Goal: Task Accomplishment & Management: Use online tool/utility

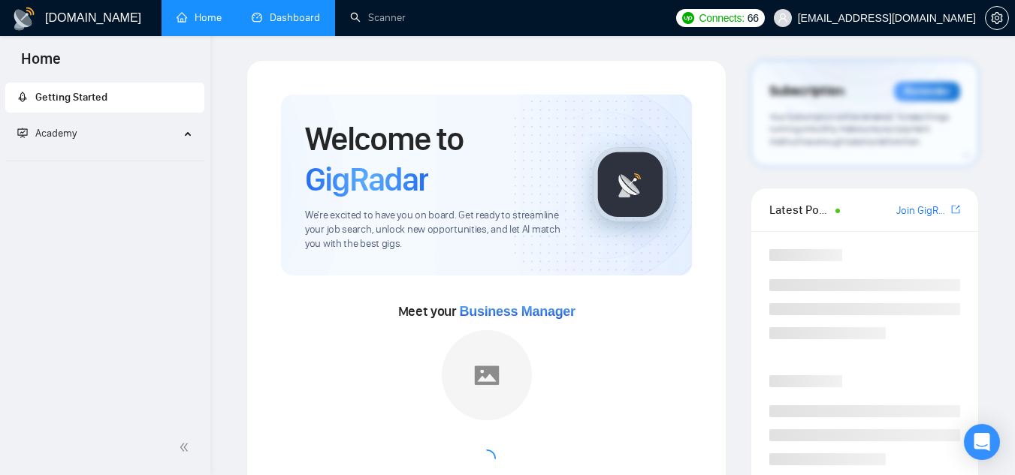
click at [283, 18] on link "Dashboard" at bounding box center [286, 17] width 68 height 13
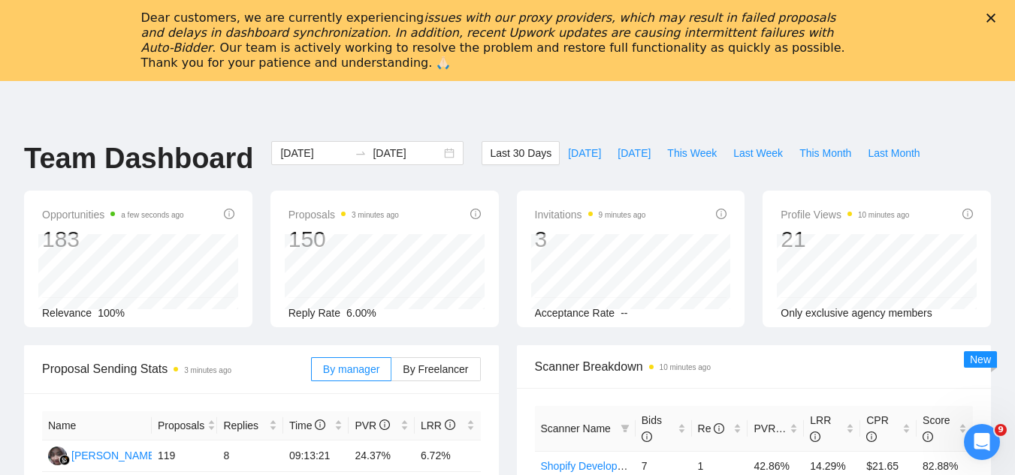
click at [995, 20] on icon "Close" at bounding box center [990, 18] width 9 height 9
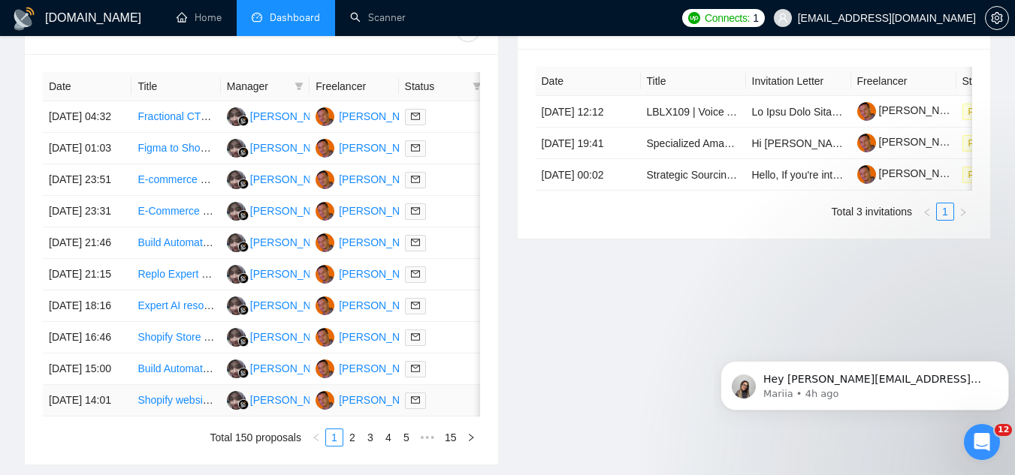
scroll to position [585, 0]
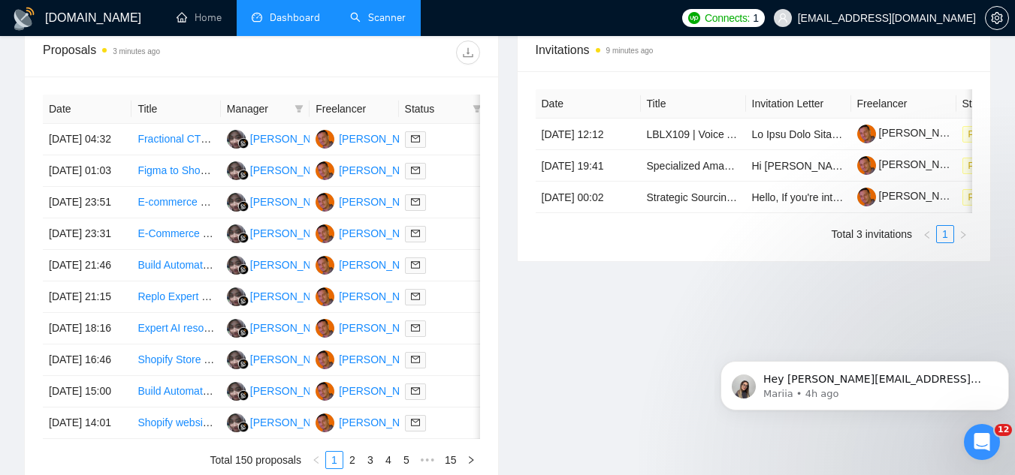
click at [406, 11] on link "Scanner" at bounding box center [378, 17] width 56 height 13
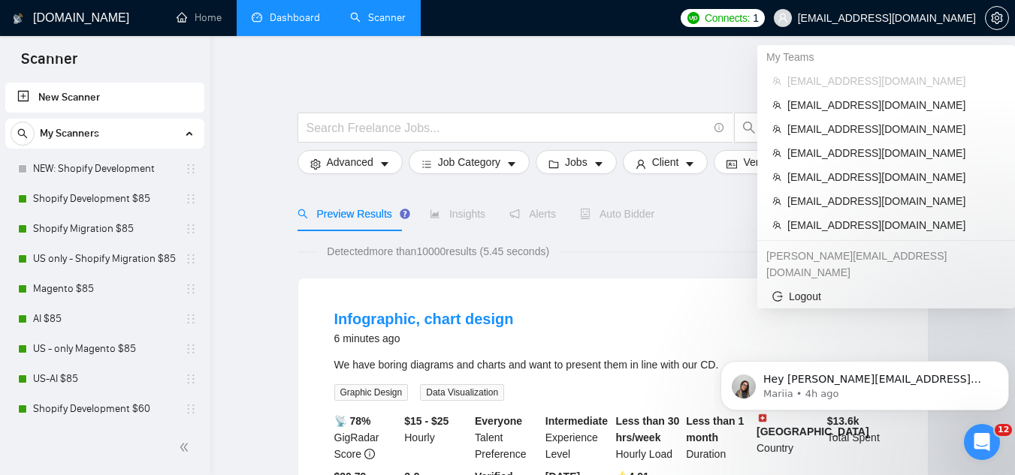
click at [942, 18] on span "[EMAIL_ADDRESS][DOMAIN_NAME]" at bounding box center [887, 18] width 178 height 0
click at [842, 228] on span "[EMAIL_ADDRESS][DOMAIN_NAME]" at bounding box center [893, 225] width 213 height 17
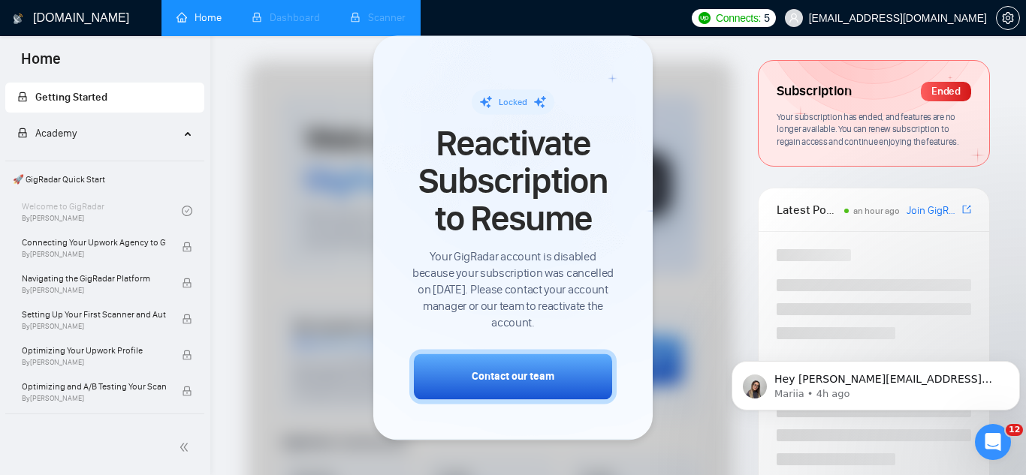
click at [288, 16] on li "Dashboard" at bounding box center [286, 18] width 98 height 36
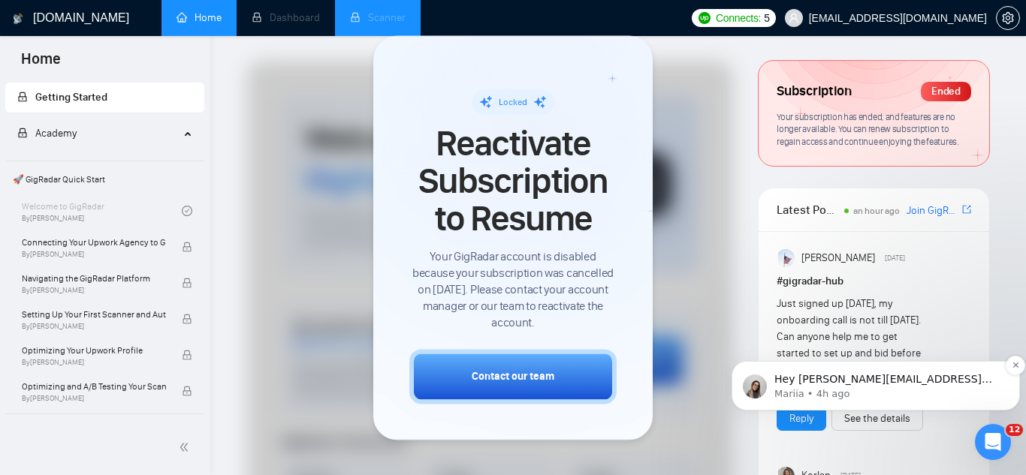
click at [796, 386] on p "Hey julia@socialbloom.io, Looks like your Upwork agency Technopath ran out of c…" at bounding box center [887, 380] width 227 height 15
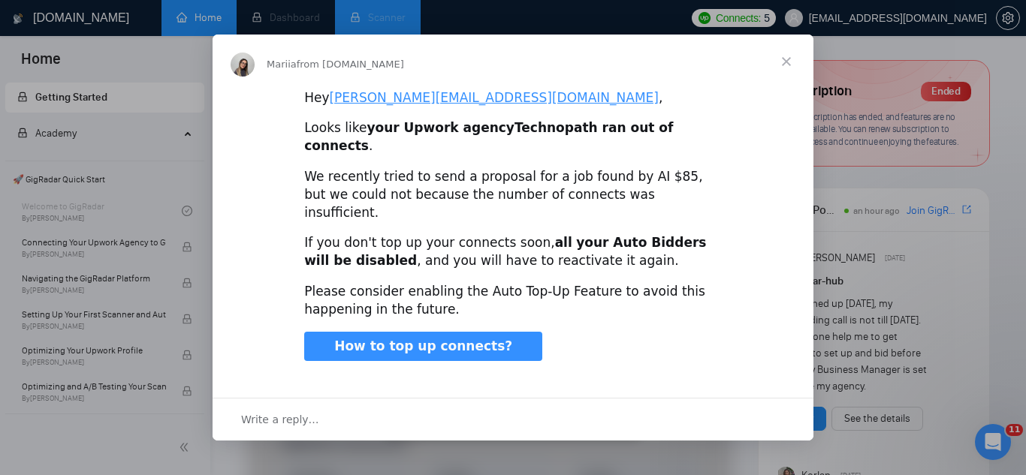
click at [790, 74] on span "Close" at bounding box center [786, 62] width 54 height 54
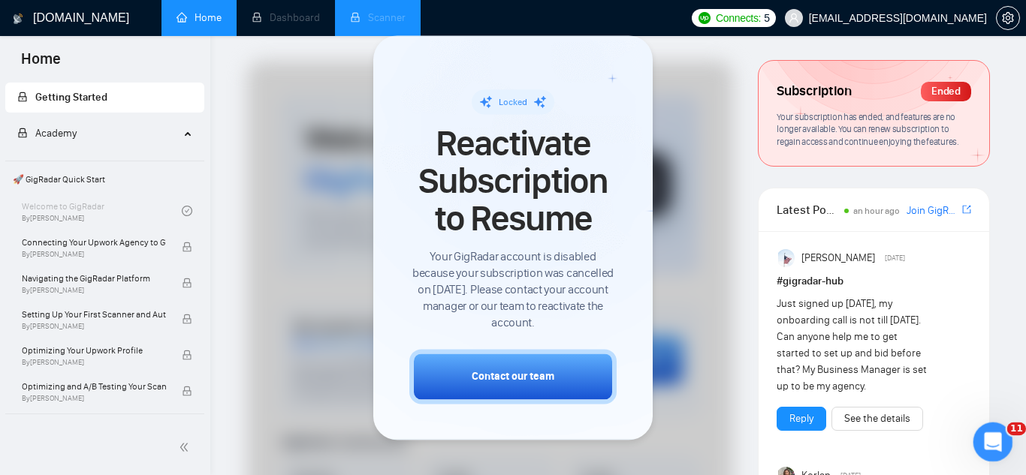
click at [991, 441] on icon "Open Intercom Messenger" at bounding box center [991, 440] width 25 height 25
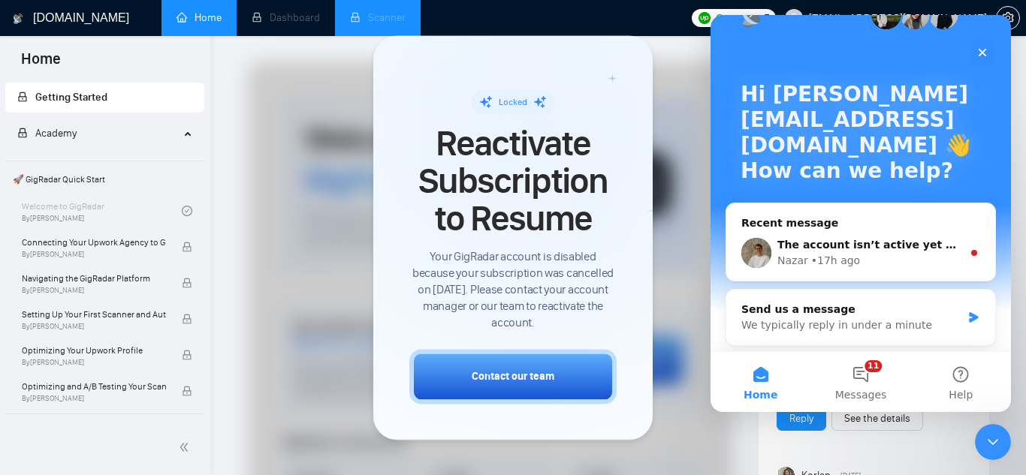
scroll to position [75, 0]
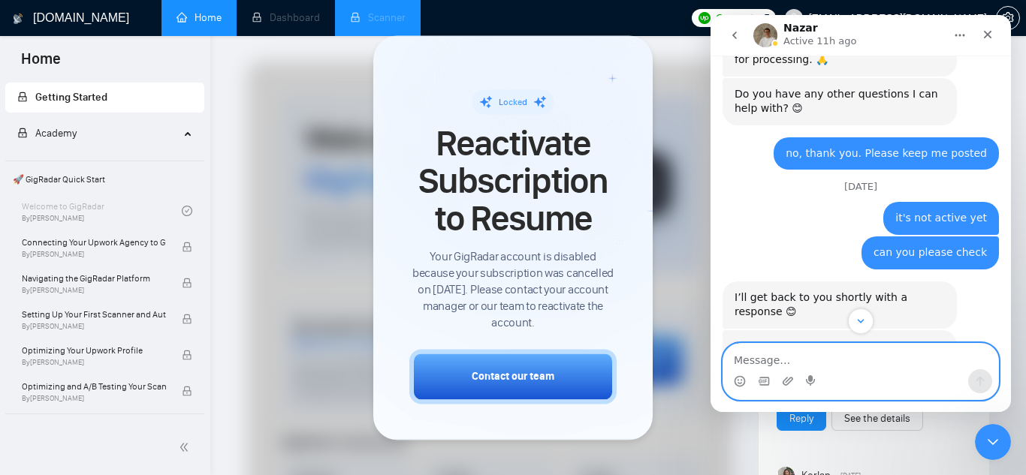
scroll to position [2240, 0]
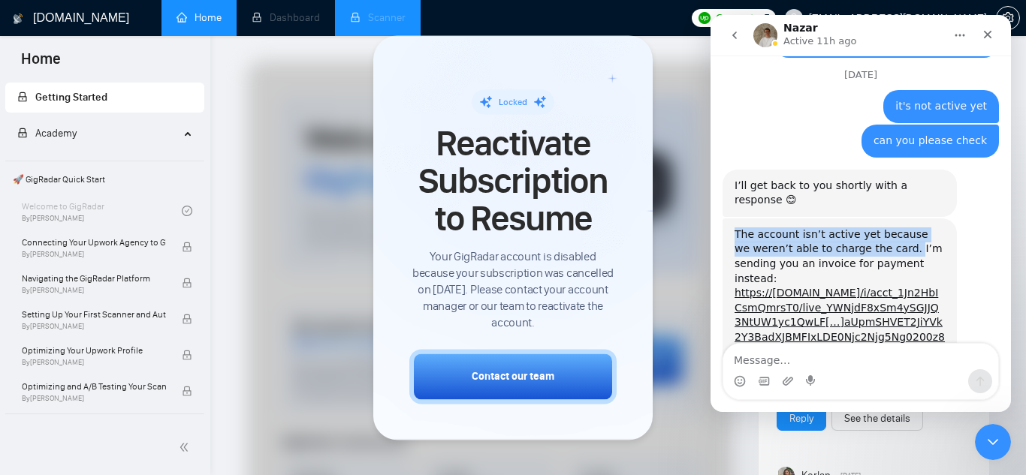
drag, startPoint x: 735, startPoint y: 163, endPoint x: 884, endPoint y: 179, distance: 149.5
click at [884, 228] on div "The account isn’t active yet because we weren’t able to charge the card. I’m se…" at bounding box center [840, 324] width 210 height 192
copy div "The account isn’t active yet because we weren’t able to charge the card."
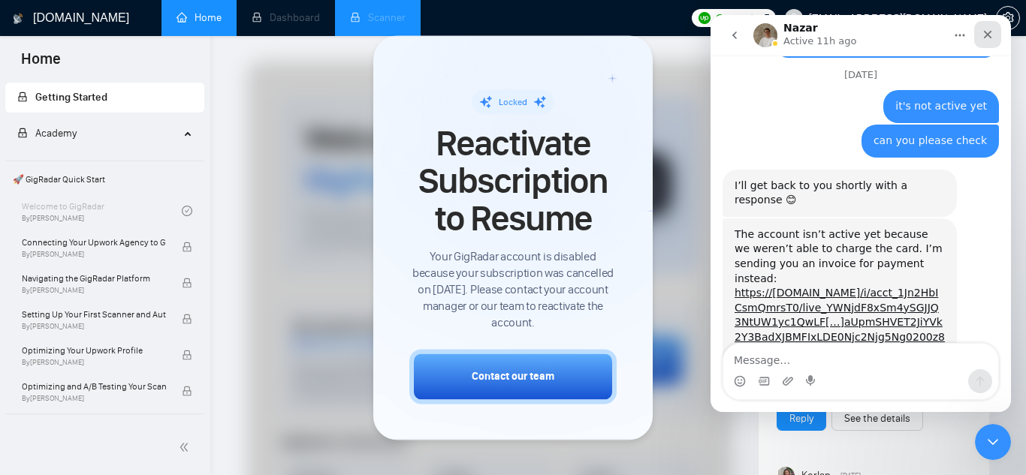
click at [992, 27] on div "Close" at bounding box center [987, 34] width 27 height 27
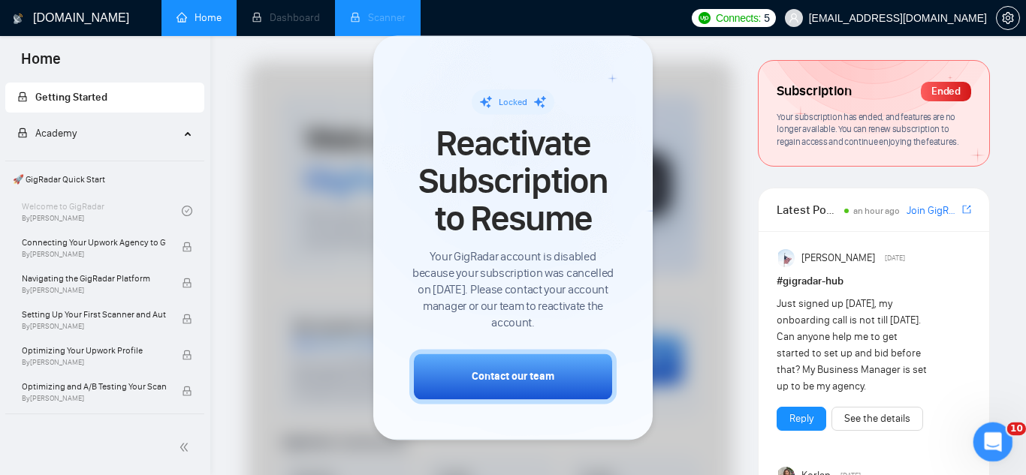
click at [999, 445] on div "Open Intercom Messenger" at bounding box center [991, 440] width 50 height 50
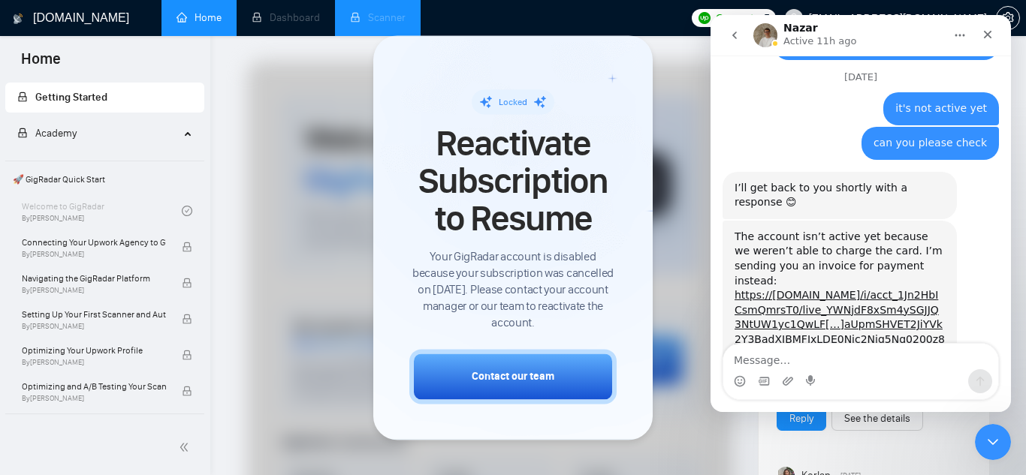
click at [798, 365] on textarea "Message…" at bounding box center [860, 357] width 275 height 26
type textarea "thank you, checking"
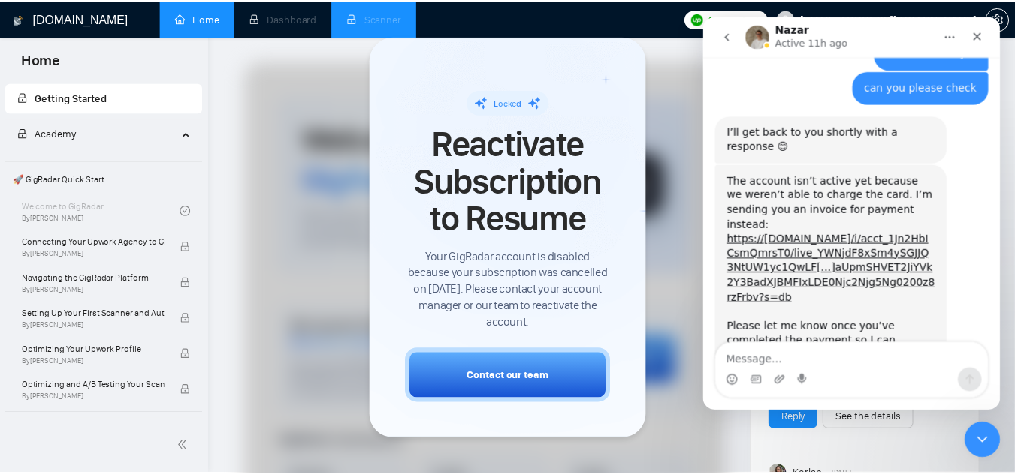
scroll to position [2305, 0]
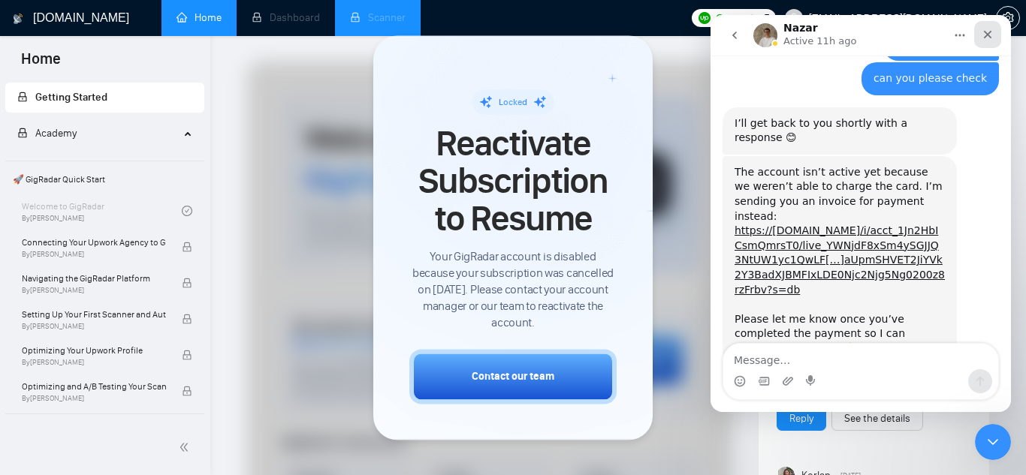
click at [985, 31] on icon "Close" at bounding box center [988, 35] width 12 height 12
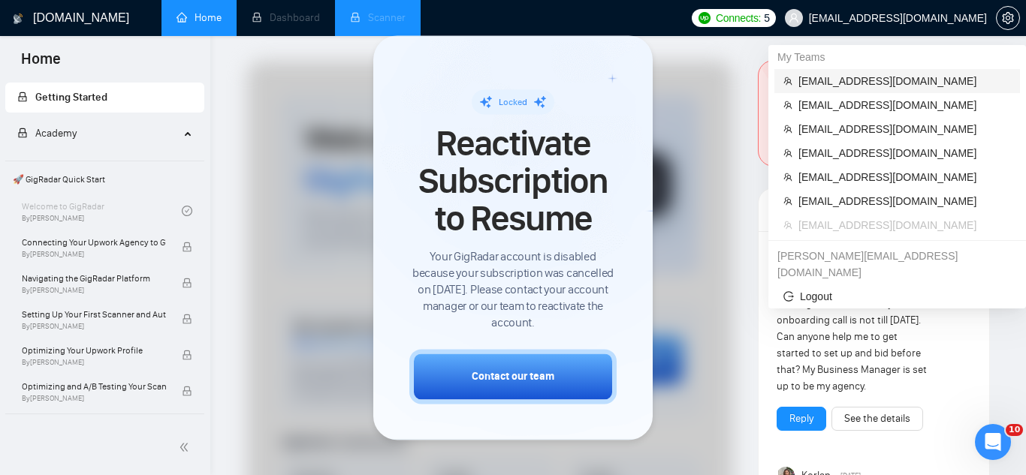
click at [852, 80] on span "[EMAIL_ADDRESS][DOMAIN_NAME]" at bounding box center [904, 81] width 213 height 17
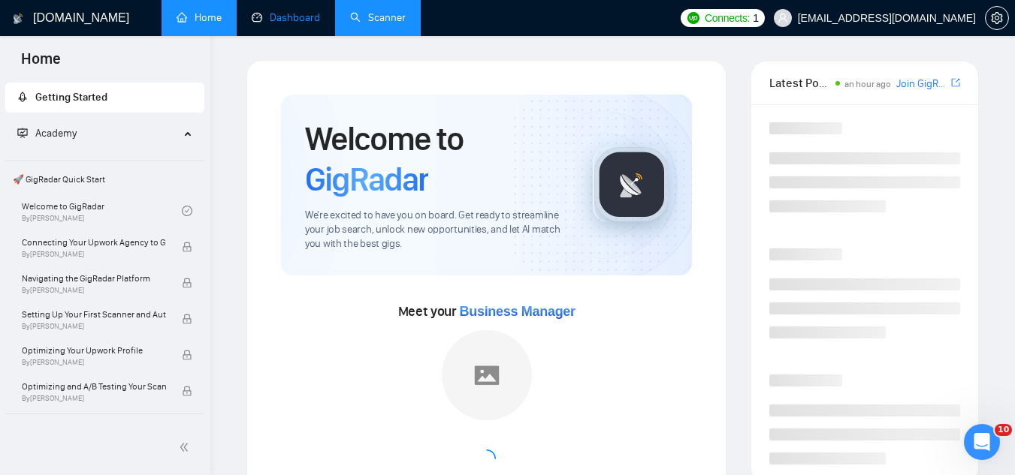
click at [285, 24] on link "Dashboard" at bounding box center [286, 17] width 68 height 13
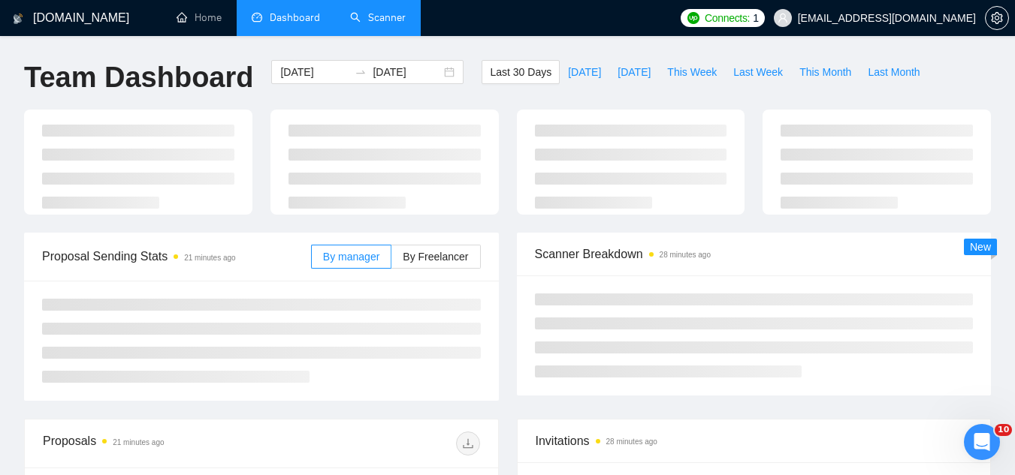
click at [391, 11] on link "Scanner" at bounding box center [378, 17] width 56 height 13
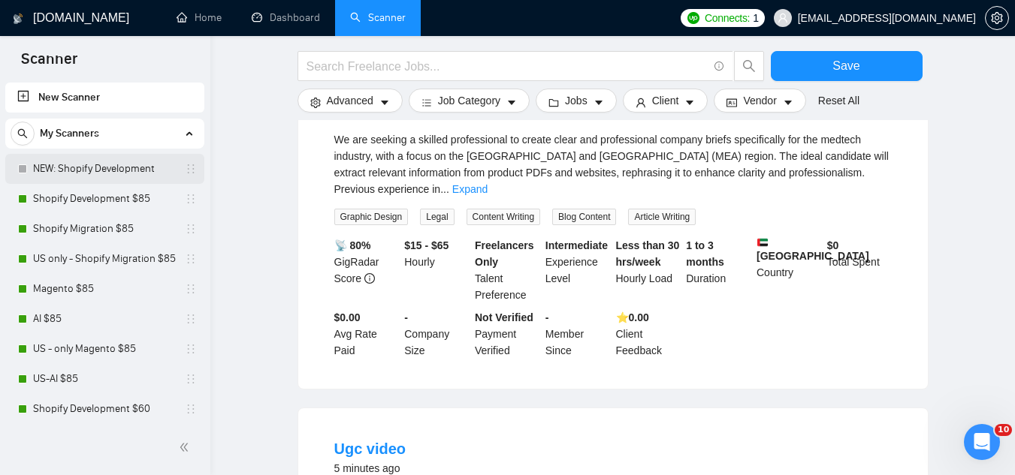
click at [79, 173] on link "NEW: Shopify Development" at bounding box center [104, 169] width 143 height 30
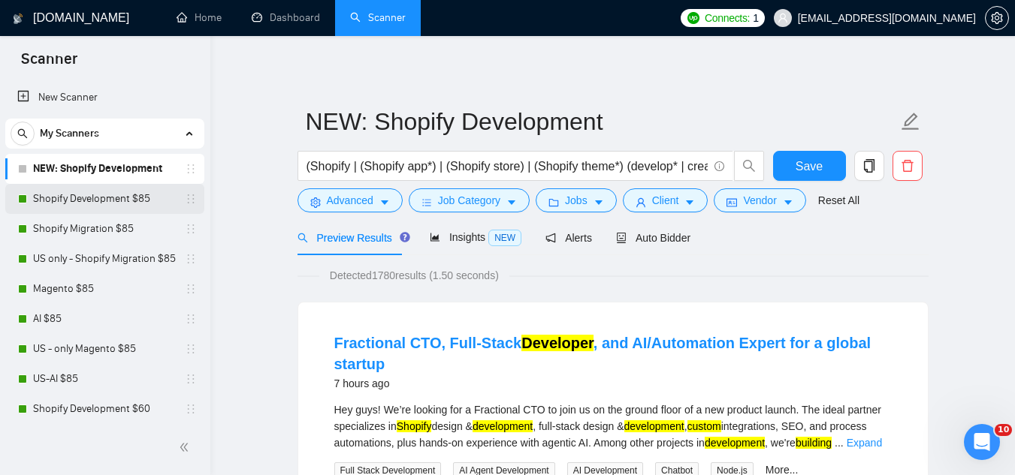
click at [96, 206] on link "Shopify Development $85" at bounding box center [104, 199] width 143 height 30
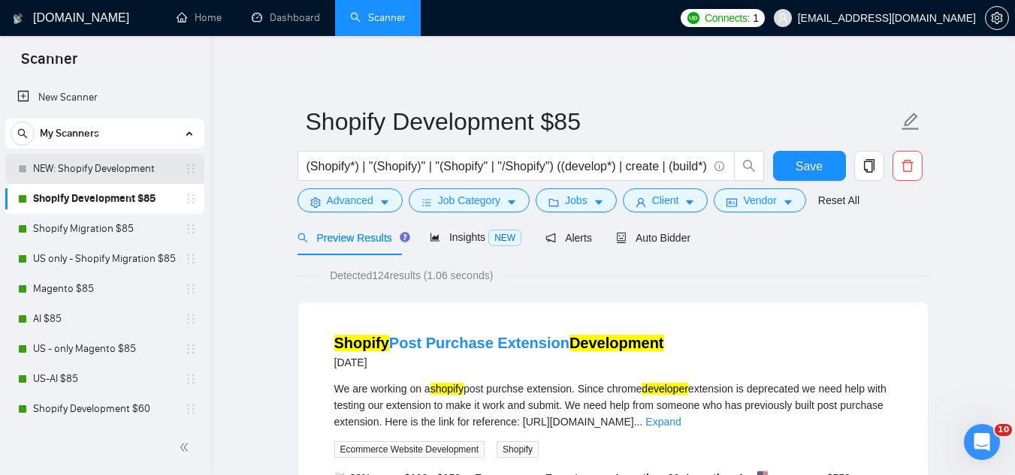
click at [122, 175] on link "NEW: Shopify Development" at bounding box center [104, 169] width 143 height 30
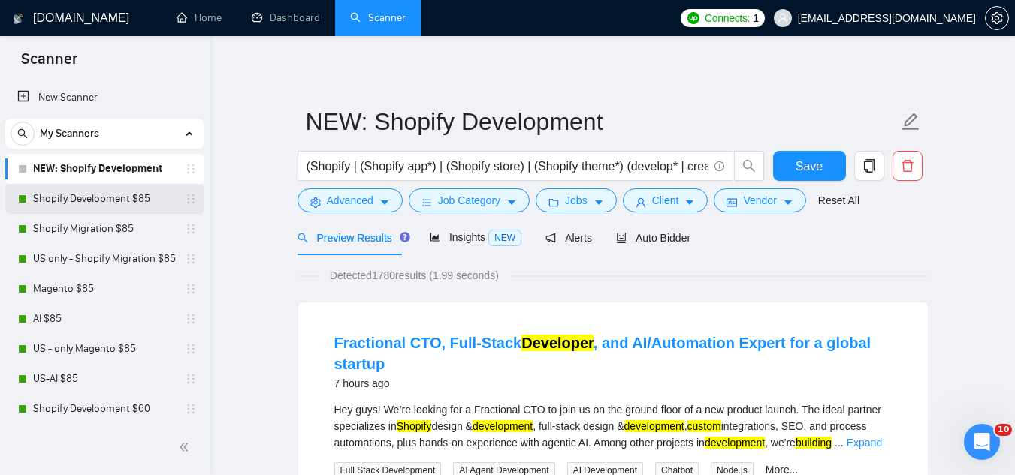
click at [132, 207] on link "Shopify Development $85" at bounding box center [104, 199] width 143 height 30
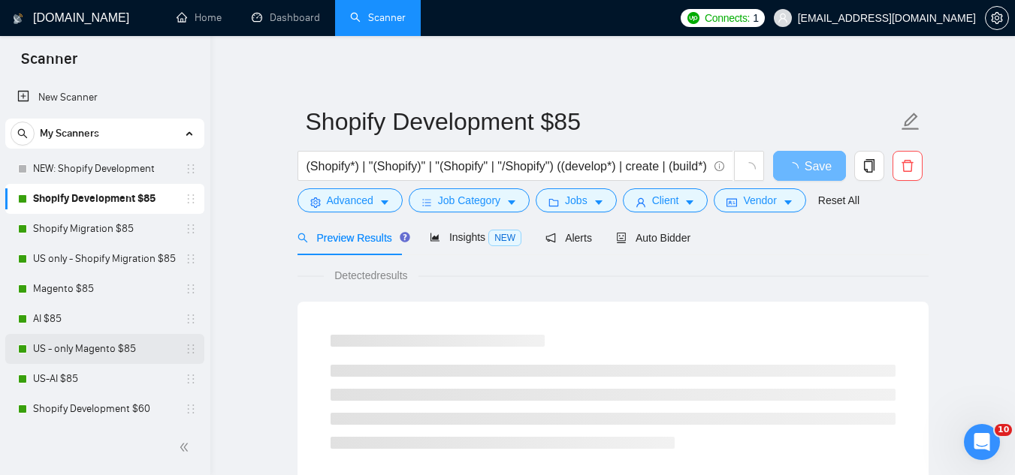
scroll to position [75, 0]
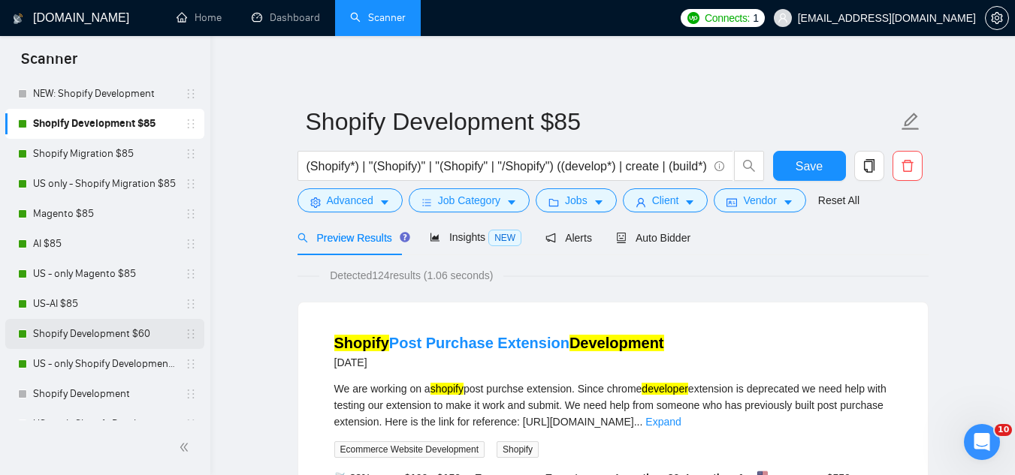
click at [110, 337] on link "Shopify Development $60" at bounding box center [104, 334] width 143 height 30
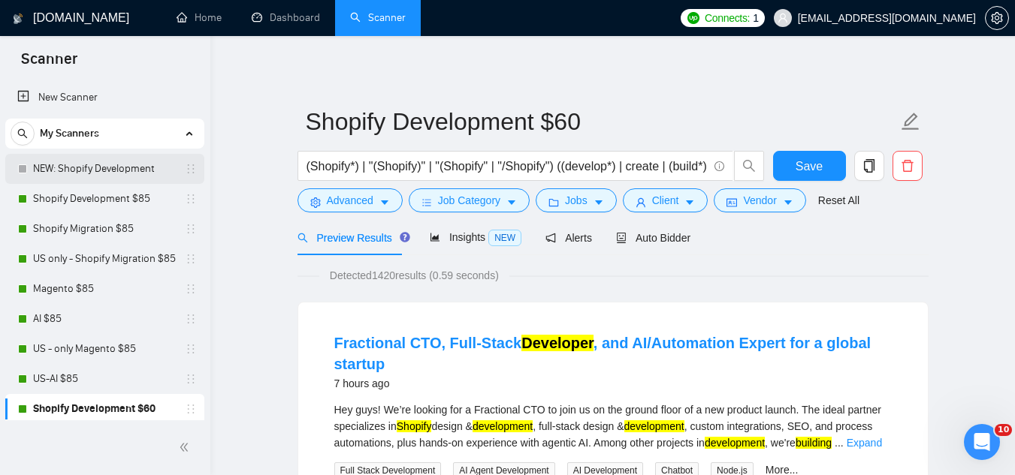
click at [111, 171] on link "NEW: Shopify Development" at bounding box center [104, 169] width 143 height 30
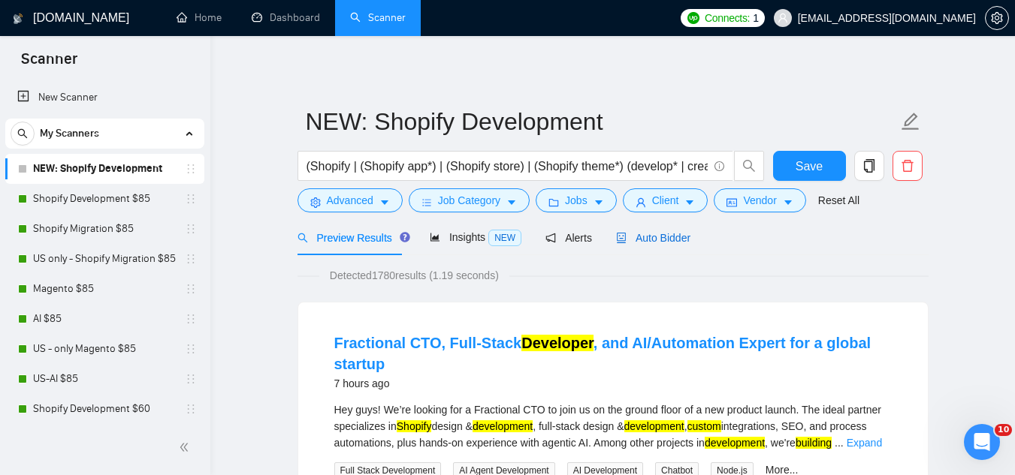
click at [669, 230] on div "Auto Bidder" at bounding box center [653, 238] width 74 height 17
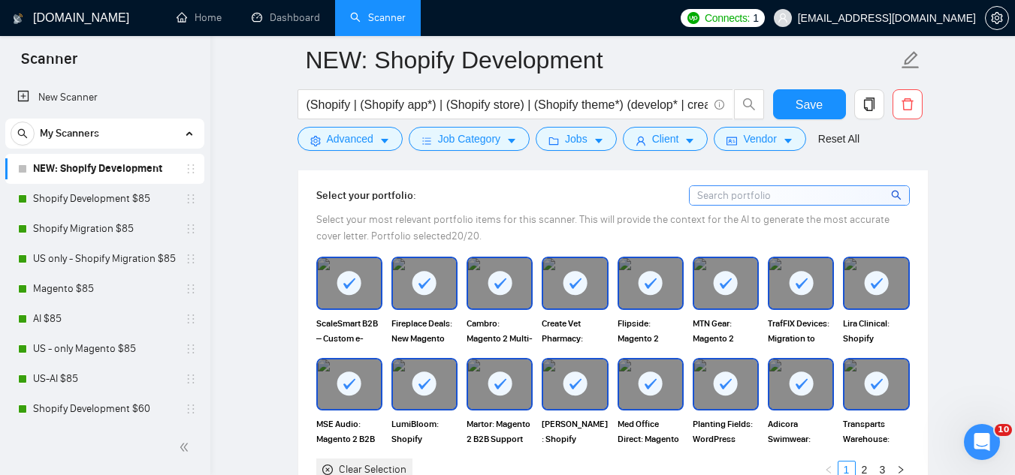
scroll to position [1352, 0]
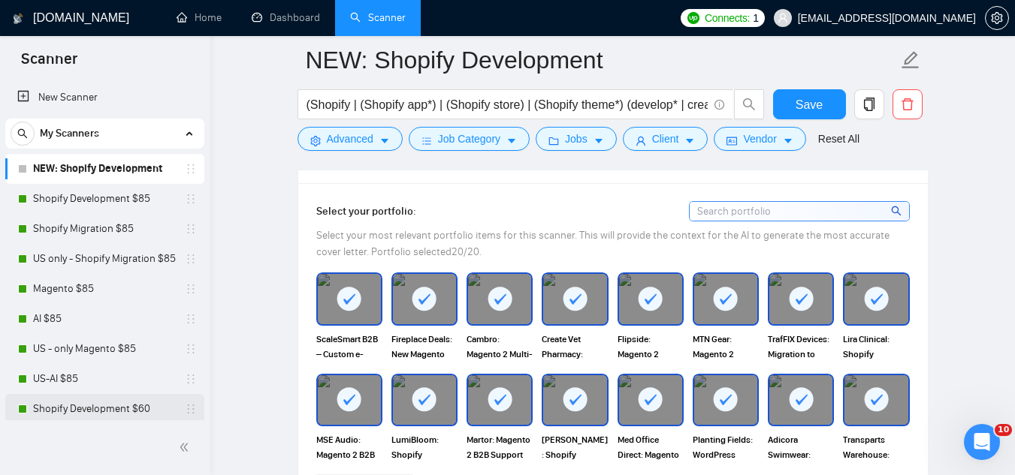
click at [131, 412] on link "Shopify Development $60" at bounding box center [104, 409] width 143 height 30
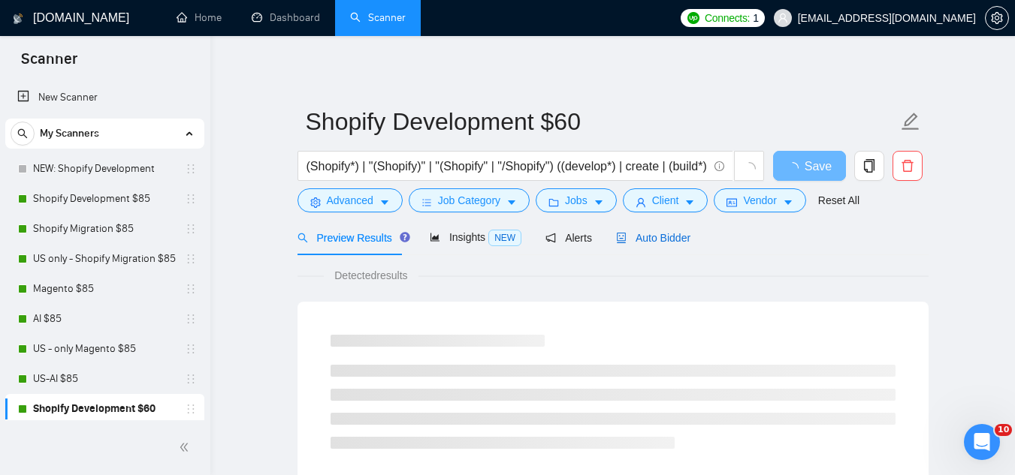
click at [656, 243] on span "Auto Bidder" at bounding box center [653, 238] width 74 height 12
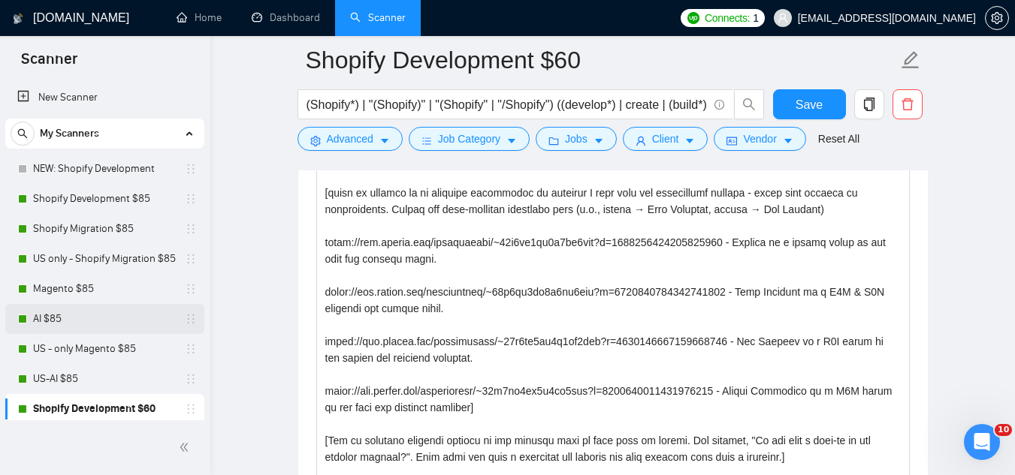
scroll to position [1577, 0]
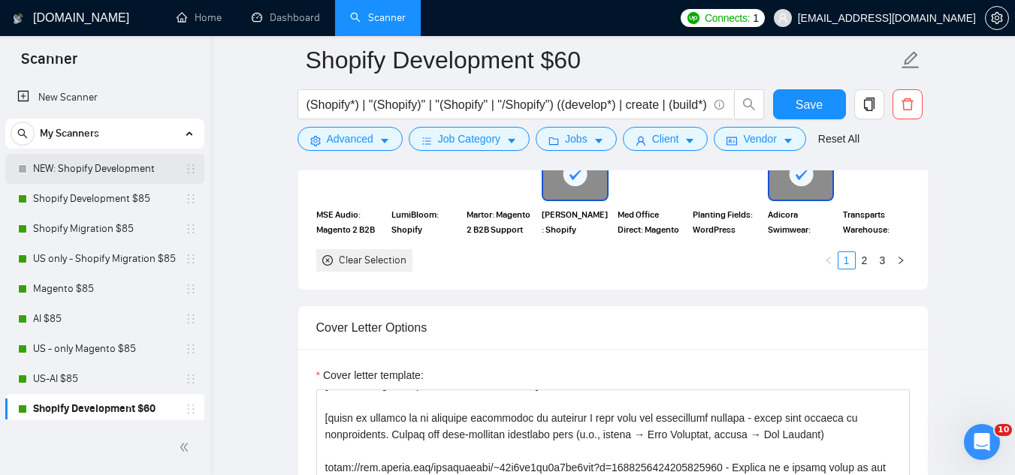
click at [92, 173] on link "NEW: Shopify Development" at bounding box center [104, 169] width 143 height 30
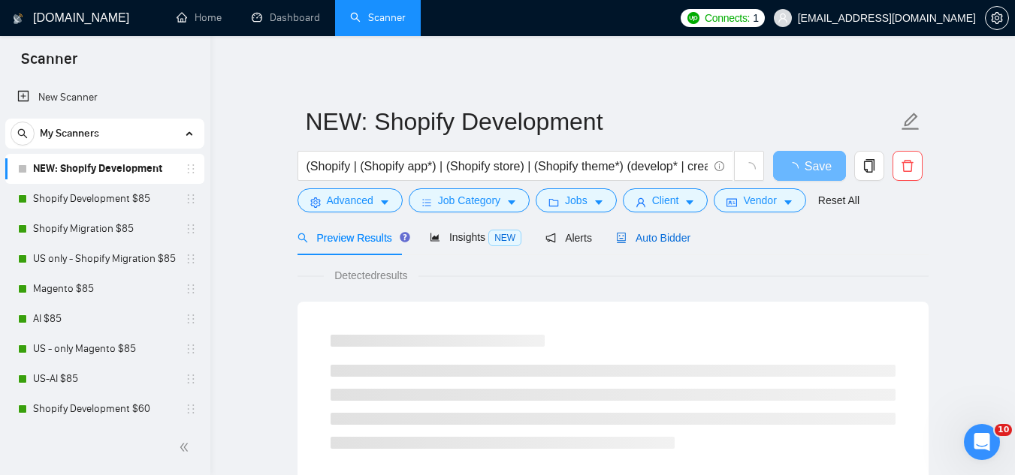
click at [664, 244] on div "Auto Bidder" at bounding box center [653, 238] width 74 height 17
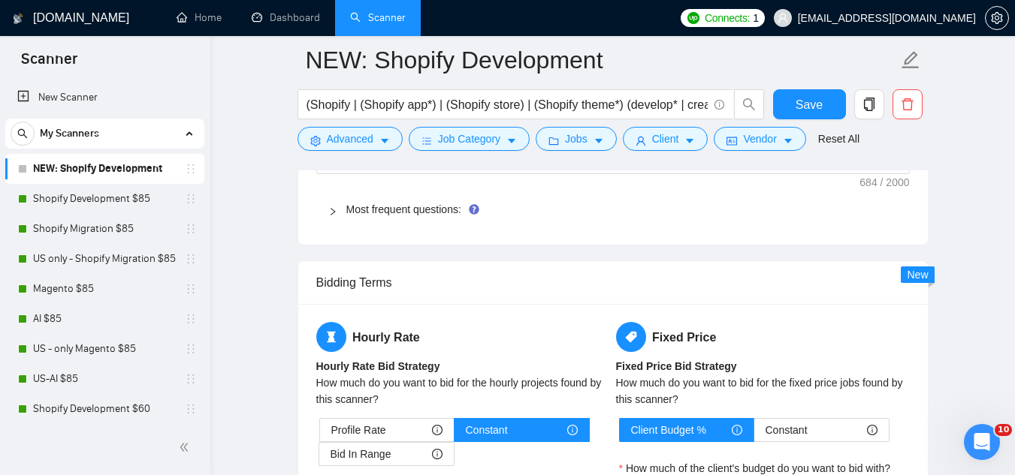
scroll to position [2328, 0]
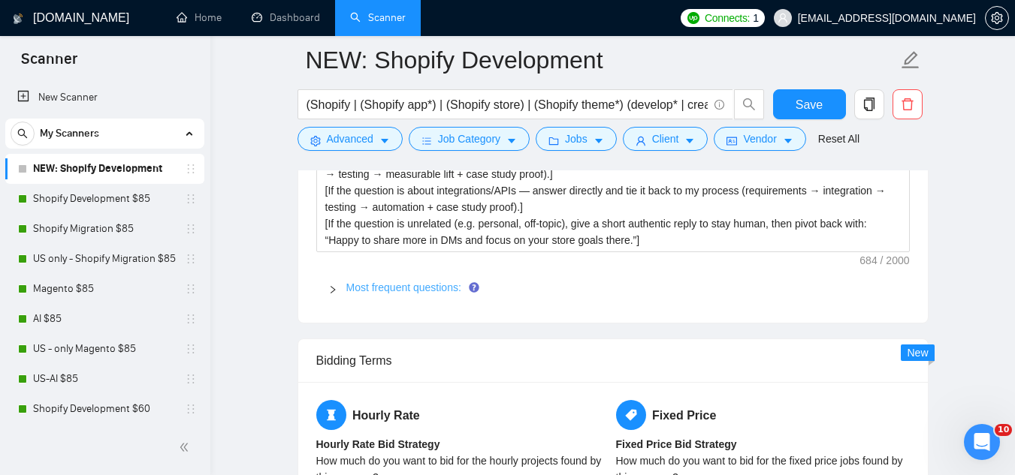
click at [430, 292] on link "Most frequent questions:" at bounding box center [403, 288] width 115 height 12
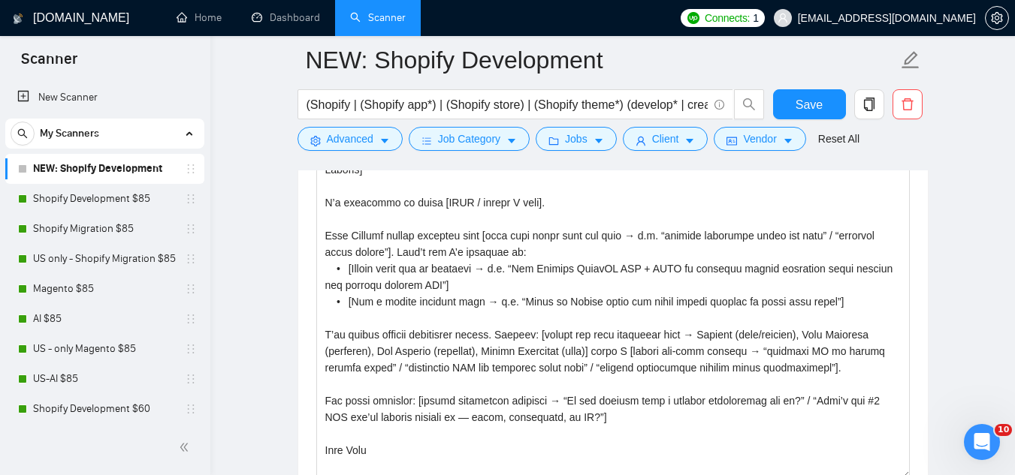
scroll to position [1427, 0]
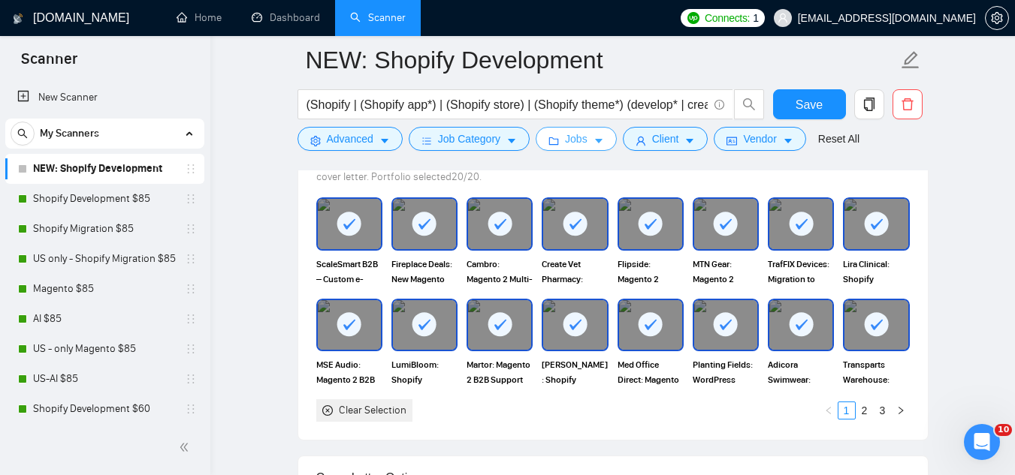
click at [572, 145] on span "Jobs" at bounding box center [576, 139] width 23 height 17
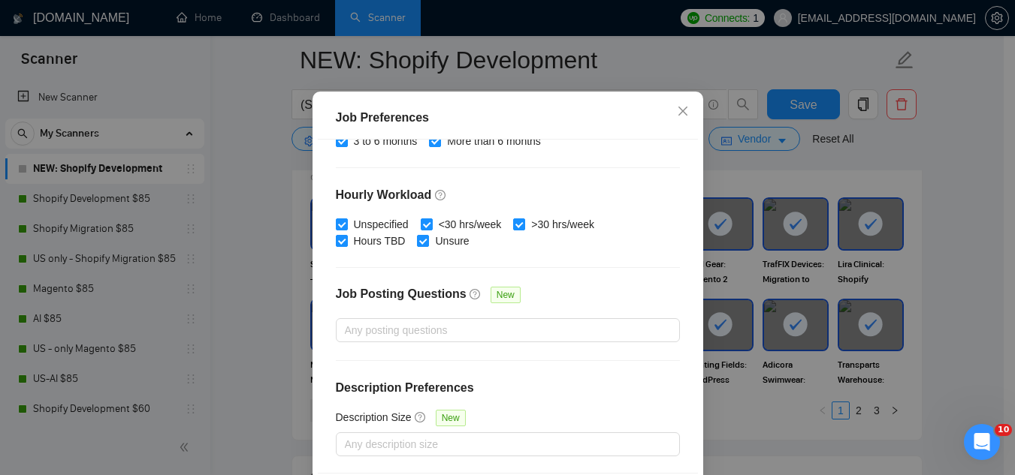
scroll to position [0, 0]
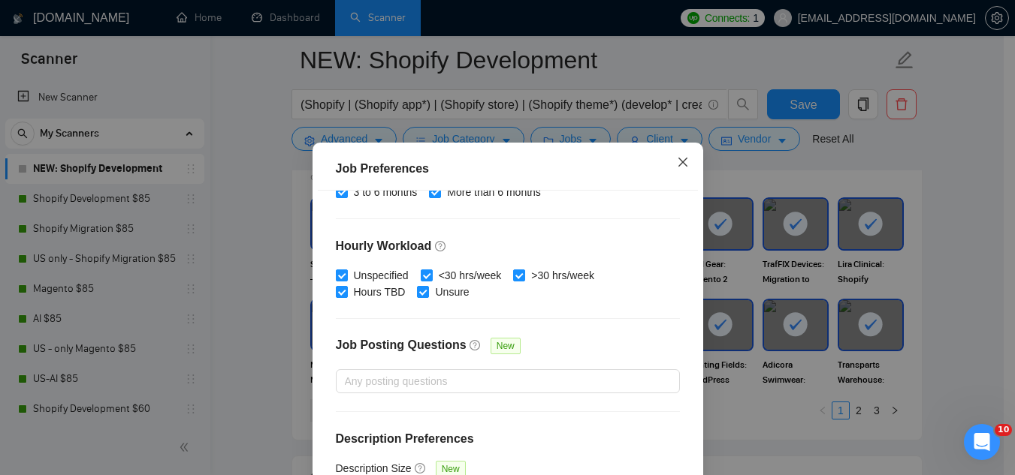
click at [683, 159] on span "Close" at bounding box center [682, 163] width 41 height 41
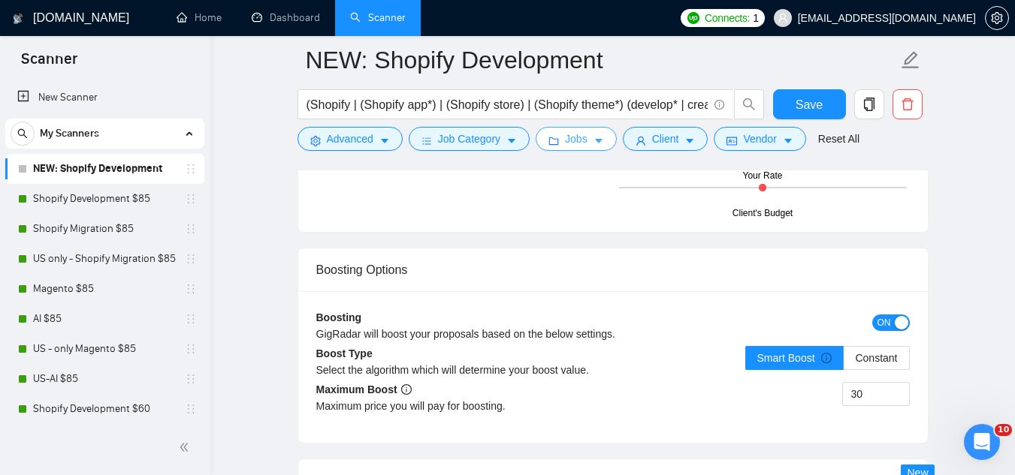
scroll to position [4281, 0]
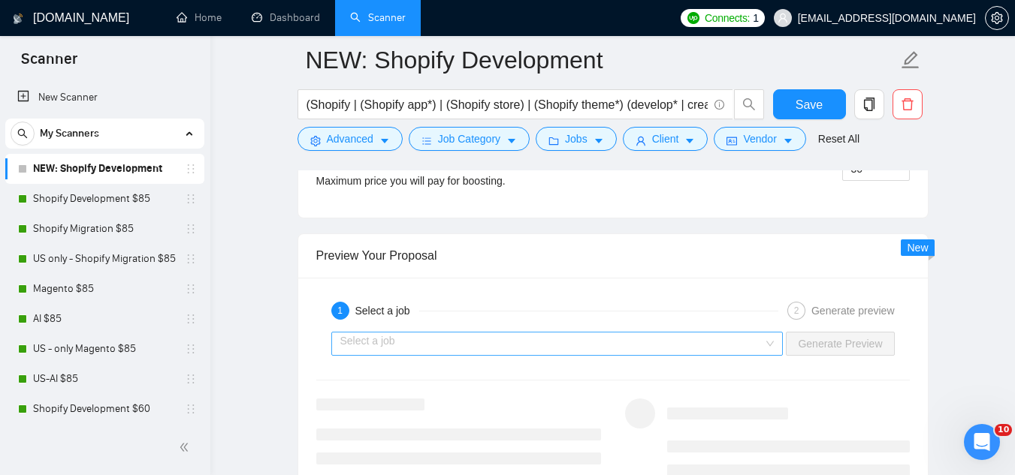
click at [521, 353] on input "search" at bounding box center [552, 344] width 424 height 23
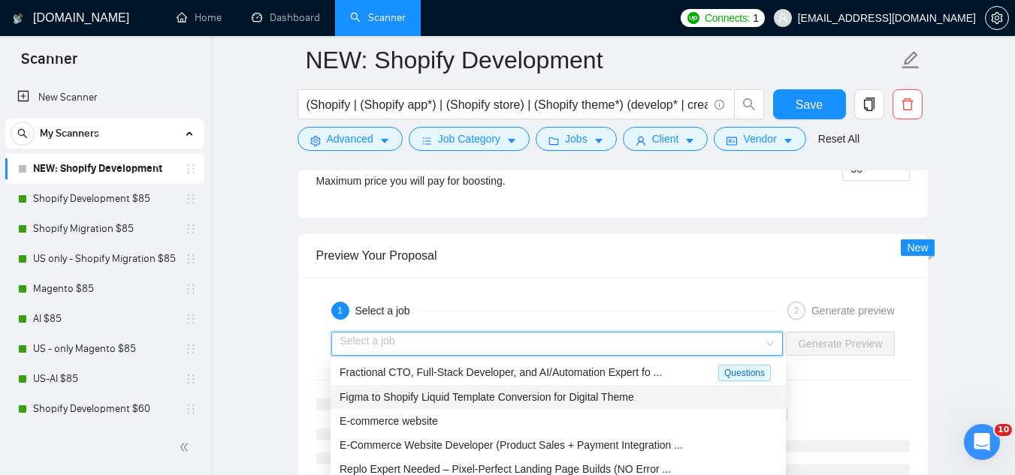
click at [507, 395] on span "Figma to Shopify Liquid Template Conversion for Digital Theme" at bounding box center [486, 397] width 294 height 12
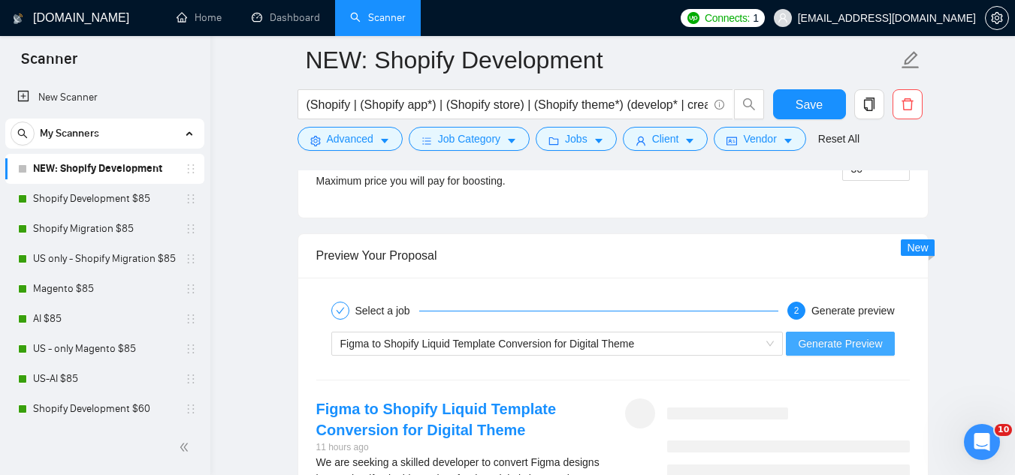
click at [804, 348] on span "Generate Preview" at bounding box center [840, 344] width 84 height 17
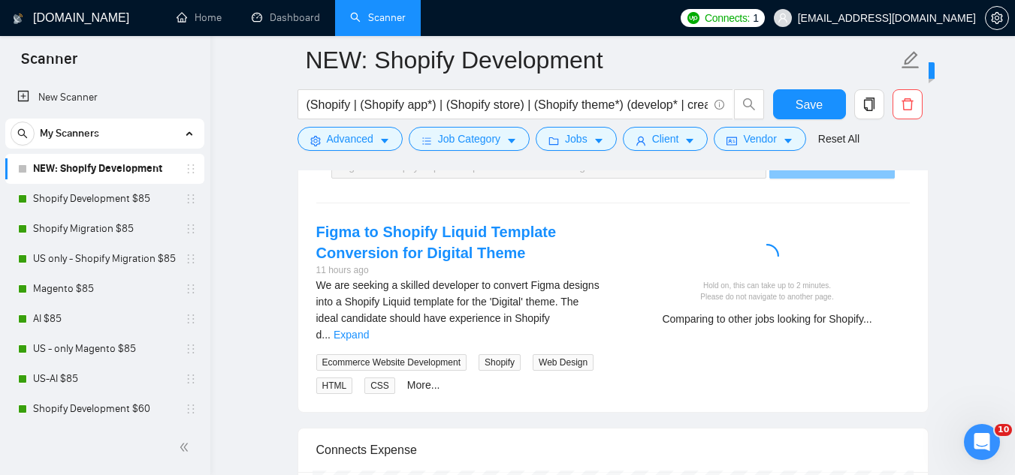
scroll to position [4431, 0]
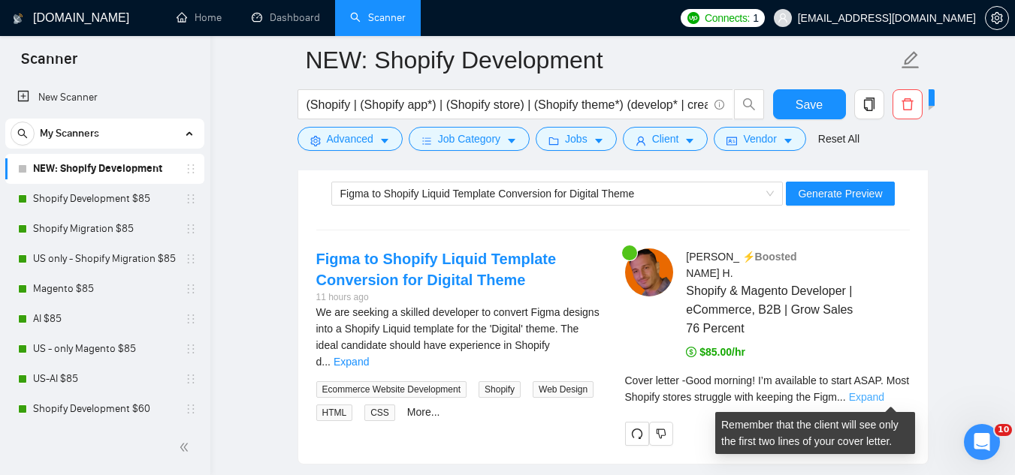
click at [884, 392] on link "Expand" at bounding box center [866, 397] width 35 height 12
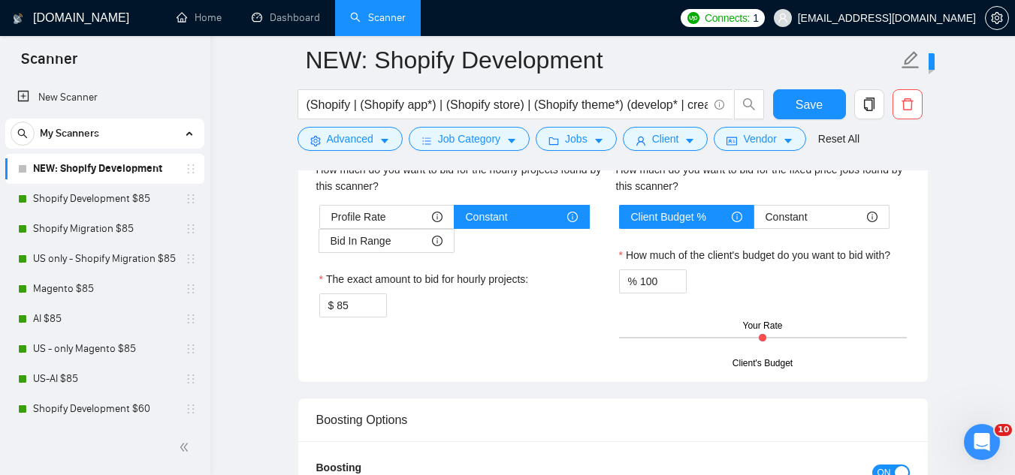
scroll to position [3380, 0]
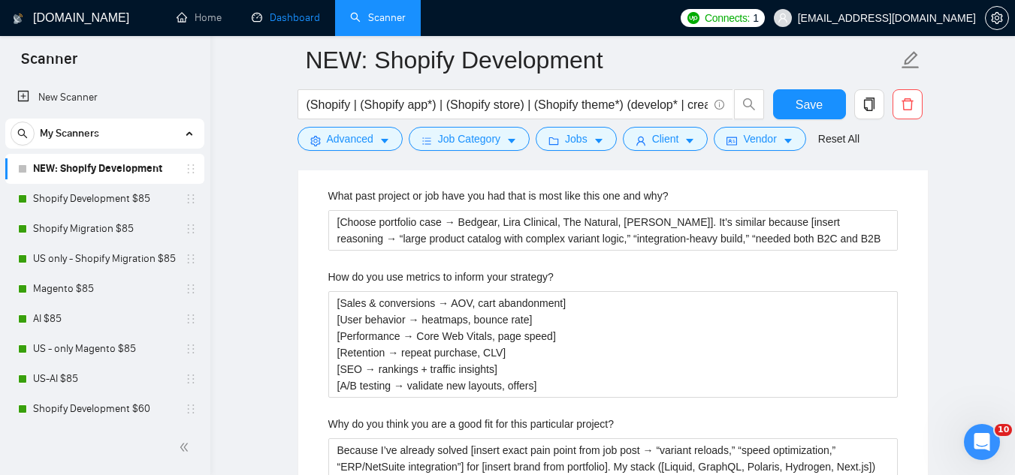
click at [274, 14] on link "Dashboard" at bounding box center [286, 17] width 68 height 13
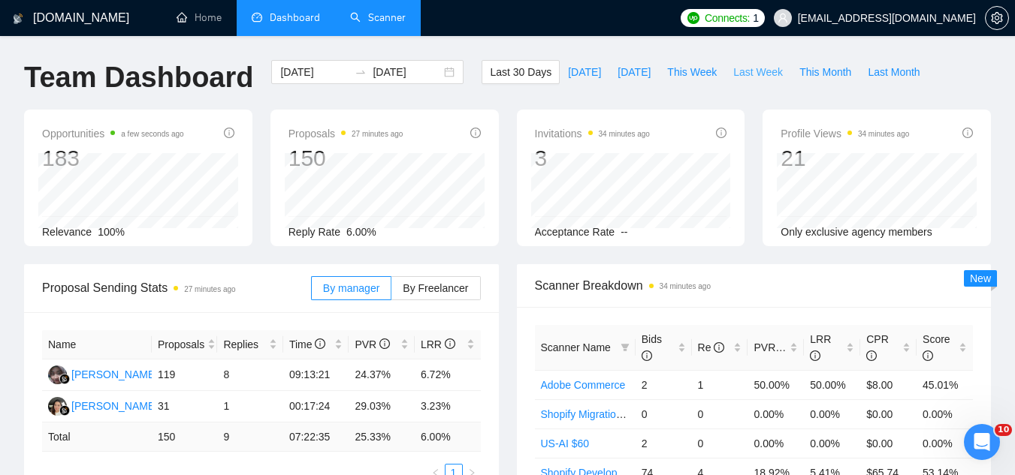
click at [746, 62] on button "Last Week" at bounding box center [758, 72] width 66 height 24
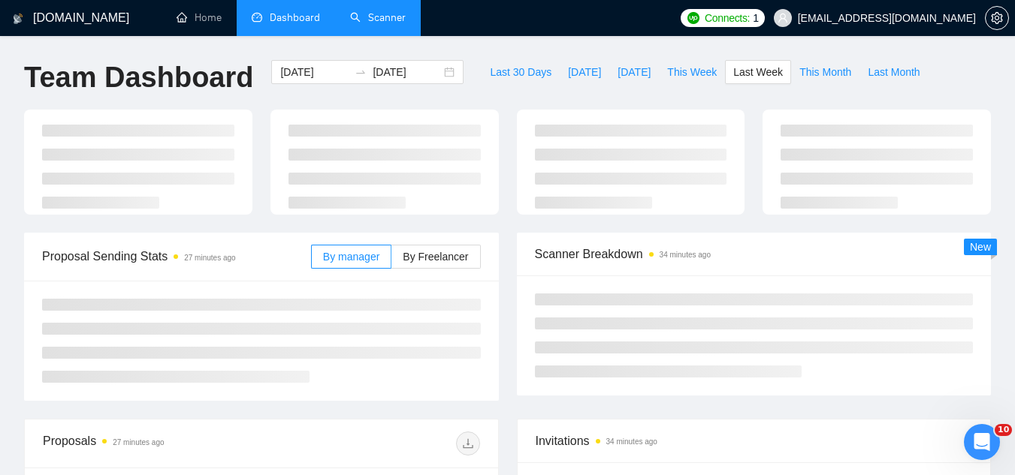
type input "2025-08-18"
type input "2025-08-24"
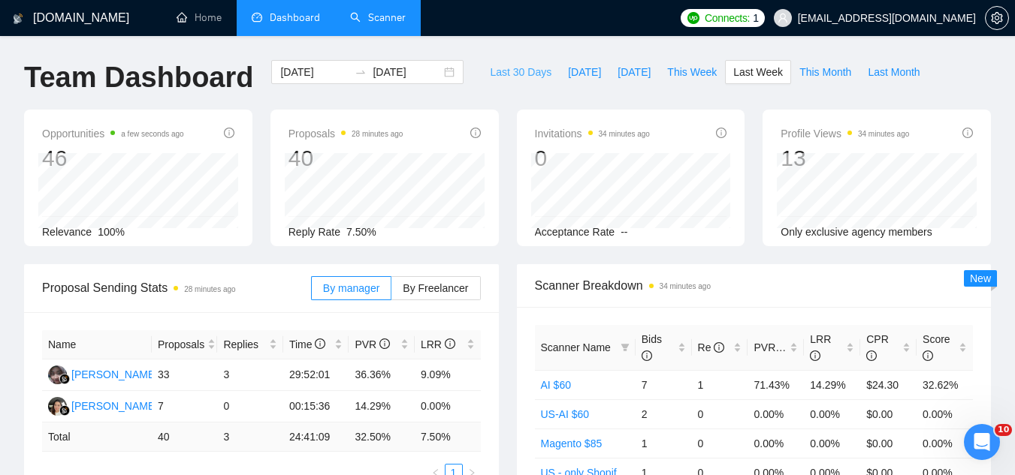
click at [496, 64] on span "Last 30 Days" at bounding box center [521, 72] width 62 height 17
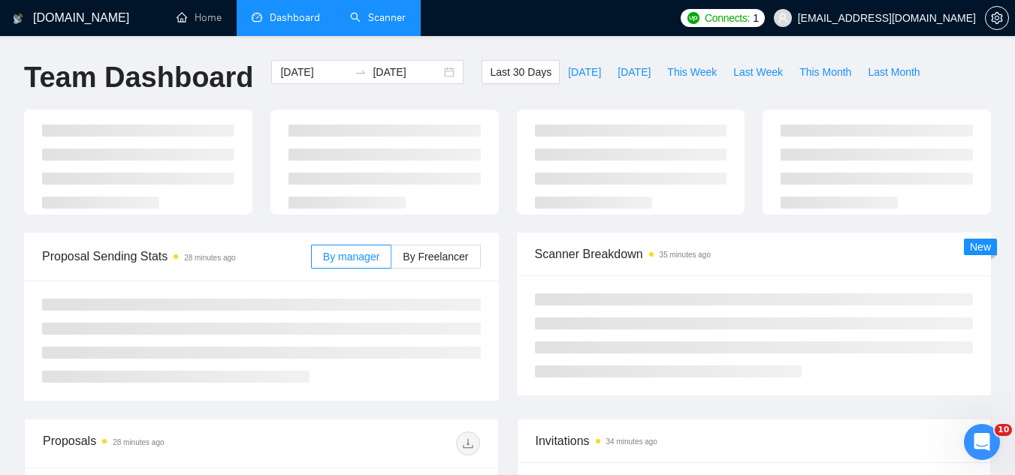
type input "[DATE]"
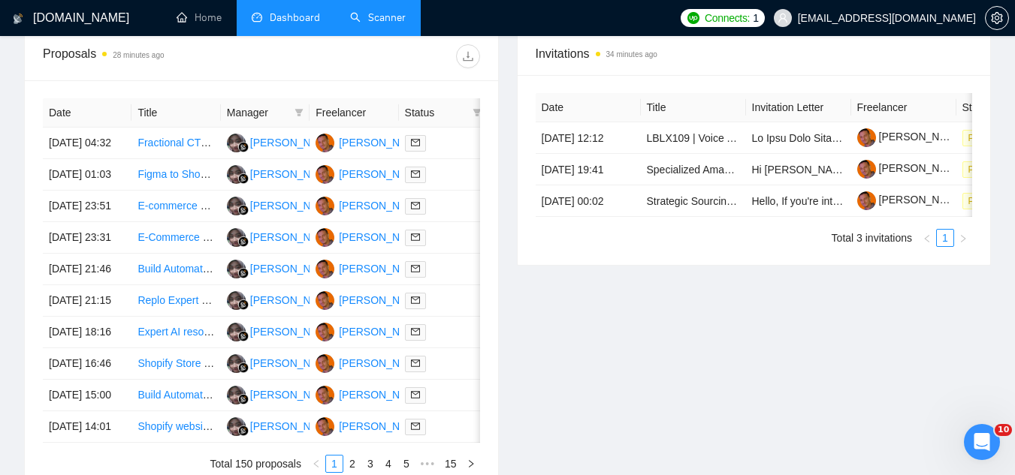
scroll to position [225, 0]
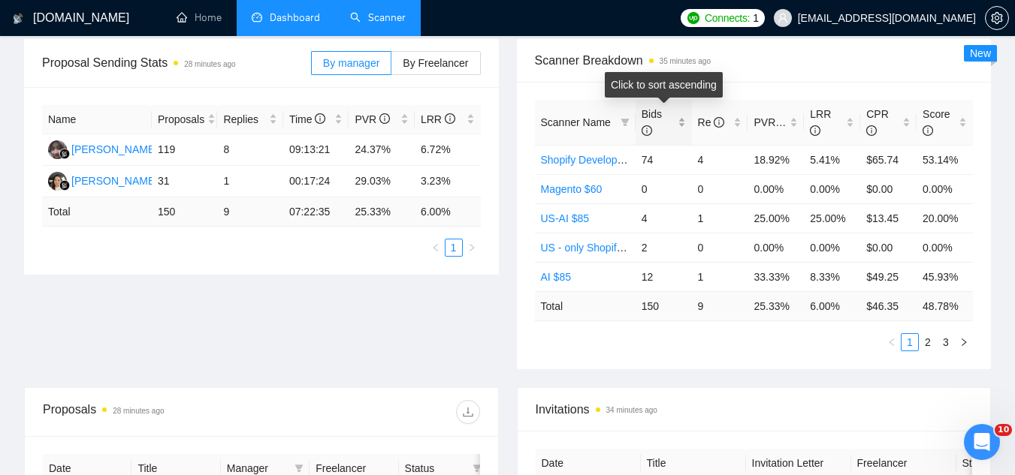
click at [677, 122] on div "Bids" at bounding box center [663, 122] width 44 height 33
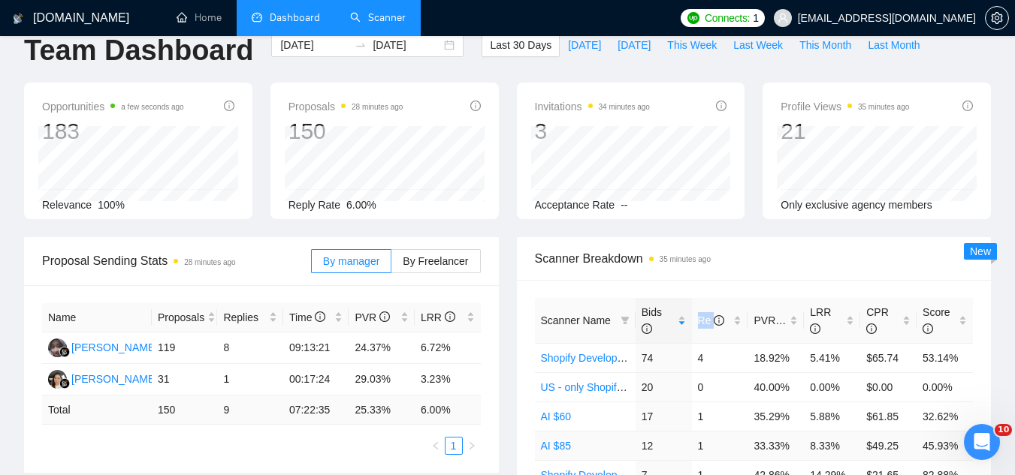
scroll to position [0, 0]
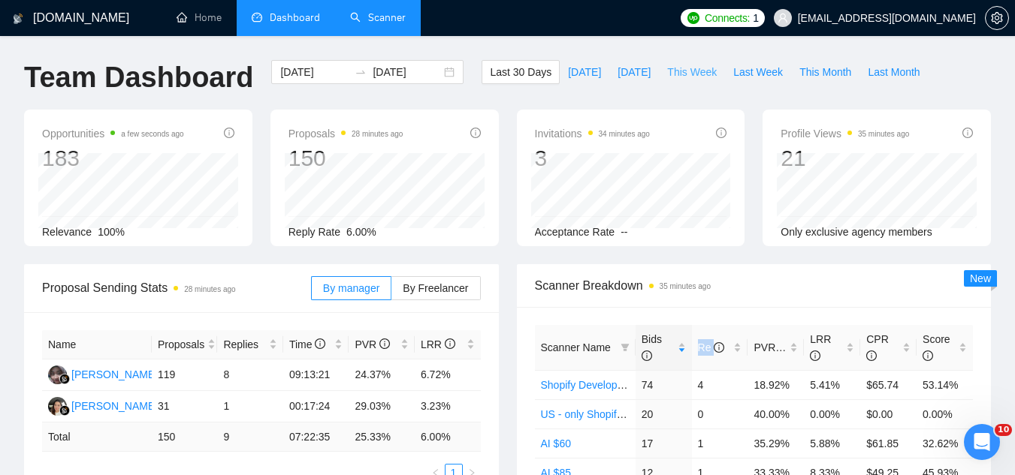
click at [688, 65] on span "This Week" at bounding box center [692, 72] width 50 height 17
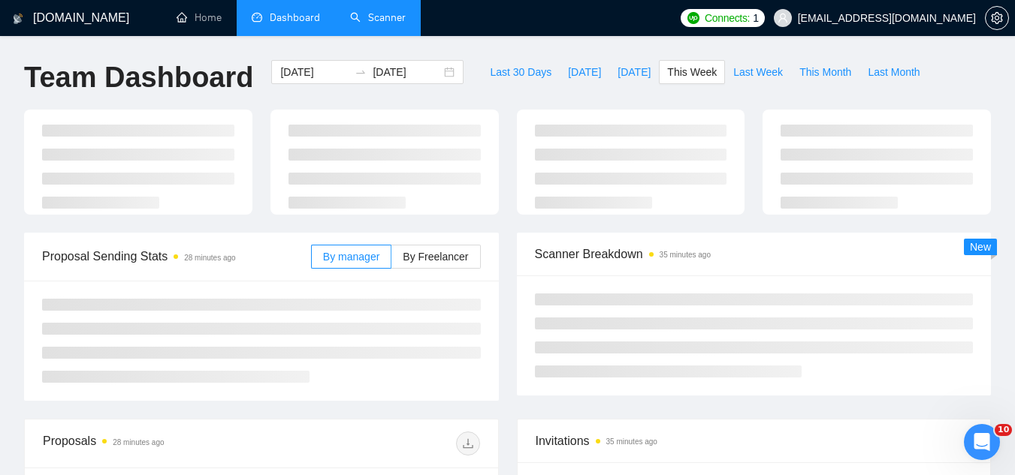
type input "[DATE]"
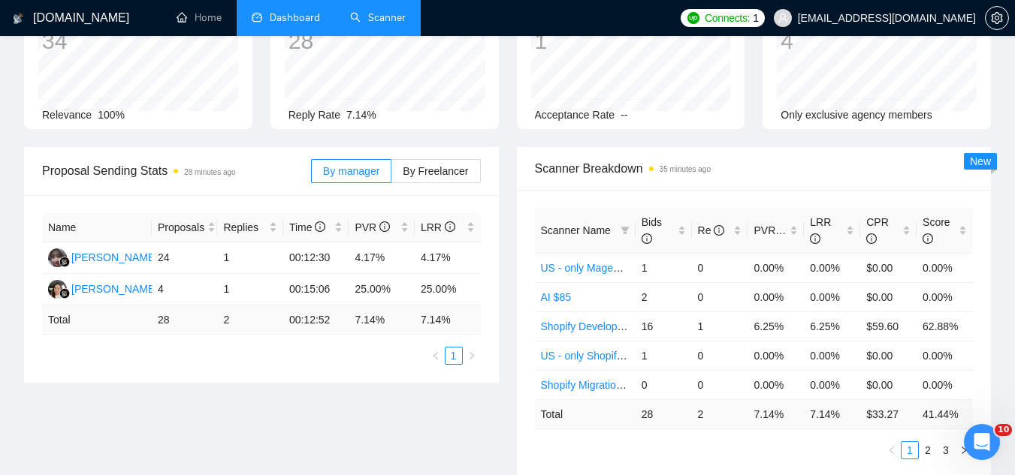
scroll to position [150, 0]
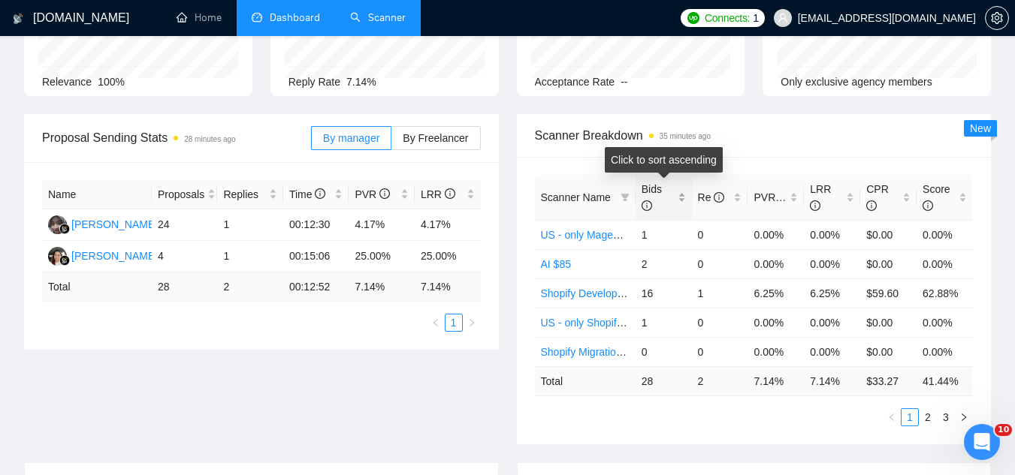
click at [677, 197] on div "Bids" at bounding box center [663, 197] width 44 height 33
click at [677, 196] on div "Bids" at bounding box center [663, 197] width 44 height 33
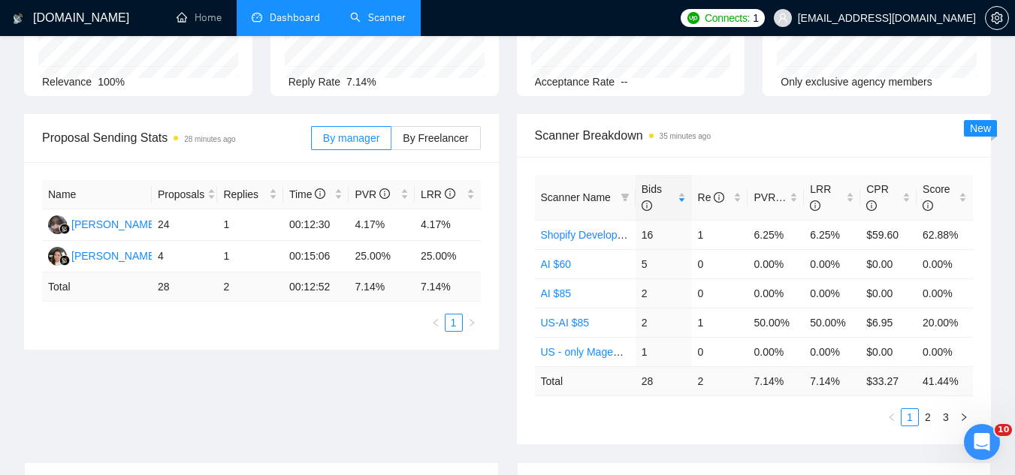
click at [405, 12] on link "Scanner" at bounding box center [378, 17] width 56 height 13
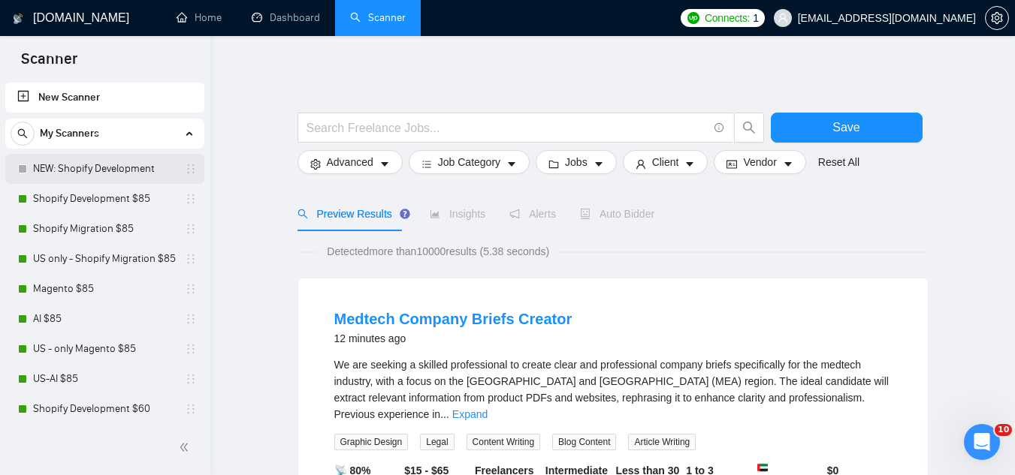
click at [137, 174] on link "NEW: Shopify Development" at bounding box center [104, 169] width 143 height 30
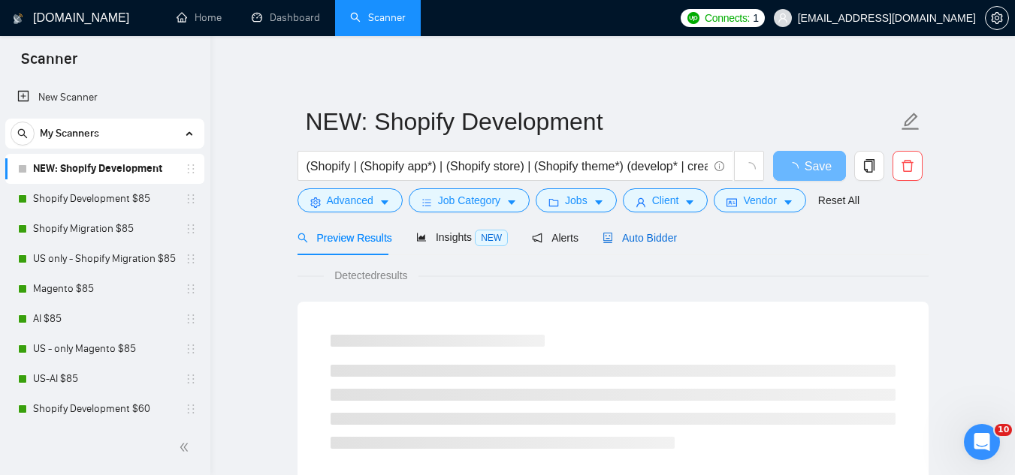
click at [631, 239] on span "Auto Bidder" at bounding box center [639, 238] width 74 height 12
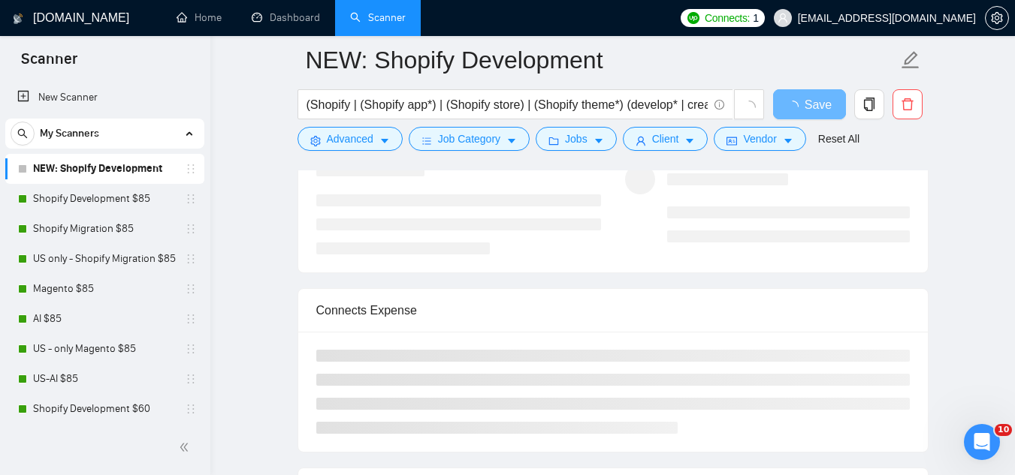
scroll to position [3079, 0]
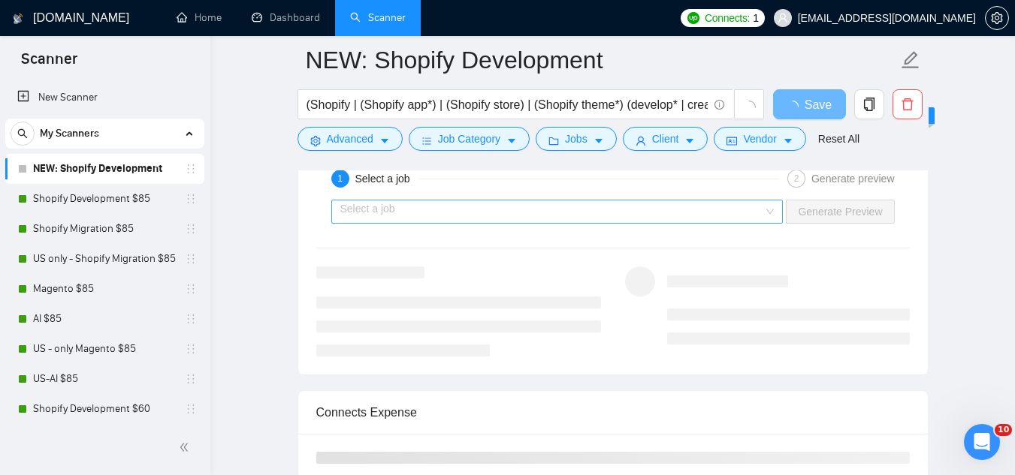
click at [450, 216] on input "search" at bounding box center [552, 212] width 424 height 23
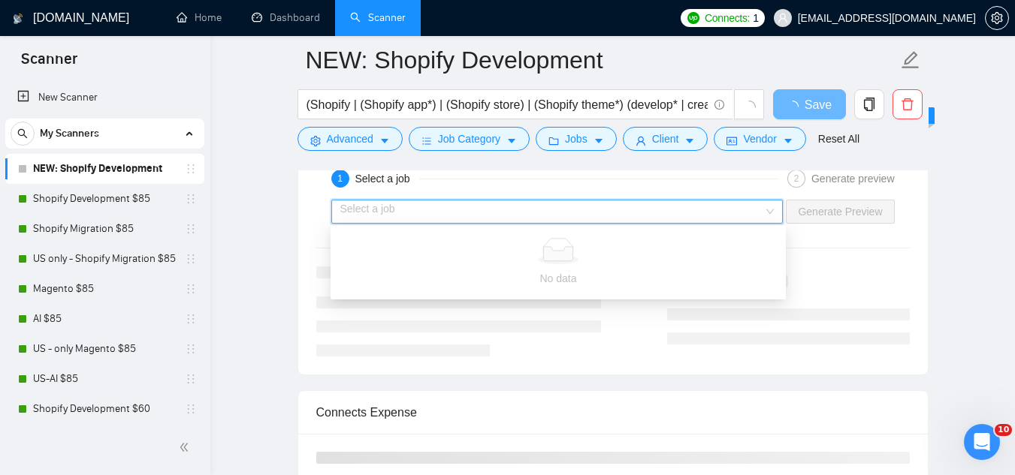
click at [502, 358] on div "1 Select a job 2 Generate preview Select a job Generate Preview" at bounding box center [612, 260] width 629 height 229
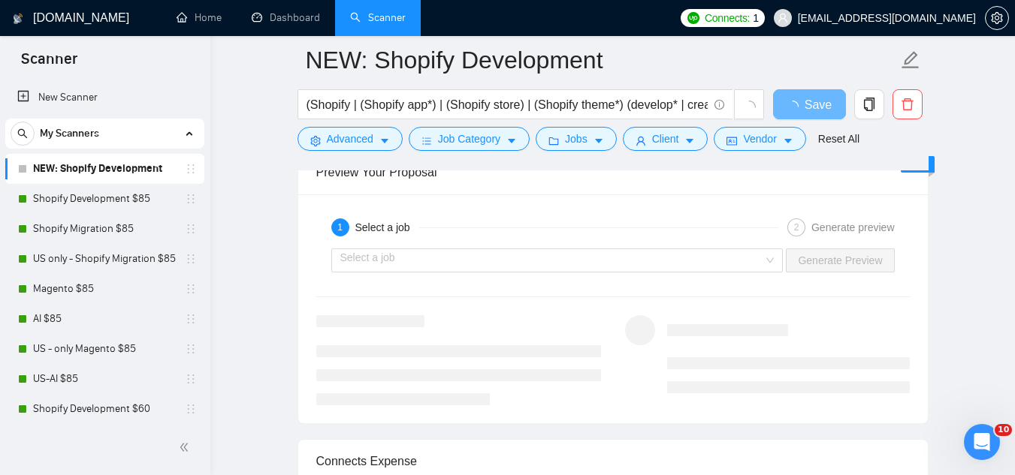
scroll to position [3004, 0]
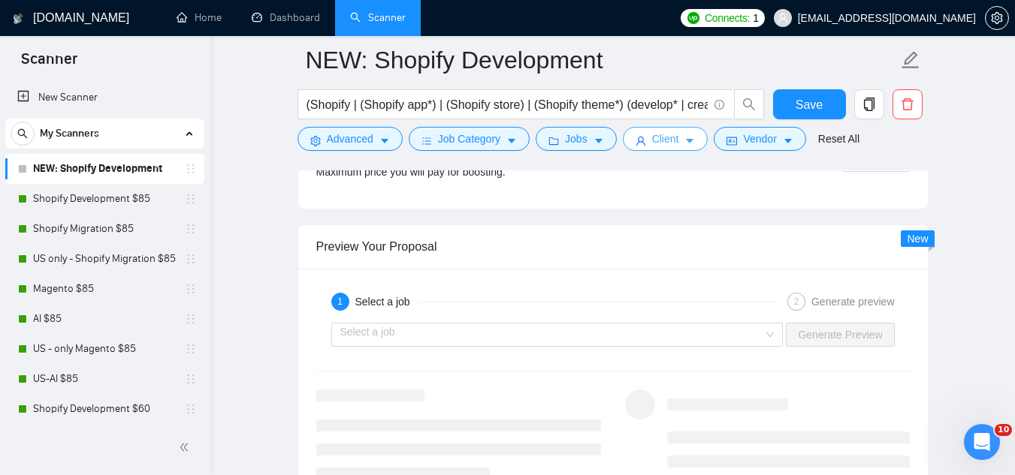
click at [651, 149] on button "Client" at bounding box center [666, 139] width 86 height 24
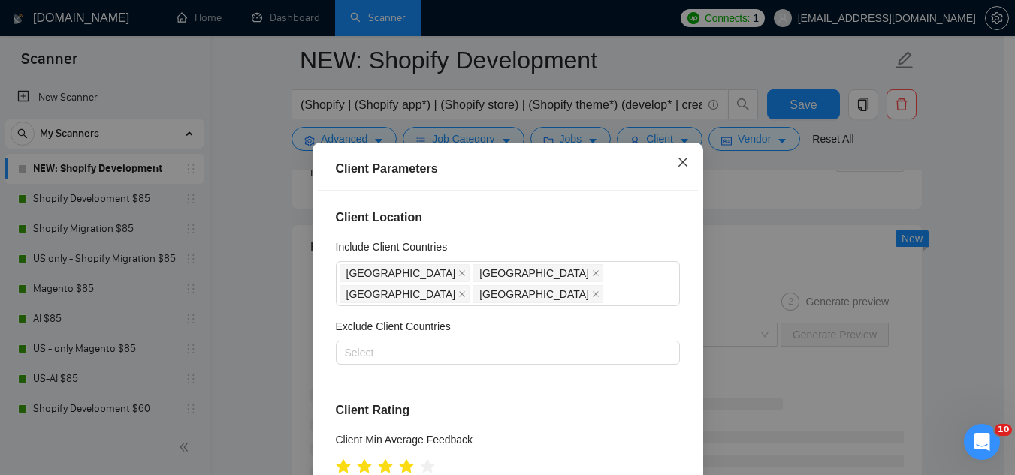
click at [677, 167] on icon "close" at bounding box center [683, 162] width 12 height 12
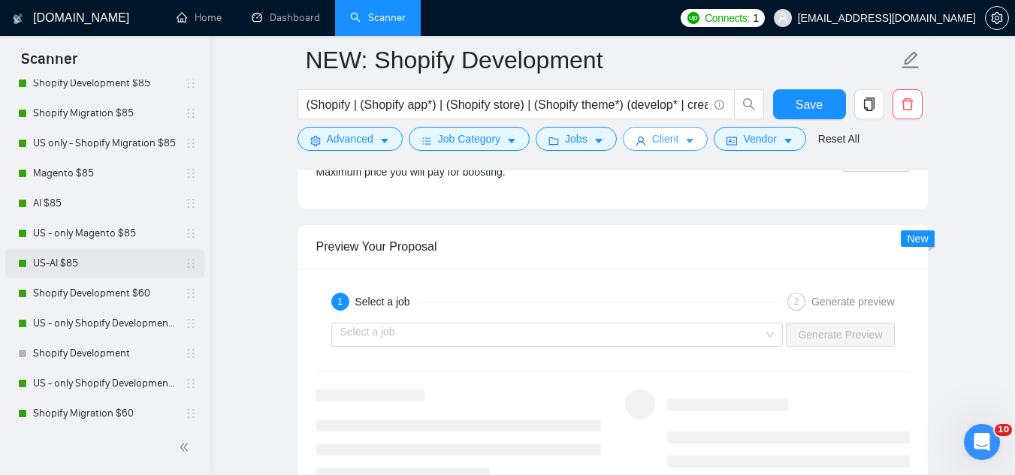
scroll to position [150, 0]
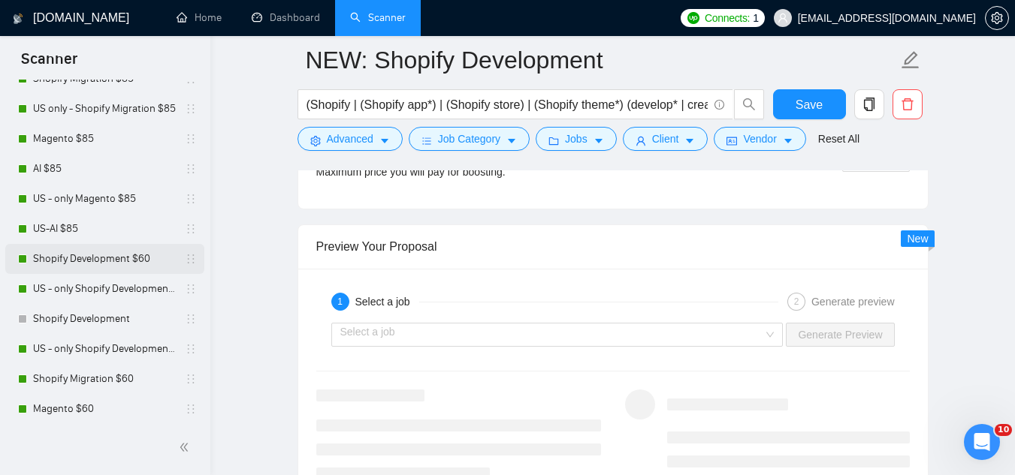
click at [97, 264] on link "Shopify Development $60" at bounding box center [104, 259] width 143 height 30
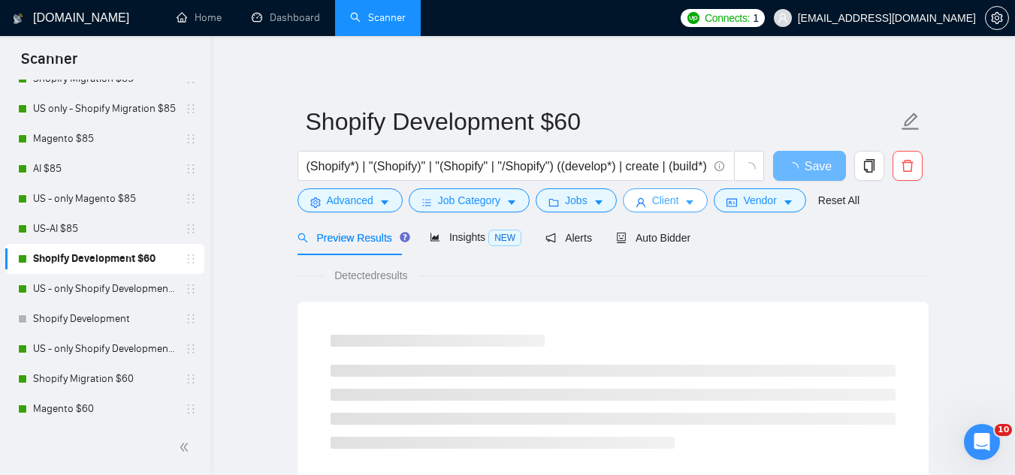
click at [656, 200] on span "Client" at bounding box center [665, 200] width 27 height 17
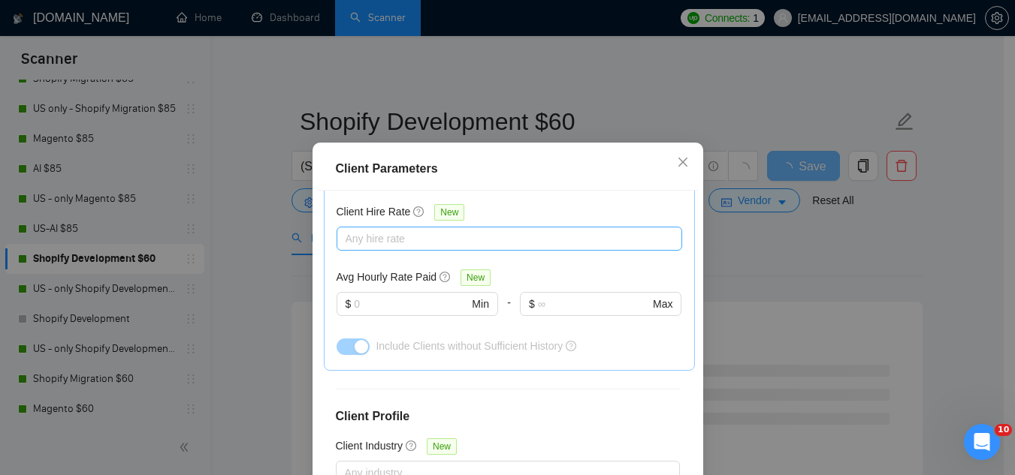
scroll to position [526, 0]
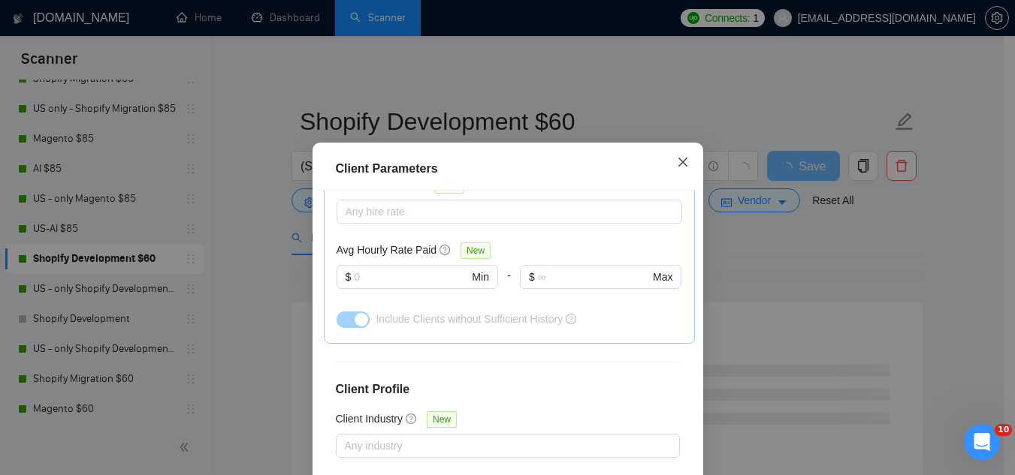
click at [680, 164] on icon "close" at bounding box center [683, 162] width 12 height 12
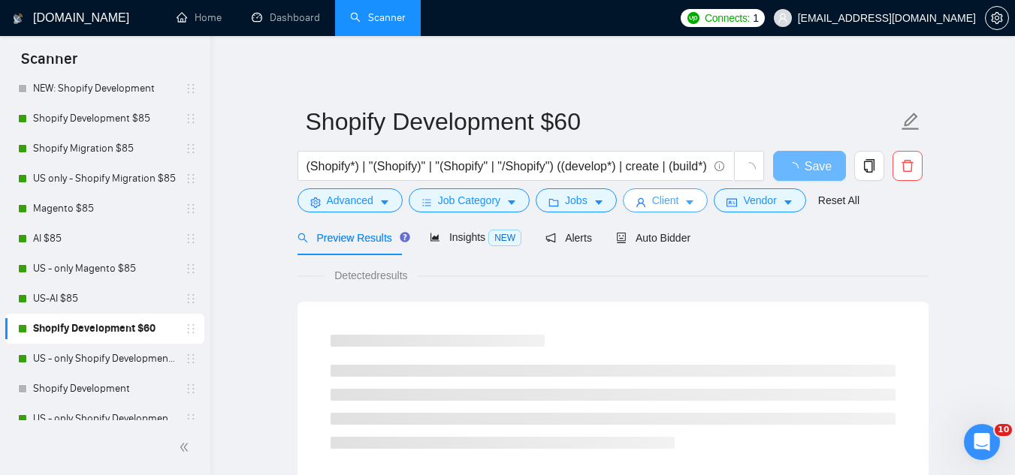
scroll to position [0, 0]
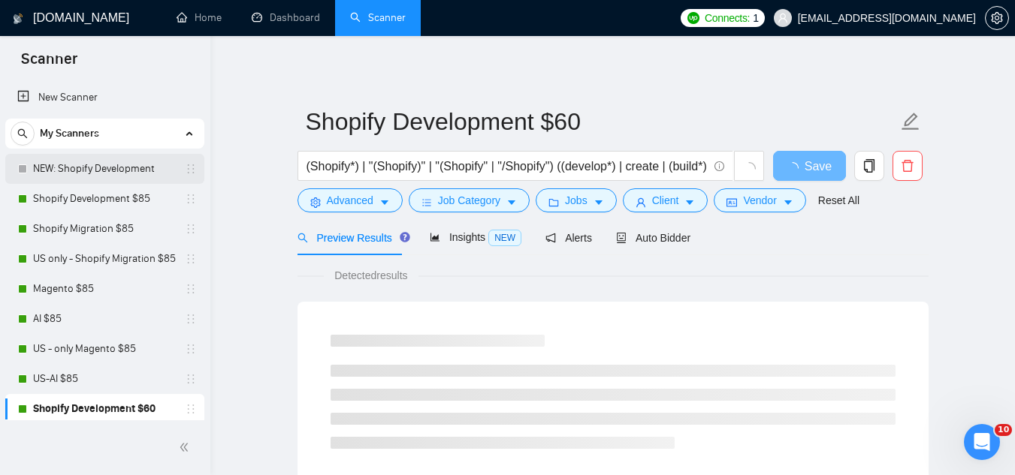
click at [107, 170] on link "NEW: Shopify Development" at bounding box center [104, 169] width 143 height 30
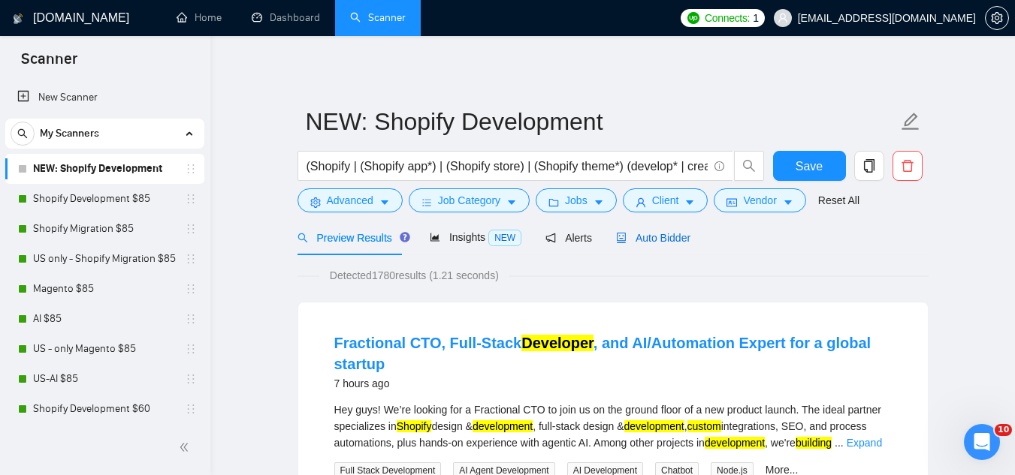
click at [661, 240] on span "Auto Bidder" at bounding box center [653, 238] width 74 height 12
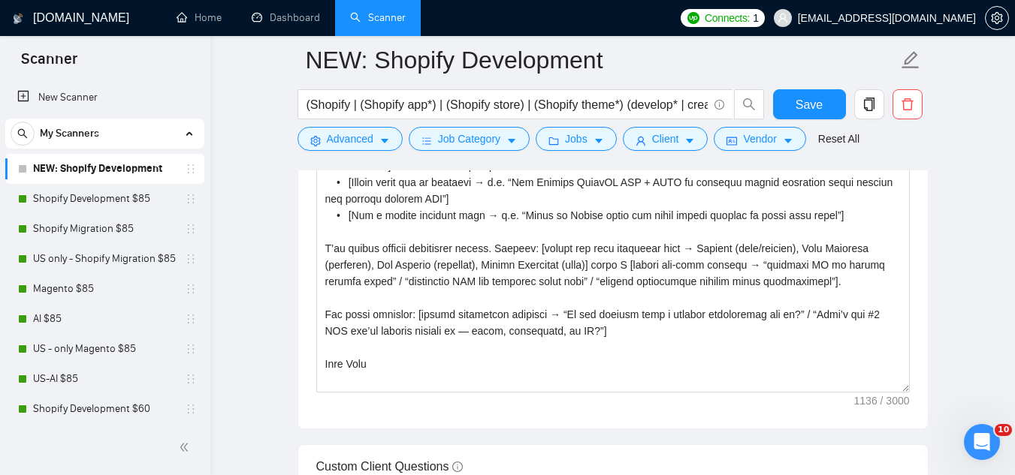
scroll to position [1878, 0]
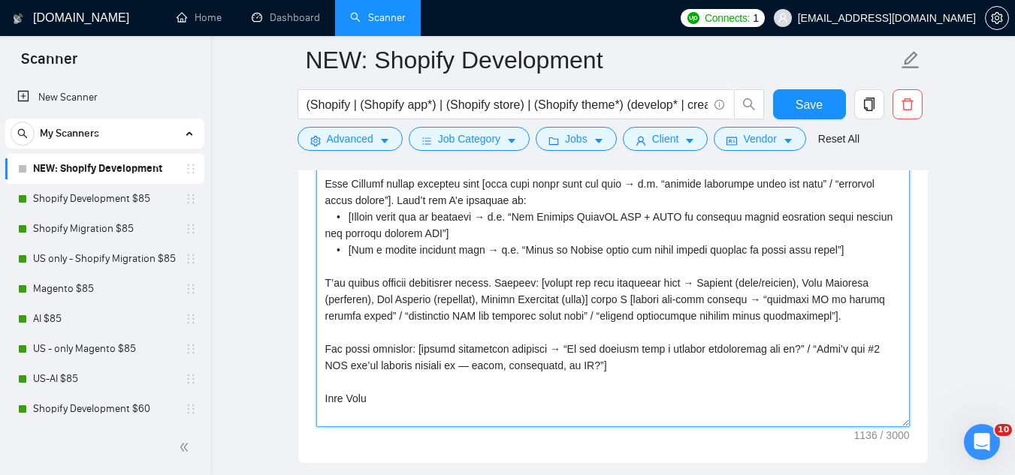
click at [683, 282] on textarea "Cover letter template:" at bounding box center [612, 258] width 593 height 338
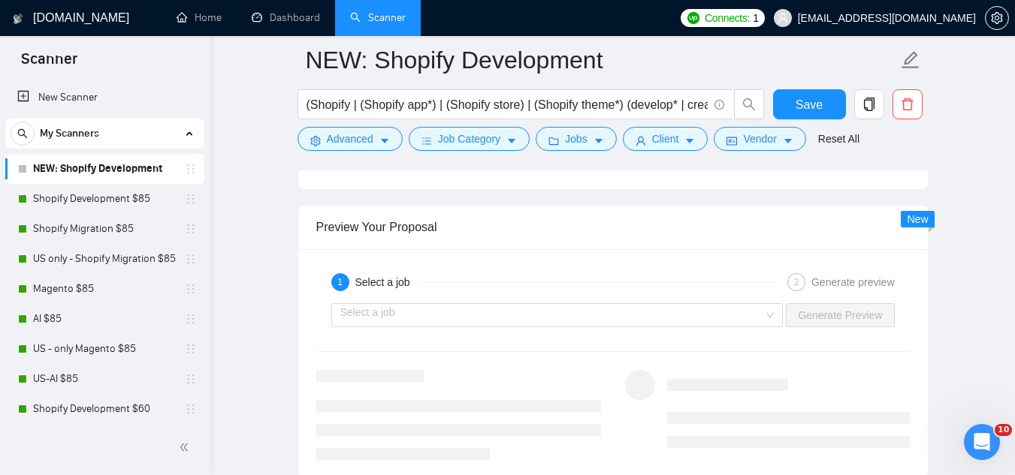
scroll to position [3004, 0]
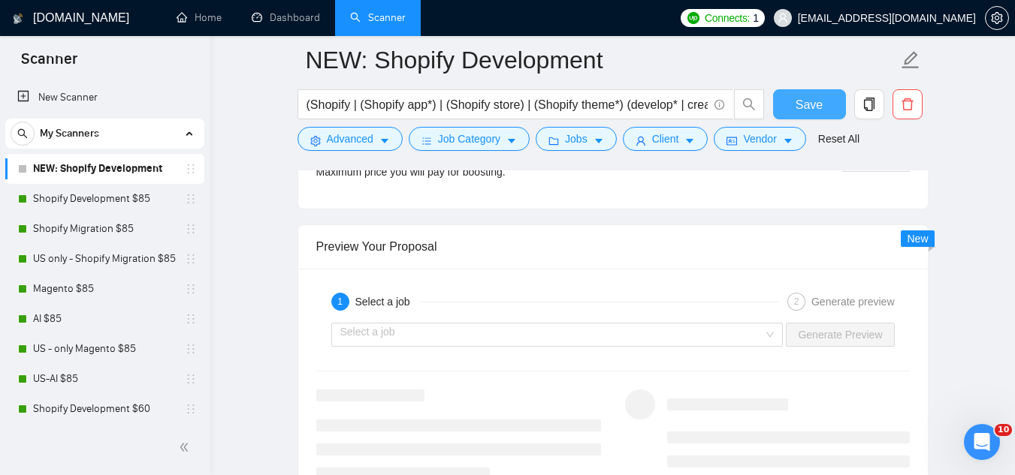
type textarea "[Personal greeting: use client’s name or company, in their local language if po…"
click at [813, 104] on span "Save" at bounding box center [808, 104] width 27 height 19
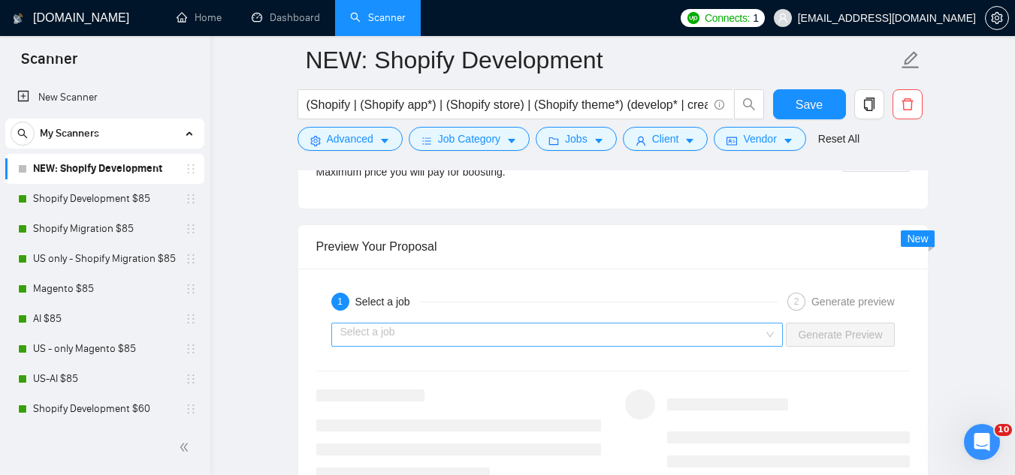
click at [583, 340] on input "search" at bounding box center [552, 335] width 424 height 23
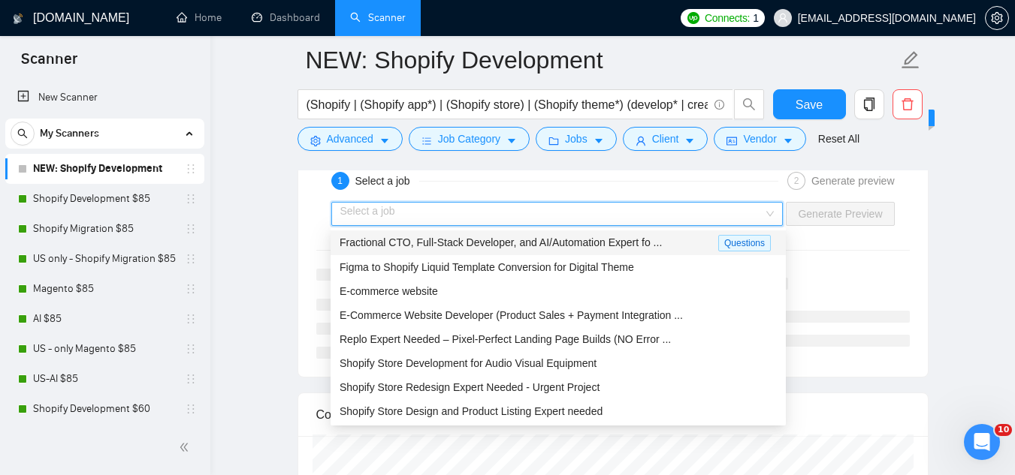
scroll to position [3154, 0]
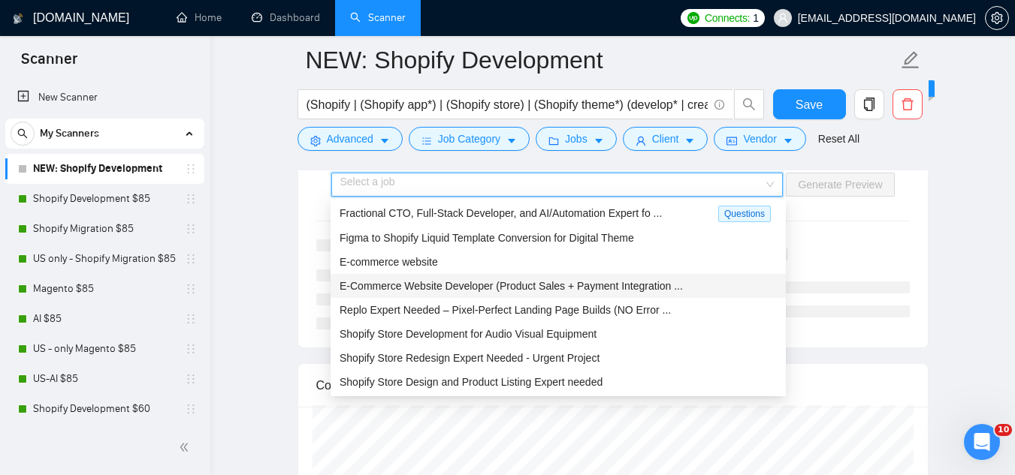
click at [523, 282] on span "E-Commerce Website Developer (Product Sales + Payment Integration ..." at bounding box center [510, 286] width 343 height 12
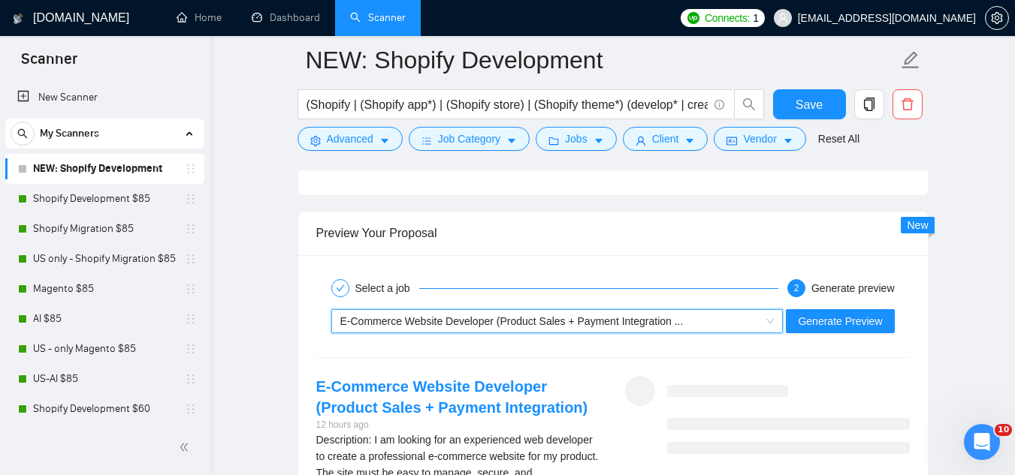
scroll to position [3004, 0]
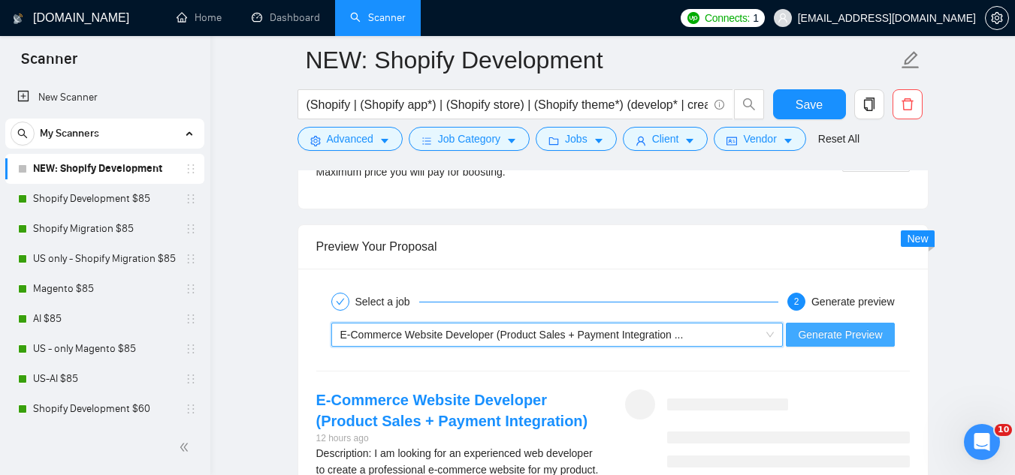
click at [801, 333] on span "Generate Preview" at bounding box center [840, 335] width 84 height 17
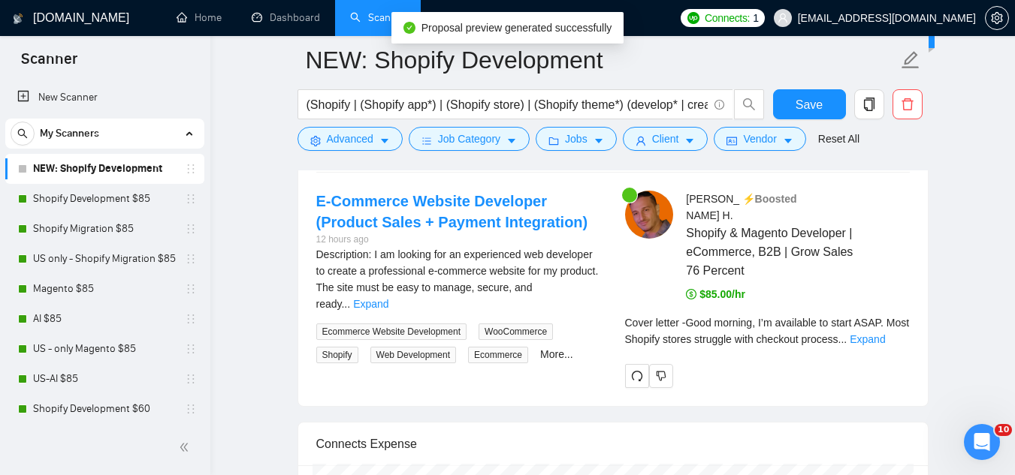
scroll to position [3230, 0]
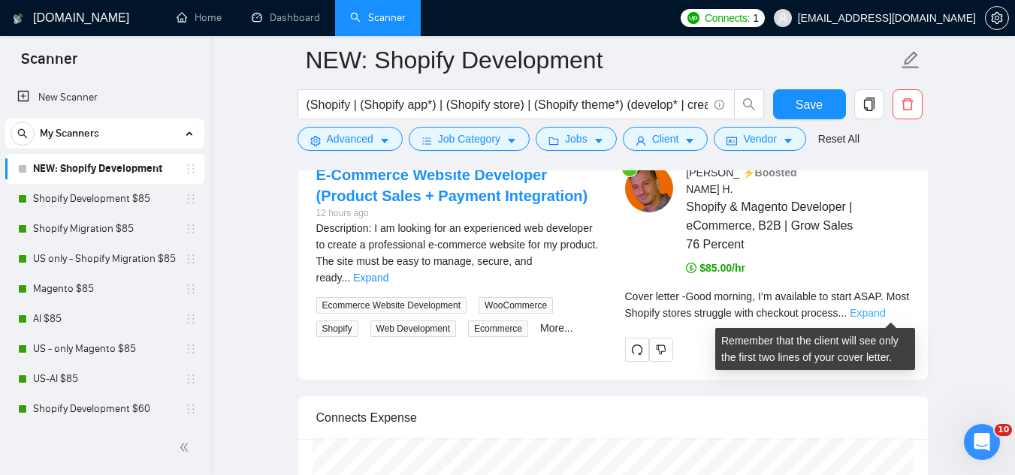
click at [885, 309] on link "Expand" at bounding box center [866, 313] width 35 height 12
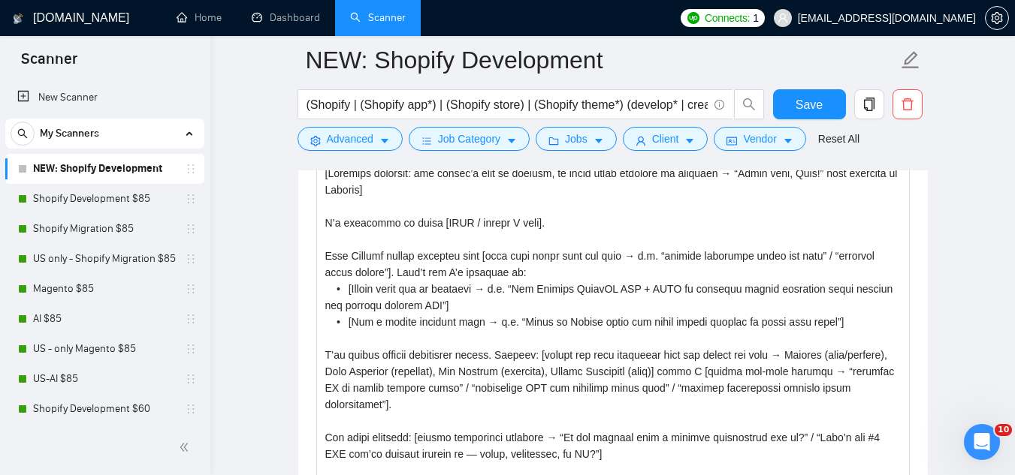
scroll to position [1803, 0]
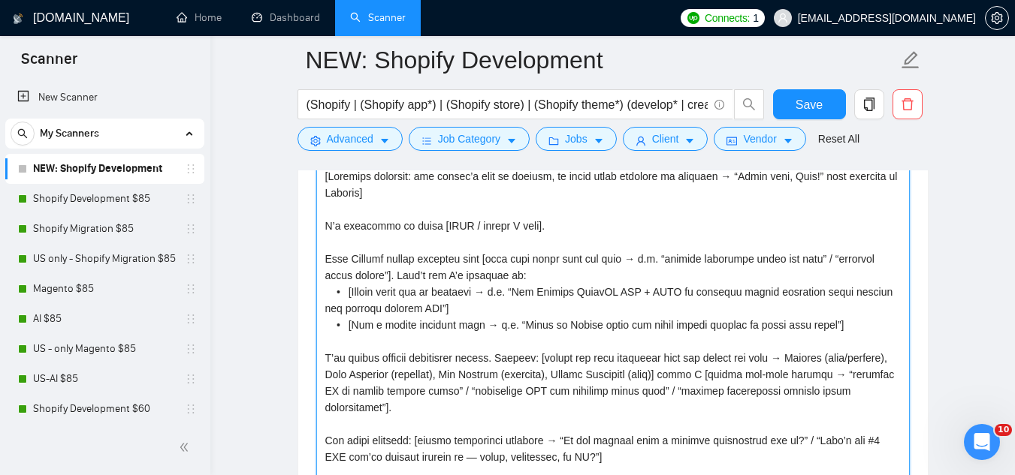
click at [774, 358] on textarea "Cover letter template:" at bounding box center [612, 333] width 593 height 338
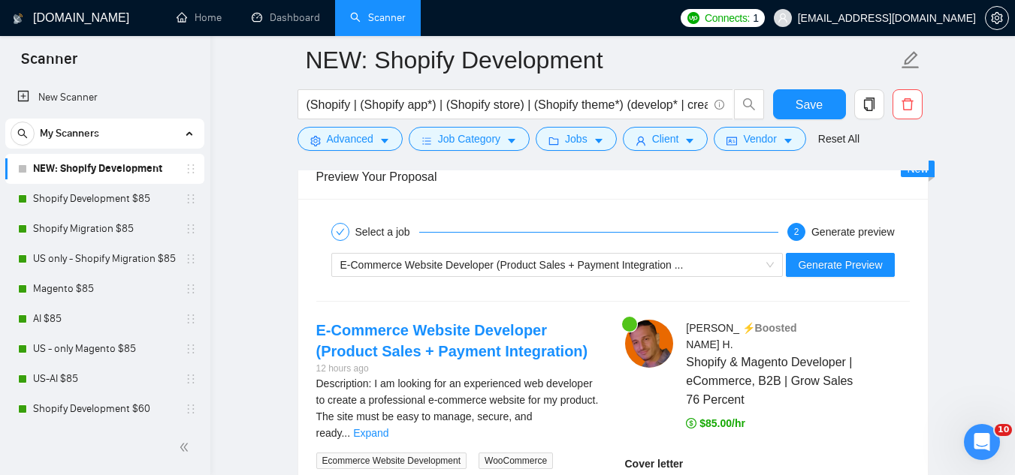
scroll to position [3154, 0]
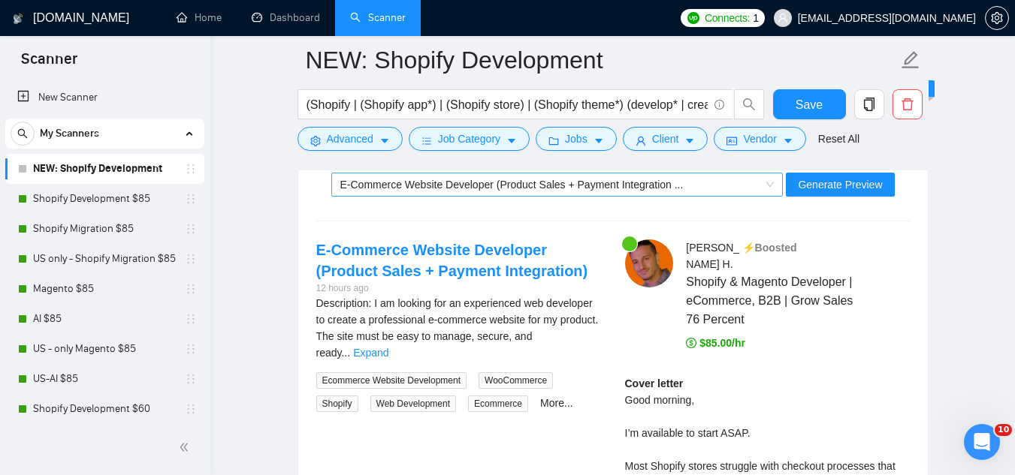
click at [560, 195] on div "E-Commerce Website Developer (Product Sales + Payment Integration ..." at bounding box center [557, 185] width 452 height 24
type textarea "[Personal greeting: use client’s name or company, in their local language if po…"
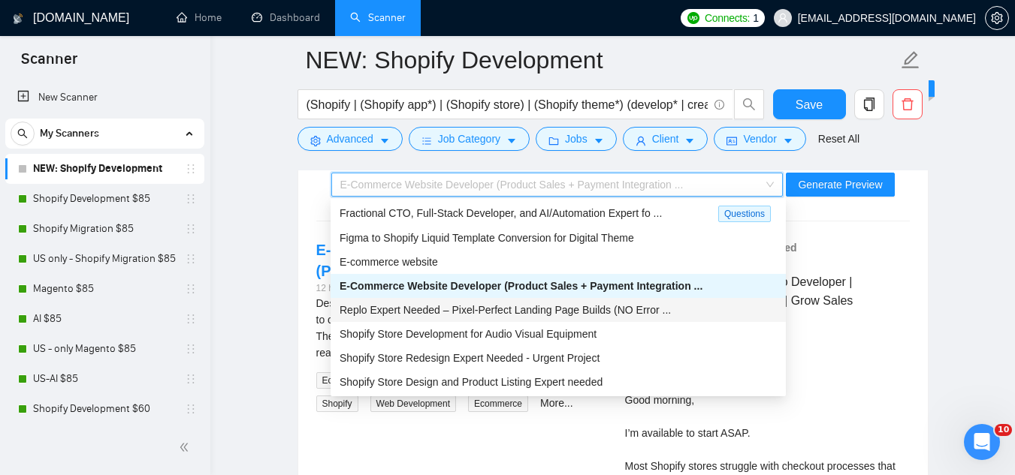
click at [538, 312] on span "Replo Expert Needed – Pixel-Perfect Landing Page Builds (NO Error ..." at bounding box center [504, 310] width 331 height 12
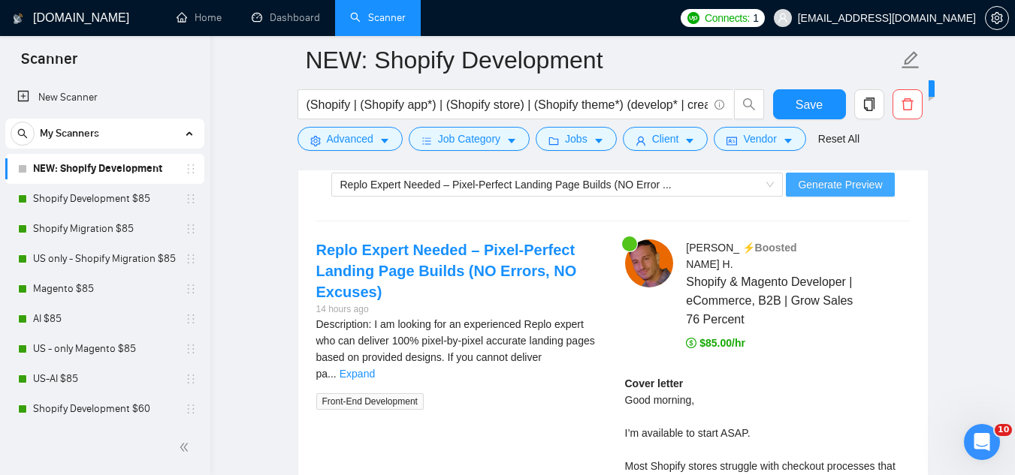
click at [817, 188] on span "Generate Preview" at bounding box center [840, 185] width 84 height 17
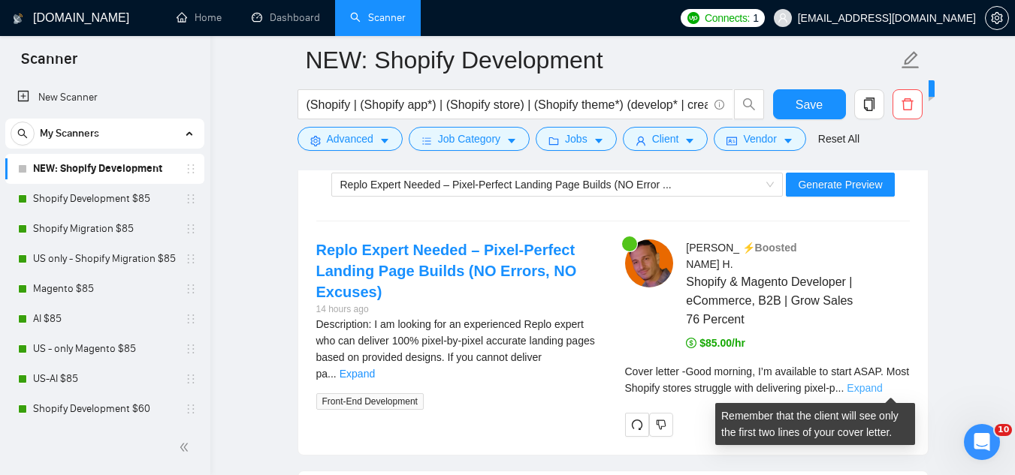
click at [882, 385] on link "Expand" at bounding box center [863, 388] width 35 height 12
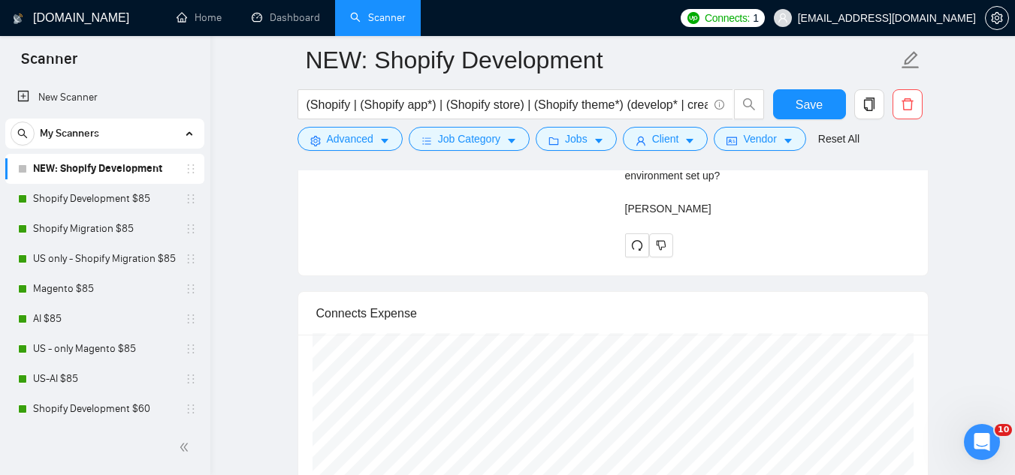
scroll to position [3530, 0]
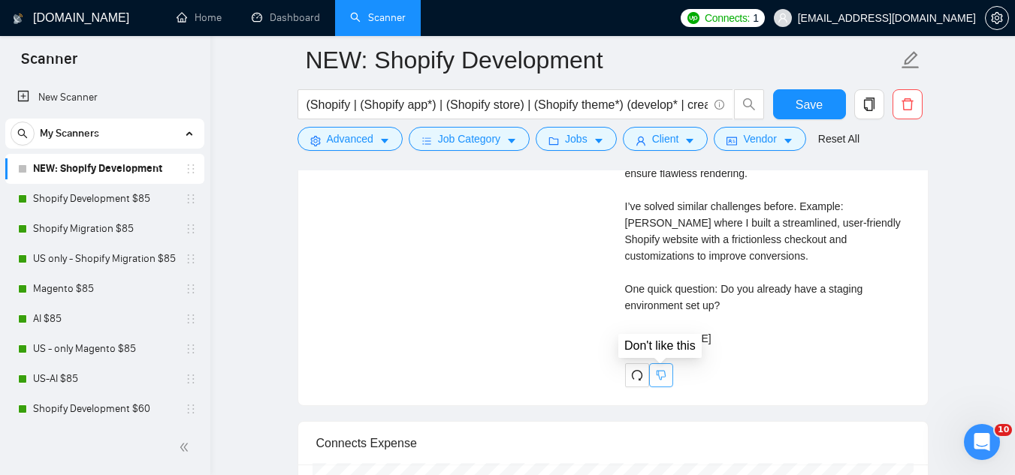
click at [656, 382] on button "button" at bounding box center [661, 376] width 24 height 24
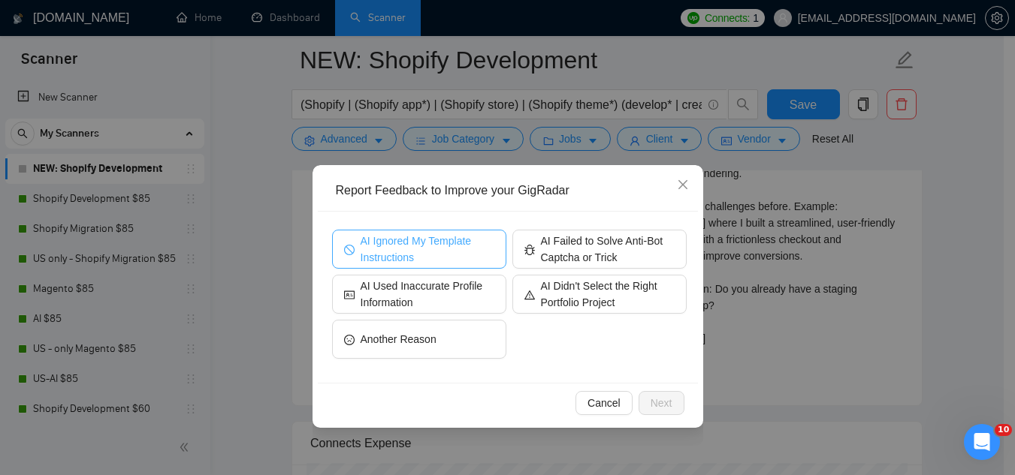
click at [443, 248] on span "AI Ignored My Template Instructions" at bounding box center [428, 249] width 134 height 33
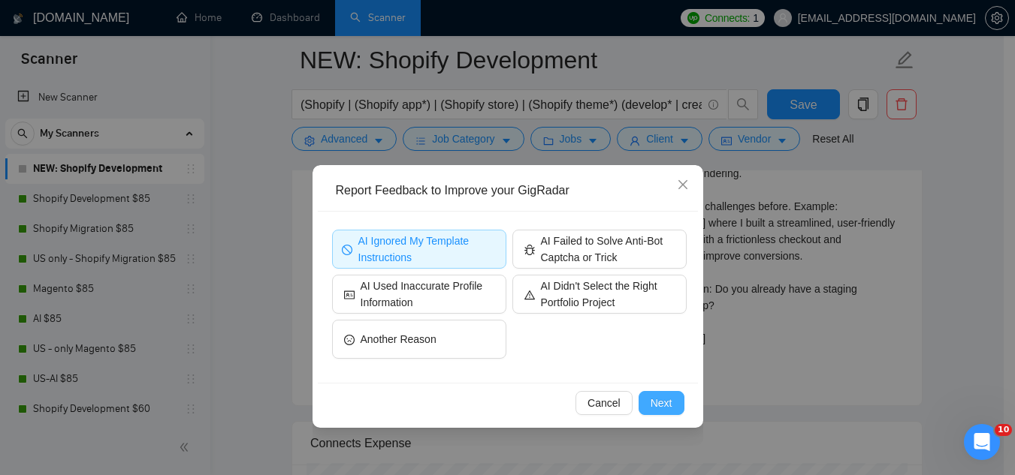
click at [661, 403] on span "Next" at bounding box center [661, 403] width 22 height 17
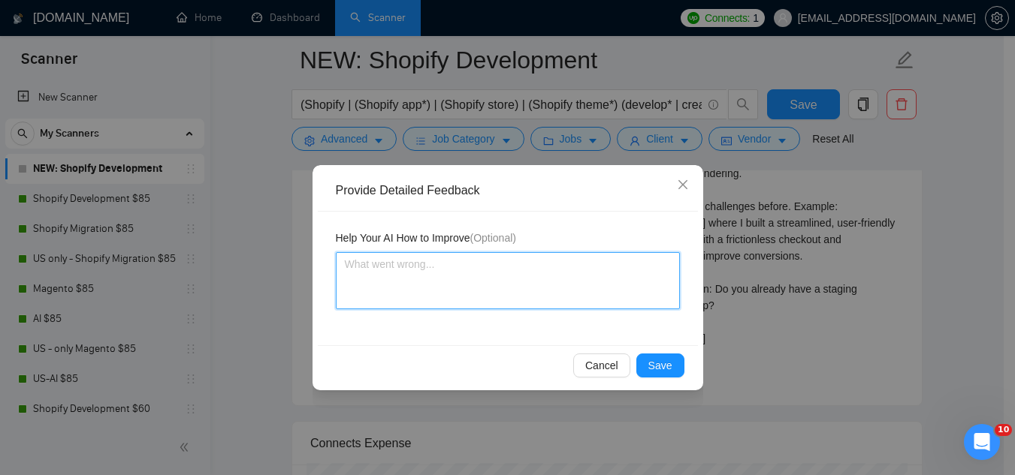
click at [517, 284] on textarea at bounding box center [508, 280] width 344 height 57
type textarea "d"
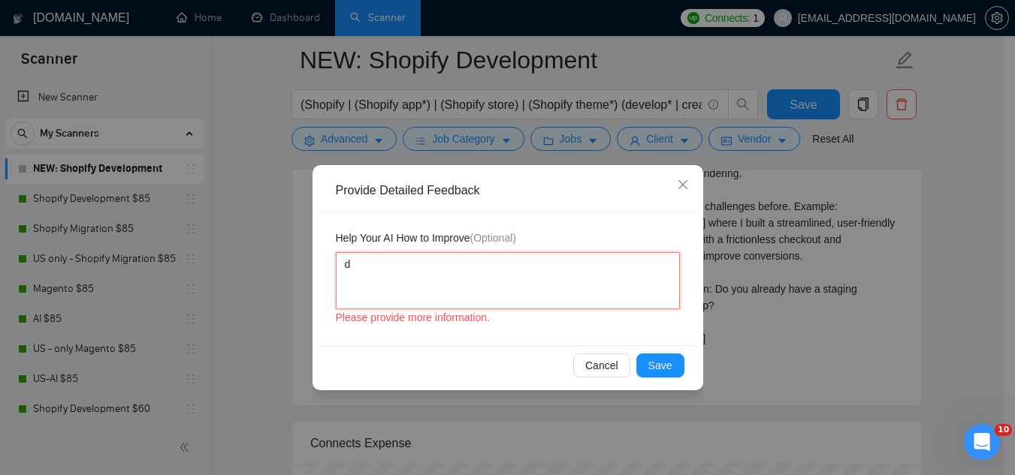
type textarea "di"
type textarea "did"
type textarea "didn"
type textarea "didn'"
type textarea "didn't"
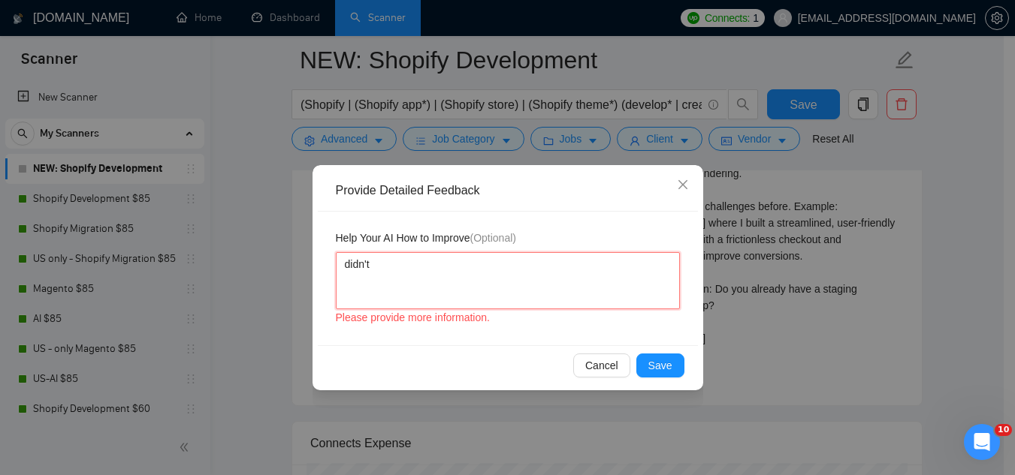
type textarea "didn't"
type textarea "didn't i"
type textarea "didn't in"
type textarea "didn't ins"
type textarea "didn't inse"
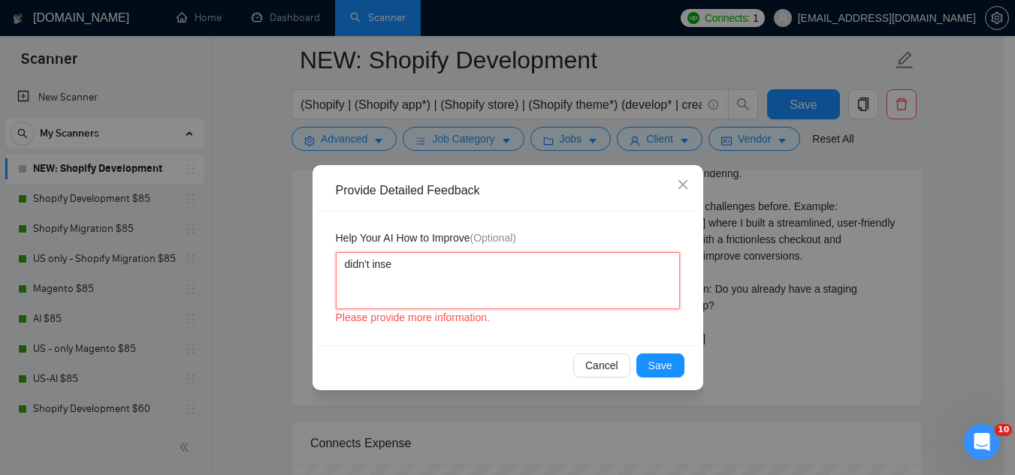
type textarea "didn't inser"
type textarea "didn't insert"
type textarea "didn't insert l"
type textarea "didn't insert li"
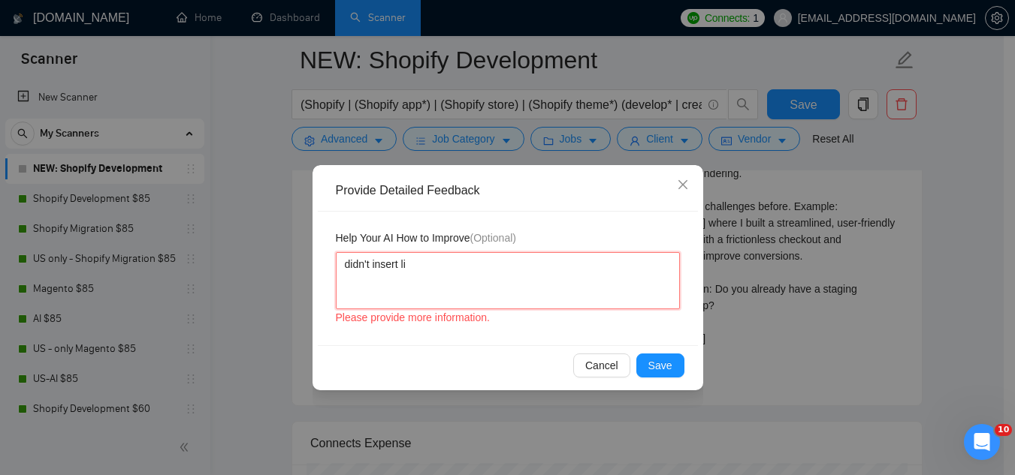
type textarea "didn't insert lin"
type textarea "didn't insert link"
type textarea "didn't insert link f"
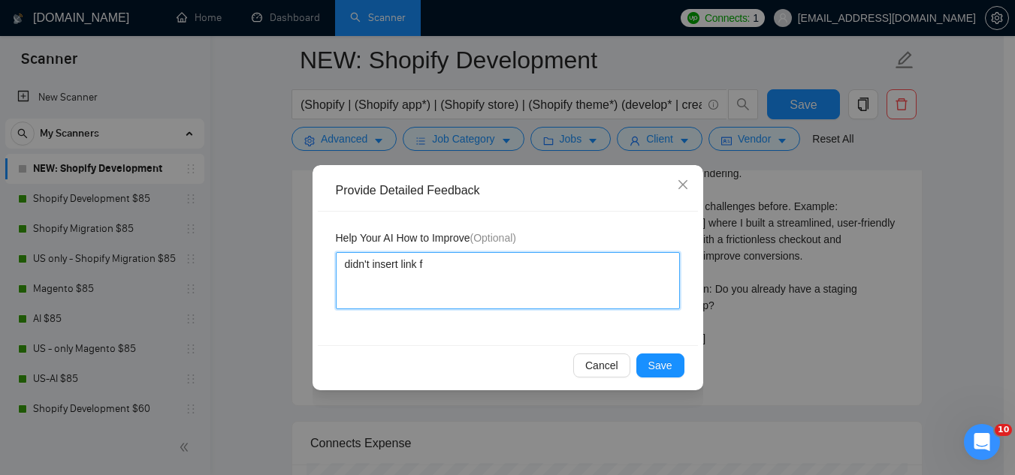
type textarea "didn't insert link fr"
type textarea "didn't insert link fro"
type textarea "didn't insert link from"
type textarea "didn't insert link from p"
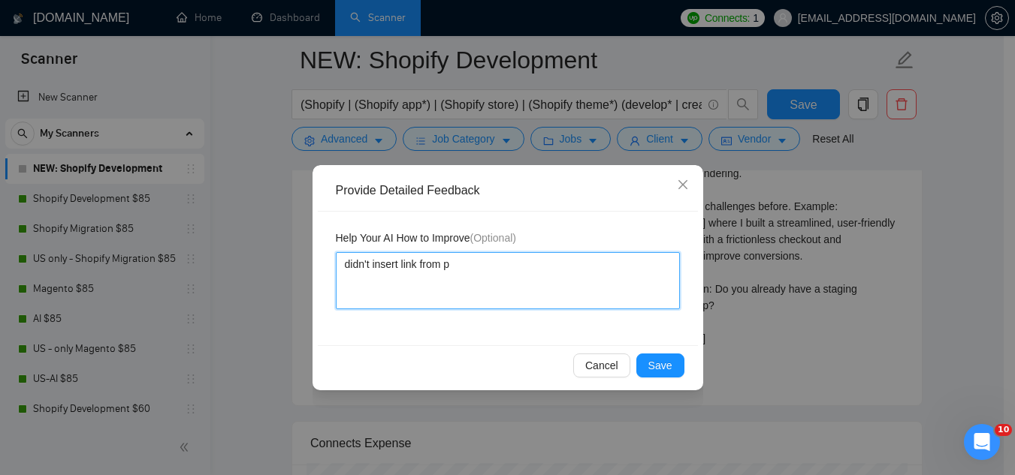
type textarea "didn't insert link from po"
type textarea "didn't insert link from por"
type textarea "didn't insert link from port"
type textarea "didn't insert link from portf"
type textarea "didn't insert link from portfi"
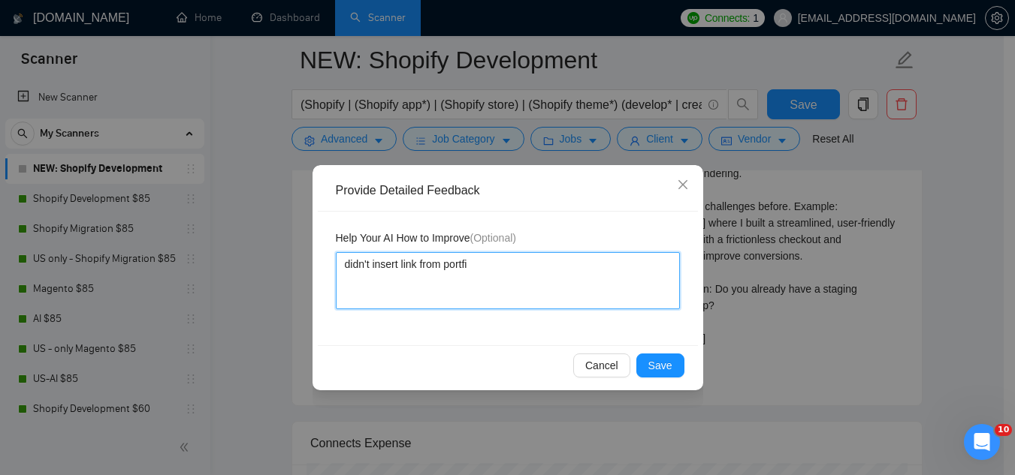
type textarea "didn't insert link from portf"
type textarea "didn't insert link from portfl"
type textarea "didn't insert link from portf"
type textarea "didn't insert link from portfo"
type textarea "didn't insert link from portfol"
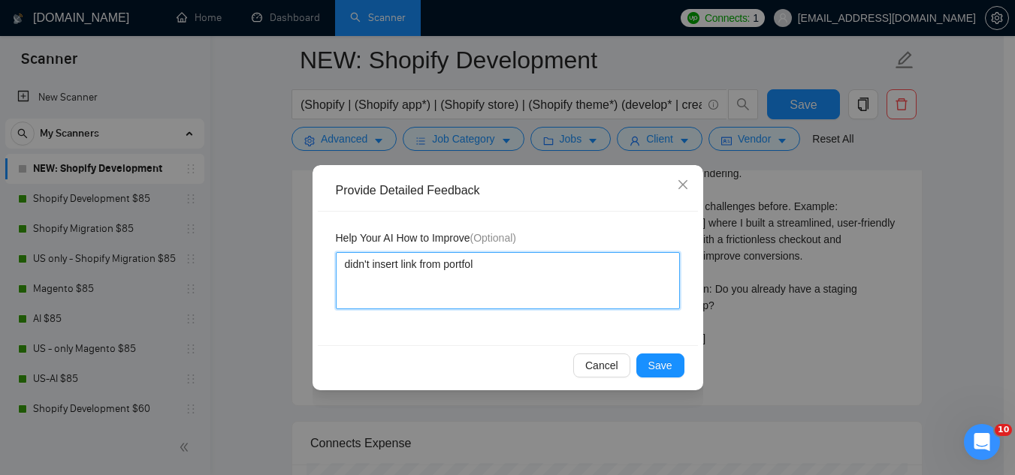
type textarea "didn't insert link from portfoli"
type textarea "didn't insert link from portfolio"
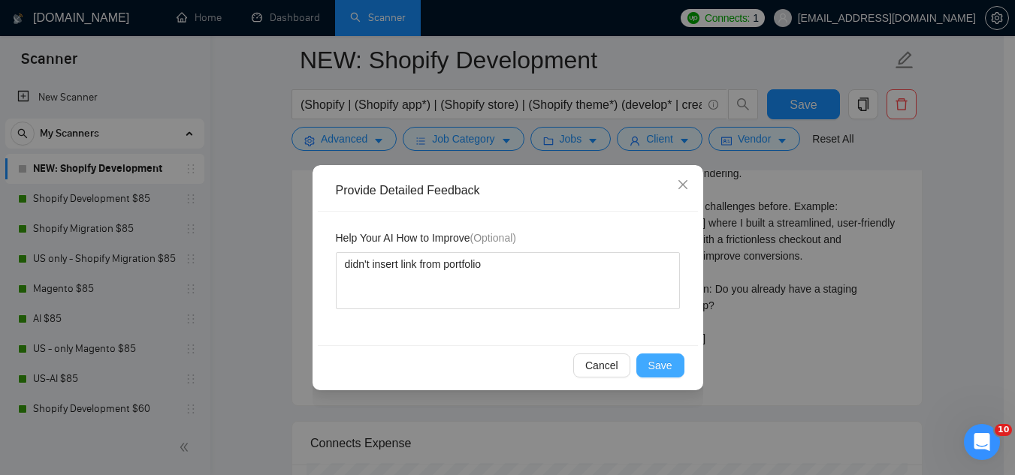
click at [664, 370] on span "Save" at bounding box center [660, 366] width 24 height 17
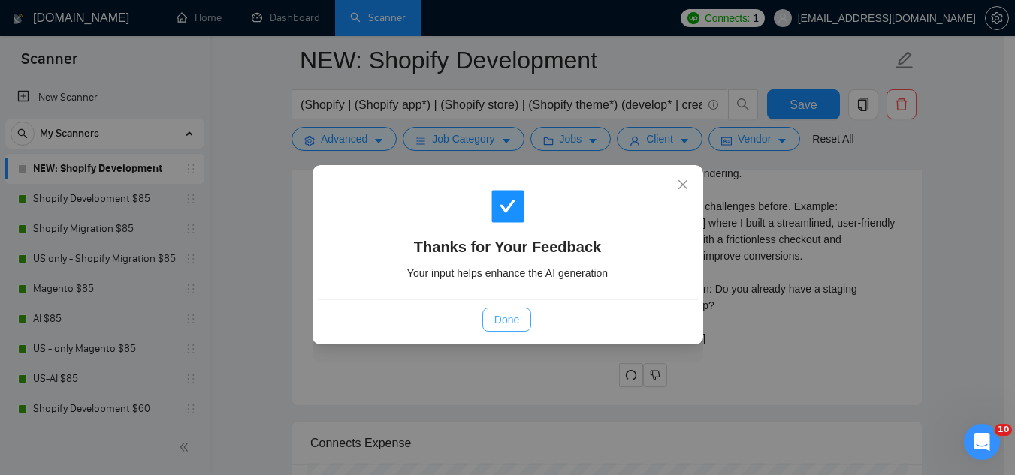
click at [496, 324] on span "Done" at bounding box center [506, 320] width 25 height 17
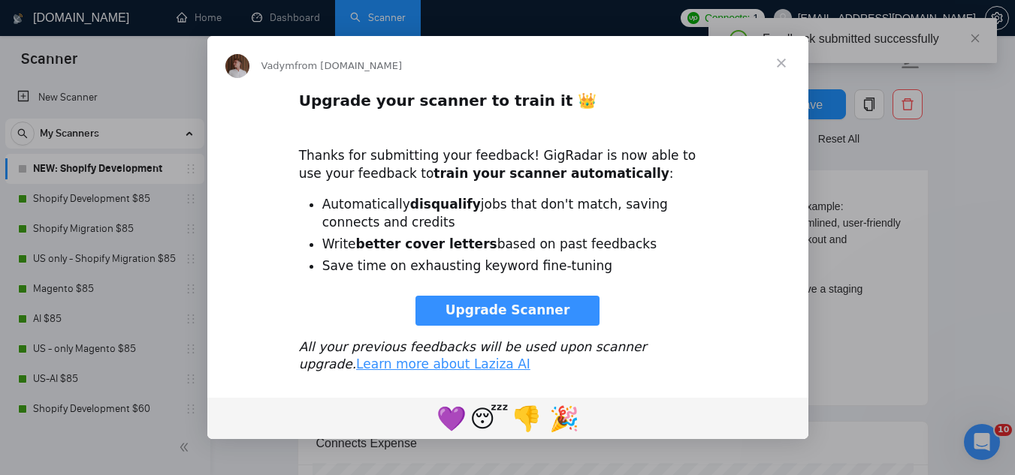
scroll to position [0, 0]
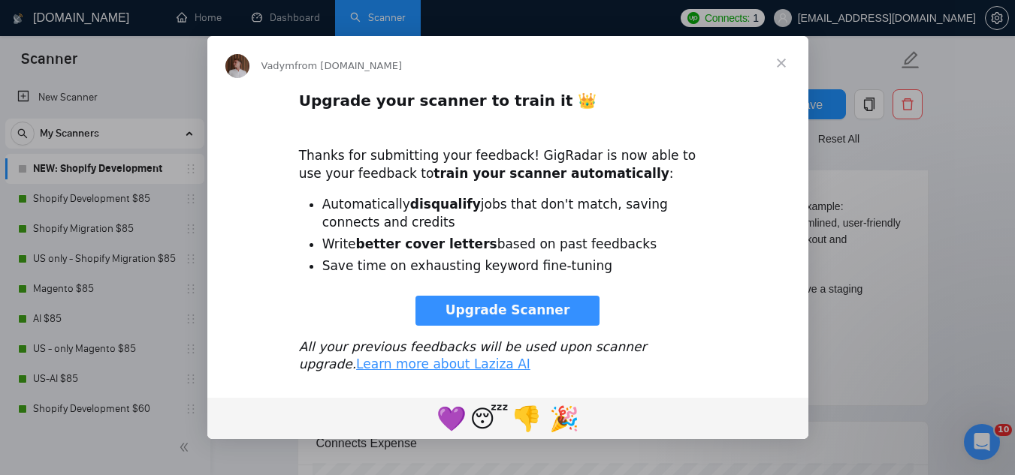
click at [780, 67] on span "Close" at bounding box center [781, 63] width 54 height 54
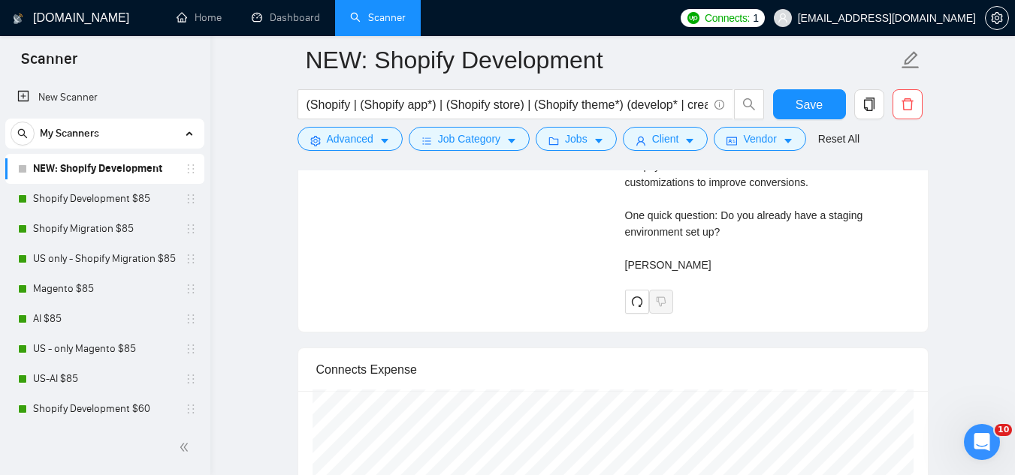
scroll to position [3605, 0]
click at [641, 309] on button "button" at bounding box center [637, 300] width 24 height 24
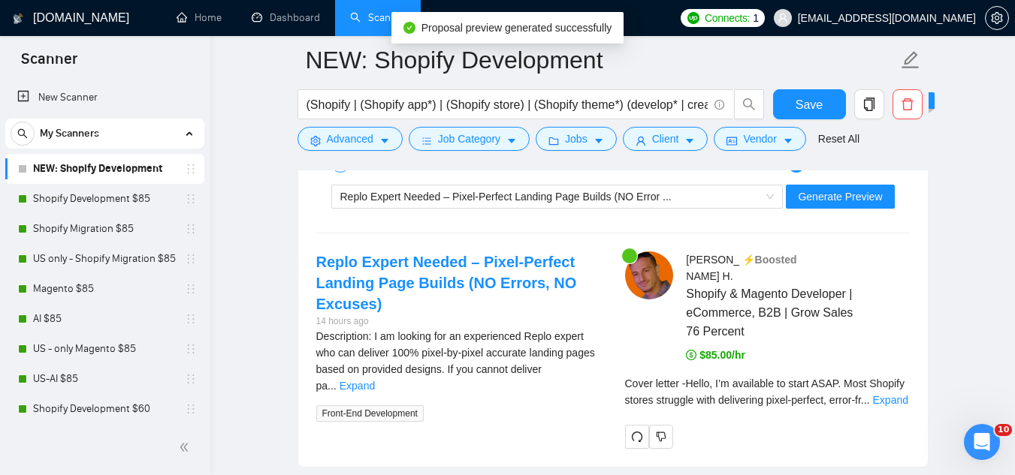
scroll to position [3230, 0]
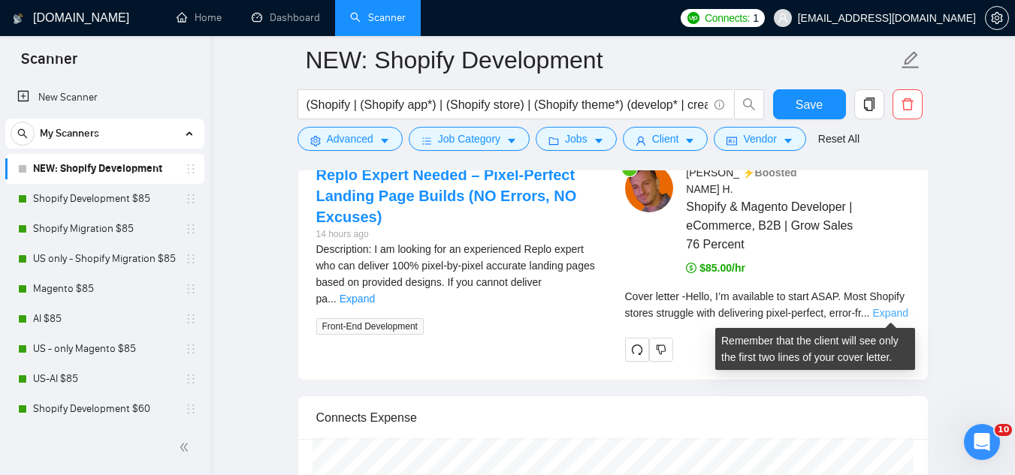
click at [891, 310] on link "Expand" at bounding box center [890, 313] width 35 height 12
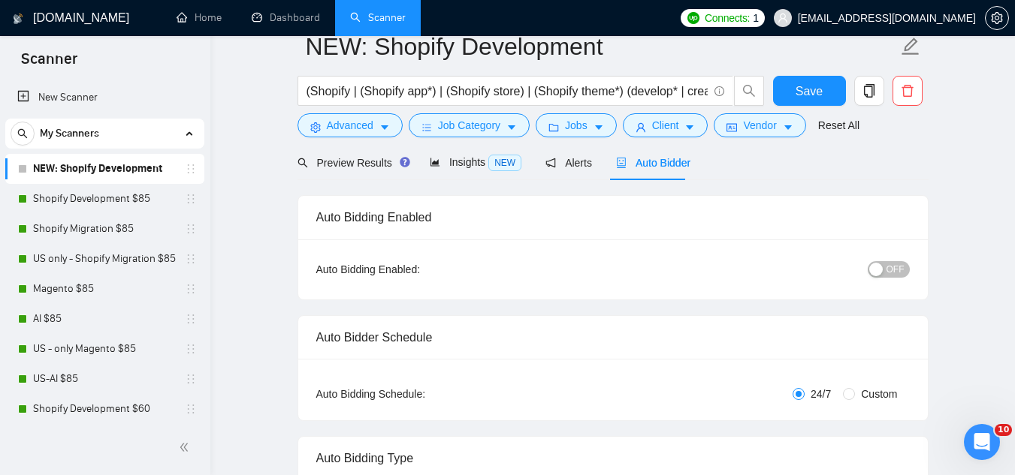
scroll to position [0, 0]
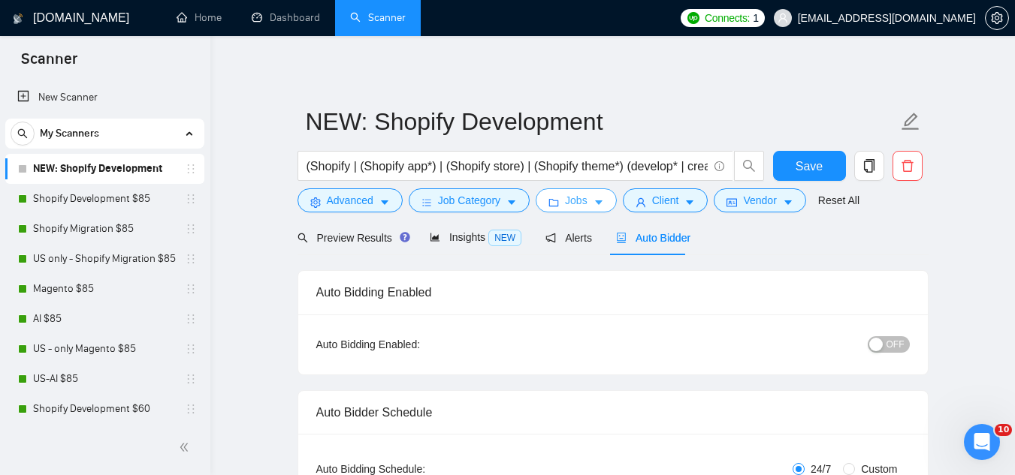
click at [578, 206] on span "Jobs" at bounding box center [576, 200] width 23 height 17
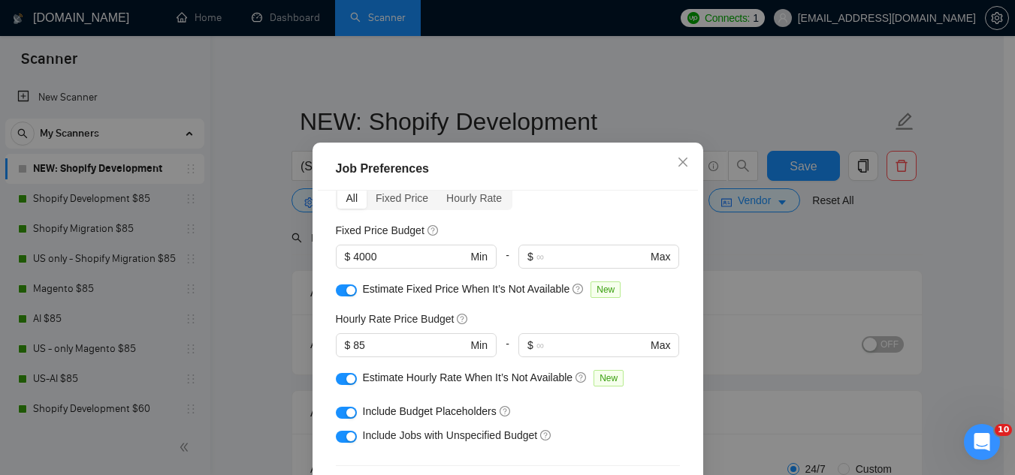
scroll to position [150, 0]
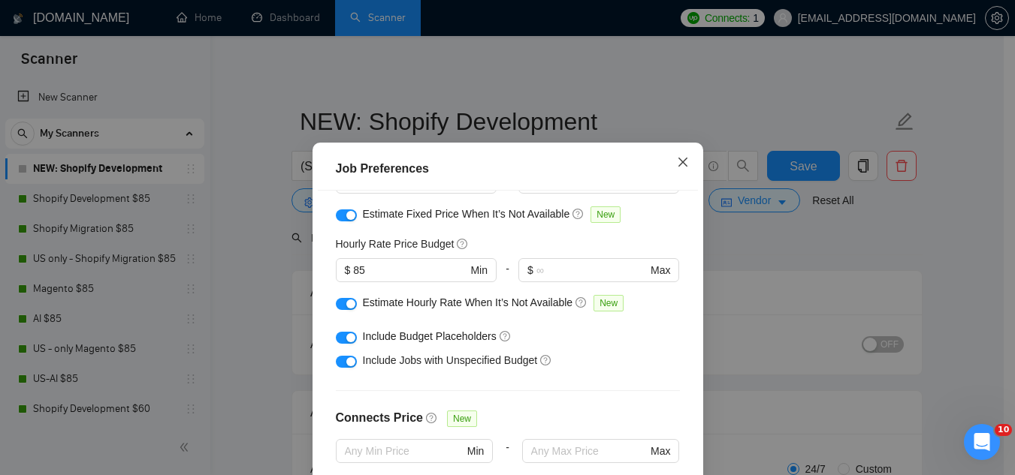
click at [683, 162] on span "Close" at bounding box center [682, 163] width 41 height 41
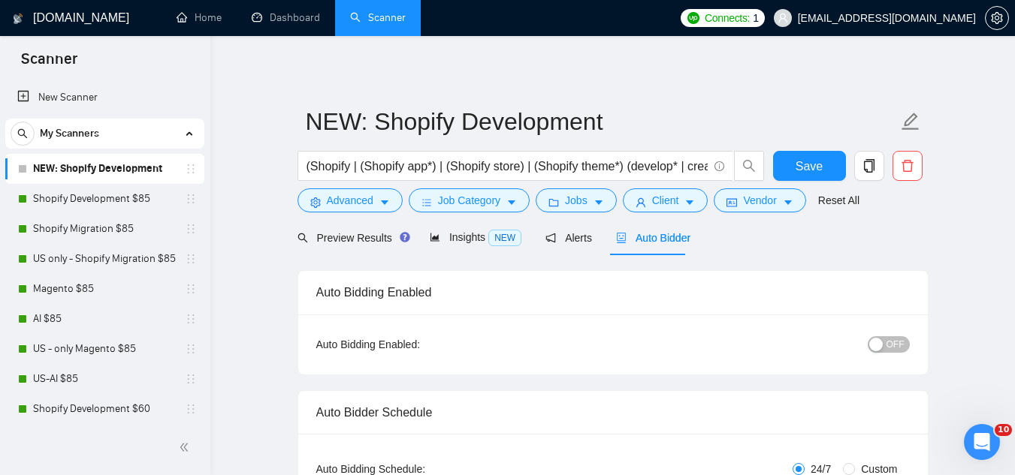
click at [665, 253] on div "Auto Bidder" at bounding box center [653, 237] width 74 height 35
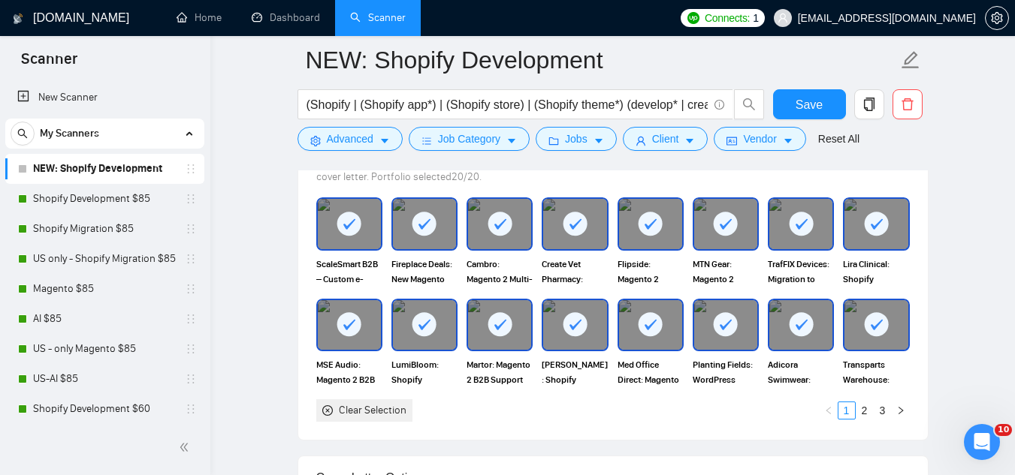
scroll to position [1727, 0]
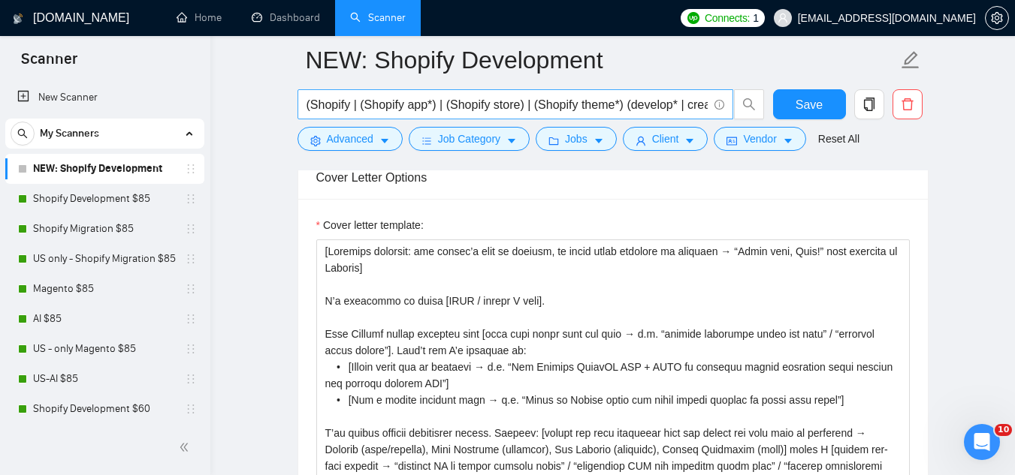
drag, startPoint x: 116, startPoint y: 377, endPoint x: 641, endPoint y: 92, distance: 597.6
click at [116, 377] on link "US-AI $85" at bounding box center [104, 379] width 143 height 30
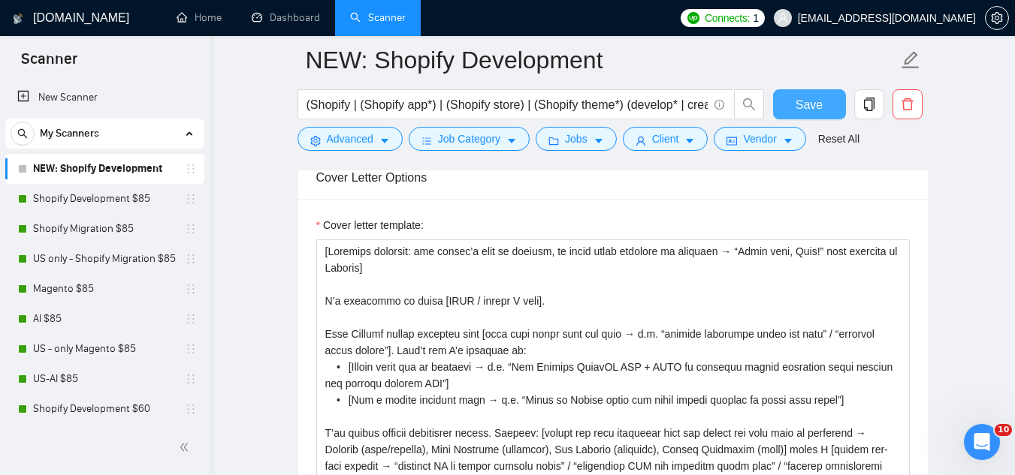
click at [787, 114] on button "Save" at bounding box center [809, 104] width 73 height 30
click at [110, 386] on link "US-AI $85" at bounding box center [104, 379] width 143 height 30
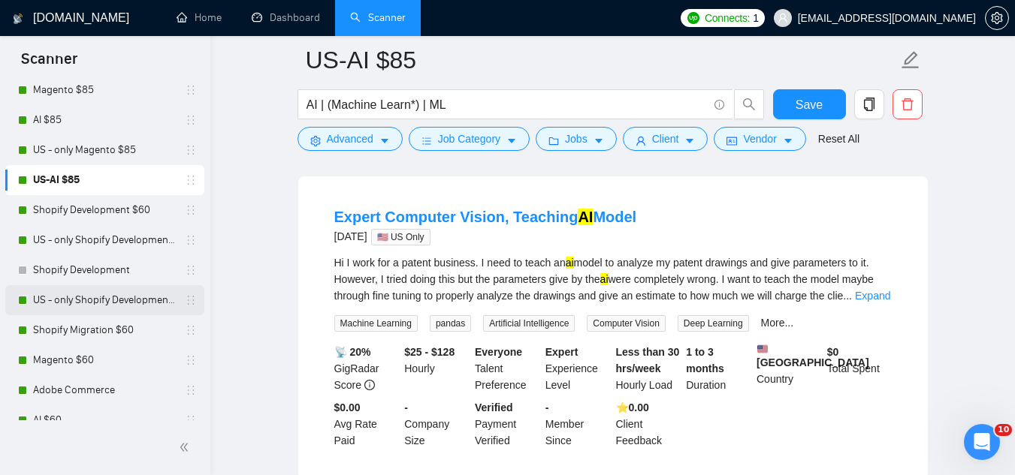
scroll to position [225, 0]
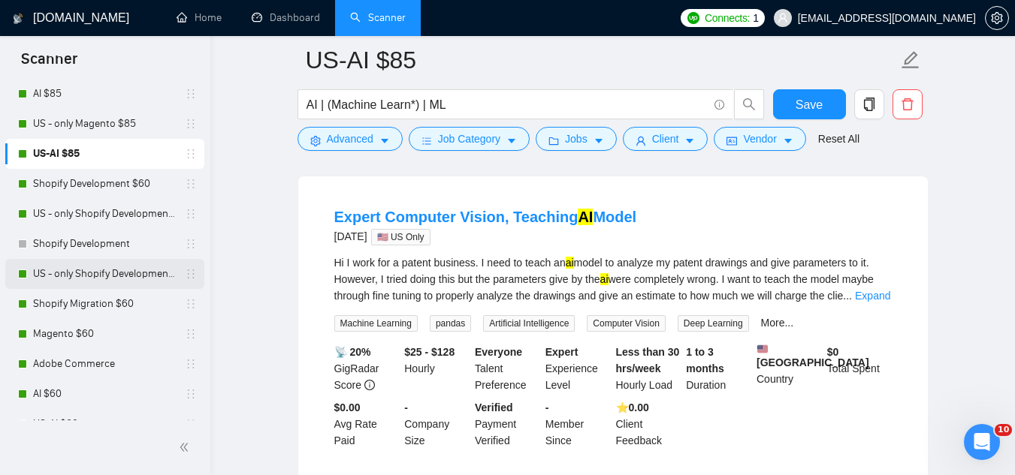
click at [97, 276] on link "US - only Shopify Development $60" at bounding box center [104, 274] width 143 height 30
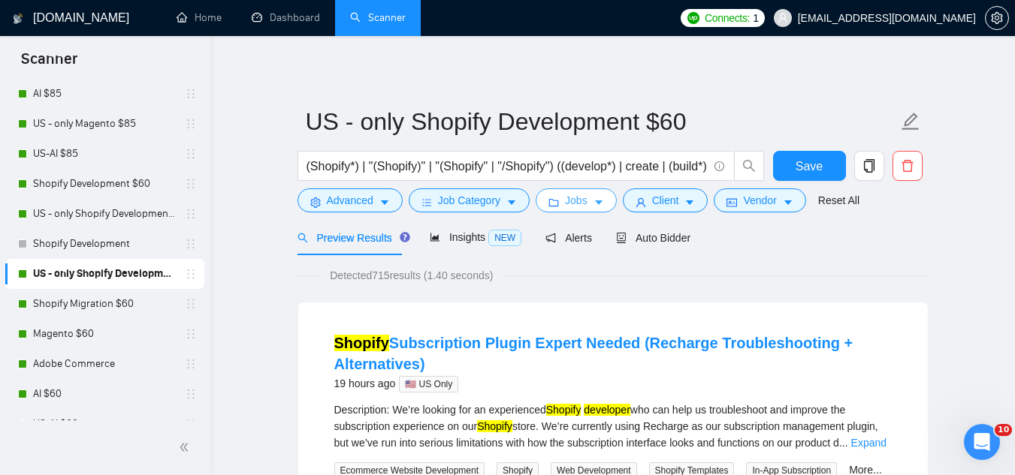
click at [567, 207] on span "Jobs" at bounding box center [576, 200] width 23 height 17
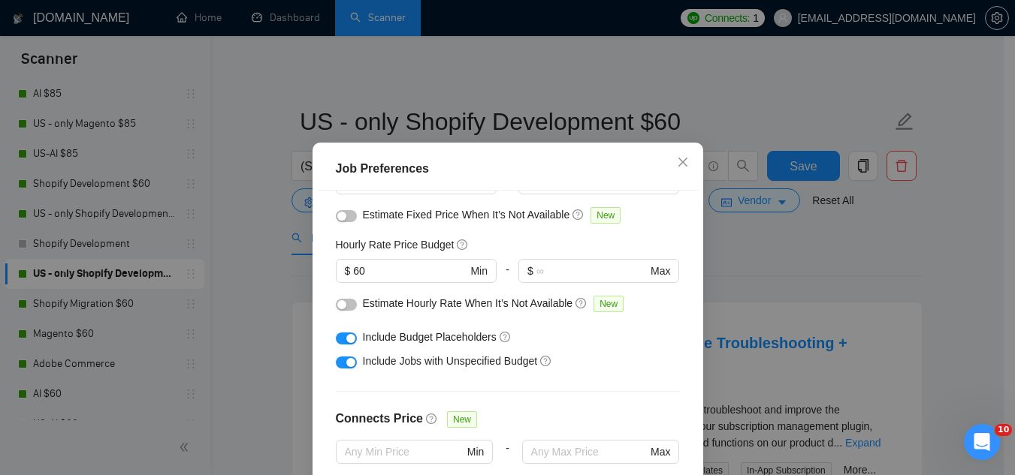
scroll to position [150, 0]
click at [391, 273] on input "60" at bounding box center [409, 270] width 113 height 17
type input "6"
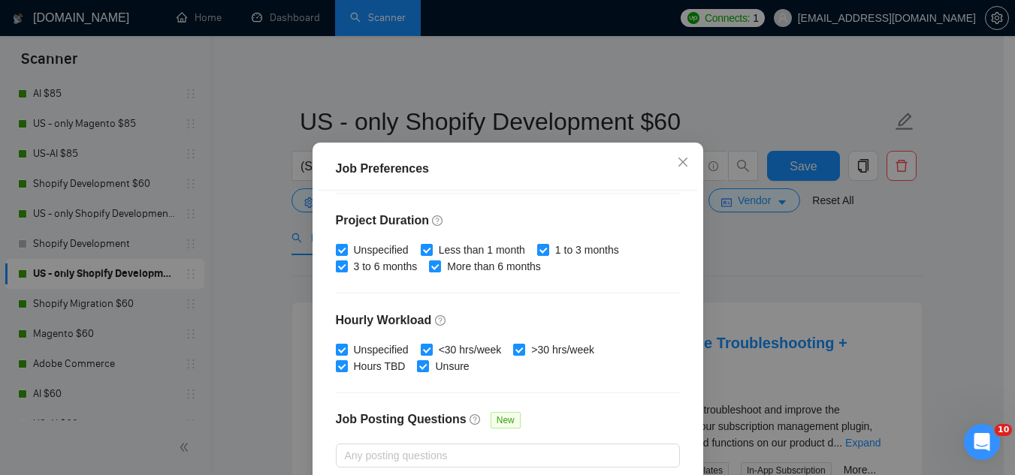
scroll to position [513, 0]
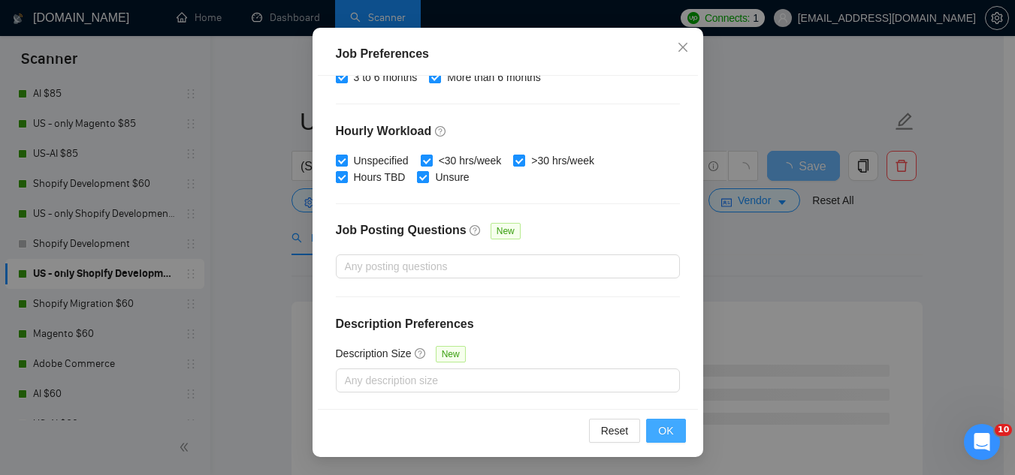
type input "40"
click at [660, 436] on span "OK" at bounding box center [665, 431] width 15 height 17
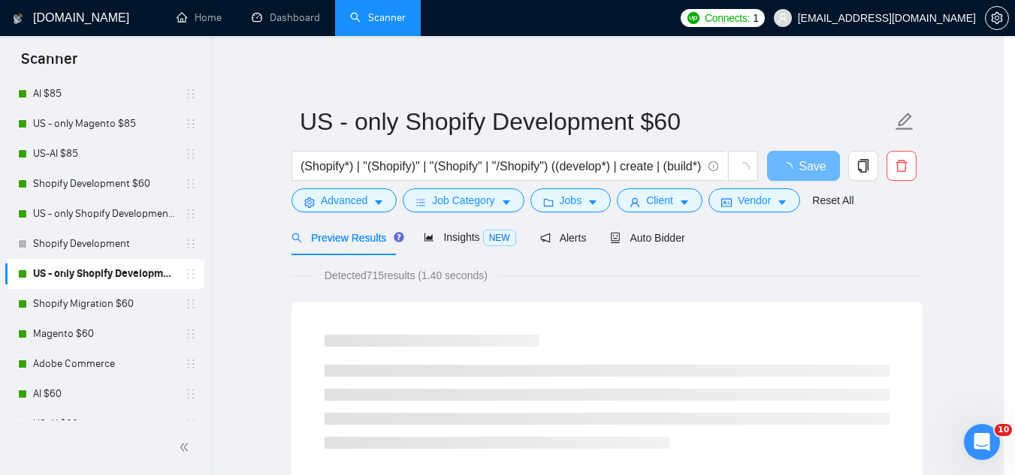
scroll to position [62, 0]
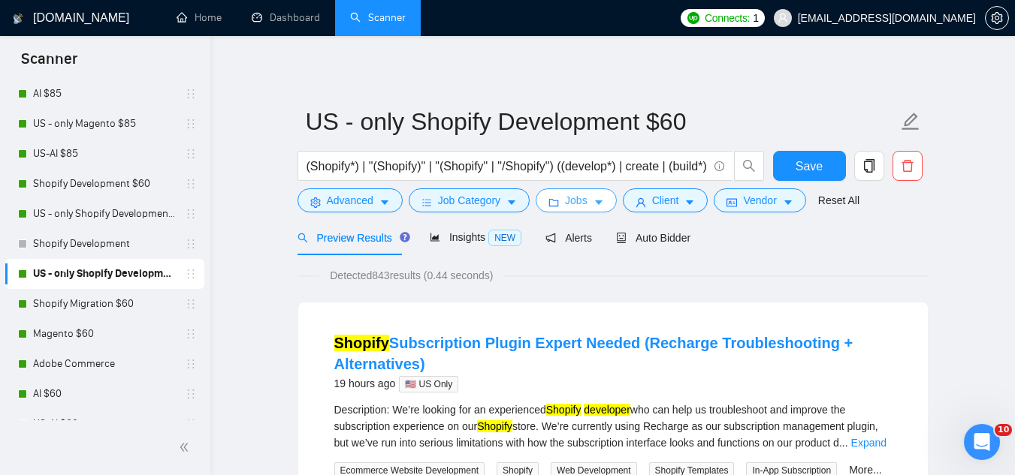
click at [576, 207] on span "Jobs" at bounding box center [576, 200] width 23 height 17
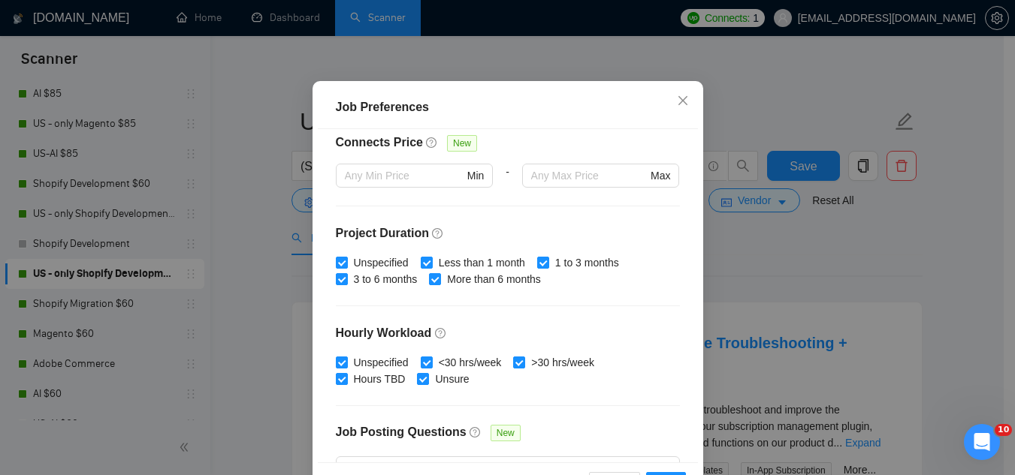
scroll to position [363, 0]
click at [677, 107] on icon "close" at bounding box center [683, 101] width 12 height 12
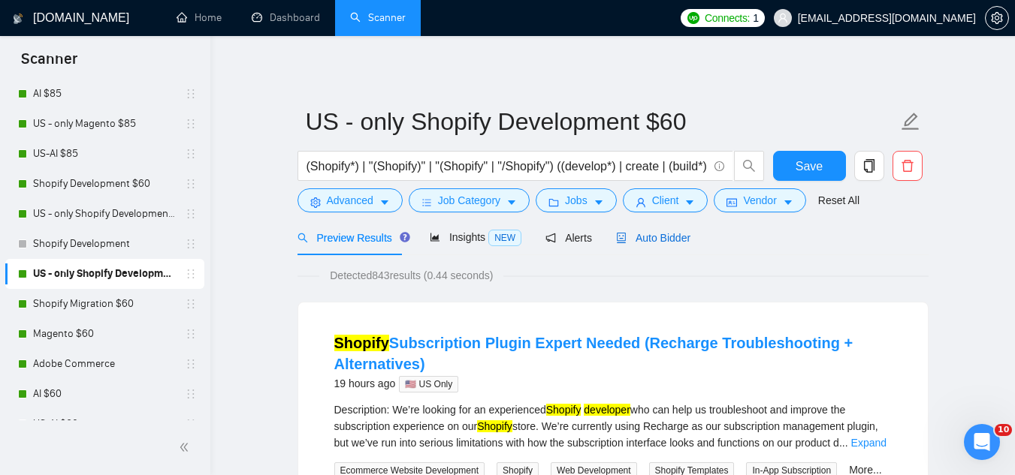
click at [650, 244] on span "Auto Bidder" at bounding box center [653, 238] width 74 height 12
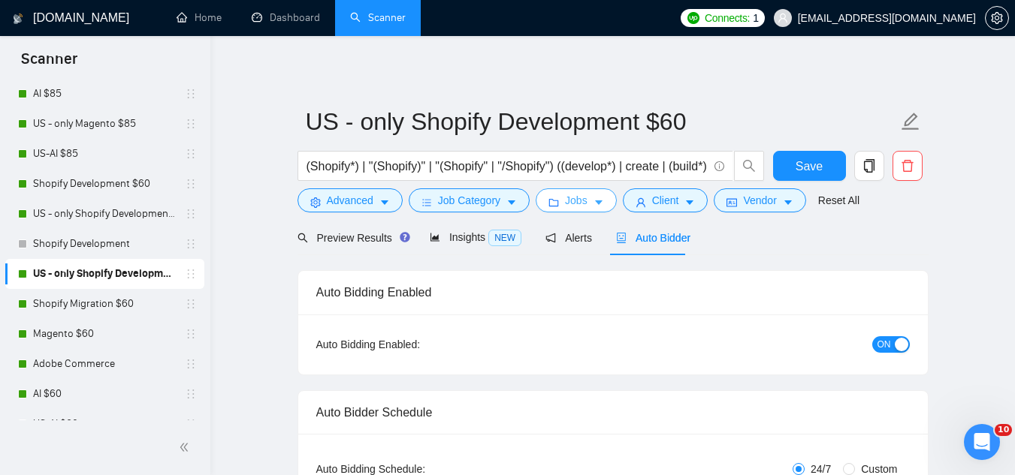
click at [565, 207] on span "Jobs" at bounding box center [576, 200] width 23 height 17
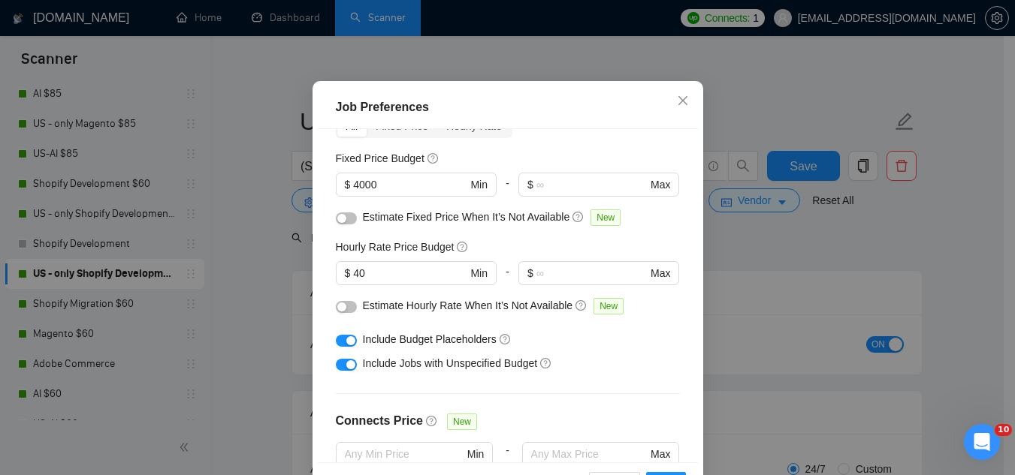
scroll to position [62, 0]
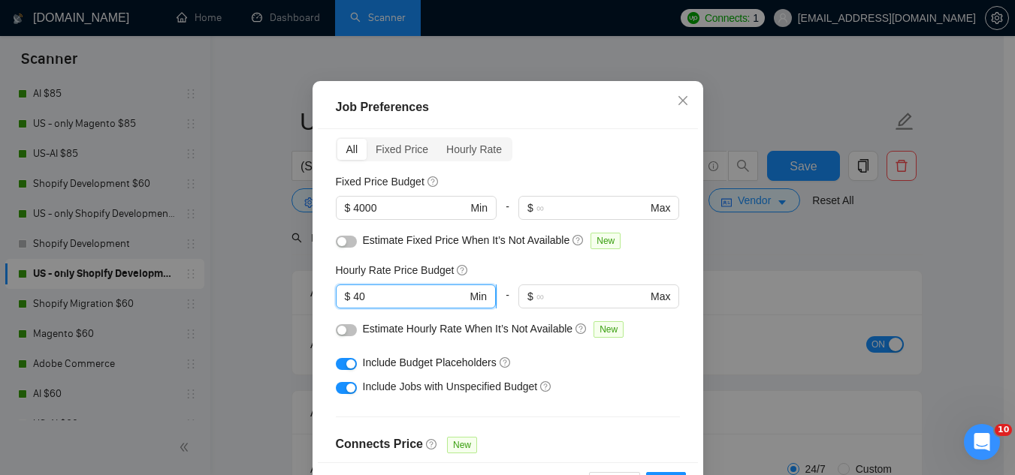
click at [419, 305] on input "40" at bounding box center [409, 296] width 113 height 17
click at [412, 216] on input "4000" at bounding box center [409, 208] width 113 height 17
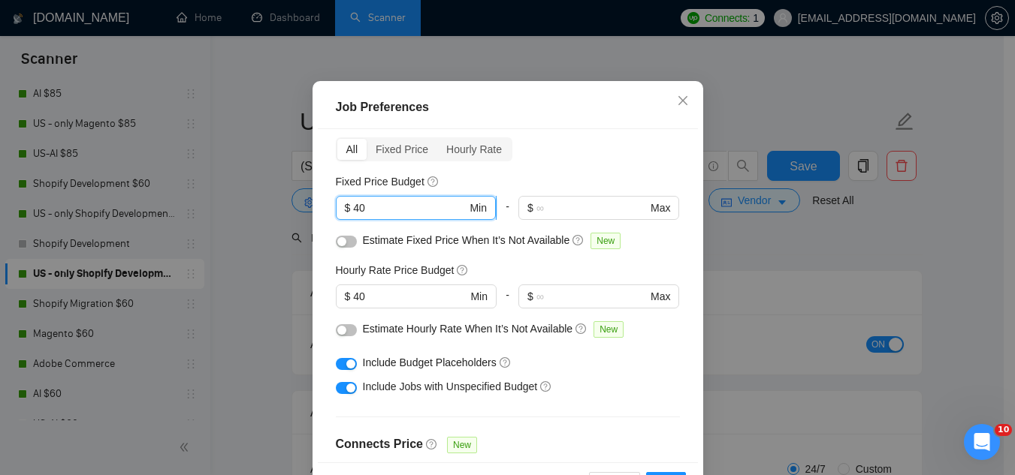
type input "4"
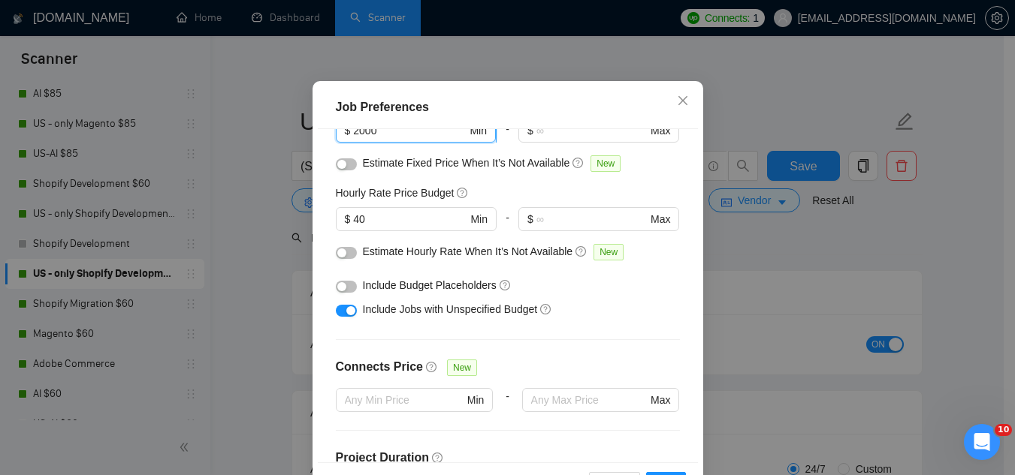
scroll to position [213, 0]
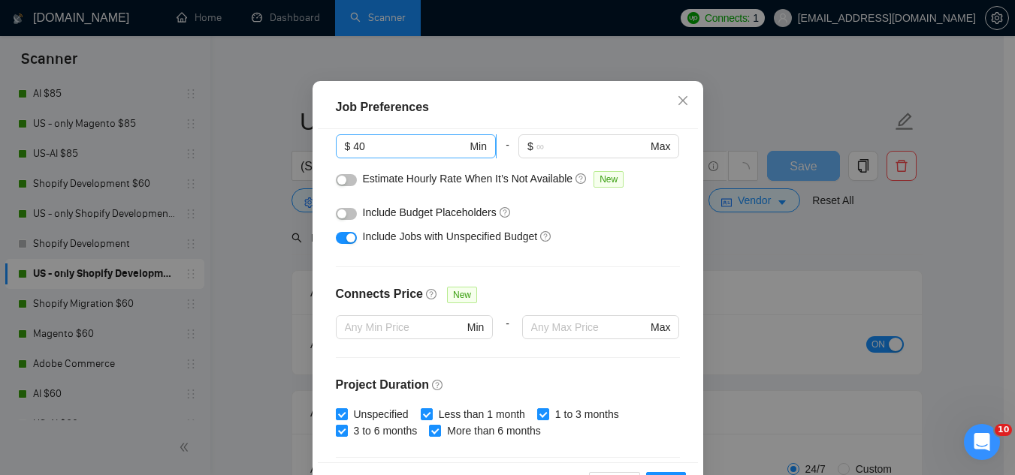
type input "2000"
click at [386, 155] on input "40" at bounding box center [409, 146] width 113 height 17
type input "4"
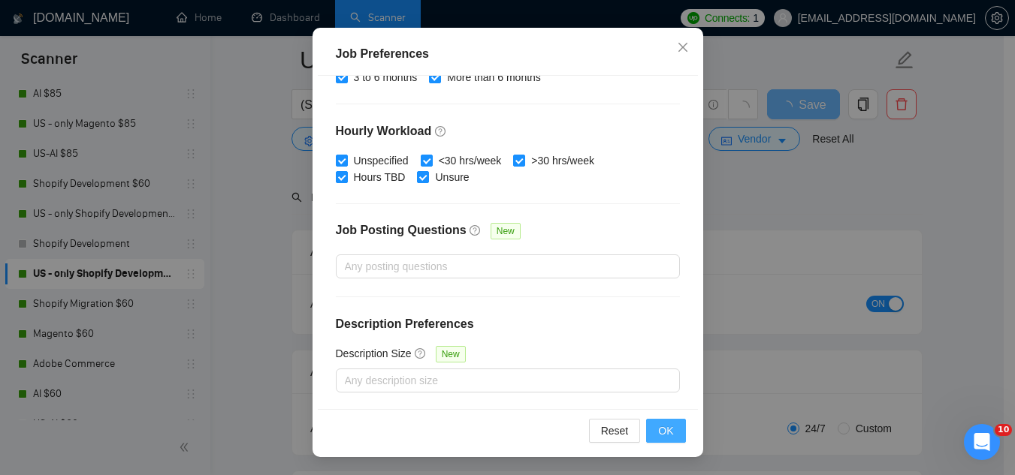
scroll to position [75, 0]
click at [662, 434] on span "OK" at bounding box center [665, 431] width 15 height 17
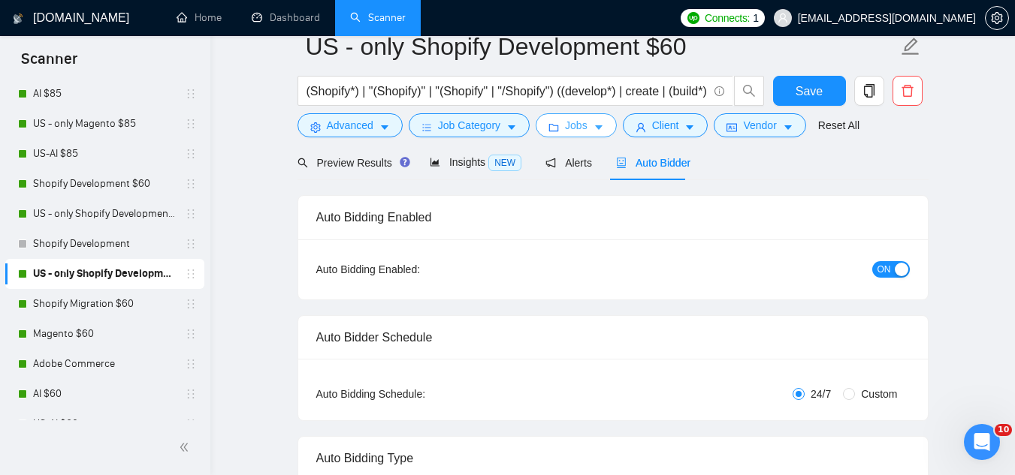
scroll to position [0, 0]
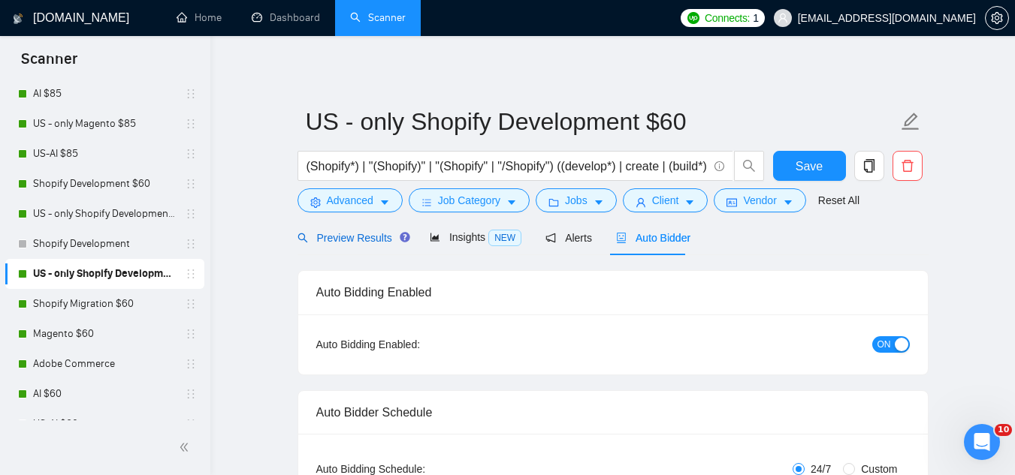
click at [364, 242] on span "Preview Results" at bounding box center [351, 238] width 108 height 12
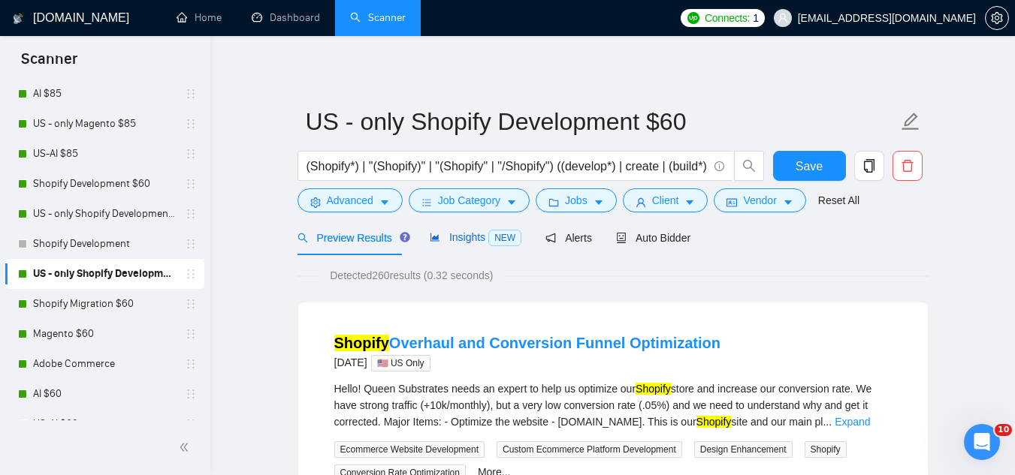
click at [460, 243] on span "Insights NEW" at bounding box center [476, 237] width 92 height 12
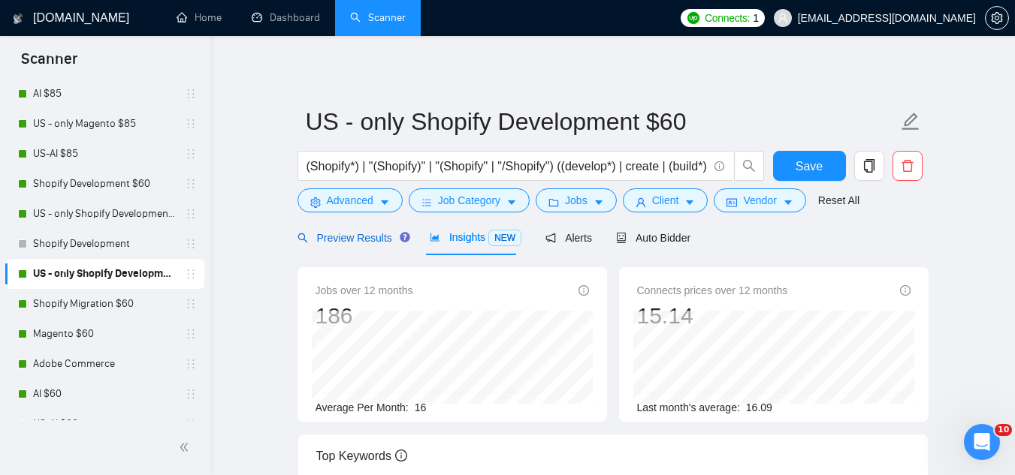
click at [357, 244] on span "Preview Results" at bounding box center [351, 238] width 108 height 12
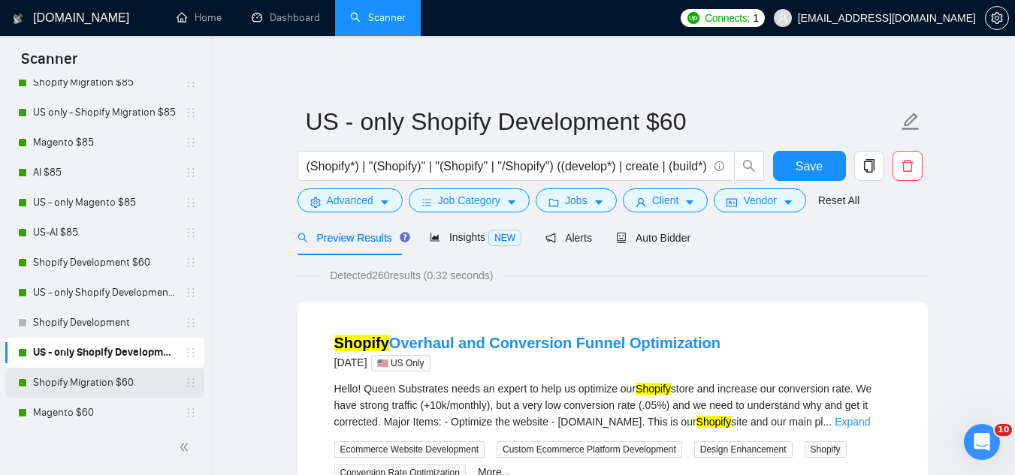
scroll to position [124, 0]
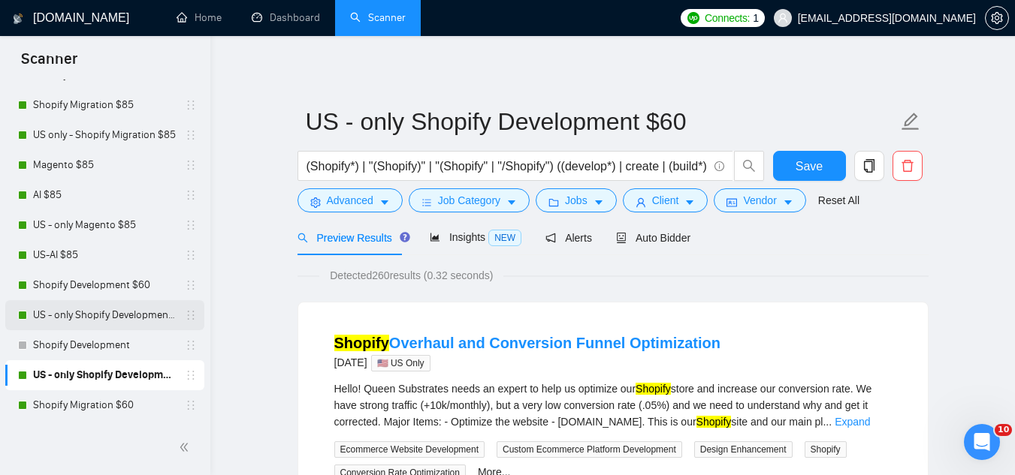
click at [164, 306] on link "US - only Shopify Development $85" at bounding box center [104, 315] width 143 height 30
click at [157, 371] on link "US - only Shopify Development $60" at bounding box center [104, 376] width 143 height 30
click at [584, 207] on button "Jobs" at bounding box center [576, 201] width 81 height 24
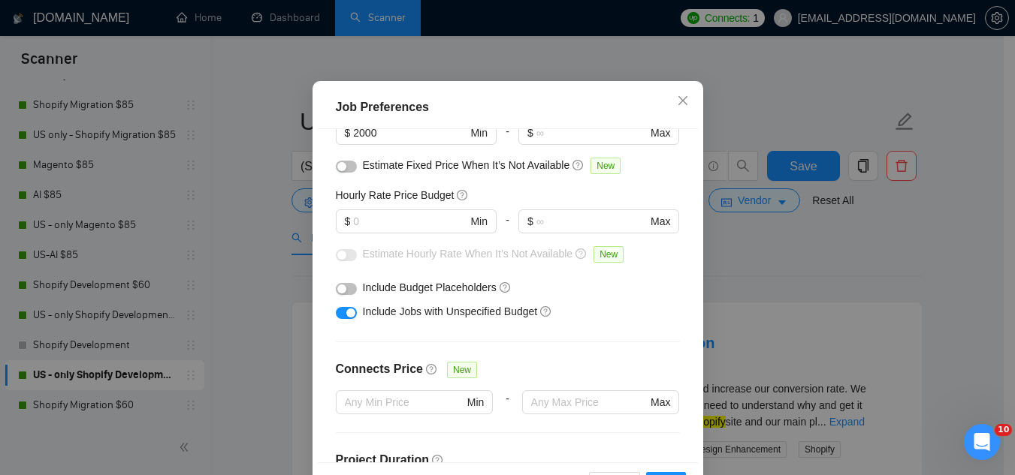
scroll to position [62, 0]
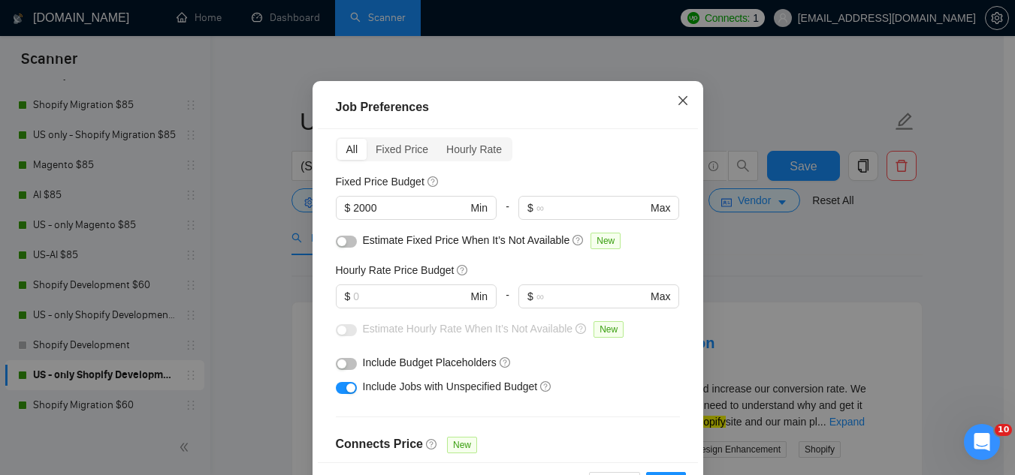
click at [677, 105] on icon "close" at bounding box center [681, 100] width 9 height 9
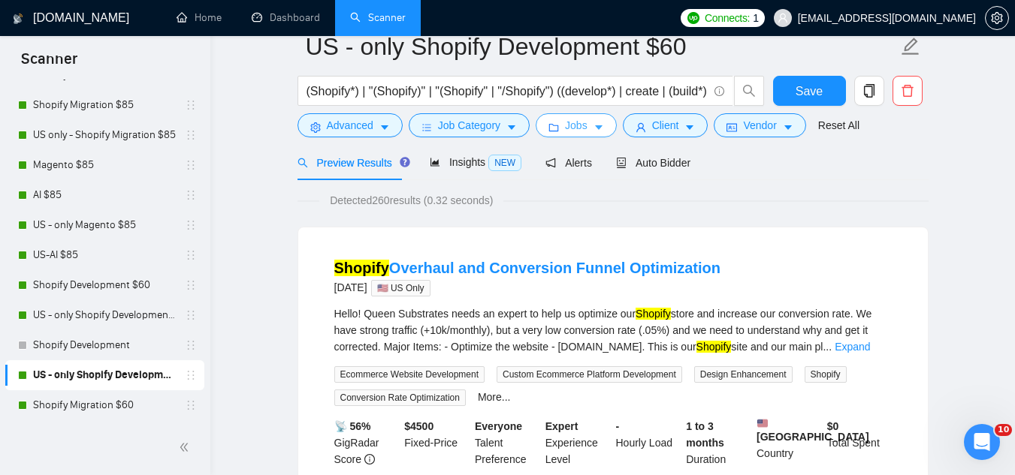
scroll to position [0, 0]
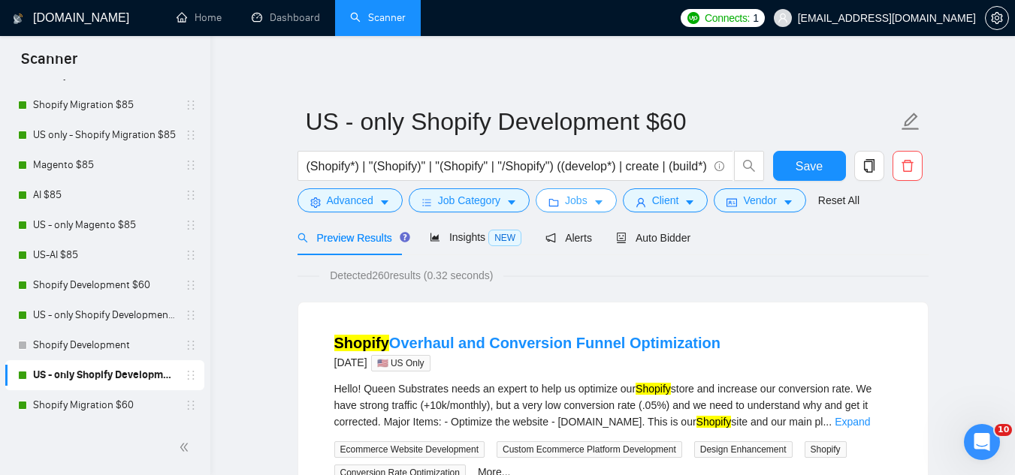
click at [581, 203] on span "Jobs" at bounding box center [576, 200] width 23 height 17
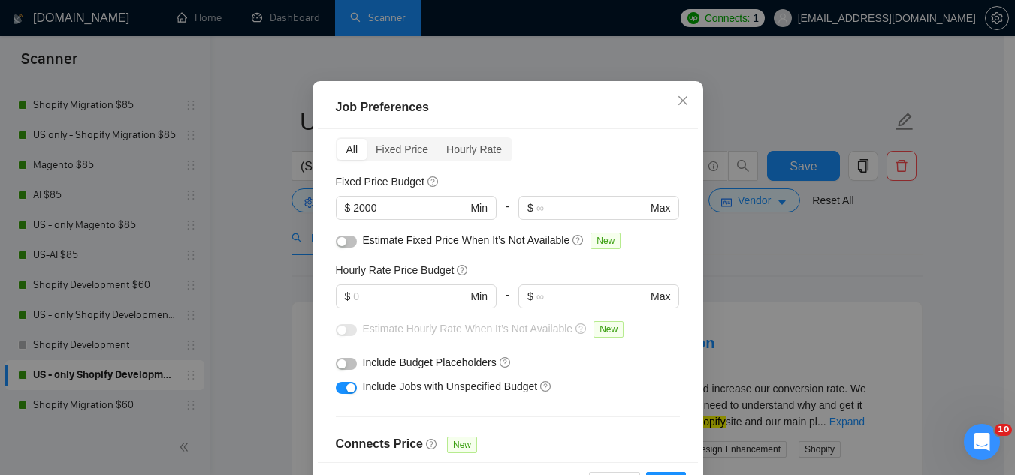
scroll to position [137, 0]
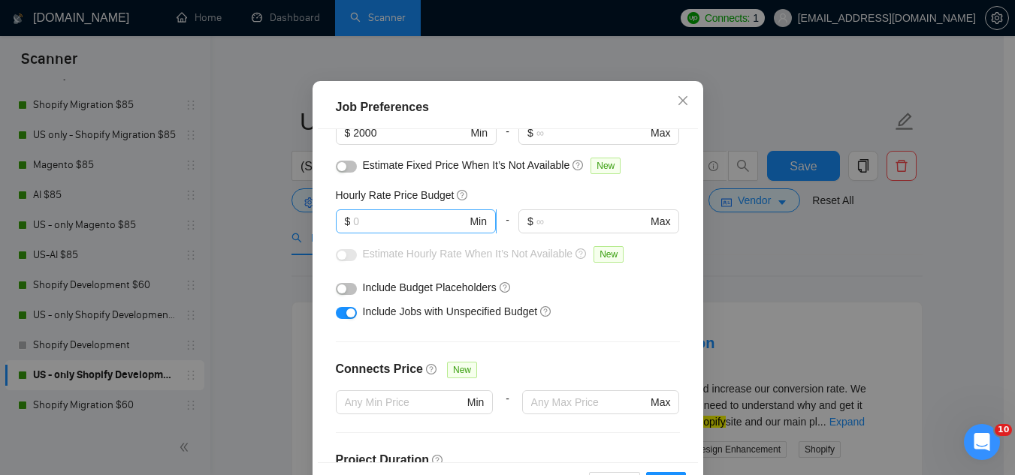
click at [429, 230] on input "text" at bounding box center [409, 221] width 113 height 17
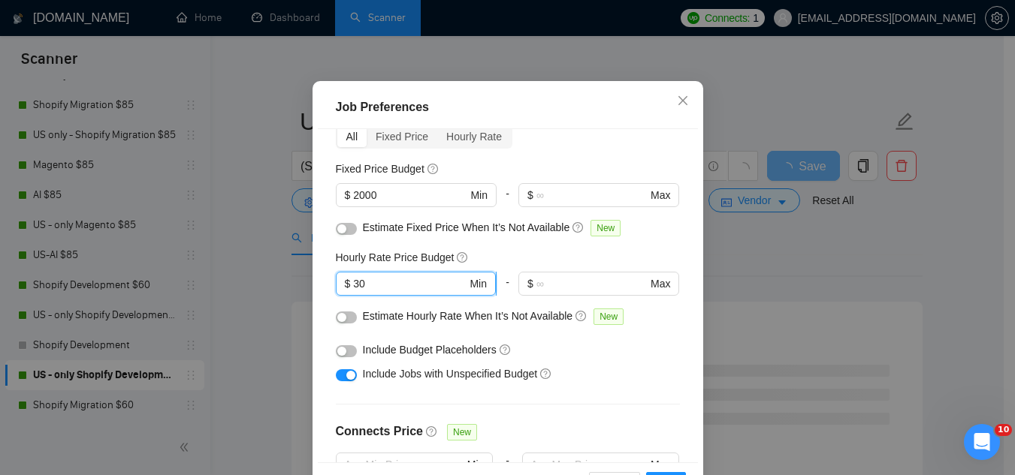
scroll to position [150, 0]
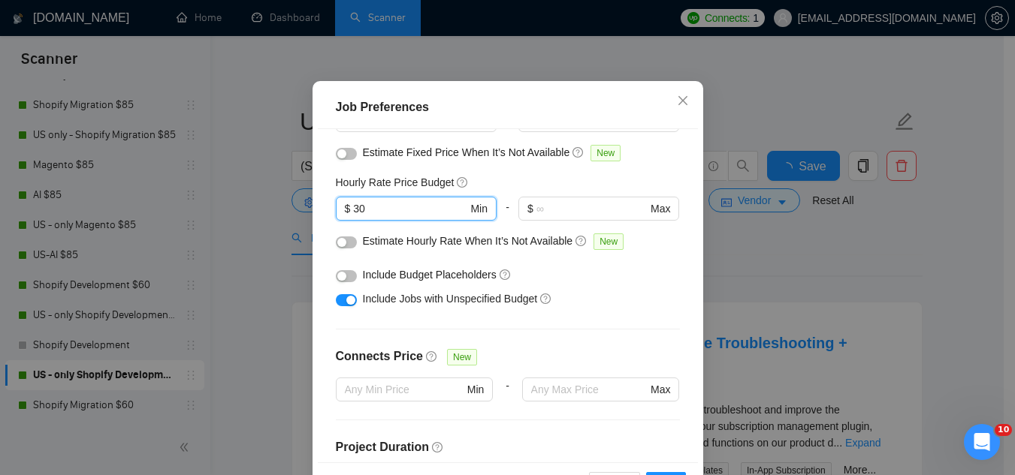
type input "30"
drag, startPoint x: 347, startPoint y: 336, endPoint x: 357, endPoint y: 310, distance: 27.3
click at [347, 282] on button "button" at bounding box center [346, 276] width 21 height 12
click at [346, 249] on button "button" at bounding box center [346, 243] width 21 height 12
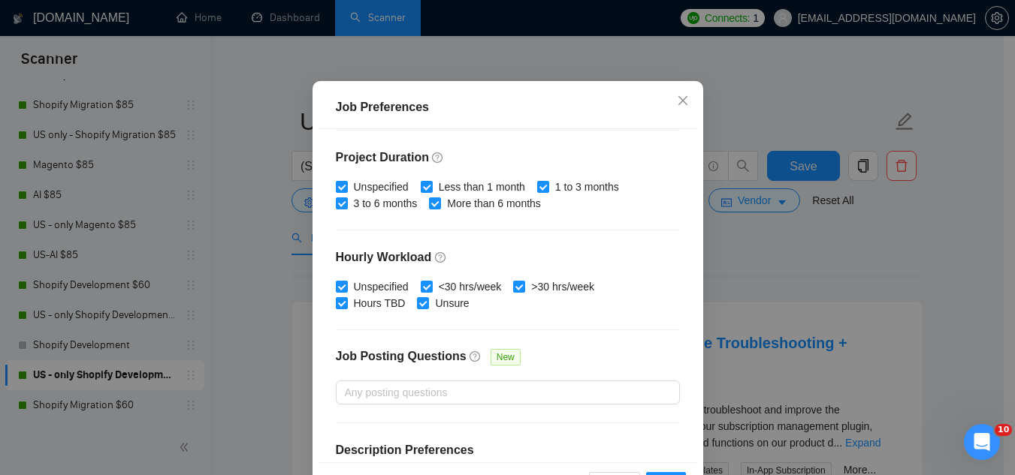
scroll to position [513, 0]
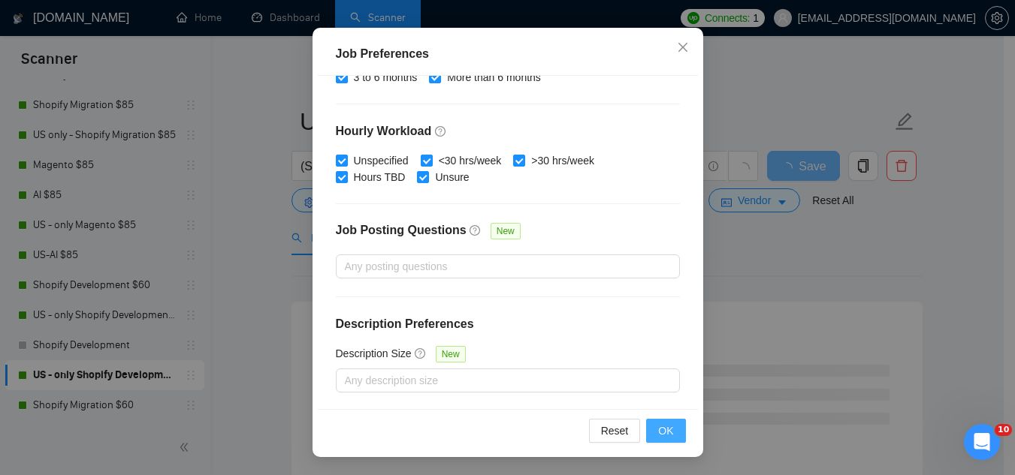
click at [660, 429] on span "OK" at bounding box center [665, 431] width 15 height 17
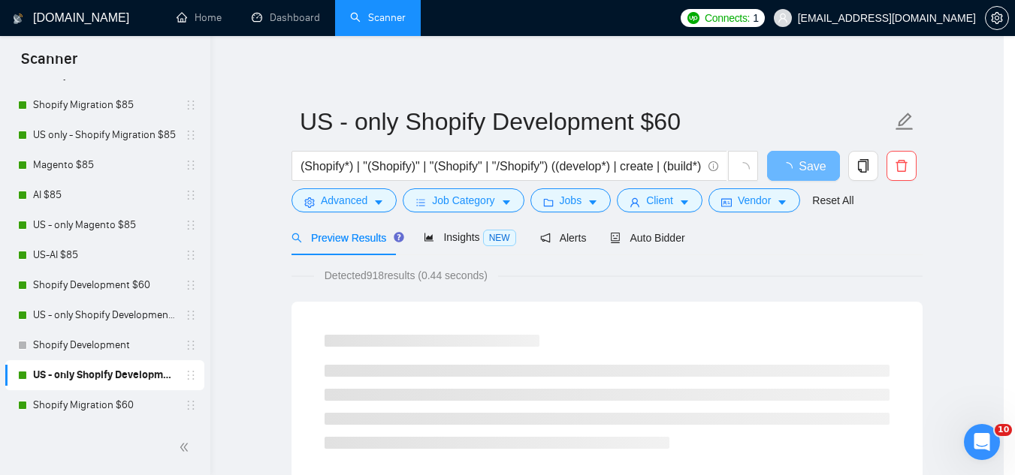
scroll to position [62, 0]
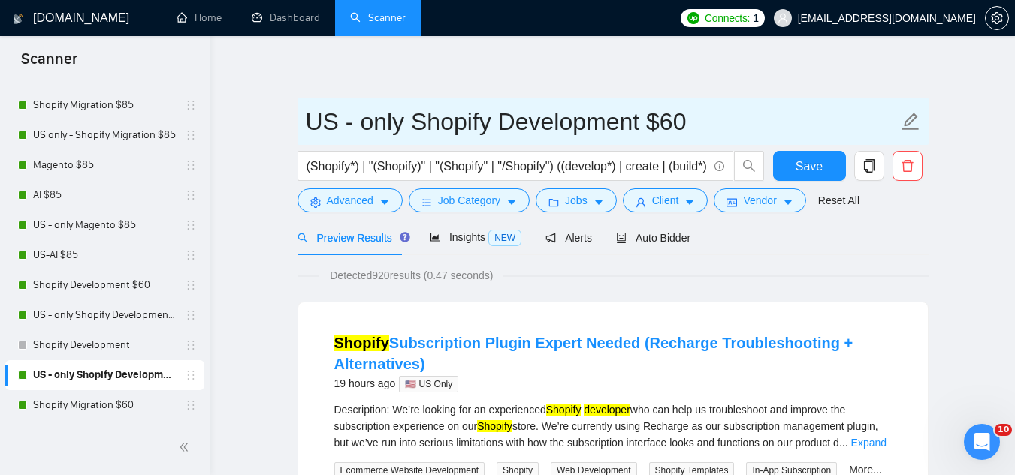
click at [311, 126] on input "US - only Shopify Development $60" at bounding box center [602, 122] width 592 height 38
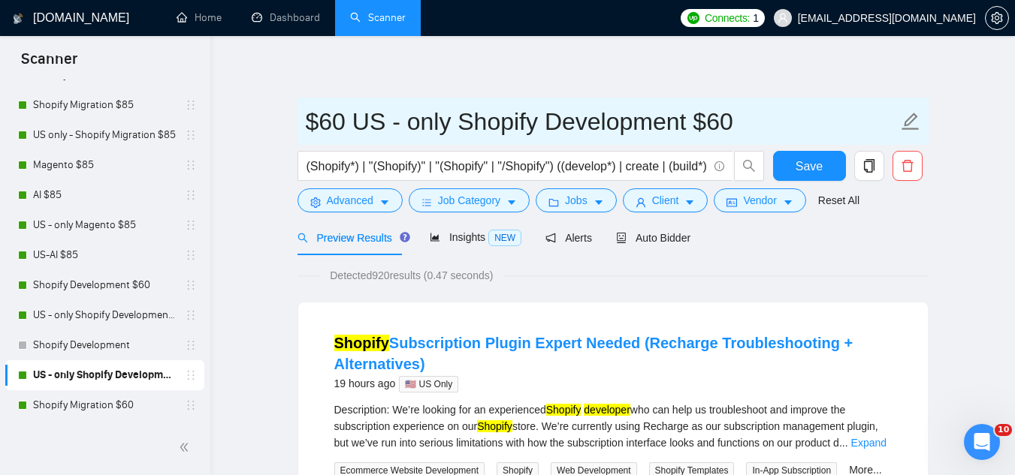
click at [749, 118] on input "$60 US - only Shopify Development $60" at bounding box center [602, 122] width 592 height 38
type input "$60 US - only Shopify Development"
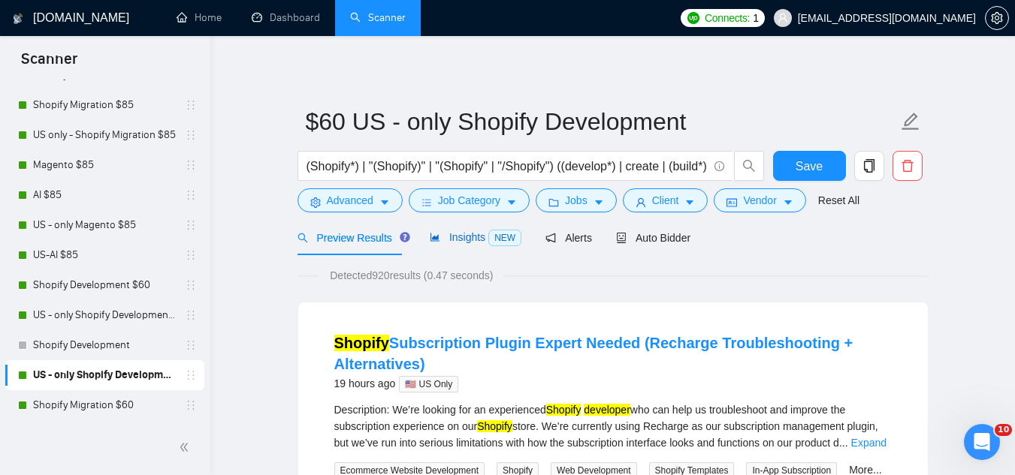
click at [464, 235] on span "Insights NEW" at bounding box center [476, 237] width 92 height 12
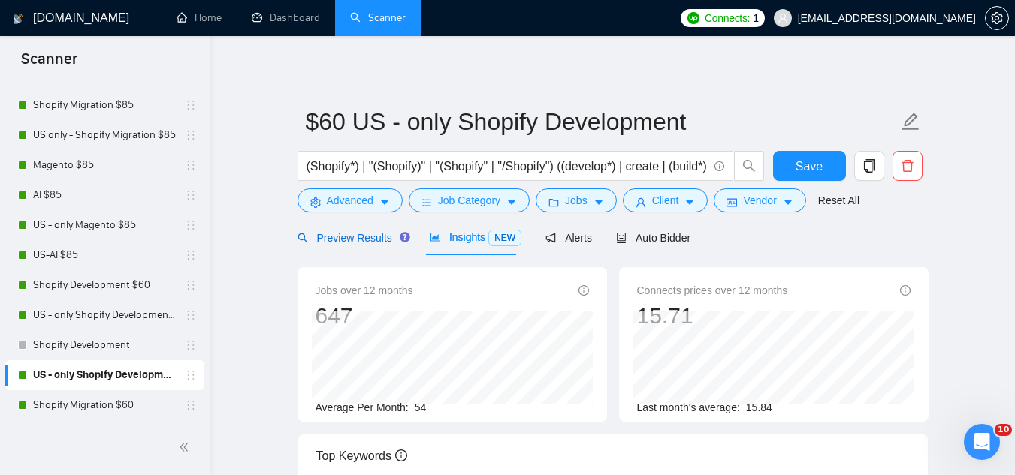
click at [336, 232] on span "Preview Results" at bounding box center [351, 238] width 108 height 12
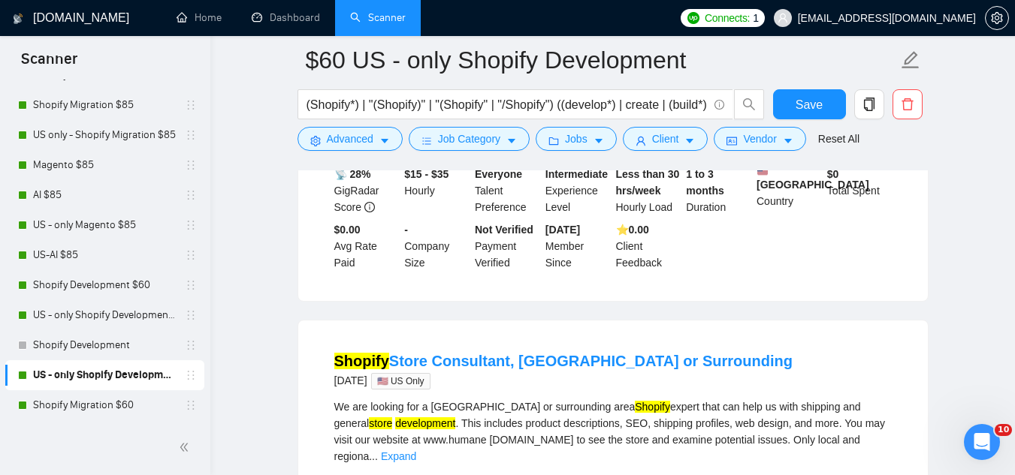
scroll to position [751, 0]
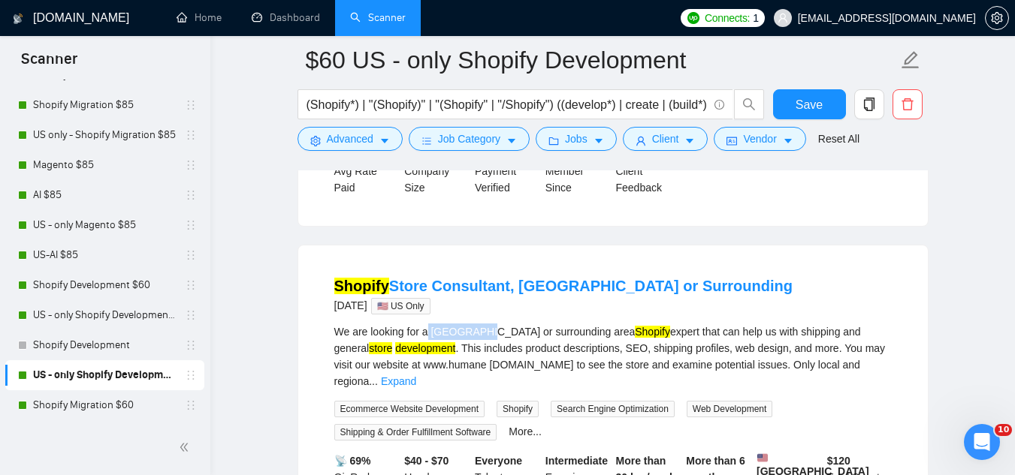
drag, startPoint x: 429, startPoint y: 333, endPoint x: 477, endPoint y: 338, distance: 48.4
click at [477, 338] on div "We are looking for a Pittsburgh or surrounding area Shopify expert that can hel…" at bounding box center [612, 357] width 557 height 66
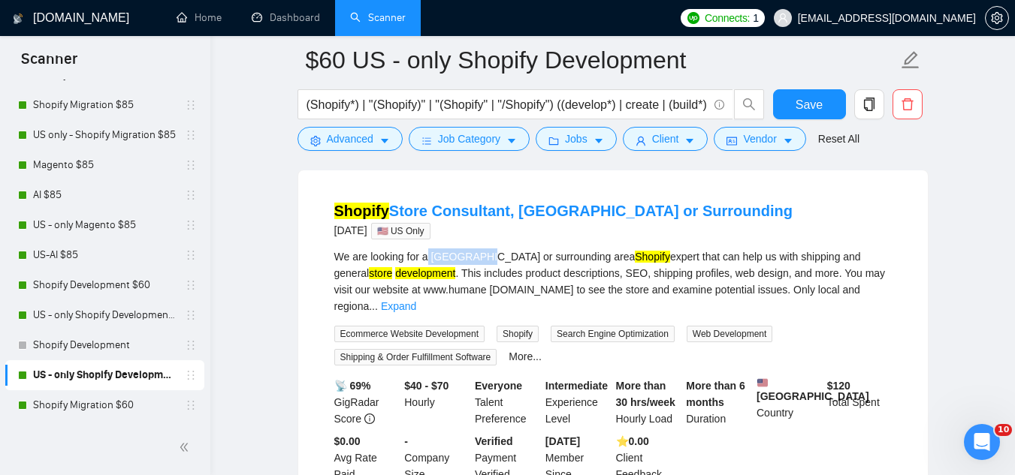
copy div "Pittsburgh"
click at [359, 140] on span "Advanced" at bounding box center [350, 139] width 47 height 17
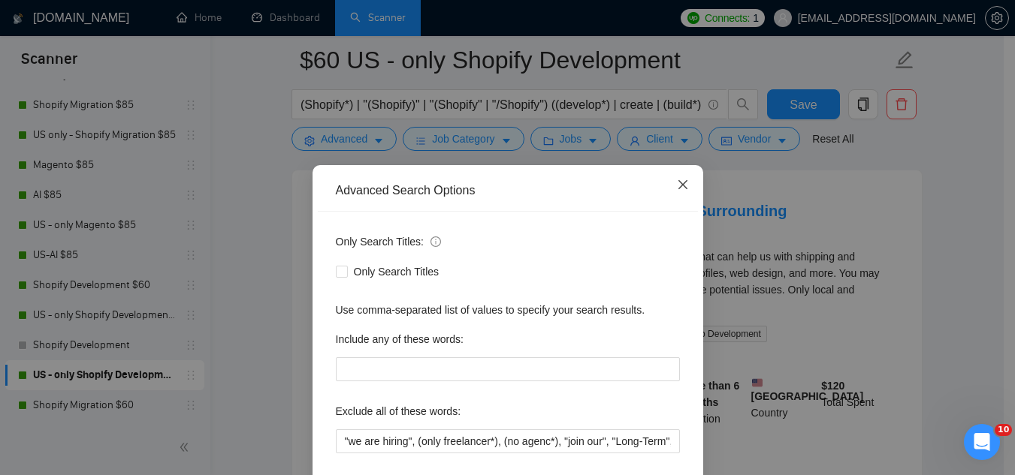
click at [680, 187] on icon "close" at bounding box center [683, 185] width 12 height 12
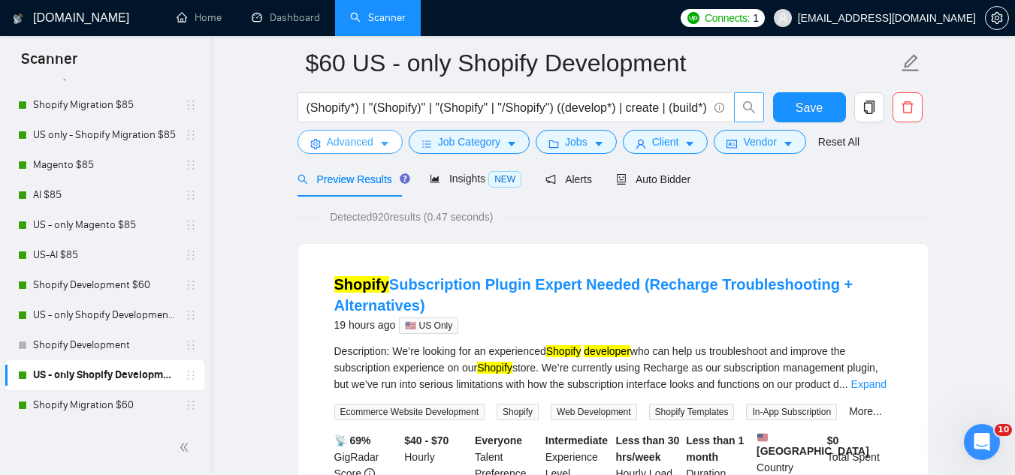
scroll to position [0, 0]
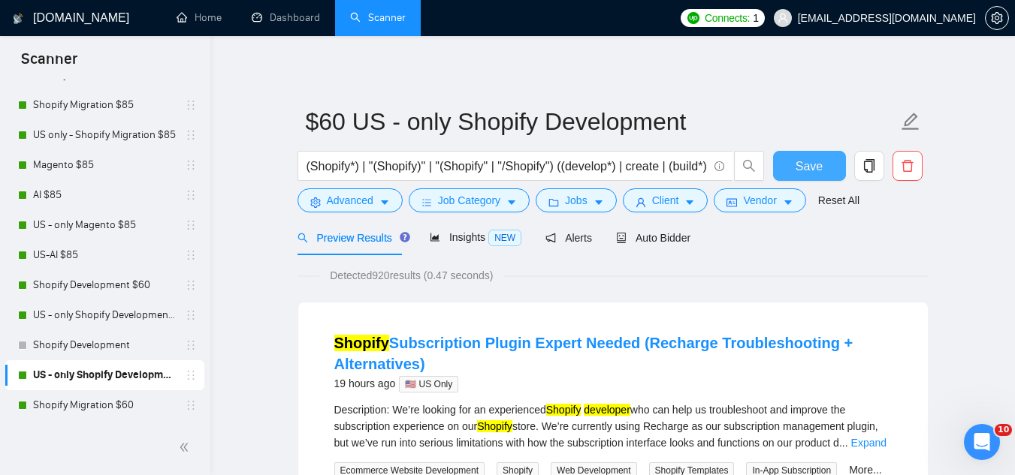
click at [792, 170] on button "Save" at bounding box center [809, 166] width 73 height 30
click at [126, 320] on link "US - only Shopify Development $85" at bounding box center [104, 315] width 143 height 30
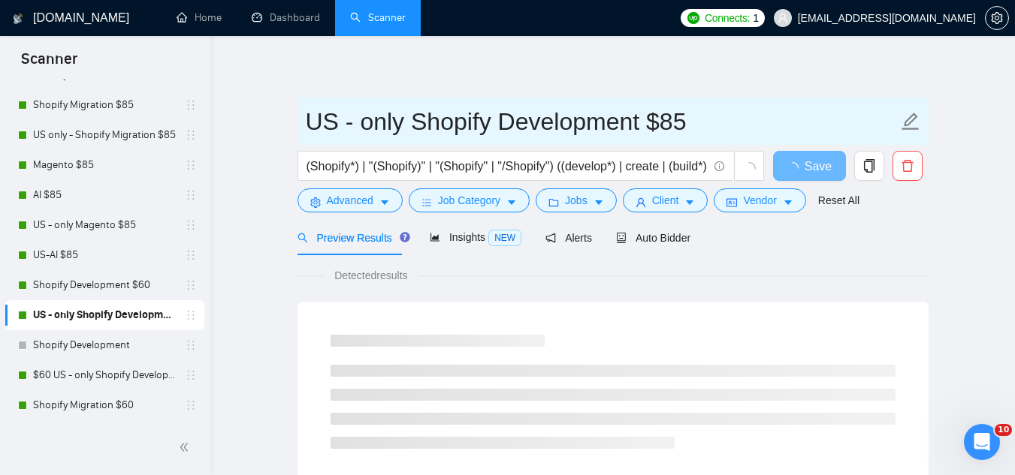
click at [301, 119] on span "US - only Shopify Development $85" at bounding box center [612, 121] width 631 height 47
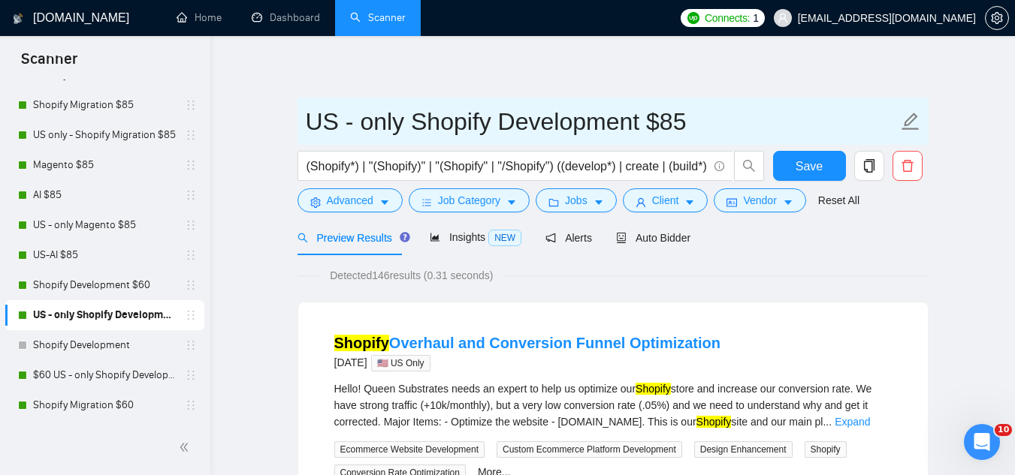
click at [311, 122] on input "US - only Shopify Development $85" at bounding box center [602, 122] width 592 height 38
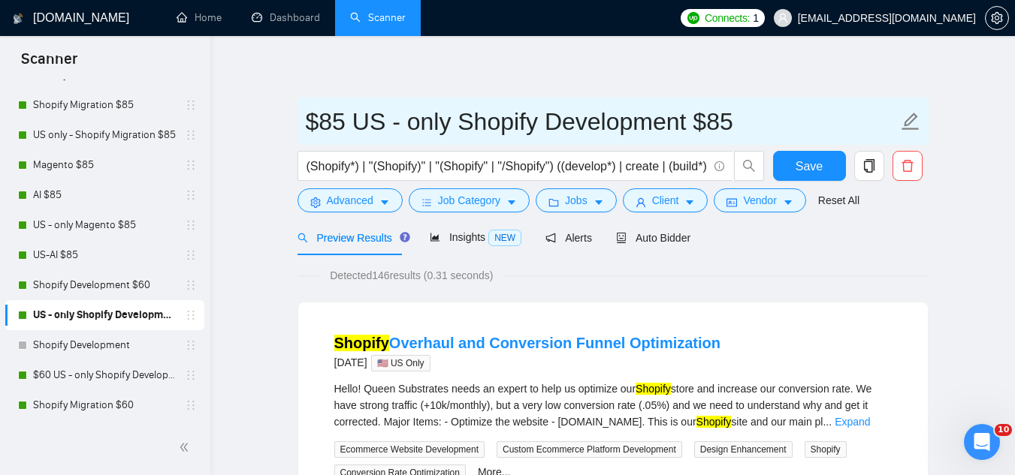
click at [765, 123] on input "$85 US - only Shopify Development $85" at bounding box center [602, 122] width 592 height 38
type input "$85 US - only Shopify Development"
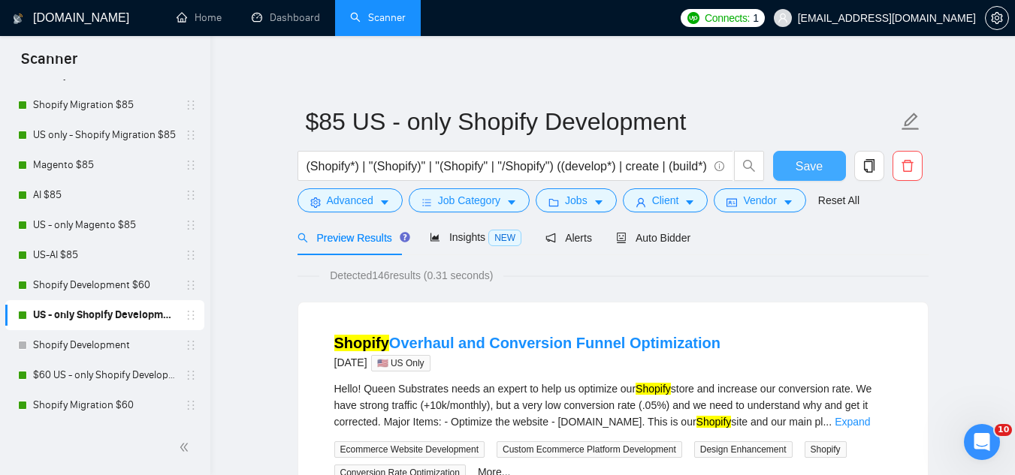
click at [810, 165] on span "Save" at bounding box center [808, 166] width 27 height 19
click at [576, 204] on span "Jobs" at bounding box center [576, 200] width 23 height 17
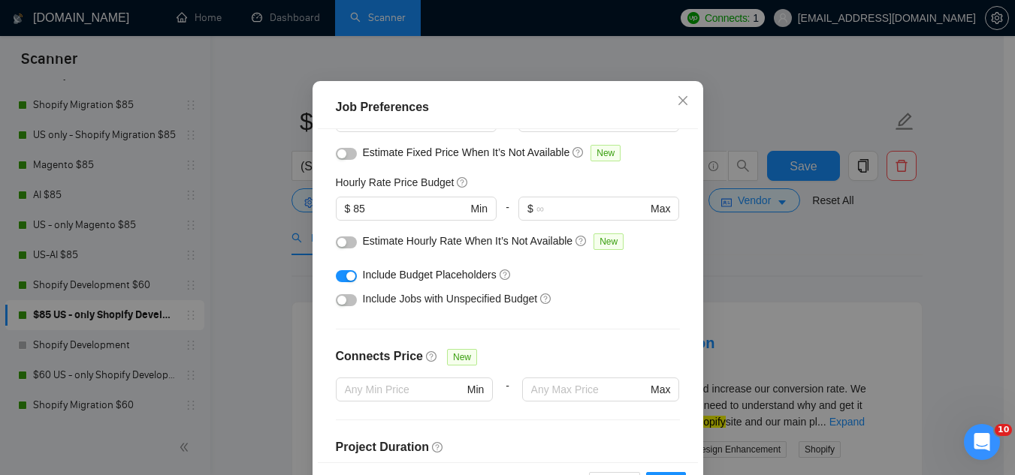
scroll to position [225, 0]
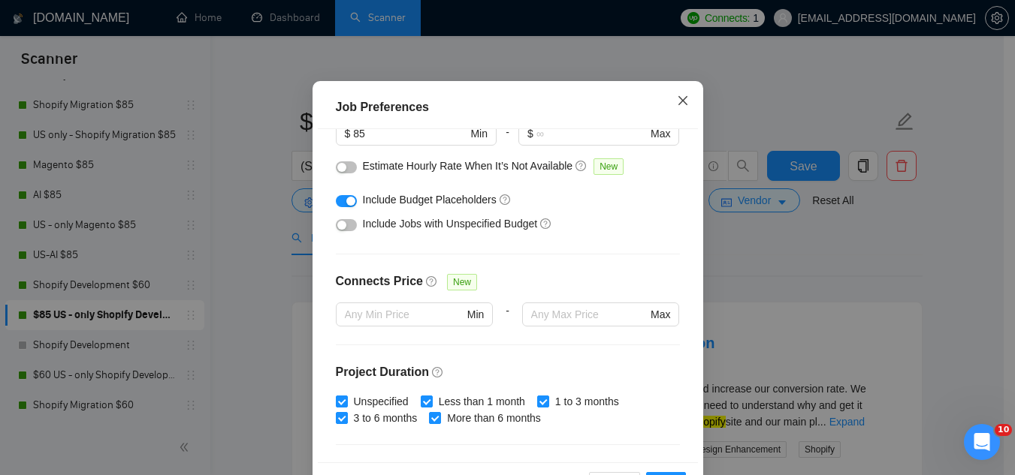
click at [677, 107] on icon "close" at bounding box center [683, 101] width 12 height 12
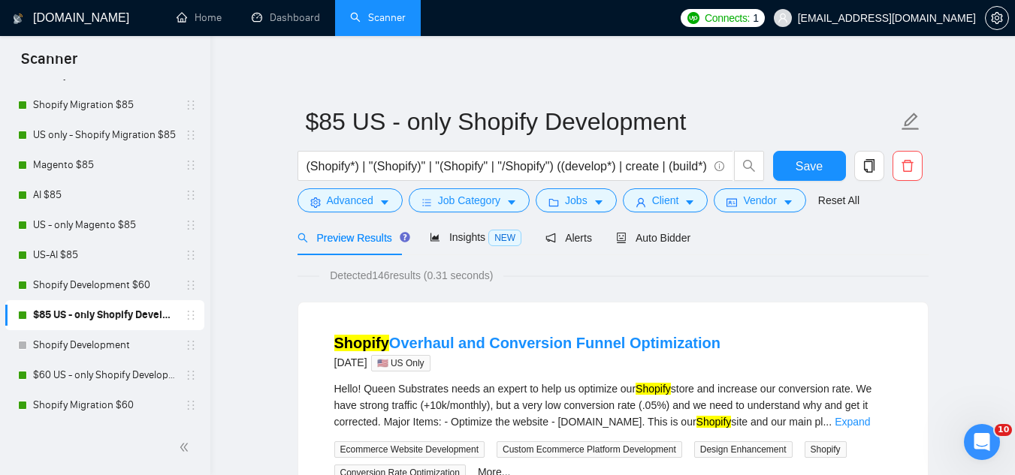
click at [358, 247] on div "Preview Results" at bounding box center [351, 237] width 108 height 35
click at [361, 240] on span "Preview Results" at bounding box center [351, 238] width 108 height 12
click at [582, 204] on span "Jobs" at bounding box center [576, 200] width 23 height 17
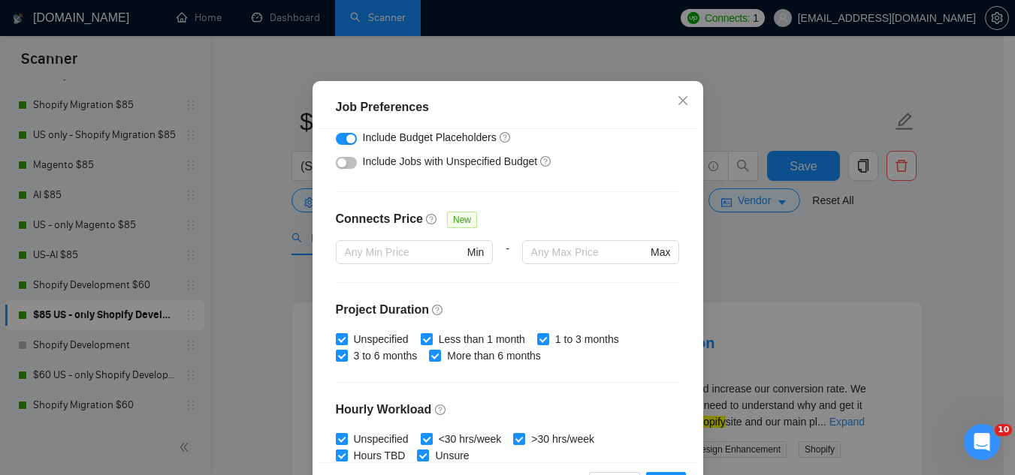
scroll to position [213, 0]
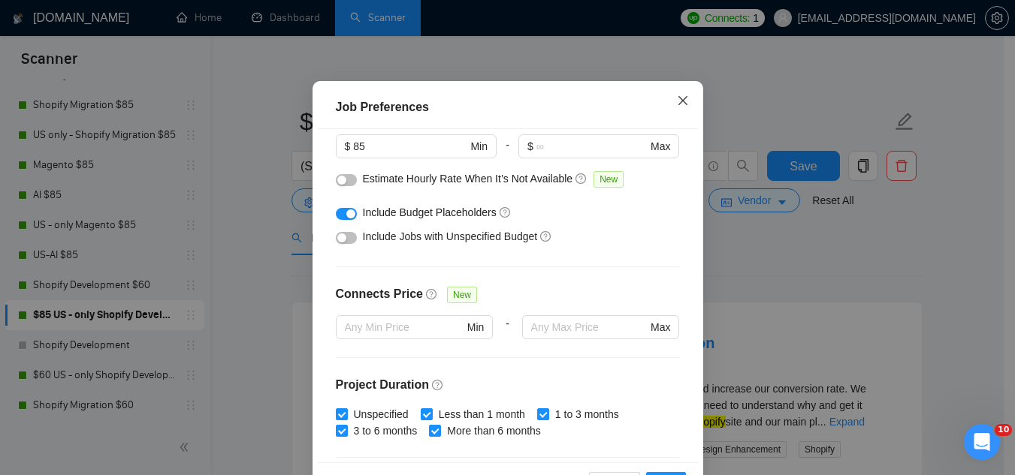
click at [678, 107] on icon "close" at bounding box center [683, 101] width 12 height 12
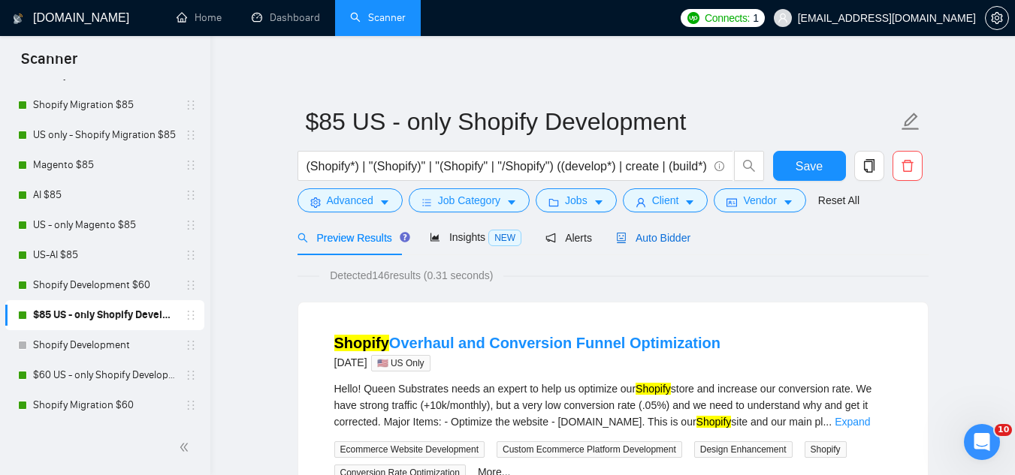
click at [644, 239] on span "Auto Bidder" at bounding box center [653, 238] width 74 height 12
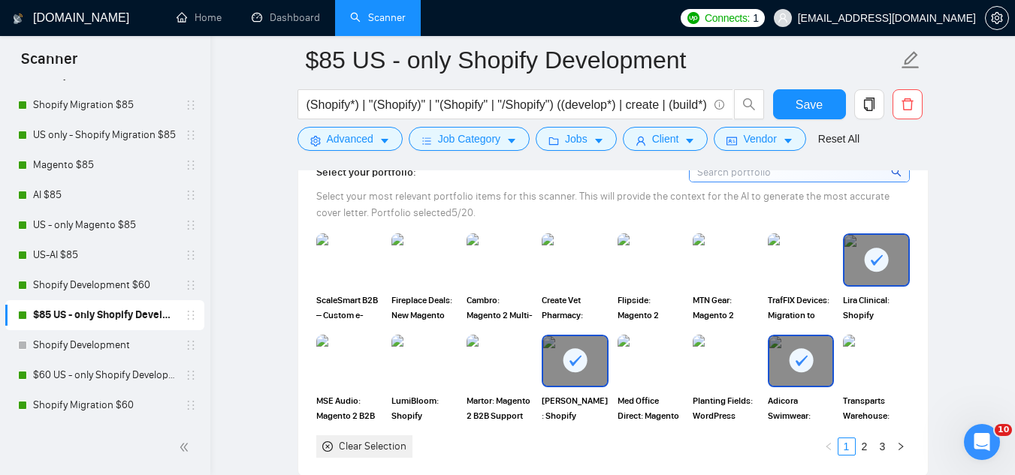
scroll to position [1427, 0]
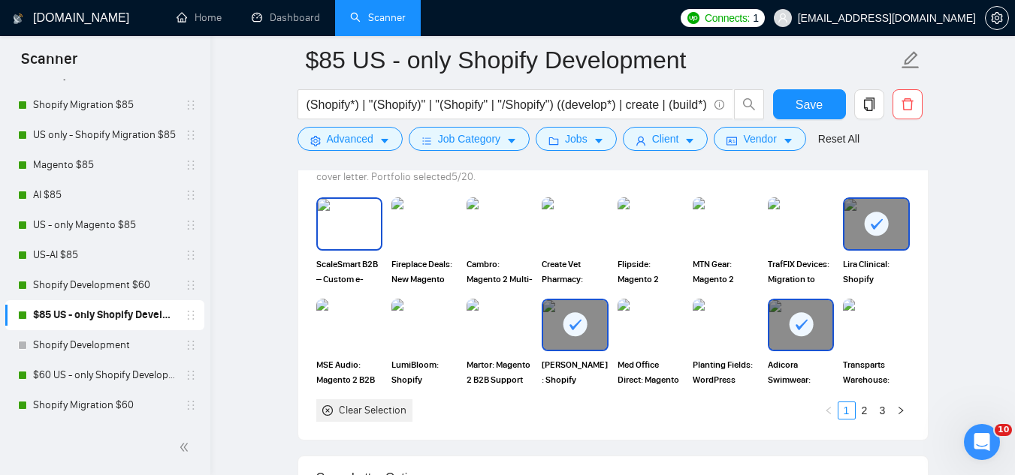
click at [367, 229] on img at bounding box center [349, 224] width 63 height 50
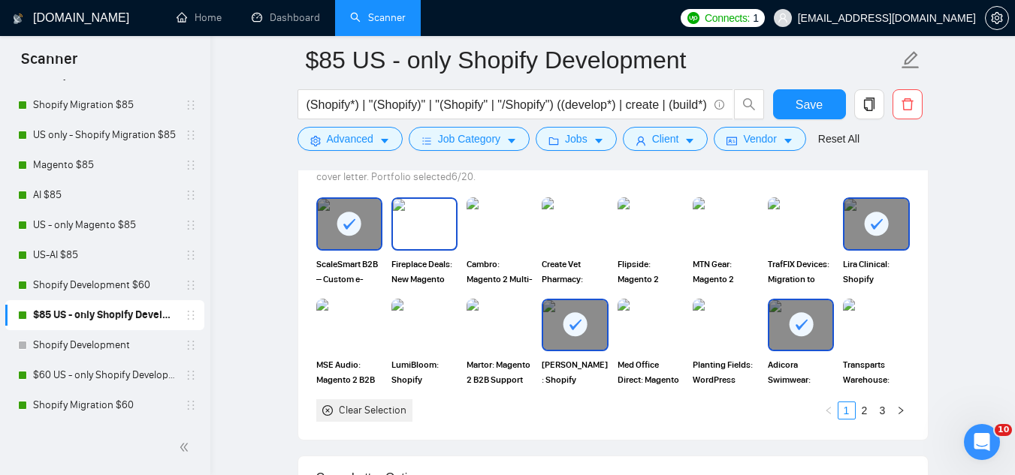
click at [448, 240] on img at bounding box center [424, 224] width 63 height 50
click at [505, 242] on img at bounding box center [499, 224] width 63 height 50
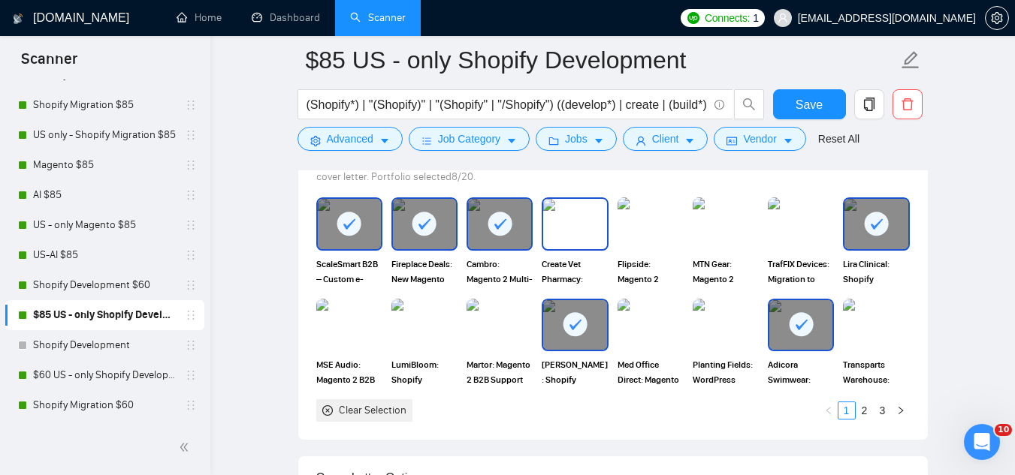
click at [569, 237] on img at bounding box center [574, 224] width 63 height 50
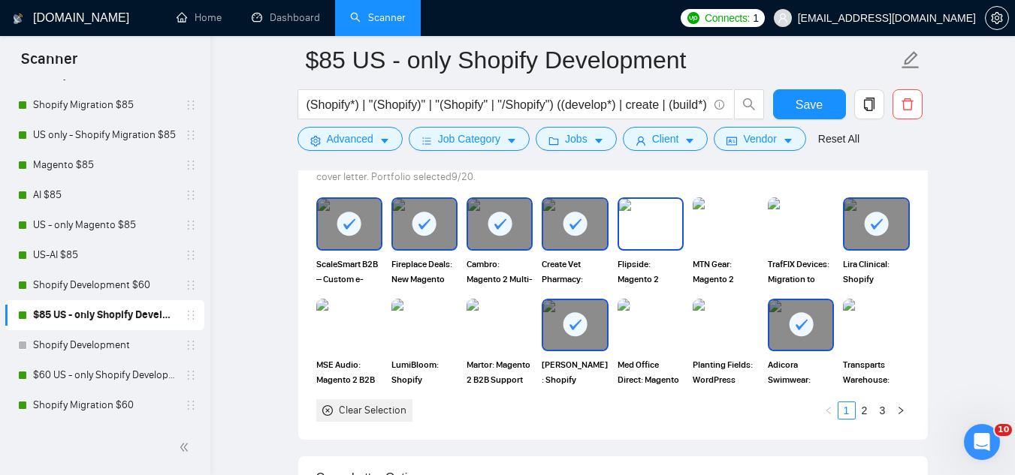
click at [666, 234] on img at bounding box center [650, 224] width 63 height 50
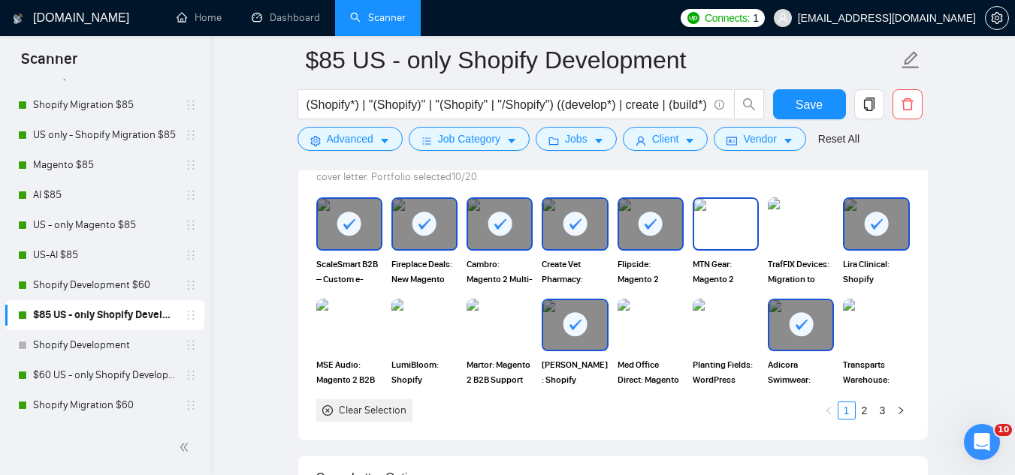
drag, startPoint x: 729, startPoint y: 240, endPoint x: 799, endPoint y: 234, distance: 70.1
click at [730, 240] on img at bounding box center [725, 224] width 63 height 50
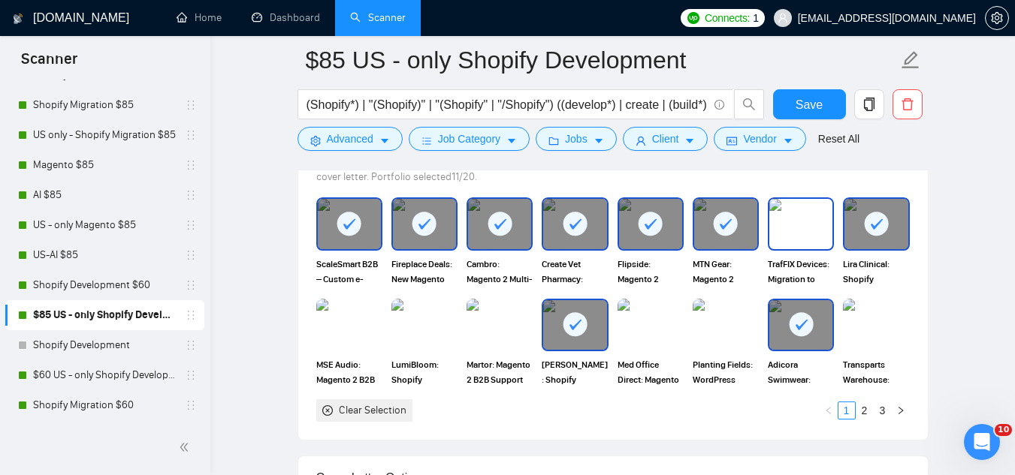
click at [810, 234] on img at bounding box center [800, 224] width 63 height 50
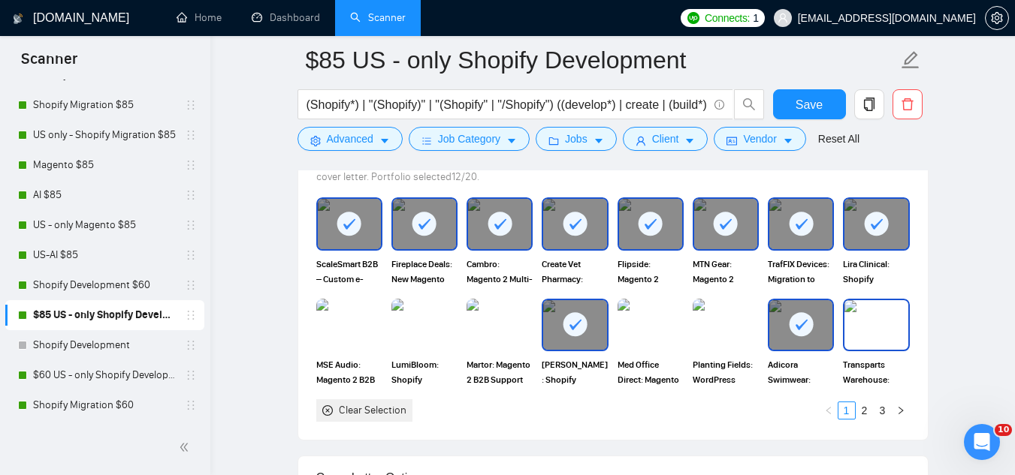
click at [874, 326] on img at bounding box center [875, 325] width 63 height 50
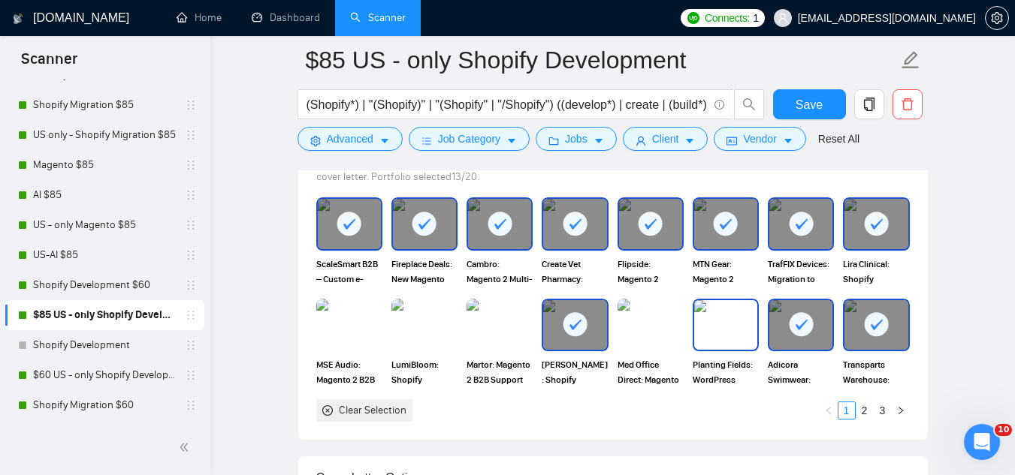
drag, startPoint x: 724, startPoint y: 341, endPoint x: 681, endPoint y: 333, distance: 43.6
click at [724, 339] on img at bounding box center [725, 325] width 63 height 50
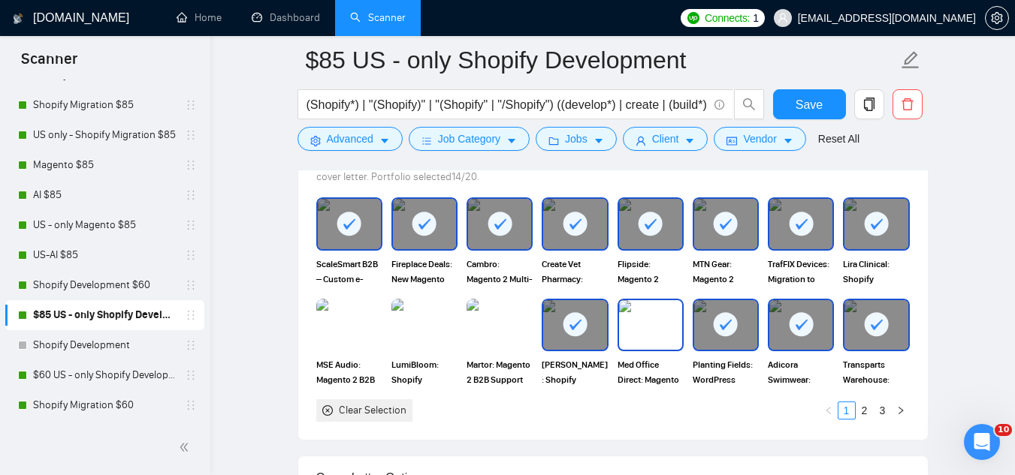
click at [652, 333] on img at bounding box center [650, 325] width 63 height 50
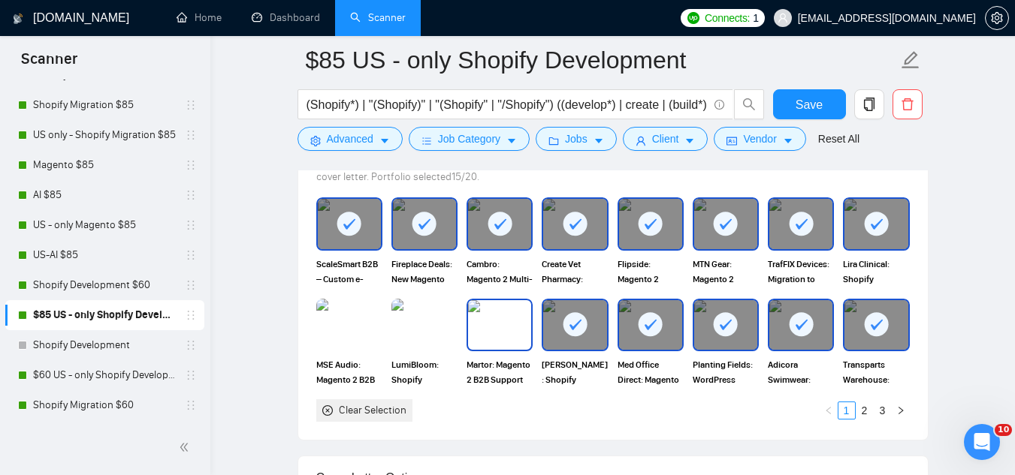
click at [495, 342] on img at bounding box center [499, 325] width 63 height 50
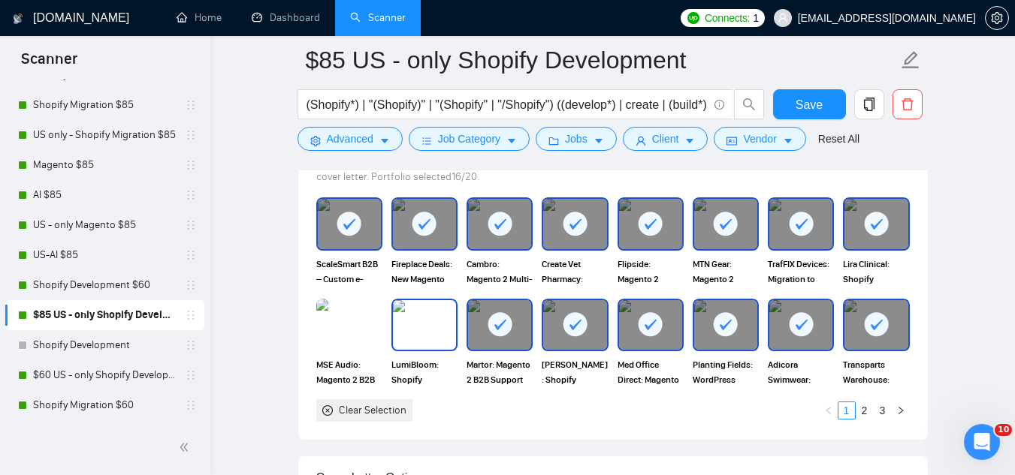
click at [424, 336] on img at bounding box center [424, 325] width 63 height 50
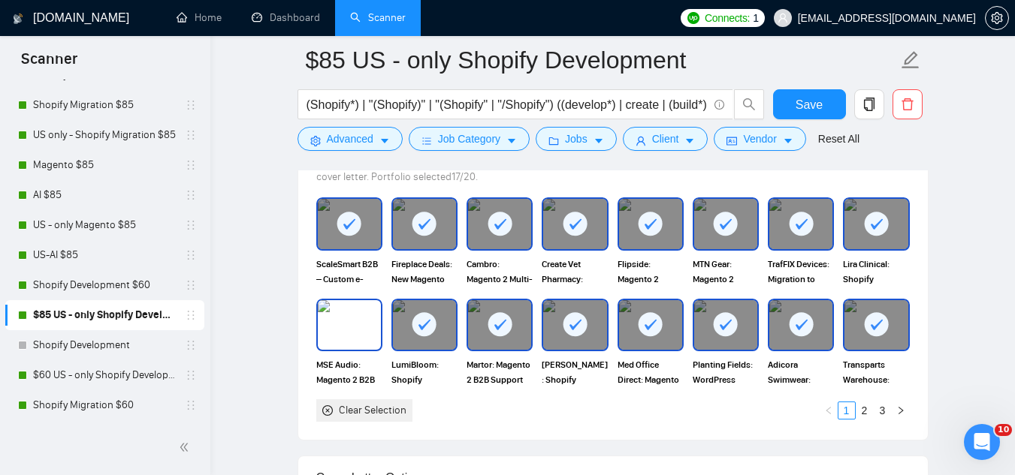
click at [372, 335] on img at bounding box center [349, 325] width 63 height 50
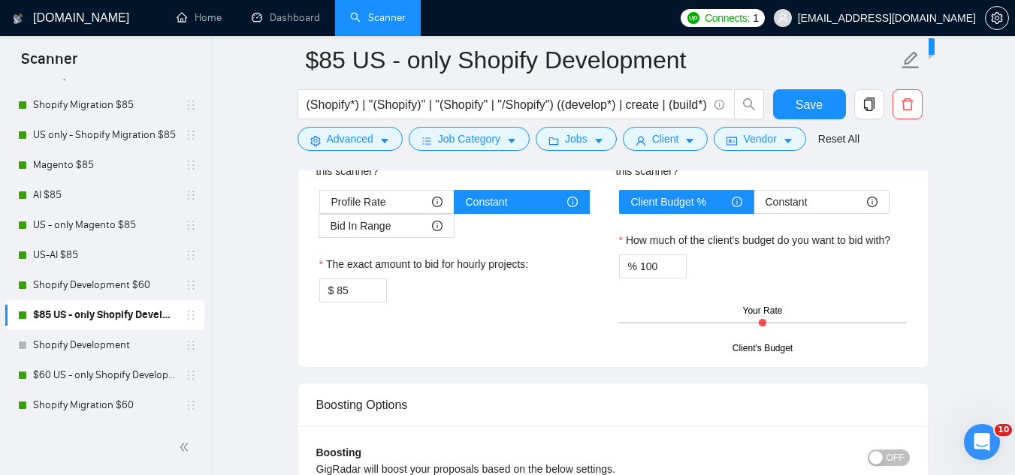
scroll to position [2554, 0]
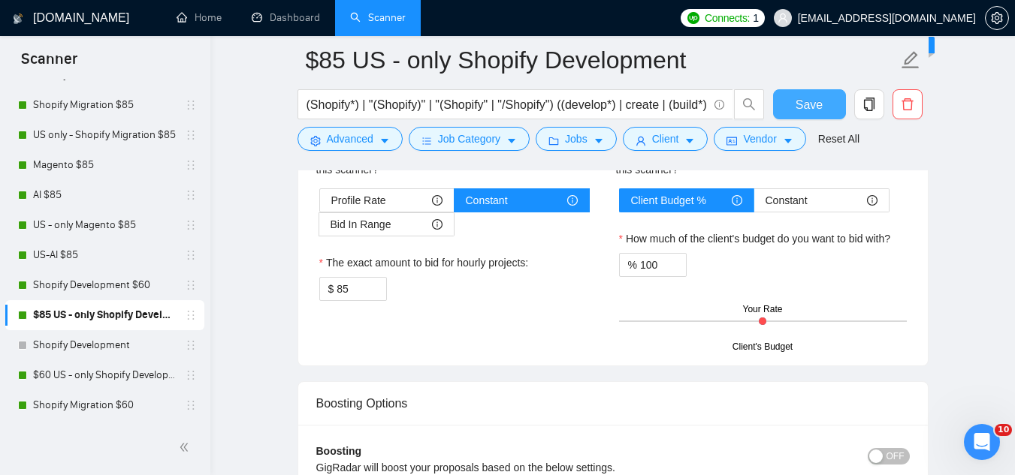
click at [814, 105] on span "Save" at bounding box center [808, 104] width 27 height 19
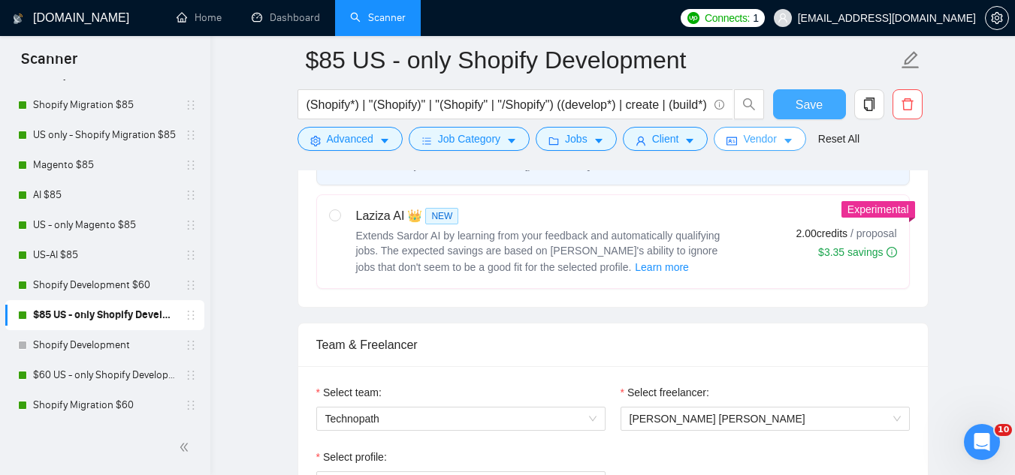
scroll to position [225, 0]
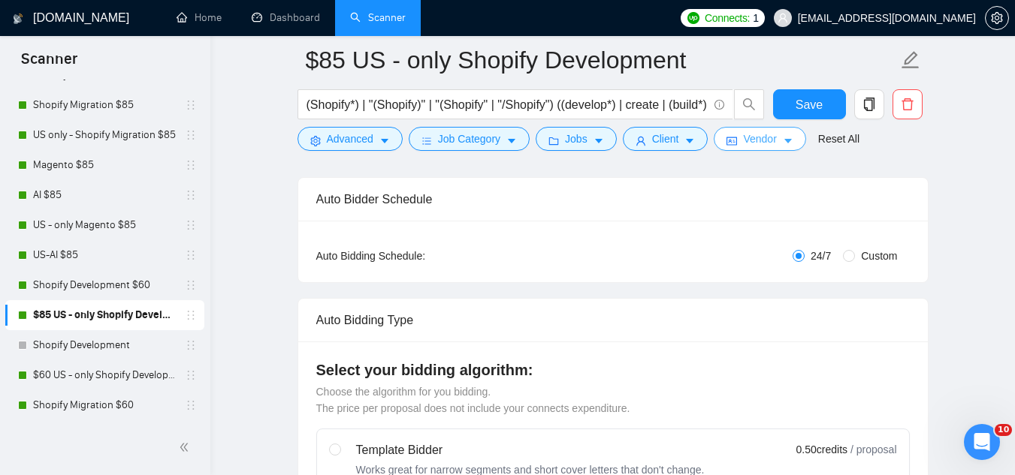
click at [746, 146] on span "Vendor" at bounding box center [759, 139] width 33 height 17
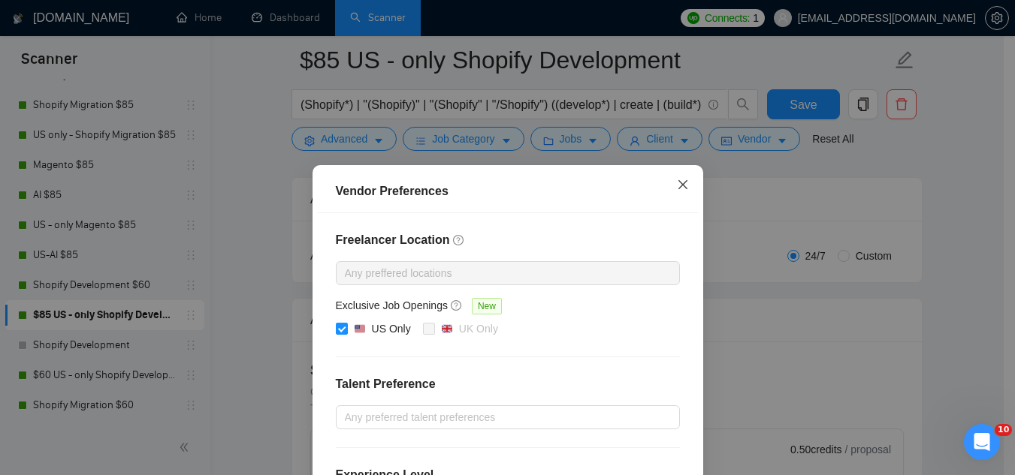
click at [686, 185] on span "Close" at bounding box center [682, 185] width 41 height 41
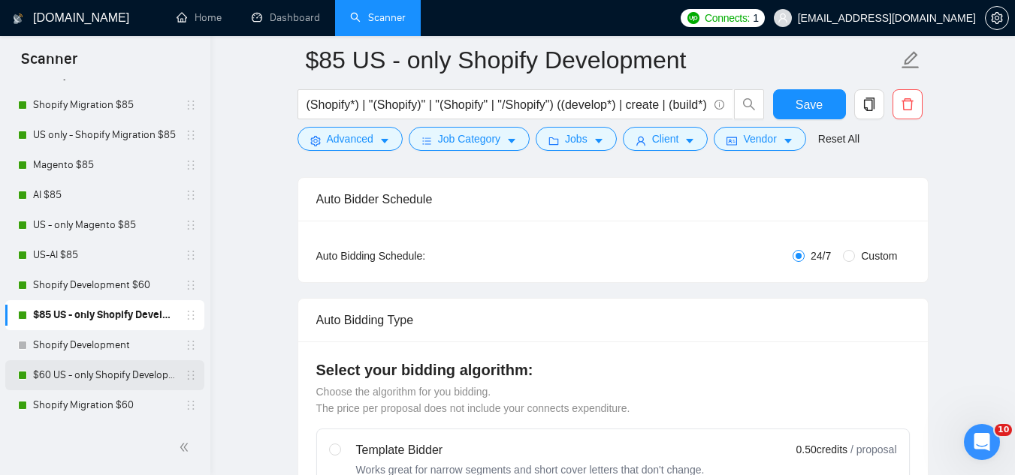
click at [96, 380] on link "$60 US - only Shopify Development" at bounding box center [104, 376] width 143 height 30
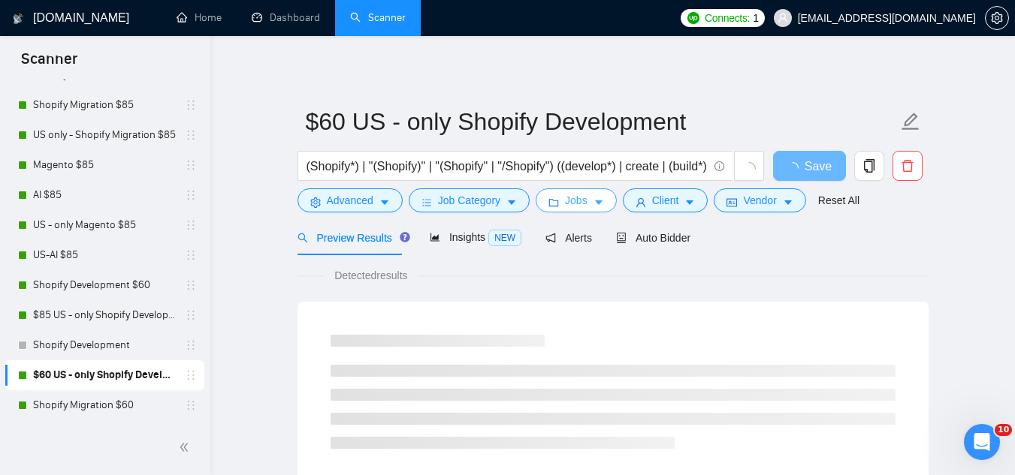
click at [572, 205] on span "Jobs" at bounding box center [576, 200] width 23 height 17
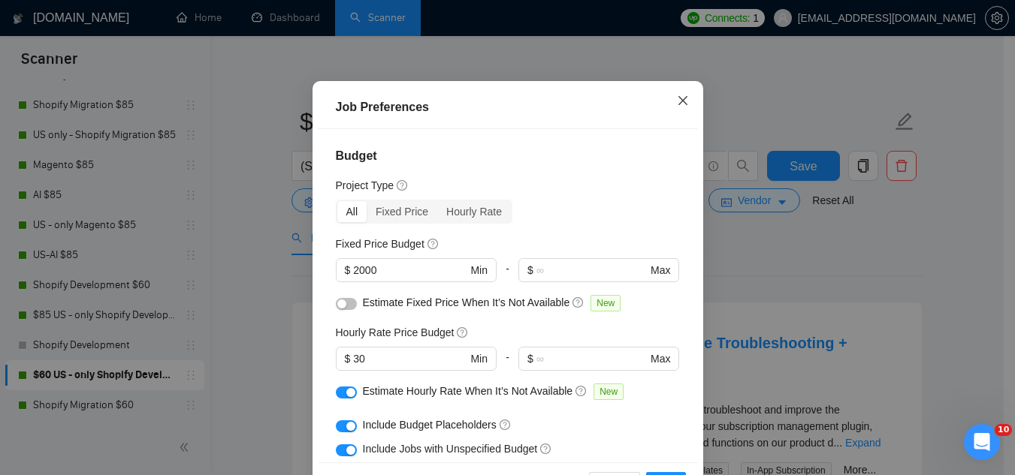
click at [680, 107] on icon "close" at bounding box center [683, 101] width 12 height 12
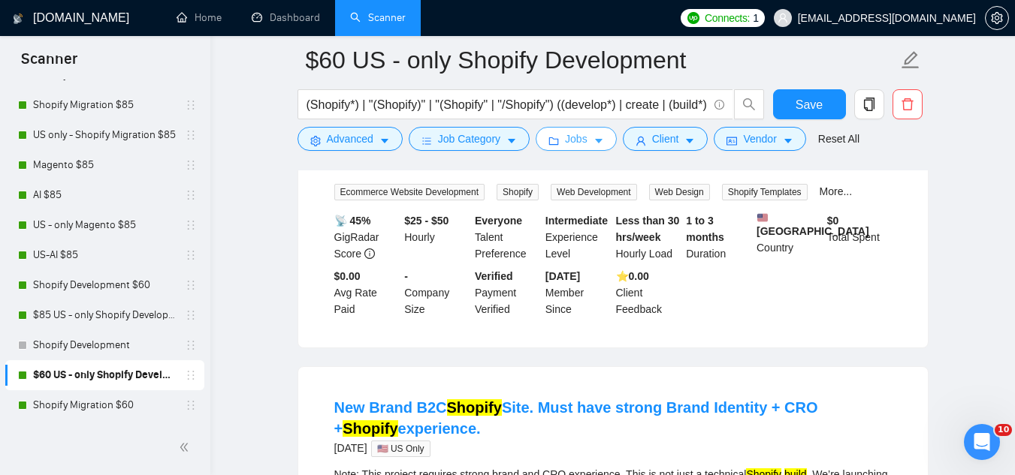
scroll to position [1577, 0]
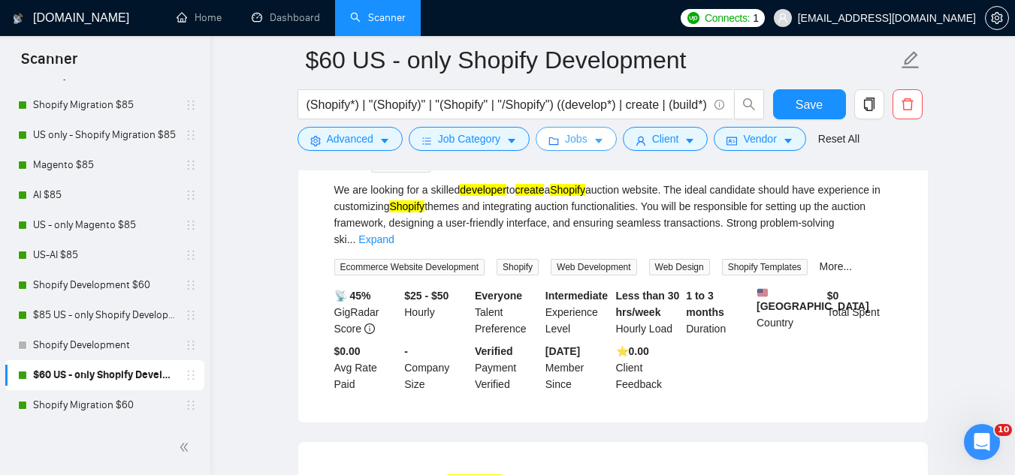
click at [575, 148] on button "Jobs" at bounding box center [576, 139] width 81 height 24
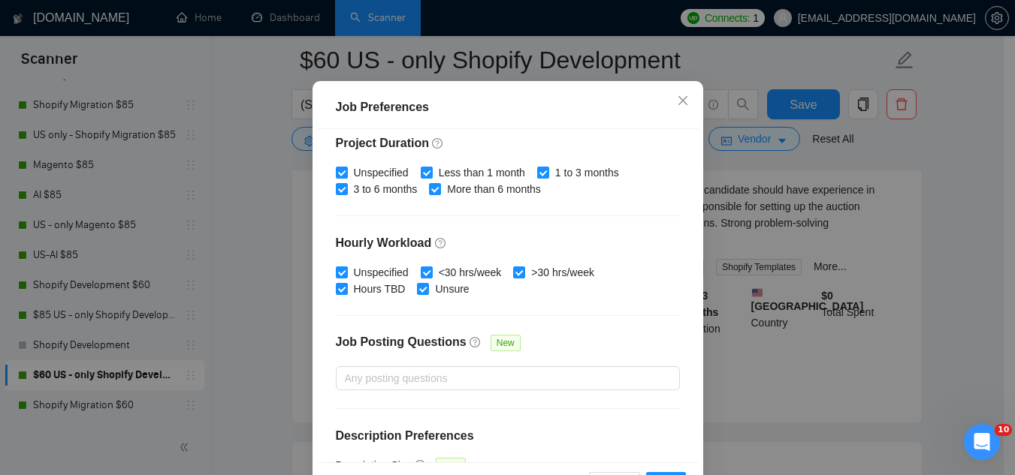
scroll to position [513, 0]
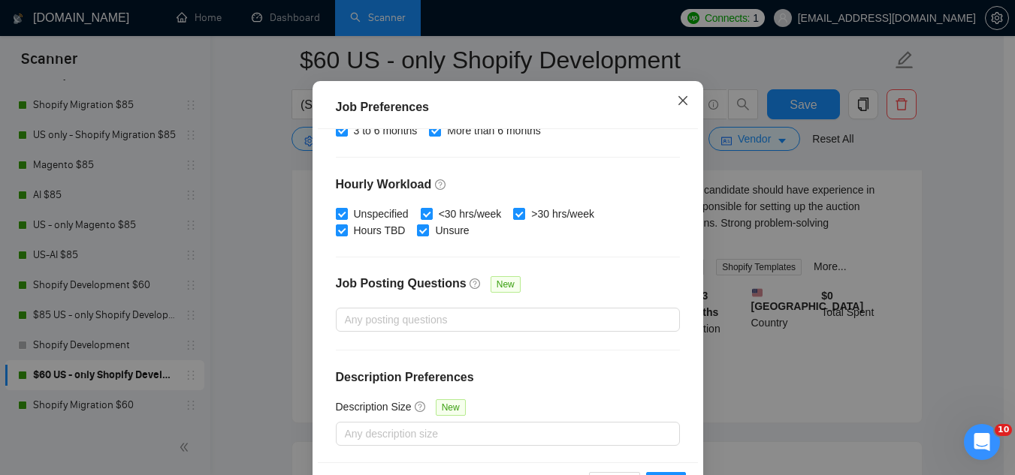
click at [677, 107] on icon "close" at bounding box center [683, 101] width 12 height 12
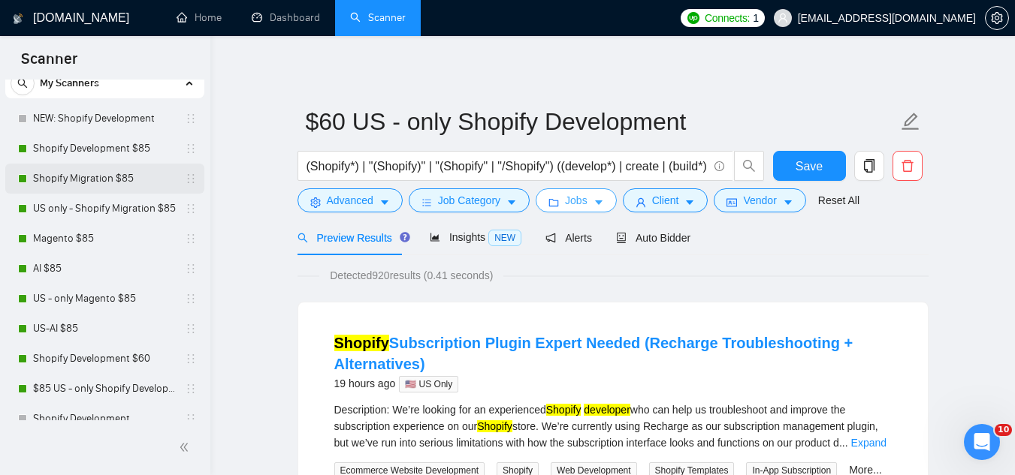
scroll to position [0, 0]
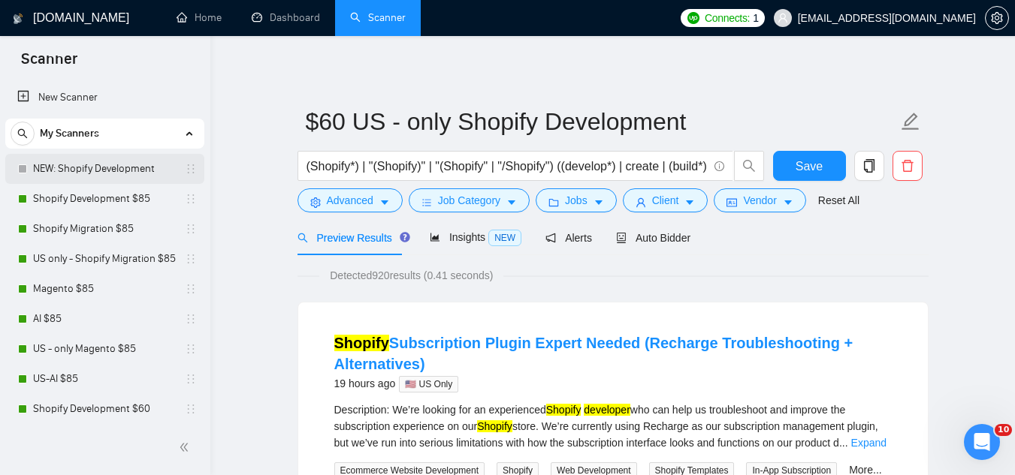
click at [114, 171] on link "NEW: Shopify Development" at bounding box center [104, 169] width 143 height 30
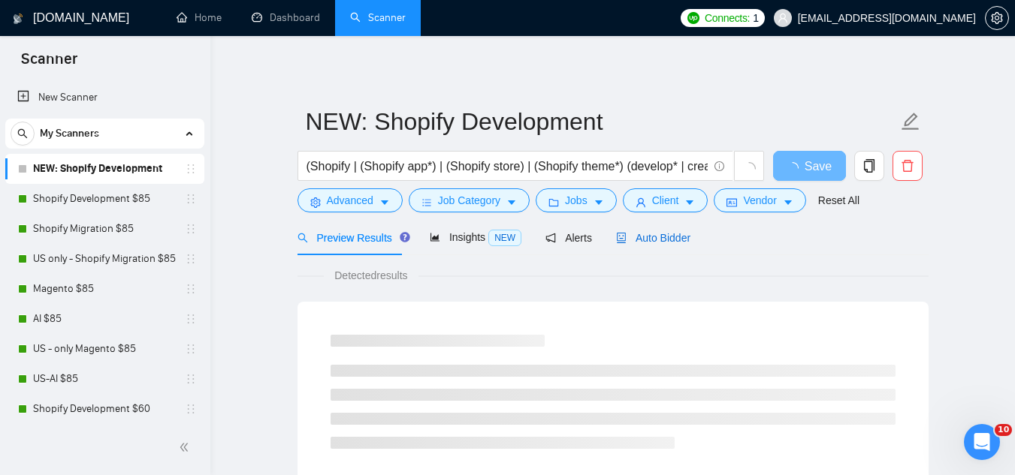
click at [643, 238] on span "Auto Bidder" at bounding box center [653, 238] width 74 height 12
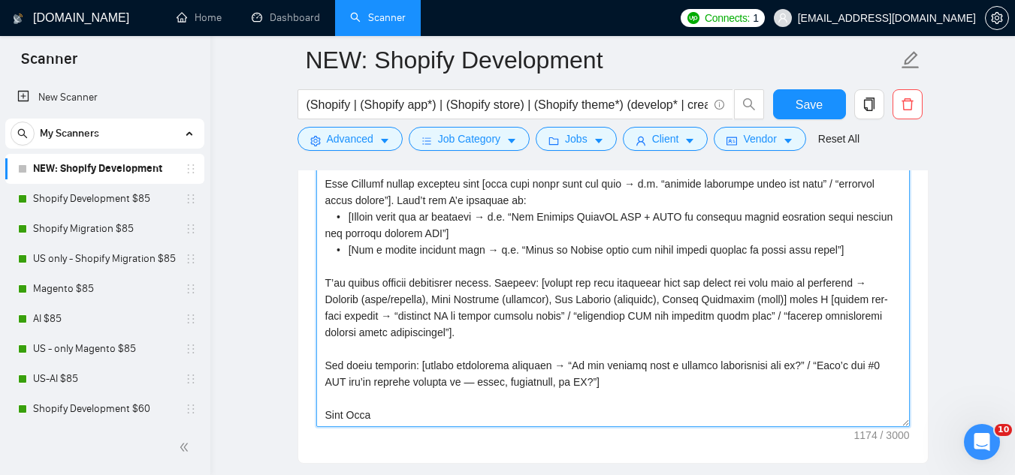
scroll to position [1953, 0]
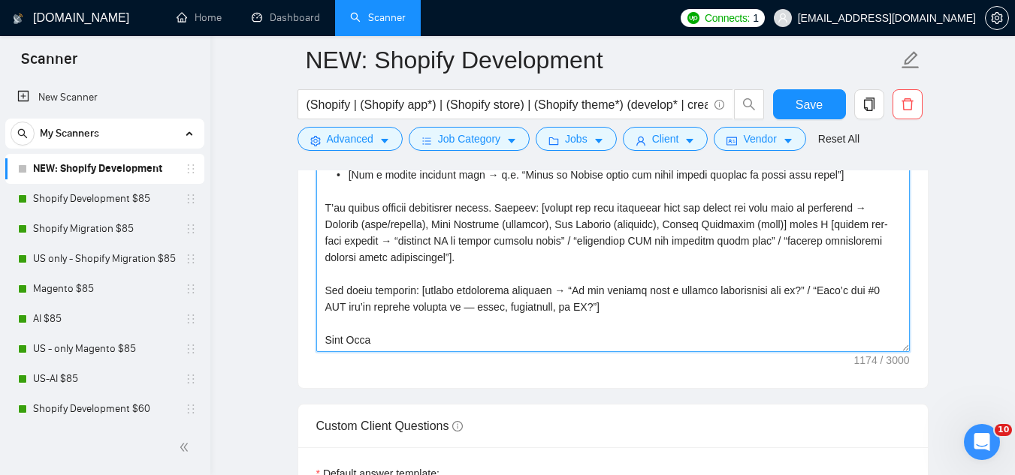
drag, startPoint x: 325, startPoint y: 253, endPoint x: 477, endPoint y: 332, distance: 171.0
click at [477, 332] on textarea "Cover letter template:" at bounding box center [612, 183] width 593 height 338
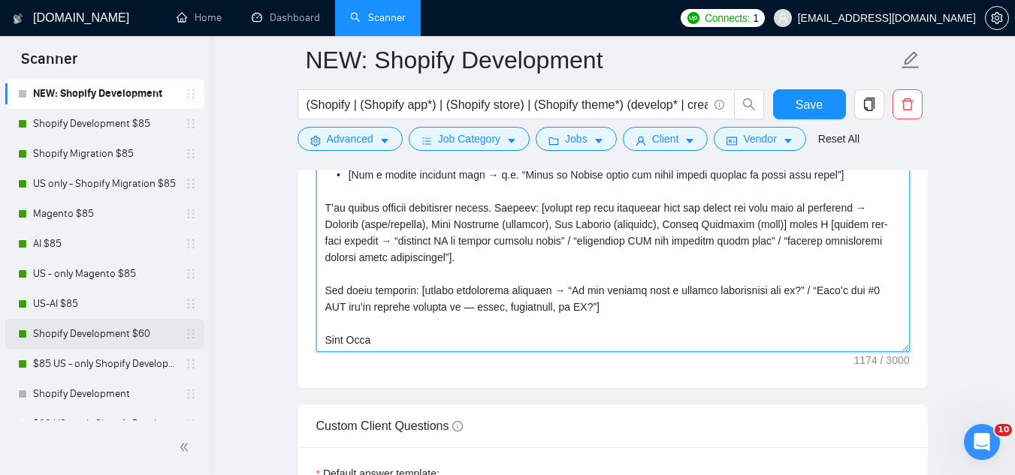
scroll to position [150, 0]
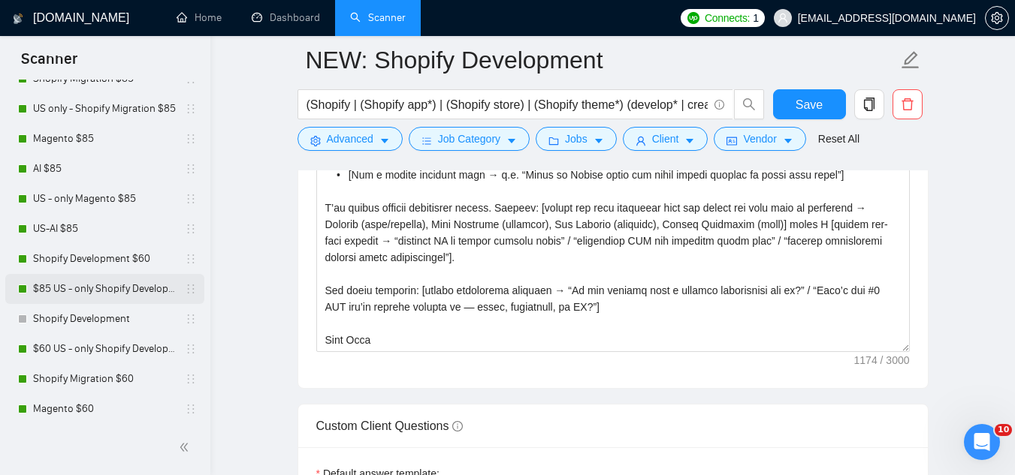
drag, startPoint x: 123, startPoint y: 290, endPoint x: 145, endPoint y: 292, distance: 21.9
click at [123, 290] on link "$85 US - only Shopify Development" at bounding box center [104, 289] width 143 height 30
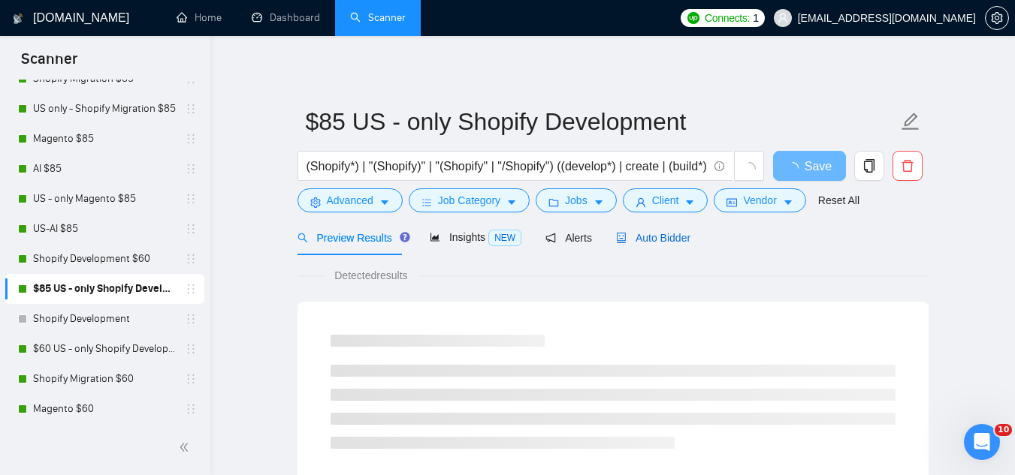
click at [674, 228] on div "Auto Bidder" at bounding box center [653, 237] width 74 height 35
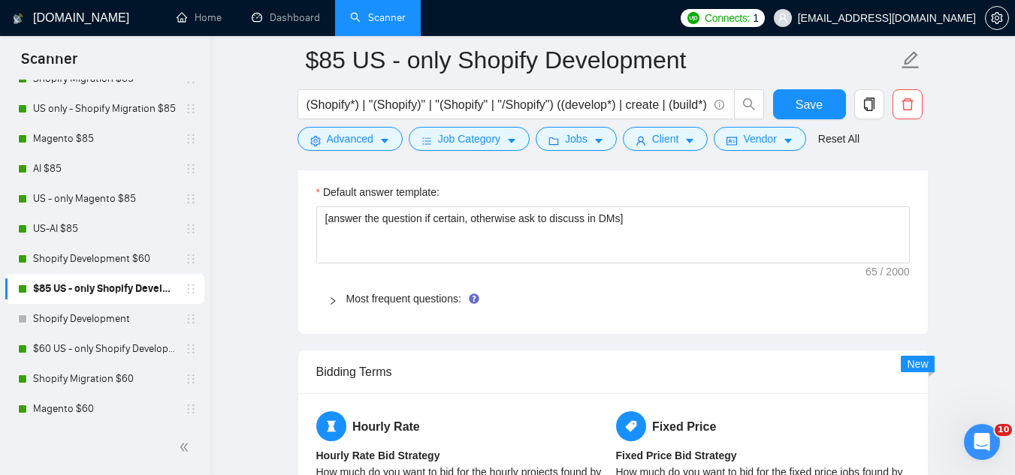
scroll to position [2253, 0]
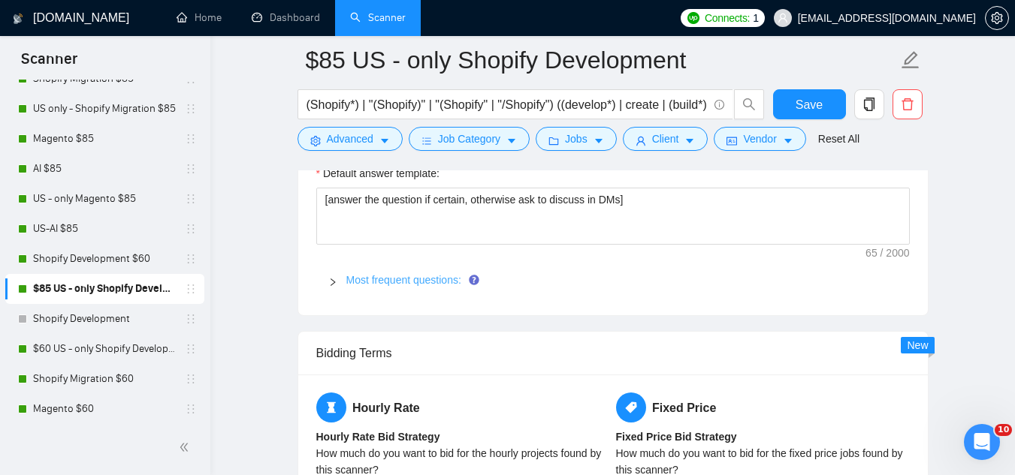
click at [394, 282] on link "Most frequent questions:" at bounding box center [403, 280] width 115 height 12
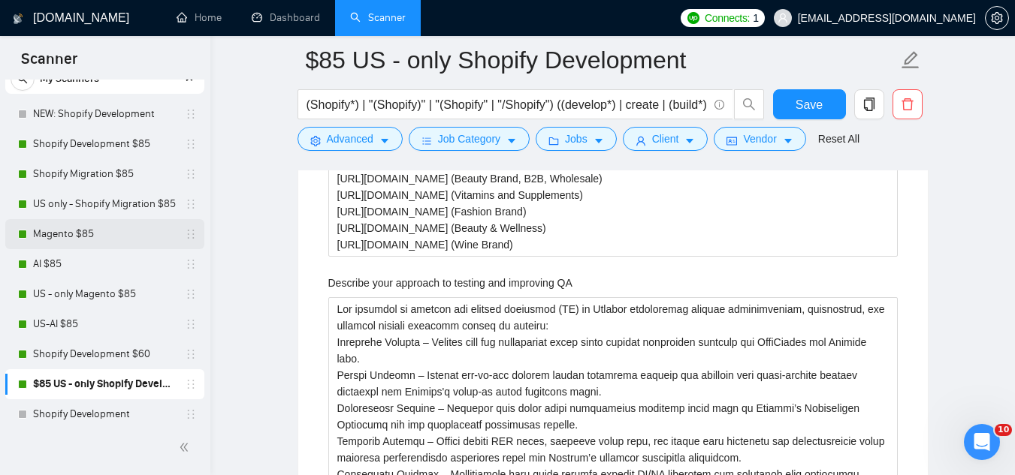
scroll to position [0, 0]
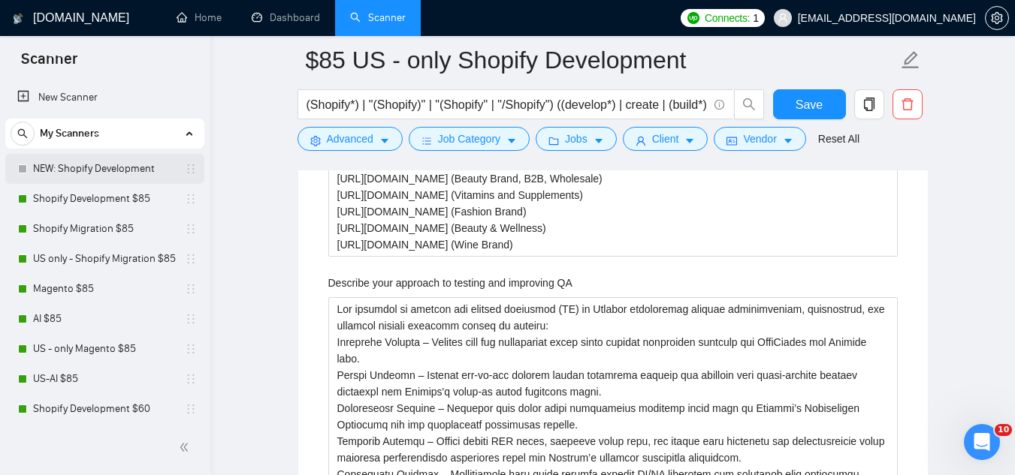
click at [119, 174] on link "NEW: Shopify Development" at bounding box center [104, 169] width 143 height 30
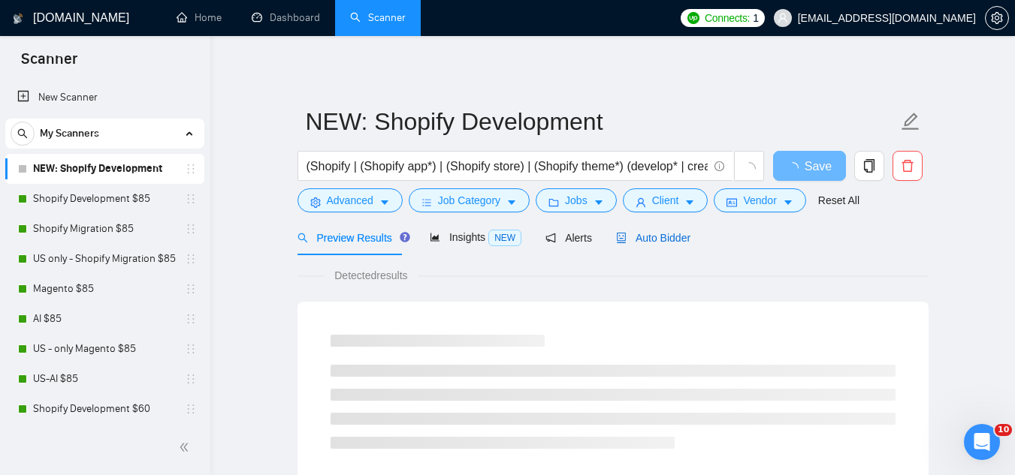
click at [665, 235] on span "Auto Bidder" at bounding box center [653, 238] width 74 height 12
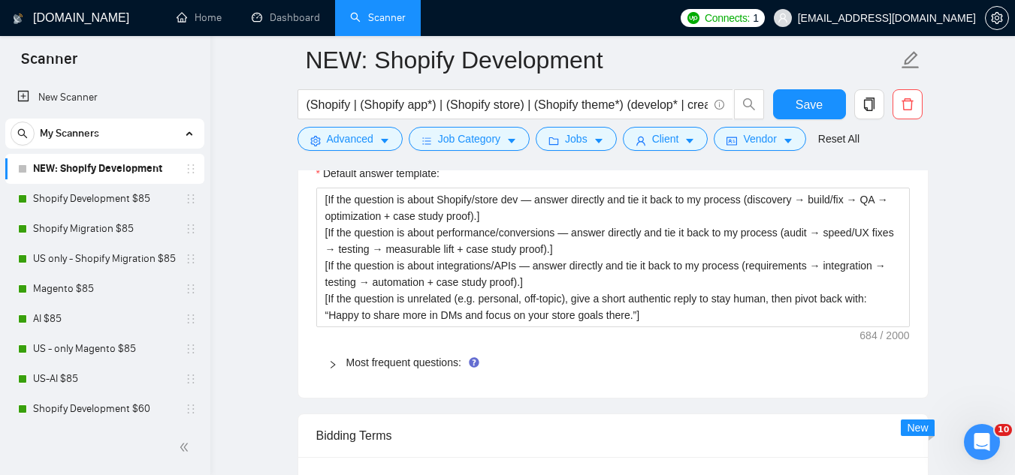
scroll to position [2178, 0]
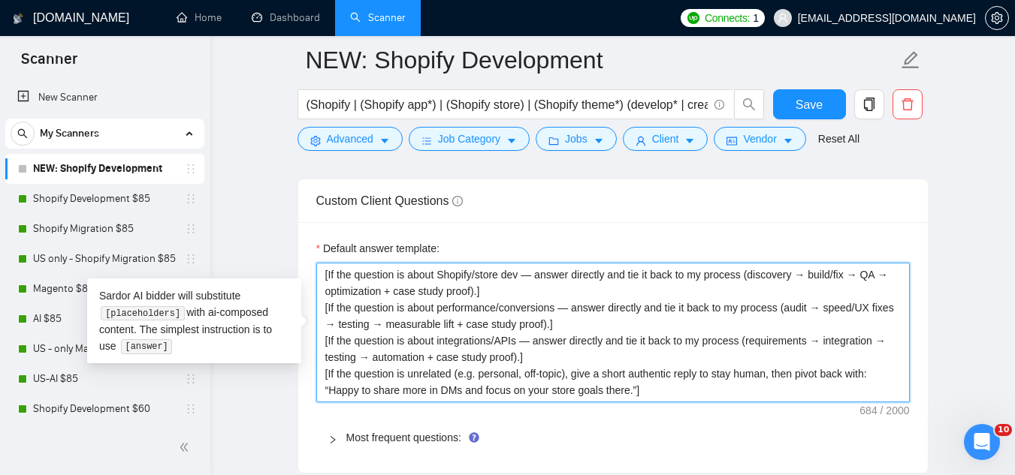
drag, startPoint x: 325, startPoint y: 271, endPoint x: 647, endPoint y: 387, distance: 341.6
click at [647, 387] on textarea "[If the question is about Shopify/store dev — answer directly and tie it back t…" at bounding box center [612, 333] width 593 height 140
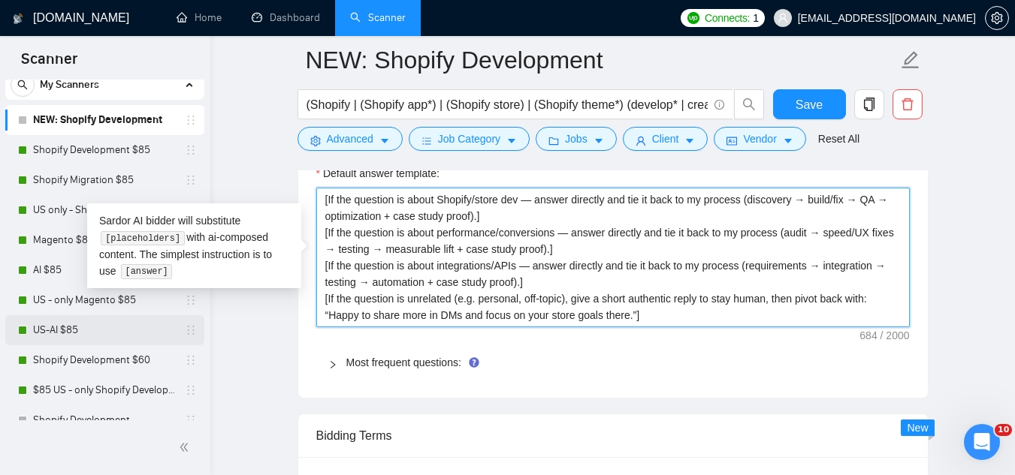
scroll to position [75, 0]
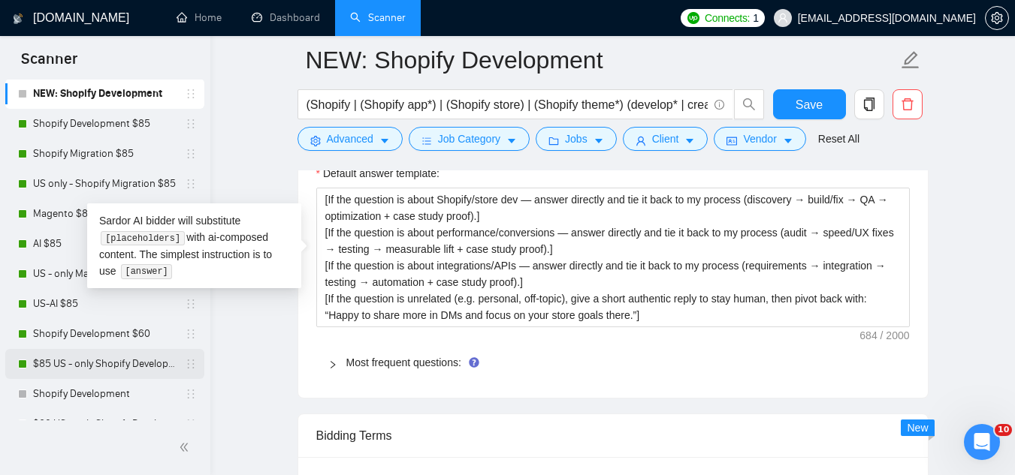
click at [95, 367] on link "$85 US - only Shopify Development" at bounding box center [104, 364] width 143 height 30
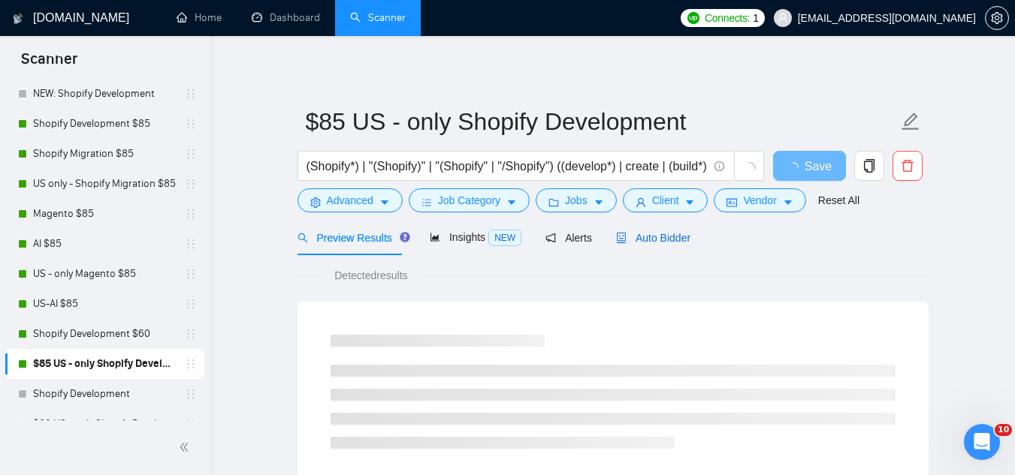
click at [635, 240] on span "Auto Bidder" at bounding box center [653, 238] width 74 height 12
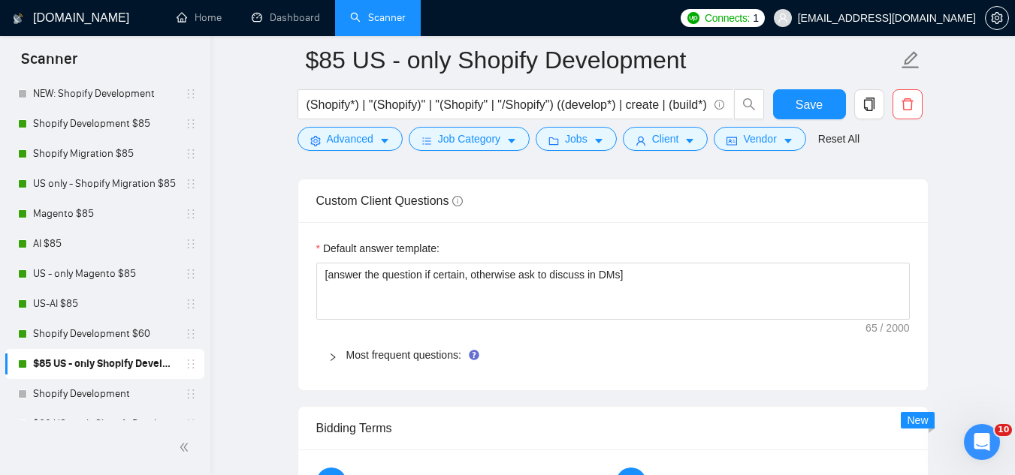
scroll to position [2253, 0]
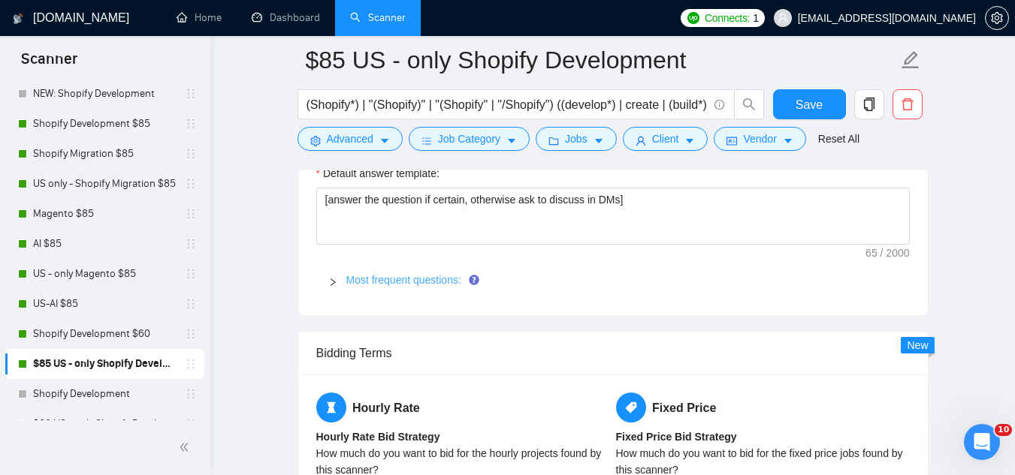
click at [411, 282] on link "Most frequent questions:" at bounding box center [403, 280] width 115 height 12
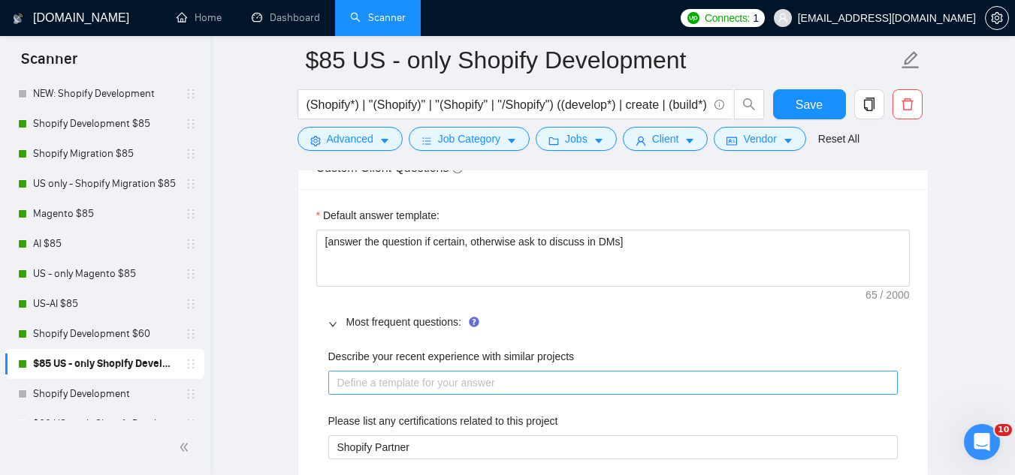
scroll to position [2178, 0]
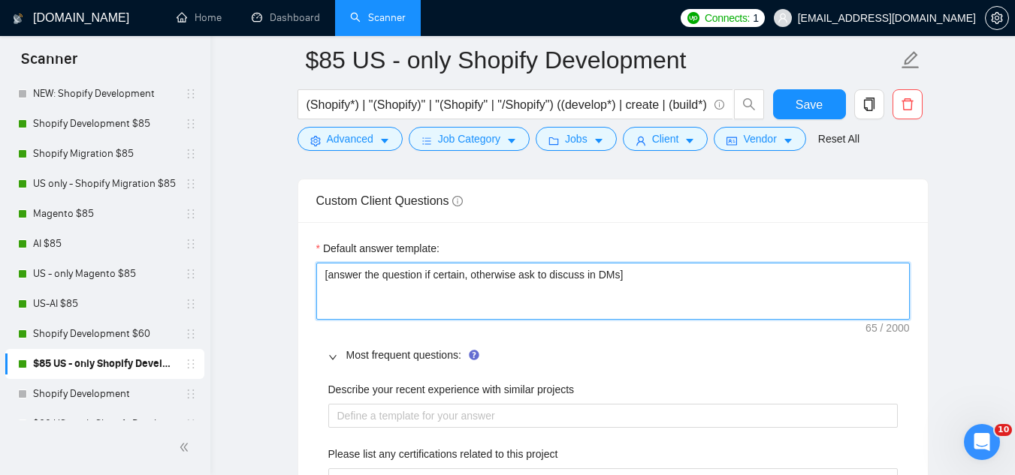
click at [379, 274] on textarea "[answer the question if certain, otherwise ask to discuss in DMs]" at bounding box center [612, 291] width 593 height 57
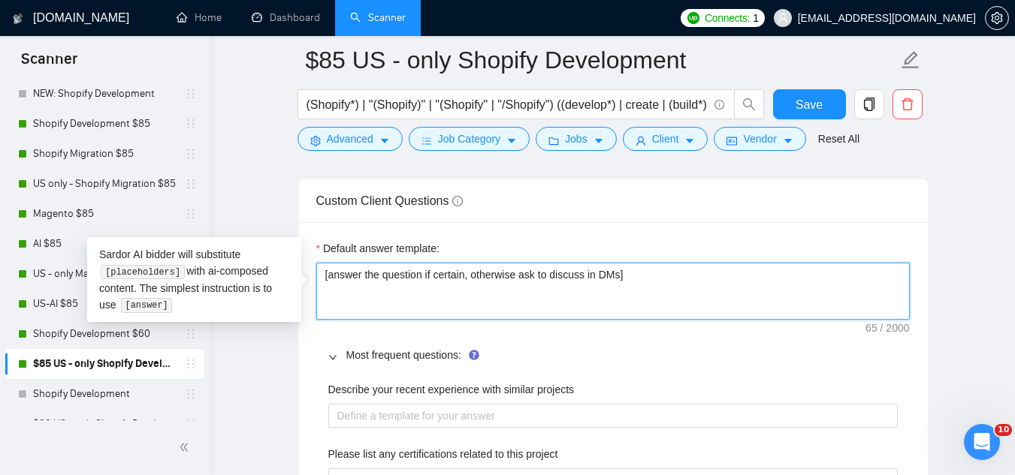
click at [379, 274] on textarea "[answer the question if certain, otherwise ask to discuss in DMs]" at bounding box center [612, 291] width 593 height 57
paste textarea "If the question is about Shopify/store dev — answer directly and tie it back to…"
type textarea "[If the question is about Shopify/store dev — answer directly and tie it back t…"
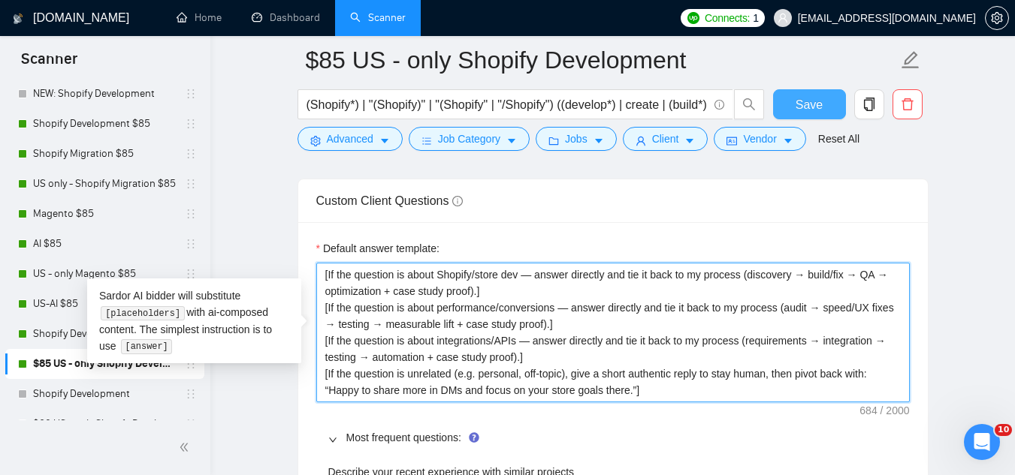
type textarea "[If the question is about Shopify/store dev — answer directly and tie it back t…"
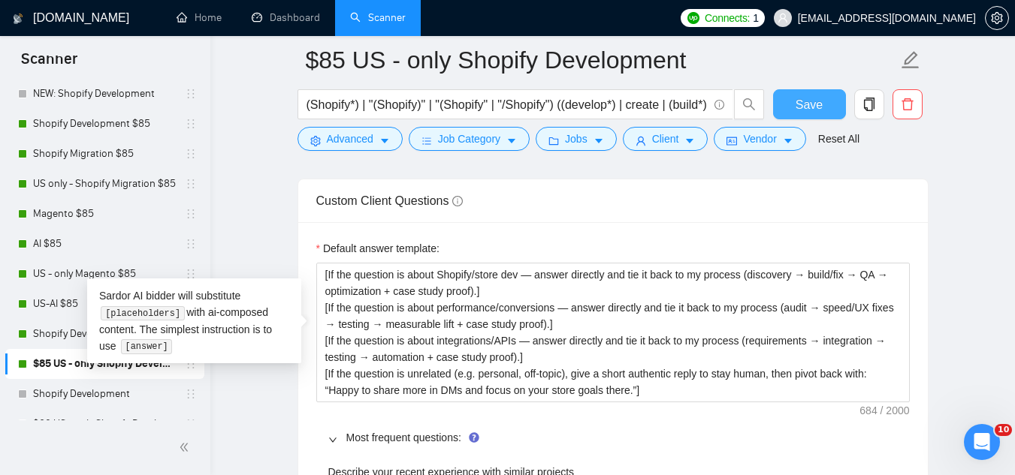
click at [804, 104] on span "Save" at bounding box center [808, 104] width 27 height 19
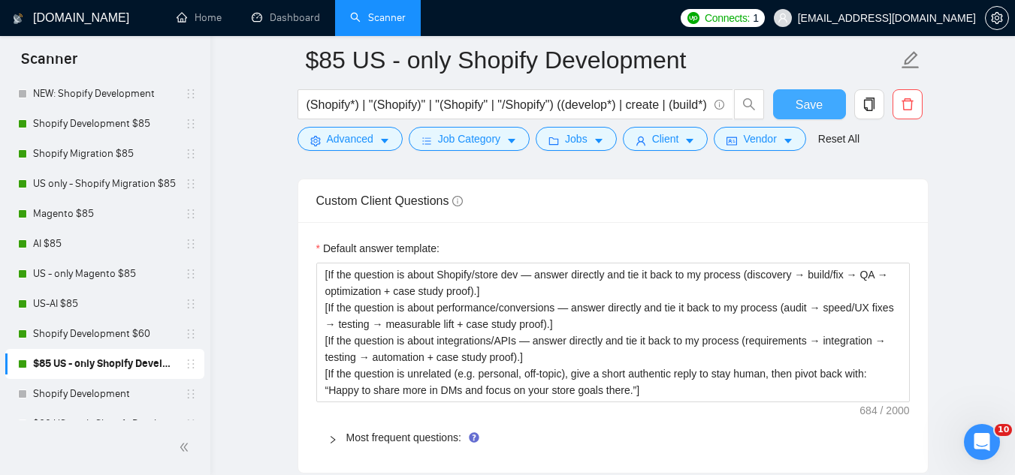
click at [827, 104] on button "Save" at bounding box center [809, 104] width 73 height 30
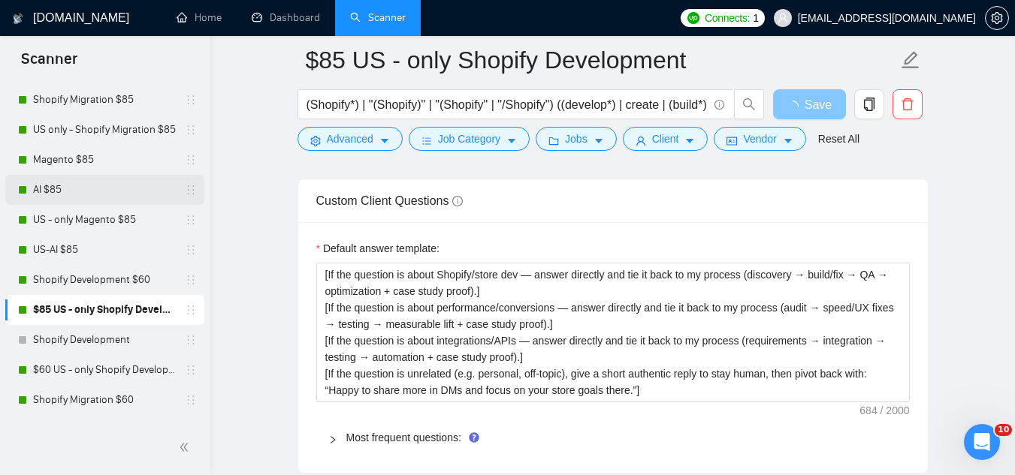
scroll to position [150, 0]
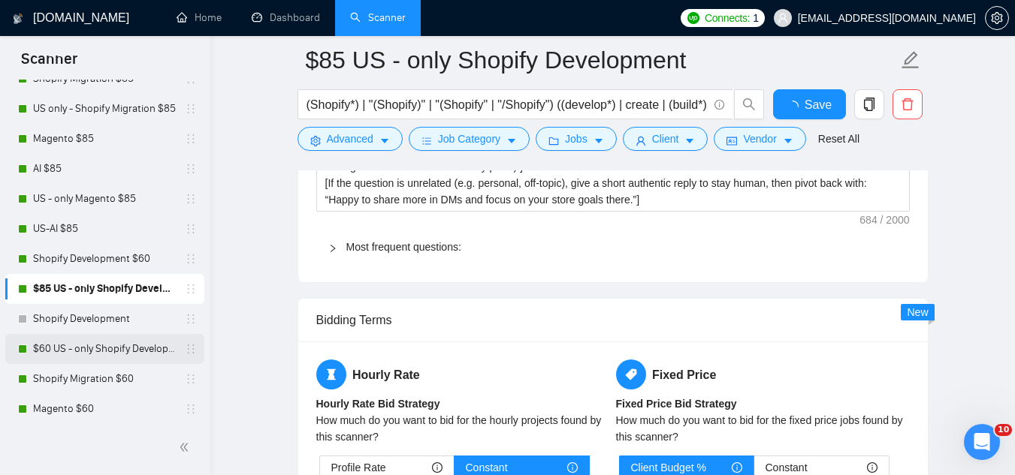
click at [93, 351] on link "$60 US - only Shopify Development" at bounding box center [104, 349] width 143 height 30
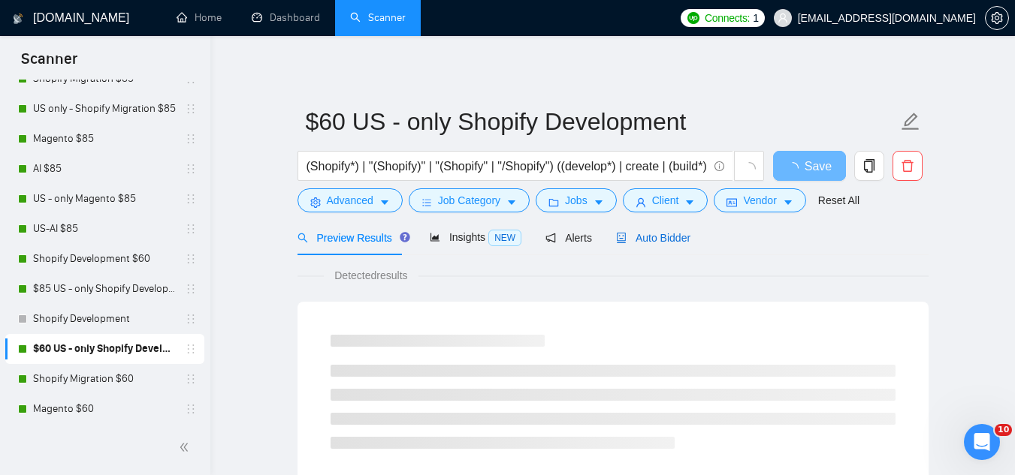
click at [658, 243] on span "Auto Bidder" at bounding box center [653, 238] width 74 height 12
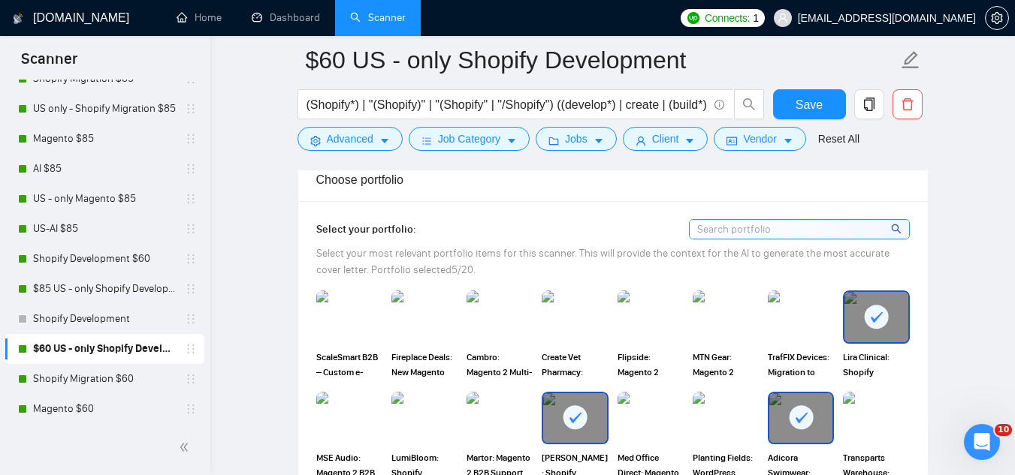
scroll to position [1427, 0]
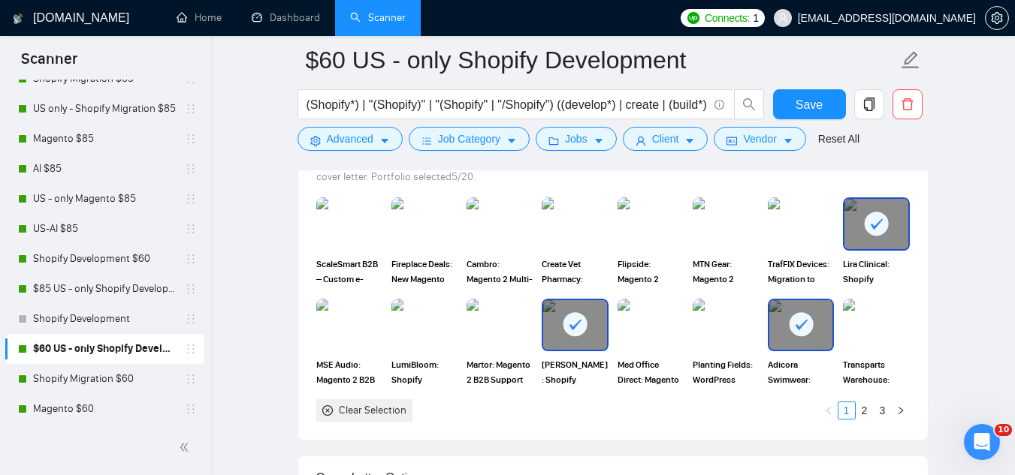
click at [370, 414] on div "Clear Selection" at bounding box center [373, 411] width 68 height 17
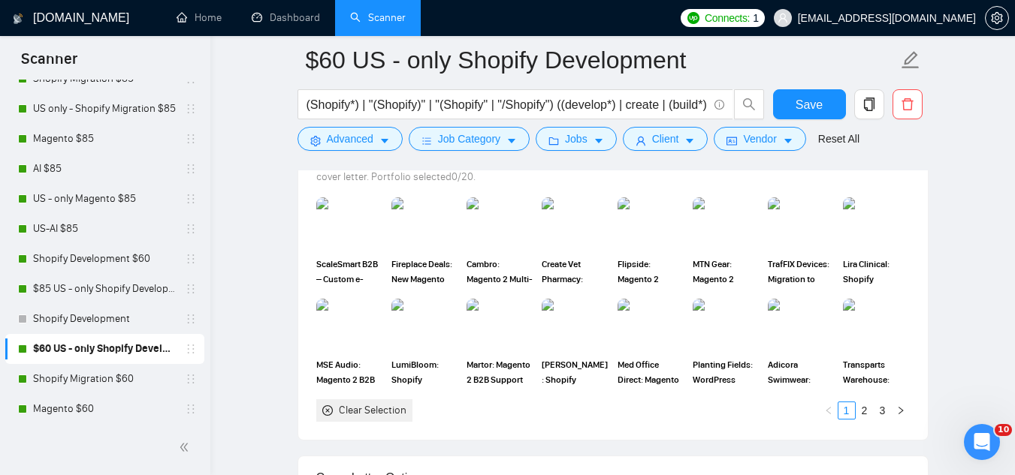
click at [370, 414] on div "Clear Selection" at bounding box center [373, 411] width 68 height 17
click at [370, 249] on div at bounding box center [349, 224] width 66 height 53
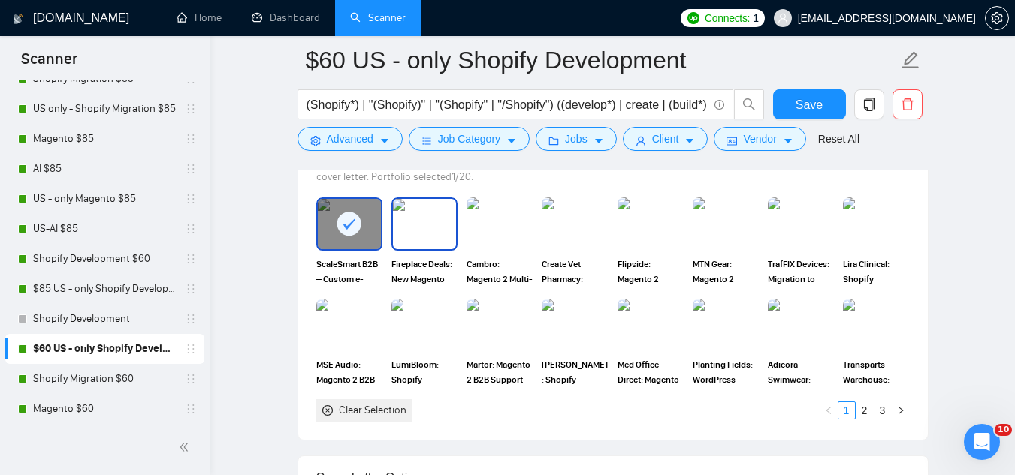
click at [433, 255] on div "Fireplace Deals: New Magento Commerce Cloud Build" at bounding box center [424, 242] width 66 height 89
click at [505, 234] on img at bounding box center [499, 224] width 63 height 50
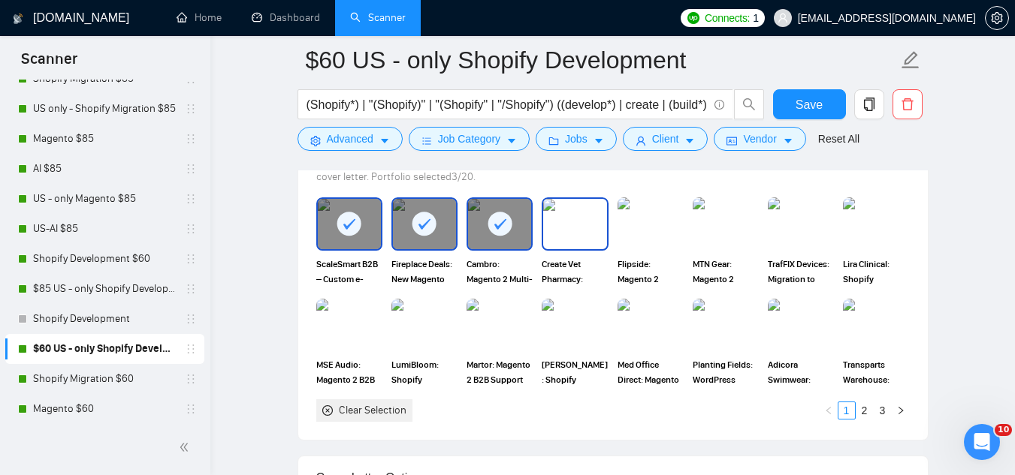
click at [584, 236] on img at bounding box center [574, 224] width 63 height 50
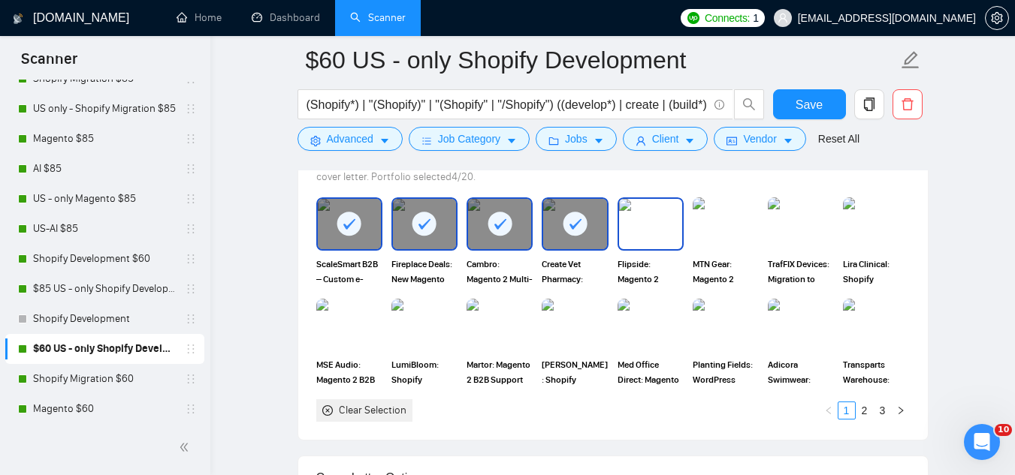
click at [662, 229] on img at bounding box center [650, 224] width 63 height 50
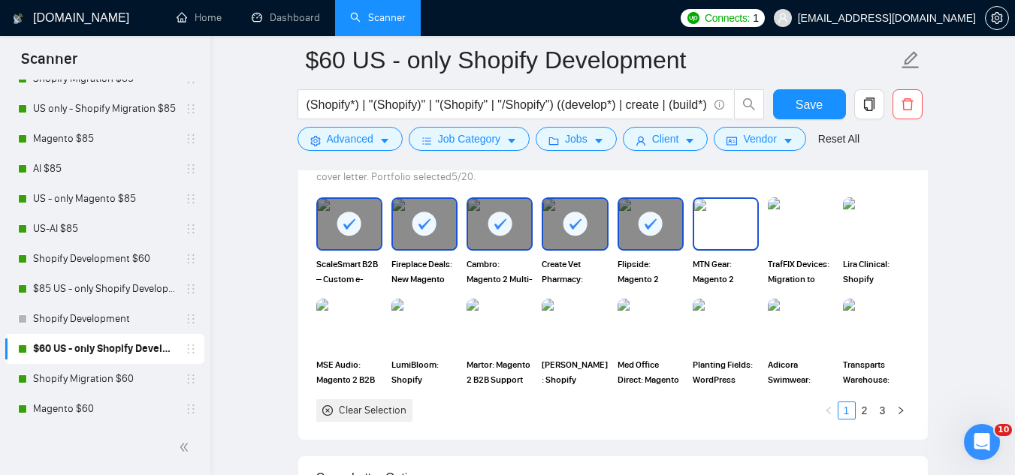
click at [755, 234] on img at bounding box center [725, 224] width 63 height 50
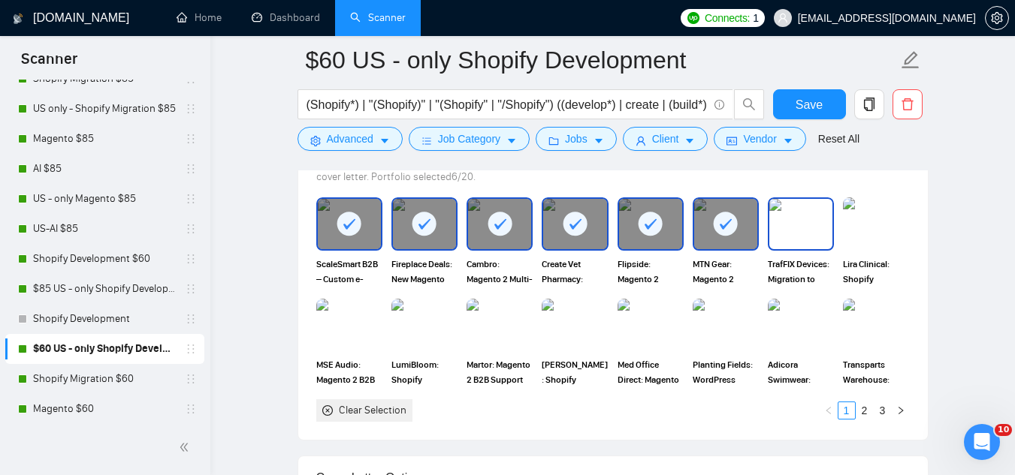
click at [804, 238] on img at bounding box center [800, 224] width 63 height 50
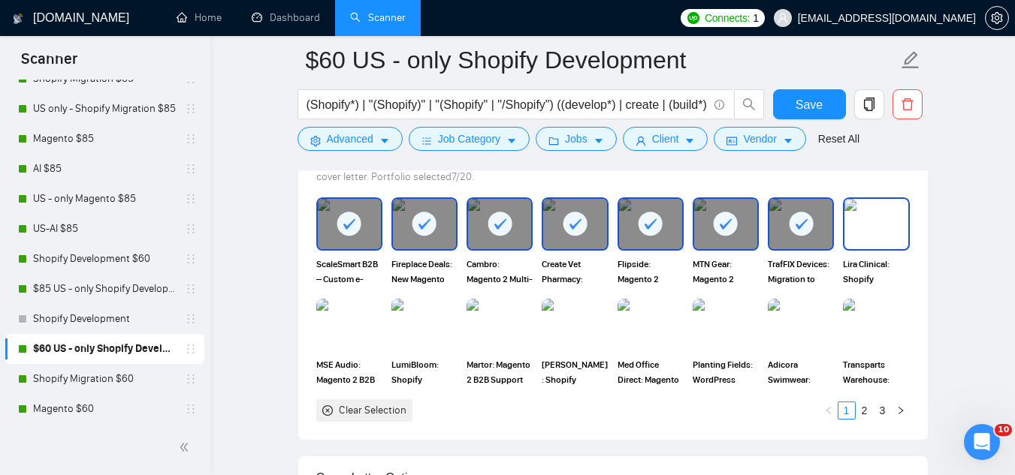
click at [869, 234] on img at bounding box center [875, 224] width 63 height 50
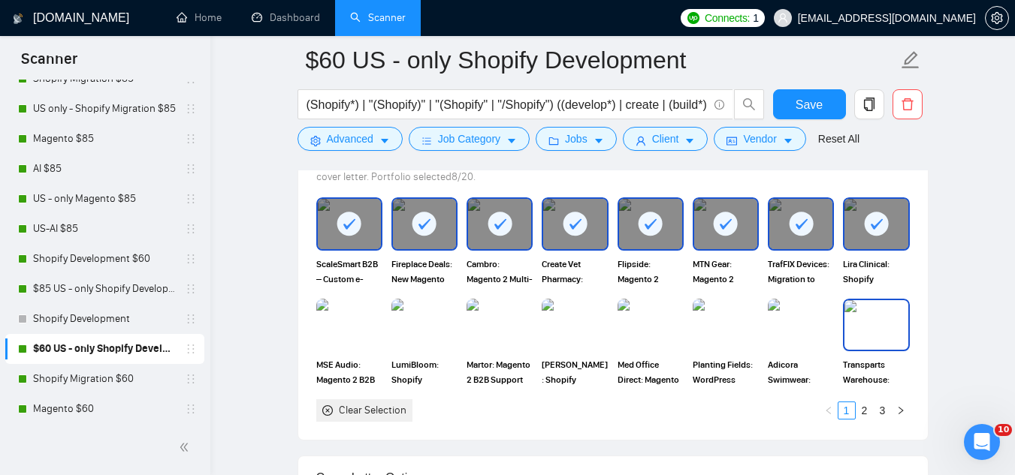
click at [882, 318] on img at bounding box center [875, 325] width 63 height 50
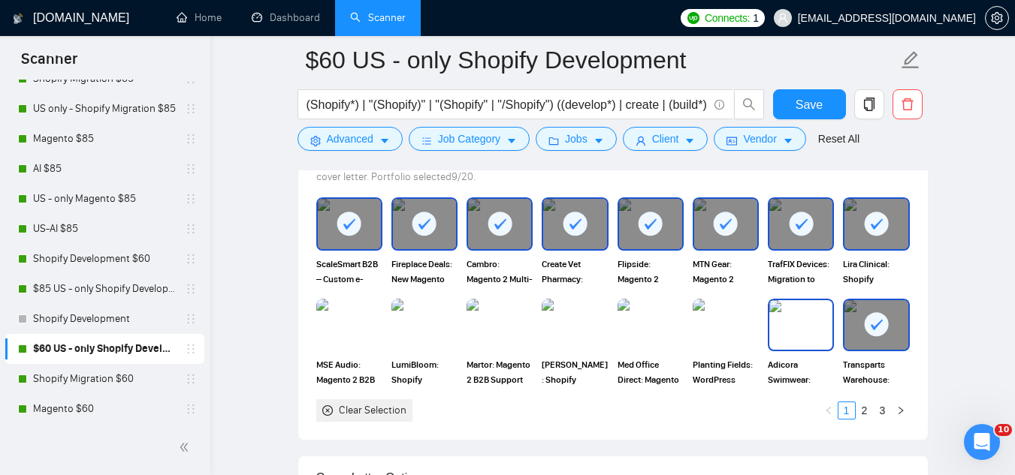
click at [813, 333] on img at bounding box center [800, 325] width 63 height 50
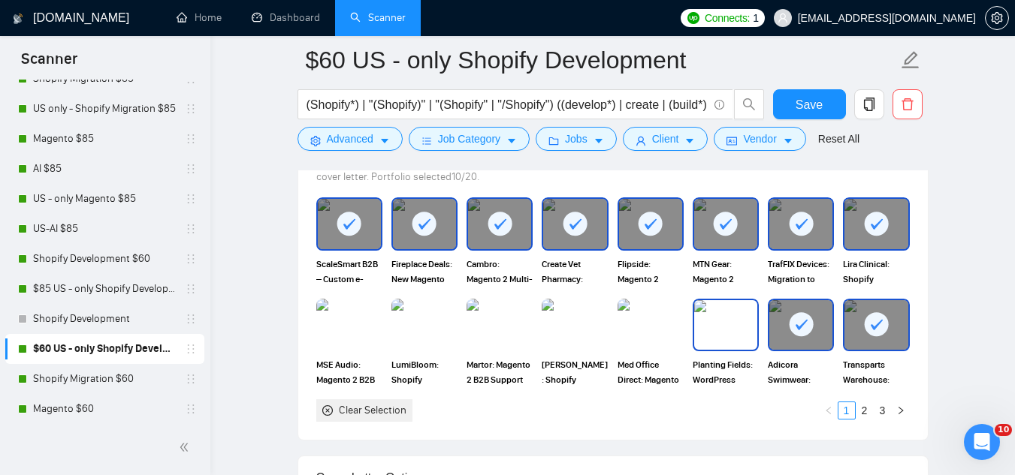
click at [703, 339] on img at bounding box center [725, 325] width 63 height 50
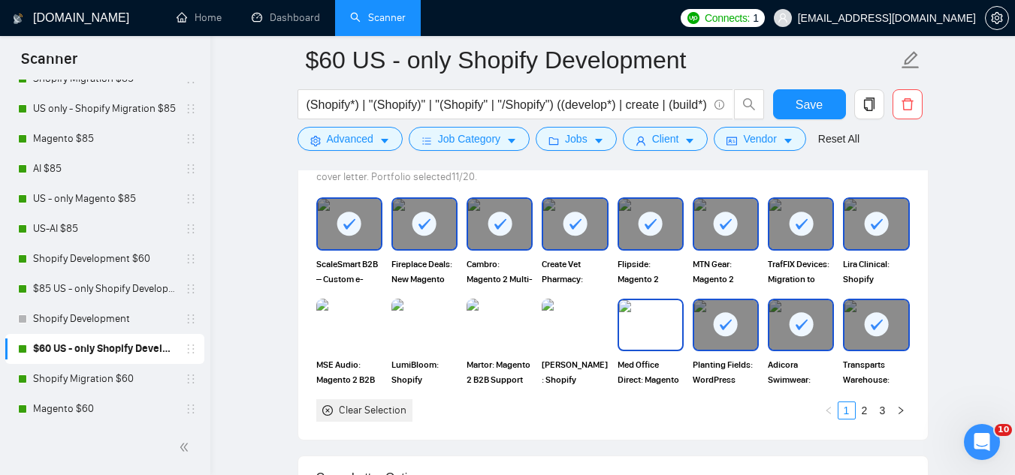
click at [655, 336] on img at bounding box center [650, 325] width 63 height 50
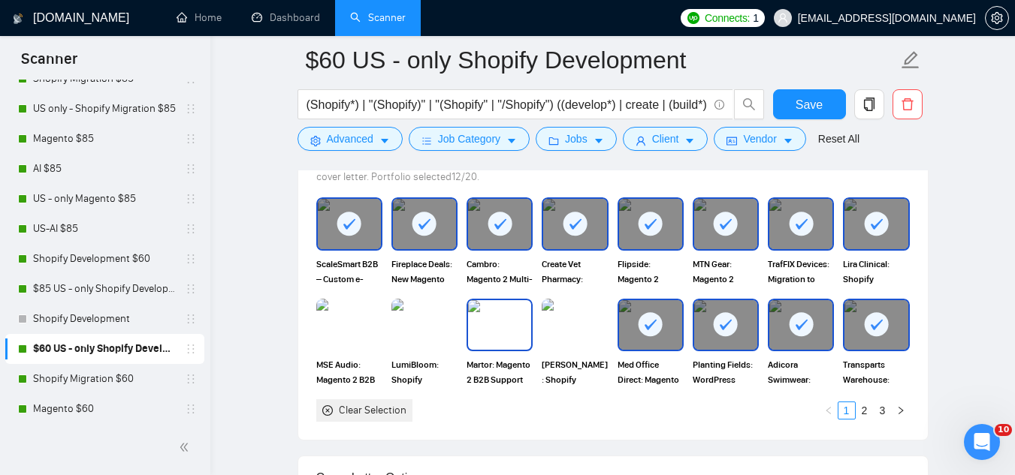
click at [520, 332] on img at bounding box center [499, 325] width 63 height 50
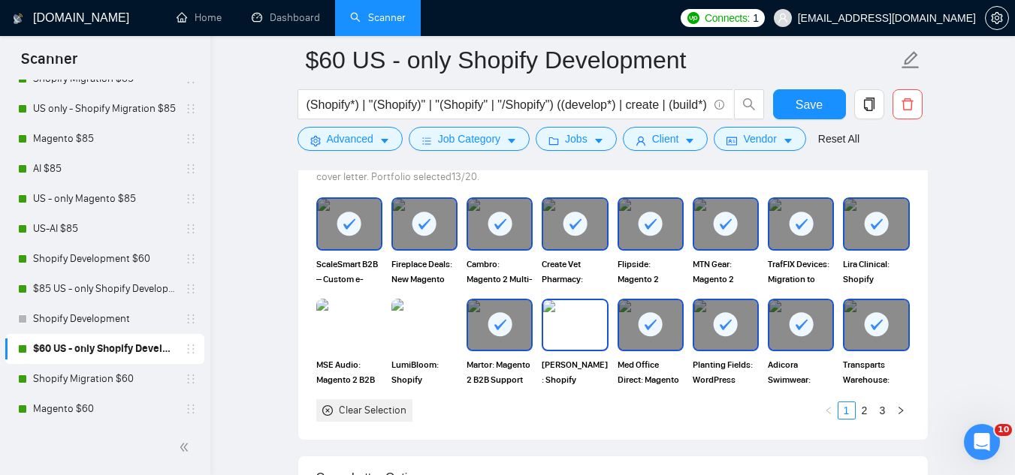
click at [566, 346] on img at bounding box center [574, 325] width 63 height 50
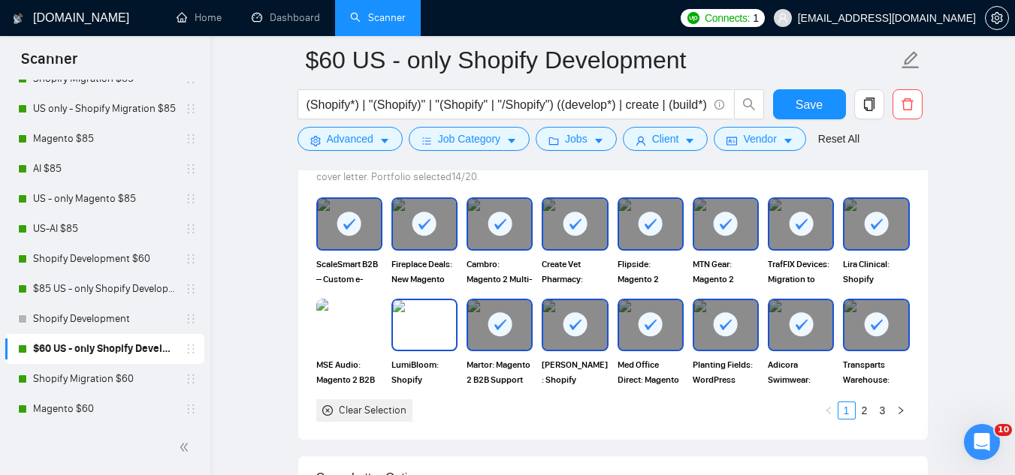
click at [411, 336] on img at bounding box center [424, 325] width 63 height 50
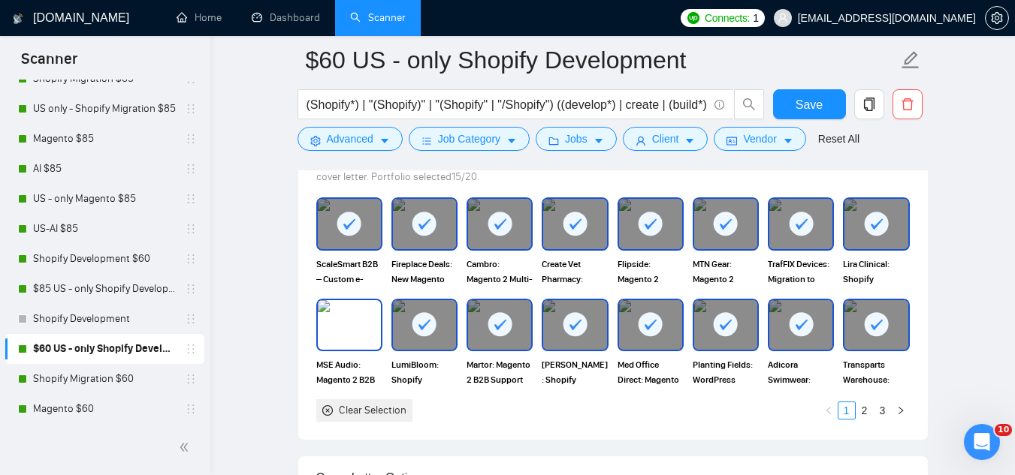
click at [365, 336] on img at bounding box center [349, 325] width 63 height 50
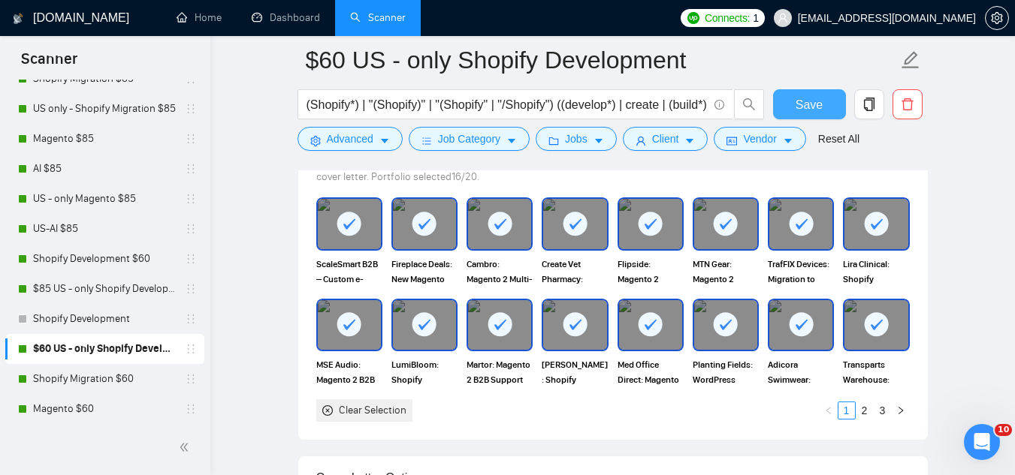
click at [807, 107] on span "Save" at bounding box center [808, 104] width 27 height 19
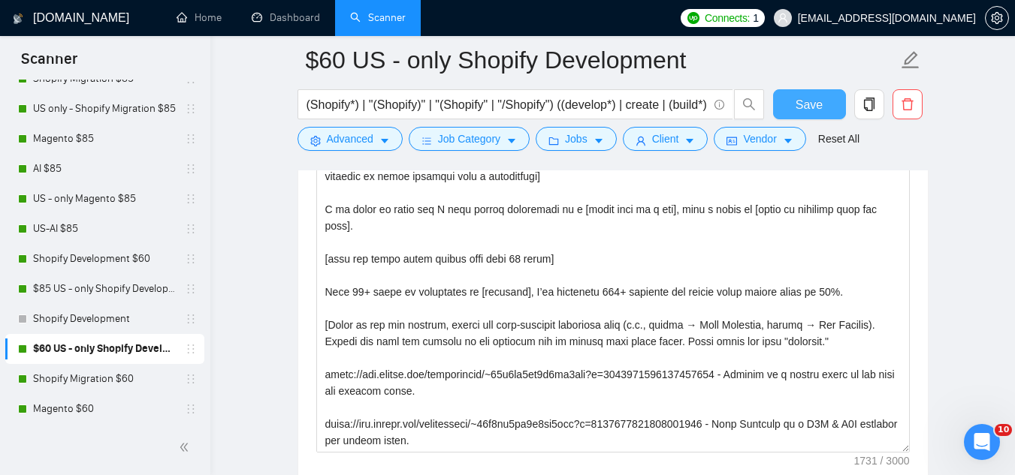
scroll to position [2103, 0]
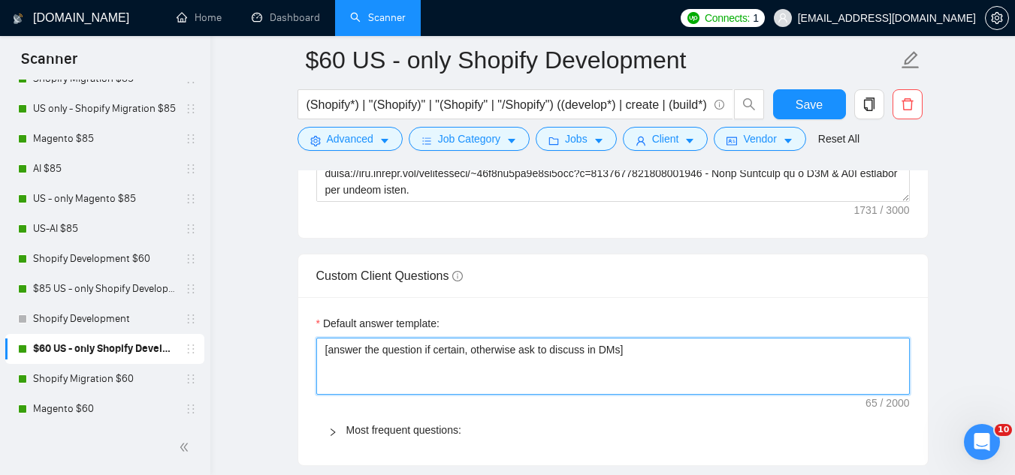
click at [433, 354] on textarea "[answer the question if certain, otherwise ask to discuss in DMs]" at bounding box center [612, 366] width 593 height 57
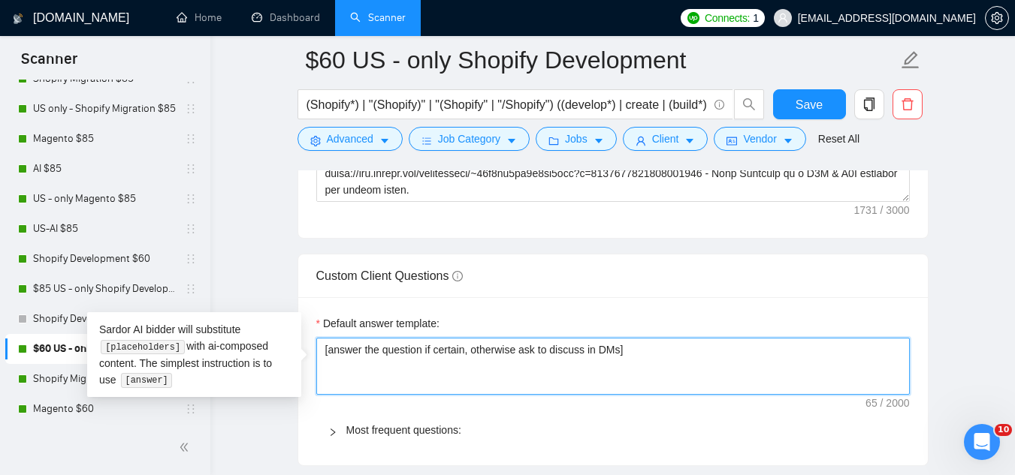
click at [433, 354] on textarea "[answer the question if certain, otherwise ask to discuss in DMs]" at bounding box center [612, 366] width 593 height 57
paste textarea "If the question is about Shopify/store dev — answer directly and tie it back to…"
type textarea "[If the question is about Shopify/store dev — answer directly and tie it back t…"
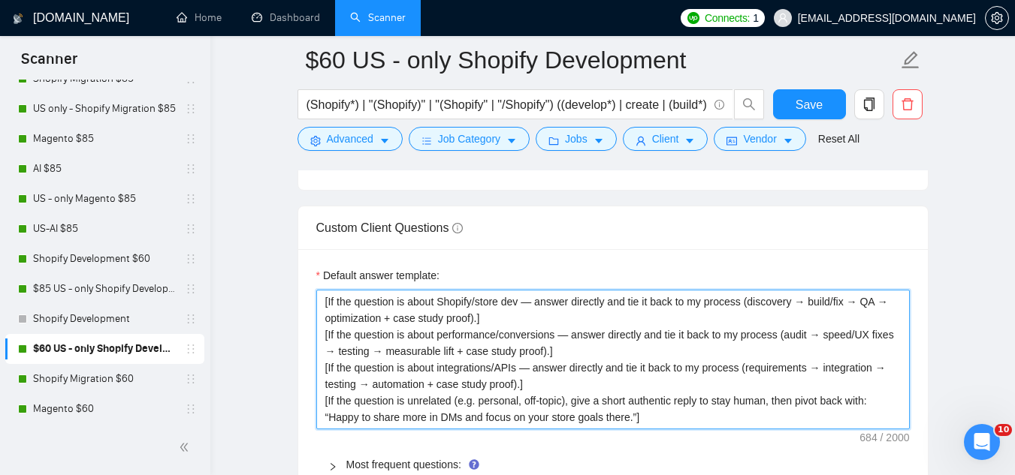
scroll to position [2178, 0]
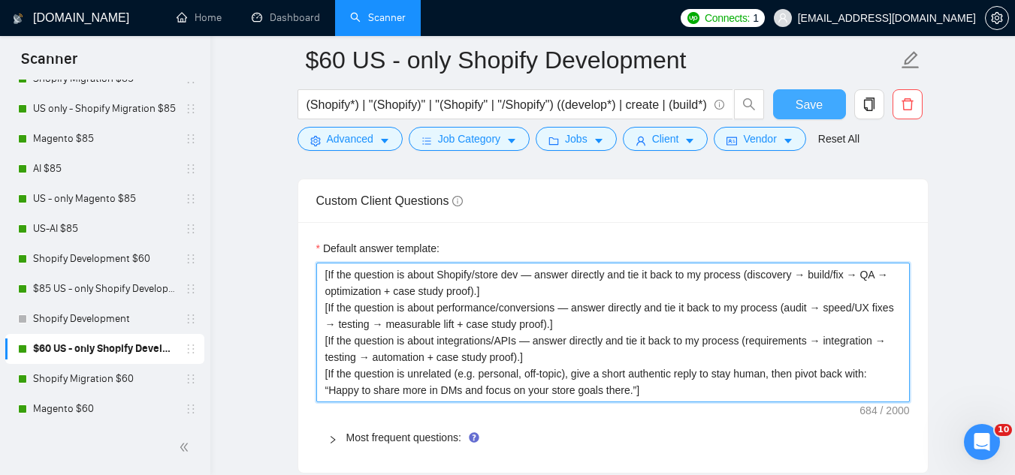
type textarea "[If the question is about Shopify/store dev — answer directly and tie it back t…"
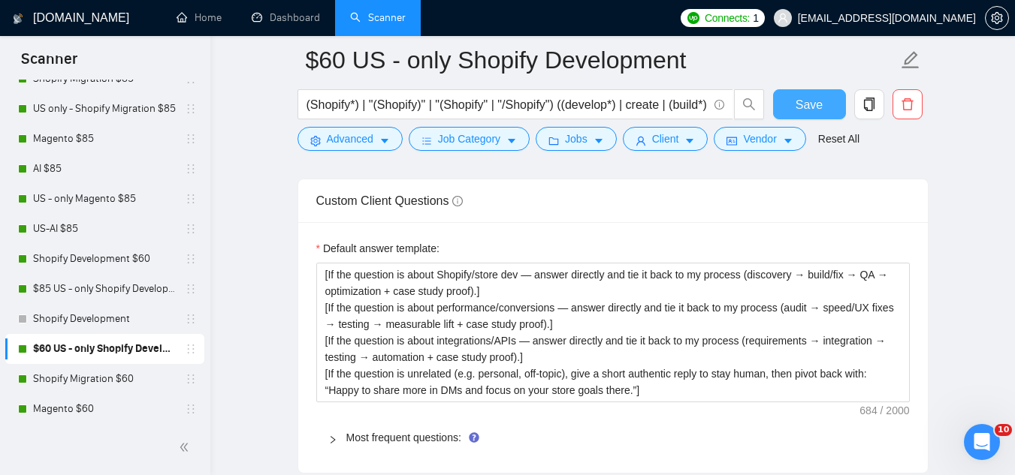
click at [833, 105] on button "Save" at bounding box center [809, 104] width 73 height 30
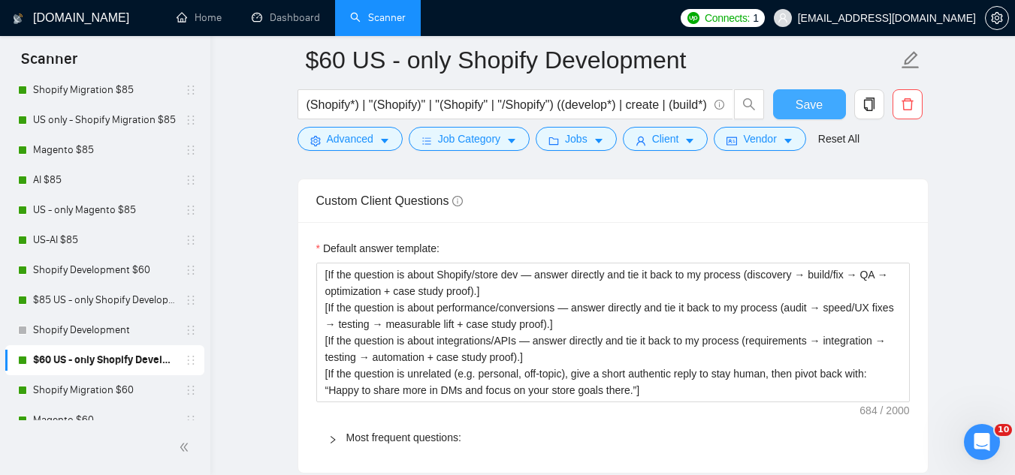
scroll to position [1878, 0]
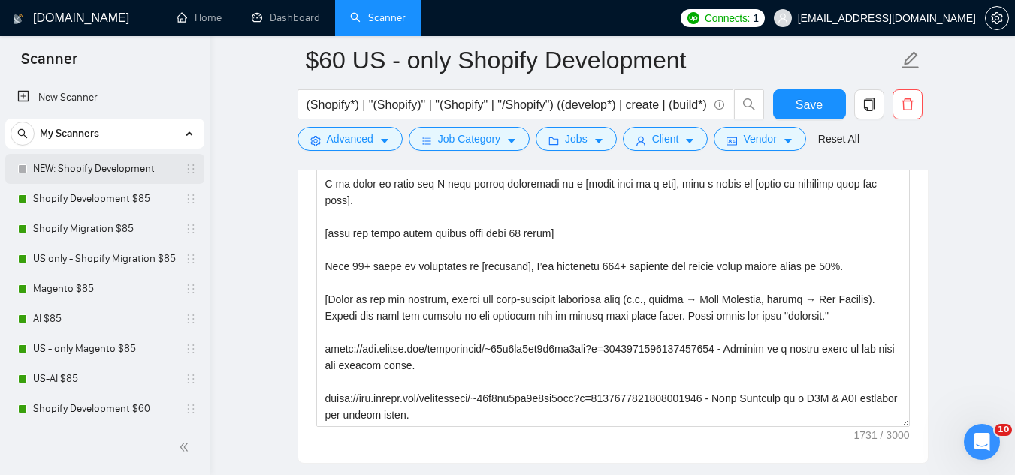
click at [142, 172] on link "NEW: Shopify Development" at bounding box center [104, 169] width 143 height 30
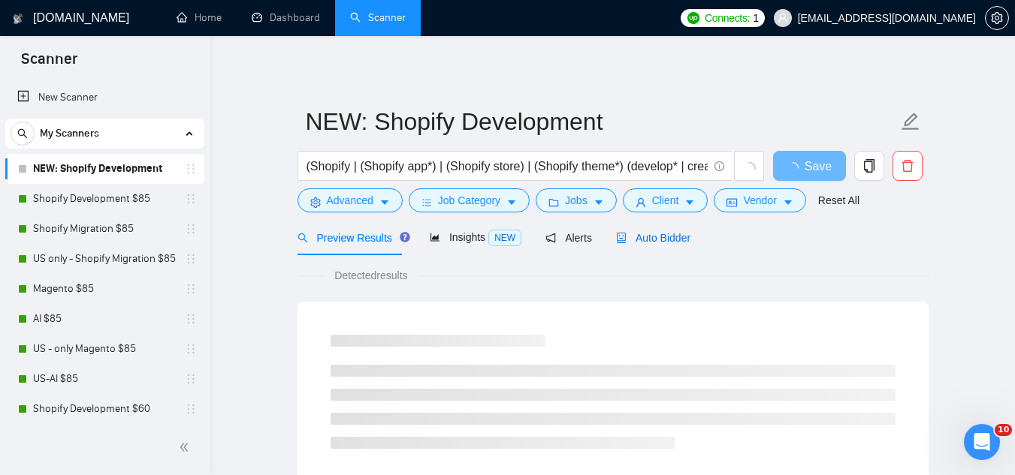
click at [667, 243] on span "Auto Bidder" at bounding box center [653, 238] width 74 height 12
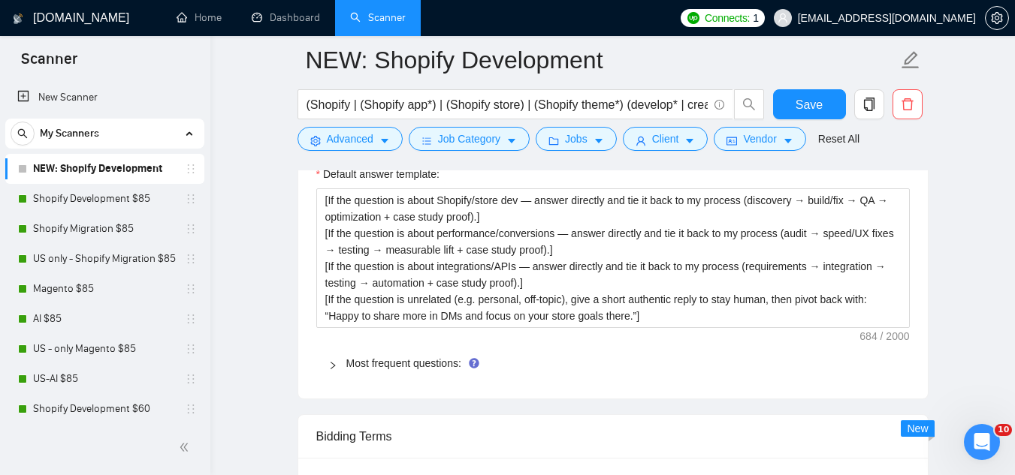
scroll to position [2253, 0]
click at [408, 358] on link "Most frequent questions:" at bounding box center [403, 363] width 115 height 12
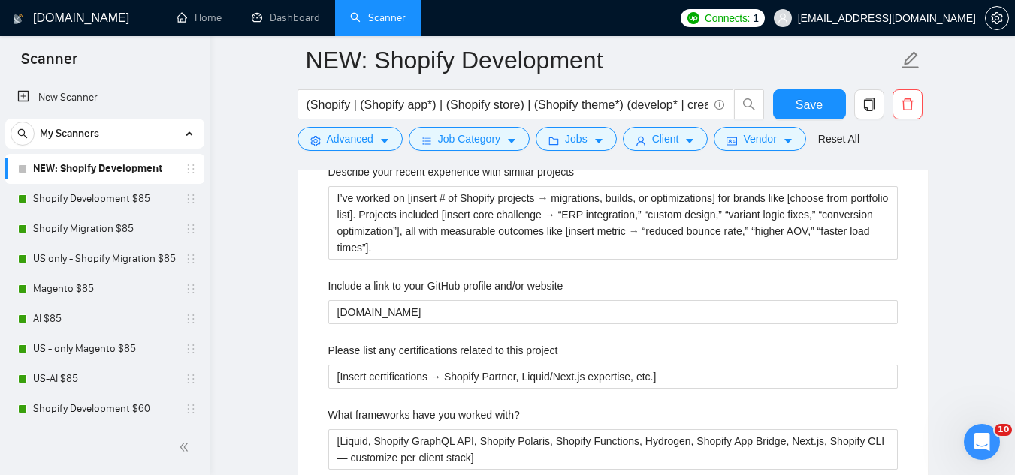
scroll to position [2403, 0]
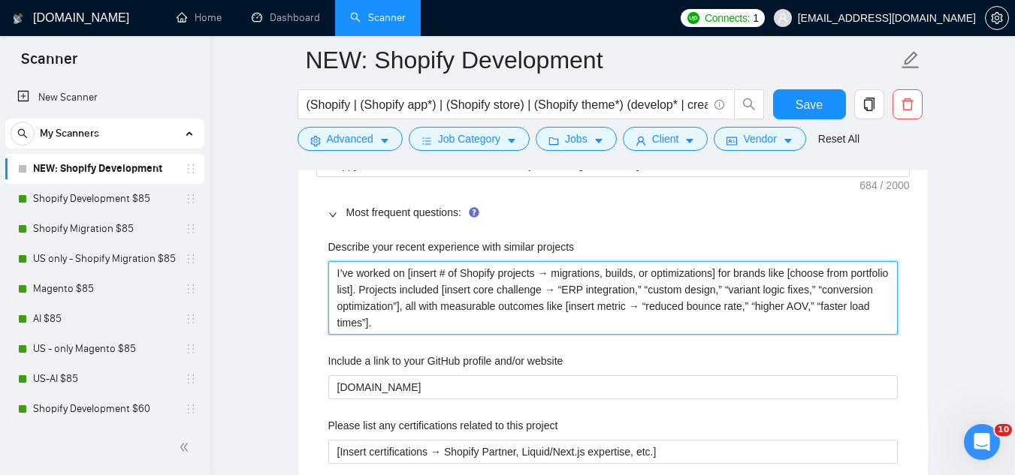
drag, startPoint x: 333, startPoint y: 270, endPoint x: 456, endPoint y: 331, distance: 137.0
click at [456, 331] on projects "I’ve worked on [insert # of Shopify projects → migrations, builds, or optimizat…" at bounding box center [612, 298] width 569 height 74
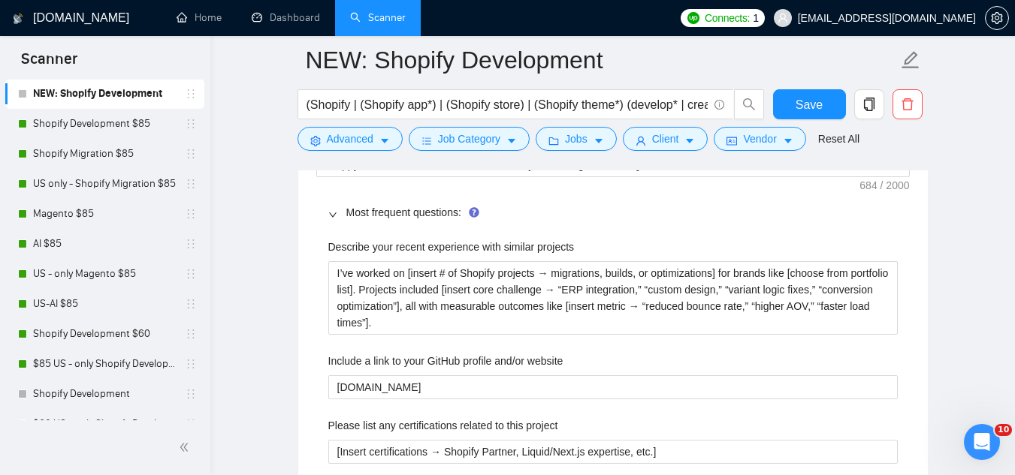
drag, startPoint x: 116, startPoint y: 360, endPoint x: 247, endPoint y: 370, distance: 131.8
click at [116, 360] on link "$85 US - only Shopify Development" at bounding box center [104, 364] width 143 height 30
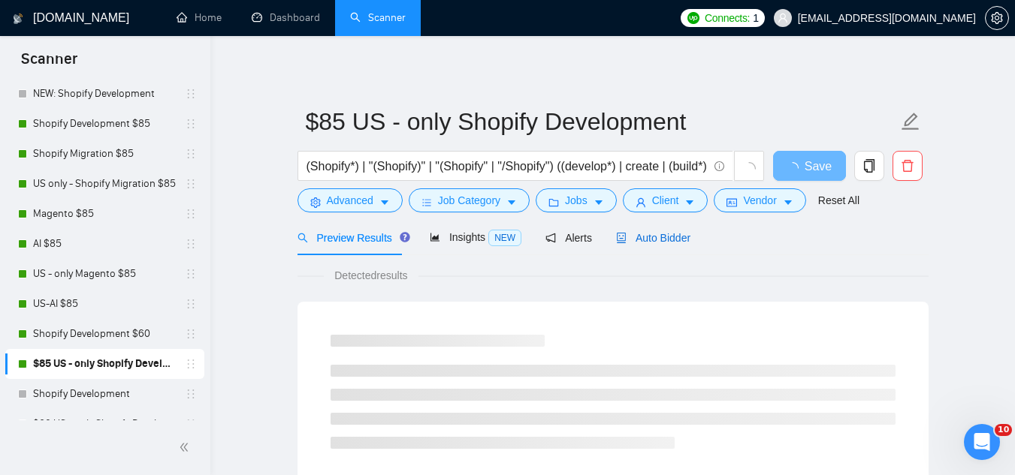
click at [639, 243] on span "Auto Bidder" at bounding box center [653, 238] width 74 height 12
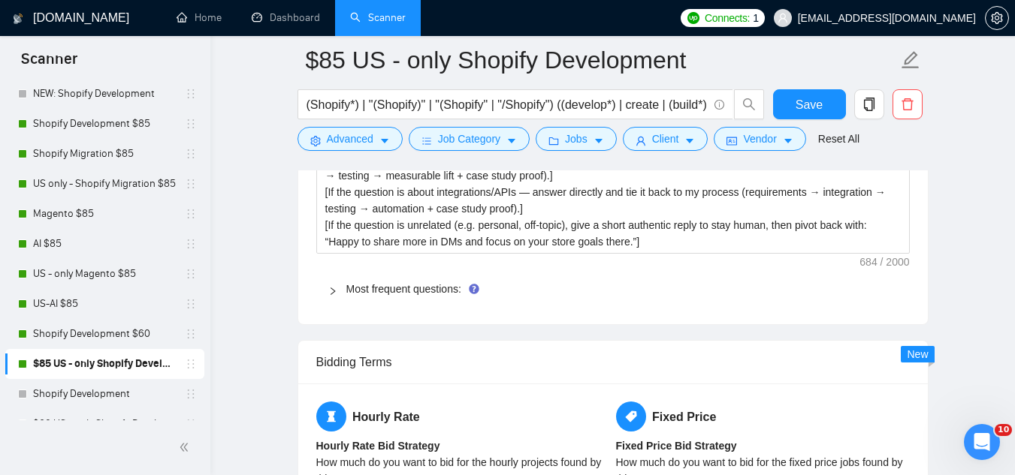
scroll to position [2328, 0]
click at [426, 282] on link "Most frequent questions:" at bounding box center [403, 288] width 115 height 12
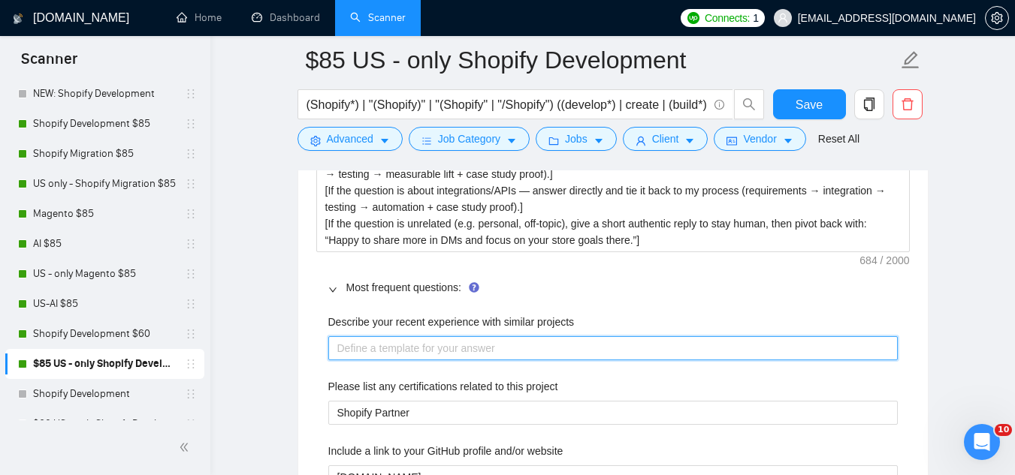
click at [445, 350] on projects "Describe your recent experience with similar projects" at bounding box center [612, 348] width 569 height 24
paste projects "I’ve worked on [insert # of Shopify projects → migrations, builds, or optimizat…"
type projects "I’ve worked on [insert # of Shopify projects → migrations, builds, or optimizat…"
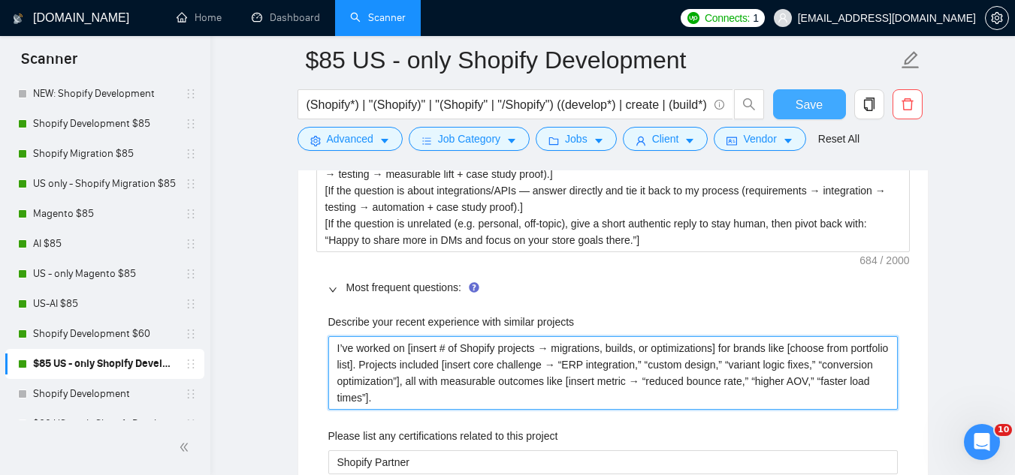
type projects "I’ve worked on [insert # of Shopify projects → migrations, builds, or optimizat…"
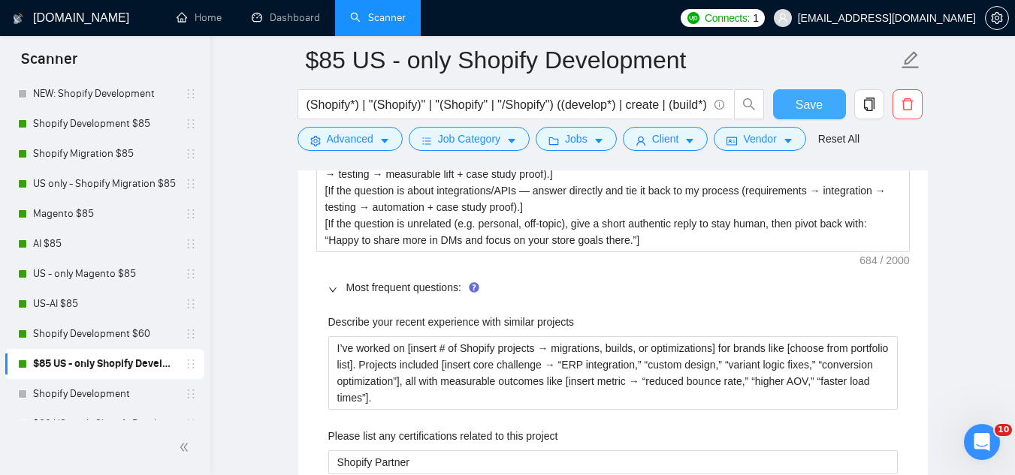
click at [816, 103] on span "Save" at bounding box center [808, 104] width 27 height 19
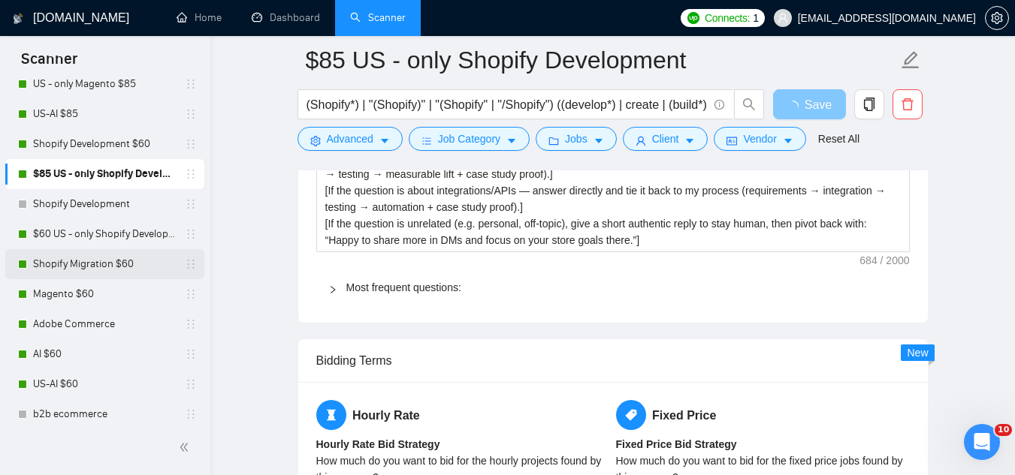
scroll to position [300, 0]
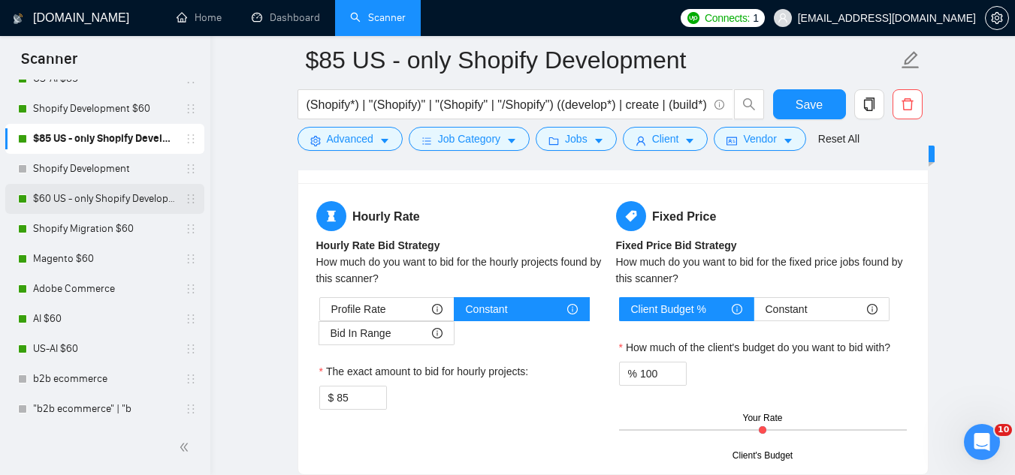
click at [100, 204] on link "$60 US - only Shopify Development" at bounding box center [104, 199] width 143 height 30
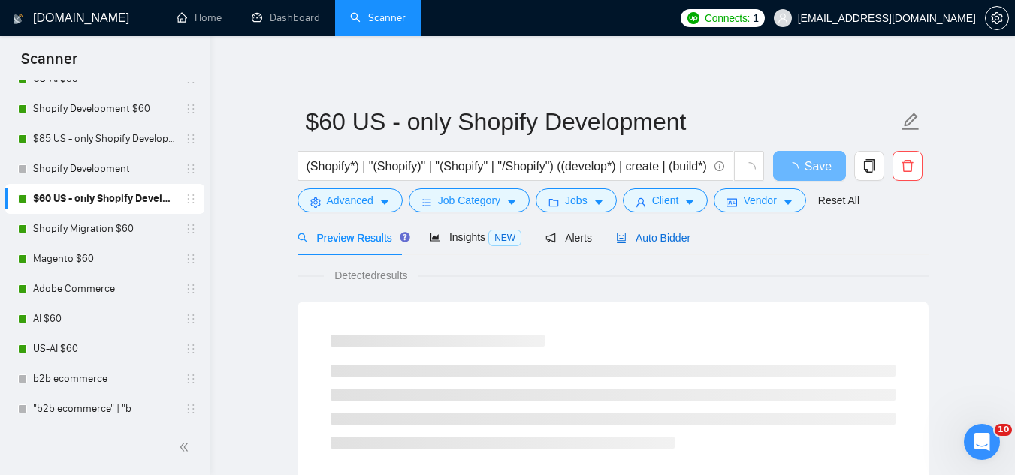
click at [652, 232] on span "Auto Bidder" at bounding box center [653, 238] width 74 height 12
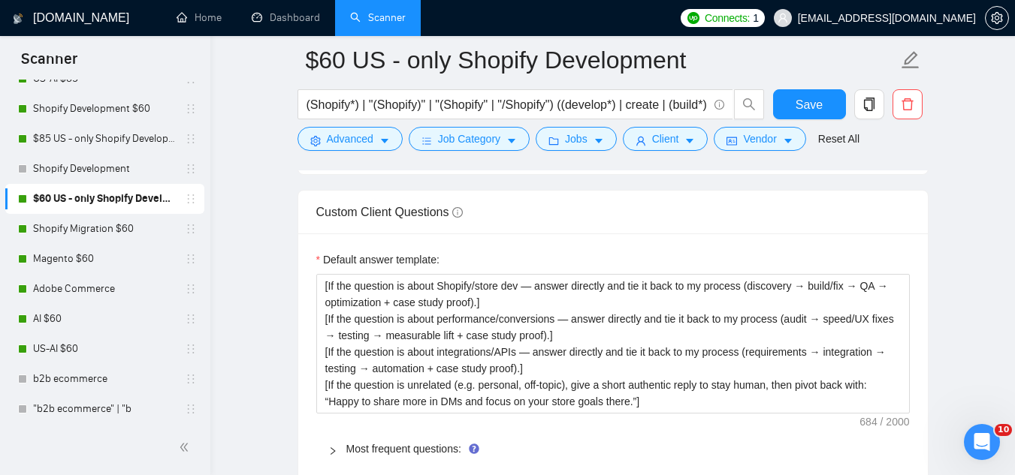
scroll to position [2328, 0]
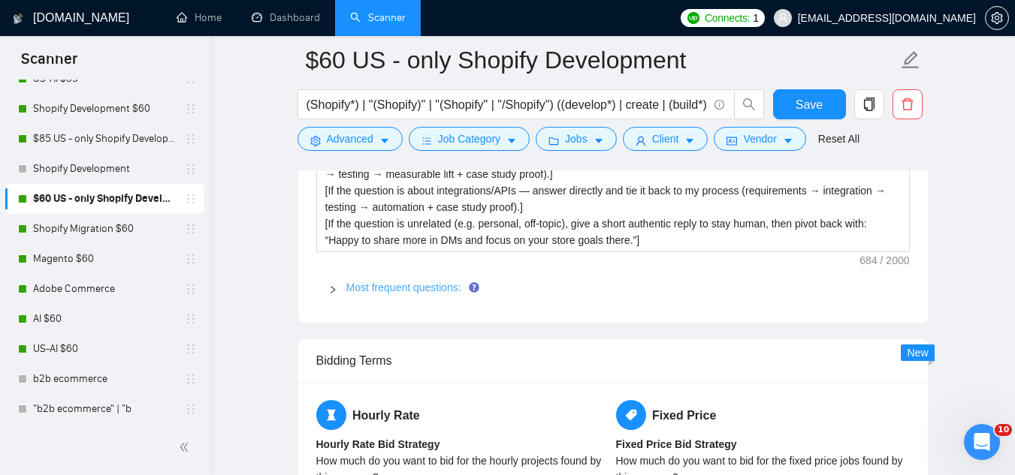
click at [400, 284] on link "Most frequent questions:" at bounding box center [403, 288] width 115 height 12
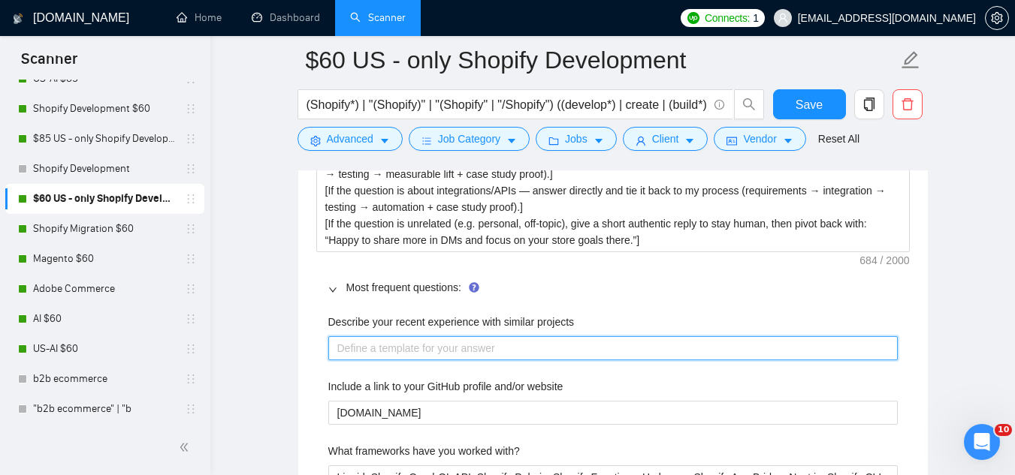
click at [458, 343] on projects "Describe your recent experience with similar projects" at bounding box center [612, 348] width 569 height 24
paste projects "I’ve worked on [insert # of Shopify projects → migrations, builds, or optimizat…"
type projects "I’ve worked on [insert # of Shopify projects → migrations, builds, or optimizat…"
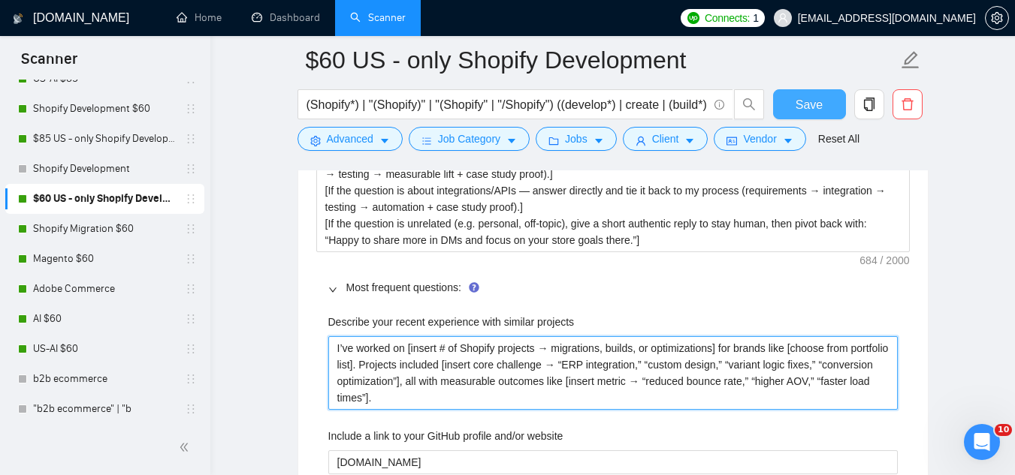
type projects "I’ve worked on [insert # of Shopify projects → migrations, builds, or optimizat…"
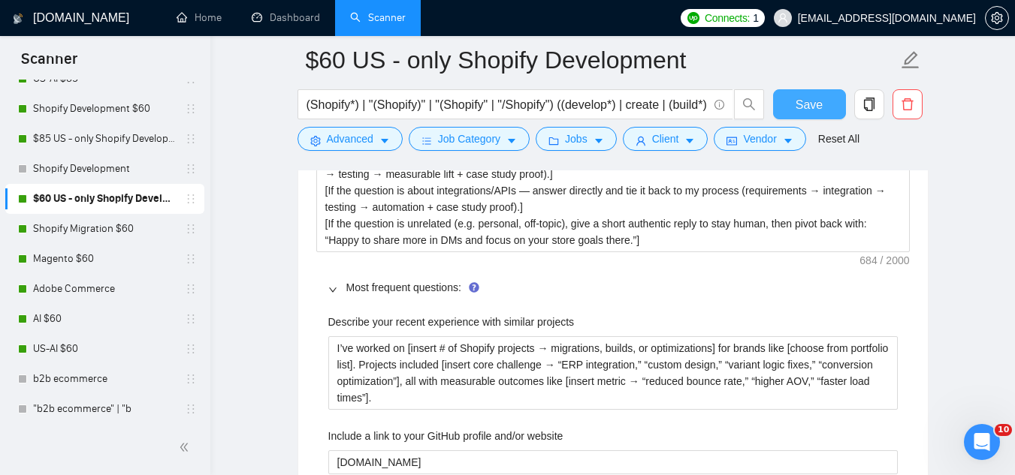
click at [811, 110] on span "Save" at bounding box center [808, 104] width 27 height 19
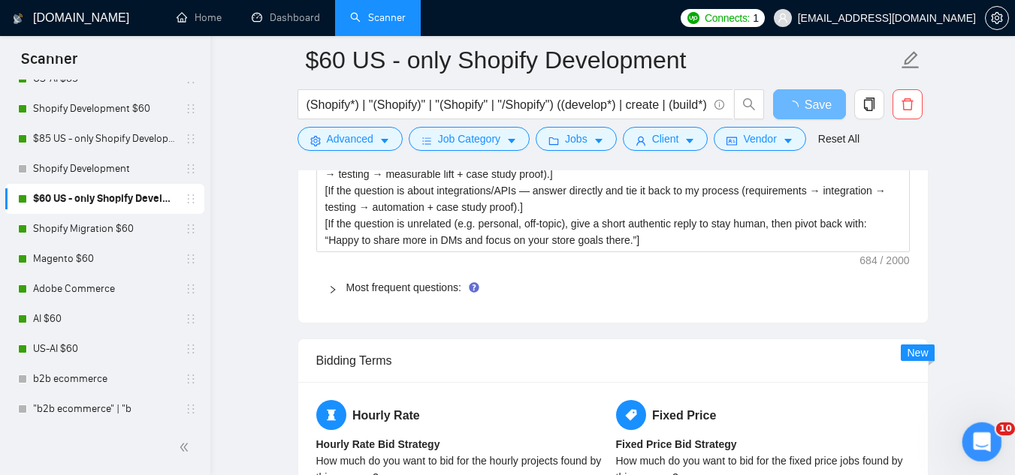
click at [976, 448] on icon "Open Intercom Messenger" at bounding box center [979, 440] width 25 height 25
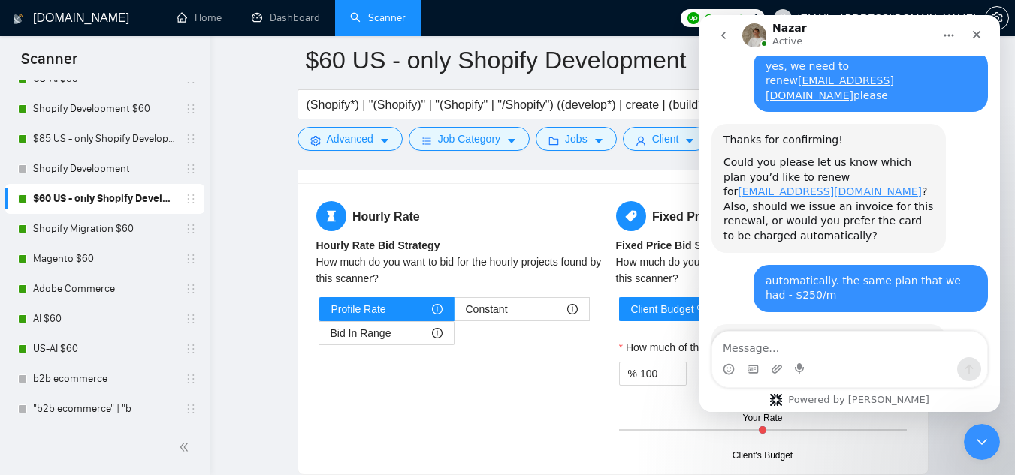
scroll to position [2317, 0]
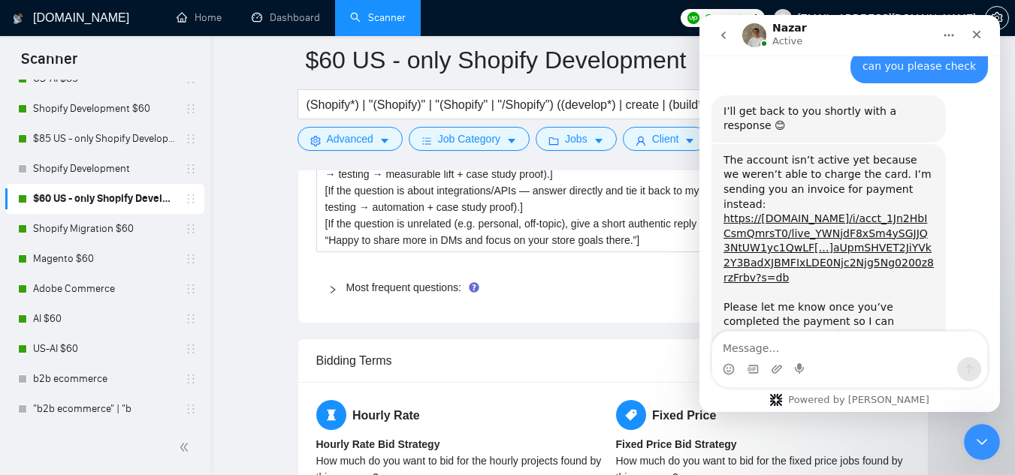
click at [864, 345] on textarea "Message…" at bounding box center [849, 345] width 275 height 26
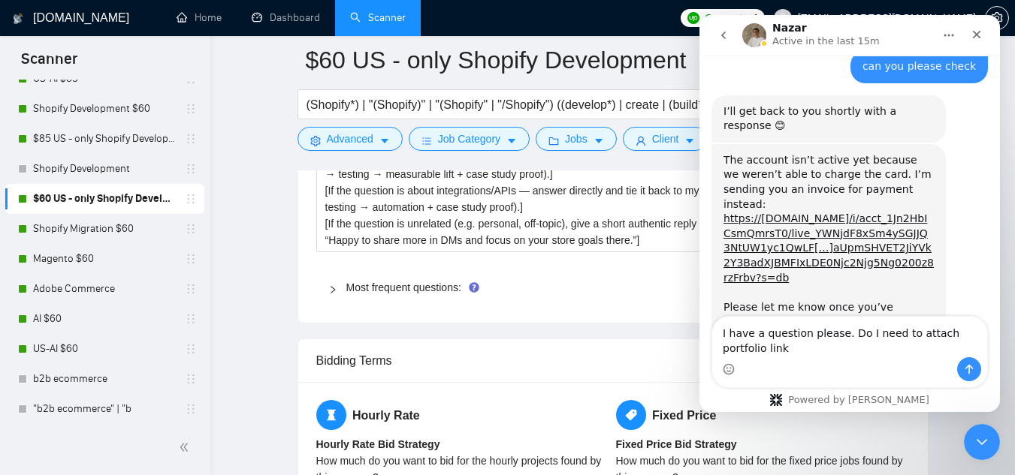
scroll to position [2332, 0]
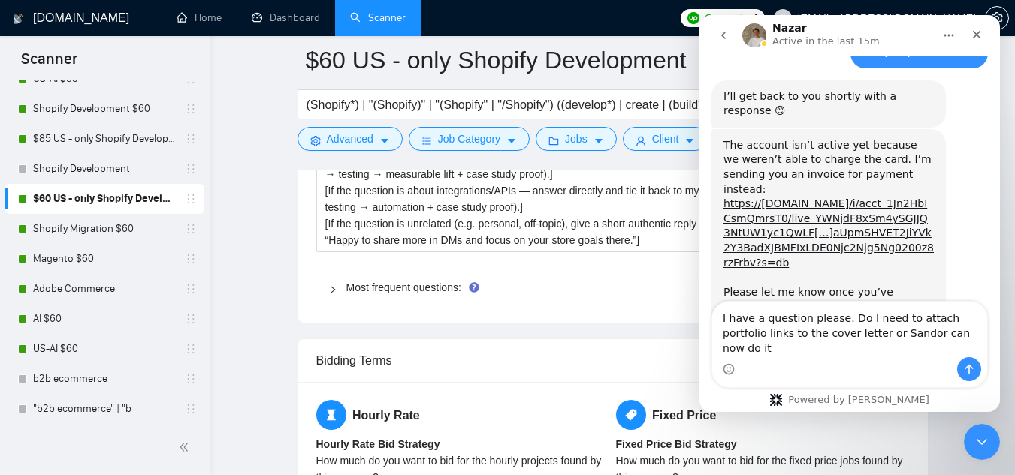
type textarea "I have a question please. Do I need to attach portfolio links to the cover lett…"
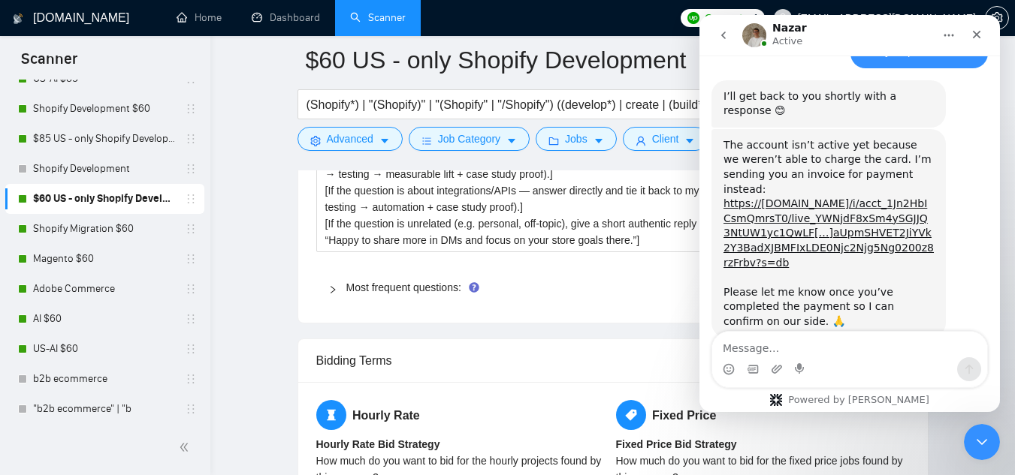
scroll to position [2381, 0]
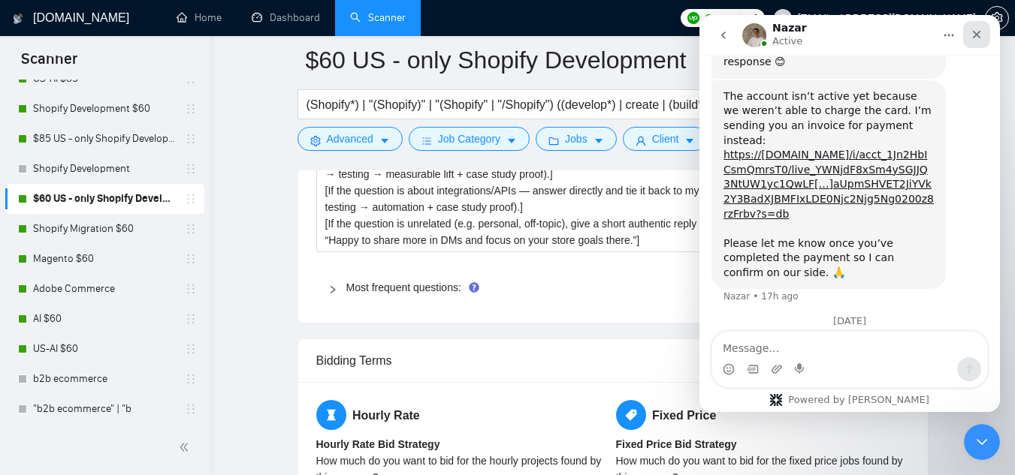
click at [979, 33] on icon "Close" at bounding box center [976, 35] width 12 height 12
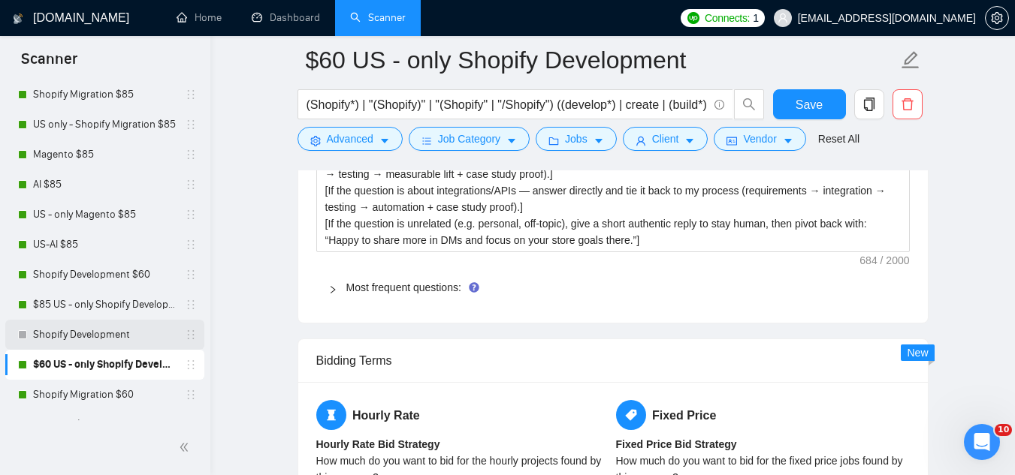
scroll to position [0, 0]
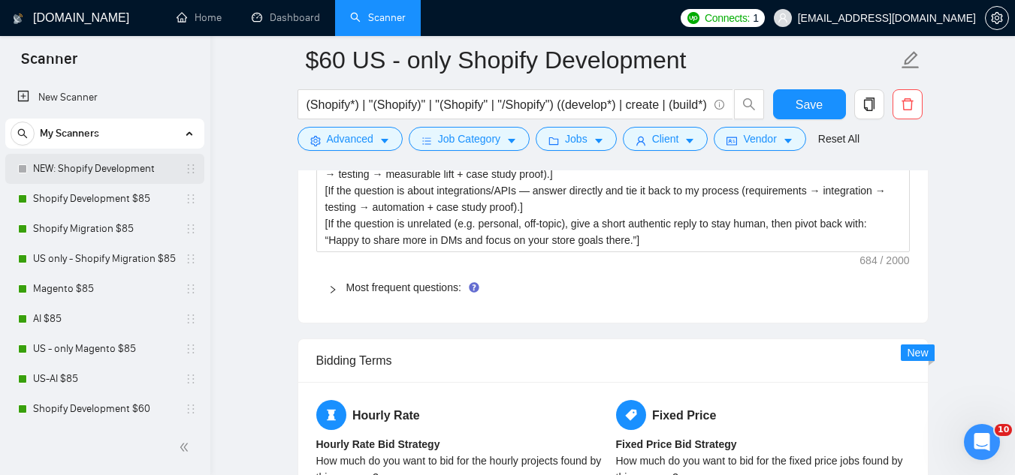
click at [100, 166] on link "NEW: Shopify Development" at bounding box center [104, 169] width 143 height 30
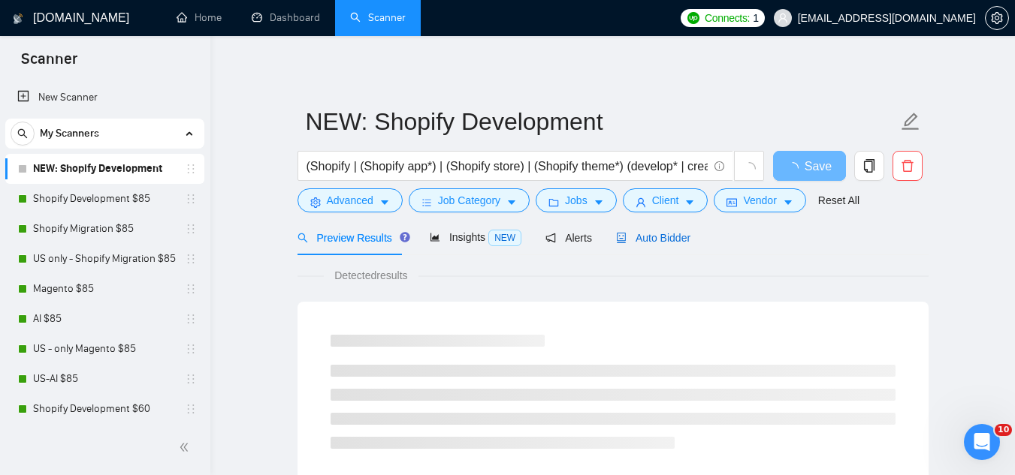
click at [656, 234] on span "Auto Bidder" at bounding box center [653, 238] width 74 height 12
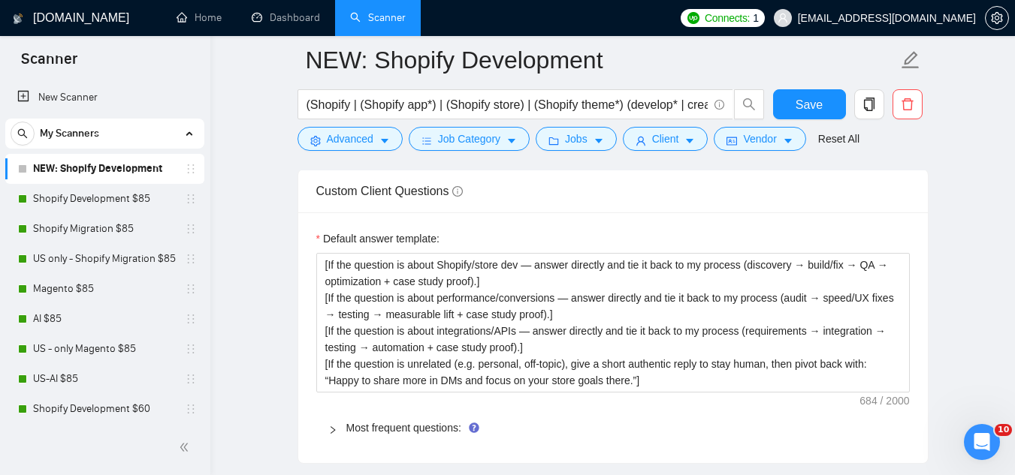
scroll to position [2328, 0]
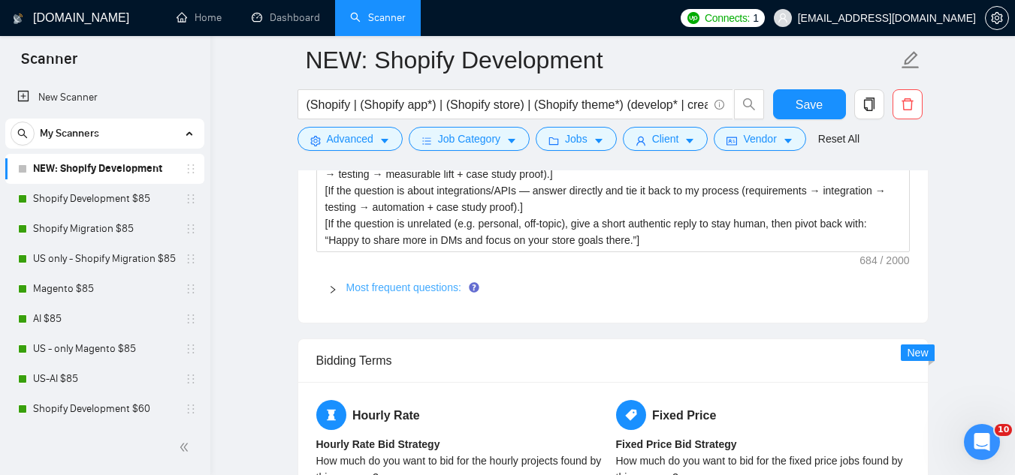
click at [421, 292] on link "Most frequent questions:" at bounding box center [403, 288] width 115 height 12
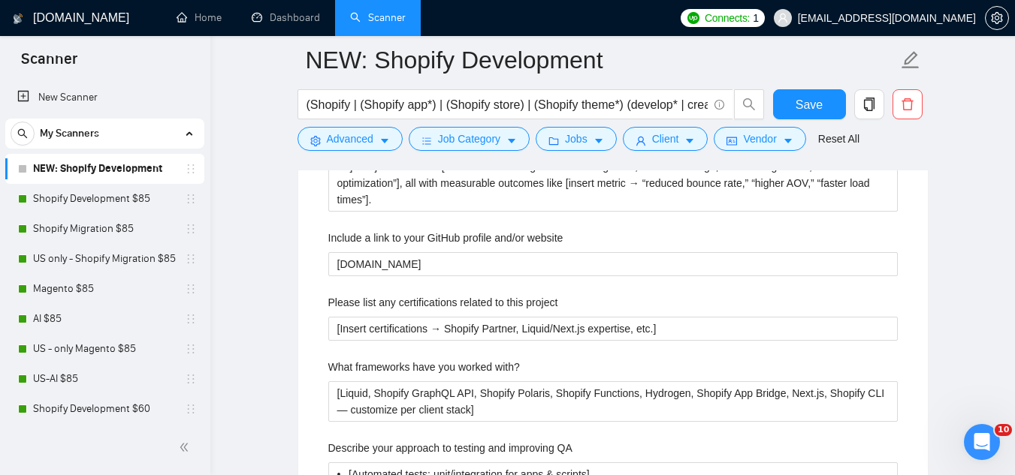
scroll to position [2554, 0]
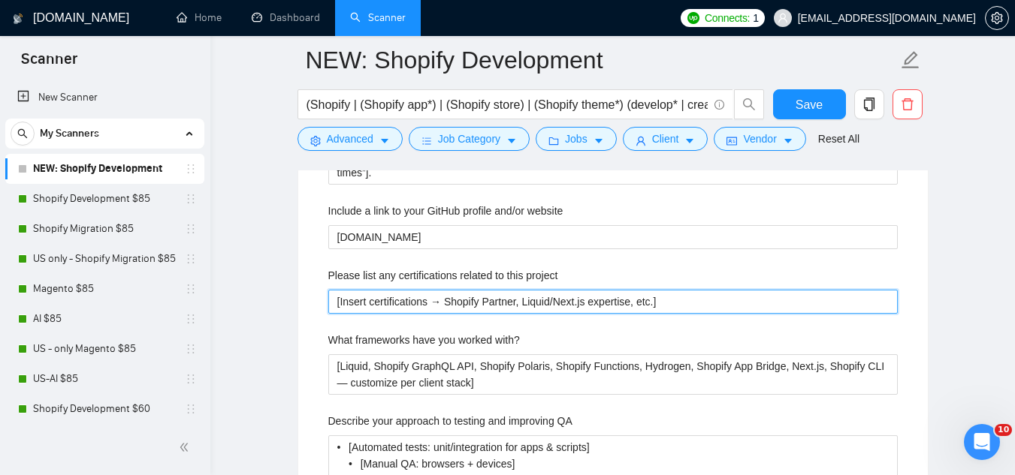
click at [421, 301] on project "[Insert certifications → Shopify Partner, Liquid/Next.js expertise, etc.]" at bounding box center [612, 302] width 569 height 24
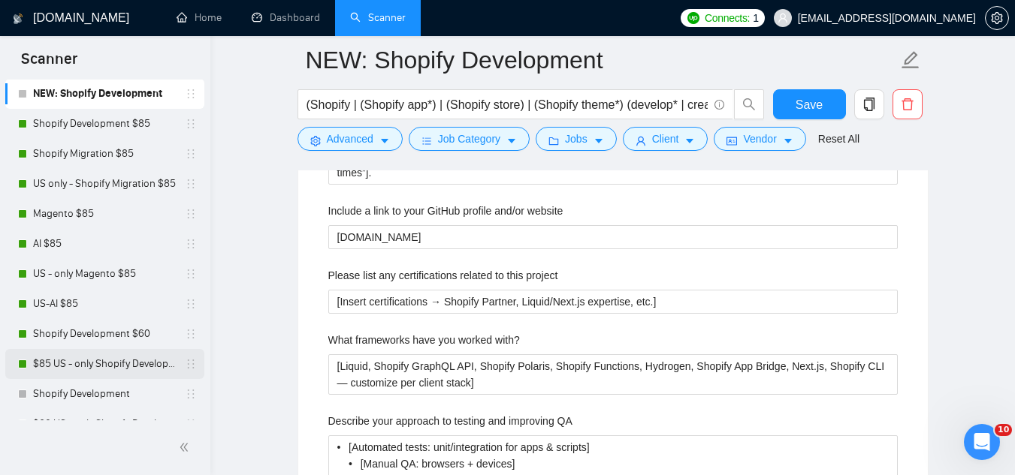
click at [110, 359] on link "$85 US - only Shopify Development" at bounding box center [104, 364] width 143 height 30
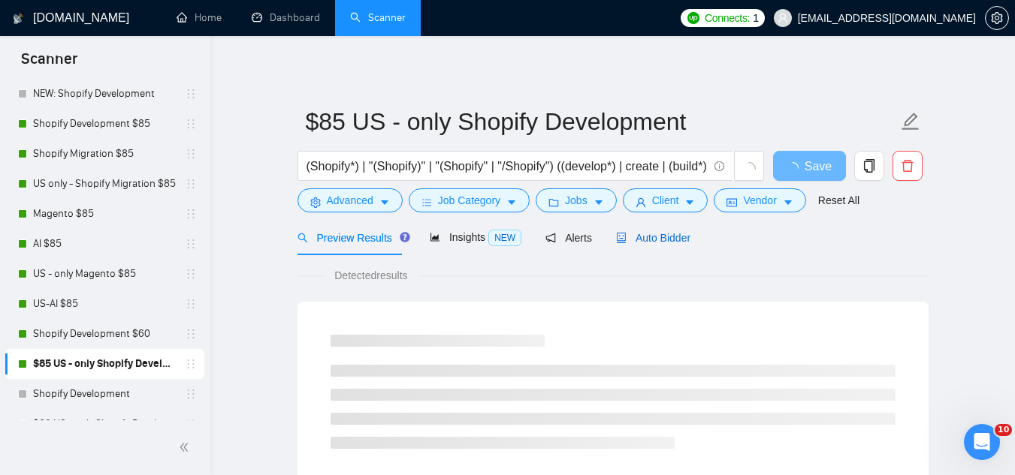
click at [670, 239] on span "Auto Bidder" at bounding box center [653, 238] width 74 height 12
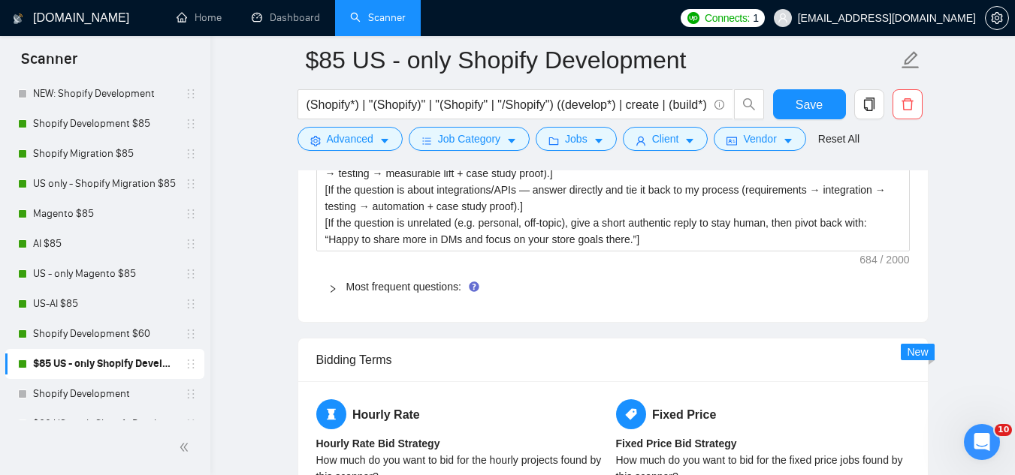
scroll to position [2328, 0]
click at [423, 291] on link "Most frequent questions:" at bounding box center [403, 288] width 115 height 12
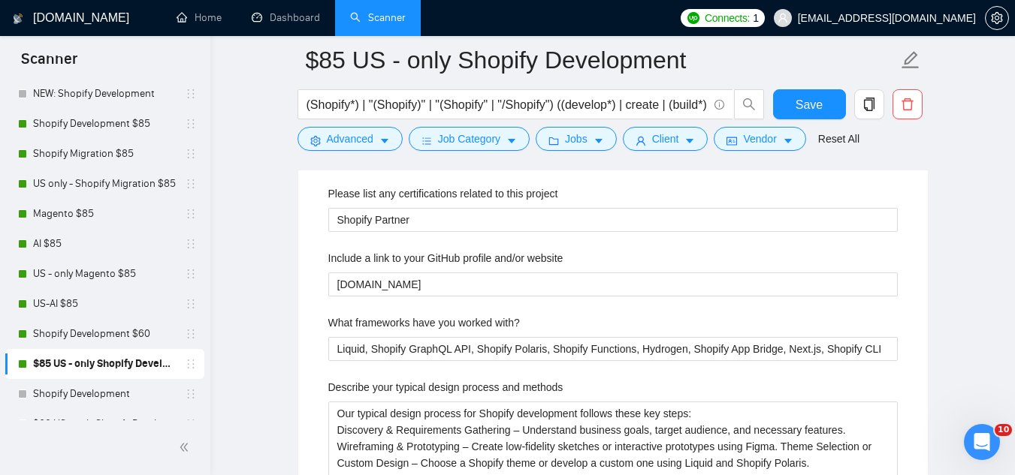
scroll to position [2554, 0]
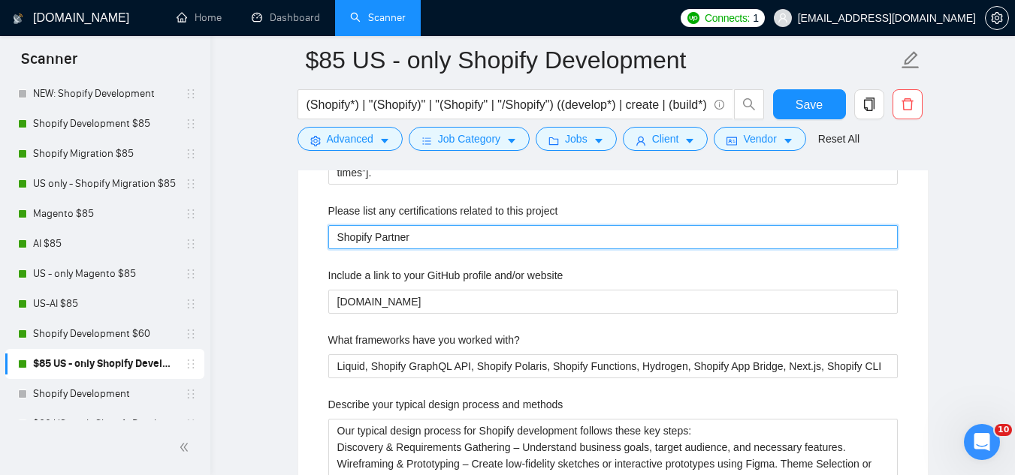
click at [434, 234] on project "Shopify Partner" at bounding box center [612, 237] width 569 height 24
paste project "[Insert certifications → Shopify Partner, Liquid/Next.js expertise, etc.]"
type project "[Insert certifications → Shopify Partner, Liquid/Next.js expertise, etc.]"
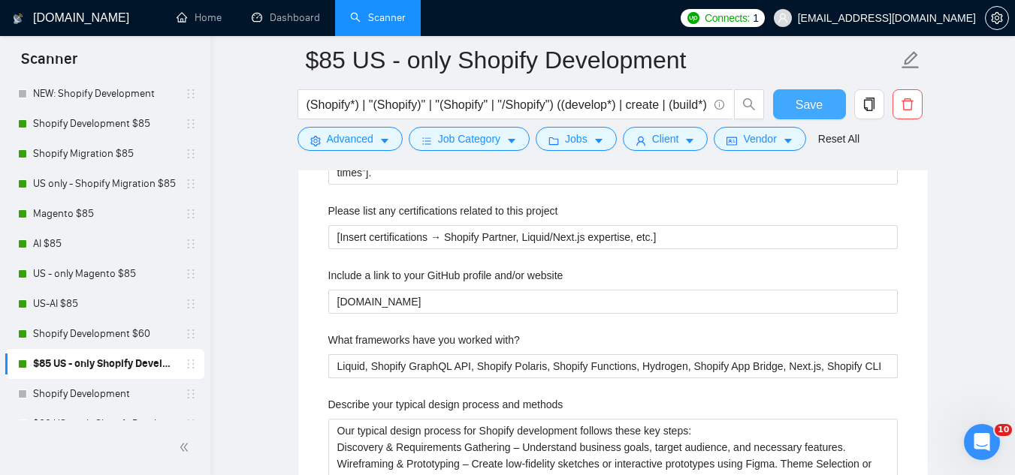
click at [799, 100] on span "Save" at bounding box center [808, 104] width 27 height 19
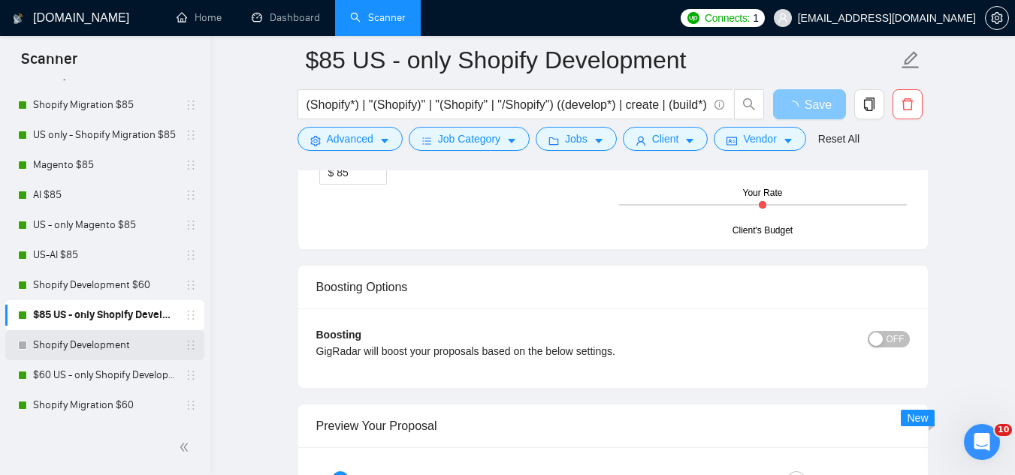
scroll to position [150, 0]
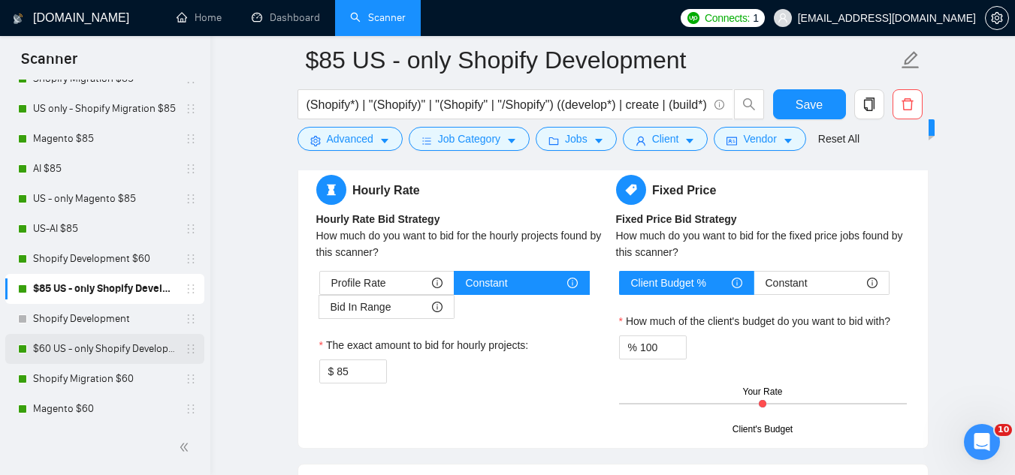
click at [107, 348] on link "$60 US - only Shopify Development" at bounding box center [104, 349] width 143 height 30
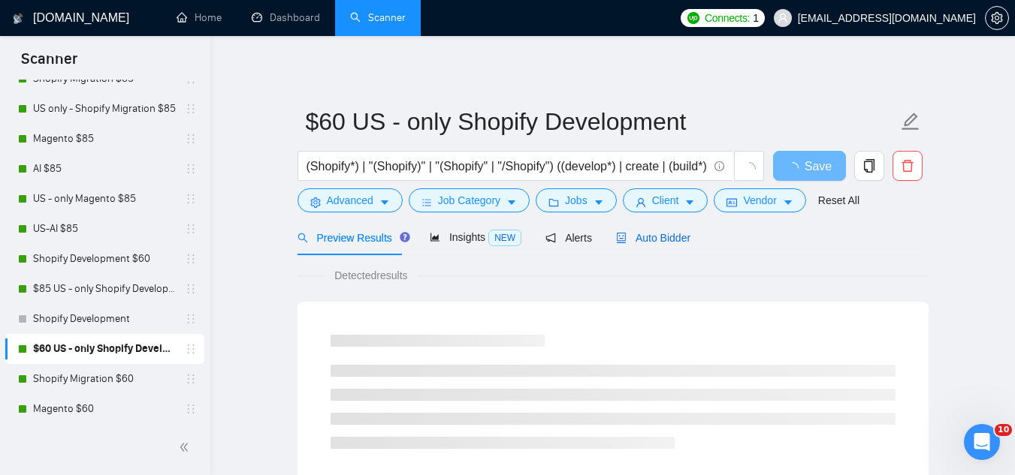
click at [667, 237] on span "Auto Bidder" at bounding box center [653, 238] width 74 height 12
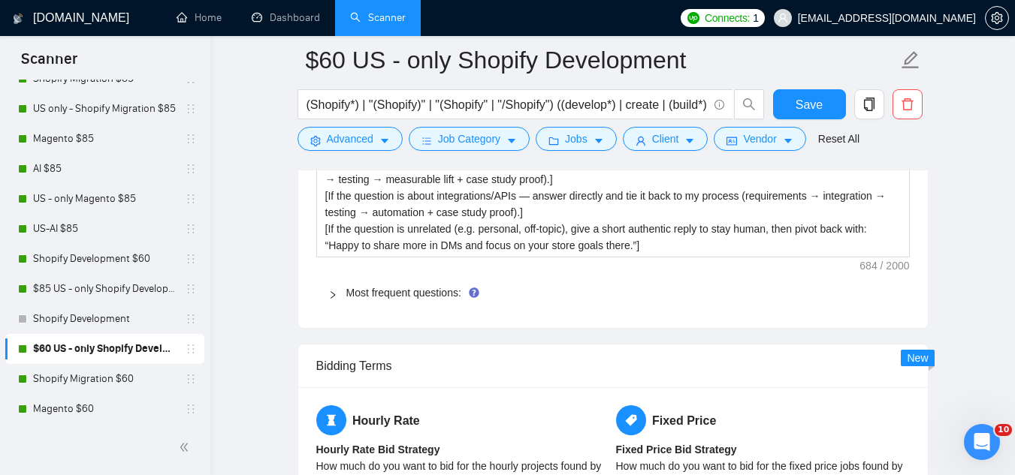
scroll to position [2403, 0]
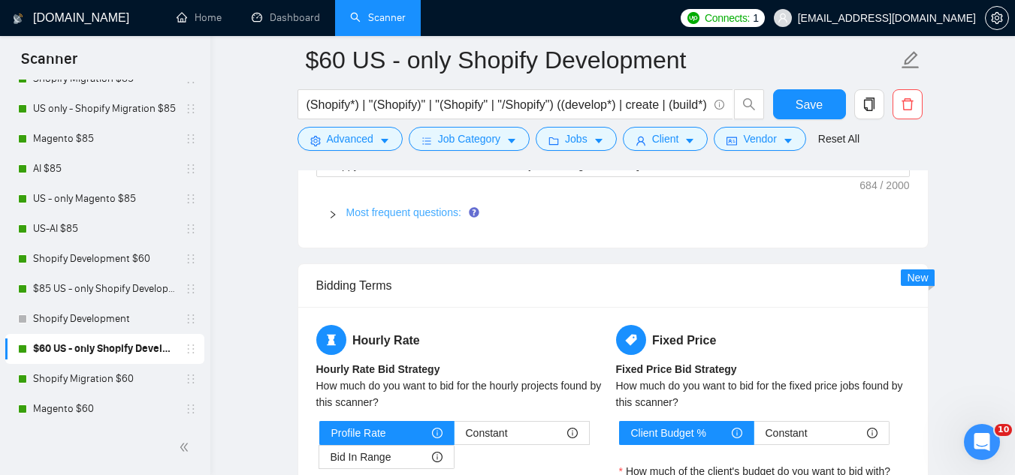
click at [418, 218] on link "Most frequent questions:" at bounding box center [403, 213] width 115 height 12
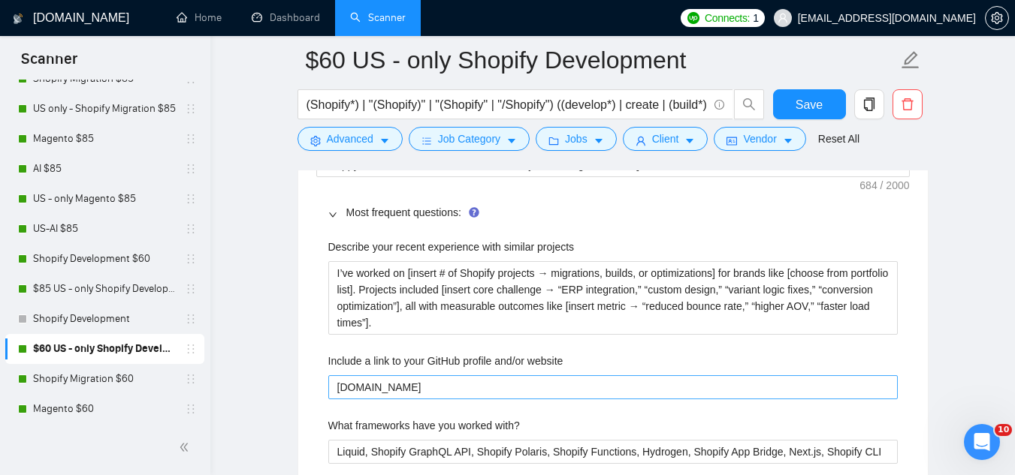
scroll to position [2479, 0]
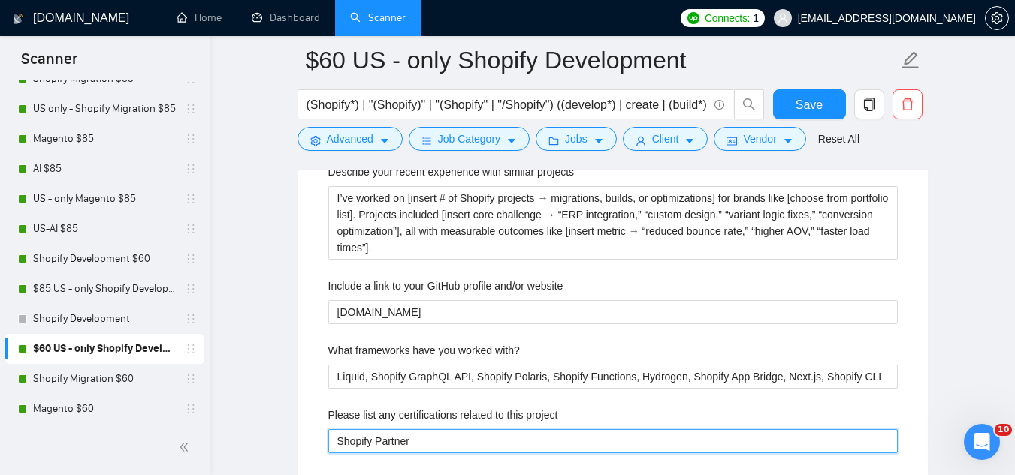
click at [487, 434] on project "Shopify Partner" at bounding box center [612, 442] width 569 height 24
click at [486, 433] on project "Shopify Partner" at bounding box center [612, 442] width 569 height 24
paste project "[Insert certifications → Shopify Partner, Liquid/Next.js expertise, etc.]"
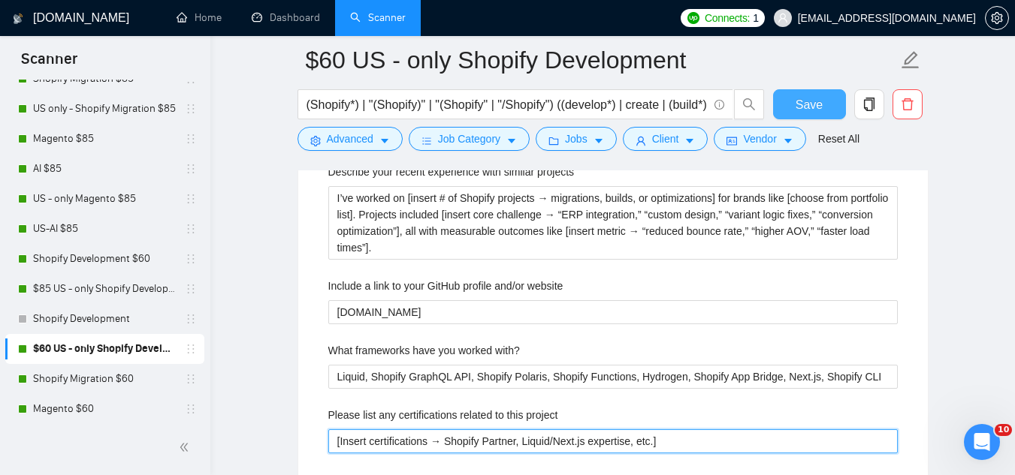
type project "[Insert certifications → Shopify Partner, Liquid/Next.js expertise, etc.]"
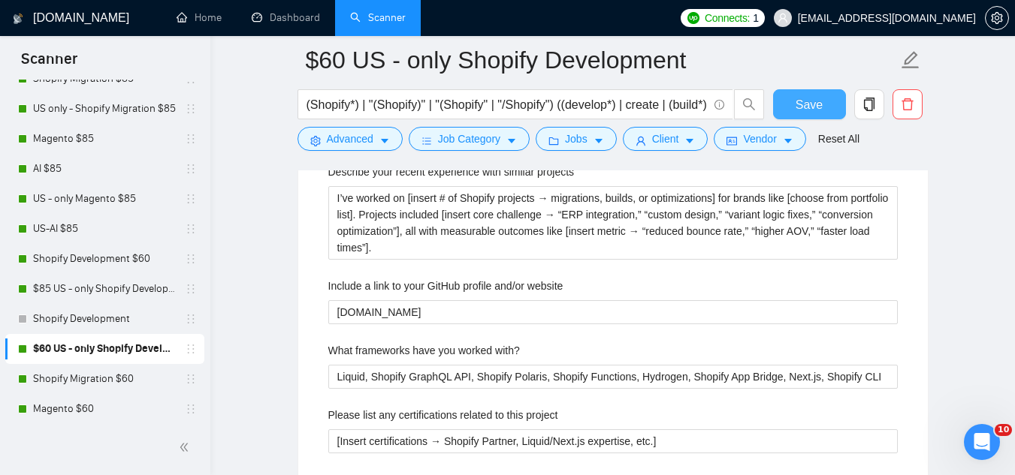
click at [809, 113] on span "Save" at bounding box center [808, 104] width 27 height 19
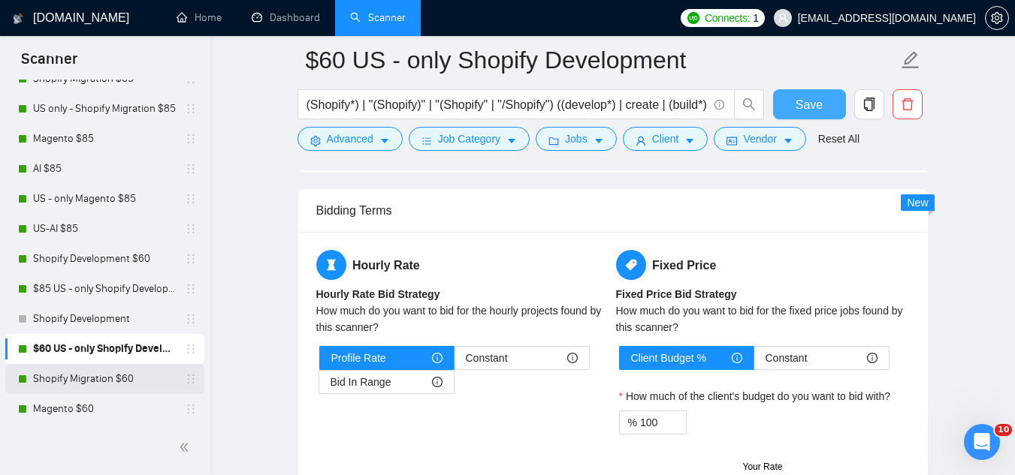
scroll to position [0, 0]
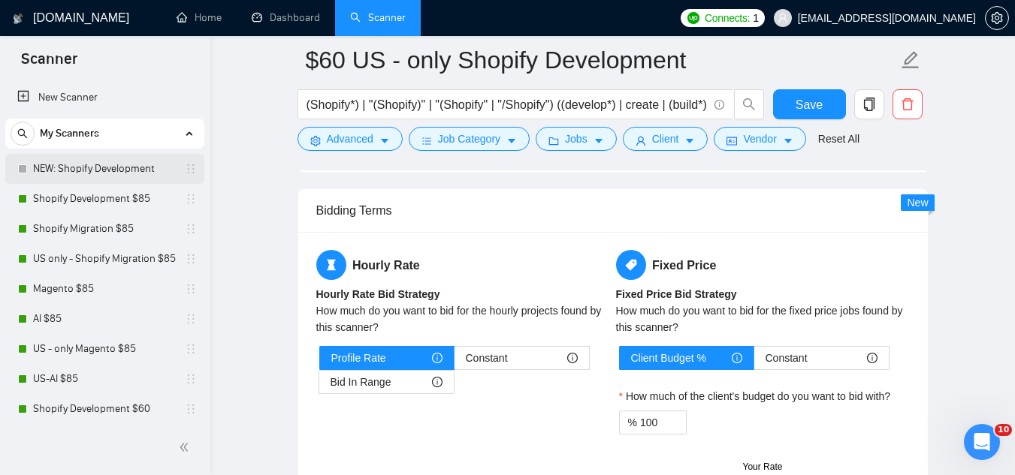
click at [139, 173] on link "NEW: Shopify Development" at bounding box center [104, 169] width 143 height 30
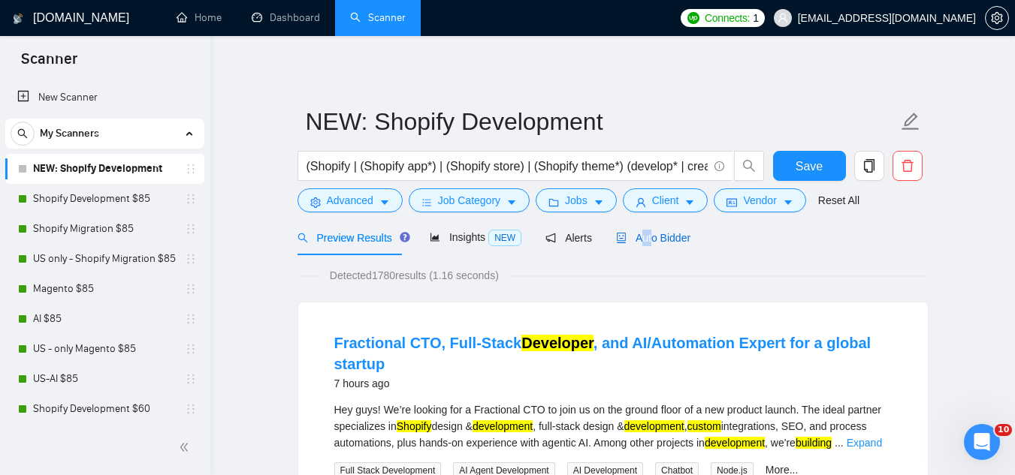
drag, startPoint x: 644, startPoint y: 239, endPoint x: 631, endPoint y: 248, distance: 15.6
click at [632, 249] on div "Auto Bidder" at bounding box center [653, 237] width 74 height 35
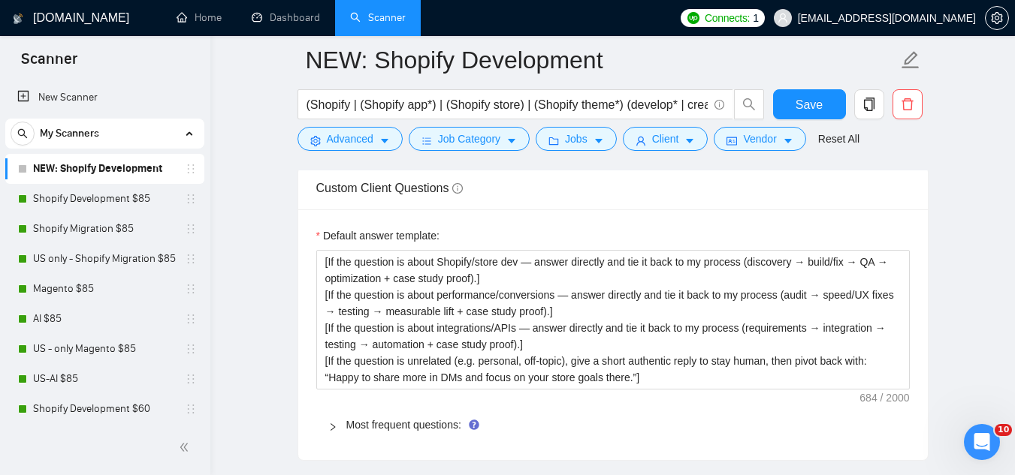
scroll to position [2178, 0]
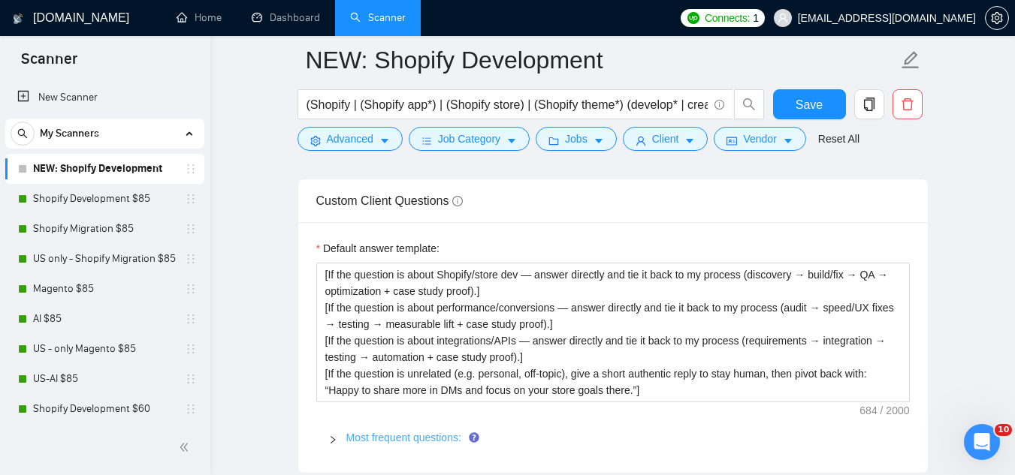
click at [375, 433] on link "Most frequent questions:" at bounding box center [403, 438] width 115 height 12
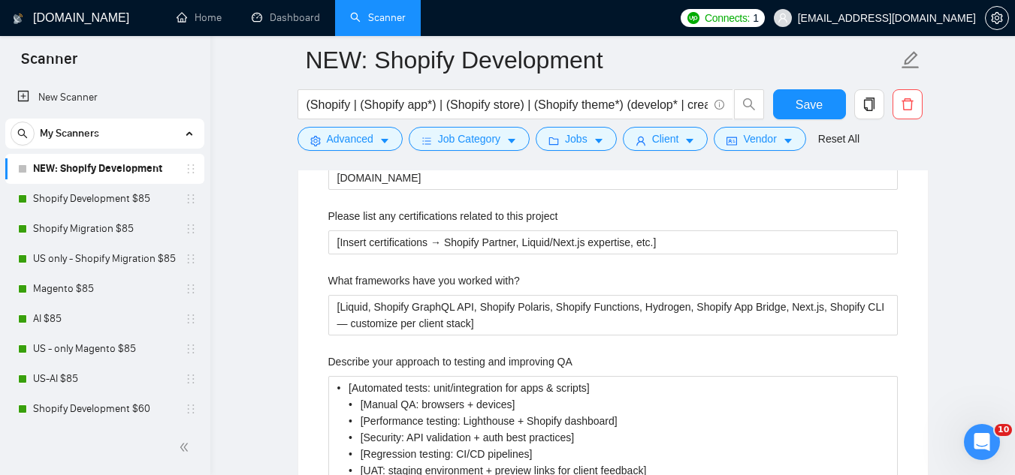
scroll to position [2629, 0]
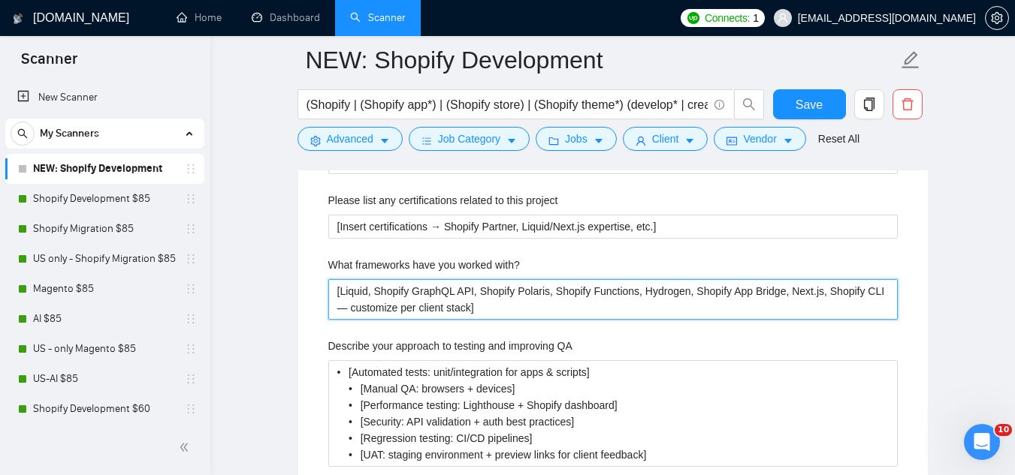
click at [393, 294] on with\? "[Liquid, Shopify GraphQL API, Shopify Polaris, Shopify Functions, Hydrogen, Sho…" at bounding box center [612, 299] width 569 height 41
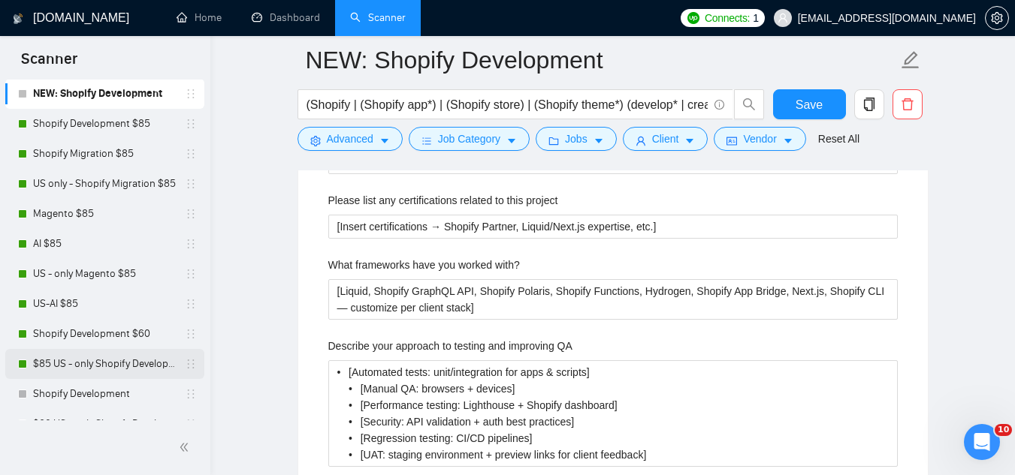
click at [116, 369] on link "$85 US - only Shopify Development" at bounding box center [104, 364] width 143 height 30
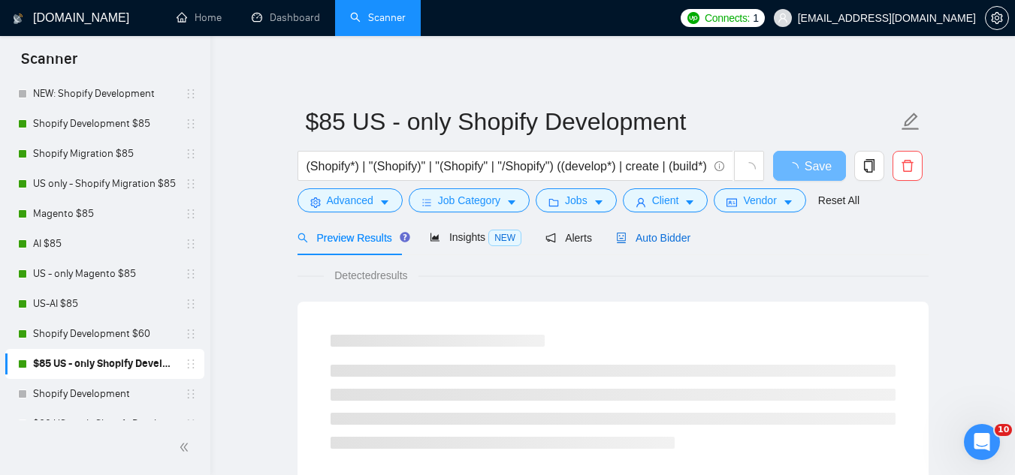
click at [652, 234] on span "Auto Bidder" at bounding box center [653, 238] width 74 height 12
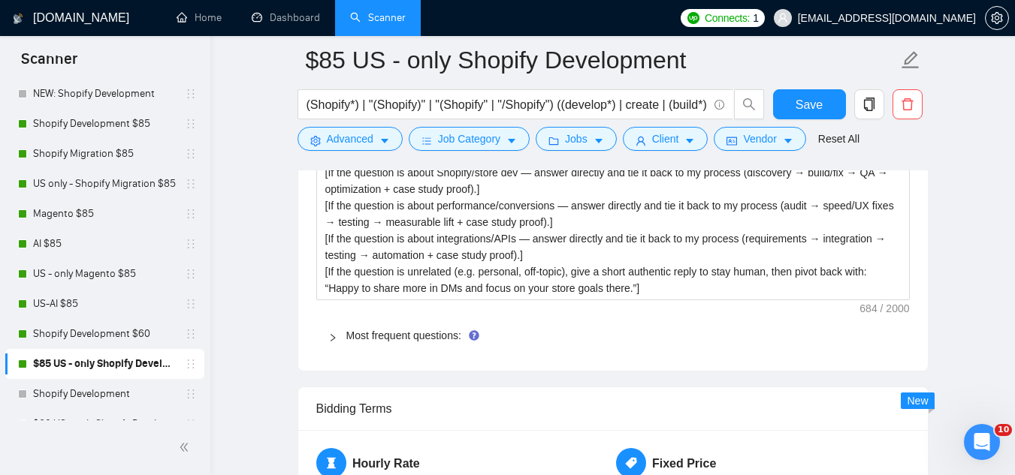
scroll to position [2253, 0]
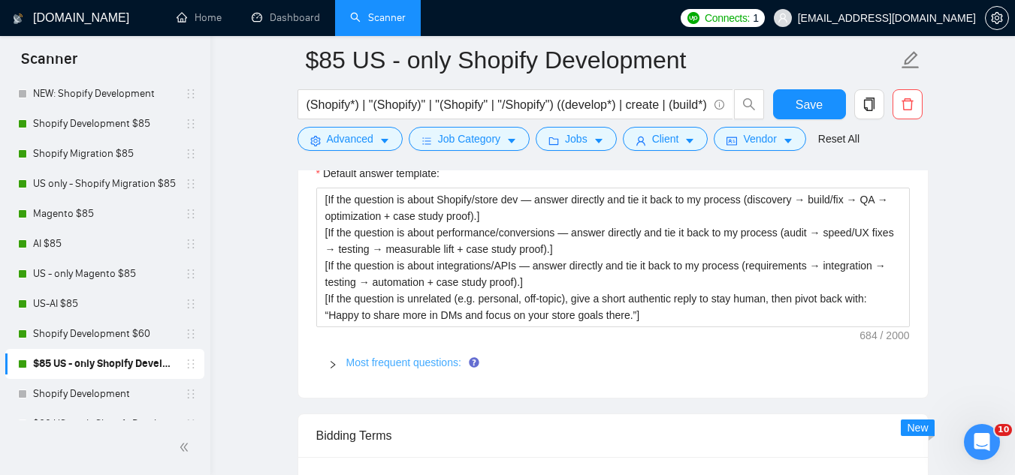
click at [448, 363] on link "Most frequent questions:" at bounding box center [403, 363] width 115 height 12
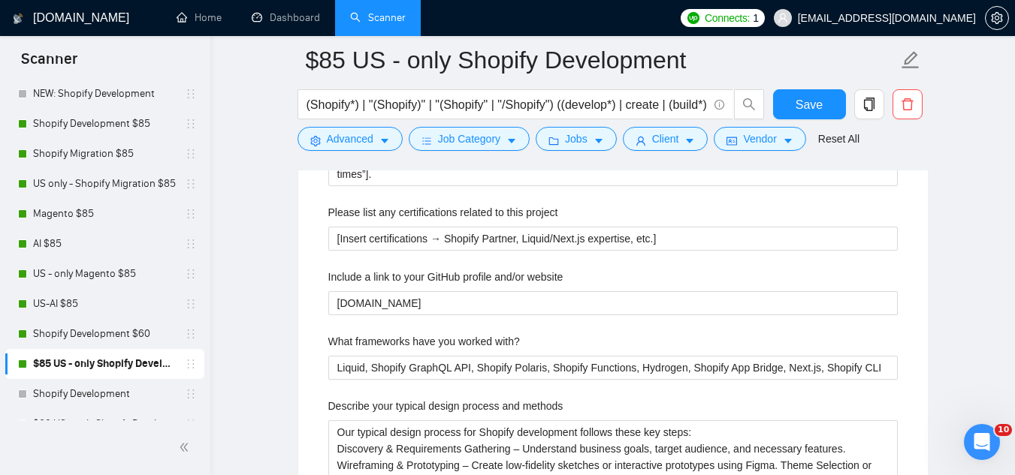
scroll to position [2554, 0]
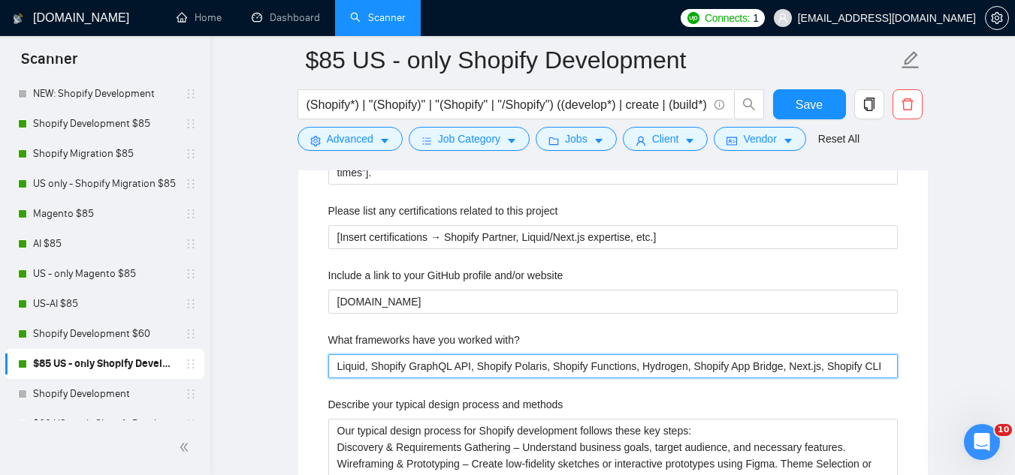
click at [442, 367] on with\? "Liquid, Shopify GraphQL API, Shopify Polaris, Shopify Functions, Hydrogen, Shop…" at bounding box center [612, 367] width 569 height 24
paste with\? "[Liquid, Shopify GraphQL API, Shopify Polaris, Shopify Functions, Hydrogen, Sho…"
type with\? "[Liquid, Shopify GraphQL API, Shopify Polaris, Shopify Functions, Hydrogen, Sho…"
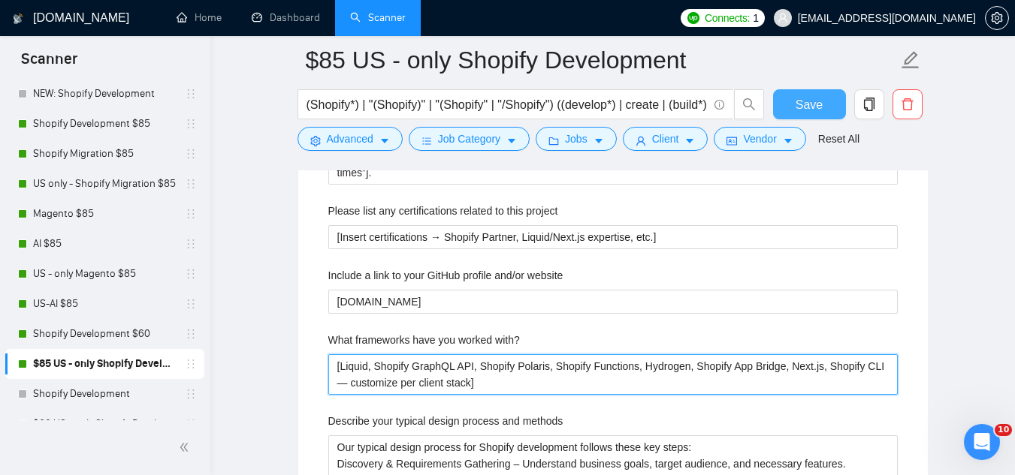
type with\? "[Liquid, Shopify GraphQL API, Shopify Polaris, Shopify Functions, Hydrogen, Sho…"
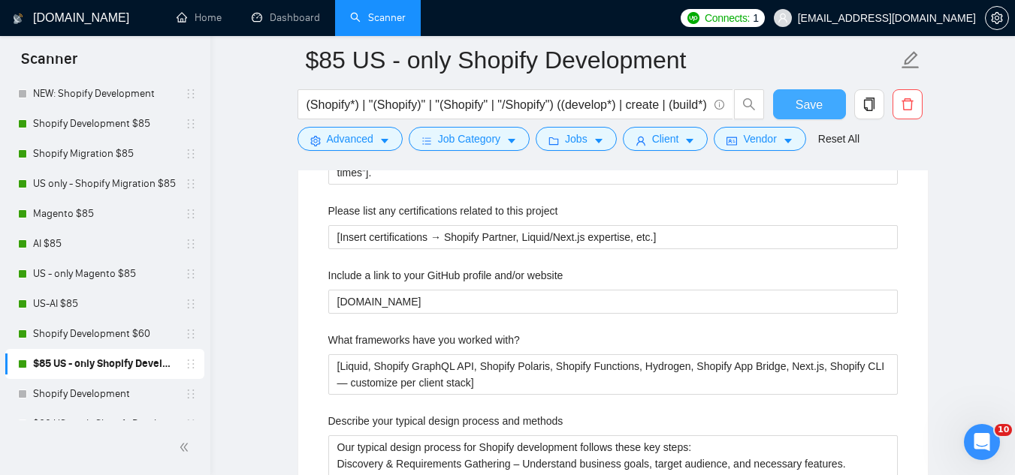
click at [810, 104] on span "Save" at bounding box center [808, 104] width 27 height 19
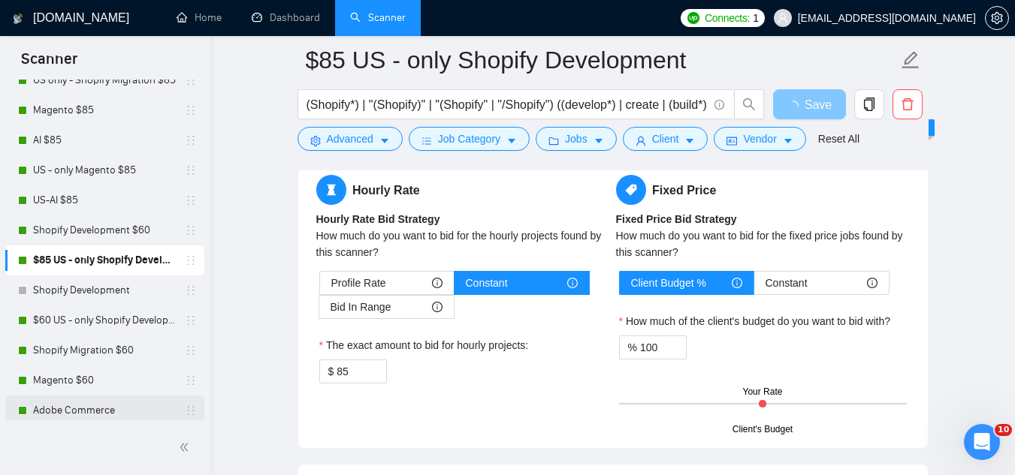
scroll to position [300, 0]
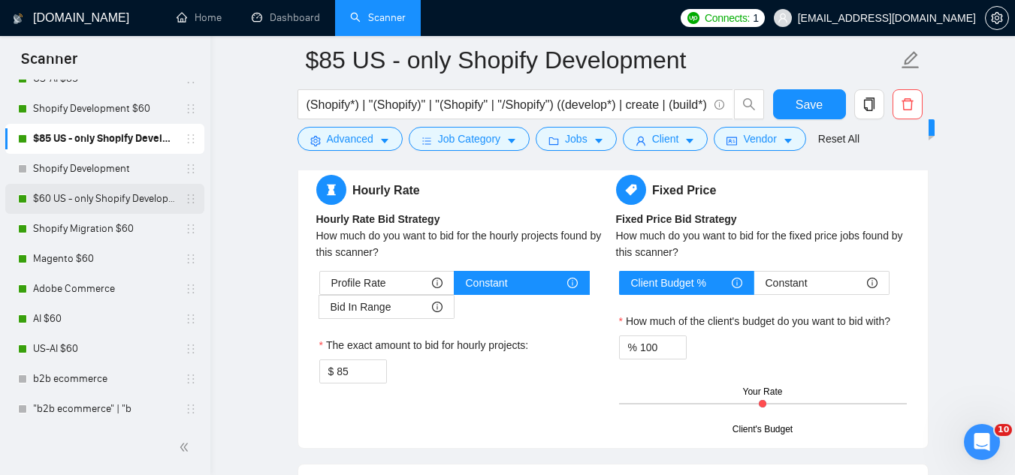
click at [90, 204] on link "$60 US - only Shopify Development" at bounding box center [104, 199] width 143 height 30
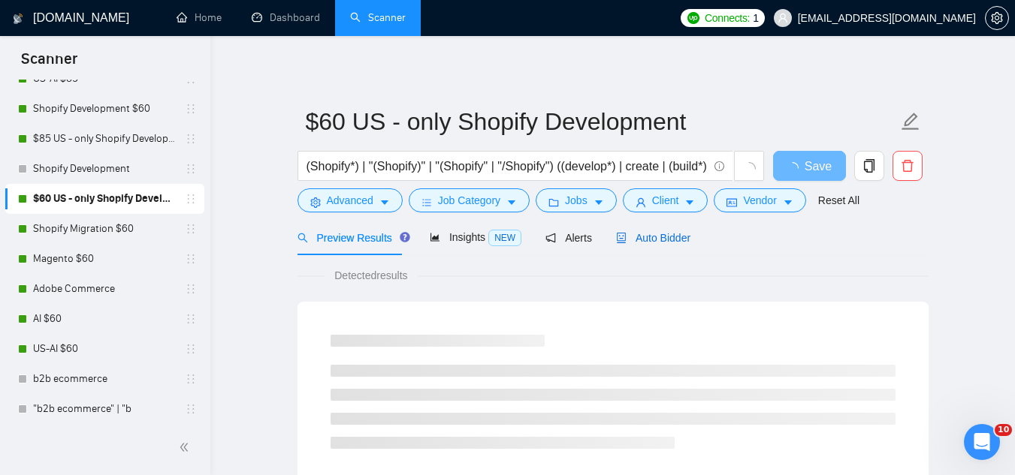
click at [666, 245] on div "Auto Bidder" at bounding box center [653, 238] width 74 height 17
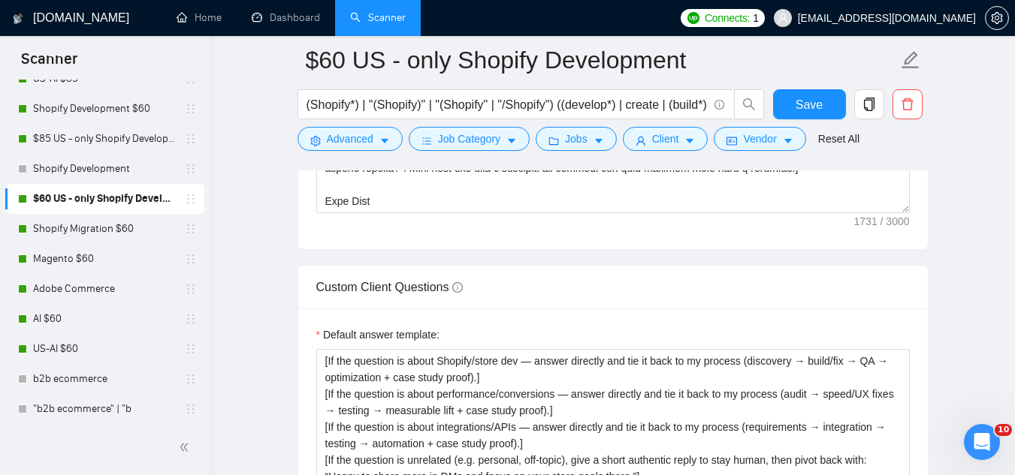
scroll to position [2253, 0]
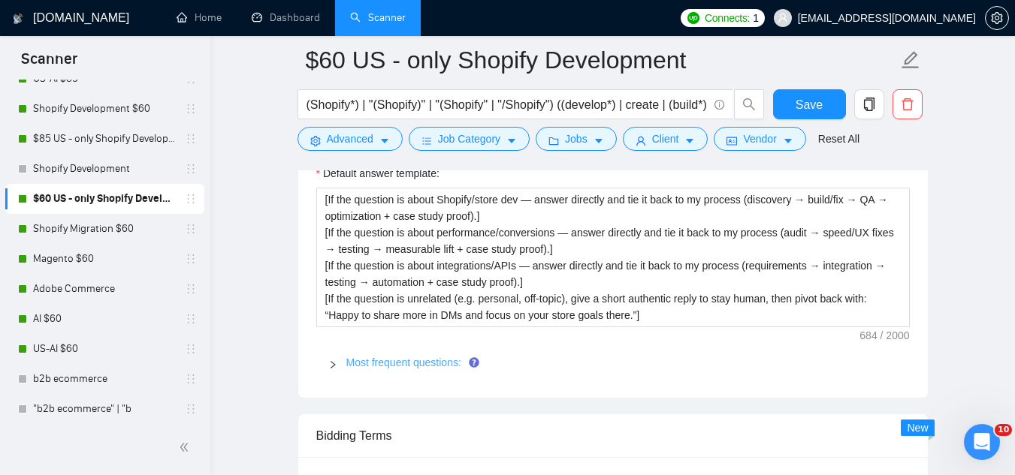
click at [409, 367] on link "Most frequent questions:" at bounding box center [403, 363] width 115 height 12
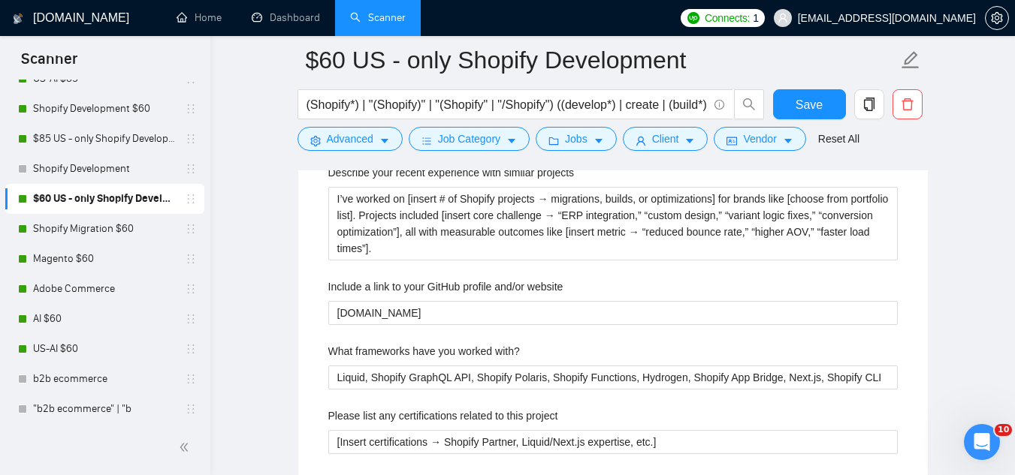
scroll to position [2479, 0]
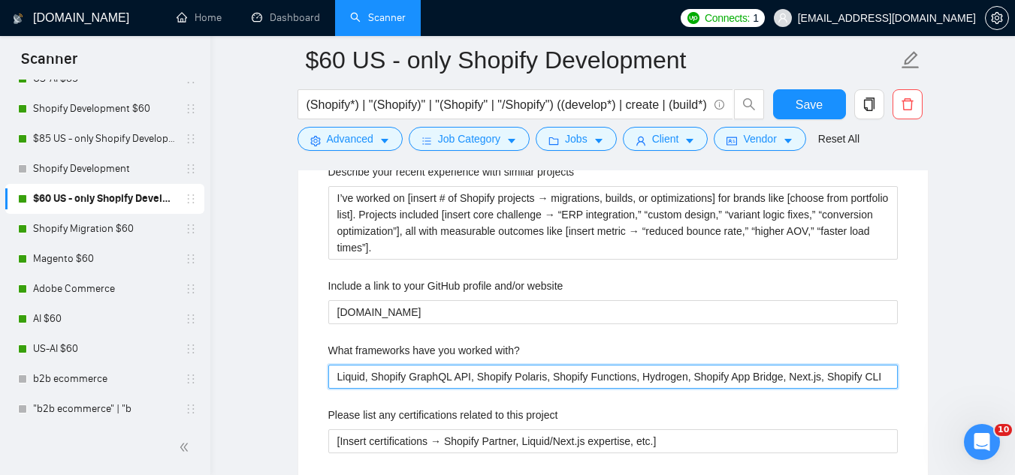
click at [402, 377] on with\? "Liquid, Shopify GraphQL API, Shopify Polaris, Shopify Functions, Hydrogen, Shop…" at bounding box center [612, 377] width 569 height 24
paste with\? "[Liquid, Shopify GraphQL API, Shopify Polaris, Shopify Functions, Hydrogen, Sho…"
type with\? "[Liquid, Shopify GraphQL API, Shopify Polaris, Shopify Functions, Hydrogen, Sho…"
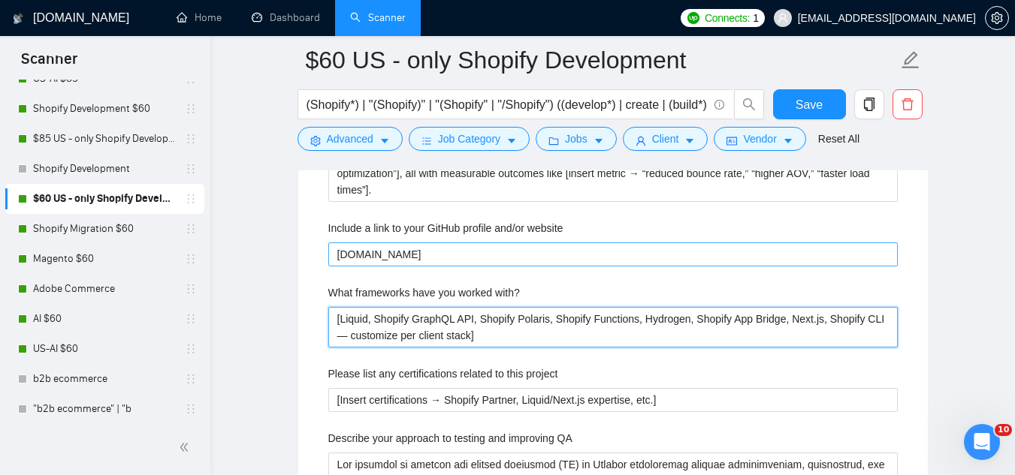
scroll to position [2554, 0]
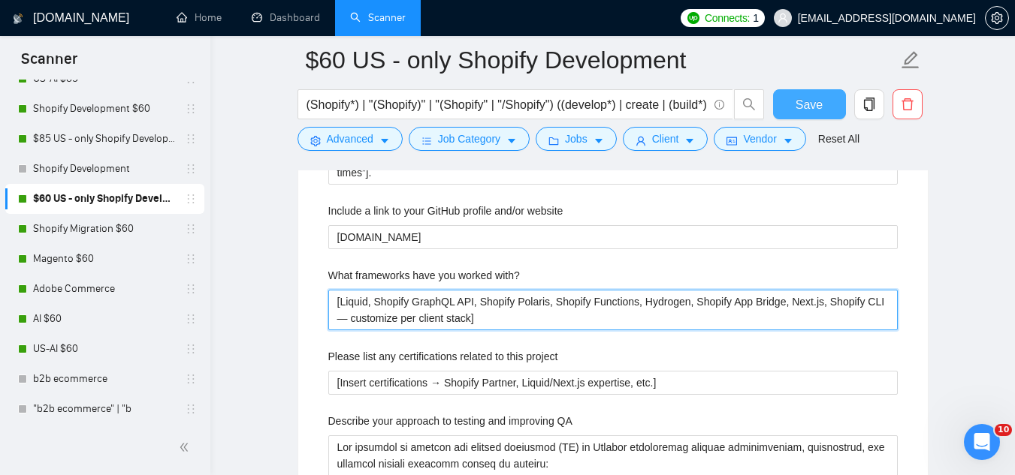
type with\? "[Liquid, Shopify GraphQL API, Shopify Polaris, Shopify Functions, Hydrogen, Sho…"
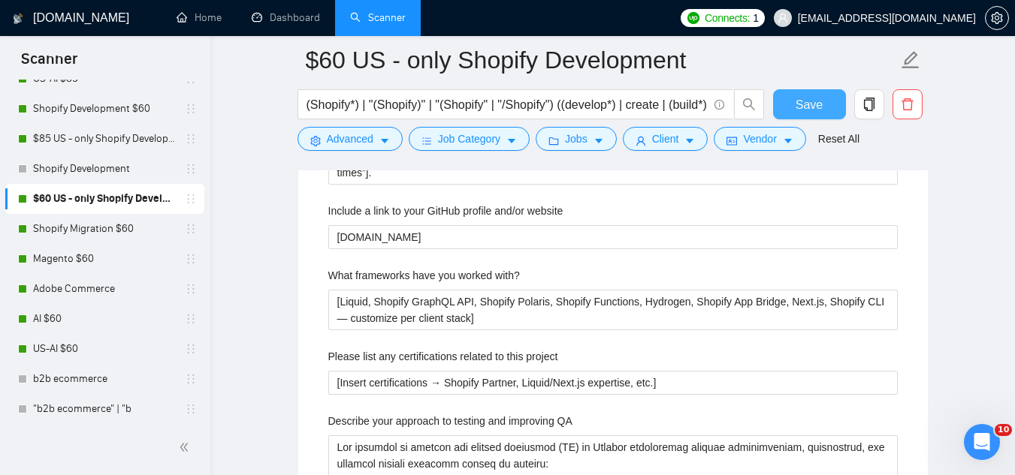
click at [809, 99] on span "Save" at bounding box center [808, 104] width 27 height 19
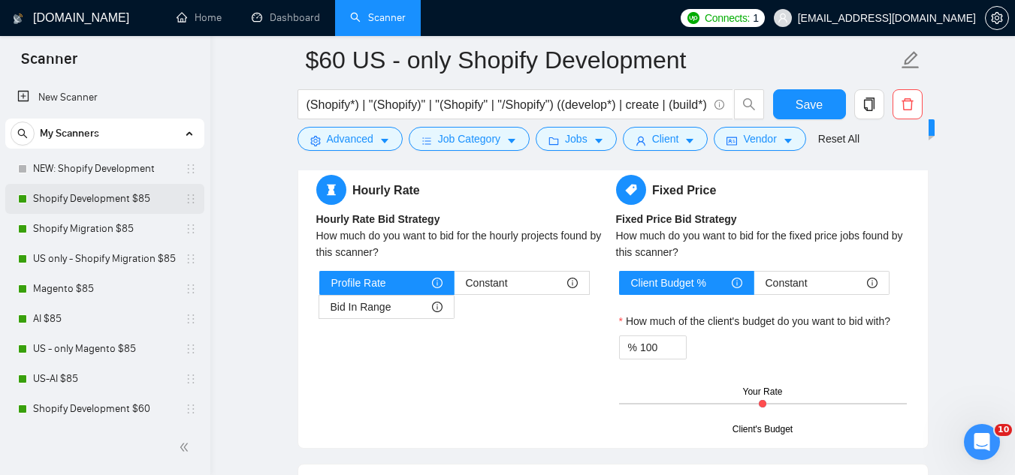
drag, startPoint x: 116, startPoint y: 171, endPoint x: 164, endPoint y: 195, distance: 54.4
click at [116, 171] on link "NEW: Shopify Development" at bounding box center [104, 169] width 143 height 30
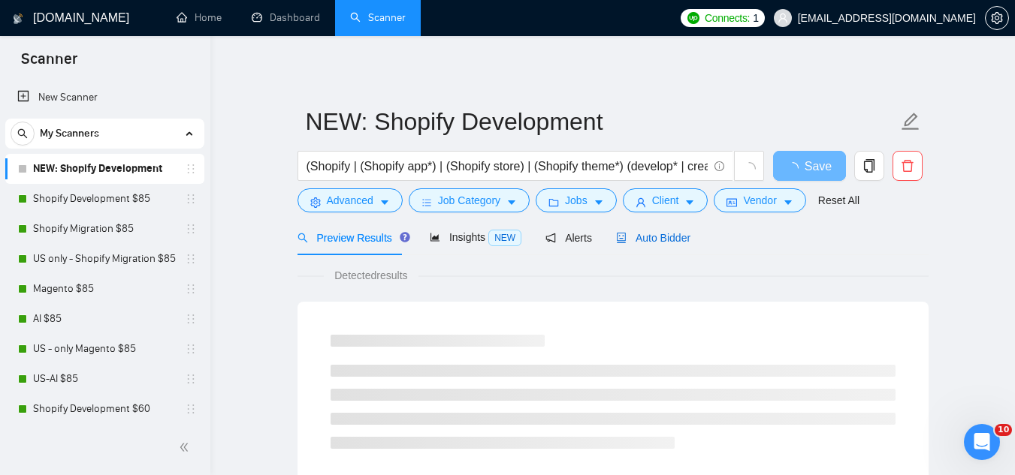
click at [666, 244] on span "Auto Bidder" at bounding box center [653, 238] width 74 height 12
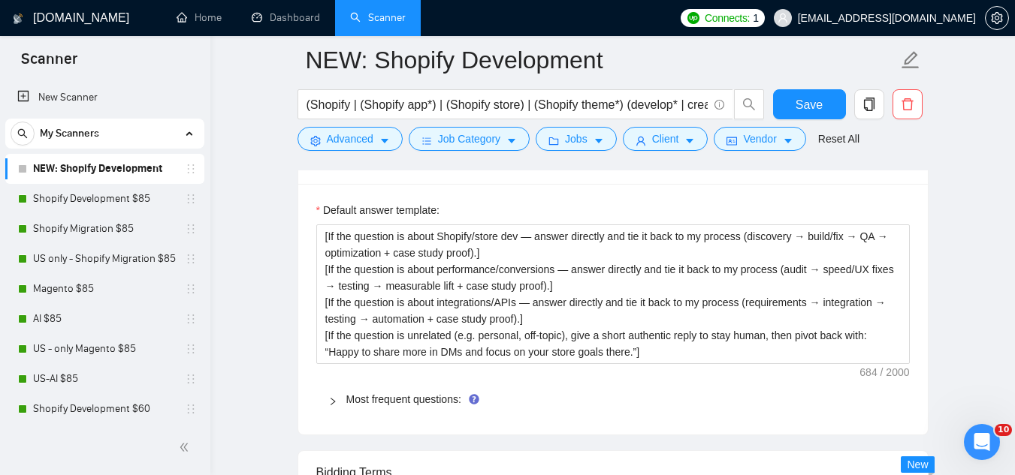
scroll to position [2403, 0]
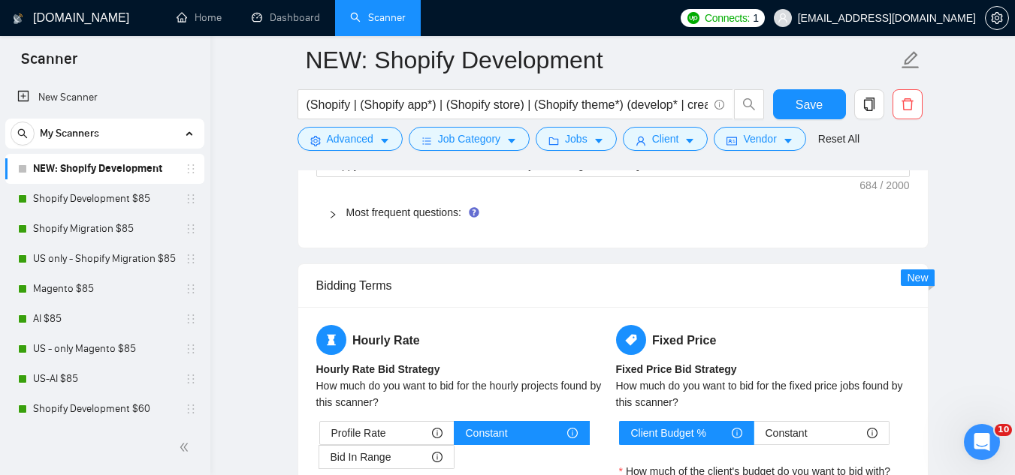
click at [394, 221] on div "Most frequent questions:" at bounding box center [612, 212] width 593 height 35
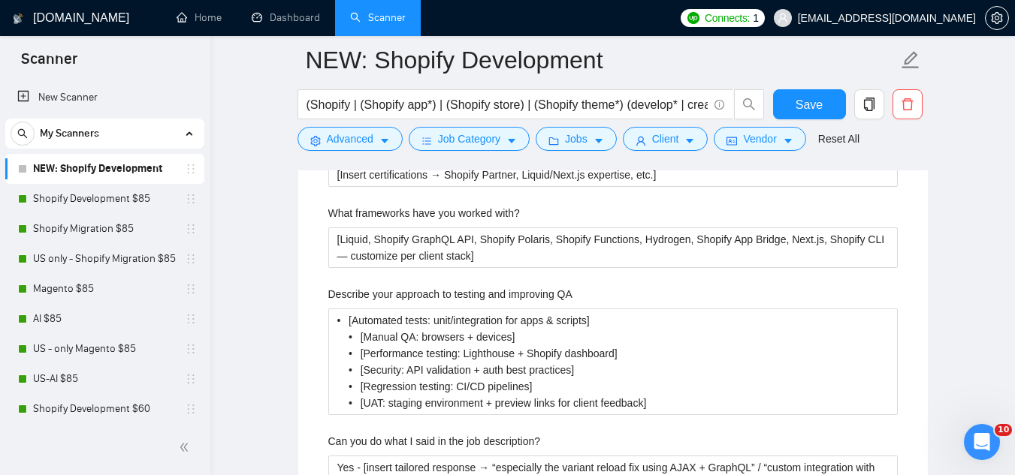
scroll to position [2779, 0]
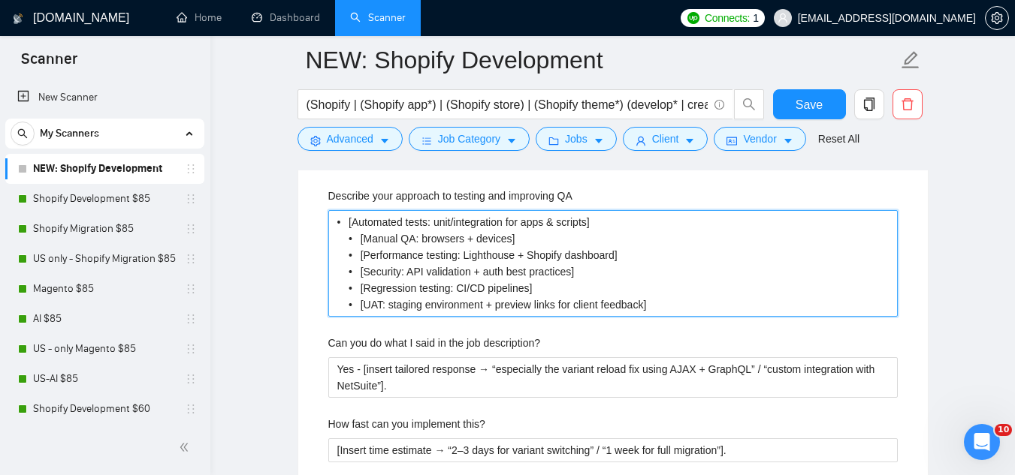
drag, startPoint x: 344, startPoint y: 219, endPoint x: 659, endPoint y: 303, distance: 326.3
click at [659, 303] on QA "• [Automated tests: unit/integration for apps & scripts] • [Manual QA: browsers…" at bounding box center [612, 263] width 569 height 107
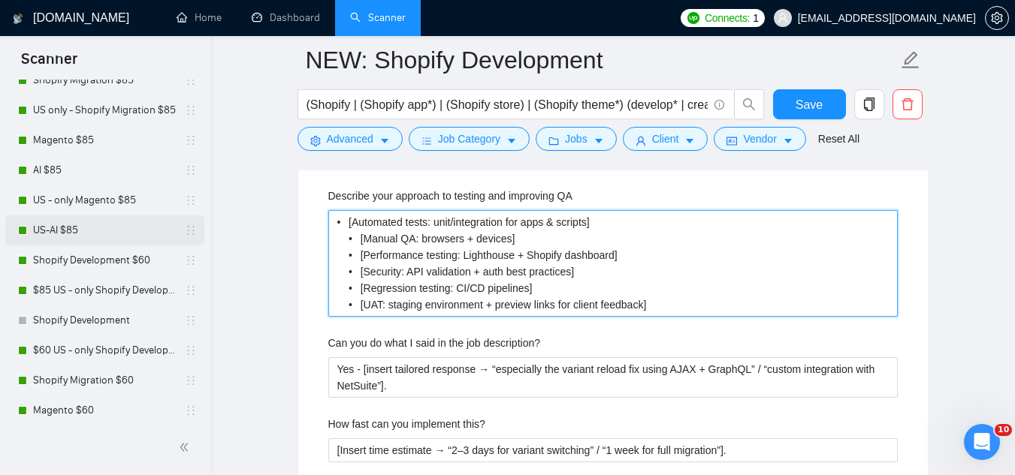
scroll to position [150, 0]
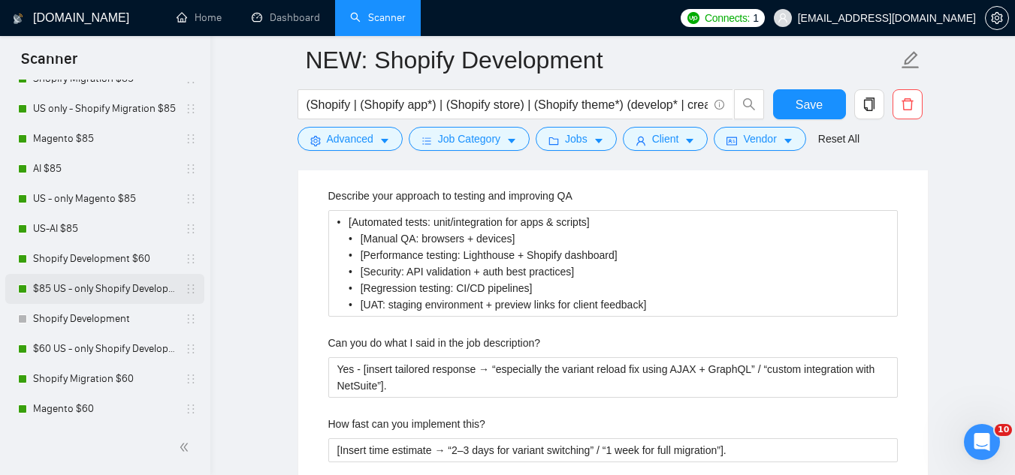
click at [107, 291] on link "$85 US - only Shopify Development" at bounding box center [104, 289] width 143 height 30
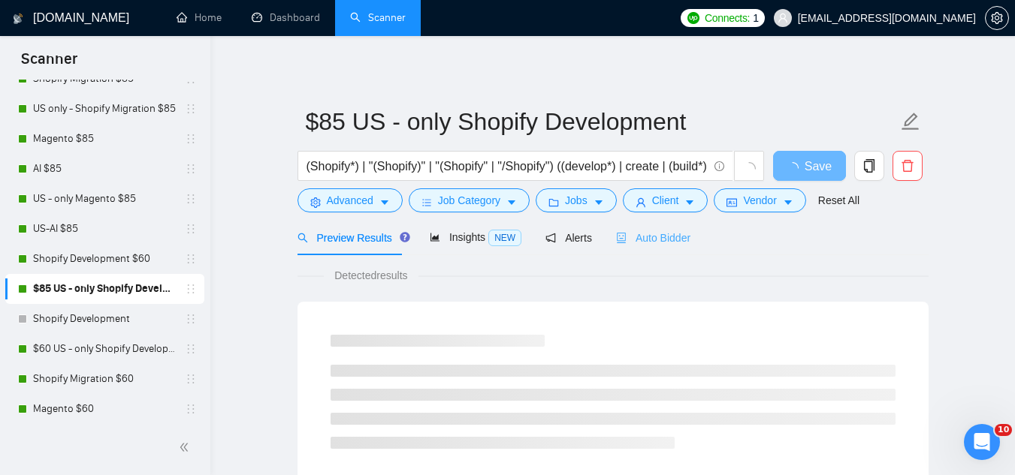
click at [649, 221] on div "Auto Bidder" at bounding box center [653, 237] width 74 height 35
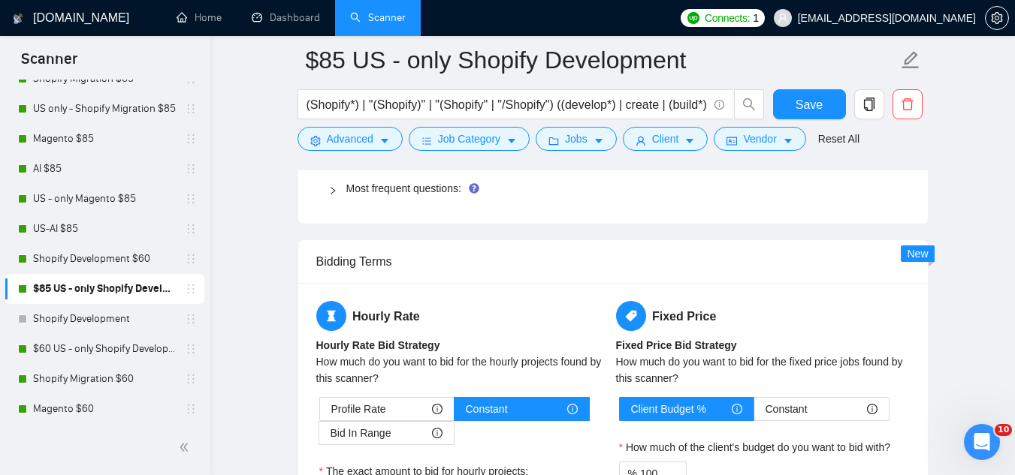
scroll to position [2328, 0]
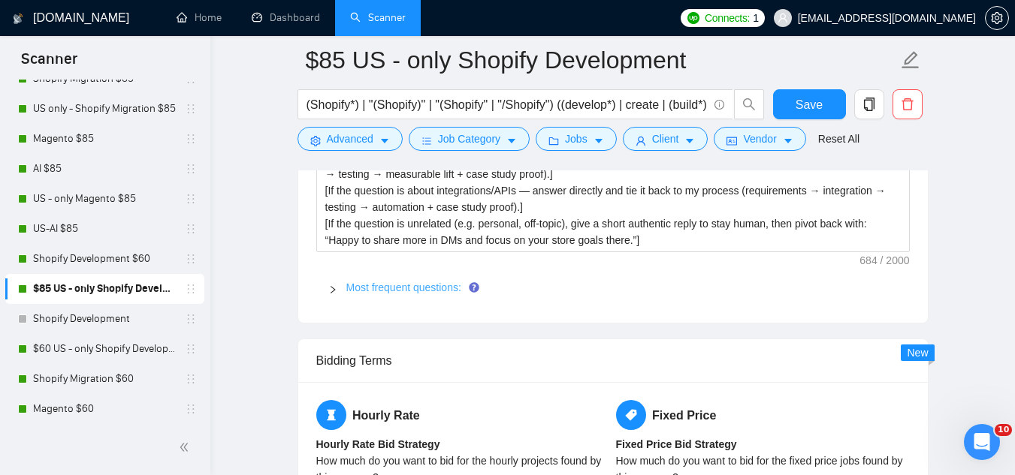
click at [426, 287] on link "Most frequent questions:" at bounding box center [403, 288] width 115 height 12
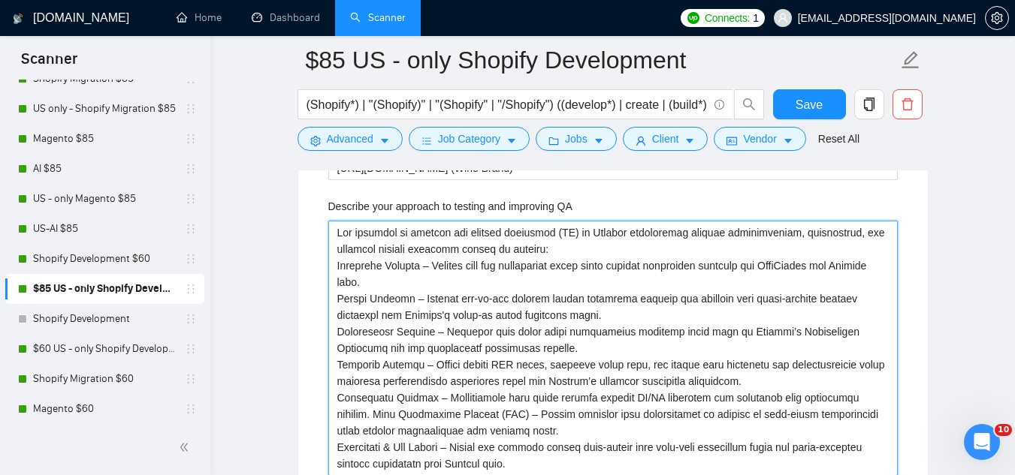
scroll to position [3154, 0]
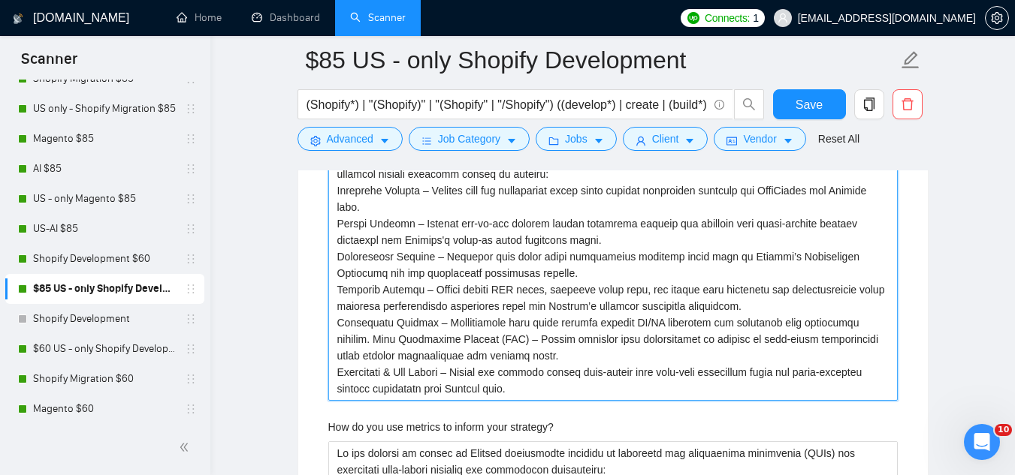
drag, startPoint x: 335, startPoint y: 234, endPoint x: 578, endPoint y: 384, distance: 285.3
click at [578, 384] on QA "Describe your approach to testing and improving QA" at bounding box center [612, 273] width 569 height 255
paste QA "• [Automated tests: unit/integration for apps & scripts] • [Manual QA: browsers…"
type QA "• [Automated tests: unit/integration for apps & scripts] • [Manual QA: browsers…"
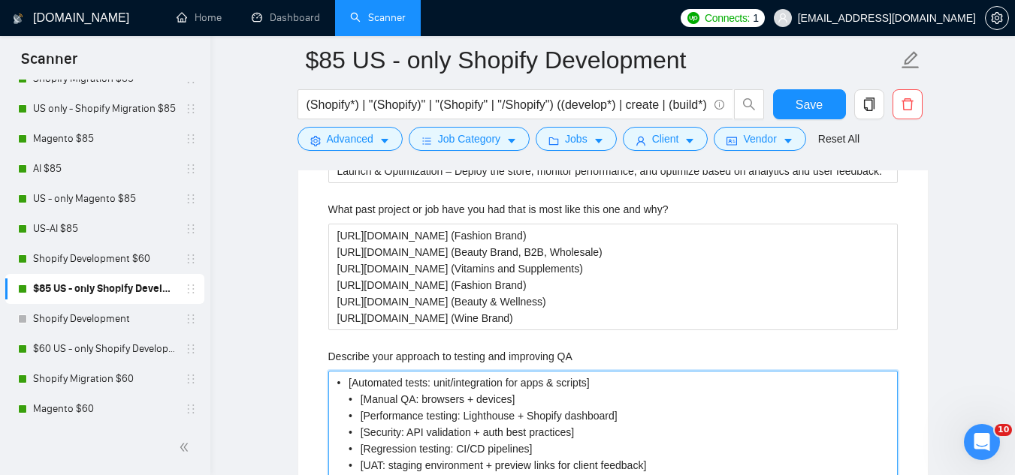
scroll to position [3004, 0]
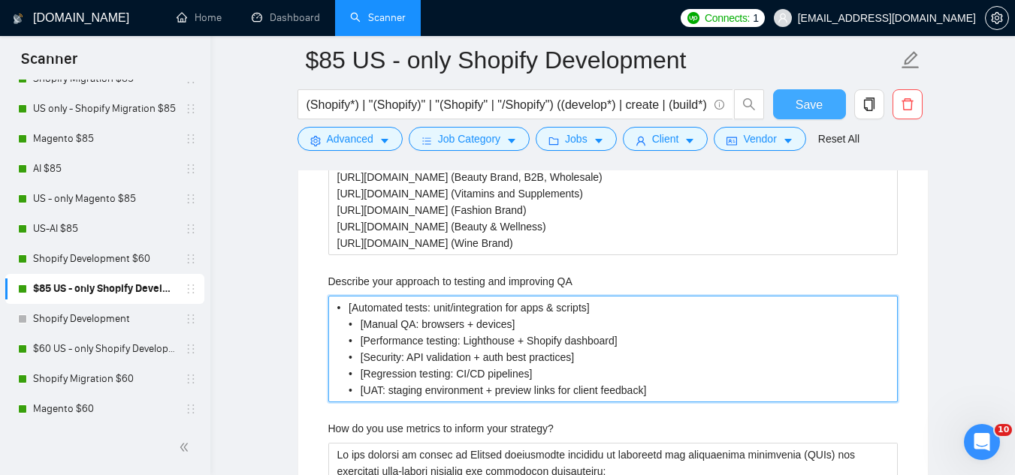
type QA "• [Automated tests: unit/integration for apps & scripts] • [Manual QA: browsers…"
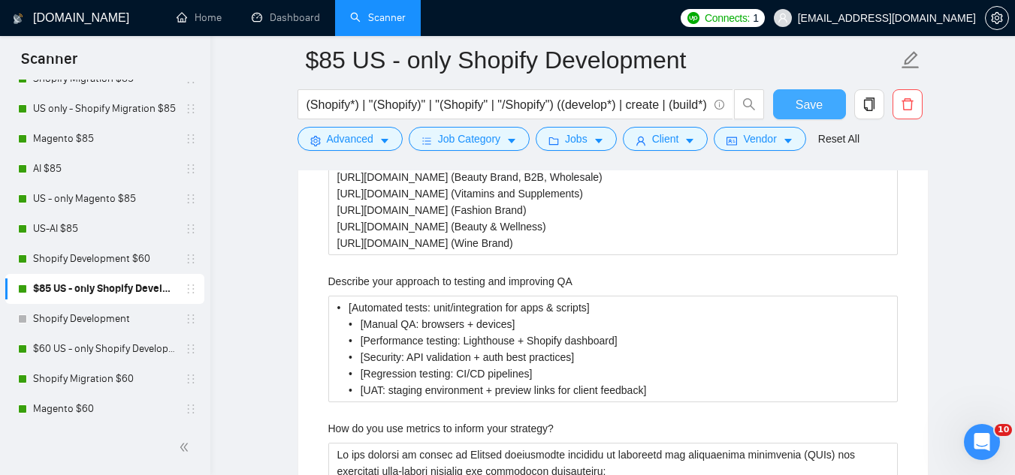
click at [802, 112] on span "Save" at bounding box center [808, 104] width 27 height 19
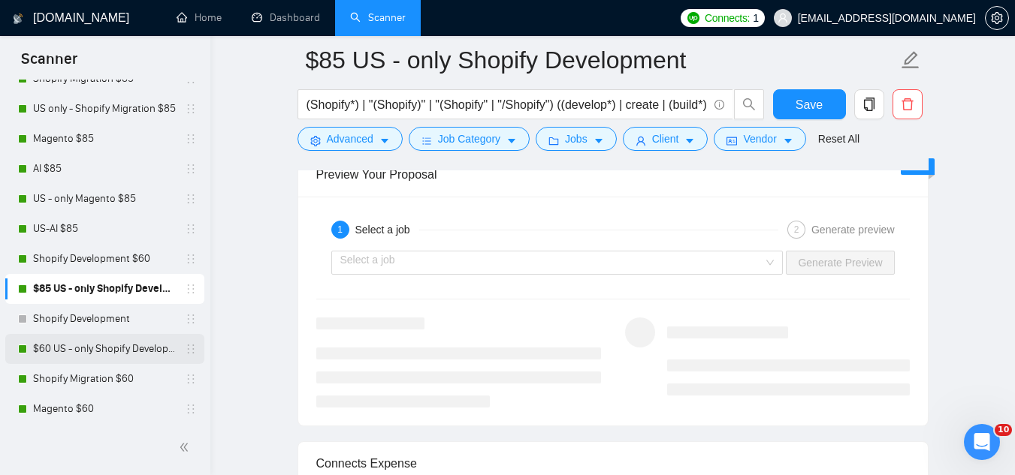
click at [90, 351] on link "$60 US - only Shopify Development" at bounding box center [104, 349] width 143 height 30
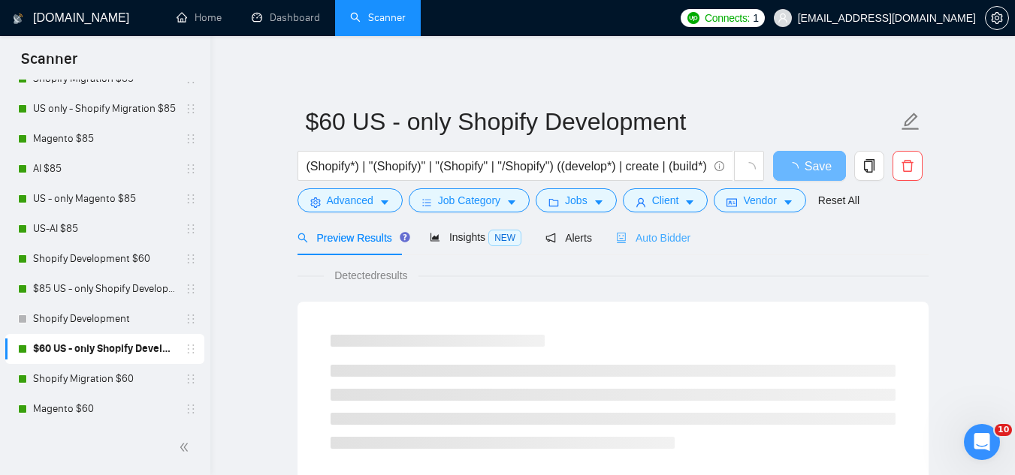
click at [656, 246] on div "Auto Bidder" at bounding box center [653, 237] width 74 height 35
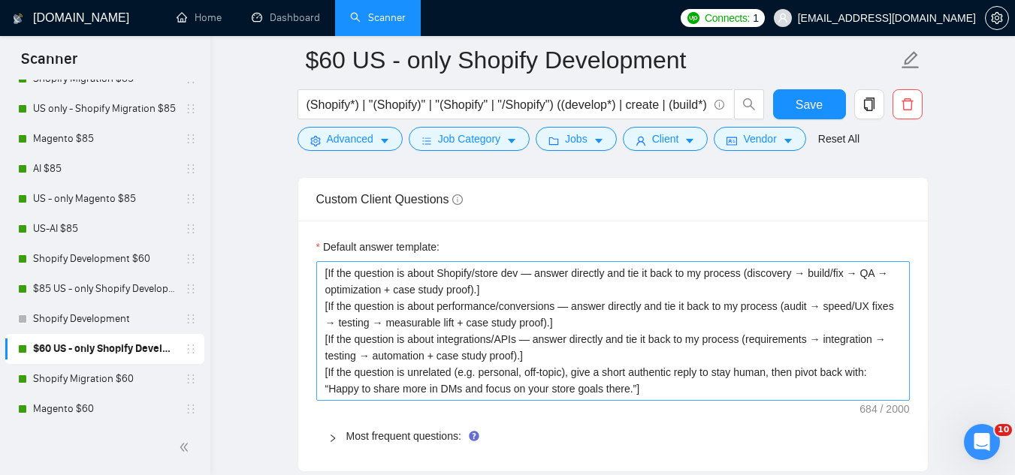
scroll to position [2253, 0]
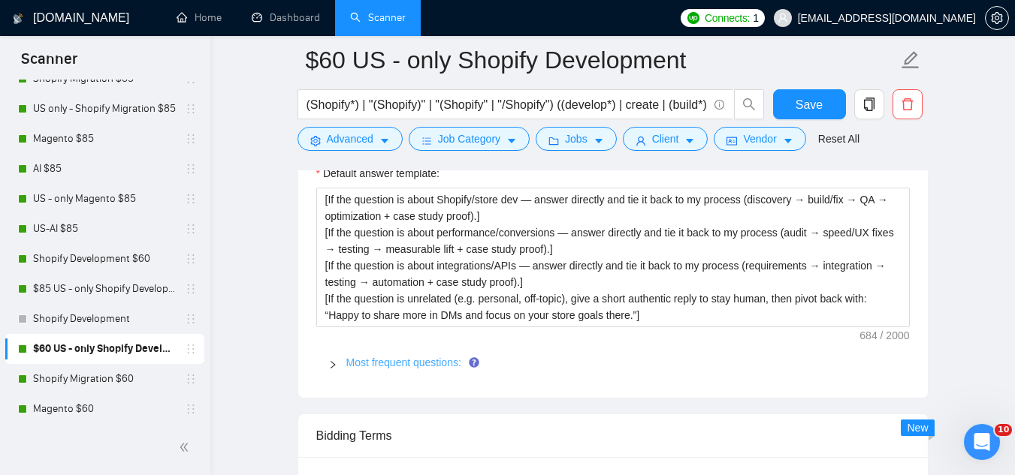
click at [430, 358] on link "Most frequent questions:" at bounding box center [403, 363] width 115 height 12
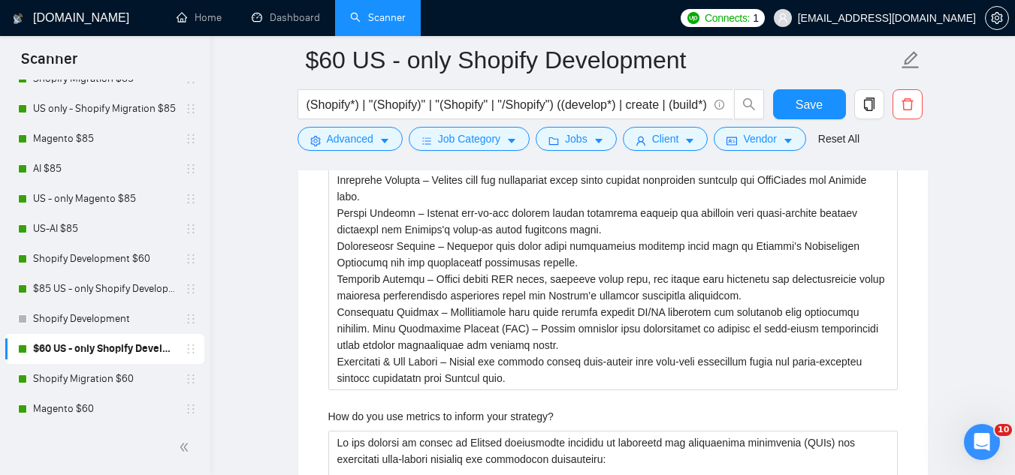
scroll to position [2779, 0]
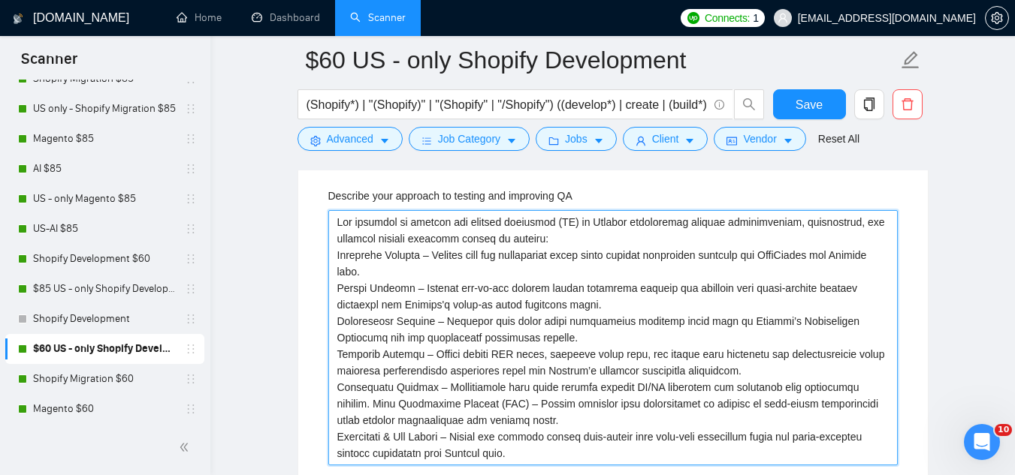
drag, startPoint x: 338, startPoint y: 223, endPoint x: 569, endPoint y: 448, distance: 322.4
click at [569, 448] on QA "Describe your approach to testing and improving QA" at bounding box center [612, 337] width 569 height 255
paste QA "• [Automated tests: unit/integration for apps & scripts] • [Manual QA: browsers…"
type QA "• [Automated tests: unit/integration for apps & scripts] • [Manual QA: browsers…"
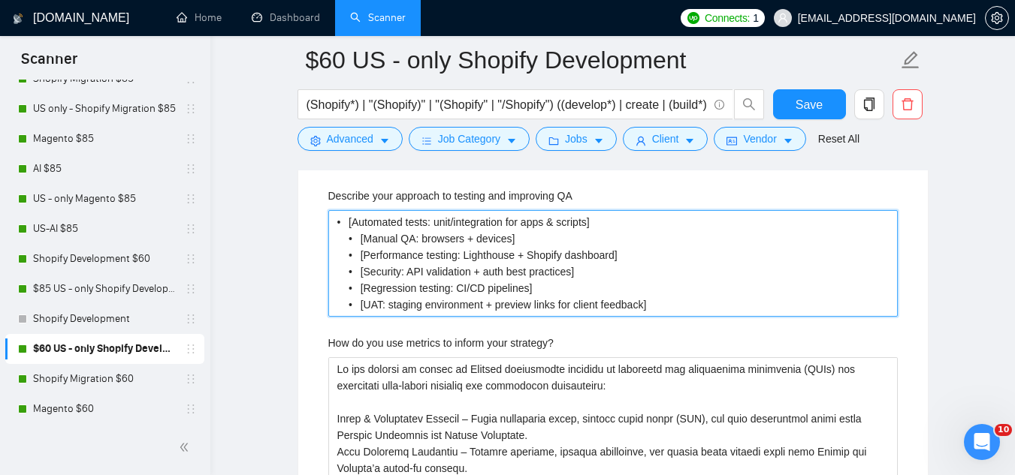
type QA "• [Automated tests: unit/integration for apps & scripts] • [Manual QA: browsers…"
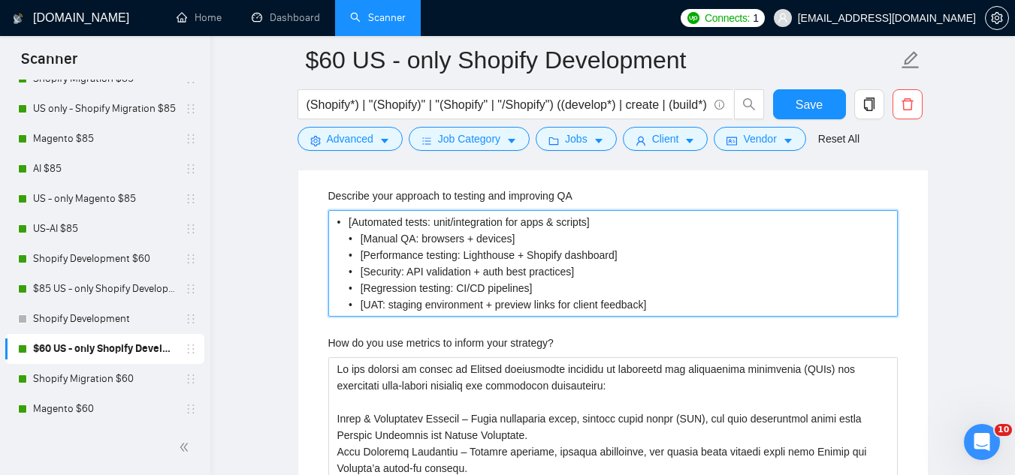
click at [337, 223] on QA "• [Automated tests: unit/integration for apps & scripts] • [Manual QA: browsers…" at bounding box center [612, 263] width 569 height 107
type QA "• [Automated tests: unit/integration for apps & scripts] • [Manual QA: browsers…"
click at [347, 219] on QA "• [Automated tests: unit/integration for apps & scripts] • [Manual QA: browsers…" at bounding box center [612, 263] width 569 height 107
type QA "• [Automated tests: unit/integration for apps & scripts] • [Manual QA: browsers…"
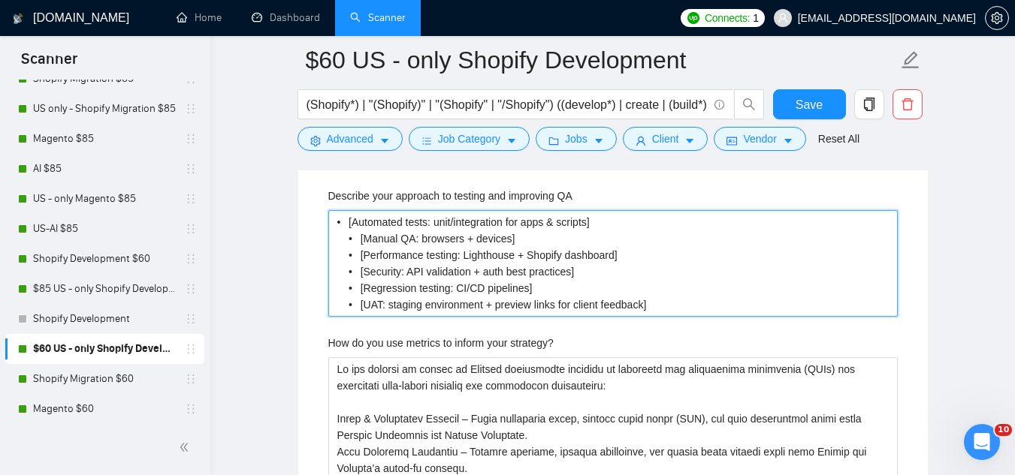
click at [341, 223] on QA "• [Automated tests: unit/integration for apps & scripts] • [Manual QA: browsers…" at bounding box center [612, 263] width 569 height 107
type QA "• [Automated tests: unit/integration for apps & scripts] • [Manual QA: browsers…"
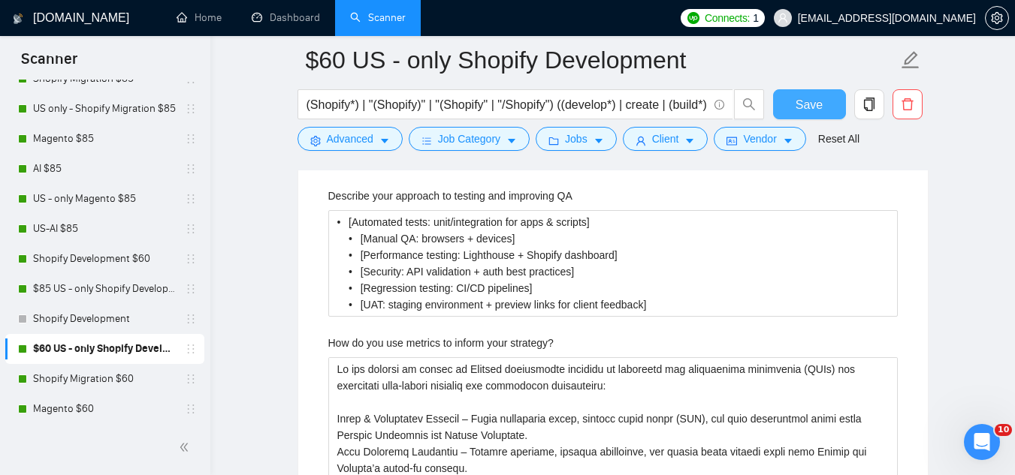
click at [797, 108] on span "Save" at bounding box center [808, 104] width 27 height 19
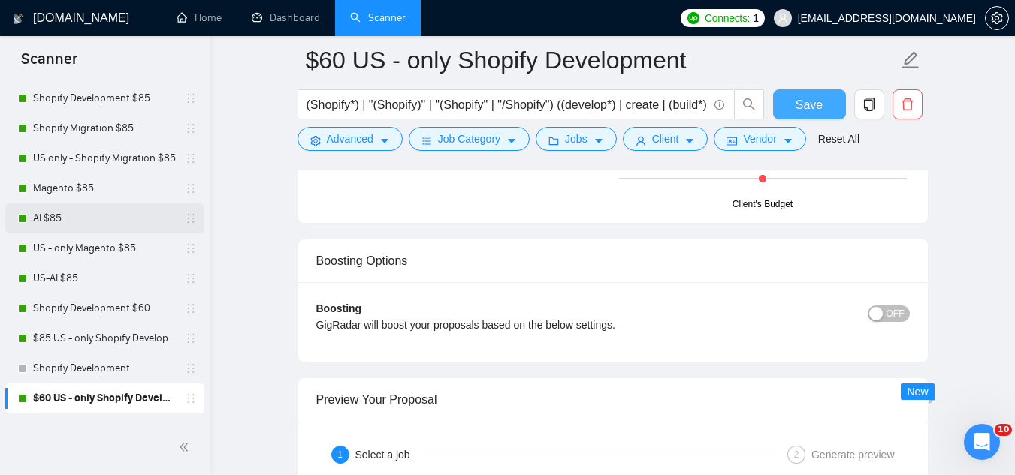
scroll to position [0, 0]
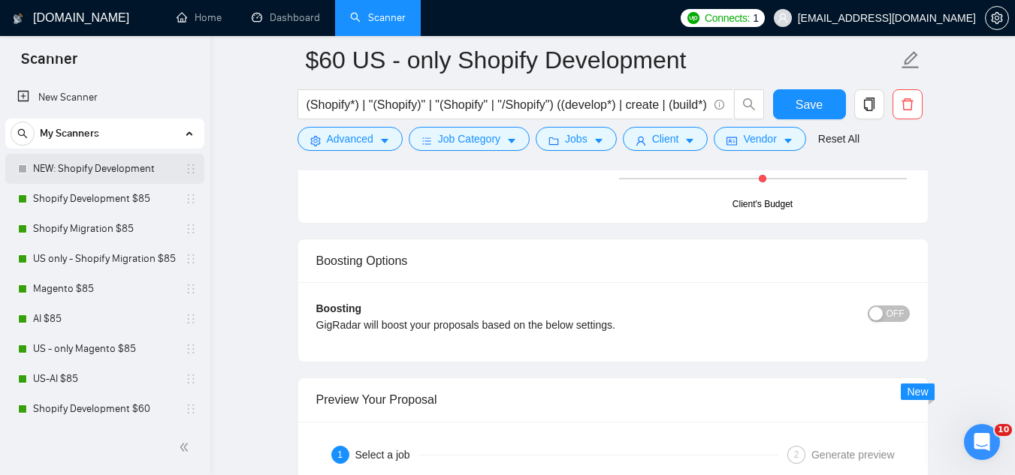
click at [122, 174] on link "NEW: Shopify Development" at bounding box center [104, 169] width 143 height 30
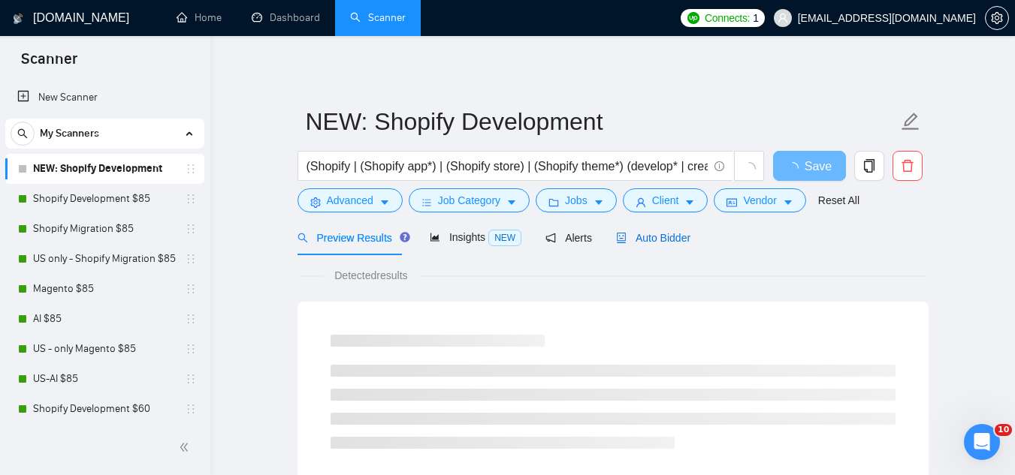
click at [670, 244] on span "Auto Bidder" at bounding box center [653, 238] width 74 height 12
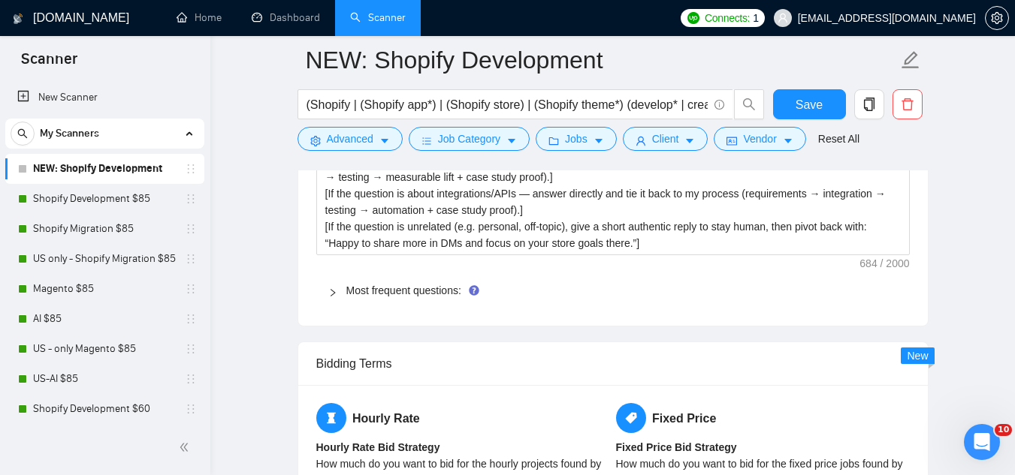
scroll to position [2403, 0]
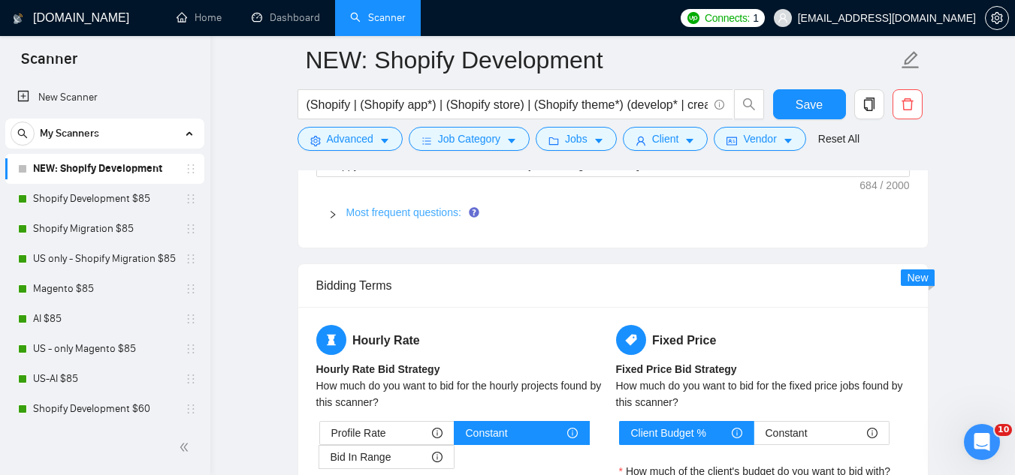
click at [388, 217] on link "Most frequent questions:" at bounding box center [403, 213] width 115 height 12
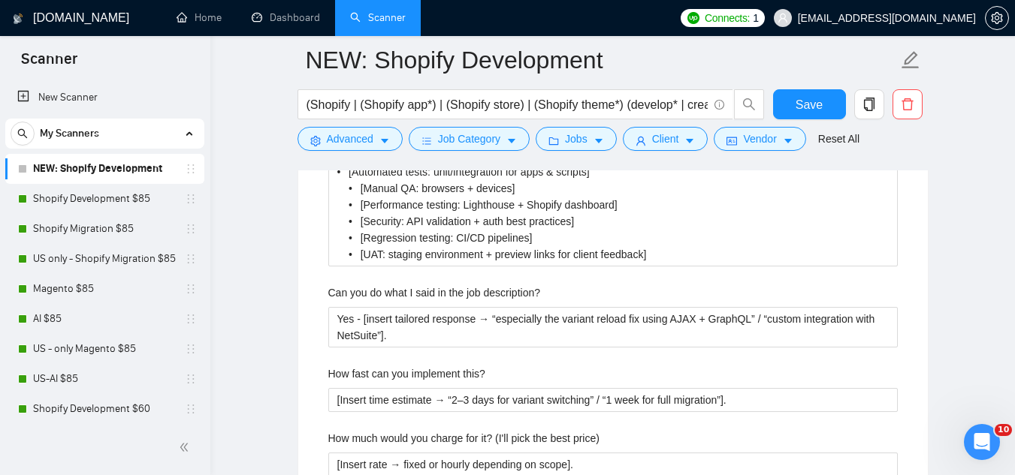
scroll to position [2854, 0]
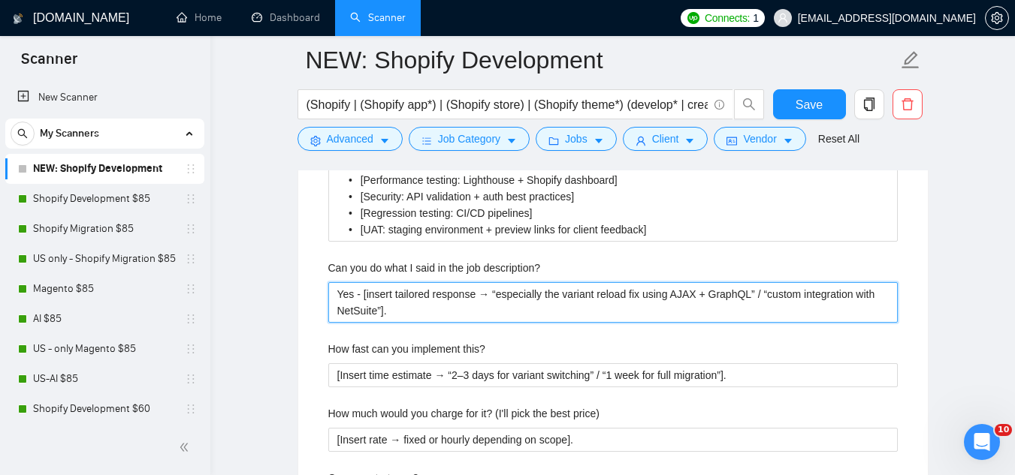
click at [341, 297] on description\? "Yes - [insert tailored response → “especially the variant reload fix using AJAX…" at bounding box center [612, 302] width 569 height 41
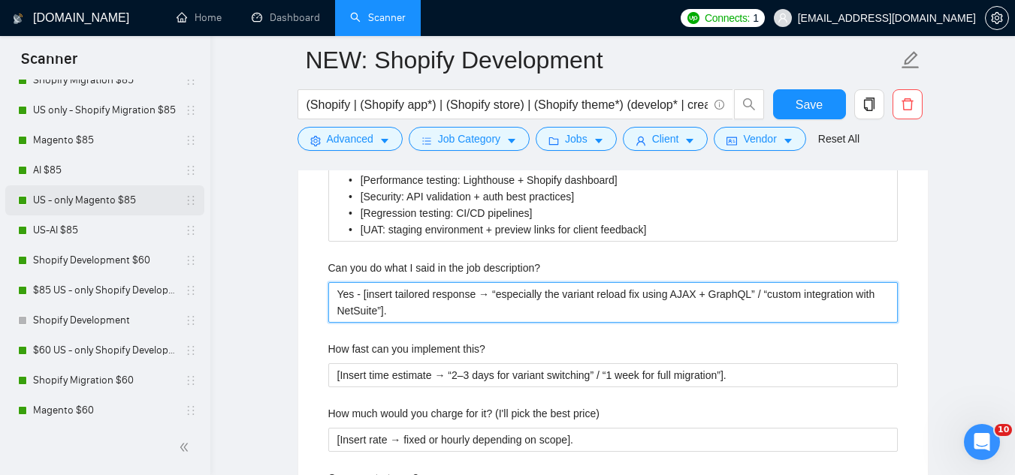
scroll to position [150, 0]
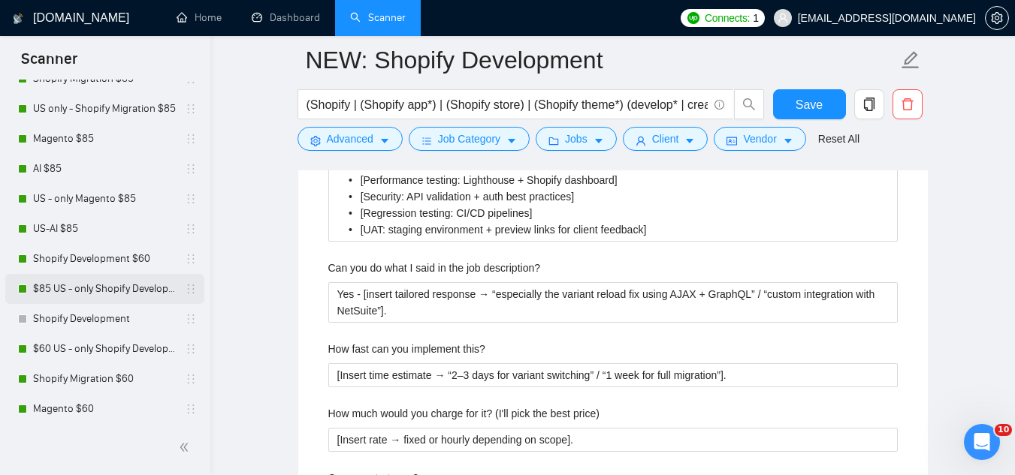
click at [107, 288] on link "$85 US - only Shopify Development" at bounding box center [104, 289] width 143 height 30
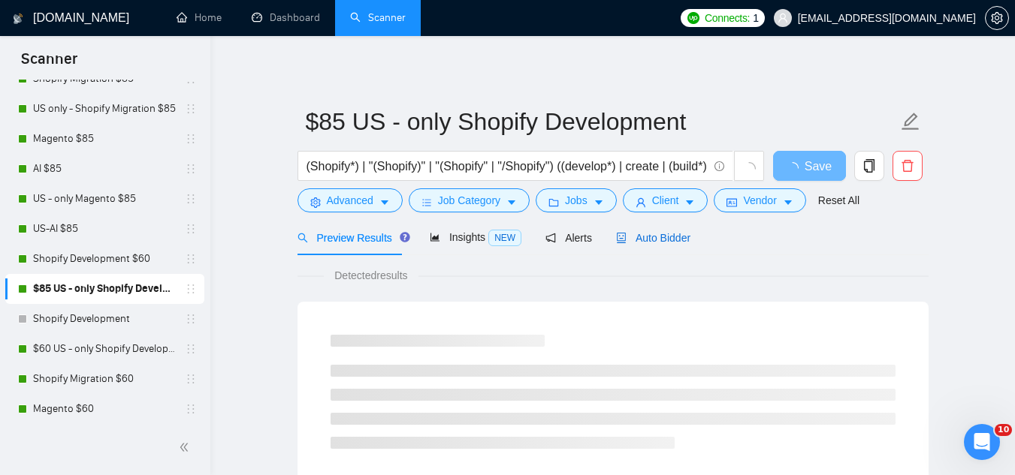
click at [646, 239] on span "Auto Bidder" at bounding box center [653, 238] width 74 height 12
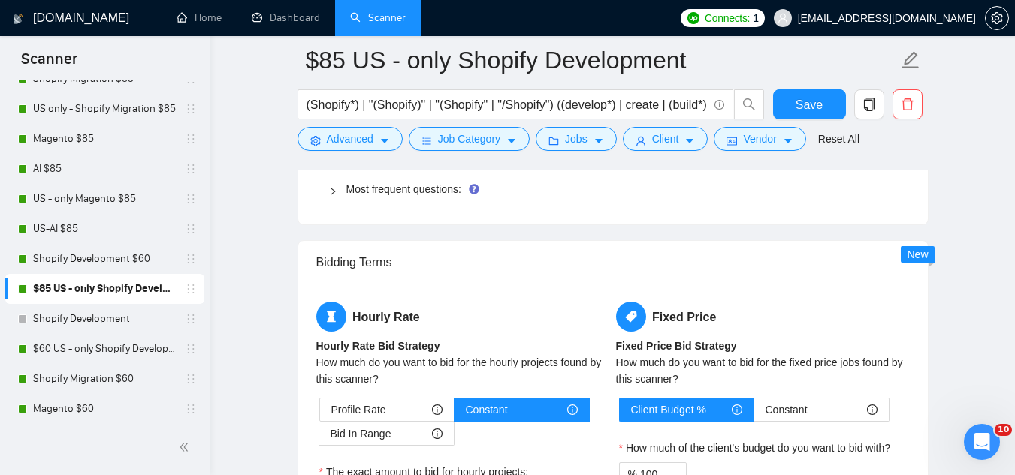
scroll to position [2328, 0]
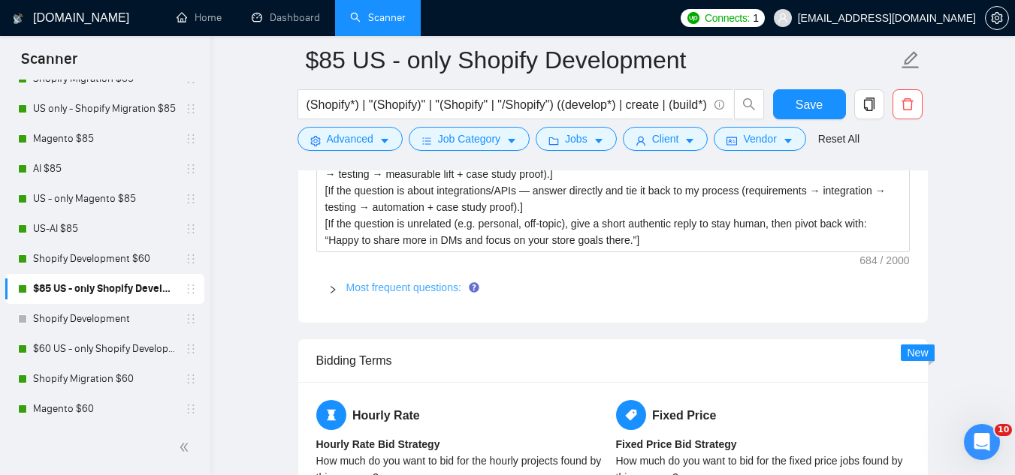
click at [409, 289] on link "Most frequent questions:" at bounding box center [403, 288] width 115 height 12
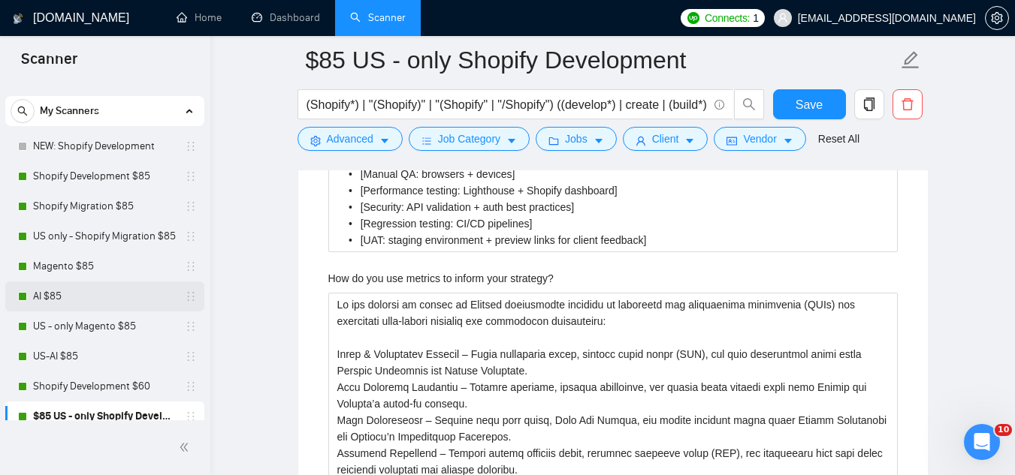
scroll to position [0, 0]
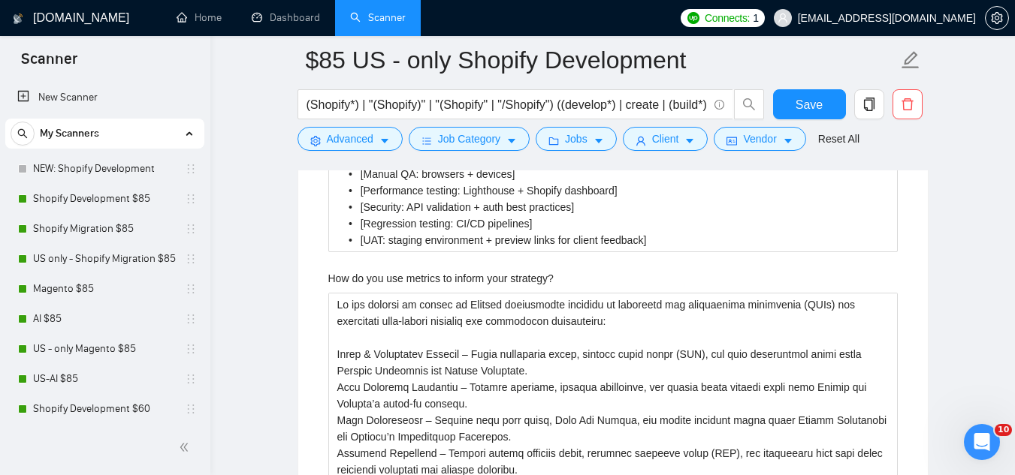
drag, startPoint x: 97, startPoint y: 168, endPoint x: 789, endPoint y: 369, distance: 720.9
click at [97, 168] on link "NEW: Shopify Development" at bounding box center [104, 169] width 143 height 30
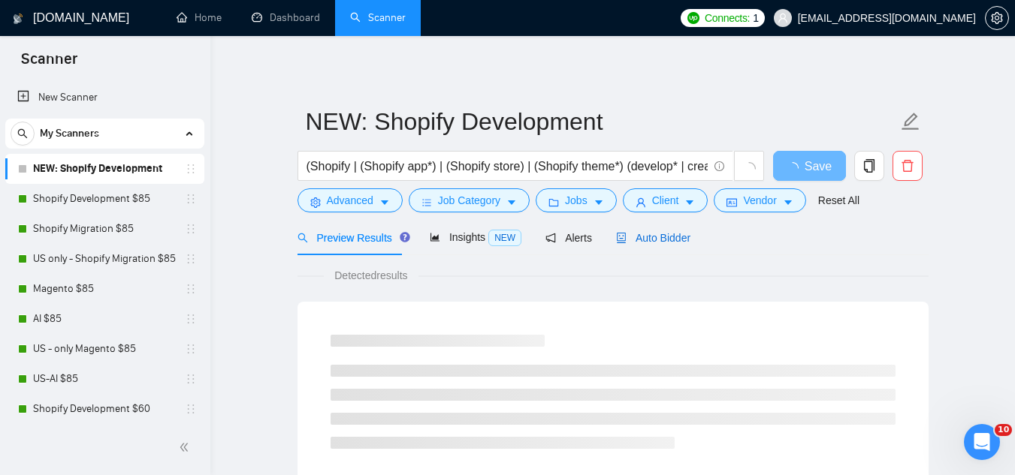
click at [639, 238] on span "Auto Bidder" at bounding box center [653, 238] width 74 height 12
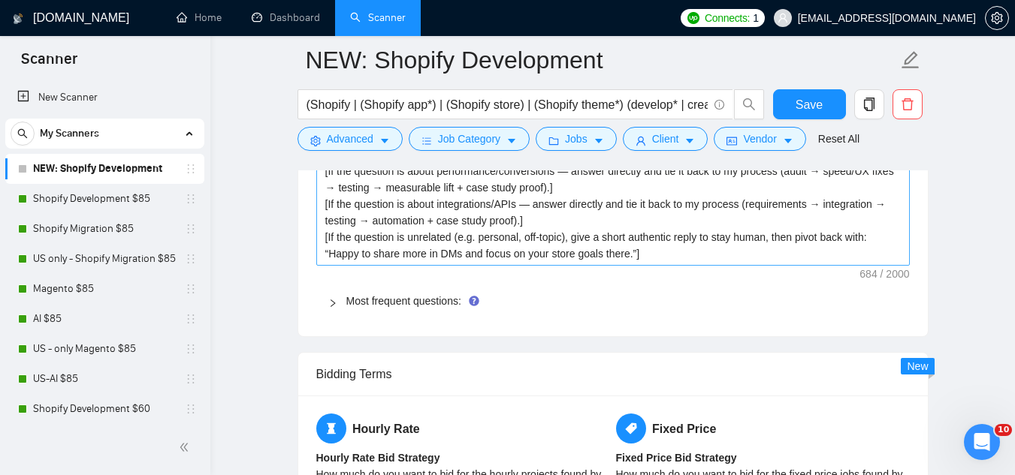
scroll to position [2328, 0]
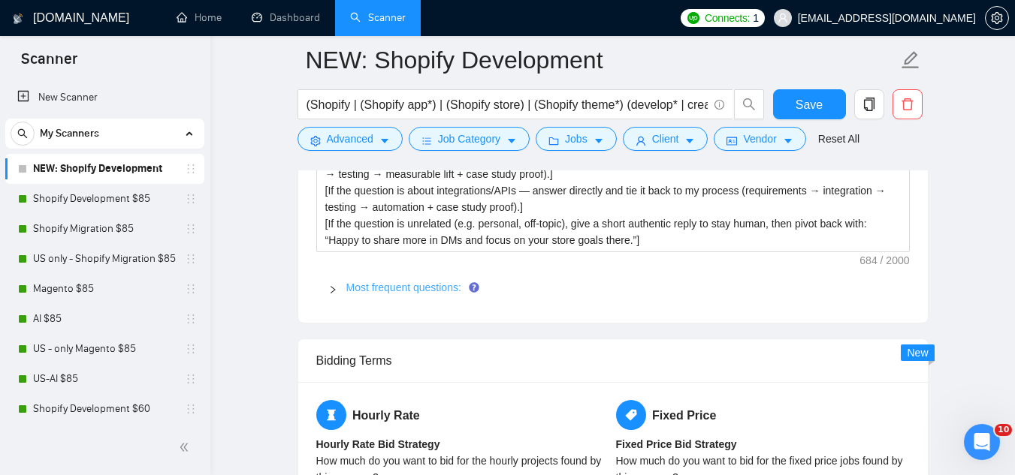
click at [403, 288] on link "Most frequent questions:" at bounding box center [403, 288] width 115 height 12
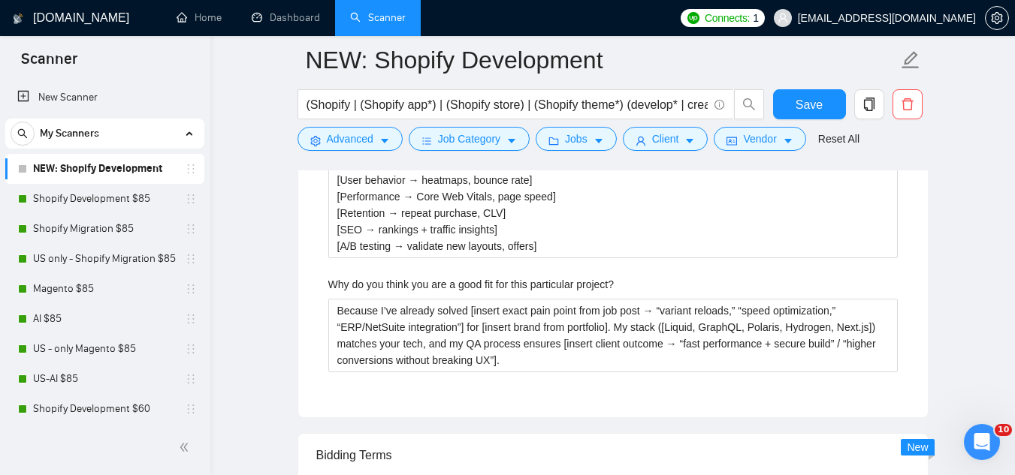
scroll to position [3530, 0]
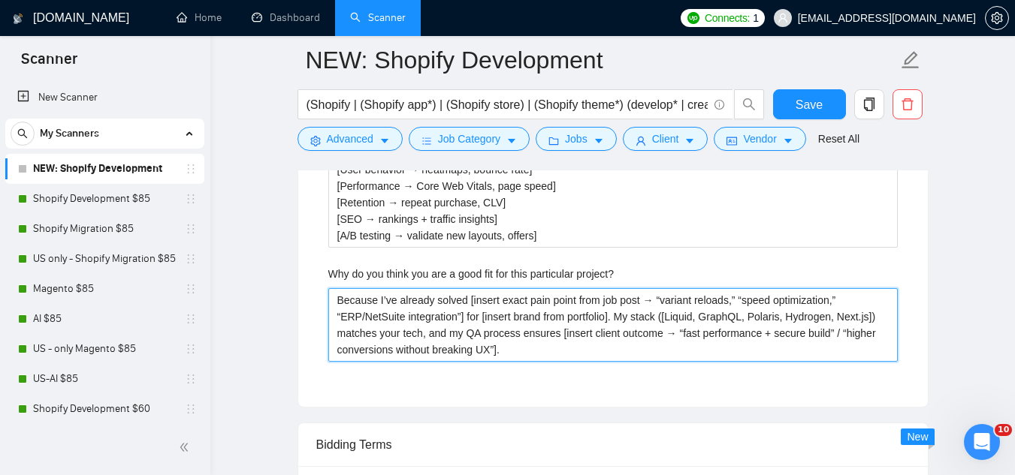
drag, startPoint x: 337, startPoint y: 299, endPoint x: 521, endPoint y: 356, distance: 192.7
click at [521, 356] on project\? "Because I’ve already solved [insert exact pain point from job post → “variant r…" at bounding box center [612, 325] width 569 height 74
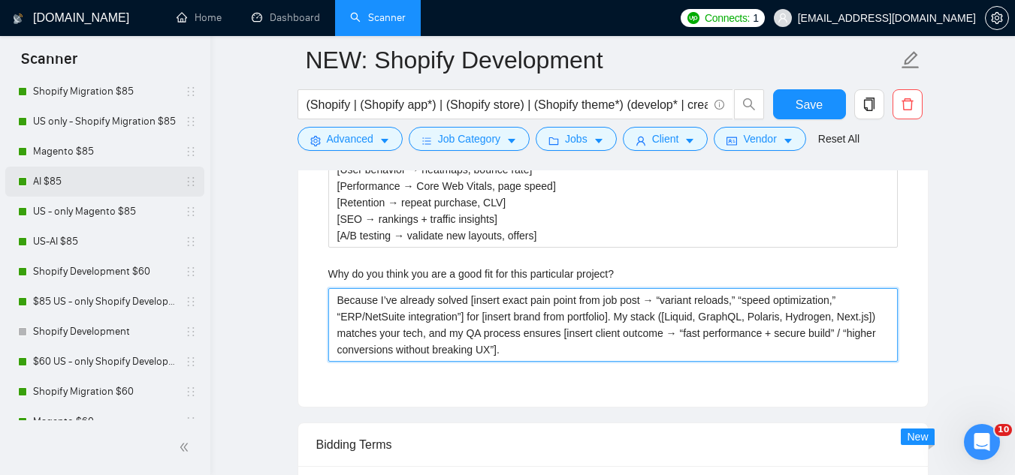
scroll to position [150, 0]
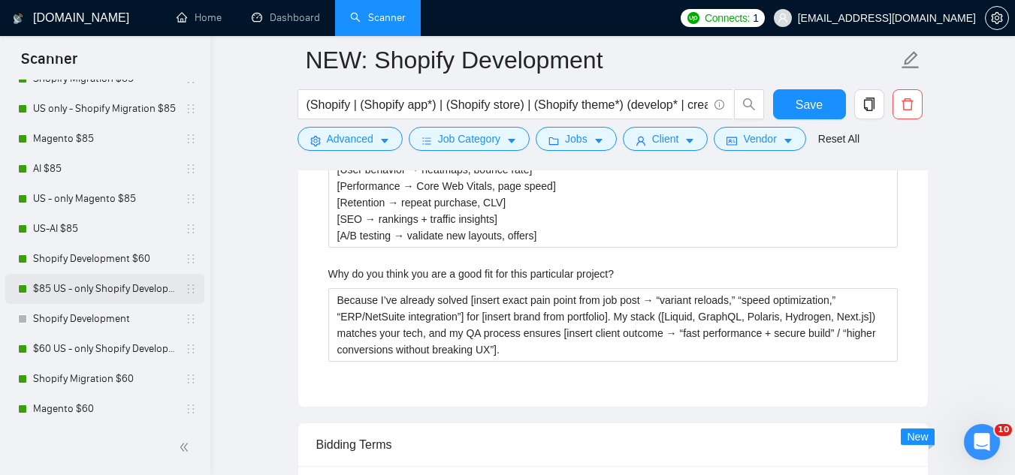
click at [112, 296] on link "$85 US - only Shopify Development" at bounding box center [104, 289] width 143 height 30
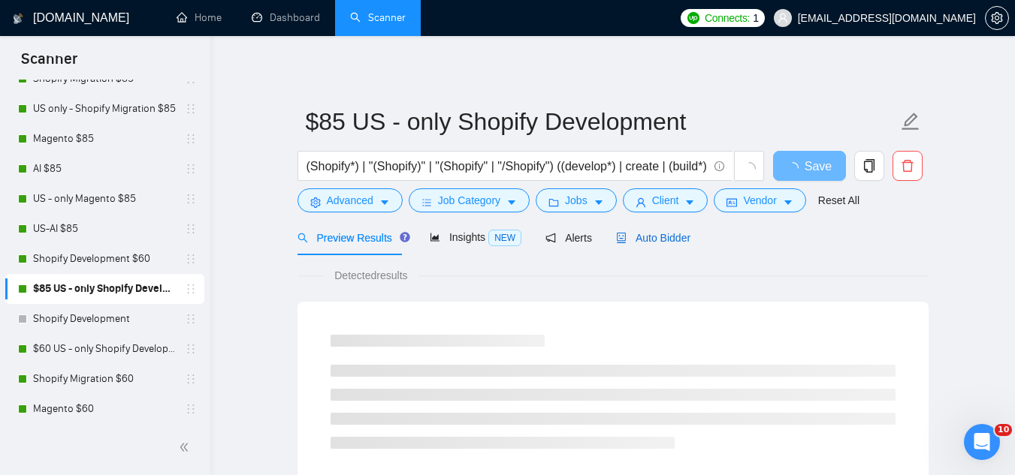
click at [646, 245] on div "Auto Bidder" at bounding box center [653, 238] width 74 height 17
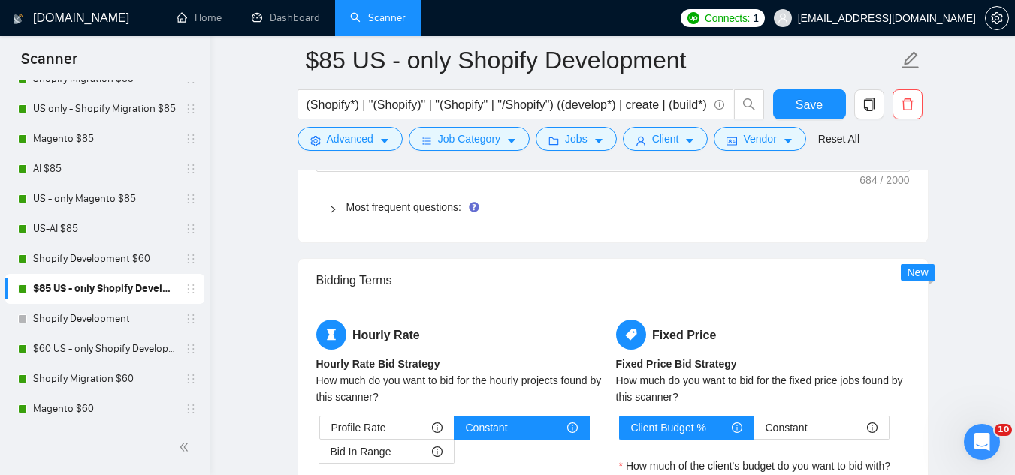
scroll to position [2328, 0]
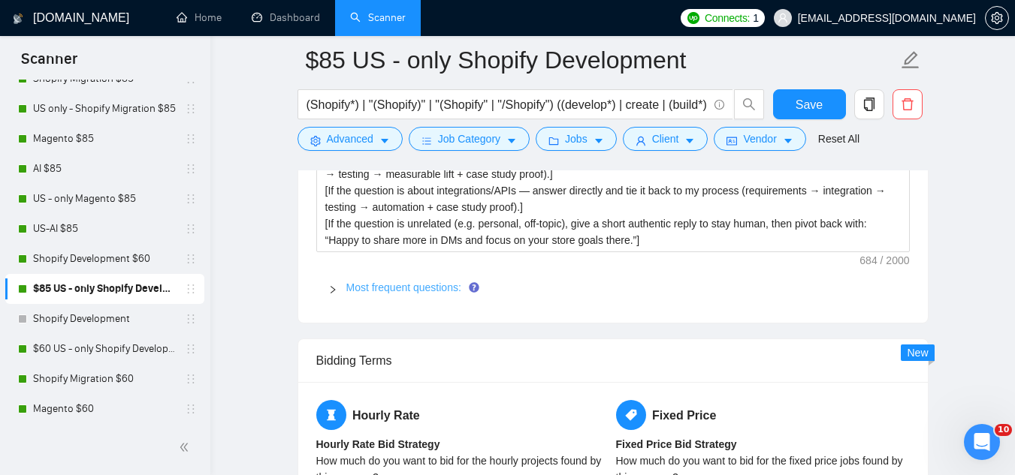
click at [385, 288] on link "Most frequent questions:" at bounding box center [403, 288] width 115 height 12
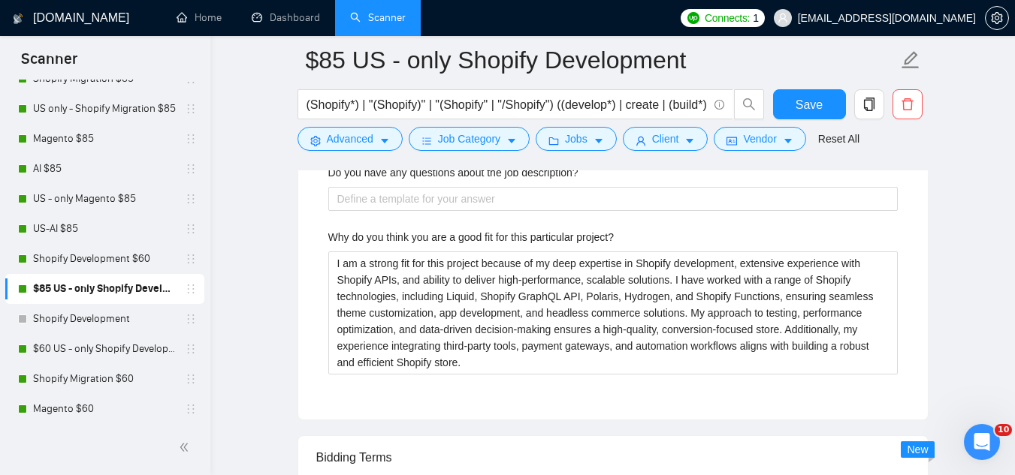
scroll to position [3605, 0]
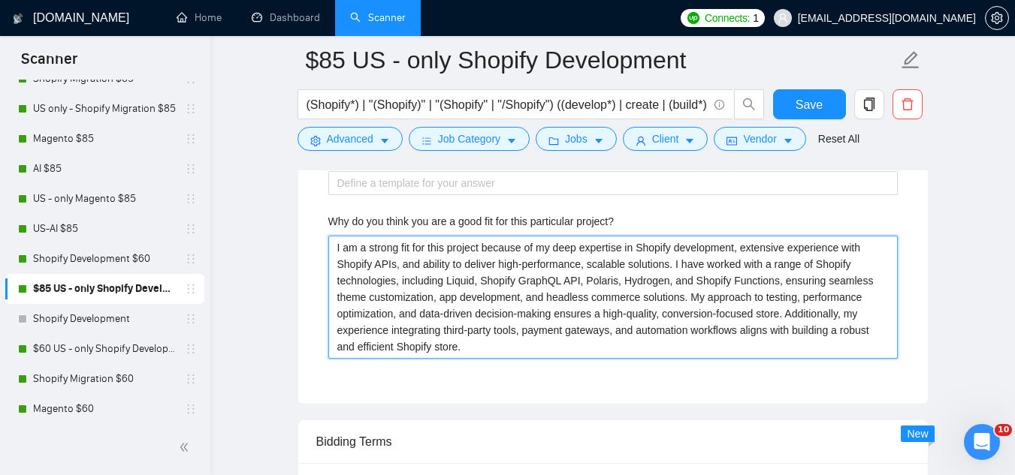
drag, startPoint x: 337, startPoint y: 247, endPoint x: 496, endPoint y: 359, distance: 194.6
paste project\? "Because I’ve already solved [insert exact pain point from job post → “variant r…"
type project\? "Because I’ve already solved [insert exact pain point from job post → “variant r…"
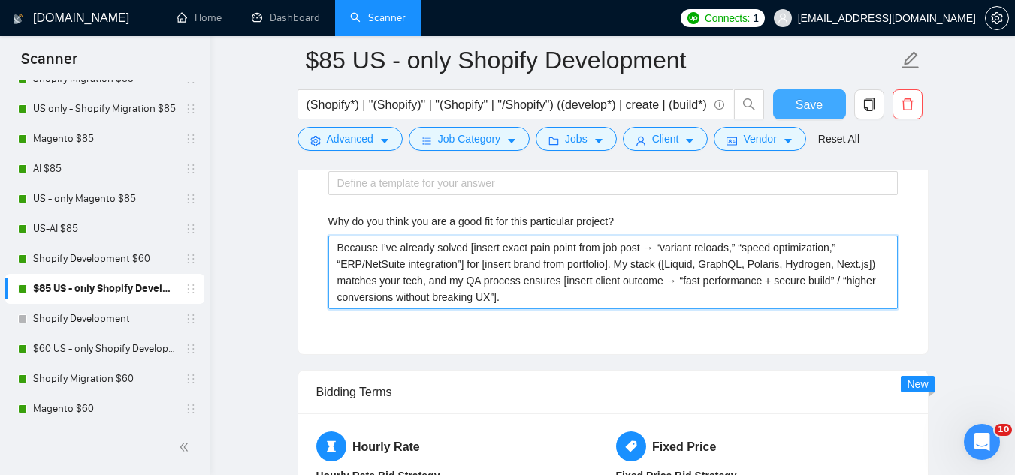
type project\? "Because I’ve already solved [insert exact pain point from job post → “variant r…"
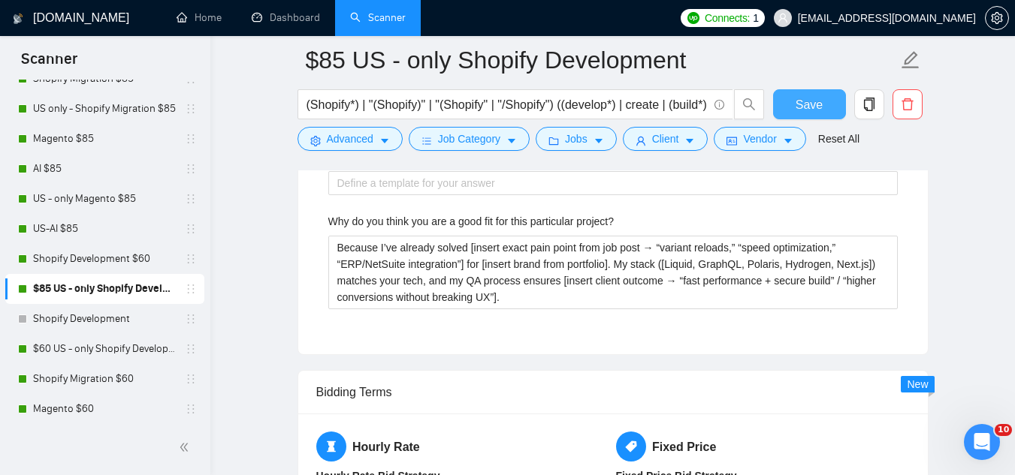
click at [805, 111] on span "Save" at bounding box center [808, 104] width 27 height 19
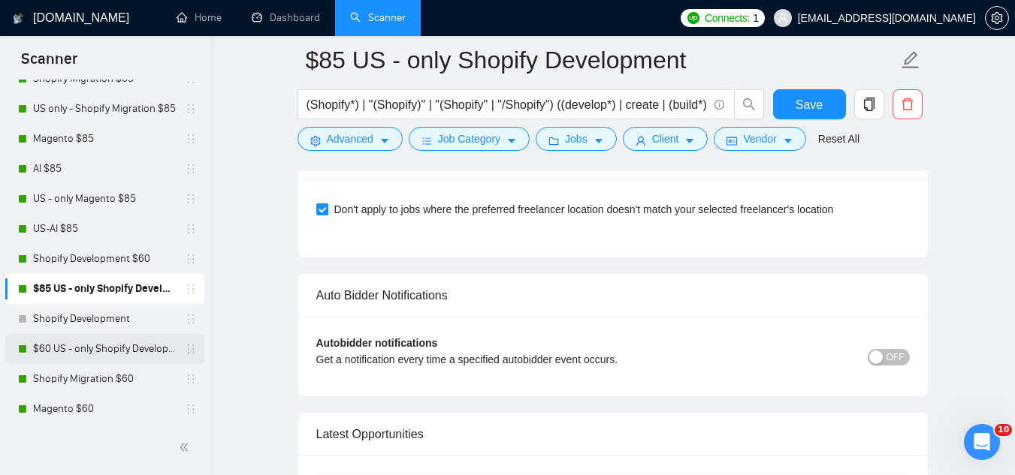
click at [71, 358] on link "$60 US - only Shopify Development" at bounding box center [104, 349] width 143 height 30
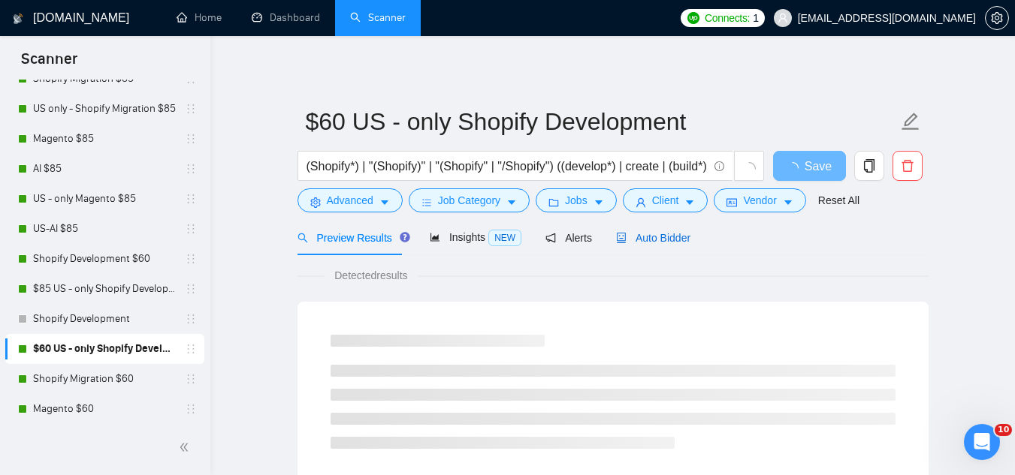
click at [667, 243] on span "Auto Bidder" at bounding box center [653, 238] width 74 height 12
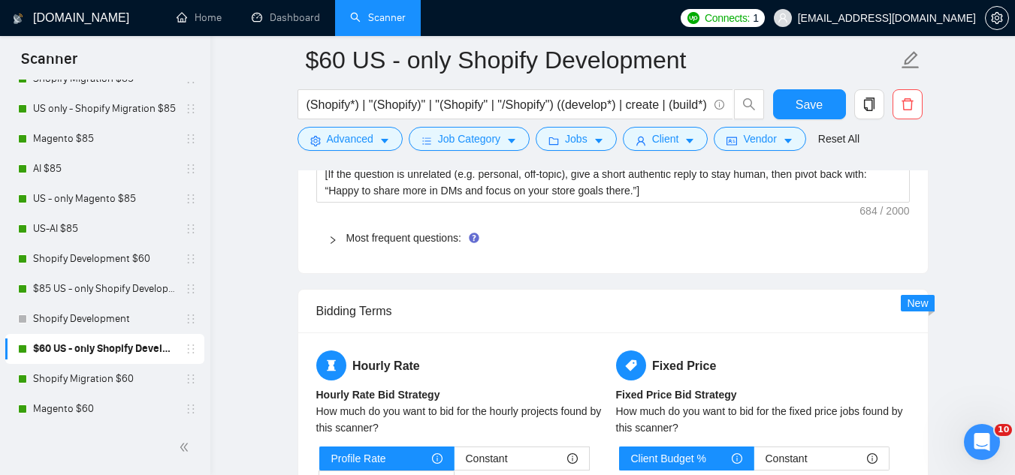
scroll to position [2403, 0]
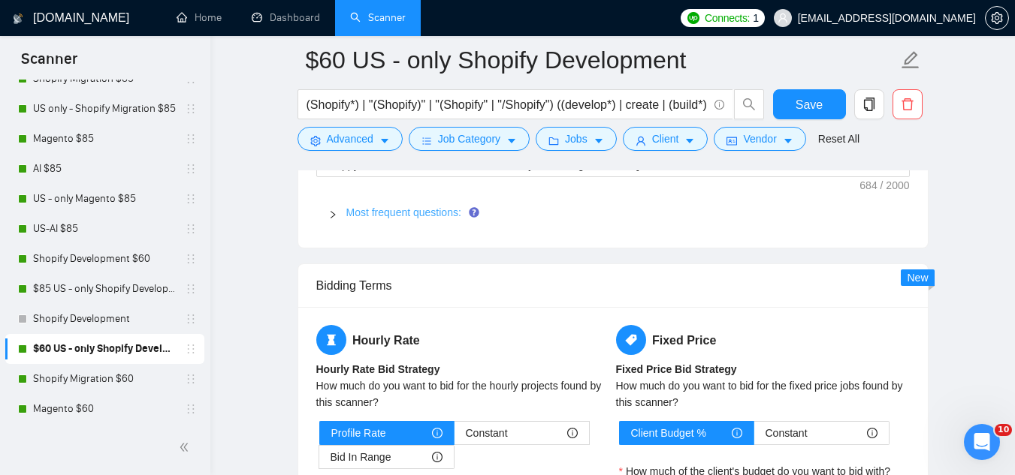
click at [418, 216] on link "Most frequent questions:" at bounding box center [403, 213] width 115 height 12
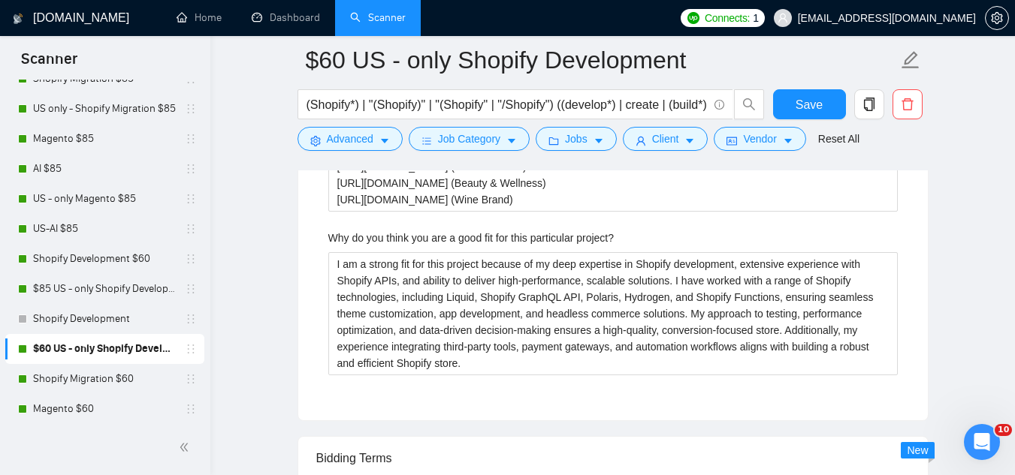
scroll to position [3530, 0]
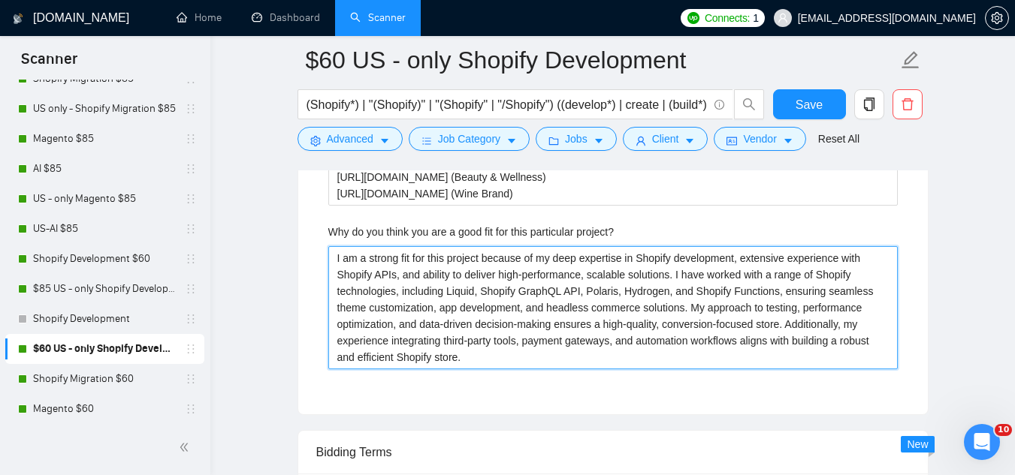
drag, startPoint x: 336, startPoint y: 255, endPoint x: 472, endPoint y: 358, distance: 170.9
click at [472, 358] on project\? "I am a strong fit for this project because of my deep expertise in Shopify deve…" at bounding box center [612, 307] width 569 height 123
paste project\? "Because I’ve already solved [insert exact pain point from job post → “variant r…"
type project\? "Because I’ve already solved [insert exact pain point from job post → “variant r…"
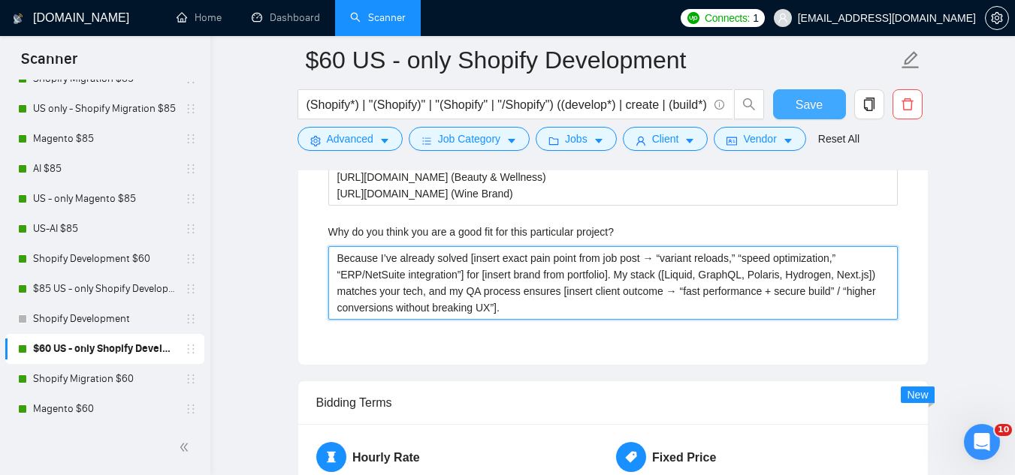
type project\? "Because I’ve already solved [insert exact pain point from job post → “variant r…"
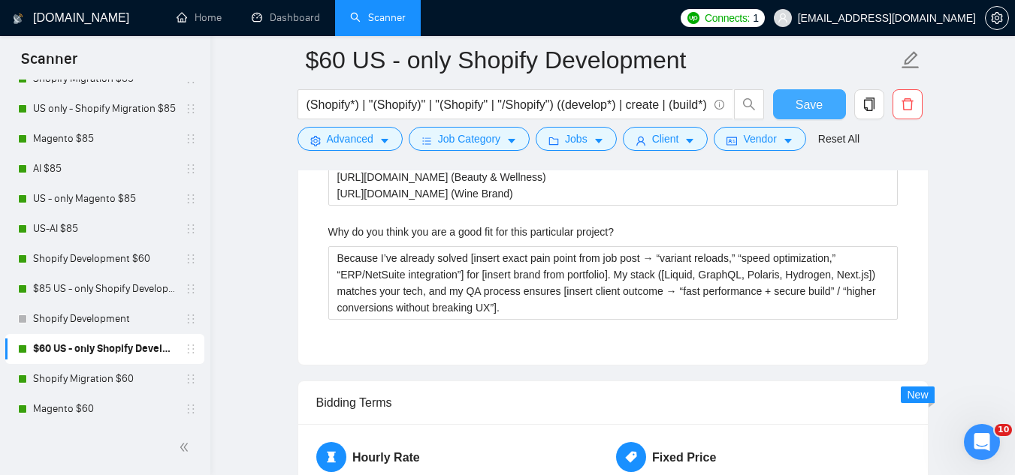
click at [821, 107] on span "Save" at bounding box center [808, 104] width 27 height 19
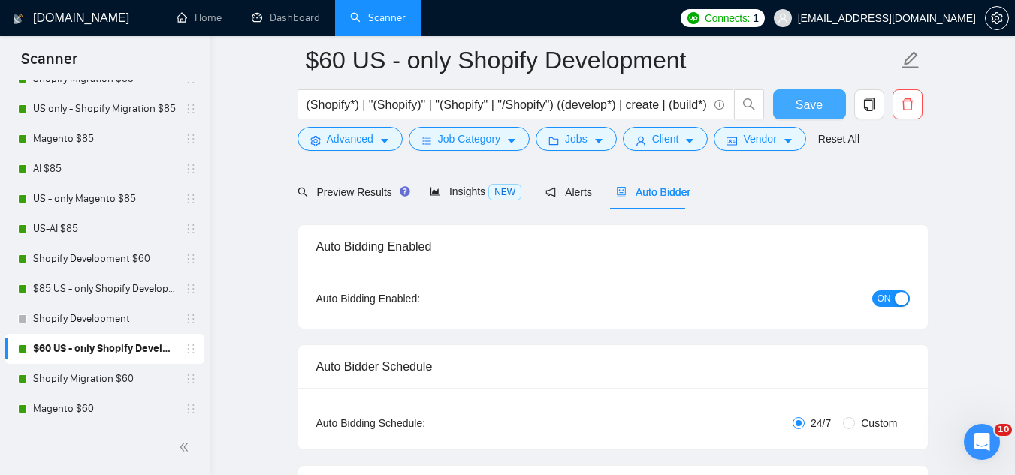
scroll to position [0, 0]
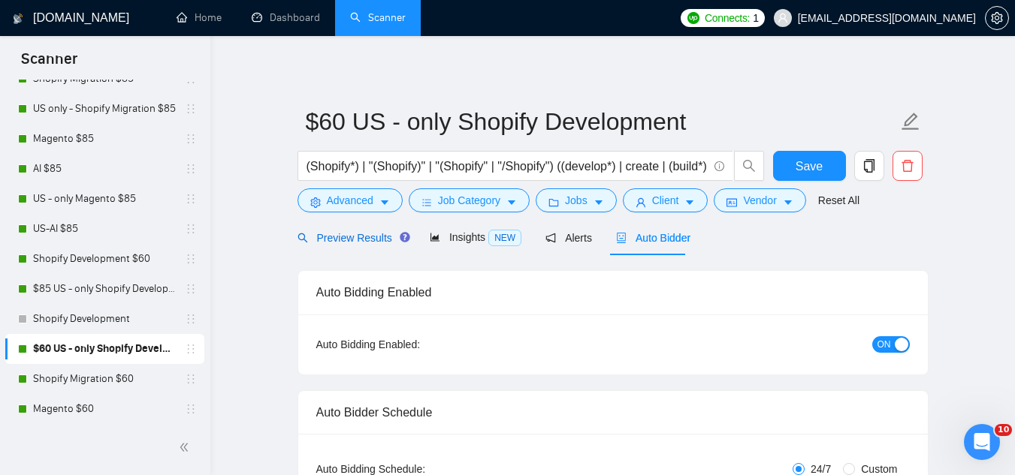
click at [336, 232] on span "Preview Results" at bounding box center [351, 238] width 108 height 12
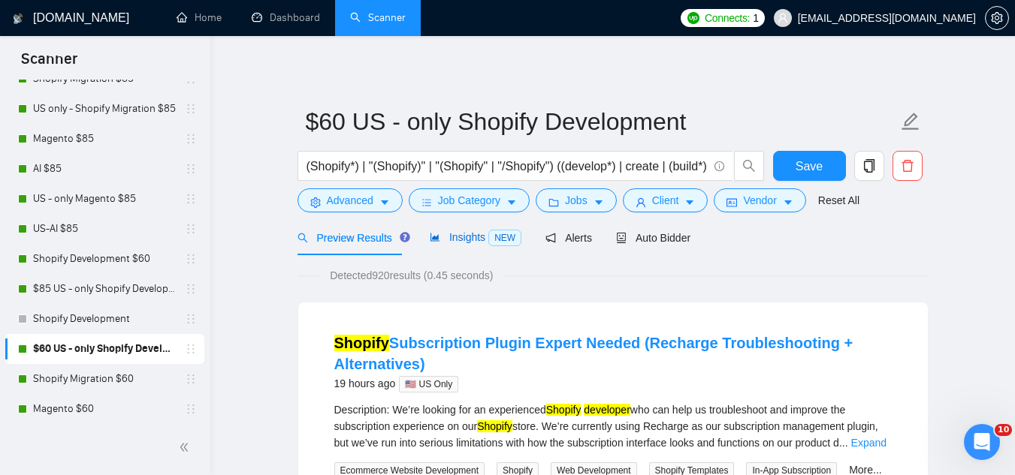
click at [454, 240] on span "Insights NEW" at bounding box center [476, 237] width 92 height 12
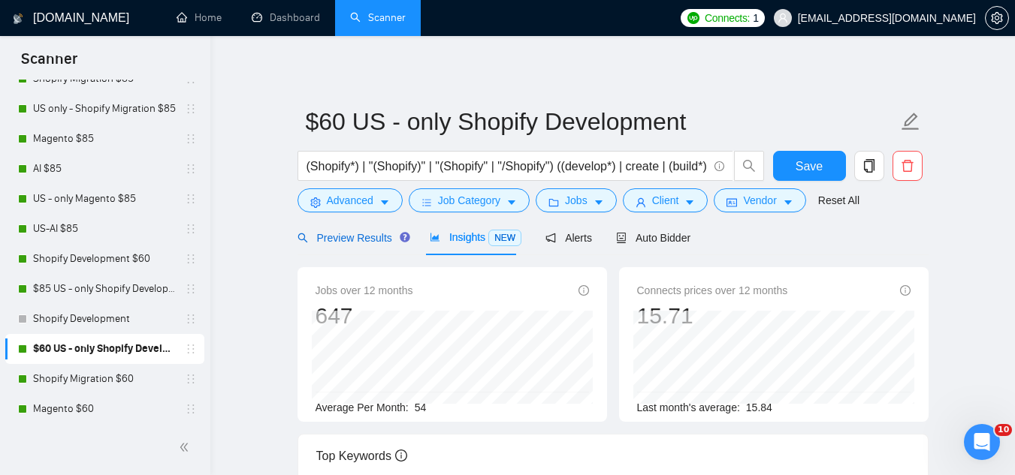
click at [342, 240] on span "Preview Results" at bounding box center [351, 238] width 108 height 12
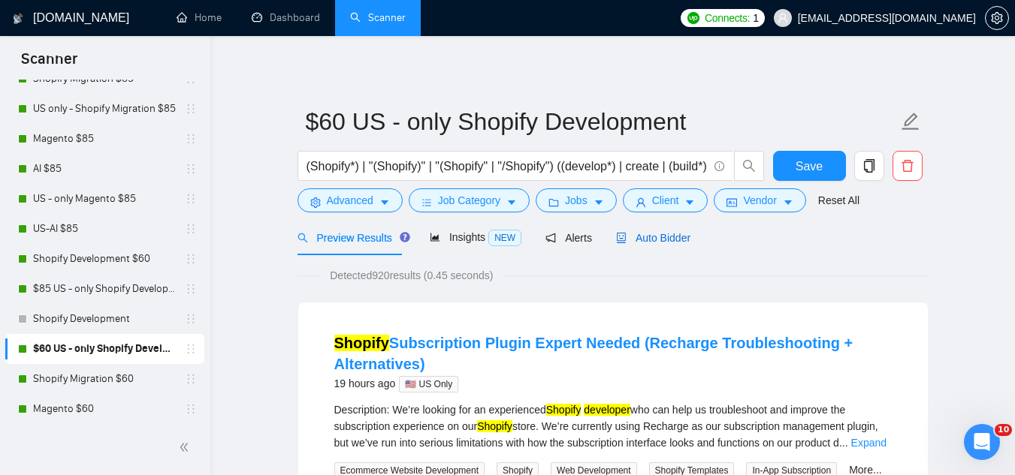
click at [657, 242] on span "Auto Bidder" at bounding box center [653, 238] width 74 height 12
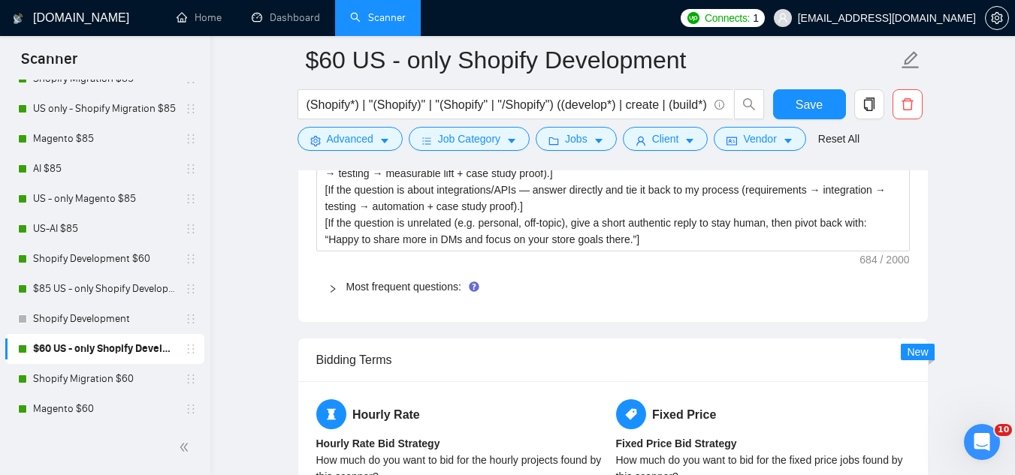
scroll to position [2403, 0]
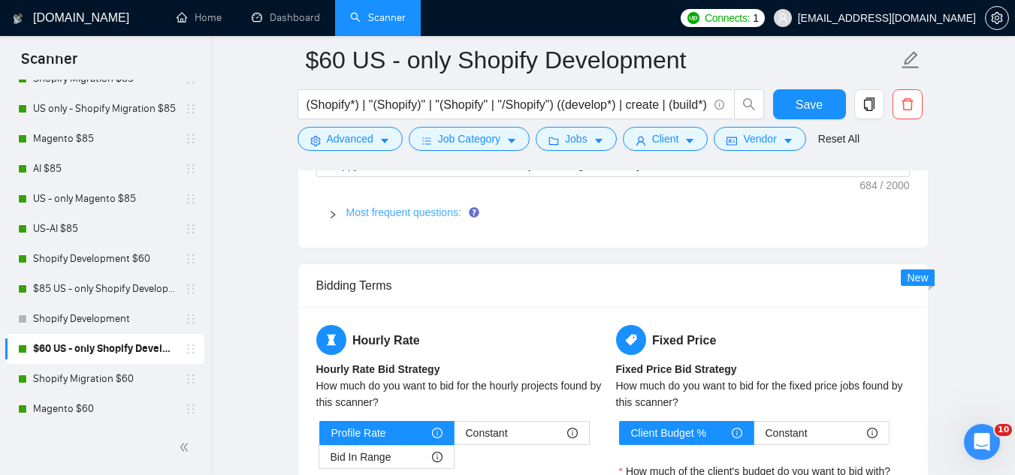
click at [412, 217] on link "Most frequent questions:" at bounding box center [403, 213] width 115 height 12
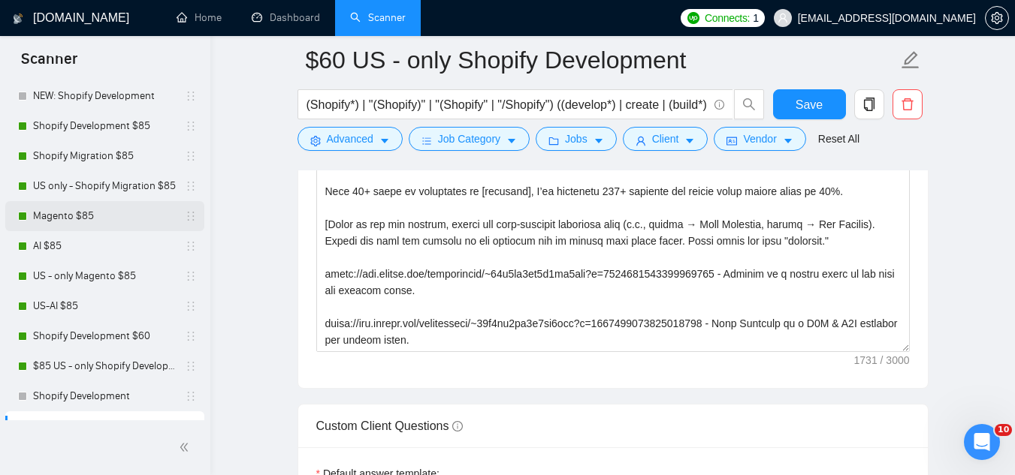
scroll to position [0, 0]
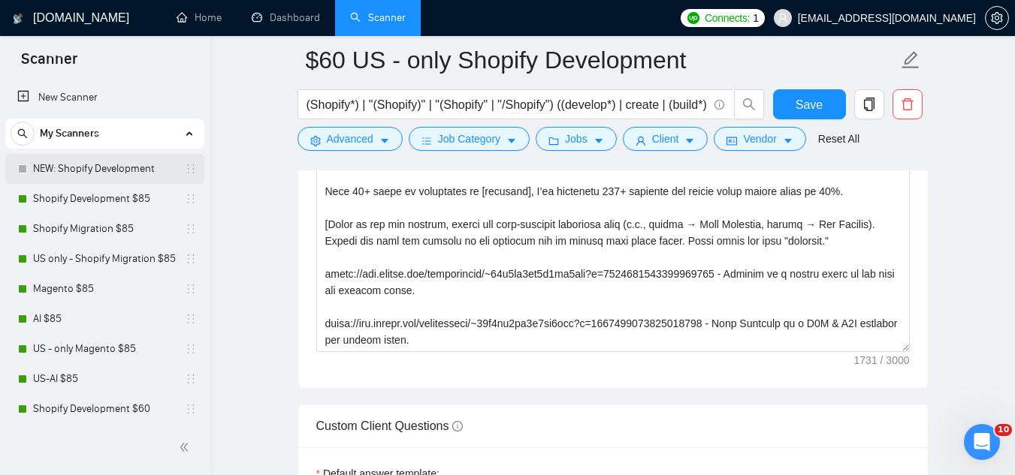
click at [119, 173] on link "NEW: Shopify Development" at bounding box center [104, 169] width 143 height 30
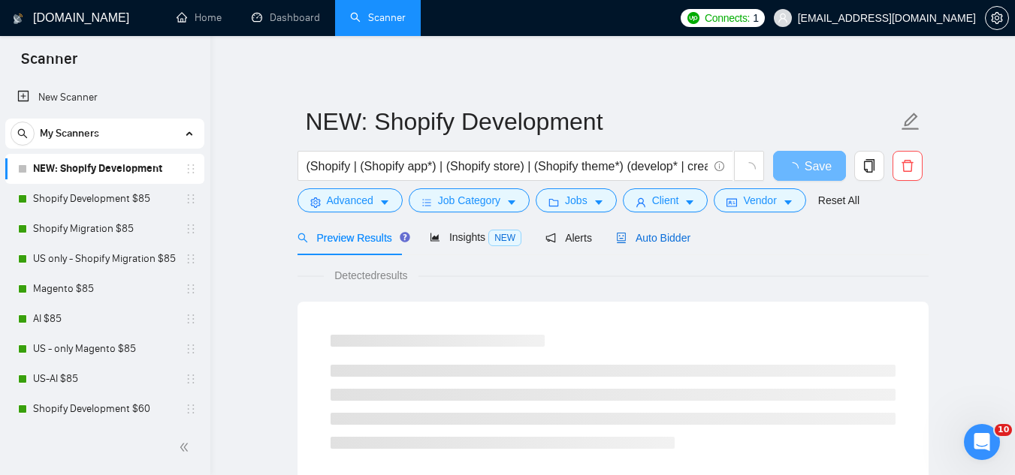
click at [656, 235] on span "Auto Bidder" at bounding box center [653, 238] width 74 height 12
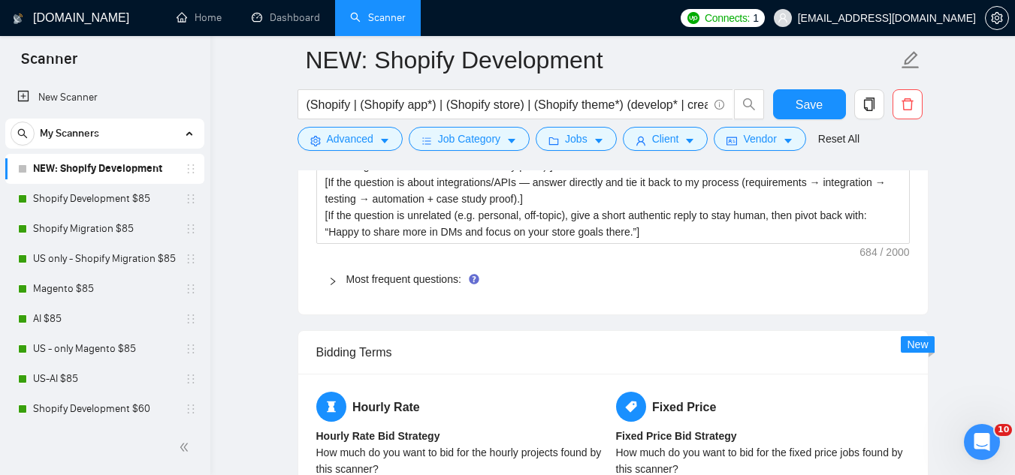
scroll to position [2328, 0]
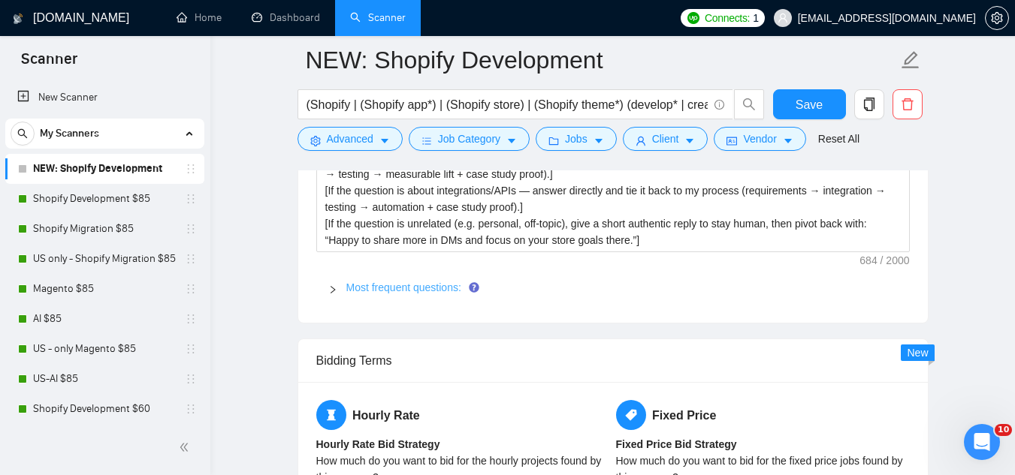
click at [436, 291] on link "Most frequent questions:" at bounding box center [403, 288] width 115 height 12
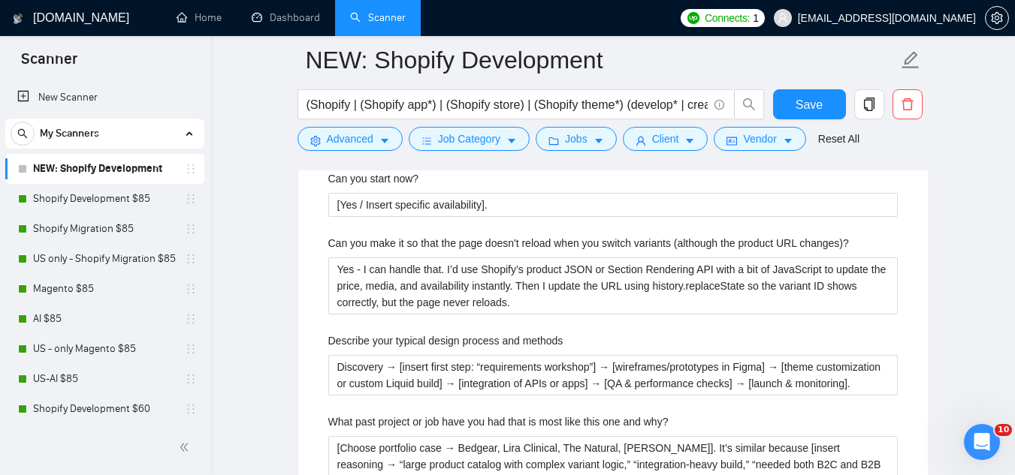
scroll to position [3154, 0]
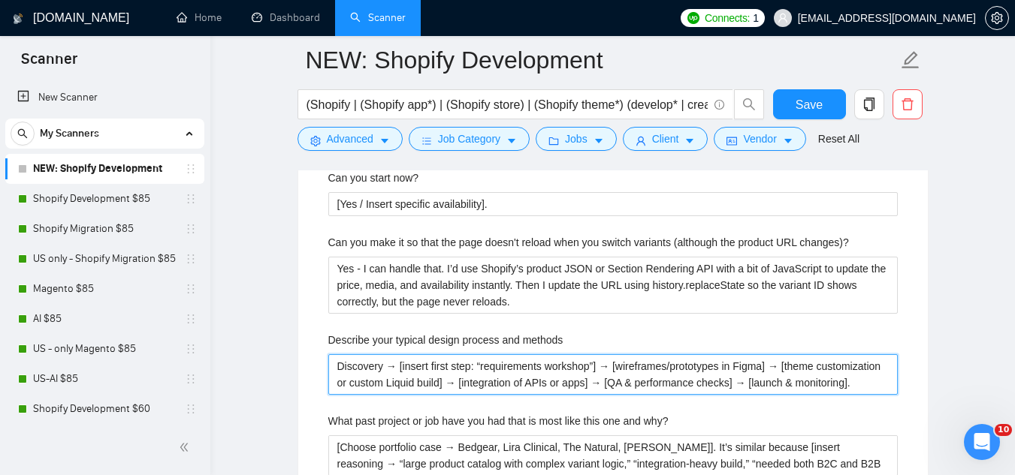
drag, startPoint x: 339, startPoint y: 366, endPoint x: 876, endPoint y: 378, distance: 537.1
click at [876, 378] on methods "Discovery → [insert first step: “requirements workshop”] → [wireframes/prototyp…" at bounding box center [612, 375] width 569 height 41
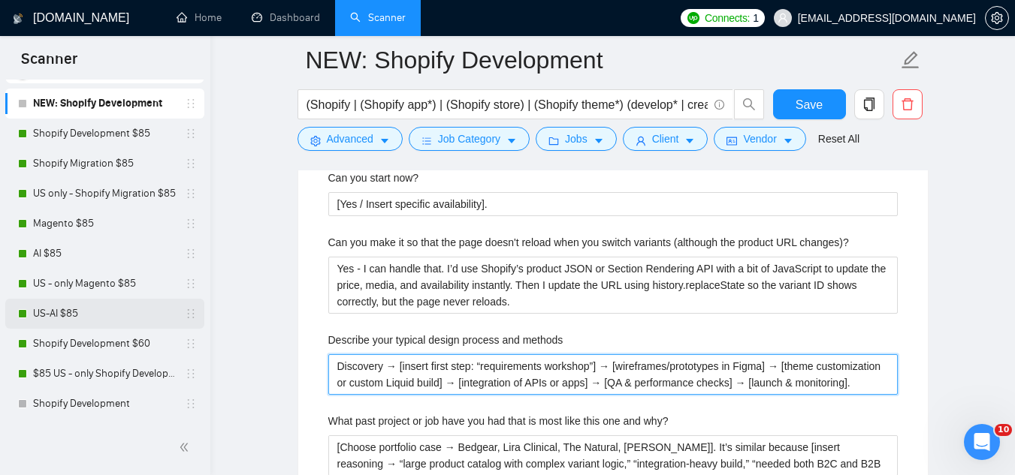
scroll to position [150, 0]
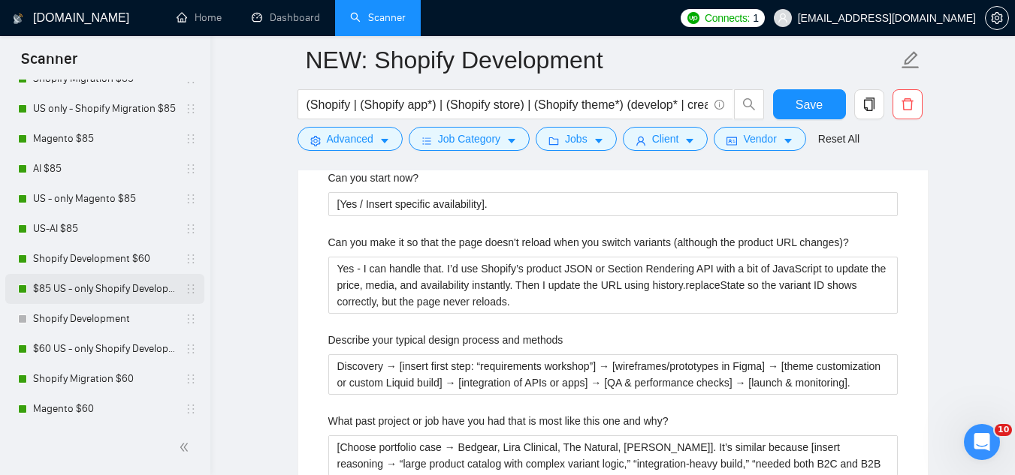
click at [112, 286] on link "$85 US - only Shopify Development" at bounding box center [104, 289] width 143 height 30
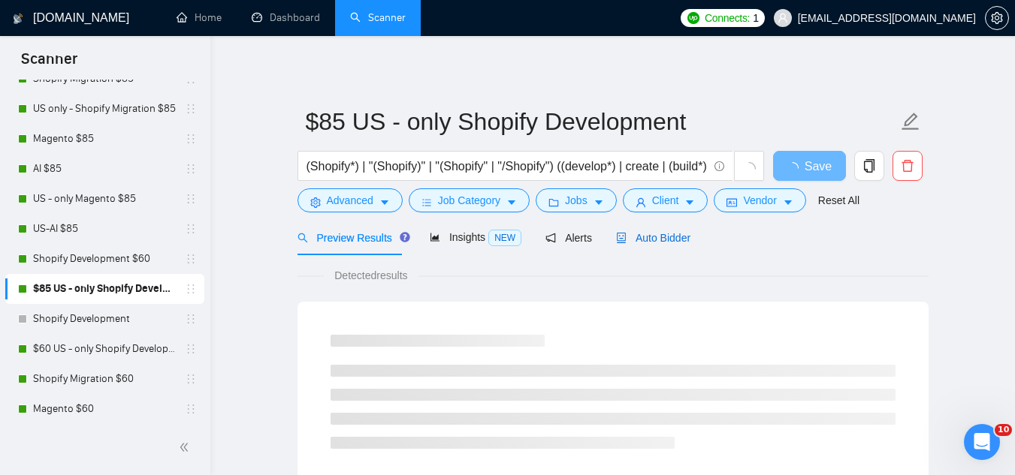
click at [644, 234] on span "Auto Bidder" at bounding box center [653, 238] width 74 height 12
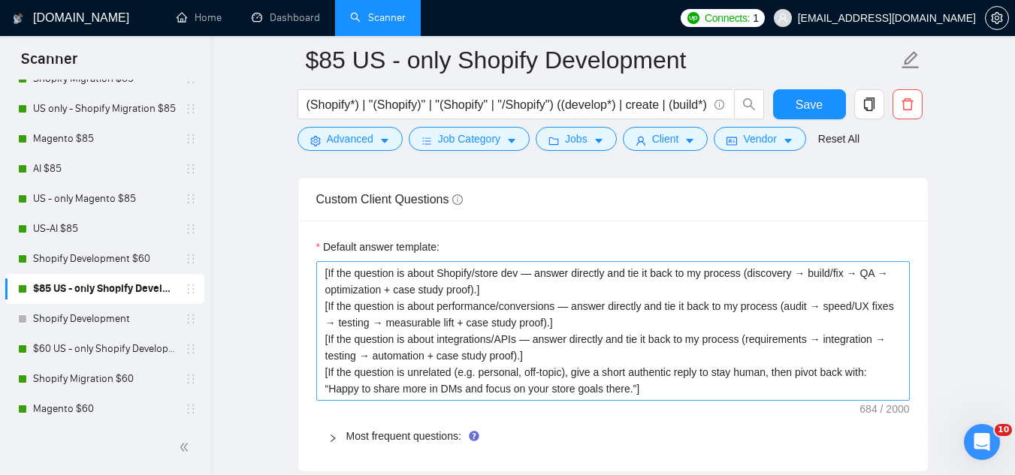
scroll to position [2178, 0]
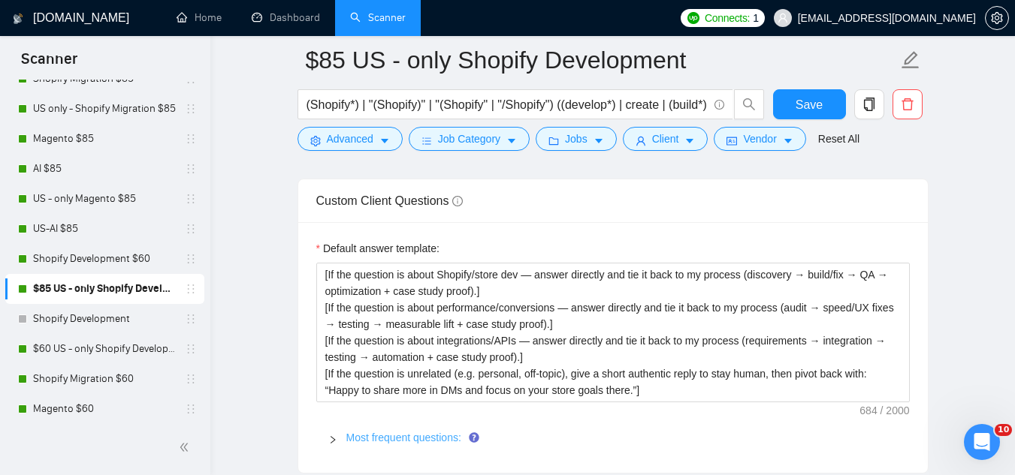
click at [435, 440] on link "Most frequent questions:" at bounding box center [403, 438] width 115 height 12
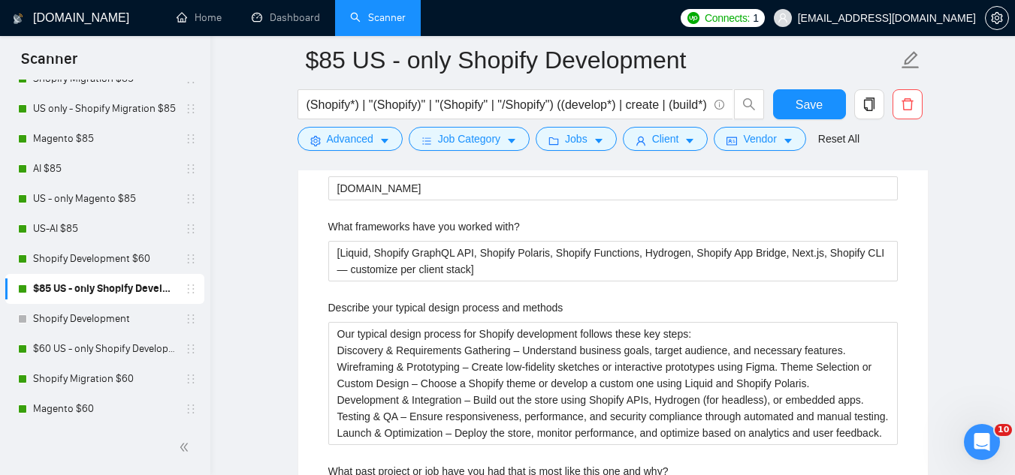
scroll to position [2704, 0]
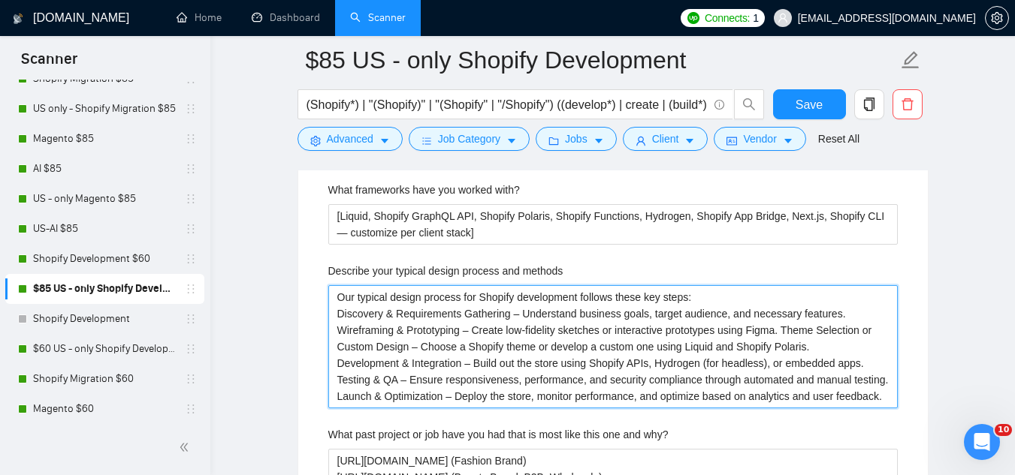
drag, startPoint x: 337, startPoint y: 296, endPoint x: 883, endPoint y: 400, distance: 555.9
click at [883, 400] on methods "Our typical design process for Shopify development follows these key steps: Dis…" at bounding box center [612, 346] width 569 height 123
paste methods "Discovery → [insert first step: “requirements workshop”] → [wireframes/prototyp…"
type methods "Discovery → [insert first step: “requirements workshop”] → [wireframes/prototyp…"
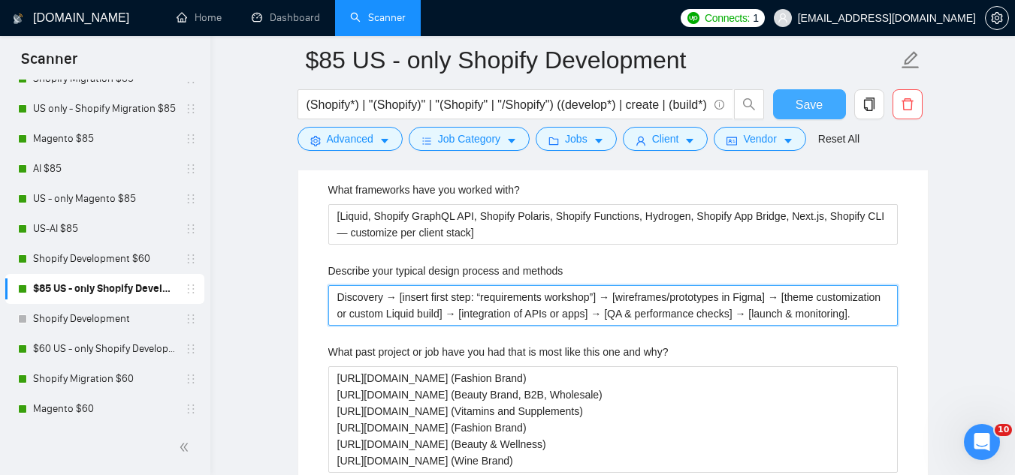
type methods "Discovery → [insert first step: “requirements workshop”] → [wireframes/prototyp…"
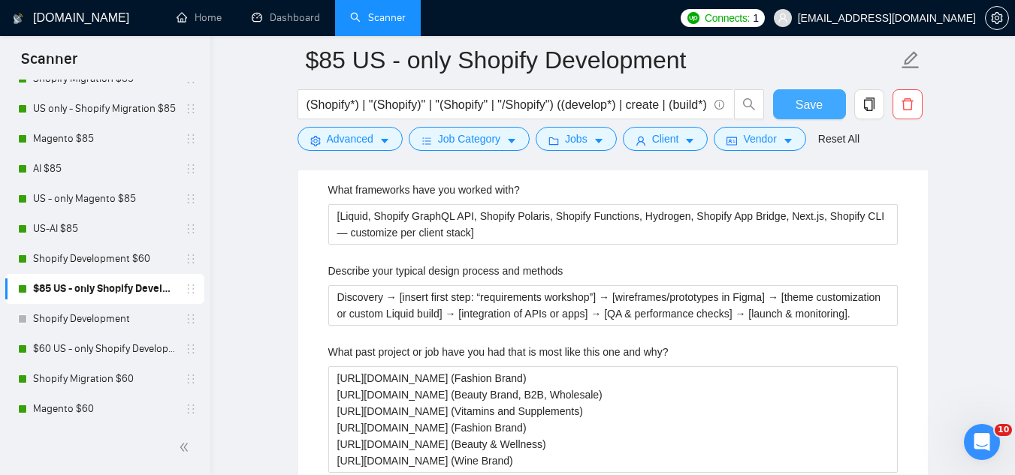
click at [818, 107] on span "Save" at bounding box center [808, 104] width 27 height 19
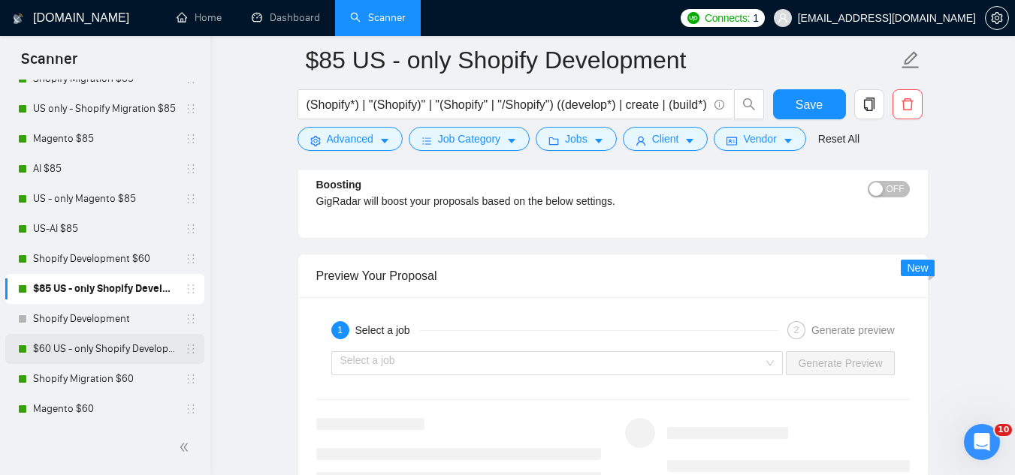
click at [99, 350] on link "$60 US - only Shopify Development" at bounding box center [104, 349] width 143 height 30
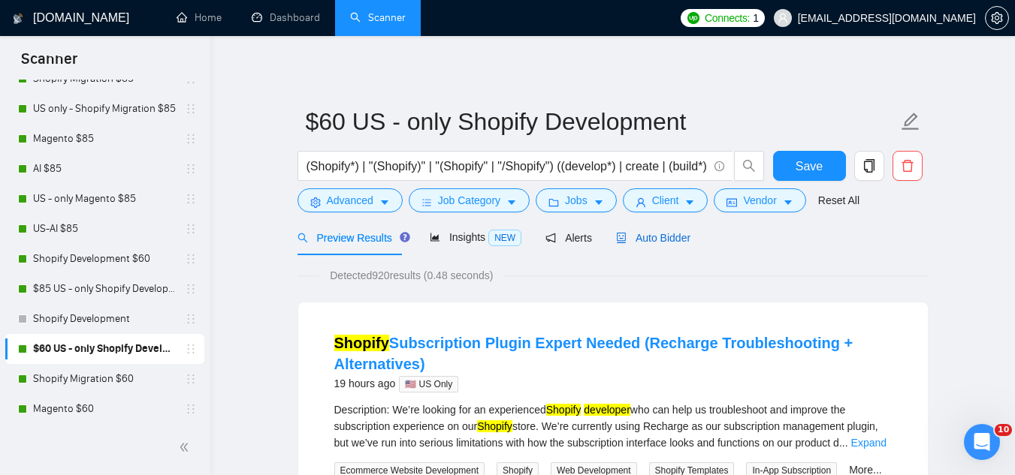
click at [664, 237] on span "Auto Bidder" at bounding box center [653, 238] width 74 height 12
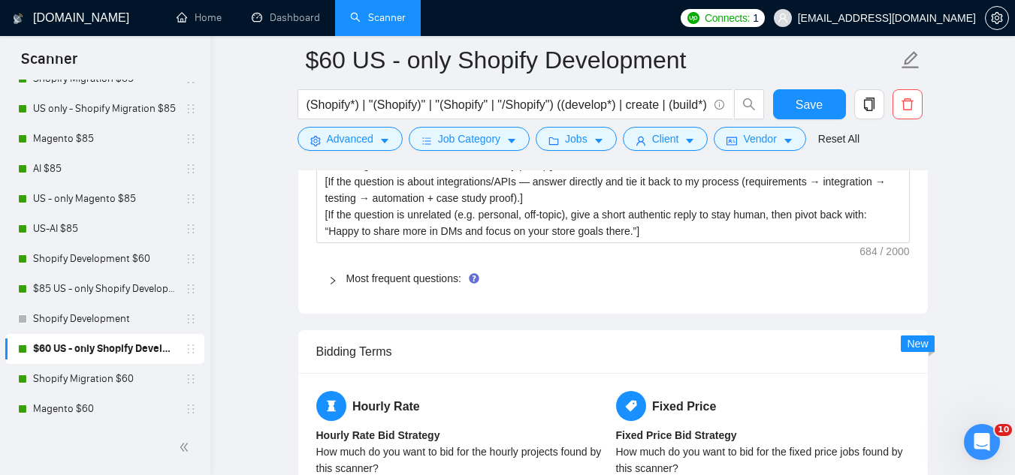
scroll to position [2328, 0]
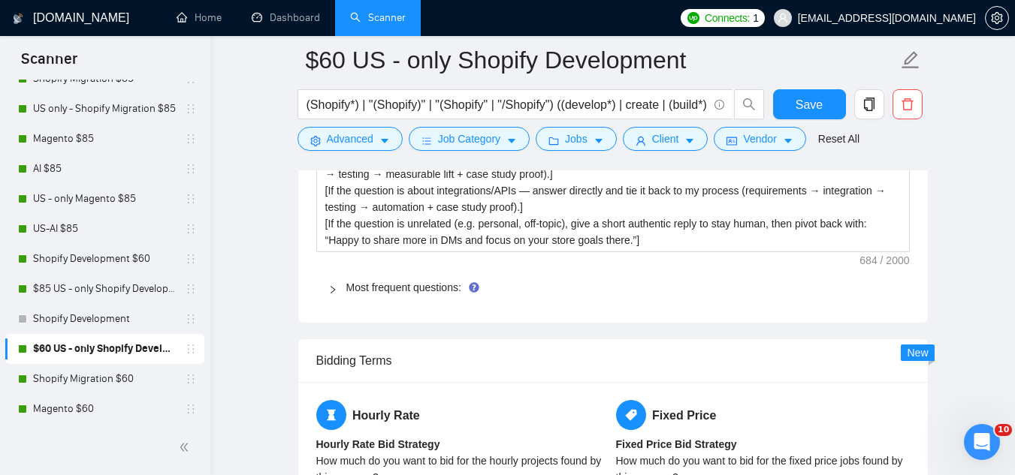
click at [422, 294] on span "Most frequent questions:" at bounding box center [621, 287] width 551 height 17
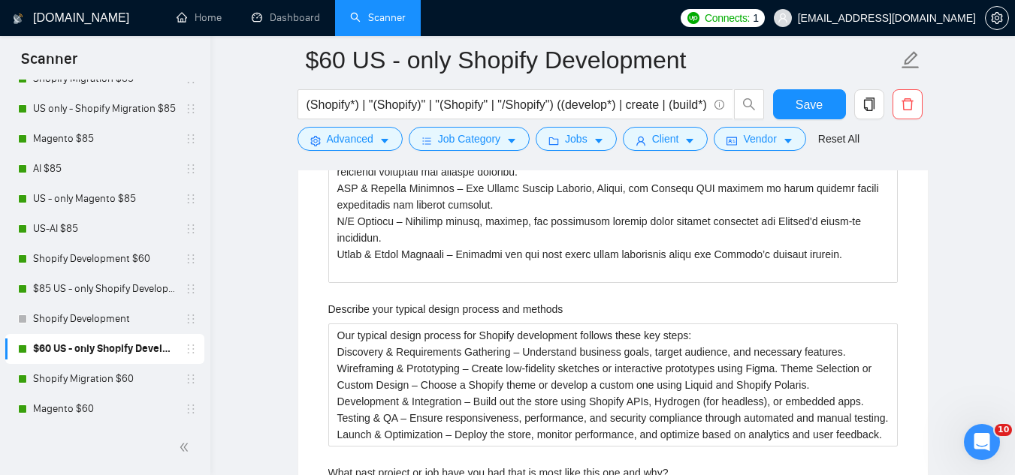
scroll to position [3154, 0]
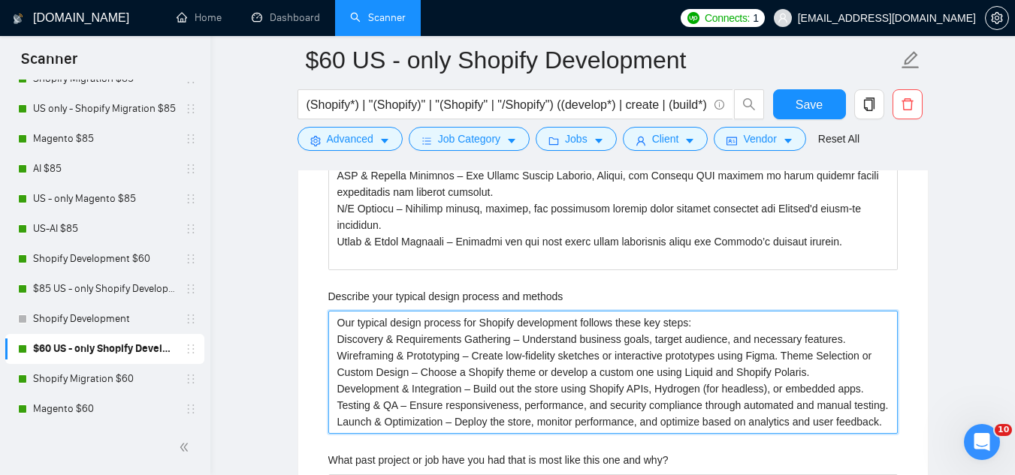
drag, startPoint x: 336, startPoint y: 324, endPoint x: 895, endPoint y: 427, distance: 567.3
click at [895, 427] on methods "Our typical design process for Shopify development follows these key steps: Dis…" at bounding box center [612, 372] width 569 height 123
paste methods "Discovery → [insert first step: “requirements workshop”] → [wireframes/prototyp…"
type methods "Discovery → [insert first step: “requirements workshop”] → [wireframes/prototyp…"
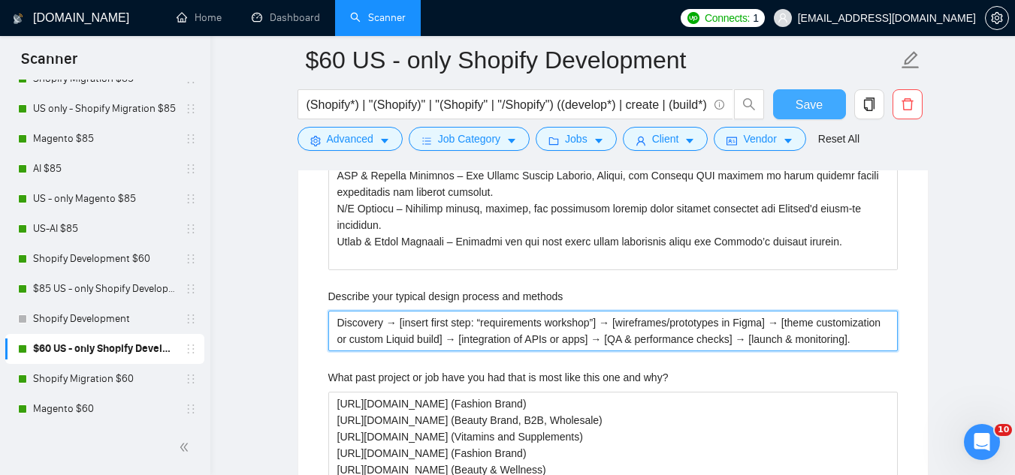
type methods "Discovery → [insert first step: “requirements workshop”] → [wireframes/prototyp…"
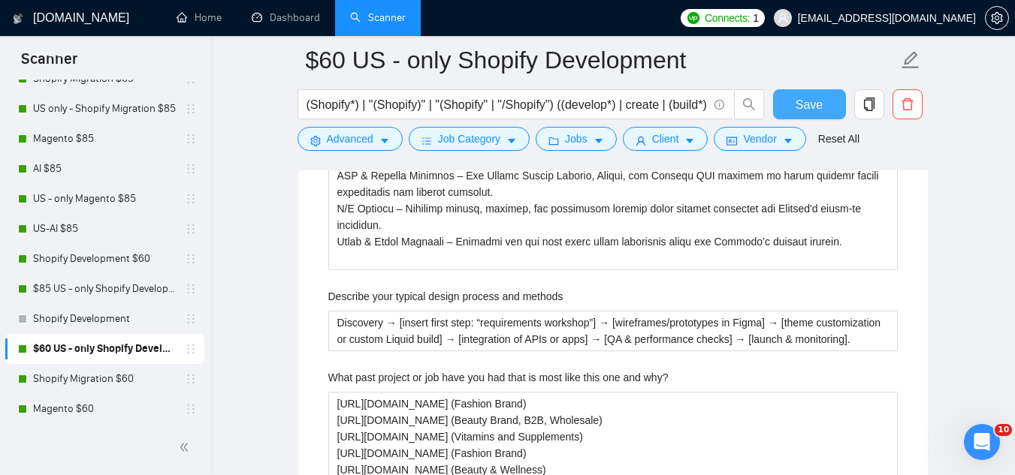
click at [807, 114] on button "Save" at bounding box center [809, 104] width 73 height 30
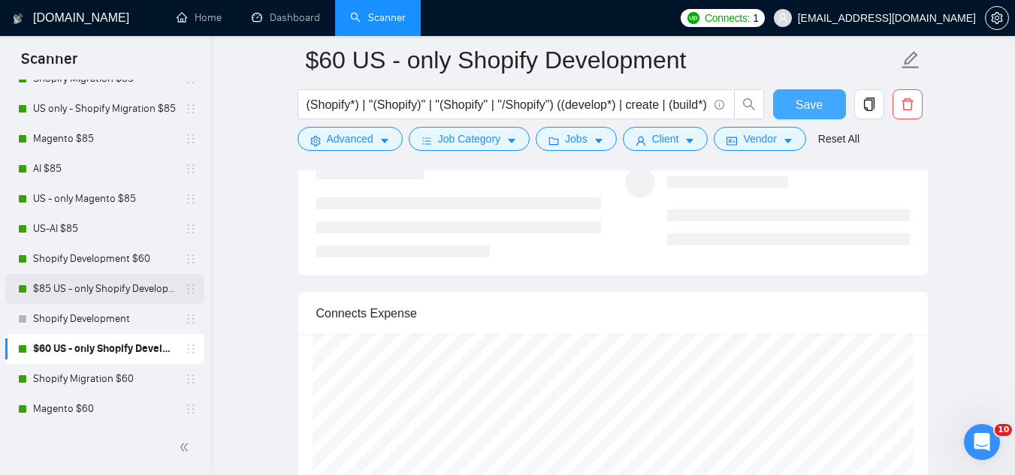
scroll to position [0, 0]
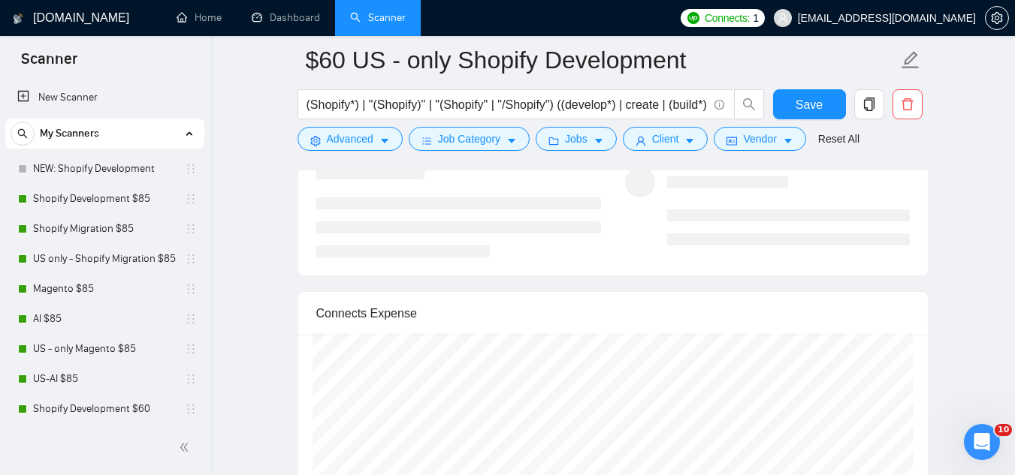
drag, startPoint x: 116, startPoint y: 164, endPoint x: 237, endPoint y: 189, distance: 122.9
click at [116, 164] on link "NEW: Shopify Development" at bounding box center [104, 169] width 143 height 30
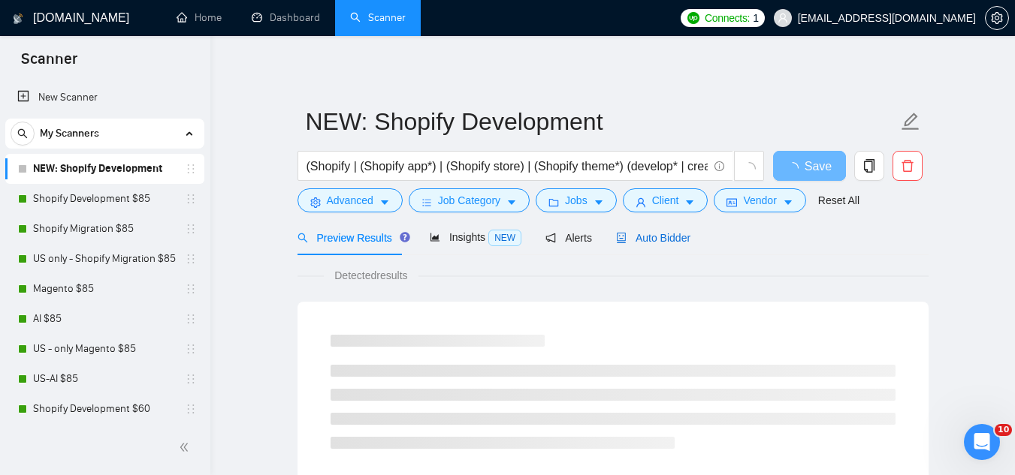
click at [671, 233] on span "Auto Bidder" at bounding box center [653, 238] width 74 height 12
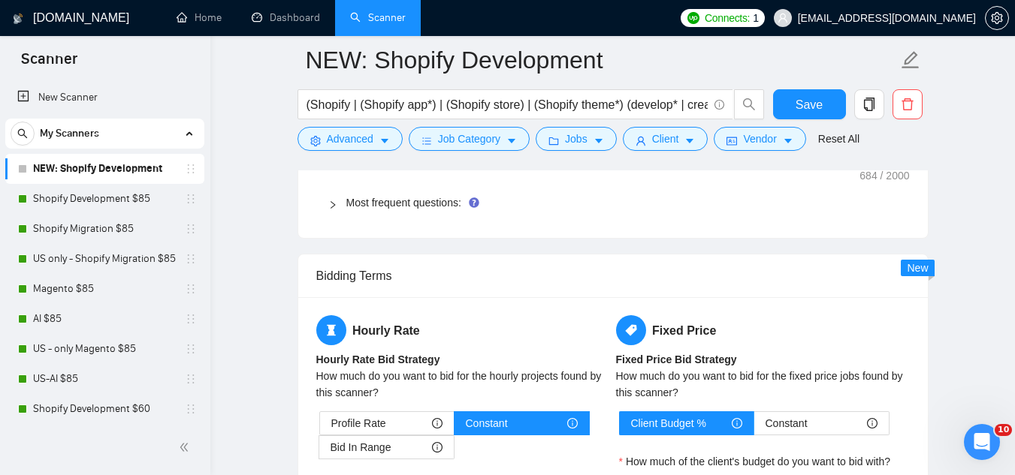
scroll to position [2328, 0]
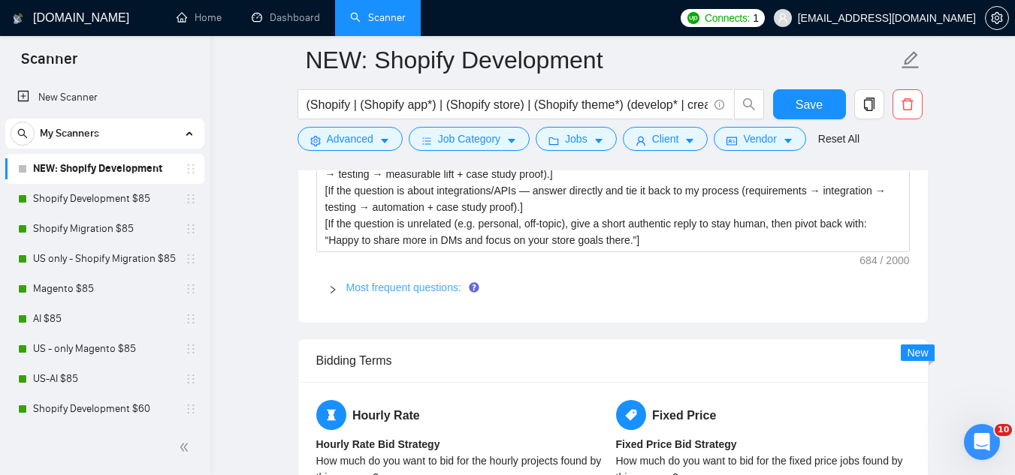
click at [419, 288] on link "Most frequent questions:" at bounding box center [403, 288] width 115 height 12
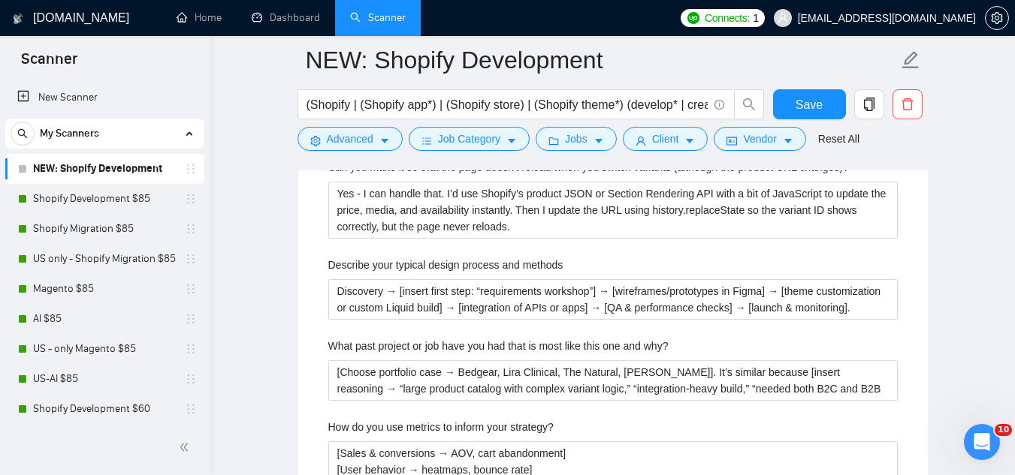
scroll to position [3305, 0]
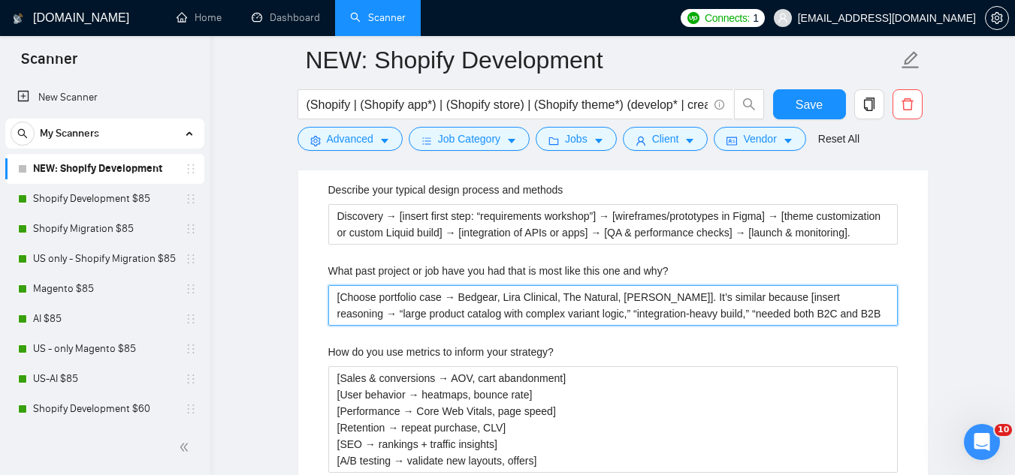
click at [341, 294] on why\? "[Choose portfolio case → Bedgear, Lira Clinical, The Natural, [PERSON_NAME]]. I…" at bounding box center [612, 305] width 569 height 41
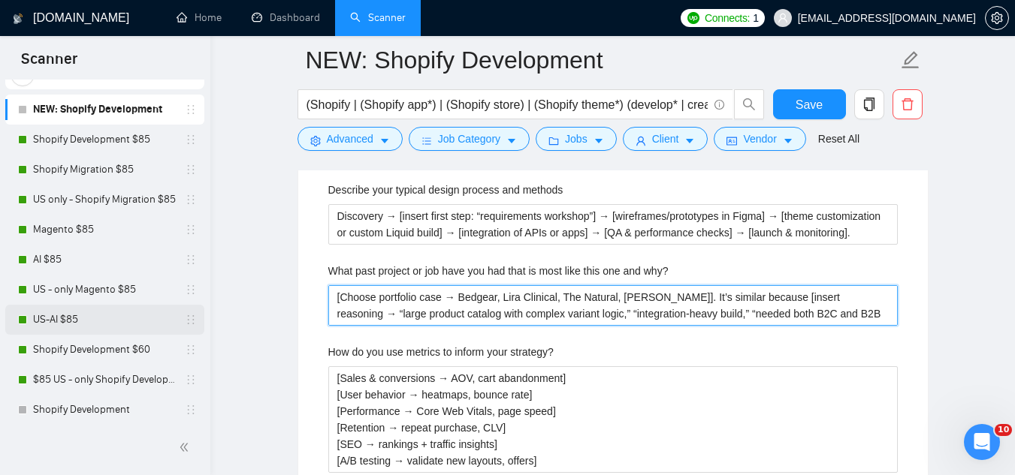
scroll to position [150, 0]
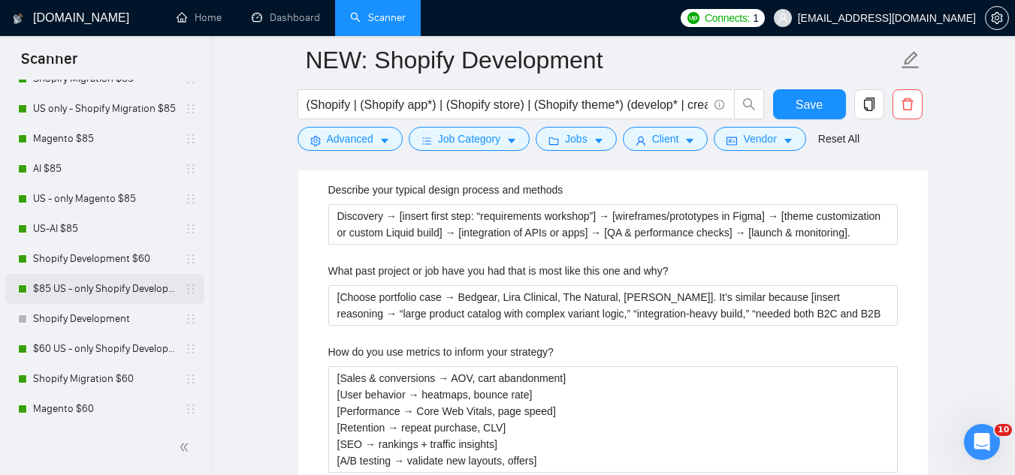
click at [101, 291] on link "$85 US - only Shopify Development" at bounding box center [104, 289] width 143 height 30
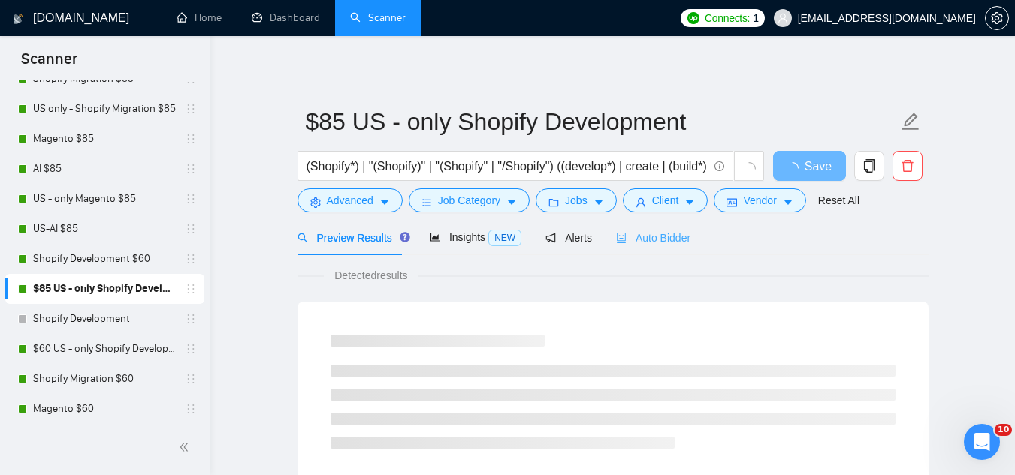
click at [621, 247] on div "Auto Bidder" at bounding box center [653, 237] width 74 height 35
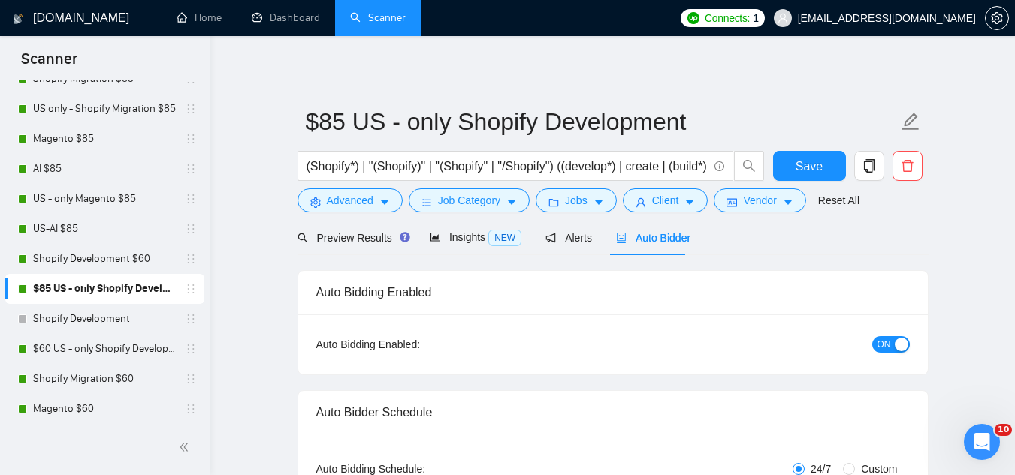
click at [674, 243] on span "Auto Bidder" at bounding box center [653, 238] width 74 height 12
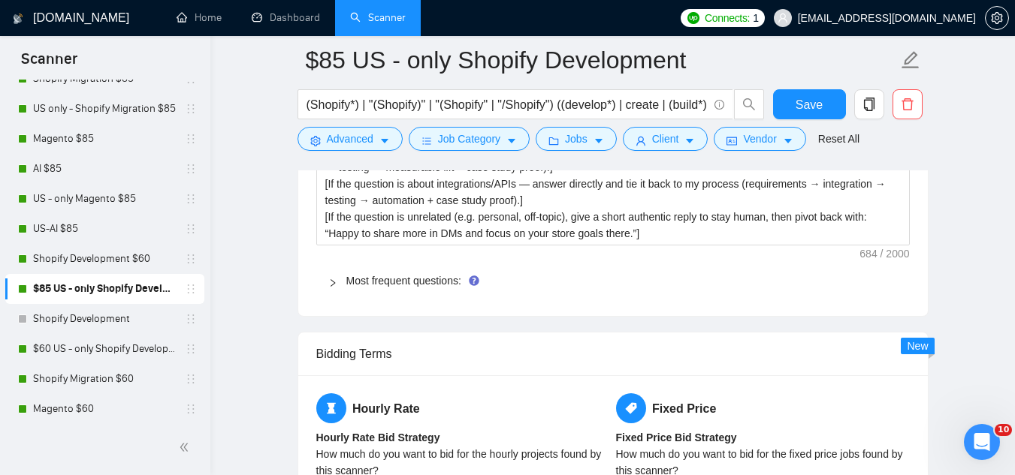
scroll to position [2328, 0]
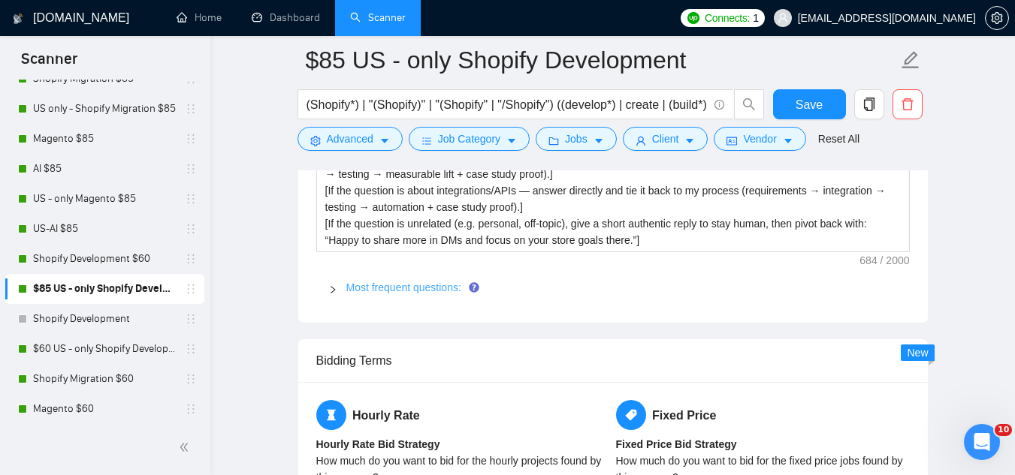
click at [422, 292] on link "Most frequent questions:" at bounding box center [403, 288] width 115 height 12
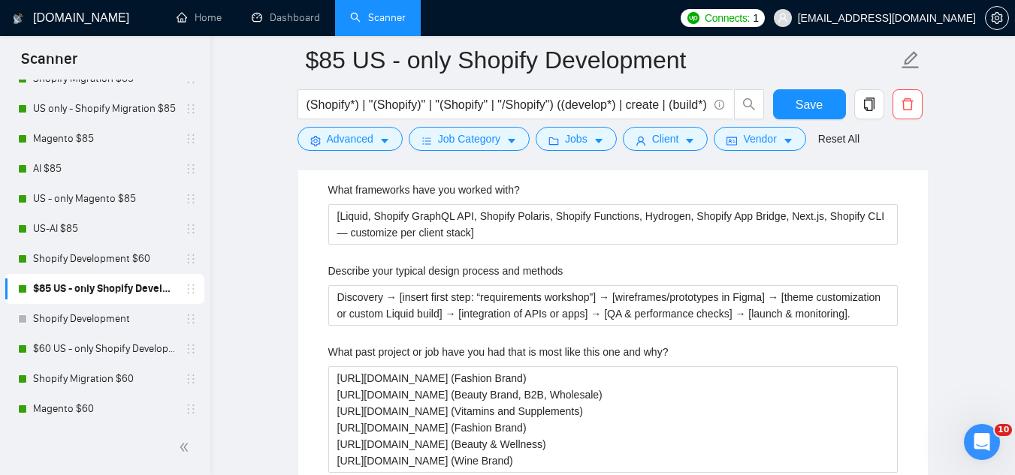
scroll to position [2779, 0]
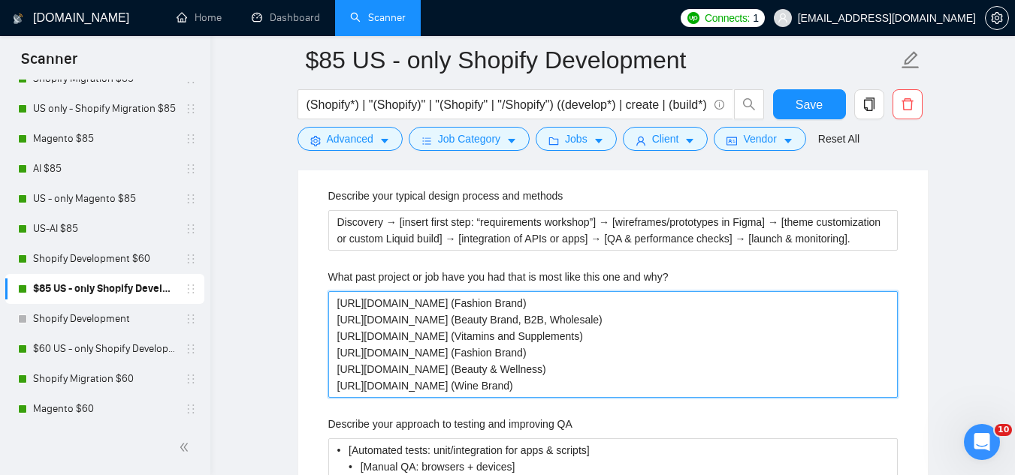
drag, startPoint x: 336, startPoint y: 307, endPoint x: 578, endPoint y: 391, distance: 256.5
click at [578, 391] on why\? "[URL][DOMAIN_NAME] (Fashion Brand) [URL][DOMAIN_NAME] (Beauty Brand, B2B, Whole…" at bounding box center [612, 344] width 569 height 107
paste why\? "[Choose portfolio case → Bedgear, Lira Clinical, The Natural, [PERSON_NAME]]. I…"
type why\? "[Choose portfolio case → Bedgear, Lira Clinical, The Natural, [PERSON_NAME]]. I…"
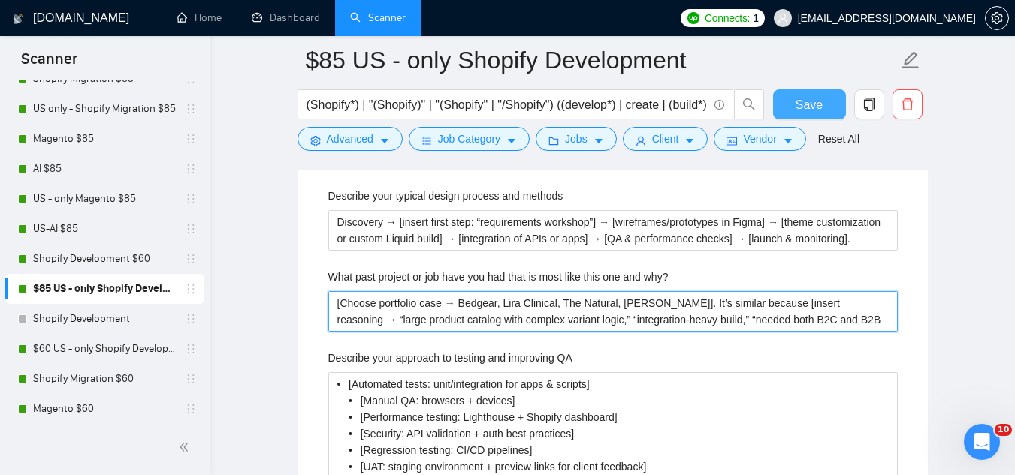
type why\? "[Choose portfolio case → Bedgear, Lira Clinical, The Natural, [PERSON_NAME]]. I…"
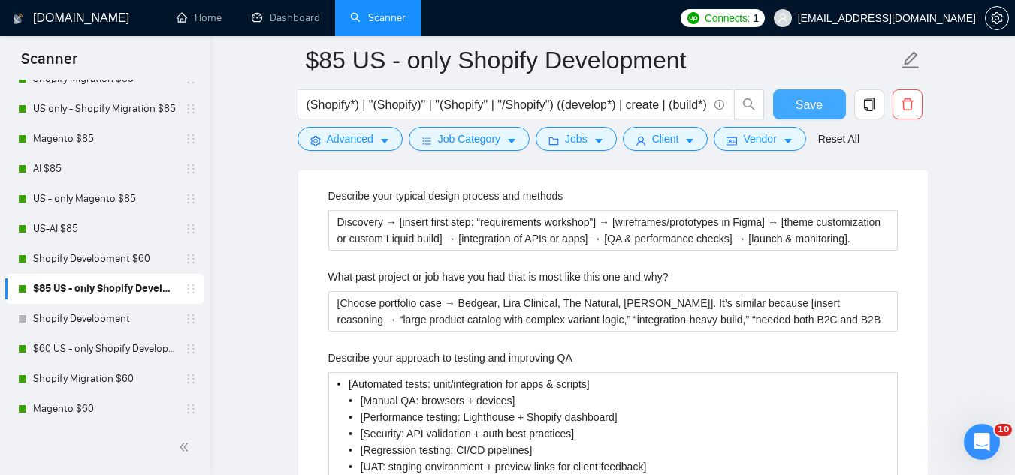
click at [803, 106] on span "Save" at bounding box center [808, 104] width 27 height 19
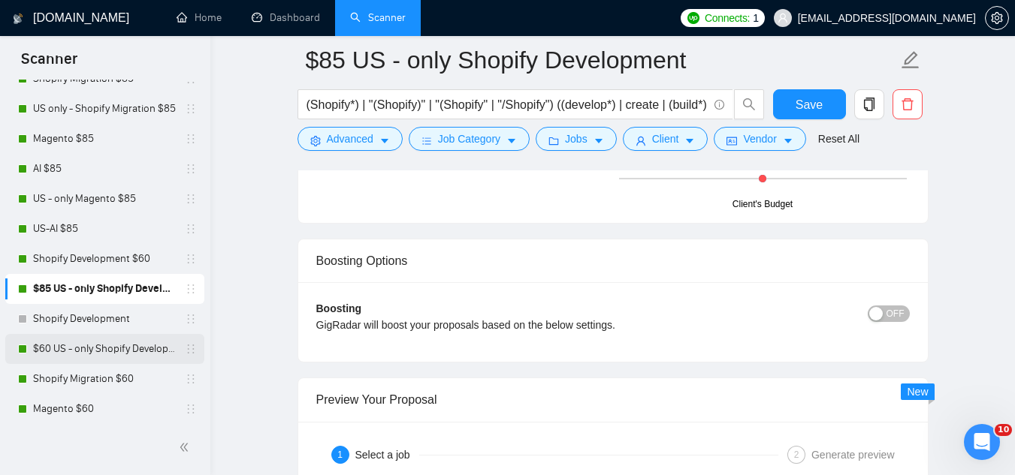
click at [136, 352] on link "$60 US - only Shopify Development" at bounding box center [104, 349] width 143 height 30
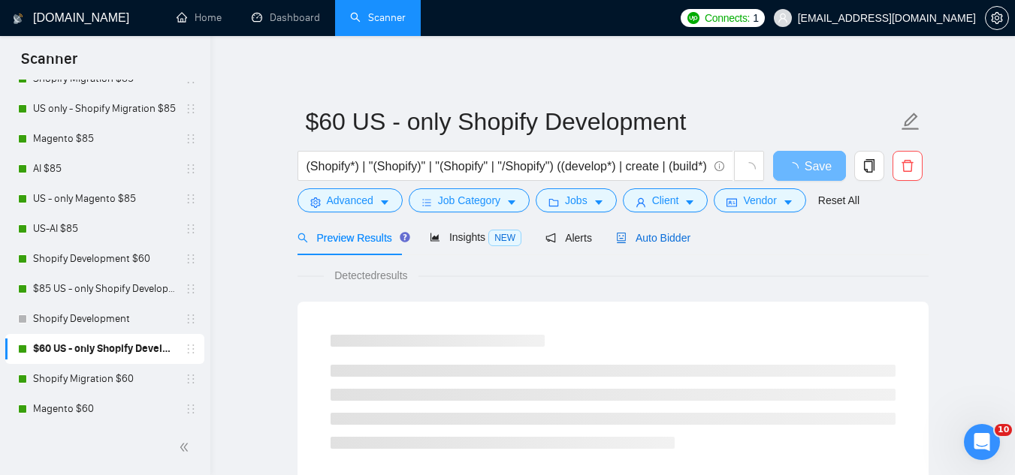
click at [657, 237] on span "Auto Bidder" at bounding box center [653, 238] width 74 height 12
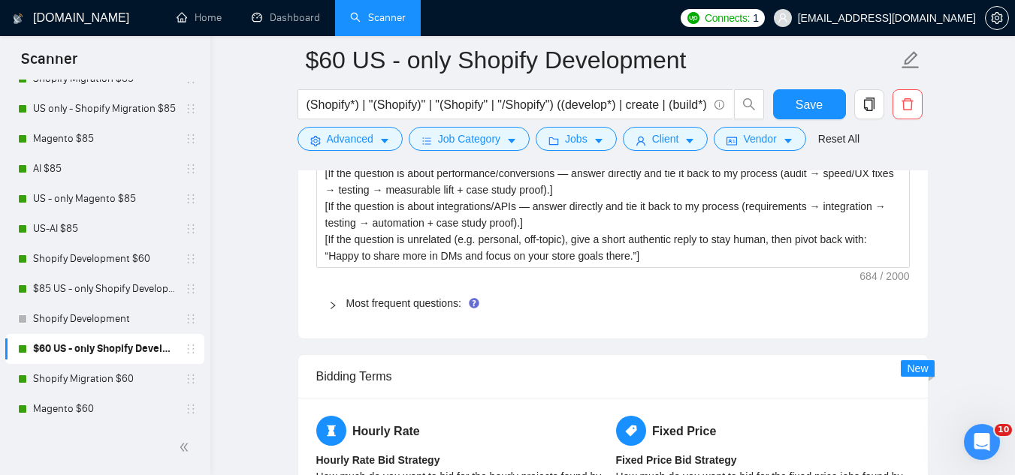
scroll to position [2328, 0]
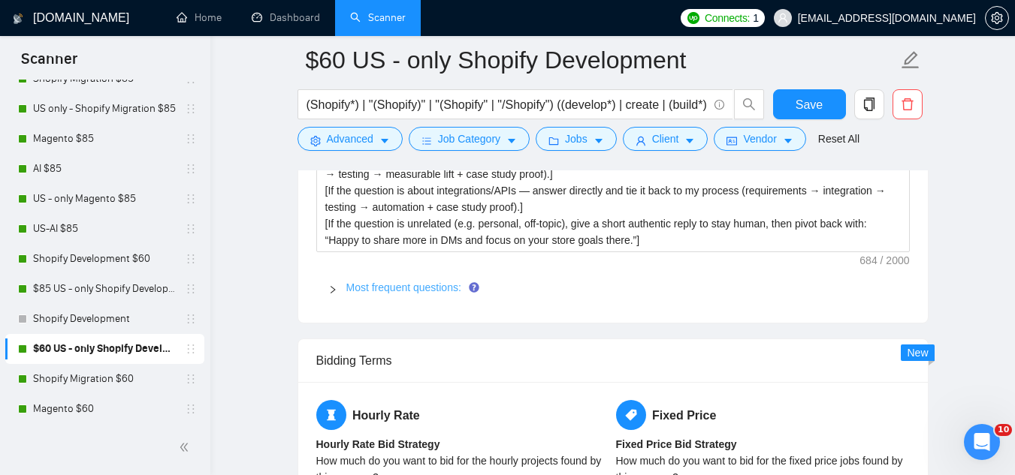
click at [424, 290] on link "Most frequent questions:" at bounding box center [403, 288] width 115 height 12
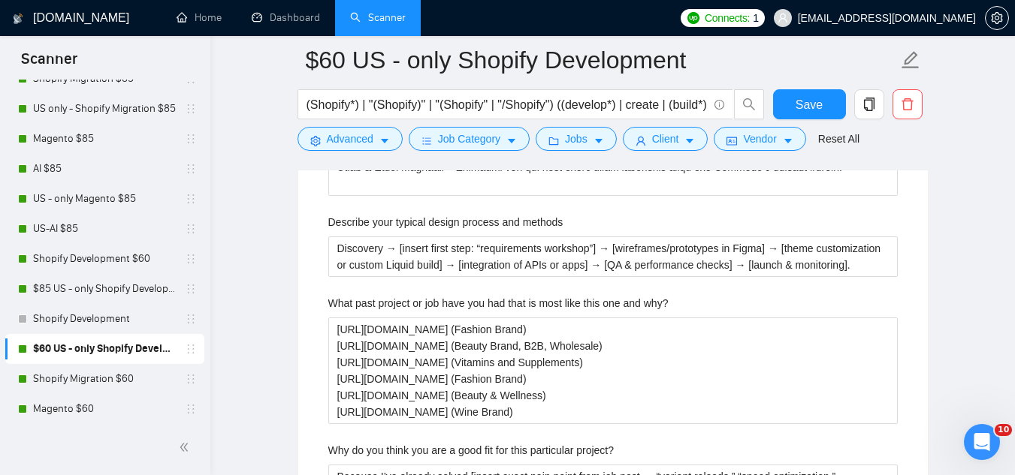
scroll to position [3230, 0]
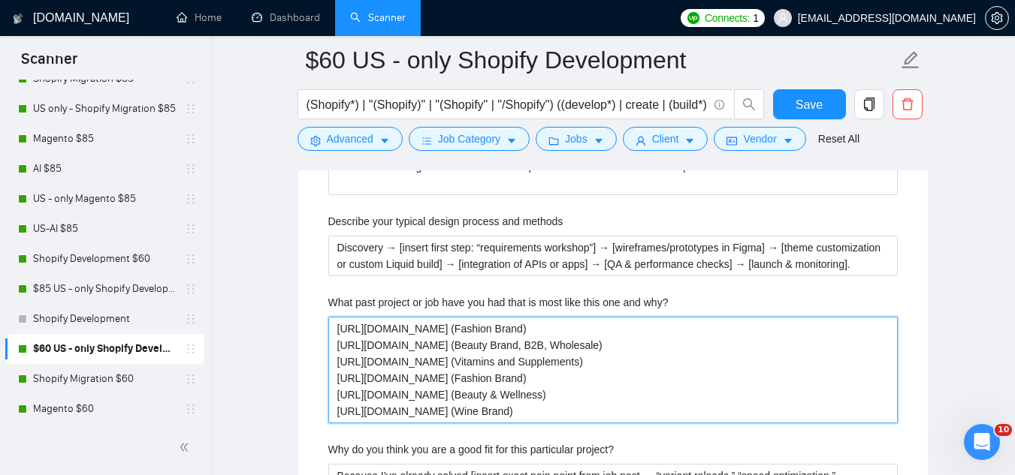
drag, startPoint x: 333, startPoint y: 330, endPoint x: 569, endPoint y: 404, distance: 247.3
click at [569, 404] on why\? "[URL][DOMAIN_NAME] (Fashion Brand) [URL][DOMAIN_NAME] (Beauty Brand, B2B, Whole…" at bounding box center [612, 370] width 569 height 107
paste why\? "[Choose portfolio case → Bedgear, Lira Clinical, The Natural, [PERSON_NAME]]. I…"
type why\? "[Choose portfolio case → Bedgear, Lira Clinical, The Natural, [PERSON_NAME]]. I…"
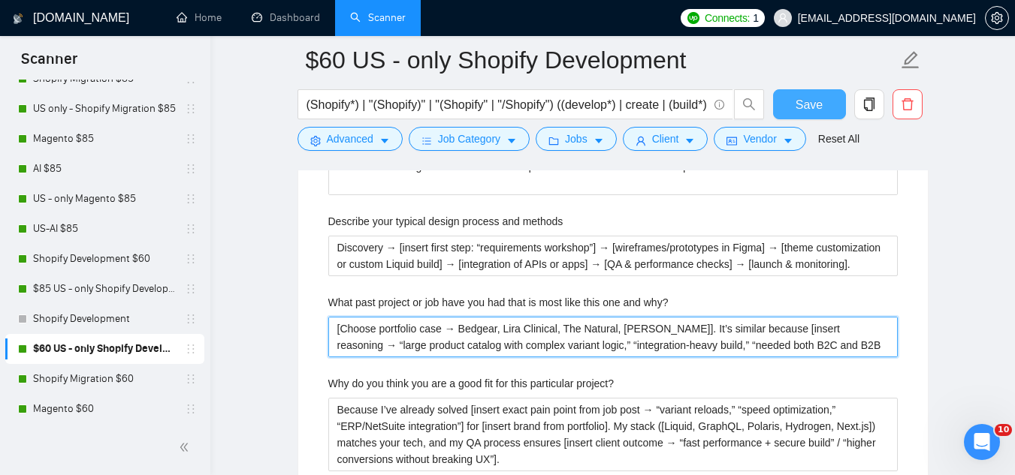
type why\? "[Choose portfolio case → Bedgear, Lira Clinical, The Natural, [PERSON_NAME]]. I…"
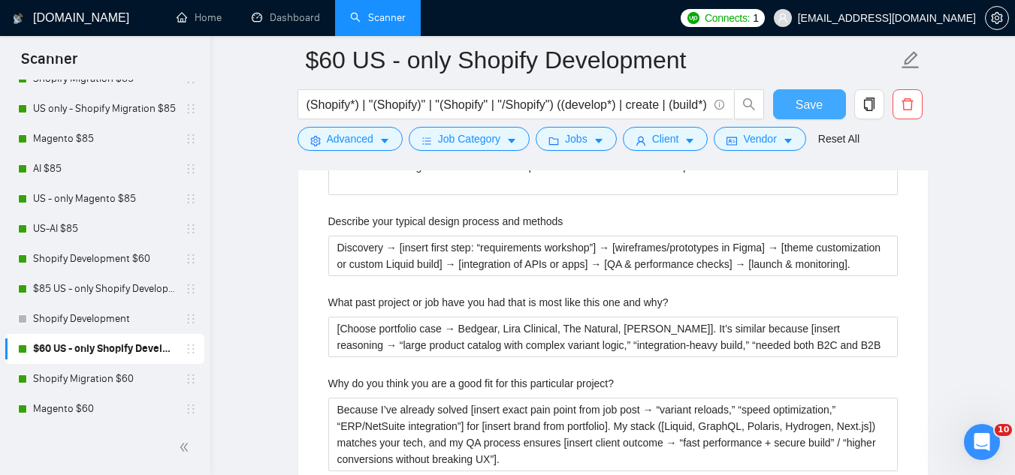
click at [812, 110] on span "Save" at bounding box center [808, 104] width 27 height 19
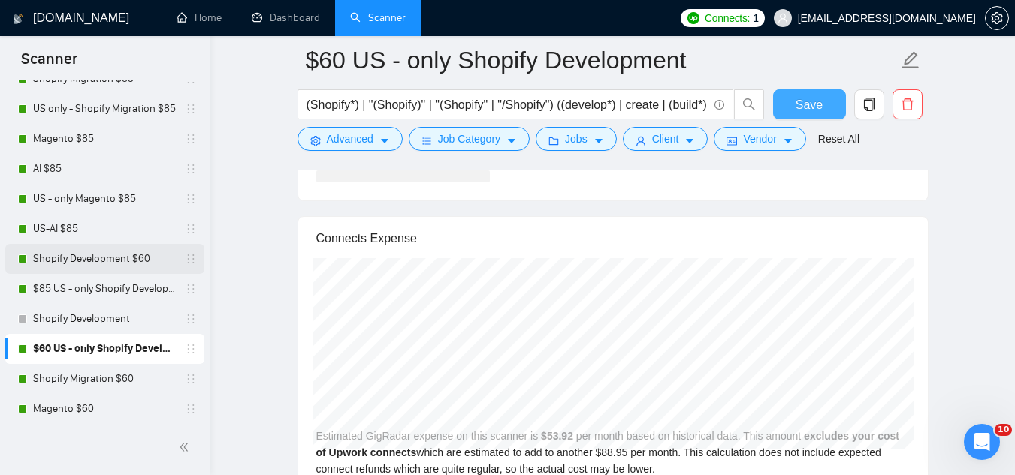
scroll to position [0, 0]
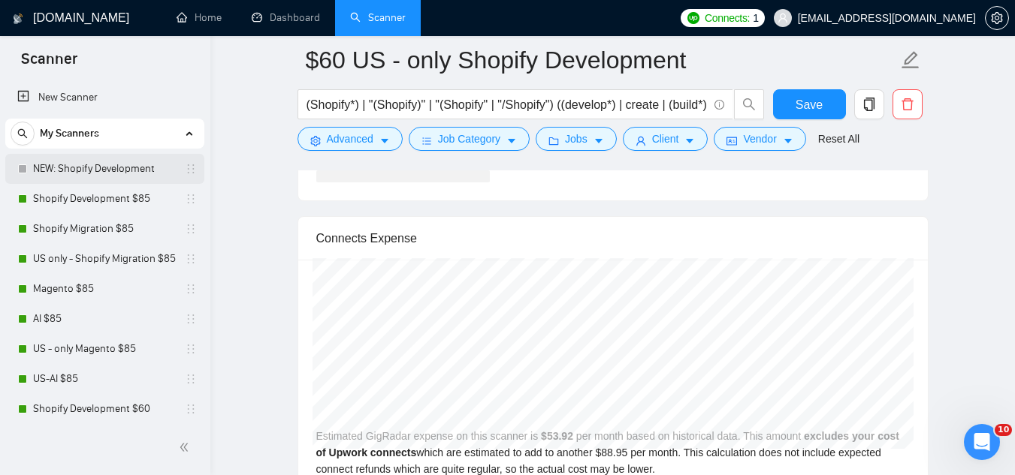
click at [112, 178] on link "NEW: Shopify Development" at bounding box center [104, 169] width 143 height 30
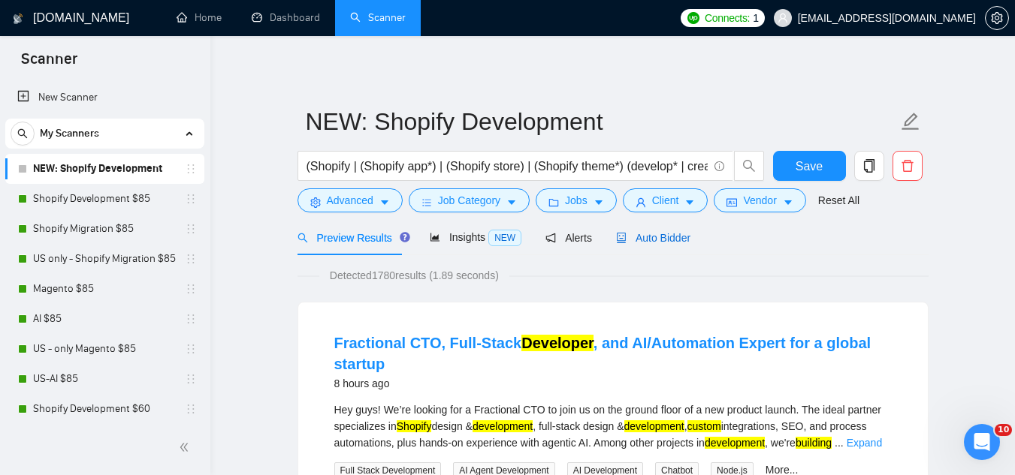
click at [654, 240] on span "Auto Bidder" at bounding box center [653, 238] width 74 height 12
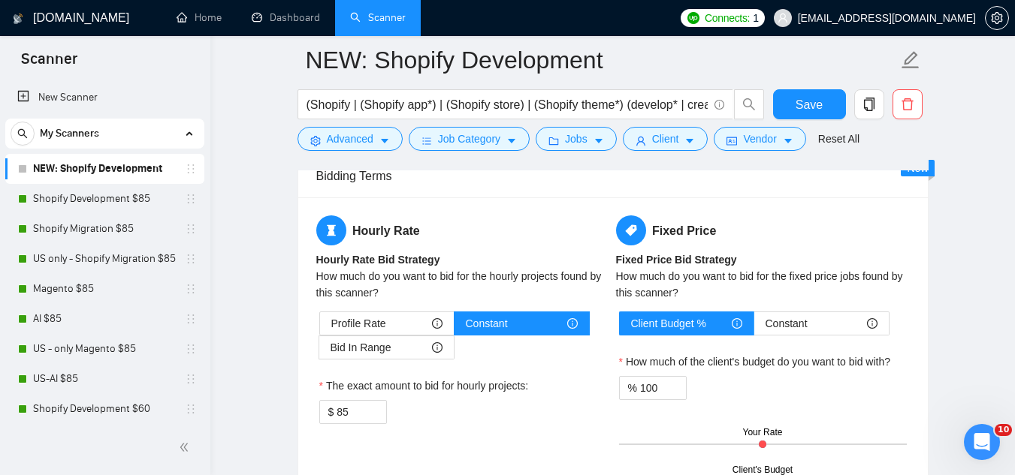
scroll to position [2403, 0]
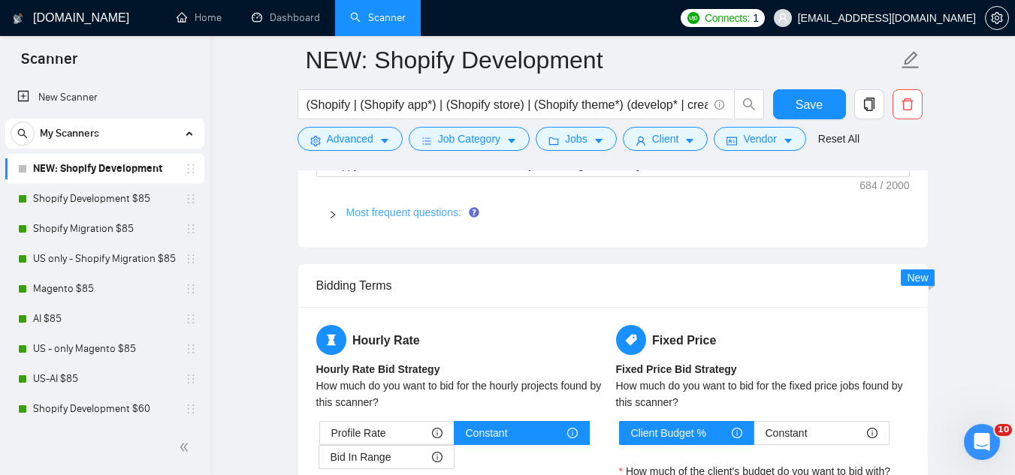
click at [417, 215] on link "Most frequent questions:" at bounding box center [403, 213] width 115 height 12
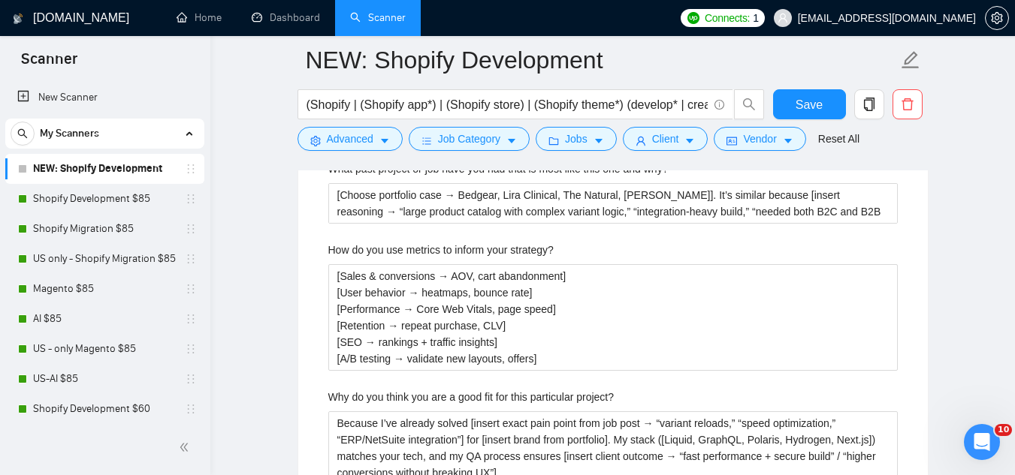
scroll to position [3380, 0]
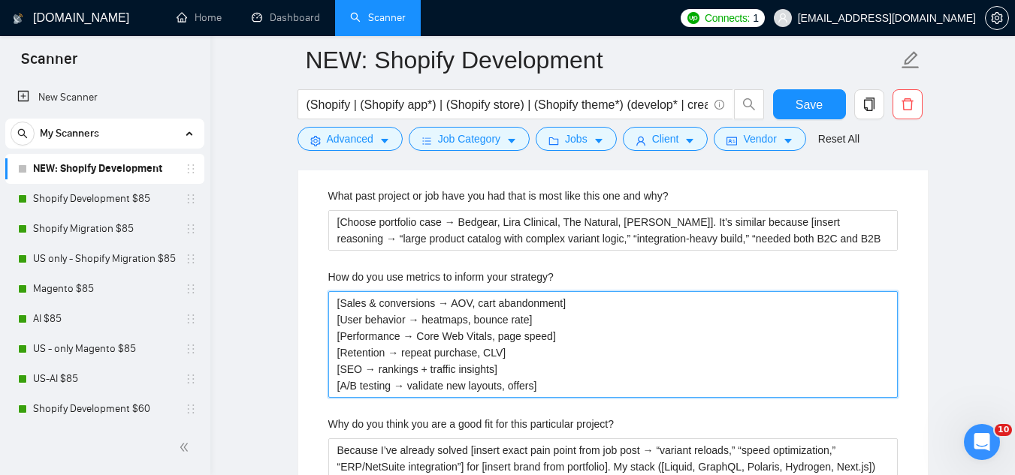
drag, startPoint x: 337, startPoint y: 303, endPoint x: 561, endPoint y: 381, distance: 237.1
click at [561, 381] on strategy\? "[Sales & conversions → AOV, cart abandonment] [User behavior → heatmaps, bounce…" at bounding box center [612, 344] width 569 height 107
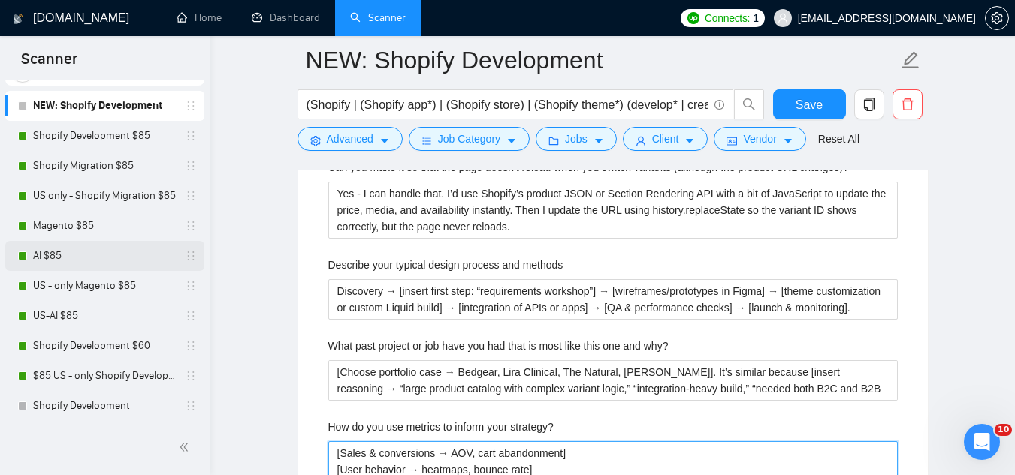
scroll to position [150, 0]
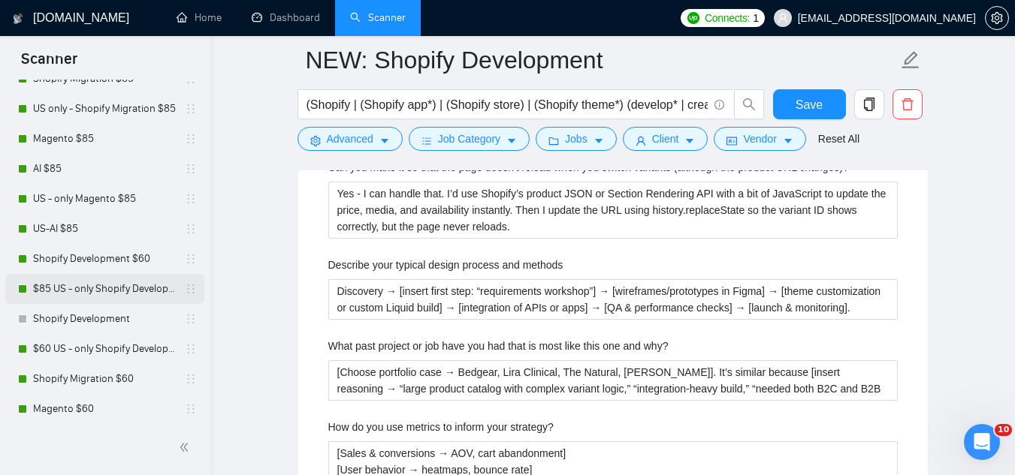
click at [107, 286] on link "$85 US - only Shopify Development" at bounding box center [104, 289] width 143 height 30
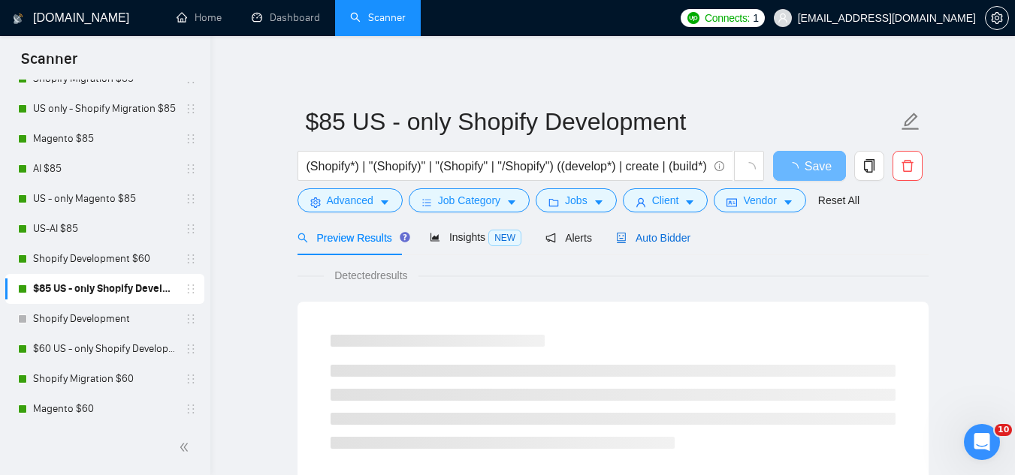
click at [648, 243] on span "Auto Bidder" at bounding box center [653, 238] width 74 height 12
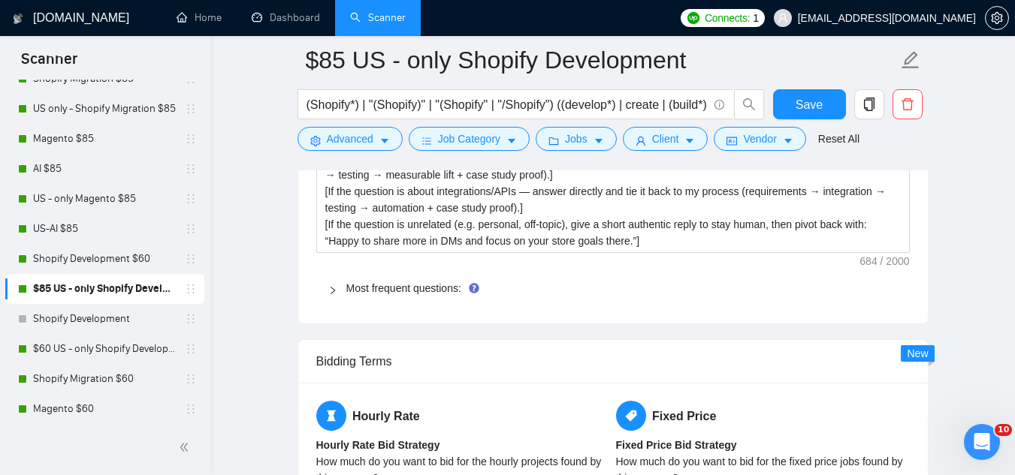
scroll to position [2328, 0]
click at [418, 285] on link "Most frequent questions:" at bounding box center [403, 288] width 115 height 12
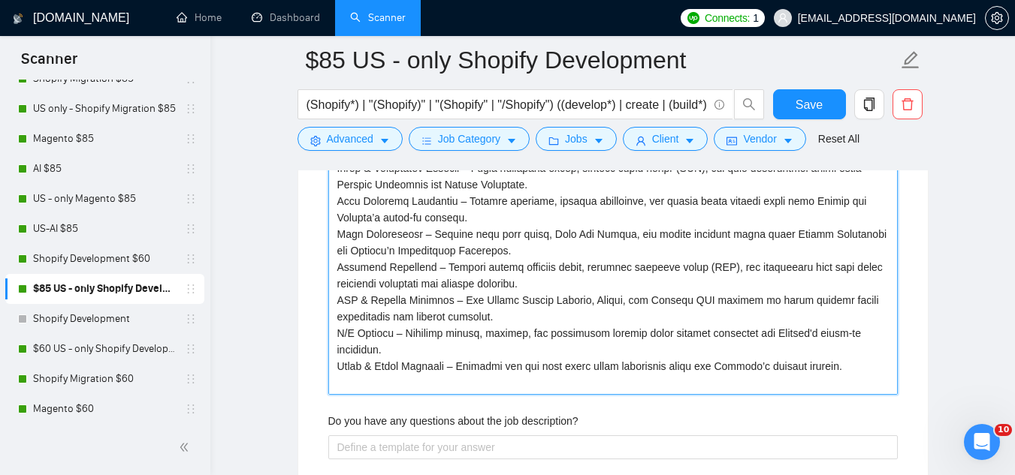
scroll to position [3230, 0]
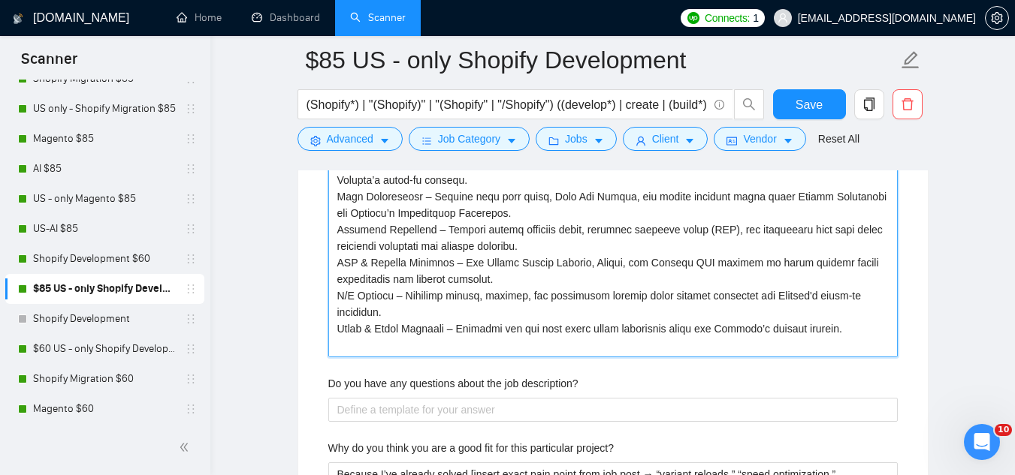
drag, startPoint x: 336, startPoint y: 232, endPoint x: 796, endPoint y: 341, distance: 472.4
click at [796, 341] on strategy\? "How do you use metrics to inform your strategy?" at bounding box center [612, 213] width 569 height 288
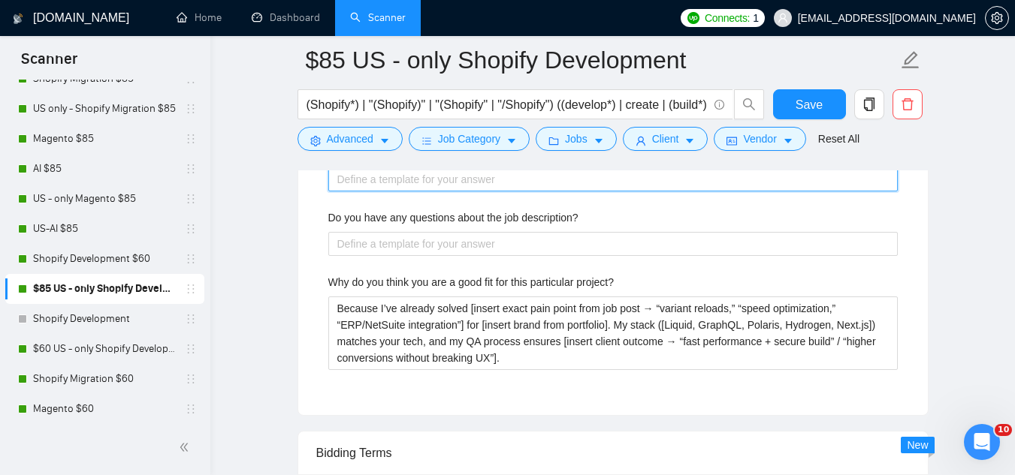
scroll to position [3079, 0]
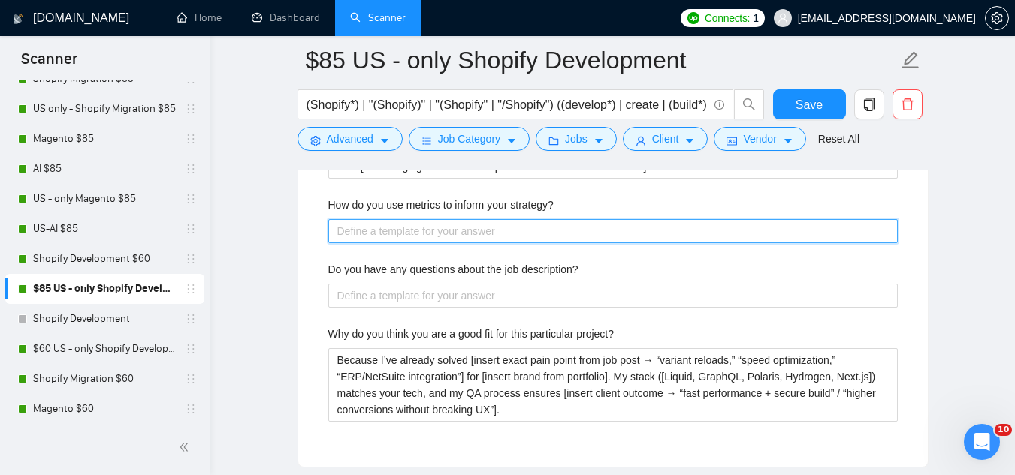
paste strategy\? "[Sales & conversions → AOV, cart abandonment] [User behavior → heatmaps, bounce…"
type strategy\? "[Sales & conversions → AOV, cart abandonment] [User behavior → heatmaps, bounce…"
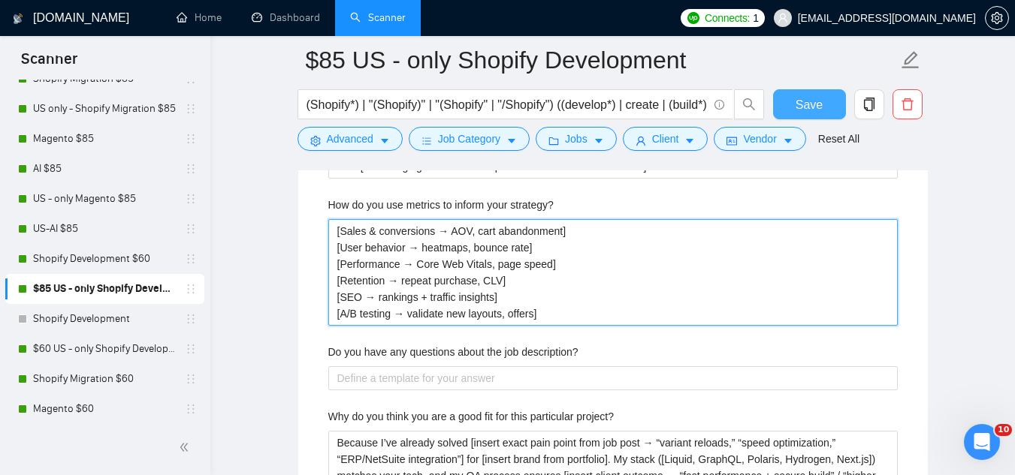
type strategy\? "[Sales & conversions → AOV, cart abandonment] [User behavior → heatmaps, bounce…"
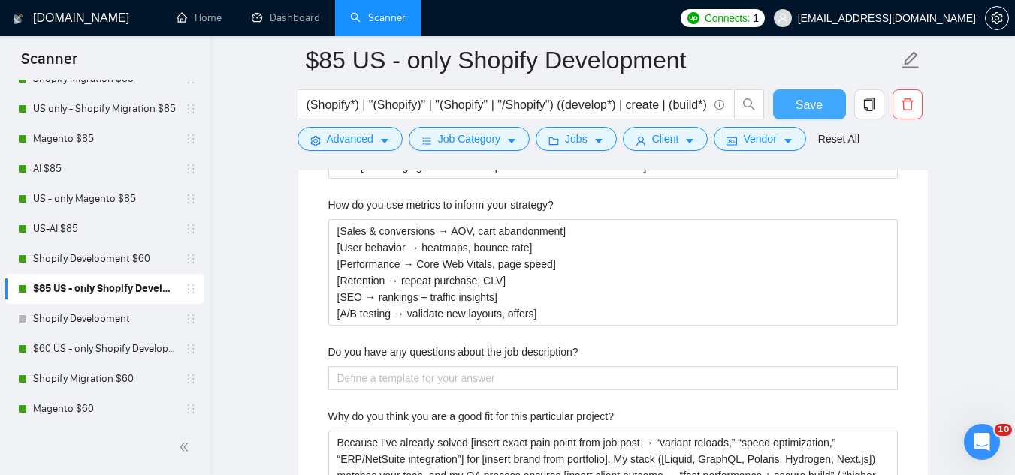
click at [803, 109] on span "Save" at bounding box center [808, 104] width 27 height 19
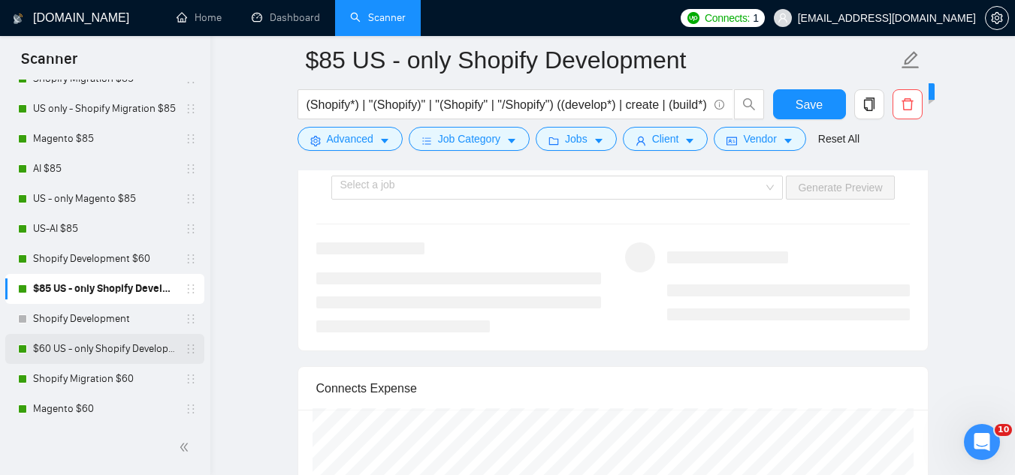
click at [84, 346] on link "$60 US - only Shopify Development" at bounding box center [104, 349] width 143 height 30
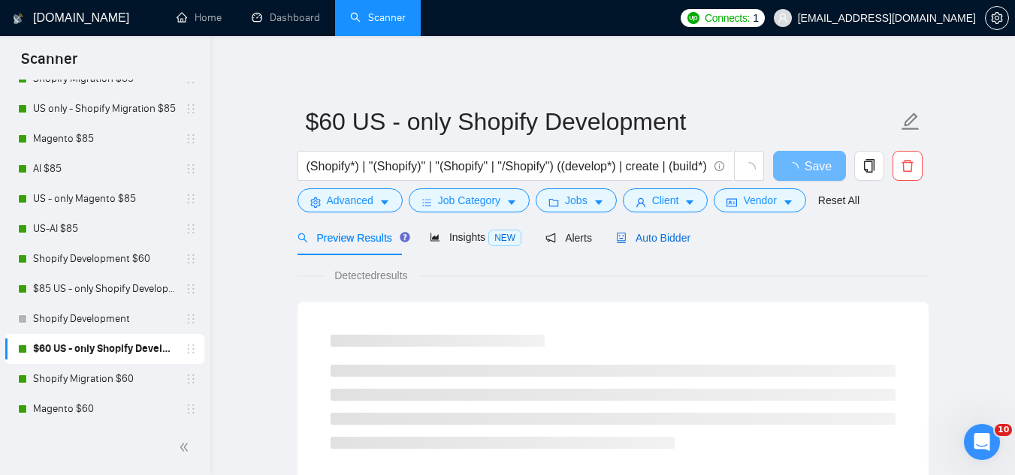
click at [647, 233] on span "Auto Bidder" at bounding box center [653, 238] width 74 height 12
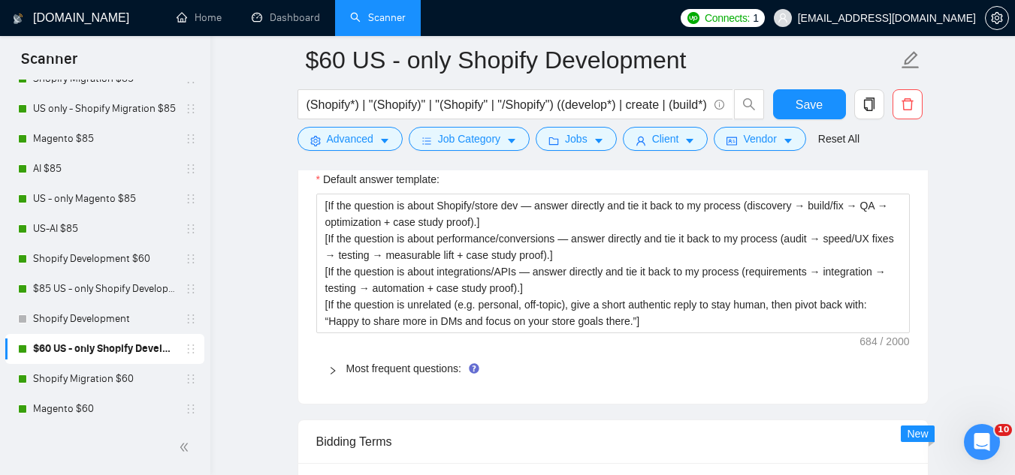
scroll to position [2253, 0]
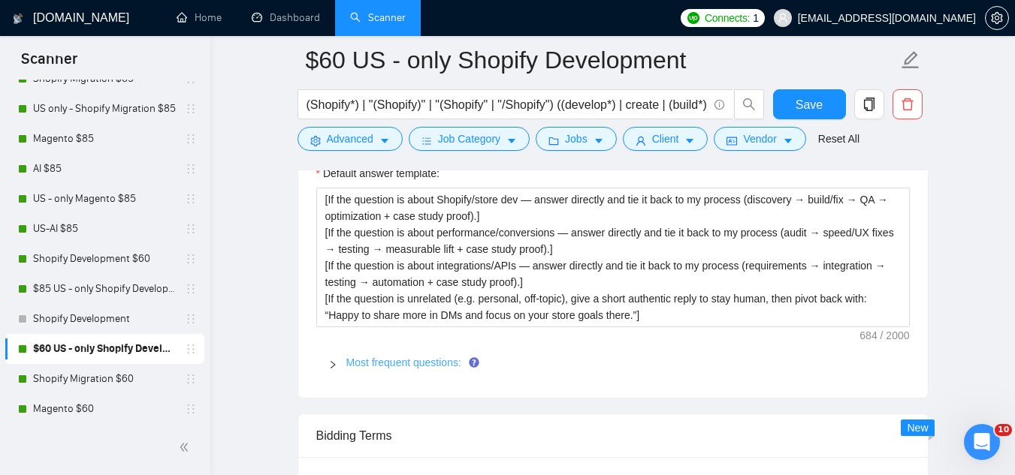
click at [435, 359] on link "Most frequent questions:" at bounding box center [403, 363] width 115 height 12
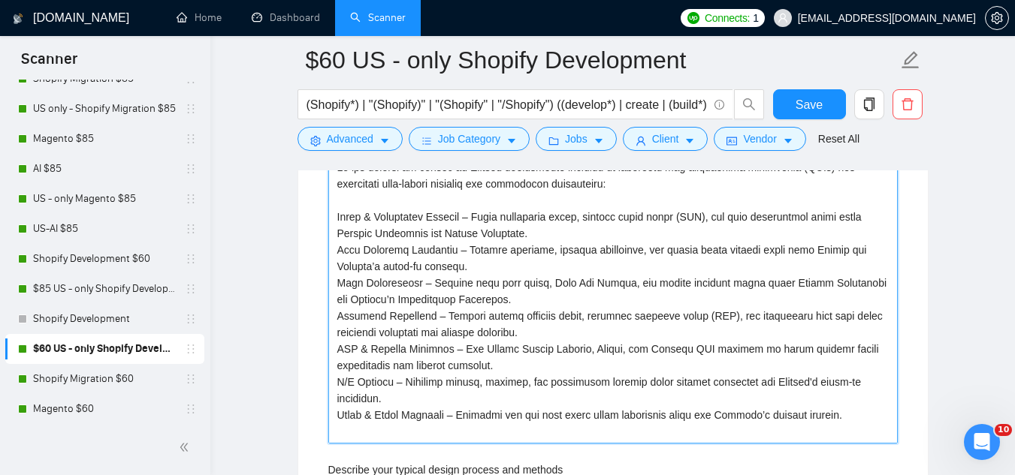
scroll to position [3004, 0]
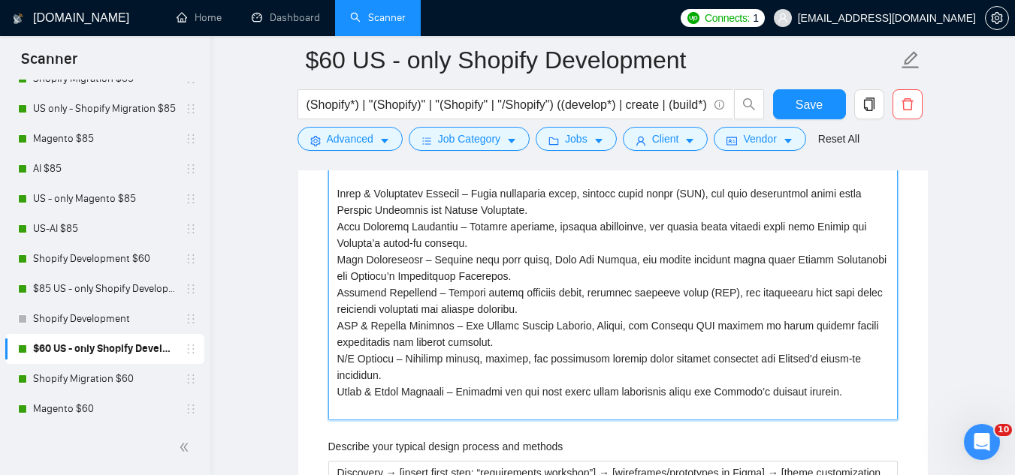
drag, startPoint x: 339, startPoint y: 220, endPoint x: 805, endPoint y: 408, distance: 502.1
click at [805, 408] on strategy\? "How do you use metrics to inform your strategy?" at bounding box center [612, 276] width 569 height 288
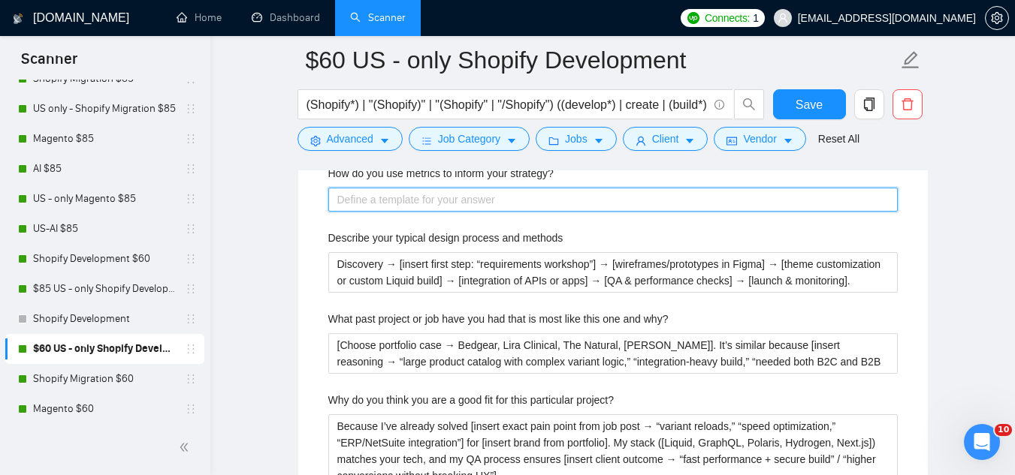
scroll to position [2854, 0]
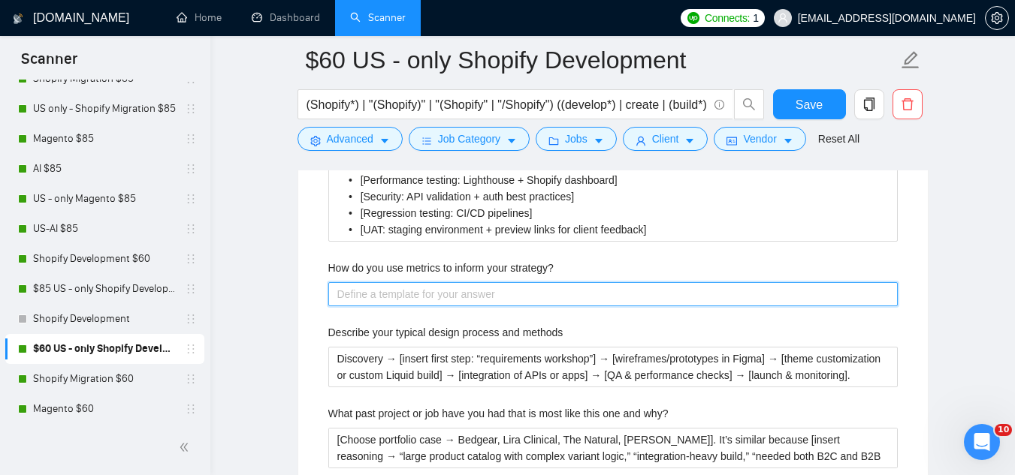
paste strategy\? "[Sales & conversions → AOV, cart abandonment] [User behavior → heatmaps, bounce…"
type strategy\? "[Sales & conversions → AOV, cart abandonment] [User behavior → heatmaps, bounce…"
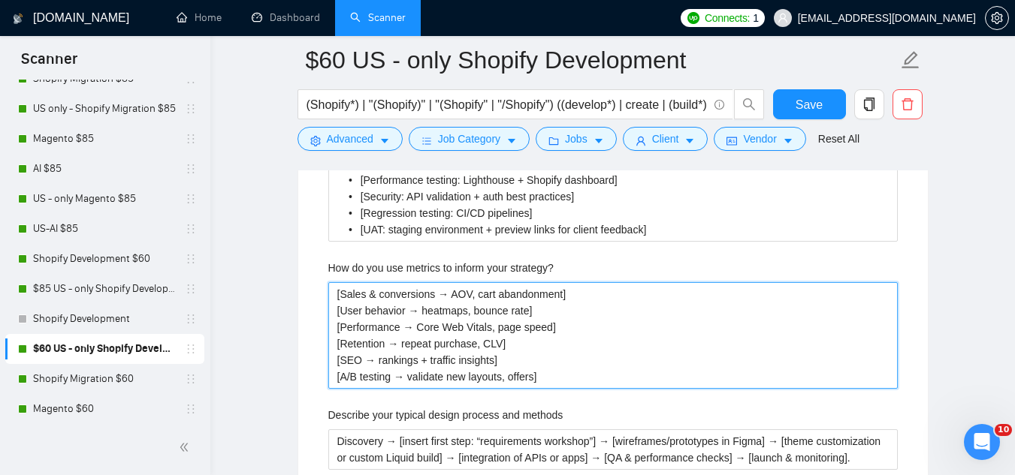
scroll to position [2929, 0]
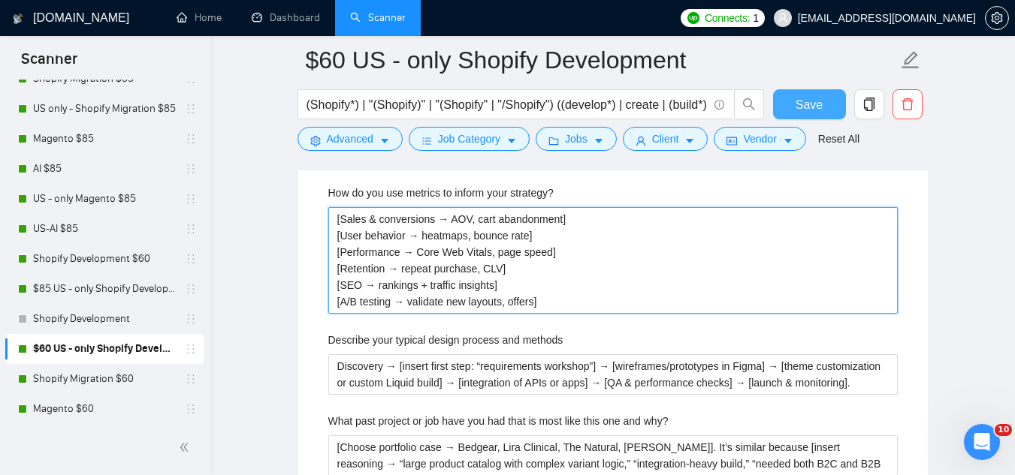
type strategy\? "[Sales & conversions → AOV, cart abandonment] [User behavior → heatmaps, bounce…"
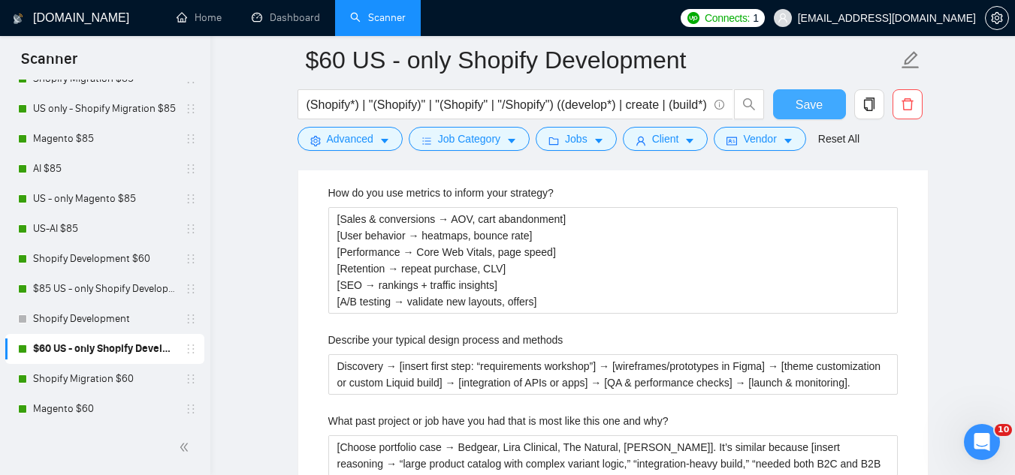
click at [810, 107] on span "Save" at bounding box center [808, 104] width 27 height 19
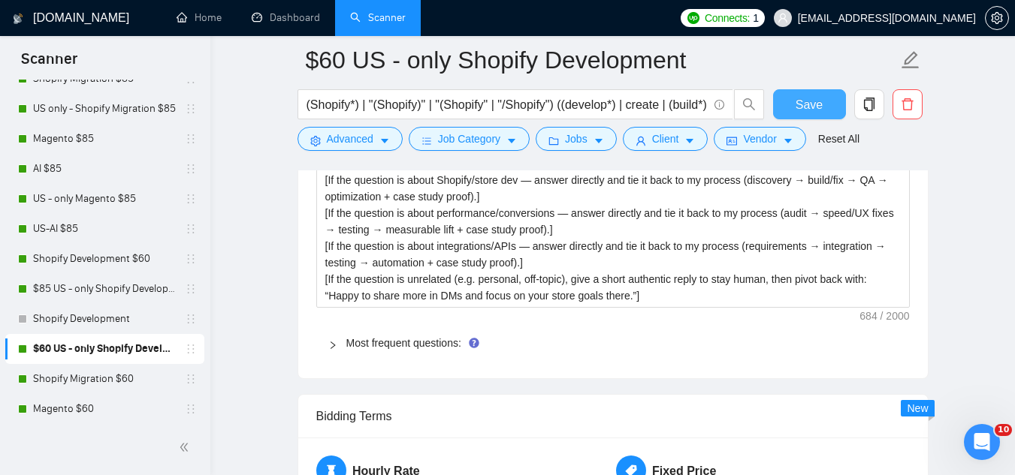
scroll to position [2253, 0]
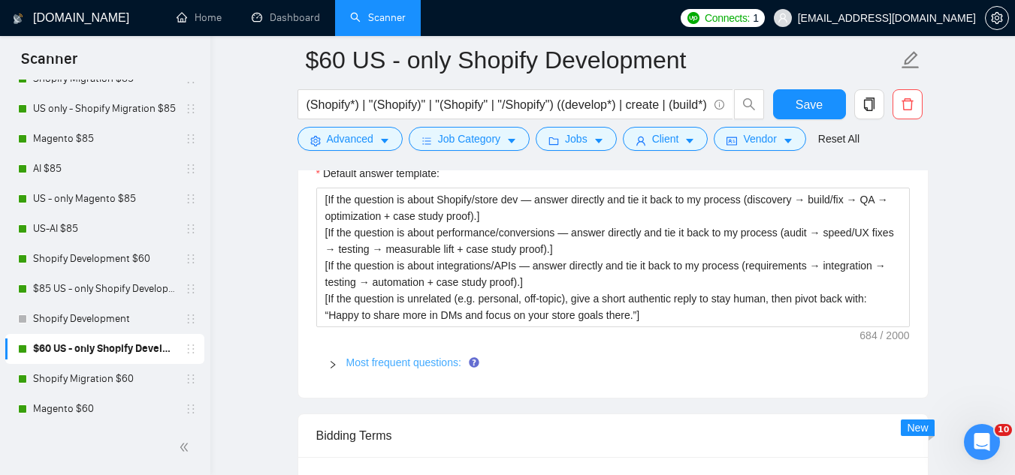
click at [382, 364] on link "Most frequent questions:" at bounding box center [403, 363] width 115 height 12
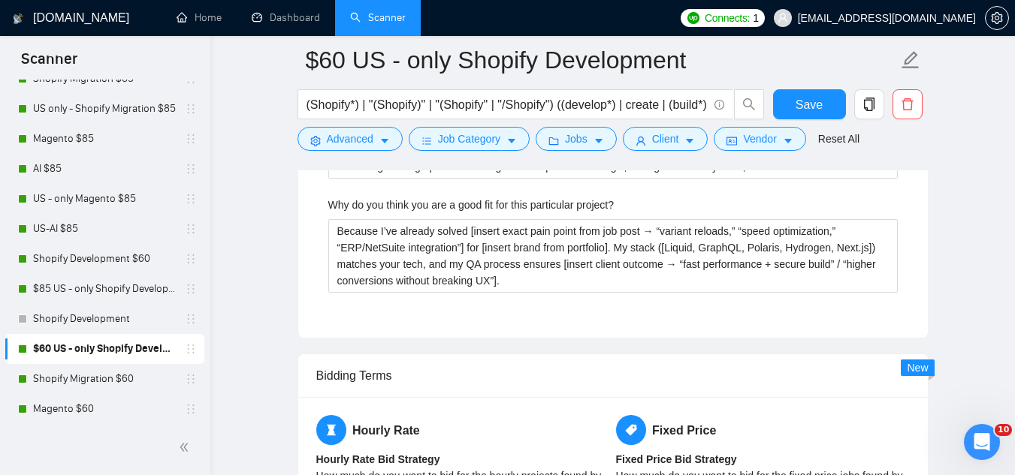
scroll to position [3230, 0]
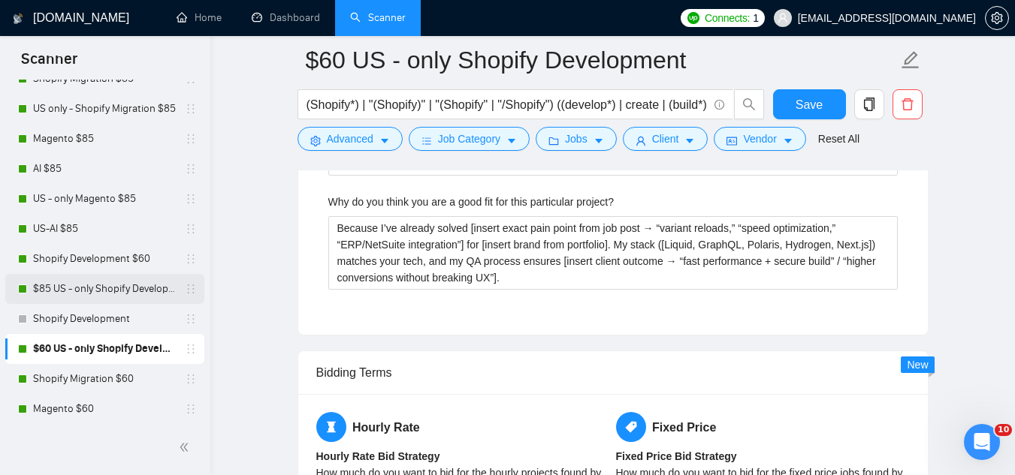
click at [106, 285] on link "$85 US - only Shopify Development" at bounding box center [104, 289] width 143 height 30
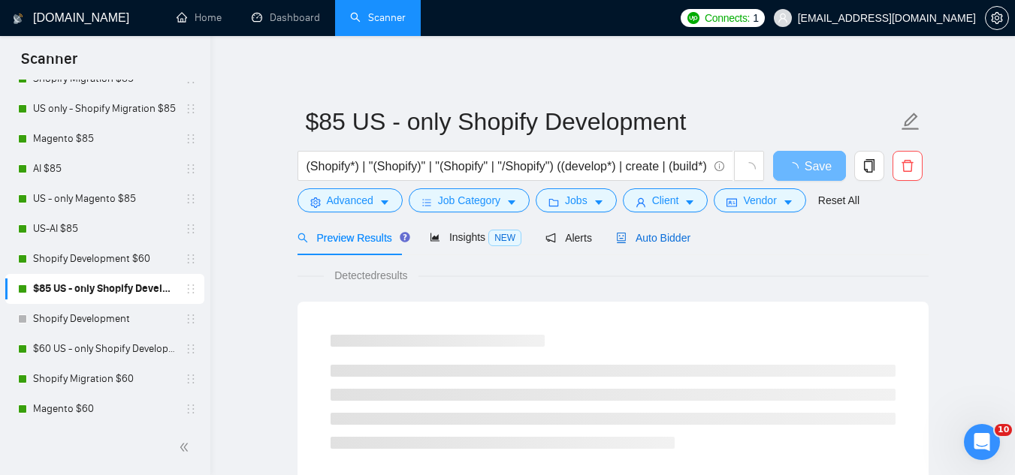
click at [656, 243] on span "Auto Bidder" at bounding box center [653, 238] width 74 height 12
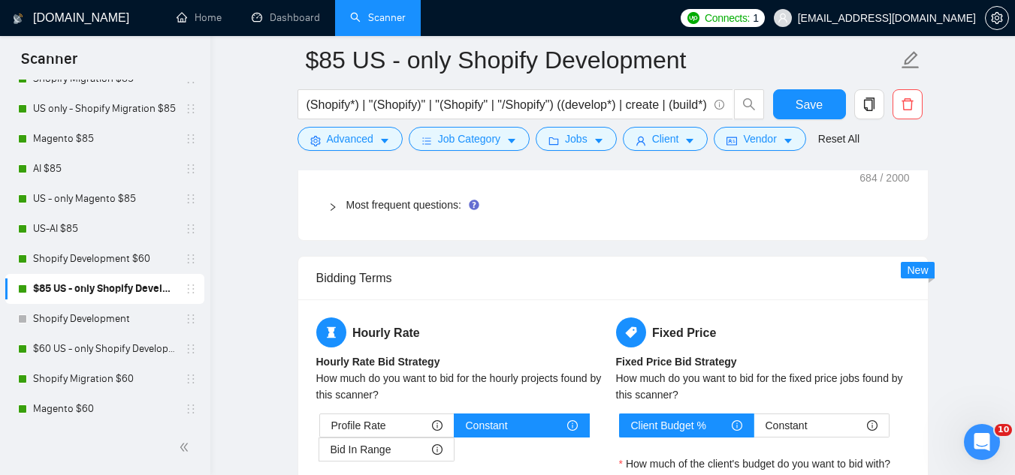
scroll to position [2328, 0]
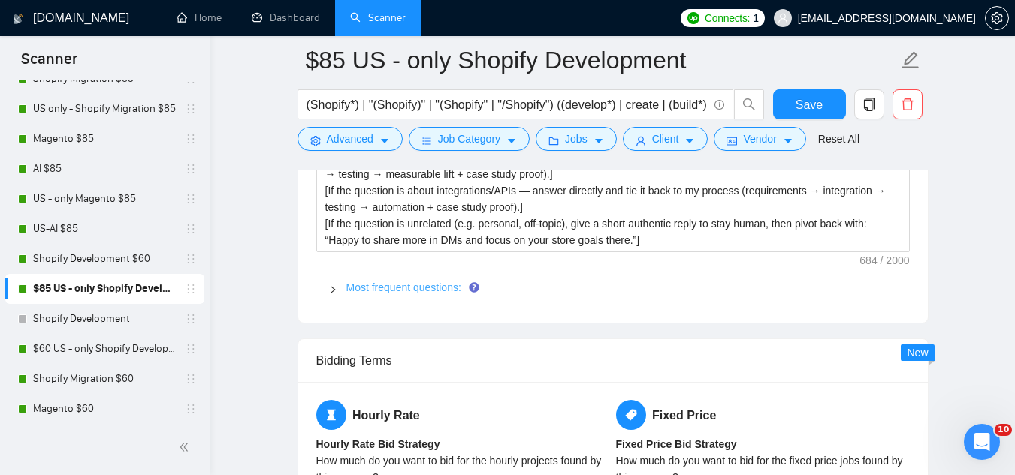
click at [395, 291] on link "Most frequent questions:" at bounding box center [403, 288] width 115 height 12
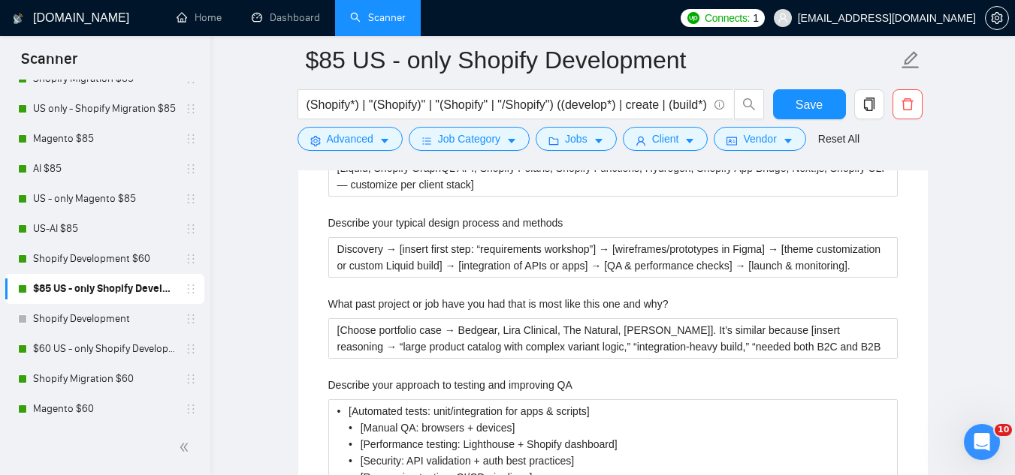
scroll to position [2779, 0]
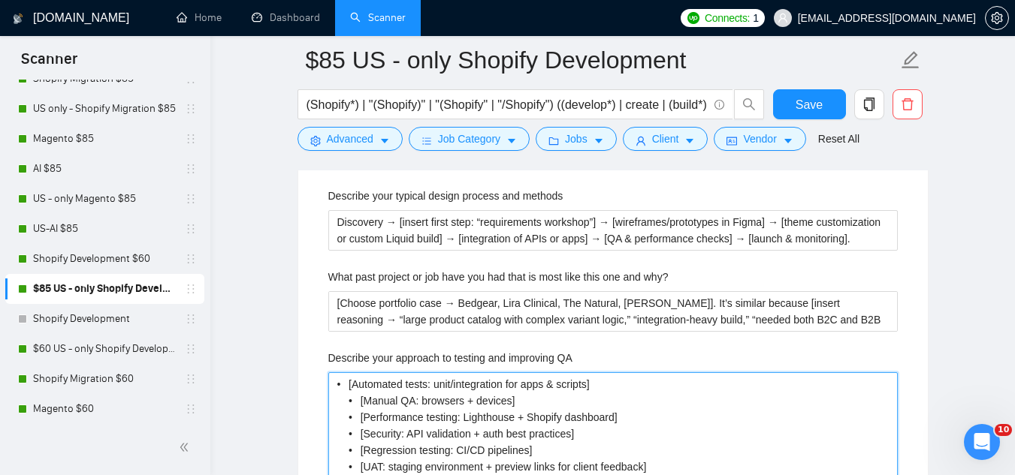
click at [337, 380] on QA "• [Automated tests: unit/integration for apps & scripts] • [Manual QA: browsers…" at bounding box center [612, 426] width 569 height 107
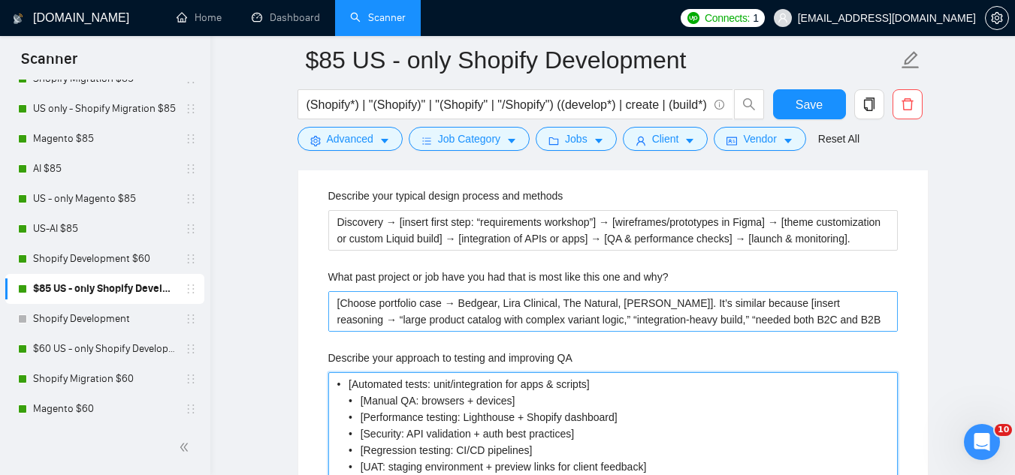
type QA "• [Automated tests: unit/integration for apps & scripts] • [Manual QA: browsers…"
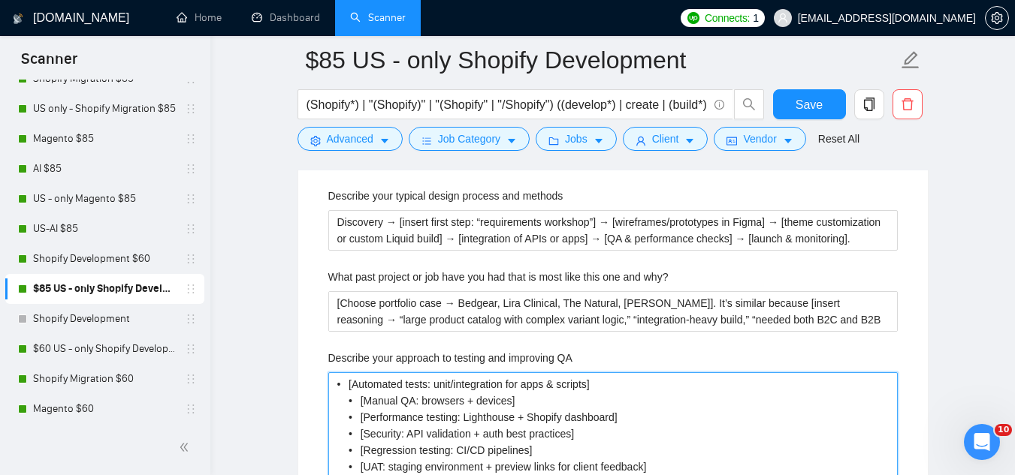
click at [349, 384] on QA "• [Automated tests: unit/integration for apps & scripts] • [Manual QA: browsers…" at bounding box center [612, 426] width 569 height 107
type QA "• [Automated tests: unit/integration for apps & scripts] • [Manual QA: browsers…"
click at [338, 387] on QA "• [Automated tests: unit/integration for apps & scripts] • [Manual QA: browsers…" at bounding box center [612, 426] width 569 height 107
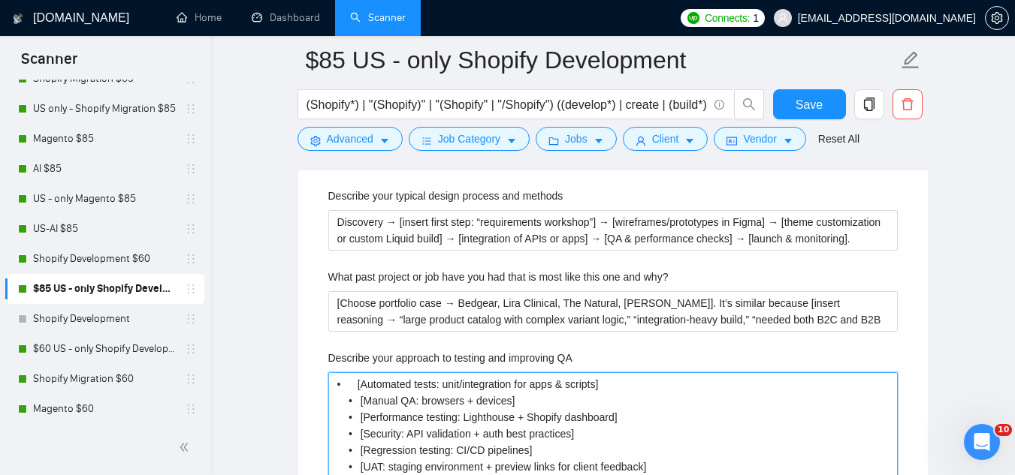
type QA "• [Automated tests: unit/integration for apps & scripts] • [Manual QA: browsers…"
click at [370, 384] on QA "• [Automated tests: unit/integration for apps & scripts] • [Manual QA: browsers…" at bounding box center [612, 426] width 569 height 107
type QA "• [Automated tests: unit/integration for apps & scripts] • [Manual QA: browsers…"
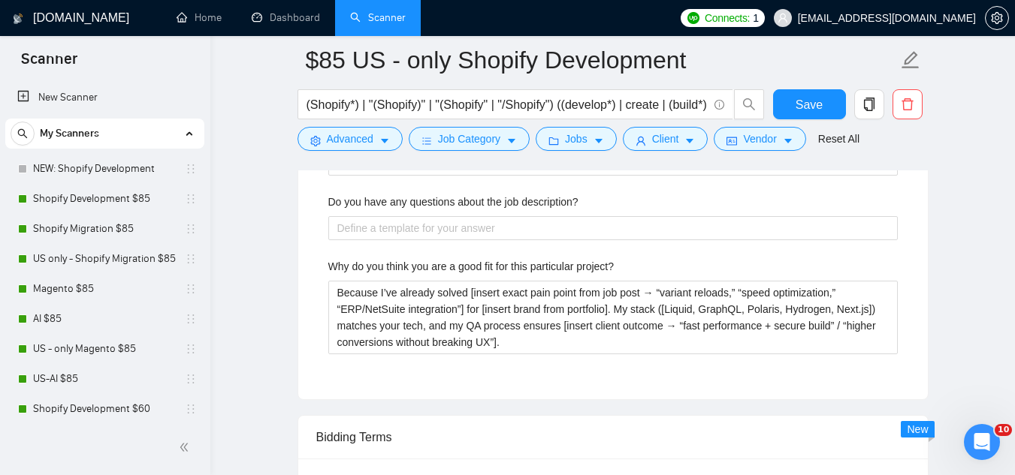
scroll to position [3079, 0]
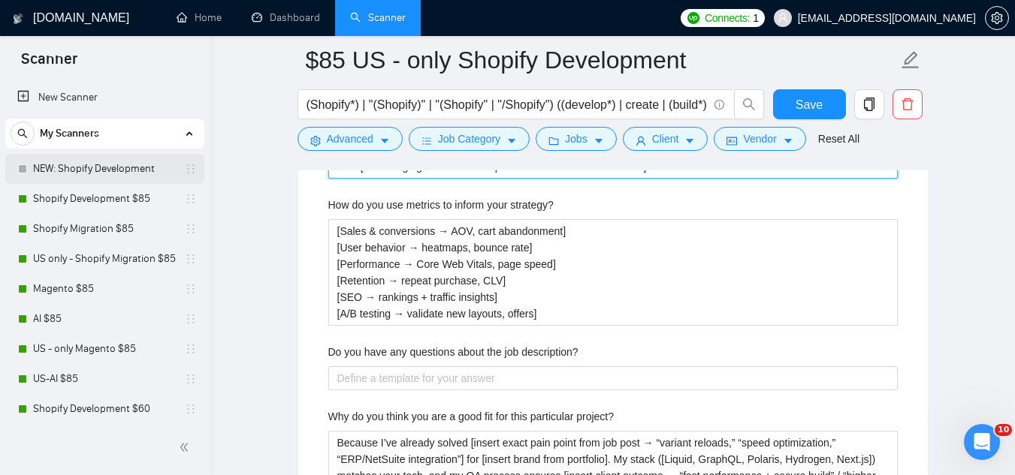
type QA "• [Automated tests: unit/integration for apps & scripts] • [Manual QA: browsers…"
click at [118, 174] on link "NEW: Shopify Development" at bounding box center [104, 169] width 143 height 30
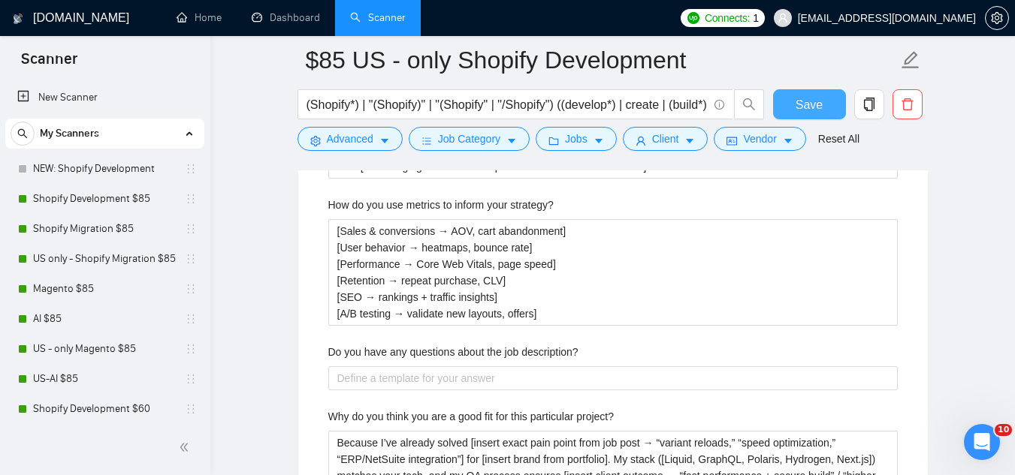
click at [812, 103] on span "Save" at bounding box center [808, 104] width 27 height 19
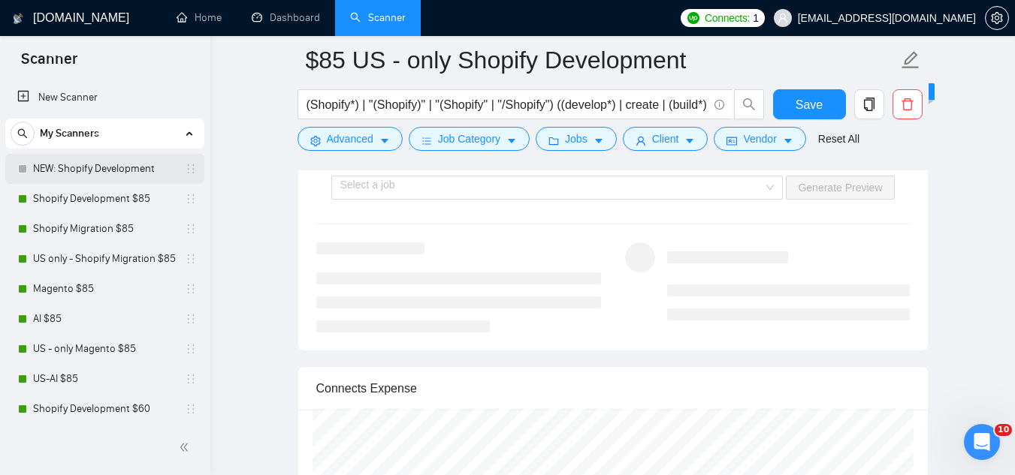
click at [102, 174] on link "NEW: Shopify Development" at bounding box center [104, 169] width 143 height 30
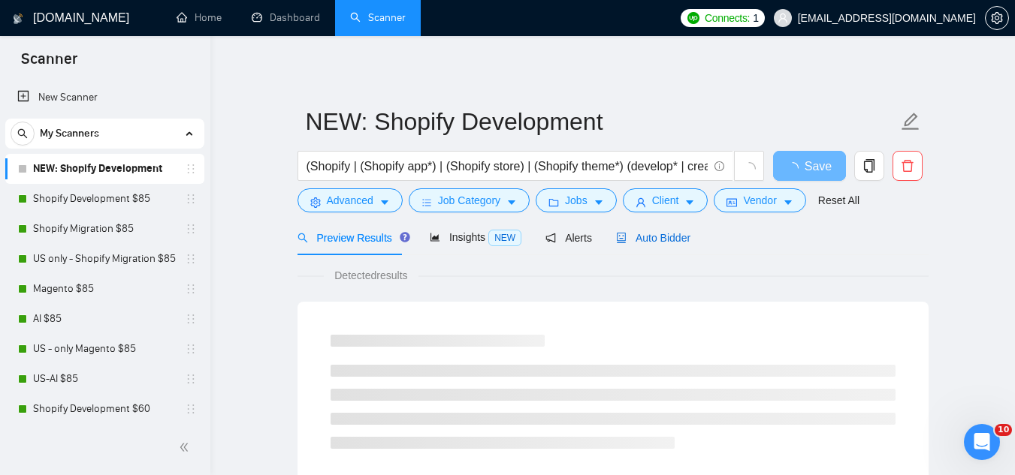
click at [646, 242] on span "Auto Bidder" at bounding box center [653, 238] width 74 height 12
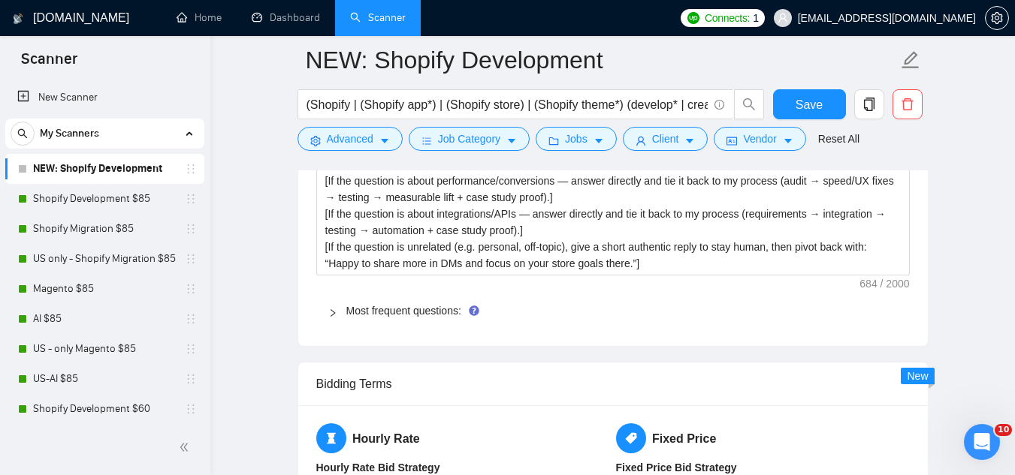
scroll to position [2328, 0]
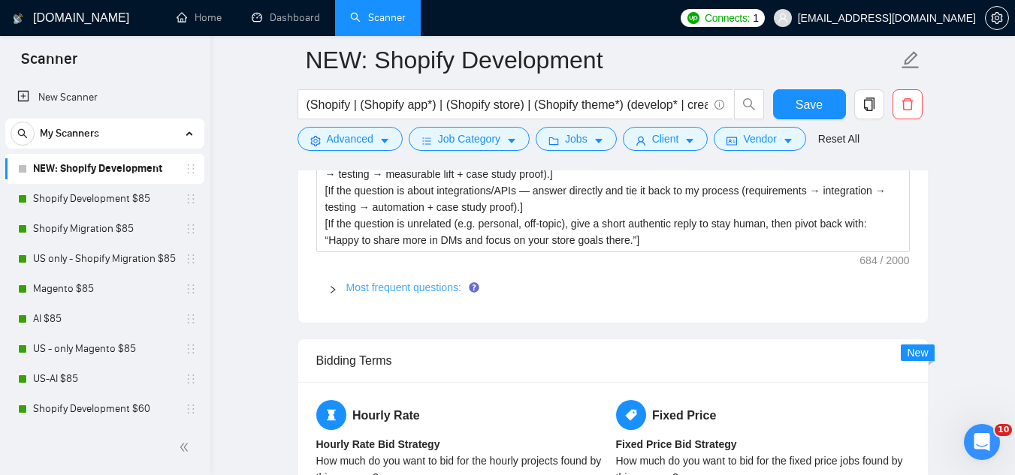
click at [381, 292] on link "Most frequent questions:" at bounding box center [403, 288] width 115 height 12
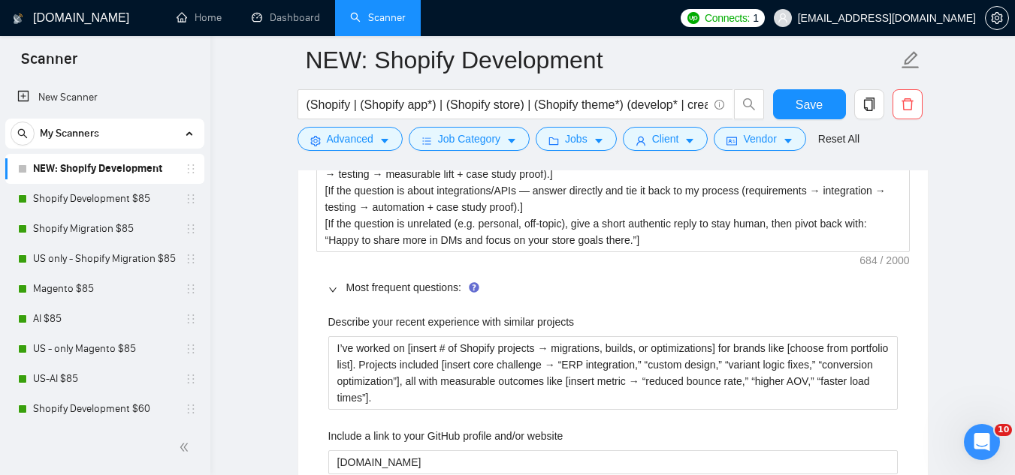
click at [363, 322] on label "Describe your recent experience with similar projects" at bounding box center [451, 322] width 246 height 17
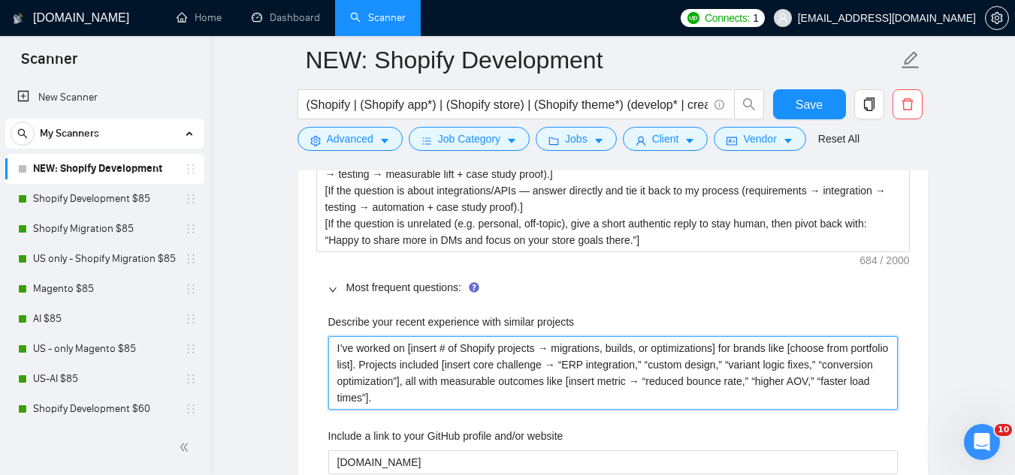
click at [363, 336] on projects "I’ve worked on [insert # of Shopify projects → migrations, builds, or optimizat…" at bounding box center [612, 373] width 569 height 74
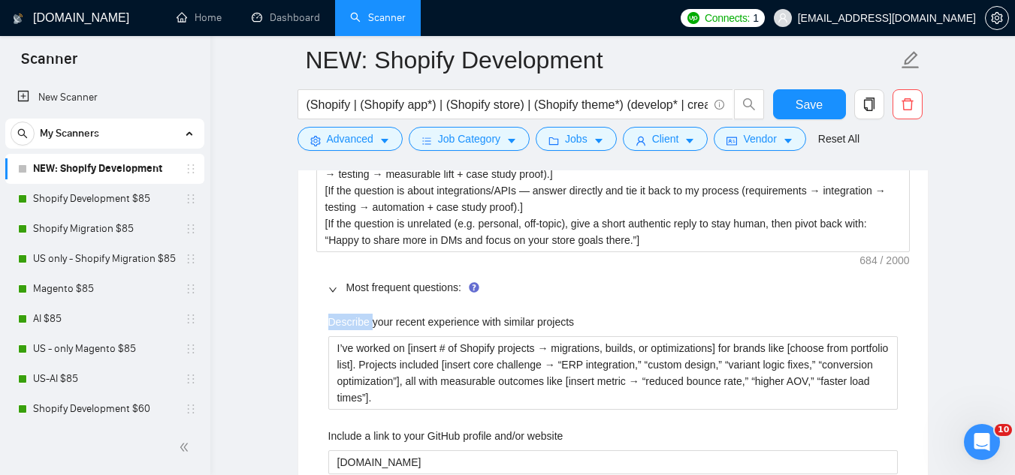
click at [363, 322] on label "Describe your recent experience with similar projects" at bounding box center [451, 322] width 246 height 17
click at [363, 336] on projects "I’ve worked on [insert # of Shopify projects → migrations, builds, or optimizat…" at bounding box center [612, 373] width 569 height 74
click at [363, 322] on label "Describe your recent experience with similar projects" at bounding box center [451, 322] width 246 height 17
click at [363, 336] on projects "I’ve worked on [insert # of Shopify projects → migrations, builds, or optimizat…" at bounding box center [612, 373] width 569 height 74
copy label "Describe your recent experience with similar projects"
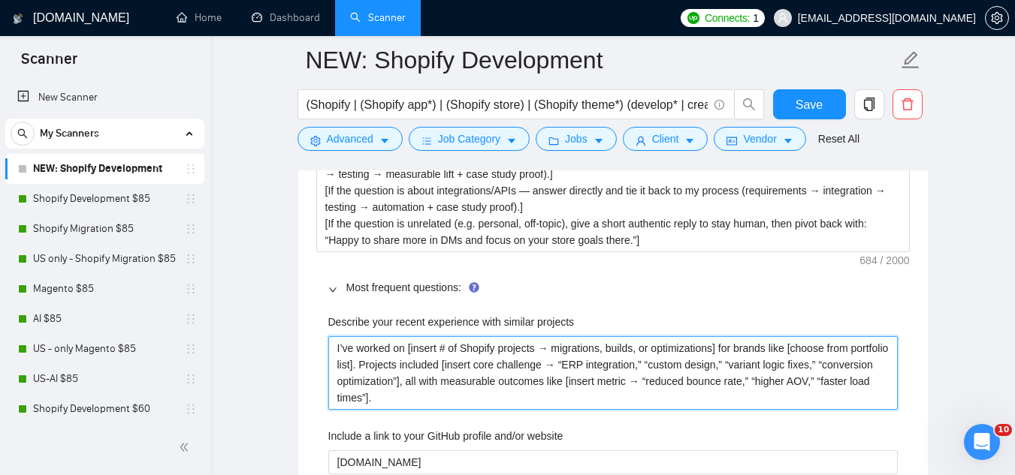
click at [342, 349] on projects "I’ve worked on [insert # of Shopify projects → migrations, builds, or optimizat…" at bounding box center [612, 373] width 569 height 74
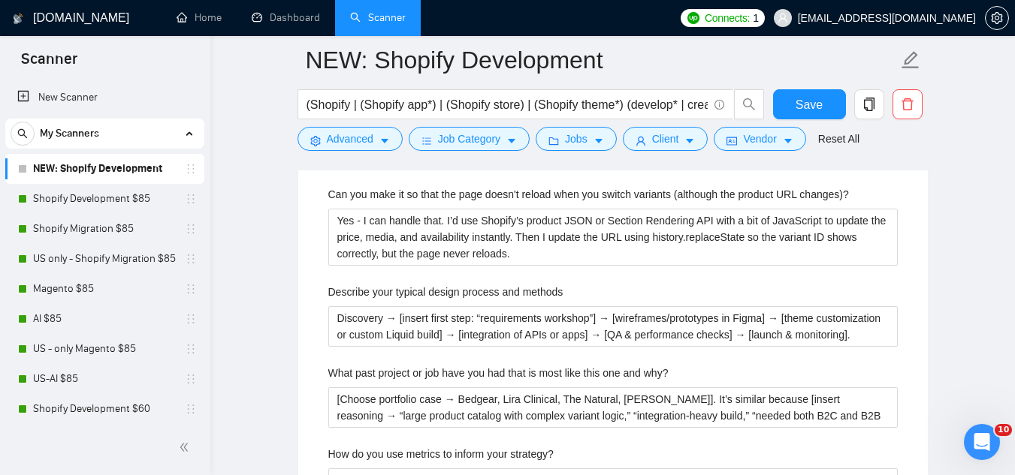
scroll to position [3230, 0]
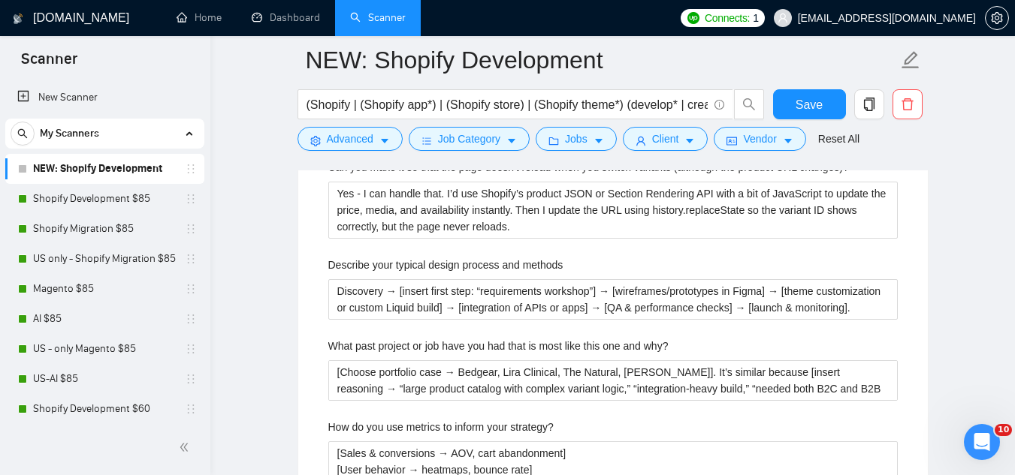
click at [405, 336] on div "Describe your recent experience with similar projects I’ve worked on [insert # …" at bounding box center [612, 47] width 593 height 1286
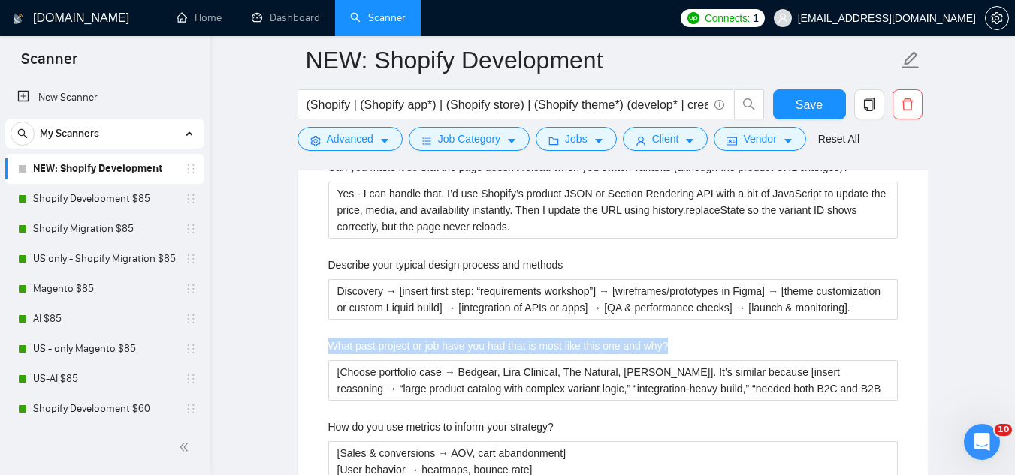
click at [405, 336] on div "Describe your recent experience with similar projects I’ve worked on [insert # …" at bounding box center [612, 47] width 593 height 1286
copy label "What past project or job have you had that is most like this one and why?"
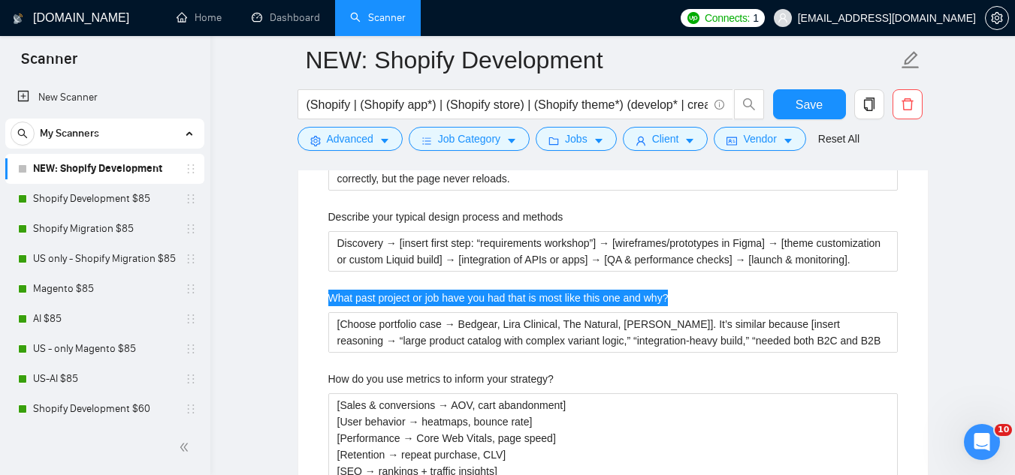
scroll to position [3305, 0]
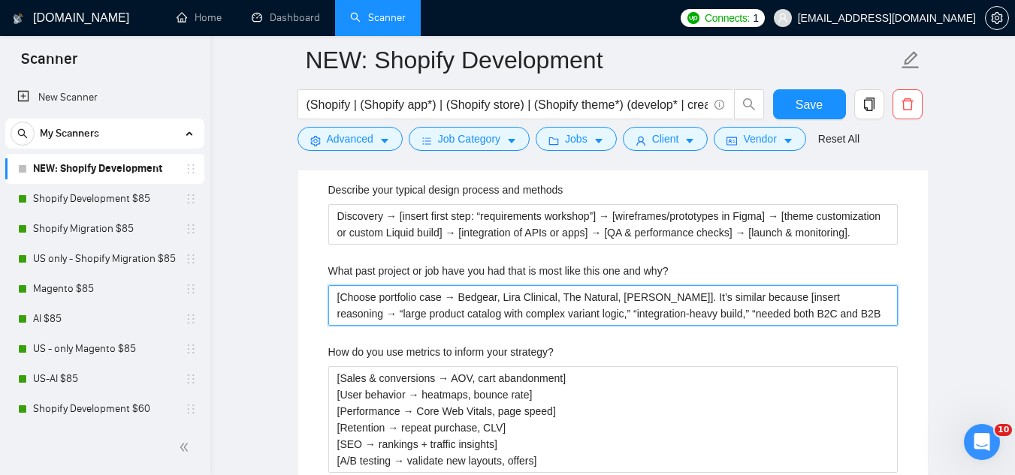
click at [412, 304] on why\? "[Choose portfolio case → Bedgear, Lira Clinical, The Natural, [PERSON_NAME]]. I…" at bounding box center [612, 305] width 569 height 41
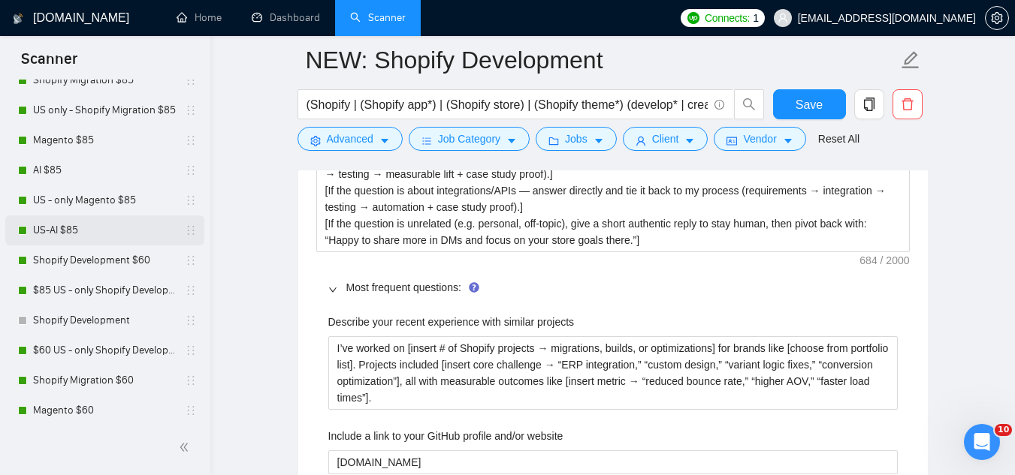
scroll to position [150, 0]
click at [125, 281] on link "$85 US - only Shopify Development" at bounding box center [104, 289] width 143 height 30
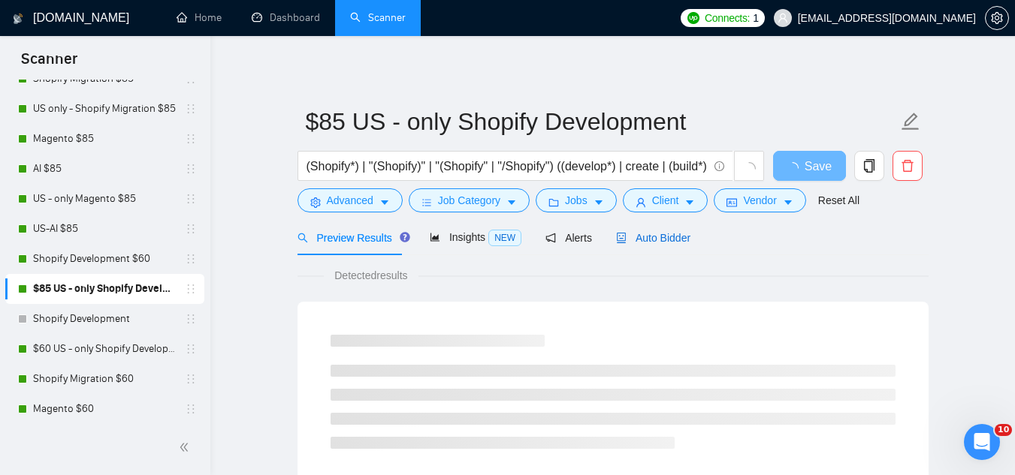
click at [658, 239] on span "Auto Bidder" at bounding box center [653, 238] width 74 height 12
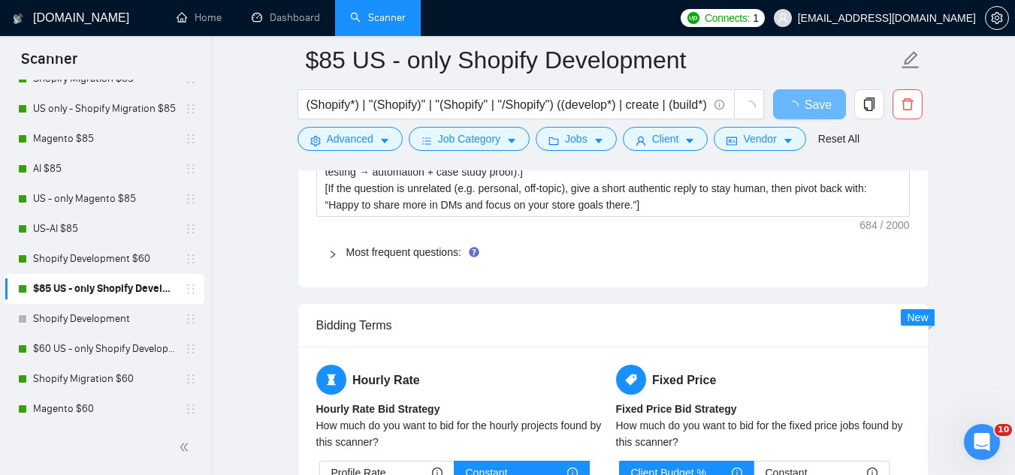
scroll to position [2328, 0]
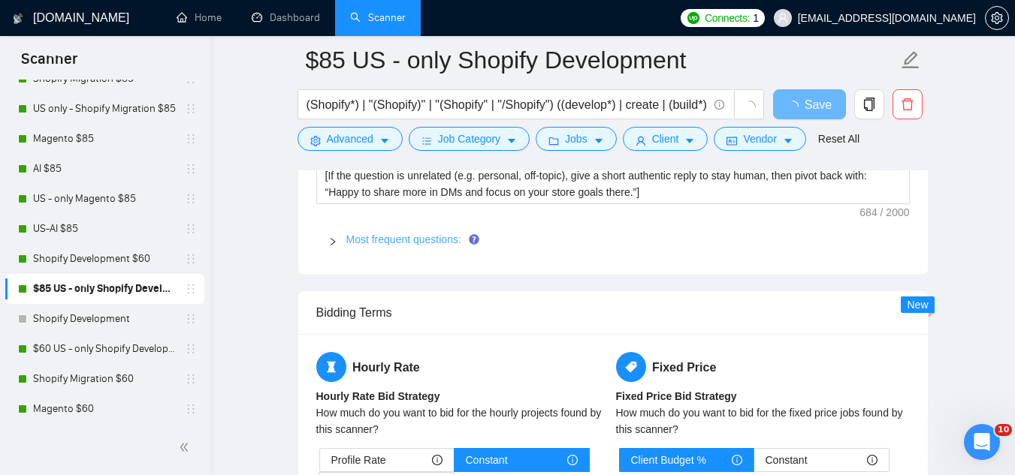
click at [435, 238] on link "Most frequent questions:" at bounding box center [403, 240] width 115 height 12
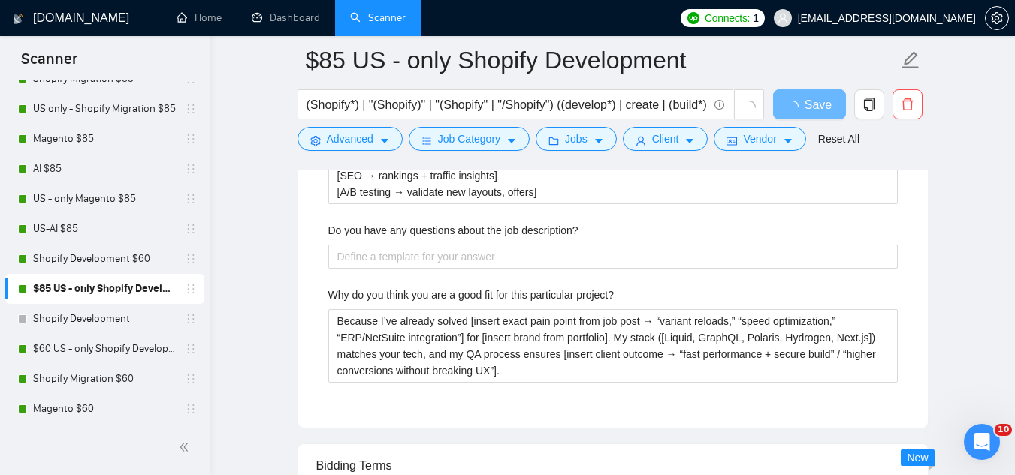
scroll to position [3154, 0]
click at [418, 226] on label "Do you have any questions about the job description?" at bounding box center [453, 229] width 250 height 17
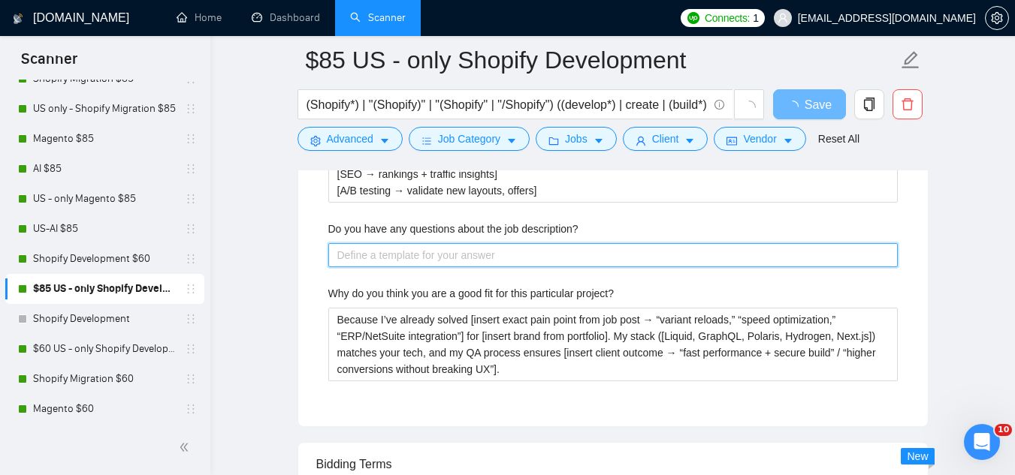
click at [418, 243] on description\? "Do you have any questions about the job description?" at bounding box center [612, 255] width 569 height 24
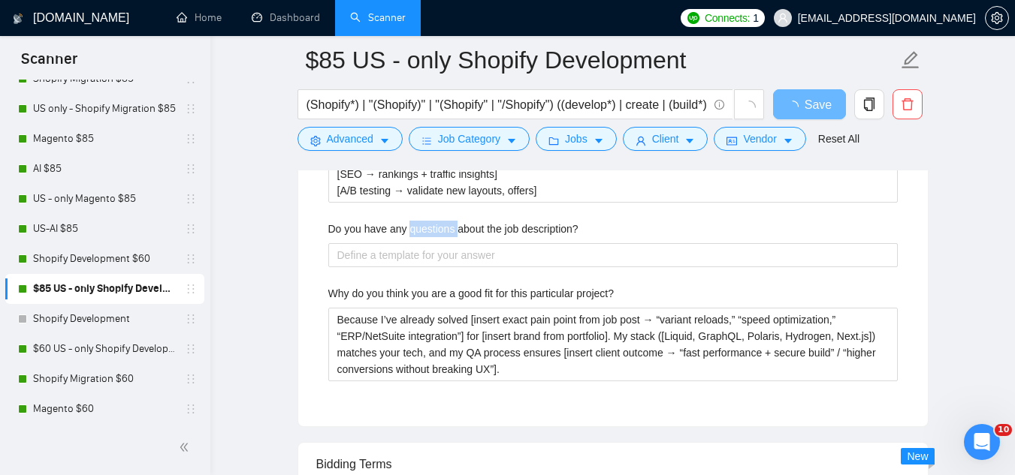
click at [418, 226] on label "Do you have any questions about the job description?" at bounding box center [453, 229] width 250 height 17
click at [418, 243] on description\? "Do you have any questions about the job description?" at bounding box center [612, 255] width 569 height 24
click at [418, 226] on label "Do you have any questions about the job description?" at bounding box center [453, 229] width 250 height 17
click at [418, 243] on description\? "Do you have any questions about the job description?" at bounding box center [612, 255] width 569 height 24
copy label "Do you have any questions about the job description?"
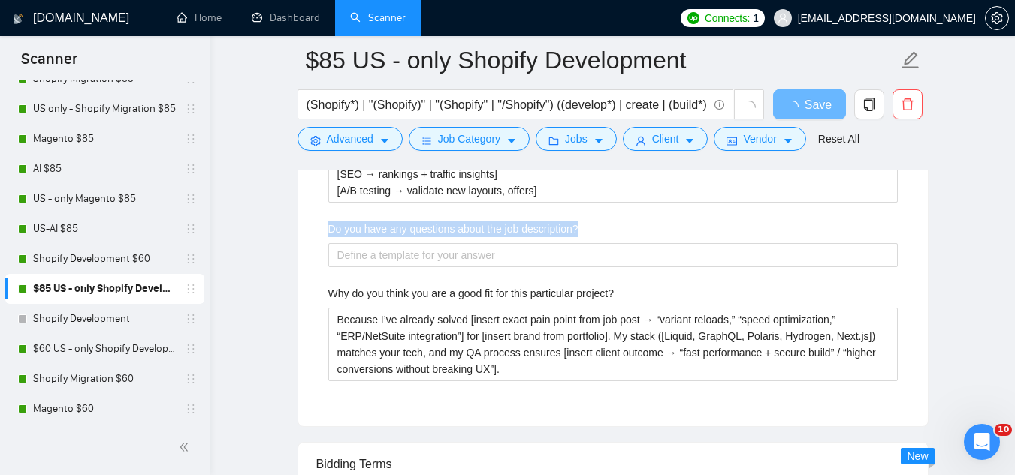
copy label "Do you have any questions about the job description?"
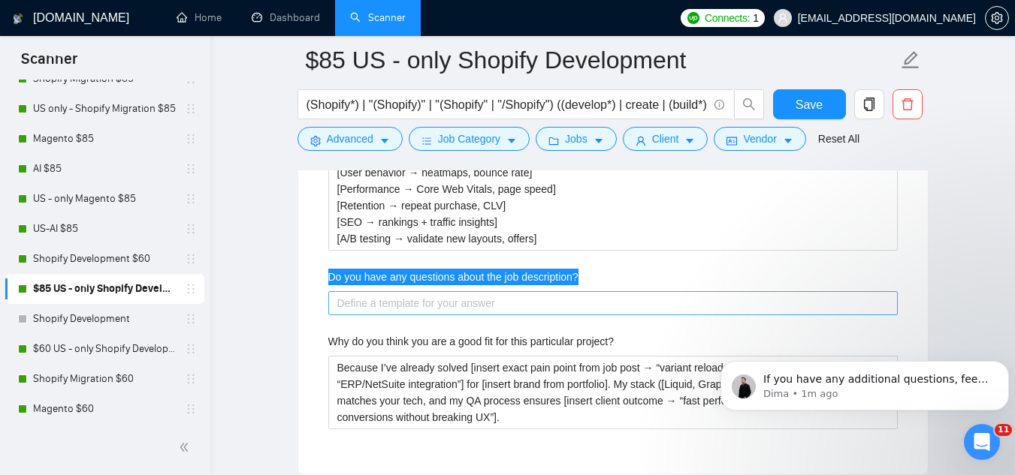
scroll to position [3335, 0]
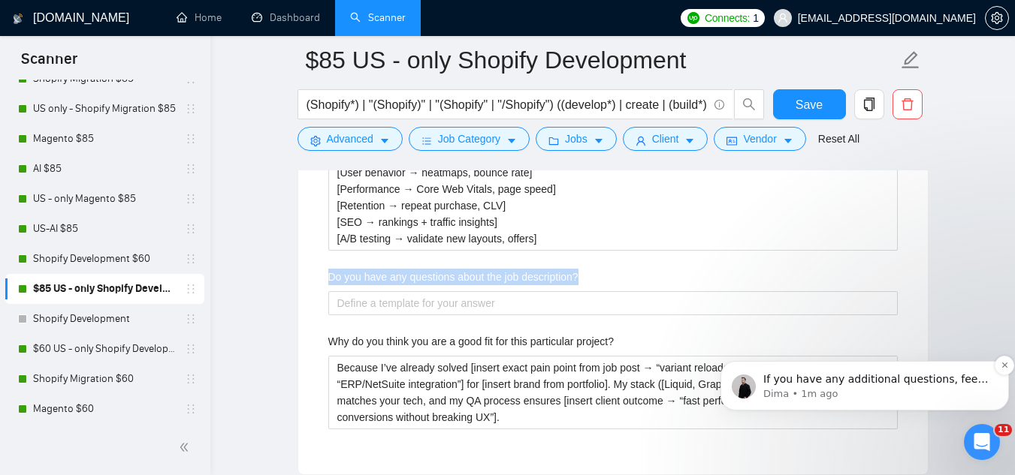
click at [932, 379] on p "If you have any additional questions, feel free to reach out 🤓" at bounding box center [876, 380] width 227 height 15
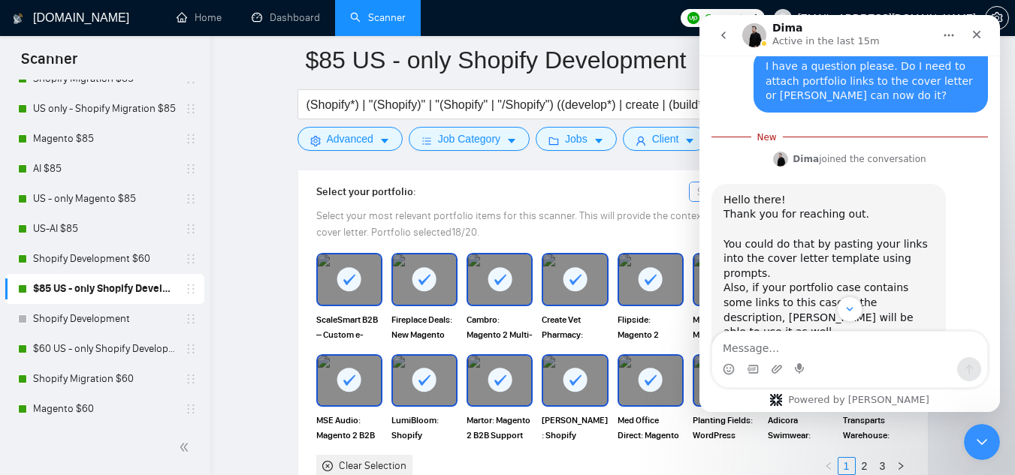
scroll to position [1277, 0]
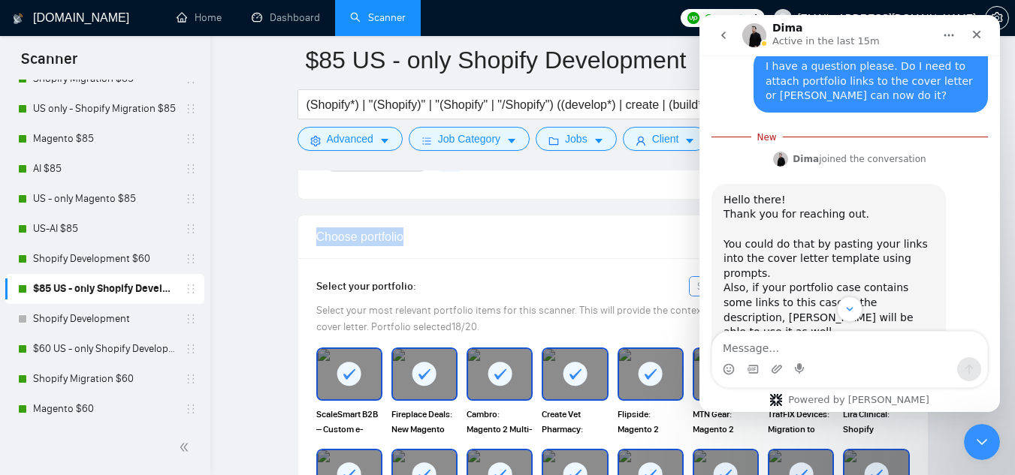
drag, startPoint x: 318, startPoint y: 238, endPoint x: 438, endPoint y: 247, distance: 120.5
click at [438, 247] on div "Choose portfolio" at bounding box center [612, 237] width 593 height 43
copy div "Choose portfolio"
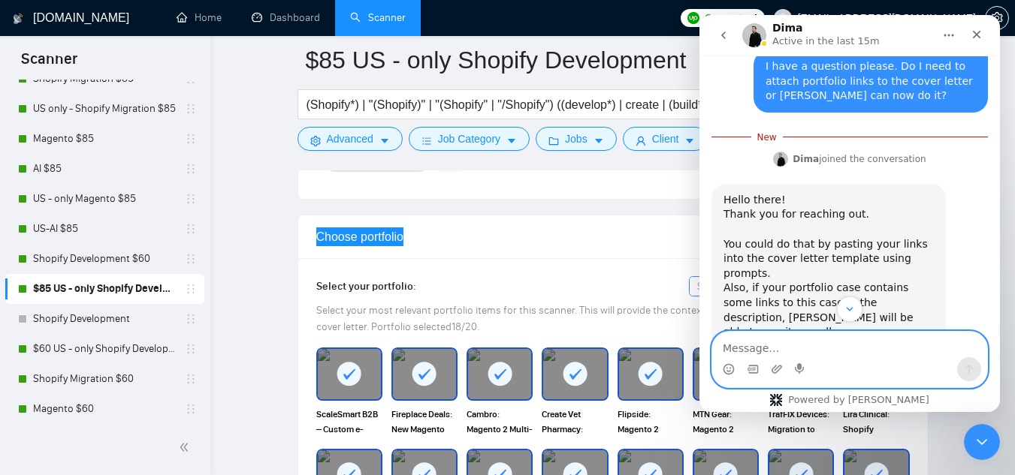
click at [774, 347] on textarea "Message…" at bounding box center [849, 345] width 275 height 26
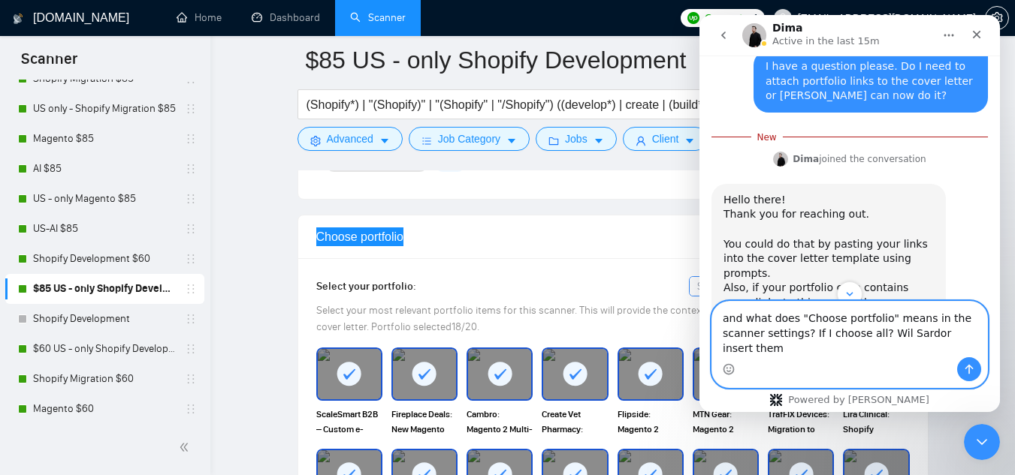
type textarea "and what does "Choose portfolio" means in the scanner settings? If I choose all…"
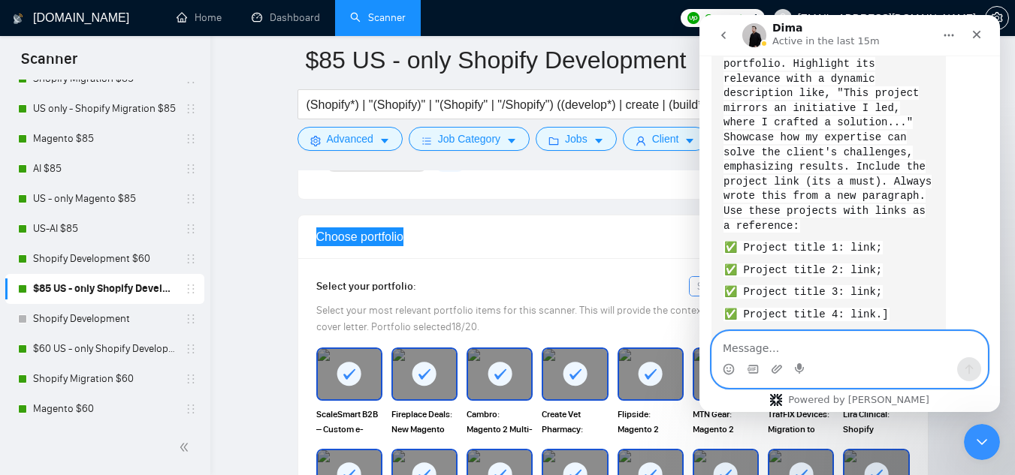
scroll to position [3410, 0]
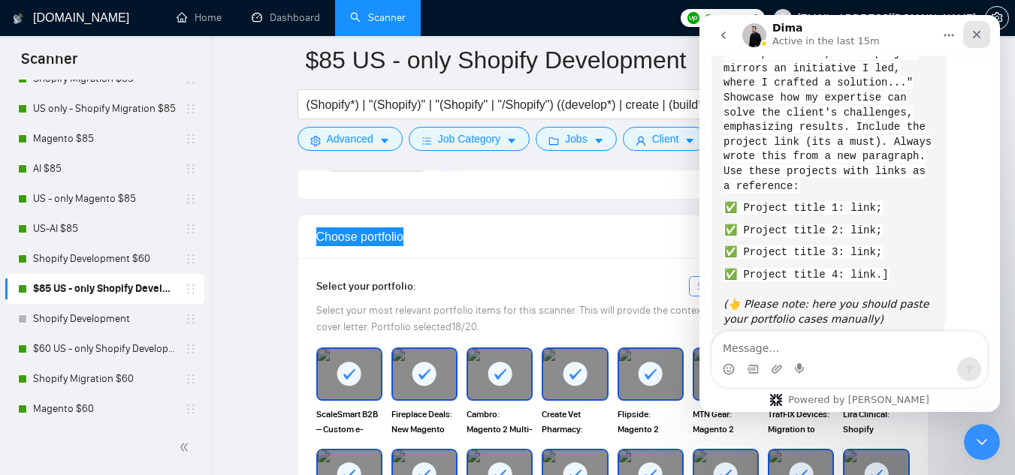
click at [977, 40] on icon "Close" at bounding box center [976, 35] width 12 height 12
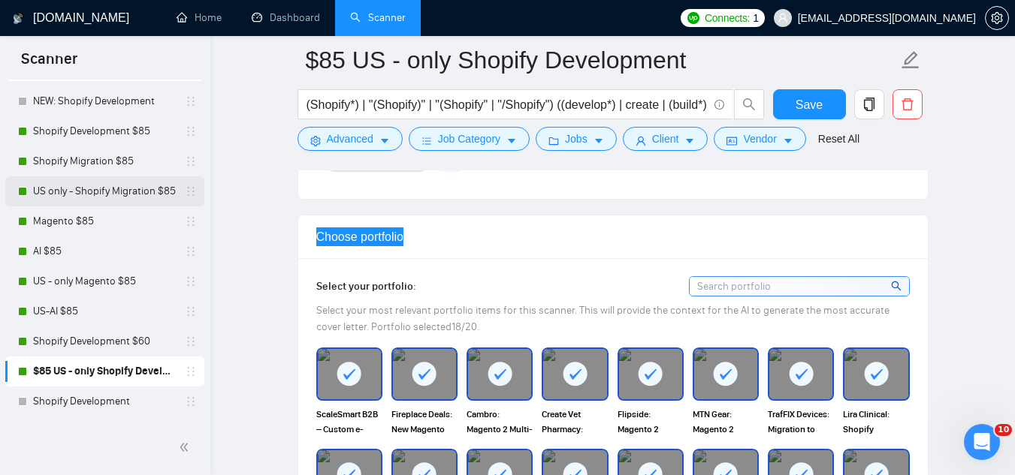
scroll to position [0, 0]
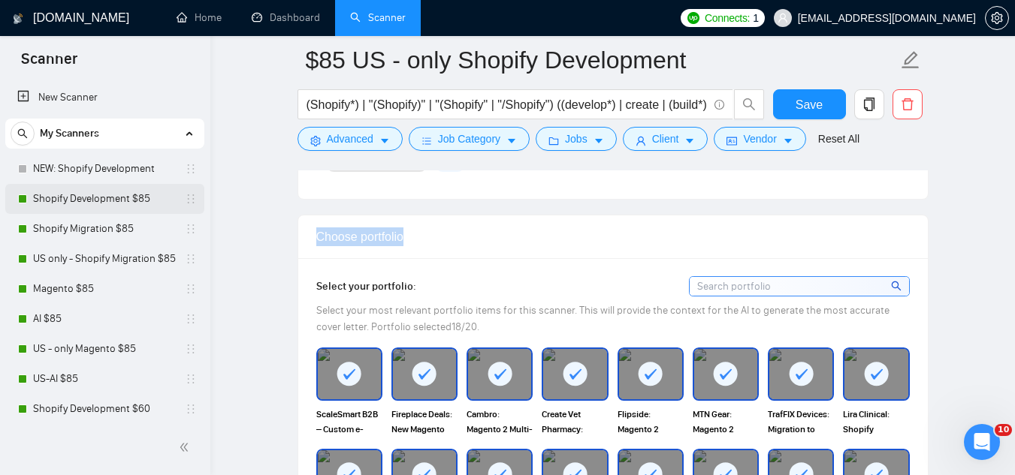
click at [105, 200] on link "Shopify Development $85" at bounding box center [104, 199] width 143 height 30
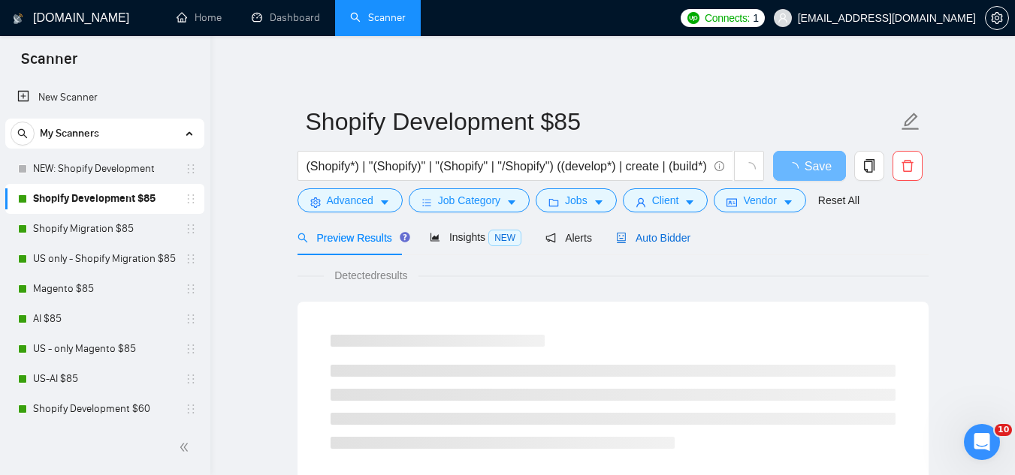
click at [635, 237] on span "Auto Bidder" at bounding box center [653, 238] width 74 height 12
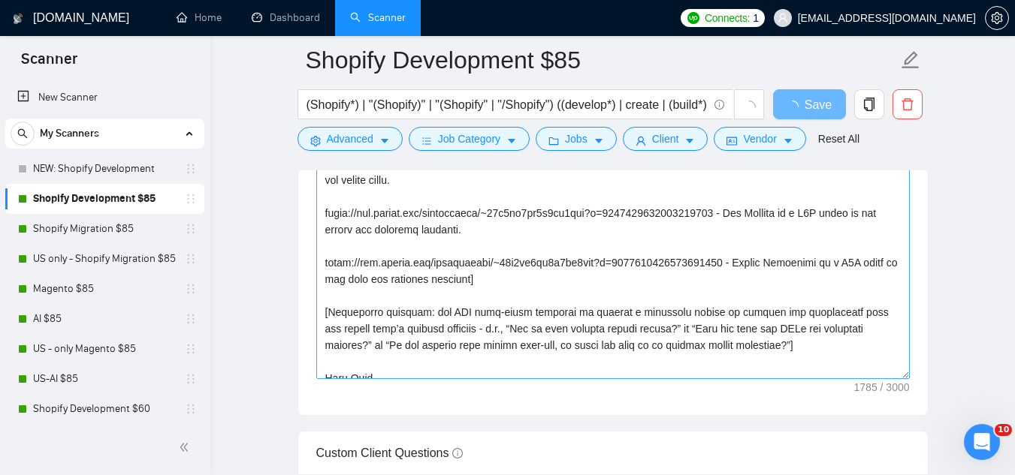
scroll to position [182, 0]
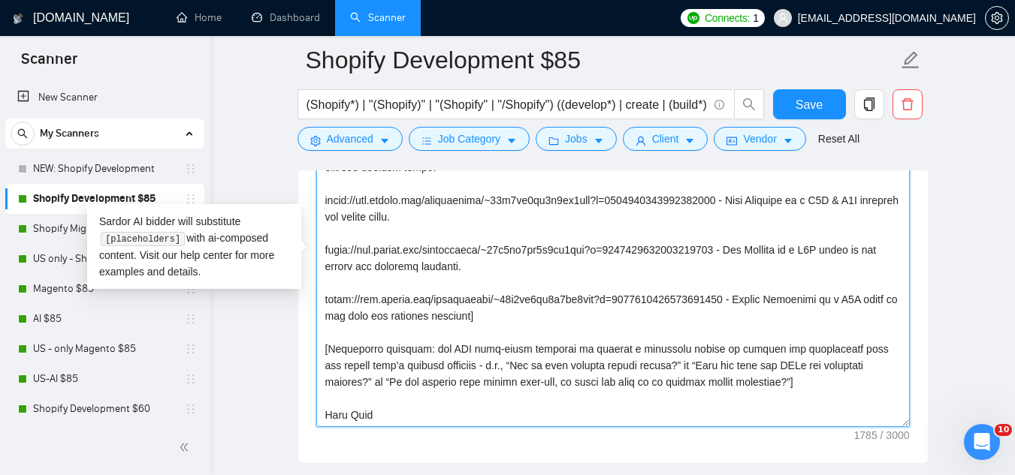
drag, startPoint x: 424, startPoint y: 350, endPoint x: 790, endPoint y: 383, distance: 368.0
click at [790, 383] on textarea "Cover letter template:" at bounding box center [612, 258] width 593 height 338
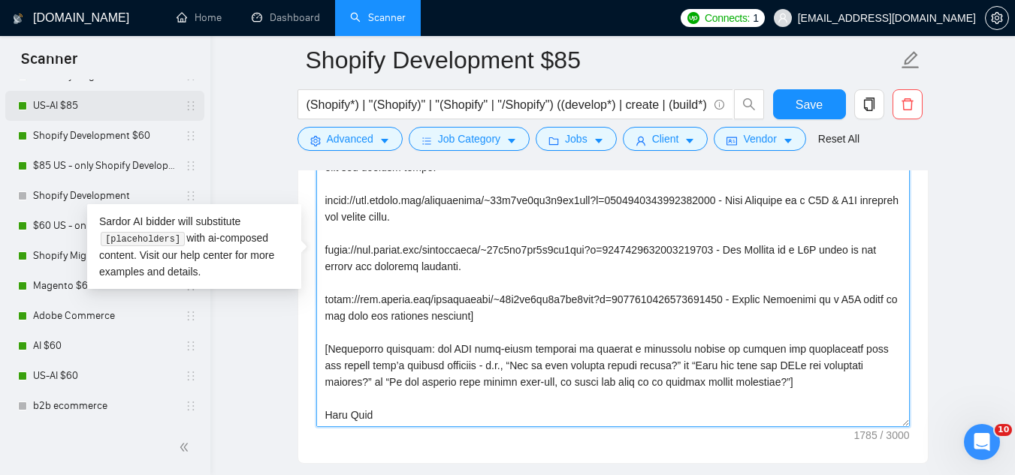
scroll to position [300, 0]
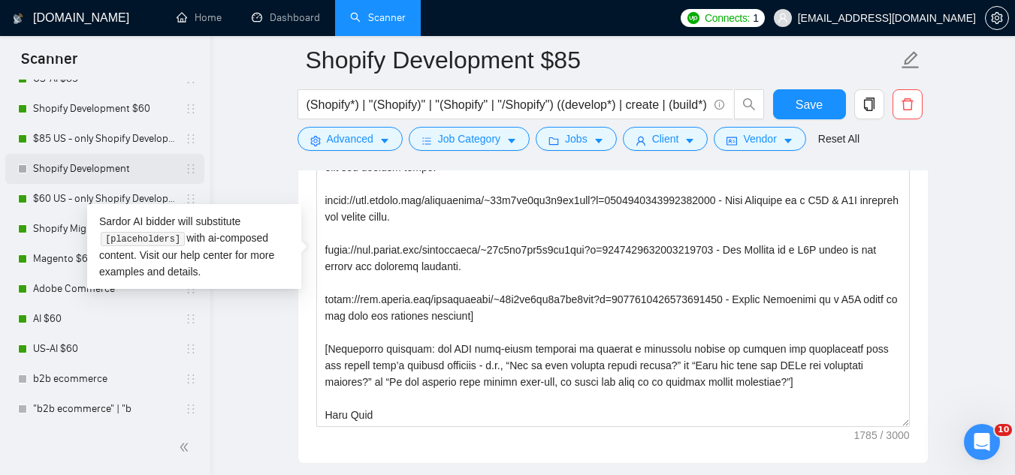
drag, startPoint x: 58, startPoint y: 144, endPoint x: 101, endPoint y: 161, distance: 46.2
click at [58, 144] on link "$85 US - only Shopify Development" at bounding box center [104, 139] width 143 height 30
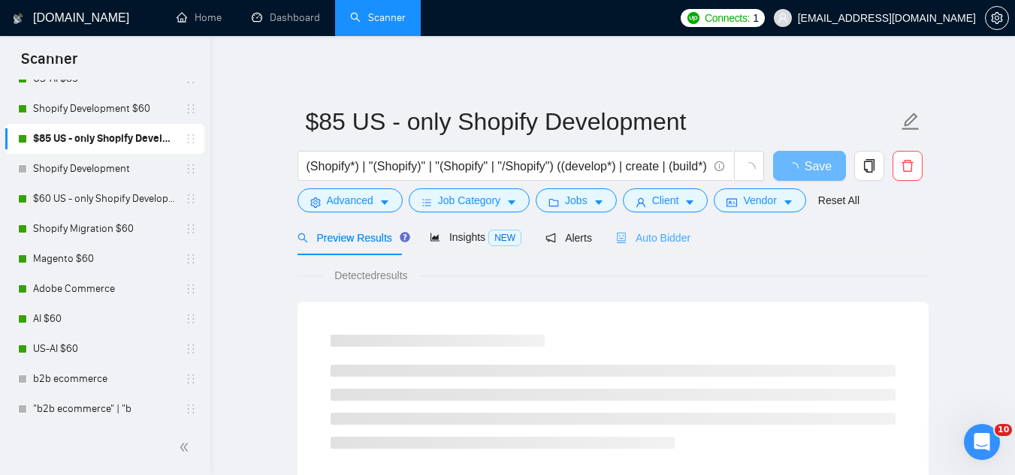
click at [637, 247] on div "Auto Bidder" at bounding box center [653, 237] width 74 height 35
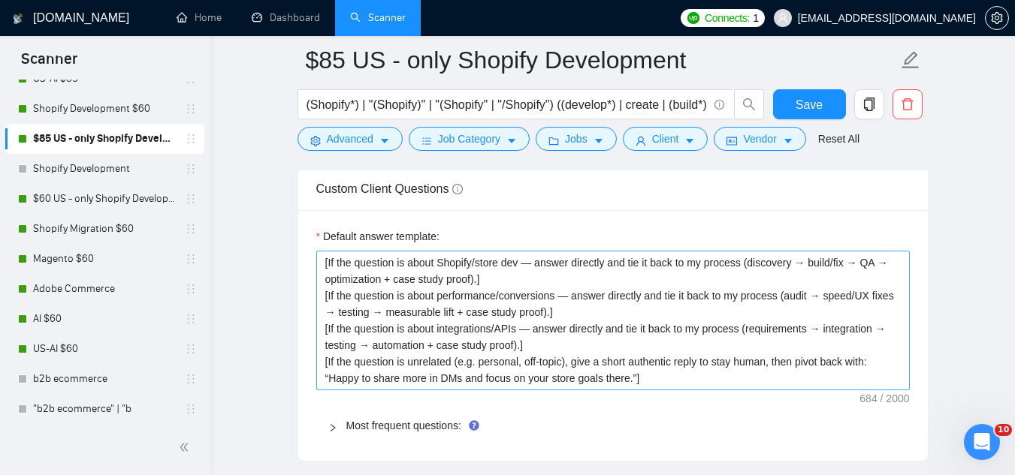
scroll to position [2328, 0]
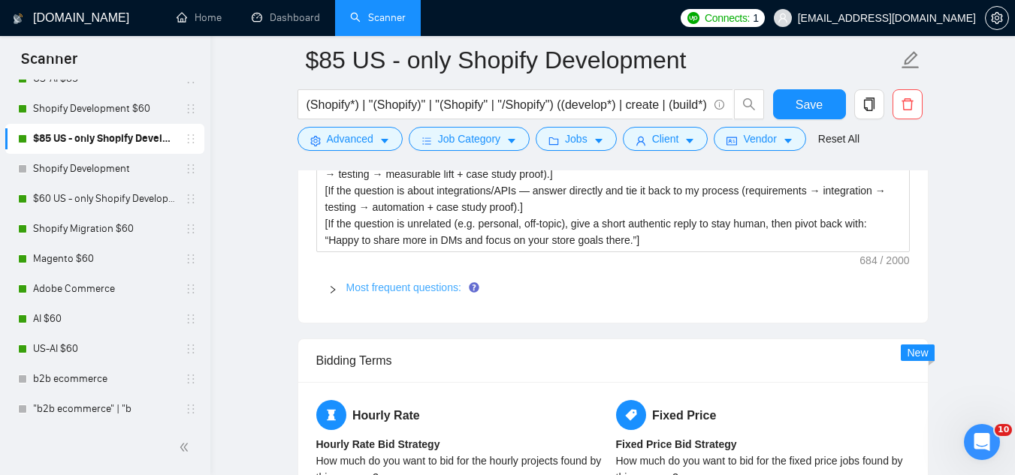
click at [386, 282] on link "Most frequent questions:" at bounding box center [403, 288] width 115 height 12
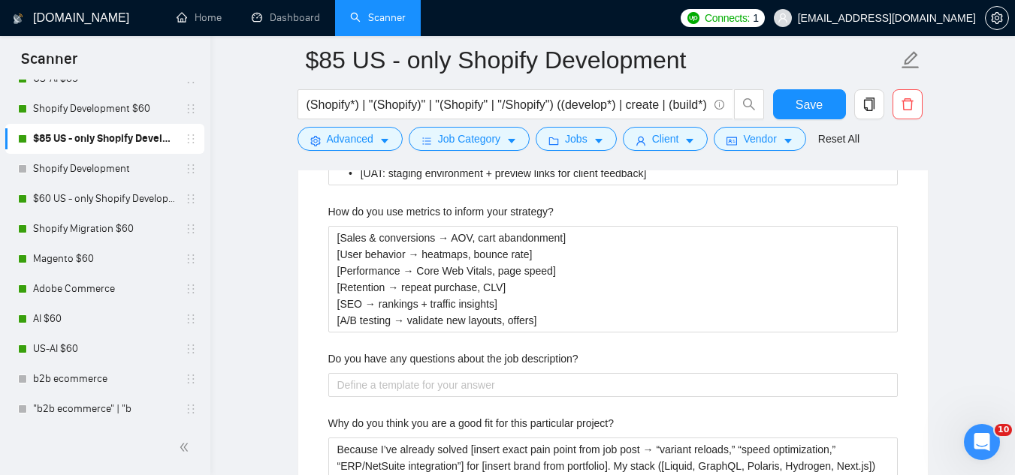
scroll to position [3079, 0]
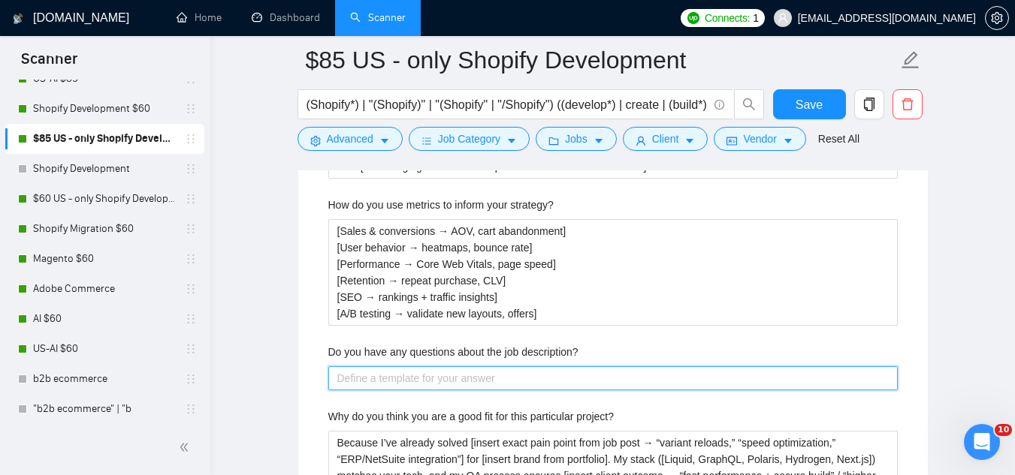
click at [403, 373] on description\? "Do you have any questions about the job description?" at bounding box center [612, 379] width 569 height 24
paste description\? "sk ONE high‐level question to uncover a strategic detail or missing key informa…"
type description\? "sk ONE high‐level question to uncover a strategic detail or missing key informa…"
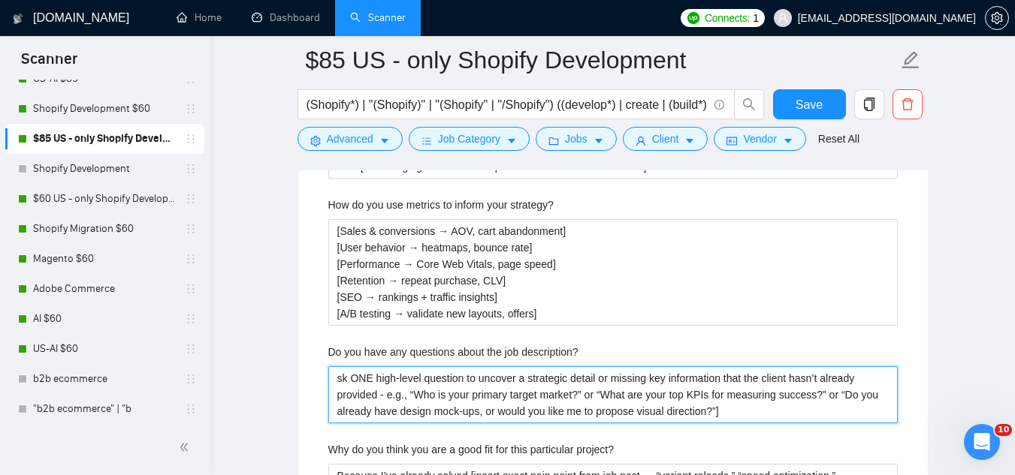
click at [339, 380] on description\? "sk ONE high‐level question to uncover a strategic detail or missing key informa…" at bounding box center [612, 395] width 569 height 57
type description\? "[sk ONE high‐level question to uncover a strategic detail or missing key inform…"
type description\? "[ask ONE high‐level question to uncover a strategic detail or missing key infor…"
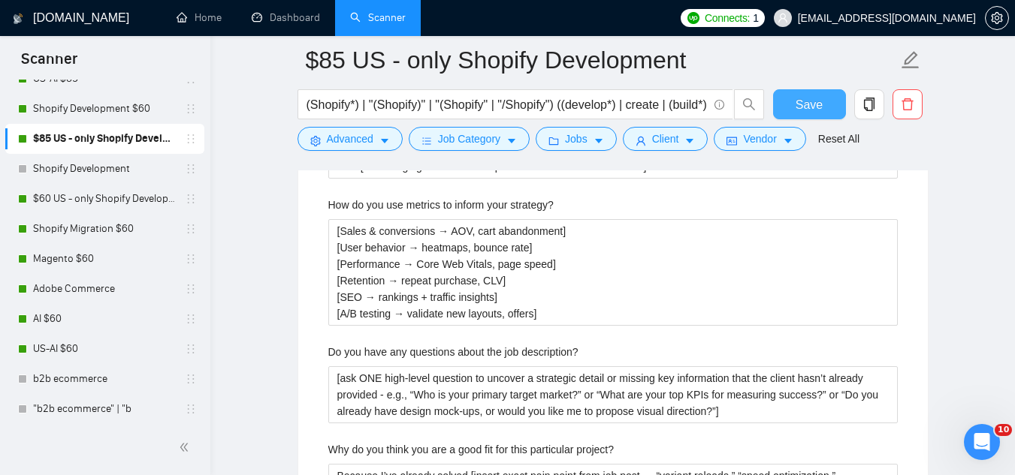
click at [831, 111] on button "Save" at bounding box center [809, 104] width 73 height 30
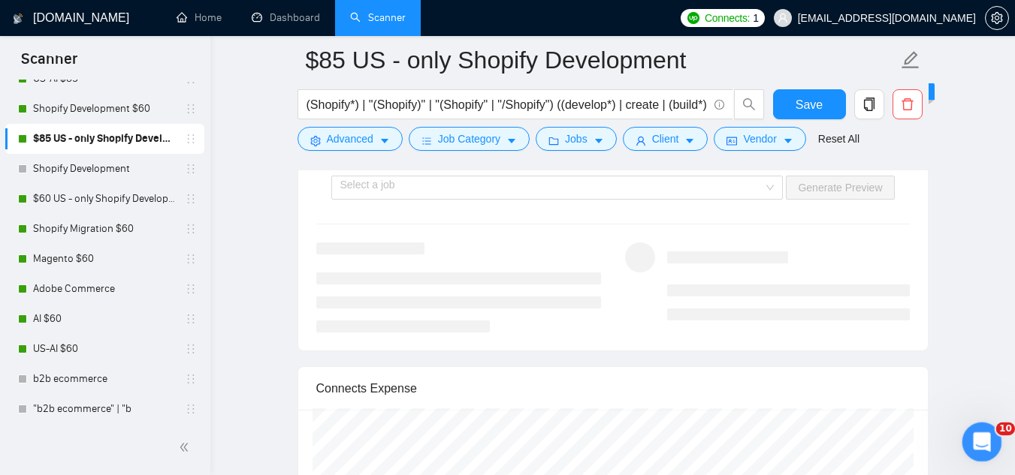
click at [970, 444] on icon "Open Intercom Messenger" at bounding box center [979, 440] width 25 height 25
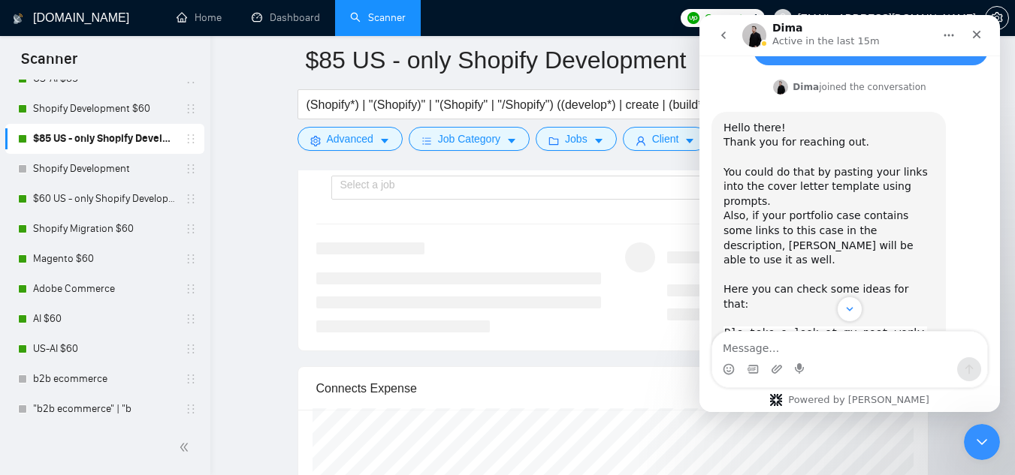
scroll to position [2809, 0]
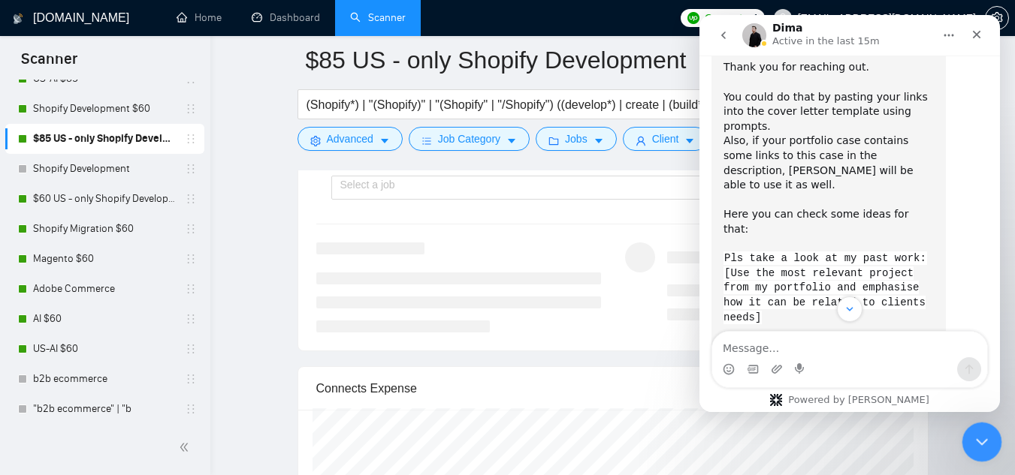
click at [988, 440] on icon "Close Intercom Messenger" at bounding box center [979, 440] width 18 height 18
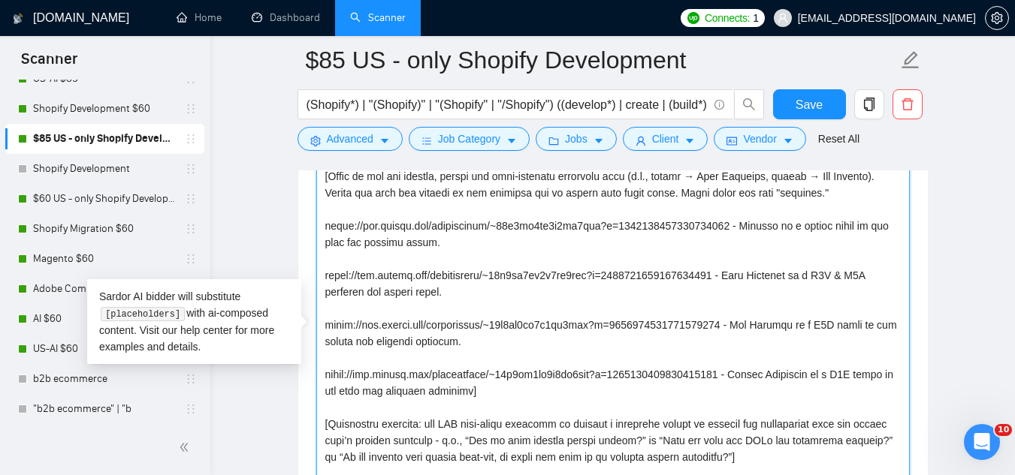
scroll to position [99, 0]
drag, startPoint x: 326, startPoint y: 255, endPoint x: 530, endPoint y: 375, distance: 236.6
click at [530, 375] on textarea "Cover letter template:" at bounding box center [612, 333] width 593 height 338
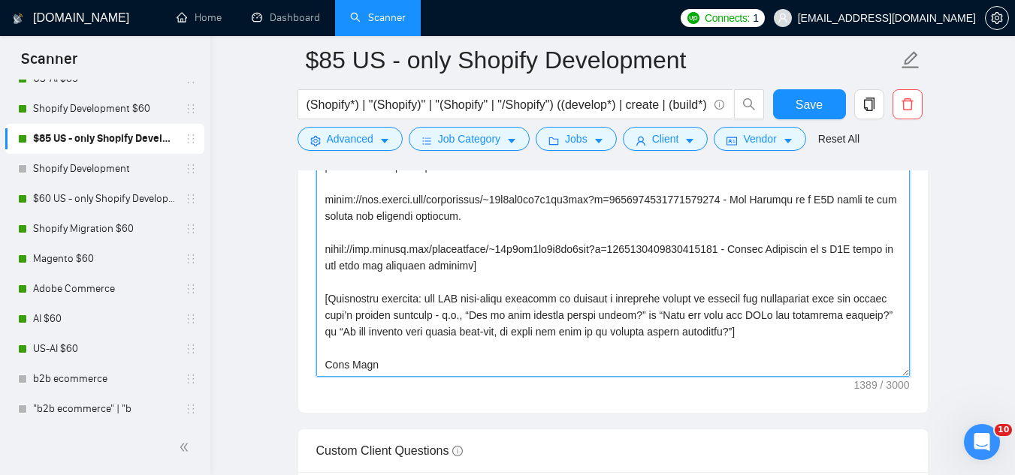
scroll to position [1953, 0]
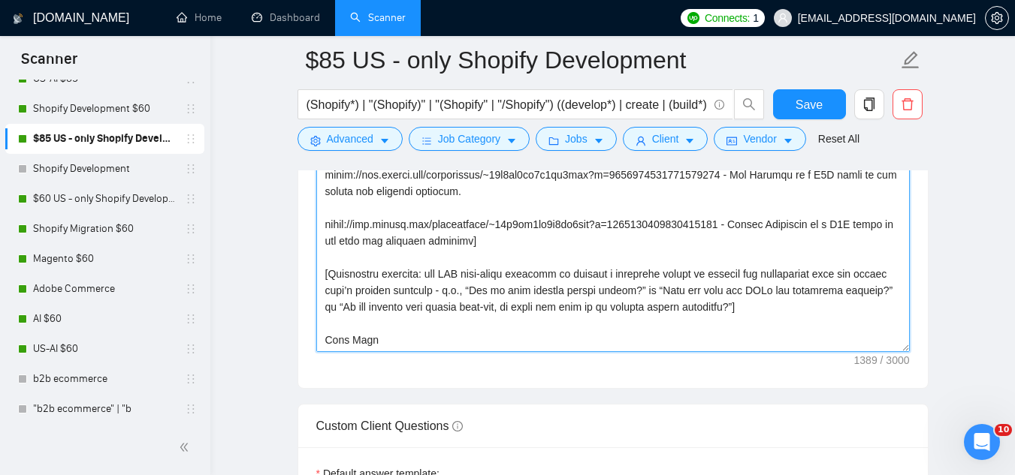
drag, startPoint x: 327, startPoint y: 249, endPoint x: 523, endPoint y: 344, distance: 218.4
click at [523, 344] on textarea "Cover letter template:" at bounding box center [612, 183] width 593 height 338
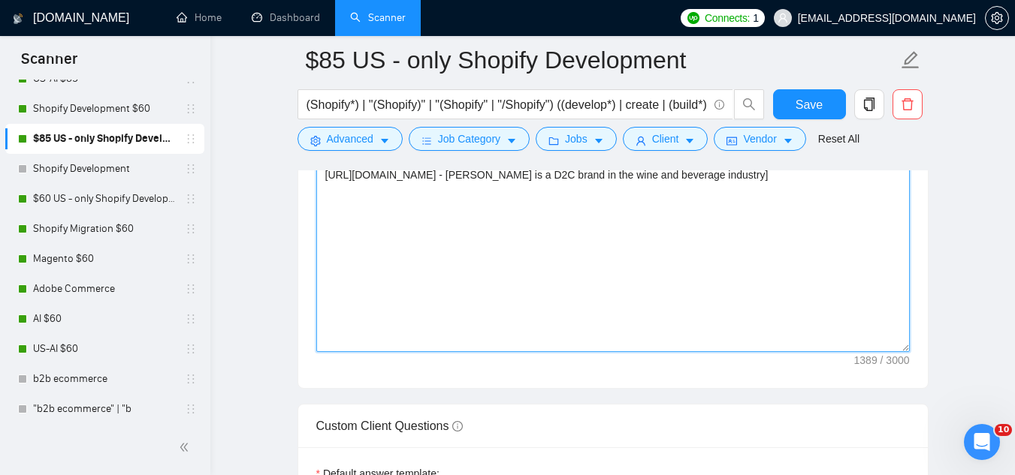
scroll to position [0, 0]
type textarea "Hey, I am ready to start and I have strong experience as a [title like in a job…"
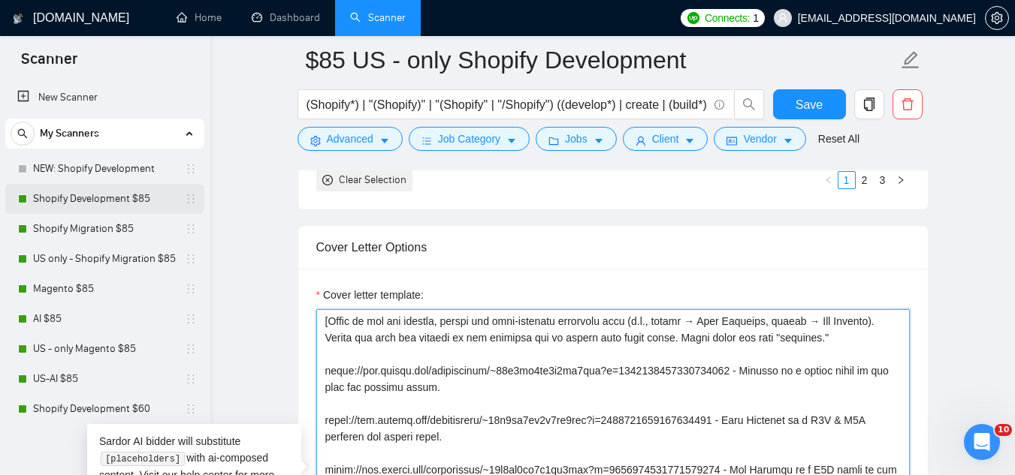
scroll to position [1652, 0]
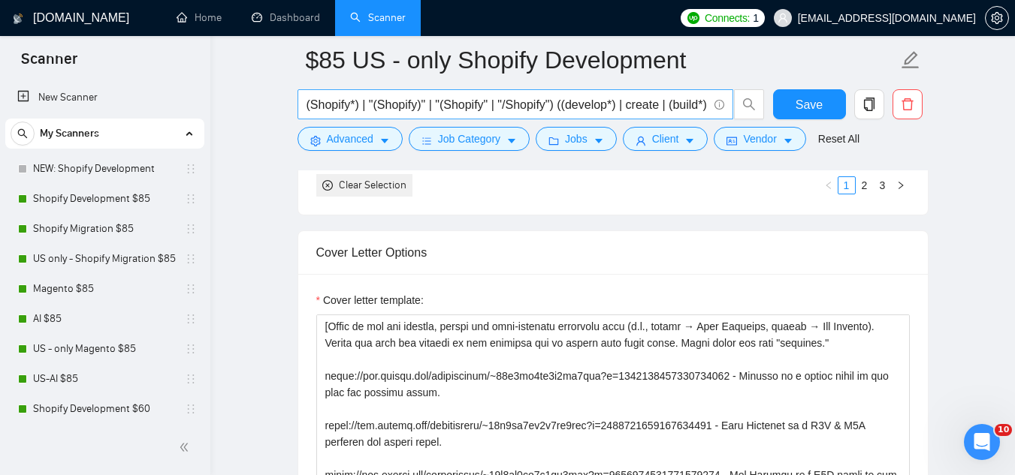
click at [64, 170] on link "NEW: Shopify Development" at bounding box center [104, 169] width 143 height 30
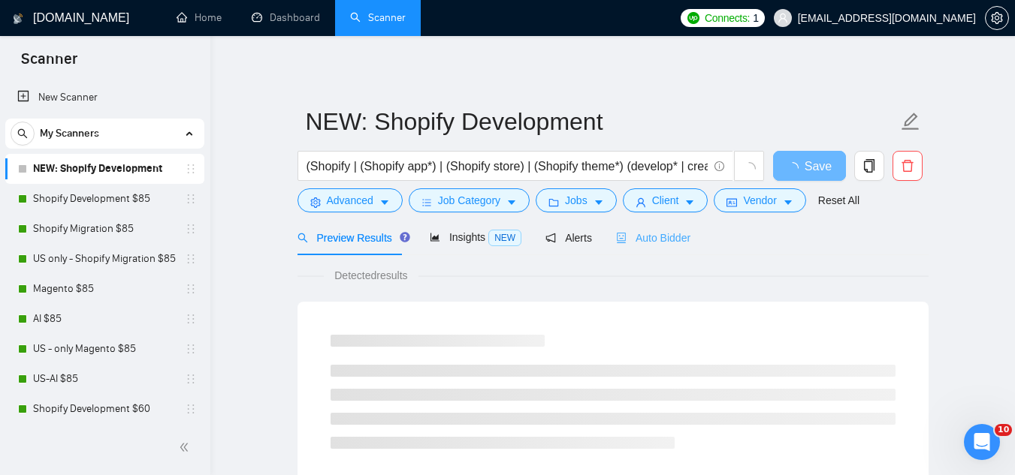
click at [640, 228] on div "Auto Bidder" at bounding box center [653, 237] width 74 height 35
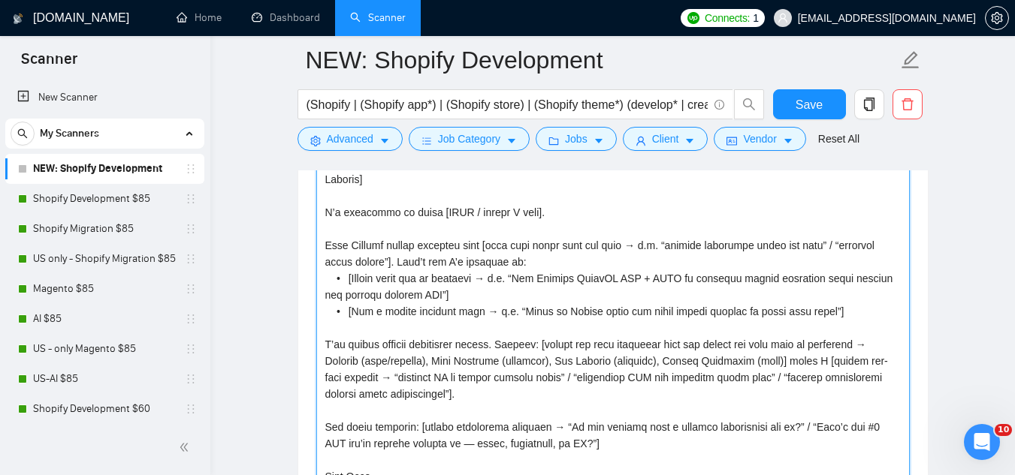
scroll to position [1878, 0]
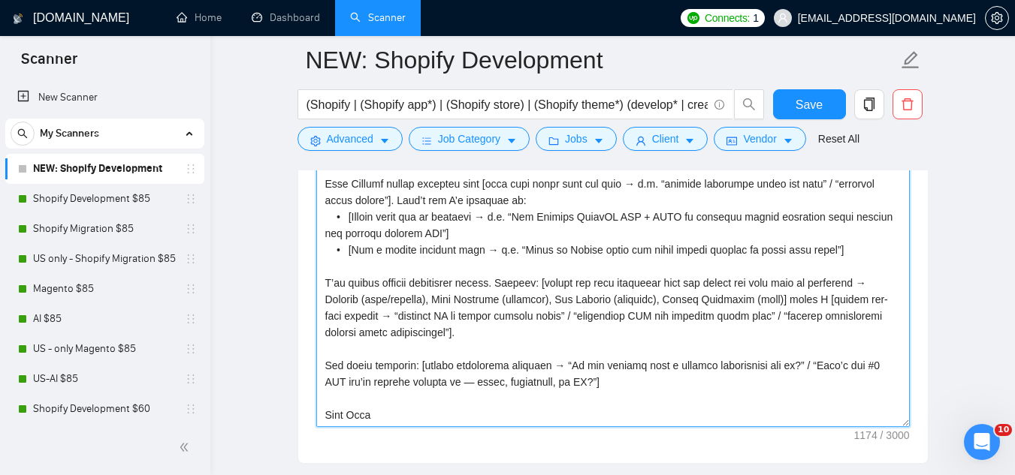
drag, startPoint x: 325, startPoint y: 301, endPoint x: 599, endPoint y: 391, distance: 287.6
click at [599, 391] on textarea "Cover letter template:" at bounding box center [612, 258] width 593 height 338
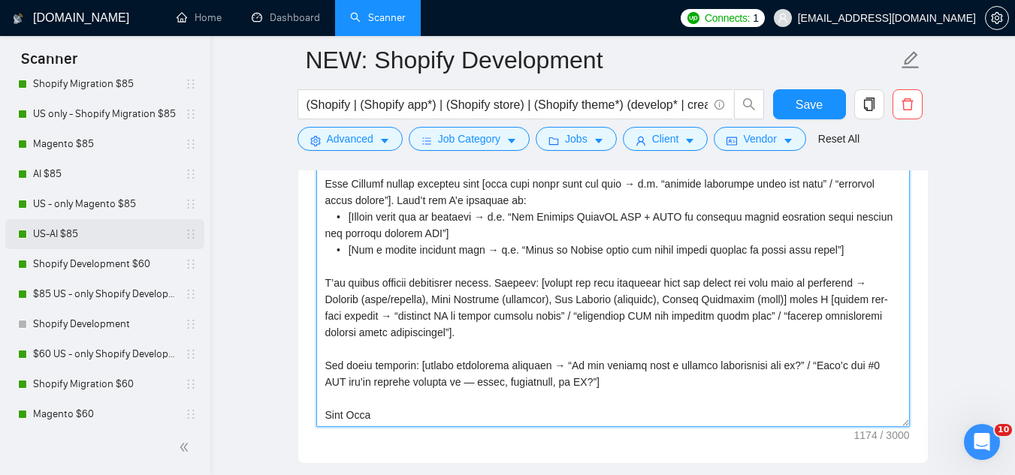
scroll to position [150, 0]
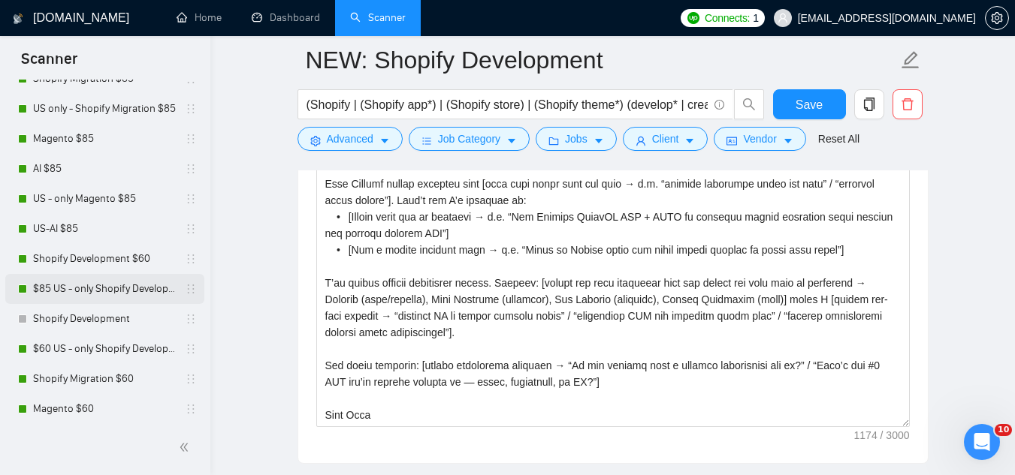
click at [119, 294] on link "$85 US - only Shopify Development" at bounding box center [104, 289] width 143 height 30
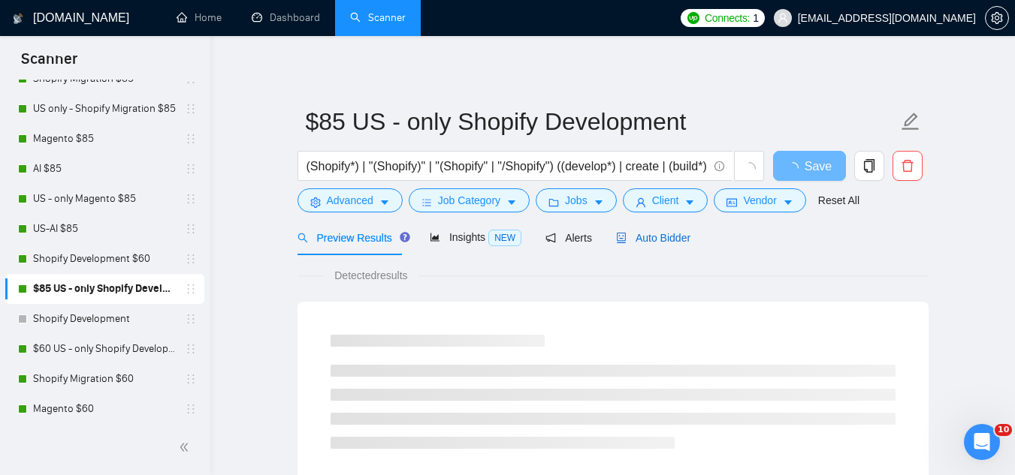
click at [659, 235] on span "Auto Bidder" at bounding box center [653, 238] width 74 height 12
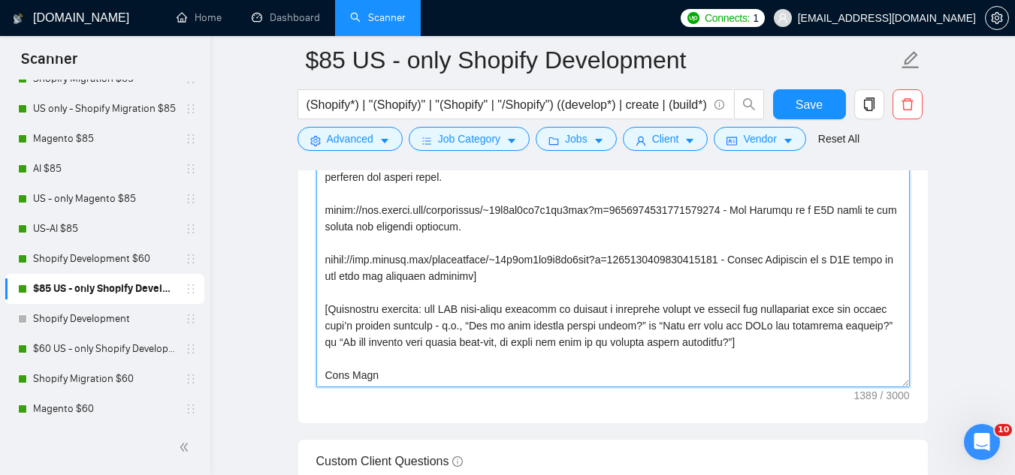
scroll to position [1953, 0]
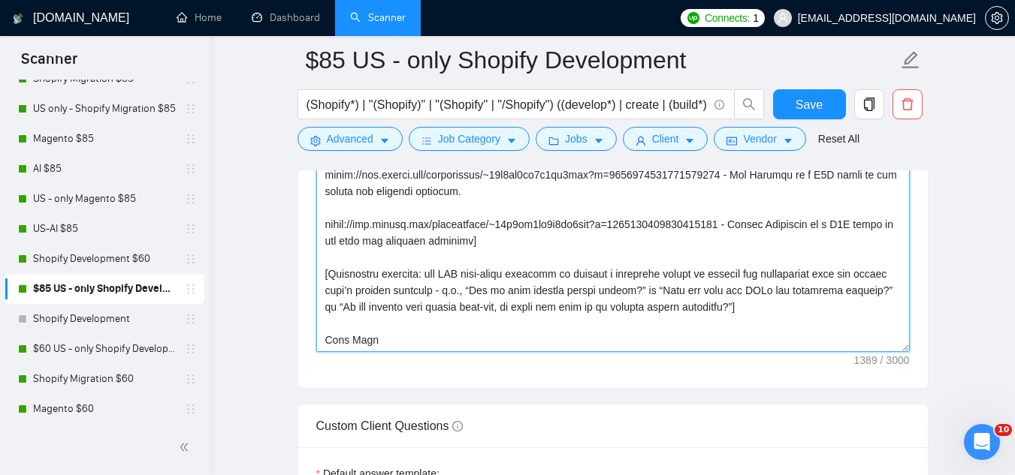
drag, startPoint x: 322, startPoint y: 370, endPoint x: 485, endPoint y: 309, distance: 174.0
click at [485, 309] on textarea "Cover letter template:" at bounding box center [612, 183] width 593 height 338
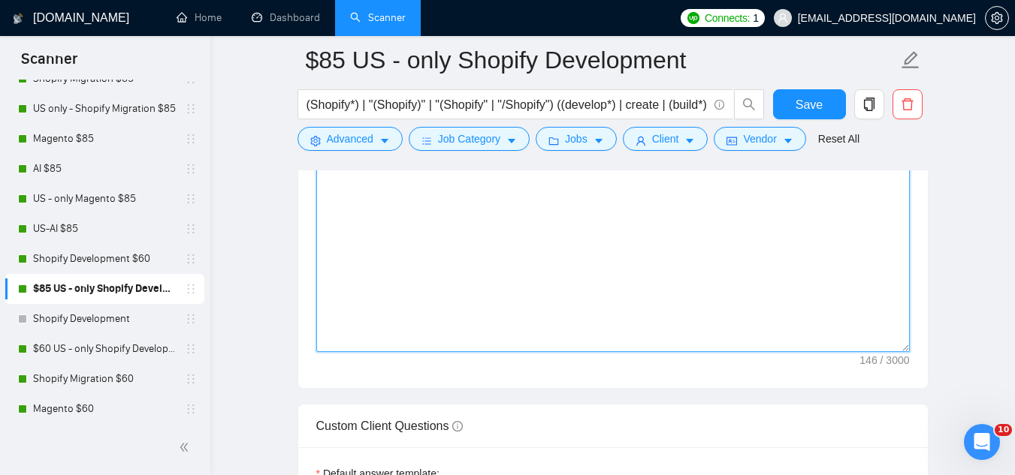
scroll to position [0, 0]
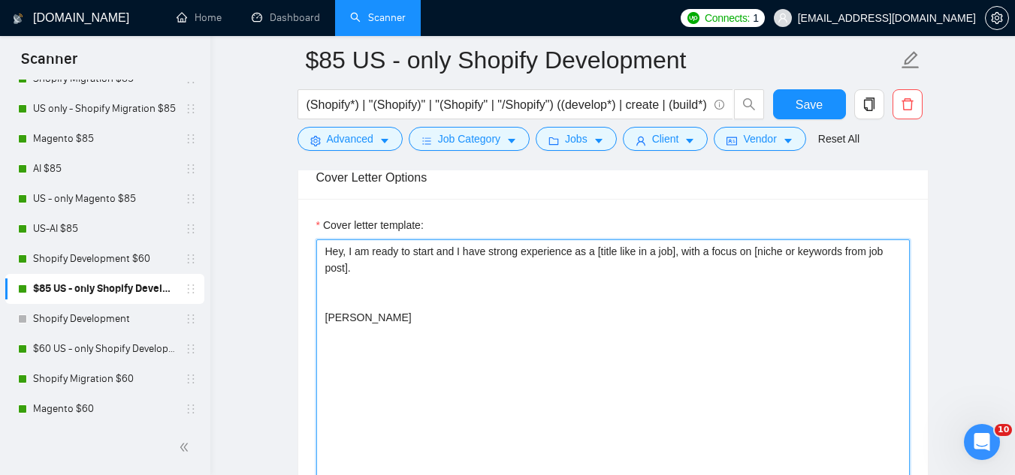
paste textarea "I’m available to start [ASAP / within X days]. Most Shopify stores struggle wit…"
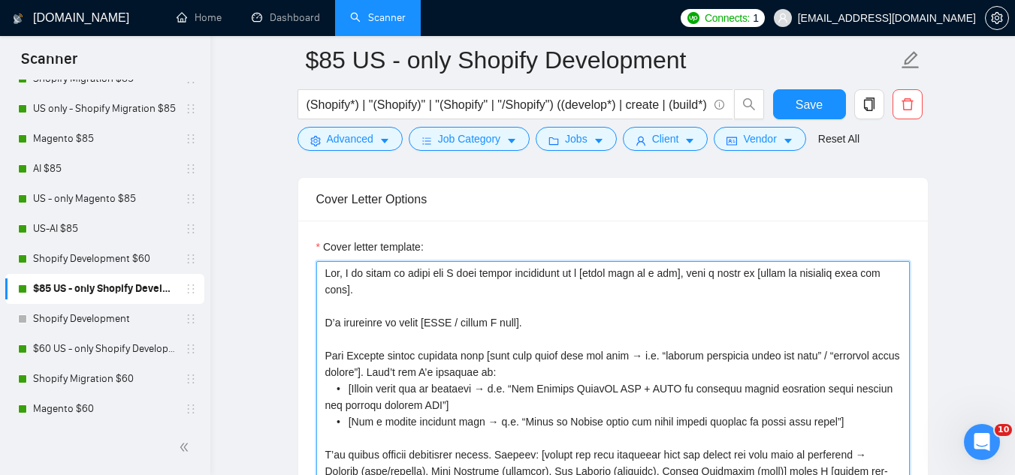
scroll to position [1658, 0]
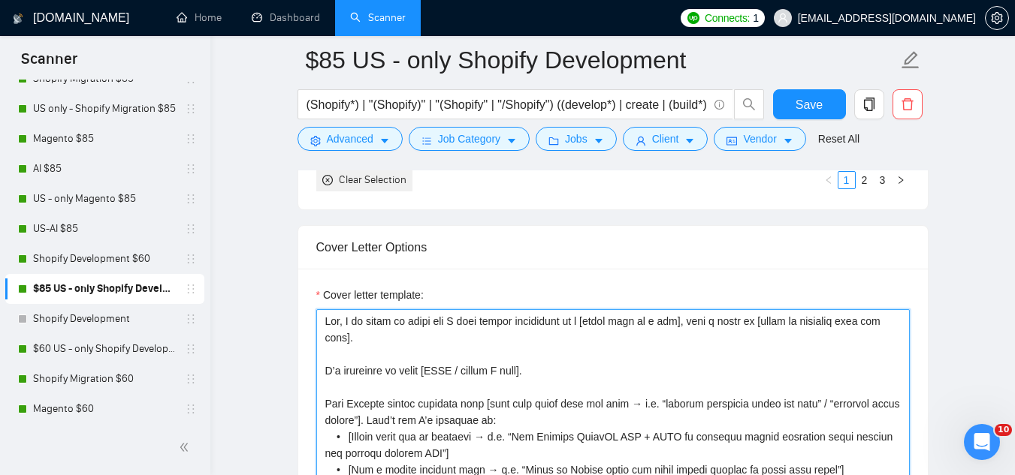
drag, startPoint x: 565, startPoint y: 364, endPoint x: 318, endPoint y: 359, distance: 246.4
click at [318, 359] on textarea "Cover letter template:" at bounding box center [612, 478] width 593 height 338
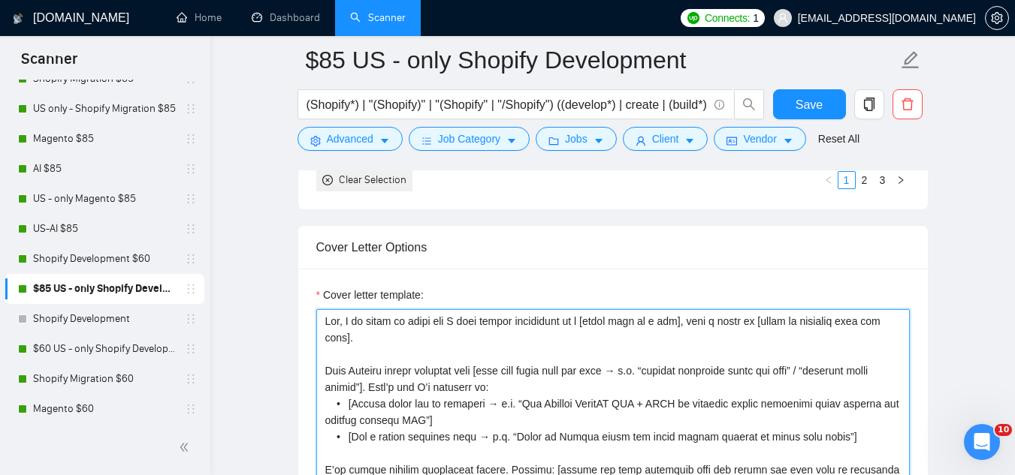
click at [341, 325] on textarea "Cover letter template:" at bounding box center [612, 478] width 593 height 338
type textarea "Hey, I am ready to start and I have strong experience as a [title like in a job…"
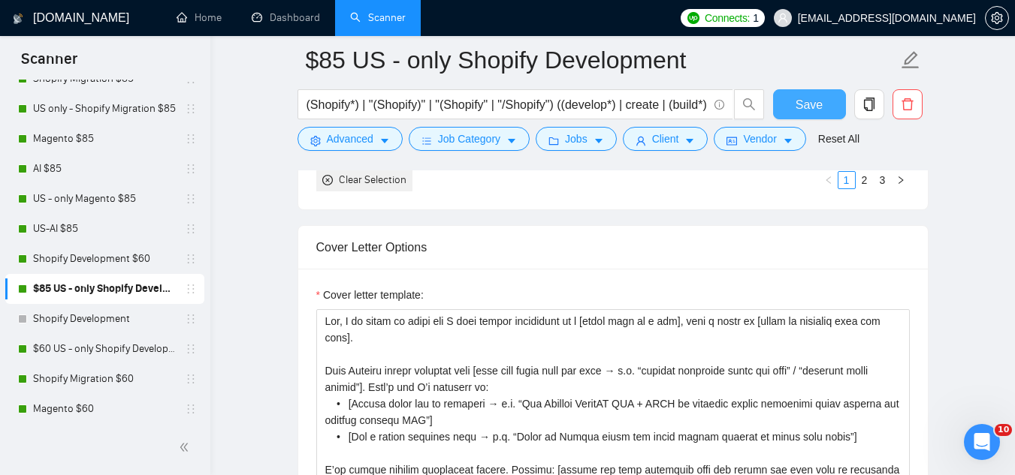
click at [824, 109] on button "Save" at bounding box center [809, 104] width 73 height 30
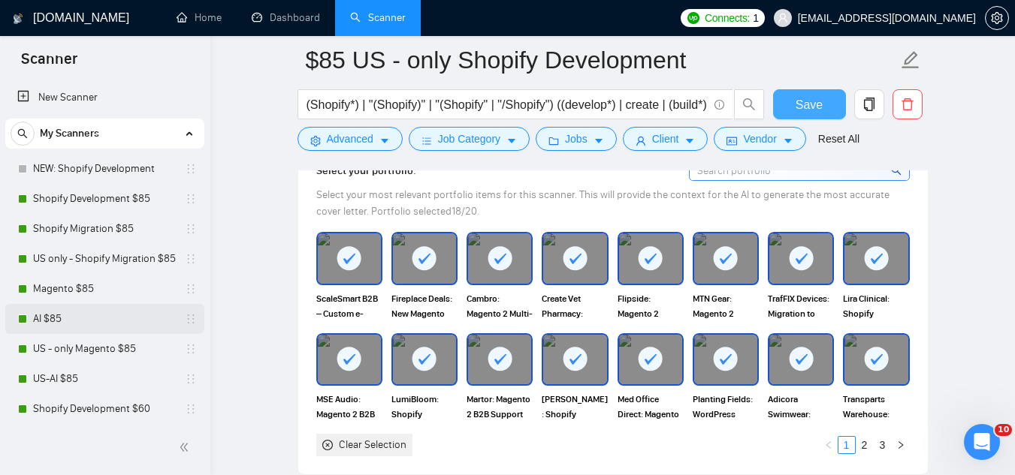
scroll to position [1057, 0]
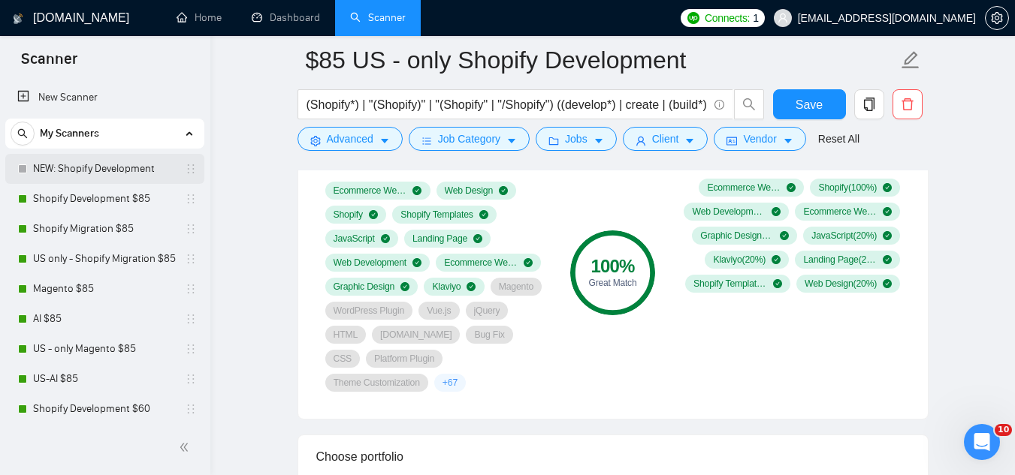
click at [88, 164] on link "NEW: Shopify Development" at bounding box center [104, 169] width 143 height 30
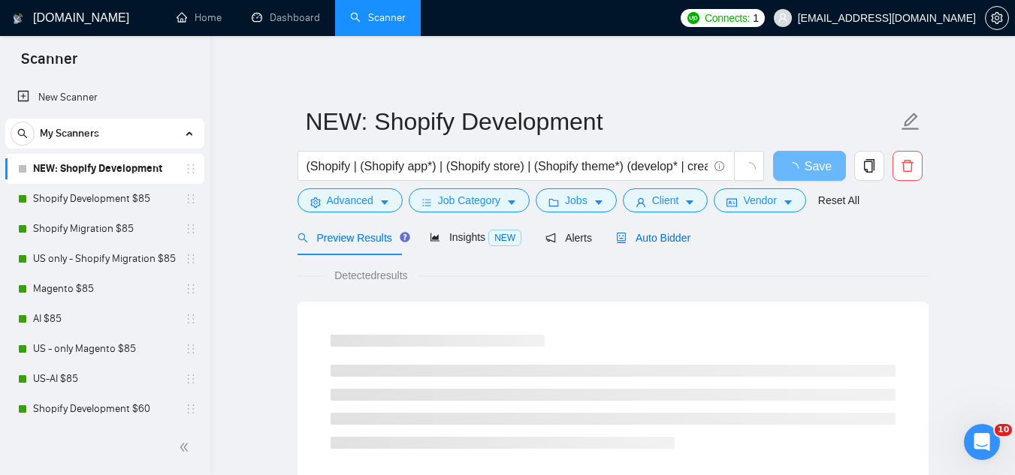
click at [647, 232] on span "Auto Bidder" at bounding box center [653, 238] width 74 height 12
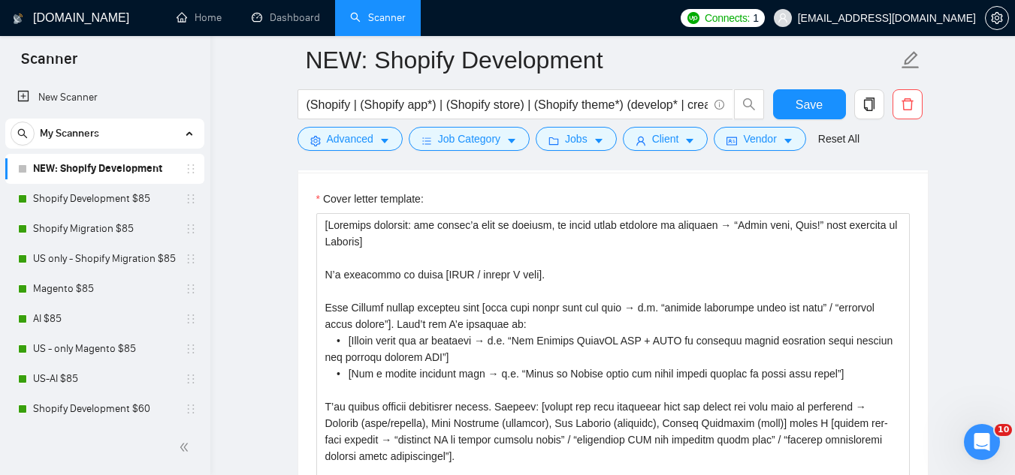
scroll to position [1727, 0]
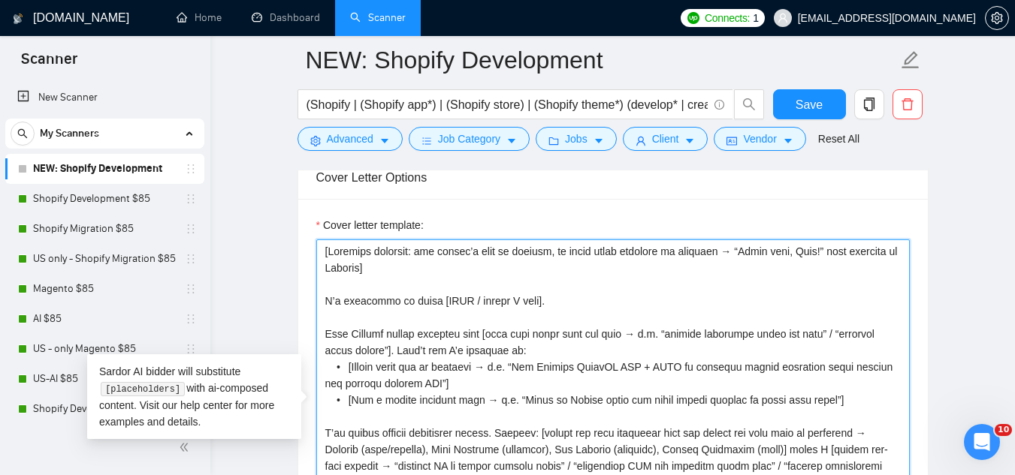
drag, startPoint x: 433, startPoint y: 254, endPoint x: 554, endPoint y: 248, distance: 121.1
click at [554, 248] on textarea "Cover letter template:" at bounding box center [612, 409] width 593 height 338
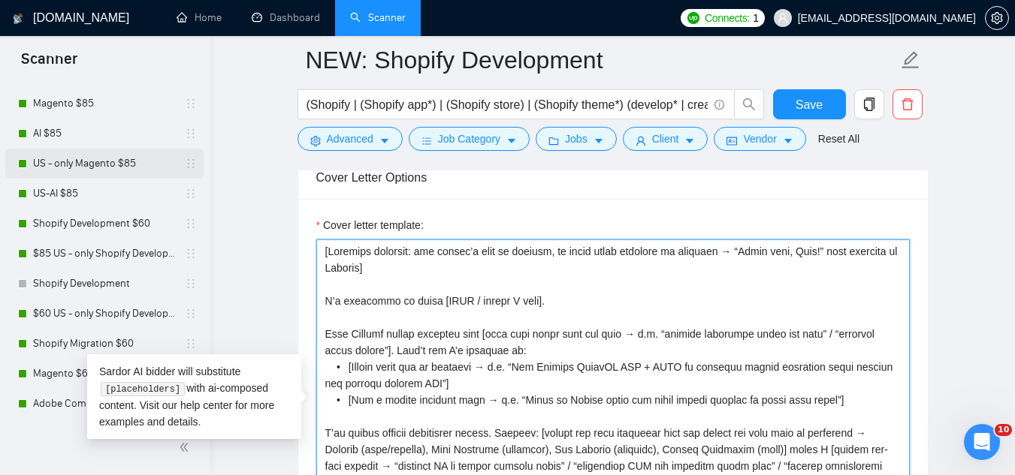
scroll to position [225, 0]
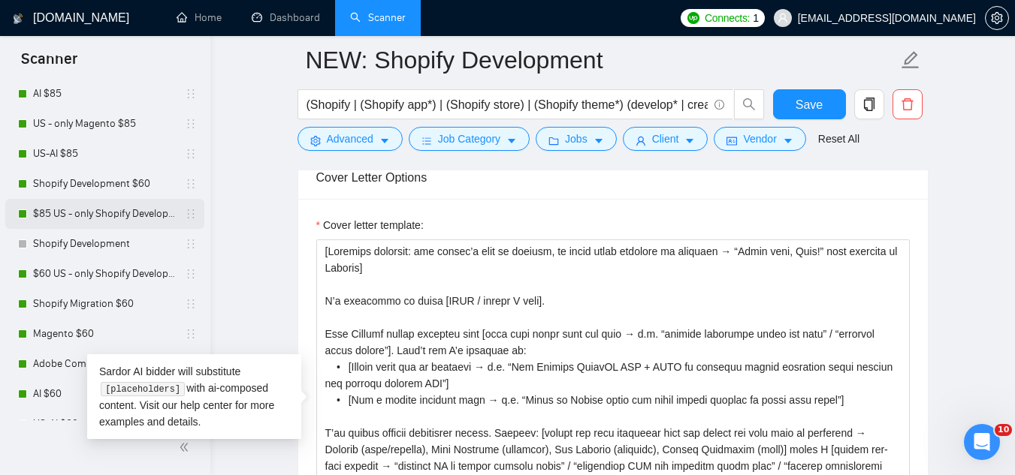
click at [101, 215] on link "$85 US - only Shopify Development" at bounding box center [104, 214] width 143 height 30
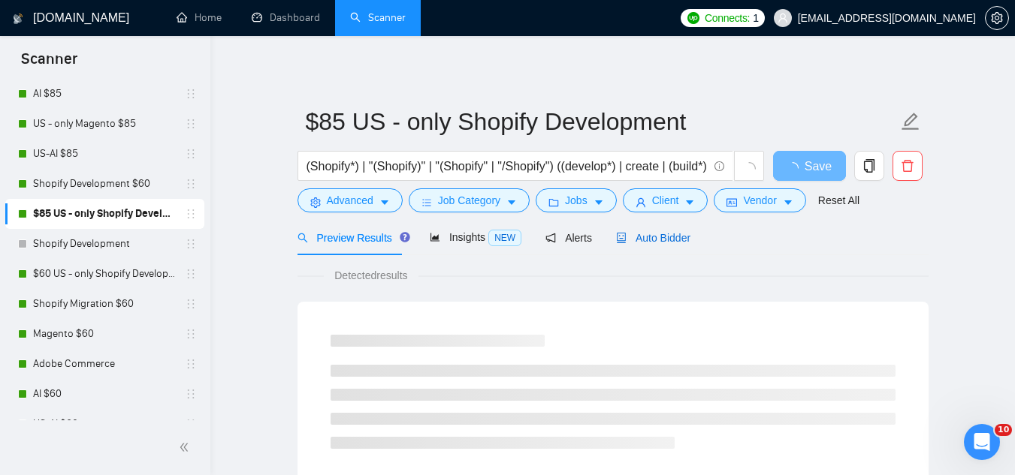
click at [650, 235] on span "Auto Bidder" at bounding box center [653, 238] width 74 height 12
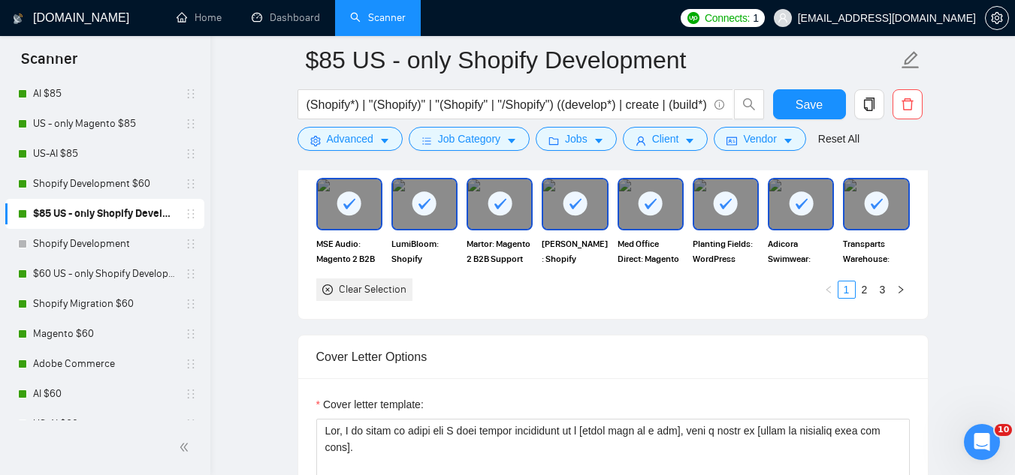
scroll to position [1727, 0]
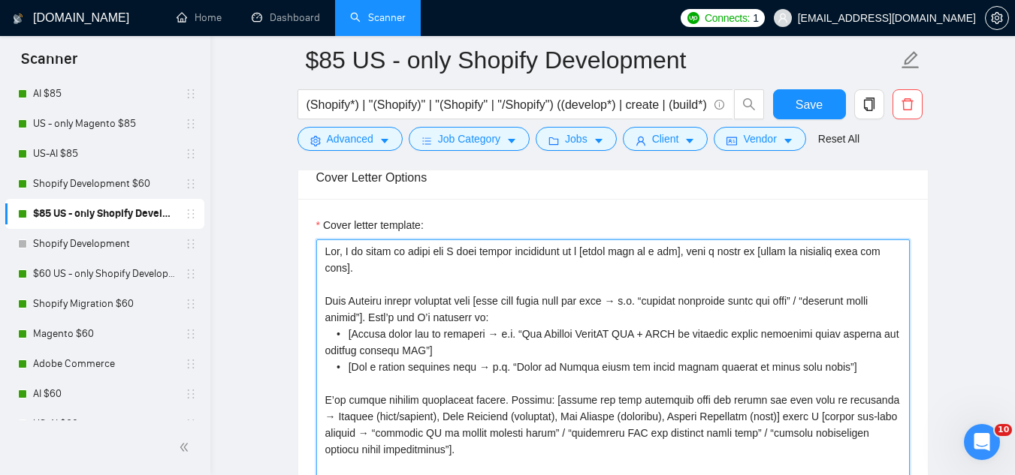
click at [345, 248] on textarea "Cover letter template:" at bounding box center [612, 409] width 593 height 338
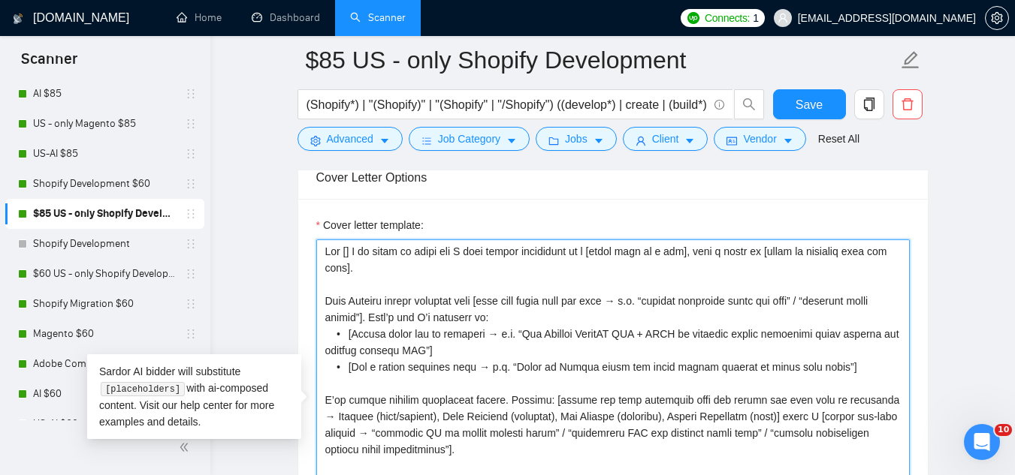
paste textarea "client’s name or company,"
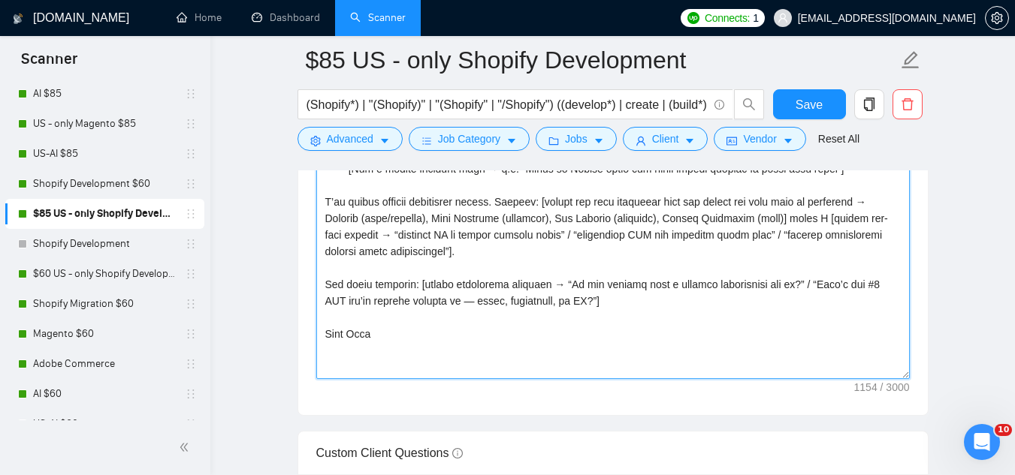
scroll to position [1953, 0]
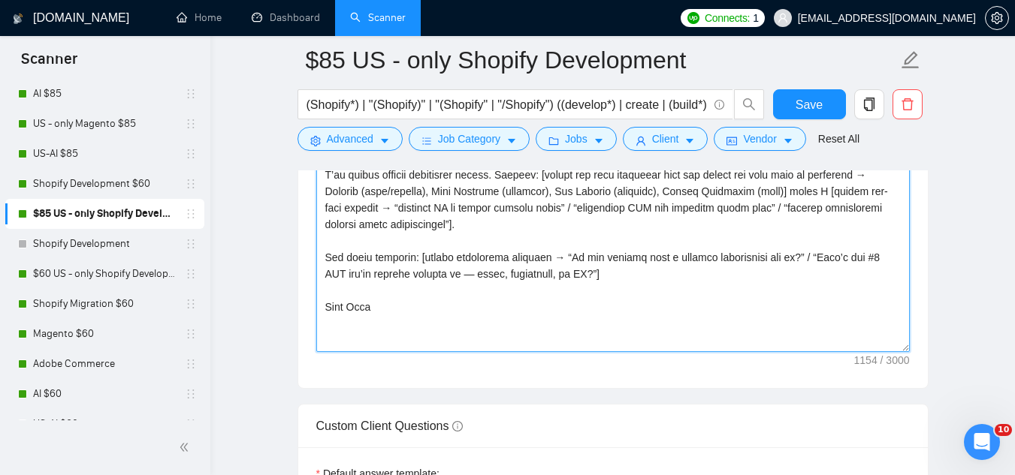
click at [430, 306] on textarea "Cover letter template:" at bounding box center [612, 183] width 593 height 338
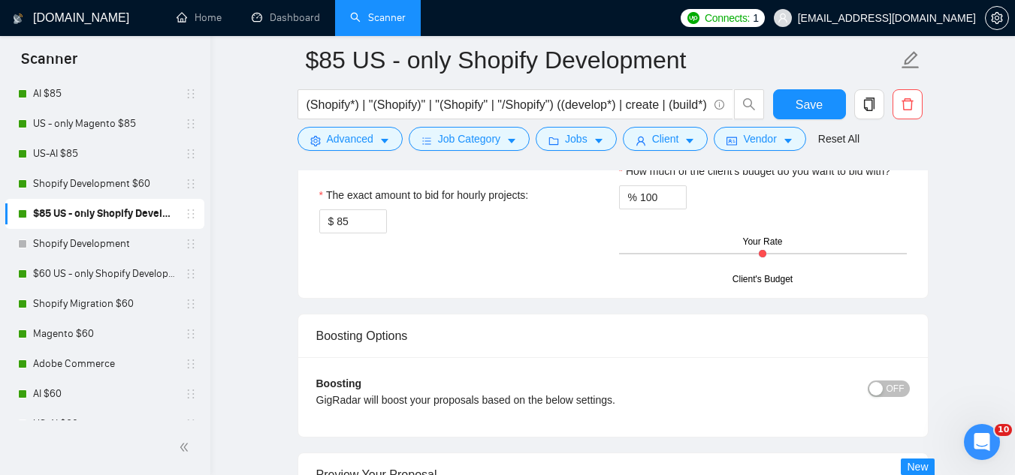
scroll to position [2629, 0]
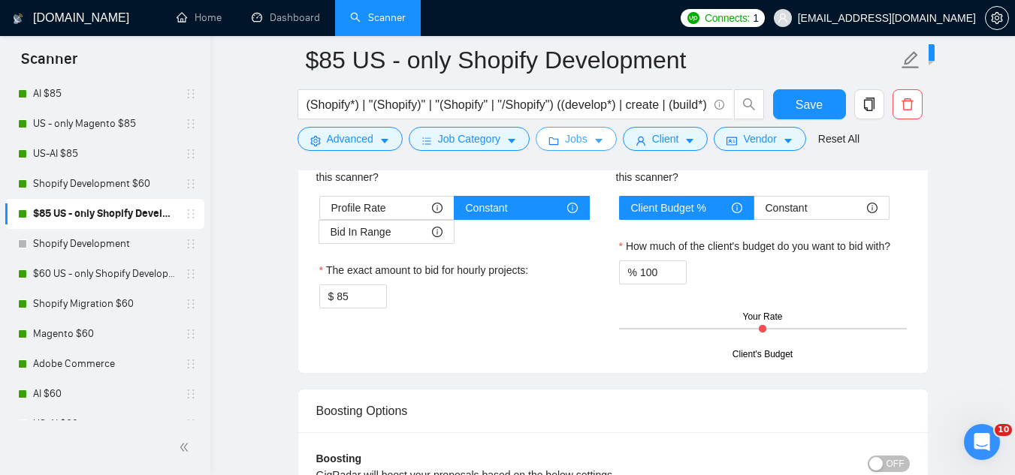
type textarea "Hey [client’s name or company], I am ready to start and I have strong experienc…"
click at [576, 138] on span "Jobs" at bounding box center [576, 139] width 23 height 17
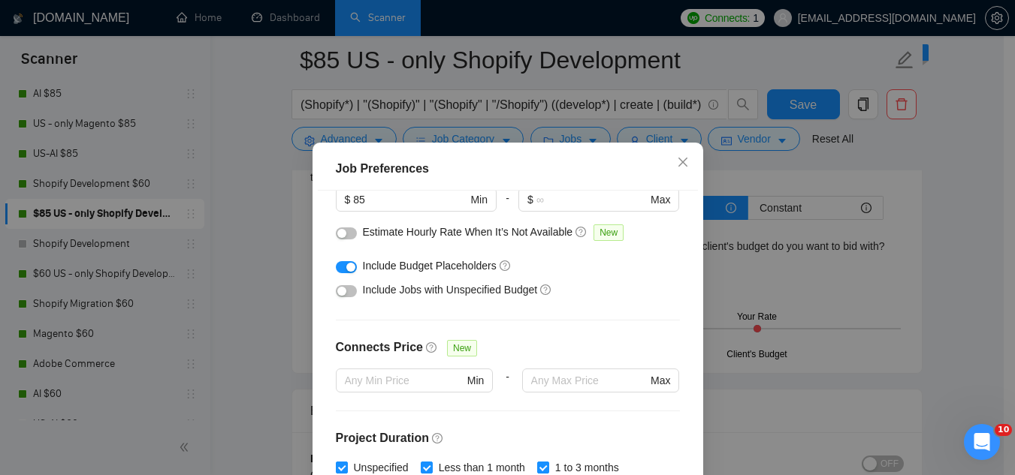
scroll to position [213, 0]
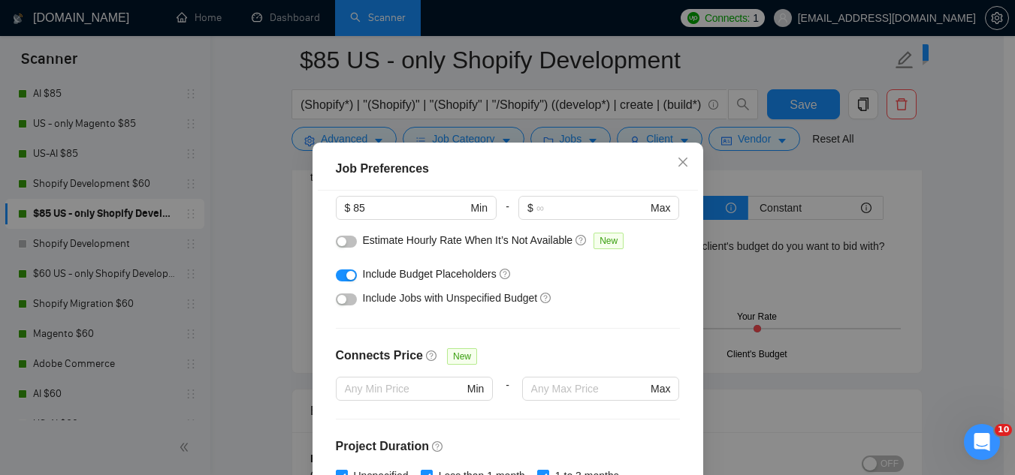
click at [336, 276] on button "button" at bounding box center [346, 276] width 21 height 12
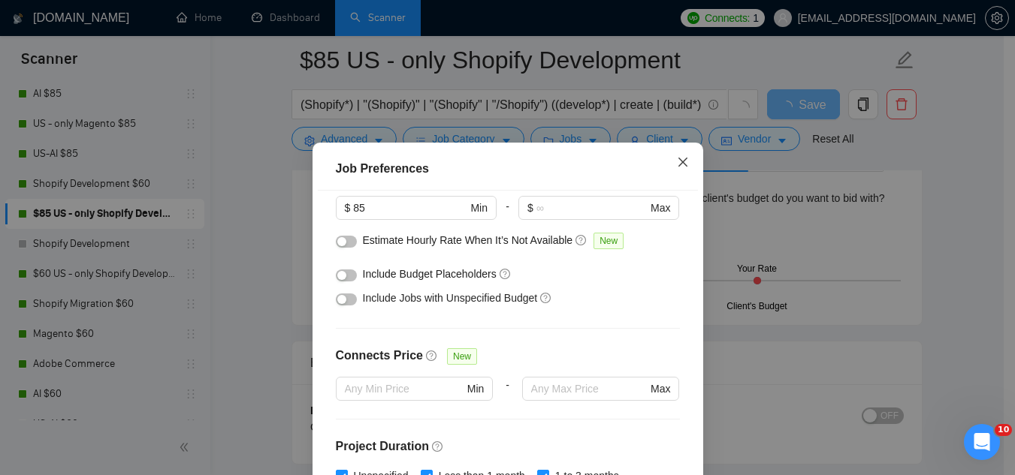
click at [668, 167] on span "Close" at bounding box center [682, 163] width 41 height 41
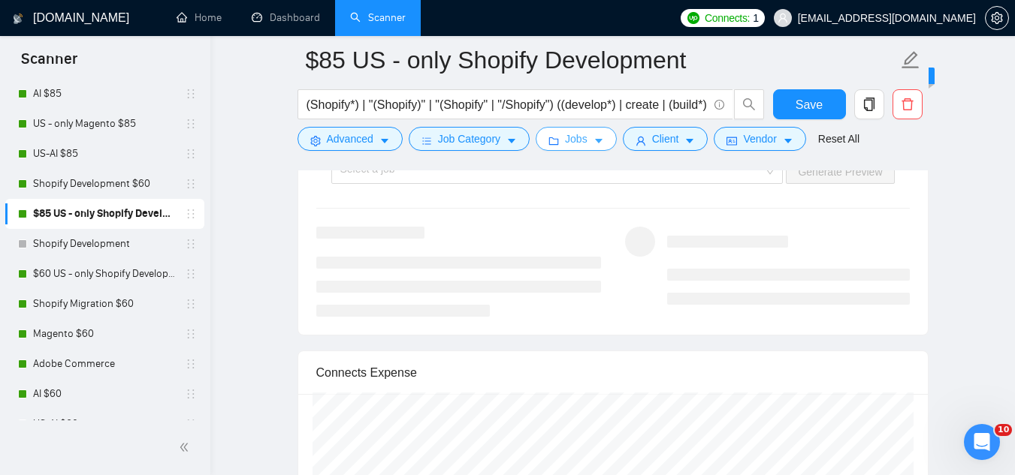
scroll to position [3004, 0]
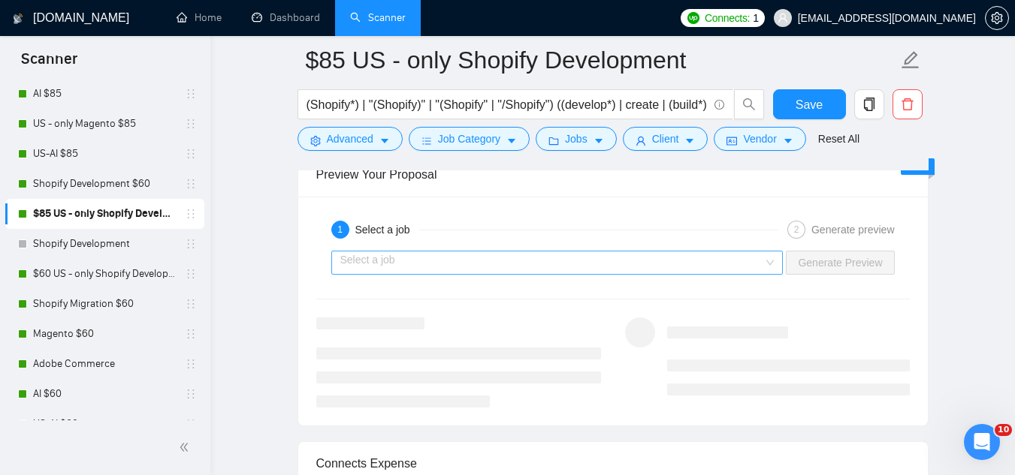
click at [526, 270] on input "search" at bounding box center [552, 263] width 424 height 23
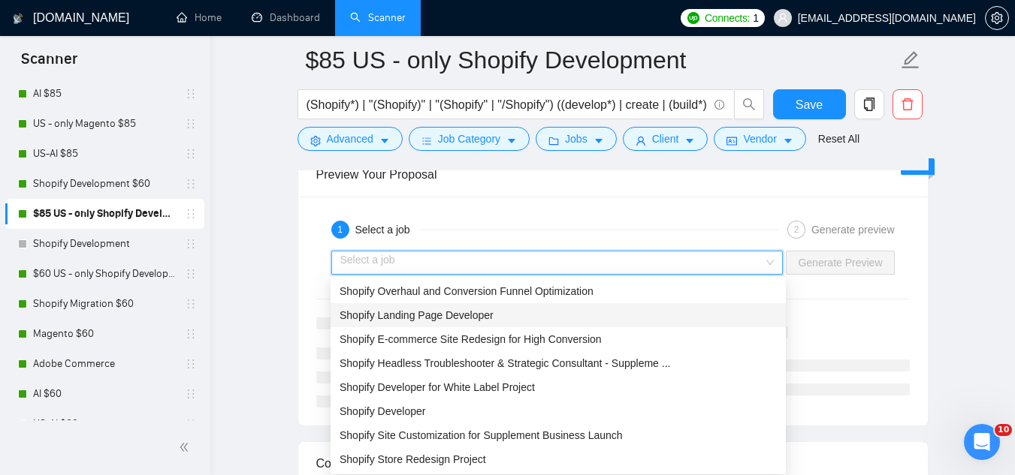
click at [507, 324] on div "Shopify Landing Page Developer" at bounding box center [557, 315] width 455 height 24
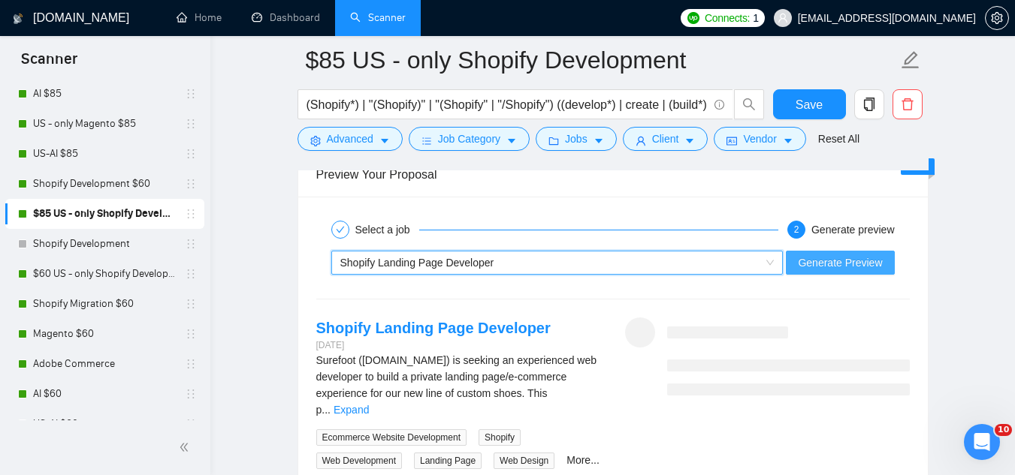
click at [800, 258] on button "Generate Preview" at bounding box center [840, 263] width 108 height 24
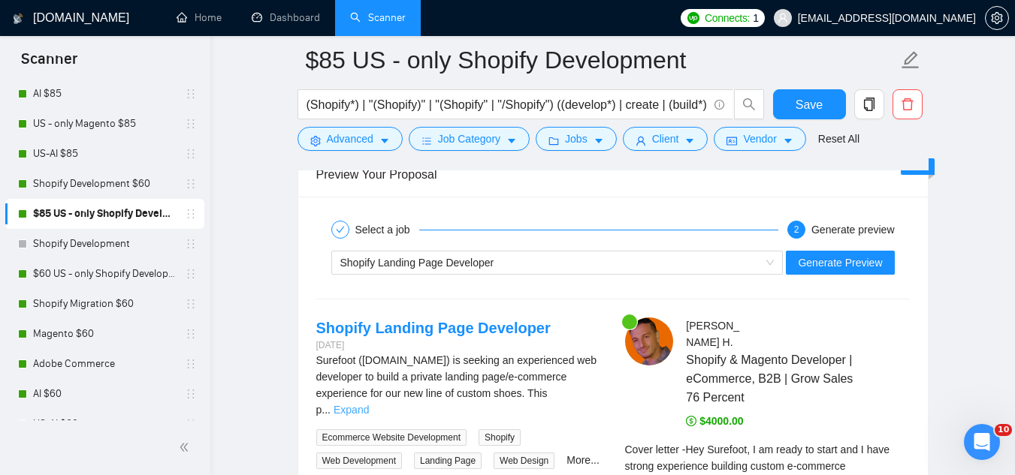
click at [369, 404] on link "Expand" at bounding box center [350, 410] width 35 height 12
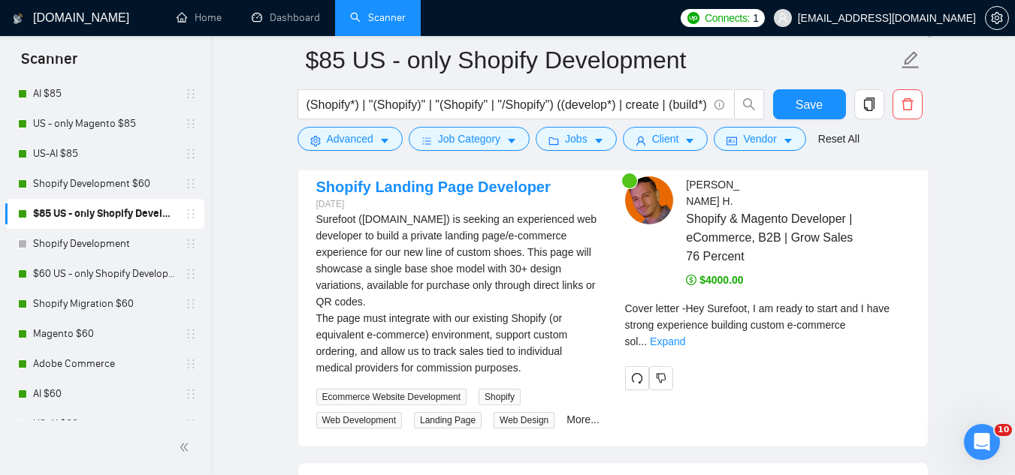
scroll to position [3154, 0]
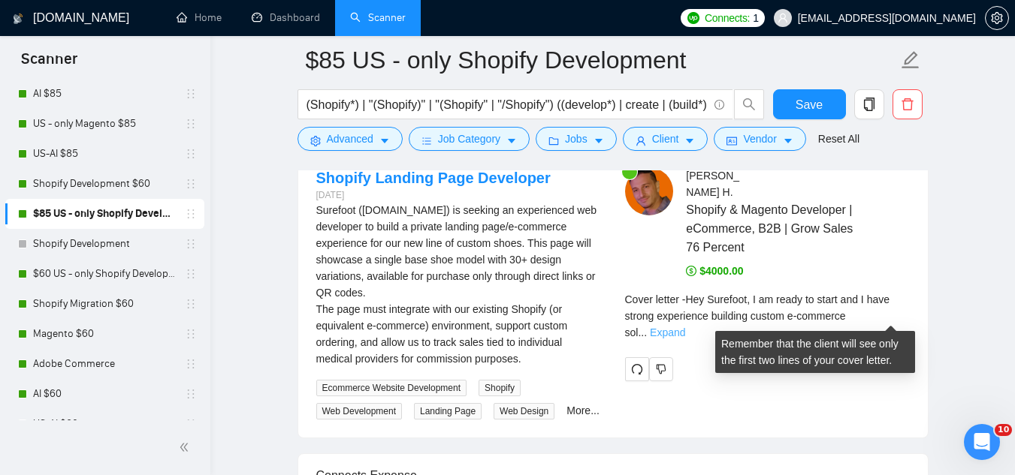
click at [685, 327] on link "Expand" at bounding box center [667, 333] width 35 height 12
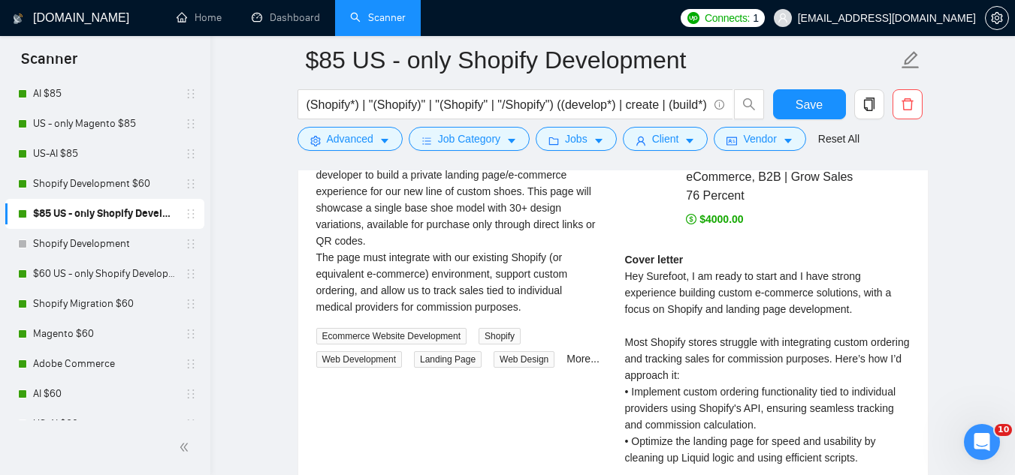
scroll to position [3004, 0]
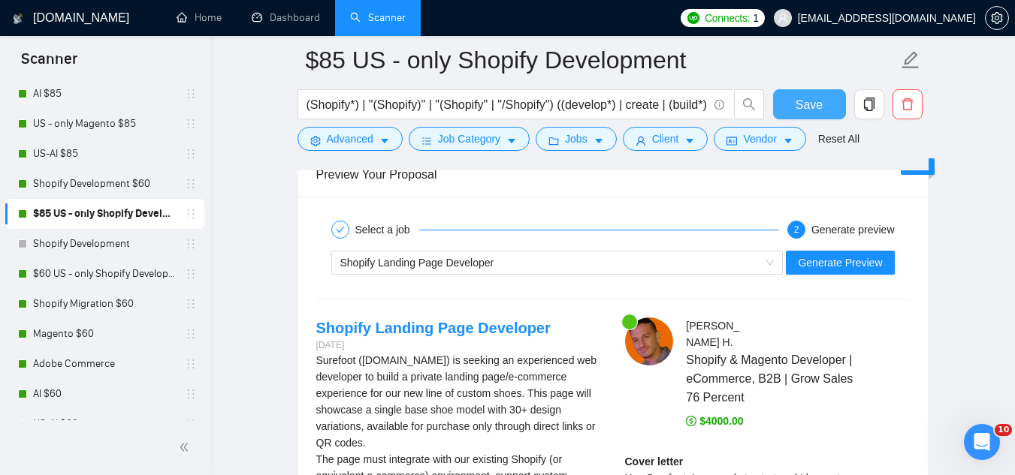
click at [789, 115] on button "Save" at bounding box center [809, 104] width 73 height 30
click at [966, 450] on div "Open Intercom Messenger" at bounding box center [980, 440] width 50 height 50
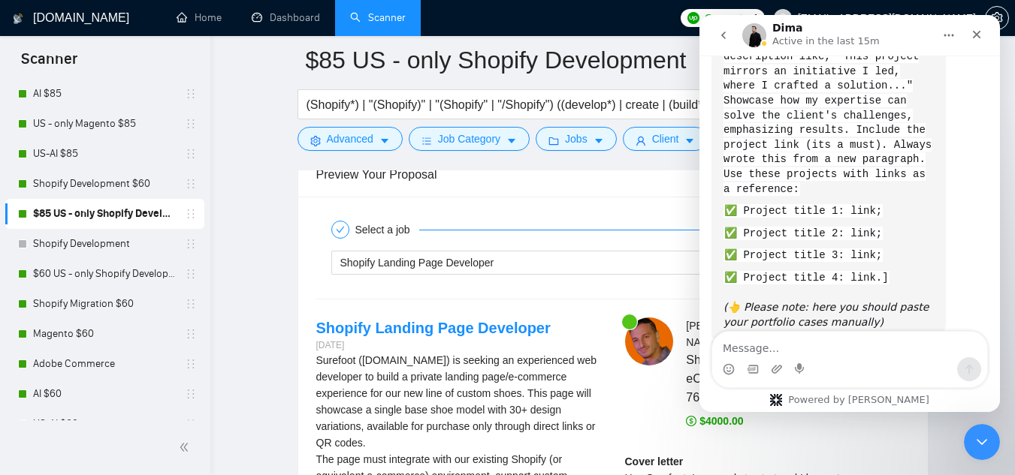
scroll to position [3410, 0]
click at [971, 440] on icon "Close Intercom Messenger" at bounding box center [979, 440] width 18 height 18
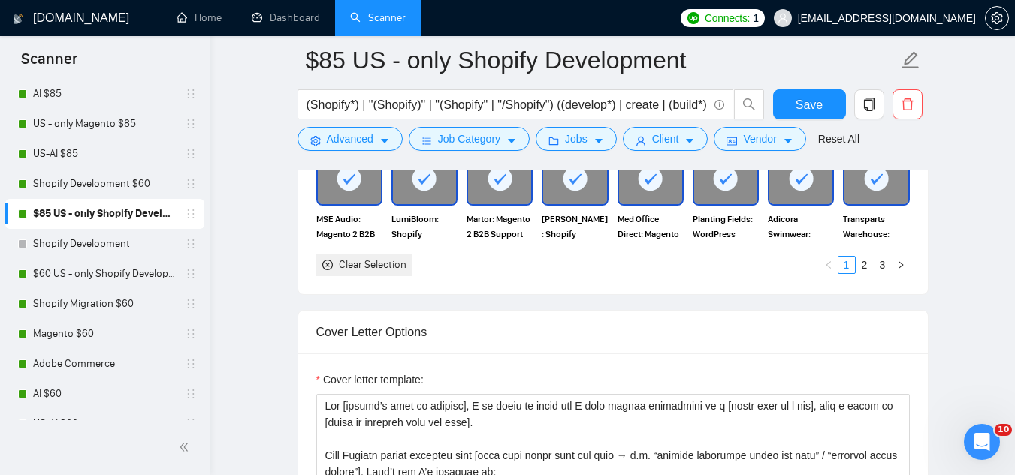
scroll to position [1577, 0]
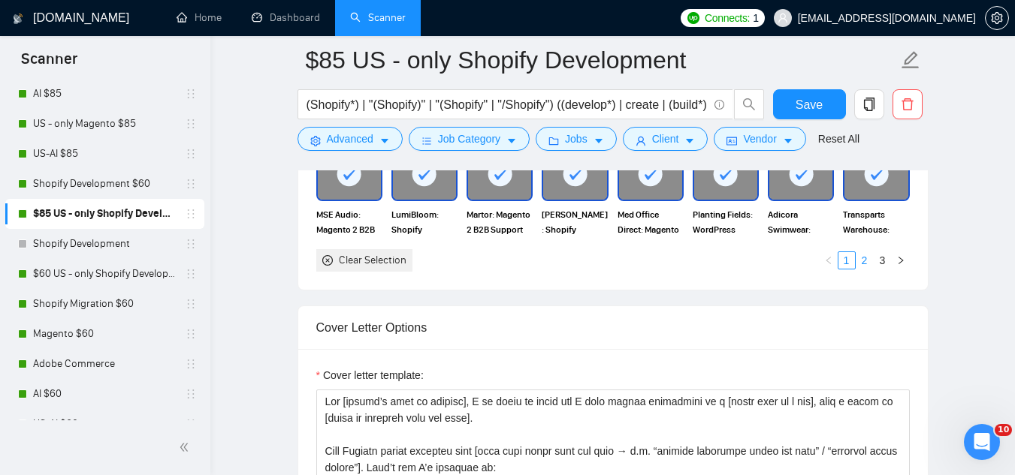
click at [864, 259] on link "2" at bounding box center [864, 260] width 17 height 17
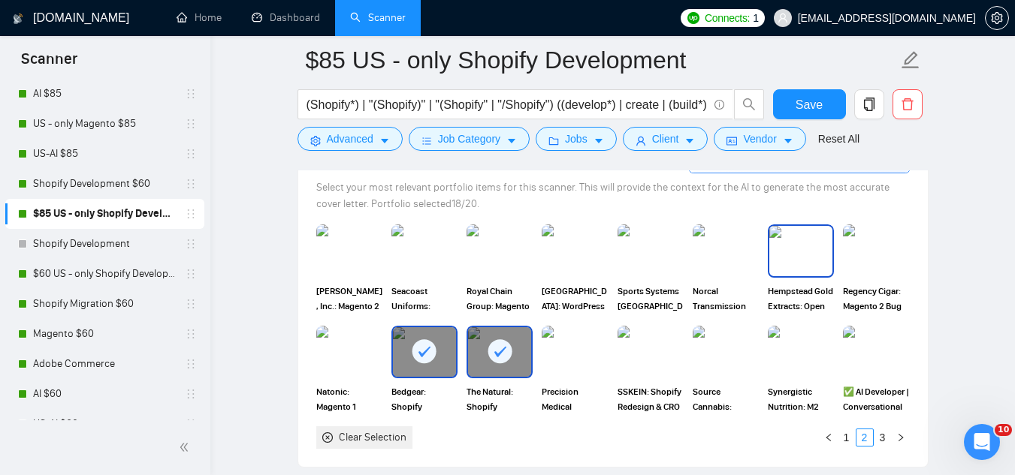
scroll to position [1427, 0]
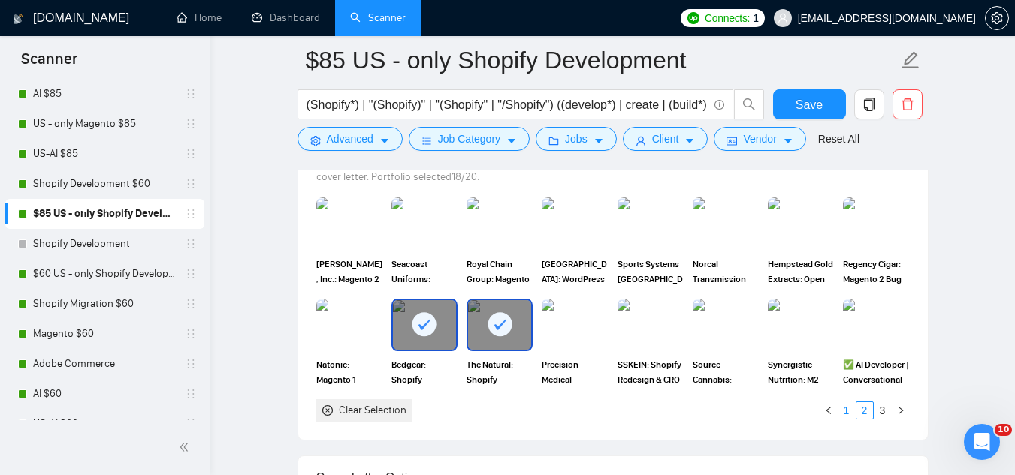
click at [844, 412] on link "1" at bounding box center [846, 411] width 17 height 17
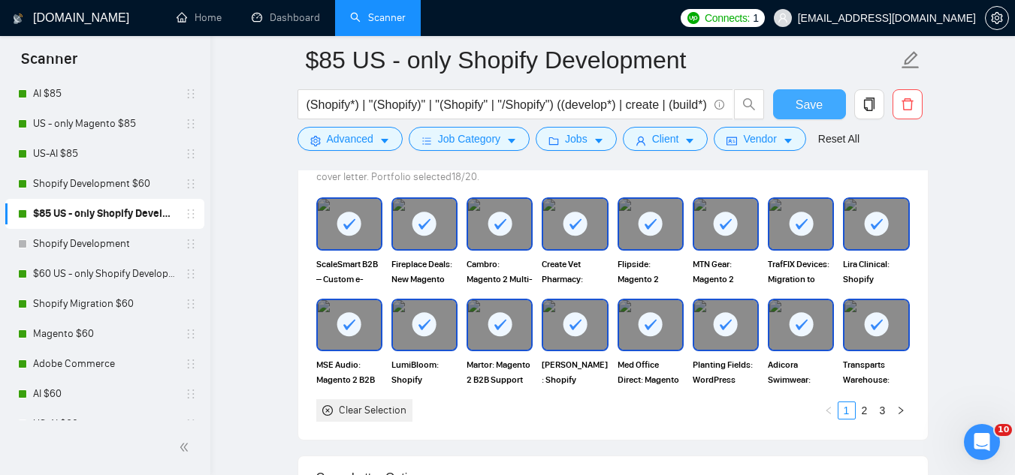
click at [809, 110] on span "Save" at bounding box center [808, 104] width 27 height 19
click at [82, 270] on link "$60 US - only Shopify Development" at bounding box center [104, 274] width 143 height 30
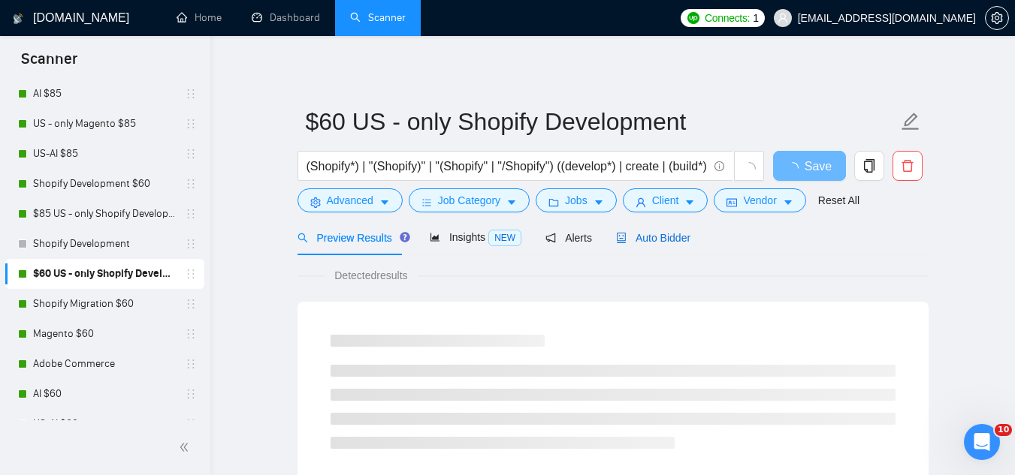
click at [663, 234] on span "Auto Bidder" at bounding box center [653, 238] width 74 height 12
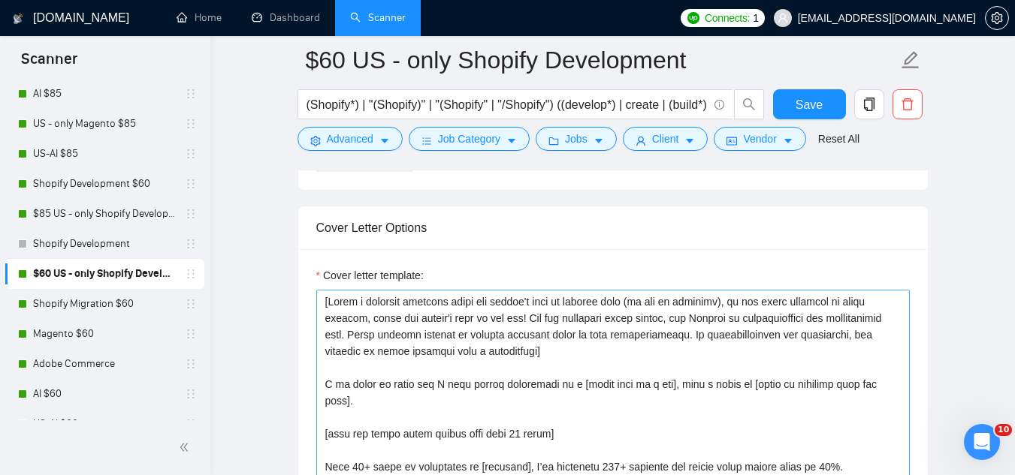
scroll to position [1652, 0]
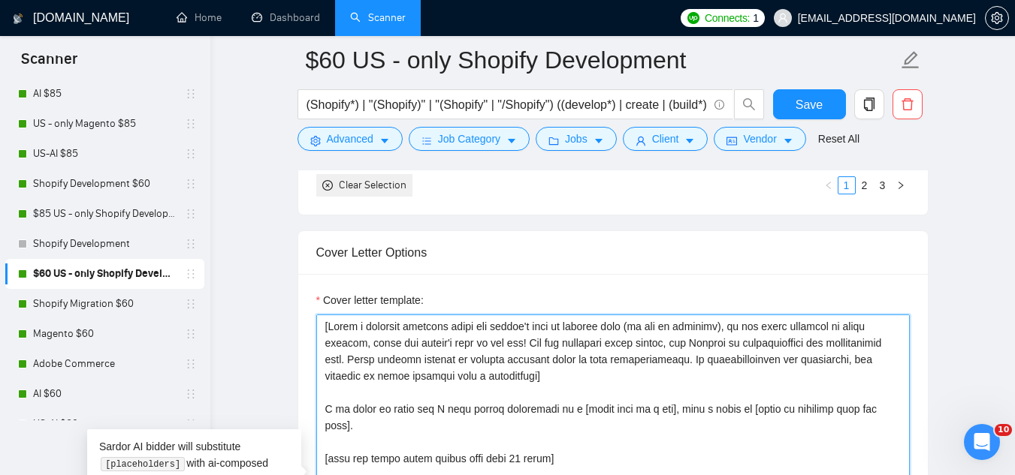
drag, startPoint x: 322, startPoint y: 325, endPoint x: 505, endPoint y: 373, distance: 188.5
click at [505, 373] on textarea "Cover letter template:" at bounding box center [612, 484] width 593 height 338
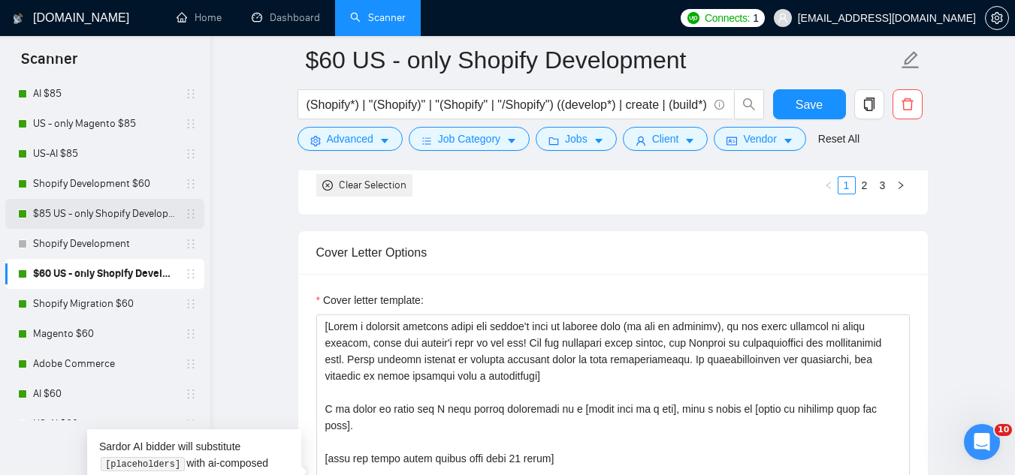
click at [113, 213] on link "$85 US - only Shopify Development" at bounding box center [104, 214] width 143 height 30
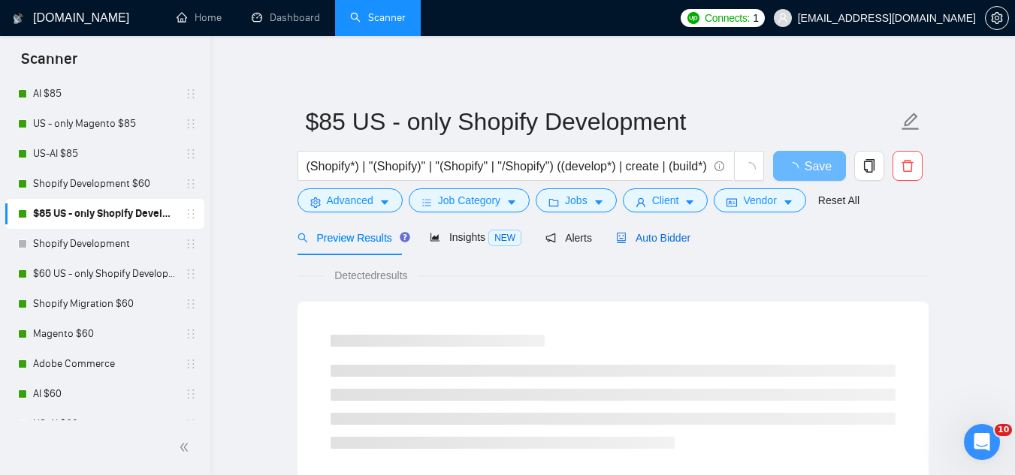
click at [661, 234] on span "Auto Bidder" at bounding box center [653, 238] width 74 height 12
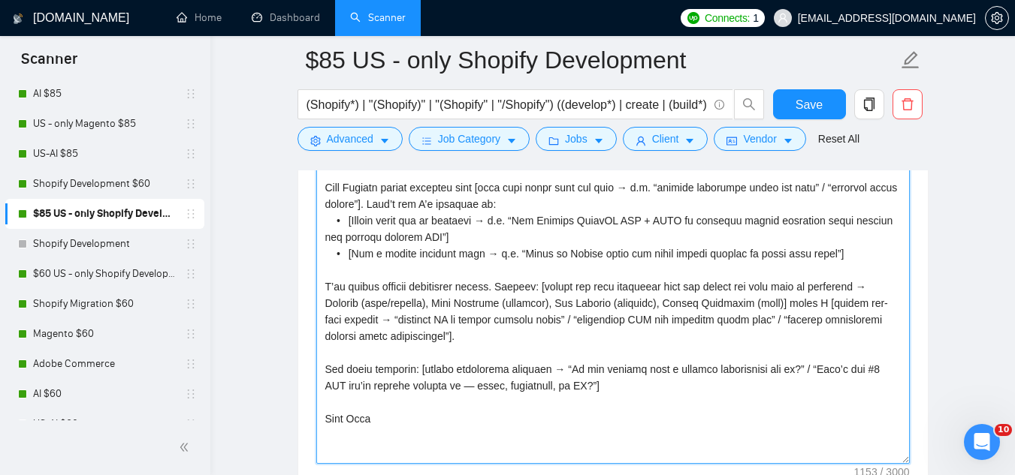
scroll to position [1878, 0]
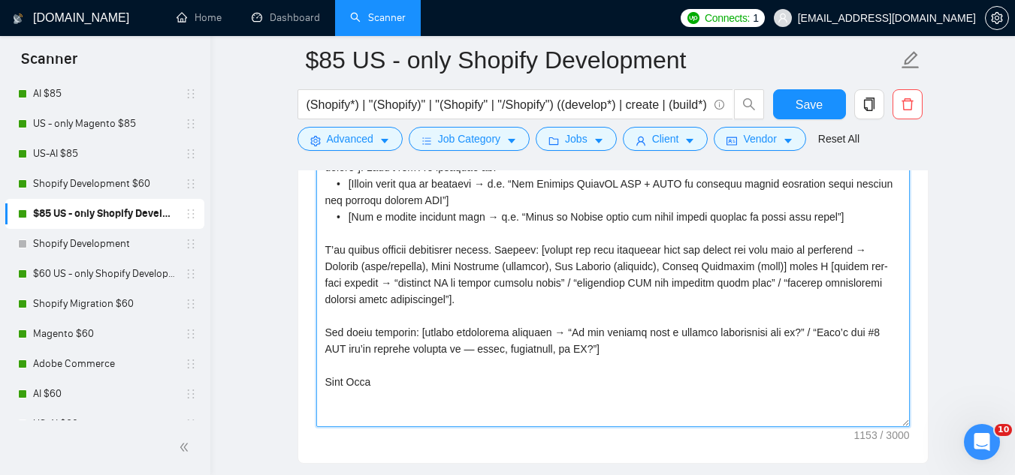
drag, startPoint x: 324, startPoint y: 253, endPoint x: 493, endPoint y: 348, distance: 193.4
click at [492, 344] on textarea "Cover letter template:" at bounding box center [612, 258] width 593 height 338
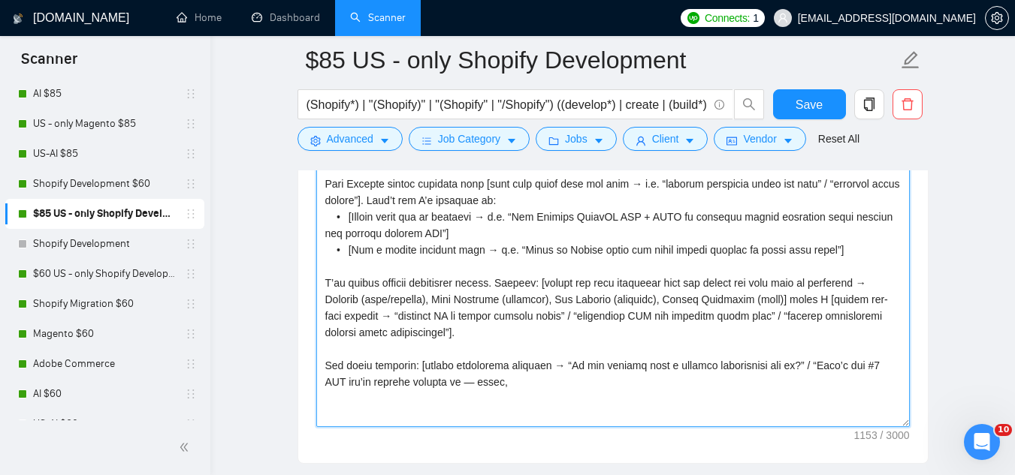
click at [496, 376] on textarea "Cover letter template:" at bounding box center [612, 258] width 593 height 338
type textarea "Hey [client’s name or company], I am ready to start and I have strong experienc…"
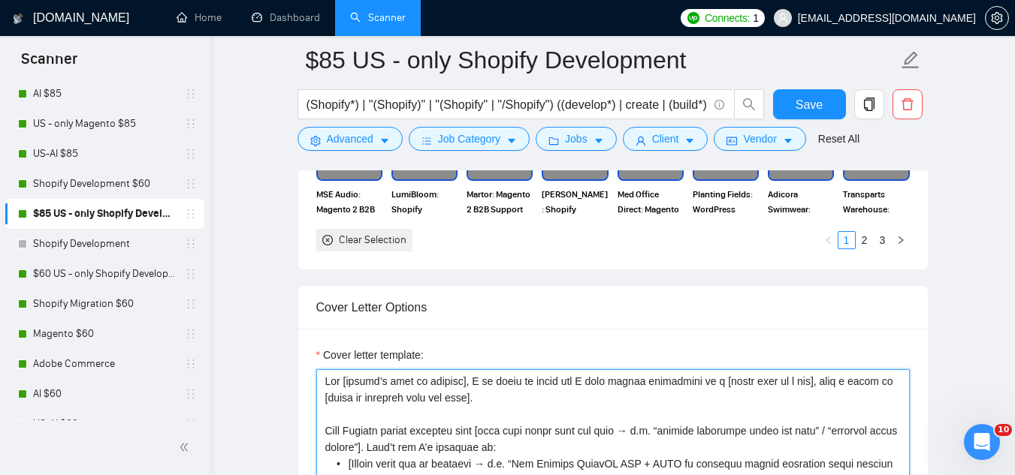
scroll to position [1577, 0]
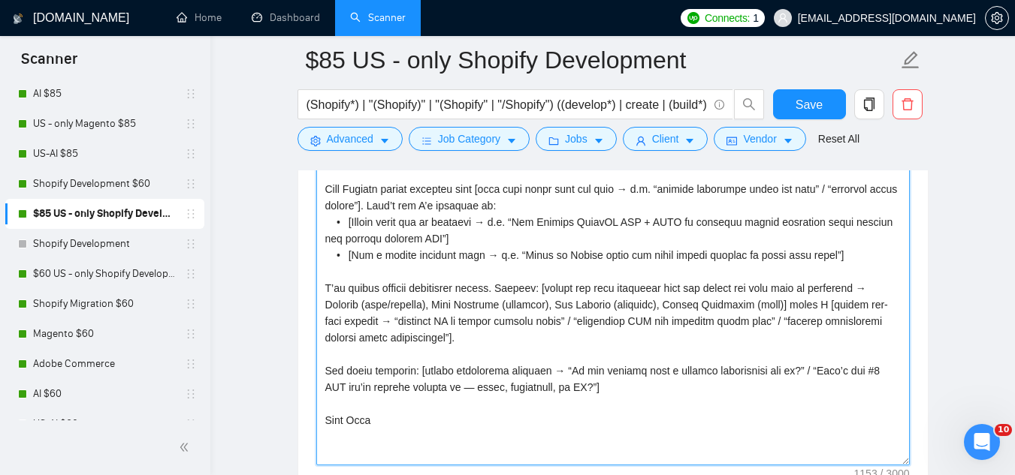
scroll to position [1878, 0]
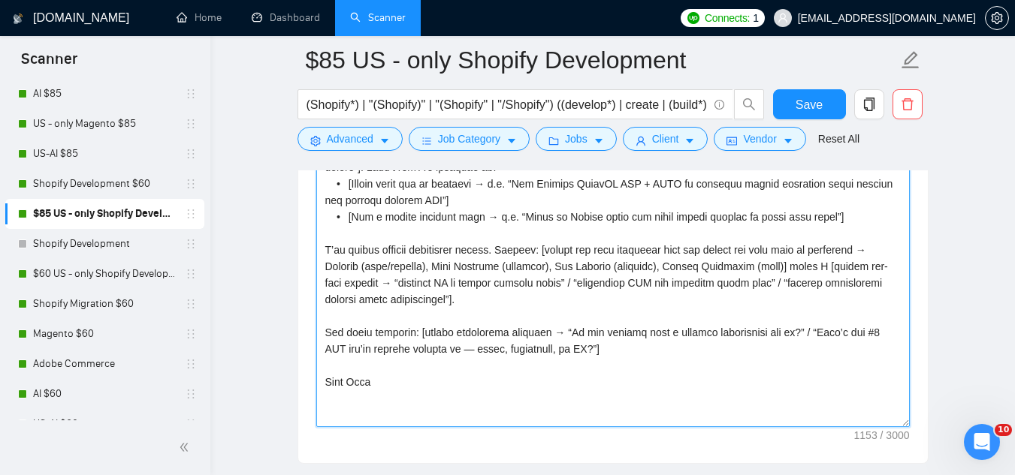
drag, startPoint x: 323, startPoint y: 403, endPoint x: 440, endPoint y: 397, distance: 117.3
click at [440, 397] on textarea "Cover letter template:" at bounding box center [612, 258] width 593 height 338
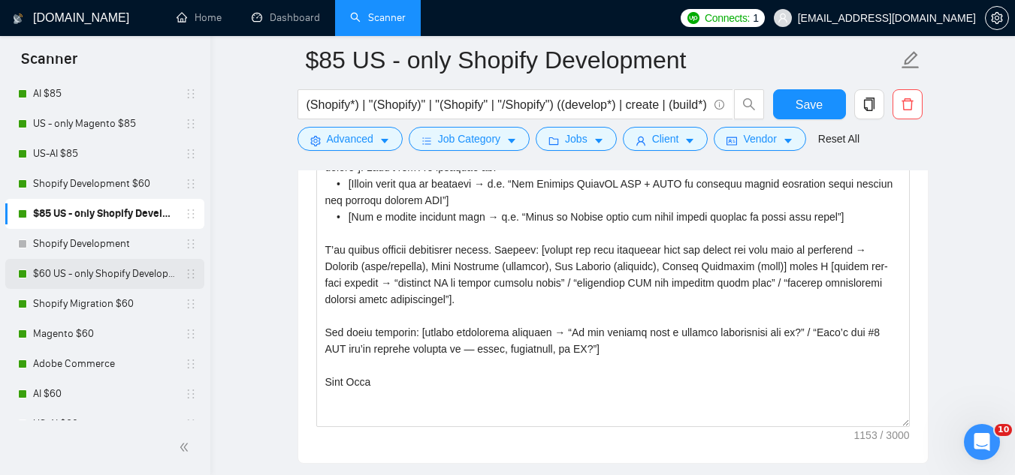
click at [110, 282] on link "$60 US - only Shopify Development" at bounding box center [104, 274] width 143 height 30
click at [88, 274] on link "$60 US - only Shopify Development" at bounding box center [104, 274] width 143 height 30
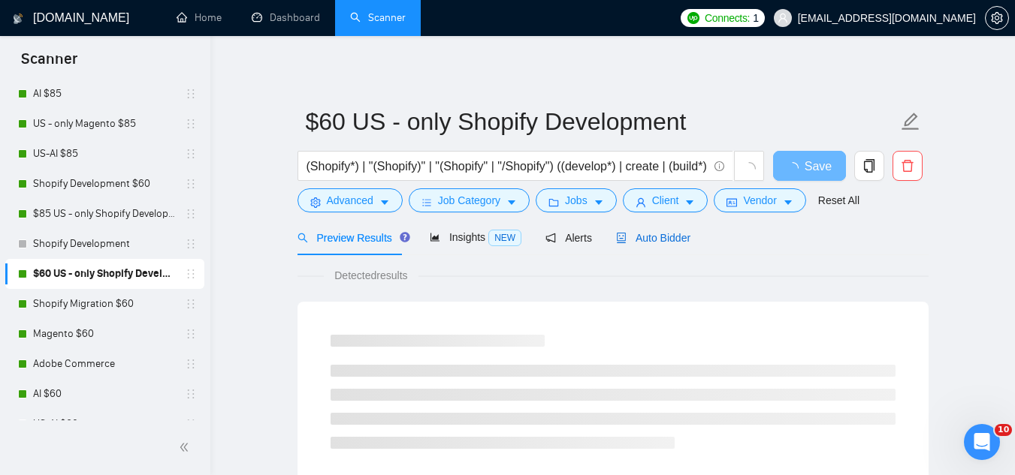
click at [663, 235] on span "Auto Bidder" at bounding box center [653, 238] width 74 height 12
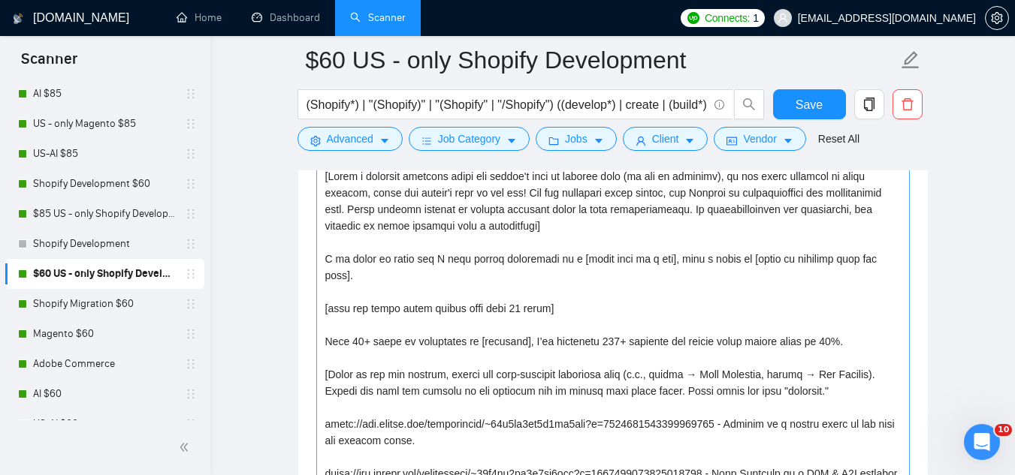
scroll to position [1727, 0]
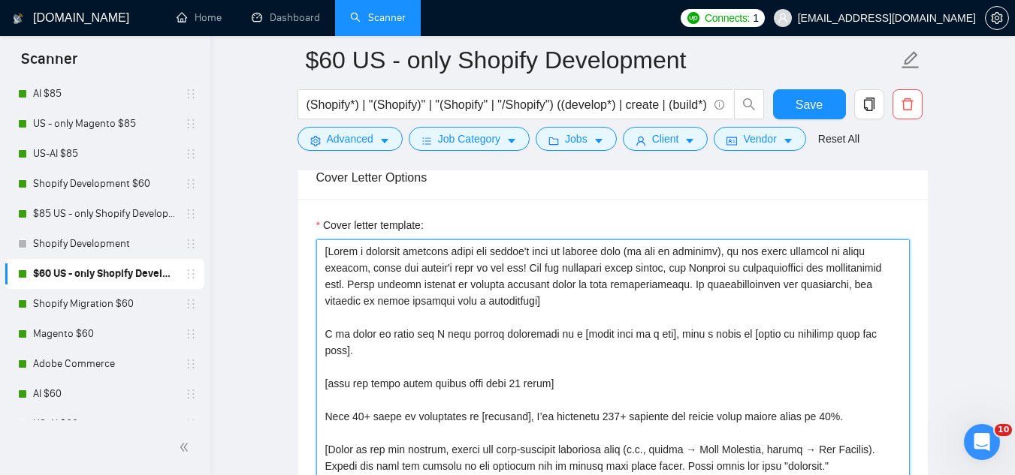
click at [324, 255] on textarea "Cover letter template:" at bounding box center [612, 409] width 593 height 338
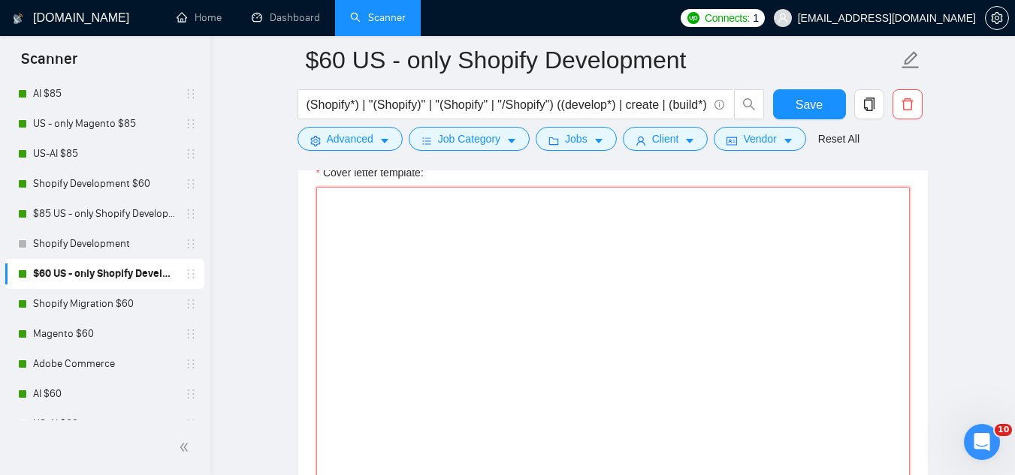
scroll to position [1753, 0]
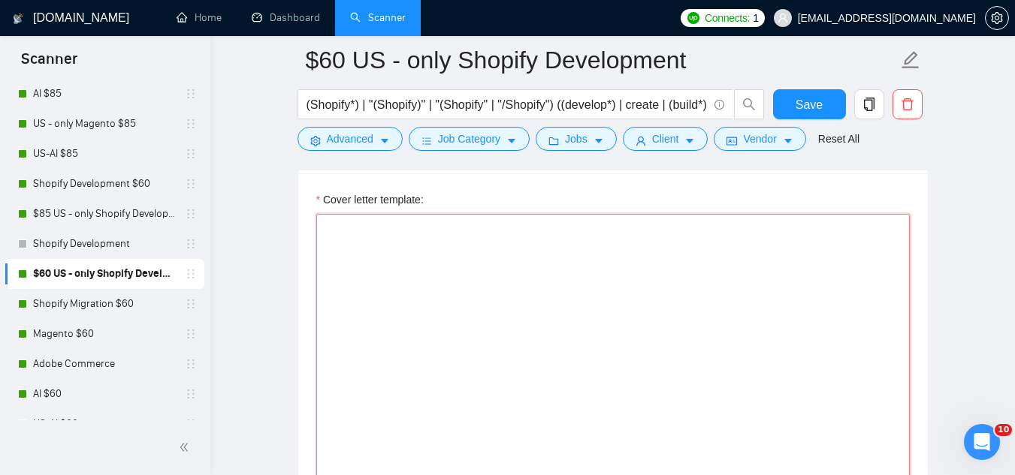
paste textarea "Hey [client’s name or company], I am ready to start and I have strong experienc…"
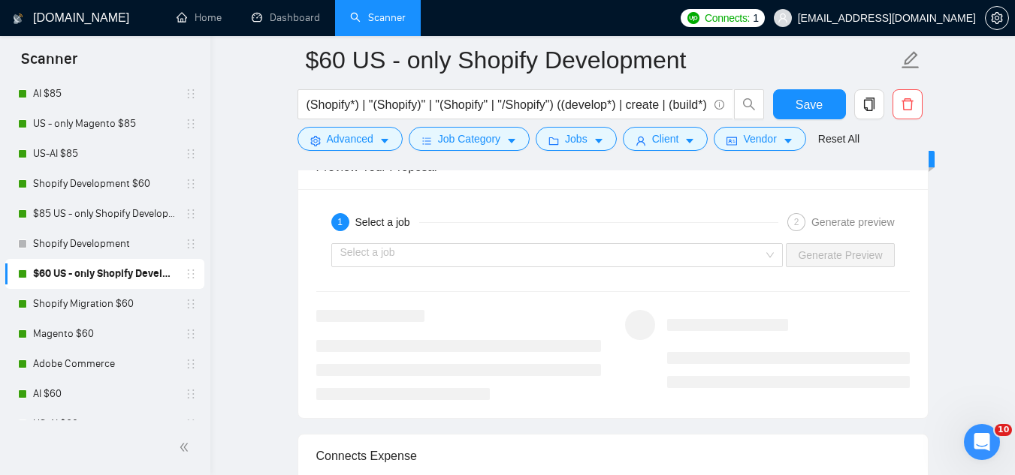
scroll to position [2993, 0]
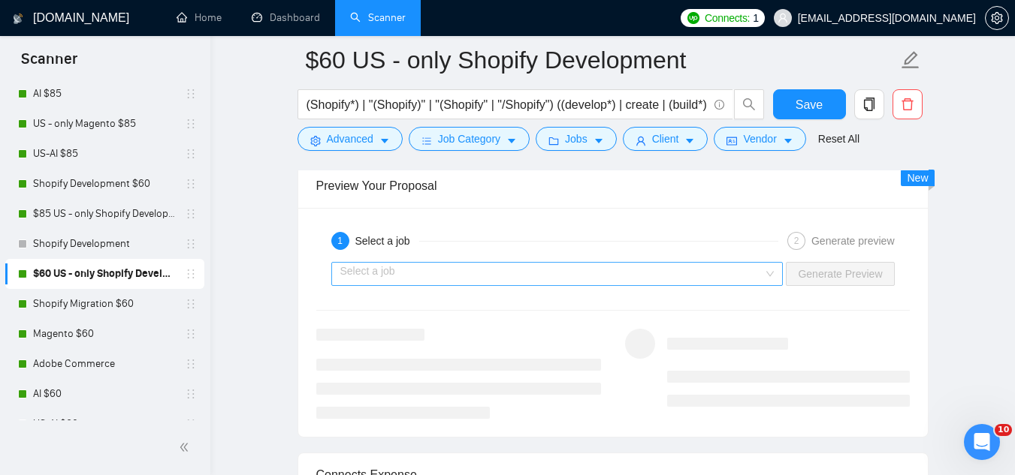
type textarea "Hey [client’s name or company], I am ready to start and I have strong experienc…"
click at [500, 279] on input "search" at bounding box center [552, 274] width 424 height 23
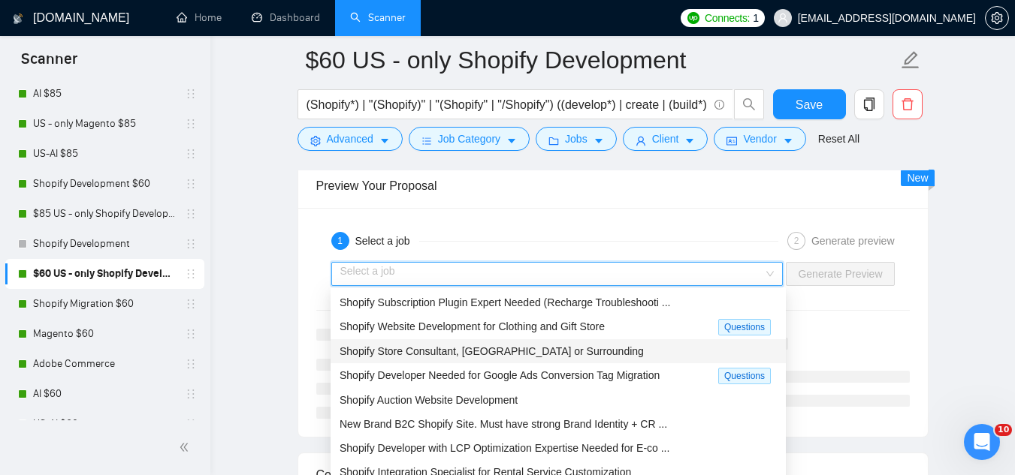
click at [507, 357] on span "Shopify Store Consultant, Pittsburgh or Surrounding" at bounding box center [491, 351] width 304 height 12
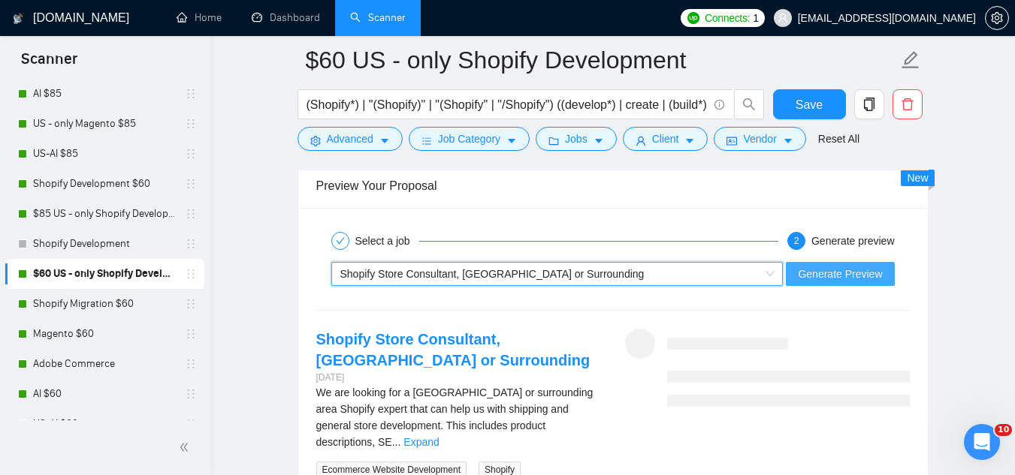
click at [819, 269] on span "Generate Preview" at bounding box center [840, 274] width 84 height 17
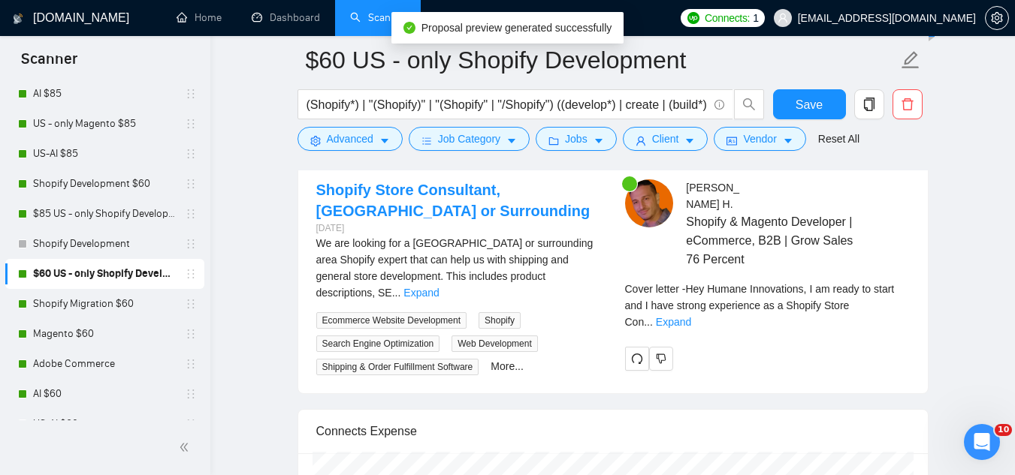
scroll to position [3143, 0]
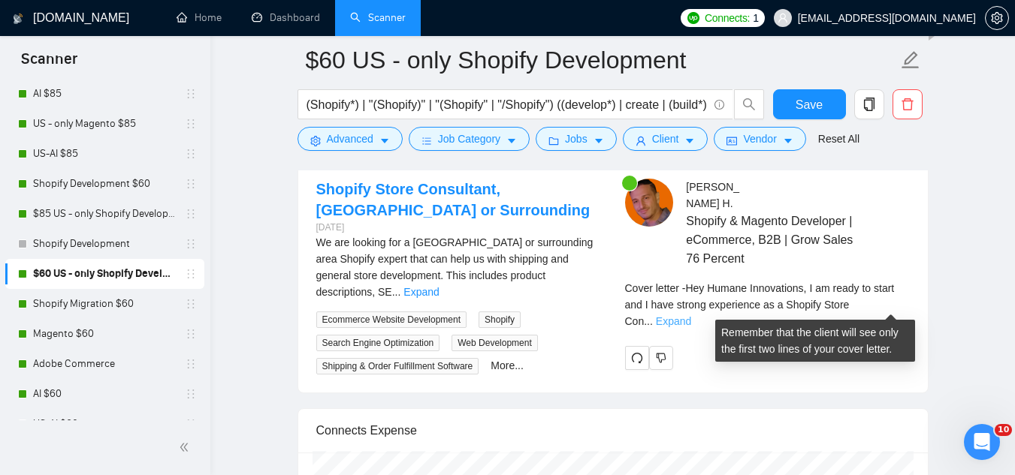
click at [691, 315] on link "Expand" at bounding box center [673, 321] width 35 height 12
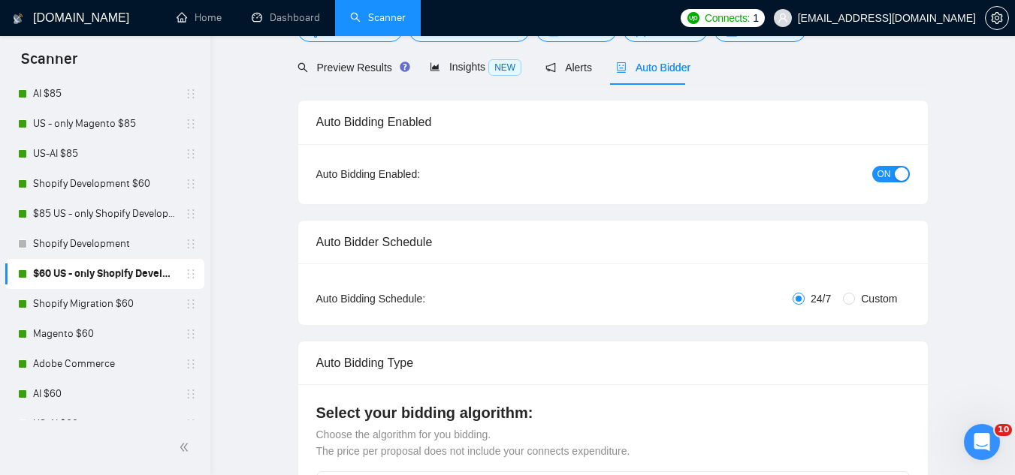
scroll to position [0, 0]
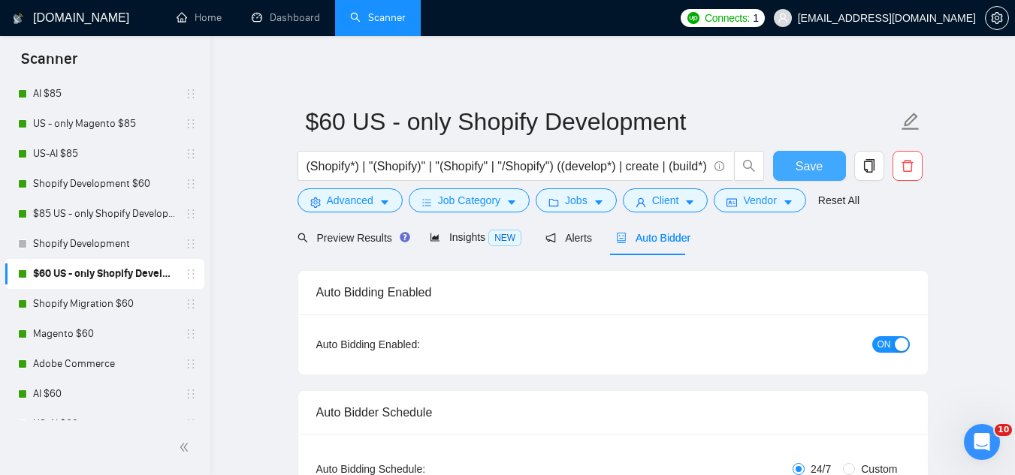
click at [812, 166] on span "Save" at bounding box center [808, 166] width 27 height 19
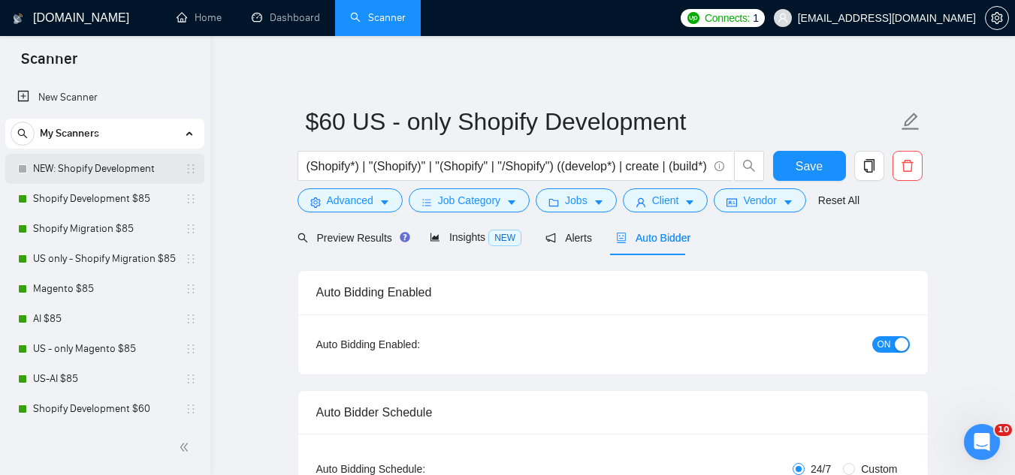
click at [69, 176] on link "NEW: Shopify Development" at bounding box center [104, 169] width 143 height 30
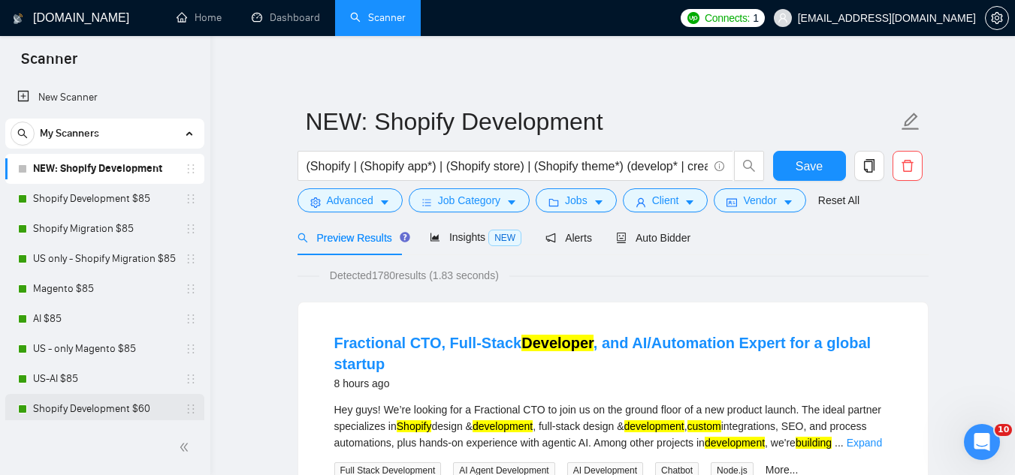
click at [129, 409] on link "Shopify Development $60" at bounding box center [104, 409] width 143 height 30
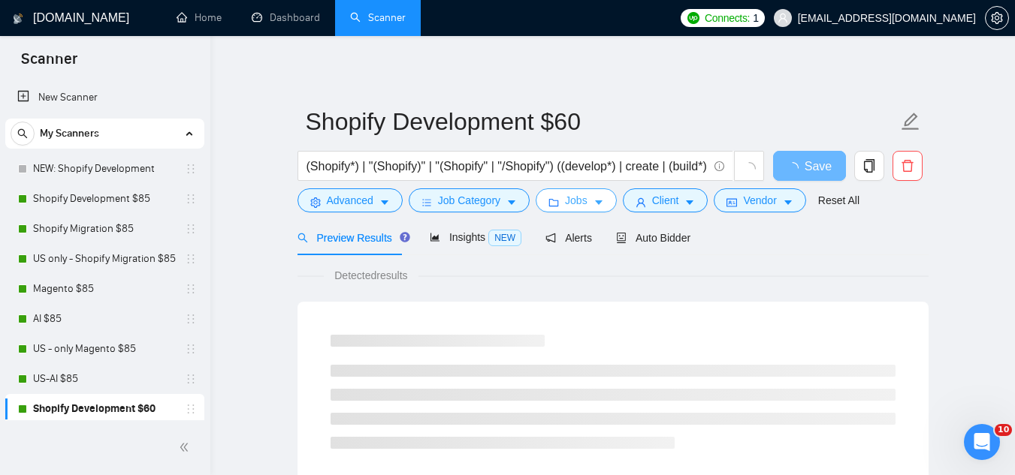
click at [565, 206] on span "Jobs" at bounding box center [576, 200] width 23 height 17
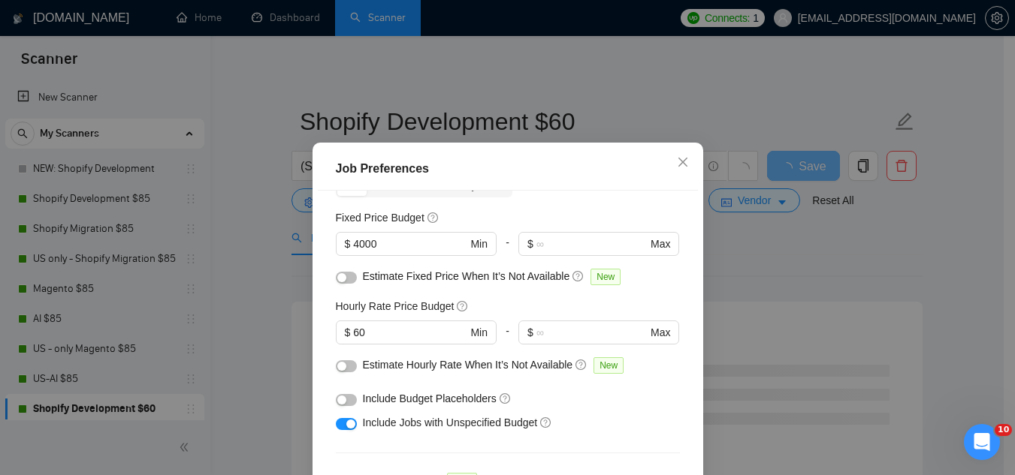
scroll to position [62, 0]
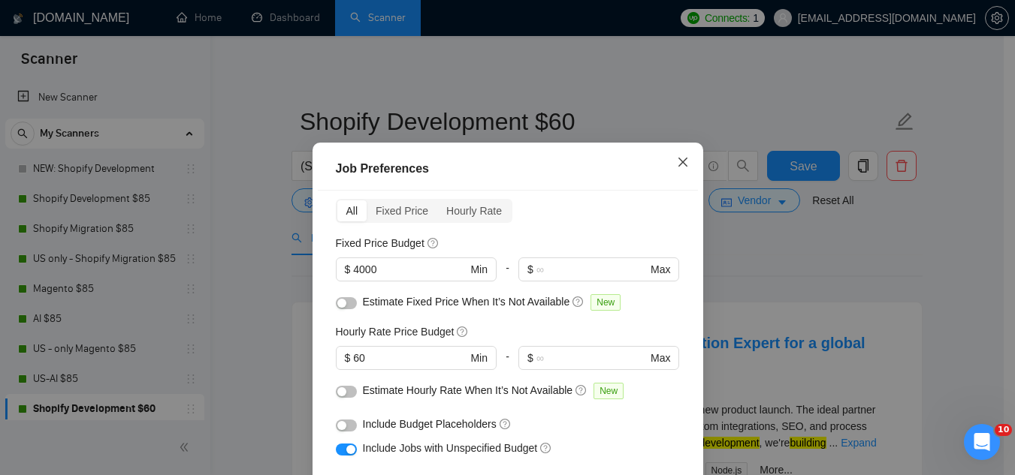
click at [677, 162] on icon "close" at bounding box center [681, 162] width 9 height 9
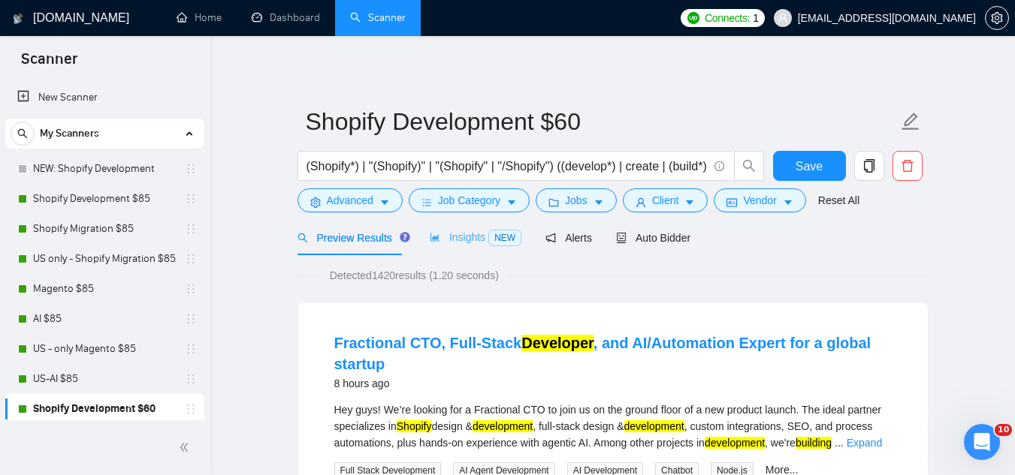
click at [465, 247] on div "Insights NEW" at bounding box center [476, 237] width 92 height 35
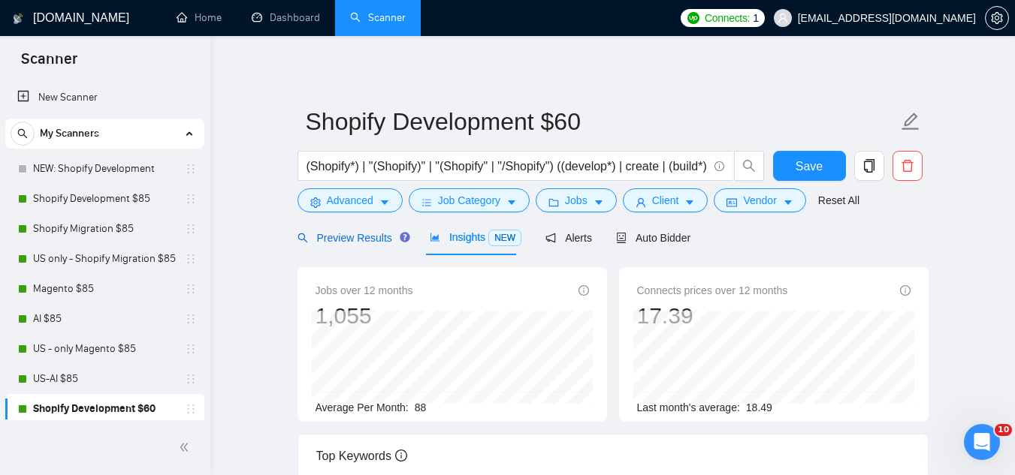
click at [352, 243] on span "Preview Results" at bounding box center [351, 238] width 108 height 12
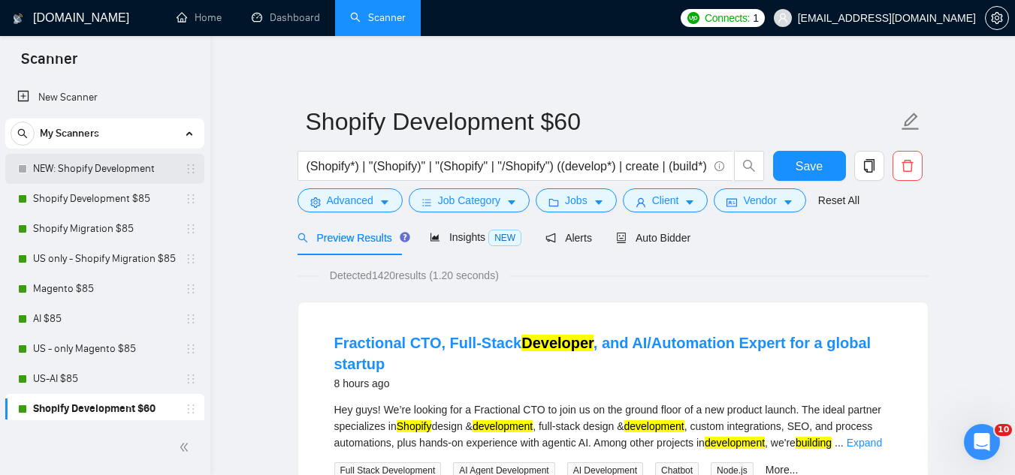
click at [132, 167] on link "NEW: Shopify Development" at bounding box center [104, 169] width 143 height 30
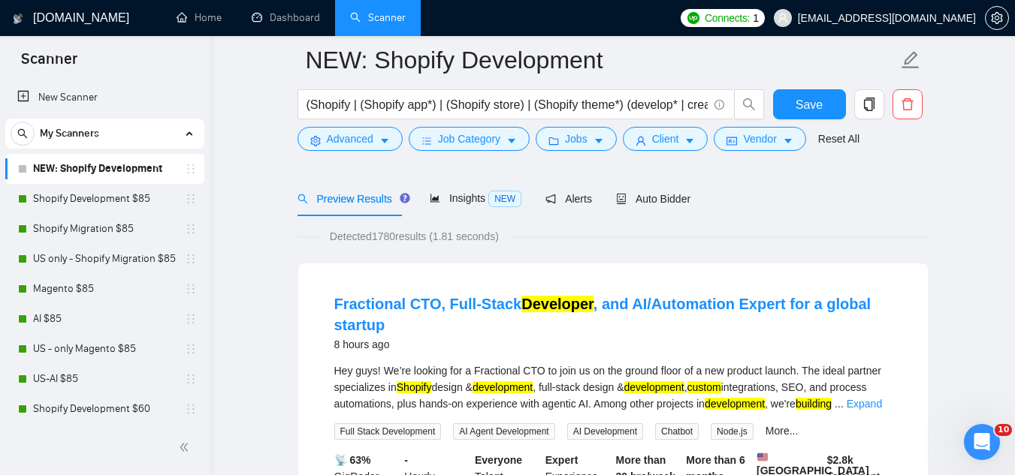
scroll to position [225, 0]
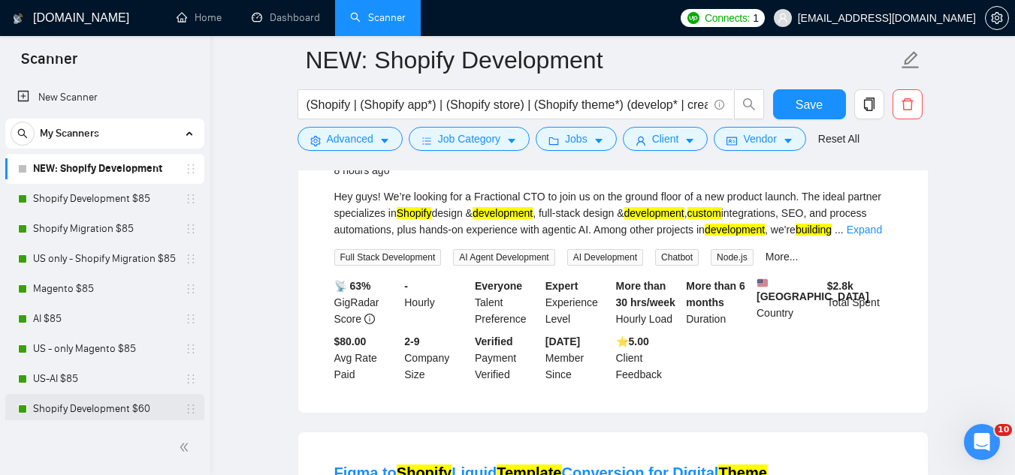
click at [134, 412] on link "Shopify Development $60" at bounding box center [104, 409] width 143 height 30
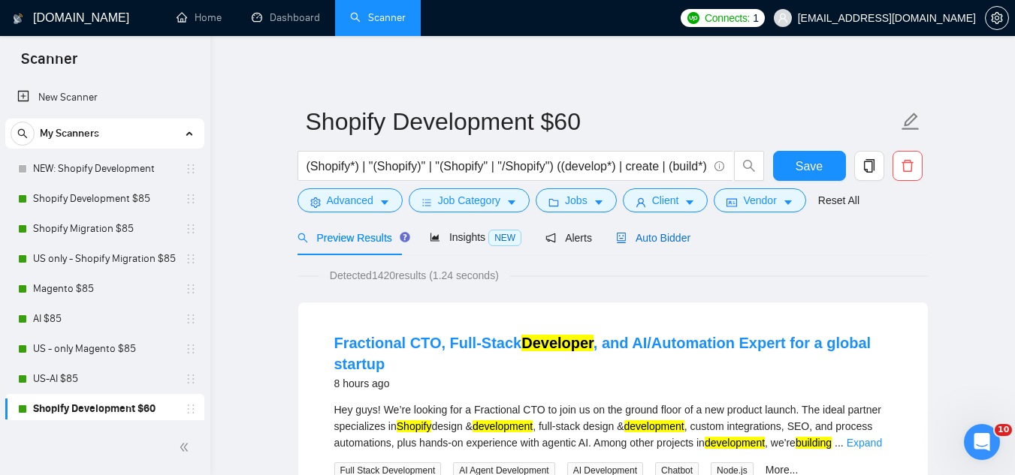
click at [642, 237] on span "Auto Bidder" at bounding box center [653, 238] width 74 height 12
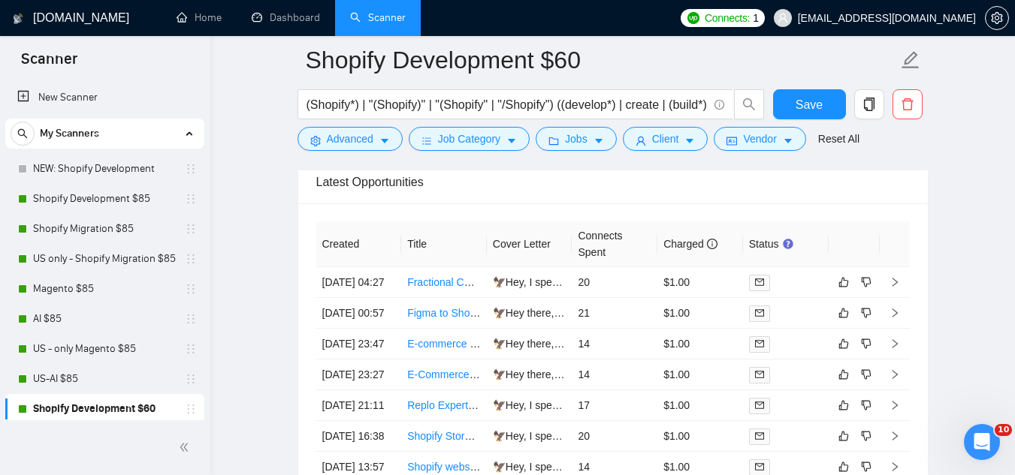
scroll to position [3830, 0]
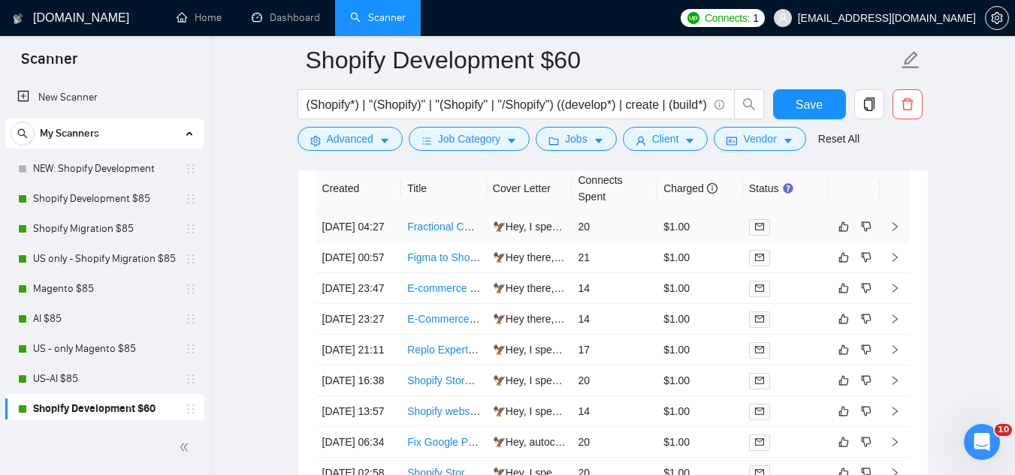
click at [518, 243] on td "🦅Hey, I specialize in Shopify development, custom integrations, and process aut…" at bounding box center [530, 227] width 86 height 31
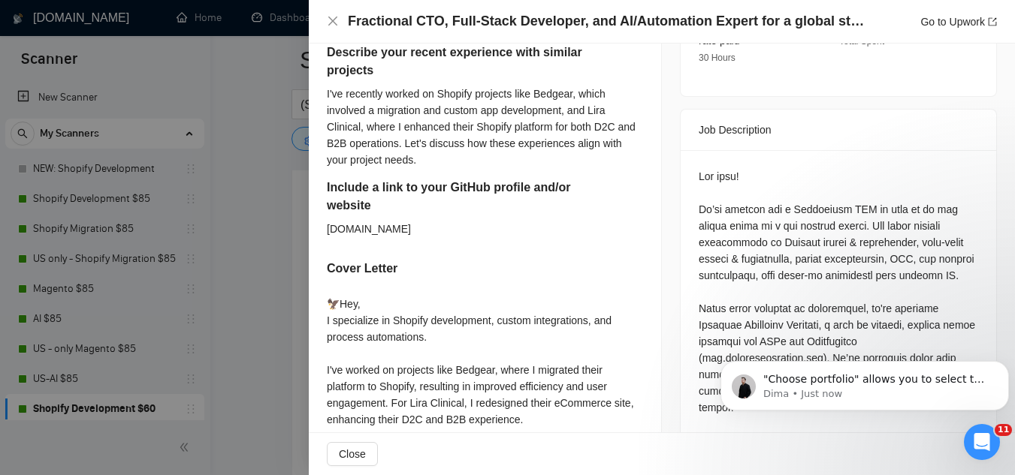
scroll to position [676, 0]
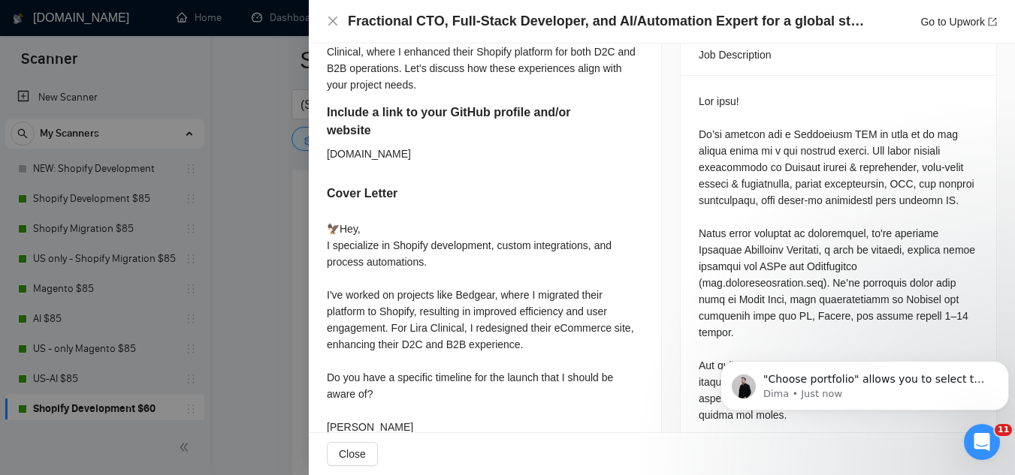
click at [318, 273] on div "Are you open to a hybrid compensation model (reduced rate + equity/shareholding…" at bounding box center [485, 119] width 352 height 682
click at [916, 382] on p ""Choose portfolio" allows you to select the best possible cases for creating yo…" at bounding box center [876, 380] width 227 height 15
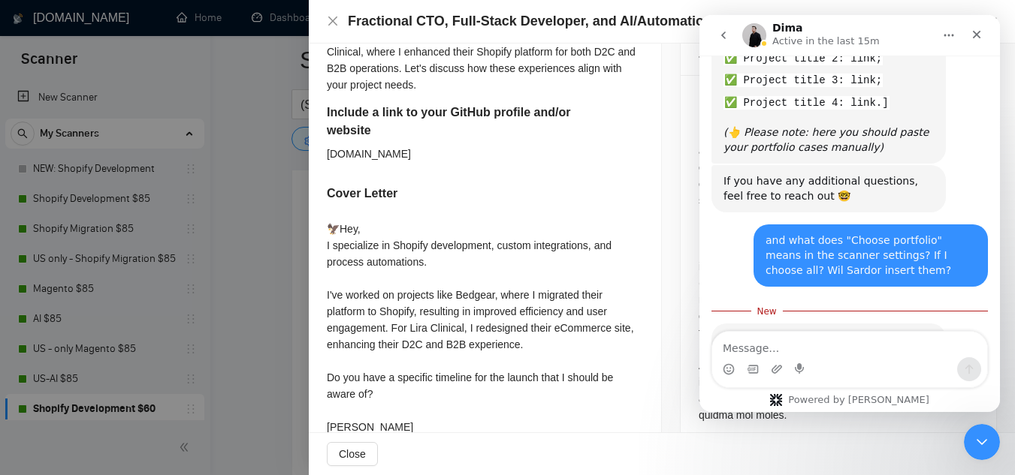
scroll to position [3906, 0]
click at [840, 345] on textarea "Message…" at bounding box center [849, 345] width 275 height 26
type textarea "ok, but can Sardor insert a link?"
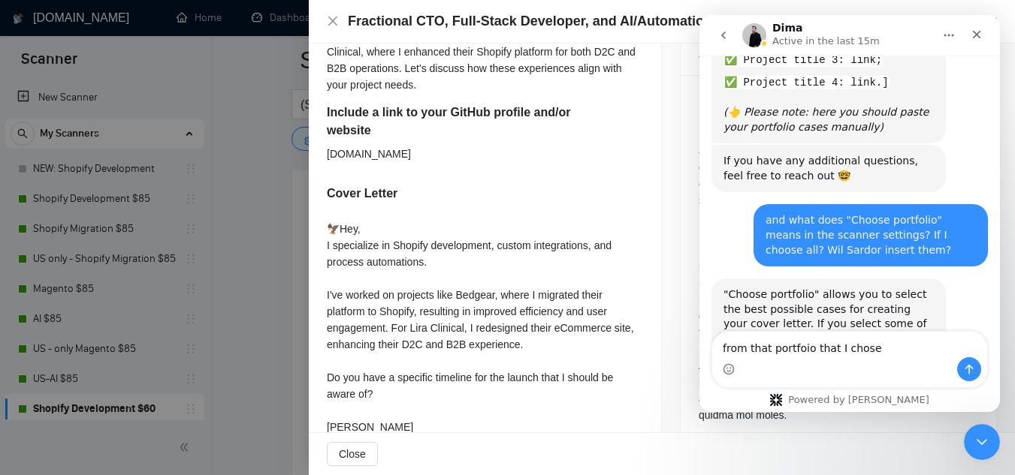
type textarea "from that portfolio that I chose"
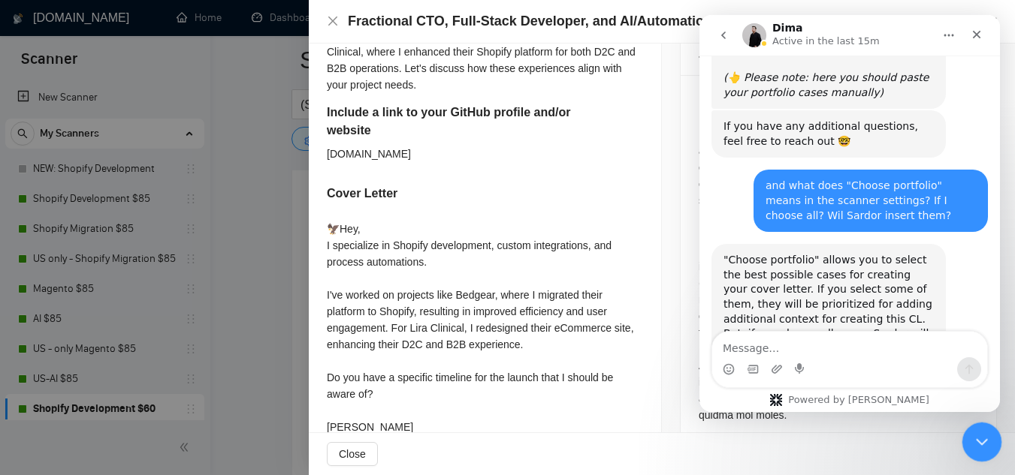
click at [976, 435] on icon "Close Intercom Messenger" at bounding box center [979, 440] width 18 height 18
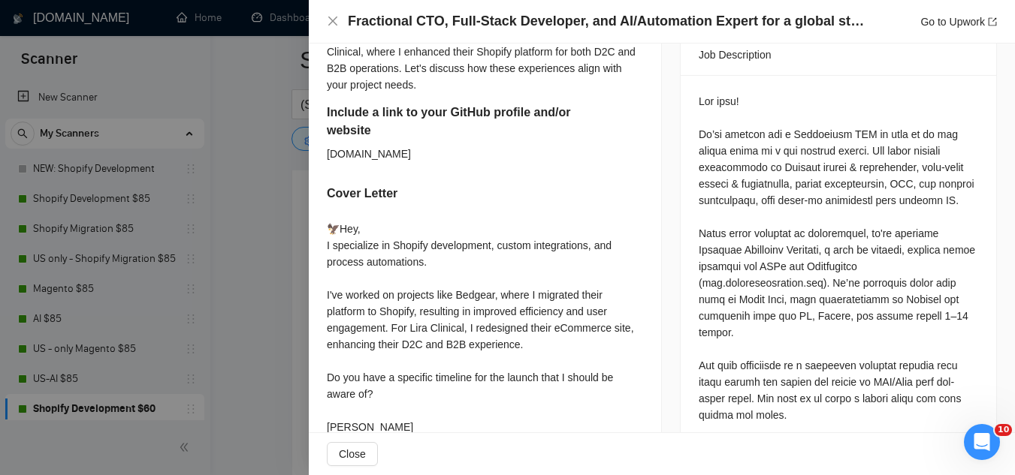
click at [285, 270] on div at bounding box center [507, 237] width 1015 height 475
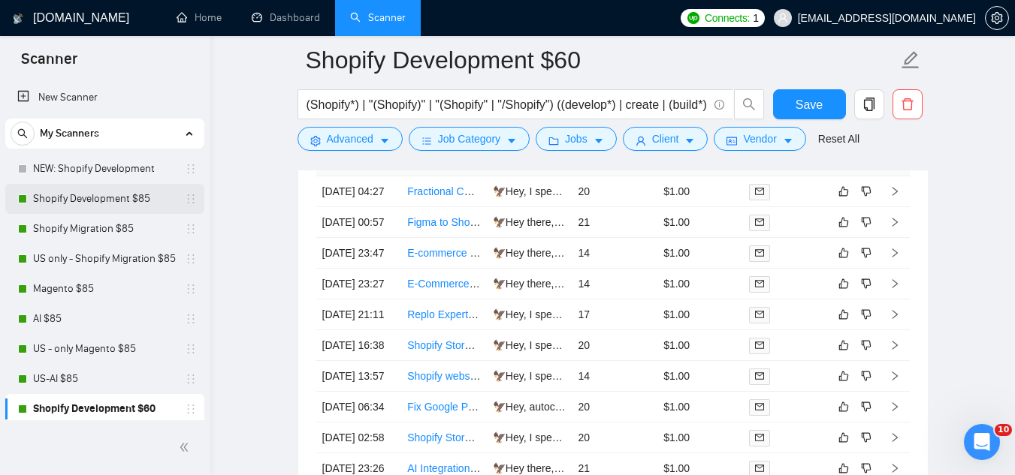
scroll to position [3830, 0]
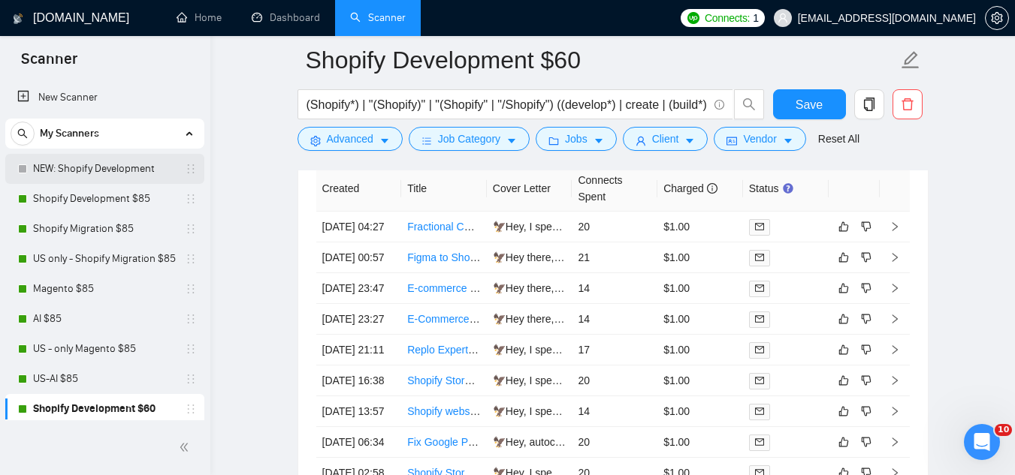
click at [92, 172] on link "NEW: Shopify Development" at bounding box center [104, 169] width 143 height 30
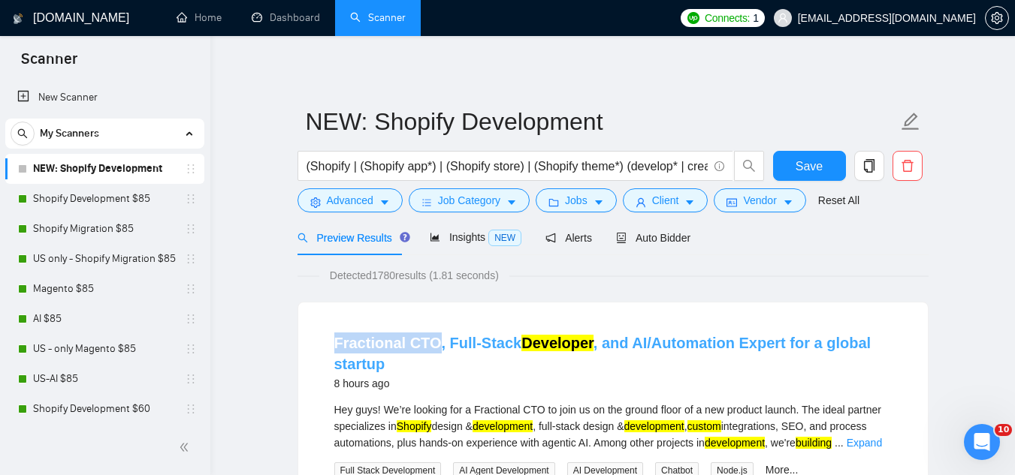
drag, startPoint x: 330, startPoint y: 346, endPoint x: 431, endPoint y: 342, distance: 100.7
click at [431, 342] on li "Fractional CTO, Full-Stack Developer , and AI/Automation Expert for a global st…" at bounding box center [612, 465] width 593 height 288
copy link "Fractional CTO"
click at [353, 204] on span "Advanced" at bounding box center [350, 200] width 47 height 17
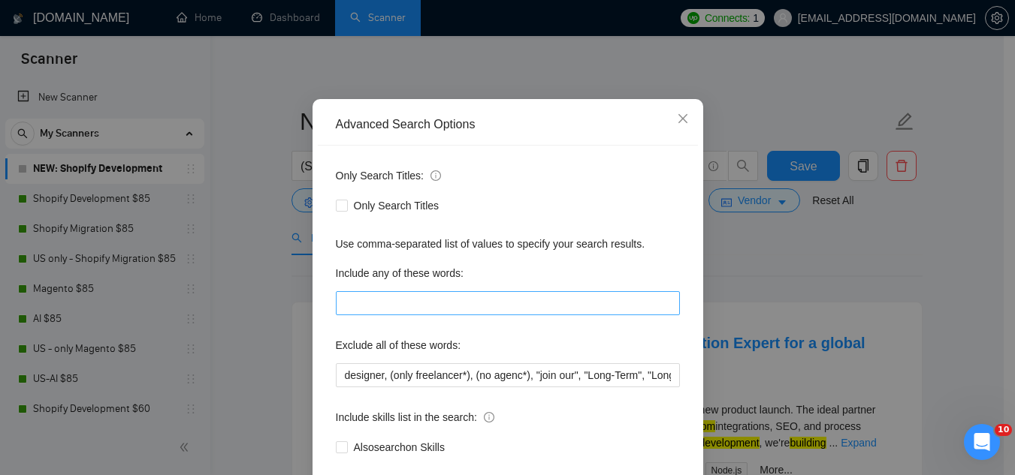
scroll to position [149, 0]
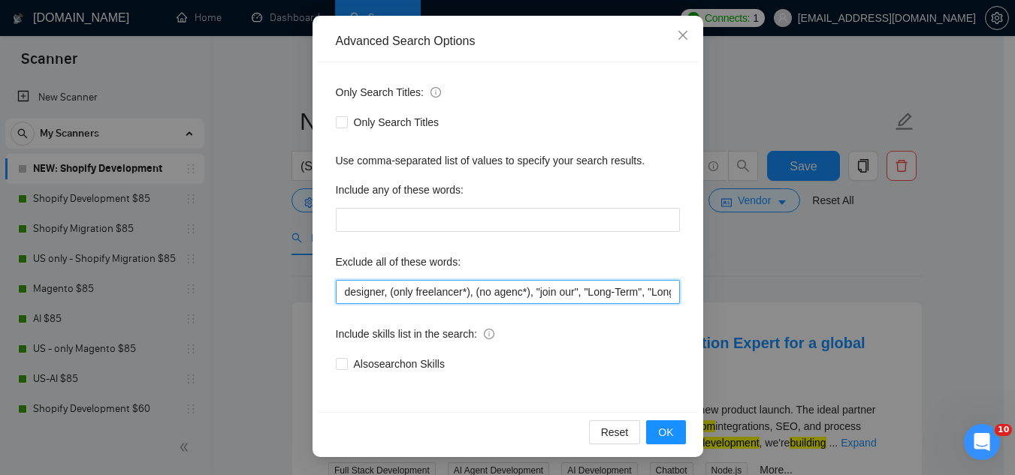
click at [336, 297] on input "designer, (only freelancer*), (no agenc*), "join our", "Long-Term", "Long Term"…" at bounding box center [508, 292] width 344 height 24
paste input "Fractional CTO"
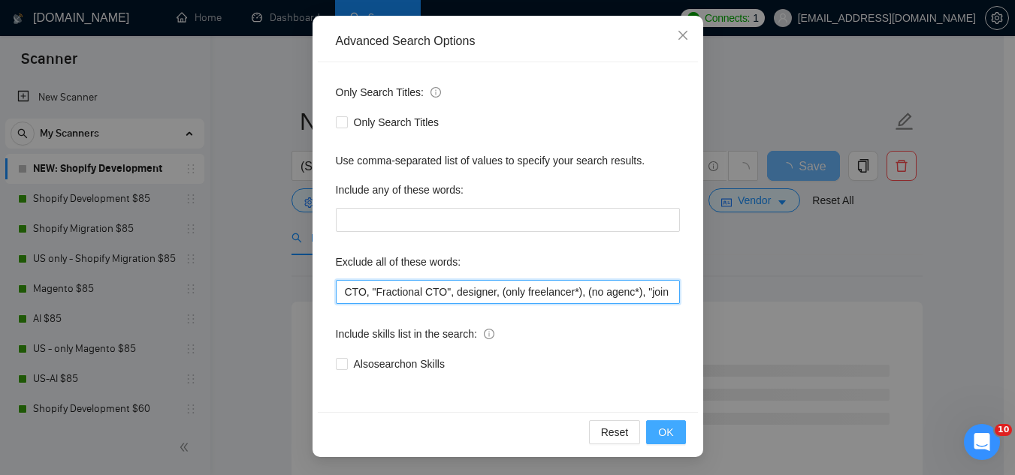
type input "CTO, "Fractional CTO", designer, (only freelancer*), (no agenc*), "join our", "…"
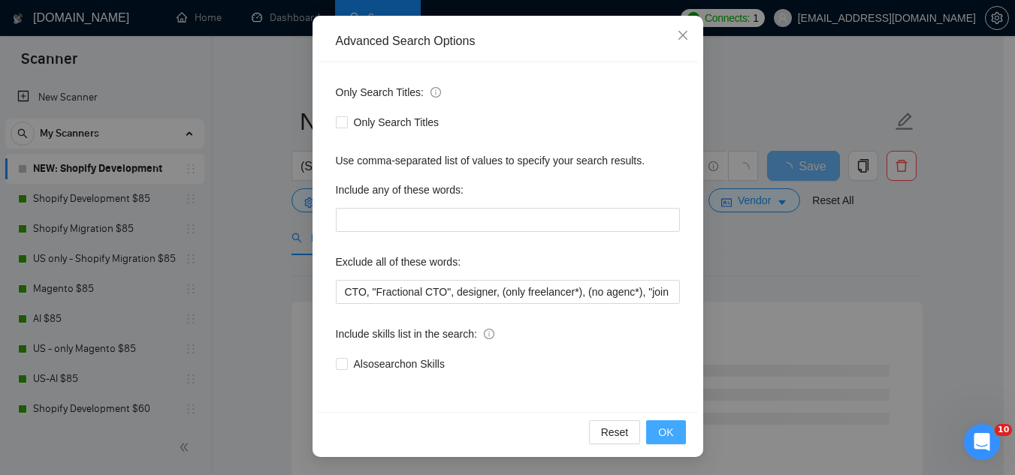
click at [674, 437] on button "OK" at bounding box center [665, 433] width 39 height 24
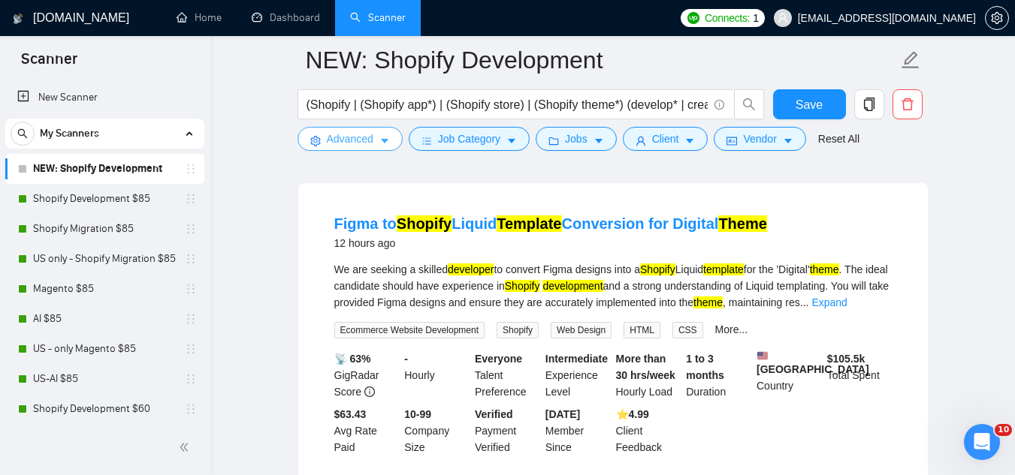
scroll to position [0, 0]
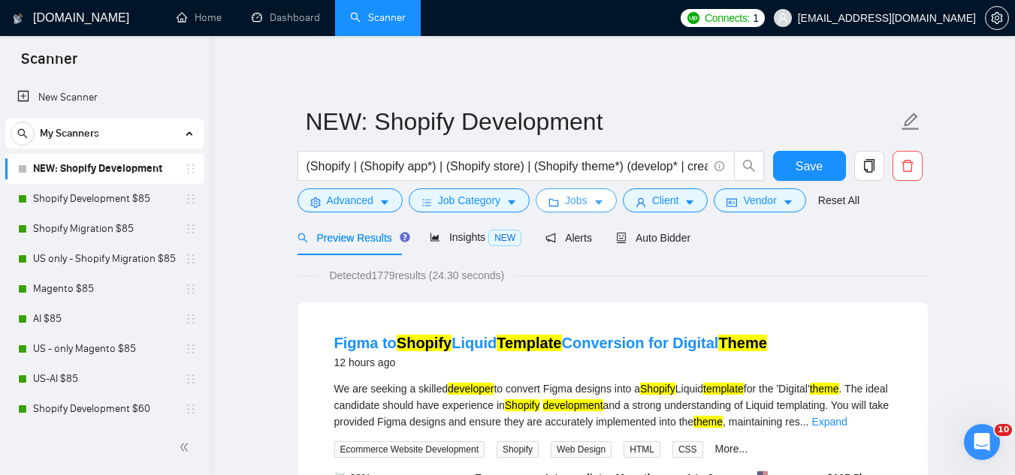
click at [578, 207] on span "Jobs" at bounding box center [576, 200] width 23 height 17
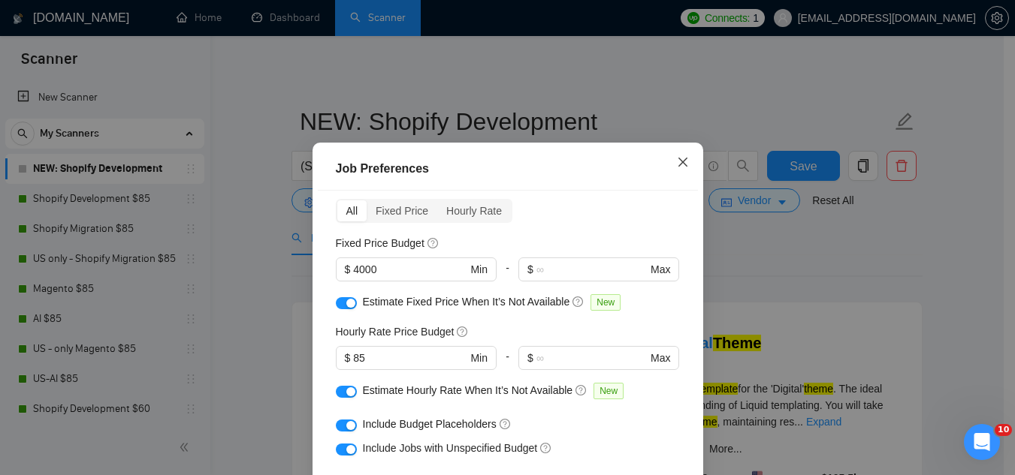
click at [677, 160] on icon "close" at bounding box center [683, 162] width 12 height 12
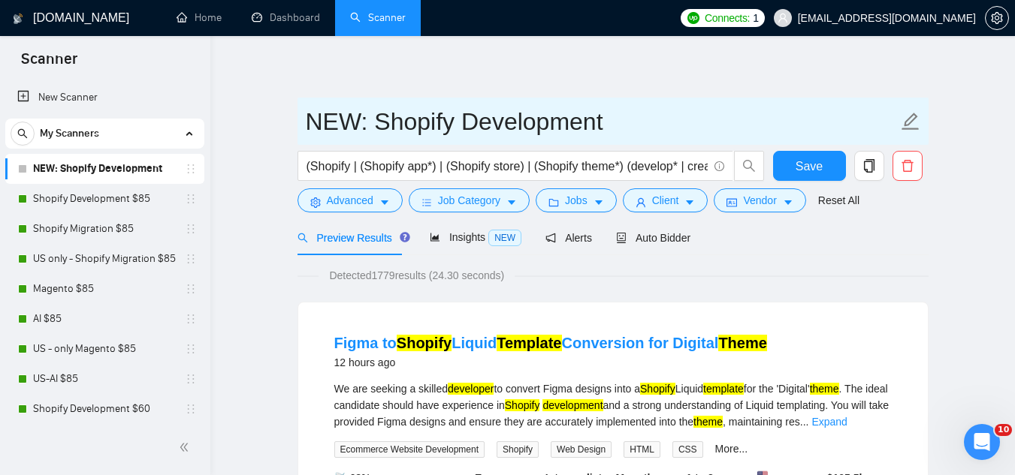
drag, startPoint x: 374, startPoint y: 120, endPoint x: 284, endPoint y: 133, distance: 91.0
type input "$60 Shopify Development"
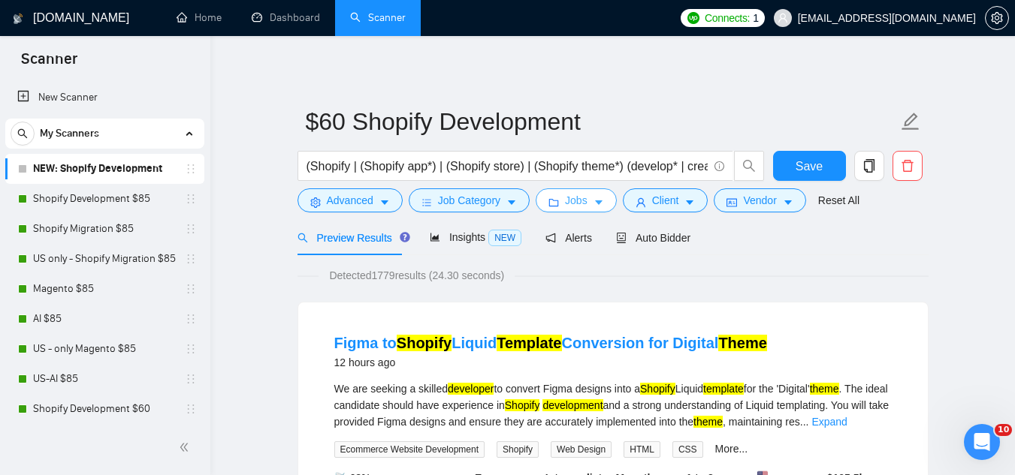
click at [585, 197] on button "Jobs" at bounding box center [576, 201] width 81 height 24
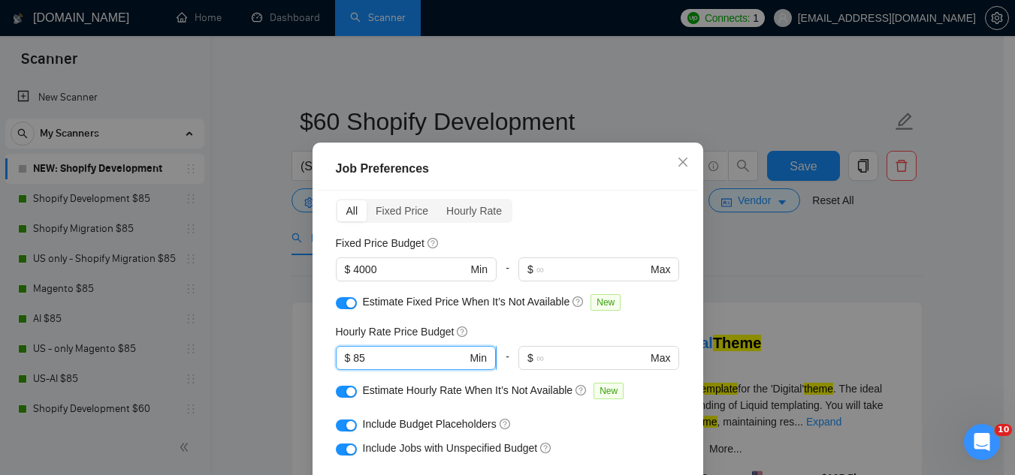
click at [397, 359] on input "85" at bounding box center [409, 358] width 113 height 17
type input "8"
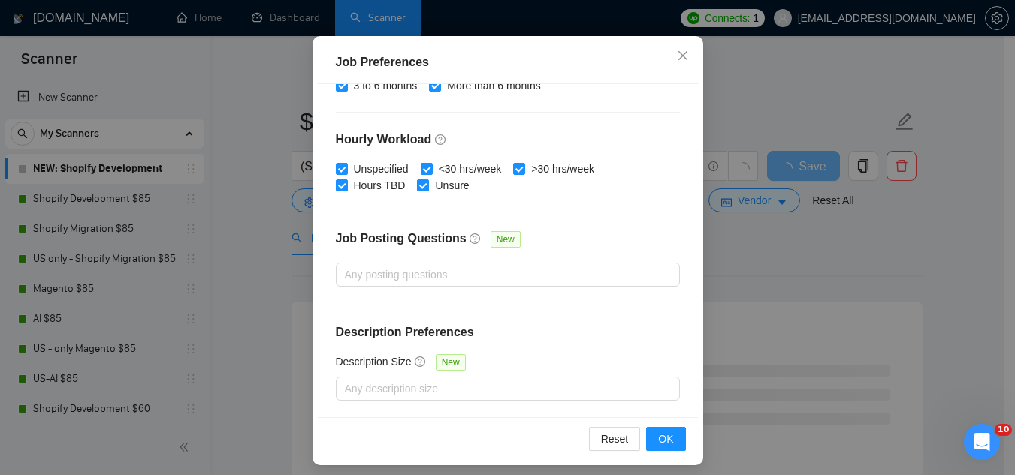
scroll to position [115, 0]
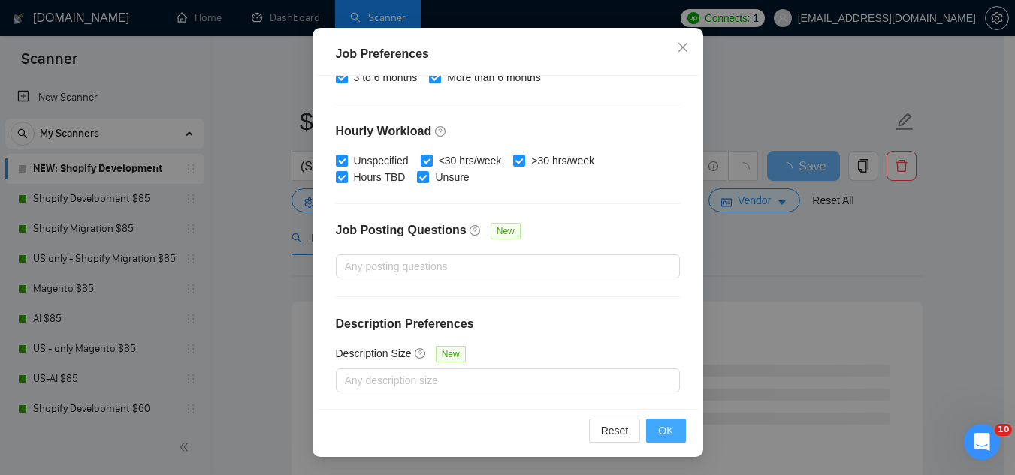
click at [648, 442] on button "OK" at bounding box center [665, 431] width 39 height 24
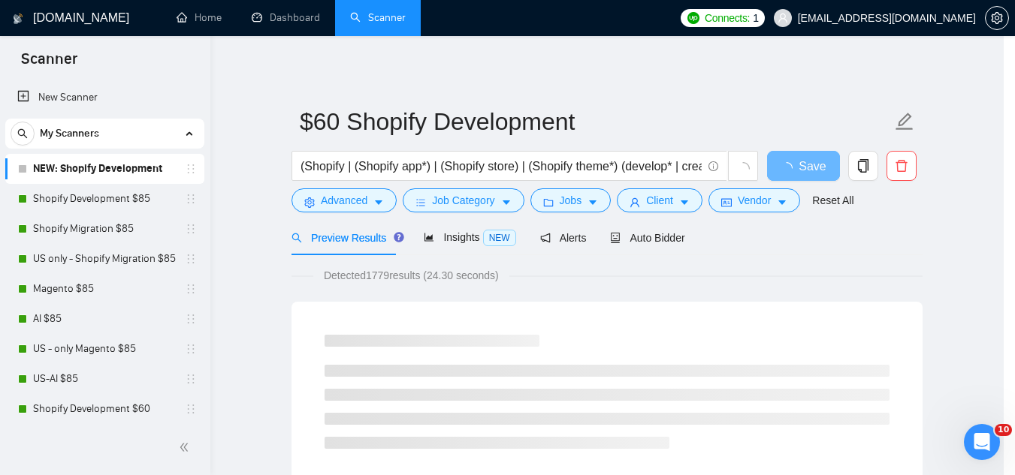
scroll to position [62, 0]
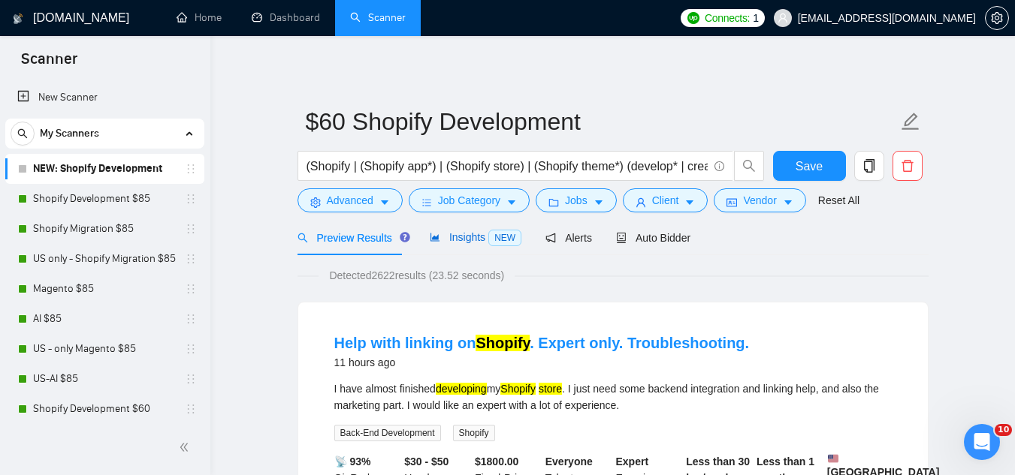
click at [474, 239] on span "Insights NEW" at bounding box center [476, 237] width 92 height 12
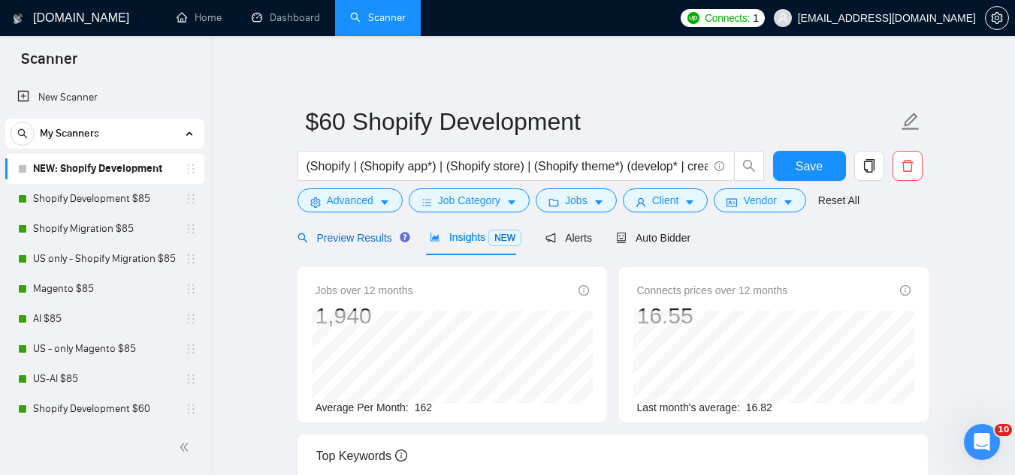
click at [338, 236] on span "Preview Results" at bounding box center [351, 238] width 108 height 12
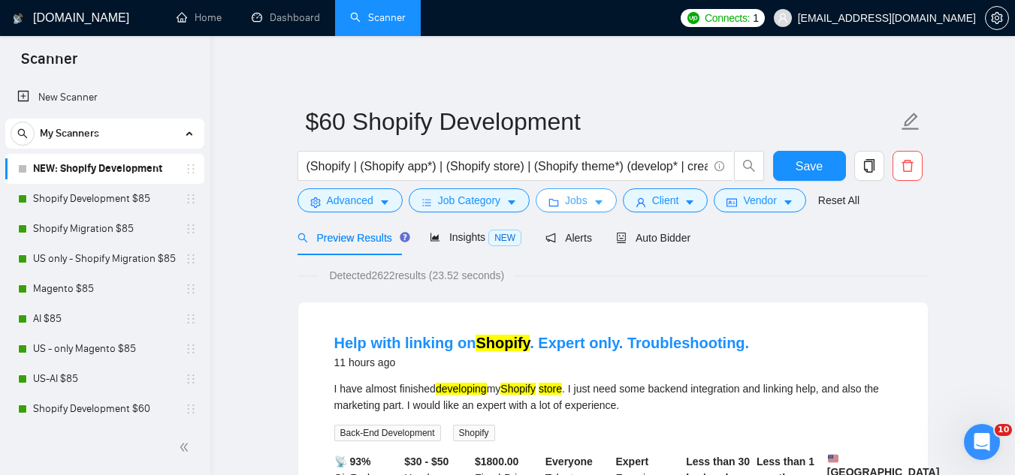
click at [566, 210] on button "Jobs" at bounding box center [576, 201] width 81 height 24
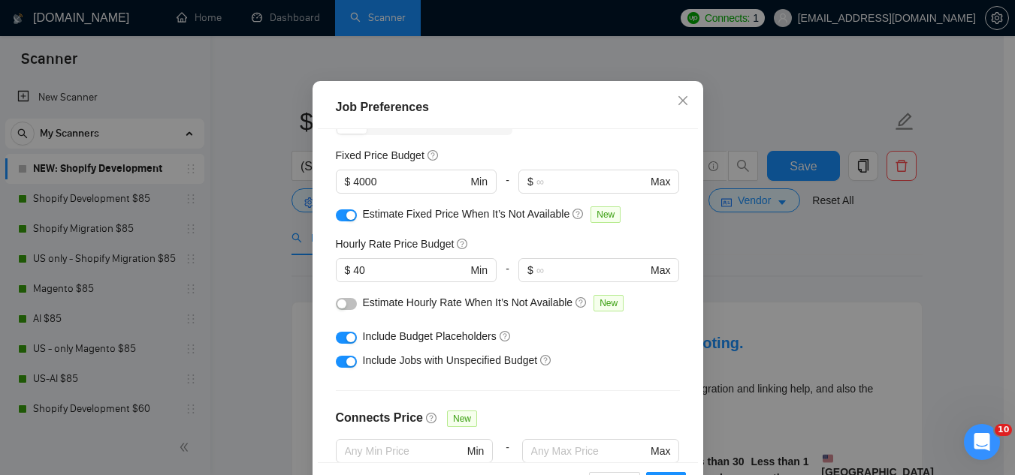
scroll to position [62, 0]
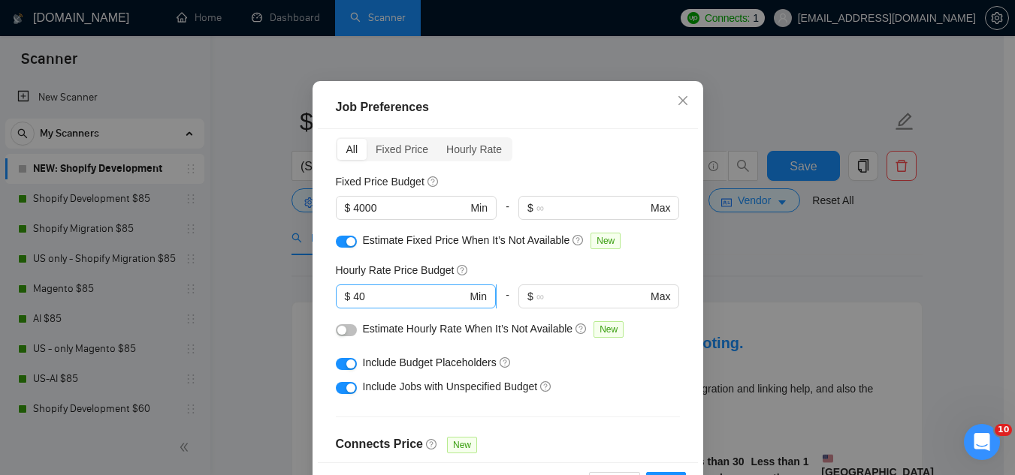
click at [375, 305] on input "40" at bounding box center [409, 296] width 113 height 17
type input "4"
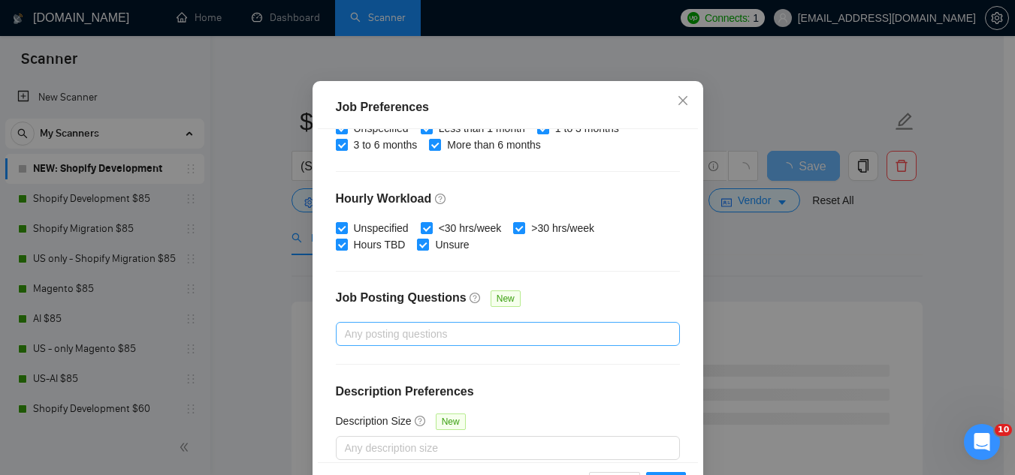
scroll to position [513, 0]
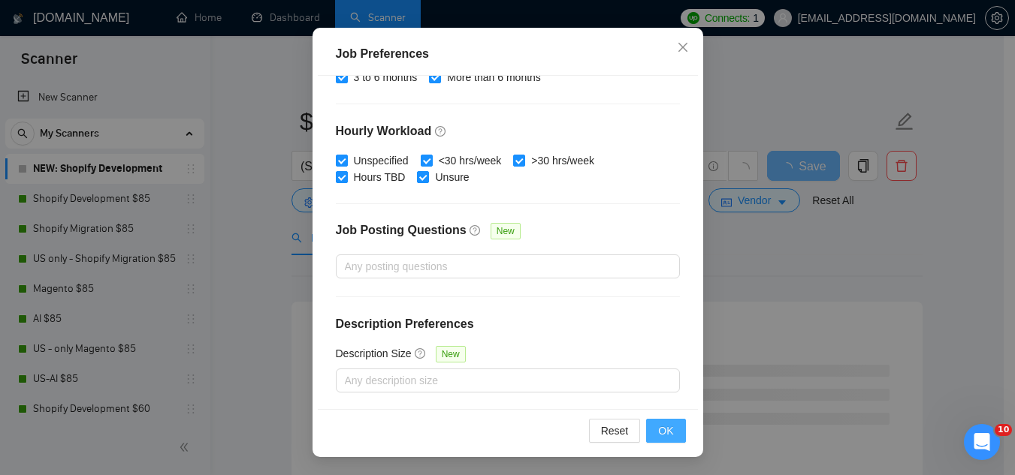
type input "60"
click at [658, 431] on span "OK" at bounding box center [665, 431] width 15 height 17
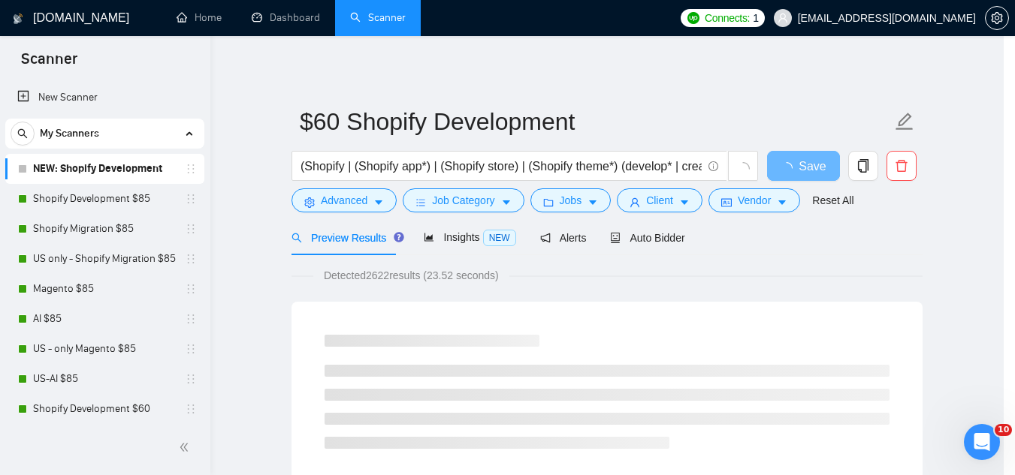
scroll to position [62, 0]
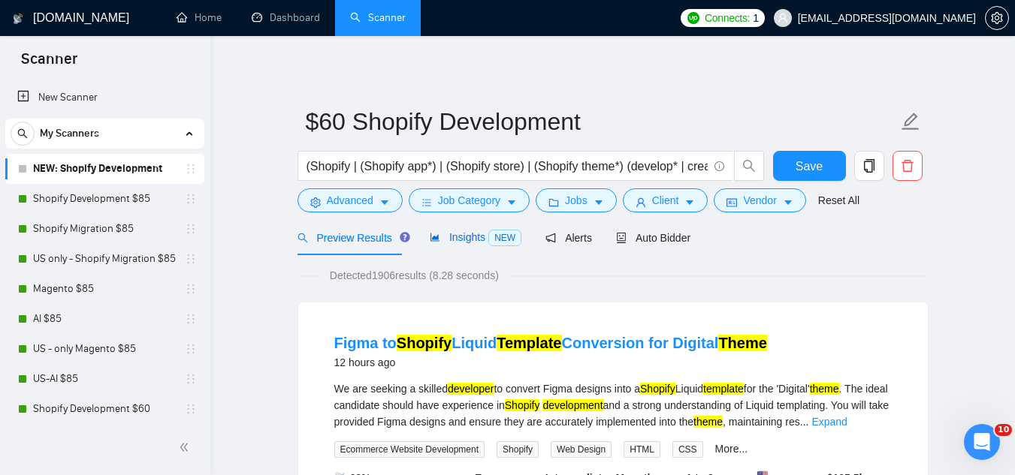
click at [459, 242] on span "Insights NEW" at bounding box center [476, 237] width 92 height 12
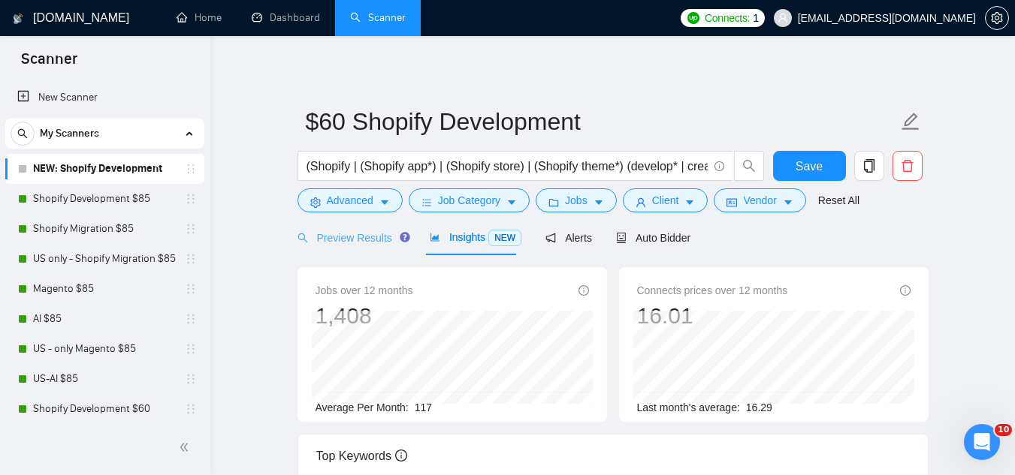
click at [316, 246] on div "Preview Results" at bounding box center [351, 237] width 108 height 35
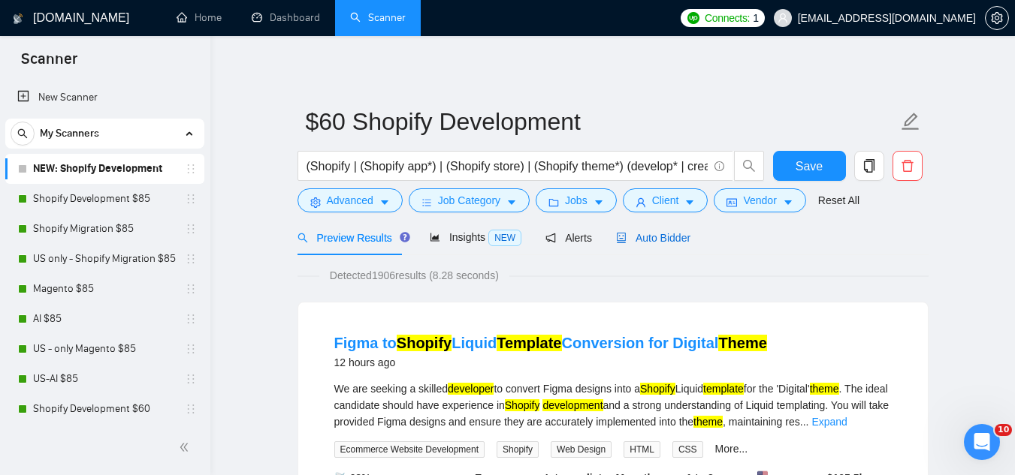
click at [659, 232] on span "Auto Bidder" at bounding box center [653, 238] width 74 height 12
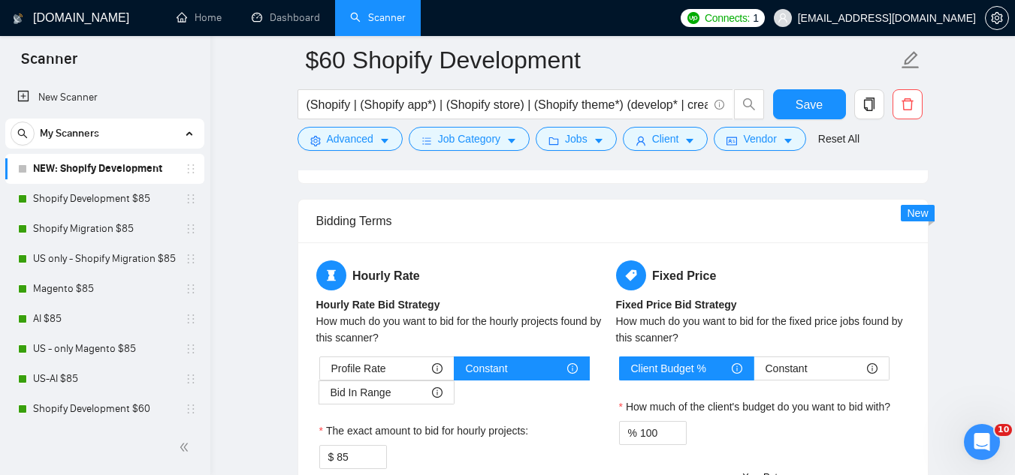
scroll to position [2554, 0]
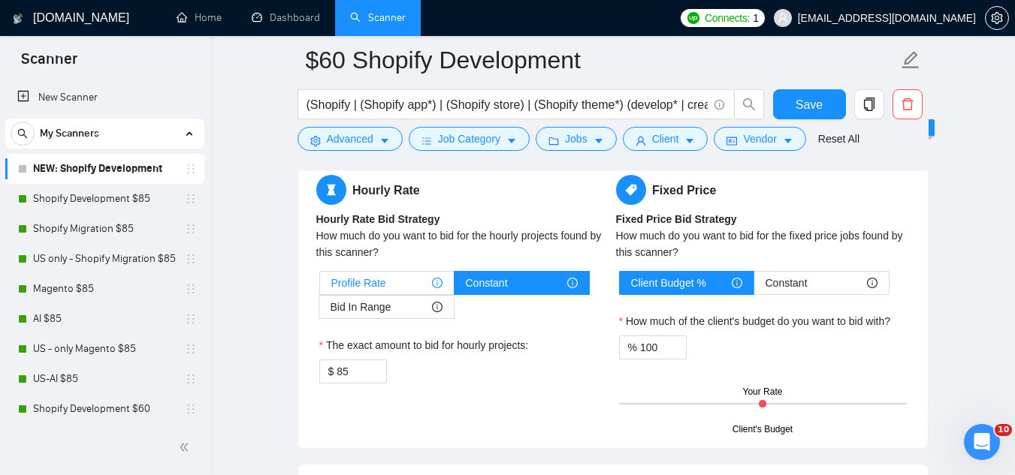
click at [367, 286] on span "Profile Rate" at bounding box center [358, 283] width 55 height 23
click at [320, 287] on input "Profile Rate" at bounding box center [320, 287] width 0 height 0
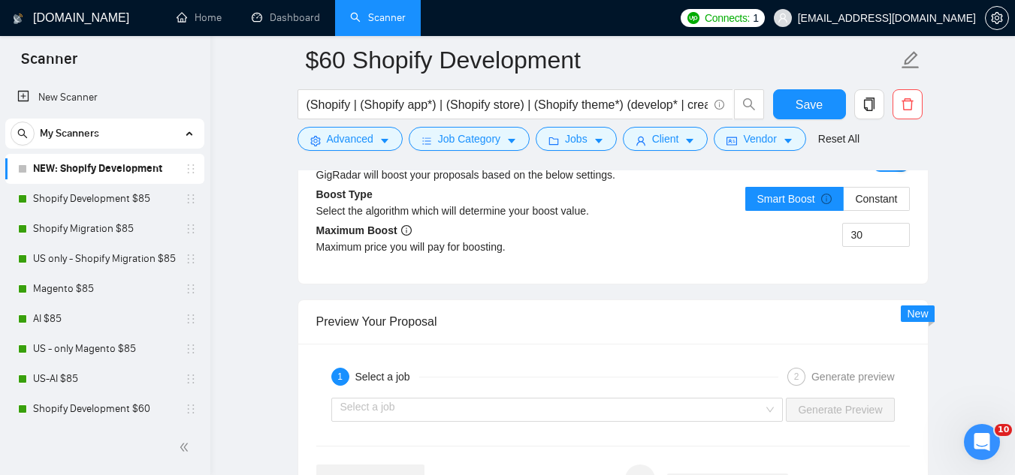
scroll to position [2854, 0]
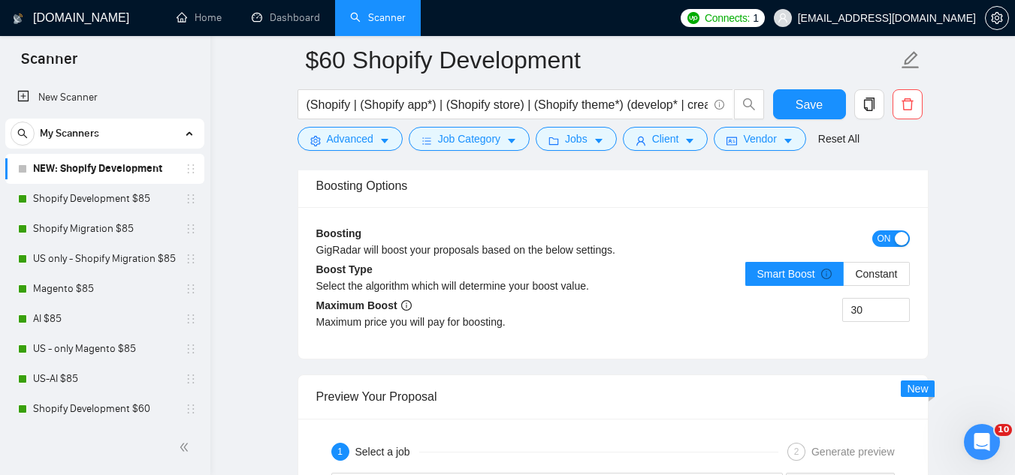
click at [883, 231] on span "ON" at bounding box center [884, 239] width 14 height 17
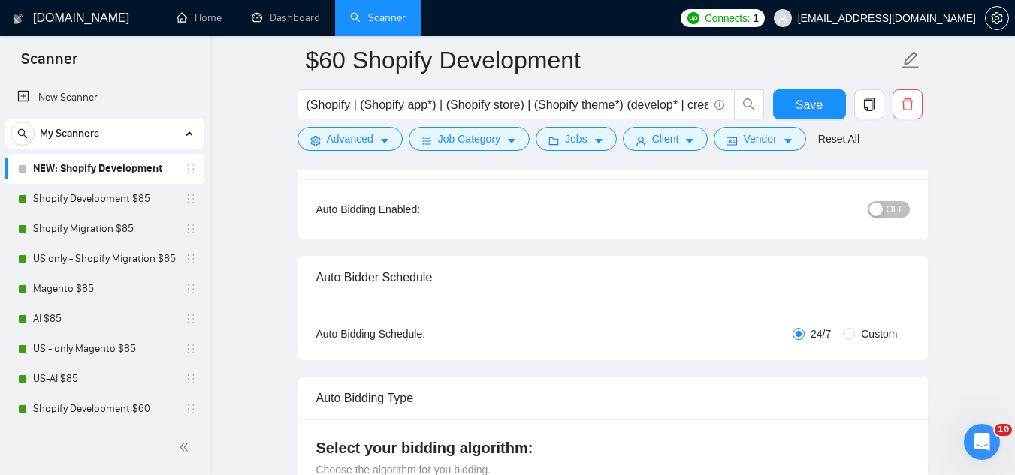
scroll to position [0, 0]
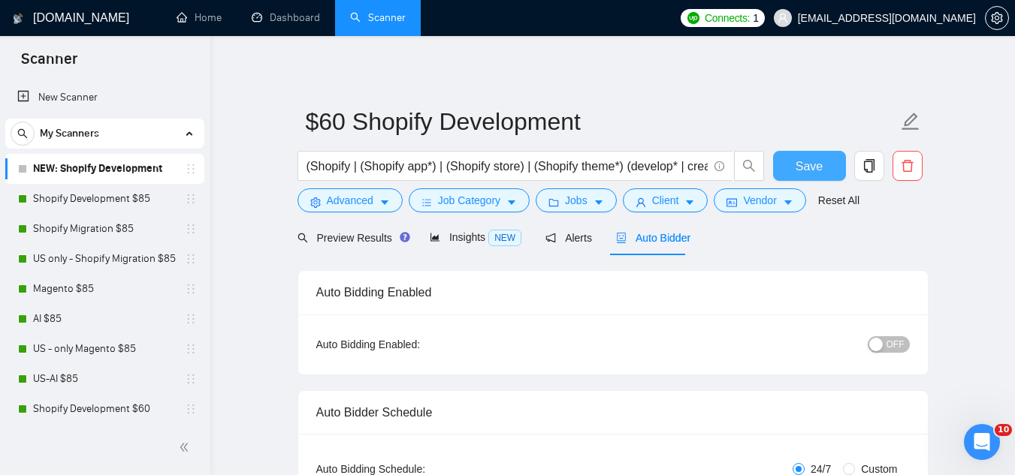
click at [811, 173] on span "Save" at bounding box center [808, 166] width 27 height 19
click at [340, 232] on span "Preview Results" at bounding box center [351, 238] width 108 height 12
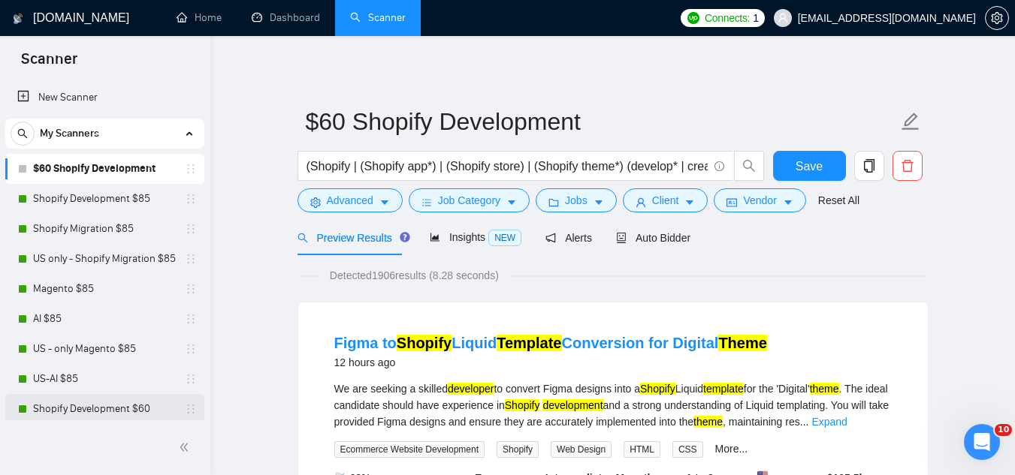
click at [134, 411] on link "Shopify Development $60" at bounding box center [104, 409] width 143 height 30
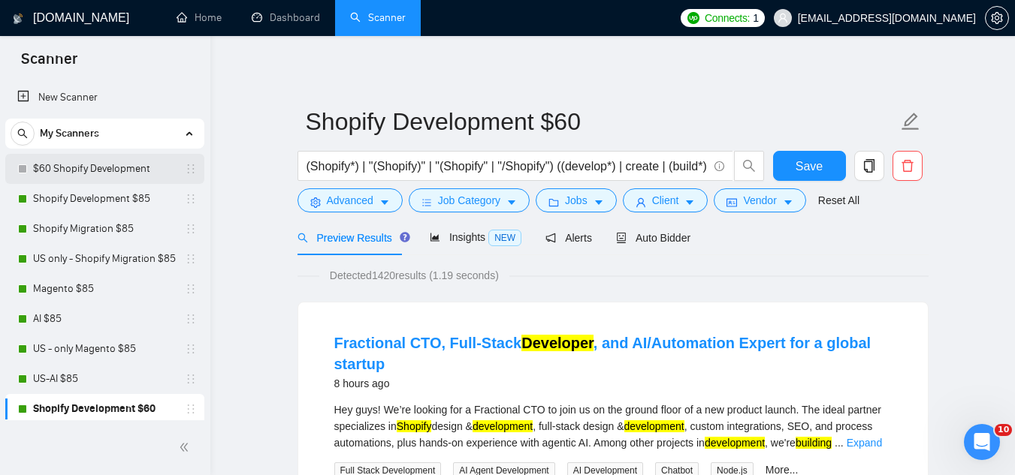
click at [111, 170] on link "$60 Shopify Development" at bounding box center [104, 169] width 143 height 30
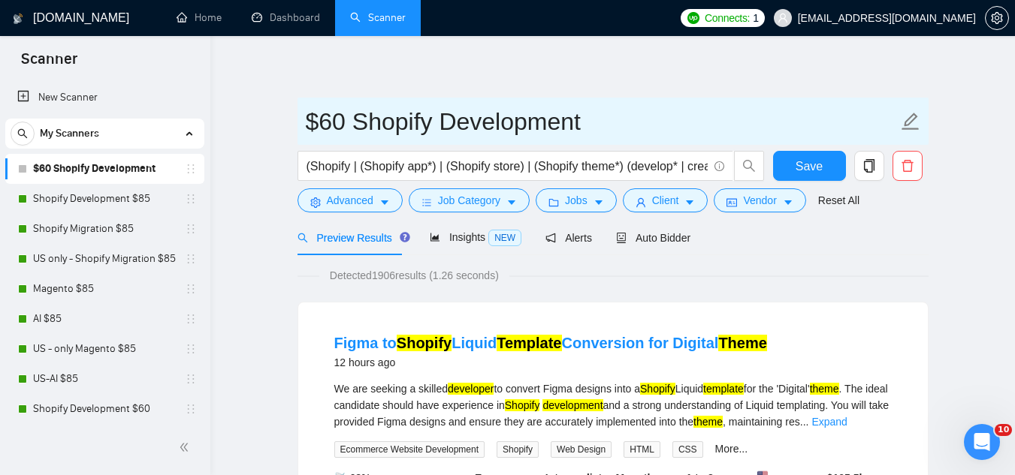
click at [304, 128] on span "$60 Shopify Development" at bounding box center [612, 121] width 631 height 47
click at [313, 131] on input "$60 Shopify Development" at bounding box center [602, 122] width 592 height 38
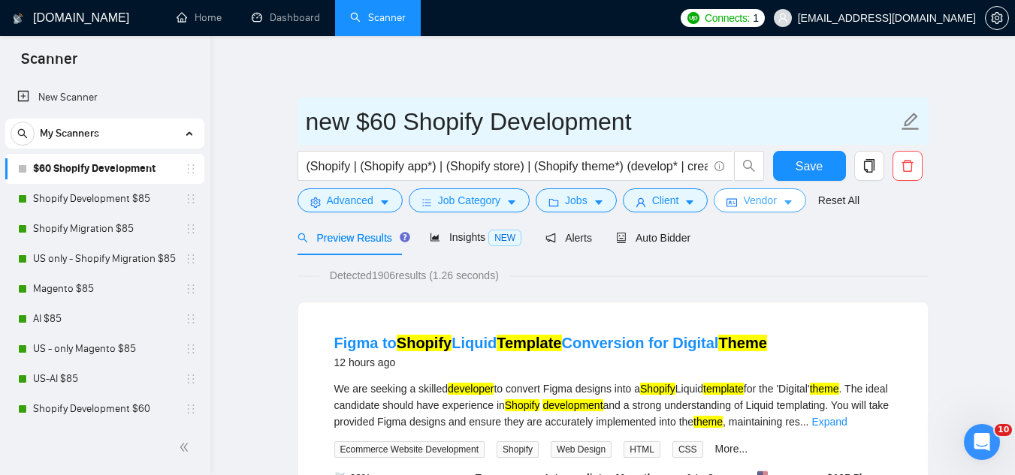
type input "new $60 Shopify Development"
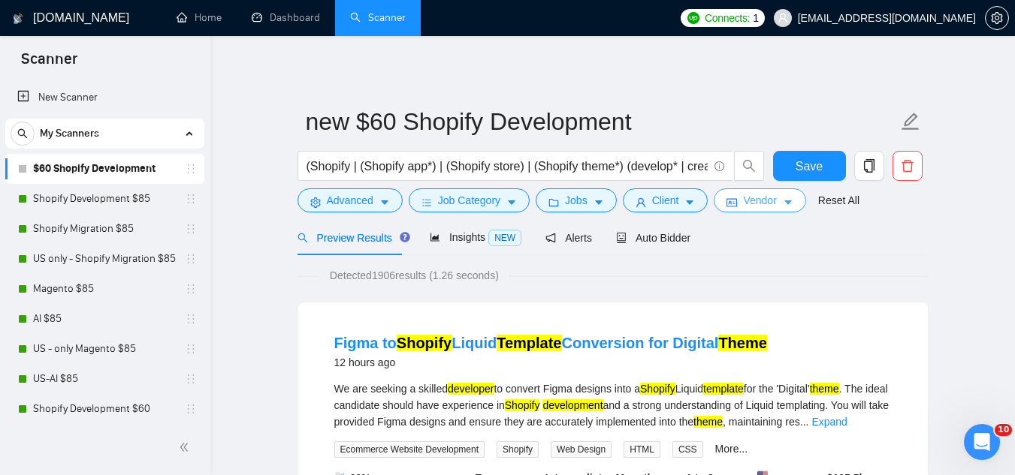
click at [765, 202] on span "Vendor" at bounding box center [759, 200] width 33 height 17
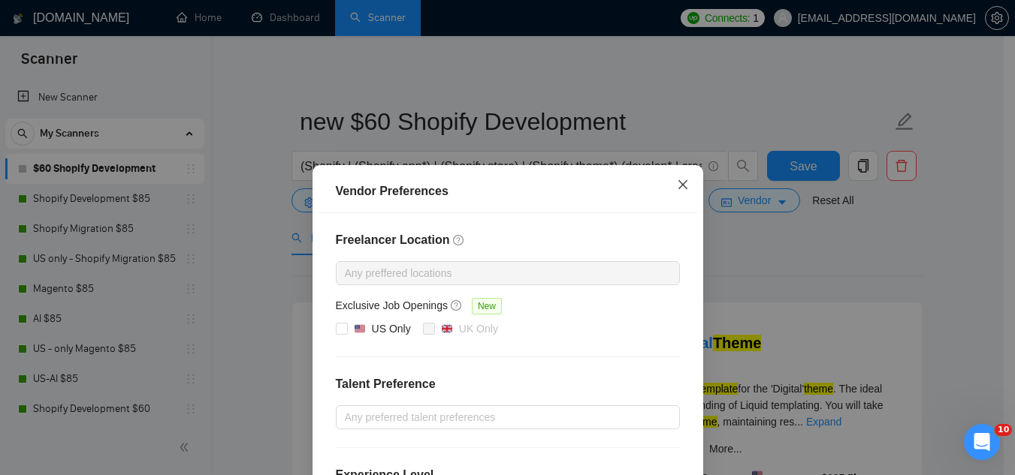
click at [677, 190] on icon "close" at bounding box center [683, 185] width 12 height 12
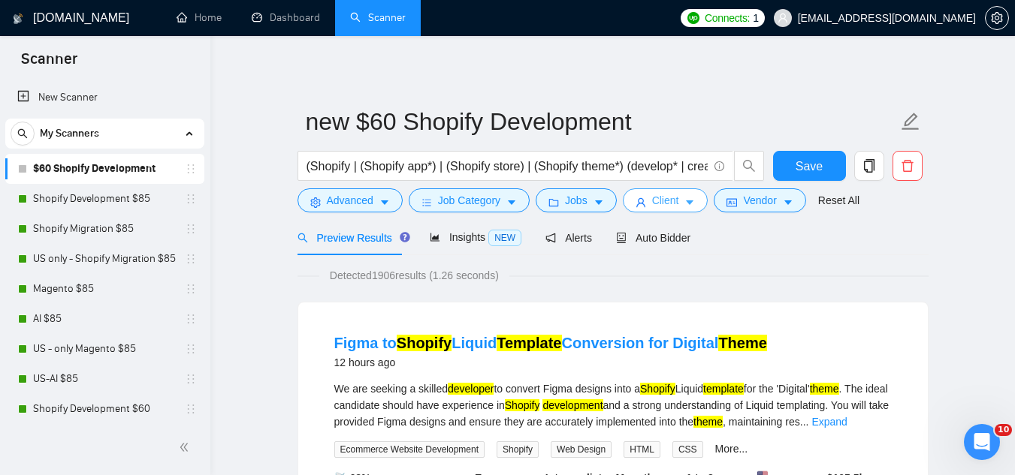
click at [662, 208] on span "Client" at bounding box center [665, 200] width 27 height 17
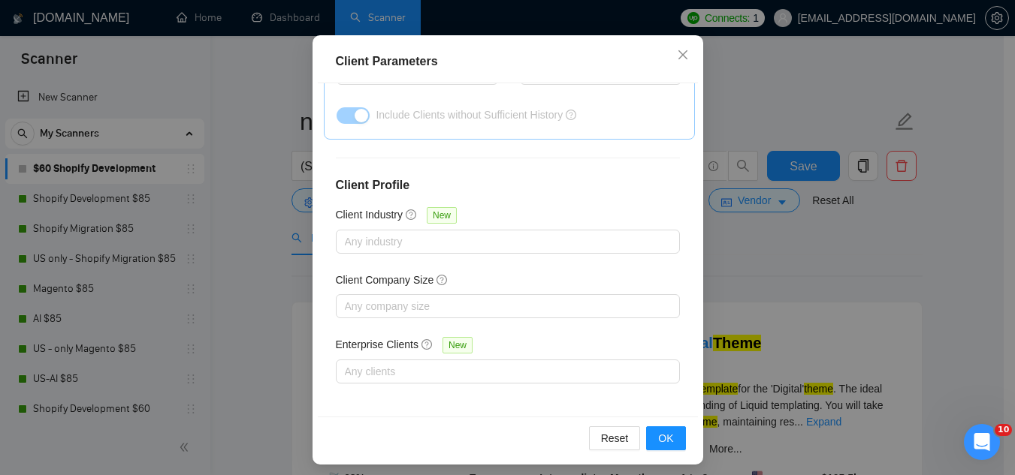
scroll to position [115, 0]
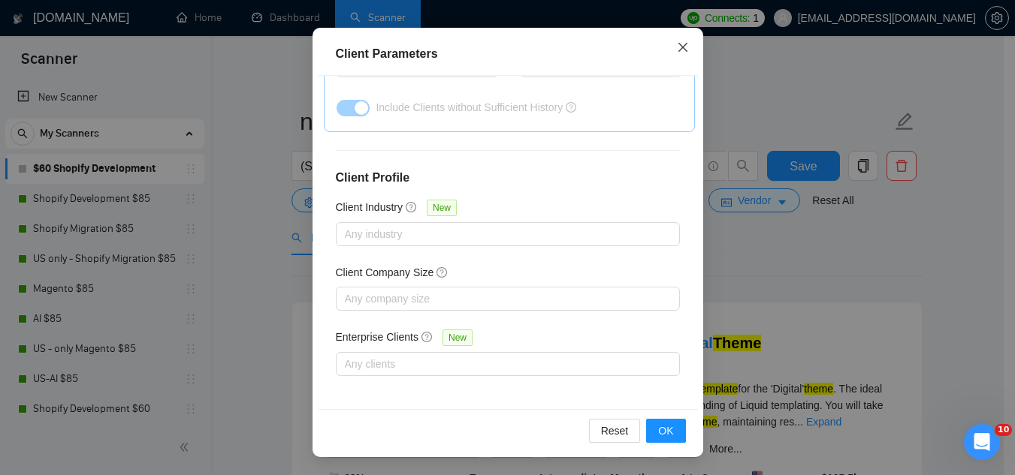
click at [677, 50] on icon "close" at bounding box center [683, 47] width 12 height 12
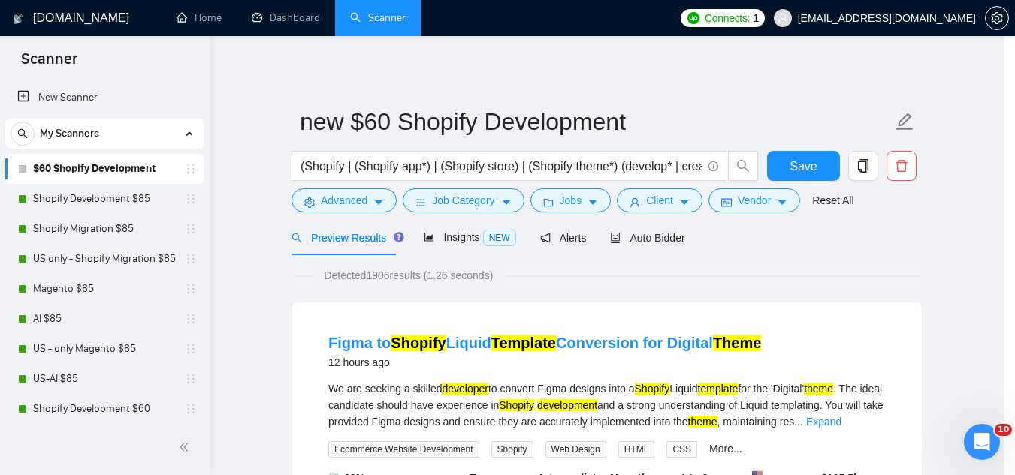
scroll to position [62, 0]
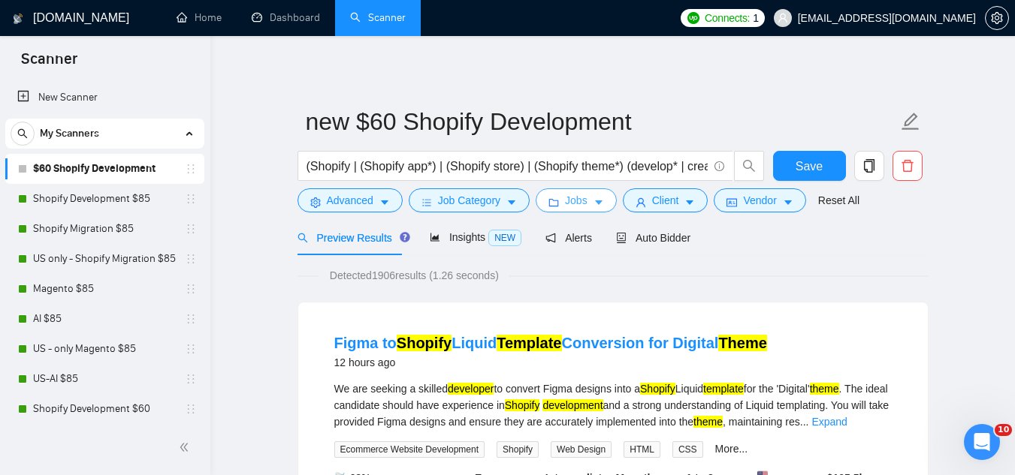
click at [575, 204] on span "Jobs" at bounding box center [576, 200] width 23 height 17
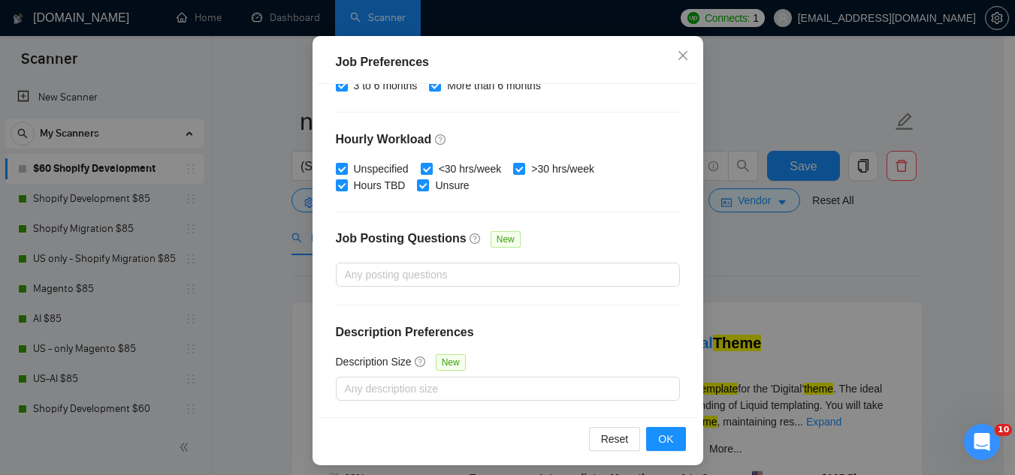
scroll to position [115, 0]
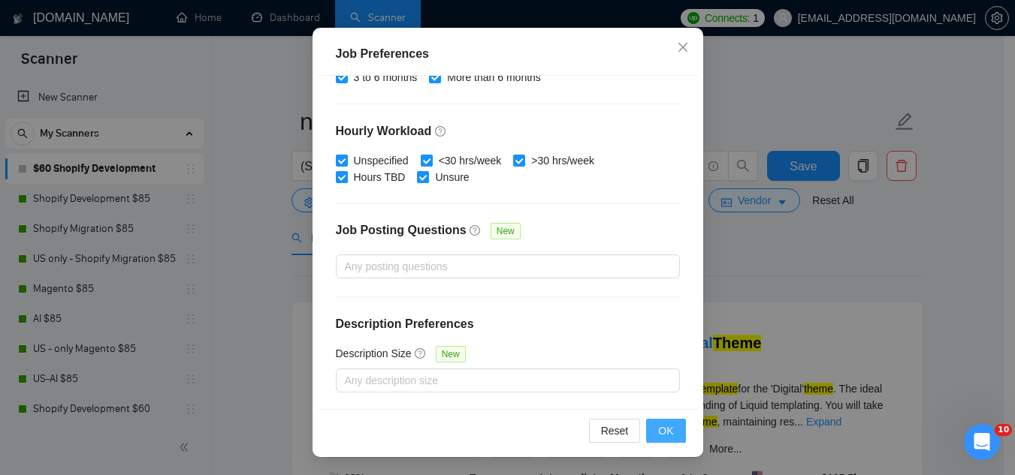
click at [659, 431] on span "OK" at bounding box center [665, 431] width 15 height 17
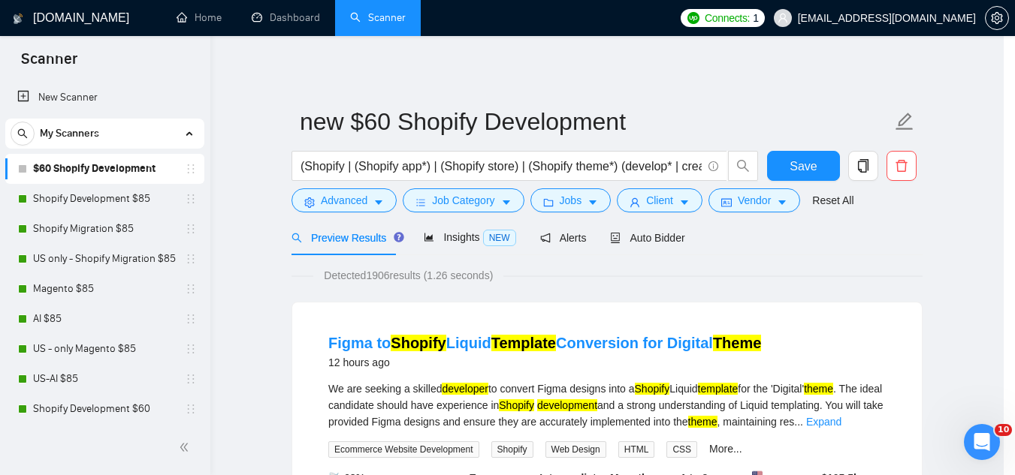
scroll to position [62, 0]
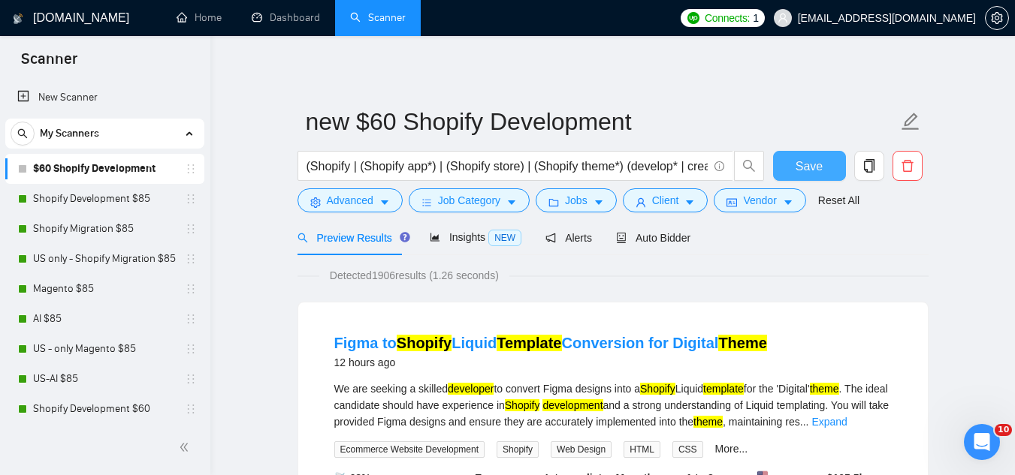
click at [795, 163] on button "Save" at bounding box center [809, 166] width 73 height 30
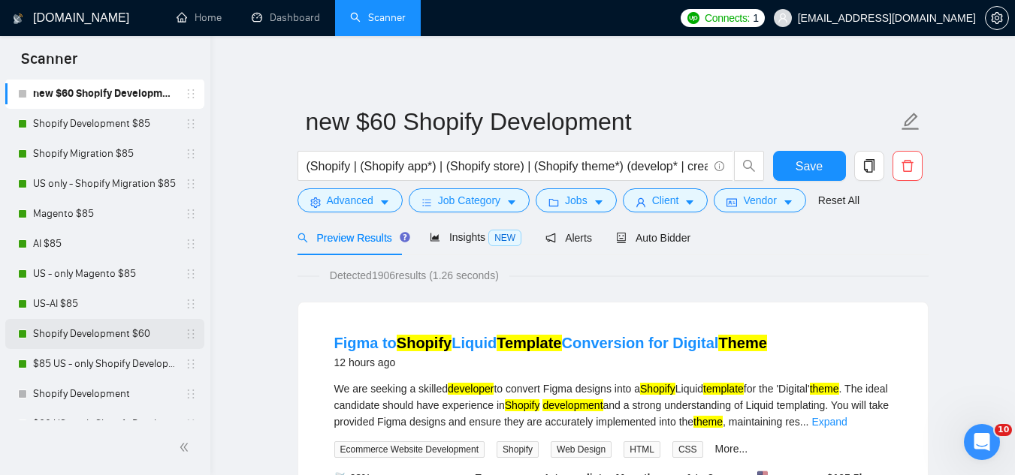
click at [125, 337] on link "Shopify Development $60" at bounding box center [104, 334] width 143 height 30
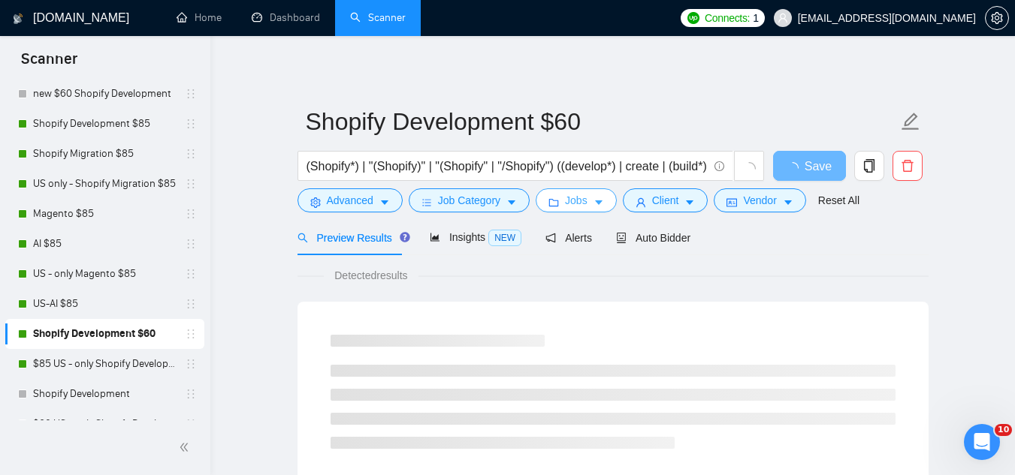
click at [581, 207] on span "Jobs" at bounding box center [576, 200] width 23 height 17
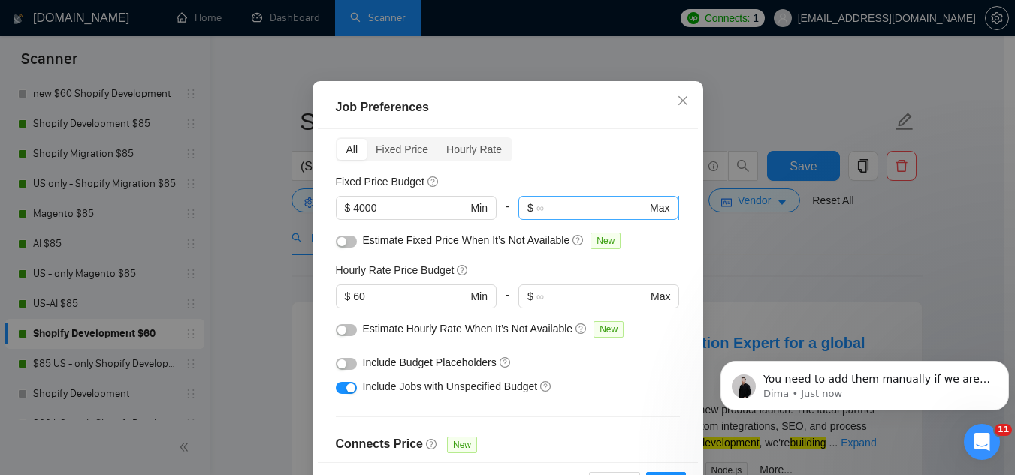
scroll to position [3755, 0]
click at [834, 382] on p "You need to add them manually if we are talking about the direct link to the Up…" at bounding box center [876, 380] width 227 height 15
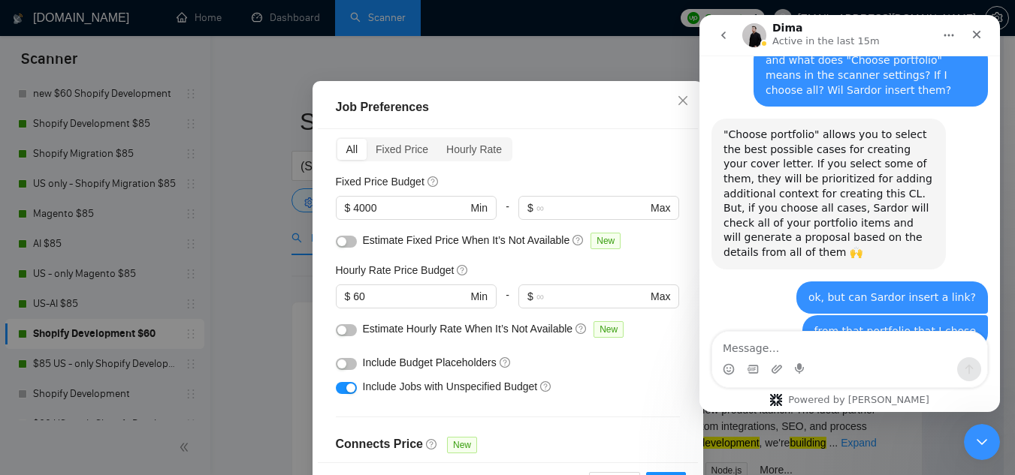
scroll to position [3779, 0]
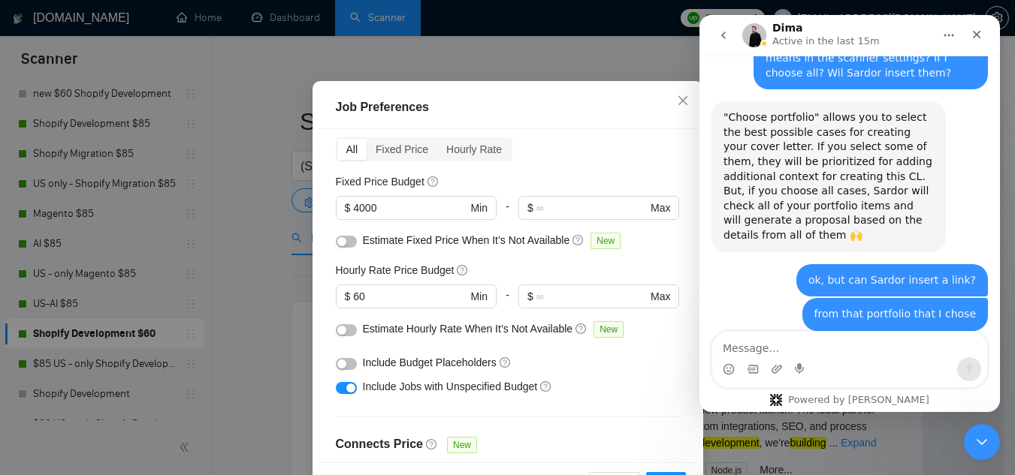
click at [837, 351] on textarea "Message…" at bounding box center [849, 345] width 275 height 26
type textarea "you mean contains link to the website?"
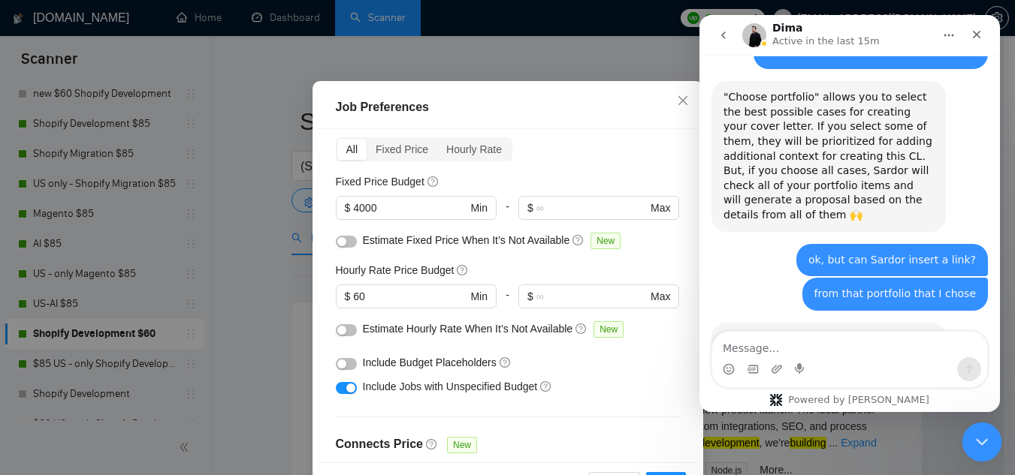
click at [977, 448] on icon "Close Intercom Messenger" at bounding box center [979, 440] width 18 height 18
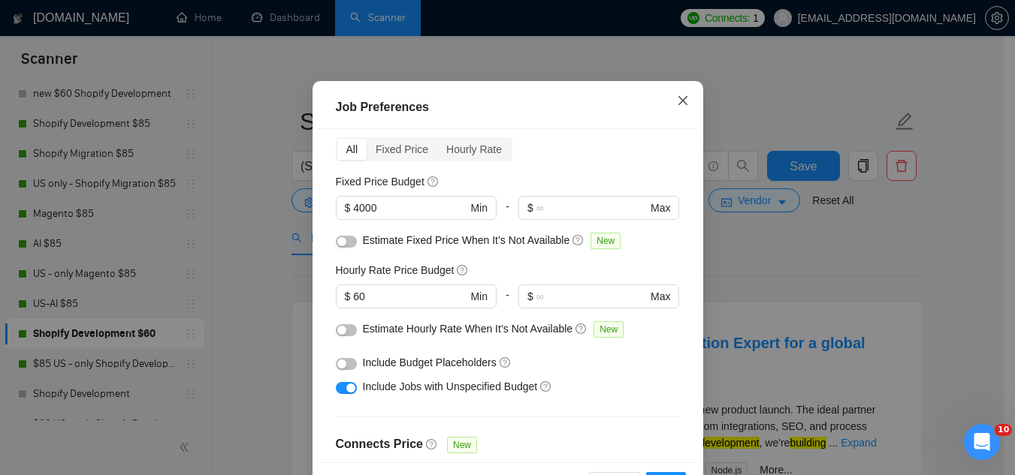
click at [681, 107] on icon "close" at bounding box center [683, 101] width 12 height 12
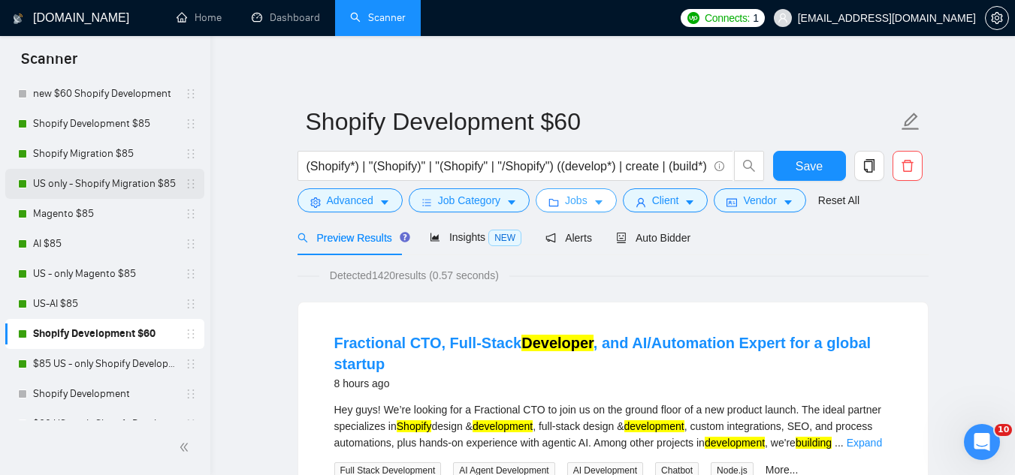
scroll to position [0, 0]
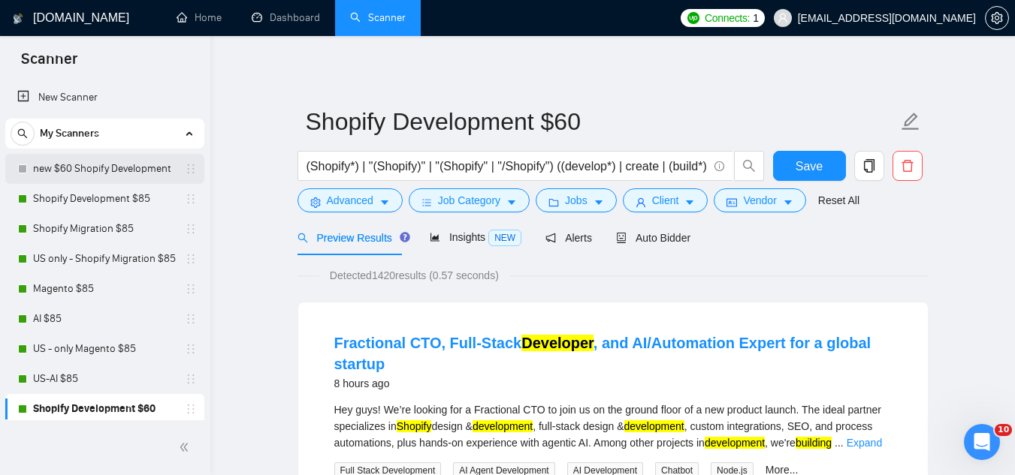
click at [111, 165] on link "new $60 Shopify Development" at bounding box center [104, 169] width 143 height 30
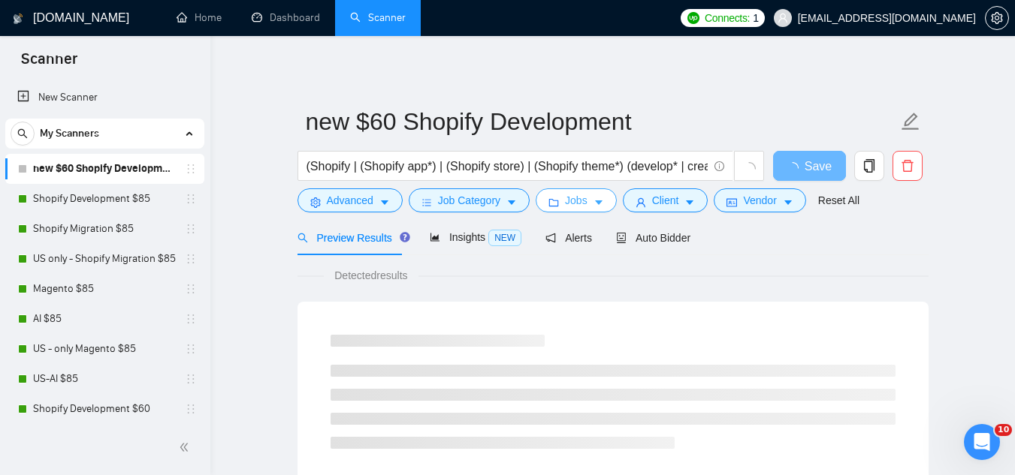
click at [572, 204] on span "Jobs" at bounding box center [576, 200] width 23 height 17
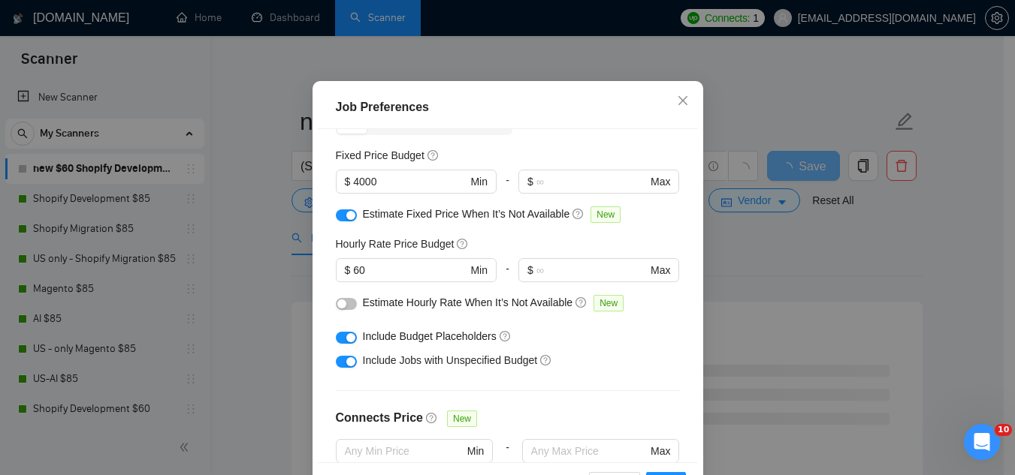
scroll to position [62, 0]
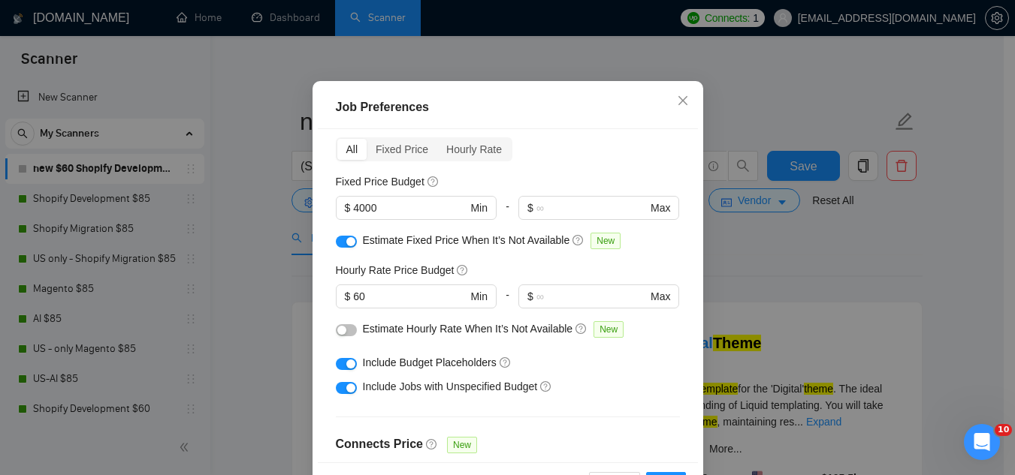
click at [339, 370] on button "button" at bounding box center [346, 364] width 21 height 12
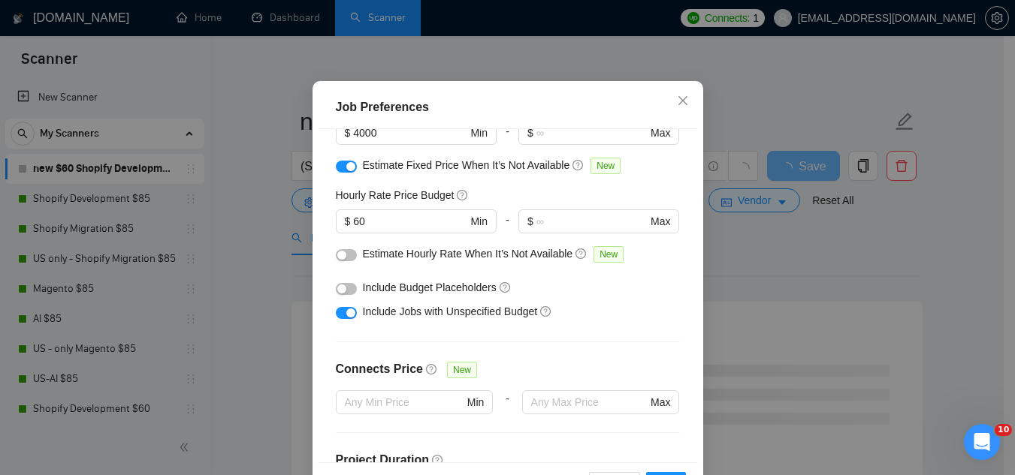
click at [346, 295] on button "button" at bounding box center [346, 289] width 21 height 12
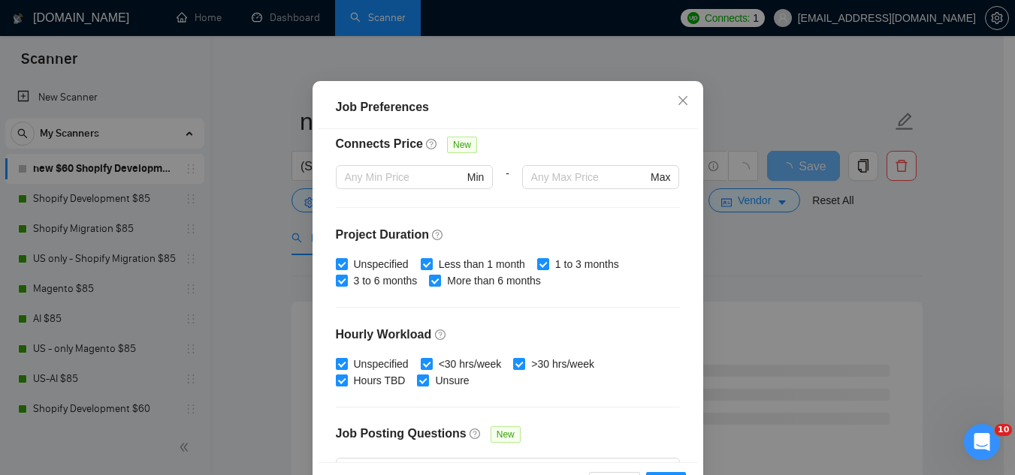
scroll to position [513, 0]
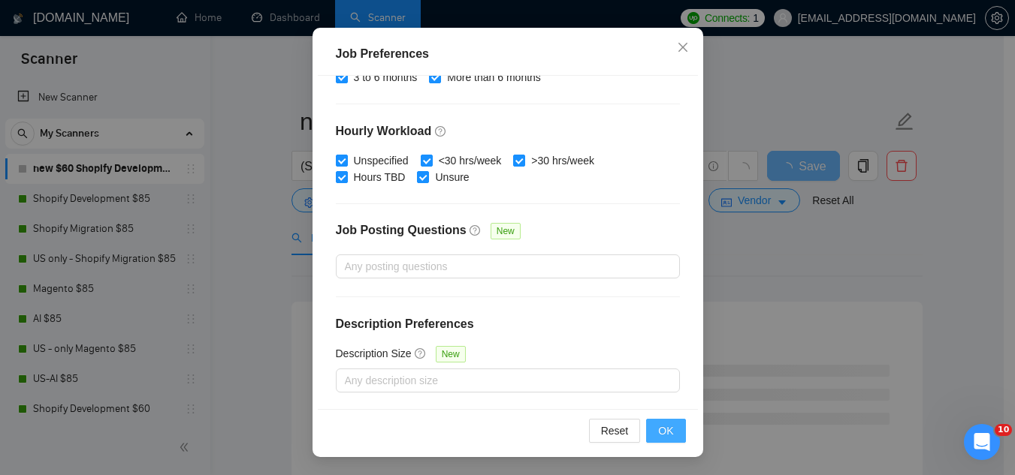
click at [665, 433] on span "OK" at bounding box center [665, 431] width 15 height 17
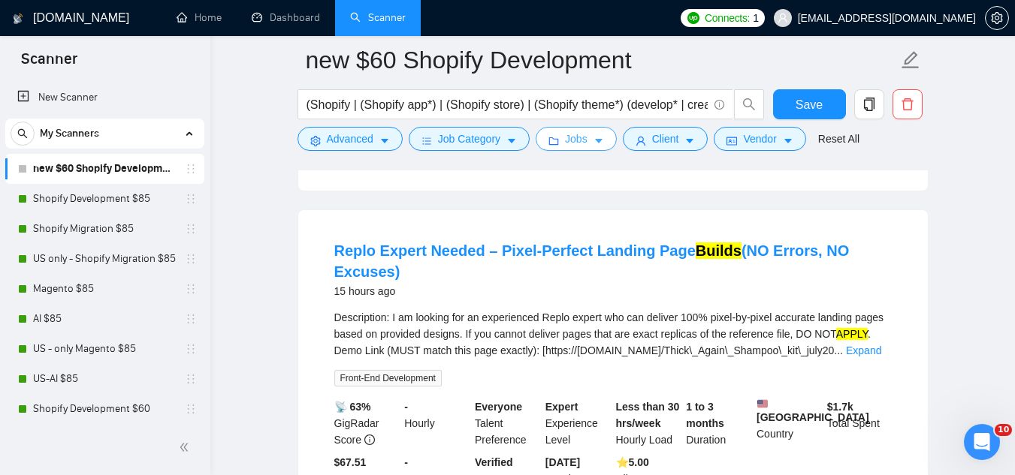
scroll to position [1127, 0]
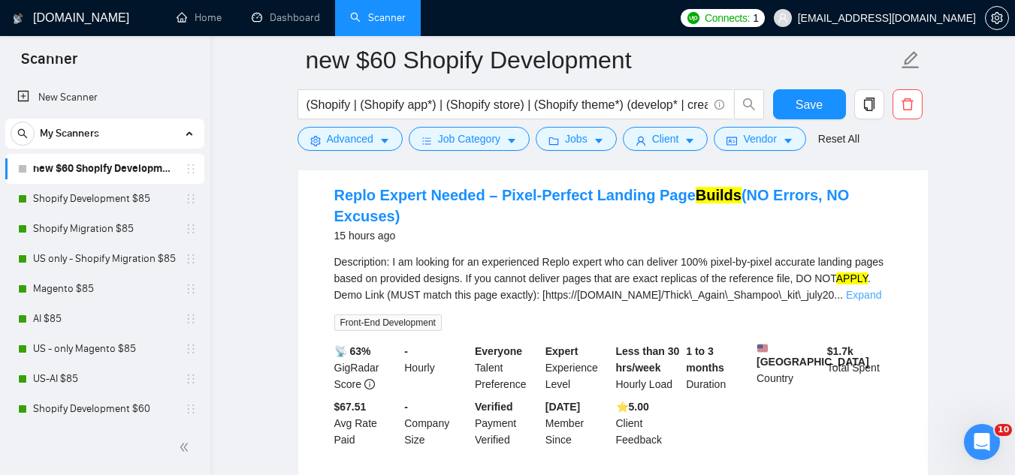
click at [865, 297] on link "Expand" at bounding box center [863, 295] width 35 height 12
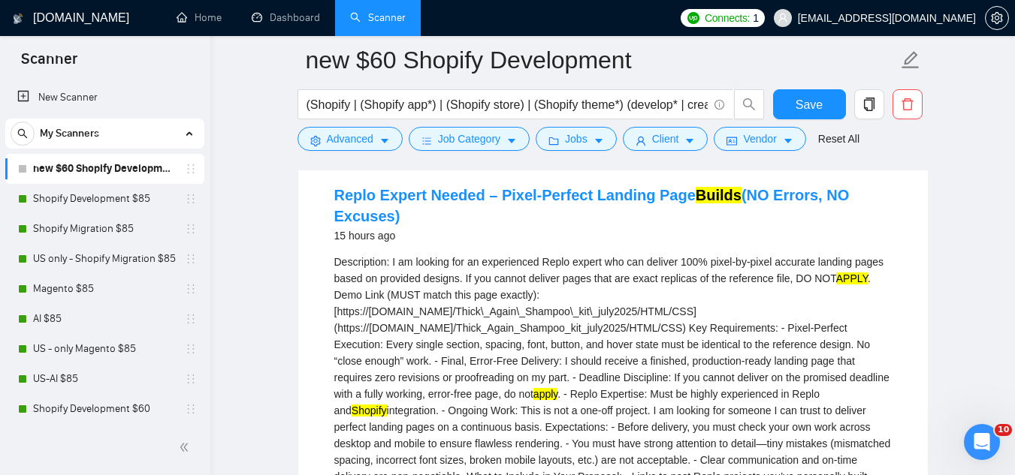
drag, startPoint x: 505, startPoint y: 403, endPoint x: 565, endPoint y: 396, distance: 60.6
click at [565, 396] on div "Description: I am looking for an experienced Replo expert who can deliver 100% …" at bounding box center [612, 386] width 557 height 264
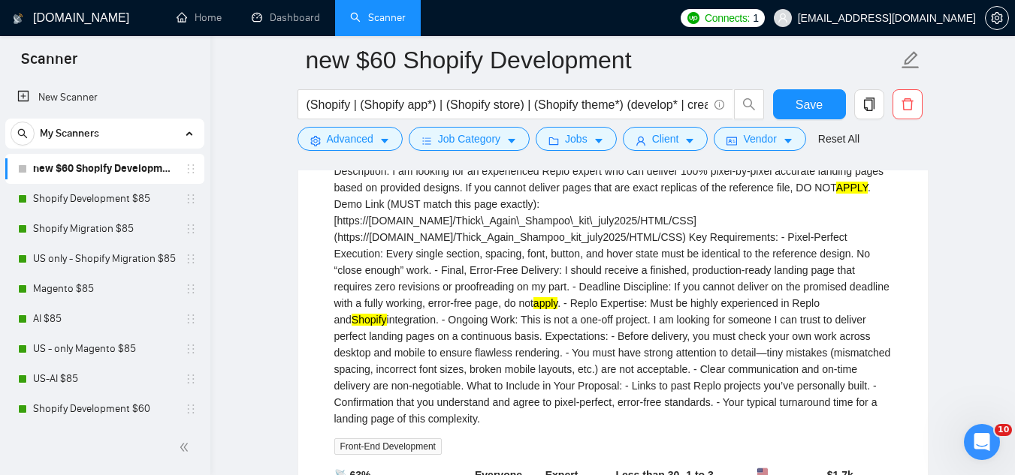
scroll to position [1202, 0]
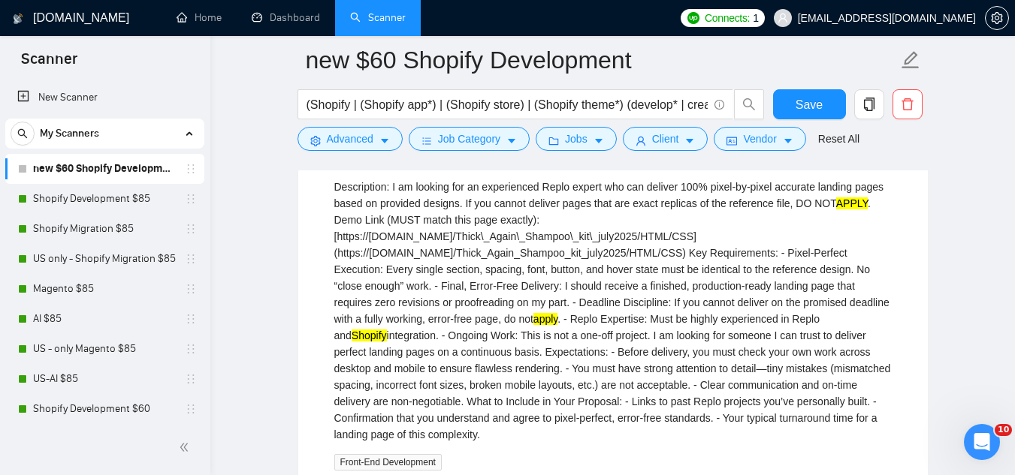
copy div "do not apply"
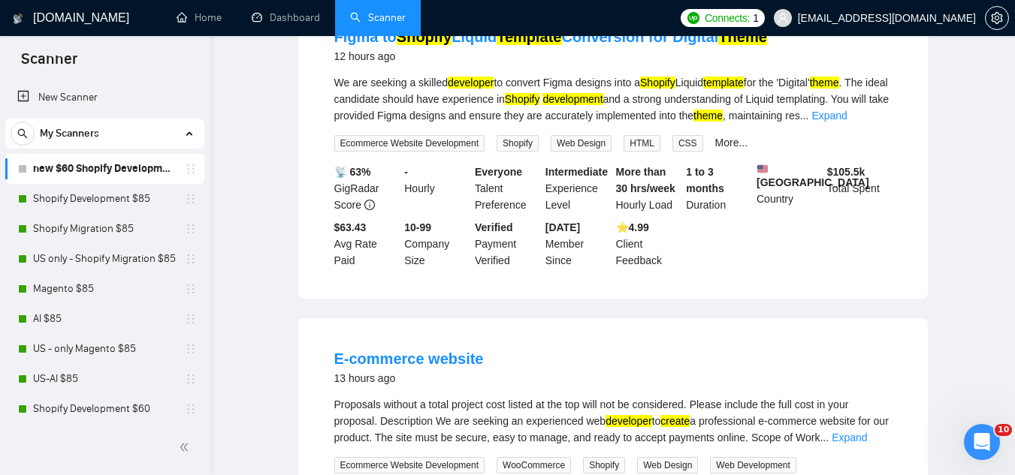
scroll to position [0, 0]
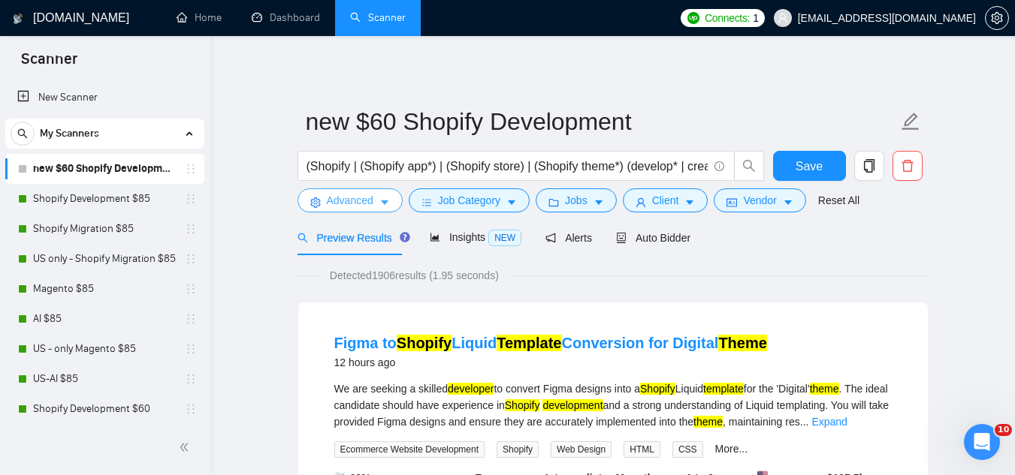
click at [346, 201] on span "Advanced" at bounding box center [350, 200] width 47 height 17
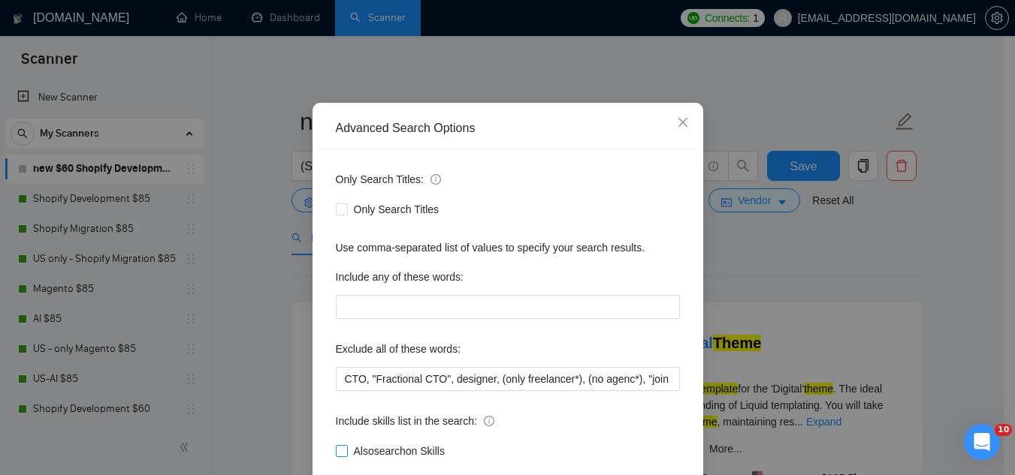
scroll to position [149, 0]
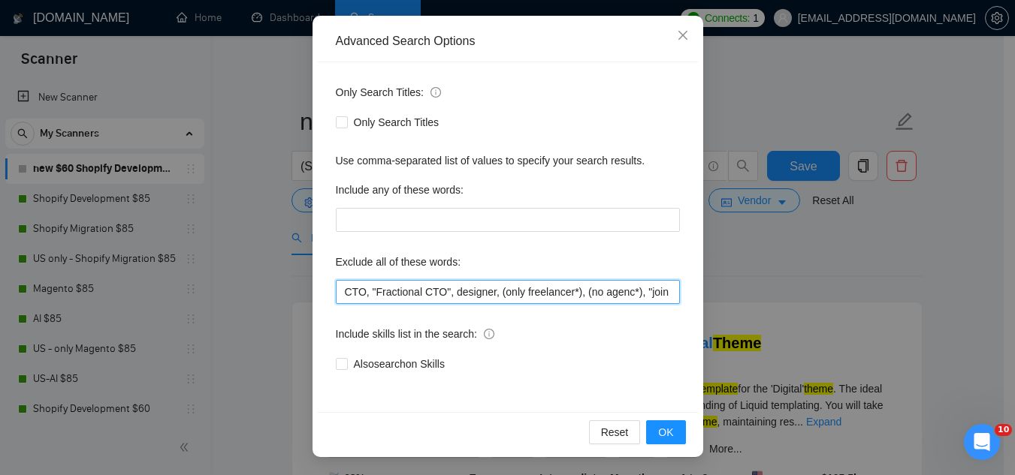
click at [337, 289] on input "CTO, "Fractional CTO", designer, (only freelancer*), (no agenc*), "join our", "…" at bounding box center [508, 292] width 344 height 24
paste input "do not apply"
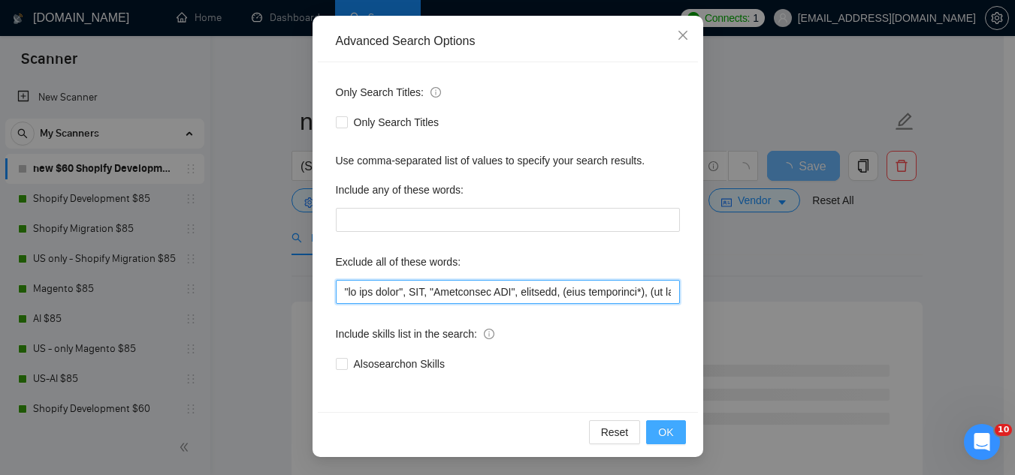
type input ""do not apply", CTO, "Fractional CTO", designer, (only freelancer*), (no agenc*…"
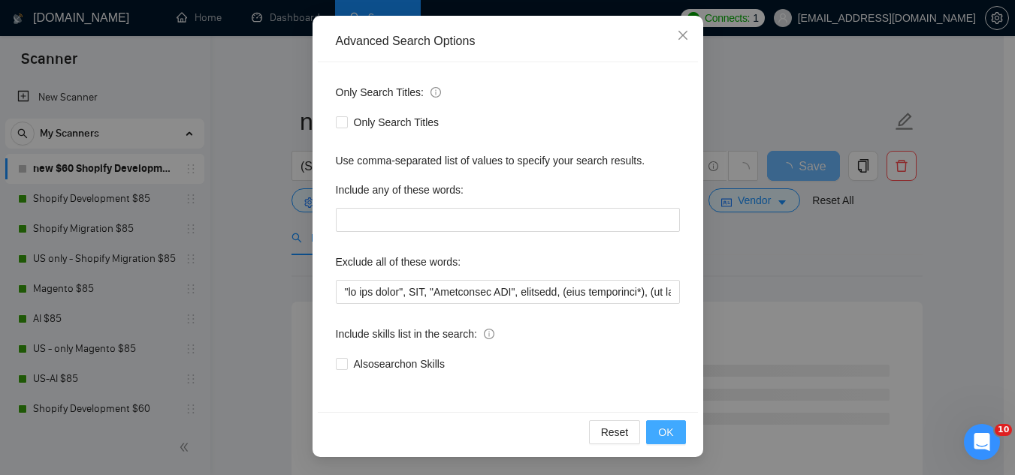
click at [663, 436] on span "OK" at bounding box center [665, 432] width 15 height 17
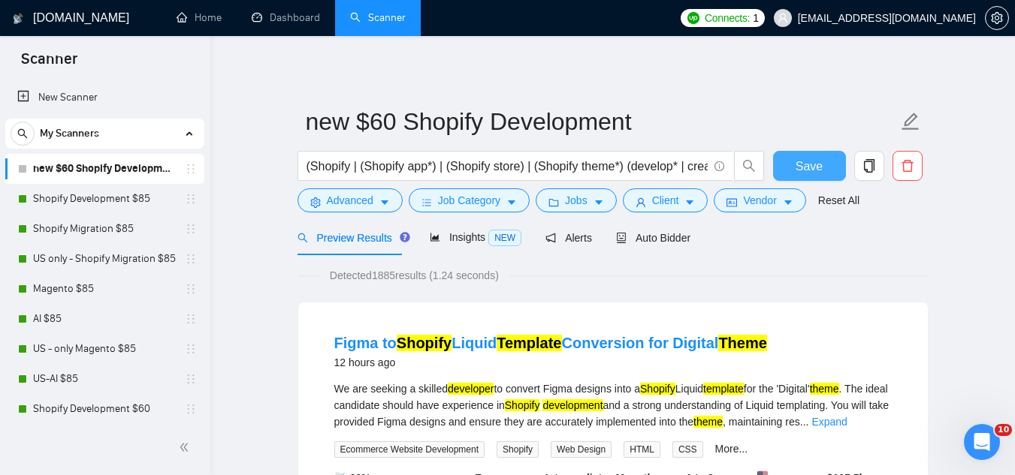
click at [796, 167] on span "Save" at bounding box center [808, 166] width 27 height 19
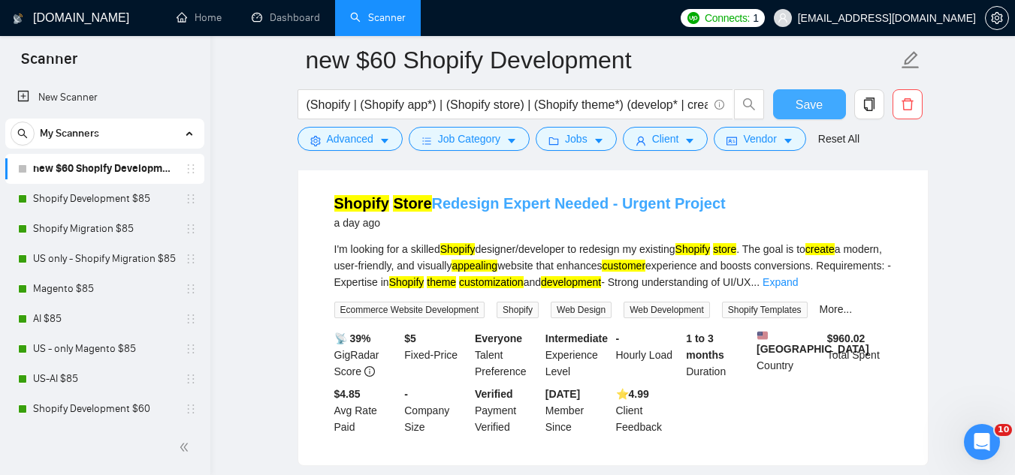
scroll to position [1352, 0]
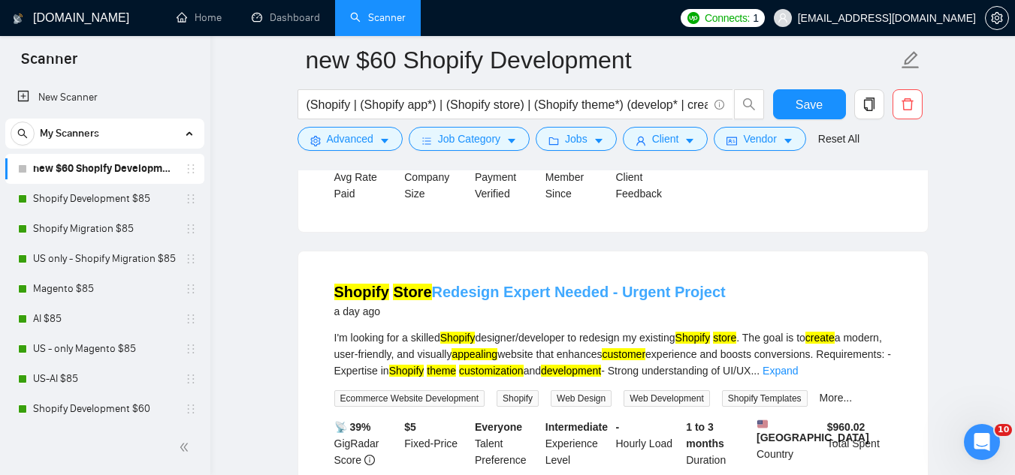
click at [514, 300] on link "Shopify Store Redesign Expert Needed - Urgent Project" at bounding box center [529, 292] width 391 height 17
click at [505, 300] on link "Shopify Store Redesign Expert Needed - Urgent Project" at bounding box center [529, 292] width 391 height 17
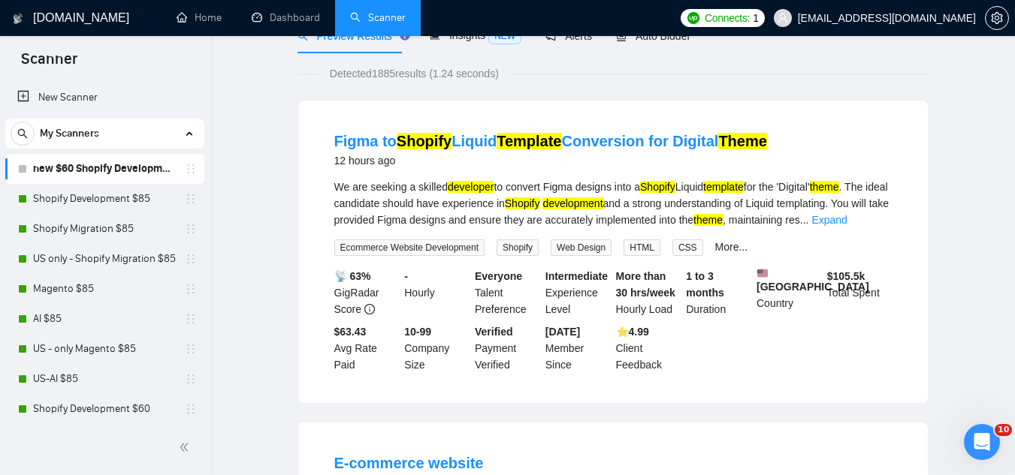
scroll to position [0, 0]
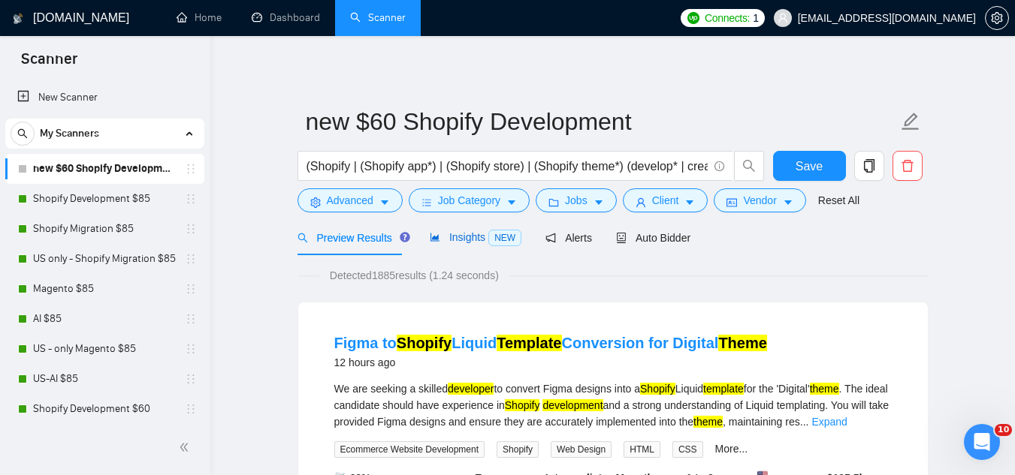
click at [459, 238] on span "Insights NEW" at bounding box center [476, 237] width 92 height 12
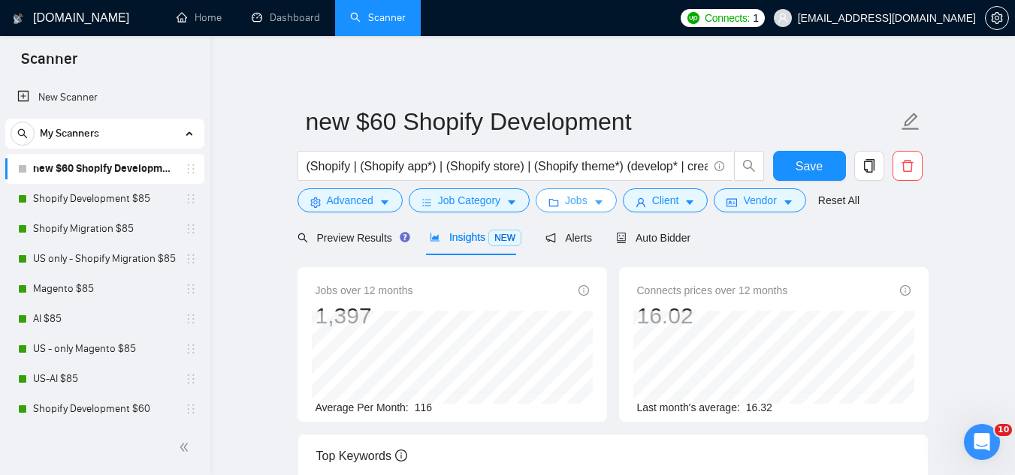
click at [565, 206] on span "Jobs" at bounding box center [576, 200] width 23 height 17
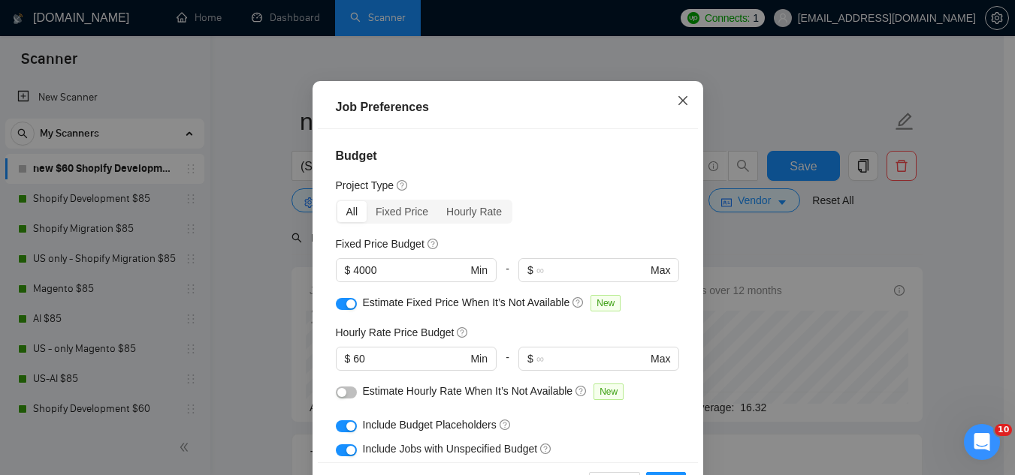
click at [677, 107] on icon "close" at bounding box center [683, 101] width 12 height 12
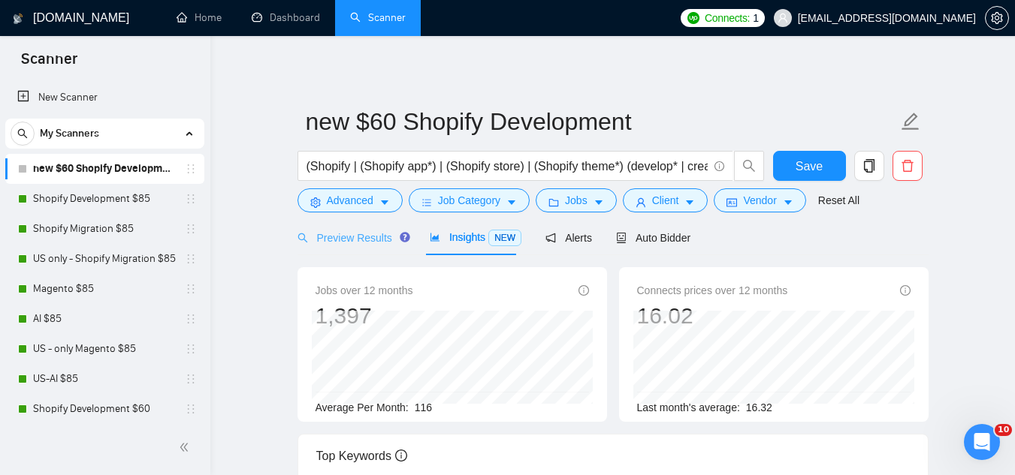
click at [348, 248] on div "Preview Results" at bounding box center [351, 237] width 108 height 35
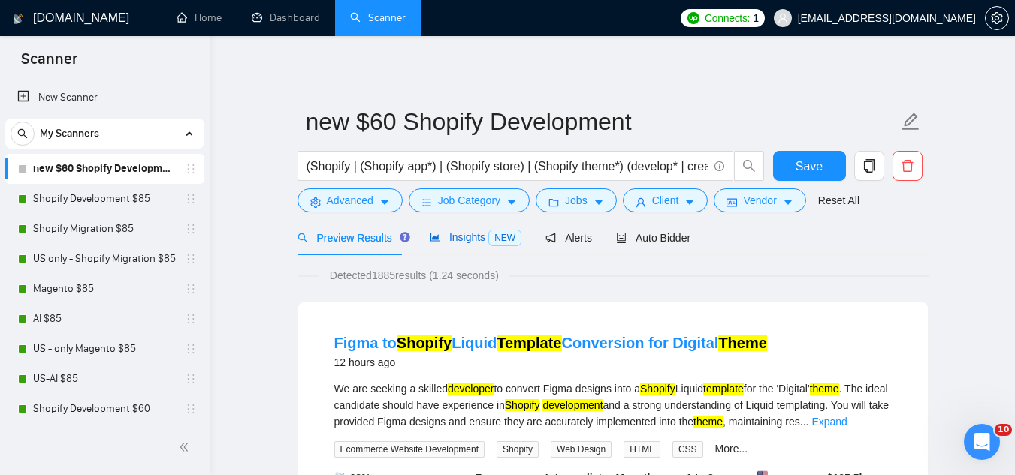
click at [457, 244] on div "Insights NEW" at bounding box center [476, 237] width 92 height 17
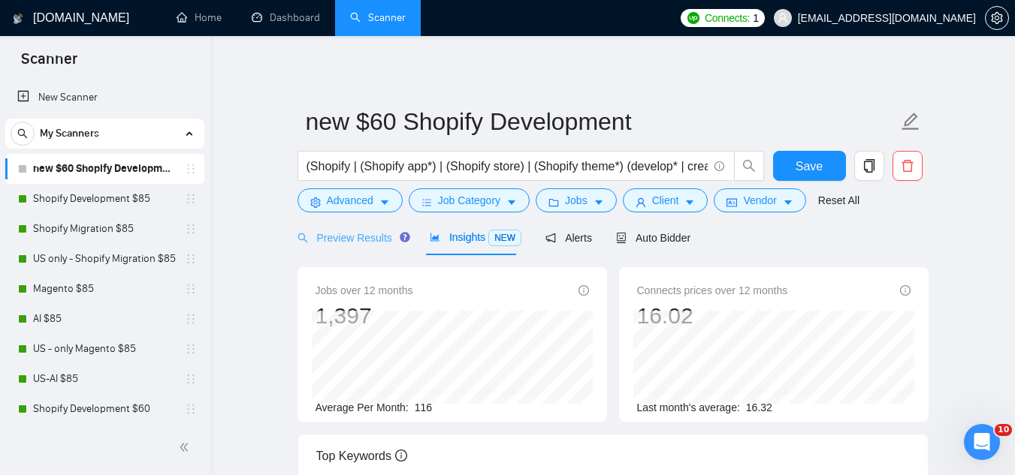
click at [340, 251] on div "Preview Results" at bounding box center [351, 237] width 108 height 35
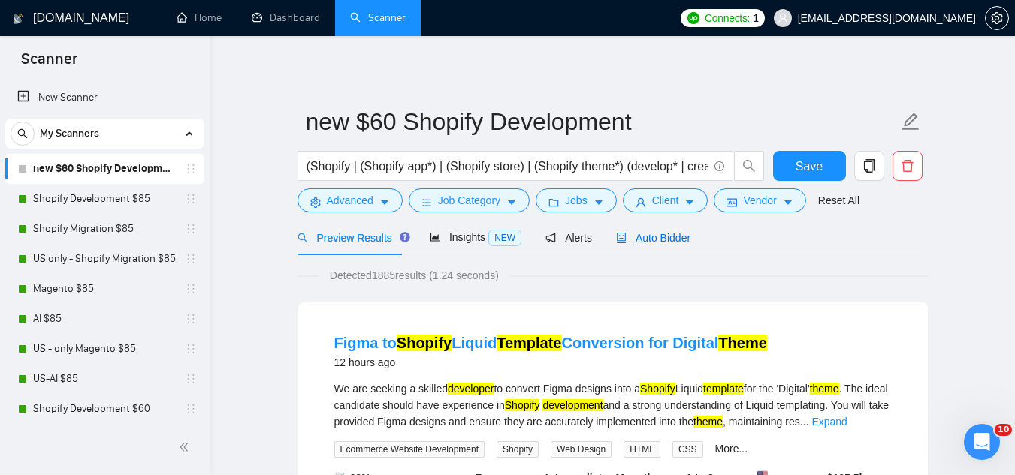
click at [665, 240] on span "Auto Bidder" at bounding box center [653, 238] width 74 height 12
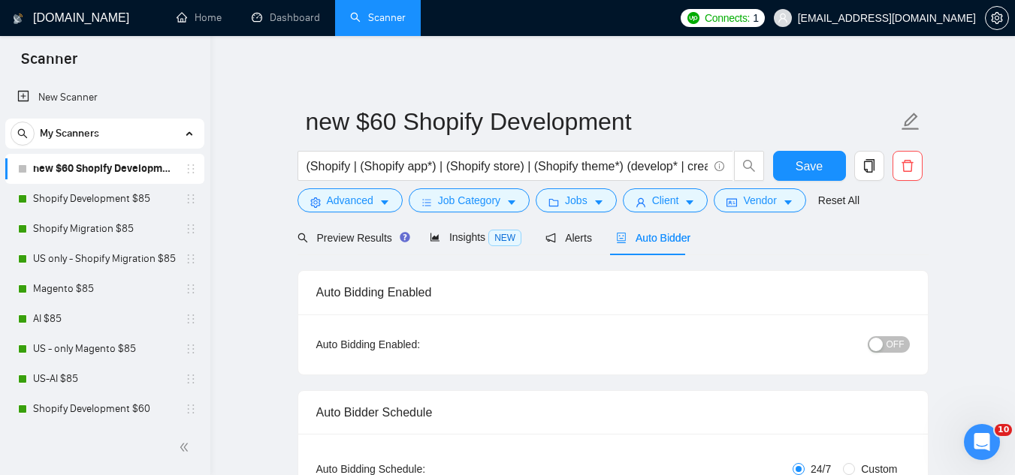
click at [898, 342] on span "OFF" at bounding box center [895, 344] width 18 height 17
click at [820, 169] on span "Save" at bounding box center [808, 166] width 27 height 19
click at [118, 405] on link "Shopify Development $60" at bounding box center [104, 409] width 143 height 30
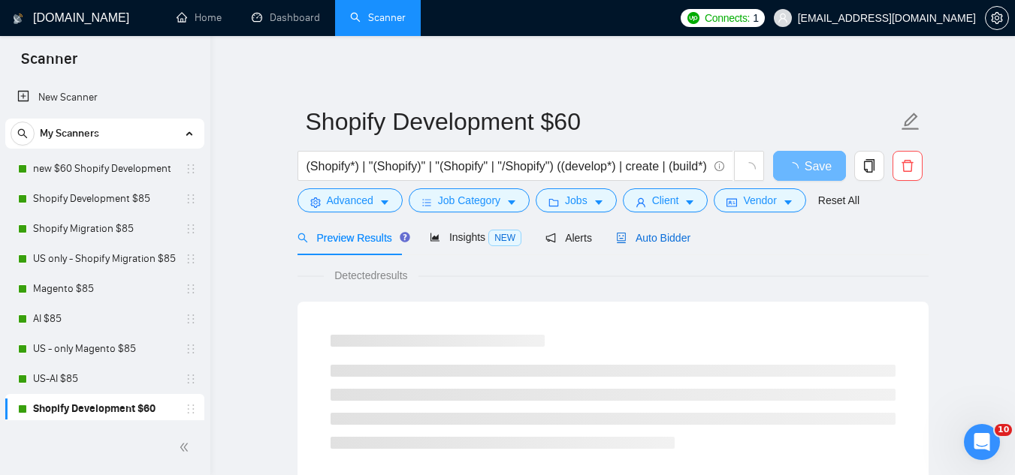
click at [660, 240] on span "Auto Bidder" at bounding box center [653, 238] width 74 height 12
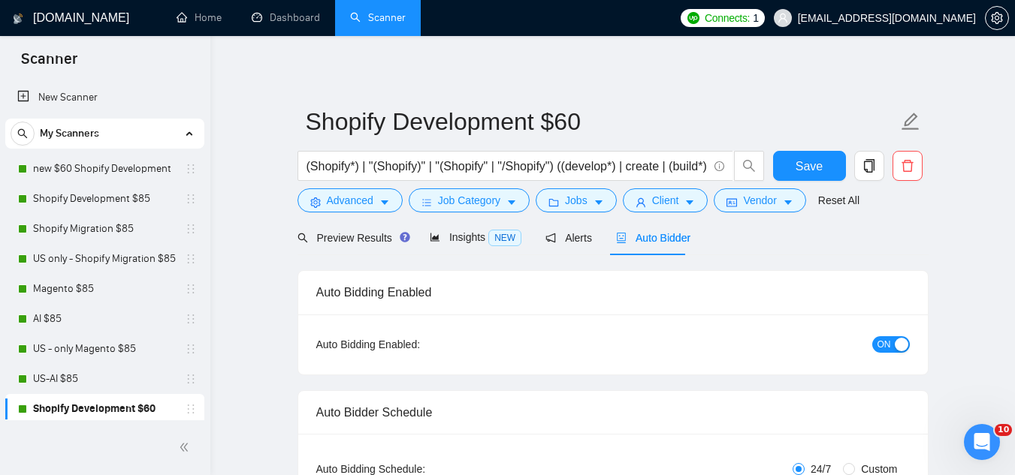
click at [880, 346] on span "ON" at bounding box center [884, 344] width 14 height 17
click at [810, 170] on div "Reset all filters" at bounding box center [833, 172] width 81 height 26
click at [795, 162] on button "Save" at bounding box center [809, 166] width 73 height 30
click at [101, 175] on link "new $60 Shopify Development" at bounding box center [104, 169] width 143 height 30
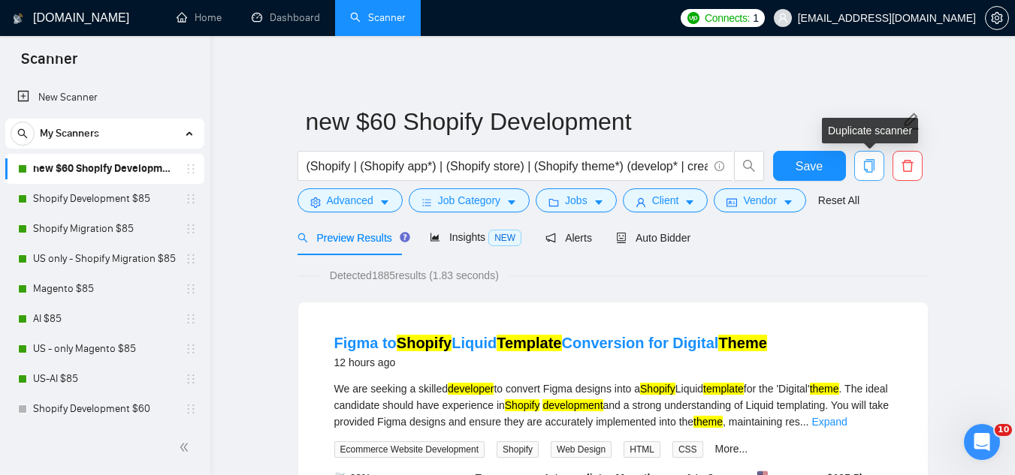
click at [872, 173] on icon "copy" at bounding box center [869, 166] width 14 height 14
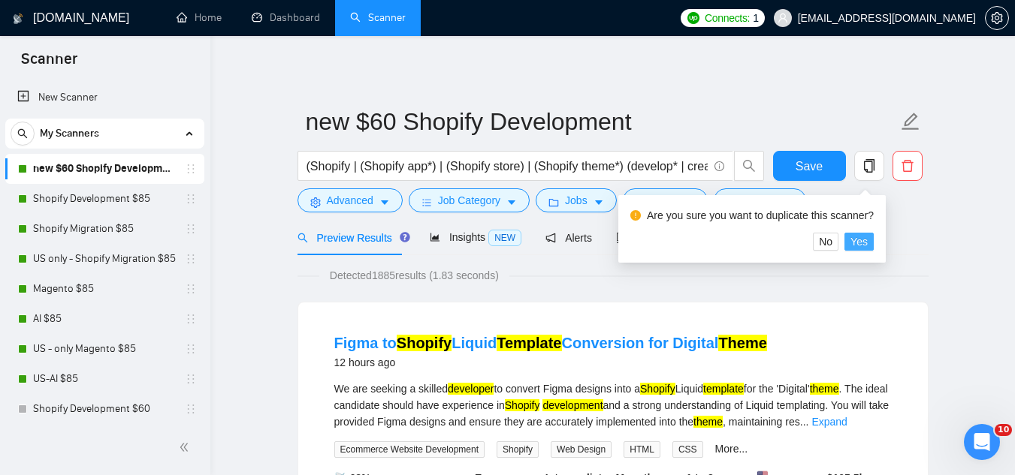
click at [859, 243] on span "Yes" at bounding box center [858, 242] width 17 height 17
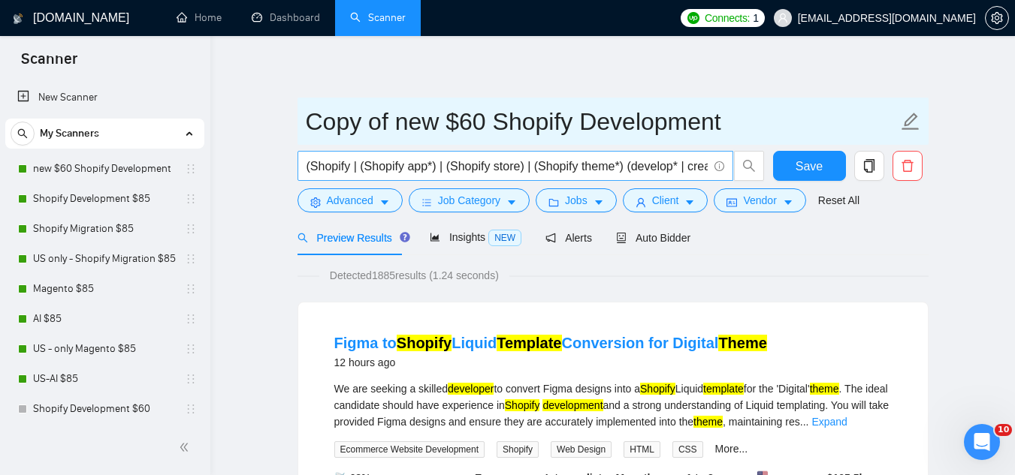
drag, startPoint x: 495, startPoint y: 121, endPoint x: 309, endPoint y: 152, distance: 188.8
click at [309, 152] on form "Copy of new $60 Shopify Development (Shopify | (Shopify app*) | (Shopify store)…" at bounding box center [612, 159] width 631 height 122
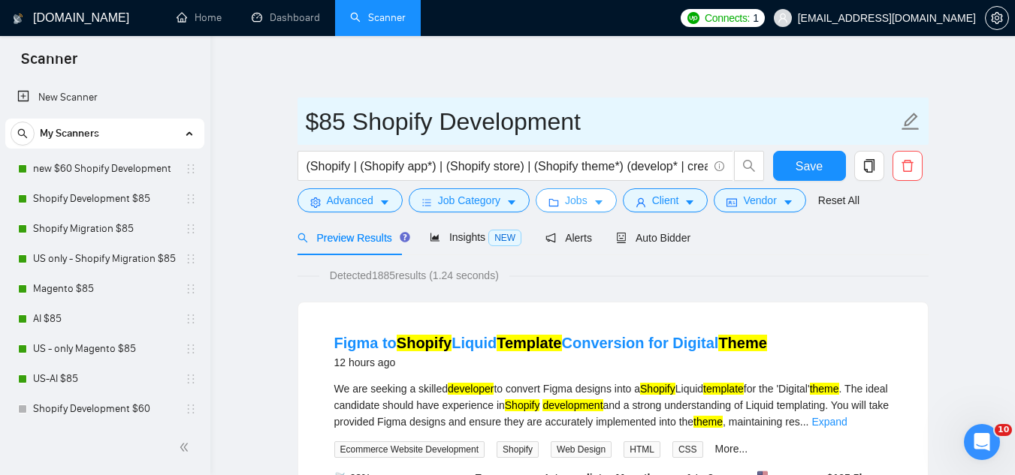
type input "$85 Shopify Development"
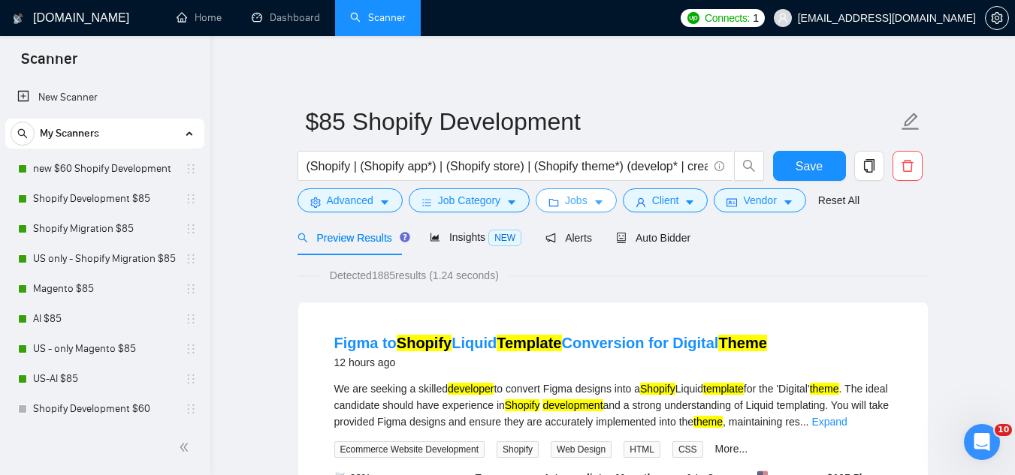
click at [570, 204] on span "Jobs" at bounding box center [576, 200] width 23 height 17
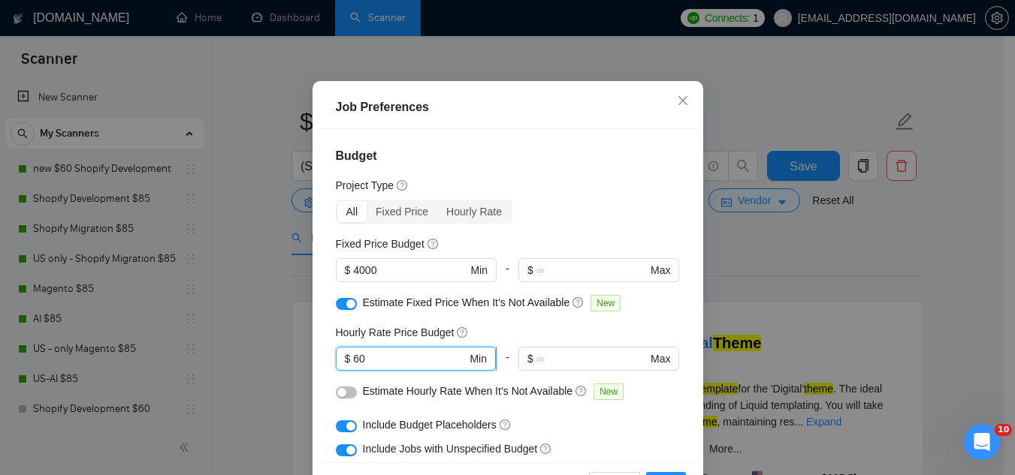
click at [385, 367] on input "60" at bounding box center [409, 359] width 113 height 17
type input "6"
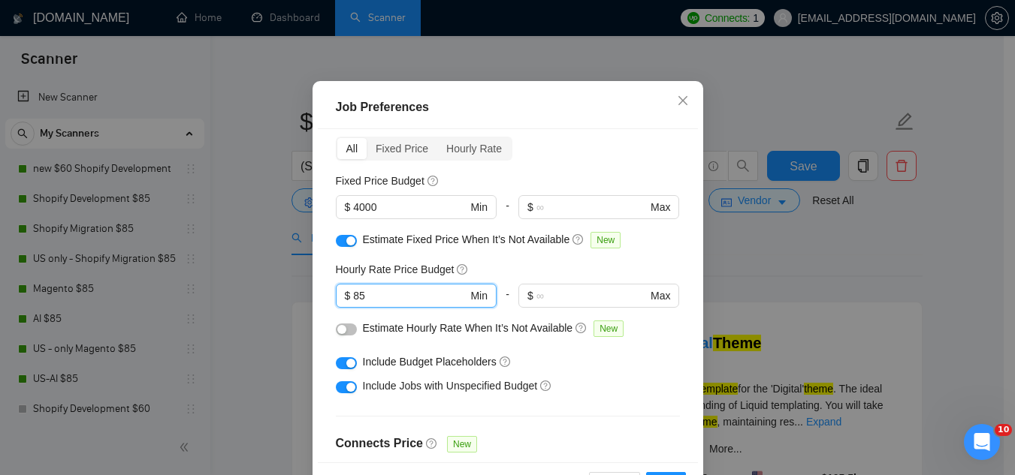
scroll to position [150, 0]
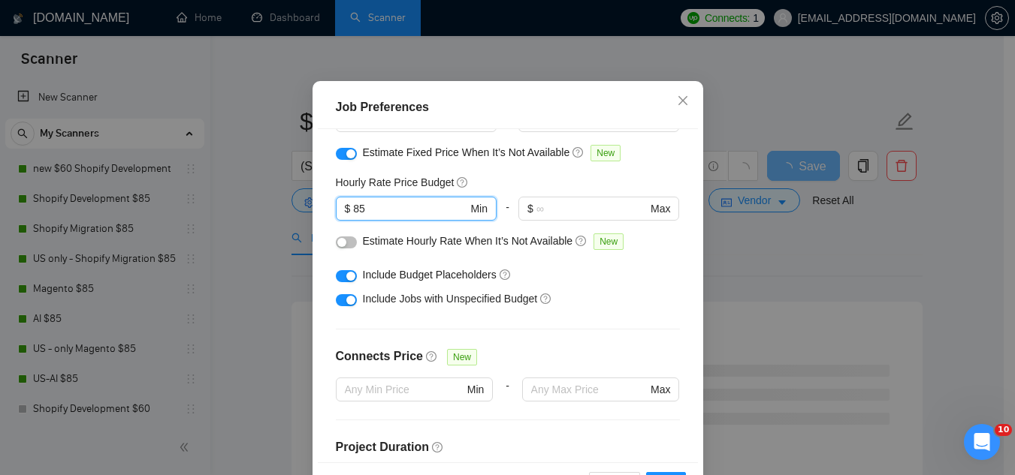
type input "85"
click at [338, 306] on button "button" at bounding box center [346, 300] width 21 height 12
click at [338, 282] on button "button" at bounding box center [346, 276] width 21 height 12
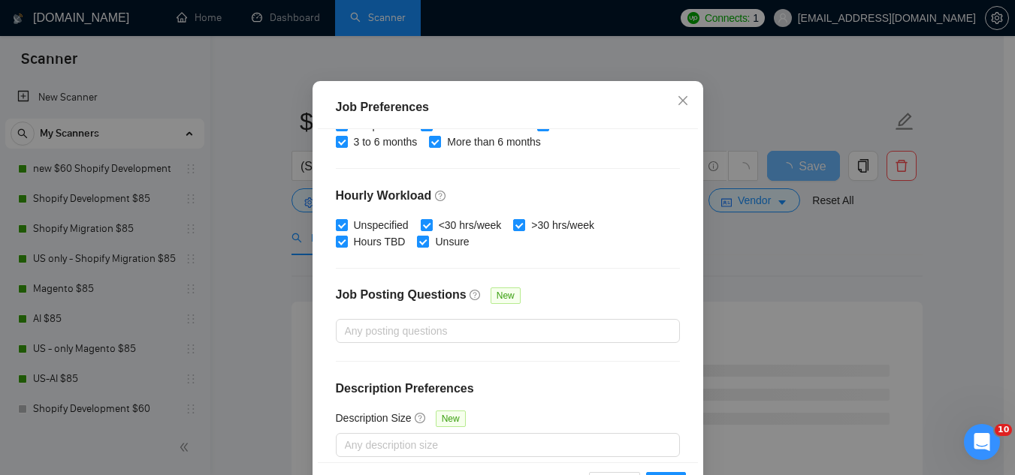
scroll to position [513, 0]
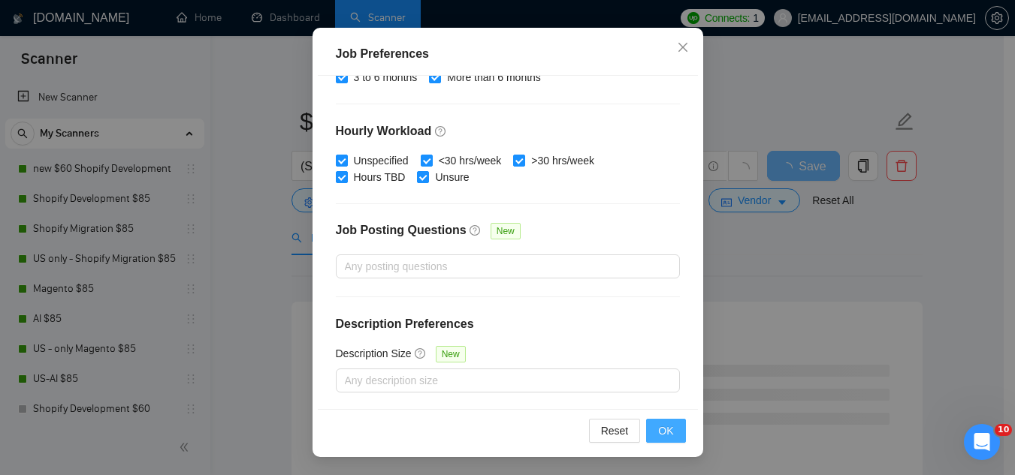
click at [660, 435] on span "OK" at bounding box center [665, 431] width 15 height 17
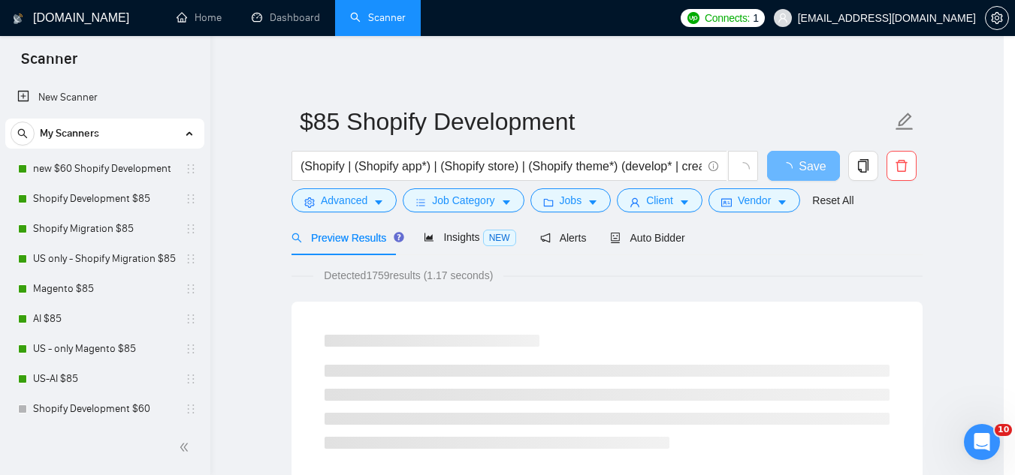
scroll to position [62, 0]
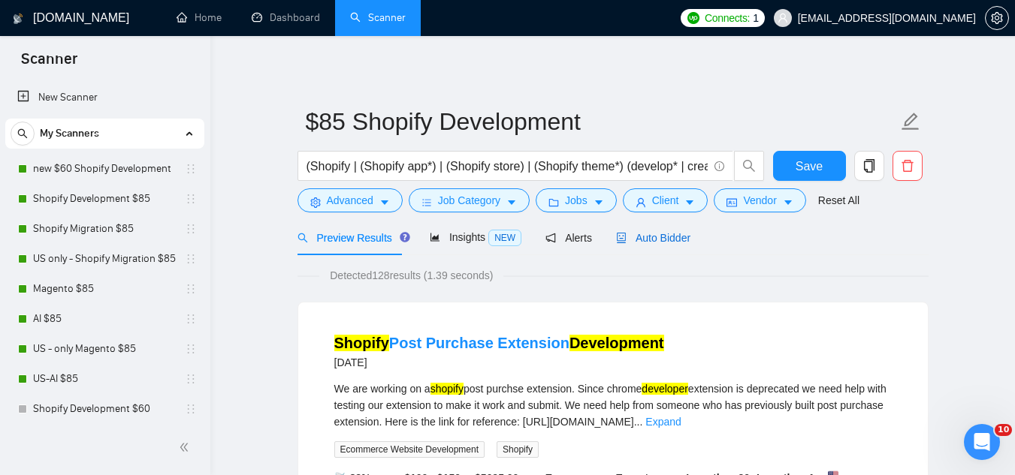
click at [660, 243] on span "Auto Bidder" at bounding box center [653, 238] width 74 height 12
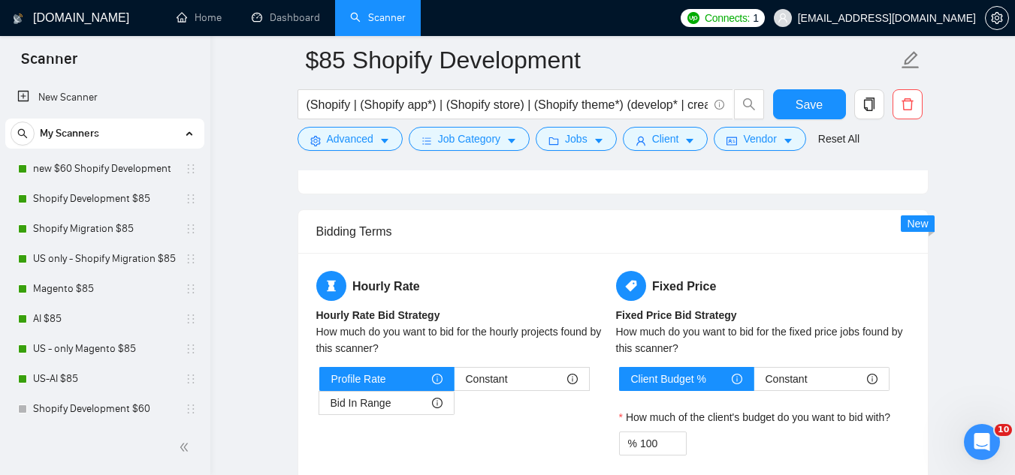
scroll to position [2554, 0]
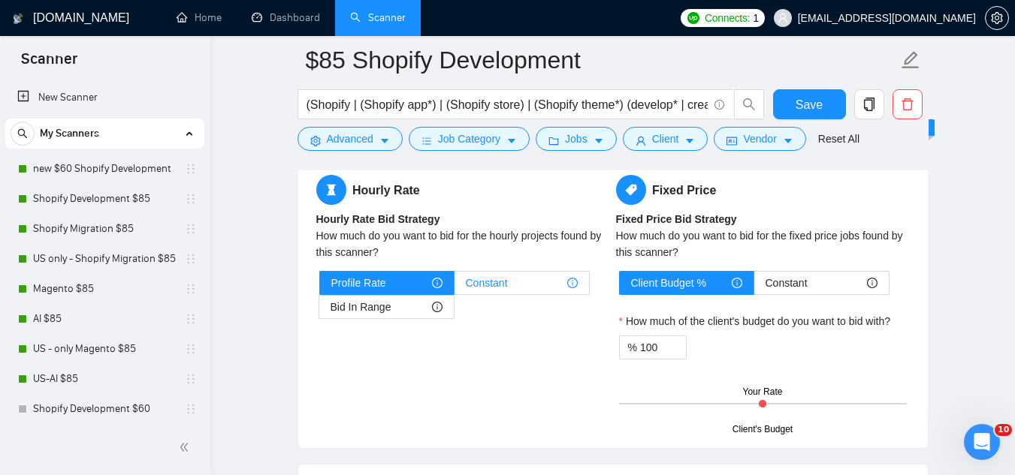
click at [499, 282] on span "Constant" at bounding box center [487, 283] width 42 height 23
click at [454, 287] on input "Constant" at bounding box center [454, 287] width 0 height 0
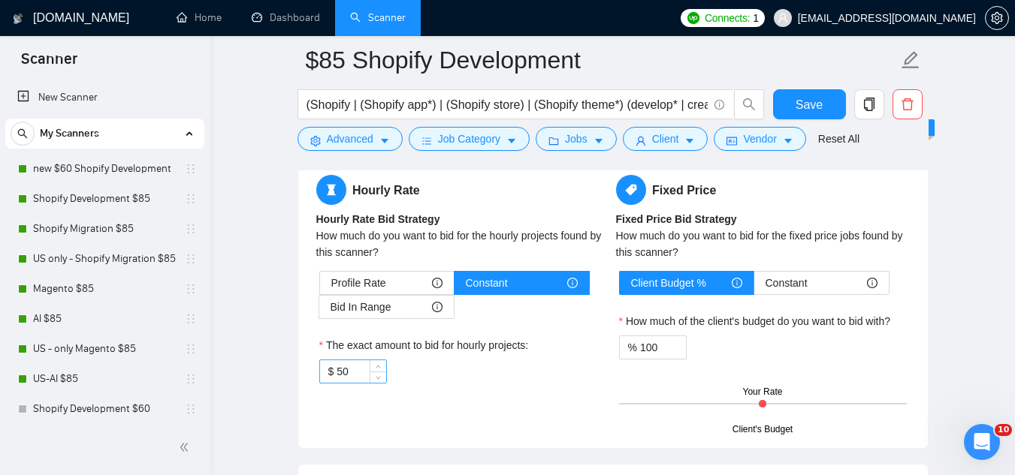
click at [354, 370] on input "50" at bounding box center [360, 372] width 49 height 23
type input "5"
type input "85"
click at [804, 110] on span "Save" at bounding box center [808, 104] width 27 height 19
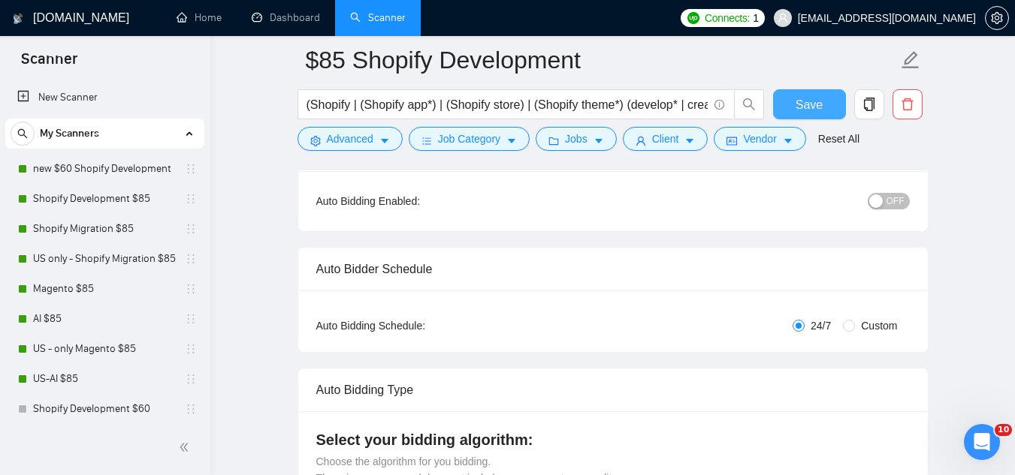
scroll to position [0, 0]
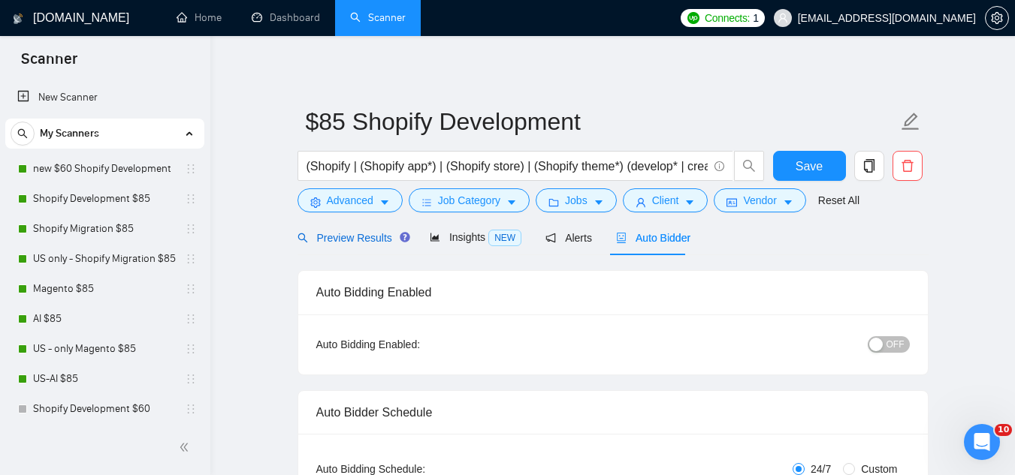
click at [334, 242] on span "Preview Results" at bounding box center [351, 238] width 108 height 12
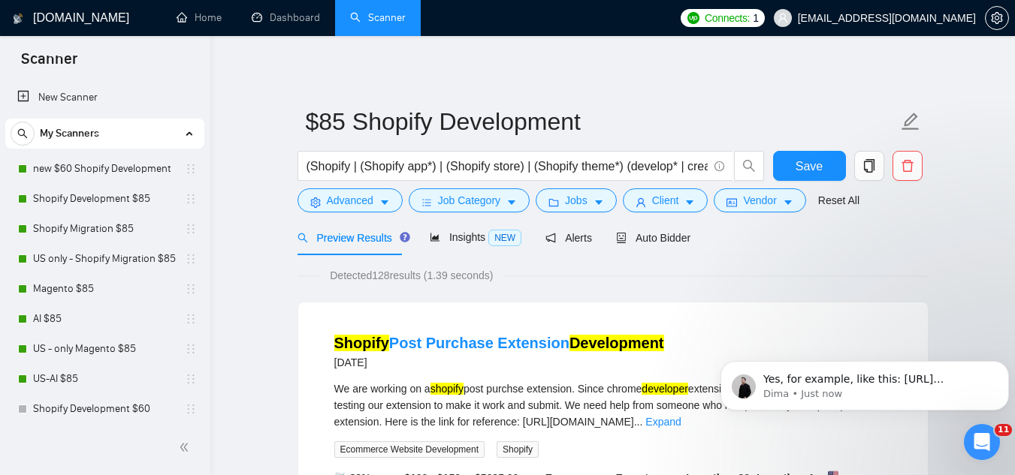
scroll to position [3874, 0]
click at [1003, 364] on icon "Dismiss notification" at bounding box center [1003, 365] width 5 height 5
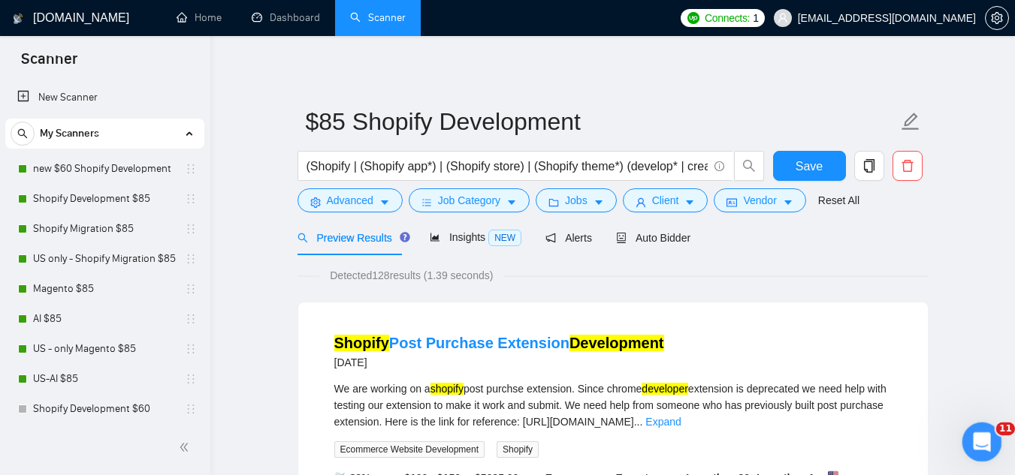
click at [988, 443] on div "Open Intercom Messenger" at bounding box center [980, 440] width 50 height 50
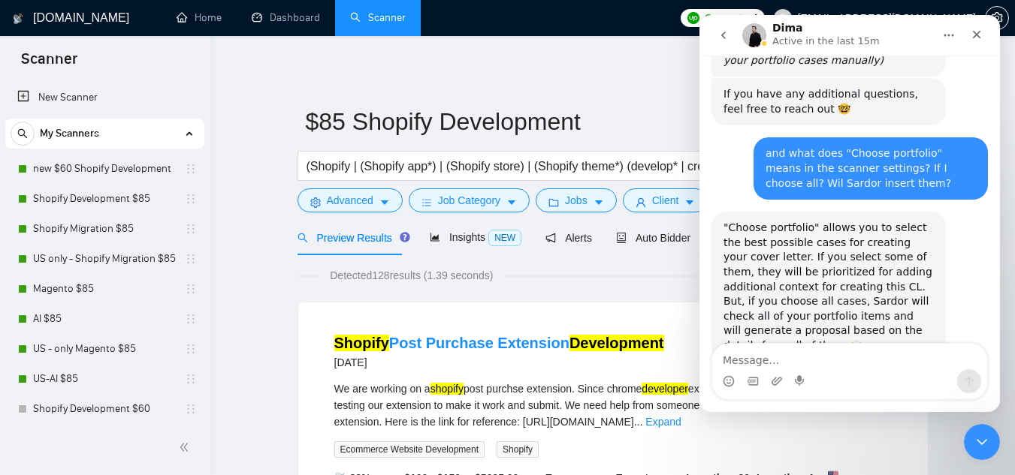
scroll to position [3887, 0]
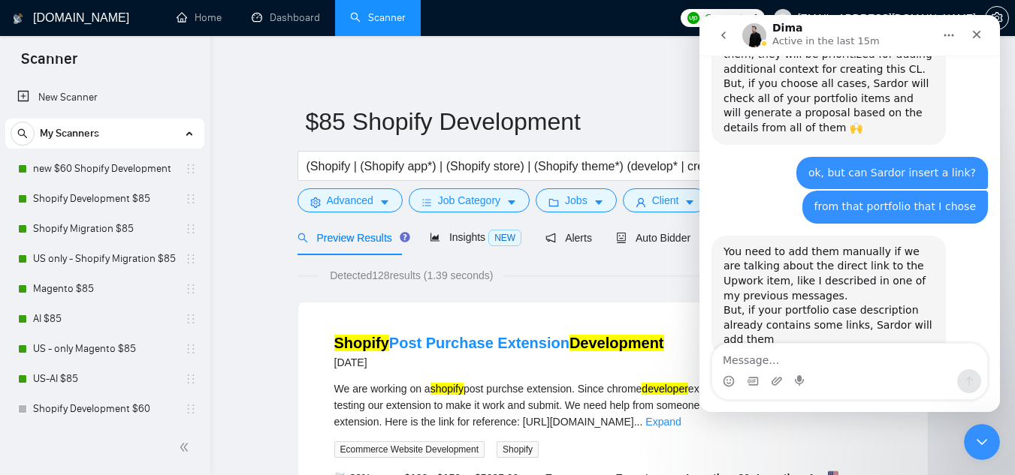
click at [840, 463] on link "[URL][DOMAIN_NAME]" at bounding box center [781, 469] width 117 height 12
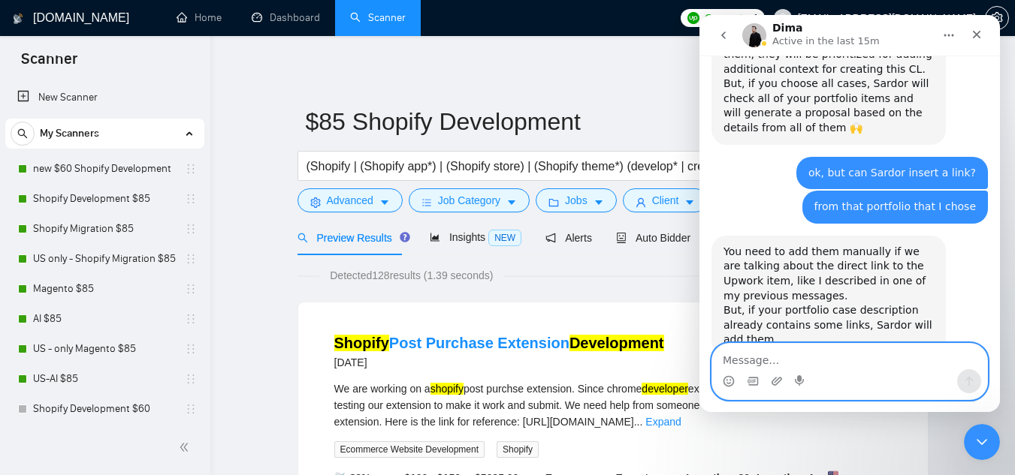
click at [854, 355] on textarea "Message…" at bounding box center [849, 357] width 275 height 26
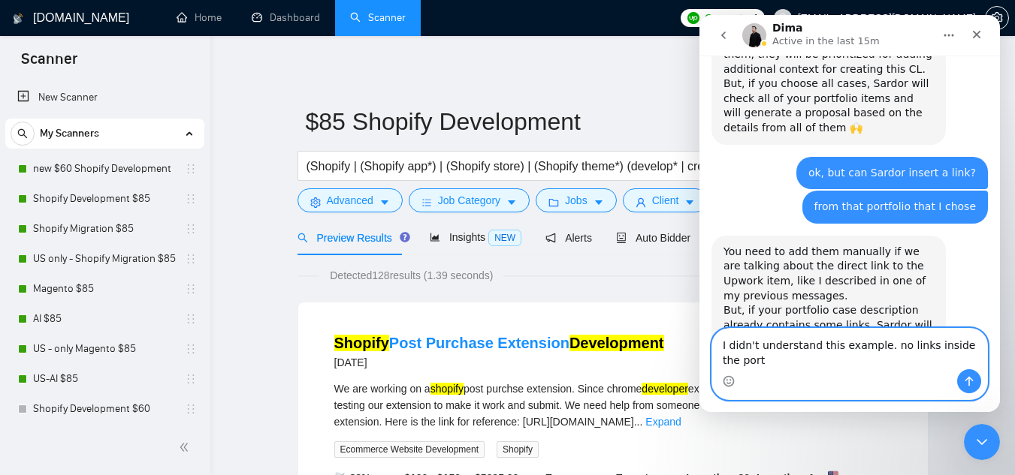
scroll to position [3902, 0]
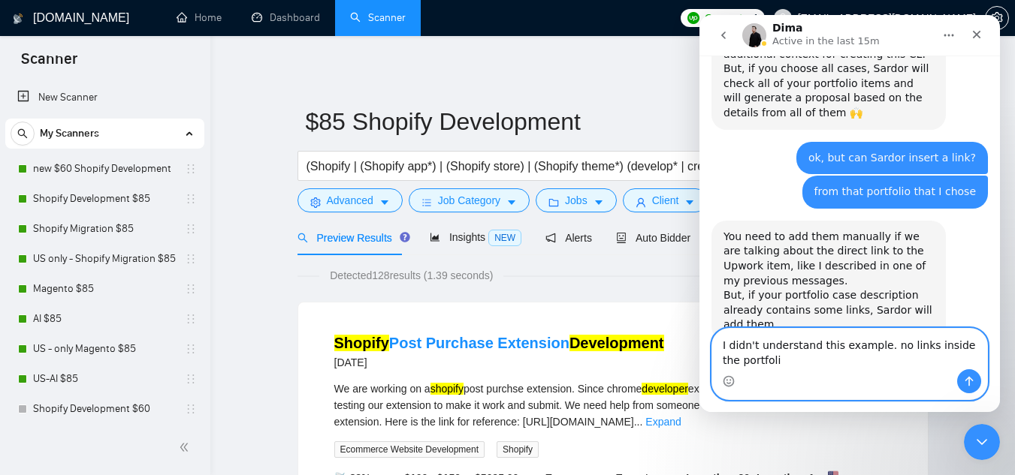
type textarea "I didn't understand this example. no links inside the portfolio"
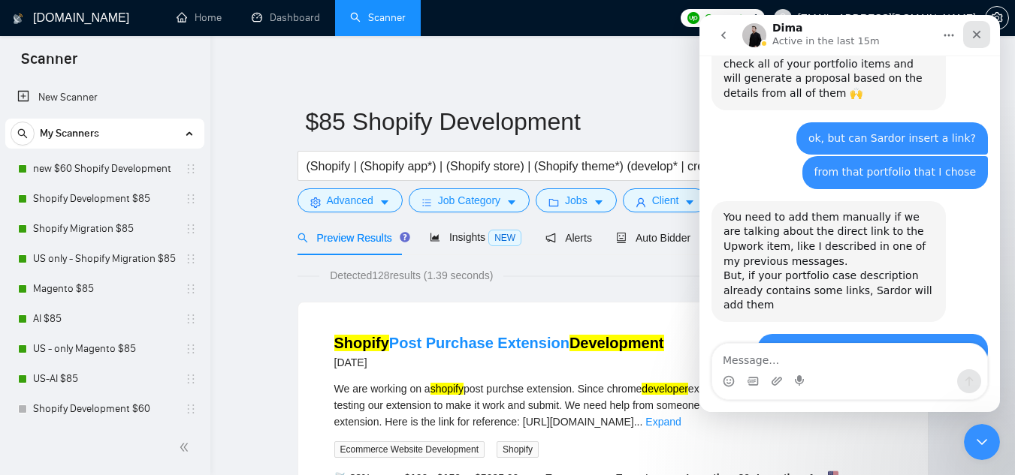
click at [978, 38] on icon "Close" at bounding box center [976, 35] width 12 height 12
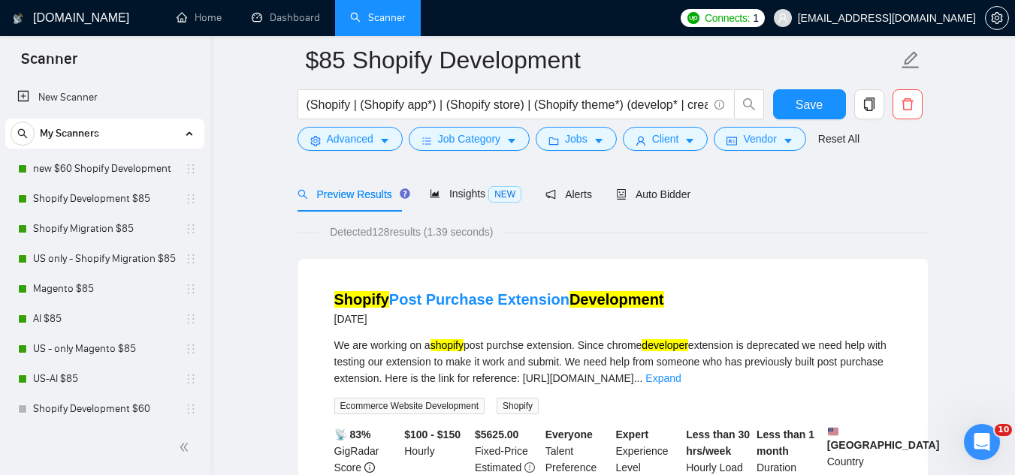
scroll to position [0, 0]
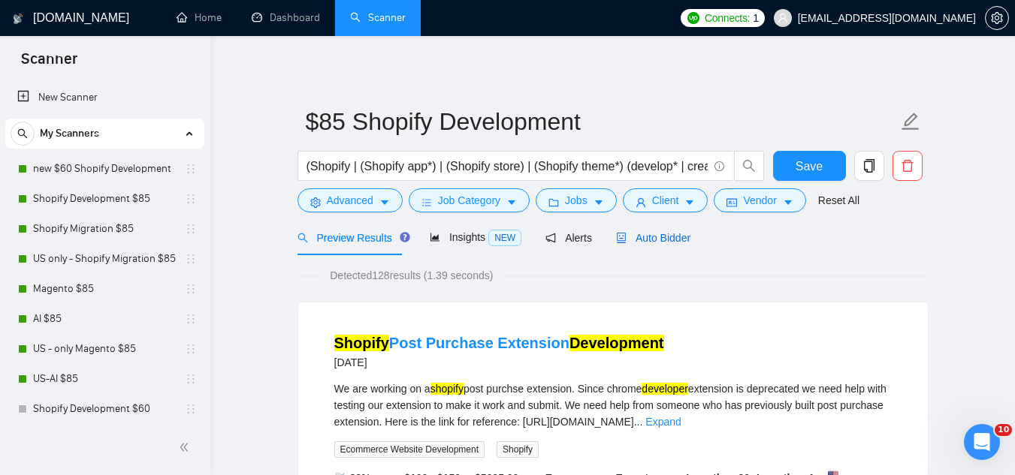
click at [644, 237] on span "Auto Bidder" at bounding box center [653, 238] width 74 height 12
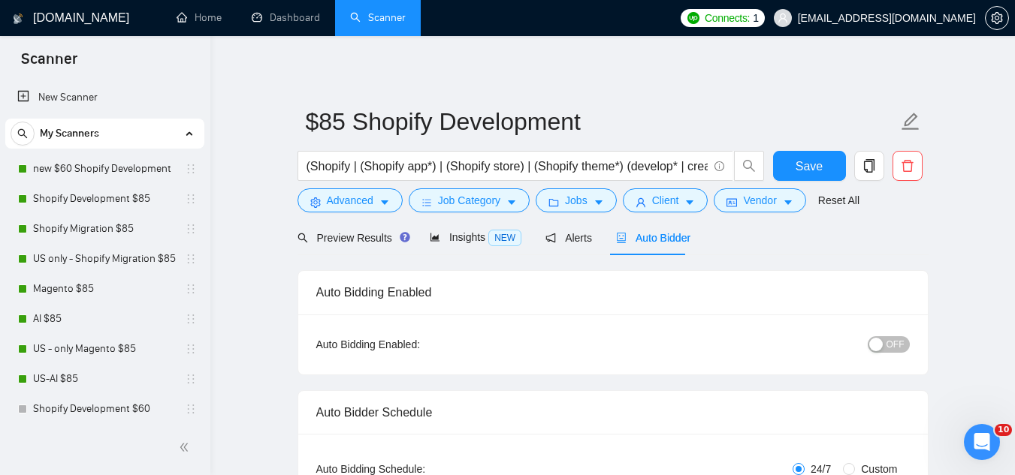
click at [909, 347] on button "OFF" at bounding box center [888, 344] width 42 height 17
click at [570, 207] on span "Jobs" at bounding box center [576, 200] width 23 height 17
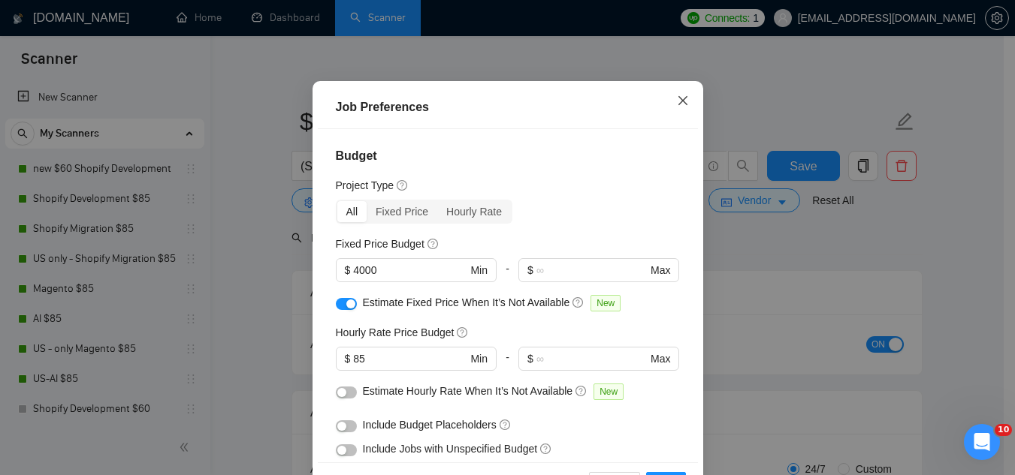
click at [677, 107] on icon "close" at bounding box center [683, 101] width 12 height 12
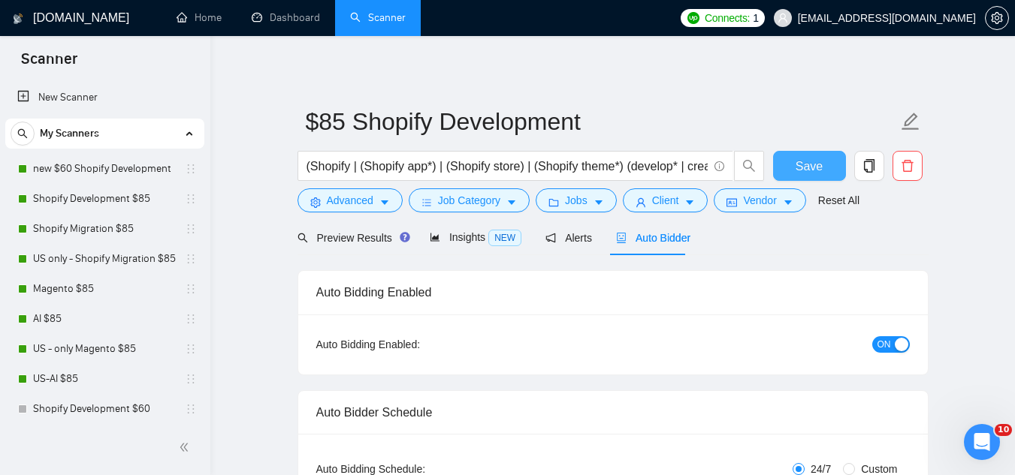
click at [811, 164] on span "Save" at bounding box center [808, 166] width 27 height 19
click at [140, 195] on link "Shopify Development $85" at bounding box center [104, 199] width 143 height 30
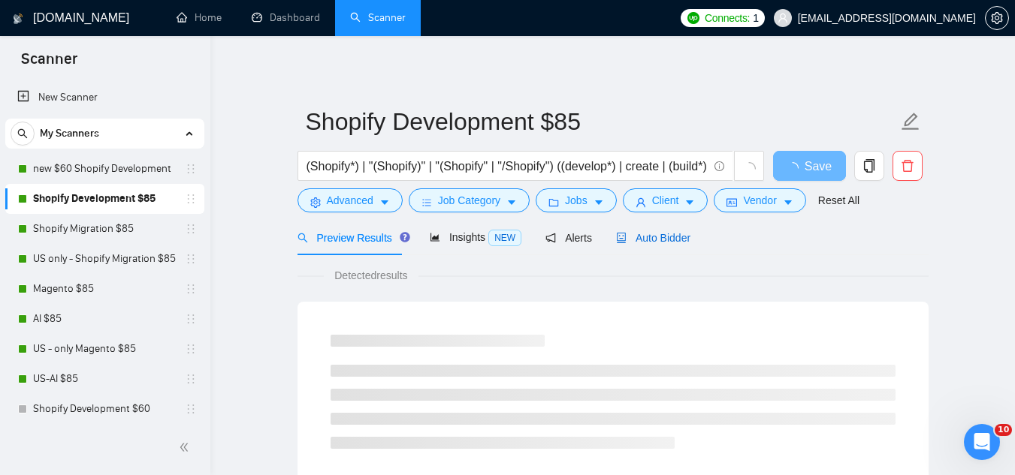
click at [663, 243] on span "Auto Bidder" at bounding box center [653, 238] width 74 height 12
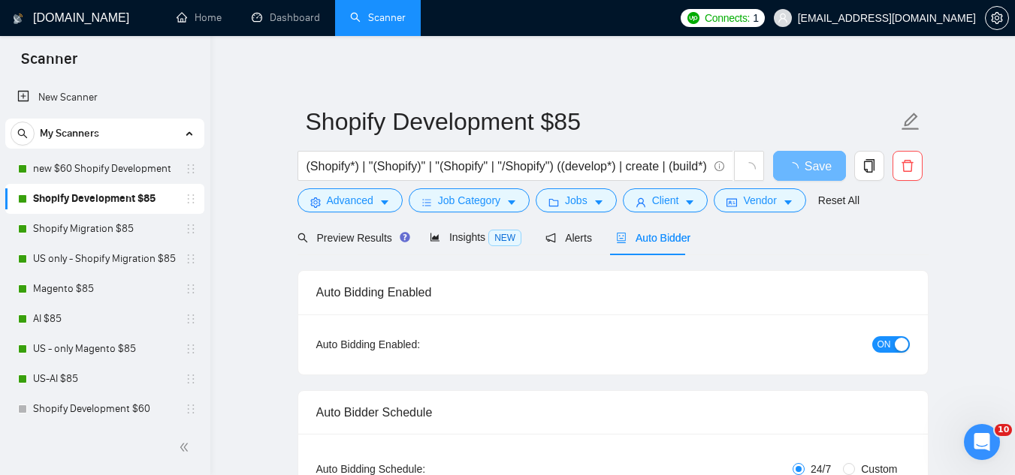
click at [887, 346] on span "ON" at bounding box center [884, 344] width 14 height 17
click at [809, 166] on span "Save" at bounding box center [808, 166] width 27 height 19
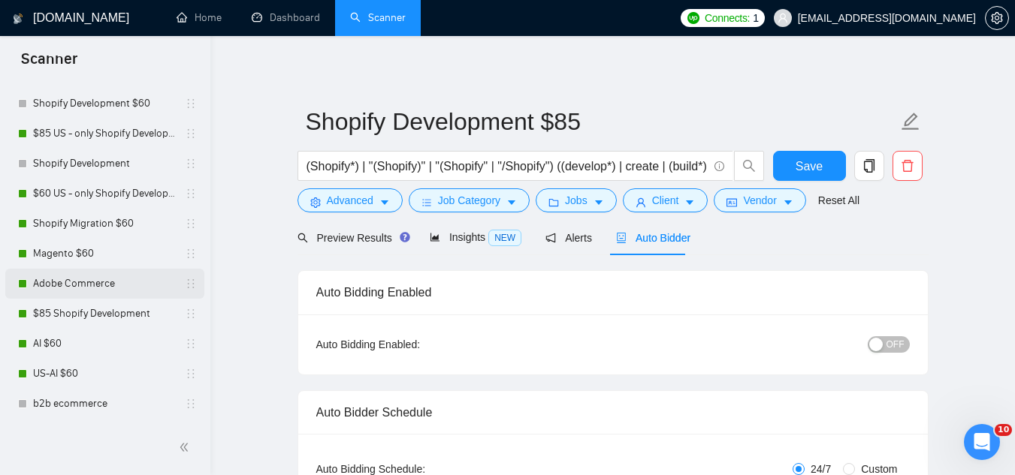
scroll to position [304, 0]
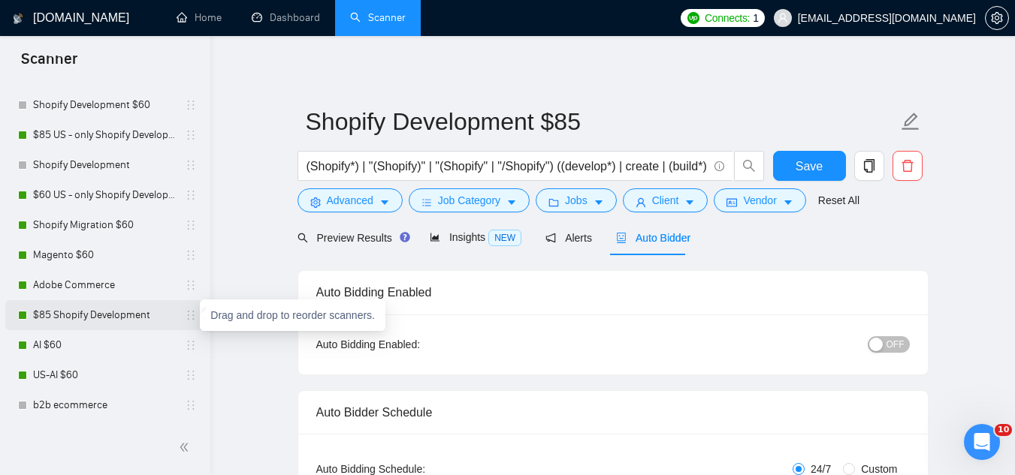
drag, startPoint x: 184, startPoint y: 315, endPoint x: 190, endPoint y: 303, distance: 13.4
click at [186, 313] on icon "holder" at bounding box center [191, 315] width 12 height 12
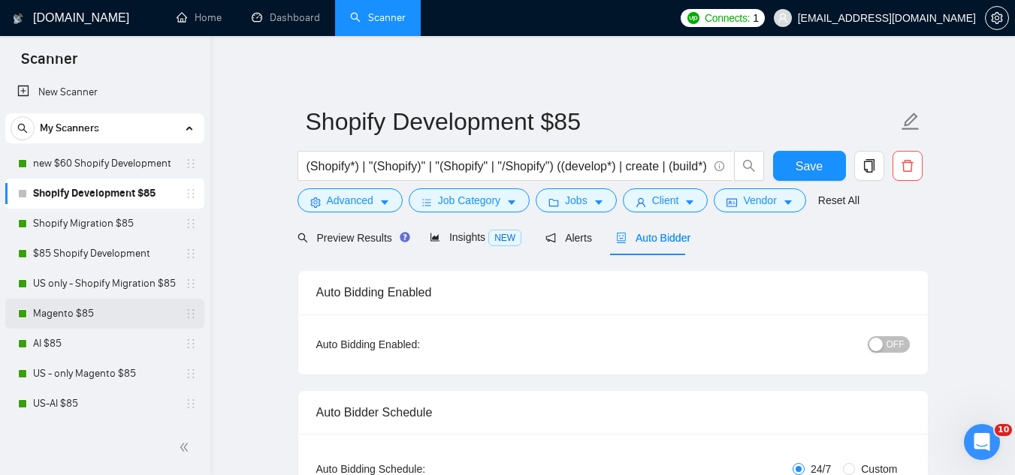
scroll to position [4, 0]
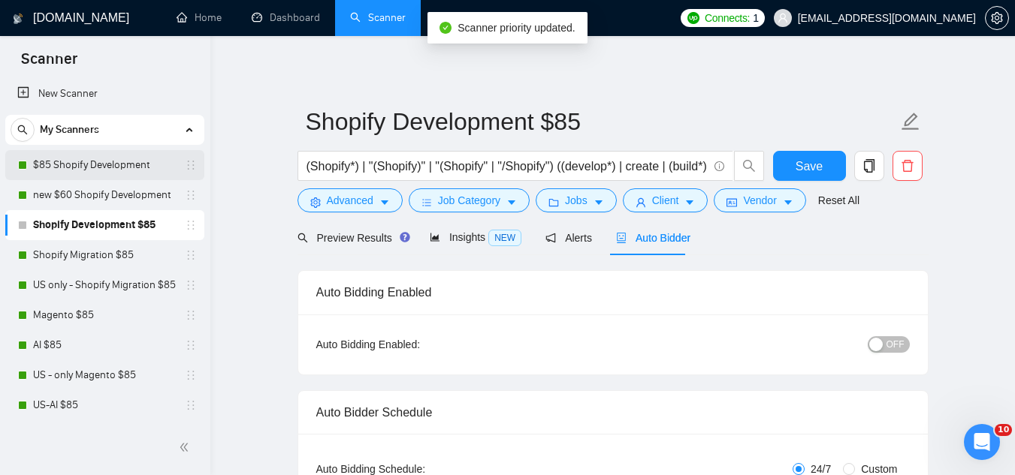
click at [134, 162] on link "$85 Shopify Development" at bounding box center [104, 165] width 143 height 30
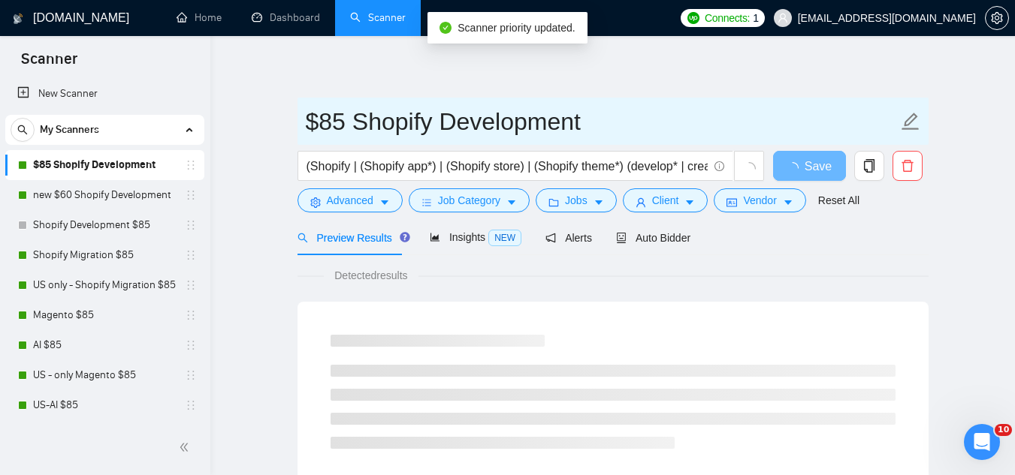
click at [303, 118] on span "$85 Shopify Development" at bounding box center [612, 121] width 631 height 47
click at [312, 123] on input "$85 Shopify Development" at bounding box center [602, 122] width 592 height 38
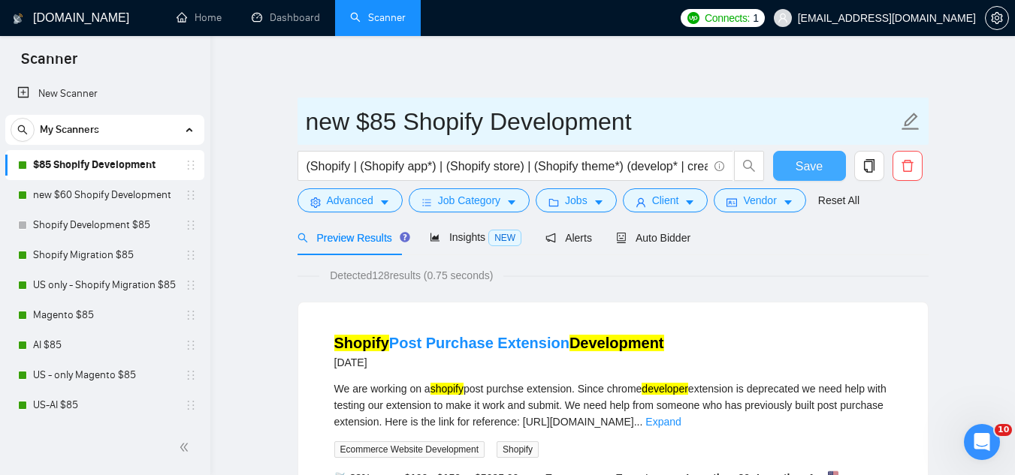
type input "new $85 Shopify Development"
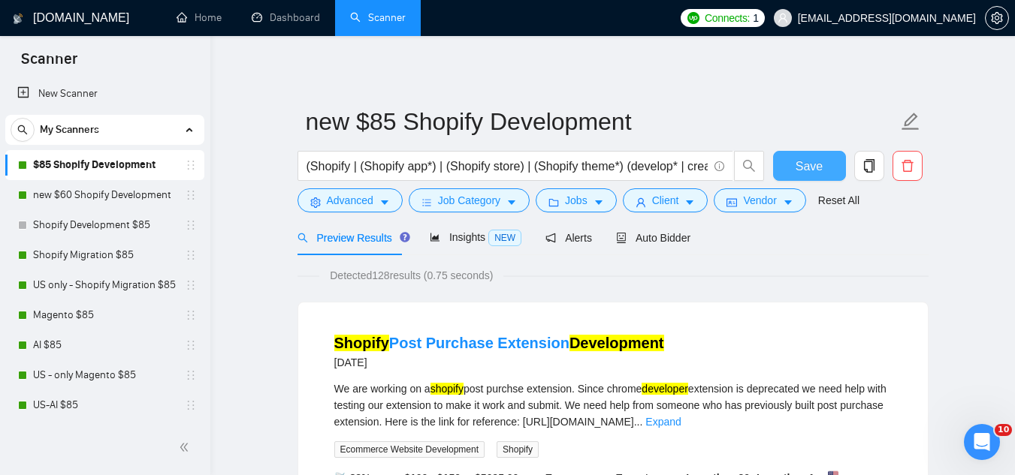
click at [792, 160] on button "Save" at bounding box center [809, 166] width 73 height 30
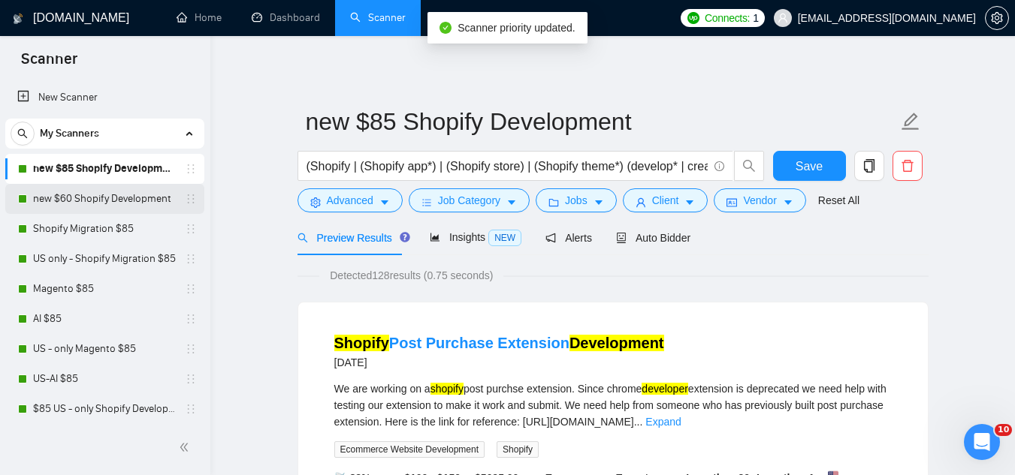
click at [116, 209] on link "new $60 Shopify Development" at bounding box center [104, 199] width 143 height 30
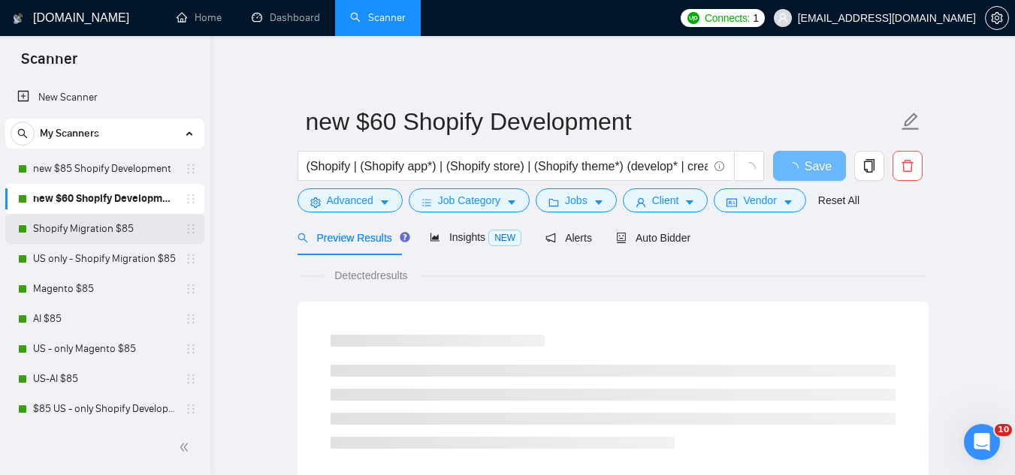
click at [107, 233] on link "Shopify Migration $85" at bounding box center [104, 229] width 143 height 30
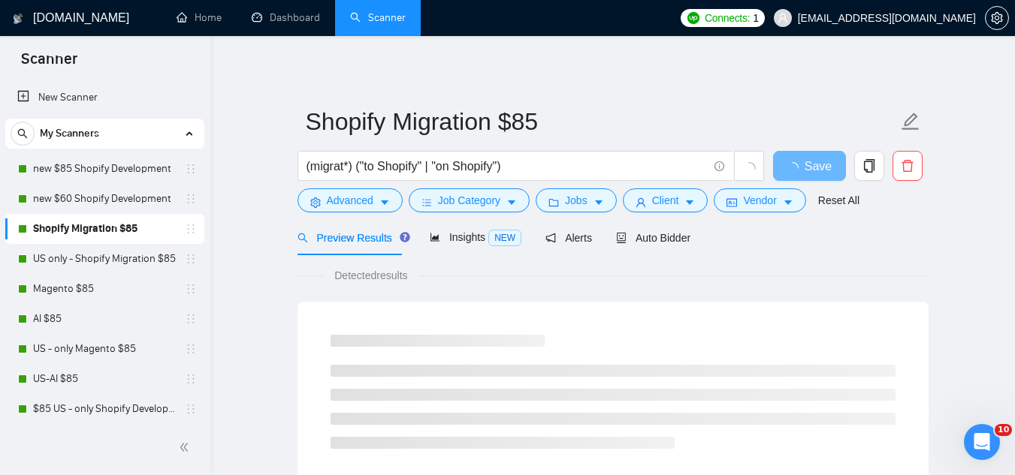
scroll to position [3979, 0]
click at [639, 235] on span "Auto Bidder" at bounding box center [653, 238] width 74 height 12
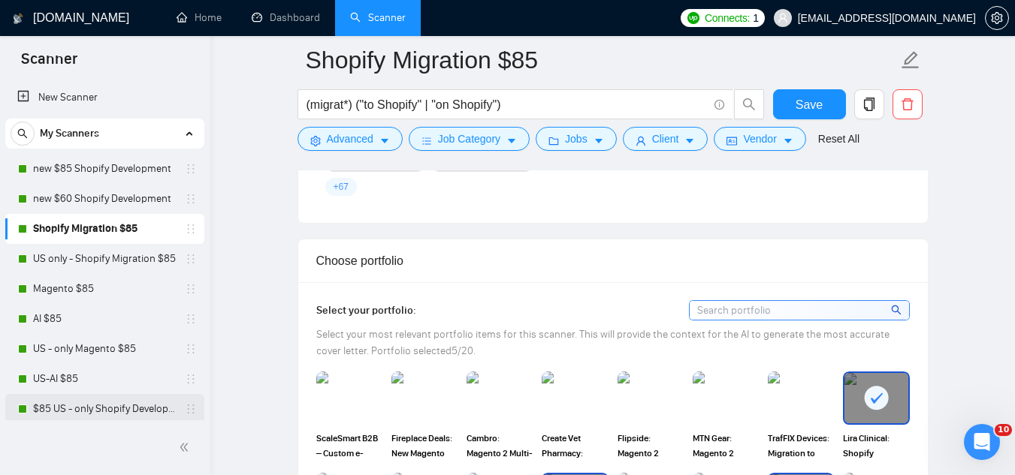
scroll to position [1202, 0]
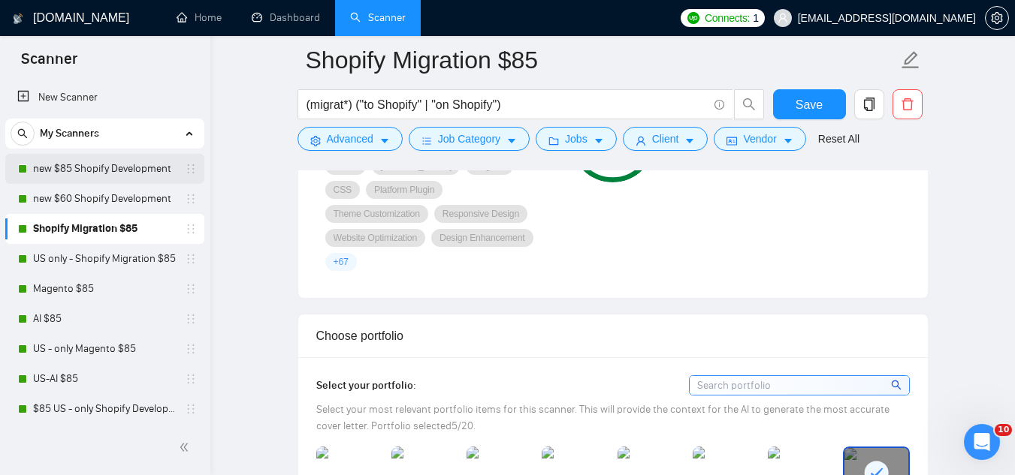
click at [143, 166] on link "new $85 Shopify Development" at bounding box center [104, 169] width 143 height 30
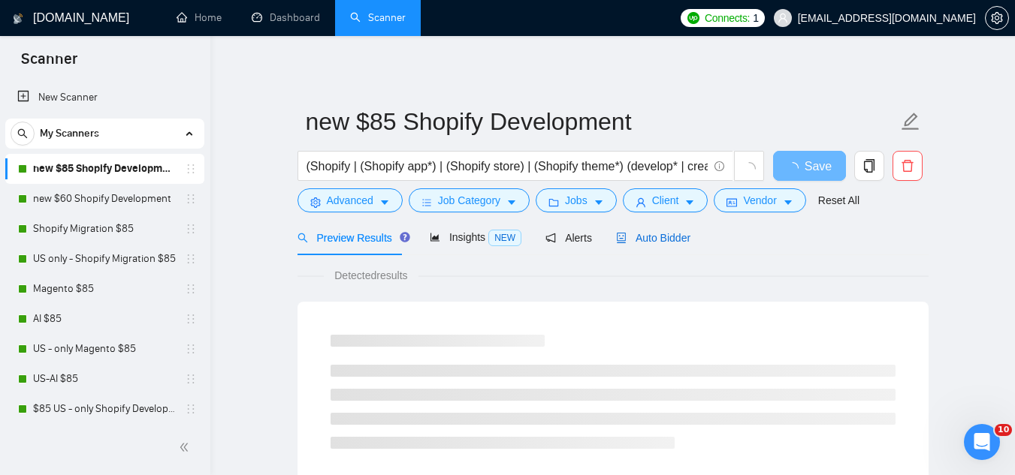
scroll to position [2, 0]
click at [648, 240] on span "Auto Bidder" at bounding box center [653, 238] width 74 height 12
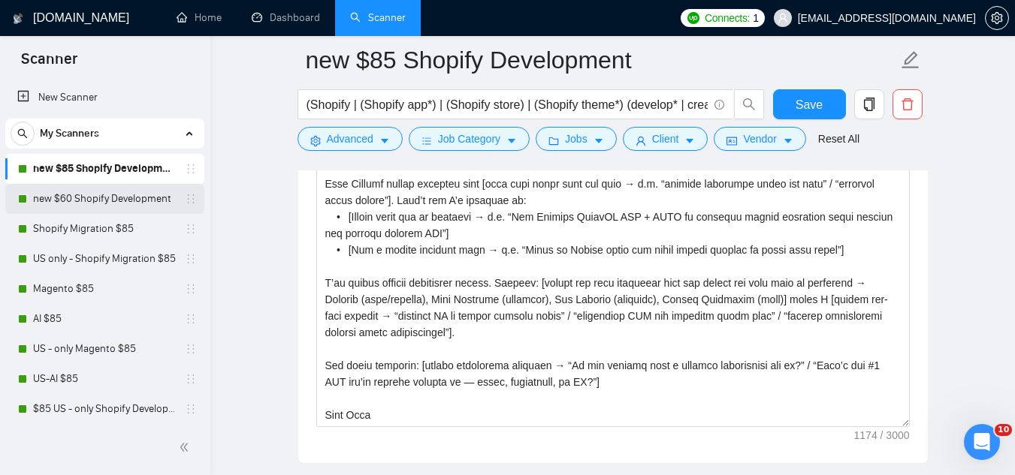
scroll to position [3921, 0]
click at [131, 237] on link "Shopify Migration $85" at bounding box center [104, 229] width 143 height 30
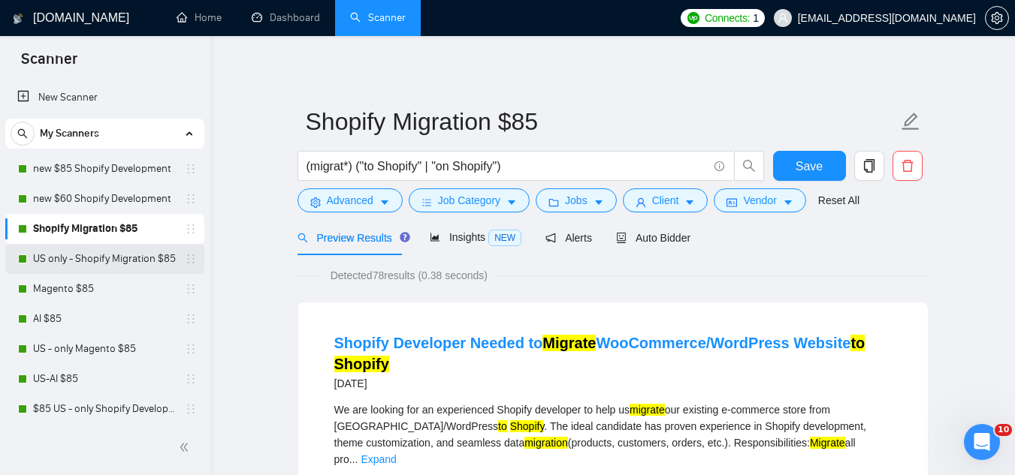
click at [143, 257] on link "US only - Shopify Migration $85" at bounding box center [104, 259] width 143 height 30
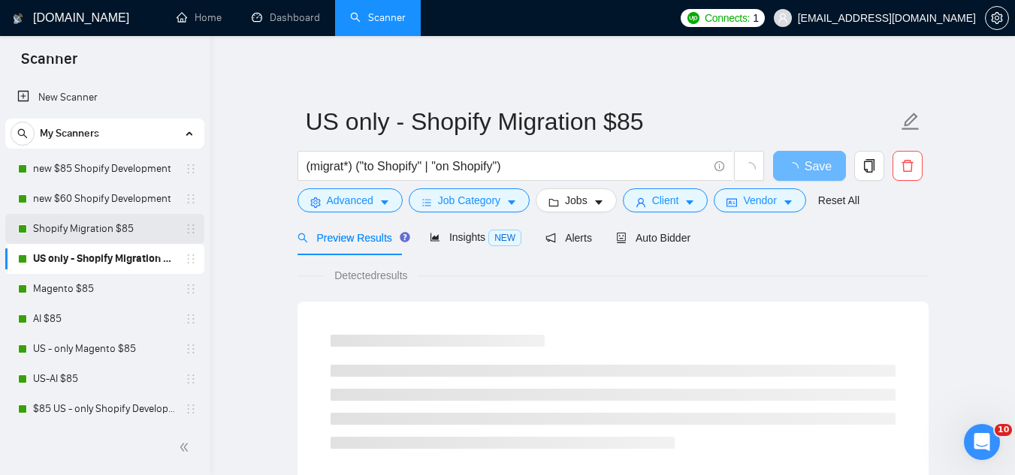
click at [146, 226] on link "Shopify Migration $85" at bounding box center [104, 229] width 143 height 30
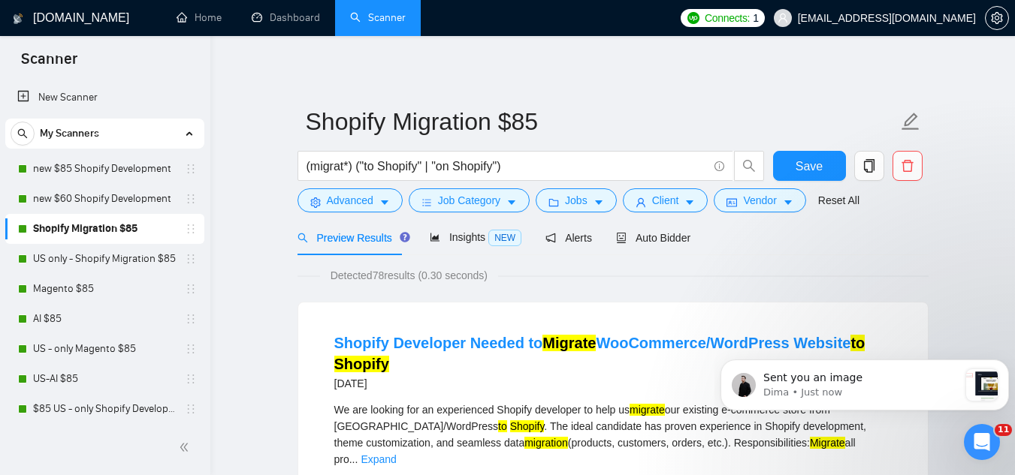
scroll to position [4305, 0]
click at [851, 385] on div "Sent you an image Dima • Just now" at bounding box center [860, 385] width 195 height 29
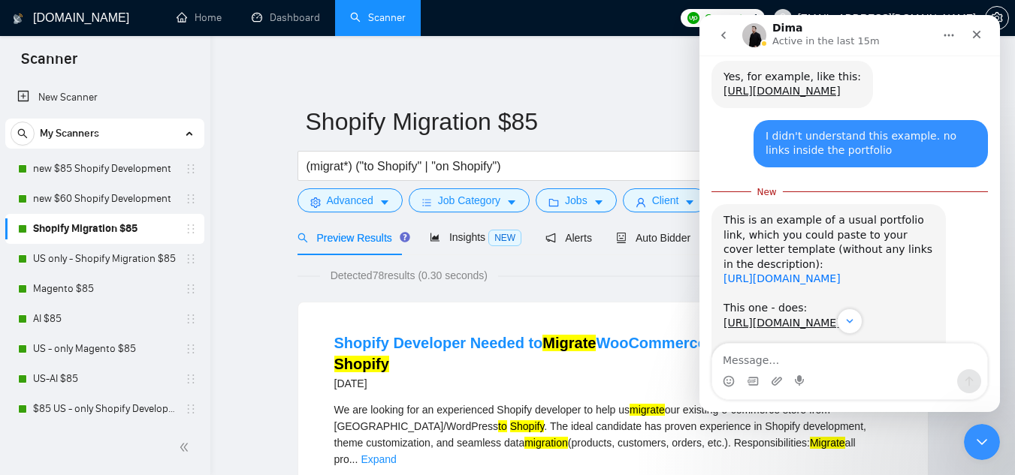
scroll to position [4315, 0]
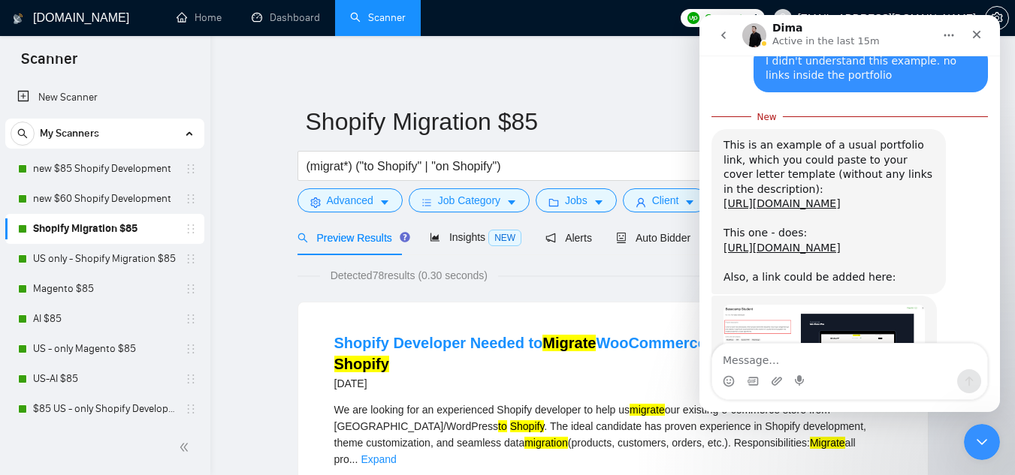
click at [754, 305] on img "Dima says…" at bounding box center [823, 361] width 201 height 113
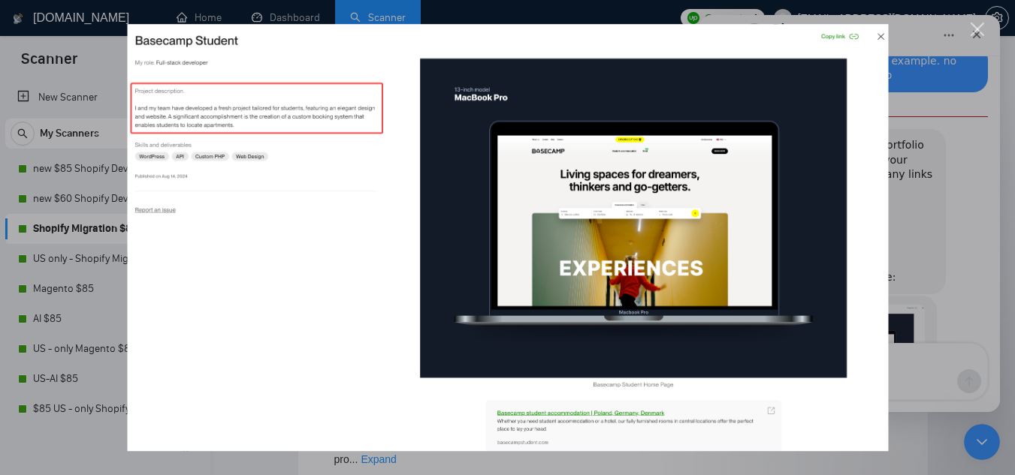
click at [973, 32] on div "Close" at bounding box center [977, 30] width 14 height 14
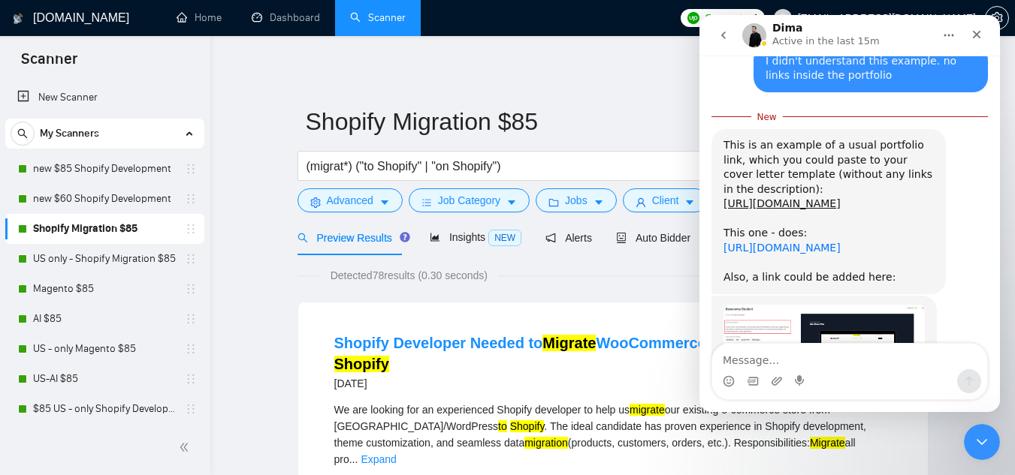
click at [790, 242] on link "[URL][DOMAIN_NAME]" at bounding box center [781, 248] width 117 height 12
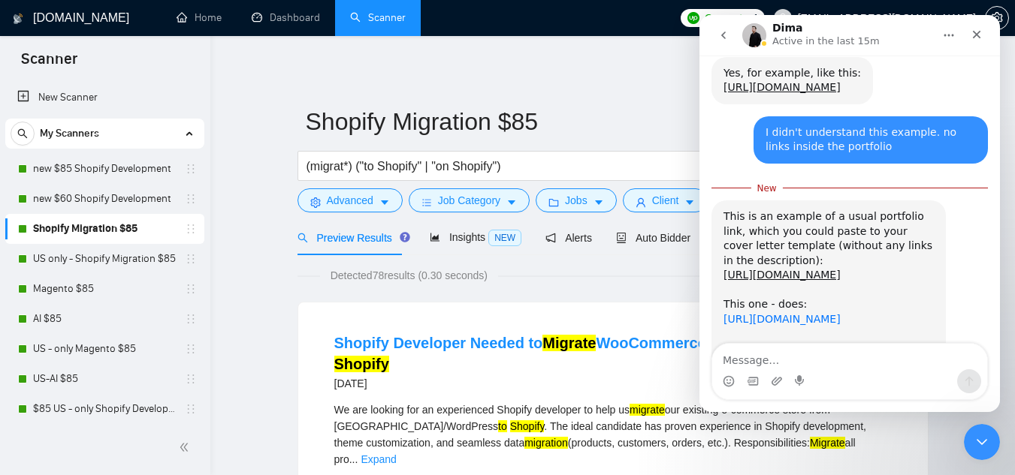
scroll to position [4165, 0]
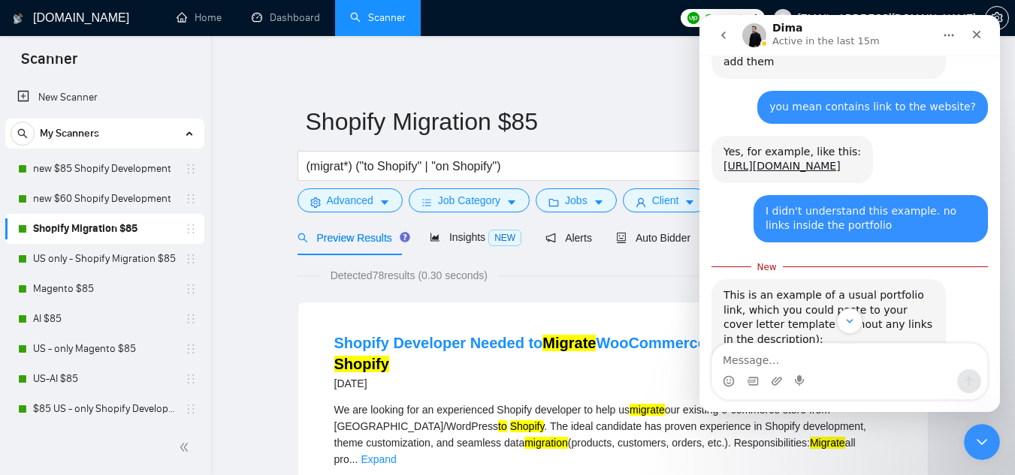
click at [773, 392] on link "[URL][DOMAIN_NAME]" at bounding box center [781, 398] width 117 height 12
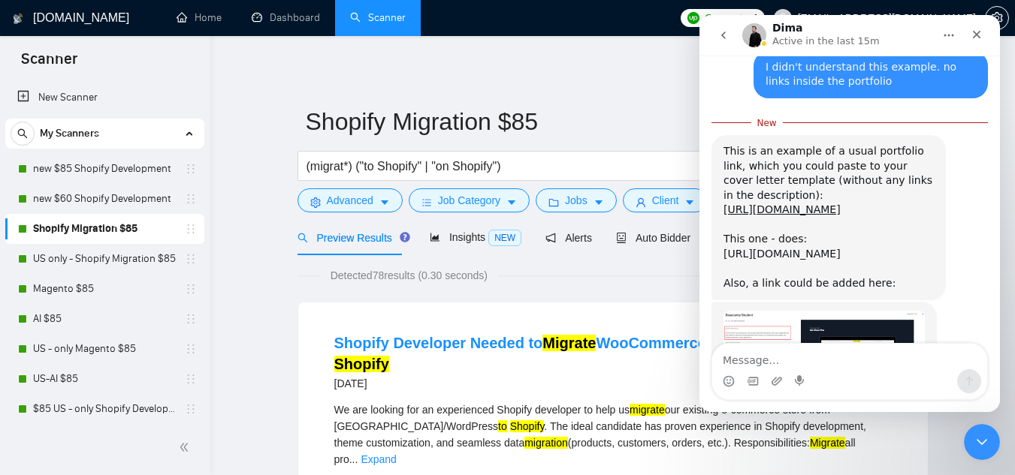
scroll to position [4315, 0]
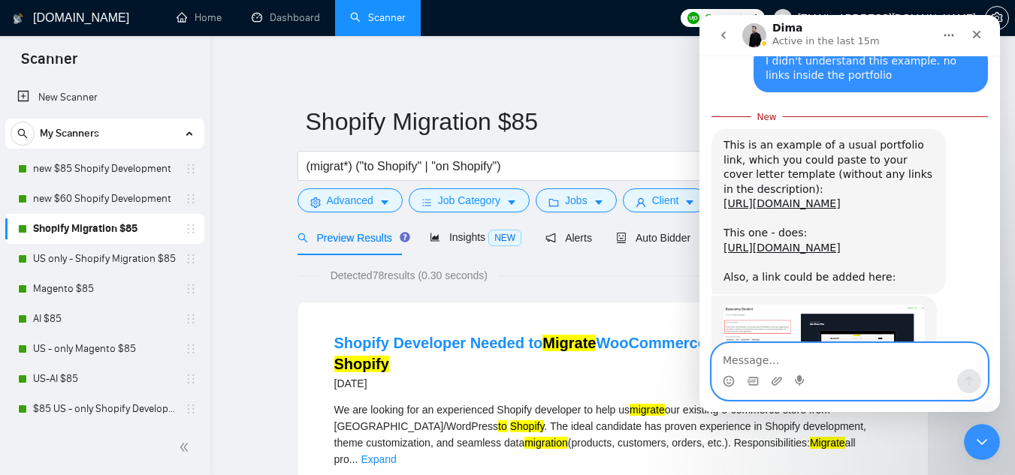
click at [786, 368] on textarea "Message…" at bounding box center [849, 357] width 275 height 26
type textarea "ok, thank you"
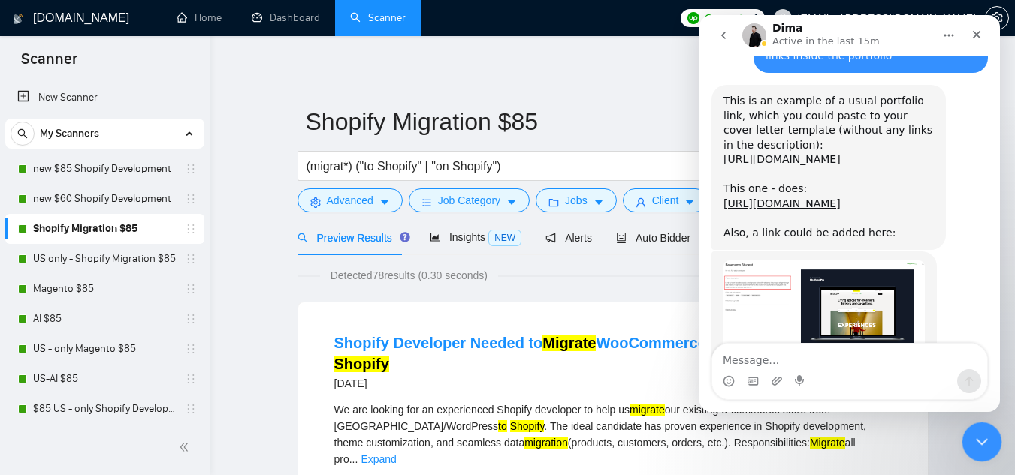
click at [969, 436] on div "Close Intercom Messenger" at bounding box center [979, 440] width 36 height 36
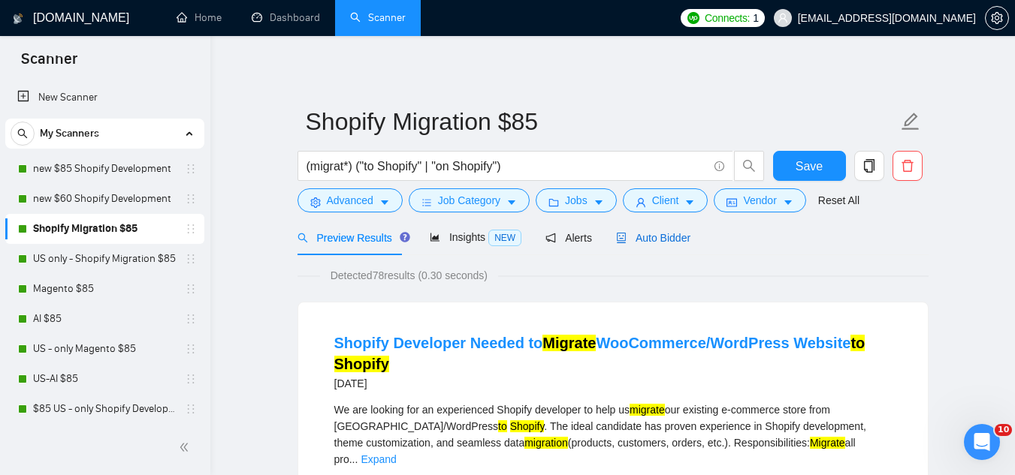
click at [657, 238] on span "Auto Bidder" at bounding box center [653, 238] width 74 height 12
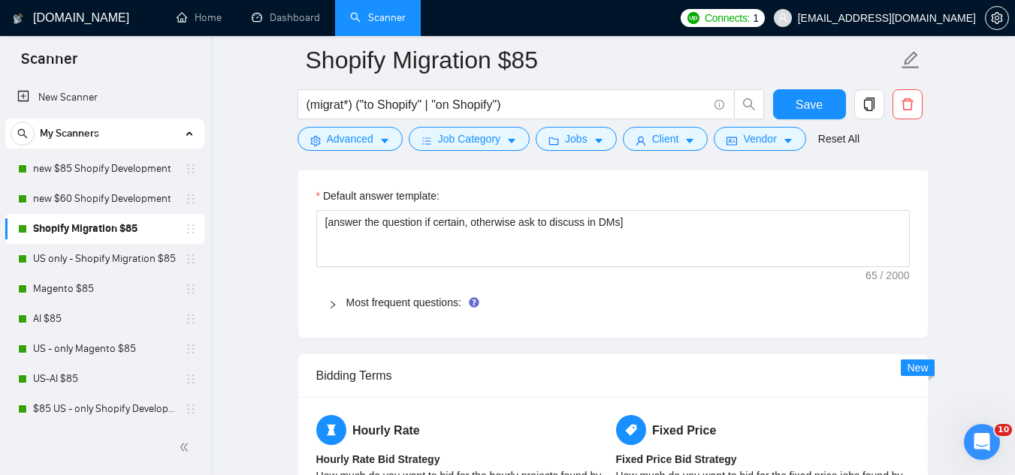
scroll to position [2253, 0]
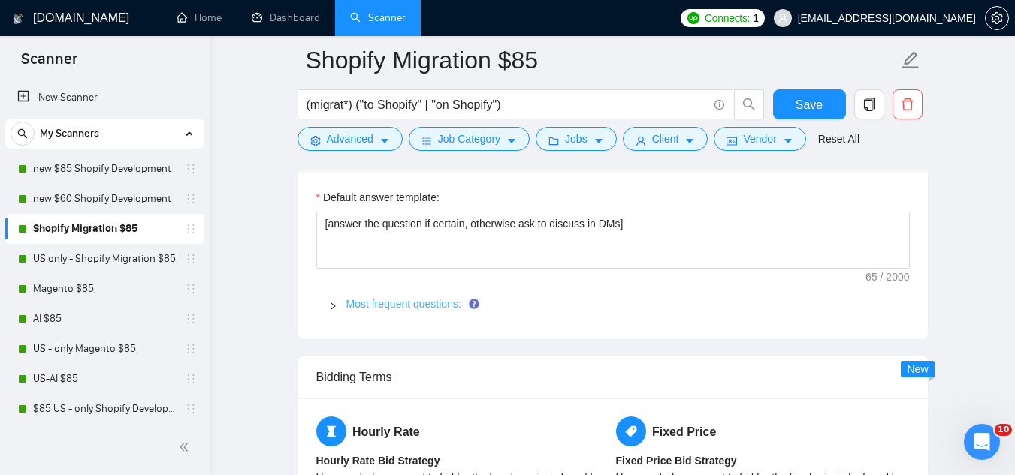
click at [425, 298] on link "Most frequent questions:" at bounding box center [403, 304] width 115 height 12
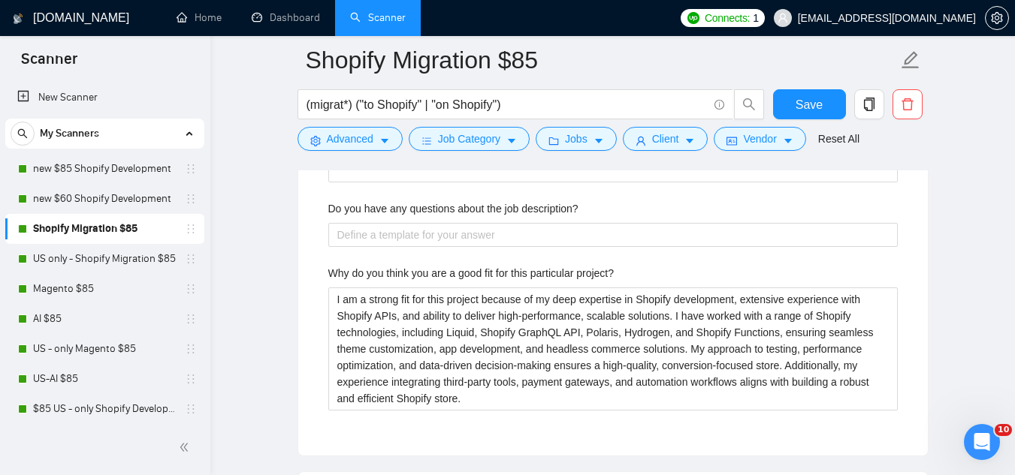
scroll to position [3605, 0]
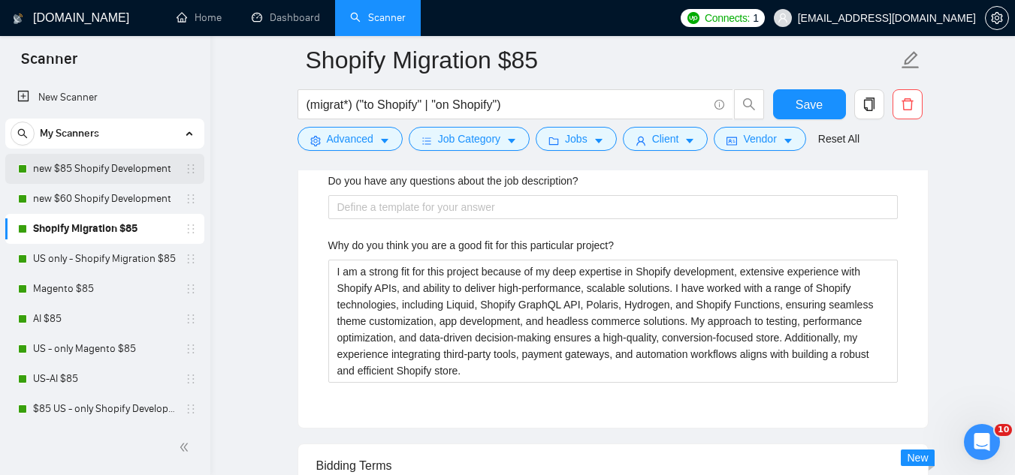
click at [136, 169] on link "new $85 Shopify Development" at bounding box center [104, 169] width 143 height 30
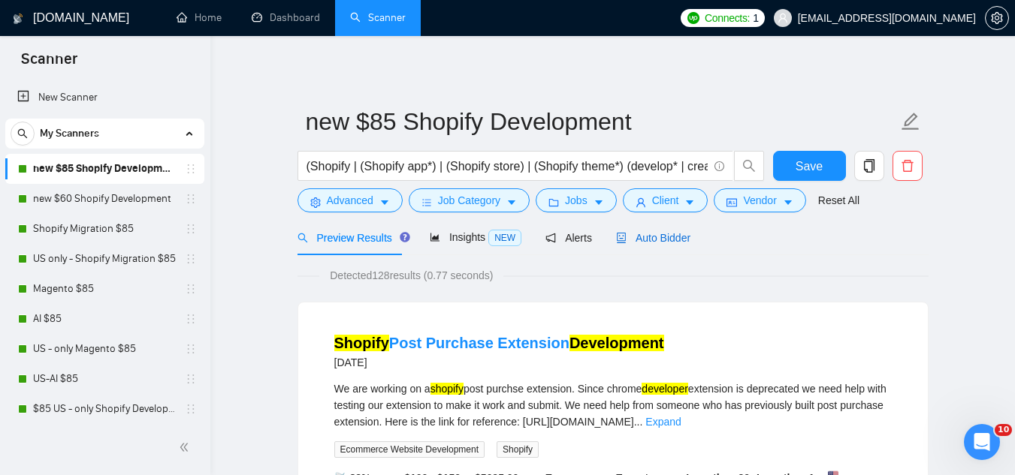
click at [632, 235] on span "Auto Bidder" at bounding box center [653, 238] width 74 height 12
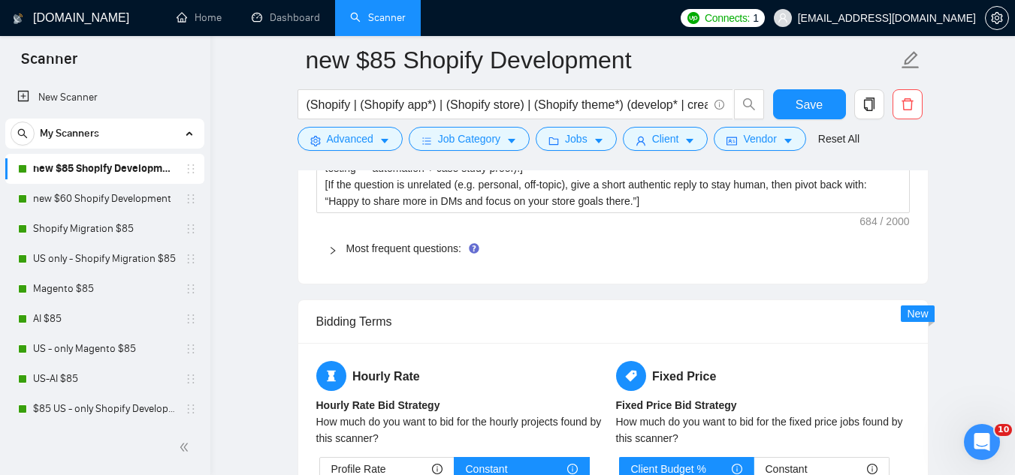
scroll to position [2403, 0]
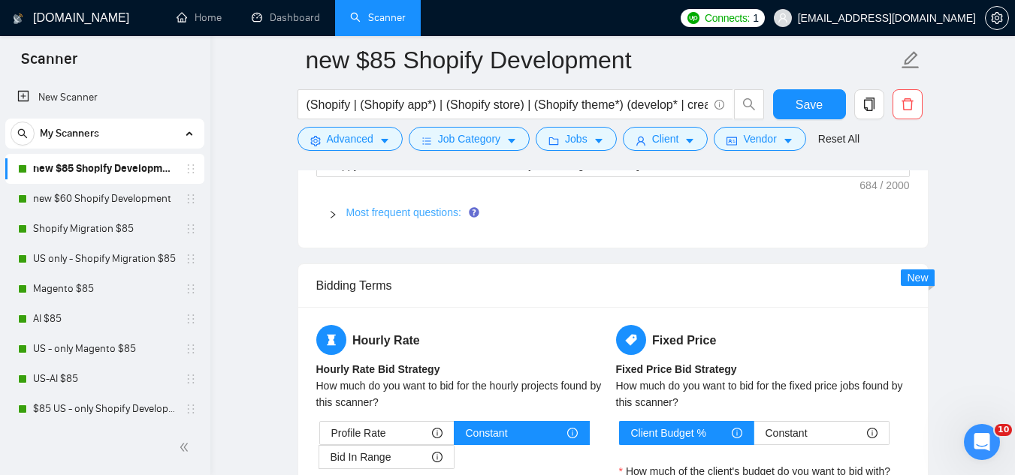
click at [414, 207] on link "Most frequent questions:" at bounding box center [403, 213] width 115 height 12
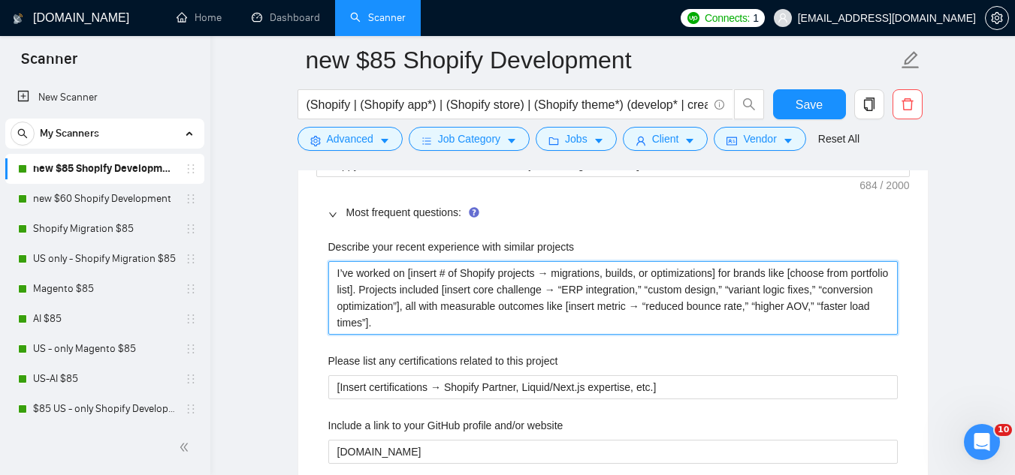
click at [333, 274] on projects "I’ve worked on [insert # of Shopify projects → migrations, builds, or optimizat…" at bounding box center [612, 298] width 569 height 74
click at [333, 276] on projects "I’ve worked on [insert # of Shopify projects → migrations, builds, or optimizat…" at bounding box center [612, 298] width 569 height 74
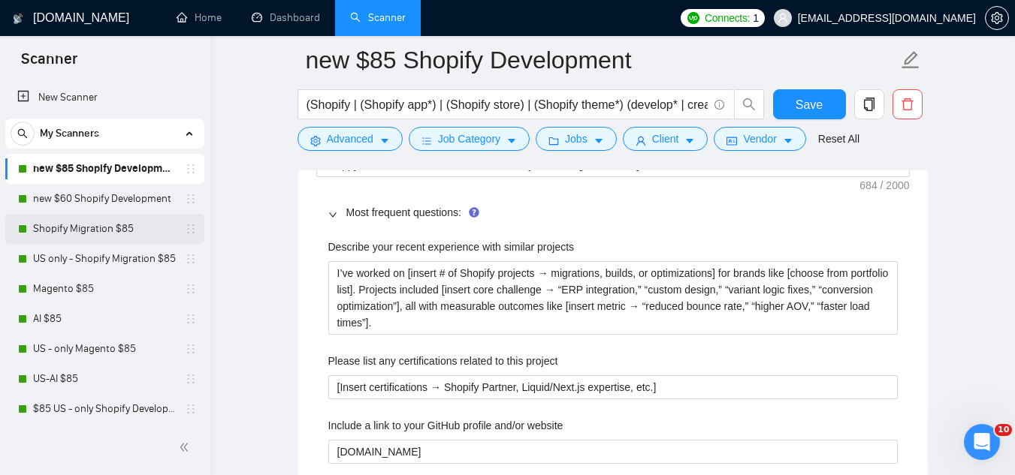
click at [126, 236] on link "Shopify Migration $85" at bounding box center [104, 229] width 143 height 30
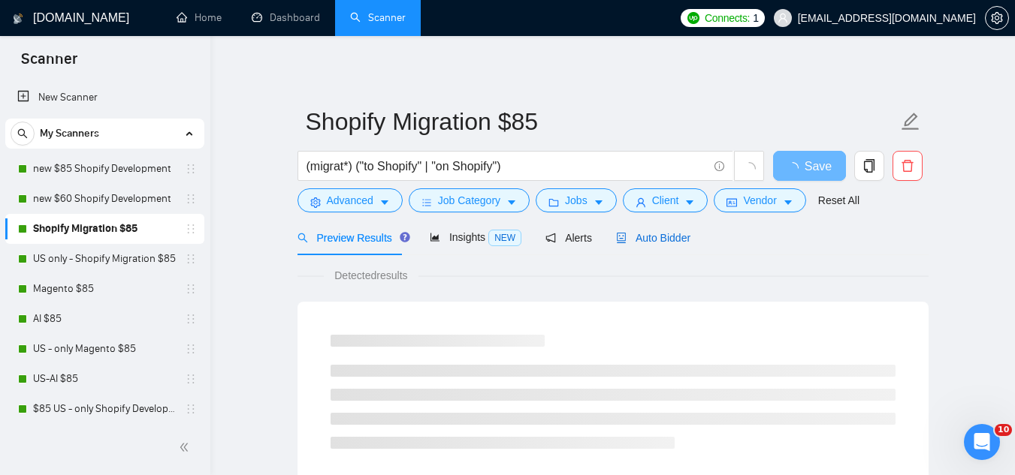
click at [643, 240] on span "Auto Bidder" at bounding box center [653, 238] width 74 height 12
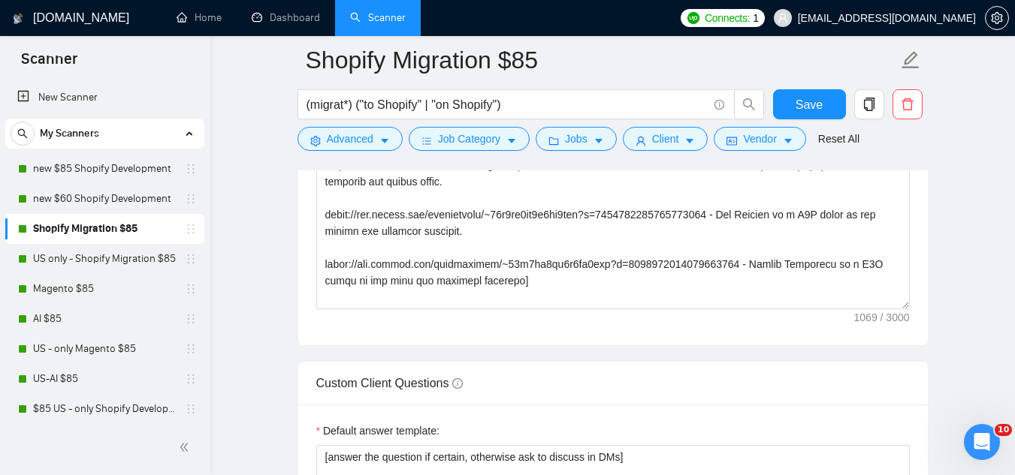
scroll to position [2103, 0]
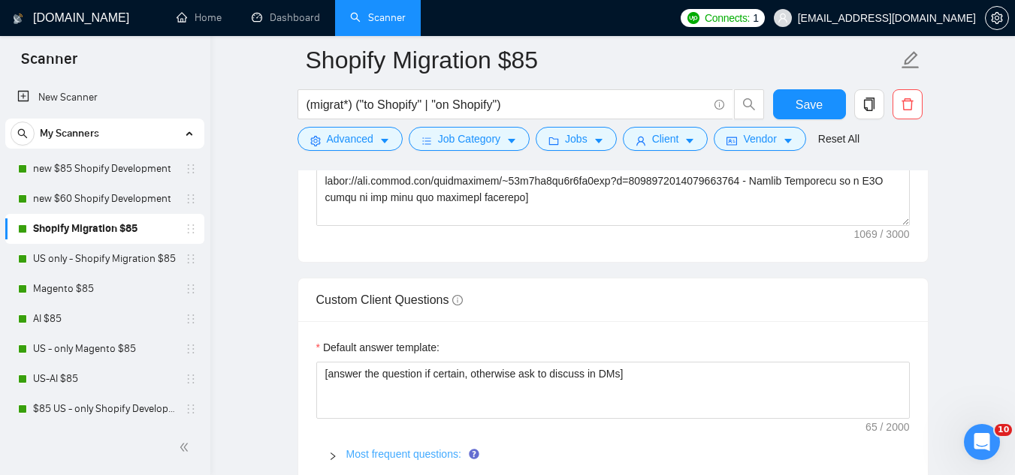
click at [422, 448] on link "Most frequent questions:" at bounding box center [403, 454] width 115 height 12
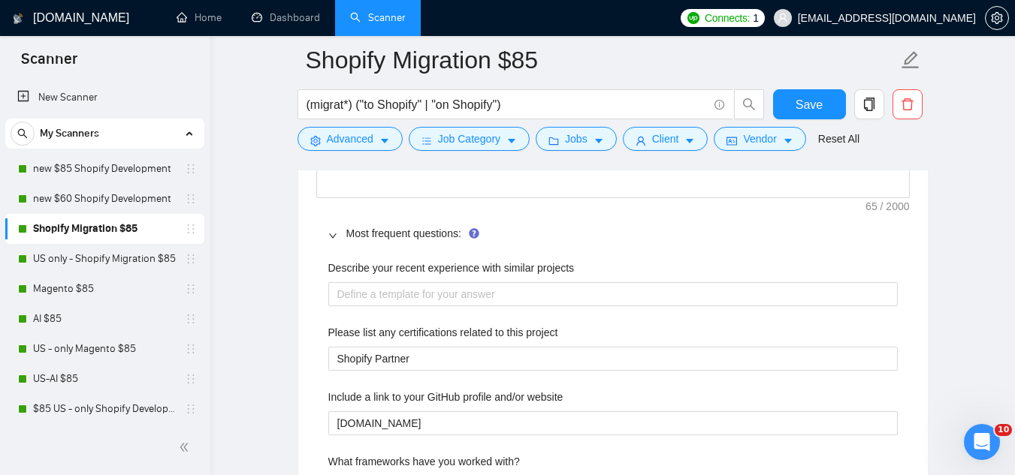
scroll to position [2328, 0]
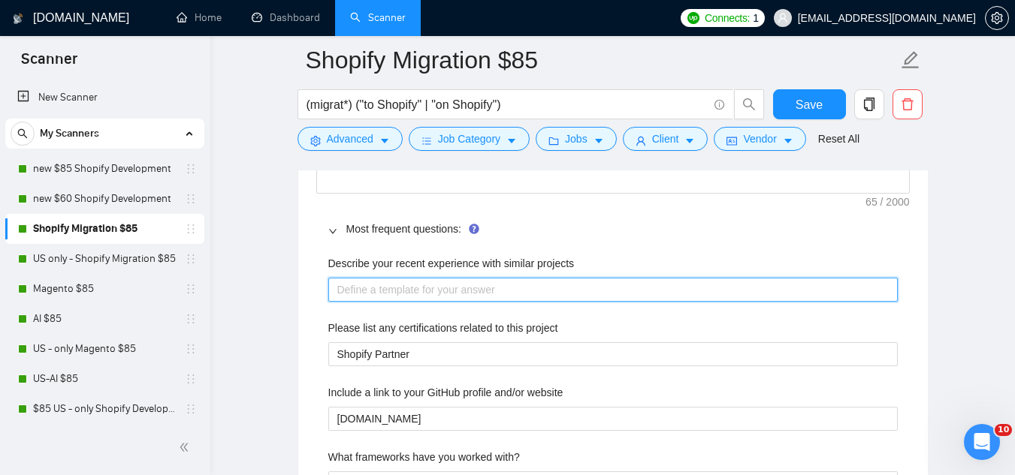
click at [435, 278] on projects "Describe your recent experience with similar projects" at bounding box center [612, 290] width 569 height 24
paste projects "I’ve worked on [insert # of Shopify projects → migrations, builds, or optimizat…"
type projects "I’ve worked on [insert # of Shopify projects → migrations, builds, or optimizat…"
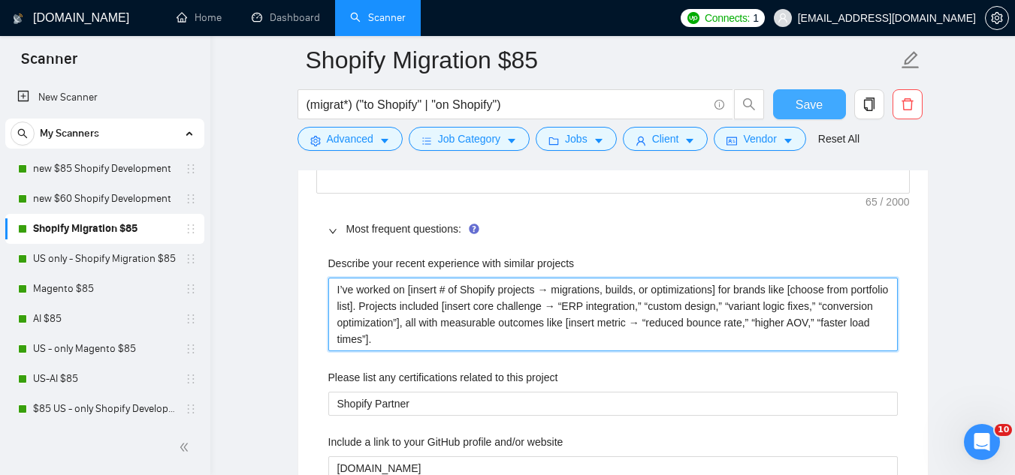
type projects "I’ve worked on [insert # of Shopify projects → migrations, builds, or optimizat…"
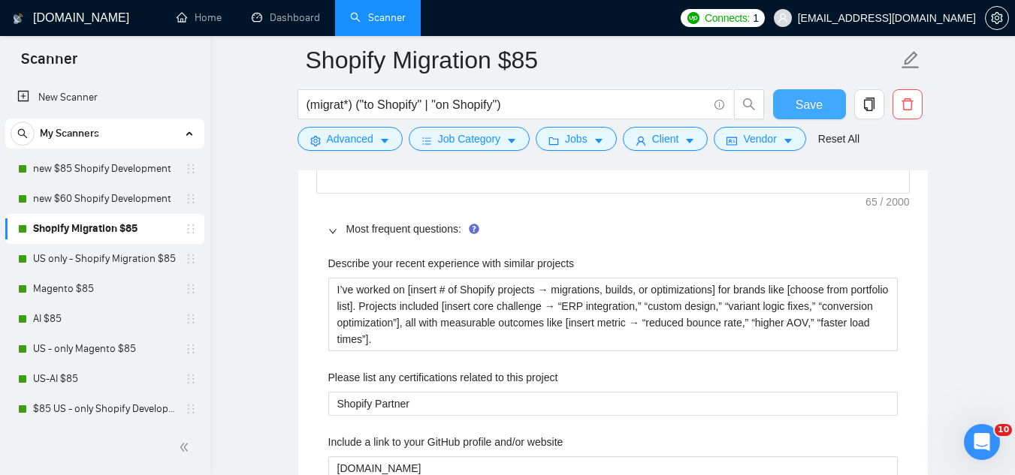
click at [809, 110] on span "Save" at bounding box center [808, 104] width 27 height 19
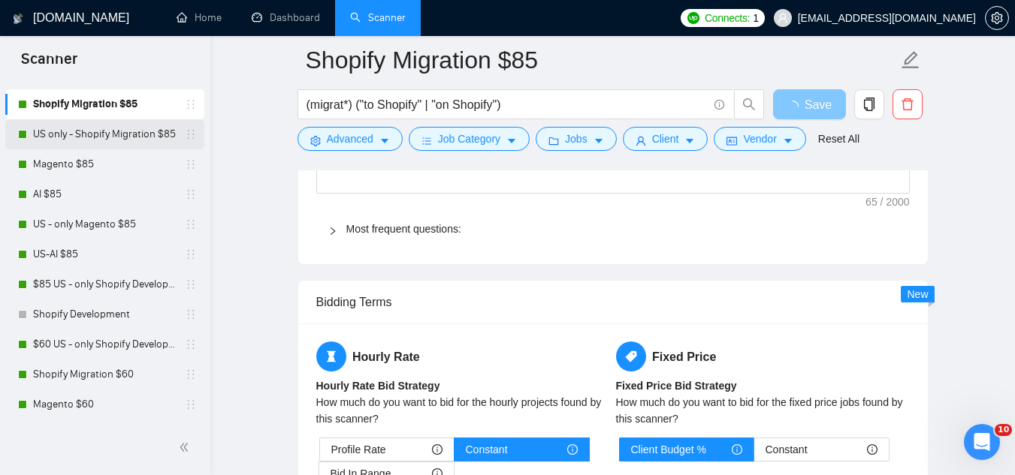
scroll to position [150, 0]
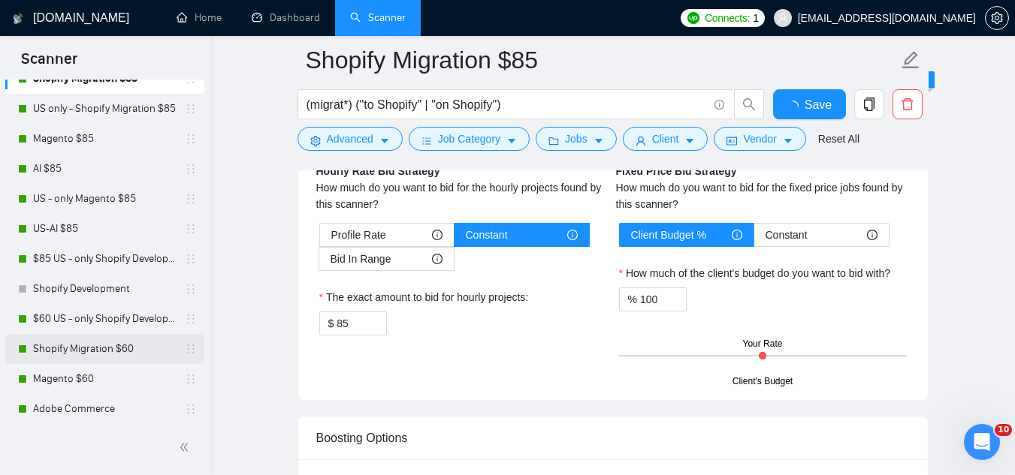
click at [103, 350] on link "Shopify Migration $60" at bounding box center [104, 349] width 143 height 30
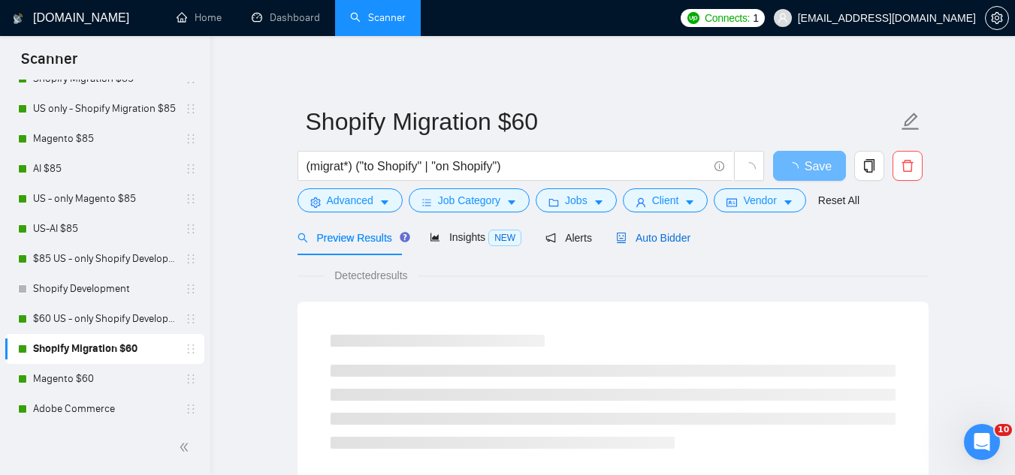
click at [638, 238] on span "Auto Bidder" at bounding box center [653, 238] width 74 height 12
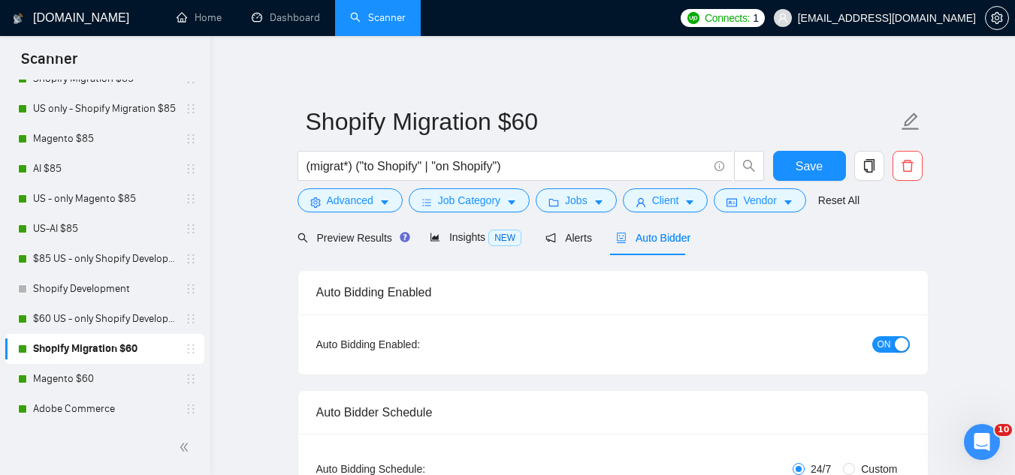
checkbox input "true"
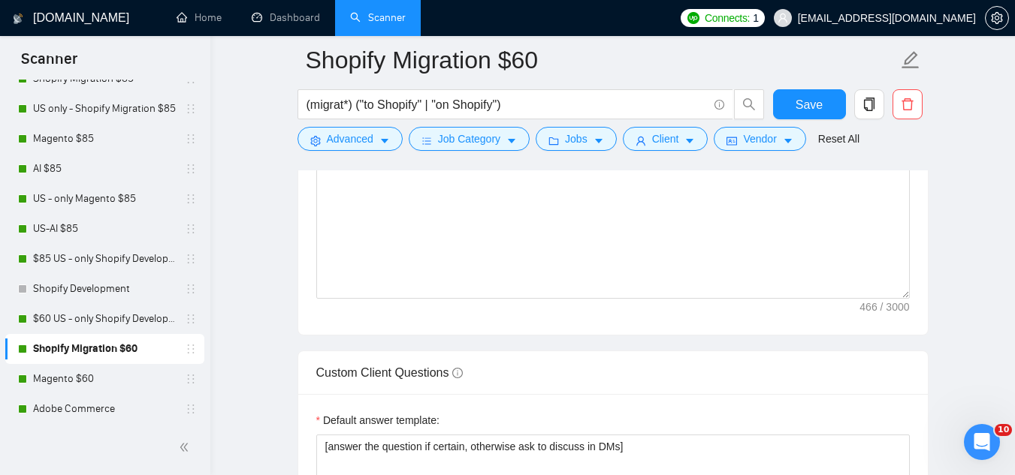
scroll to position [2103, 0]
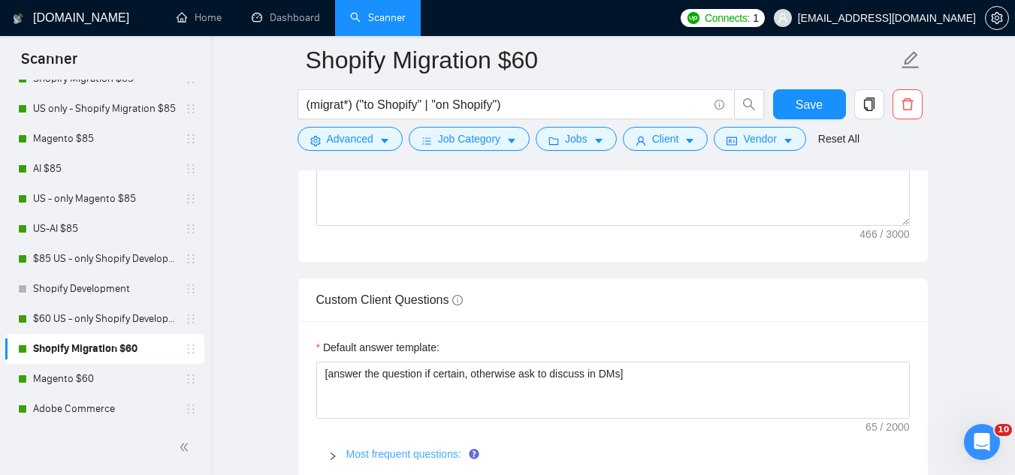
click at [379, 448] on link "Most frequent questions:" at bounding box center [403, 454] width 115 height 12
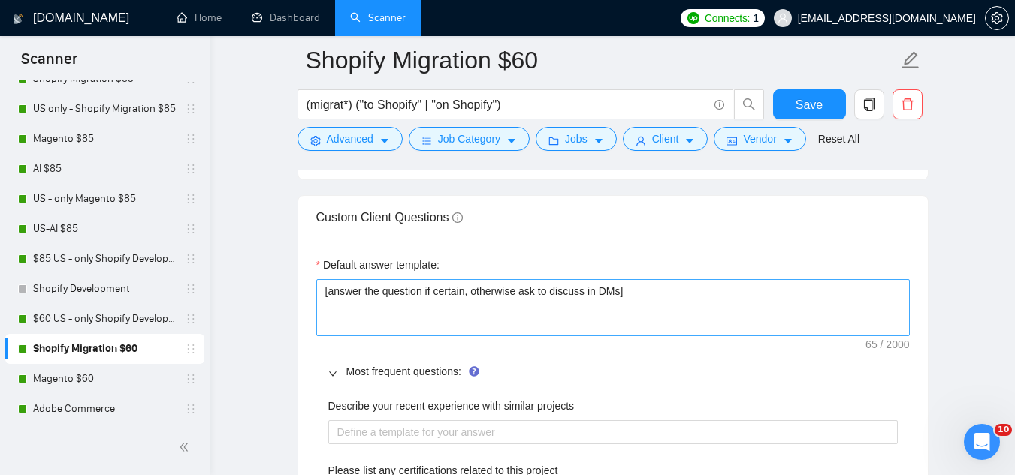
scroll to position [2253, 0]
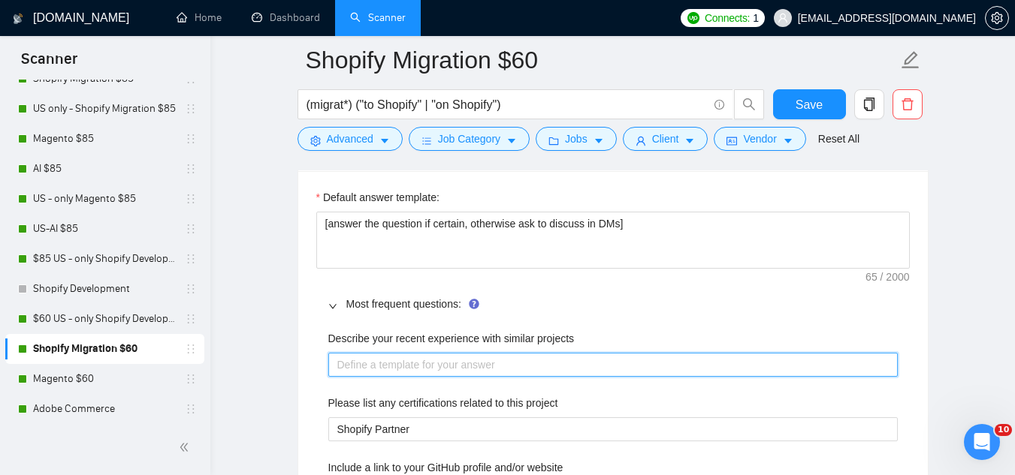
click at [366, 353] on projects "Describe your recent experience with similar projects" at bounding box center [612, 365] width 569 height 24
paste projects "I’ve worked on [insert # of Shopify projects → migrations, builds, or optimizat…"
type projects "I’ve worked on [insert # of Shopify projects → migrations, builds, or optimizat…"
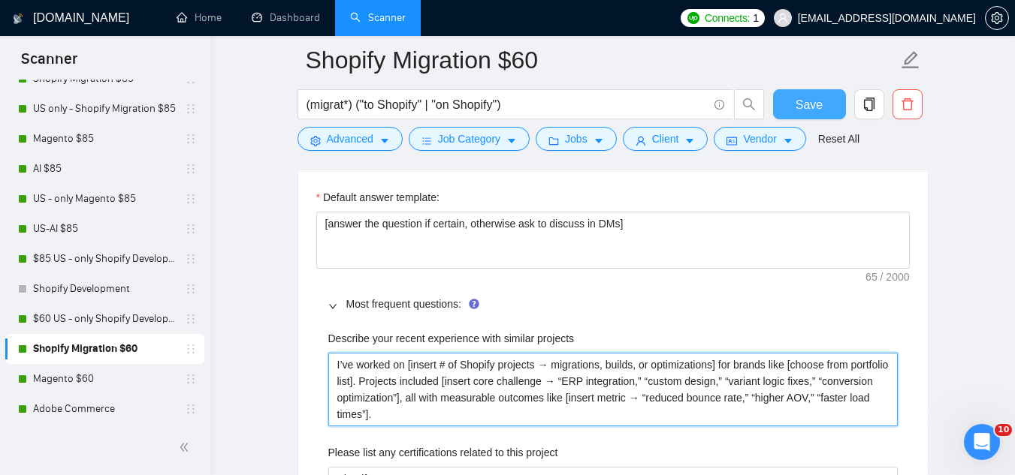
type projects "I’ve worked on [insert # of Shopify projects → migrations, builds, or optimizat…"
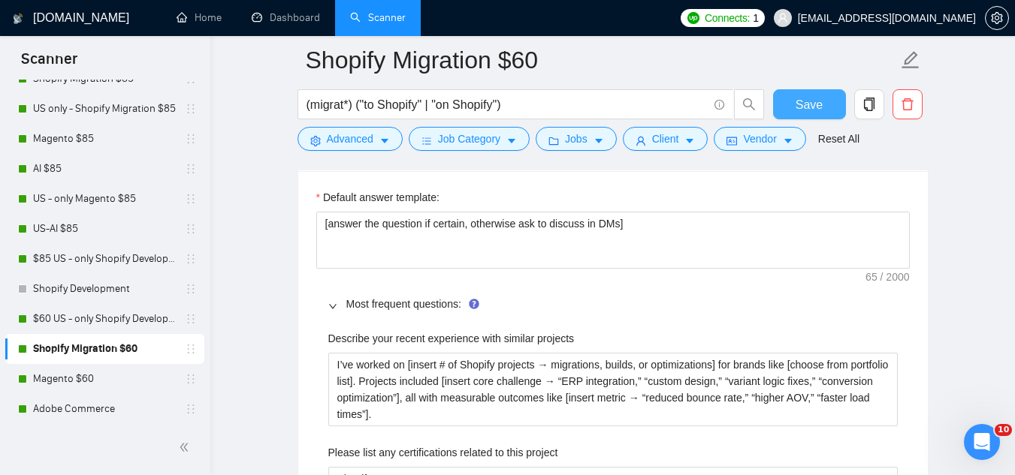
click at [802, 108] on span "Save" at bounding box center [808, 104] width 27 height 19
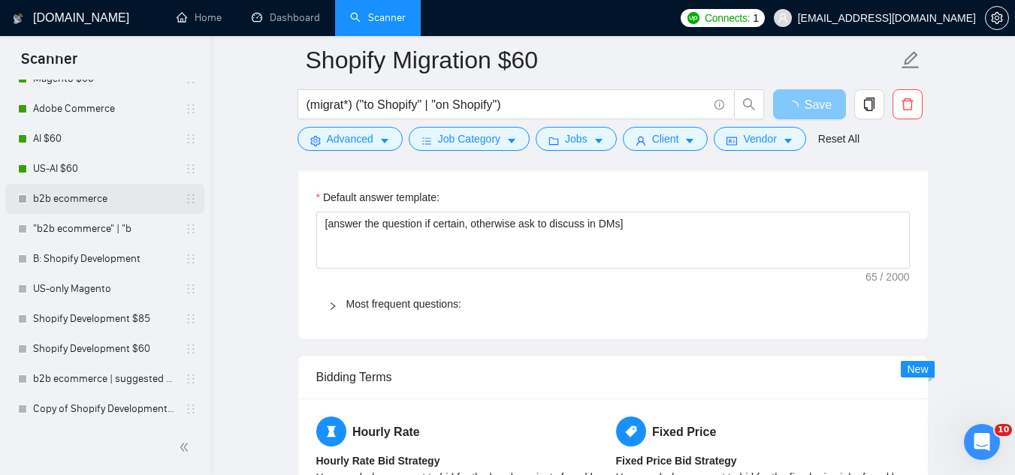
scroll to position [454, 0]
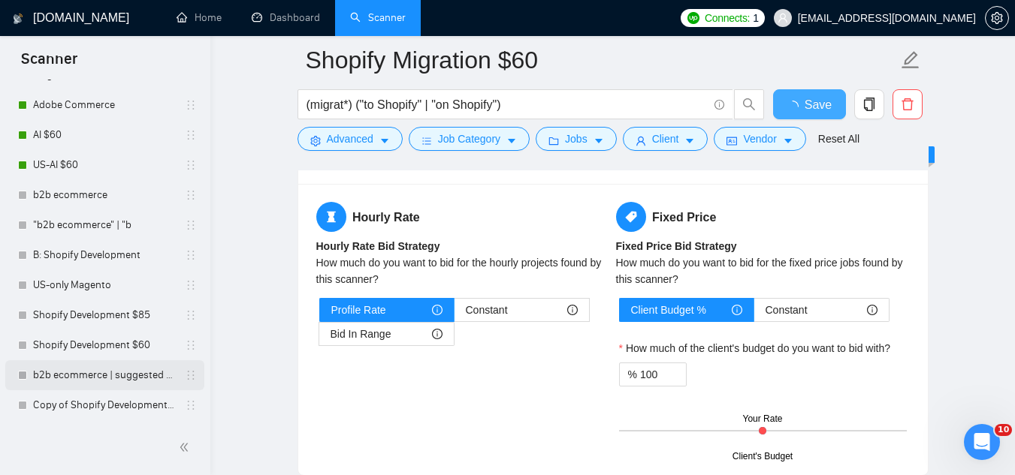
checkbox input "true"
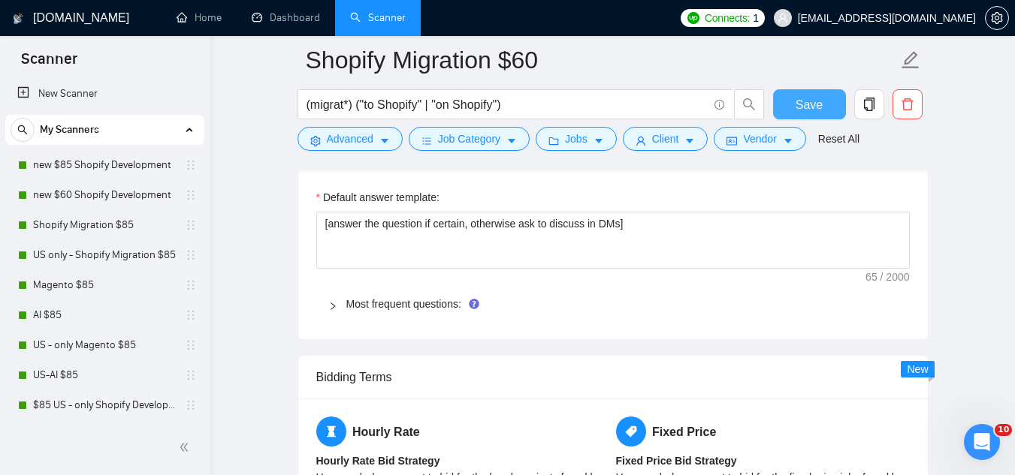
scroll to position [0, 0]
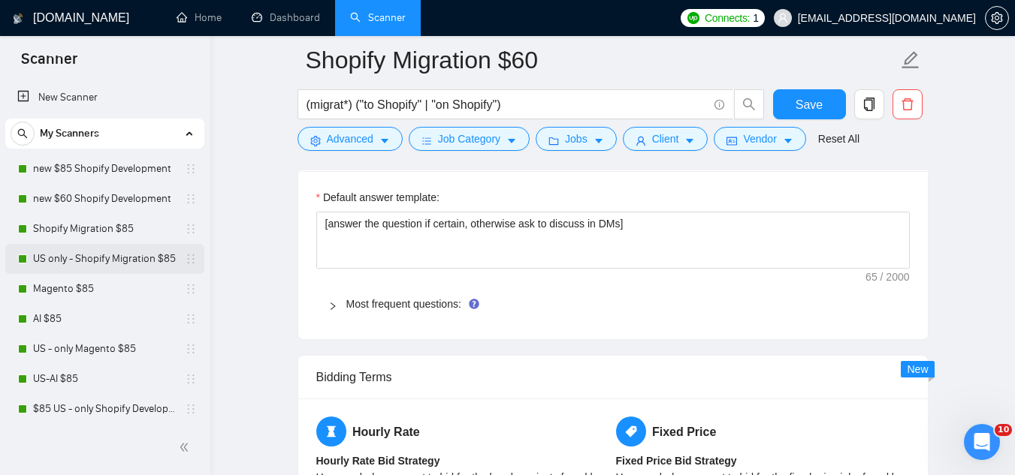
click at [113, 265] on link "US only - Shopify Migration $85" at bounding box center [104, 259] width 143 height 30
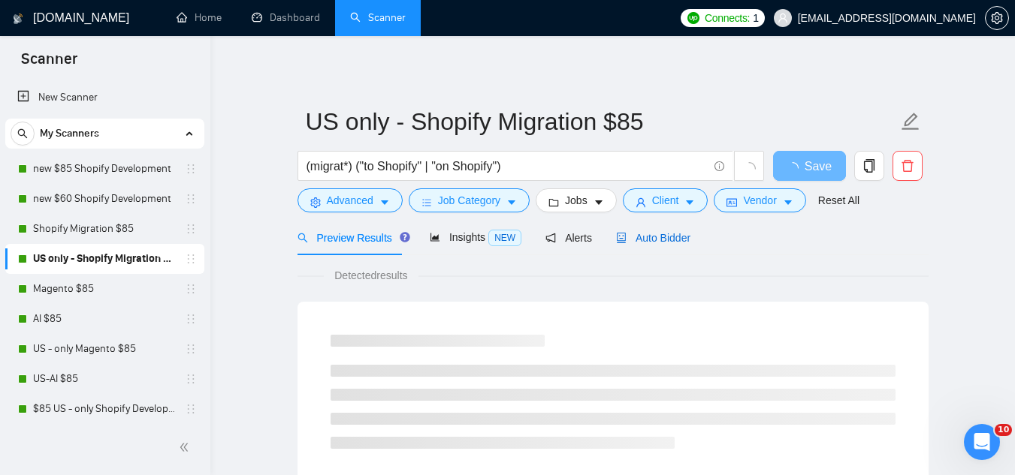
click at [647, 235] on span "Auto Bidder" at bounding box center [653, 238] width 74 height 12
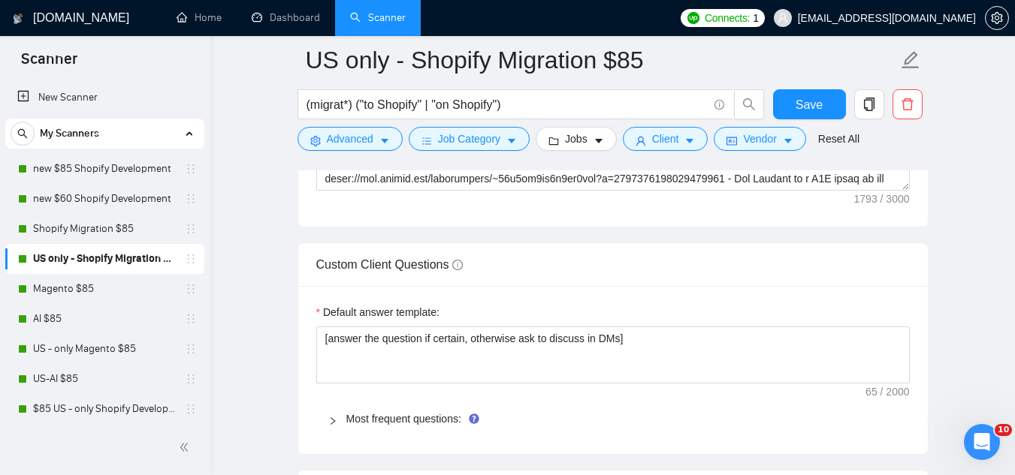
scroll to position [2103, 0]
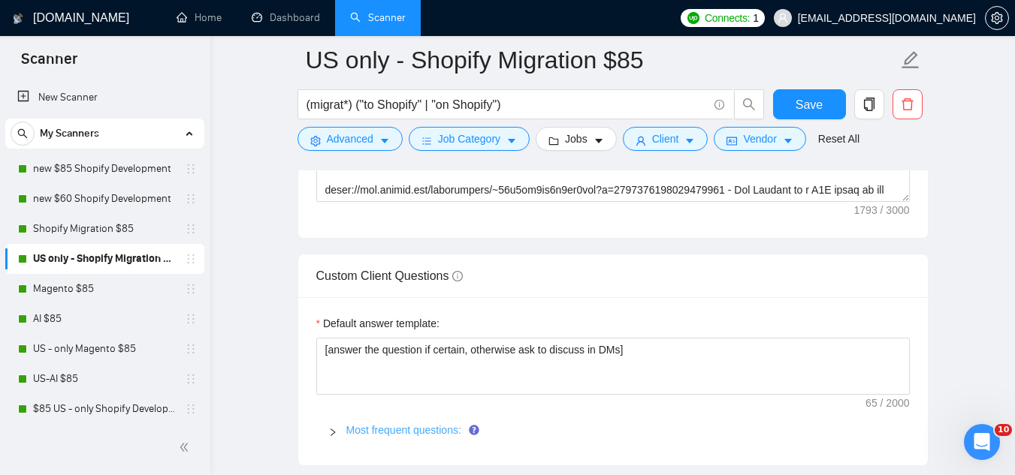
click at [374, 427] on link "Most frequent questions:" at bounding box center [403, 430] width 115 height 12
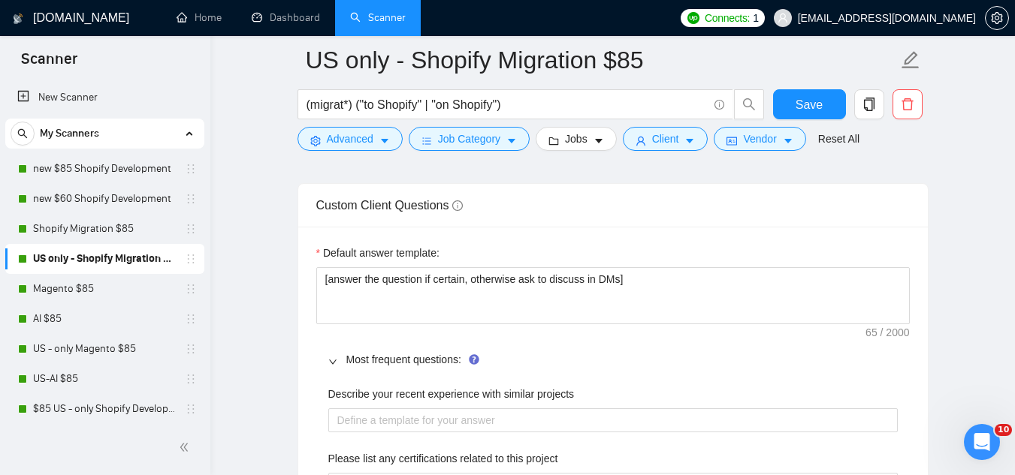
scroll to position [2253, 0]
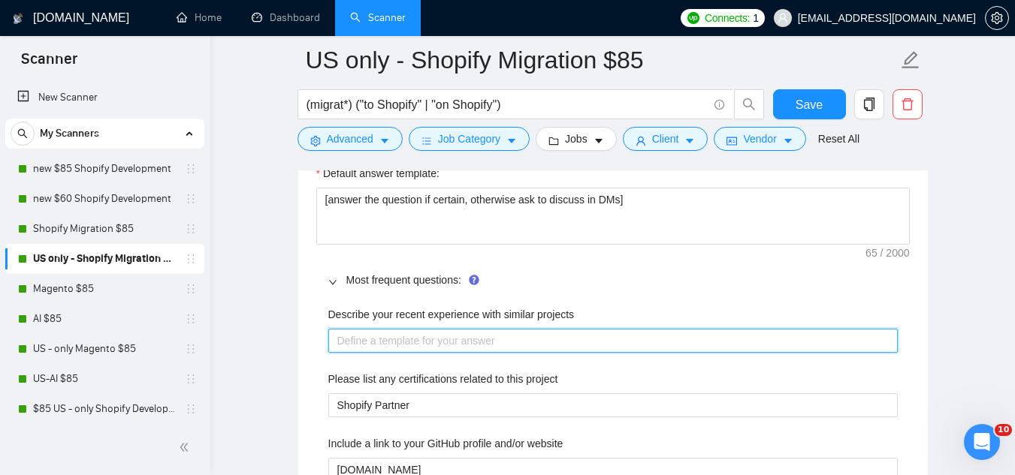
click at [386, 342] on projects "Describe your recent experience with similar projects" at bounding box center [612, 341] width 569 height 24
paste projects "I’ve worked on [insert # of Shopify projects → migrations, builds, or optimizat…"
type projects "I’ve worked on [insert # of Shopify projects → migrations, builds, or optimizat…"
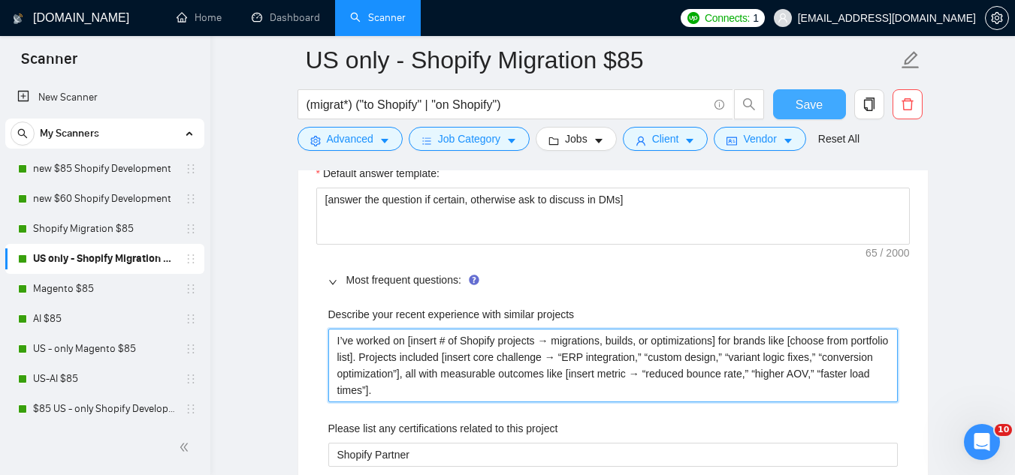
type projects "I’ve worked on [insert # of Shopify projects → migrations, builds, or optimizat…"
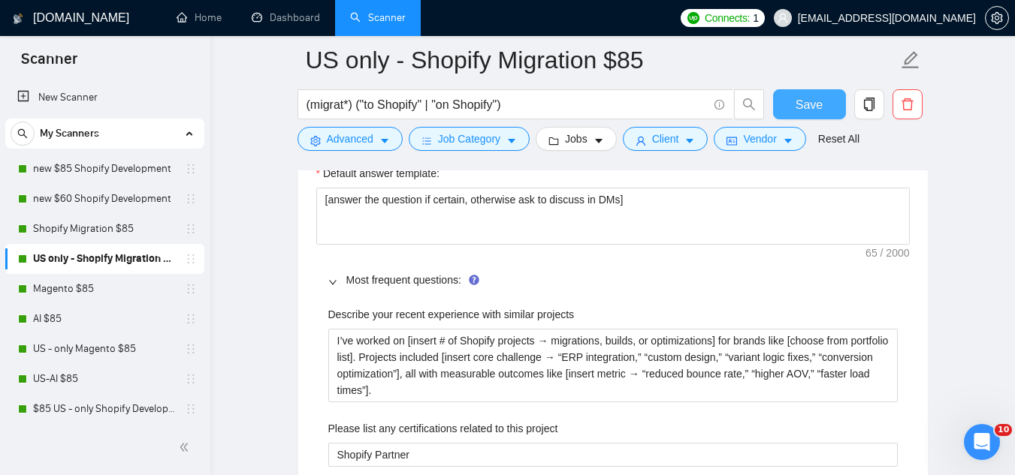
click at [798, 98] on span "Save" at bounding box center [808, 104] width 27 height 19
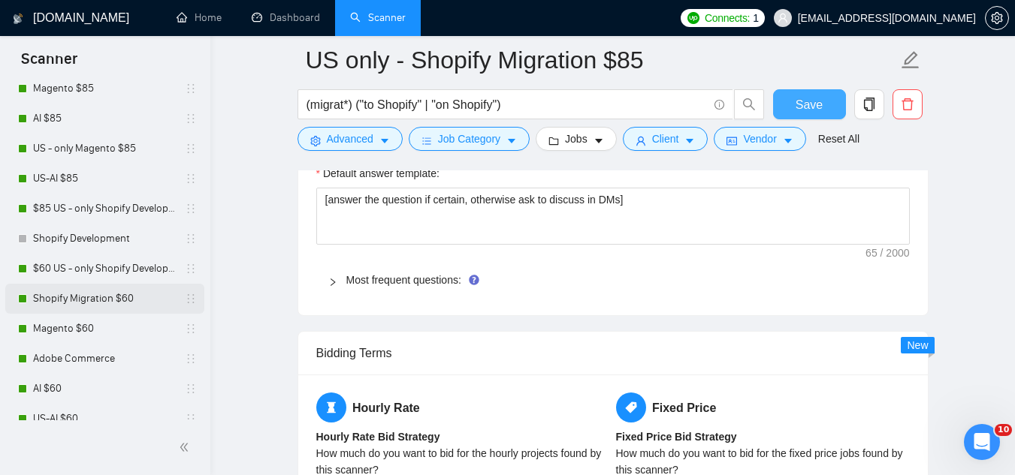
scroll to position [225, 0]
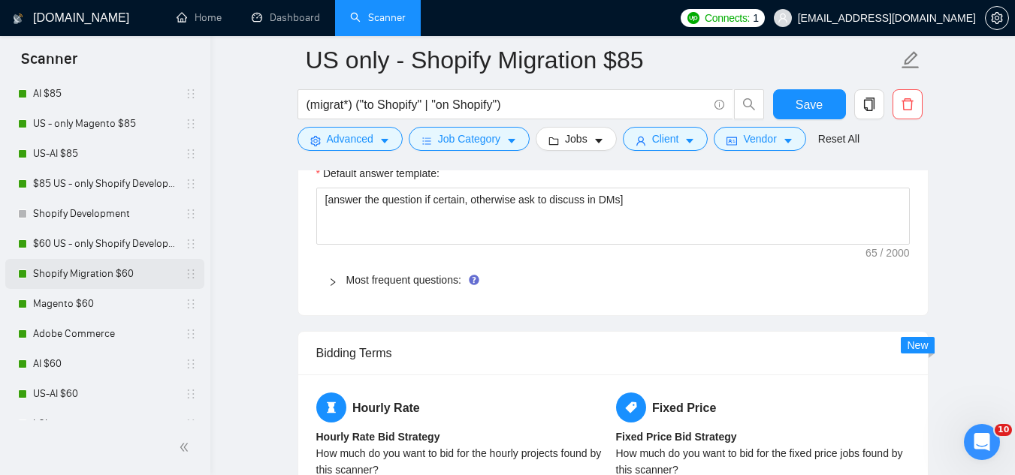
click at [122, 276] on link "Shopify Migration $60" at bounding box center [104, 274] width 143 height 30
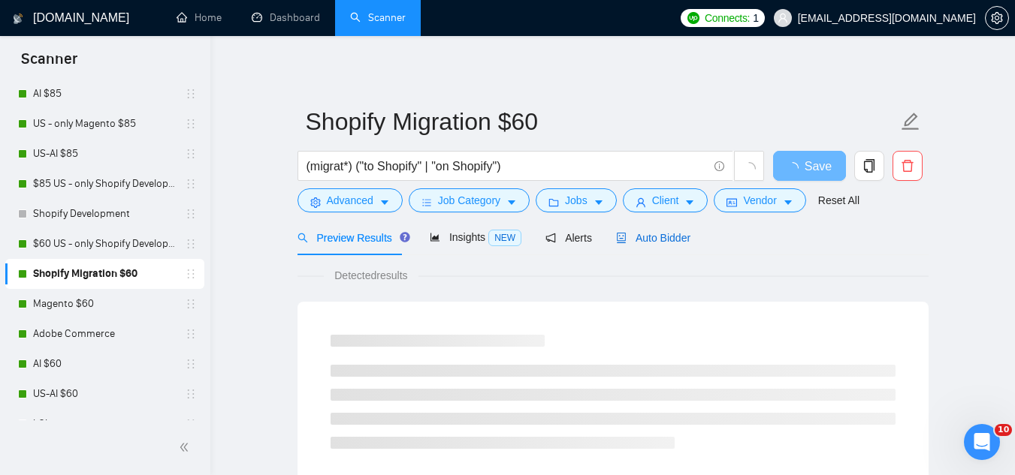
click at [635, 242] on span "Auto Bidder" at bounding box center [653, 238] width 74 height 12
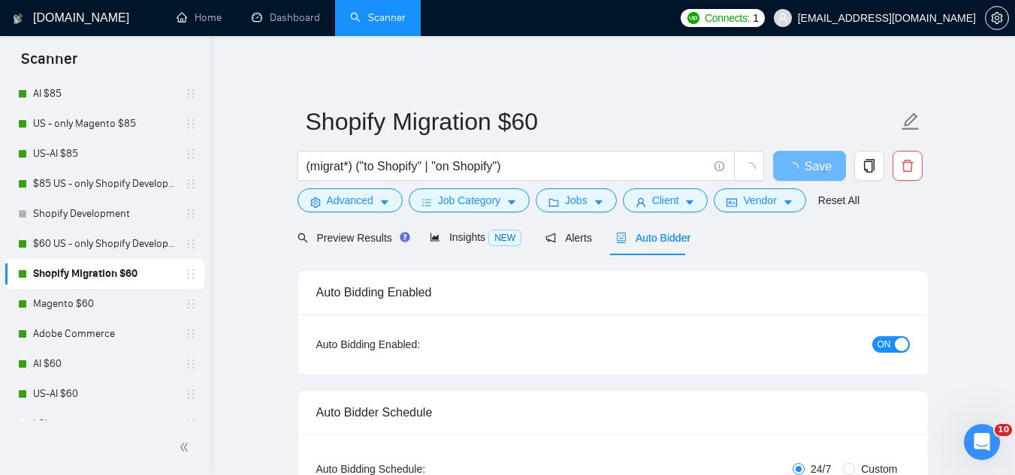
checkbox input "true"
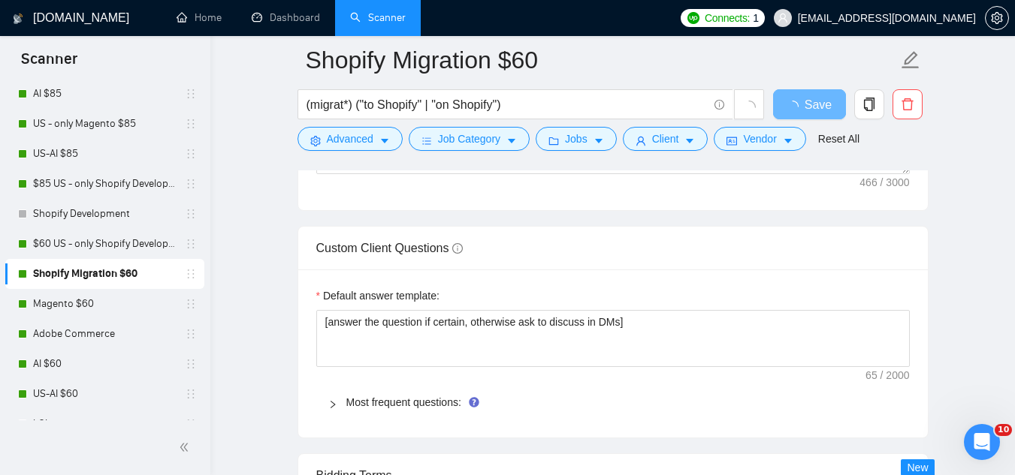
scroll to position [2103, 0]
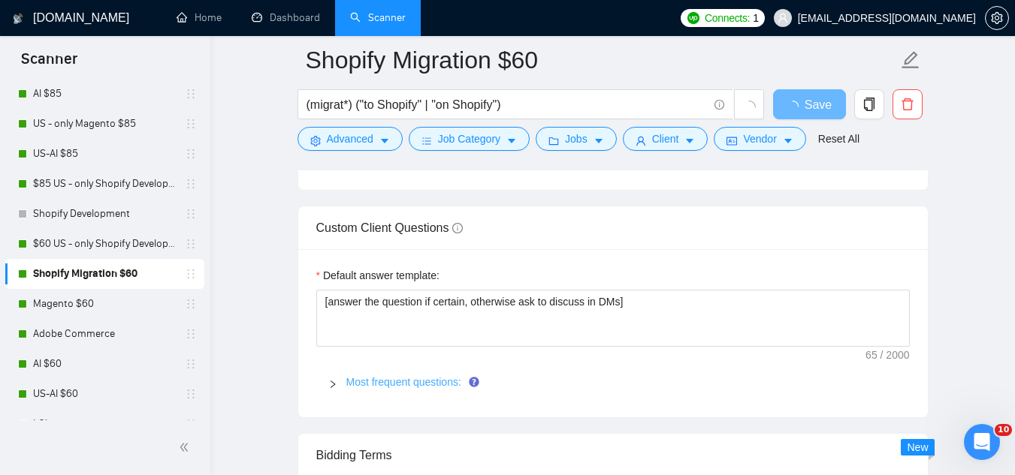
click at [434, 384] on link "Most frequent questions:" at bounding box center [403, 382] width 115 height 12
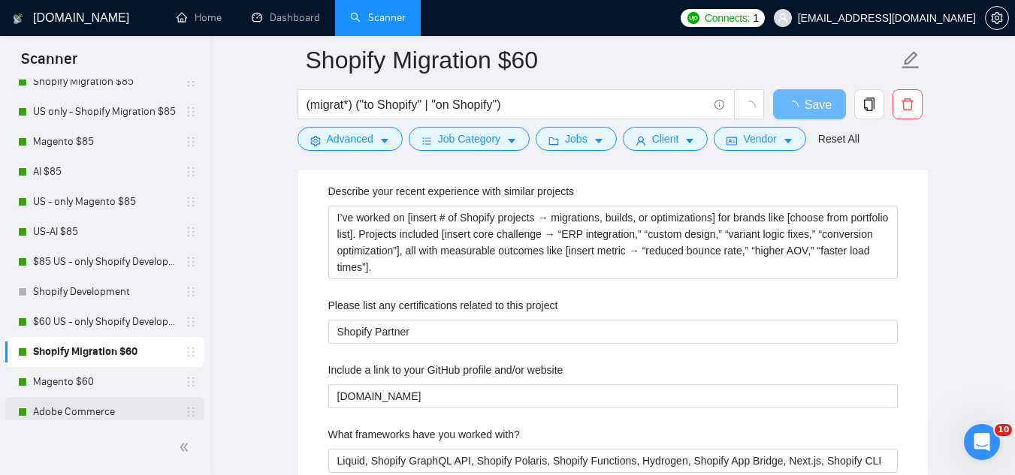
scroll to position [0, 0]
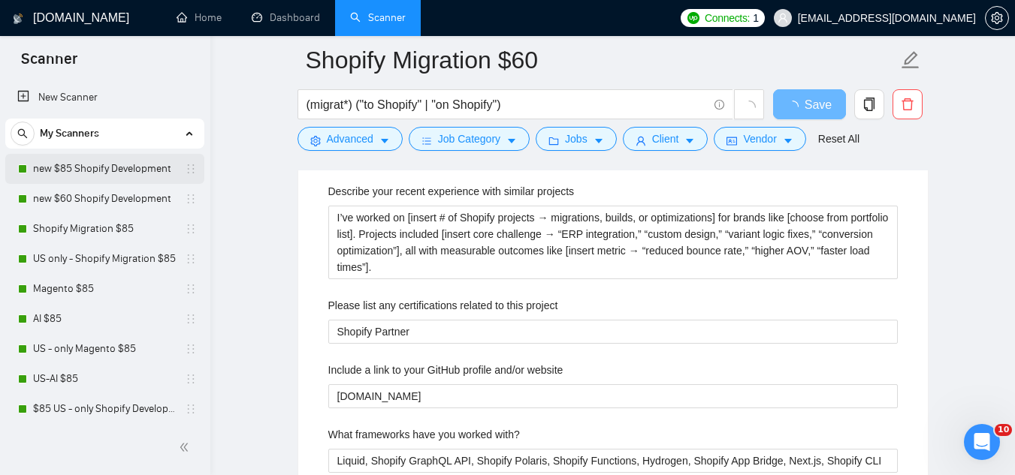
click at [158, 169] on link "new $85 Shopify Development" at bounding box center [104, 169] width 143 height 30
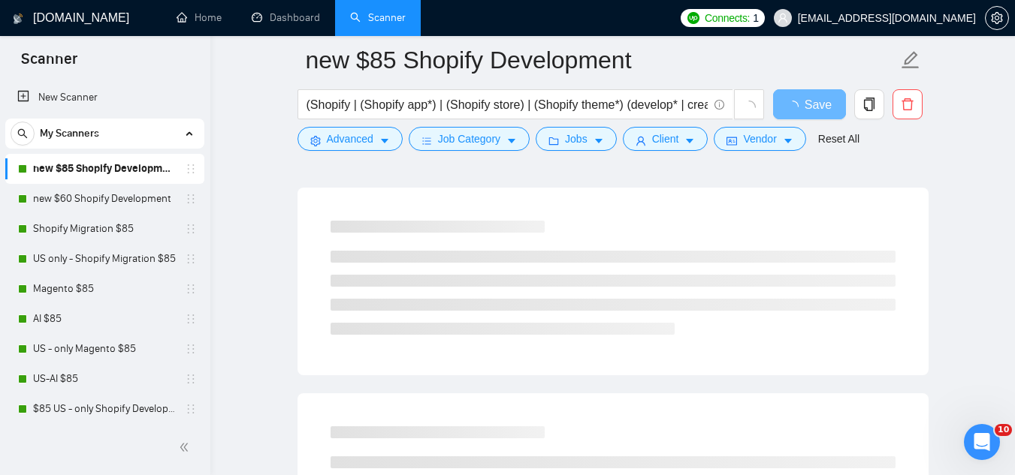
scroll to position [63, 0]
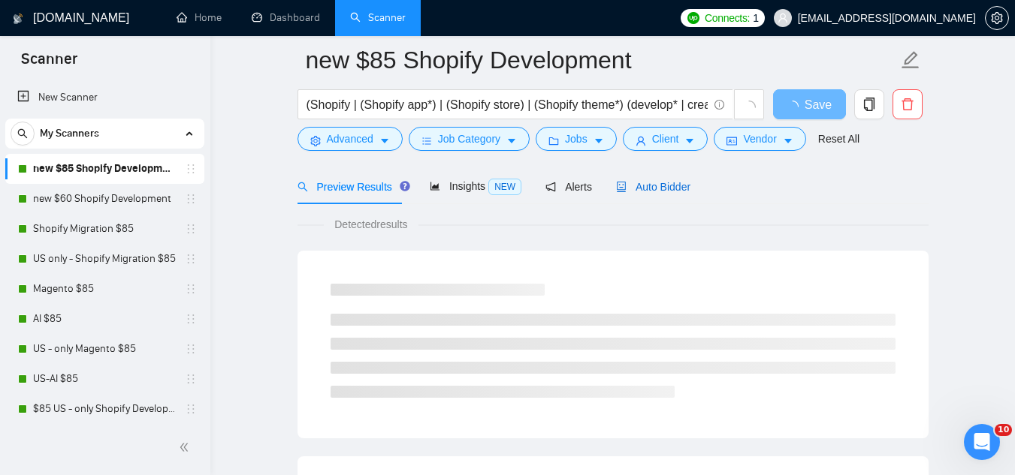
click at [638, 185] on span "Auto Bidder" at bounding box center [653, 187] width 74 height 12
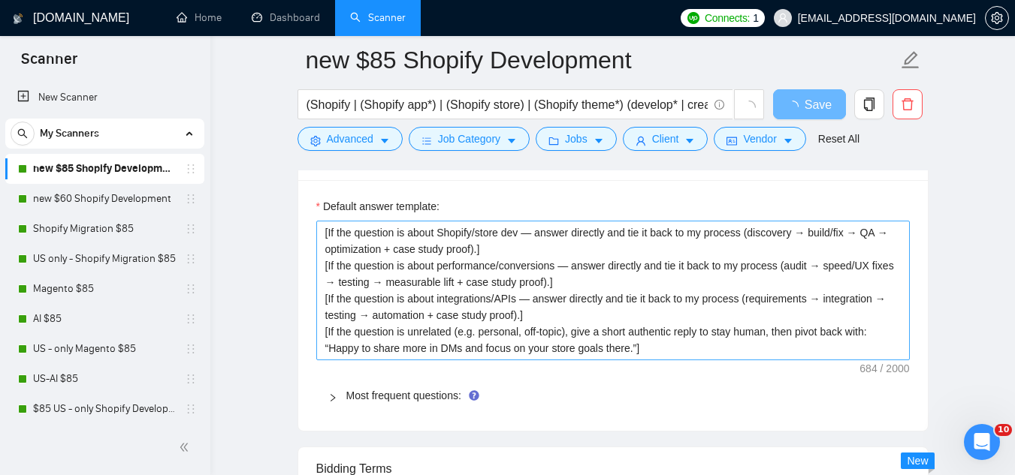
scroll to position [2166, 0]
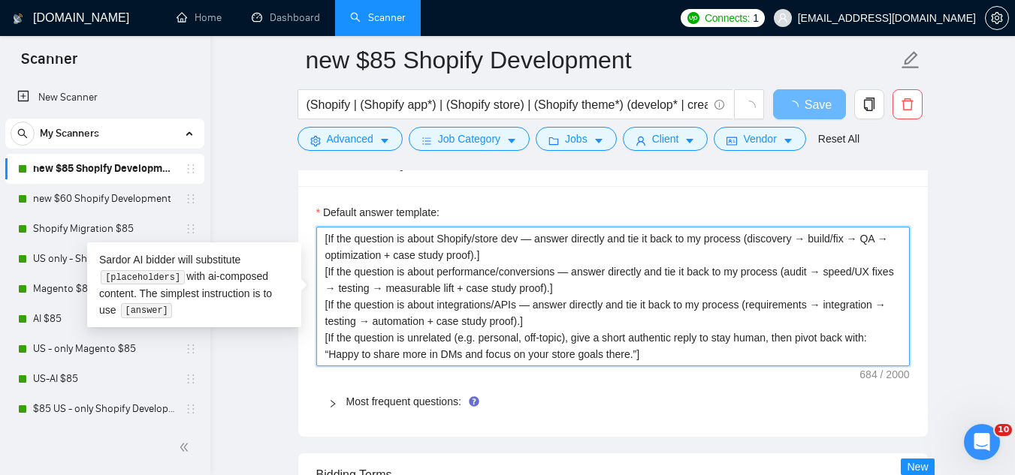
drag, startPoint x: 324, startPoint y: 240, endPoint x: 653, endPoint y: 351, distance: 347.0
click at [653, 351] on textarea "[If the question is about Shopify/store dev — answer directly and tie it back t…" at bounding box center [612, 297] width 593 height 140
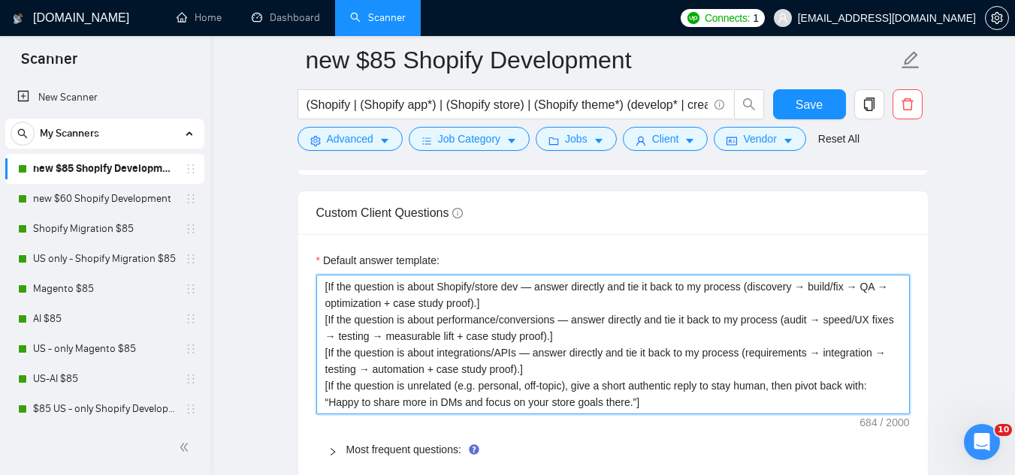
scroll to position [4392, 0]
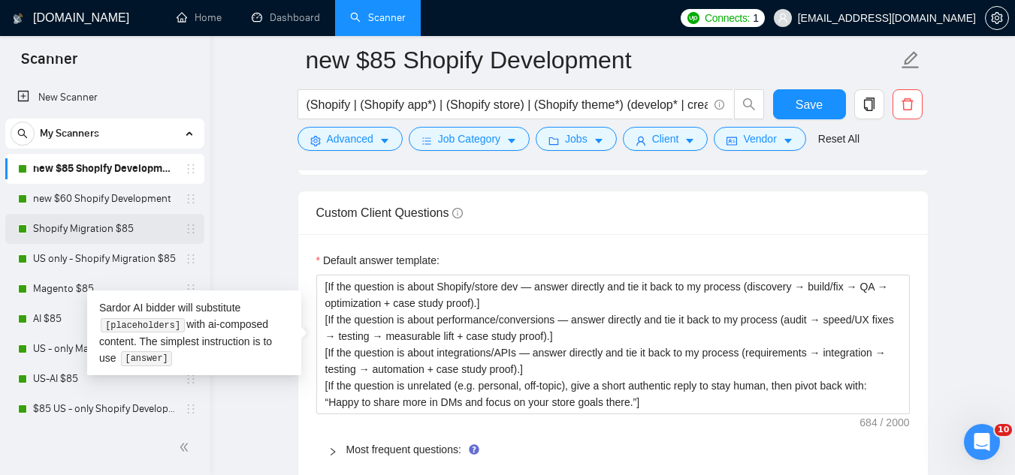
click at [98, 237] on link "Shopify Migration $85" at bounding box center [104, 229] width 143 height 30
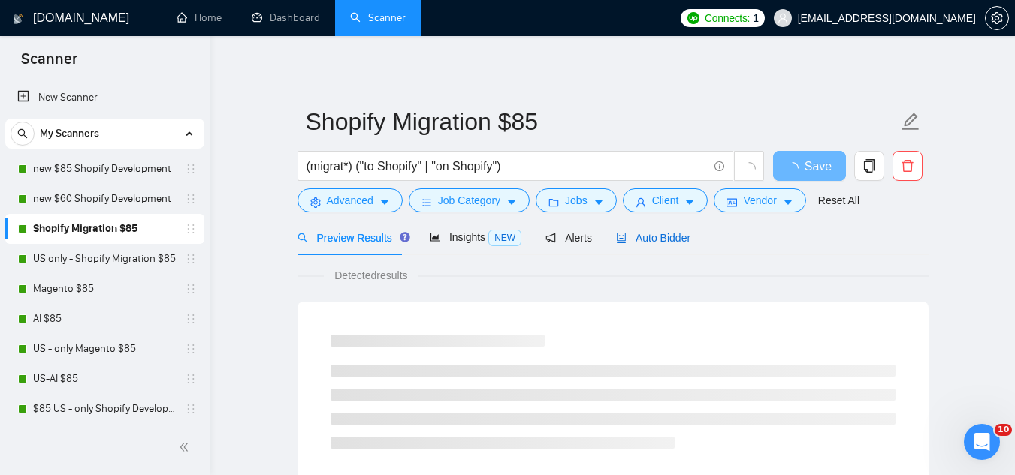
click at [643, 239] on span "Auto Bidder" at bounding box center [653, 238] width 74 height 12
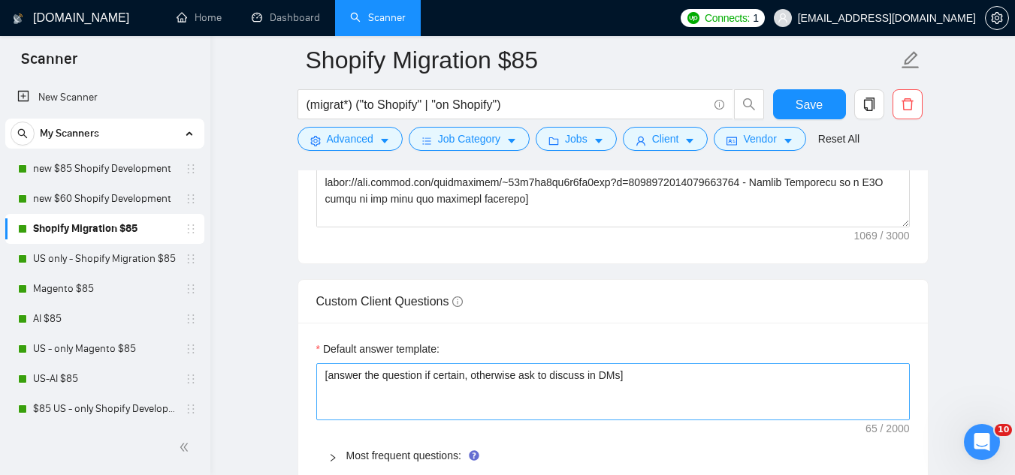
scroll to position [2103, 0]
click at [441, 362] on textarea "[answer the question if certain, otherwise ask to discuss in DMs]" at bounding box center [612, 390] width 593 height 57
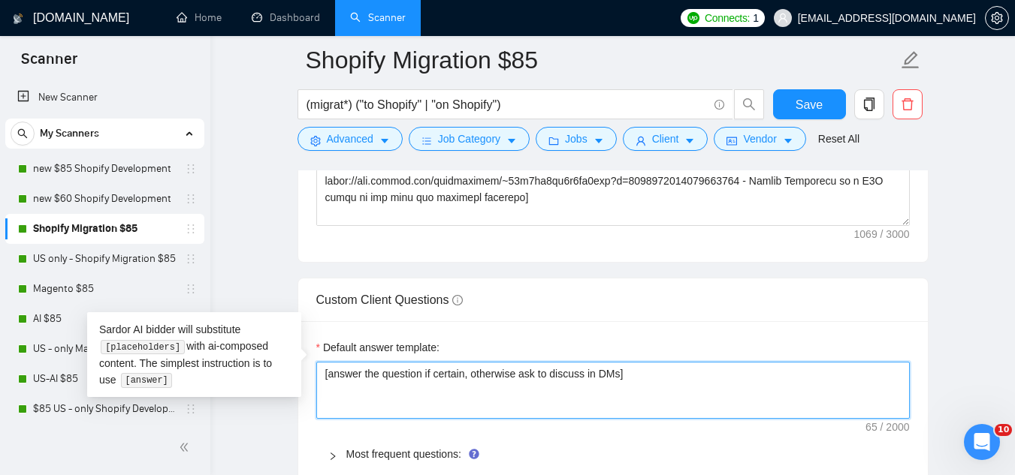
click at [441, 362] on textarea "[answer the question if certain, otherwise ask to discuss in DMs]" at bounding box center [612, 390] width 593 height 57
paste textarea "If the question is about Shopify migration — answer directly and tie it back to…"
type textarea "[If the question is about Shopify migration — answer directly and tie it back t…"
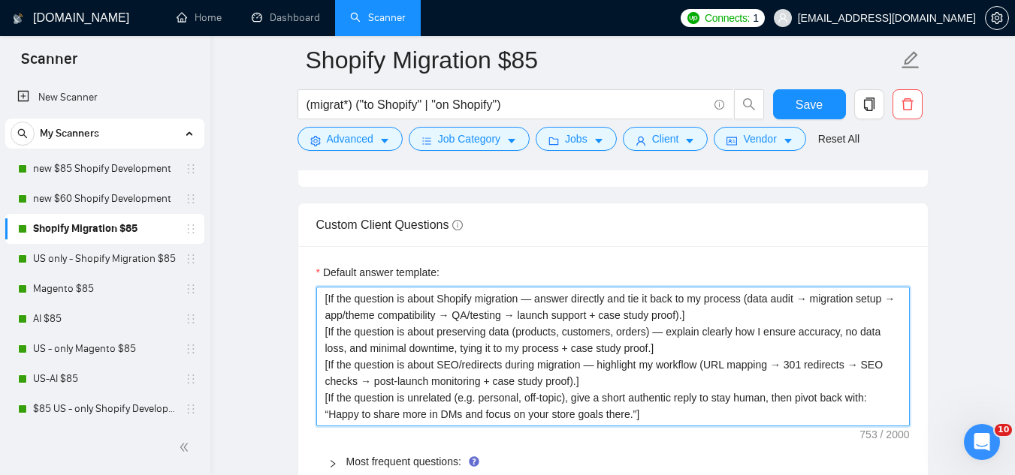
scroll to position [4334, 0]
type textarea "[If the question is about Shopify migration — answer directly and tie it back t…"
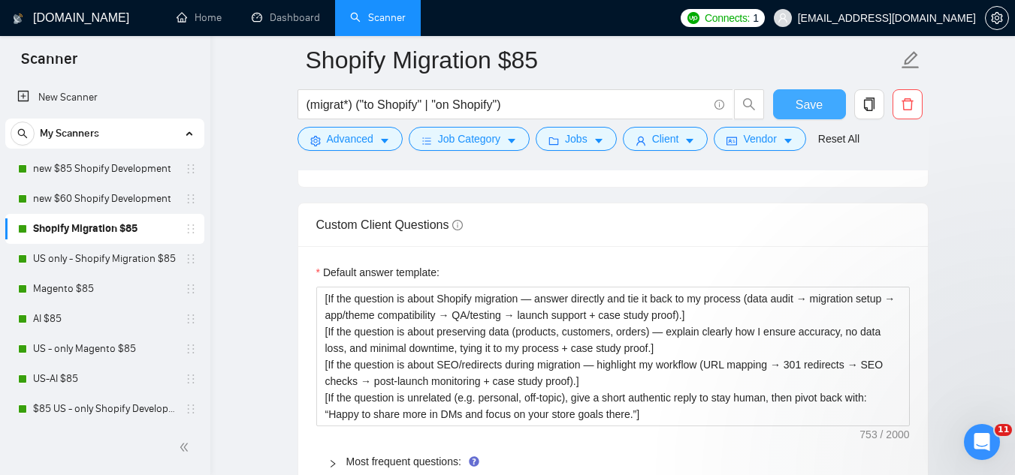
scroll to position [4382, 0]
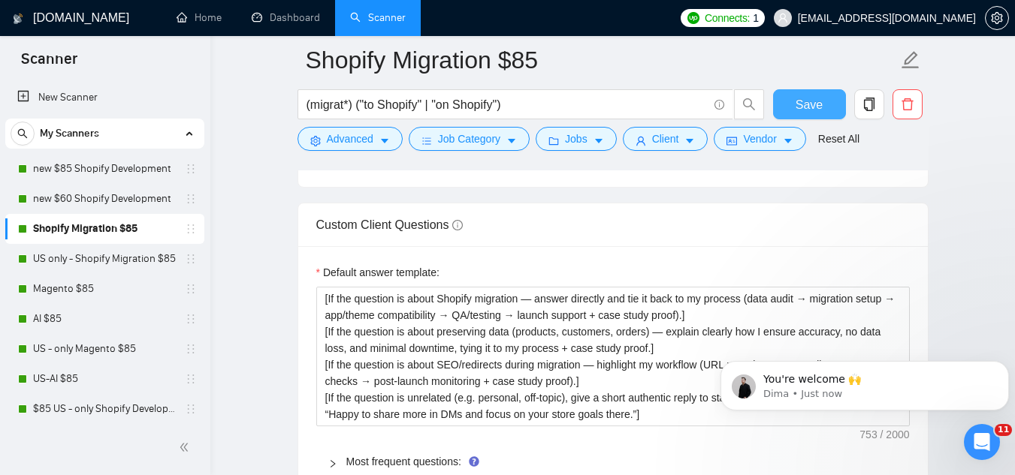
click at [831, 110] on button "Save" at bounding box center [809, 104] width 73 height 30
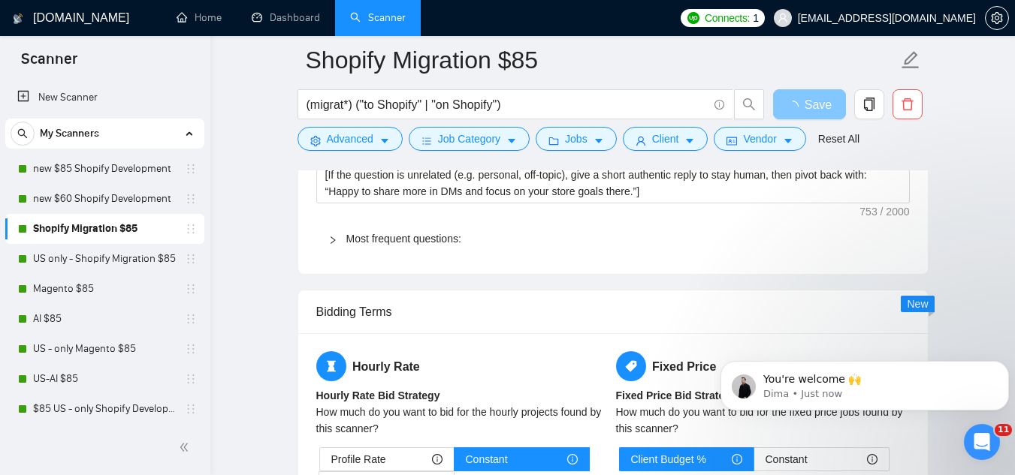
scroll to position [4379, 0]
click at [145, 269] on link "US only - Shopify Migration $85" at bounding box center [104, 259] width 143 height 30
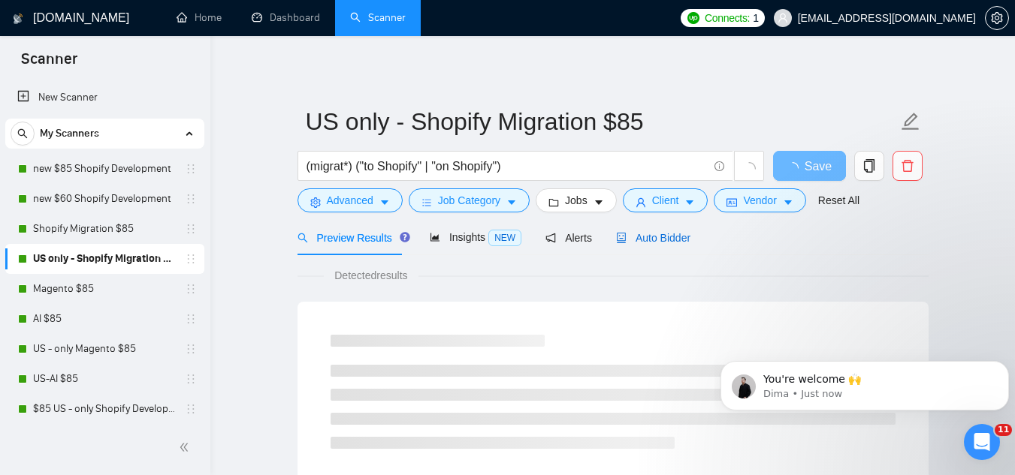
click at [649, 233] on span "Auto Bidder" at bounding box center [653, 238] width 74 height 12
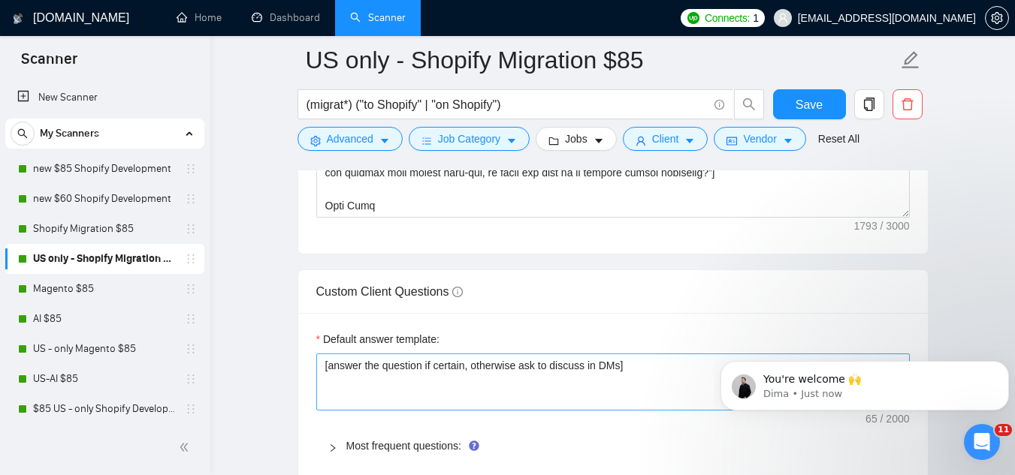
scroll to position [2103, 0]
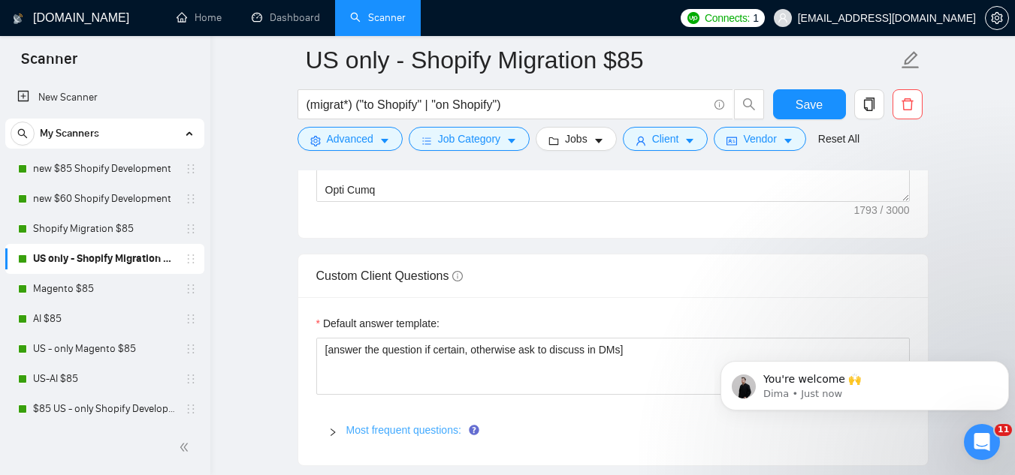
click at [406, 426] on link "Most frequent questions:" at bounding box center [403, 430] width 115 height 12
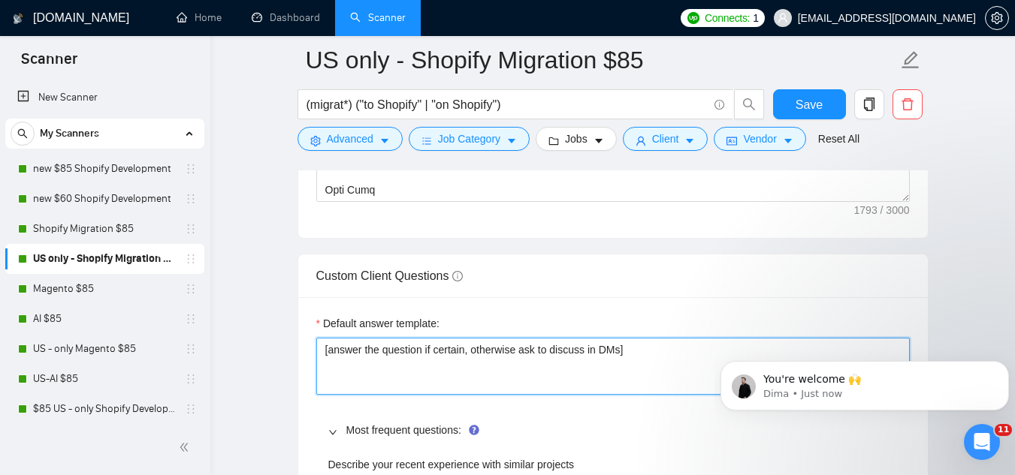
click at [367, 346] on textarea "[answer the question if certain, otherwise ask to discuss in DMs]" at bounding box center [612, 366] width 593 height 57
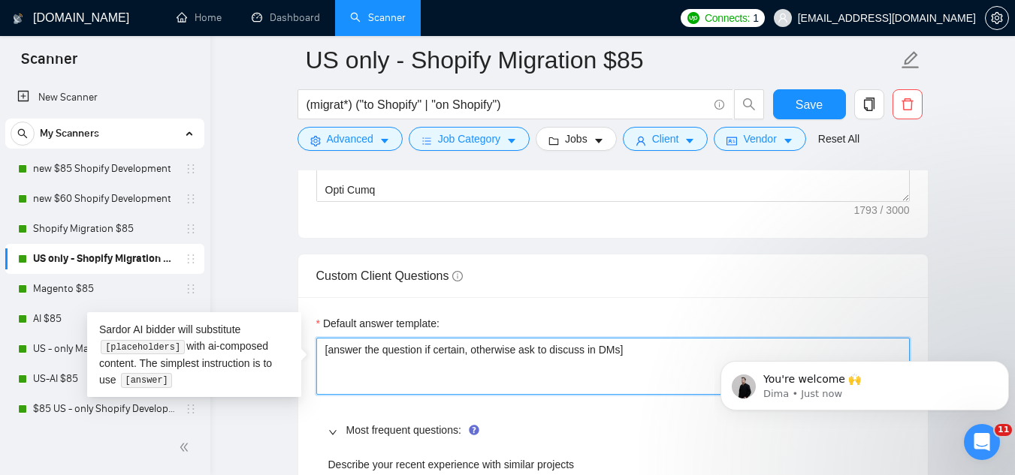
click at [367, 346] on textarea "[answer the question if certain, otherwise ask to discuss in DMs]" at bounding box center [612, 366] width 593 height 57
paste textarea "If the question is about Shopify migration — answer directly and tie it back to…"
type textarea "[If the question is about Shopify migration — answer directly and tie it back t…"
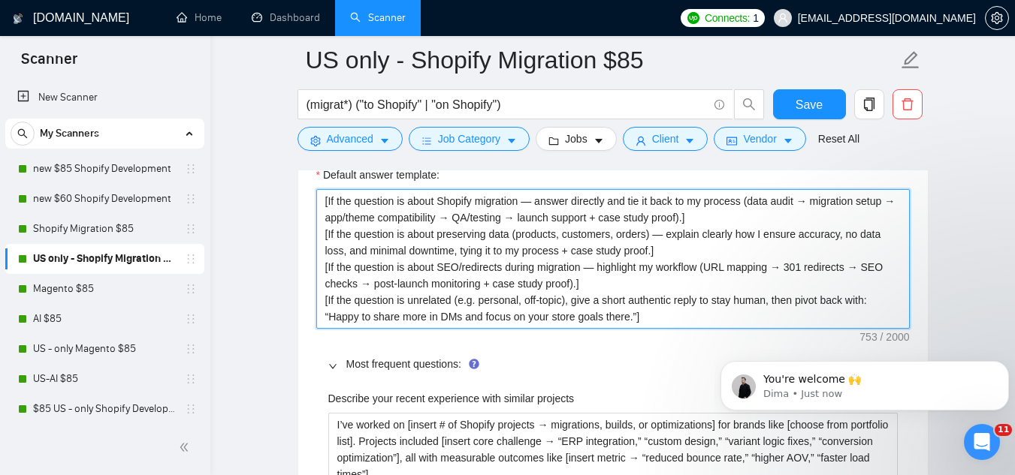
scroll to position [2253, 0]
type textarea "[If the question is about Shopify migration — answer directly and tie it back t…"
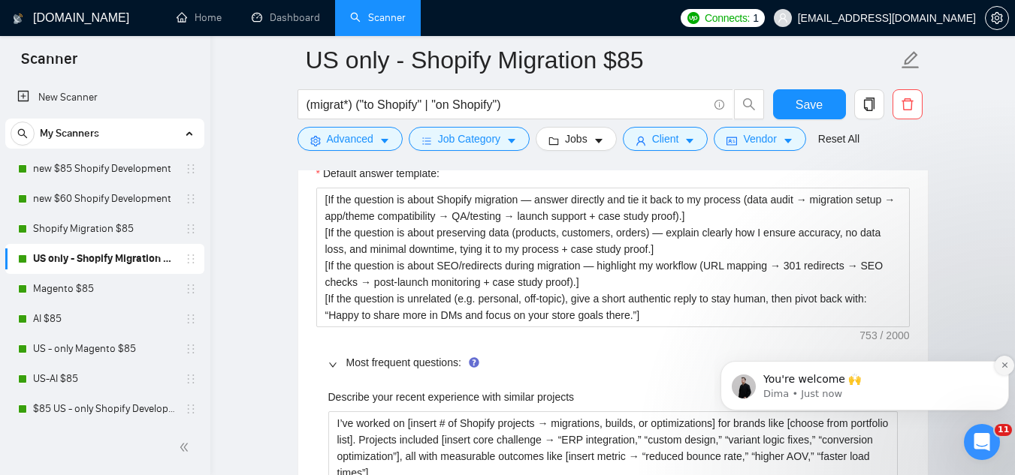
click at [997, 366] on button "Dismiss notification" at bounding box center [1004, 366] width 20 height 20
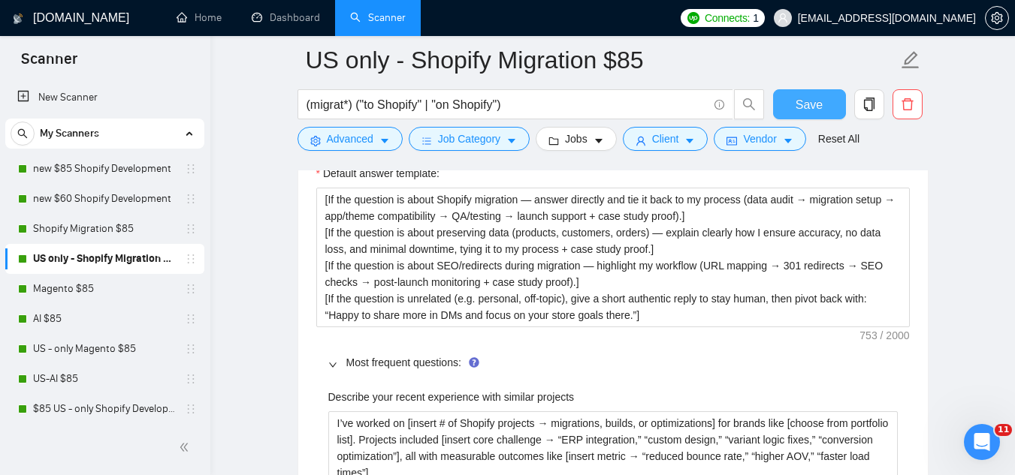
click at [821, 110] on span "Save" at bounding box center [808, 104] width 27 height 19
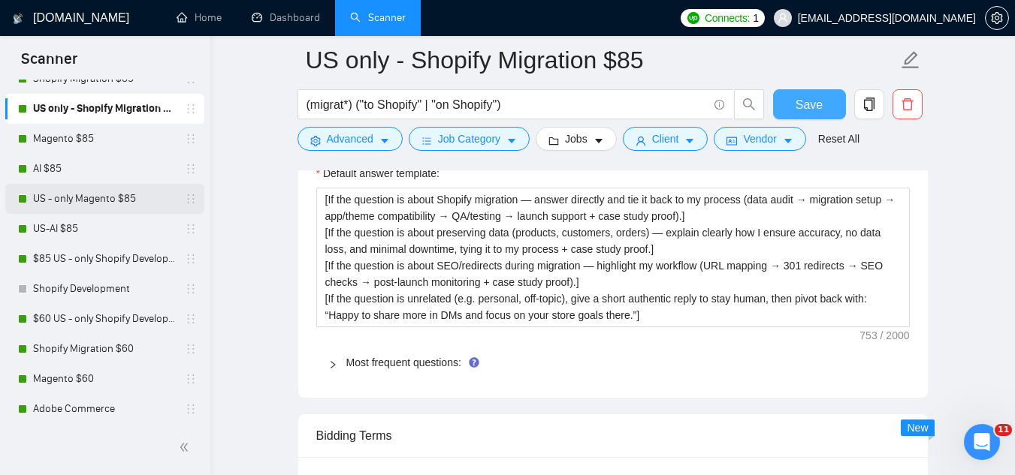
scroll to position [225, 0]
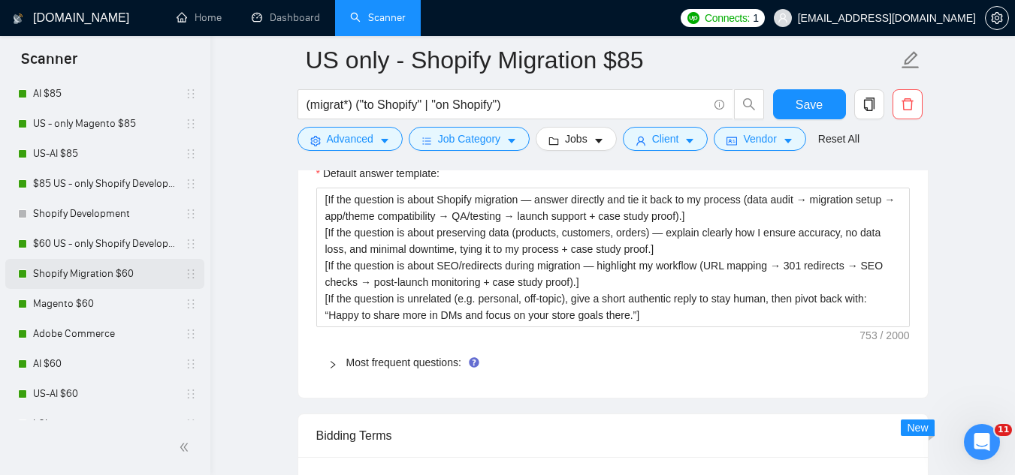
click at [116, 273] on link "Shopify Migration $60" at bounding box center [104, 274] width 143 height 30
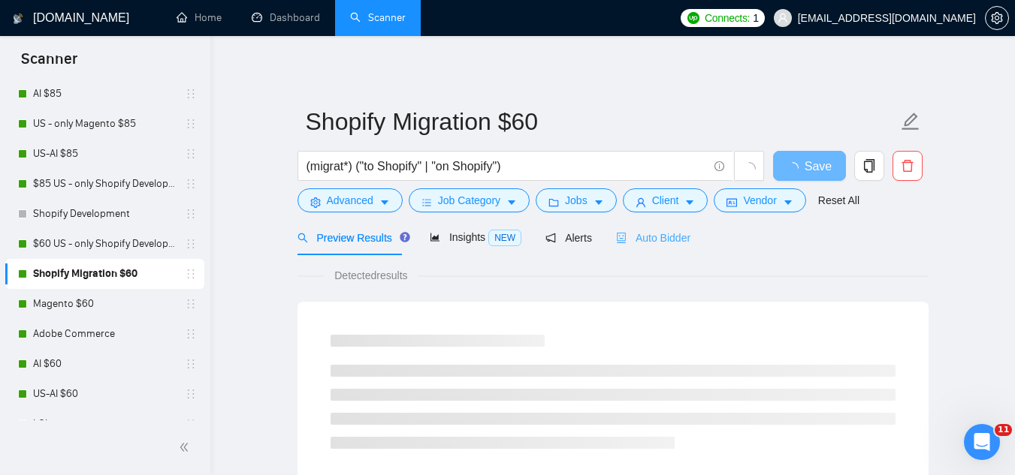
click at [642, 228] on div "Auto Bidder" at bounding box center [653, 237] width 74 height 35
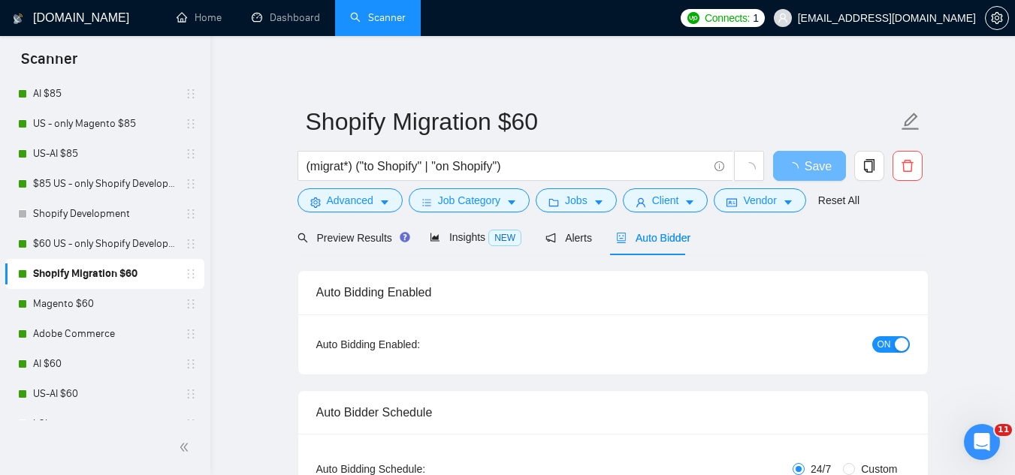
checkbox input "true"
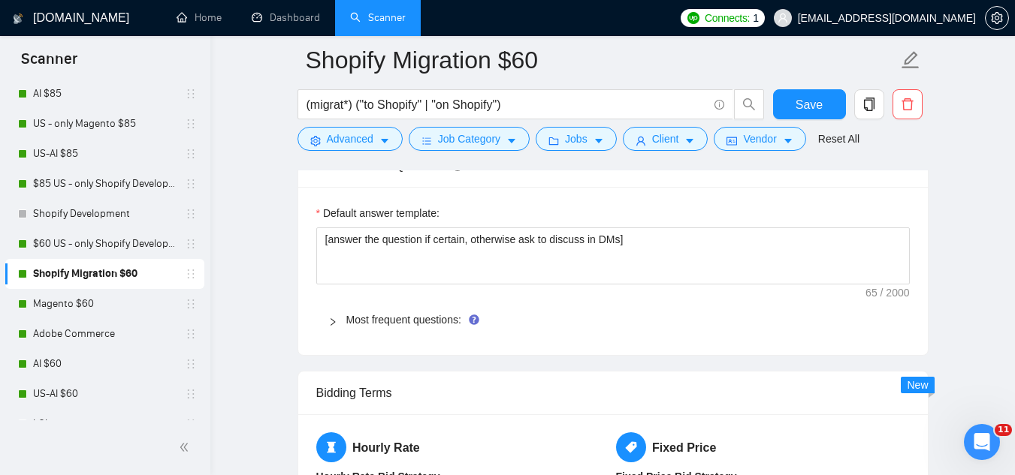
scroll to position [2328, 0]
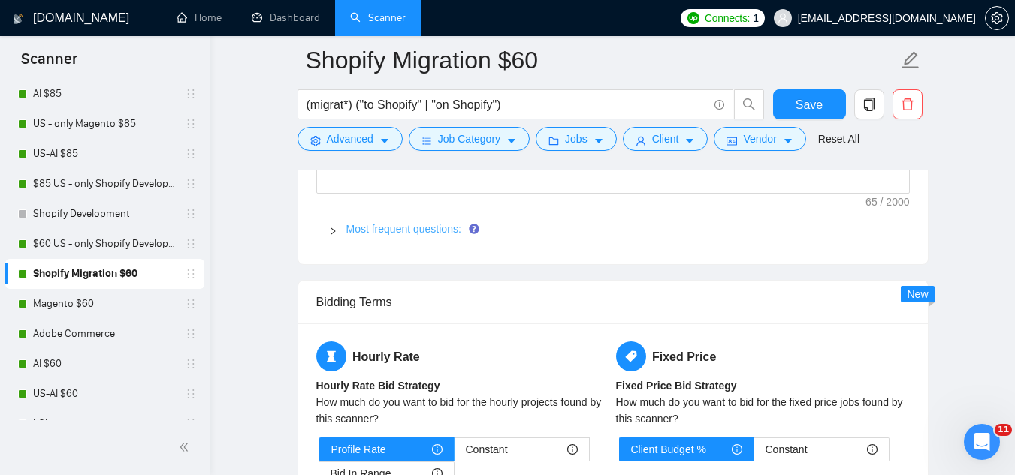
click at [413, 223] on link "Most frequent questions:" at bounding box center [403, 229] width 115 height 12
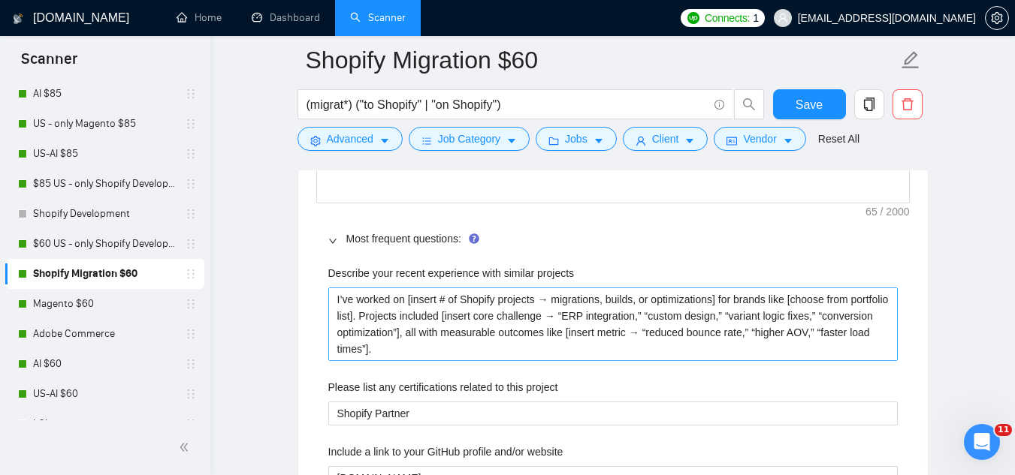
scroll to position [2178, 0]
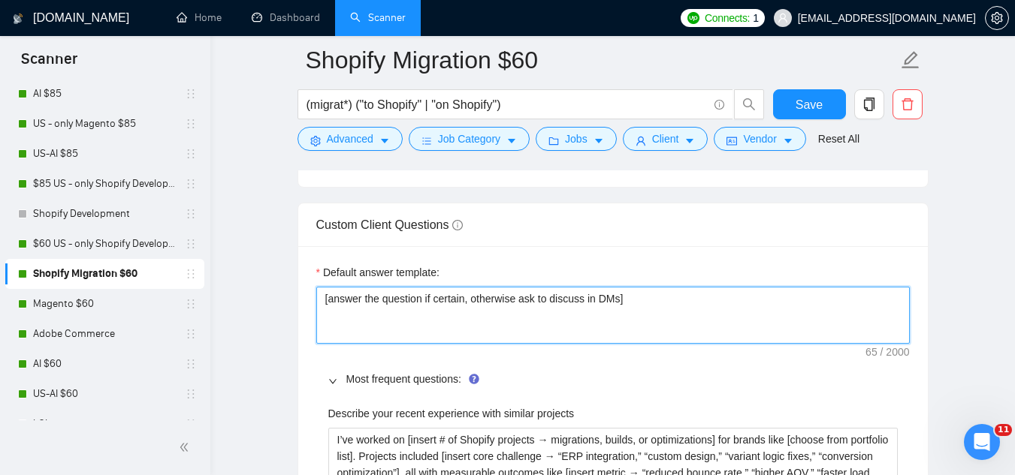
click at [380, 287] on textarea "[answer the question if certain, otherwise ask to discuss in DMs]" at bounding box center [612, 315] width 593 height 57
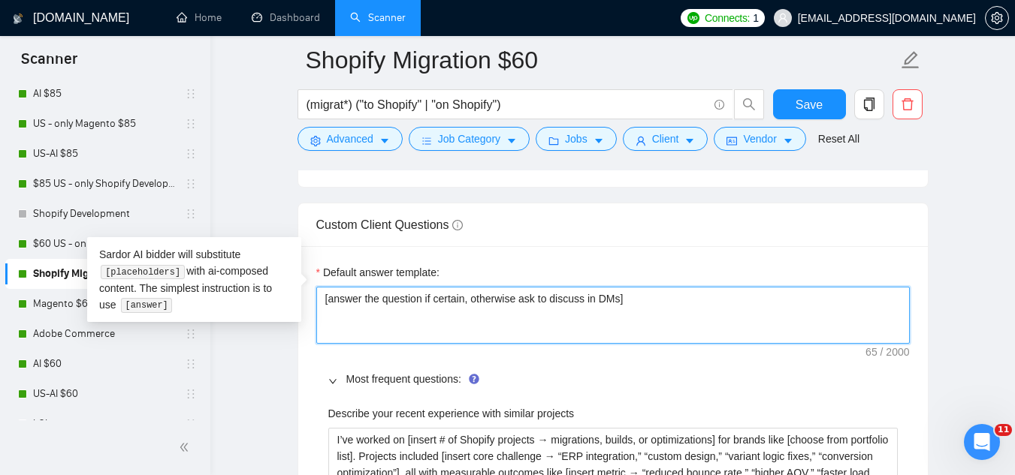
click at [380, 287] on textarea "[answer the question if certain, otherwise ask to discuss in DMs]" at bounding box center [612, 315] width 593 height 57
paste textarea "If the question is about Shopify migration — answer directly and tie it back to…"
type textarea "[If the question is about Shopify migration — answer directly and tie it back t…"
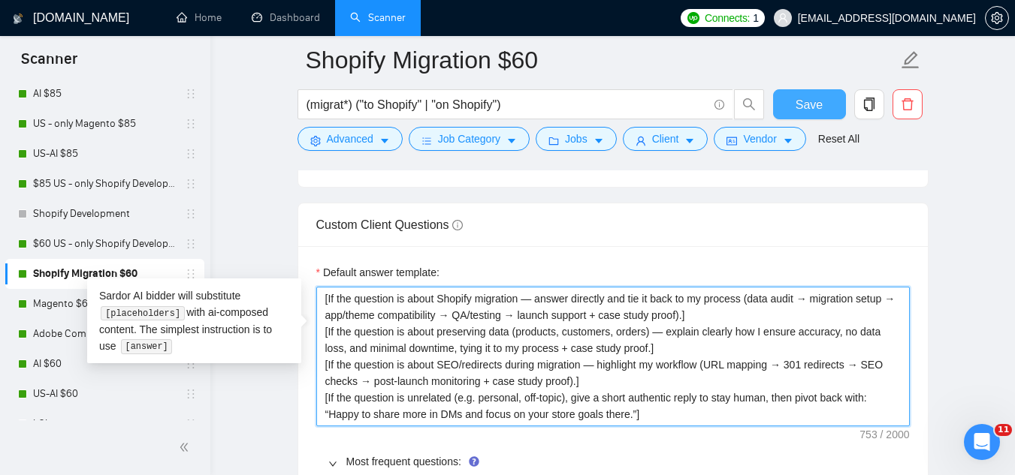
type textarea "[If the question is about Shopify migration — answer directly and tie it back t…"
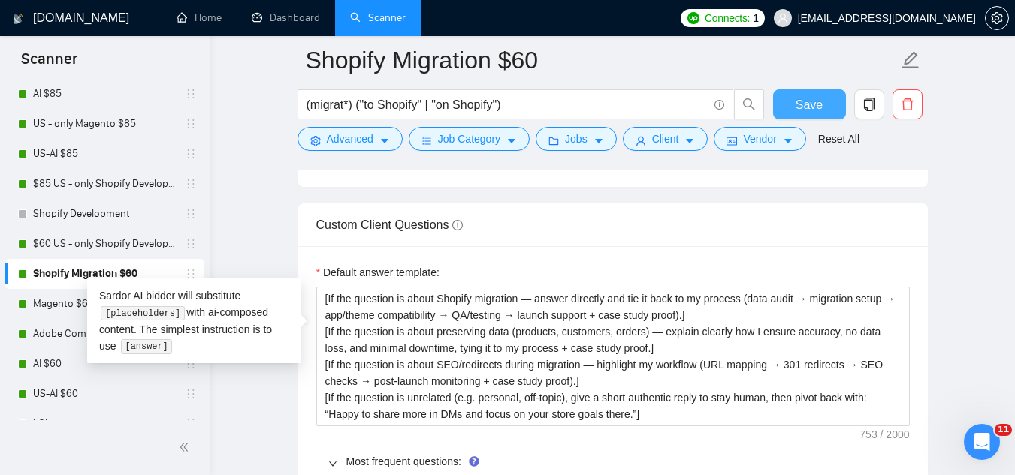
click at [810, 110] on span "Save" at bounding box center [808, 104] width 27 height 19
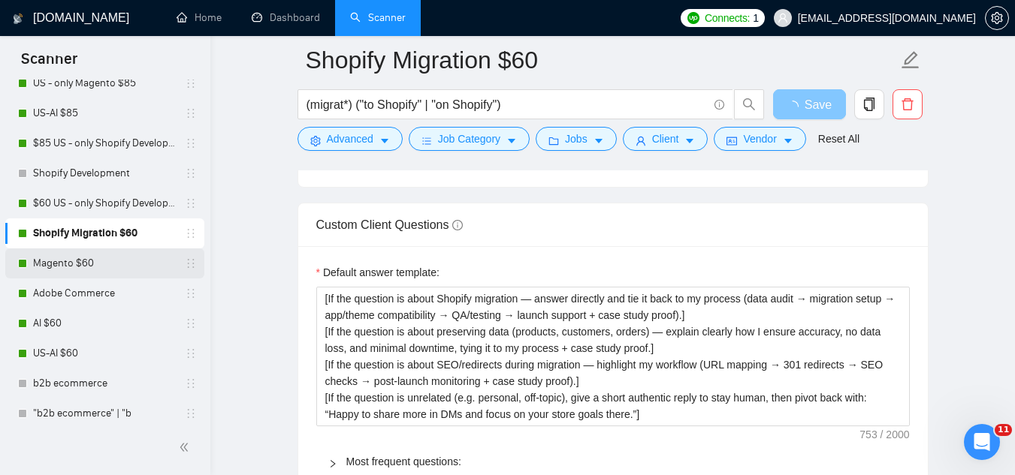
scroll to position [300, 0]
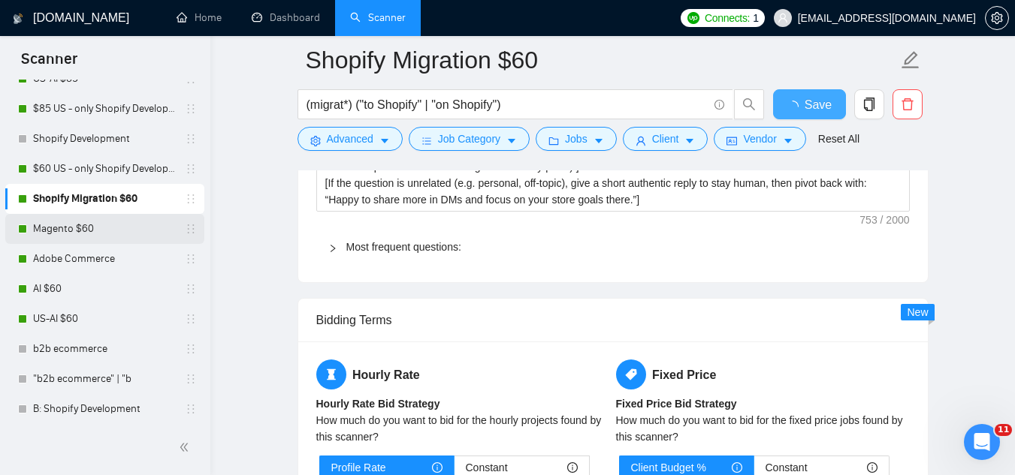
checkbox input "true"
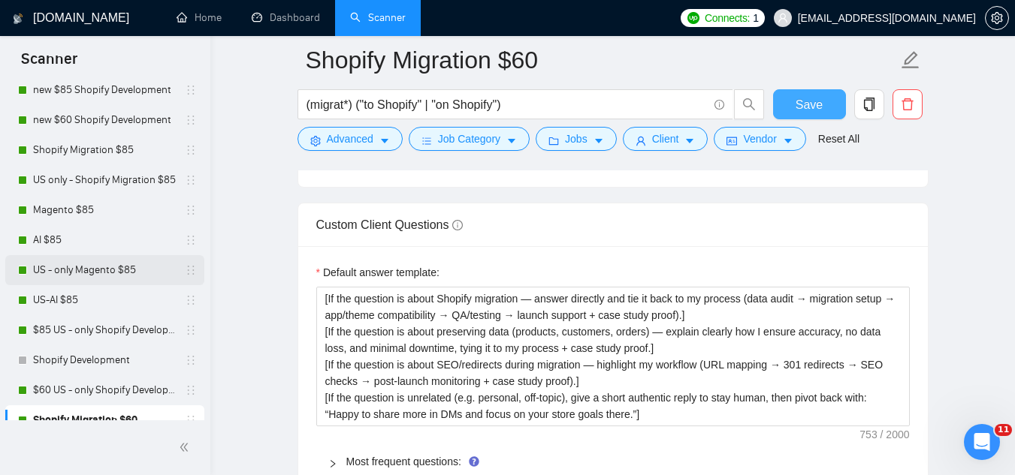
scroll to position [4, 0]
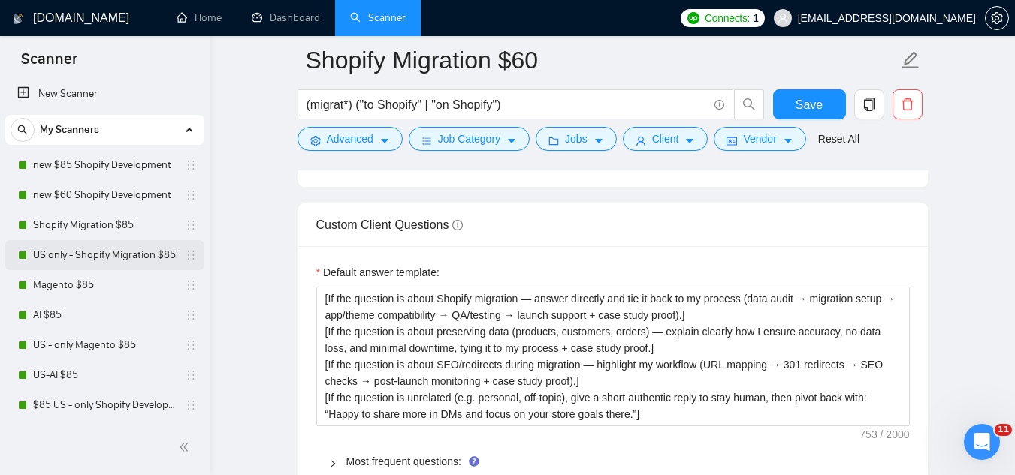
click at [124, 258] on link "US only - Shopify Migration $85" at bounding box center [104, 255] width 143 height 30
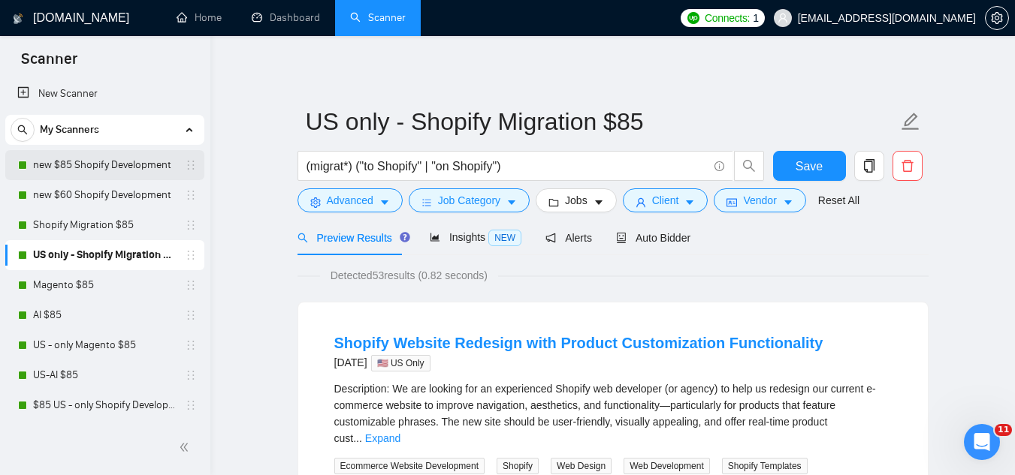
click at [142, 167] on link "new $85 Shopify Development" at bounding box center [104, 165] width 143 height 30
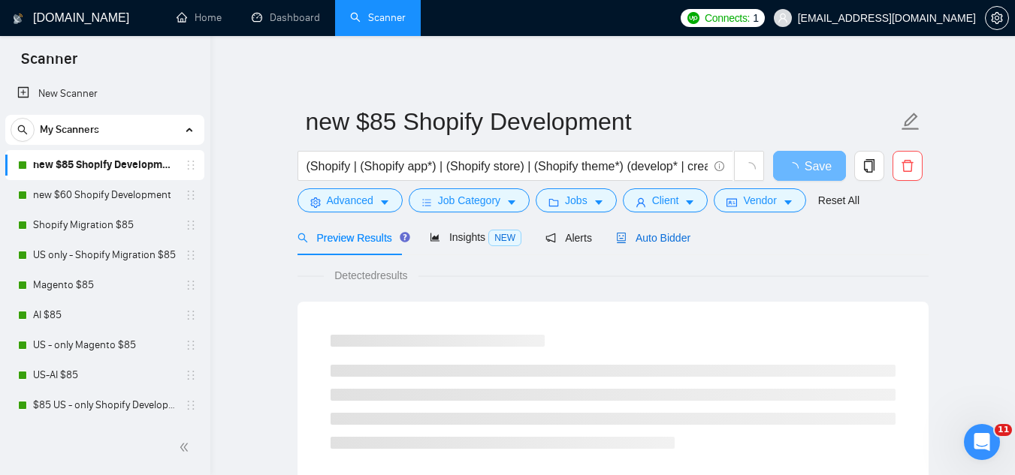
click at [645, 240] on span "Auto Bidder" at bounding box center [653, 238] width 74 height 12
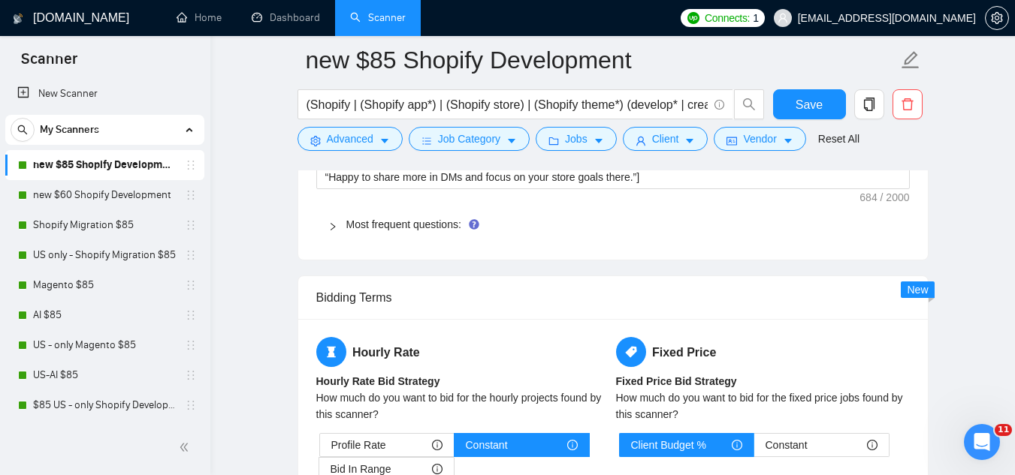
scroll to position [2403, 0]
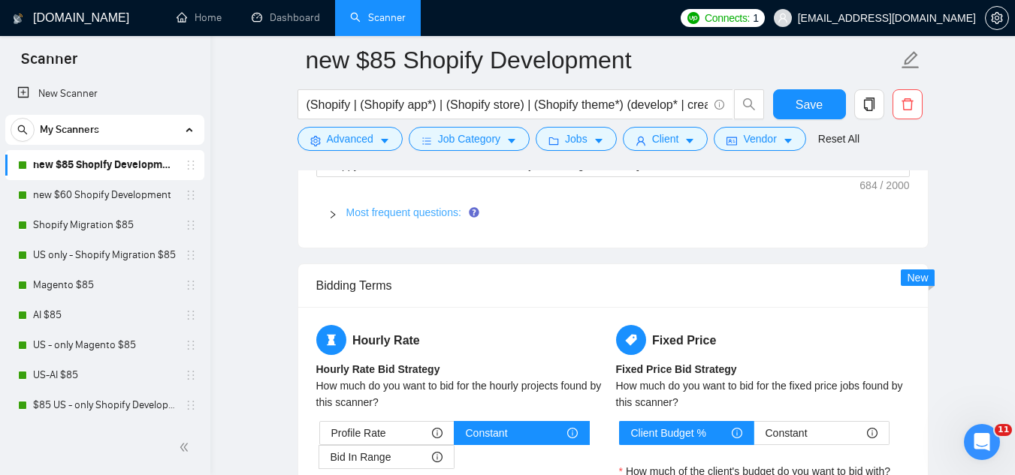
click at [412, 211] on link "Most frequent questions:" at bounding box center [403, 213] width 115 height 12
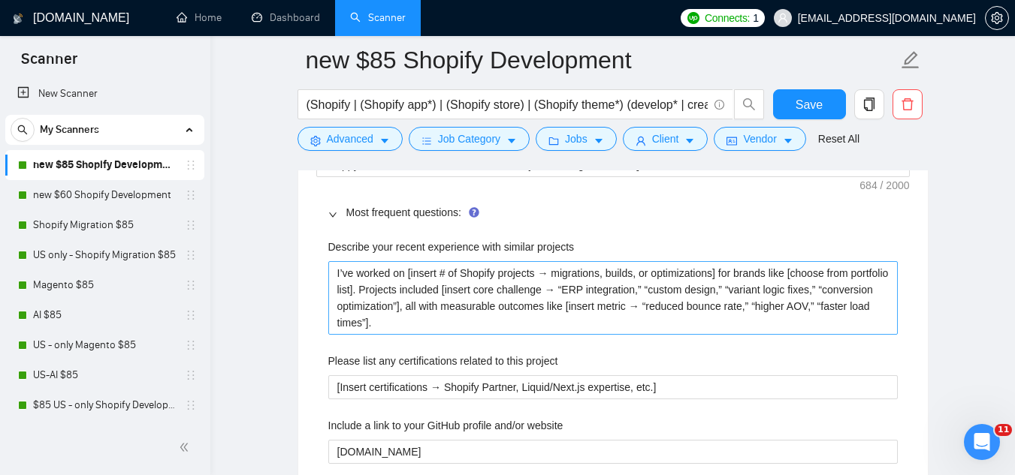
scroll to position [2479, 0]
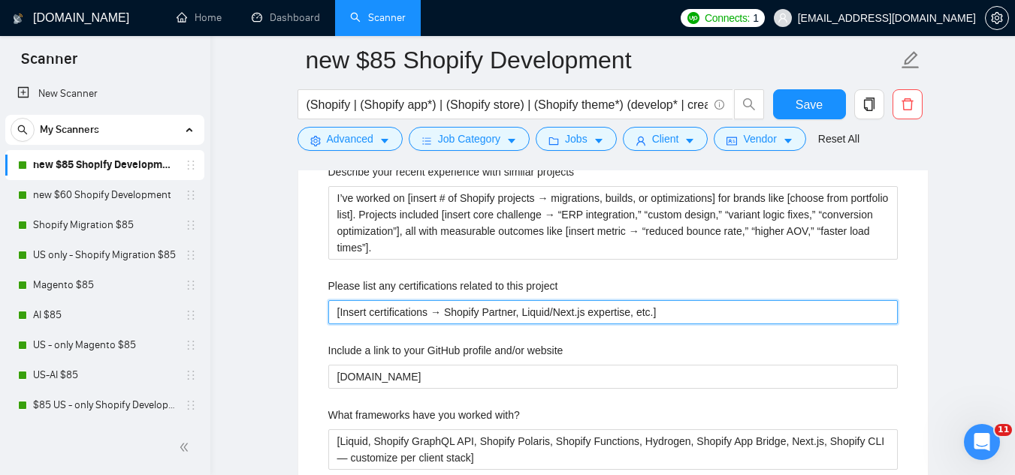
click at [424, 317] on project "[Insert certifications → Shopify Partner, Liquid/Next.js expertise, etc.]" at bounding box center [612, 312] width 569 height 24
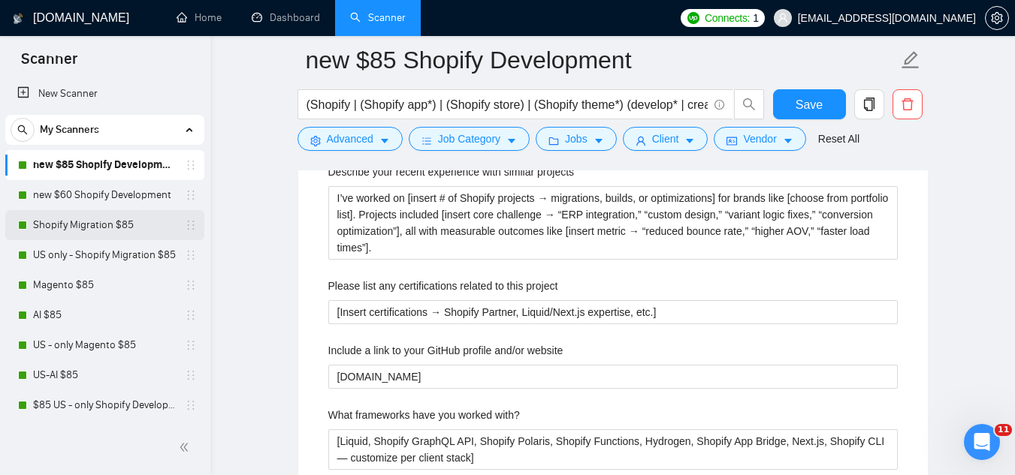
click at [122, 235] on link "Shopify Migration $85" at bounding box center [104, 225] width 143 height 30
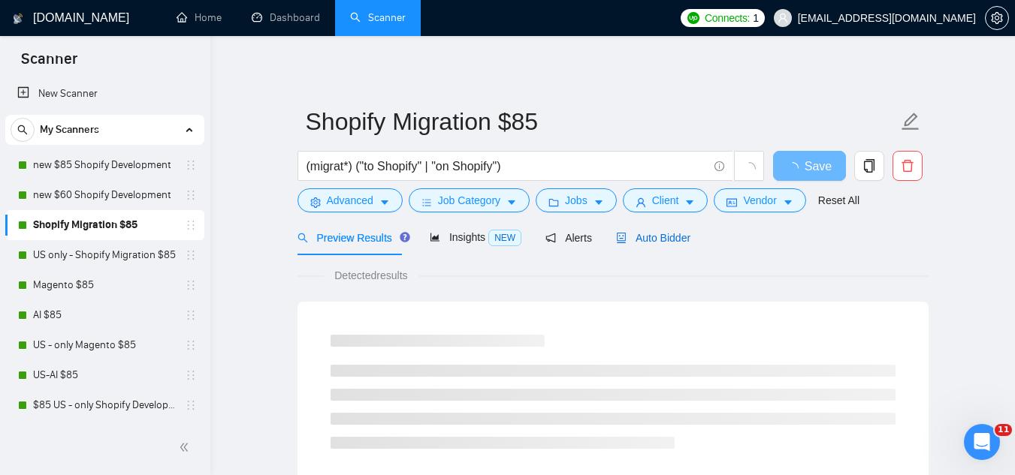
click at [662, 236] on span "Auto Bidder" at bounding box center [653, 238] width 74 height 12
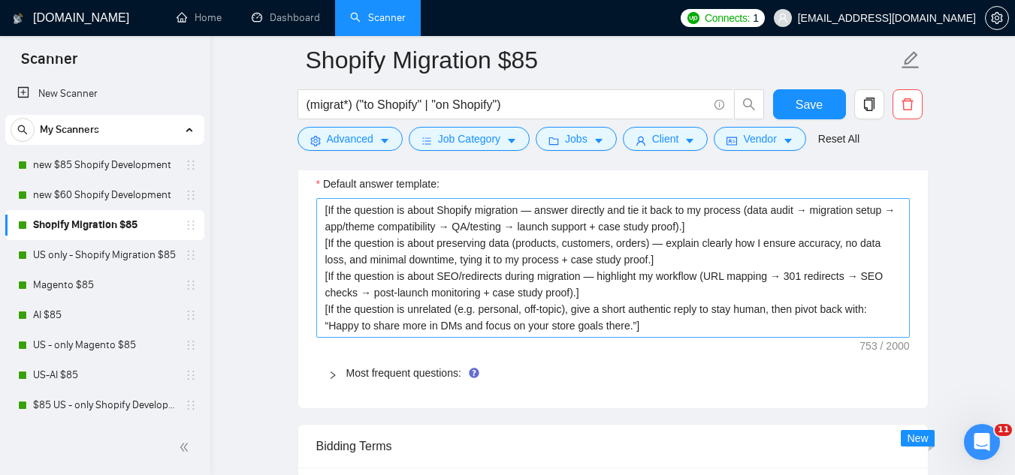
scroll to position [2403, 0]
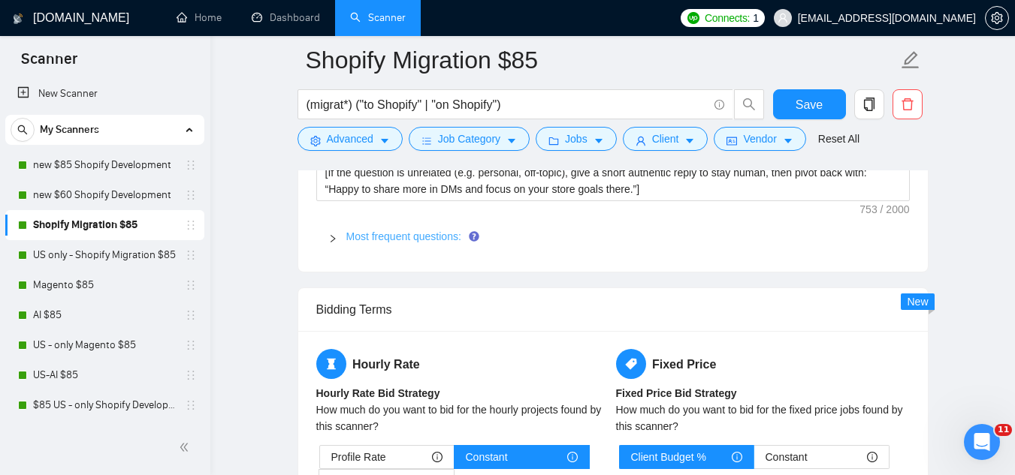
click at [433, 231] on link "Most frequent questions:" at bounding box center [403, 237] width 115 height 12
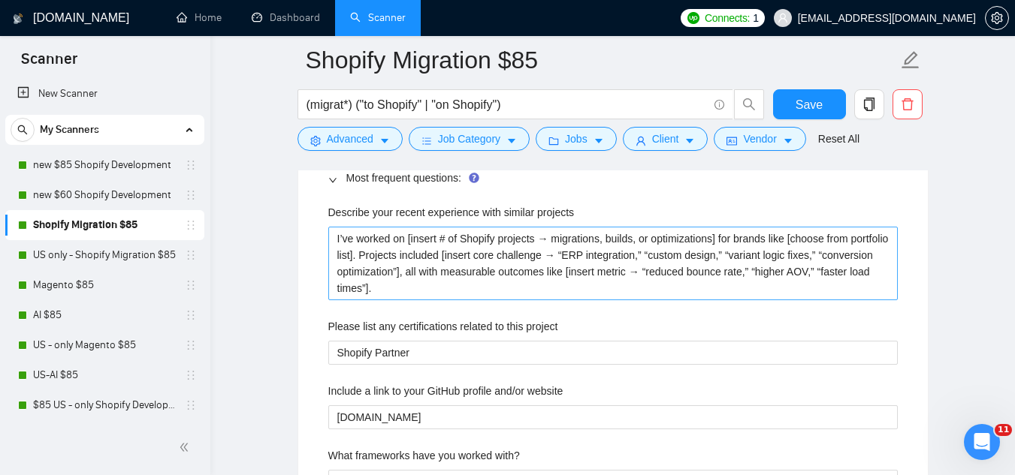
scroll to position [2554, 0]
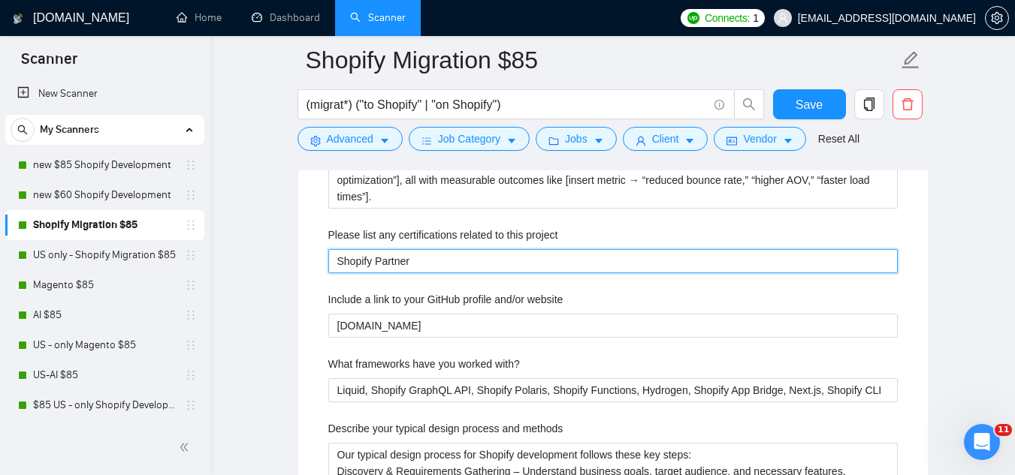
click at [452, 249] on project "Shopify Partner" at bounding box center [612, 261] width 569 height 24
paste project "[Insert certifications → Shopify Partner, Liquid/Next.js expertise, etc.]"
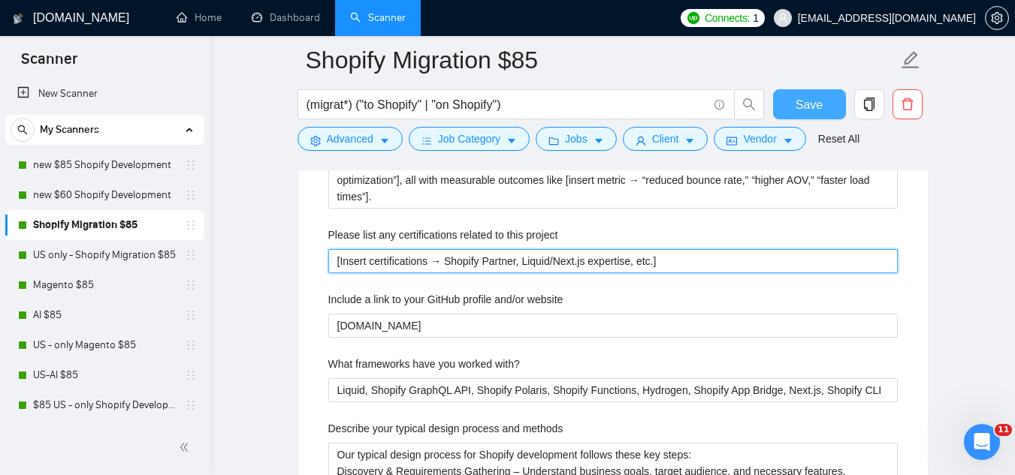
type project "[Insert certifications → Shopify Partner, Liquid/Next.js expertise, etc.]"
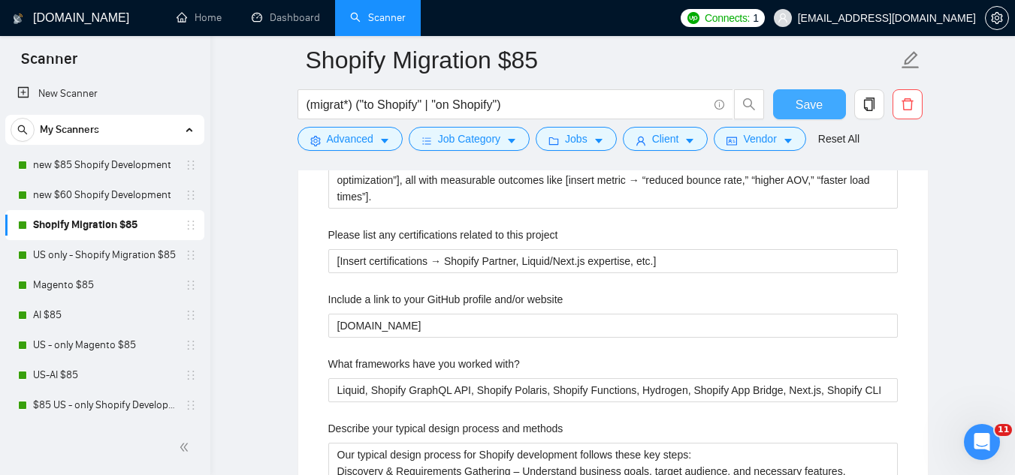
click at [793, 116] on button "Save" at bounding box center [809, 104] width 73 height 30
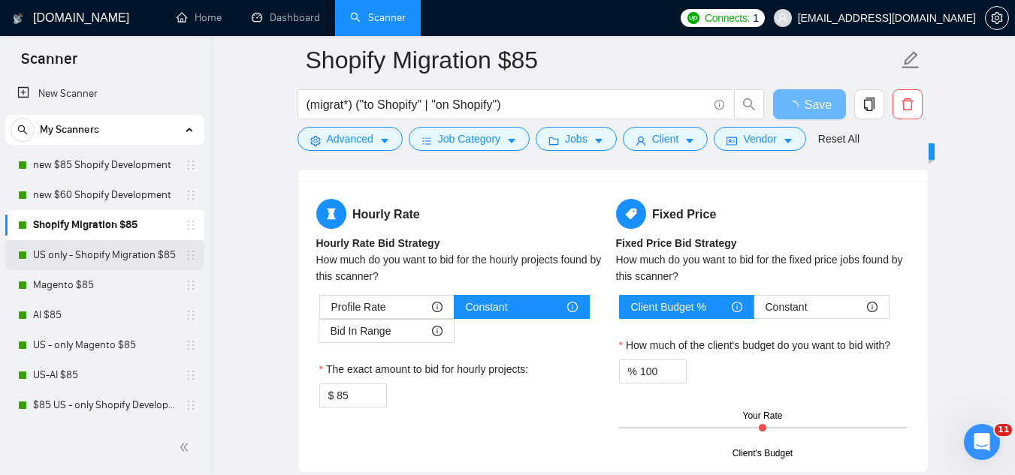
click at [114, 260] on link "US only - Shopify Migration $85" at bounding box center [104, 255] width 143 height 30
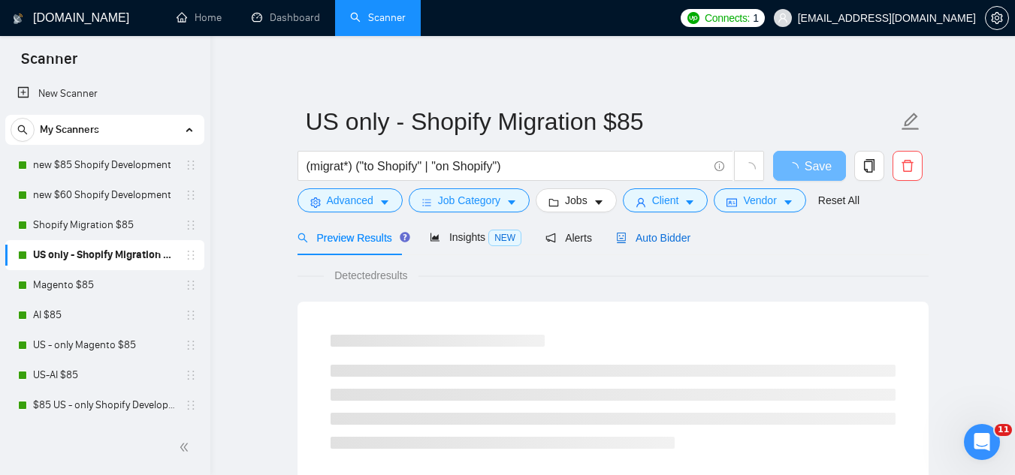
click at [655, 236] on span "Auto Bidder" at bounding box center [653, 238] width 74 height 12
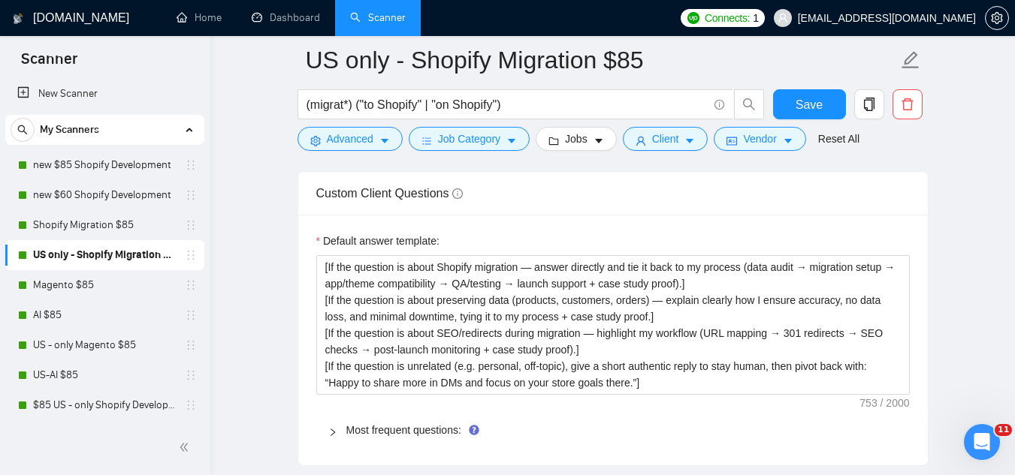
scroll to position [2178, 0]
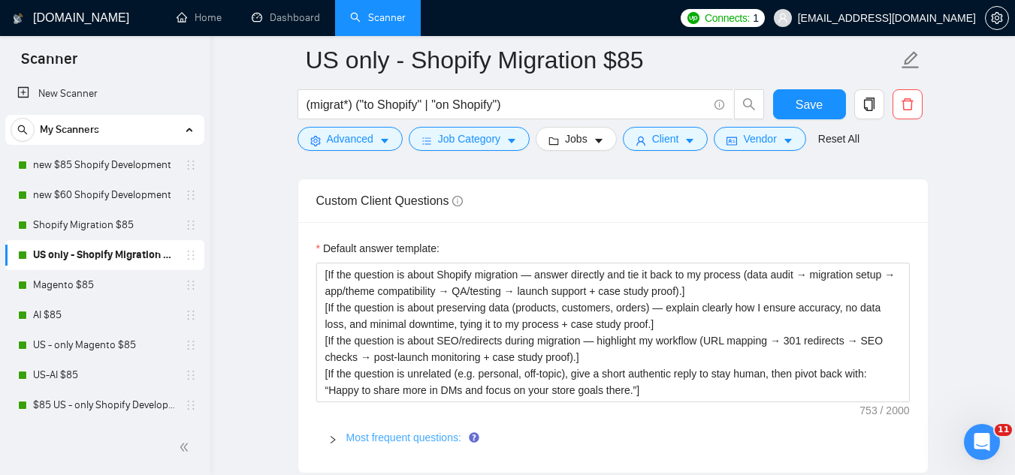
click at [388, 442] on link "Most frequent questions:" at bounding box center [403, 438] width 115 height 12
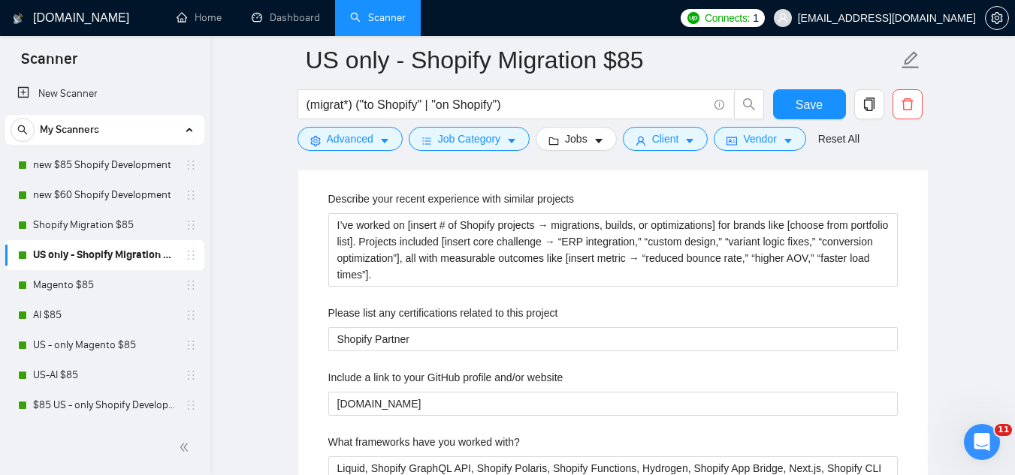
scroll to position [2479, 0]
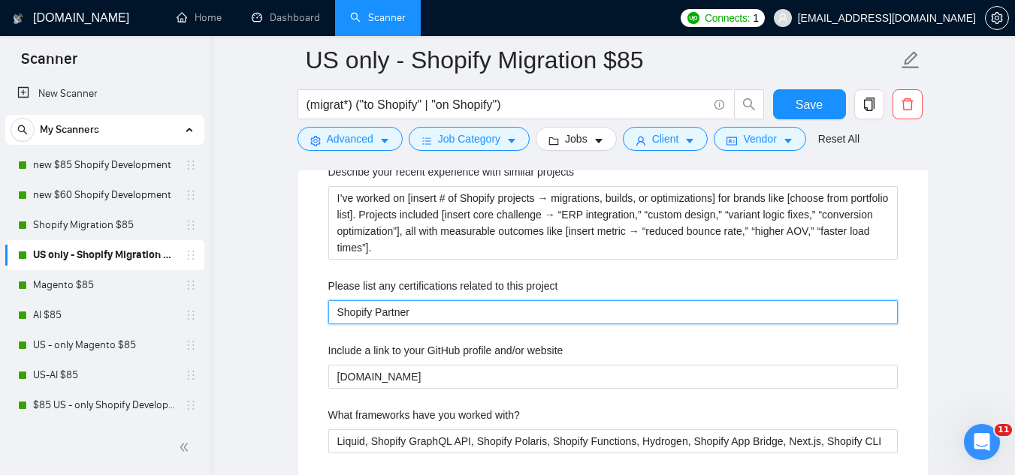
click at [440, 315] on project "Shopify Partner" at bounding box center [612, 312] width 569 height 24
paste project "[Insert certifications → Shopify Partner, Liquid/Next.js expertise, etc.]"
type project "[Insert certifications → Shopify Partner, Liquid/Next.js expertise, etc.]"
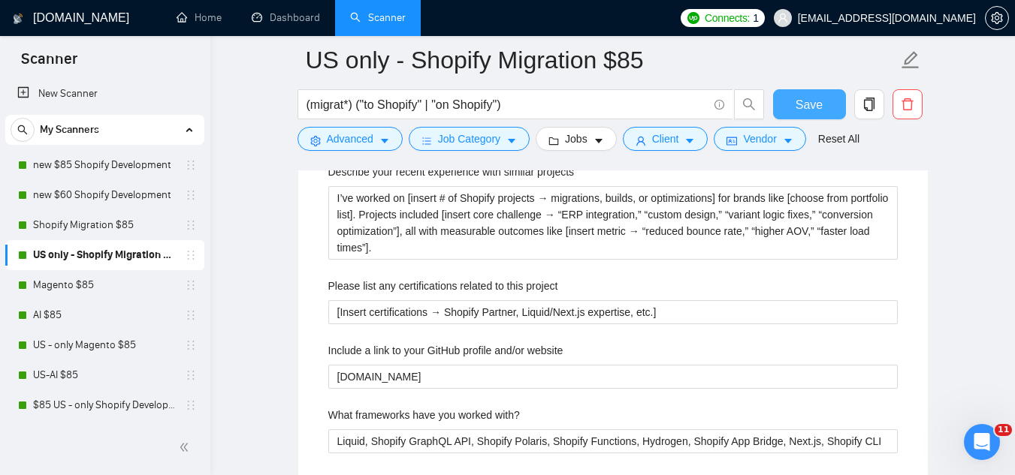
click at [786, 115] on button "Save" at bounding box center [809, 104] width 73 height 30
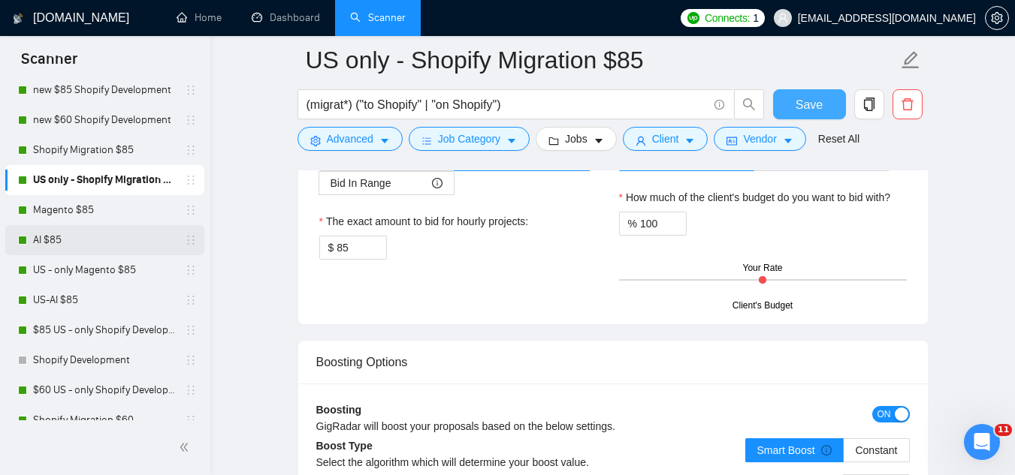
scroll to position [154, 0]
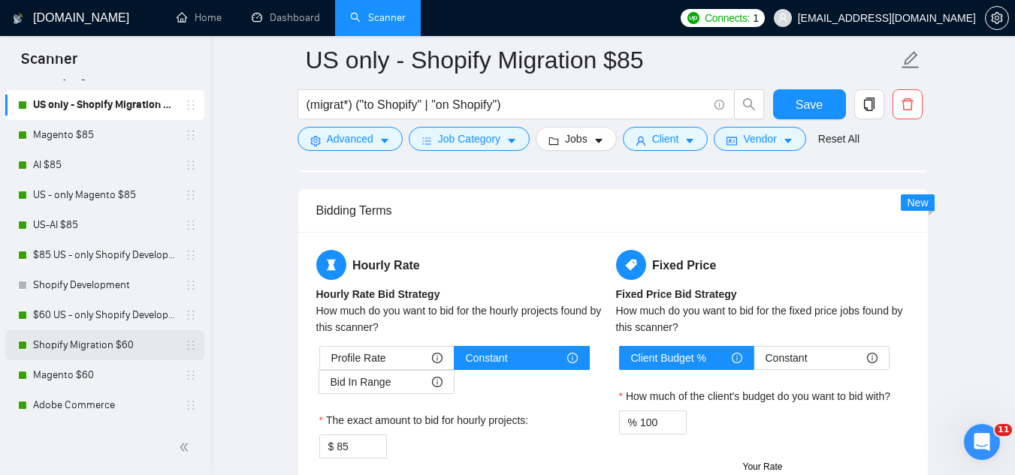
click at [112, 351] on link "Shopify Migration $60" at bounding box center [104, 345] width 143 height 30
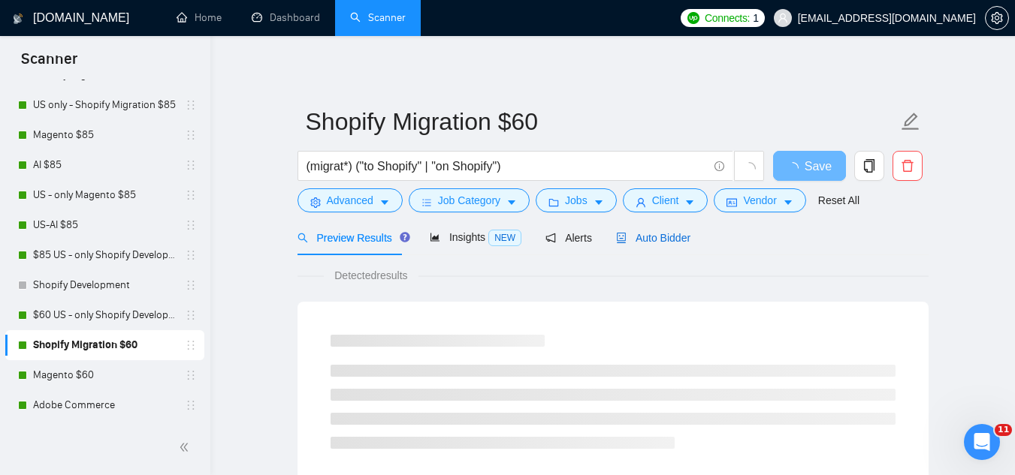
click at [644, 232] on span "Auto Bidder" at bounding box center [653, 238] width 74 height 12
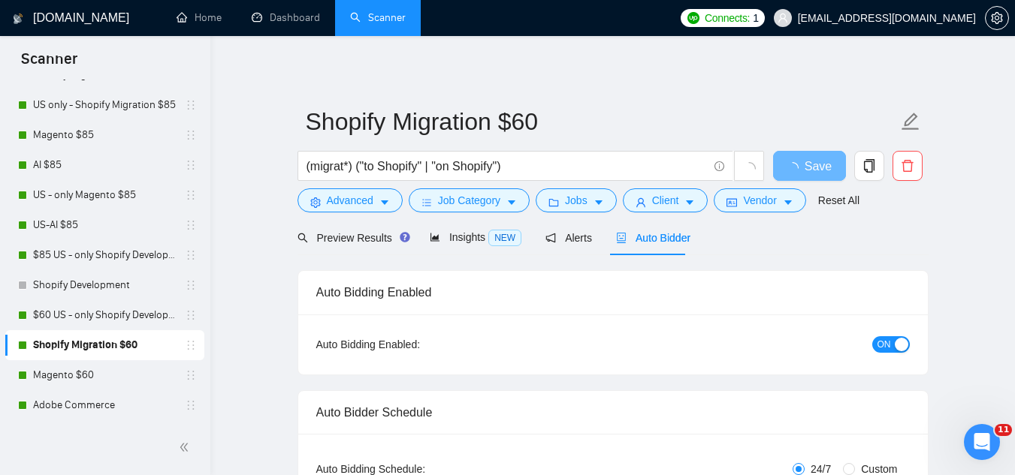
checkbox input "true"
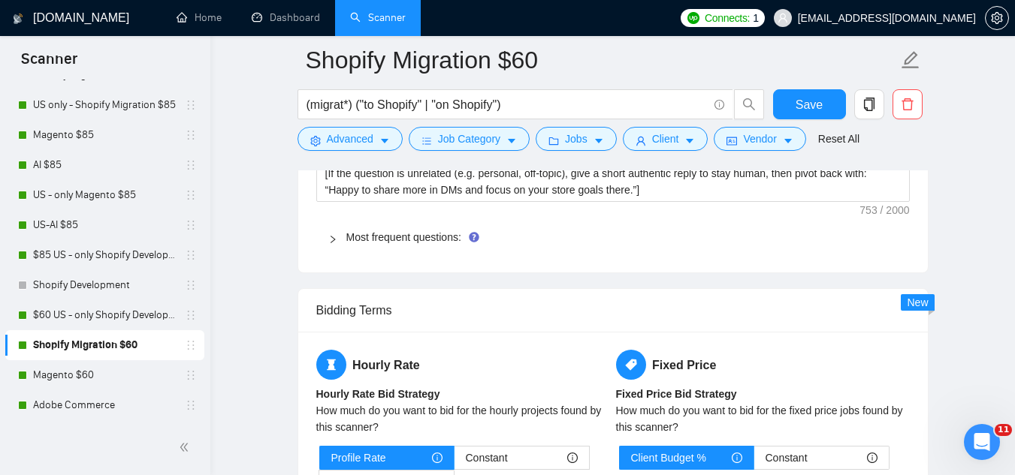
scroll to position [2403, 0]
click at [410, 228] on span "Most frequent questions:" at bounding box center [621, 236] width 551 height 17
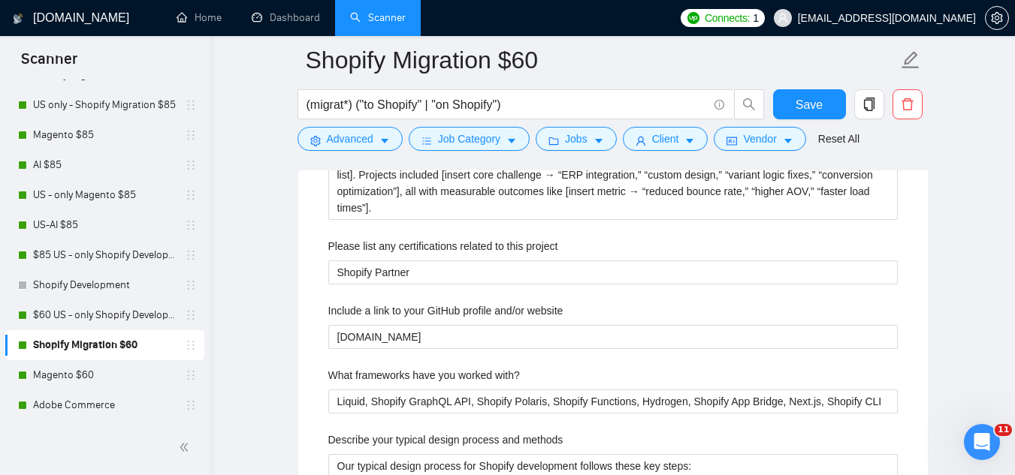
scroll to position [2554, 0]
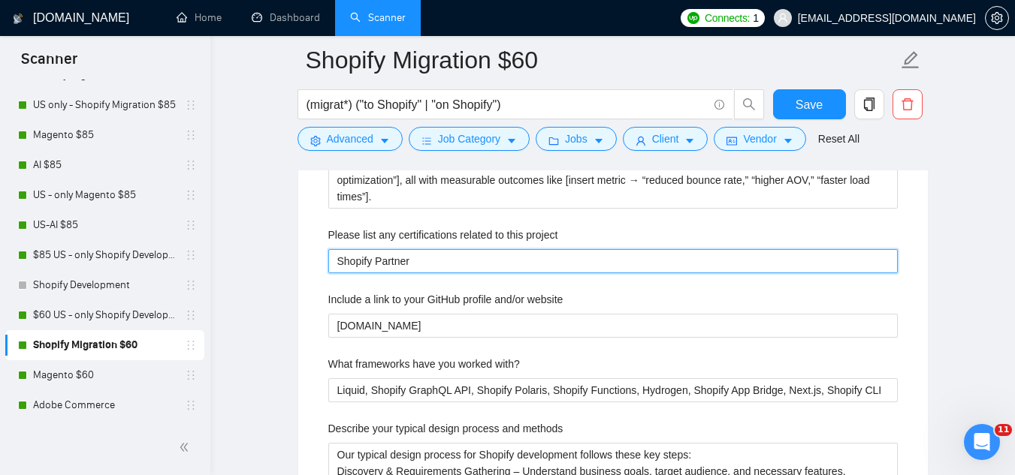
click at [448, 249] on project "Shopify Partner" at bounding box center [612, 261] width 569 height 24
paste project "[Insert certifications → Shopify Partner, Liquid/Next.js expertise, etc.]"
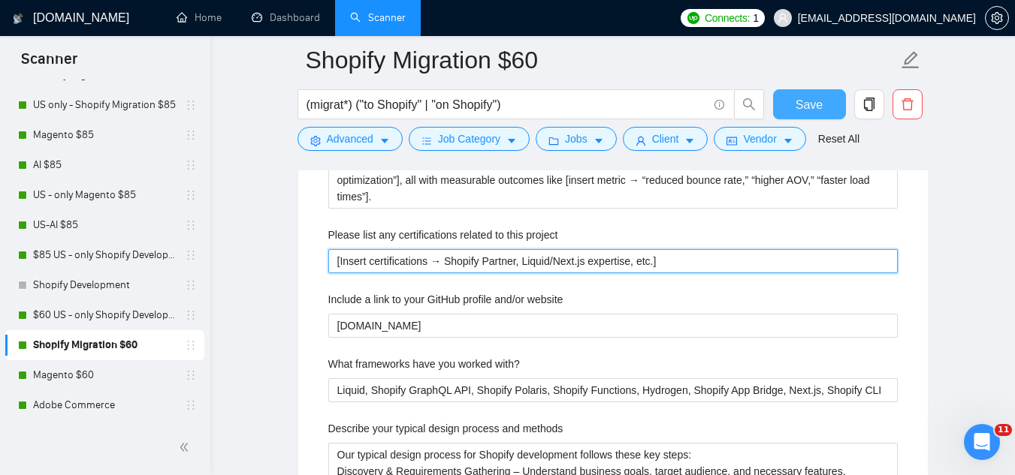
type project "[Insert certifications → Shopify Partner, Liquid/Next.js expertise, etc.]"
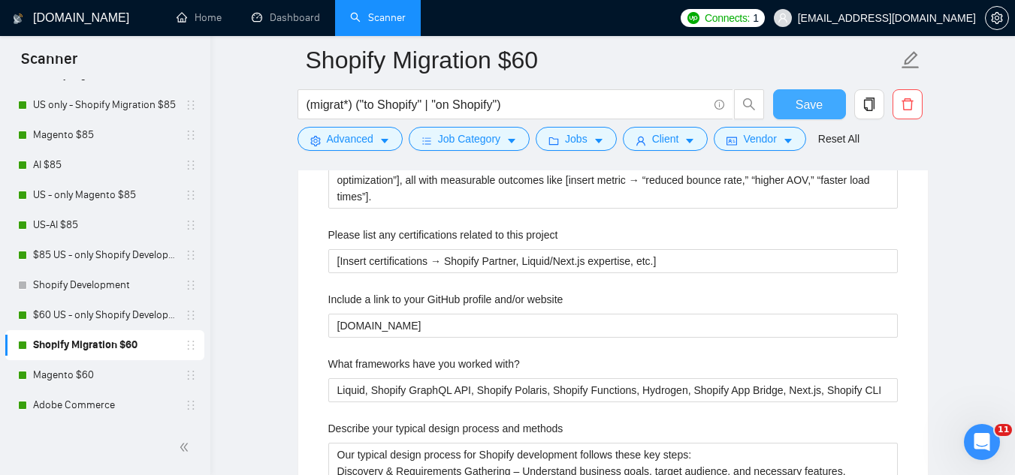
click at [790, 102] on button "Save" at bounding box center [809, 104] width 73 height 30
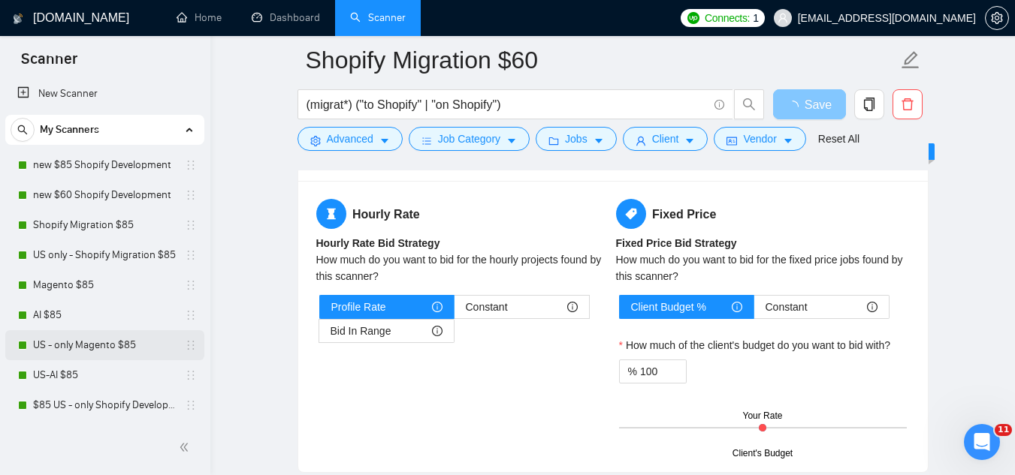
scroll to position [1, 0]
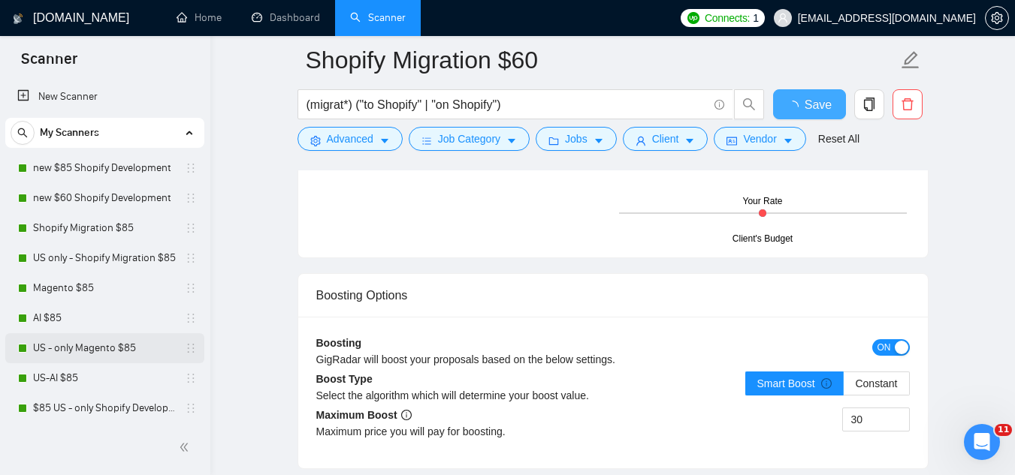
checkbox input "true"
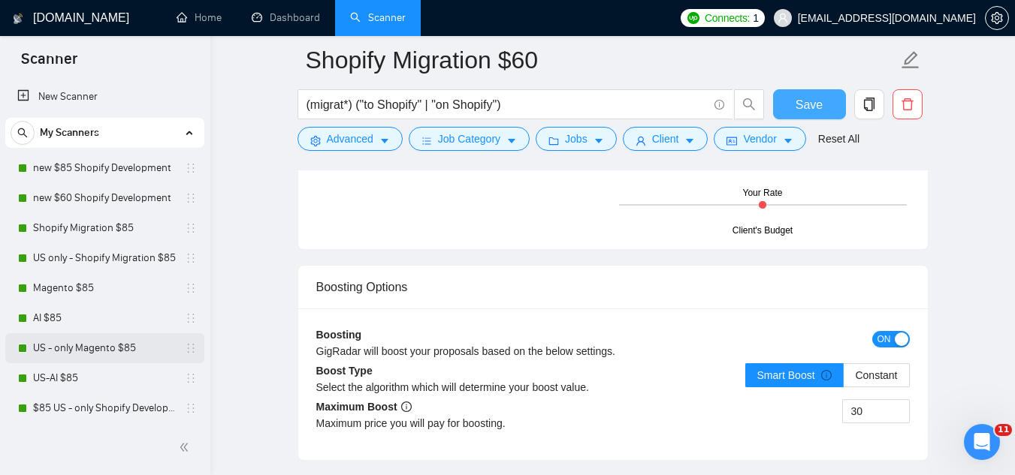
scroll to position [0, 0]
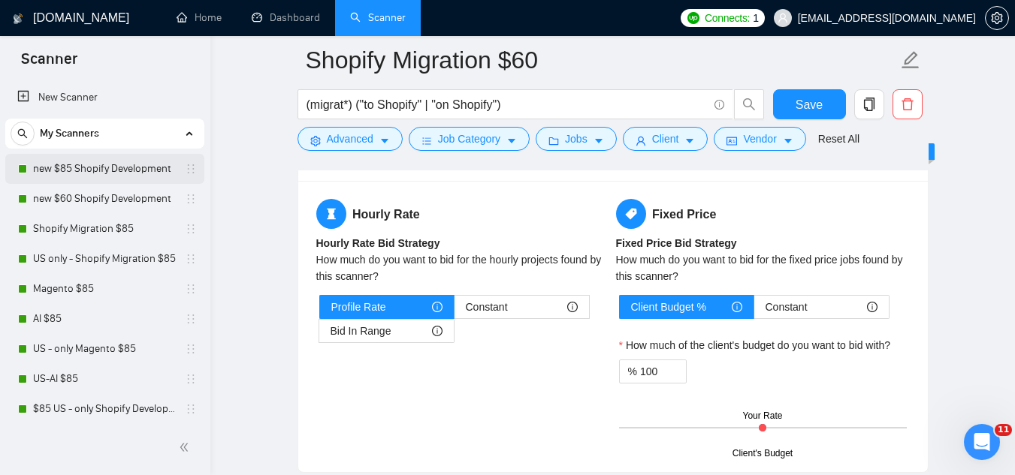
click at [128, 176] on link "new $85 Shopify Development" at bounding box center [104, 169] width 143 height 30
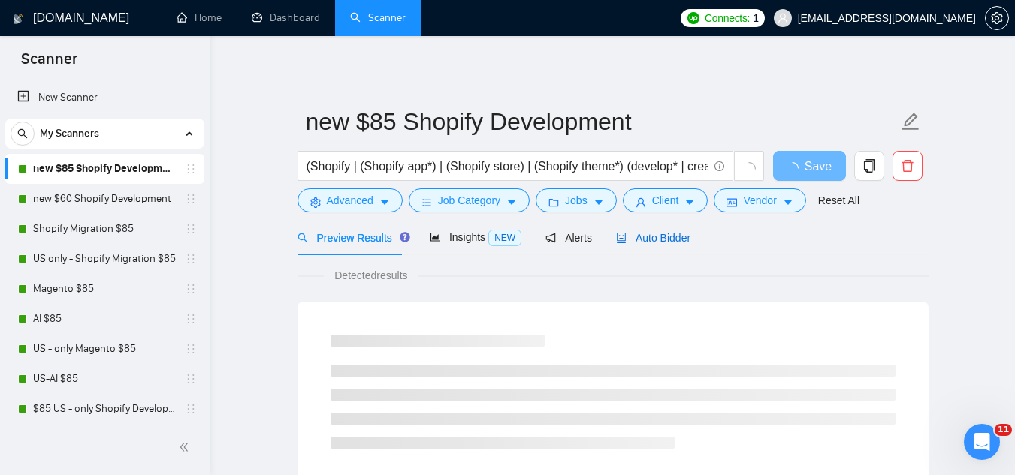
click at [662, 244] on span "Auto Bidder" at bounding box center [653, 238] width 74 height 12
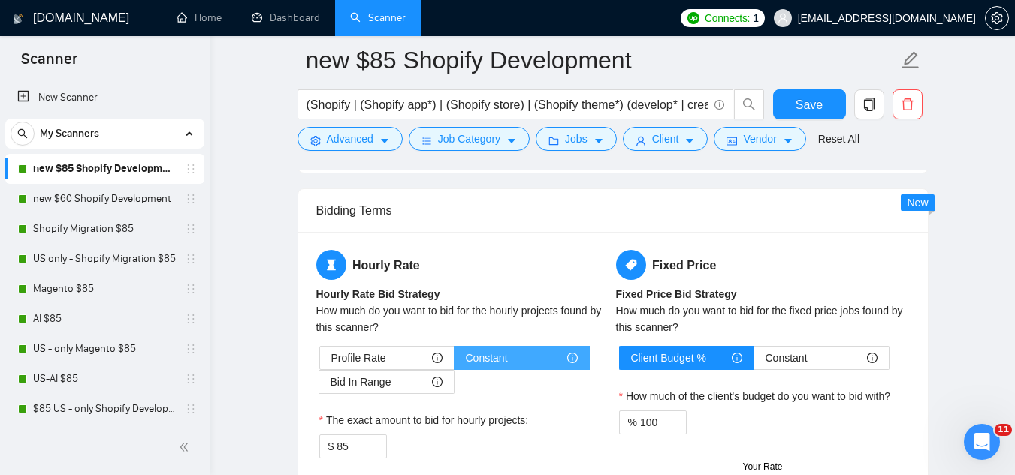
scroll to position [2253, 0]
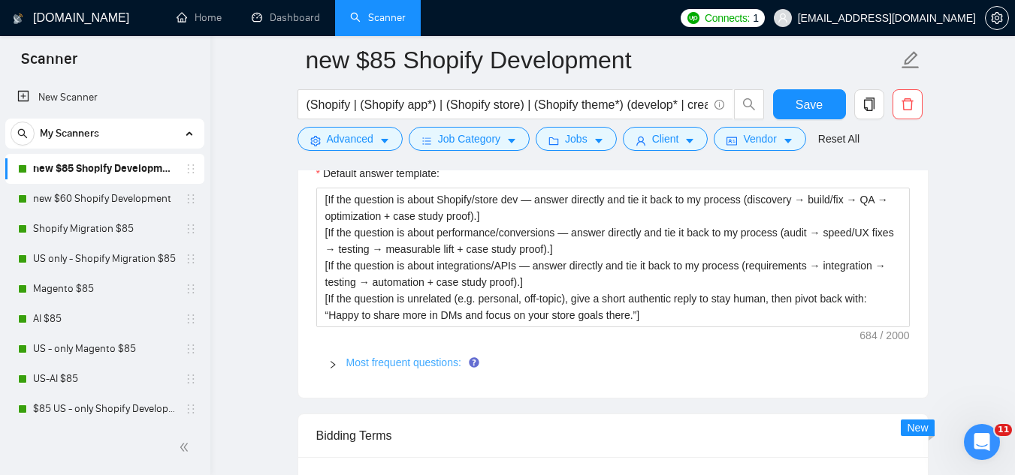
click at [419, 367] on link "Most frequent questions:" at bounding box center [403, 363] width 115 height 12
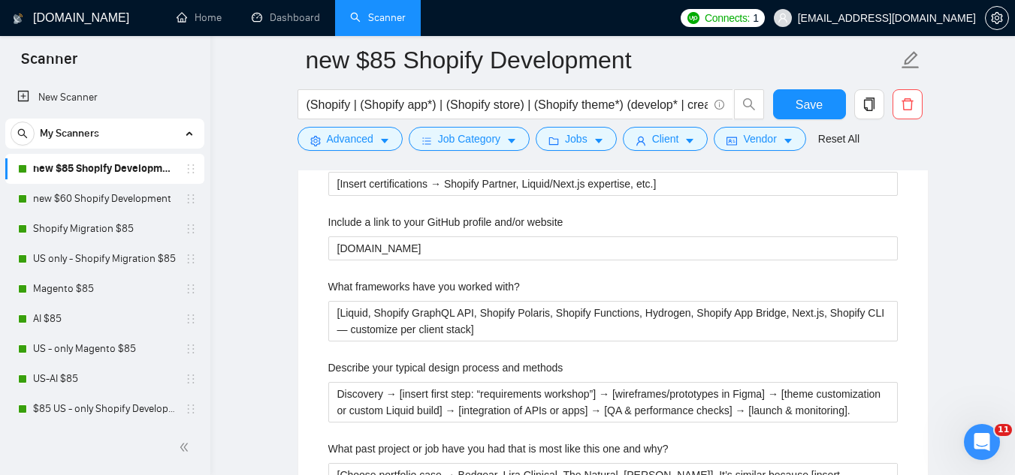
scroll to position [2629, 0]
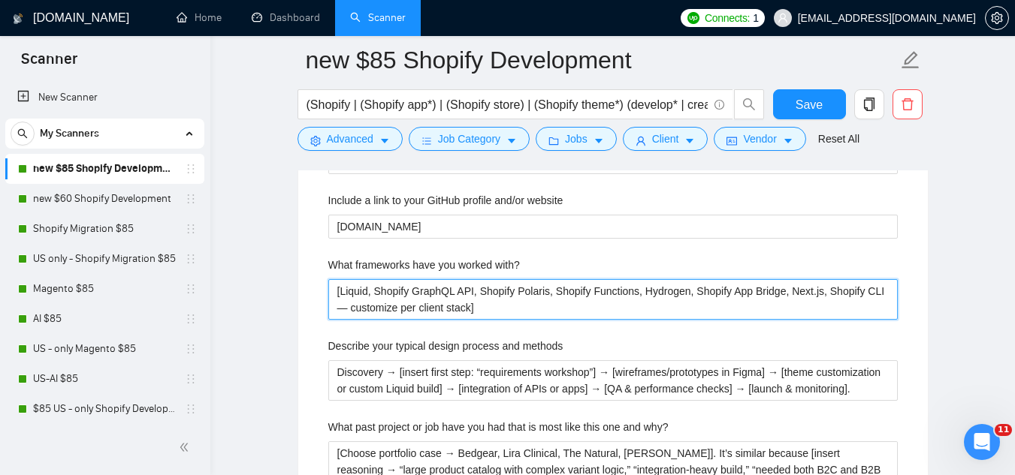
click at [397, 296] on with\? "[Liquid, Shopify GraphQL API, Shopify Polaris, Shopify Functions, Hydrogen, Sho…" at bounding box center [612, 299] width 569 height 41
click at [396, 296] on with\? "[Liquid, Shopify GraphQL API, Shopify Polaris, Shopify Functions, Hydrogen, Sho…" at bounding box center [612, 299] width 569 height 41
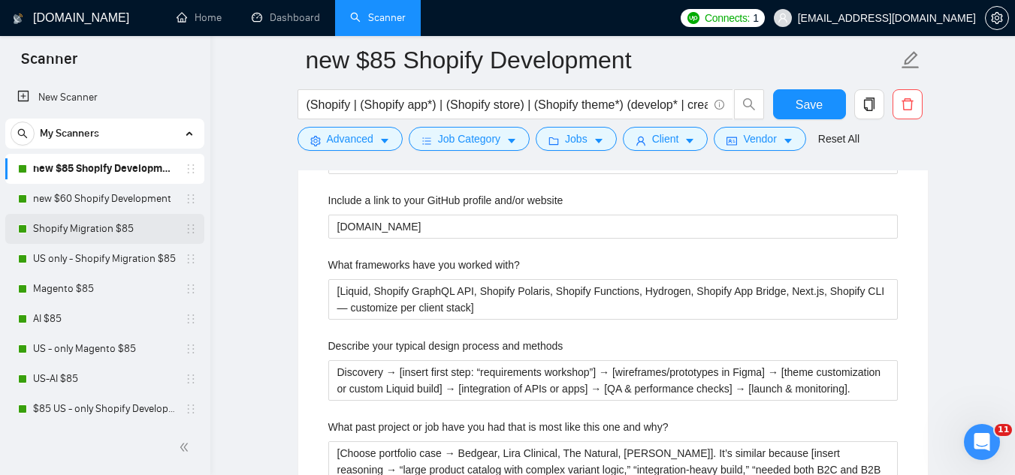
drag, startPoint x: 116, startPoint y: 229, endPoint x: 156, endPoint y: 240, distance: 41.2
click at [116, 230] on link "Shopify Migration $85" at bounding box center [104, 229] width 143 height 30
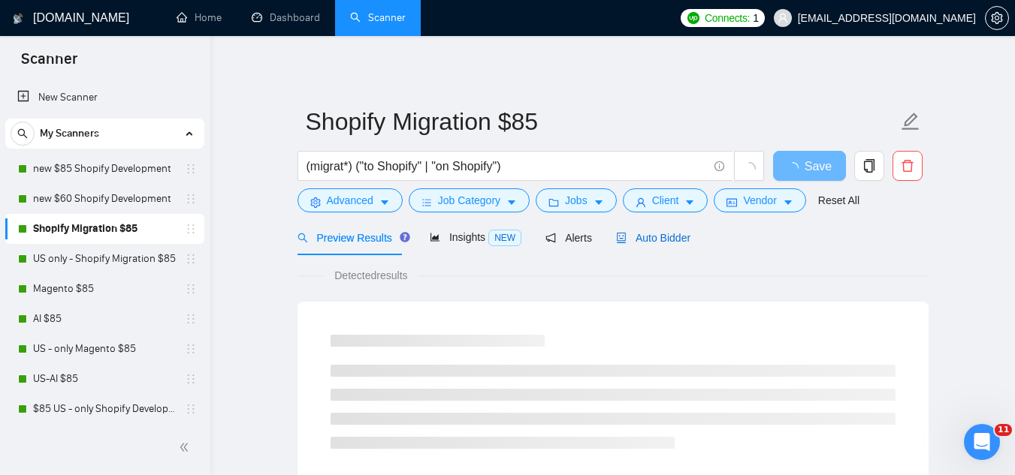
click at [654, 237] on span "Auto Bidder" at bounding box center [653, 238] width 74 height 12
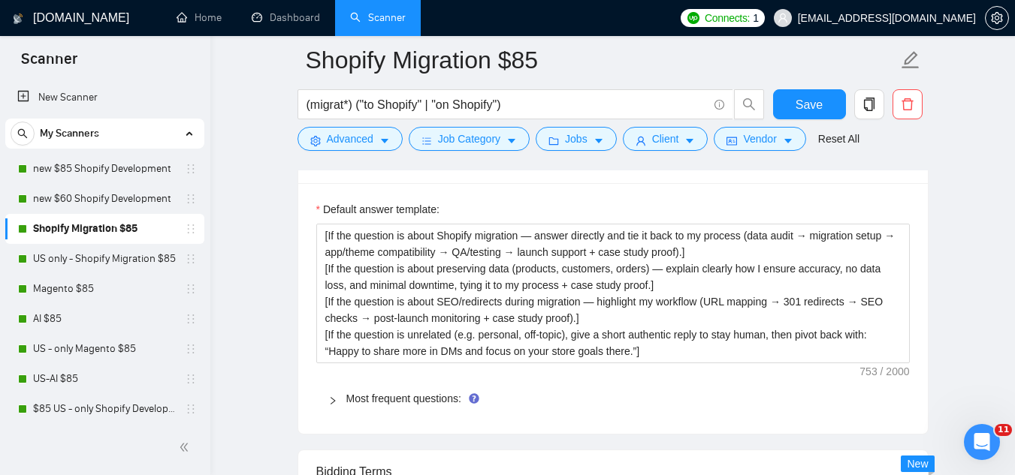
scroll to position [2253, 0]
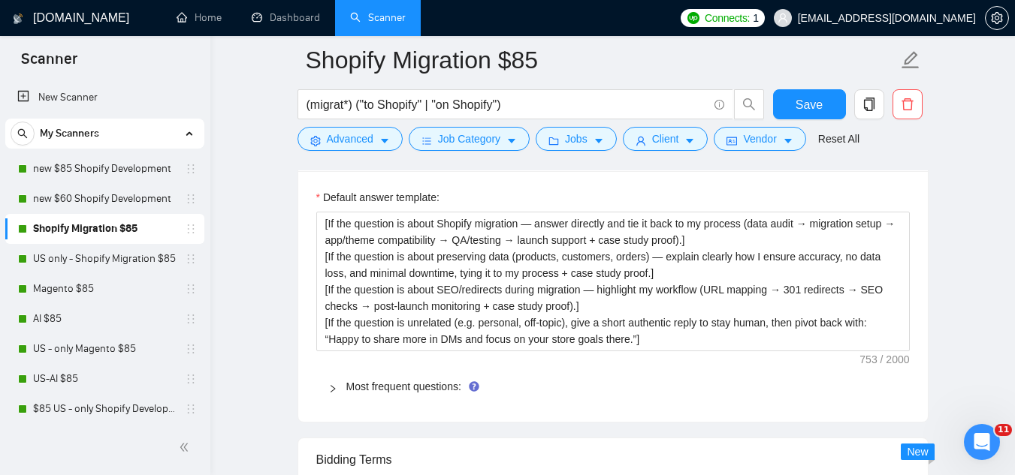
click at [424, 371] on div "Most frequent questions:" at bounding box center [612, 387] width 593 height 35
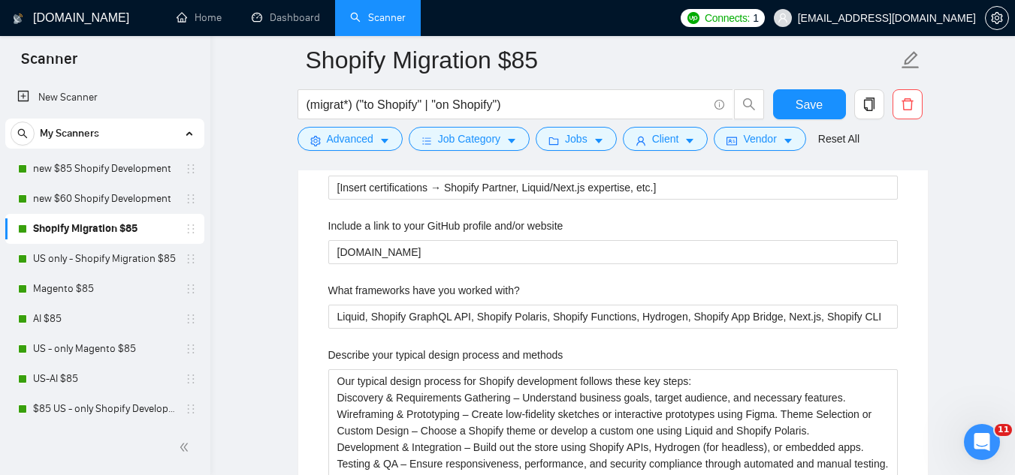
scroll to position [2629, 0]
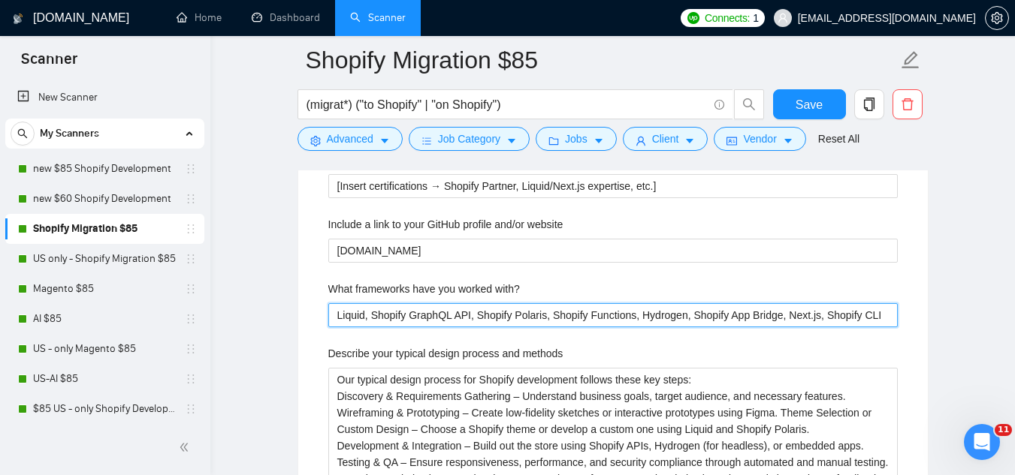
click at [457, 303] on with\? "Liquid, Shopify GraphQL API, Shopify Polaris, Shopify Functions, Hydrogen, Shop…" at bounding box center [612, 315] width 569 height 24
paste with\? "[Liquid, Shopify GraphQL API, Shopify Polaris, Shopify Functions, Hydrogen, Sho…"
type with\? "[Liquid, Shopify GraphQL API, Shopify Polaris, Shopify Functions, Hydrogen, Sho…"
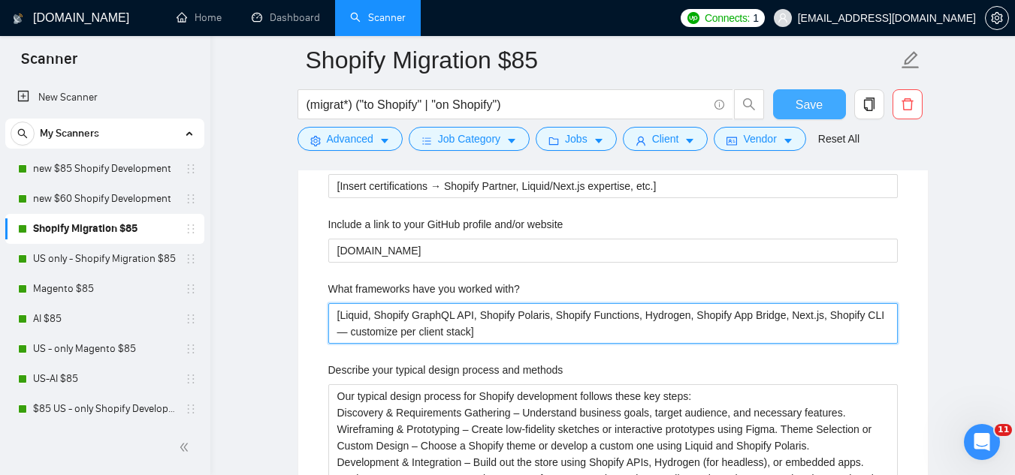
type with\? "[Liquid, Shopify GraphQL API, Shopify Polaris, Shopify Functions, Hydrogen, Sho…"
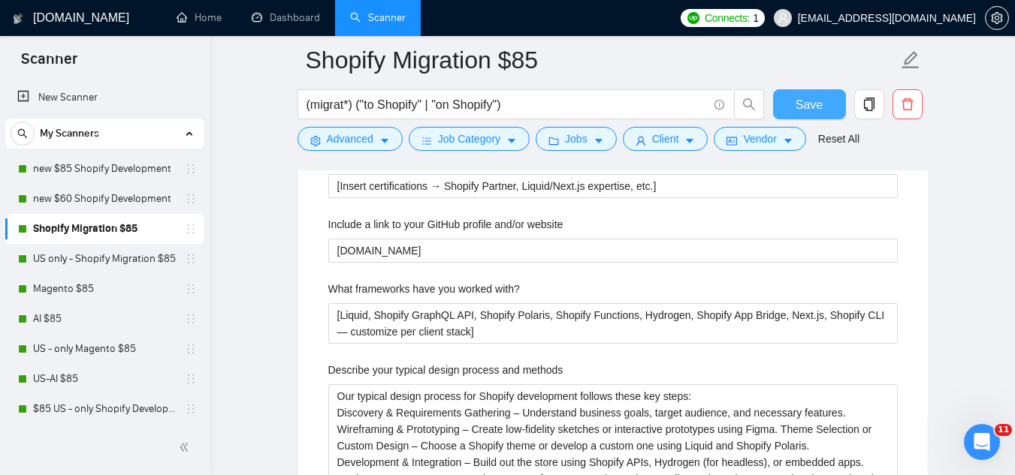
click at [816, 110] on span "Save" at bounding box center [808, 104] width 27 height 19
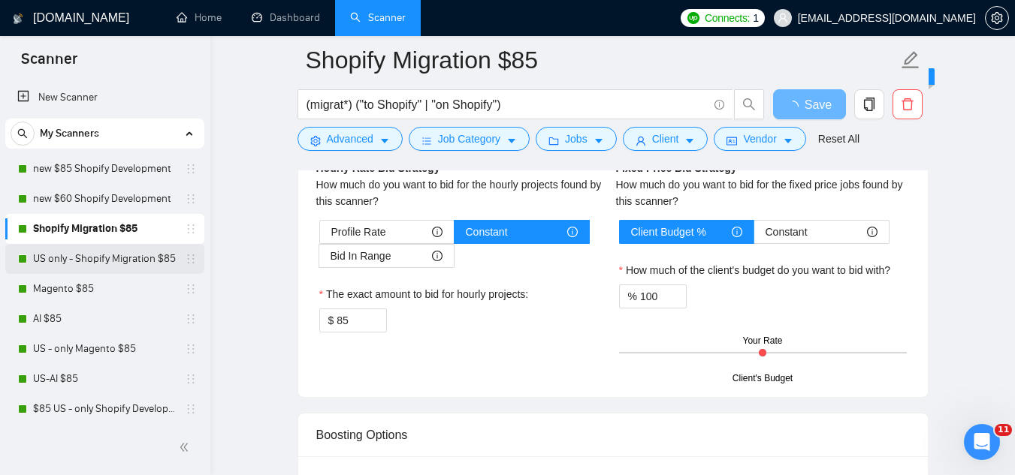
click at [53, 267] on link "US only - Shopify Migration $85" at bounding box center [104, 259] width 143 height 30
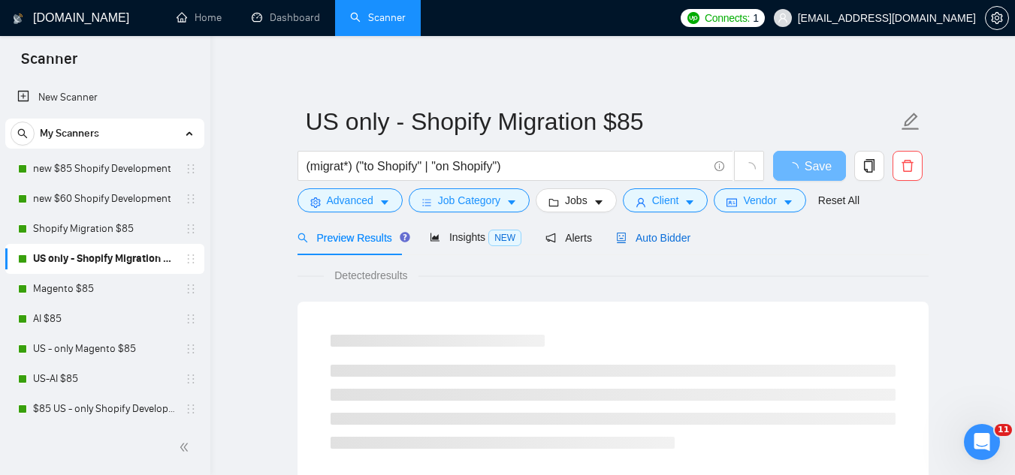
click at [663, 235] on span "Auto Bidder" at bounding box center [653, 238] width 74 height 12
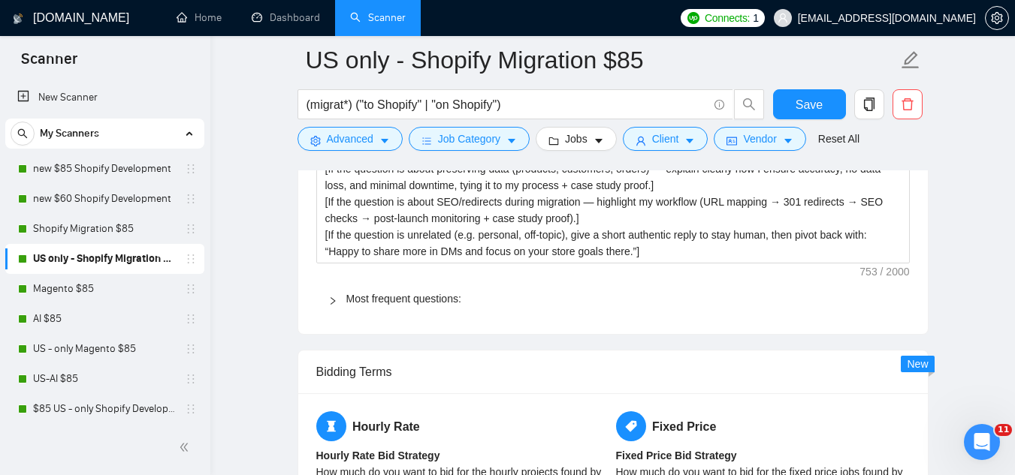
scroll to position [2403, 0]
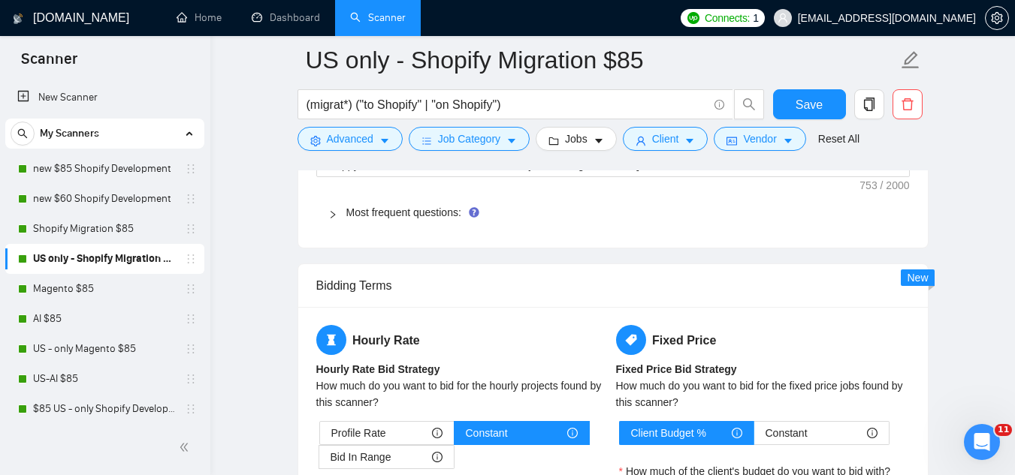
click at [420, 219] on span "Most frequent questions:" at bounding box center [621, 212] width 551 height 17
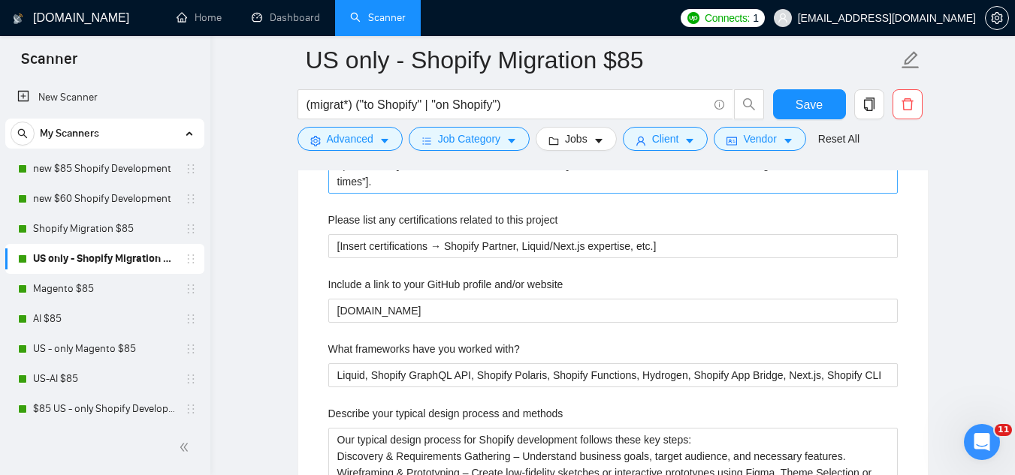
scroll to position [2554, 0]
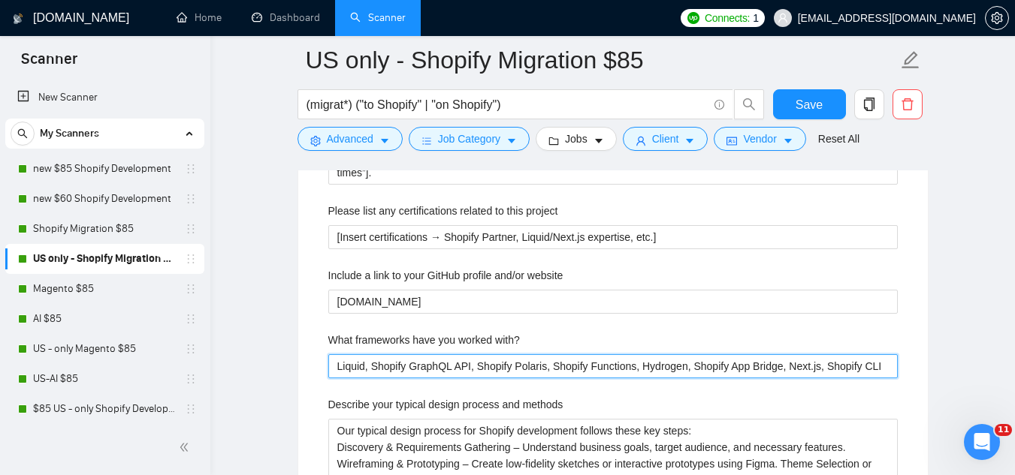
click at [440, 367] on with\? "Liquid, Shopify GraphQL API, Shopify Polaris, Shopify Functions, Hydrogen, Shop…" at bounding box center [612, 367] width 569 height 24
paste with\? "[Liquid, Shopify GraphQL API, Shopify Polaris, Shopify Functions, Hydrogen, Sho…"
type with\? "[Liquid, Shopify GraphQL API, Shopify Polaris, Shopify Functions, Hydrogen, Sho…"
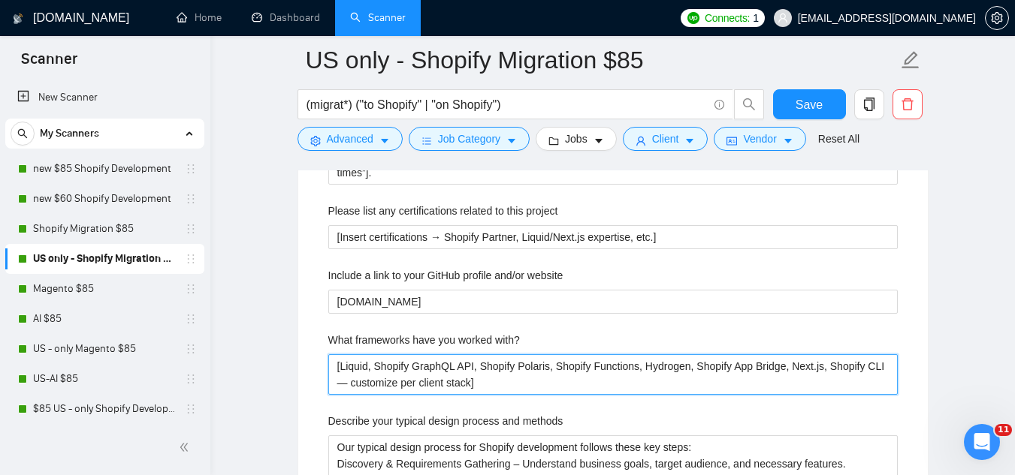
click at [883, 365] on with\? "[Liquid, Shopify GraphQL API, Shopify Polaris, Shopify Functions, Hydrogen, Sho…" at bounding box center [612, 375] width 569 height 41
type with\? "[Liquid, Shopify GraphQL API, Shopify Polaris, Shopify Functions, Hydrogen, Sho…"
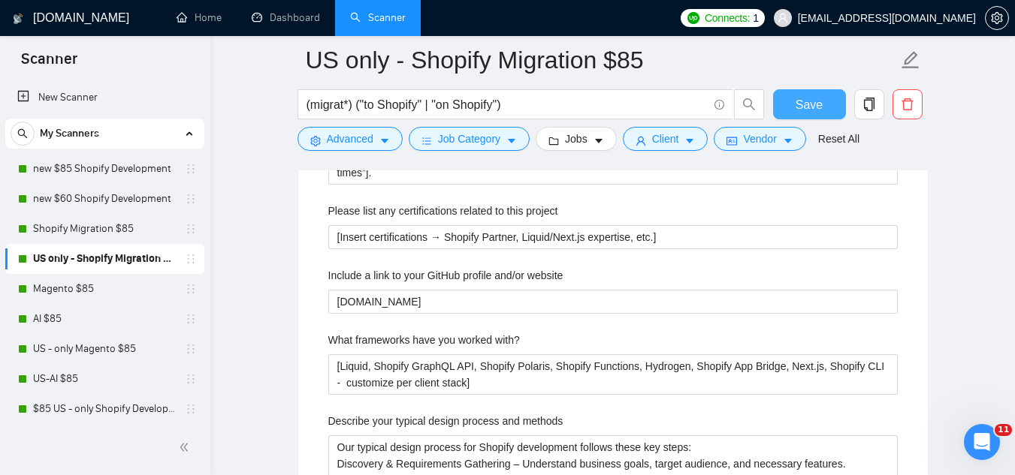
click at [808, 103] on span "Save" at bounding box center [808, 104] width 27 height 19
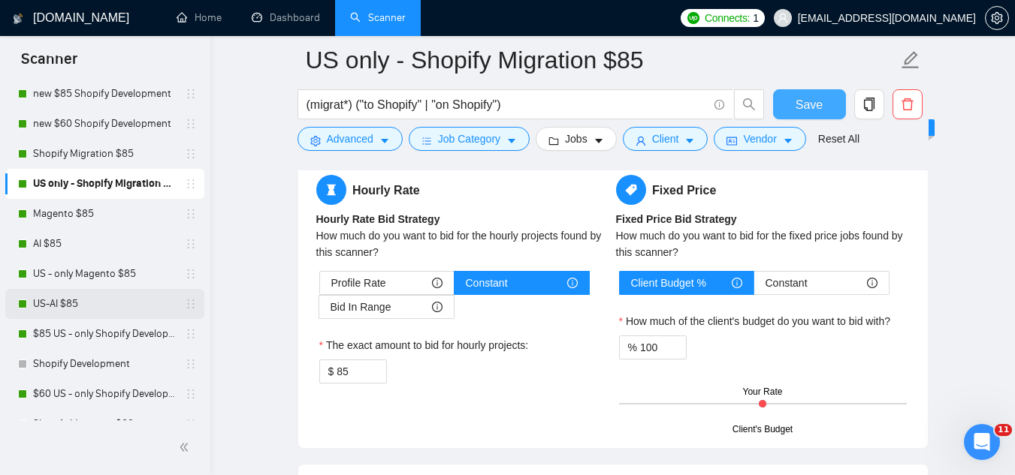
scroll to position [150, 0]
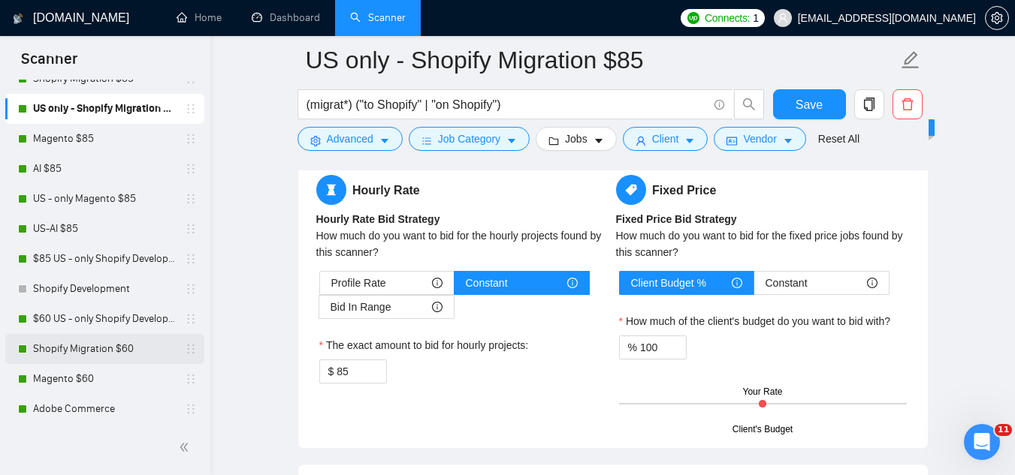
click at [110, 343] on link "Shopify Migration $60" at bounding box center [104, 349] width 143 height 30
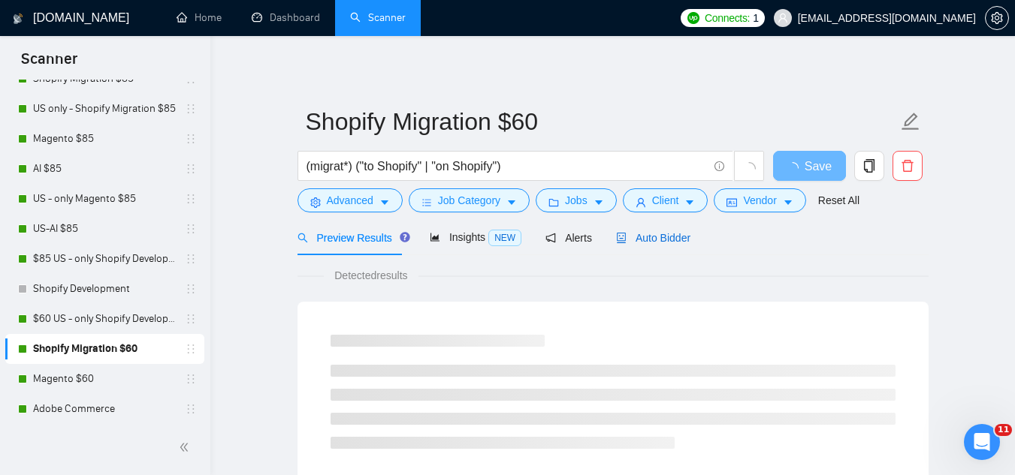
click at [659, 235] on span "Auto Bidder" at bounding box center [653, 238] width 74 height 12
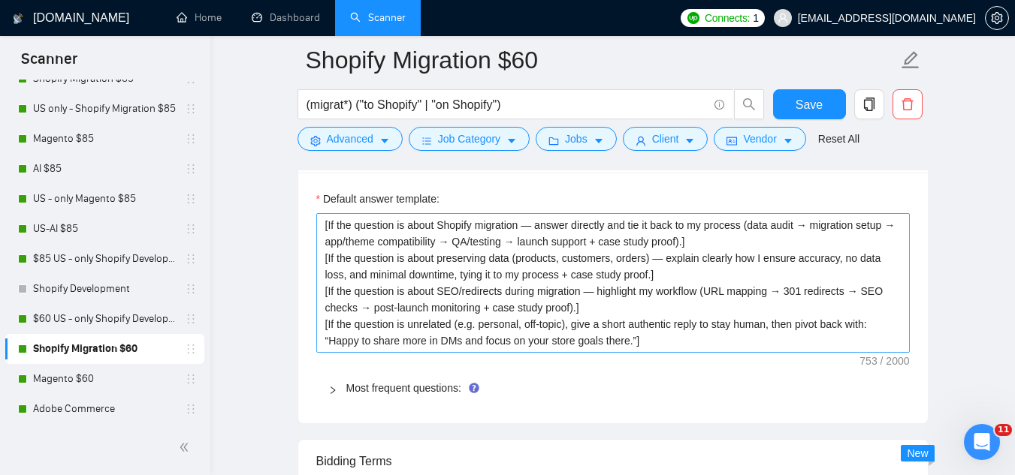
scroll to position [2403, 0]
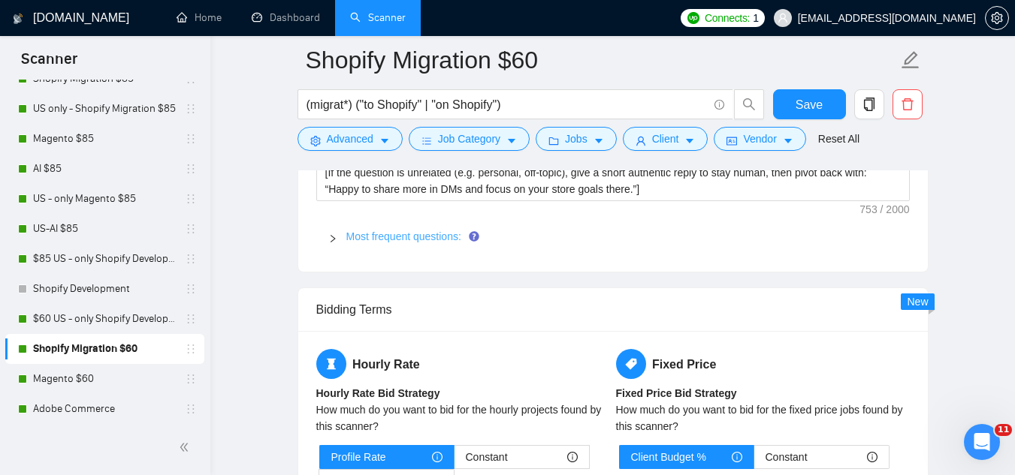
click at [417, 231] on link "Most frequent questions:" at bounding box center [403, 237] width 115 height 12
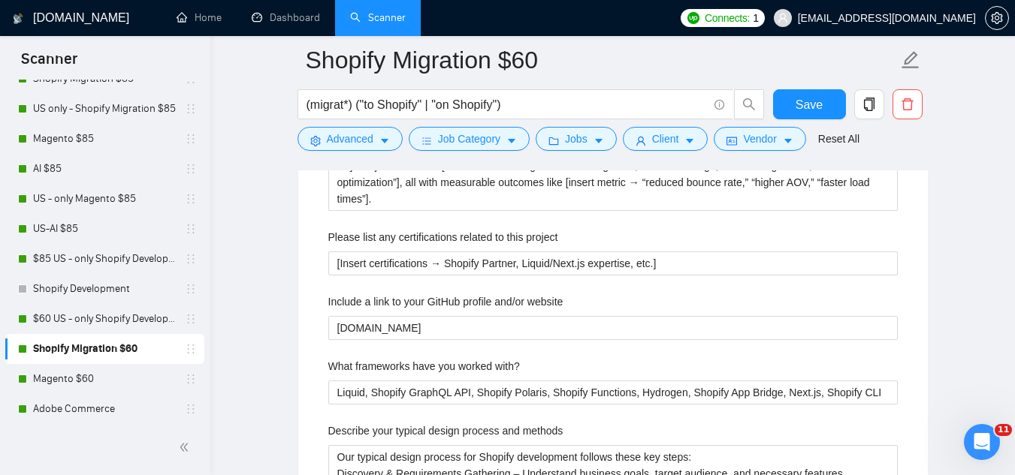
scroll to position [2554, 0]
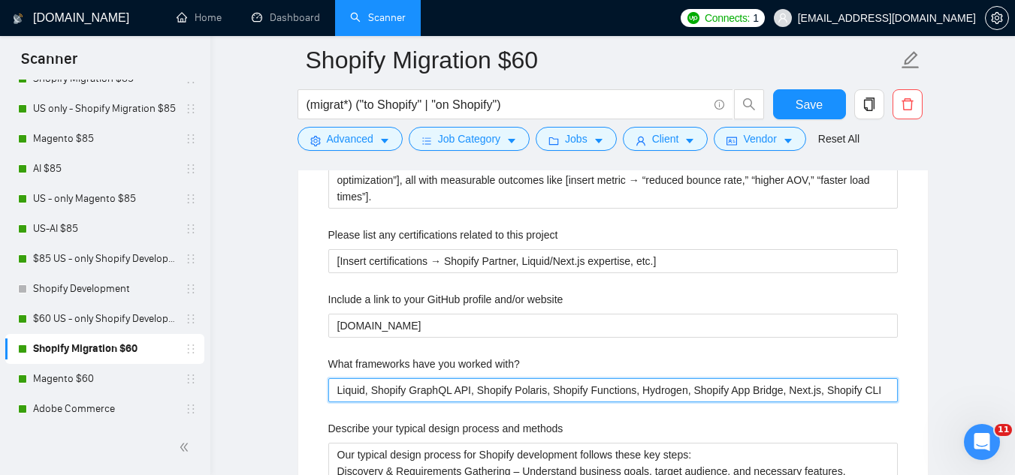
click at [421, 379] on with\? "Liquid, Shopify GraphQL API, Shopify Polaris, Shopify Functions, Hydrogen, Shop…" at bounding box center [612, 391] width 569 height 24
paste with\? "[Liquid, Shopify GraphQL API, Shopify Polaris, Shopify Functions, Hydrogen, Sho…"
type with\? "[Liquid, Shopify GraphQL API, Shopify Polaris, Shopify Functions, Hydrogen, Sho…"
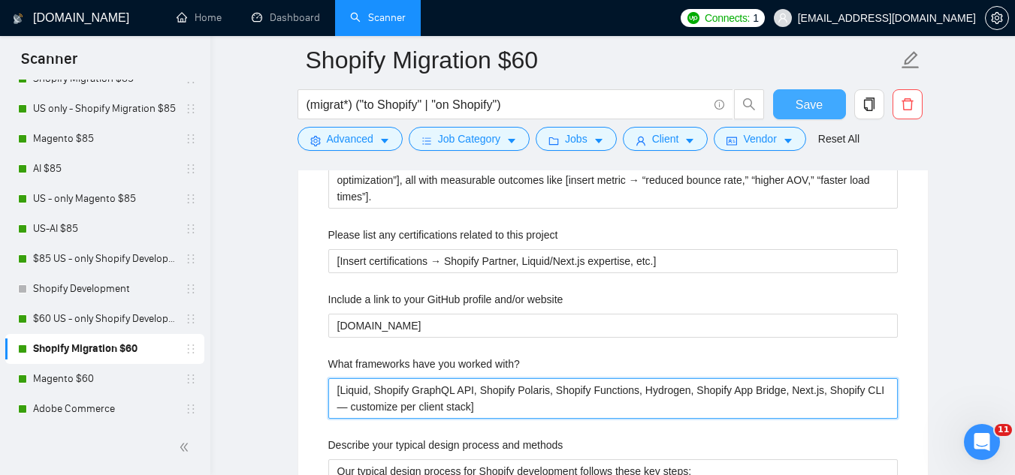
type with\? "[Liquid, Shopify GraphQL API, Shopify Polaris, Shopify Functions, Hydrogen, Sho…"
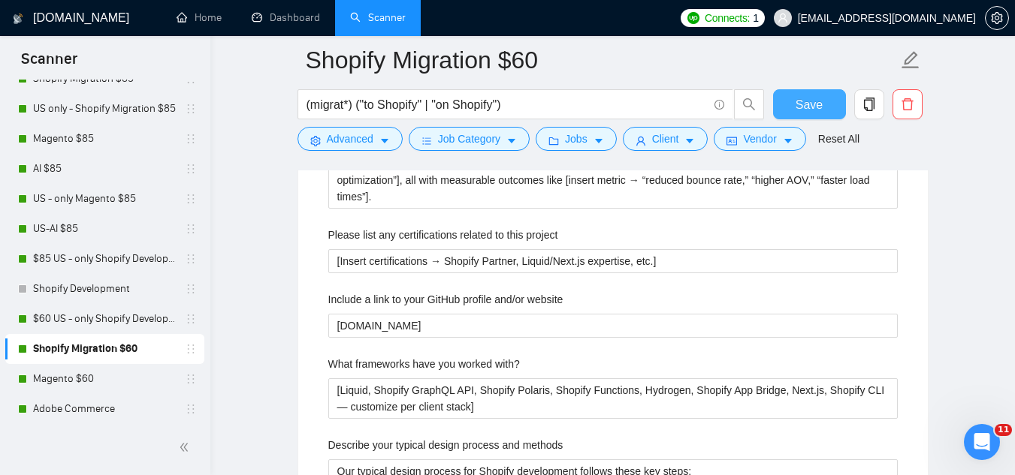
click at [823, 107] on button "Save" at bounding box center [809, 104] width 73 height 30
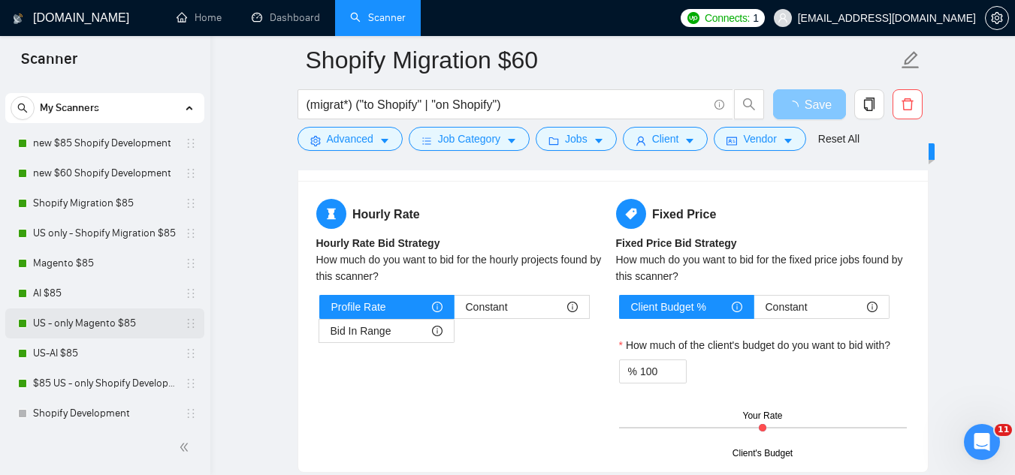
scroll to position [0, 0]
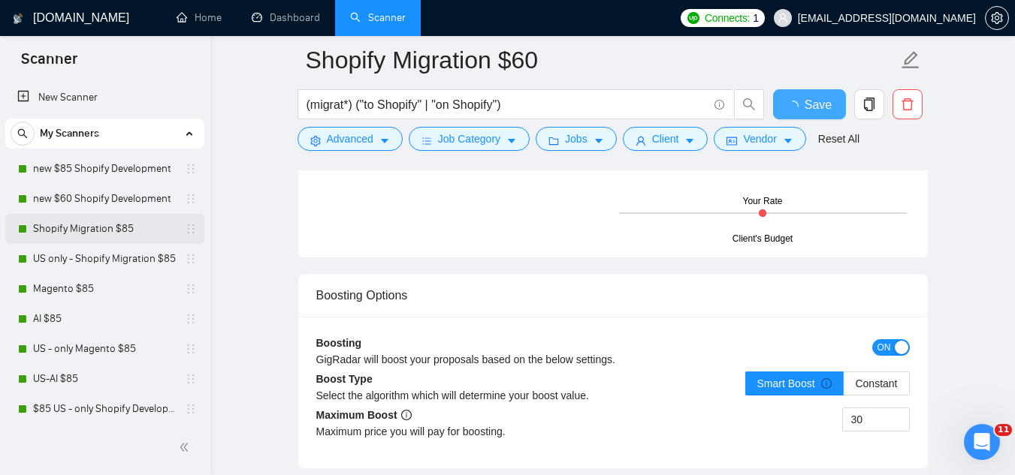
checkbox input "true"
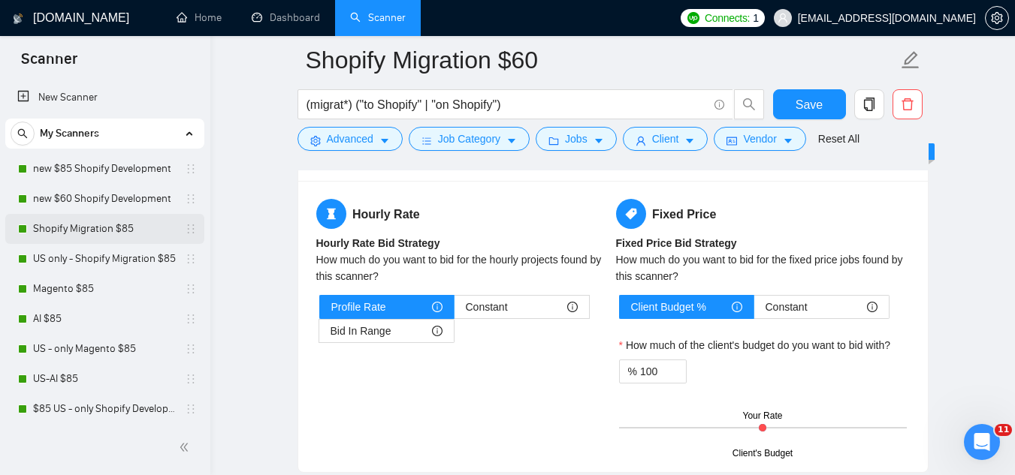
click at [150, 231] on link "Shopify Migration $85" at bounding box center [104, 229] width 143 height 30
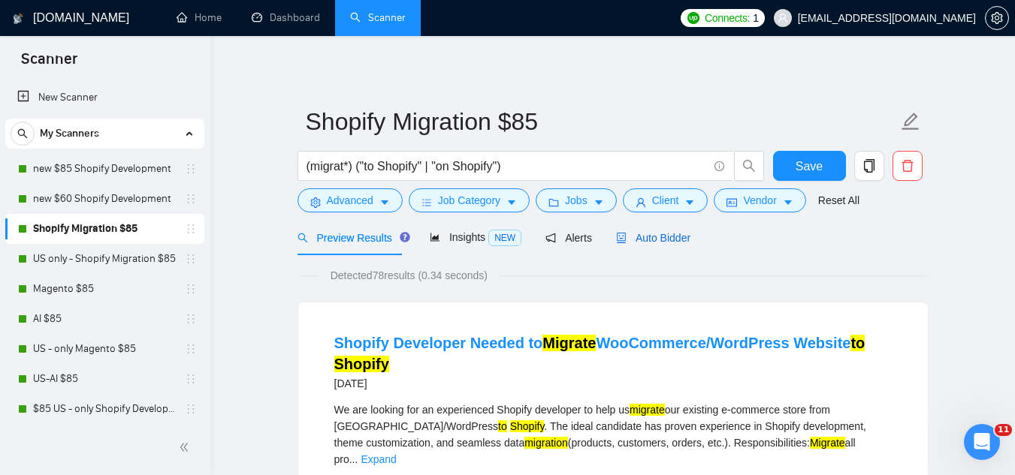
click at [667, 232] on span "Auto Bidder" at bounding box center [653, 238] width 74 height 12
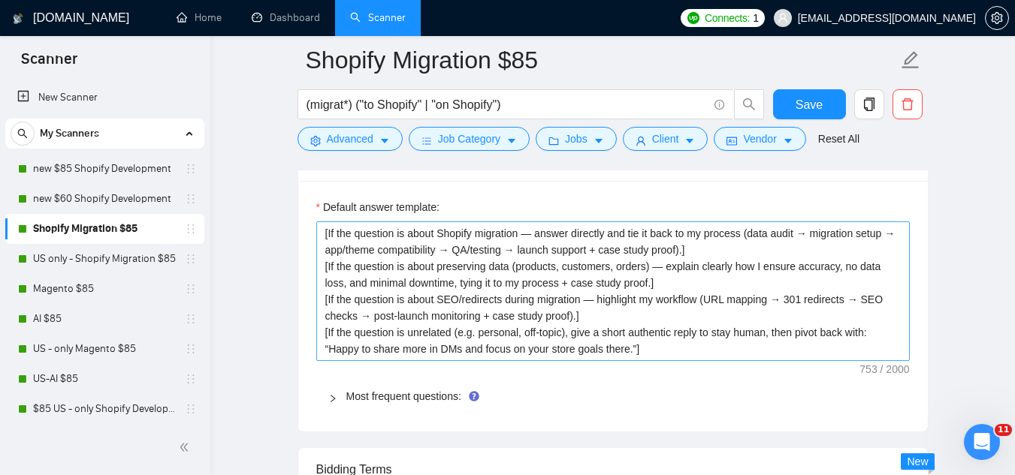
scroll to position [2328, 0]
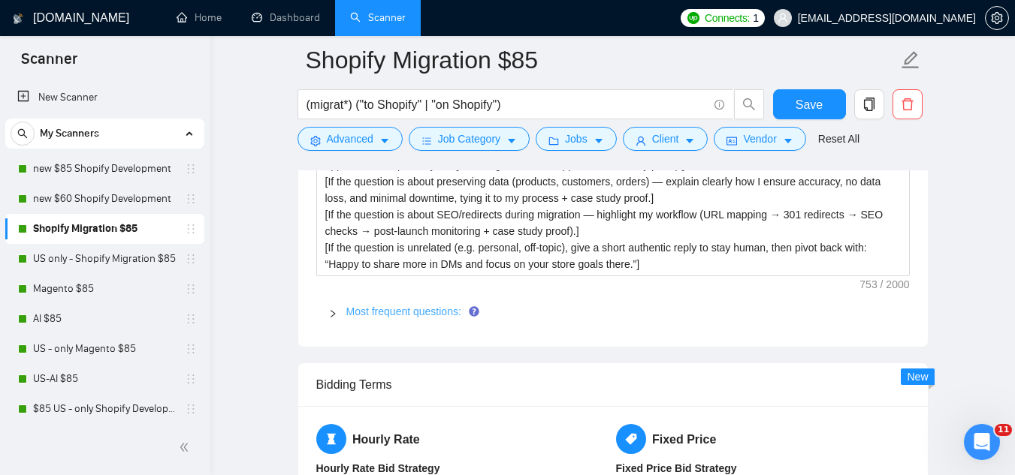
click at [421, 306] on link "Most frequent questions:" at bounding box center [403, 312] width 115 height 12
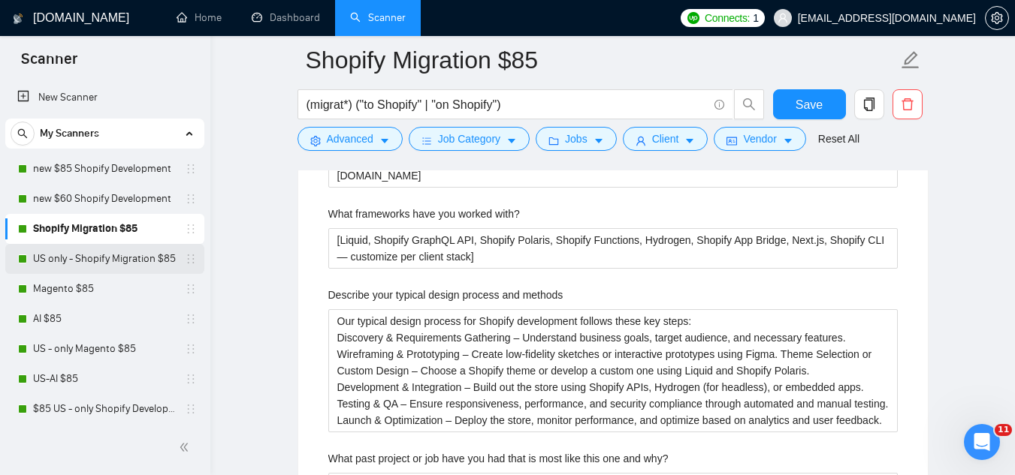
scroll to position [2554, 0]
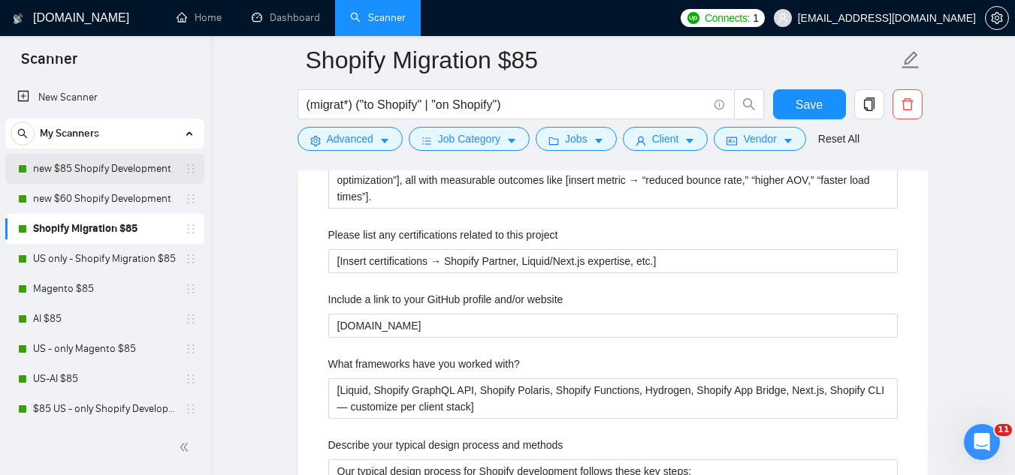
drag, startPoint x: 113, startPoint y: 170, endPoint x: 140, endPoint y: 180, distance: 28.0
click at [113, 170] on link "new $85 Shopify Development" at bounding box center [104, 169] width 143 height 30
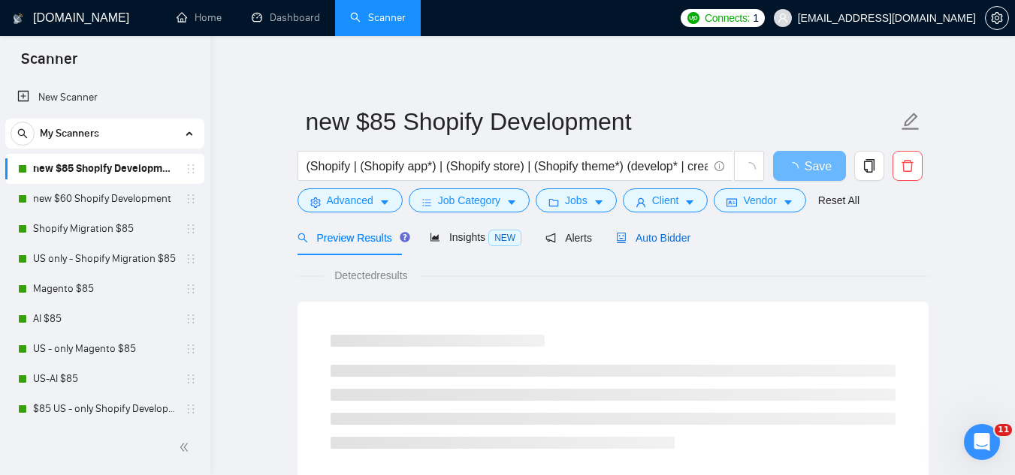
click at [659, 230] on div "Auto Bidder" at bounding box center [653, 238] width 74 height 17
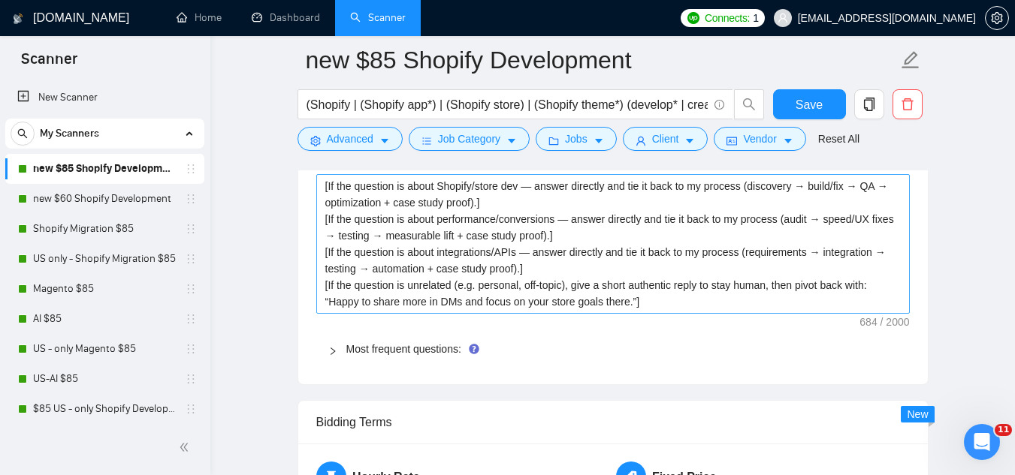
scroll to position [2403, 0]
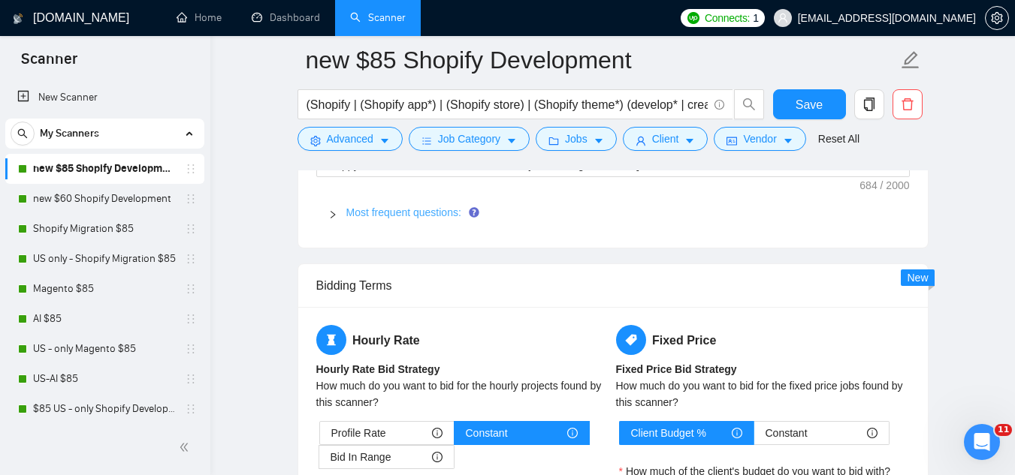
click at [421, 216] on link "Most frequent questions:" at bounding box center [403, 213] width 115 height 12
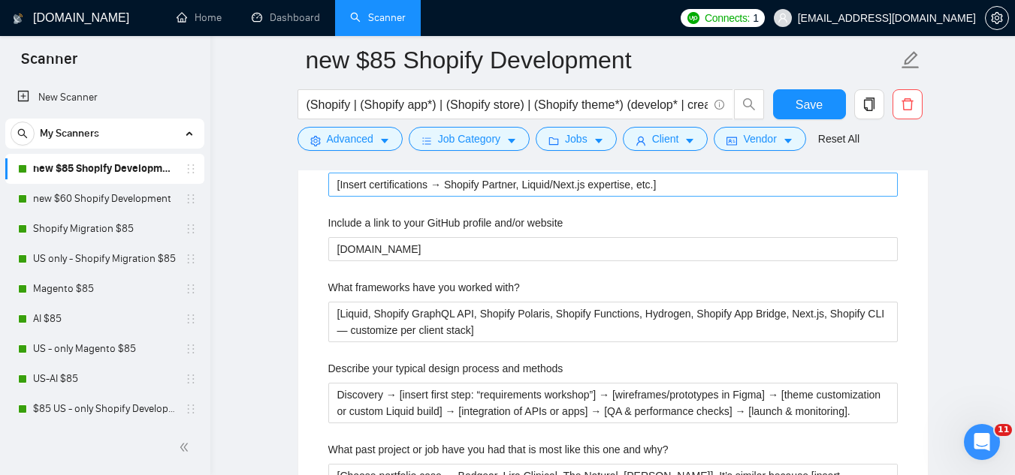
scroll to position [2629, 0]
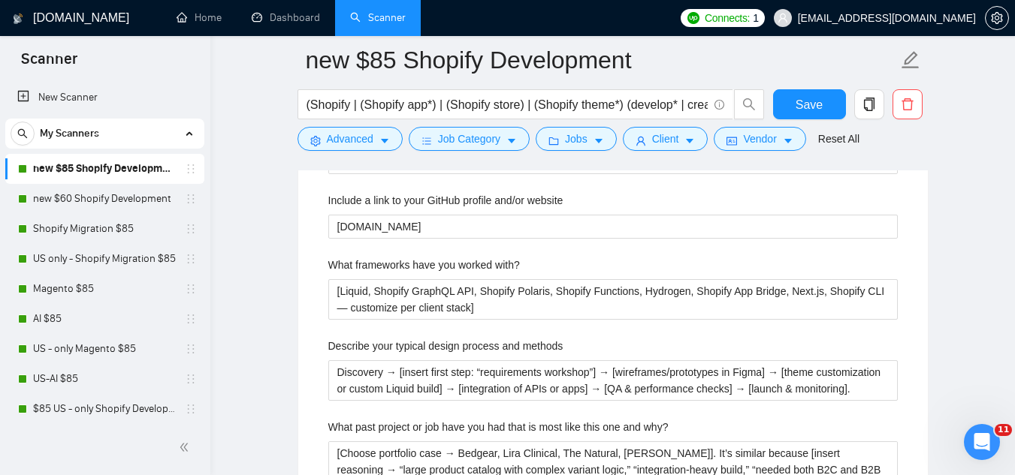
click at [443, 345] on label "Describe your typical design process and methods" at bounding box center [445, 346] width 235 height 17
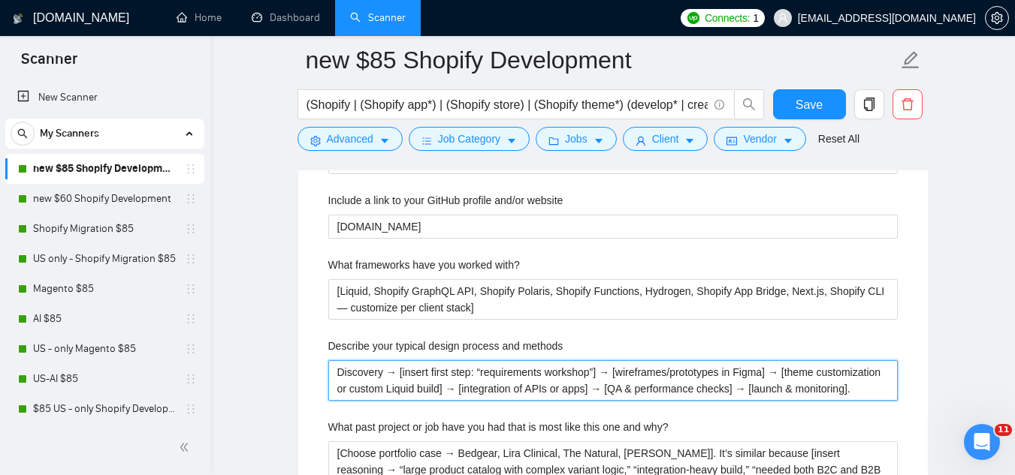
click at [443, 361] on methods "Discovery → [insert first step: “requirements workshop”] → [wireframes/prototyp…" at bounding box center [612, 381] width 569 height 41
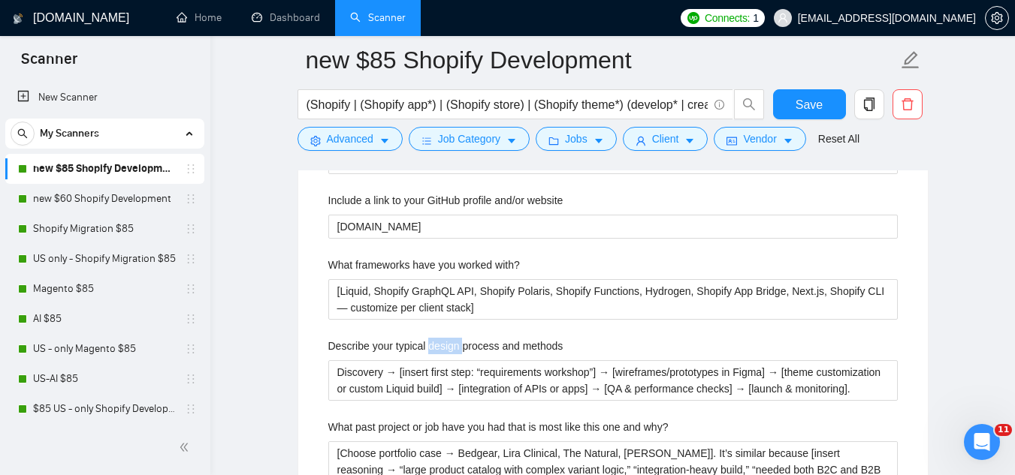
click at [443, 345] on label "Describe your typical design process and methods" at bounding box center [445, 346] width 235 height 17
click at [443, 361] on methods "Discovery → [insert first step: “requirements workshop”] → [wireframes/prototyp…" at bounding box center [612, 381] width 569 height 41
click at [443, 345] on label "Describe your typical design process and methods" at bounding box center [445, 346] width 235 height 17
click at [443, 361] on methods "Discovery → [insert first step: “requirements workshop”] → [wireframes/prototyp…" at bounding box center [612, 381] width 569 height 41
copy label "Describe your typical design process and methods"
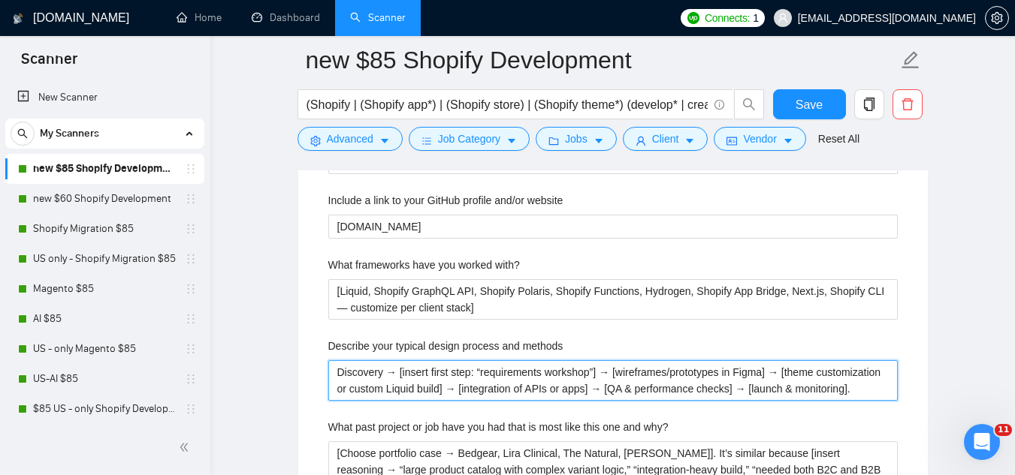
click at [382, 380] on methods "Discovery → [insert first step: “requirements workshop”] → [wireframes/prototyp…" at bounding box center [612, 381] width 569 height 41
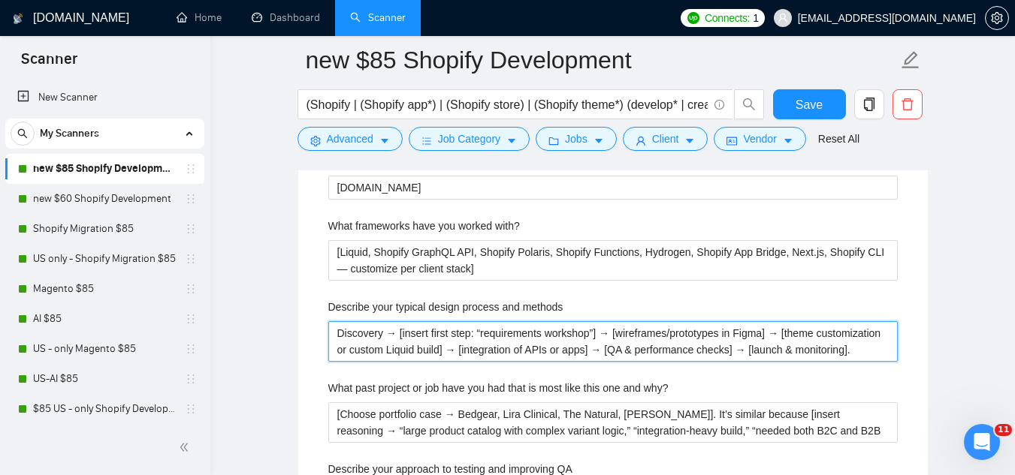
scroll to position [2779, 0]
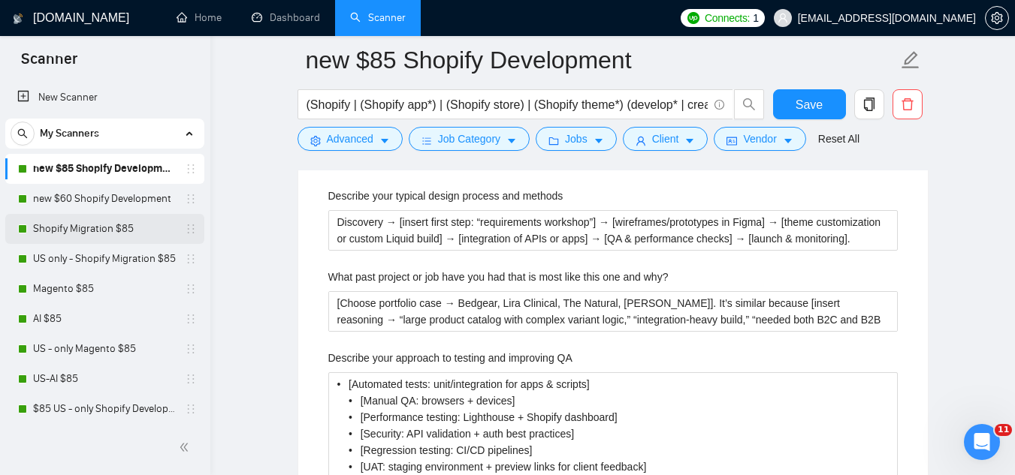
click at [135, 231] on link "Shopify Migration $85" at bounding box center [104, 229] width 143 height 30
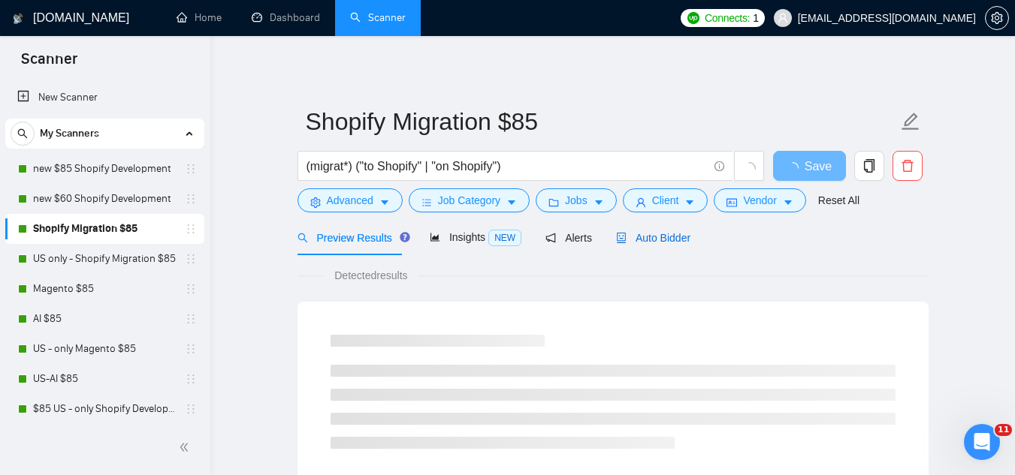
click at [638, 246] on div "Auto Bidder" at bounding box center [653, 238] width 74 height 17
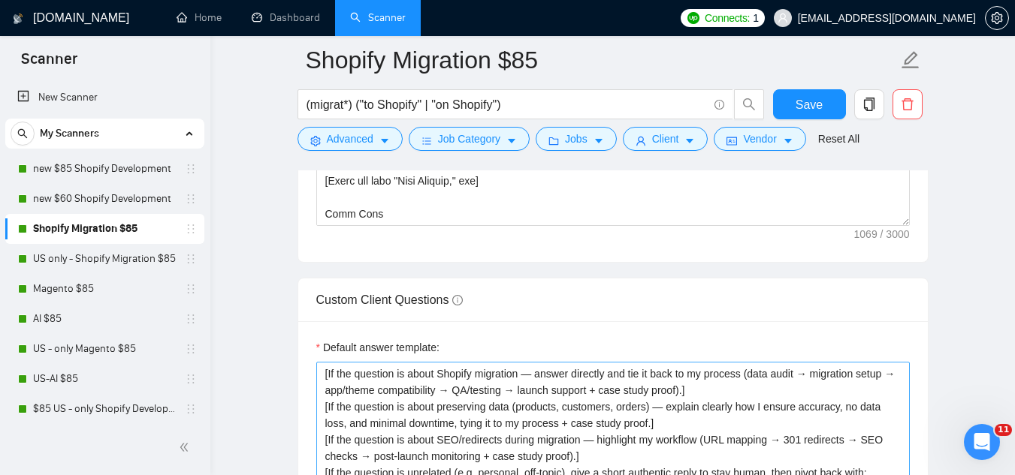
scroll to position [2253, 0]
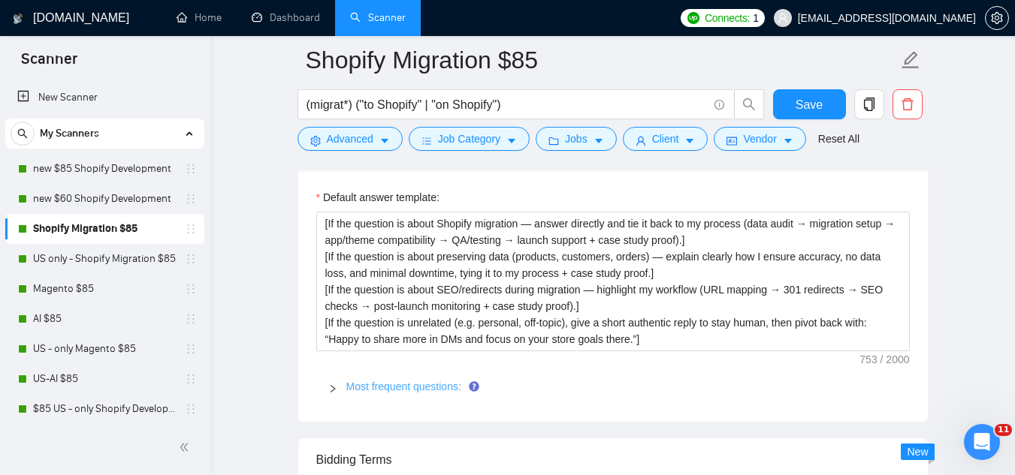
click at [405, 381] on link "Most frequent questions:" at bounding box center [403, 387] width 115 height 12
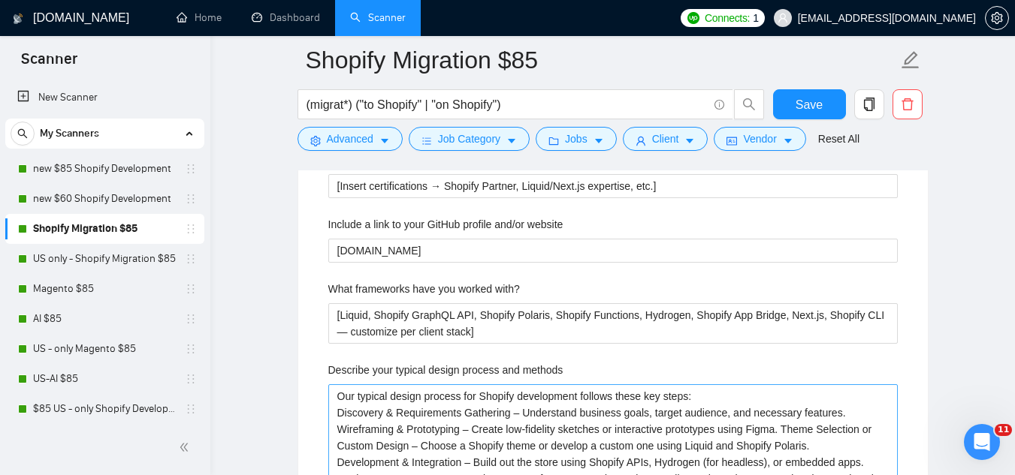
scroll to position [2704, 0]
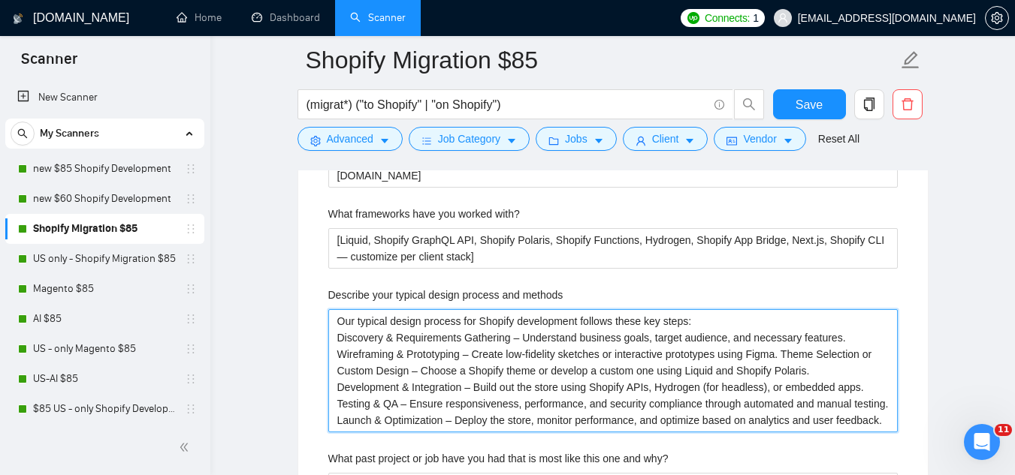
drag, startPoint x: 339, startPoint y: 297, endPoint x: 889, endPoint y: 394, distance: 557.6
click at [889, 394] on methods "Our typical design process for Shopify development follows these key steps: Dis…" at bounding box center [612, 370] width 569 height 123
paste methods "Discovery → [insert first step: “requirements workshop”] → [wireframes/prototyp…"
type methods "Discovery → [insert first step: “requirements workshop”] → [wireframes/prototyp…"
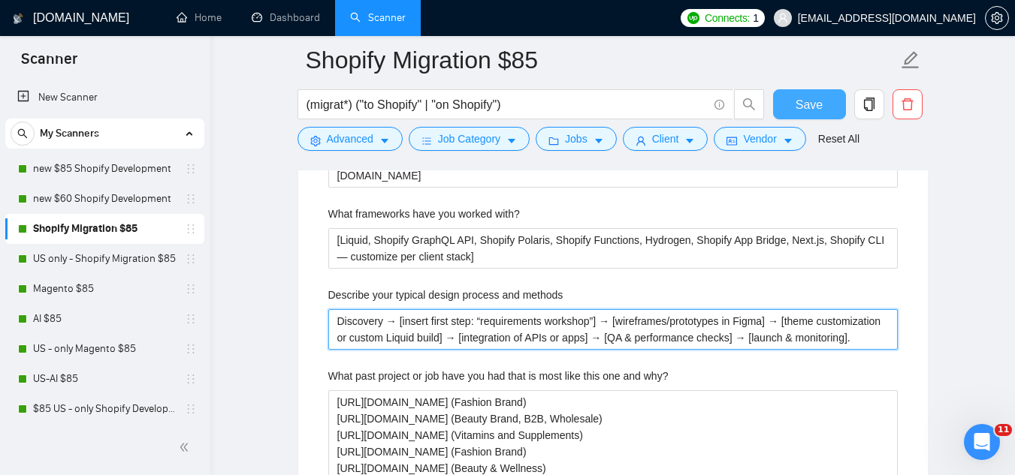
type methods "Discovery → [insert first step: “requirements workshop”] → [wireframes/prototyp…"
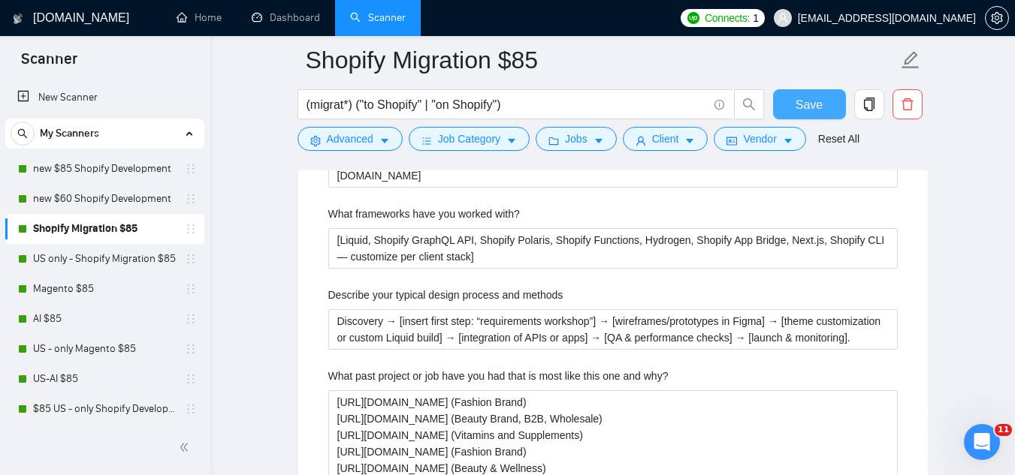
click at [800, 103] on span "Save" at bounding box center [808, 104] width 27 height 19
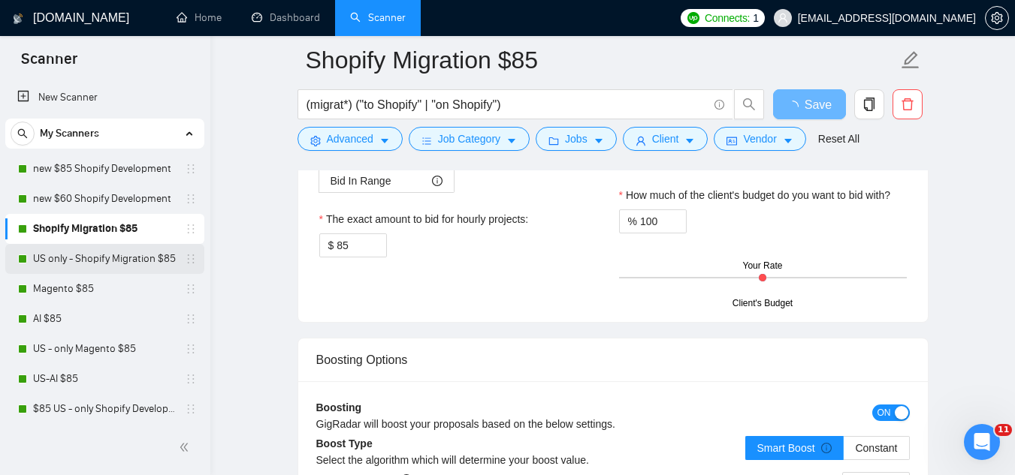
click at [134, 259] on link "US only - Shopify Migration $85" at bounding box center [104, 259] width 143 height 30
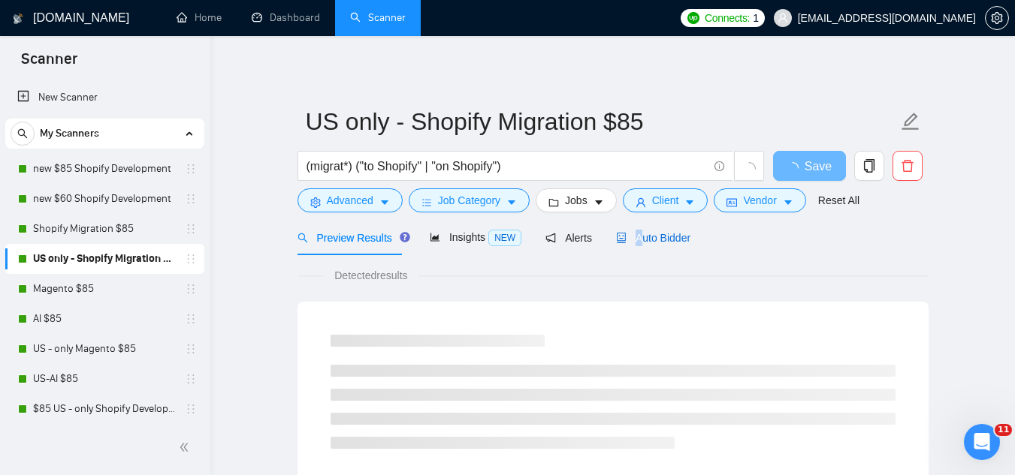
click at [633, 232] on span "Auto Bidder" at bounding box center [653, 238] width 74 height 12
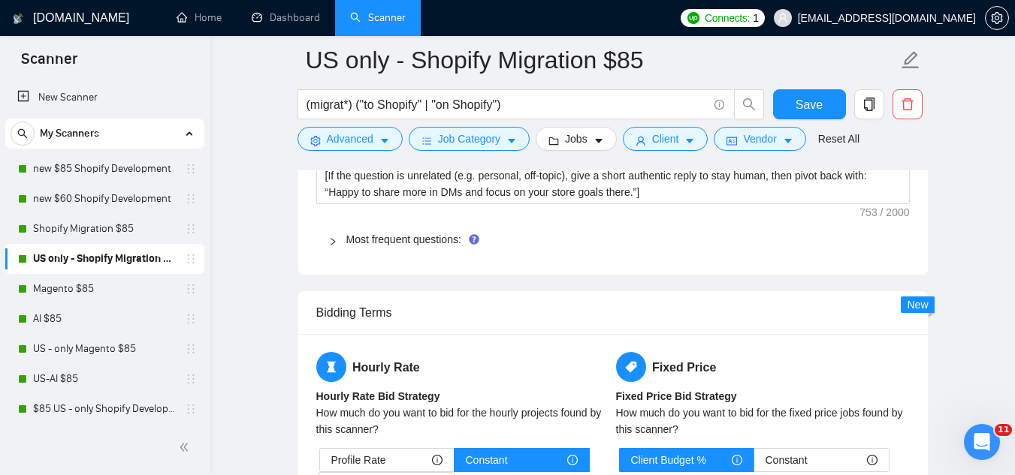
scroll to position [2403, 0]
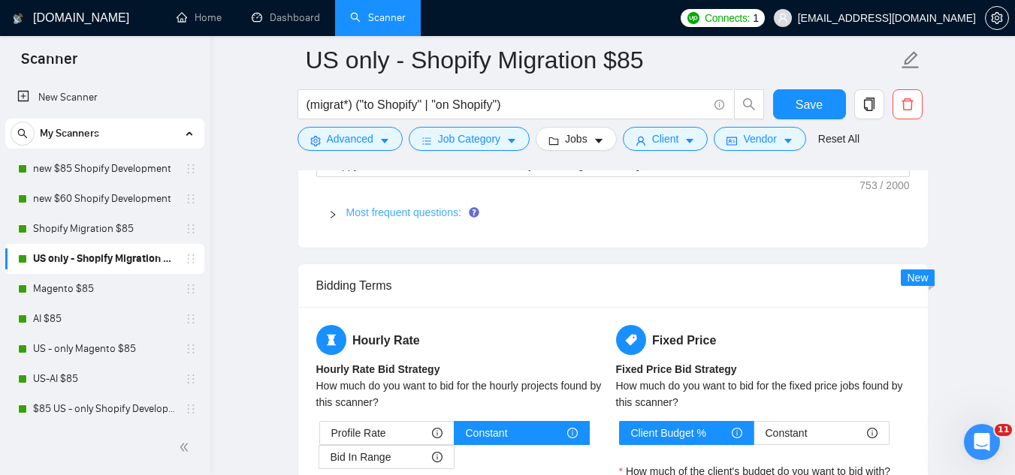
click at [427, 207] on link "Most frequent questions:" at bounding box center [403, 213] width 115 height 12
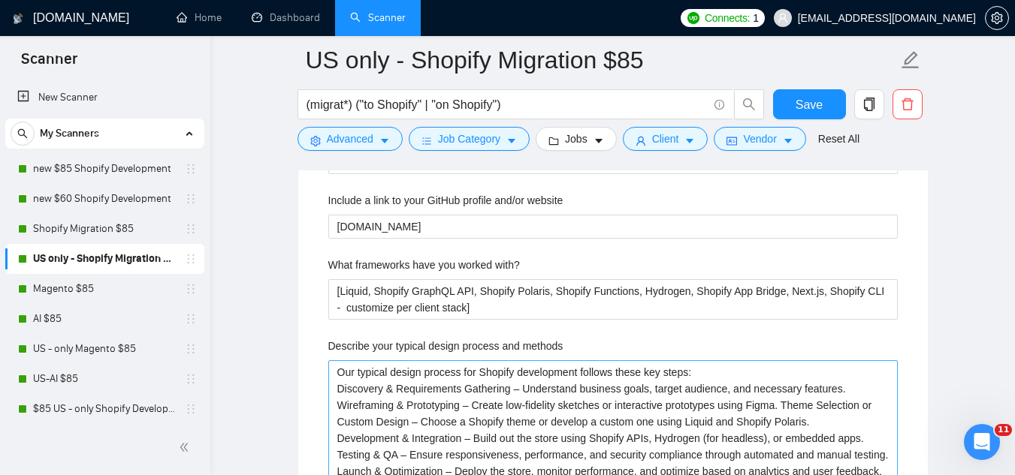
scroll to position [2704, 0]
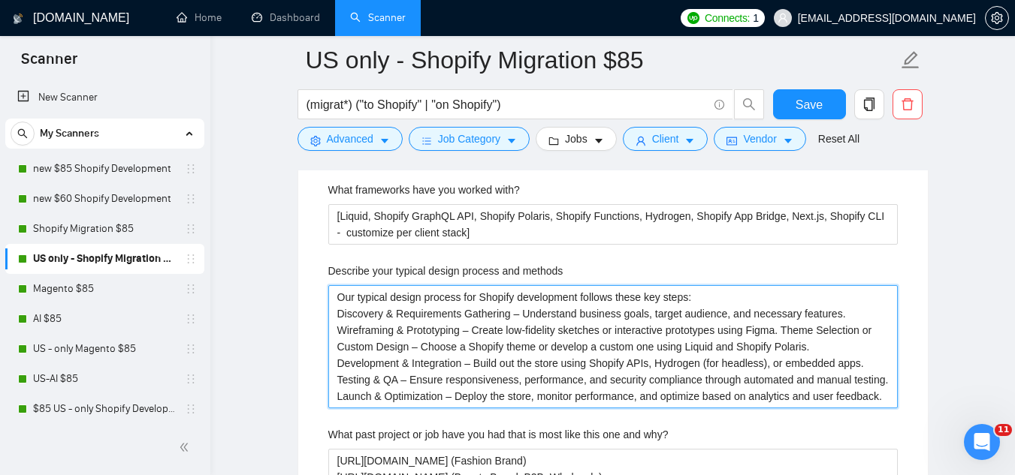
click at [341, 301] on methods "Our typical design process for Shopify development follows these key steps: Dis…" at bounding box center [612, 346] width 569 height 123
paste methods "Discovery → [insert first step: “requirements workshop”] → [wireframes/prototyp…"
type methods "Discovery → [insert first step: “requirements workshop”] → [wireframes/prototyp…"
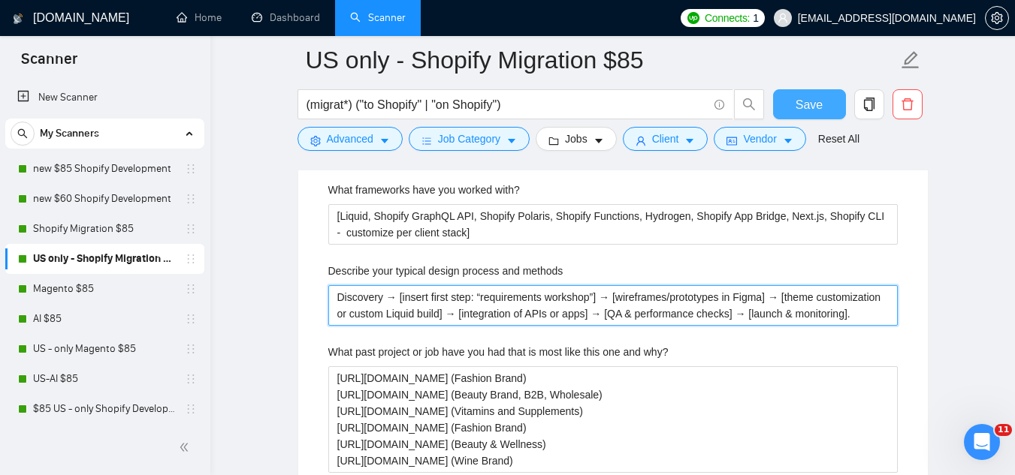
type methods "Discovery → [insert first step: “requirements workshop”] → [wireframes/prototyp…"
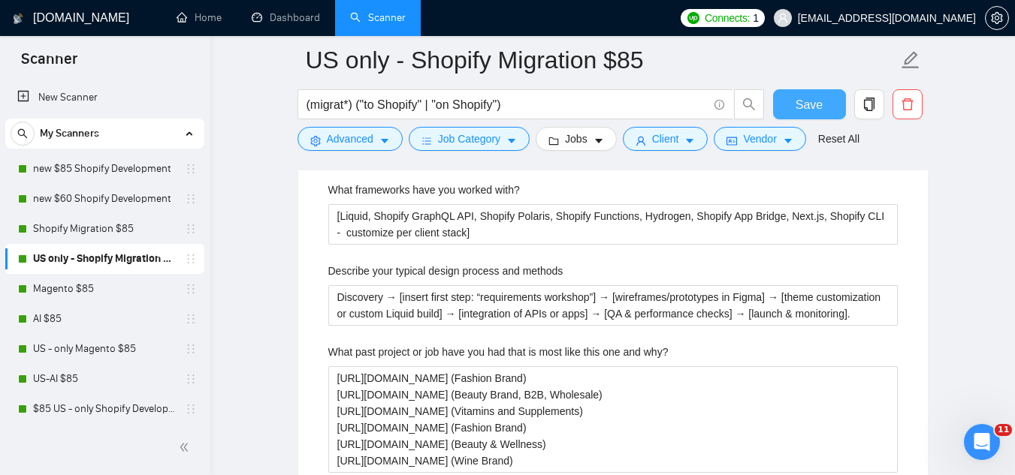
click at [798, 107] on span "Save" at bounding box center [808, 104] width 27 height 19
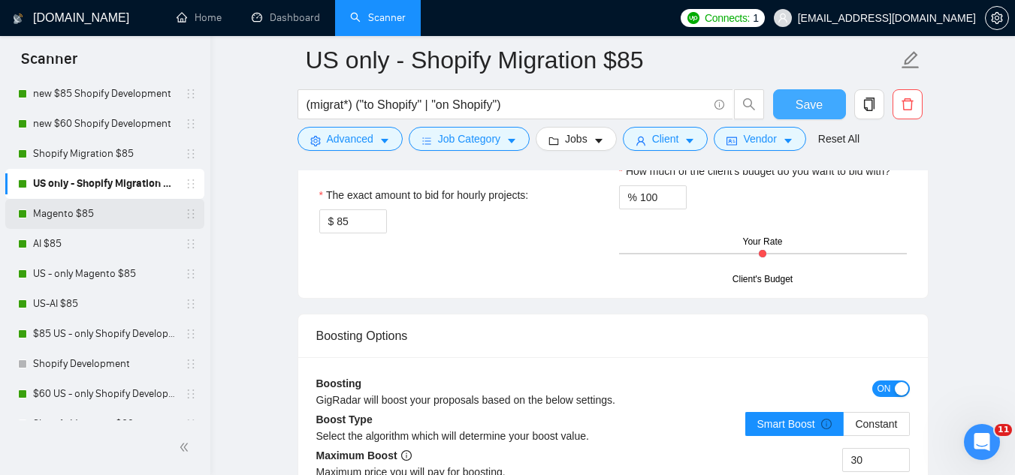
scroll to position [150, 0]
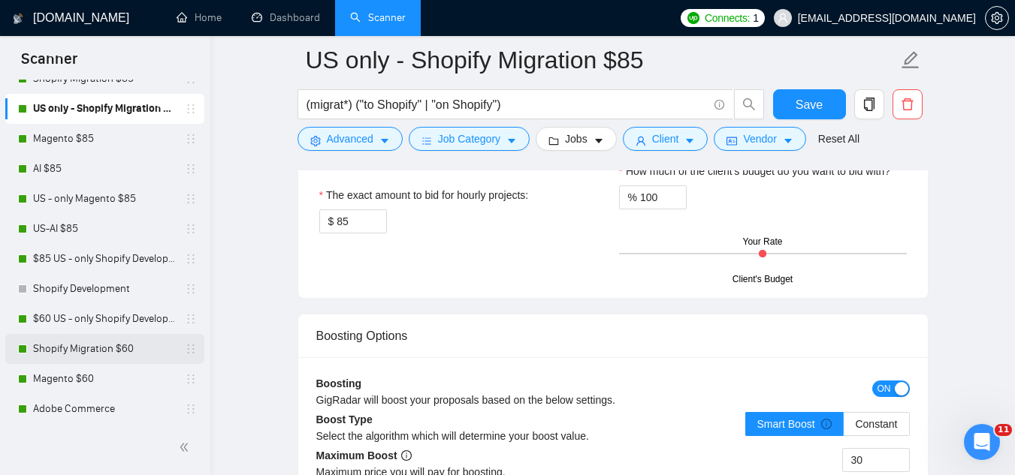
drag, startPoint x: 104, startPoint y: 358, endPoint x: 192, endPoint y: 340, distance: 89.6
click at [104, 358] on link "Shopify Migration $60" at bounding box center [104, 349] width 143 height 30
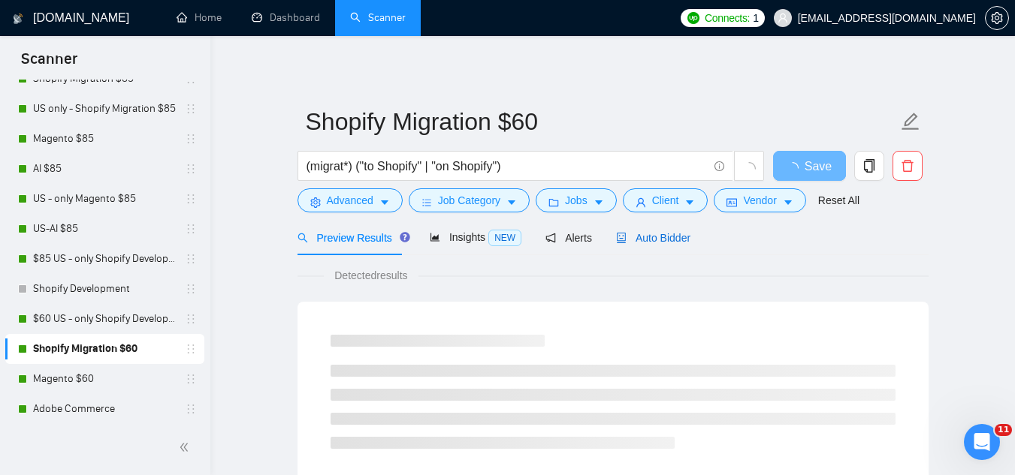
click at [642, 241] on span "Auto Bidder" at bounding box center [653, 238] width 74 height 12
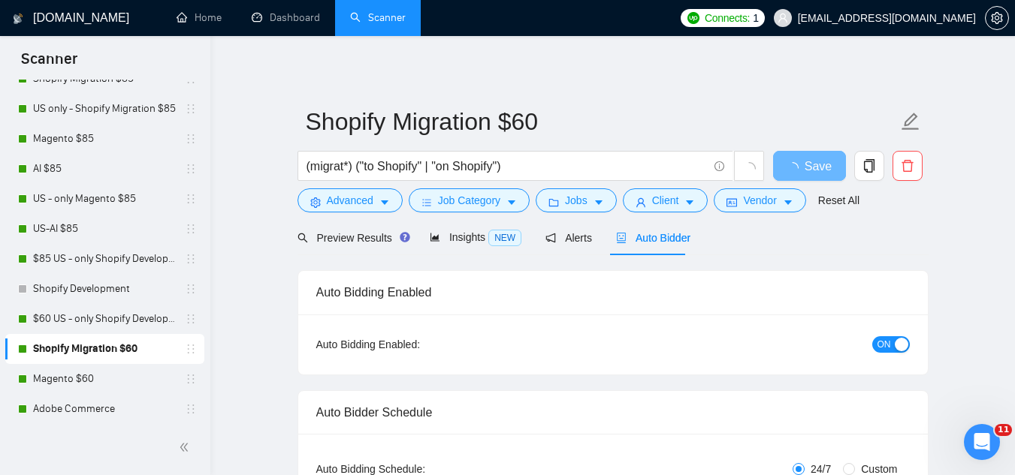
checkbox input "true"
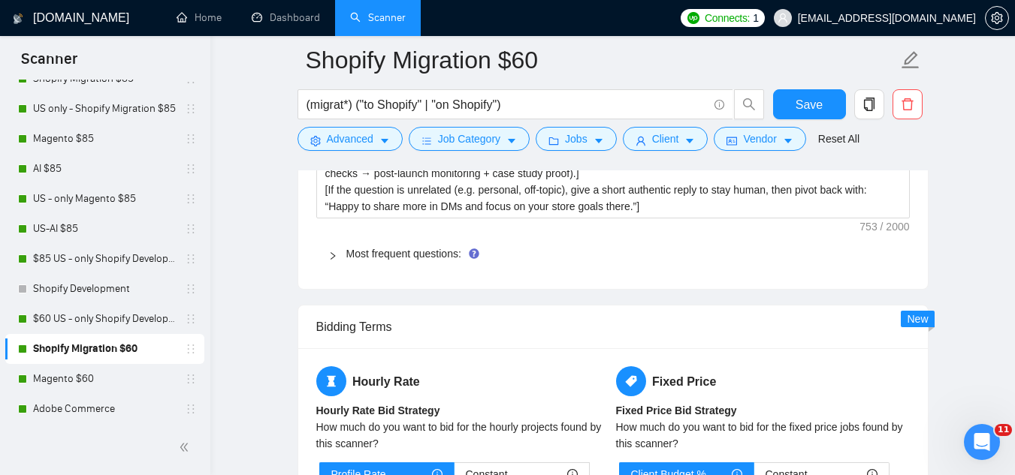
scroll to position [2403, 0]
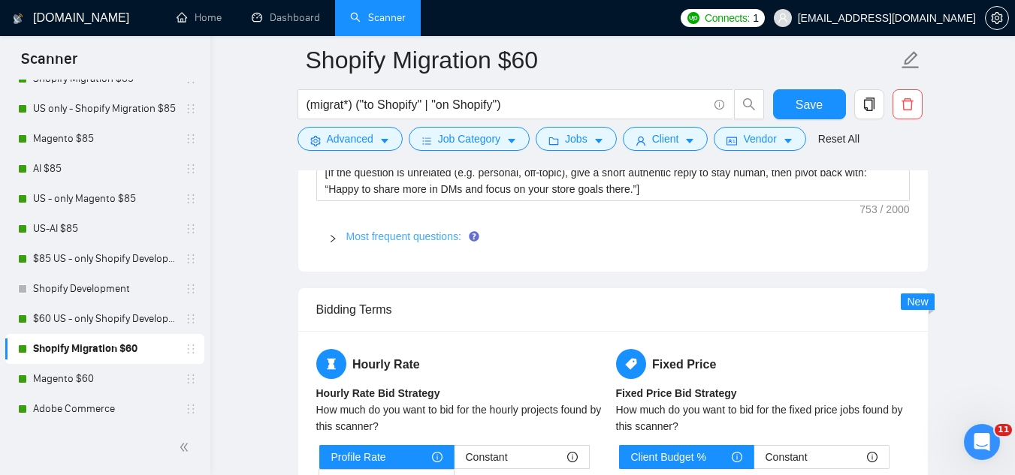
click at [400, 231] on link "Most frequent questions:" at bounding box center [403, 237] width 115 height 12
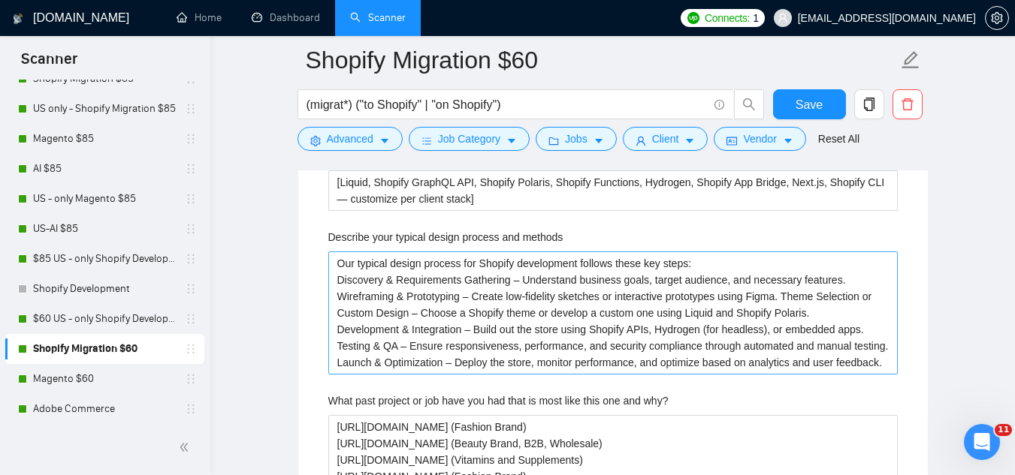
scroll to position [2779, 0]
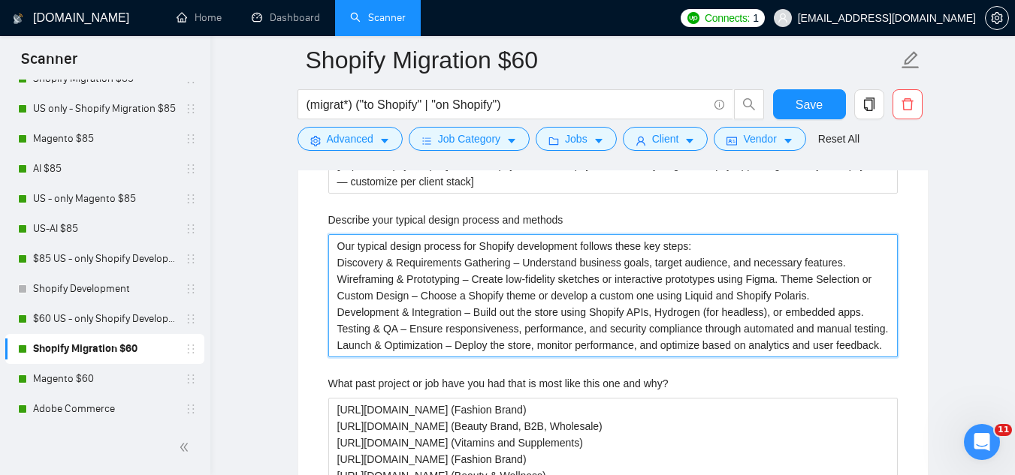
click at [367, 234] on methods "Our typical design process for Shopify development follows these key steps: Dis…" at bounding box center [612, 295] width 569 height 123
paste methods "Discovery → [insert first step: “requirements workshop”] → [wireframes/prototyp…"
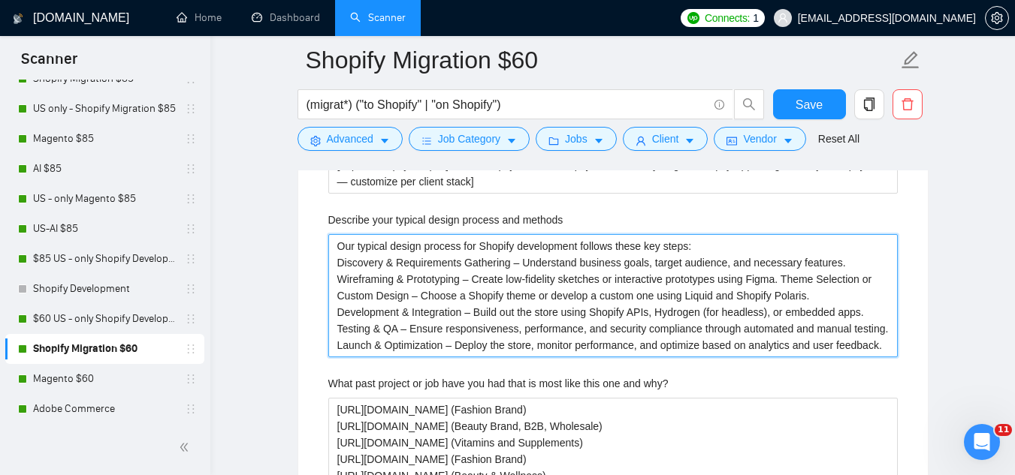
type methods "Discovery → [insert first step: “requirements workshop”] → [wireframes/prototyp…"
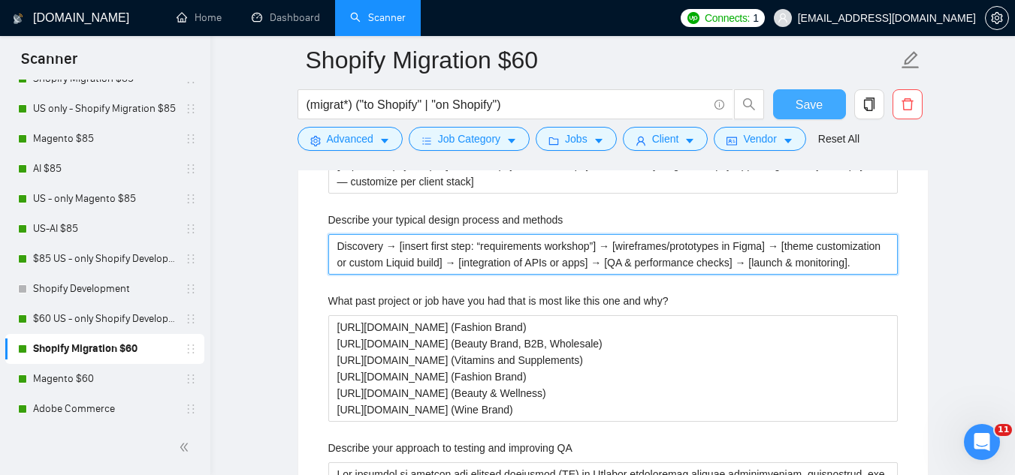
type methods "Discovery → [insert first step: “requirements workshop”] → [wireframes/prototyp…"
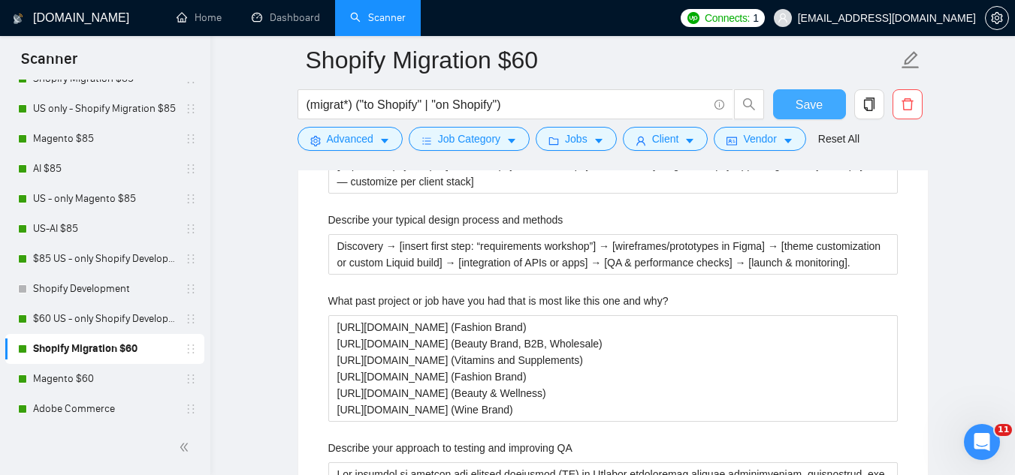
click at [789, 107] on button "Save" at bounding box center [809, 104] width 73 height 30
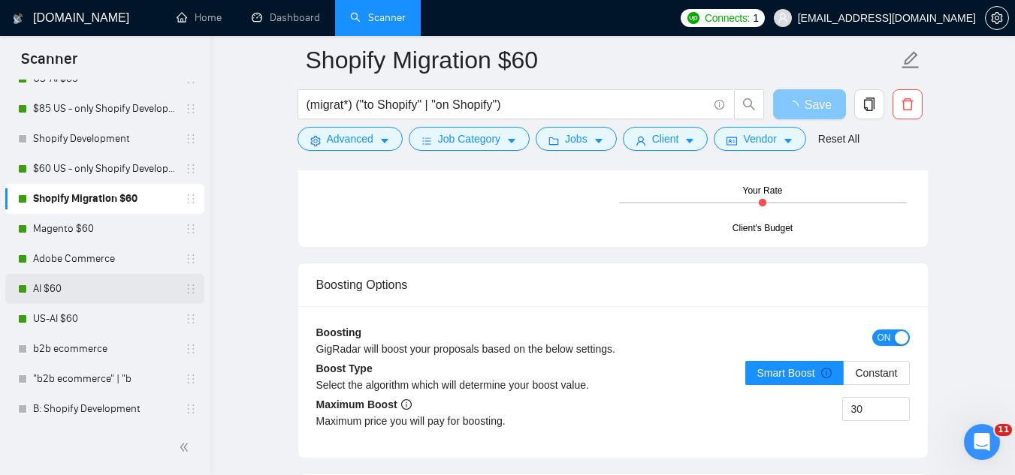
scroll to position [376, 0]
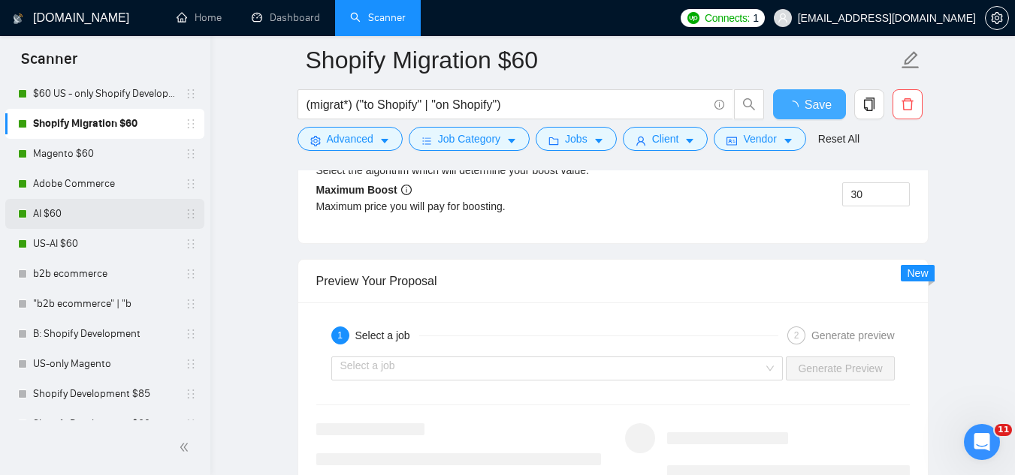
checkbox input "true"
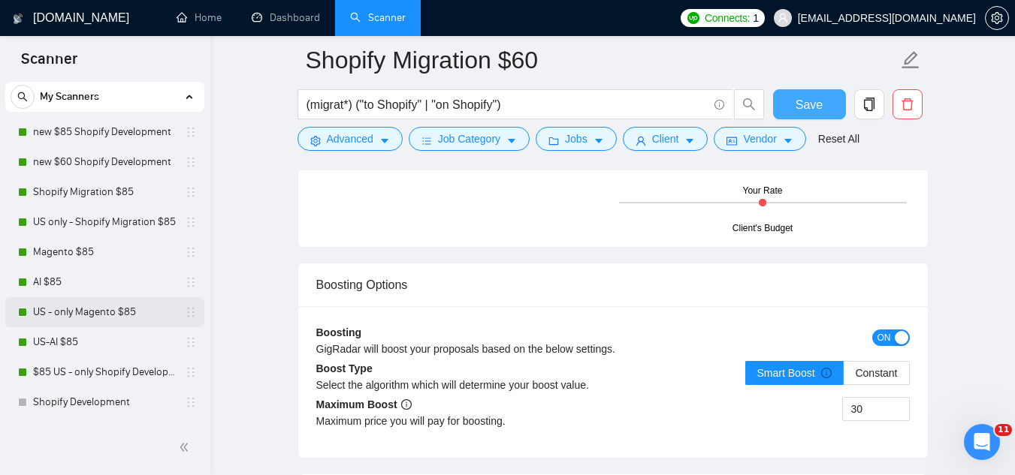
scroll to position [0, 0]
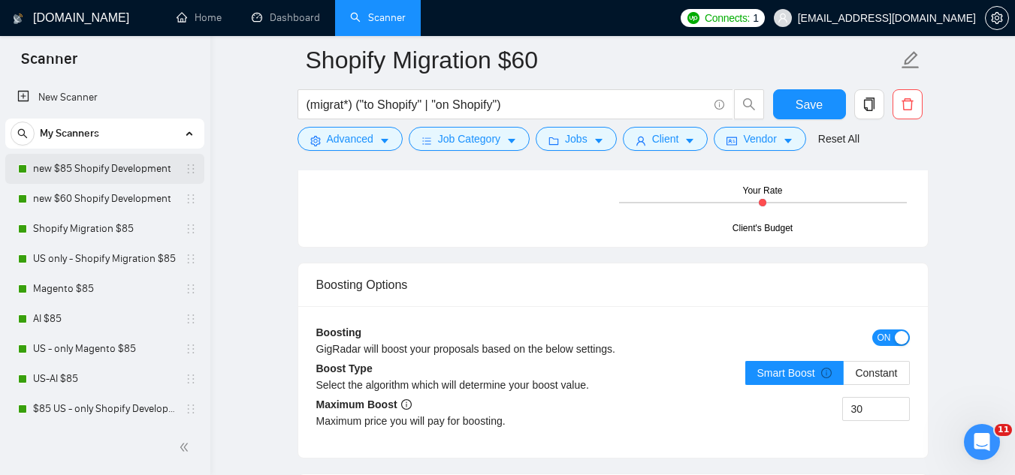
click at [161, 167] on link "new $85 Shopify Development" at bounding box center [104, 169] width 143 height 30
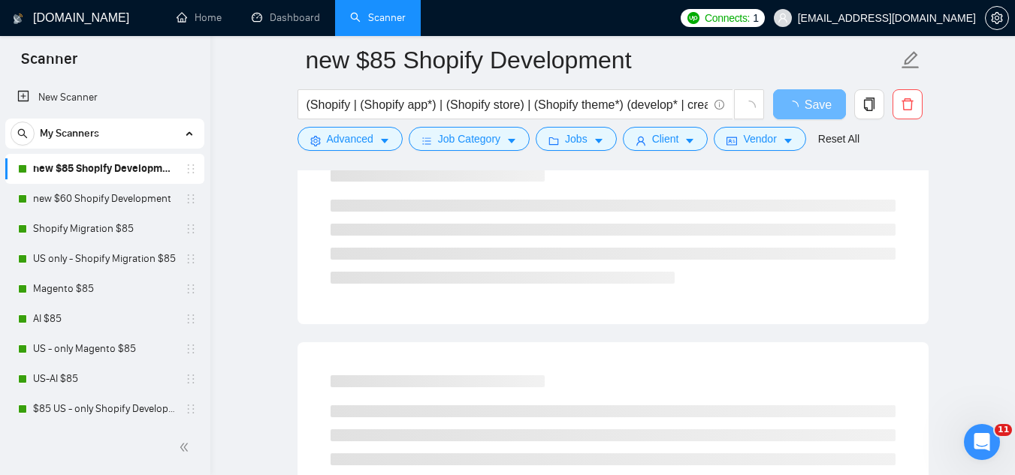
scroll to position [138, 0]
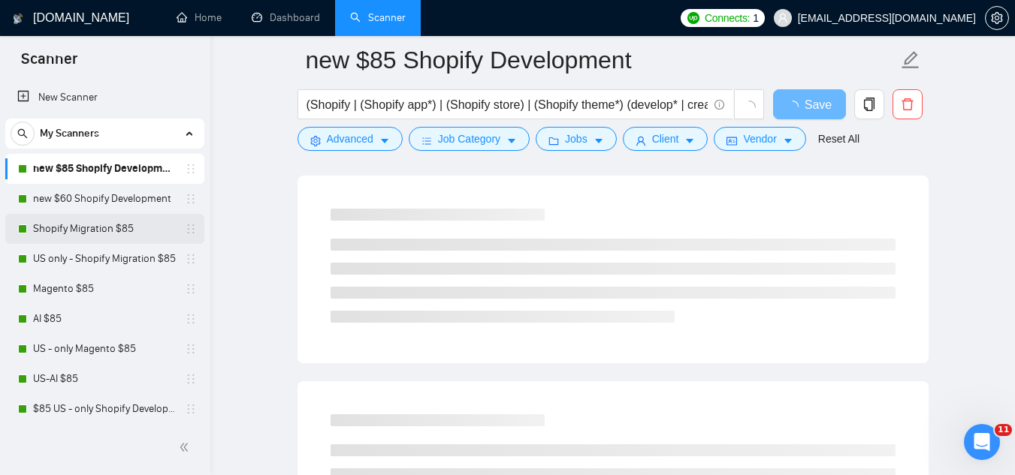
click at [128, 217] on link "Shopify Migration $85" at bounding box center [104, 229] width 143 height 30
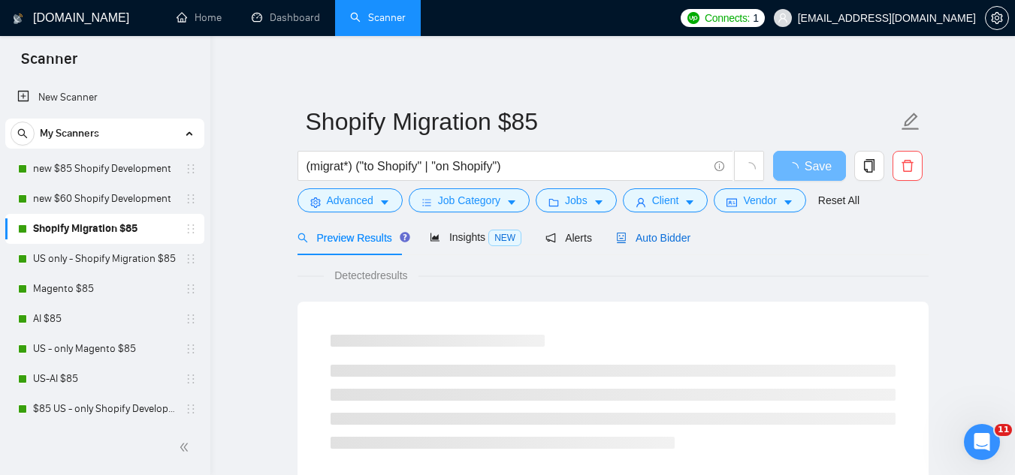
click at [649, 232] on span "Auto Bidder" at bounding box center [653, 238] width 74 height 12
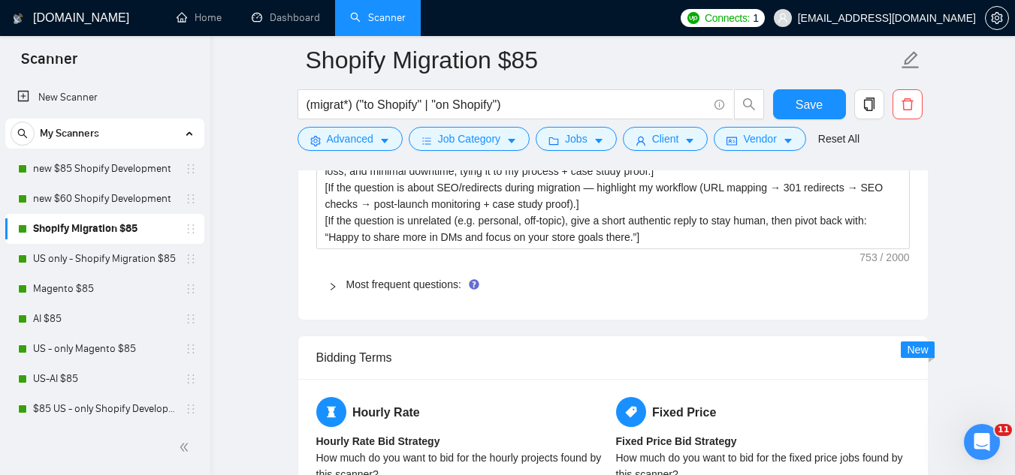
scroll to position [2328, 0]
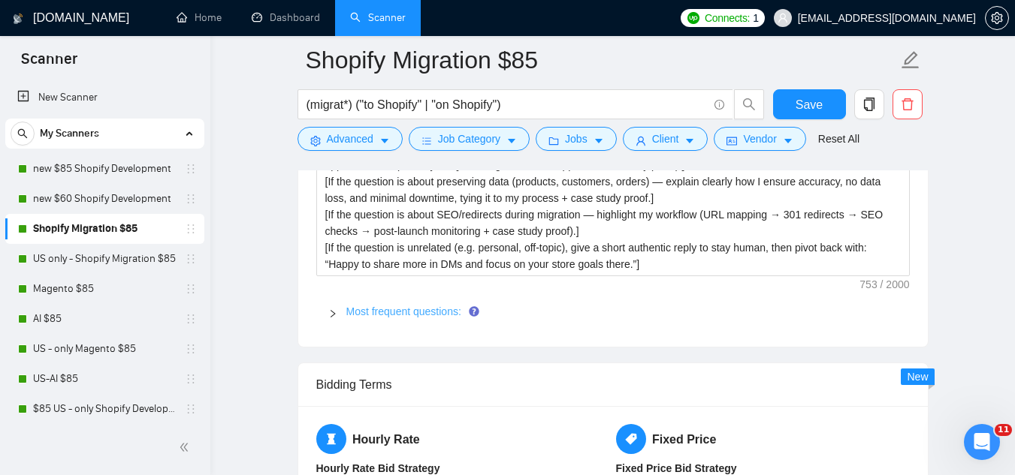
click at [424, 306] on link "Most frequent questions:" at bounding box center [403, 312] width 115 height 12
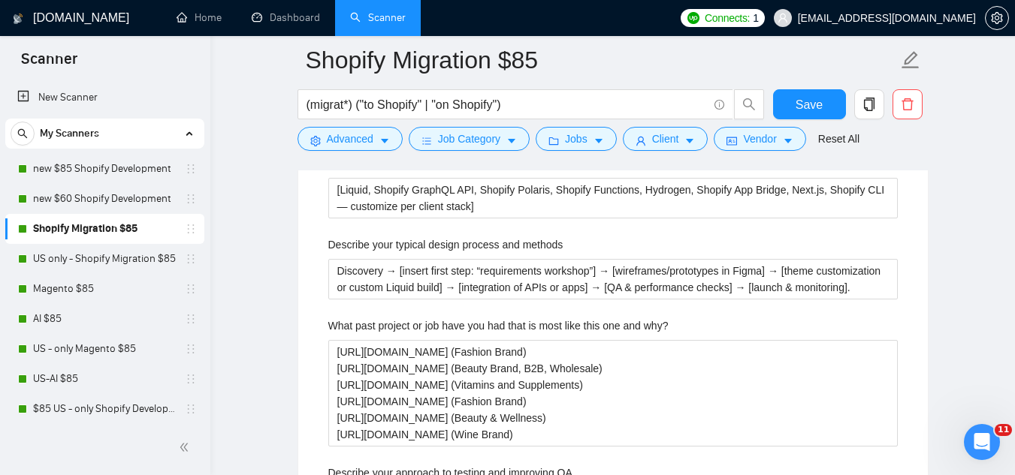
scroll to position [2779, 0]
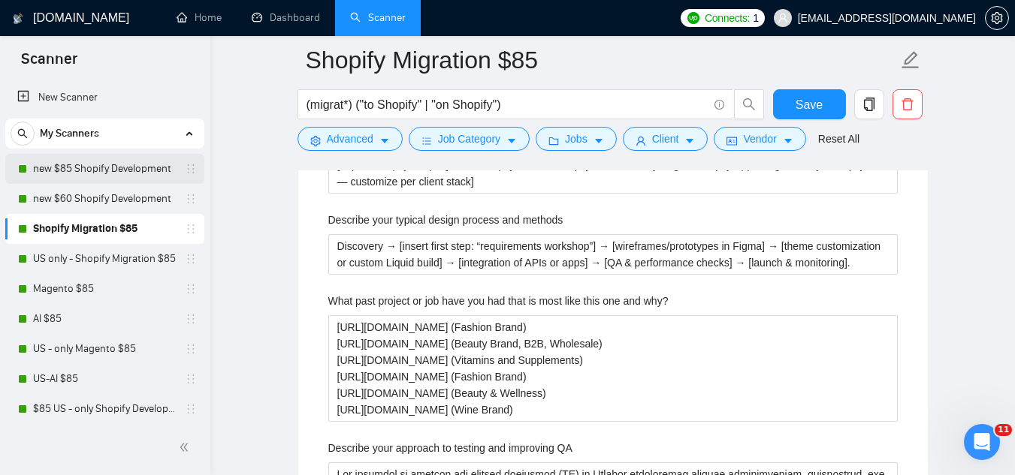
click at [134, 166] on link "new $85 Shopify Development" at bounding box center [104, 169] width 143 height 30
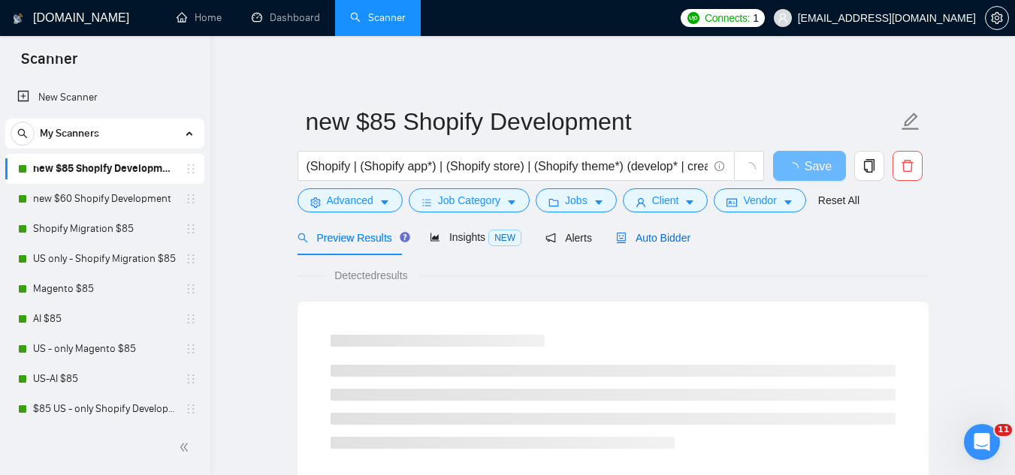
click at [640, 236] on span "Auto Bidder" at bounding box center [653, 238] width 74 height 12
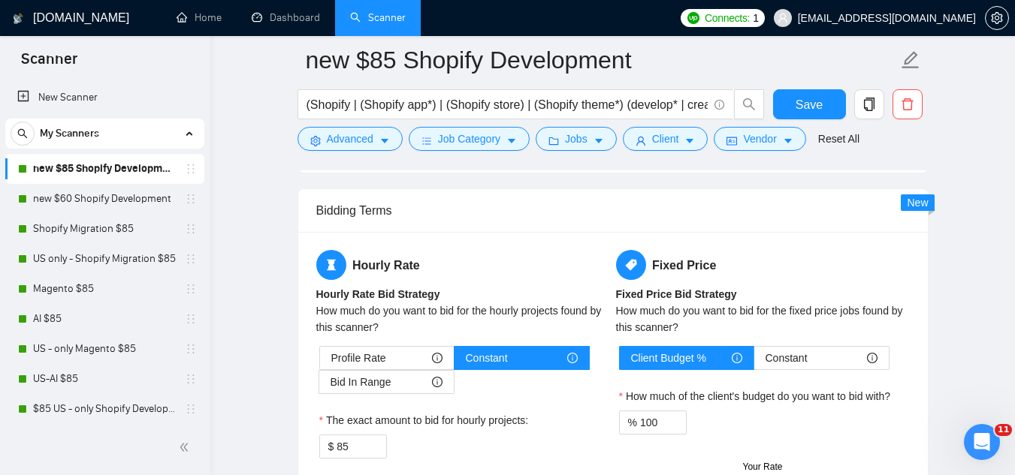
scroll to position [2328, 0]
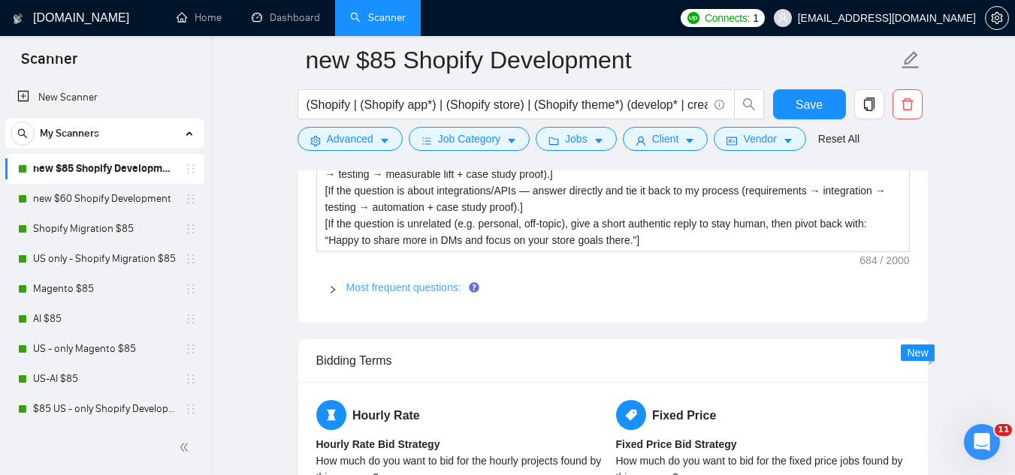
click at [409, 290] on link "Most frequent questions:" at bounding box center [403, 288] width 115 height 12
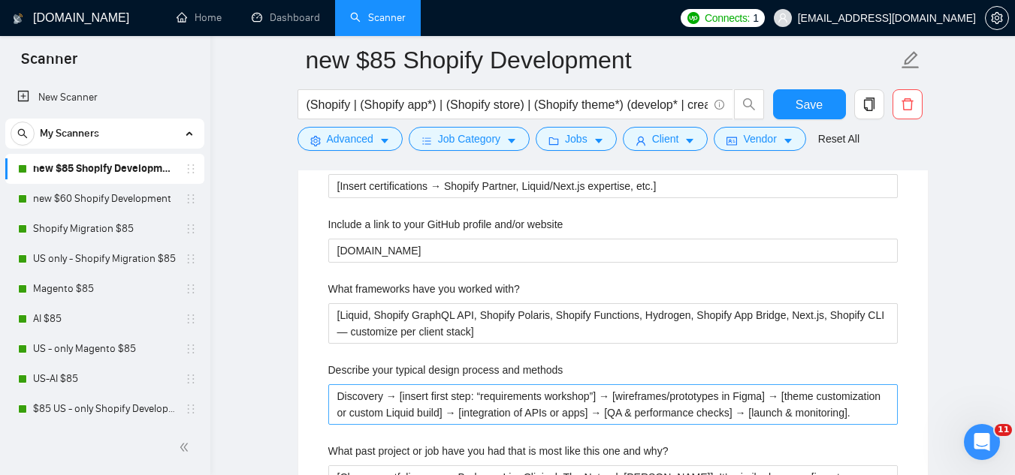
scroll to position [2704, 0]
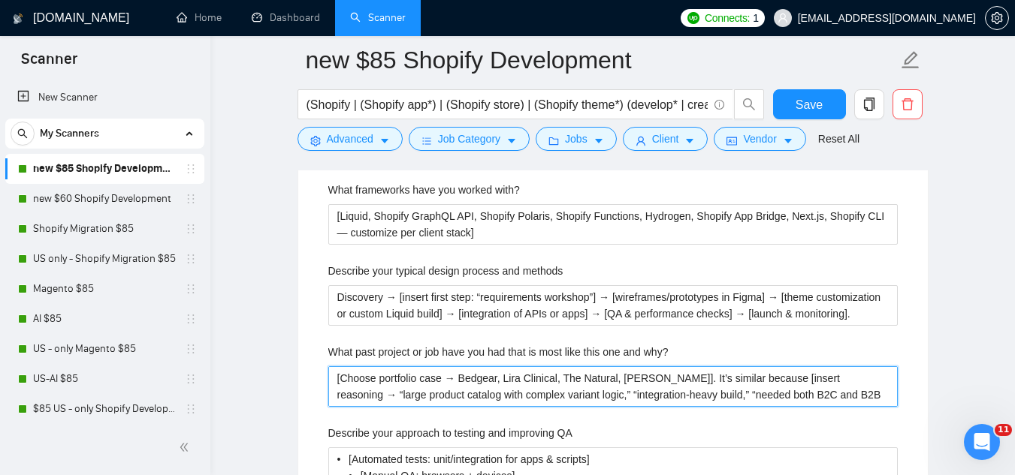
click at [376, 381] on why\? "[Choose portfolio case → Bedgear, Lira Clinical, The Natural, [PERSON_NAME]]. I…" at bounding box center [612, 387] width 569 height 41
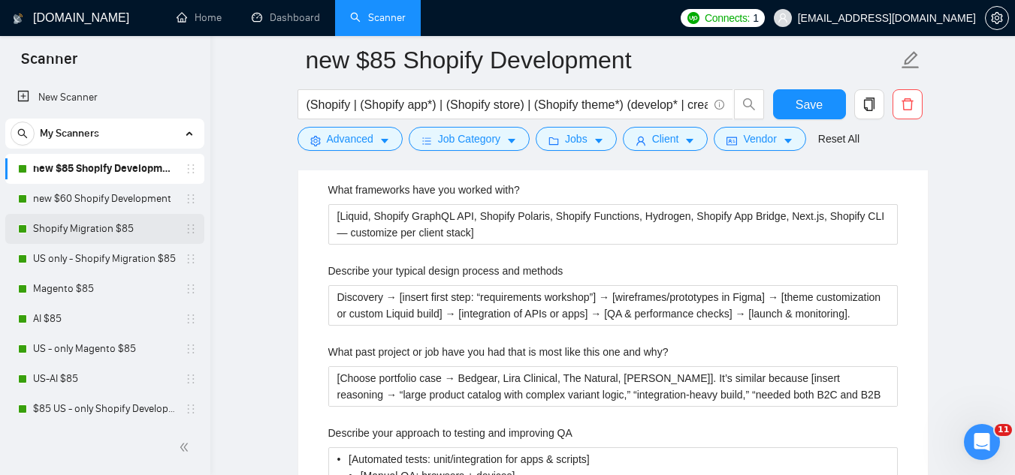
click at [132, 231] on link "Shopify Migration $85" at bounding box center [104, 229] width 143 height 30
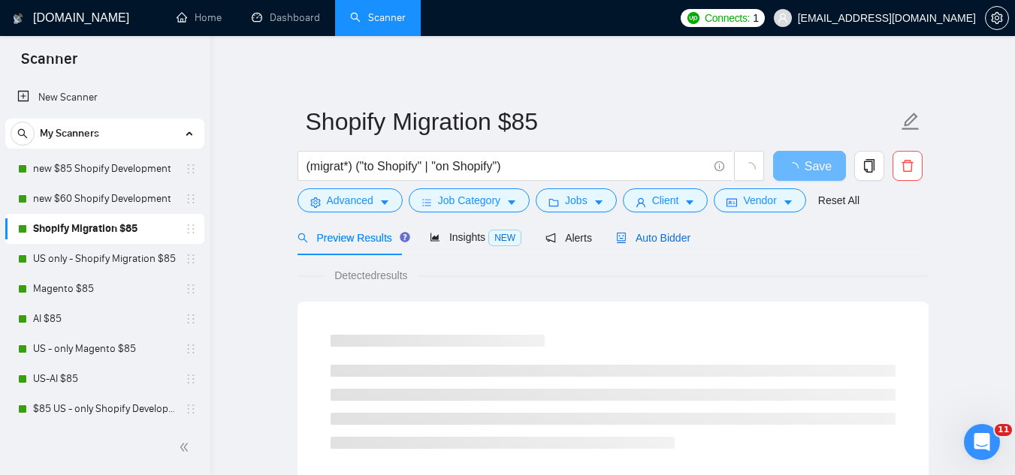
click at [642, 232] on span "Auto Bidder" at bounding box center [653, 238] width 74 height 12
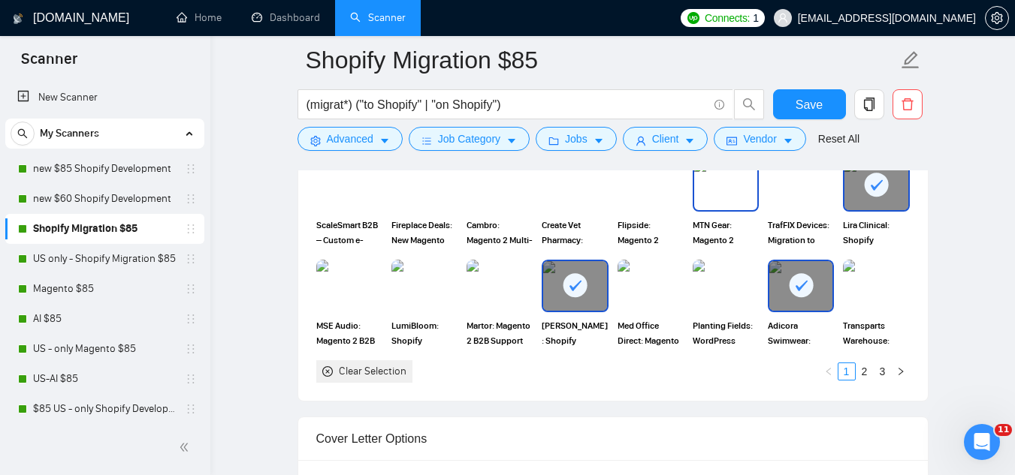
scroll to position [1502, 0]
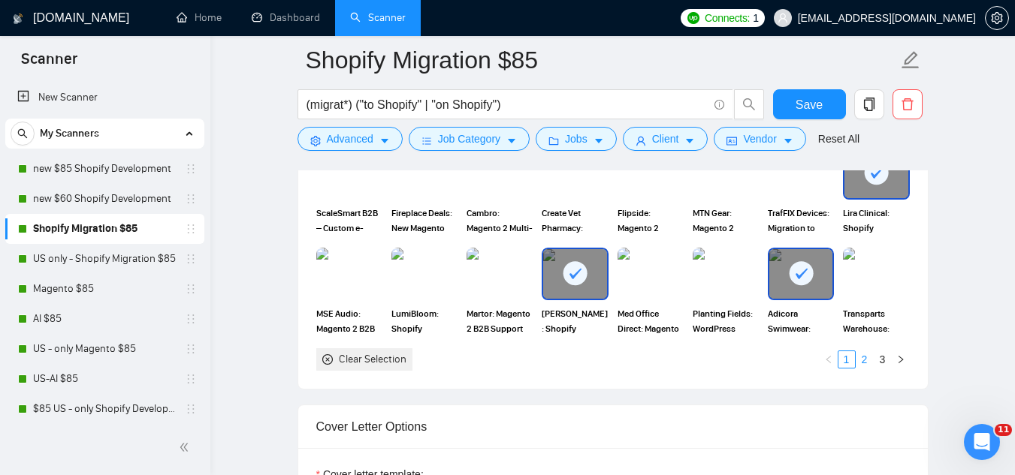
click at [870, 351] on link "2" at bounding box center [864, 359] width 17 height 17
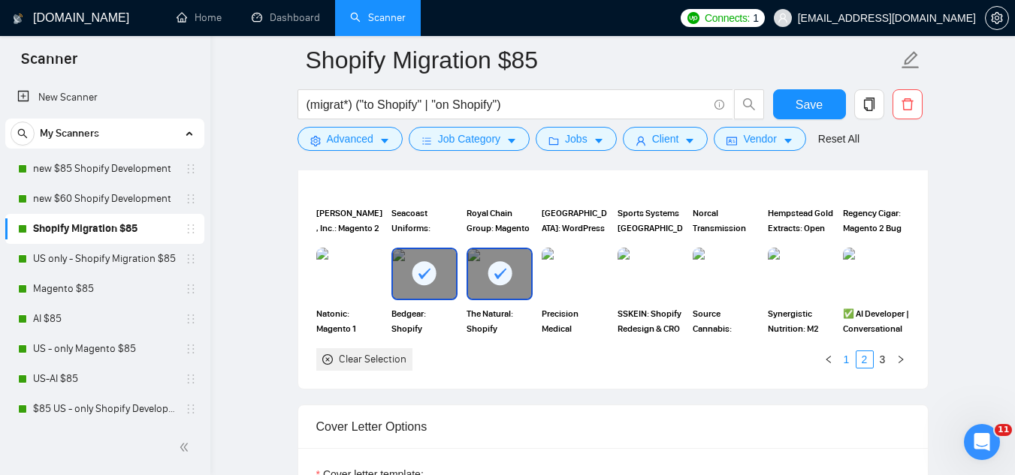
click at [842, 351] on link "1" at bounding box center [846, 359] width 17 height 17
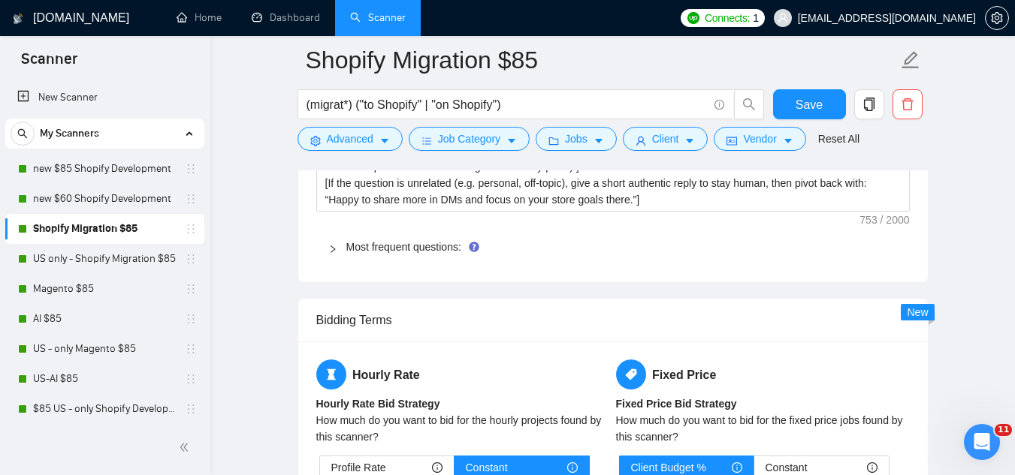
scroll to position [2403, 0]
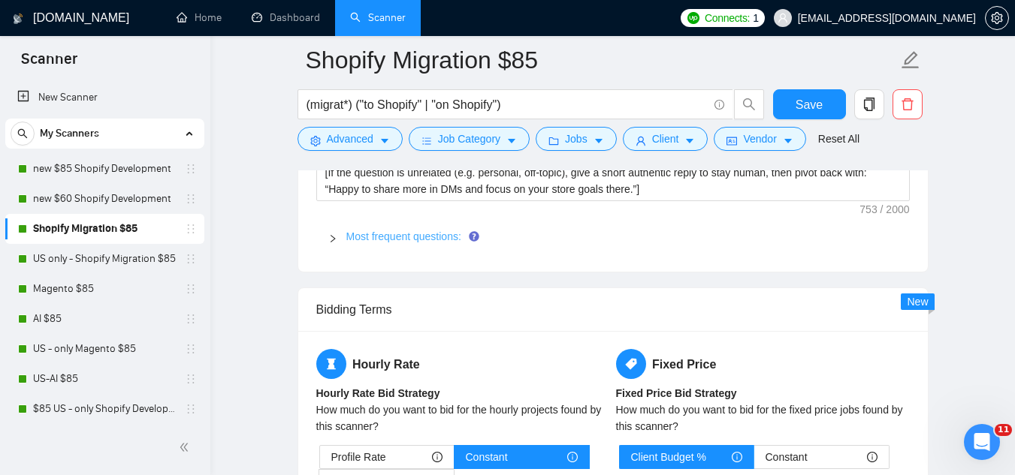
click at [384, 231] on link "Most frequent questions:" at bounding box center [403, 237] width 115 height 12
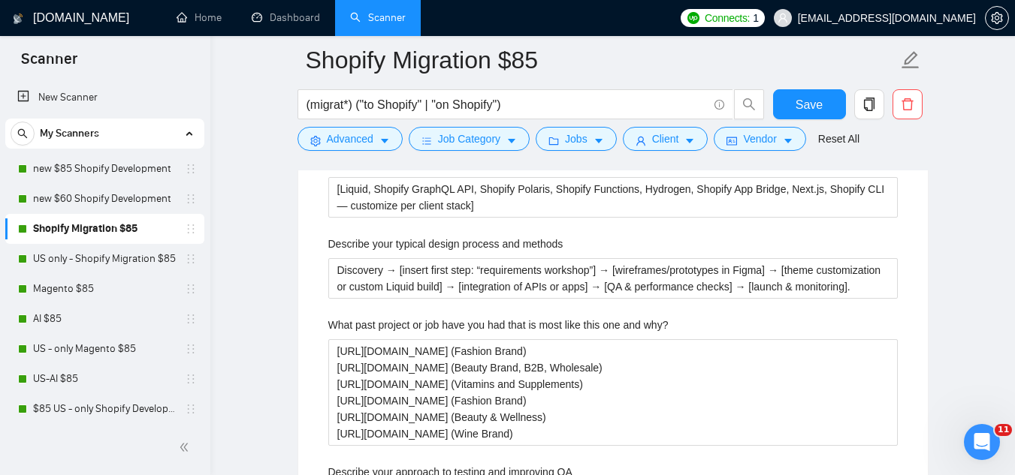
scroll to position [2779, 0]
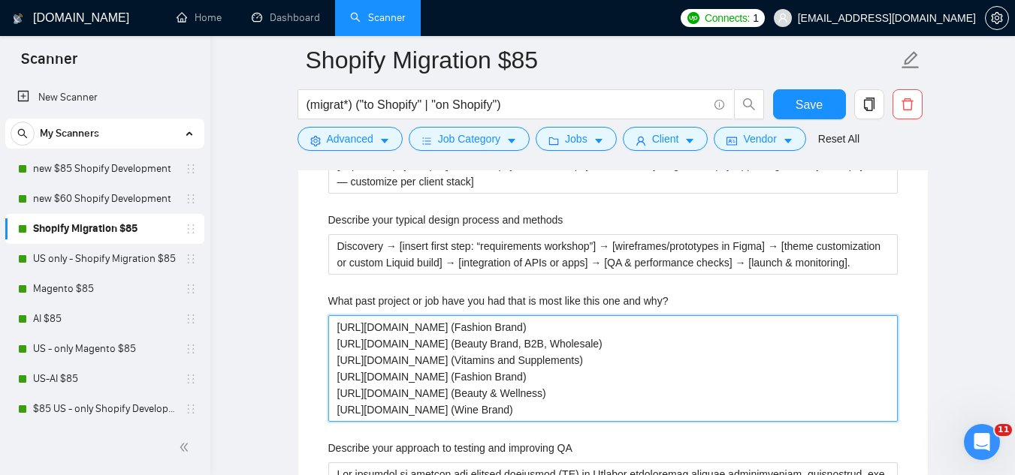
click at [581, 384] on why\? "[URL][DOMAIN_NAME] (Fashion Brand) [URL][DOMAIN_NAME] (Beauty Brand, B2B, Whole…" at bounding box center [612, 368] width 569 height 107
type why\? "[URL][DOMAIN_NAME] (Fashion Brand) [URL][DOMAIN_NAME] (Beauty Brand, B2B, Whole…"
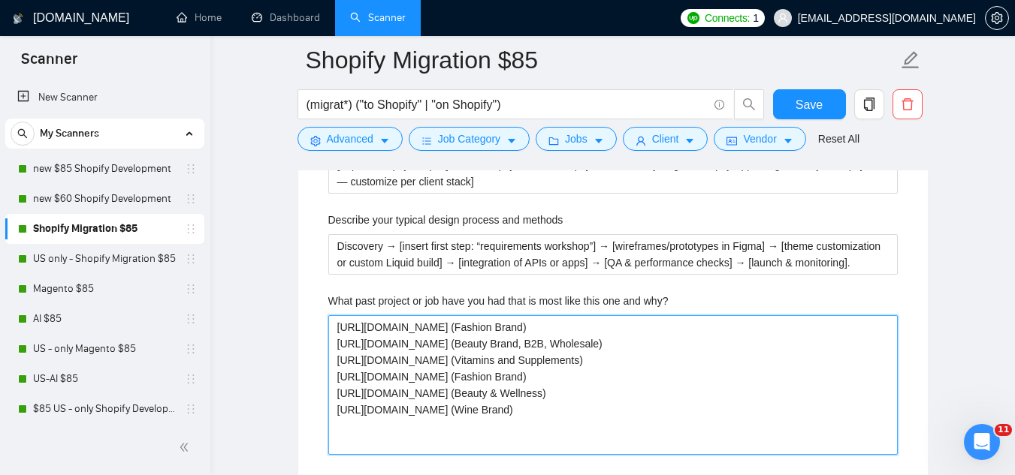
paste why\? "[Choose portfolio case → Bedgear, Lira Clinical, The Natural, [PERSON_NAME]]. I…"
type why\? "[URL][DOMAIN_NAME] (Fashion Brand) [URL][DOMAIN_NAME] (Beauty Brand, B2B, Whole…"
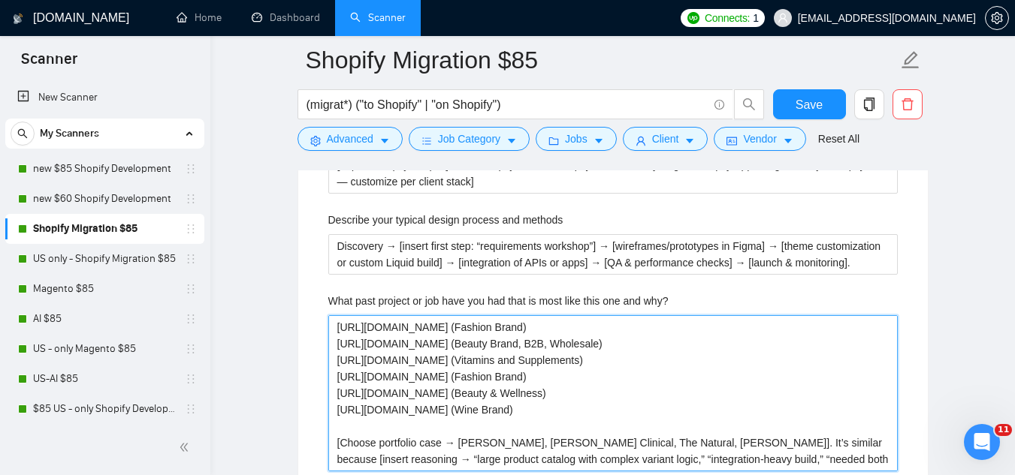
click at [600, 322] on why\? "[URL][DOMAIN_NAME] (Fashion Brand) [URL][DOMAIN_NAME] (Beauty Brand, B2B, Whole…" at bounding box center [612, 393] width 569 height 156
type why\? "[URL][DOMAIN_NAME] (Fashion Brand) [URL][DOMAIN_NAME] (Beauty Brand, B2B, Whole…"
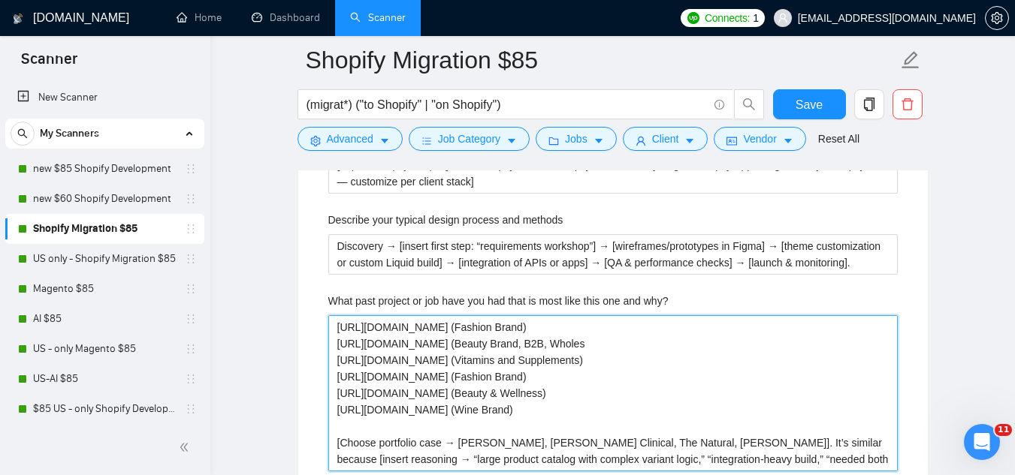
type why\? "[URL][DOMAIN_NAME] (Fashion Brand) [URL][DOMAIN_NAME] (Beauty Brand, B2B, Whole…"
type why\? "[URL][DOMAIN_NAME] (Fashion Brand) [URL][DOMAIN_NAME] (Beauty Brand, B2B, Whol …"
type why\? "[URL][DOMAIN_NAME] (Fashion Brand) [URL][DOMAIN_NAME] (Beauty Brand, B2B, Who […"
type why\? "[URL][DOMAIN_NAME] (Fashion Brand) [URL][DOMAIN_NAME] (Beauty Brand, B2B, Wh [U…"
type why\? "[URL][DOMAIN_NAME] (Fashion Brand) [URL][DOMAIN_NAME] (Beauty Brand, B2B, W [UR…"
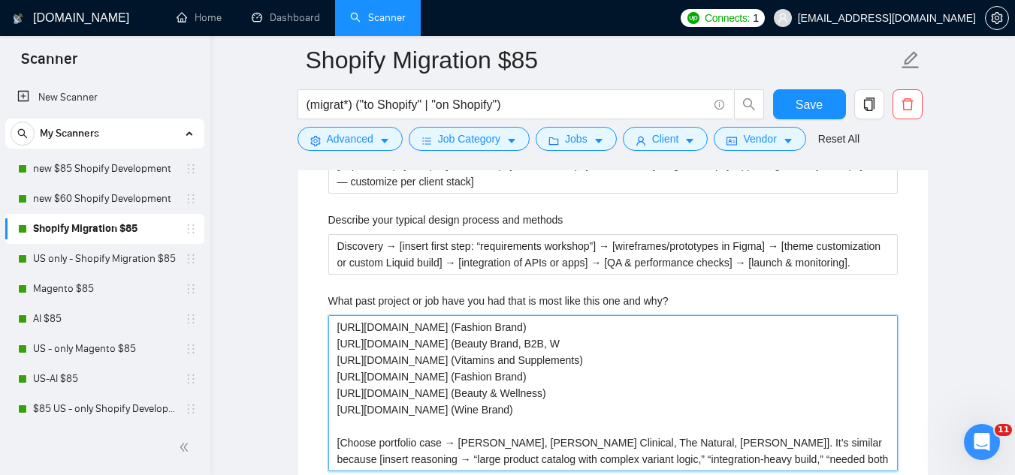
type why\? "[URL][DOMAIN_NAME] (Fashion Brand) [URL][DOMAIN_NAME] (Beauty Brand, B2B, [URL]…"
type why\? "[URL][DOMAIN_NAME] (Fashion Brand) [URL][DOMAIN_NAME] (Beauty Brand, B2B [URL][…"
type why\? "[URL][DOMAIN_NAME] (Fashion Brand) [URL][DOMAIN_NAME] (Beauty Brand, B2 [URL][D…"
type why\? "[URL][DOMAIN_NAME] (Fashion Brand) [URL][DOMAIN_NAME] (Beauty Brand, B [URL][DO…"
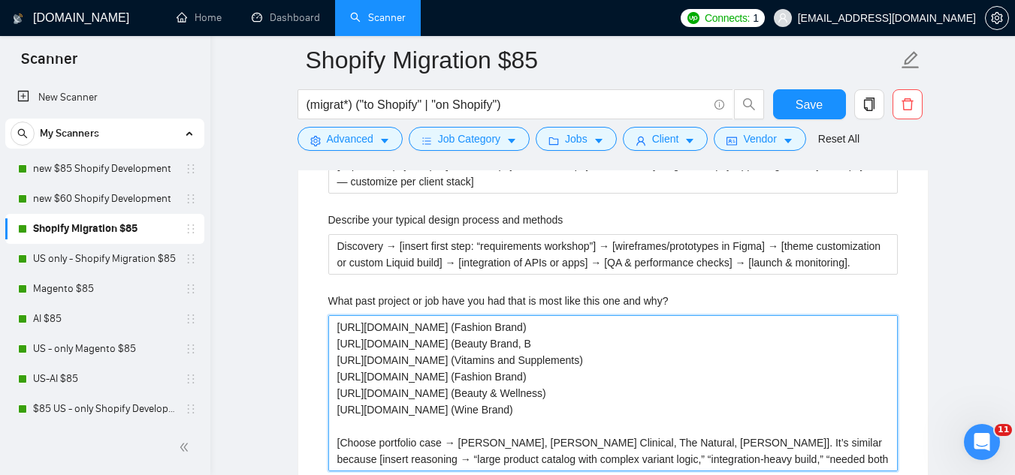
type why\? "[URL][DOMAIN_NAME] (Fashion Brand) [URL][DOMAIN_NAME] (Beauty Brand, [URL][DOMA…"
type why\? "[URL][DOMAIN_NAME] (Fashion Brand) [URL][DOMAIN_NAME] (Beauty Brand [URL][DOMAI…"
type why\? "[URL][DOMAIN_NAME] (Fashion Brand) [URL][DOMAIN_NAME] (Beauty Bran [URL][DOMAIN…"
type why\? "[URL][DOMAIN_NAME] (Fashion Brand) [URL][DOMAIN_NAME] (Beauty Bra [URL][DOMAIN_…"
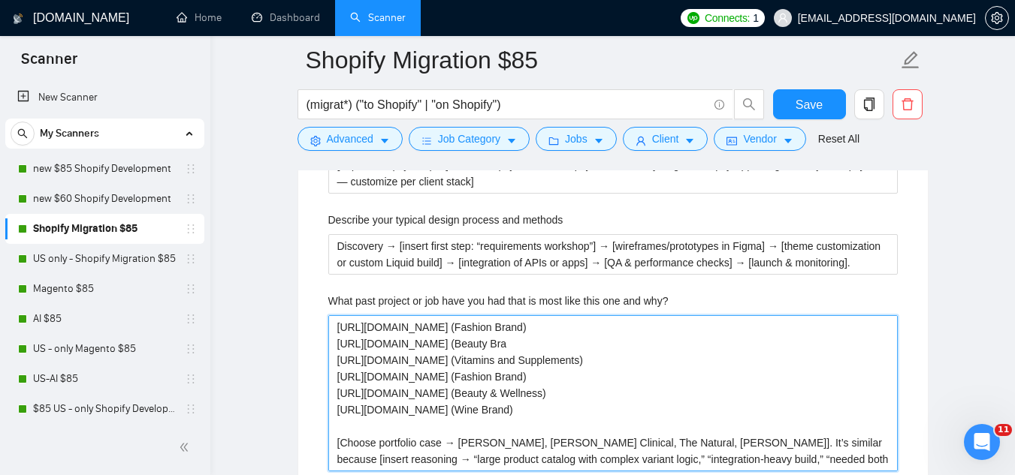
type why\? "[URL][DOMAIN_NAME] (Fashion Brand) [URL][DOMAIN_NAME] (Beauty Br [URL][DOMAIN_N…"
type why\? "[URL][DOMAIN_NAME] (Fashion Brand) [URL][DOMAIN_NAME] (Beauty B [URL][DOMAIN_NA…"
type why\? "[URL][DOMAIN_NAME] (Fashion Brand) [URL][DOMAIN_NAME] (Beauty [URL][DOMAIN_NAME…"
type why\? "[URL][DOMAIN_NAME] (Fashion Brand) [URL][DOMAIN_NAME] (Beaut [URL][DOMAIN_NAME]…"
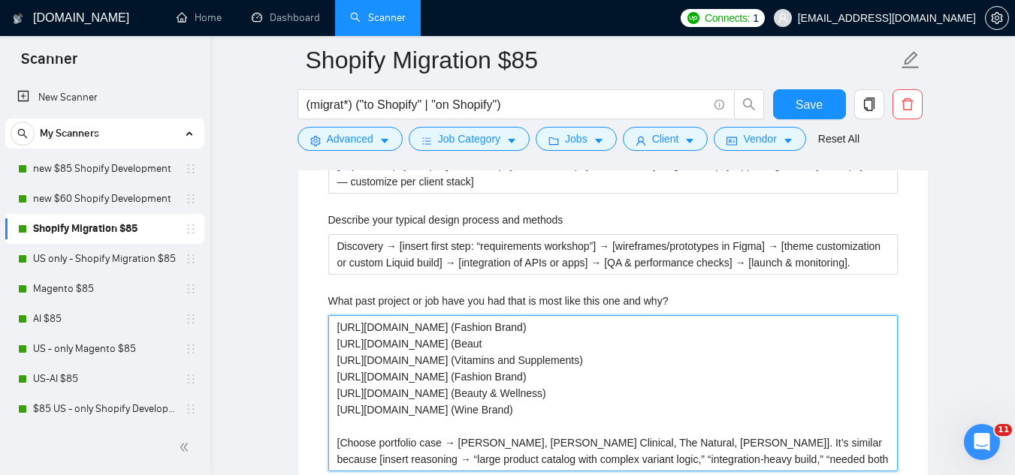
type why\? "[URL][DOMAIN_NAME] (Fashion Brand) [URL][DOMAIN_NAME] (Beau [URL][DOMAIN_NAME] …"
type why\? "[URL][DOMAIN_NAME] (Fashion Brand) [URL][DOMAIN_NAME] (Bea [URL][DOMAIN_NAME] (…"
type why\? "[URL][DOMAIN_NAME] (Fashion Brand) [URL][DOMAIN_NAME] (Be [URL][DOMAIN_NAME] (V…"
type why\? "[URL][DOMAIN_NAME] (Fashion Brand) [URL][DOMAIN_NAME] (B [URL][DOMAIN_NAME] (Vi…"
type why\? "[URL][DOMAIN_NAME] (Fashion Brand) [URL][DOMAIN_NAME] ( [URL][DOMAIN_NAME] (Vit…"
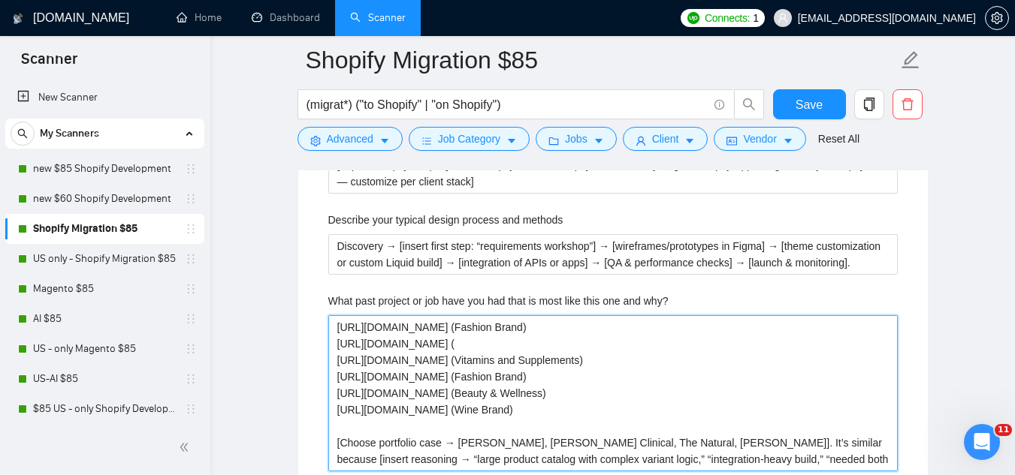
type why\? "[URL][DOMAIN_NAME] (Fashion Brand) [URL][DOMAIN_NAME] [URL][DOMAIN_NAME] (Vitam…"
type why\? "[URL][DOMAIN_NAME] (Fashion Brand) [URL] [URL][DOMAIN_NAME] (Vitamins and Suppl…"
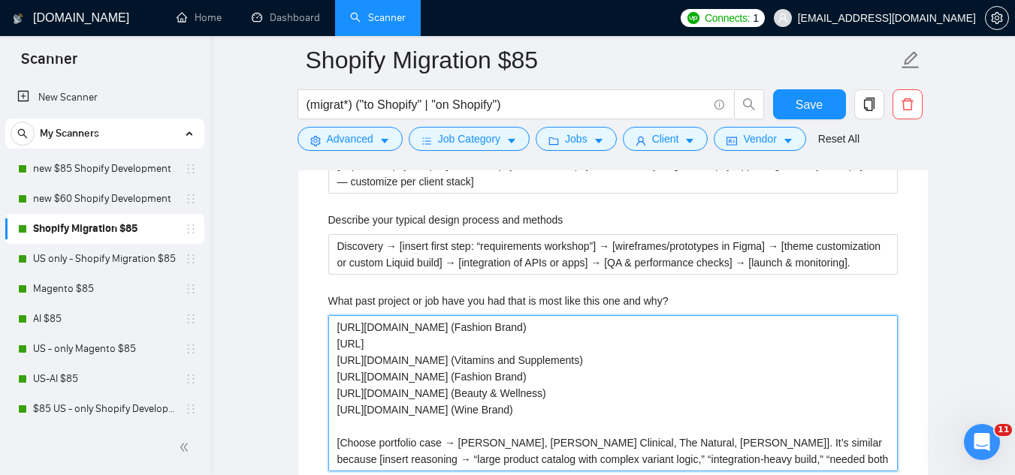
type why\? "[URL][DOMAIN_NAME] (Fashion Brand) [URL]. [URL][DOMAIN_NAME] (Vitamins and Supp…"
type why\? "[URL][DOMAIN_NAME] (Fashion Brand) [URL] [URL][DOMAIN_NAME] (Vitamins and Suppl…"
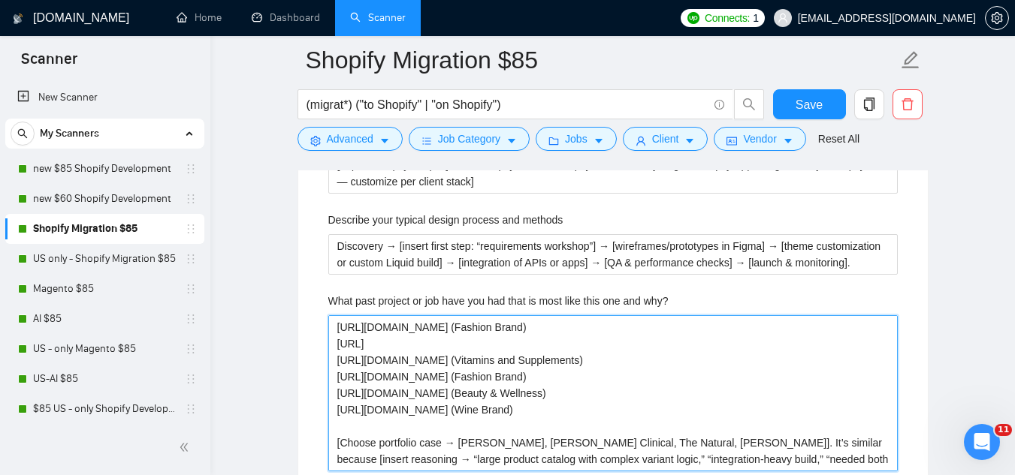
type why\? "[URL][DOMAIN_NAME] (Fashion Brand) [URL] [URL][DOMAIN_NAME] (Vitamins and Suppl…"
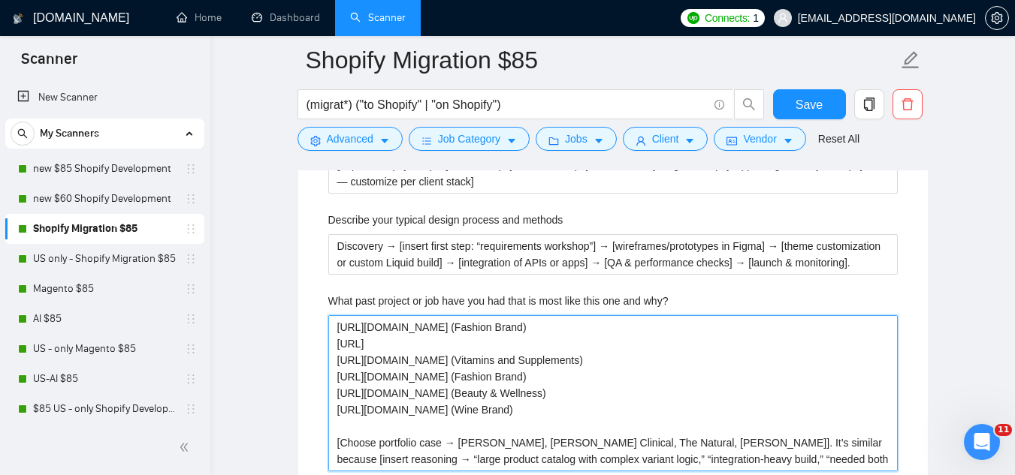
type why\? "[URL][DOMAIN_NAME] (Fashion Brand) [URL] [URL][DOMAIN_NAME] (Vitamins and Suppl…"
type why\? "[URL][DOMAIN_NAME] (Fashion Brand) https:// [URL][DOMAIN_NAME] (Vitamins and Su…"
type why\? "[URL][DOMAIN_NAME] (Fashion Brand) https:/ [URL][DOMAIN_NAME] (Vitamins and Sup…"
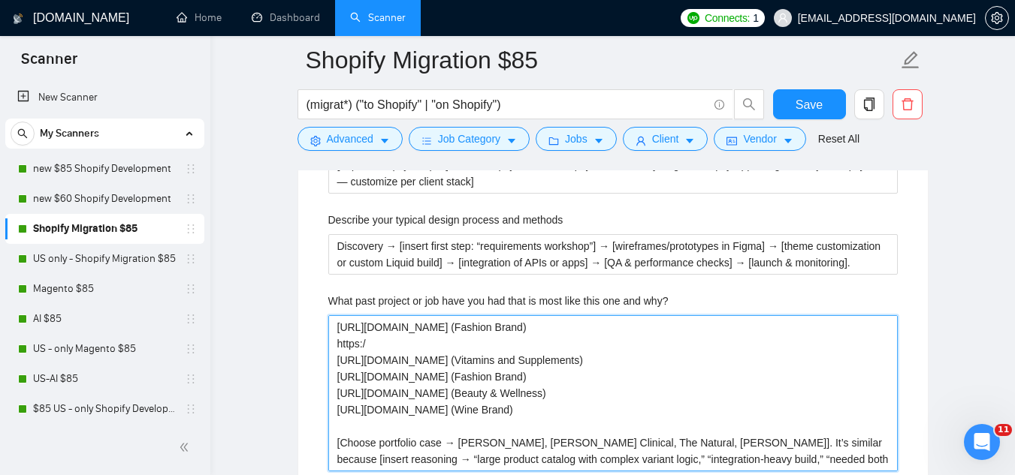
type why\? "[URL][DOMAIN_NAME] (Fashion Brand) https: [URL][DOMAIN_NAME] (Vitamins and Supp…"
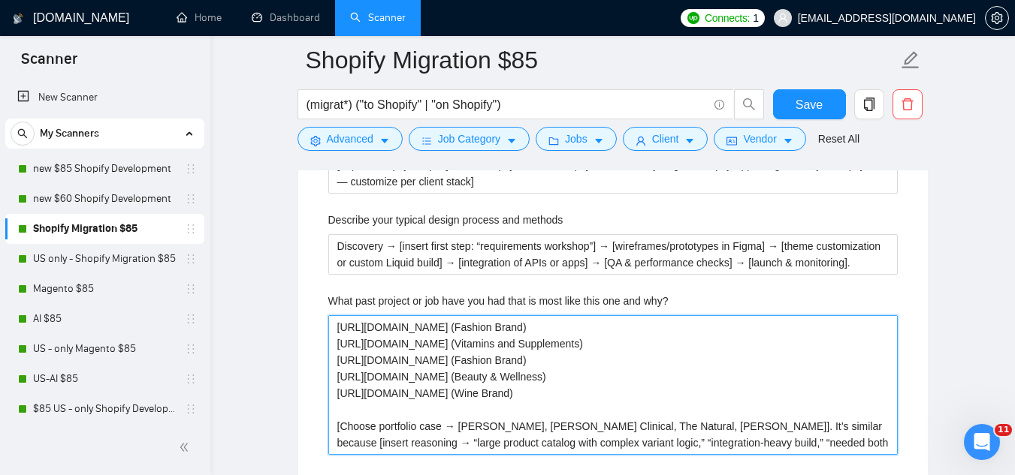
click at [596, 320] on why\? "[URL][DOMAIN_NAME] (Fashion Brand) [URL][DOMAIN_NAME] (Vitamins and Supplements…" at bounding box center [612, 385] width 569 height 140
click at [578, 363] on why\? "[URL][DOMAIN_NAME] (Fashion Brand) https:// [URL][DOMAIN_NAME] (Fashion Brand) …" at bounding box center [612, 385] width 569 height 140
click at [506, 315] on why\? "[URL][DOMAIN_NAME] (Fashion Brand) https:// [URL][DOMAIN_NAME] (Fashion Brand) …" at bounding box center [612, 385] width 569 height 140
click at [504, 321] on why\? "[URL][DOMAIN_NAME] (Fashion Brand) https:// [URL][DOMAIN_NAME] (Fashion Brand) …" at bounding box center [612, 385] width 569 height 140
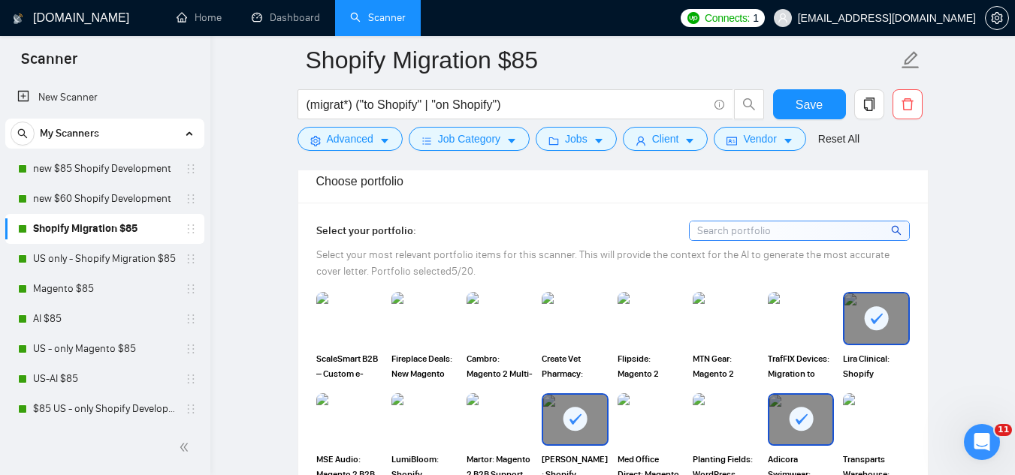
scroll to position [1352, 0]
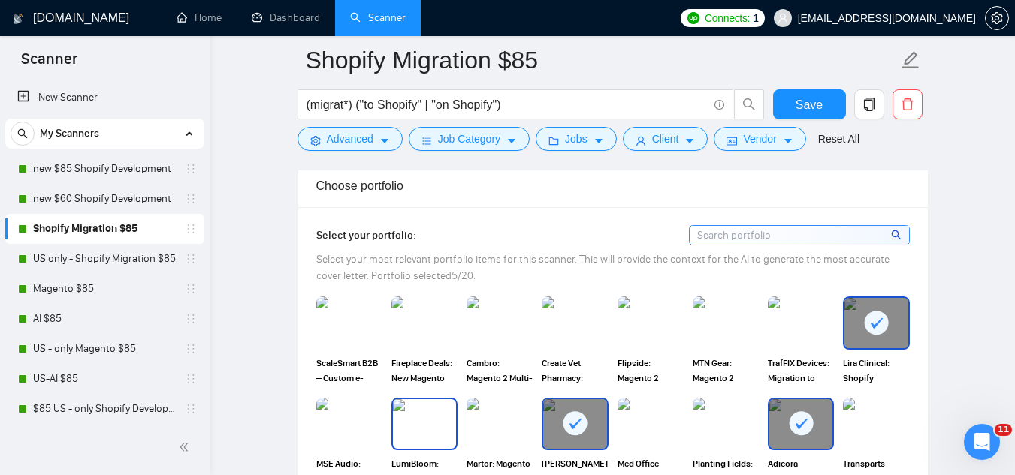
click at [430, 424] on div at bounding box center [424, 424] width 66 height 53
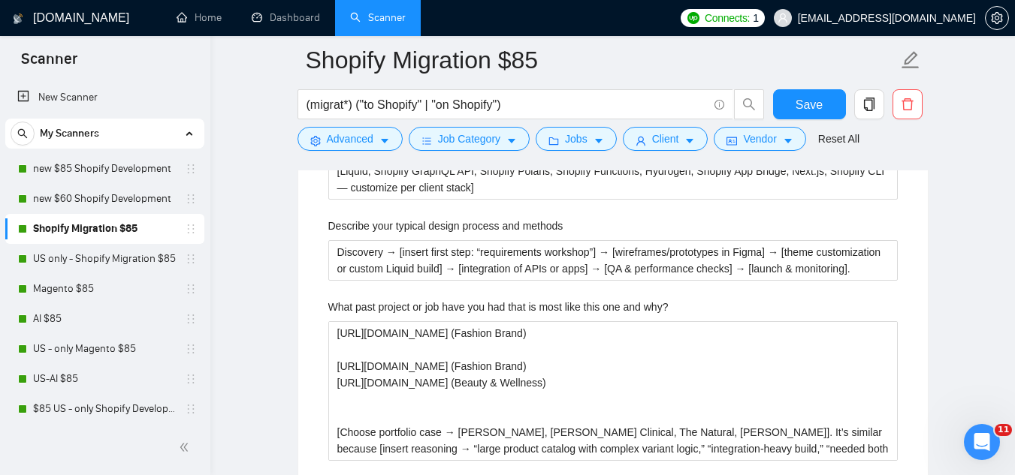
scroll to position [2779, 0]
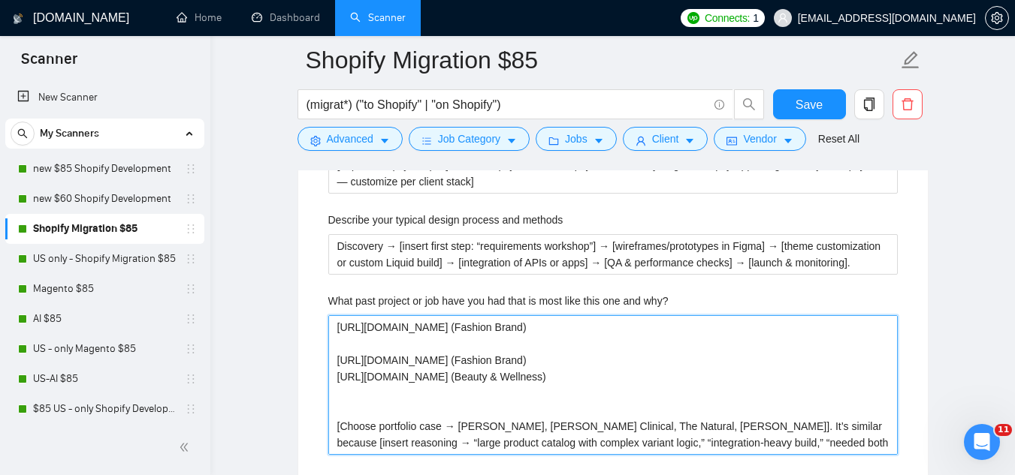
drag, startPoint x: 372, startPoint y: 352, endPoint x: 418, endPoint y: 355, distance: 46.6
click at [418, 355] on why\? "[URL][DOMAIN_NAME] (Fashion Brand) [URL][DOMAIN_NAME] (Fashion Brand) [URL][DOM…" at bounding box center [612, 385] width 569 height 140
click at [697, 395] on why\? "[URL][DOMAIN_NAME] (Fashion Brand) [URL][DOMAIN_NAME] (Fashion Brand) [URL][DOM…" at bounding box center [612, 385] width 569 height 140
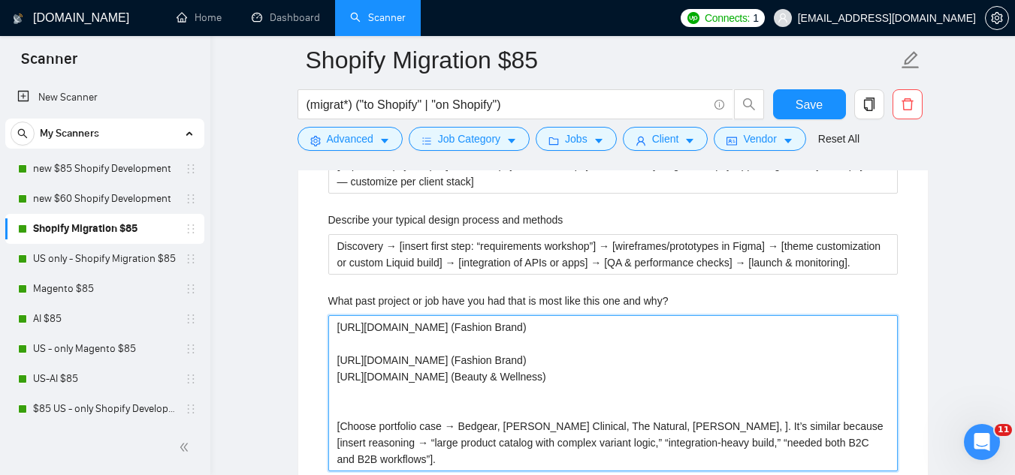
paste why\? "lumibloom"
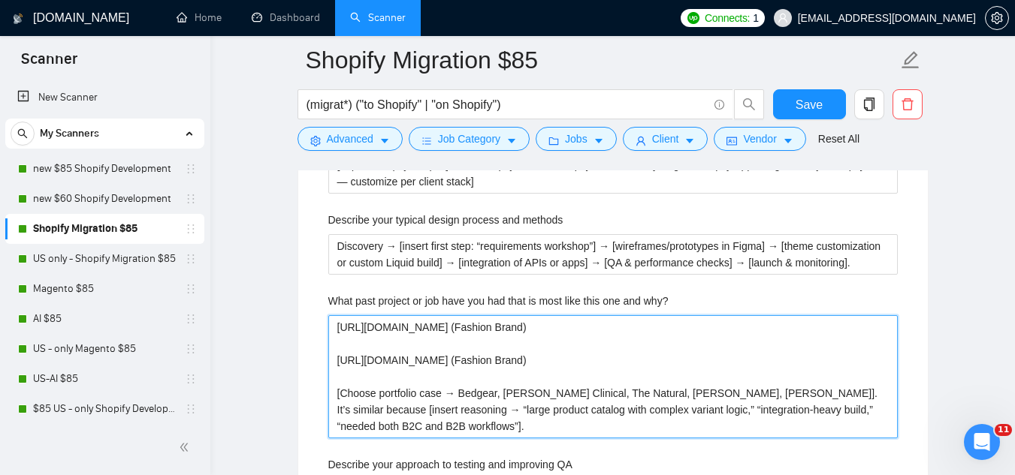
drag, startPoint x: 370, startPoint y: 339, endPoint x: 449, endPoint y: 338, distance: 78.9
click at [449, 338] on why\? "[URL][DOMAIN_NAME] (Fashion Brand) [URL][DOMAIN_NAME] (Fashion Brand) [Choose p…" at bounding box center [612, 376] width 569 height 123
click at [751, 370] on why\? "[URL][DOMAIN_NAME] (Fashion Brand) [URL][DOMAIN_NAME] (Fashion Brand) [Choose p…" at bounding box center [612, 376] width 569 height 123
paste why\? "adicoraswimwear"
drag, startPoint x: 559, startPoint y: 338, endPoint x: 331, endPoint y: 338, distance: 227.6
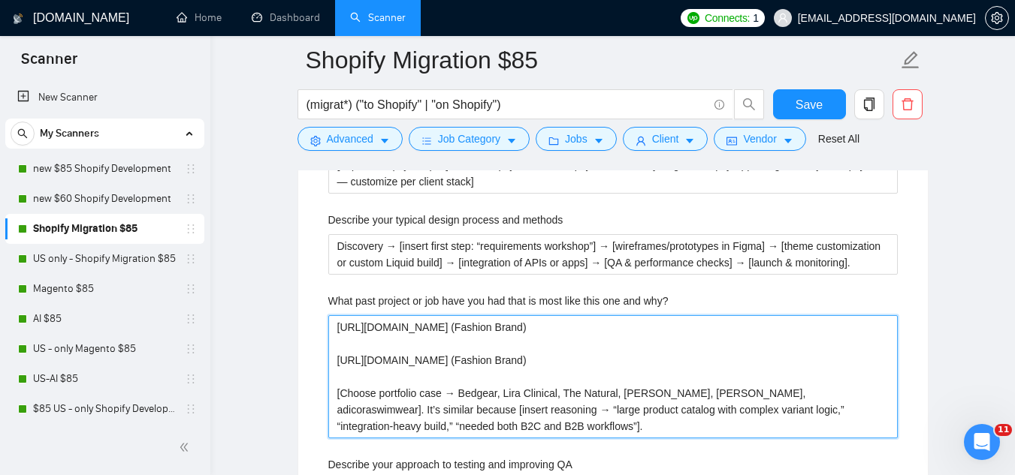
click at [331, 338] on why\? "[URL][DOMAIN_NAME] (Fashion Brand) [URL][DOMAIN_NAME] (Fashion Brand) [Choose p…" at bounding box center [612, 376] width 569 height 123
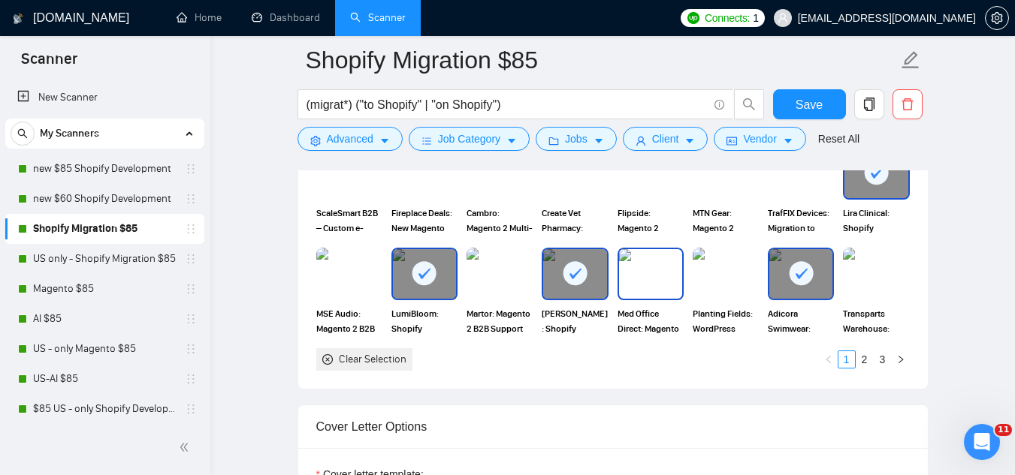
scroll to position [1427, 0]
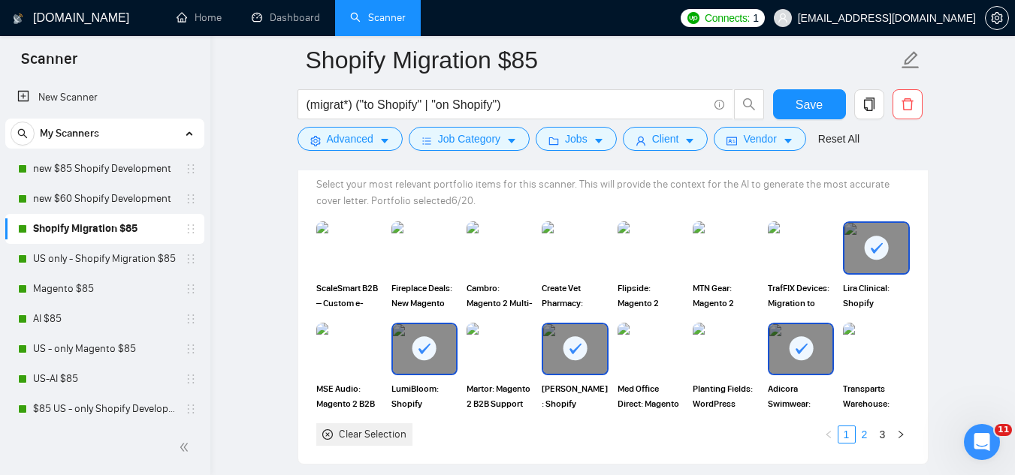
click at [864, 427] on link "2" at bounding box center [864, 435] width 17 height 17
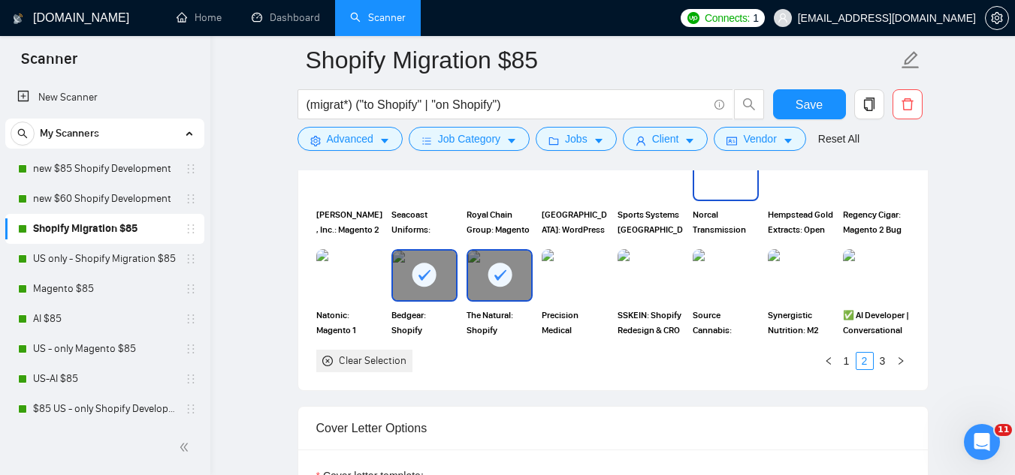
scroll to position [1502, 0]
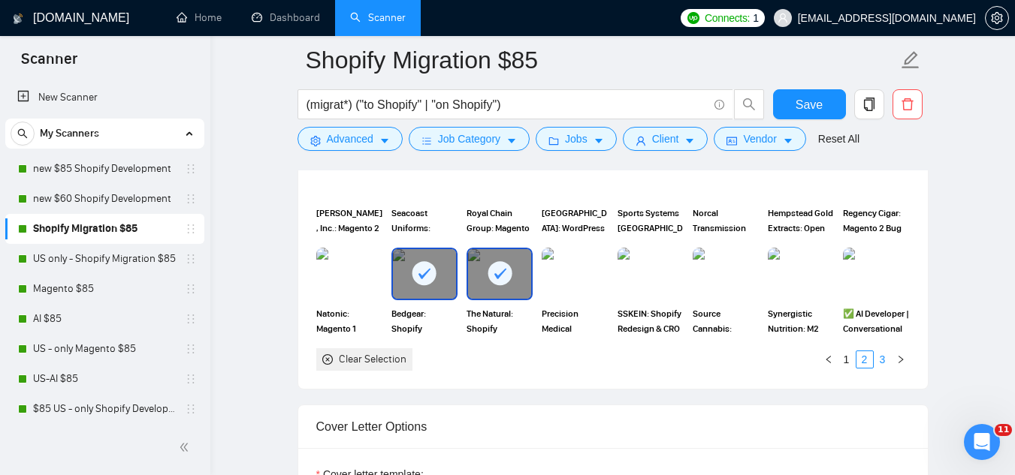
click at [880, 351] on link "3" at bounding box center [882, 359] width 17 height 17
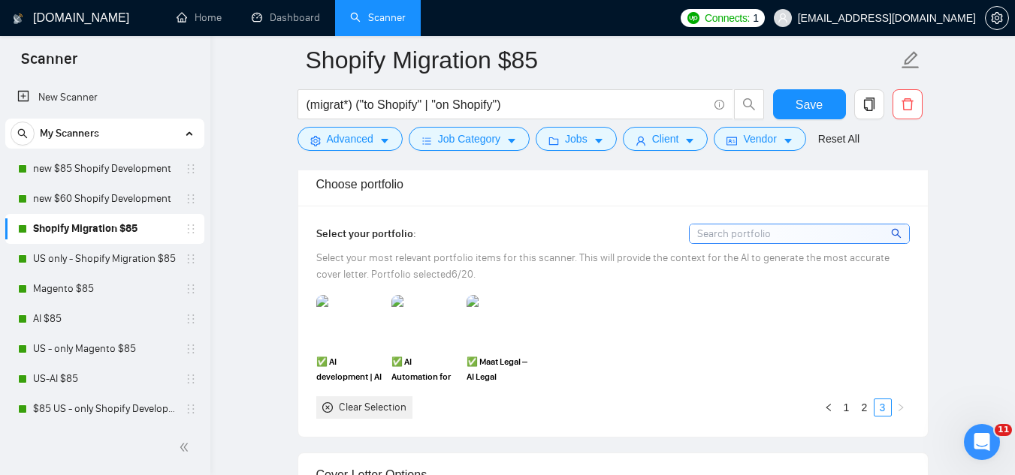
scroll to position [1352, 0]
click at [849, 401] on link "1" at bounding box center [846, 409] width 17 height 17
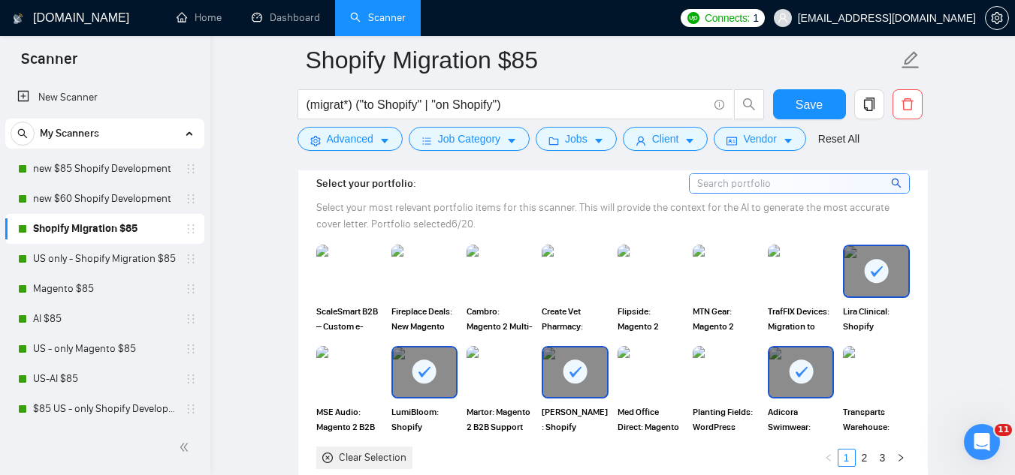
scroll to position [1427, 0]
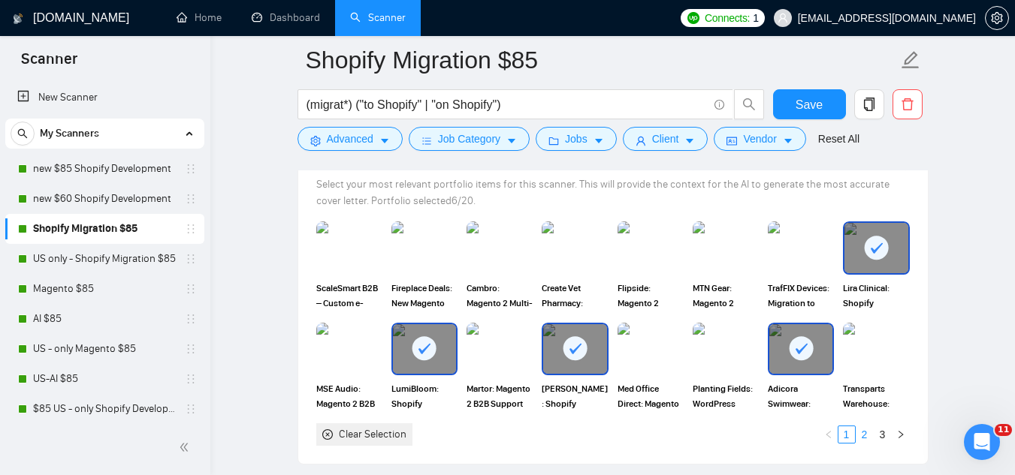
click at [862, 427] on link "2" at bounding box center [864, 435] width 17 height 17
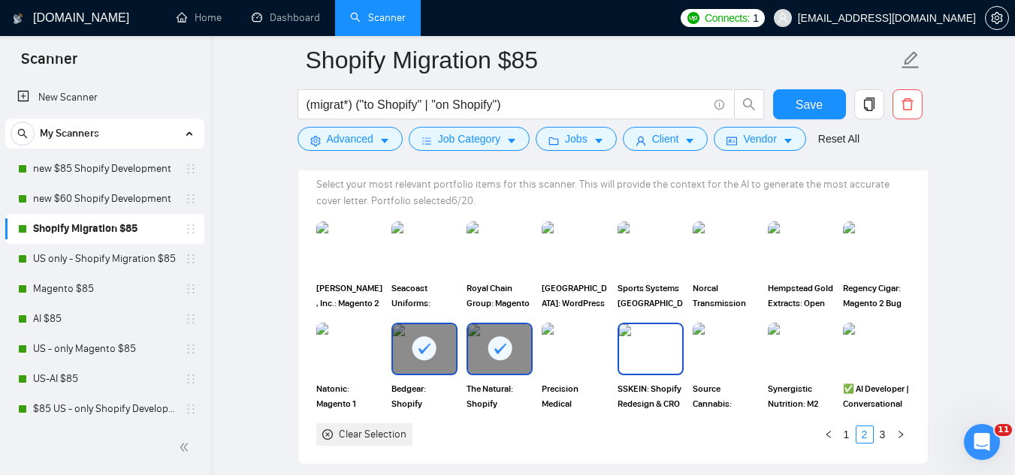
click at [670, 333] on img at bounding box center [650, 349] width 63 height 50
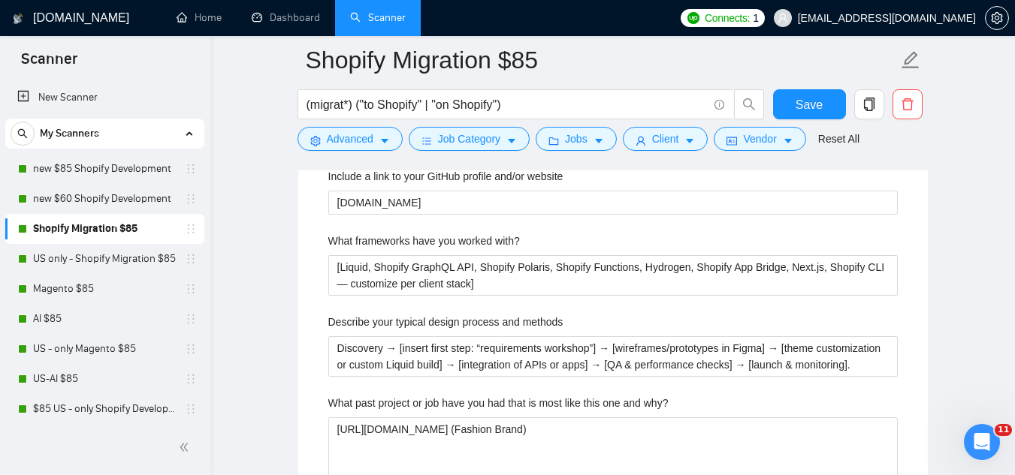
scroll to position [2704, 0]
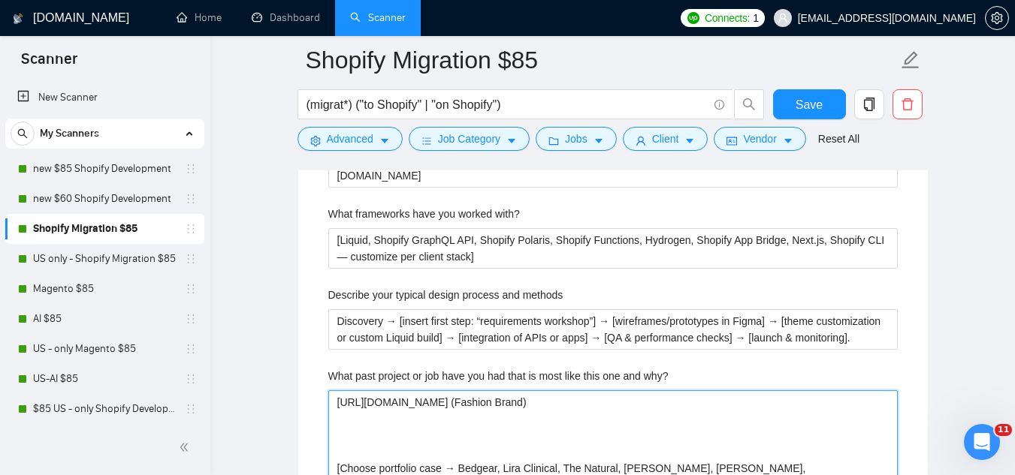
drag, startPoint x: 370, startPoint y: 379, endPoint x: 398, endPoint y: 380, distance: 28.6
click at [398, 391] on why\? "[URL][DOMAIN_NAME] (Fashion Brand) [Choose portfolio case → Bedgear, Lira Clini…" at bounding box center [612, 452] width 569 height 123
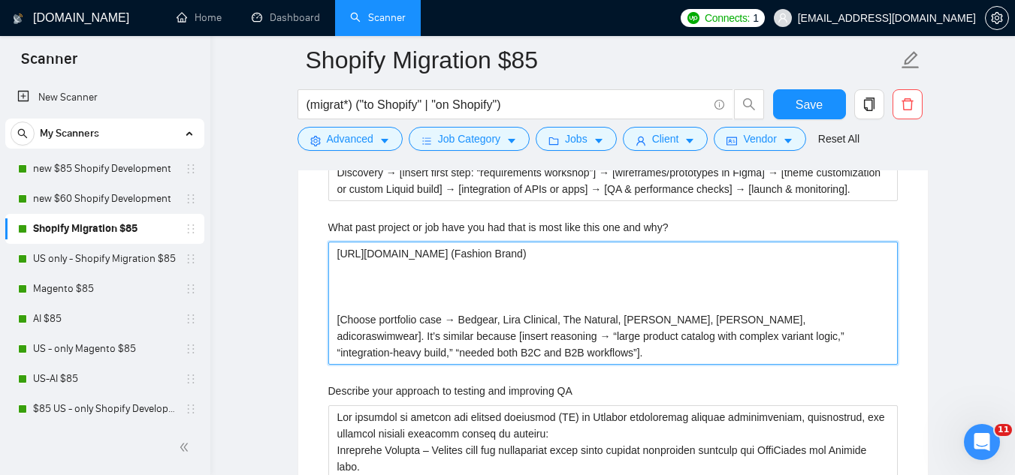
scroll to position [2854, 0]
click at [841, 293] on why\? "[URL][DOMAIN_NAME] (Fashion Brand) [Choose portfolio case → Bedgear, Lira Clini…" at bounding box center [612, 301] width 569 height 123
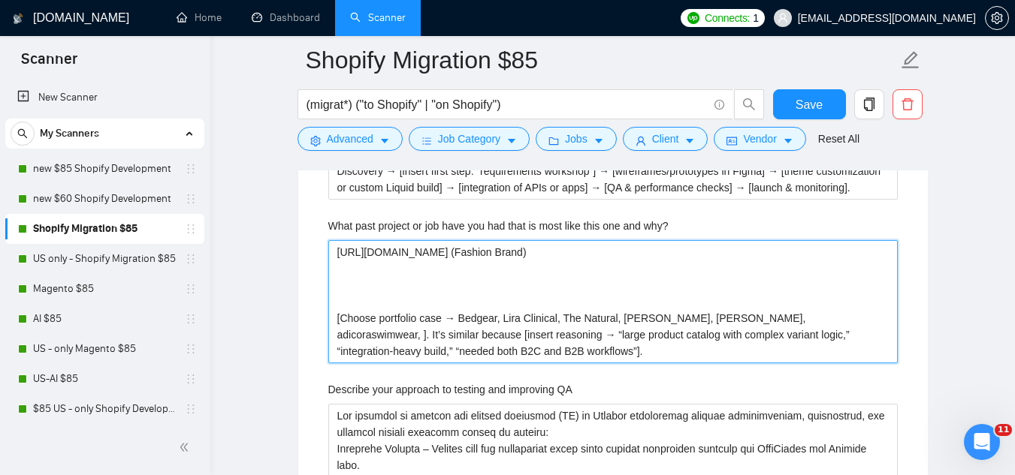
paste why\? "sskein"
click at [516, 270] on why\? "[URL][DOMAIN_NAME] (Fashion Brand) [Choose portfolio case → Bedgear, Lira Clini…" at bounding box center [612, 301] width 569 height 123
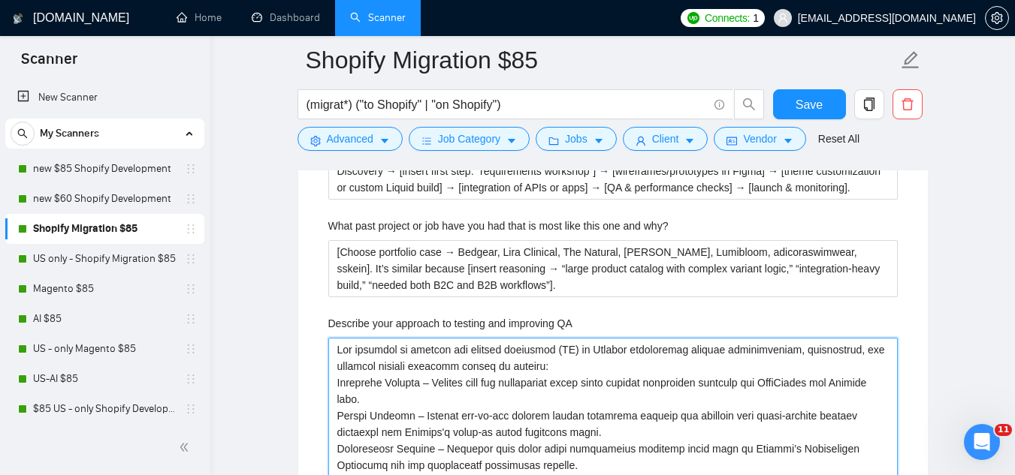
click at [352, 338] on QA "Describe your approach to testing and improving QA" at bounding box center [612, 465] width 569 height 255
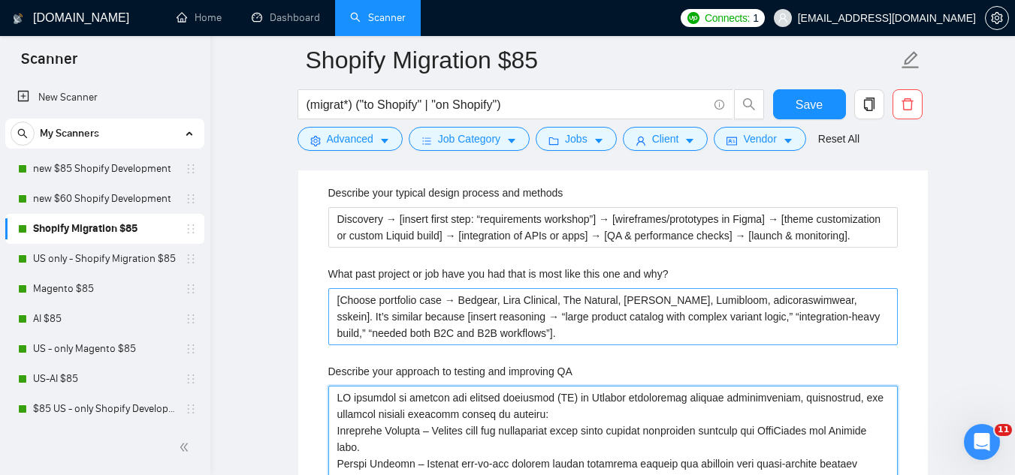
scroll to position [2779, 0]
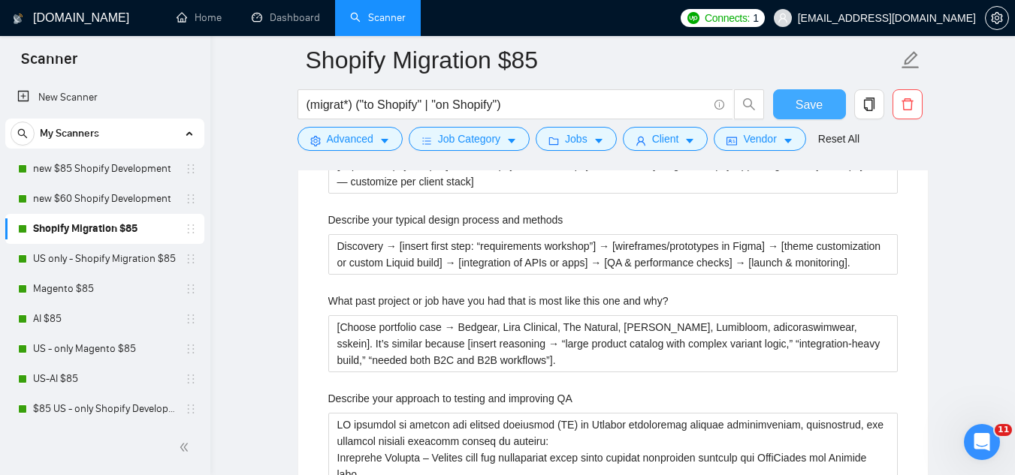
click at [813, 109] on span "Save" at bounding box center [808, 104] width 27 height 19
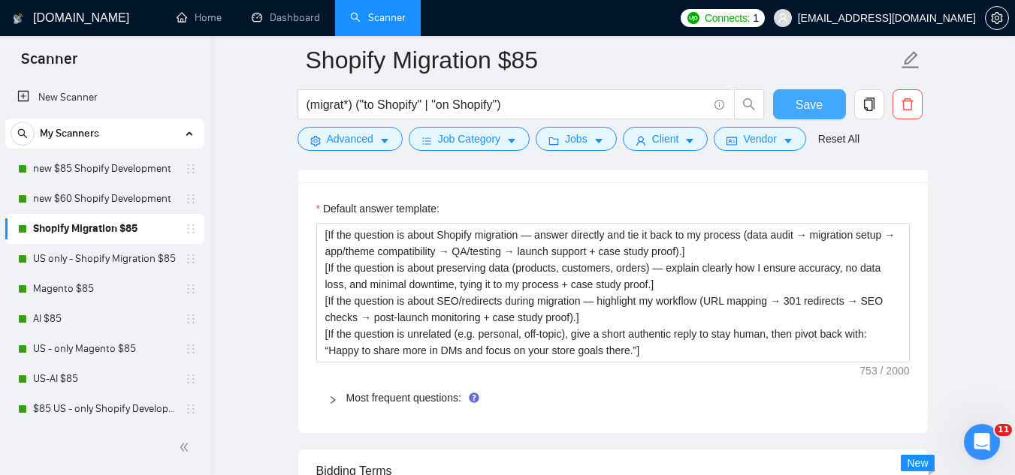
scroll to position [2403, 0]
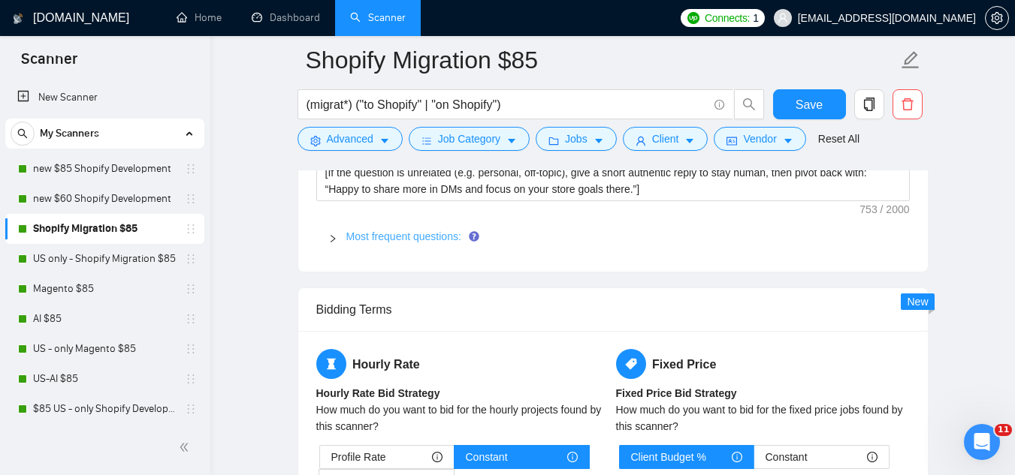
click at [433, 231] on link "Most frequent questions:" at bounding box center [403, 237] width 115 height 12
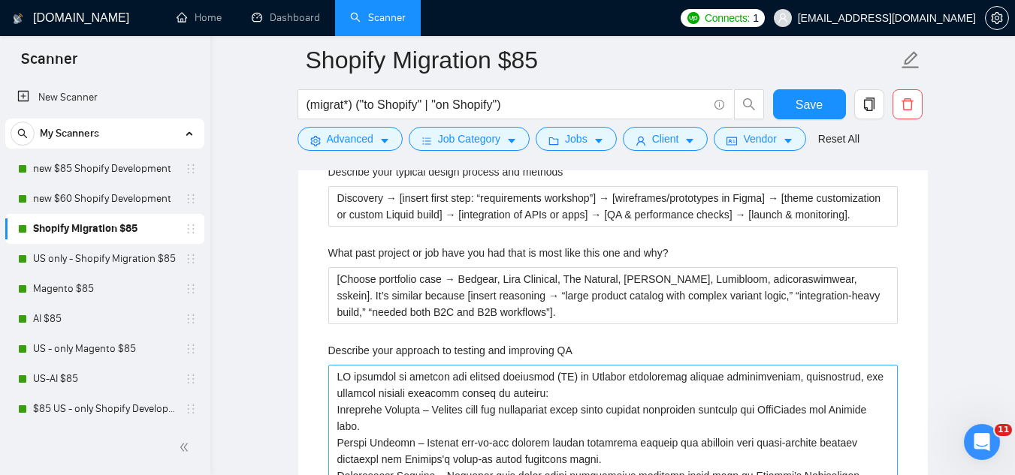
scroll to position [2854, 0]
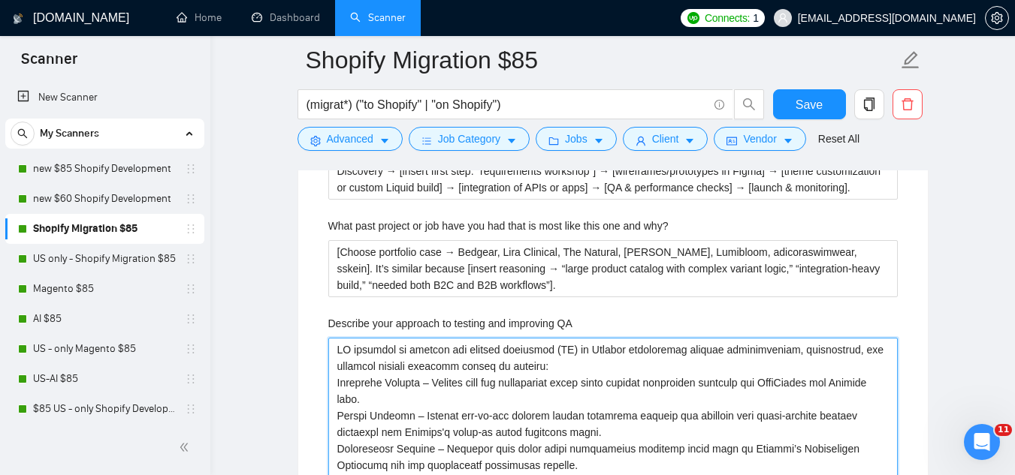
click at [347, 338] on QA "Describe your approach to testing and improving QA" at bounding box center [612, 465] width 569 height 255
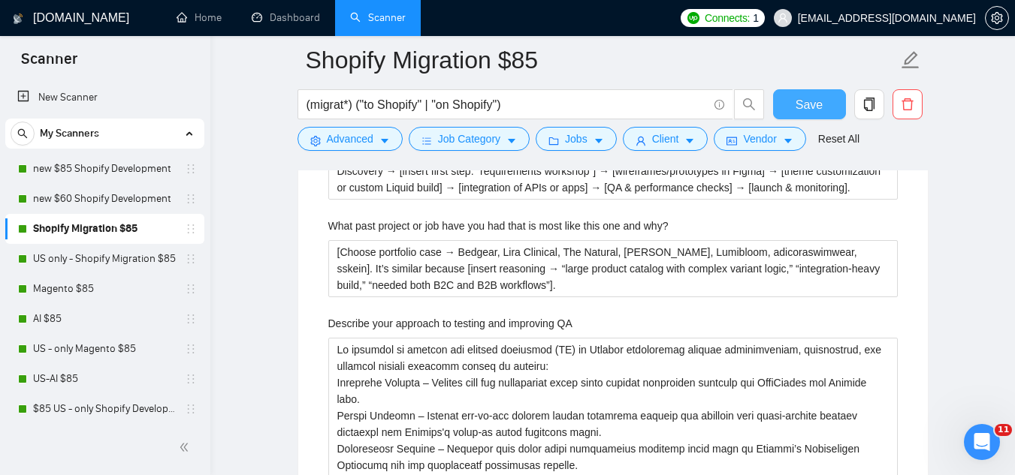
click at [799, 102] on span "Save" at bounding box center [808, 104] width 27 height 19
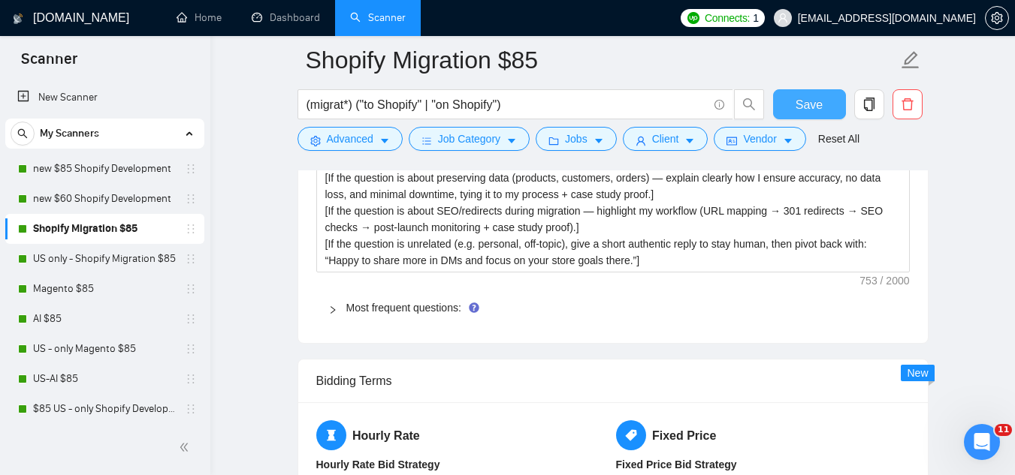
scroll to position [2328, 0]
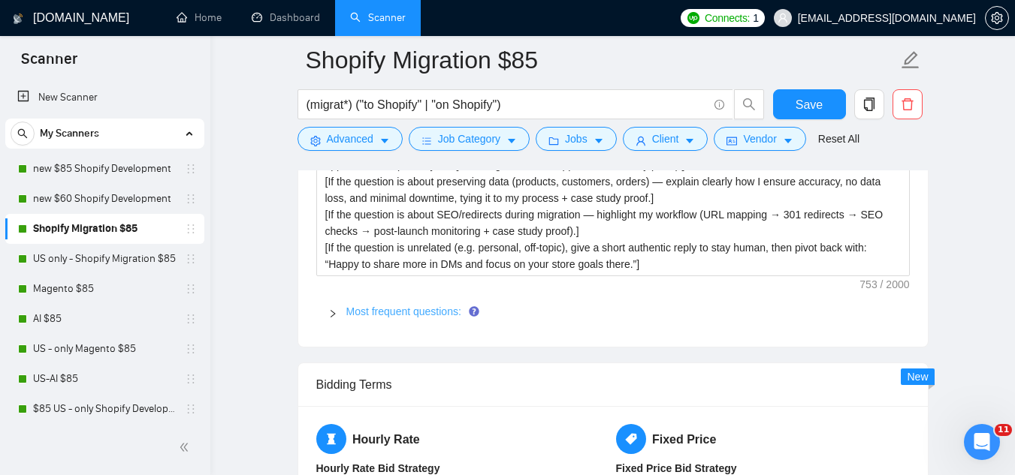
click at [410, 306] on link "Most frequent questions:" at bounding box center [403, 312] width 115 height 12
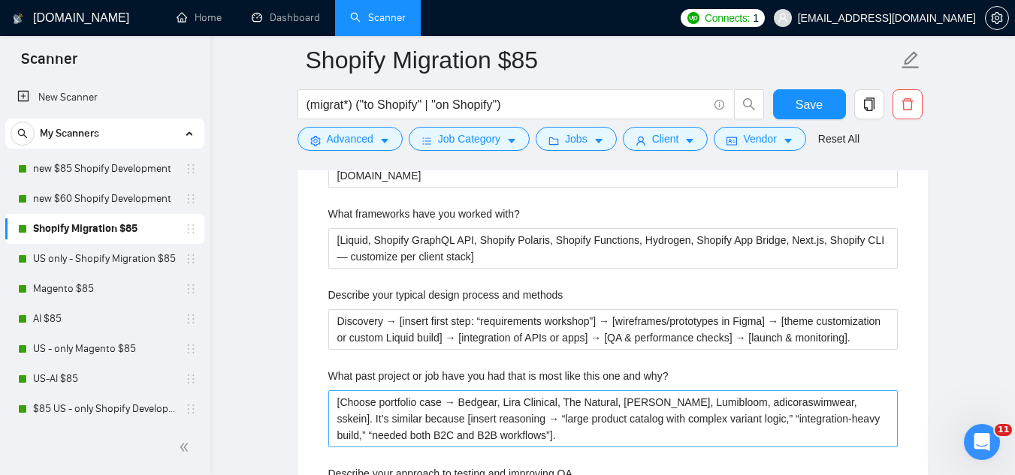
scroll to position [2779, 0]
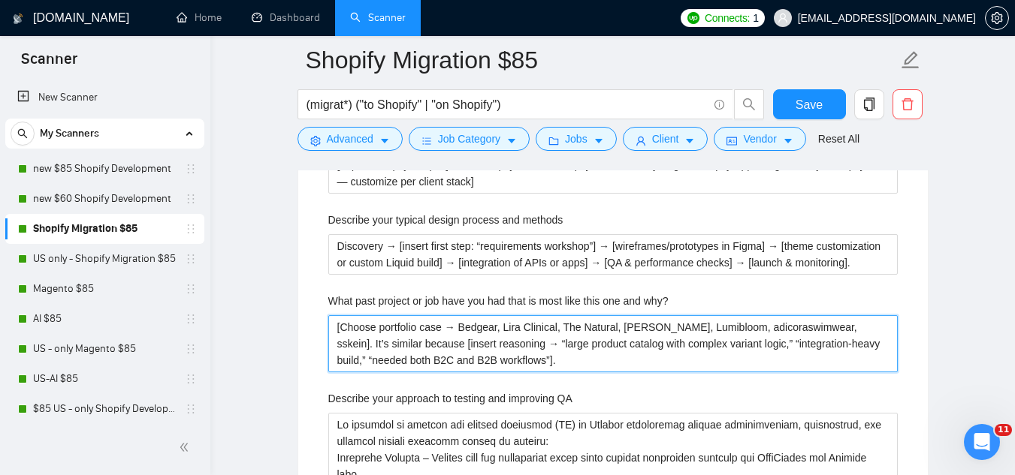
click at [372, 315] on why\? "[Choose portfolio case → Bedgear, Lira Clinical, The Natural, [PERSON_NAME], Lu…" at bounding box center [612, 343] width 569 height 57
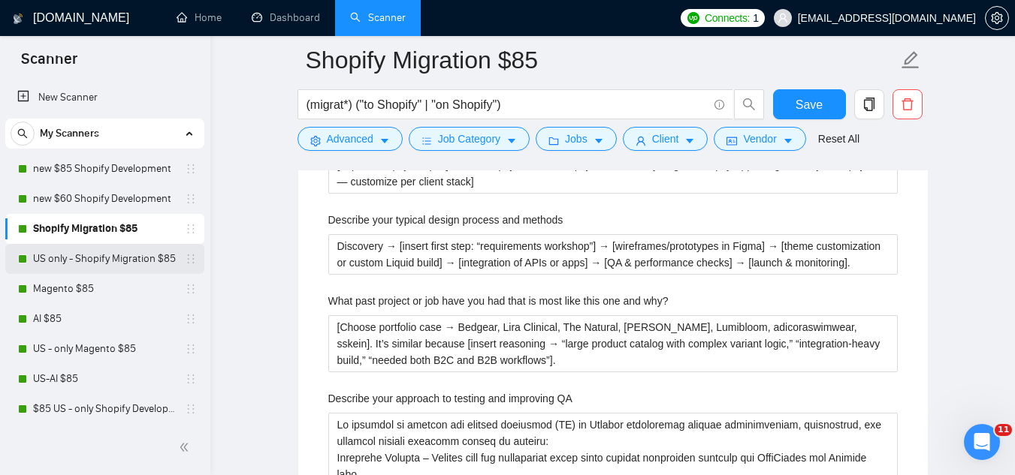
click at [149, 263] on link "US only - Shopify Migration $85" at bounding box center [104, 259] width 143 height 30
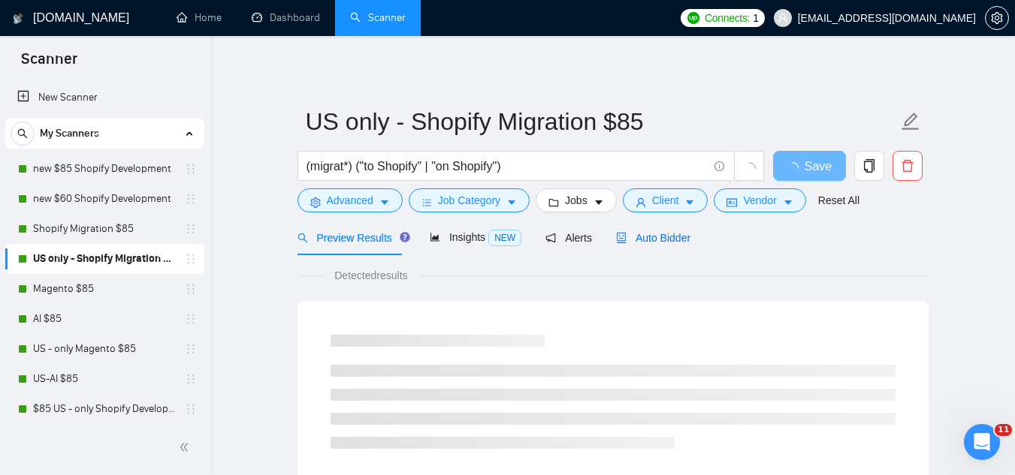
click at [657, 237] on span "Auto Bidder" at bounding box center [653, 238] width 74 height 12
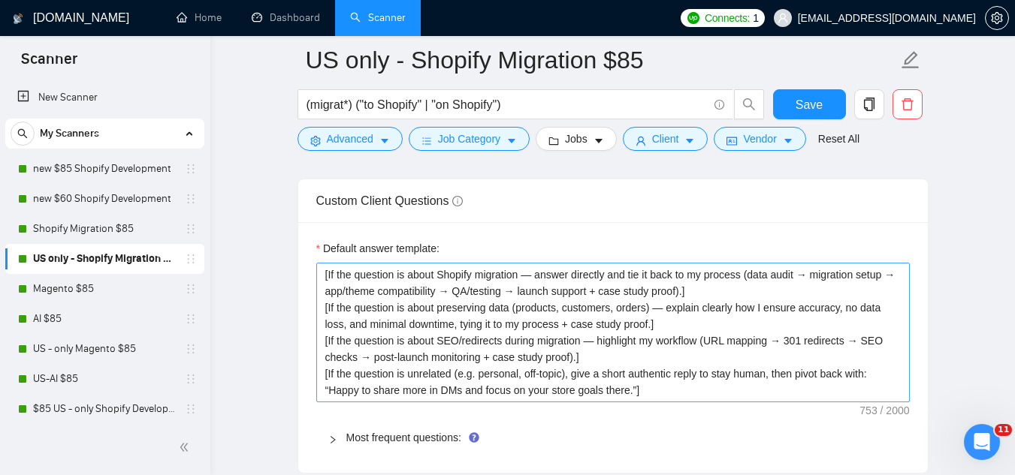
scroll to position [2328, 0]
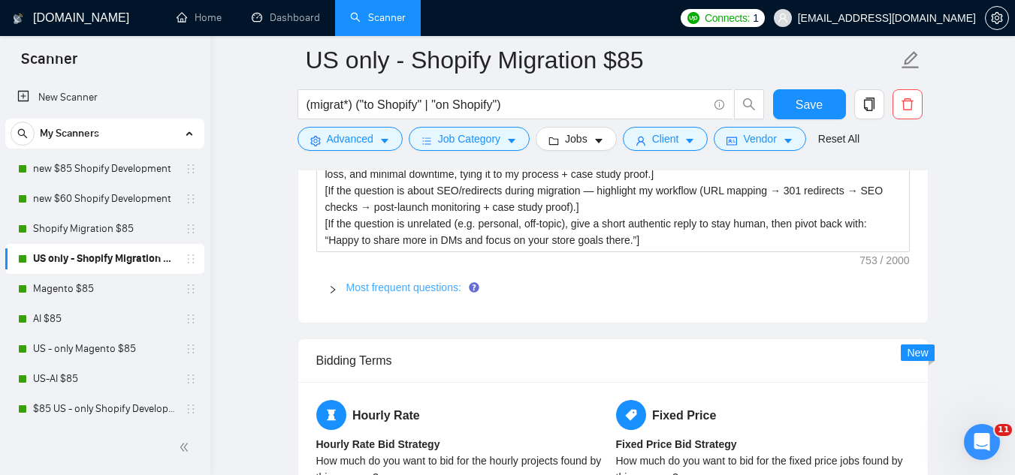
click at [430, 288] on link "Most frequent questions:" at bounding box center [403, 288] width 115 height 12
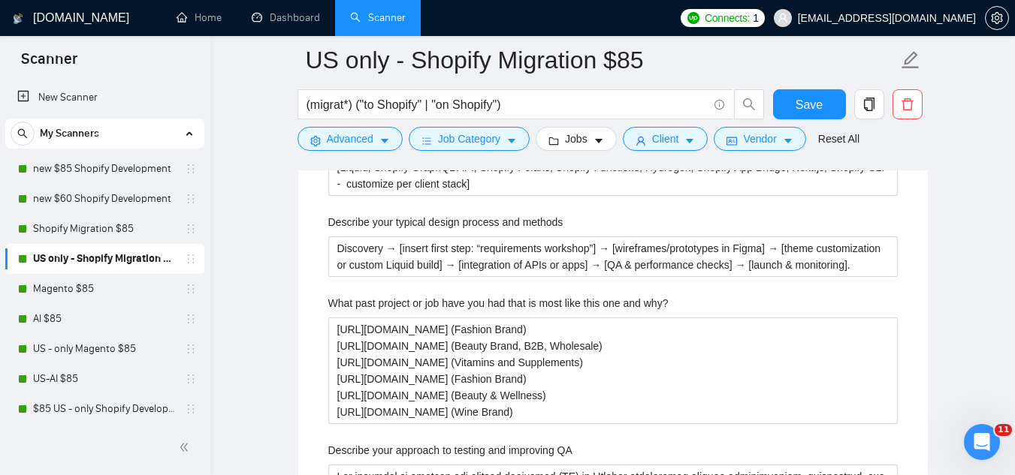
scroll to position [2779, 0]
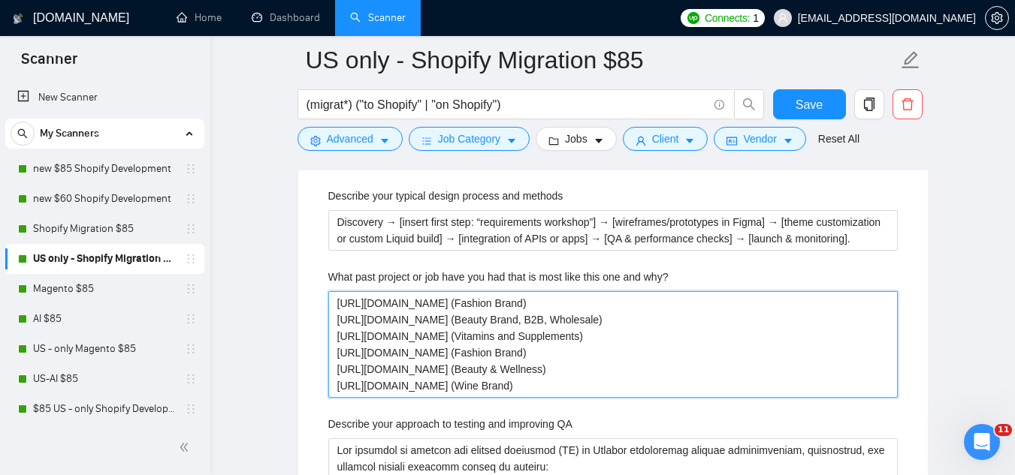
drag, startPoint x: 335, startPoint y: 303, endPoint x: 589, endPoint y: 381, distance: 265.6
click at [589, 382] on why\? "[URL][DOMAIN_NAME] (Fashion Brand) [URL][DOMAIN_NAME] (Beauty Brand, B2B, Whole…" at bounding box center [612, 344] width 569 height 107
paste why\? "[Choose portfolio case → Bedgear, Lira Clinical, The Natural, [PERSON_NAME], Lu…"
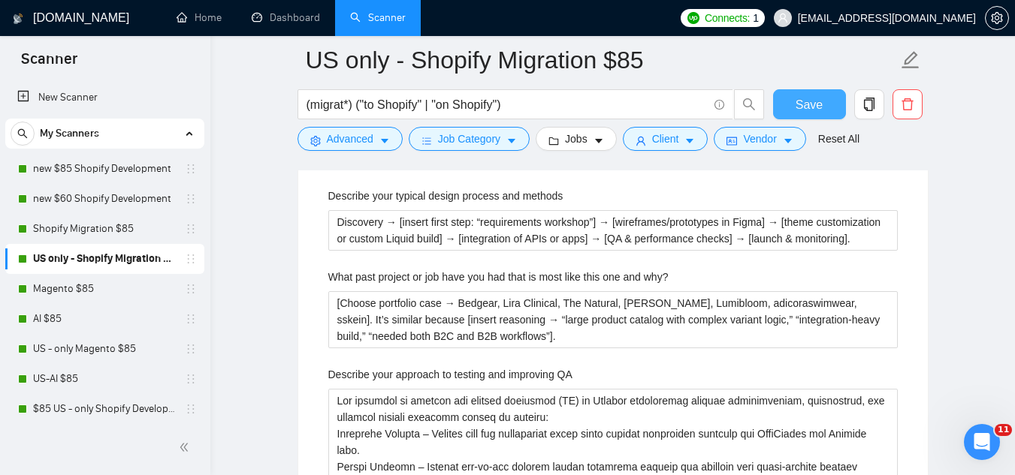
click at [801, 104] on span "Save" at bounding box center [808, 104] width 27 height 19
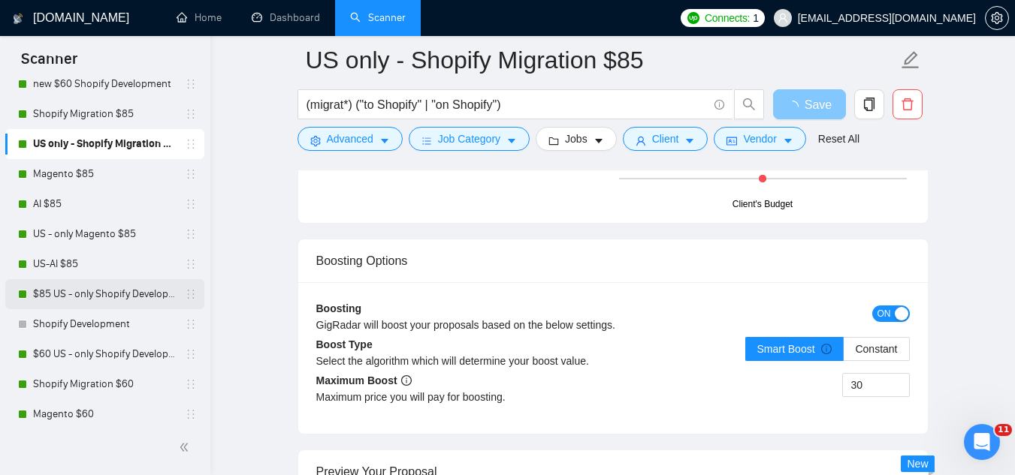
scroll to position [150, 0]
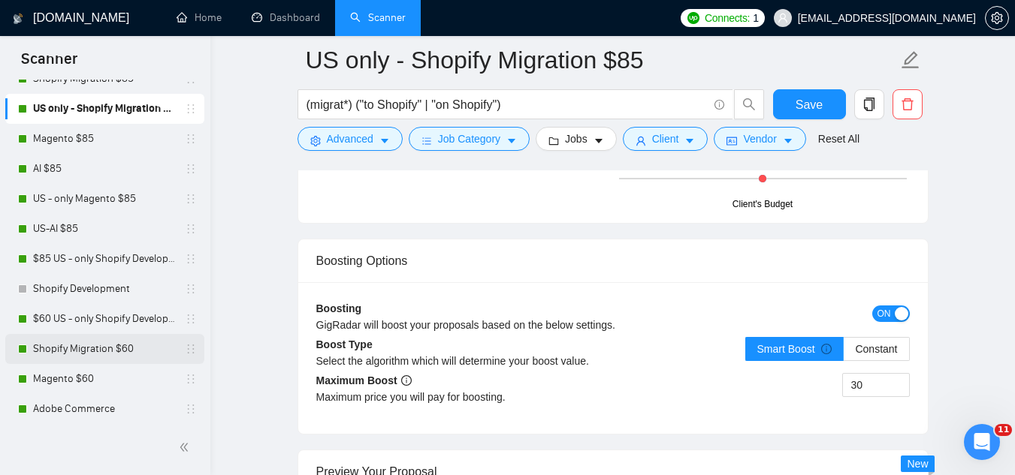
click at [120, 355] on link "Shopify Migration $60" at bounding box center [104, 349] width 143 height 30
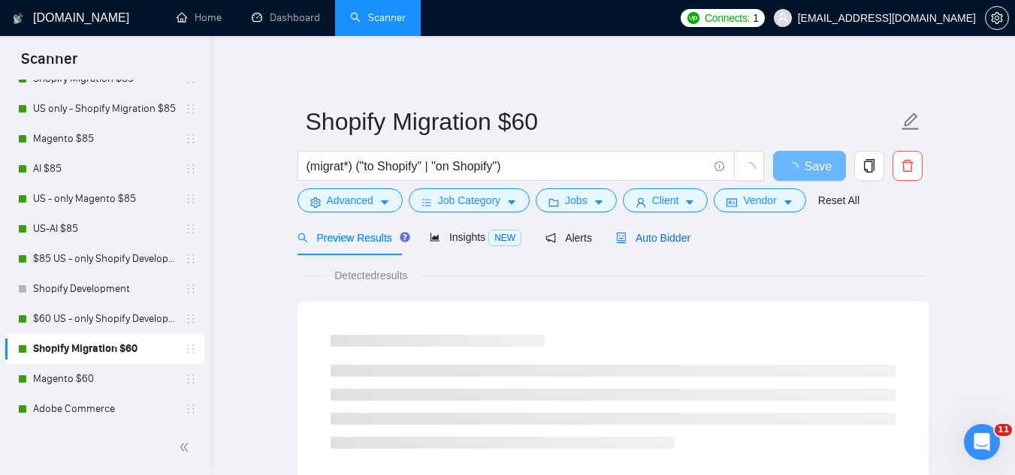
click at [630, 245] on div "Auto Bidder" at bounding box center [653, 238] width 74 height 17
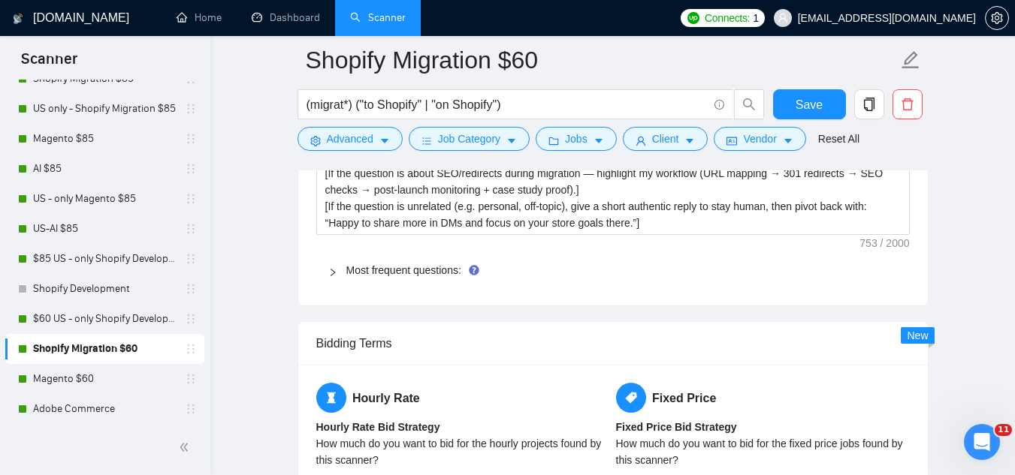
scroll to position [2403, 0]
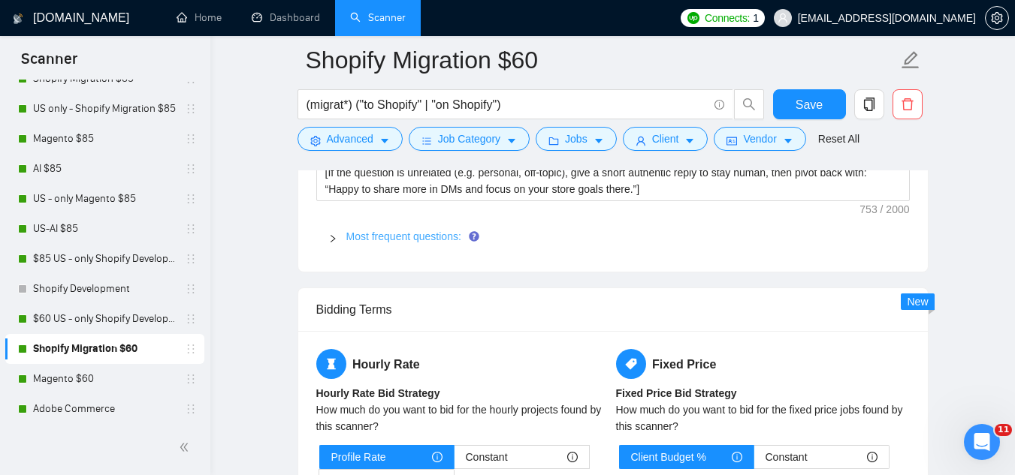
click at [427, 231] on link "Most frequent questions:" at bounding box center [403, 237] width 115 height 12
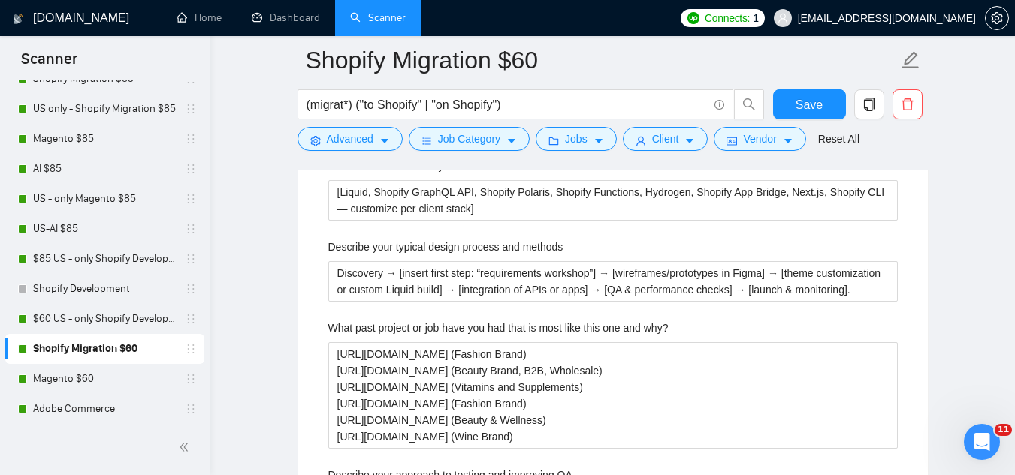
scroll to position [2779, 0]
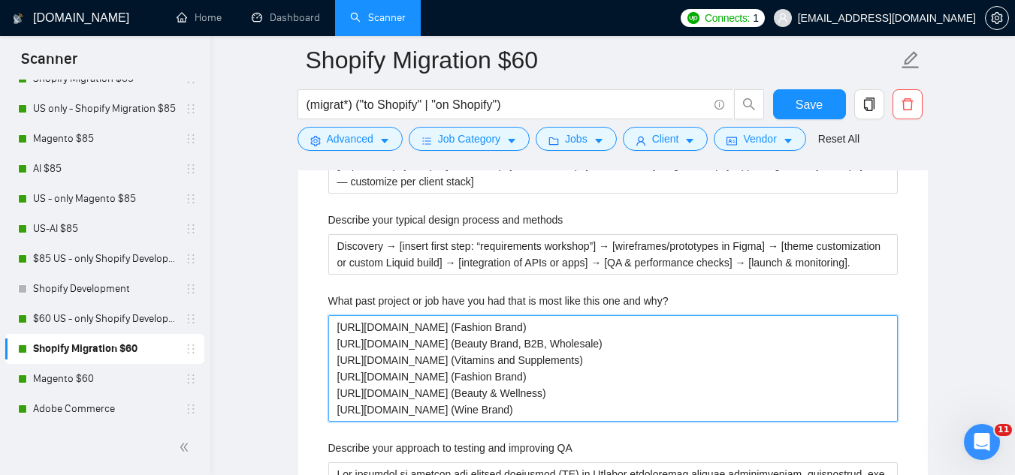
drag, startPoint x: 336, startPoint y: 302, endPoint x: 608, endPoint y: 385, distance: 284.4
click at [608, 385] on why\? "[URL][DOMAIN_NAME] (Fashion Brand) [URL][DOMAIN_NAME] (Beauty Brand, B2B, Whole…" at bounding box center [612, 368] width 569 height 107
paste why\? "[Choose portfolio case → Bedgear, Lira Clinical, The Natural, [PERSON_NAME], Lu…"
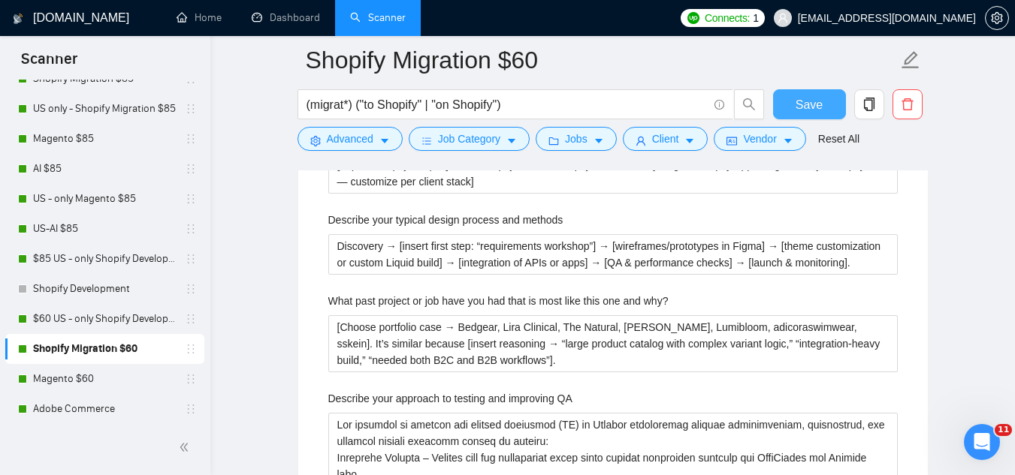
click at [807, 106] on span "Save" at bounding box center [808, 104] width 27 height 19
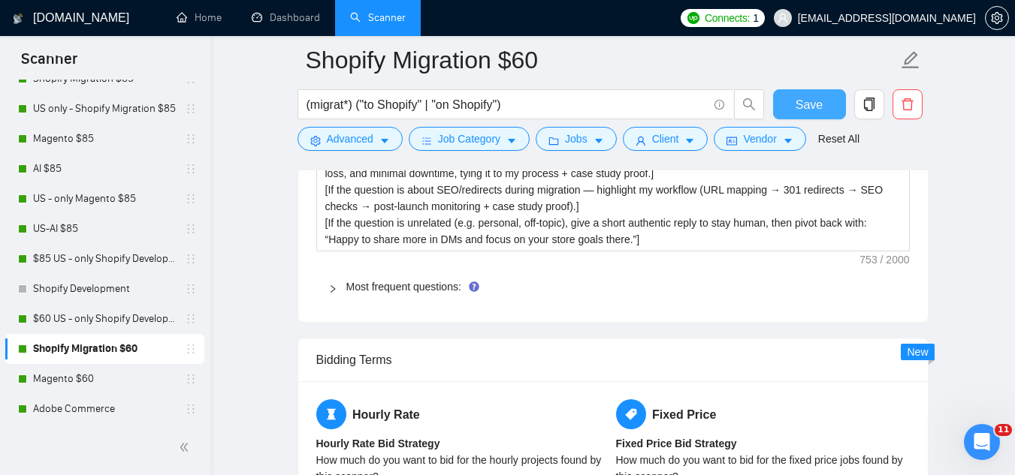
scroll to position [2328, 0]
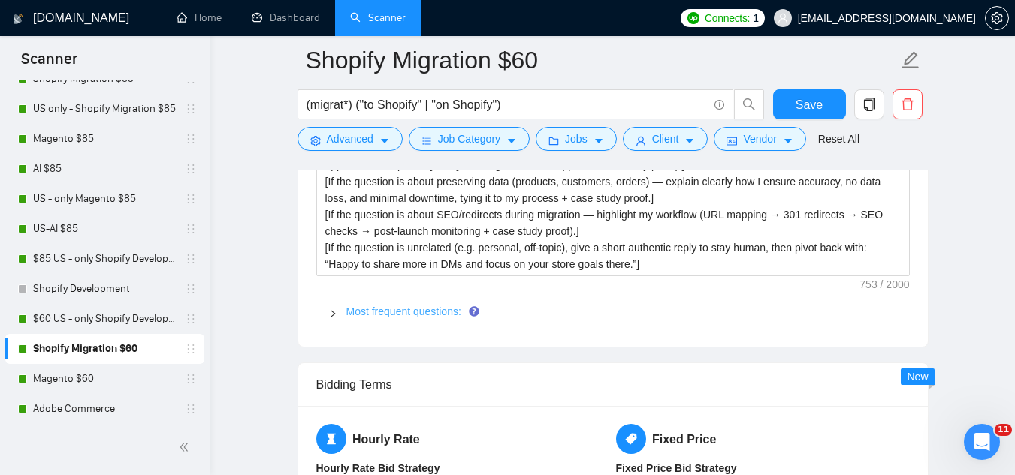
click at [384, 306] on link "Most frequent questions:" at bounding box center [403, 312] width 115 height 12
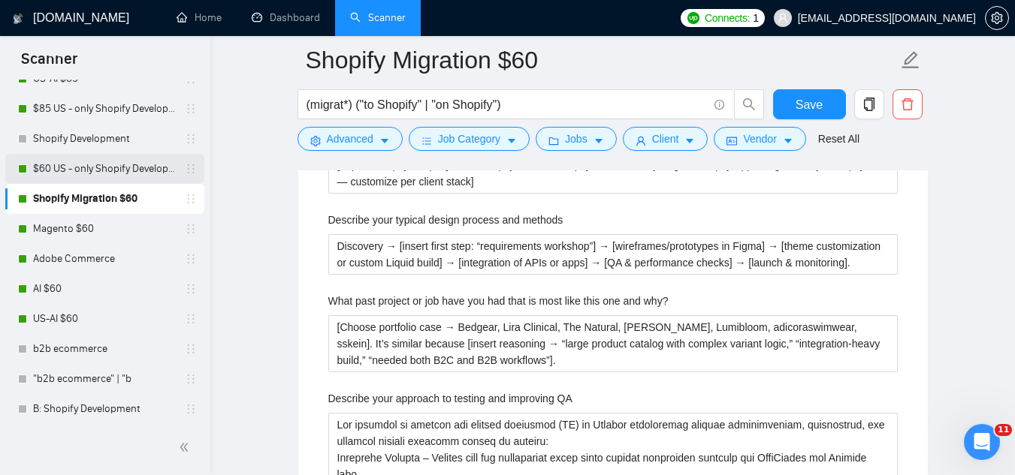
scroll to position [0, 0]
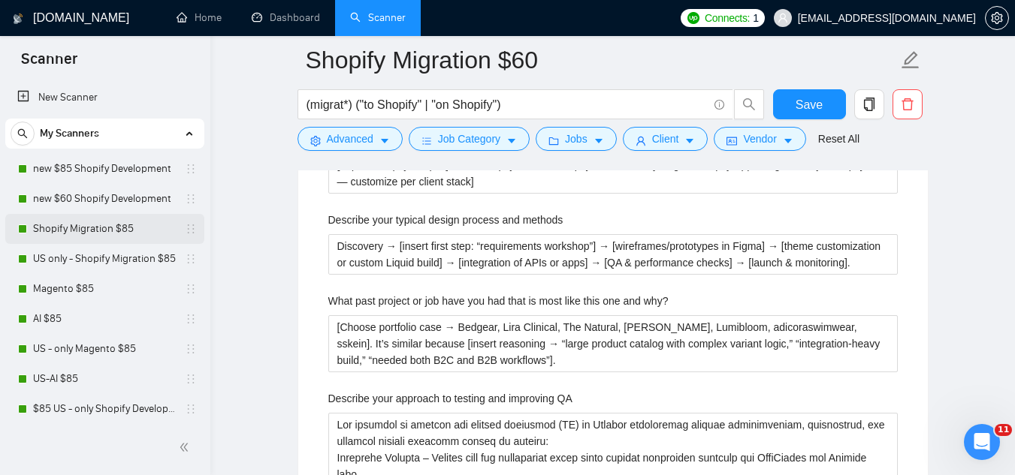
click at [128, 228] on link "Shopify Migration $85" at bounding box center [104, 229] width 143 height 30
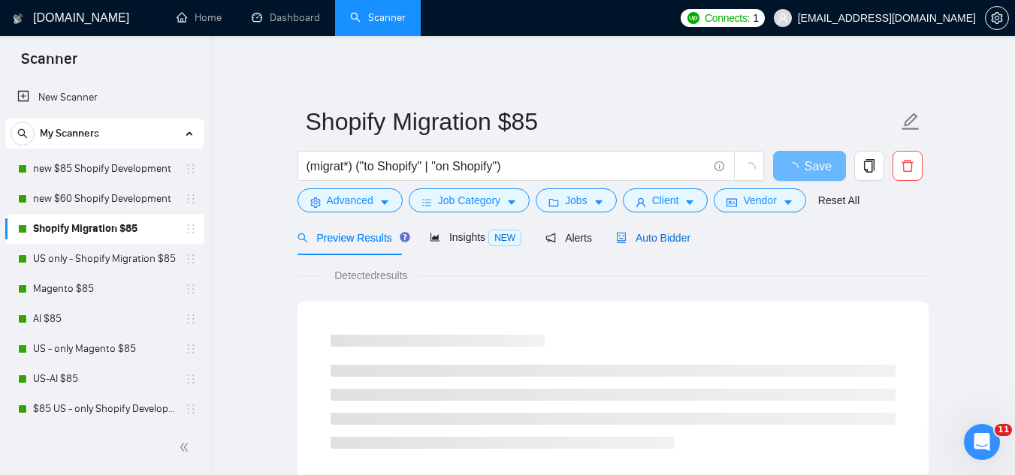
click at [651, 241] on span "Auto Bidder" at bounding box center [653, 238] width 74 height 12
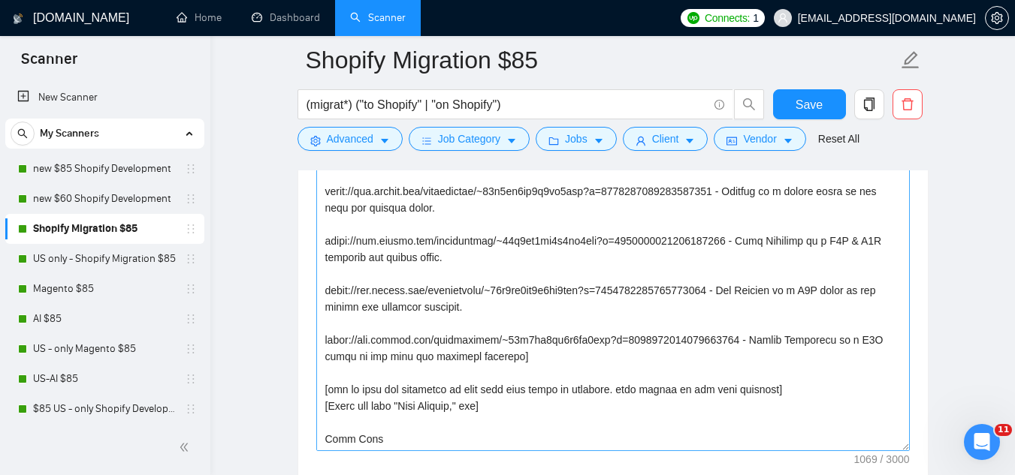
scroll to position [83, 0]
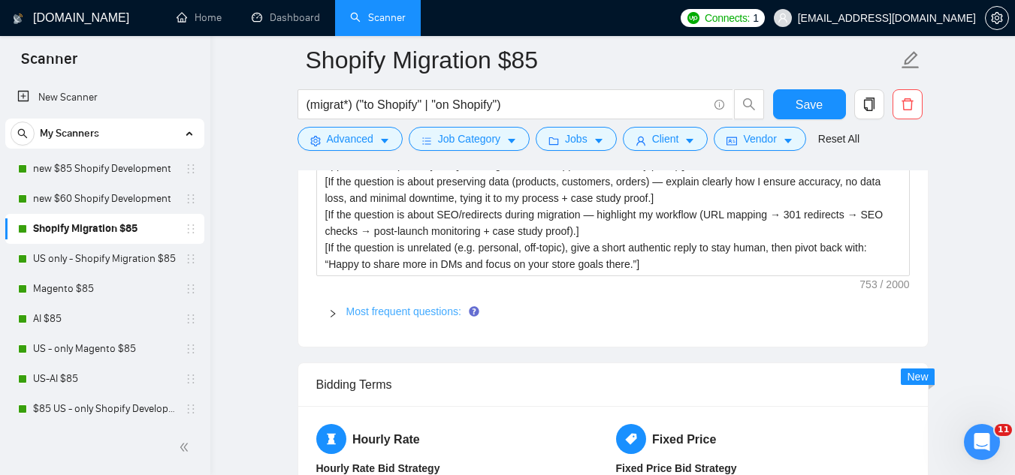
click at [420, 306] on link "Most frequent questions:" at bounding box center [403, 312] width 115 height 12
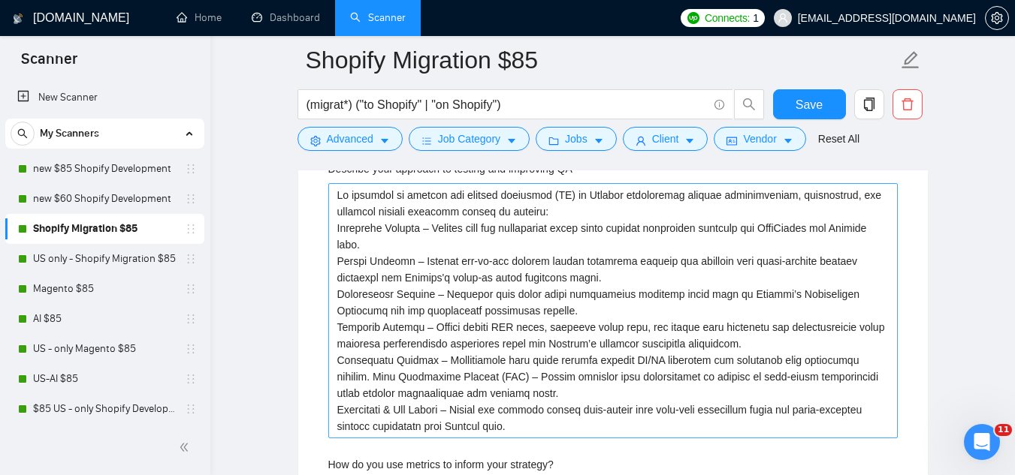
scroll to position [3079, 0]
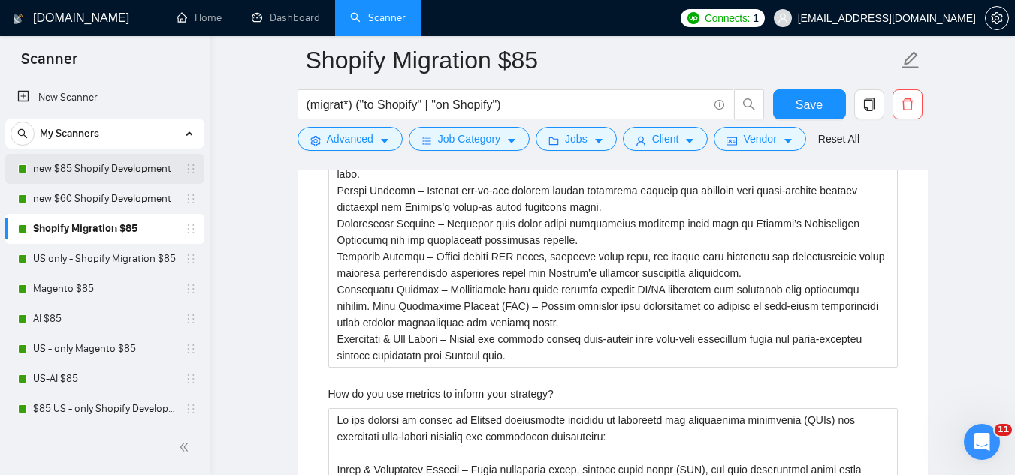
click at [133, 177] on link "new $85 Shopify Development" at bounding box center [104, 169] width 143 height 30
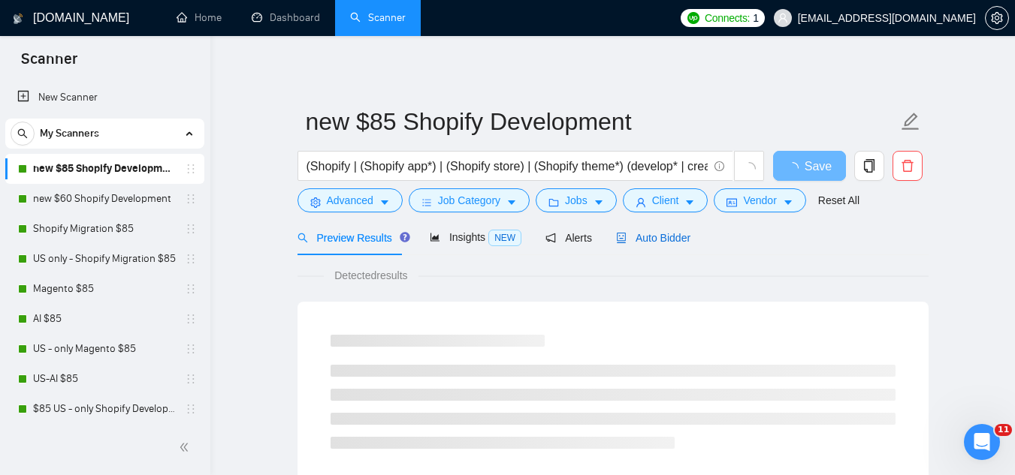
click at [623, 243] on span "Auto Bidder" at bounding box center [653, 238] width 74 height 12
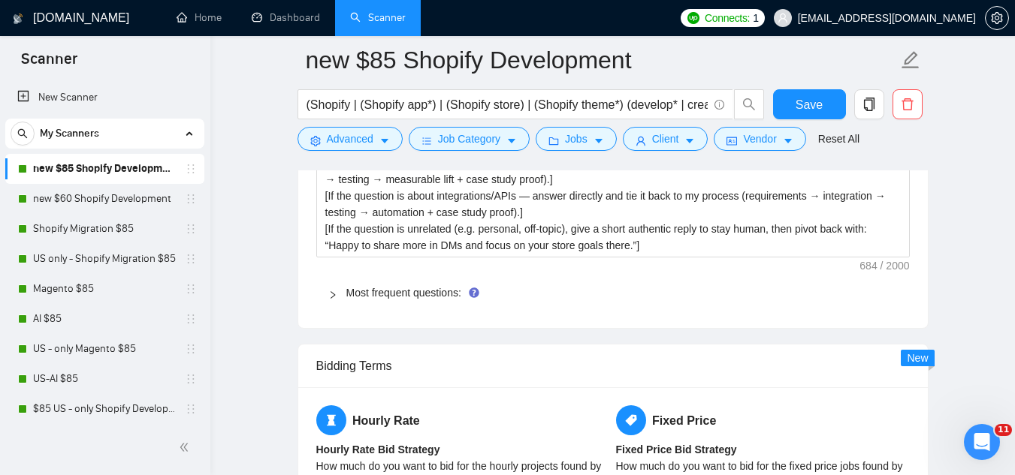
scroll to position [2403, 0]
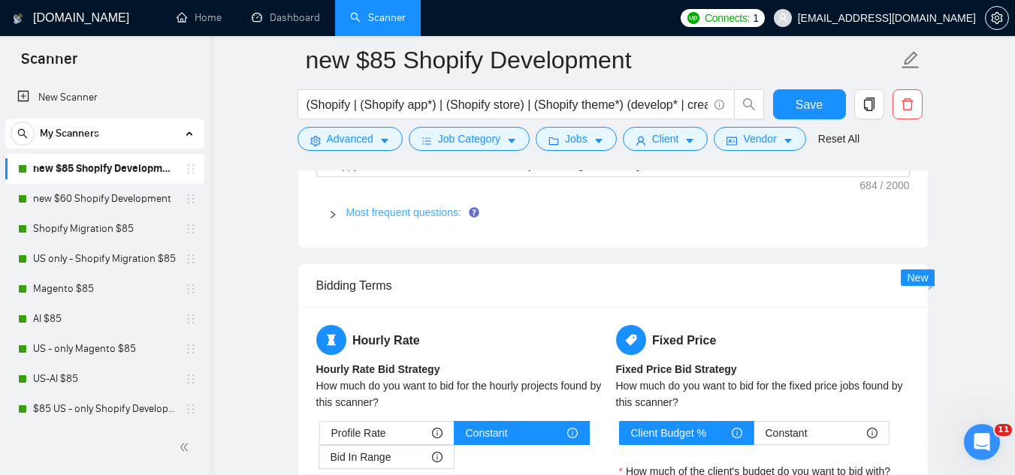
click at [410, 211] on link "Most frequent questions:" at bounding box center [403, 213] width 115 height 12
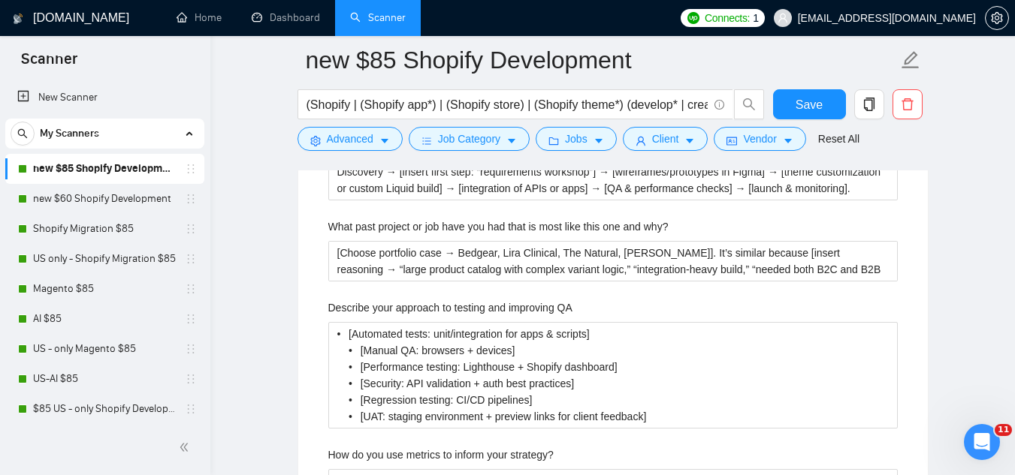
scroll to position [2854, 0]
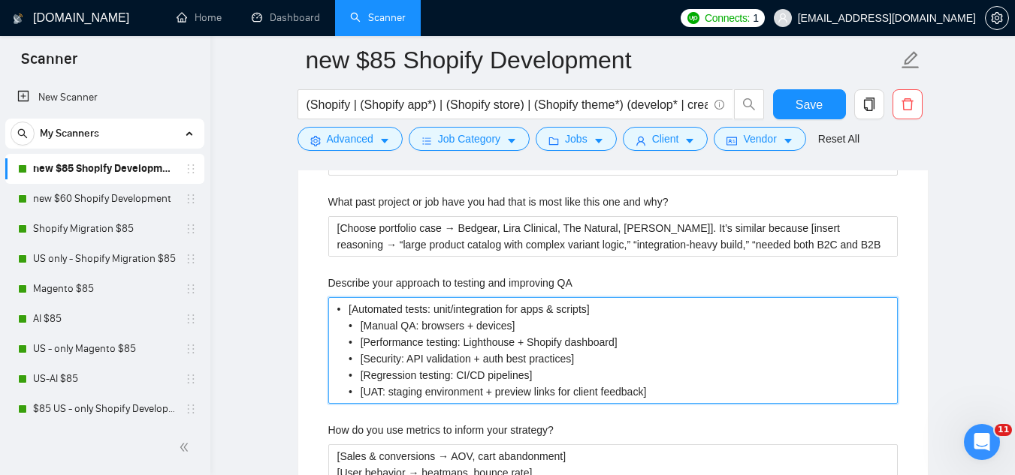
drag, startPoint x: 347, startPoint y: 313, endPoint x: 608, endPoint y: 385, distance: 270.9
click at [575, 377] on QA "• [Automated tests: unit/integration for apps & scripts] • [Manual QA: browsers…" at bounding box center [612, 350] width 569 height 107
drag, startPoint x: 632, startPoint y: 391, endPoint x: 665, endPoint y: 387, distance: 33.4
click at [665, 387] on QA "• [Automated tests: unit/integration for apps & scripts] • [Manual QA: browsers…" at bounding box center [612, 350] width 569 height 107
click at [343, 310] on QA "• [Automated tests: unit/integration for apps & scripts] • [Manual QA: browsers…" at bounding box center [612, 350] width 569 height 107
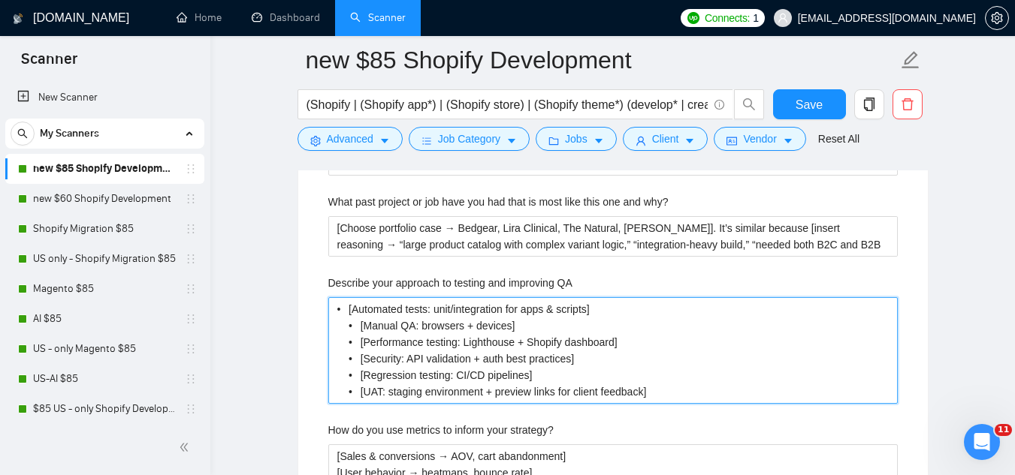
click at [344, 311] on QA "• [Automated tests: unit/integration for apps & scripts] • [Manual QA: browsers…" at bounding box center [612, 350] width 569 height 107
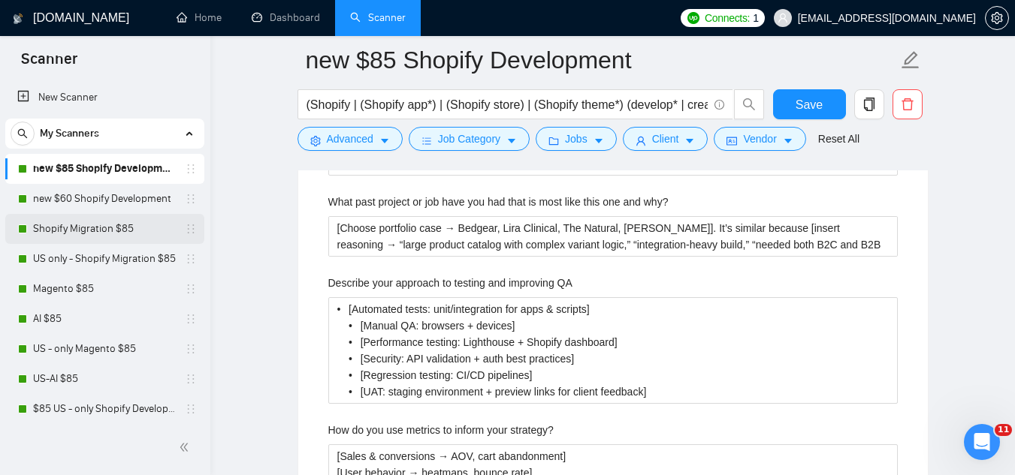
click at [97, 240] on link "Shopify Migration $85" at bounding box center [104, 229] width 143 height 30
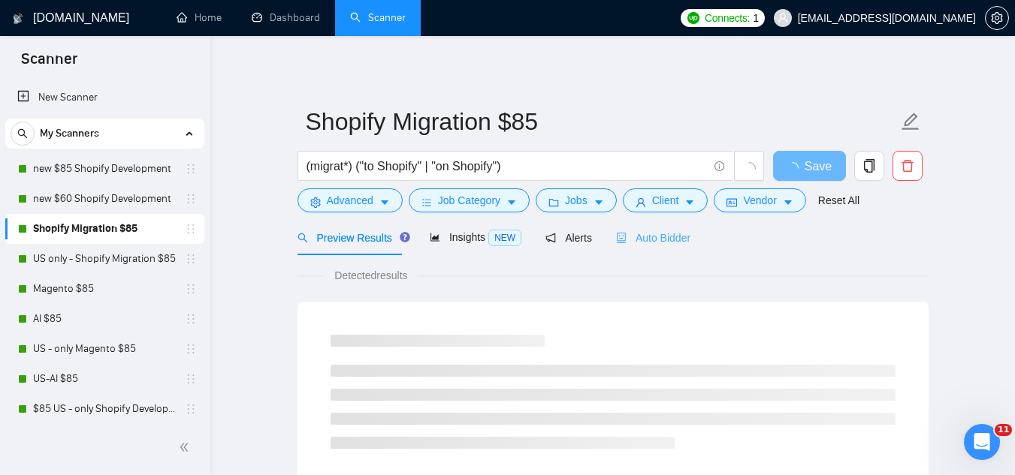
click at [641, 228] on div "Auto Bidder" at bounding box center [653, 237] width 74 height 35
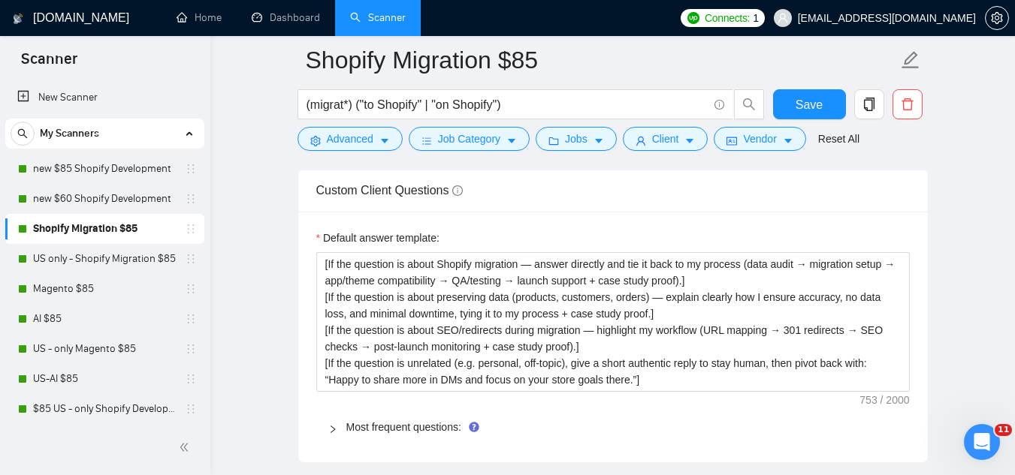
scroll to position [2253, 0]
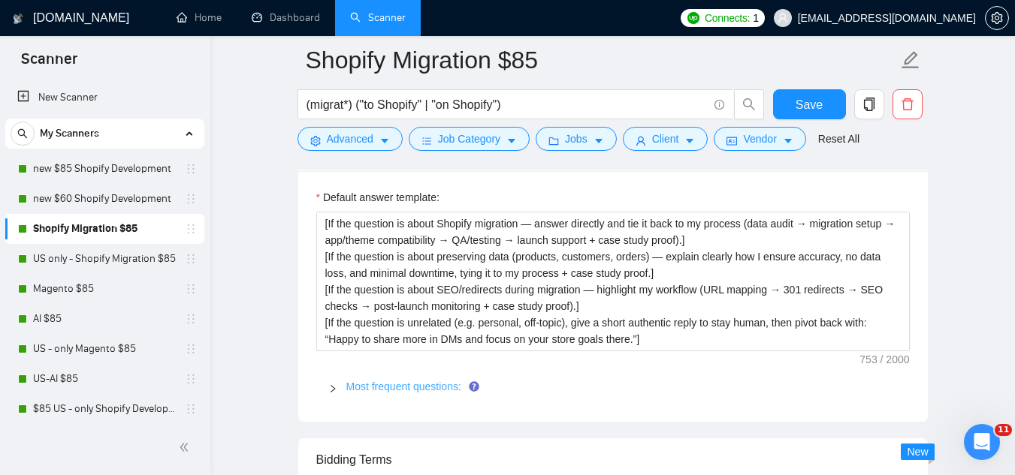
click at [399, 381] on link "Most frequent questions:" at bounding box center [403, 387] width 115 height 12
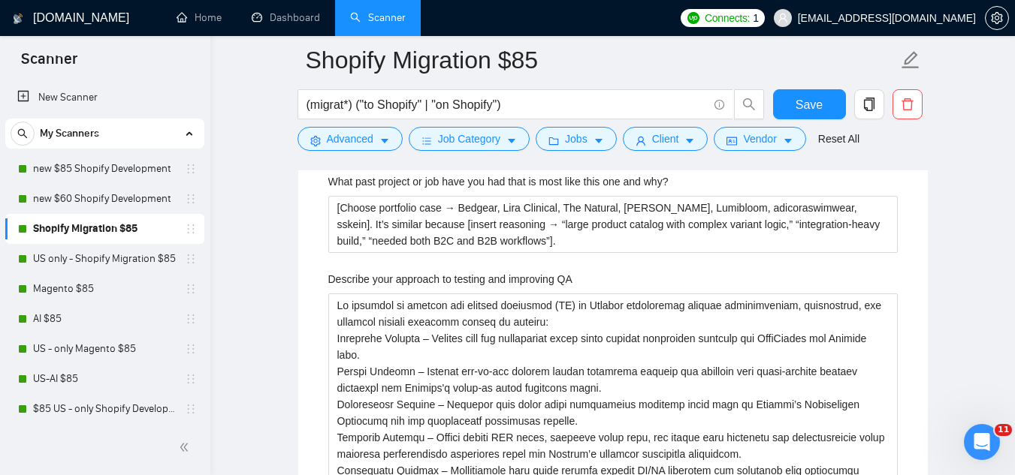
scroll to position [2929, 0]
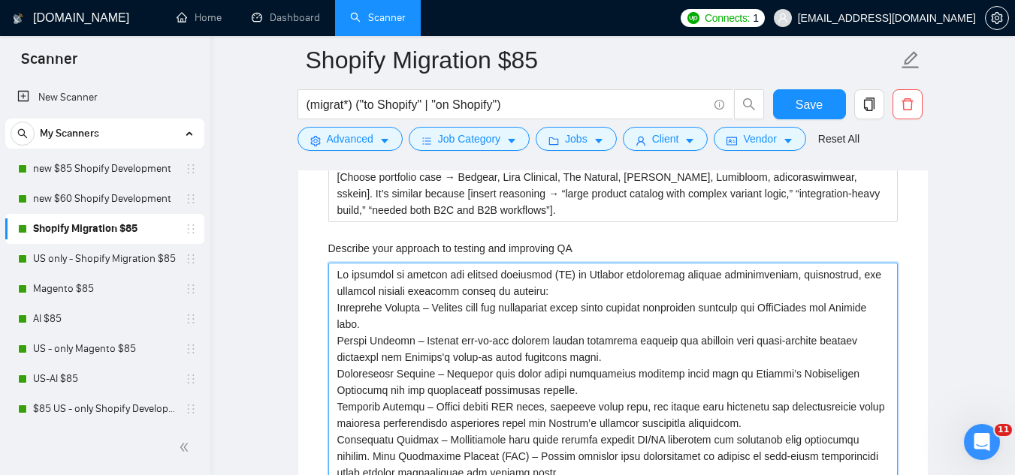
drag, startPoint x: 342, startPoint y: 256, endPoint x: 545, endPoint y: 350, distance: 223.5
click at [544, 350] on QA "Describe your approach to testing and improving QA" at bounding box center [612, 390] width 569 height 255
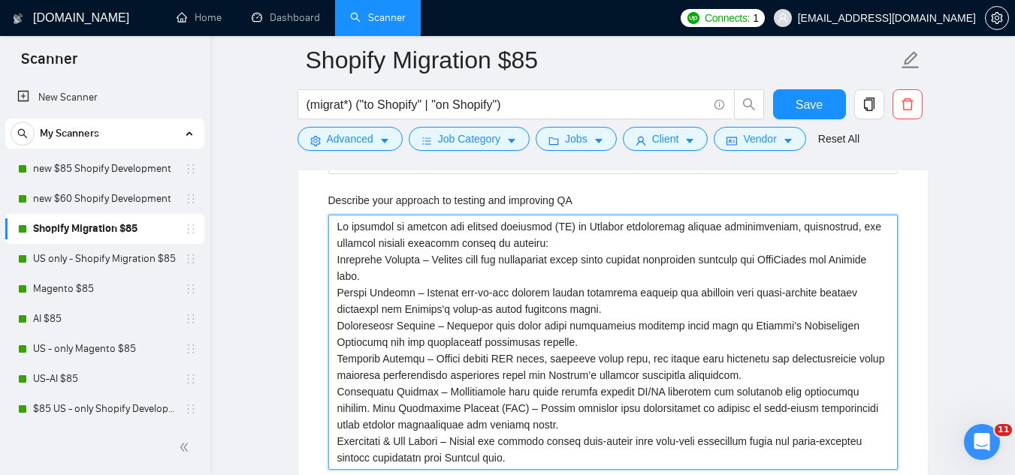
scroll to position [3004, 0]
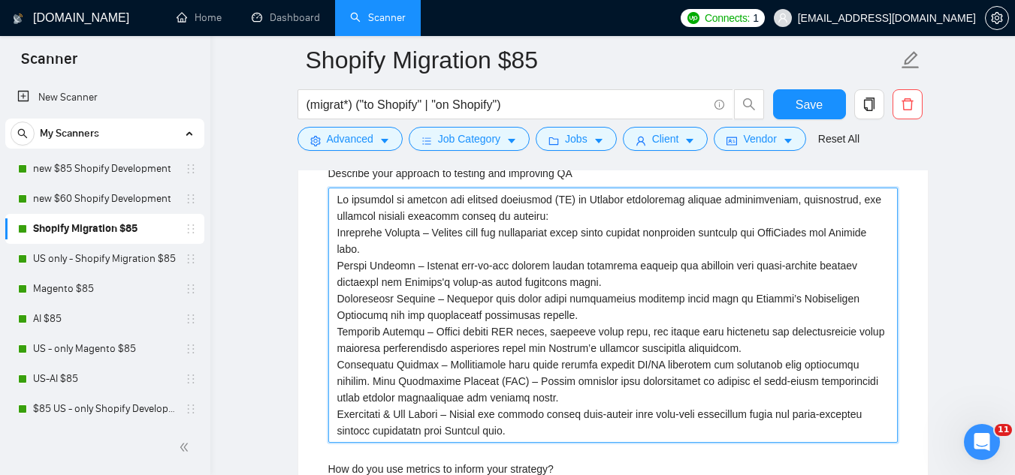
drag, startPoint x: 545, startPoint y: 350, endPoint x: 557, endPoint y: 398, distance: 49.5
click at [560, 402] on QA "Describe your approach to testing and improving QA" at bounding box center [612, 315] width 569 height 255
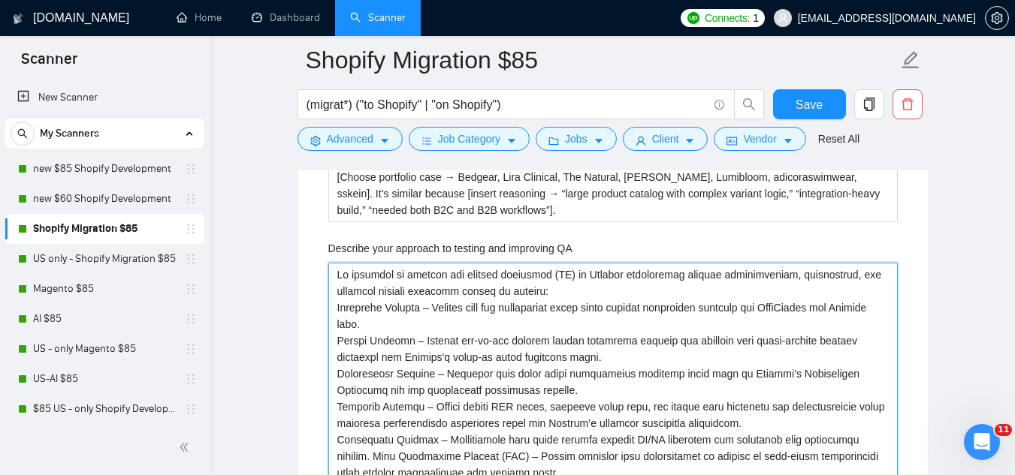
scroll to position [2779, 0]
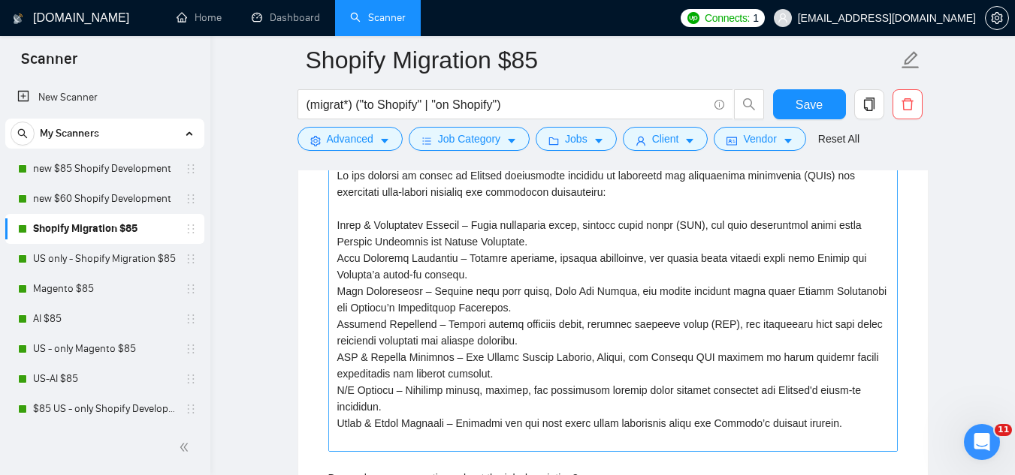
scroll to position [2943, 0]
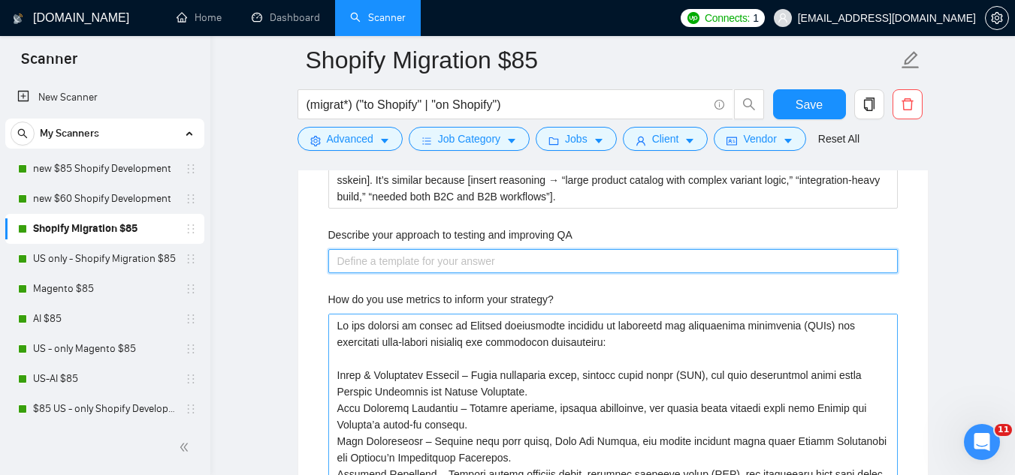
paste QA "• [Automated tests: unit/integration for apps & scripts] • [Manual QA: browsers…"
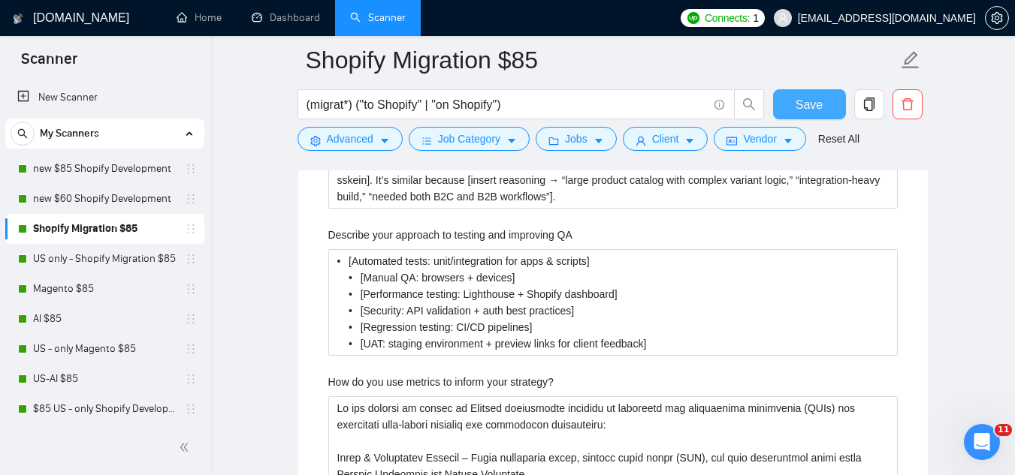
click at [791, 110] on button "Save" at bounding box center [809, 104] width 73 height 30
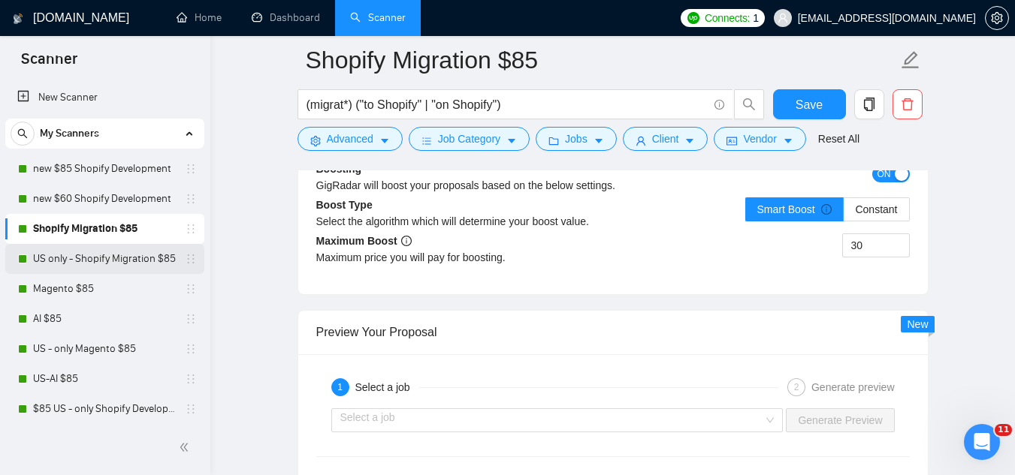
click at [125, 263] on link "US only - Shopify Migration $85" at bounding box center [104, 259] width 143 height 30
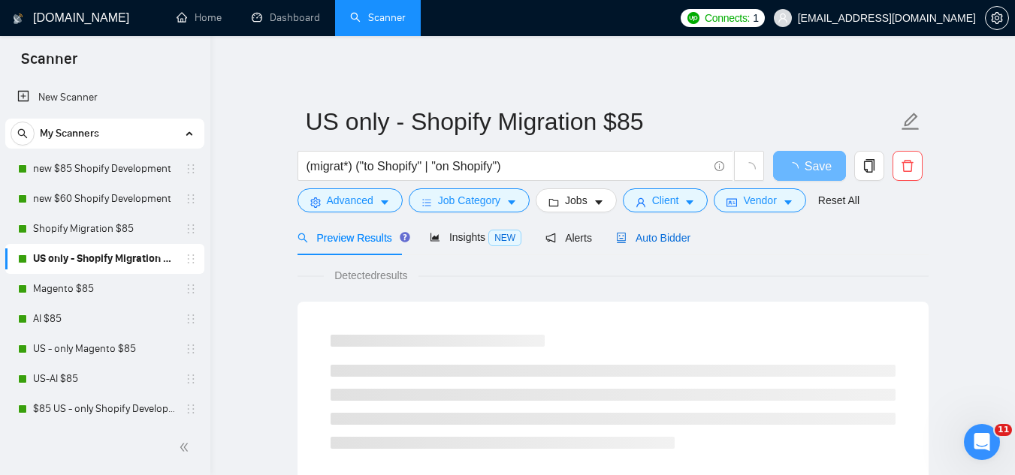
click at [641, 239] on span "Auto Bidder" at bounding box center [653, 238] width 74 height 12
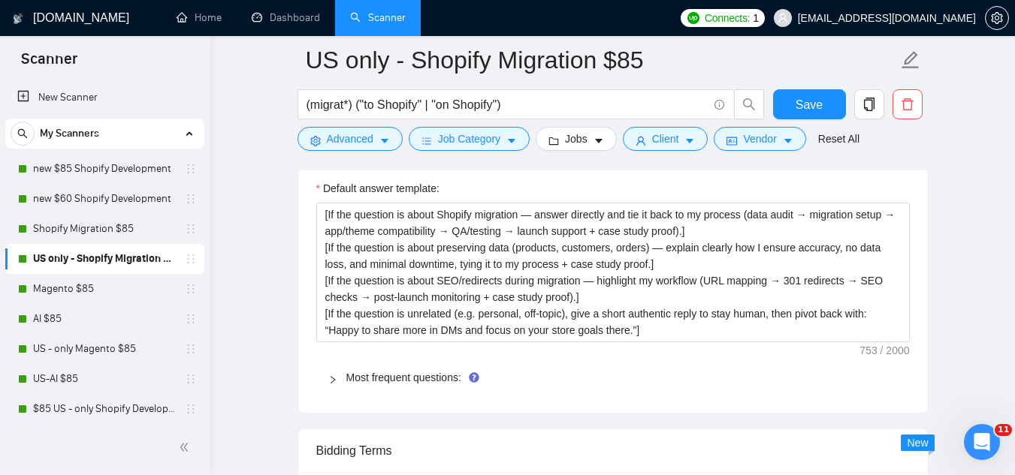
scroll to position [2328, 0]
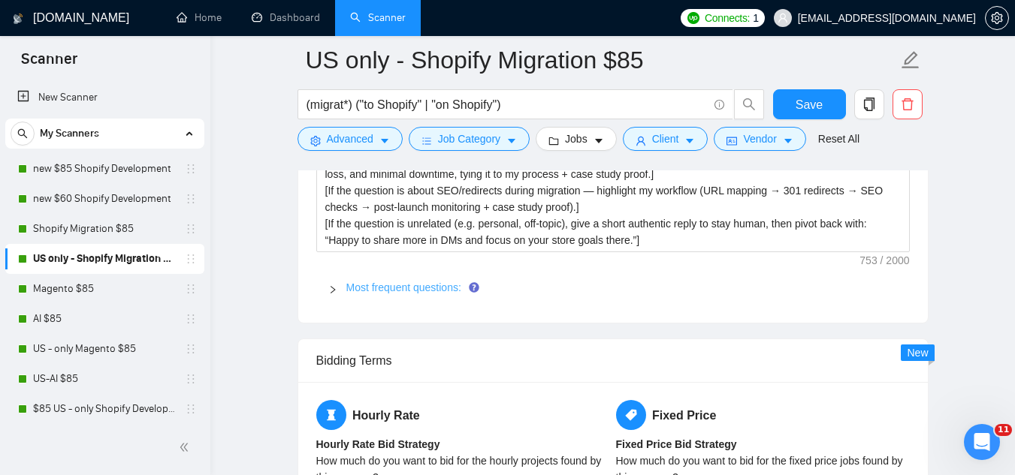
click at [418, 287] on link "Most frequent questions:" at bounding box center [403, 288] width 115 height 12
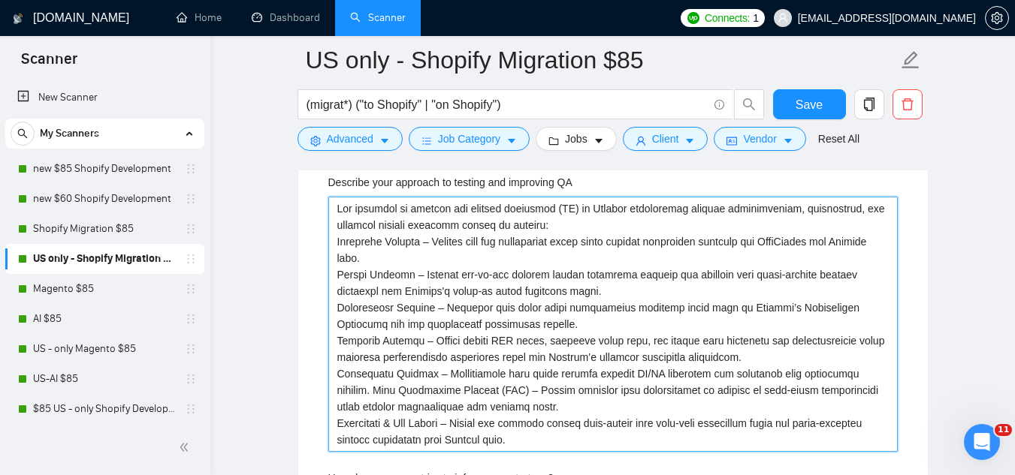
scroll to position [3004, 0]
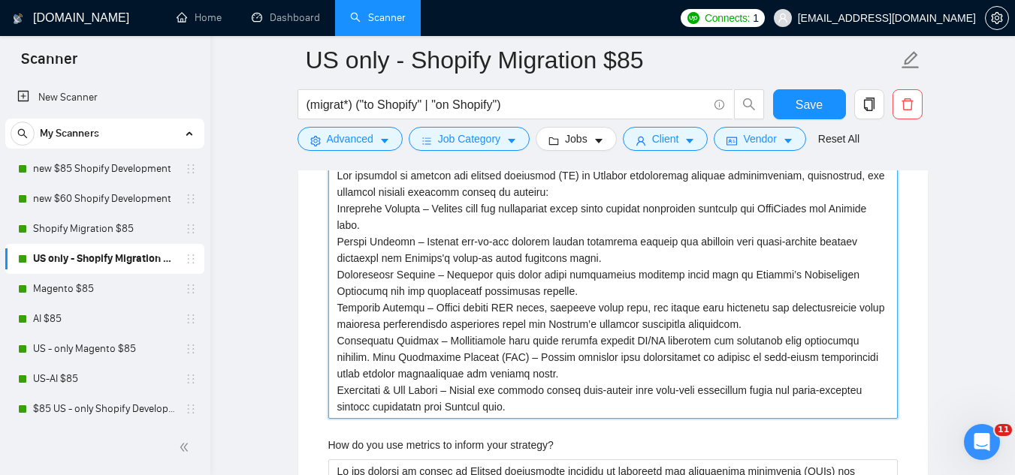
drag, startPoint x: 339, startPoint y: 331, endPoint x: 536, endPoint y: 401, distance: 209.5
click at [536, 401] on QA "Describe your approach to testing and improving QA" at bounding box center [612, 291] width 569 height 255
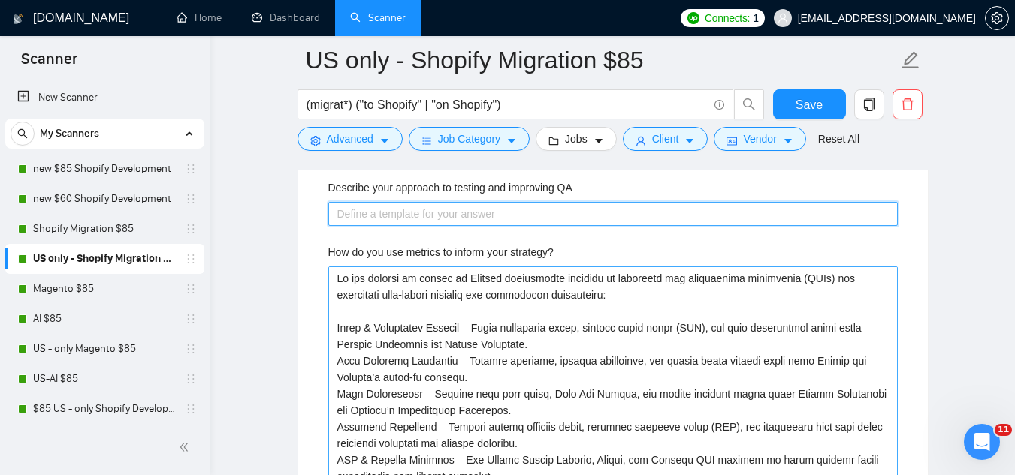
scroll to position [2929, 0]
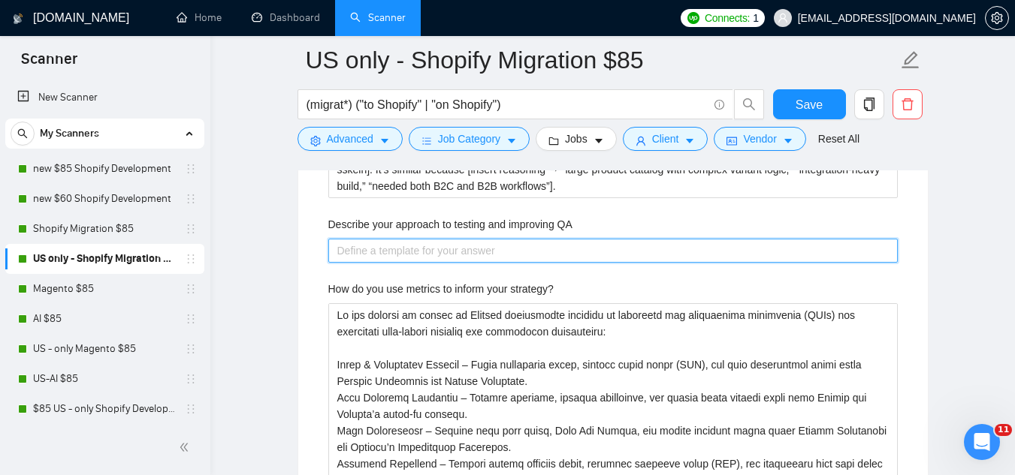
paste QA "• [Automated tests: unit/integration for apps & scripts] • [Manual QA: browsers…"
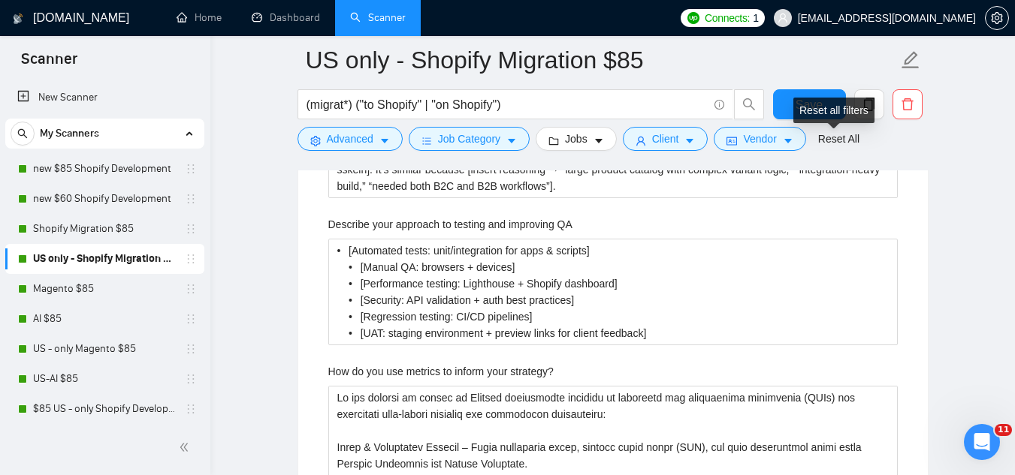
click at [825, 104] on div "Reset all filters" at bounding box center [833, 111] width 81 height 26
click at [792, 112] on button "Save" at bounding box center [809, 104] width 73 height 30
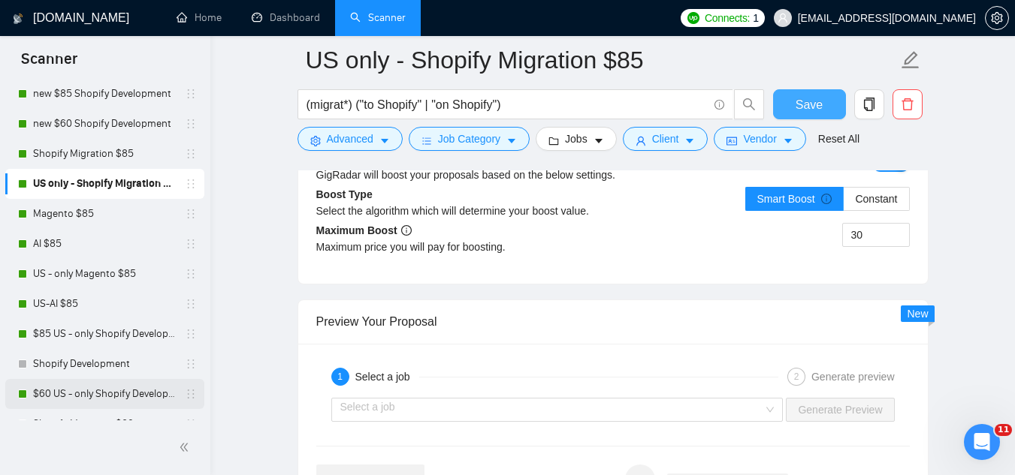
scroll to position [150, 0]
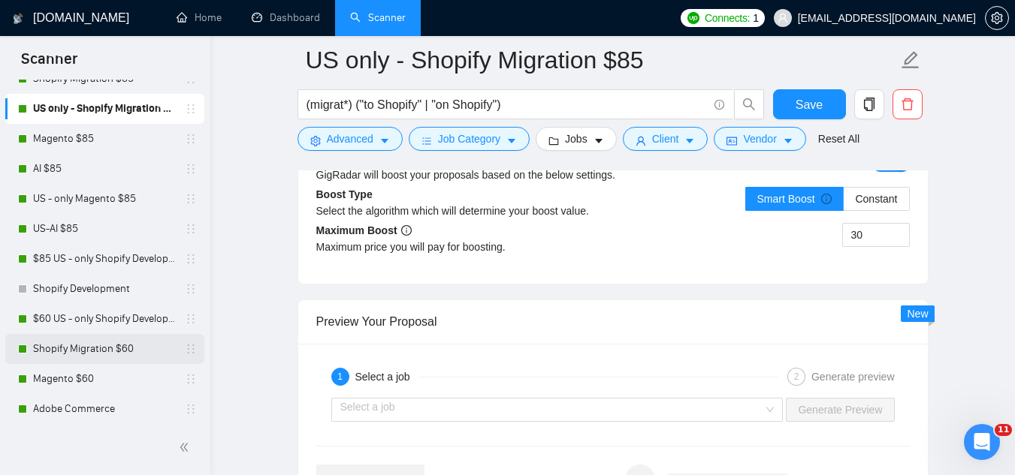
click at [112, 354] on link "Shopify Migration $60" at bounding box center [104, 349] width 143 height 30
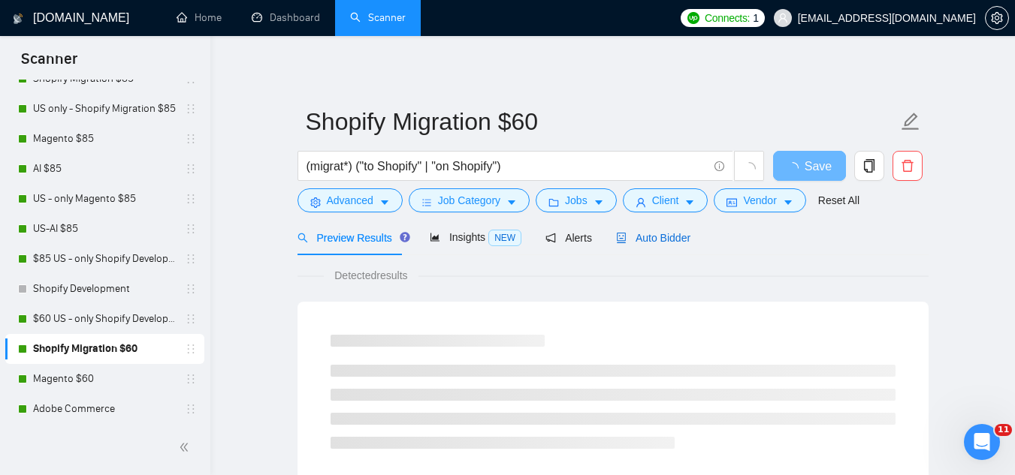
click at [647, 234] on span "Auto Bidder" at bounding box center [653, 238] width 74 height 12
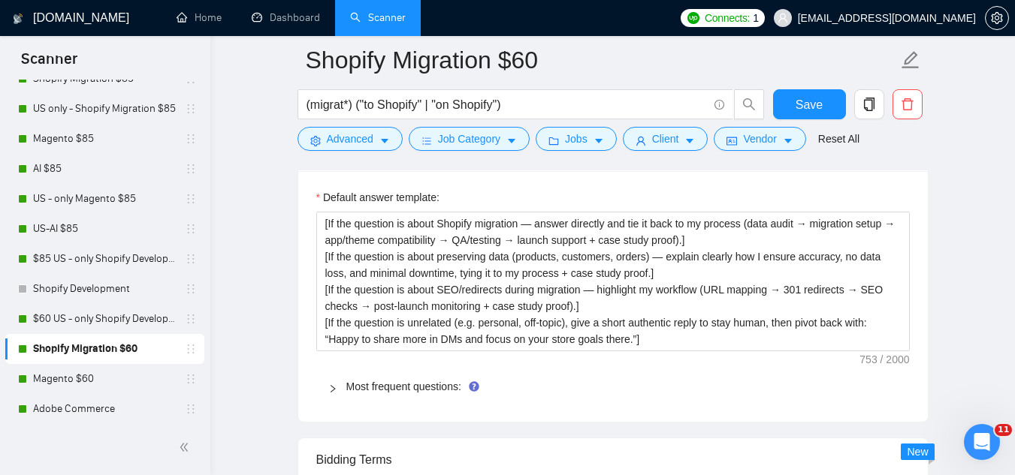
scroll to position [2178, 0]
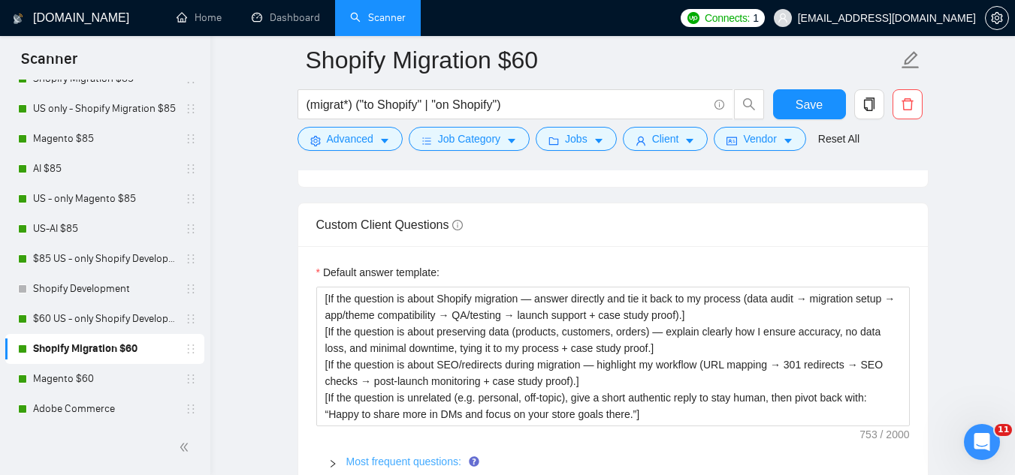
click at [394, 456] on link "Most frequent questions:" at bounding box center [403, 462] width 115 height 12
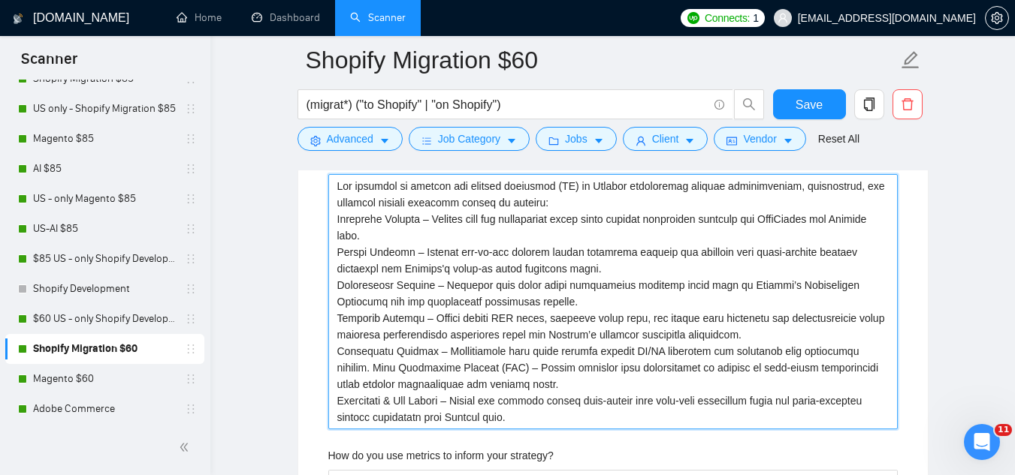
scroll to position [3079, 0]
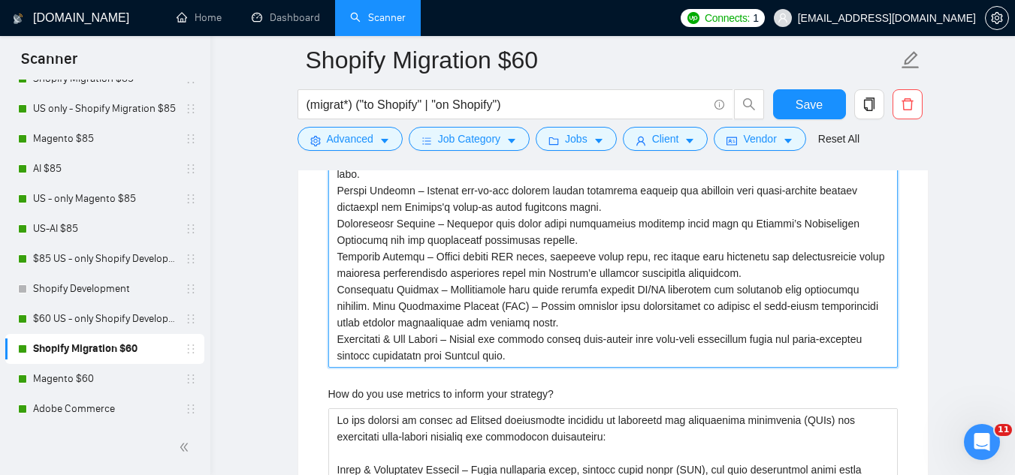
drag, startPoint x: 338, startPoint y: 251, endPoint x: 558, endPoint y: 336, distance: 235.9
click at [558, 336] on QA "Describe your approach to testing and improving QA" at bounding box center [612, 240] width 569 height 255
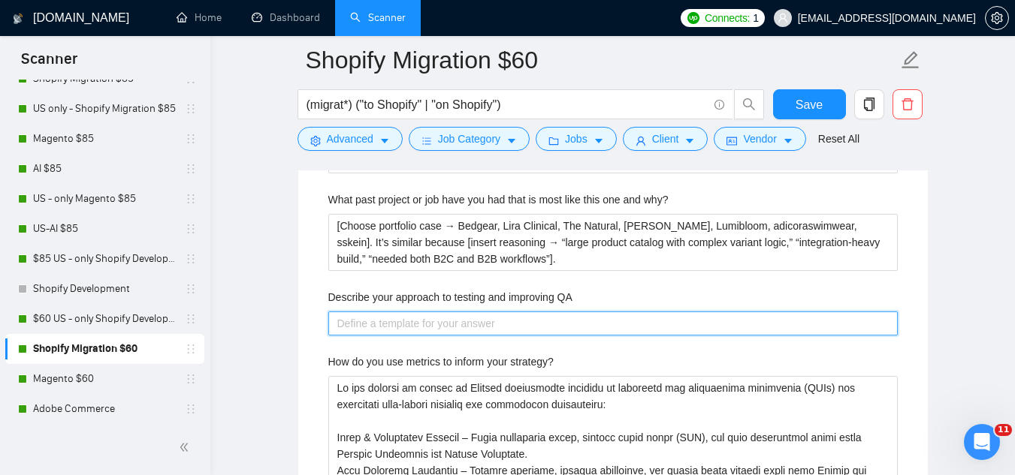
scroll to position [2854, 0]
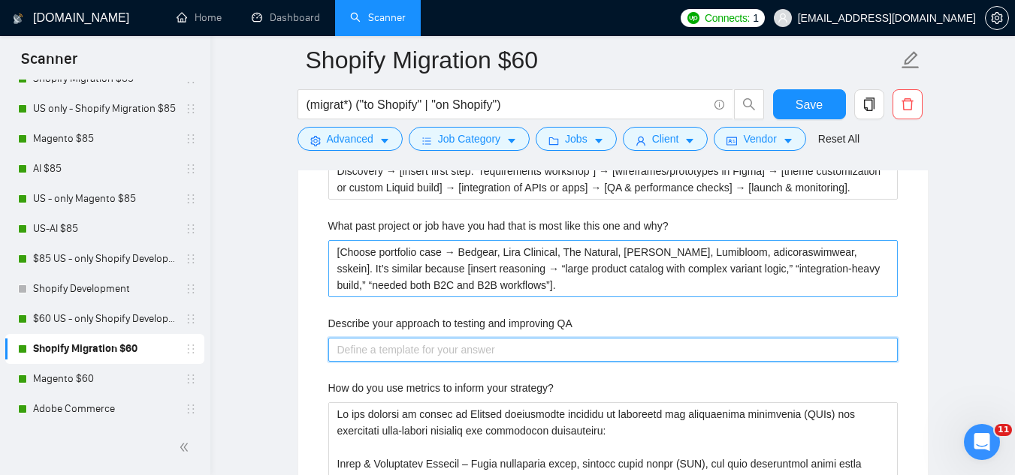
paste QA "• [Automated tests: unit/integration for apps & scripts] • [Manual QA: browsers…"
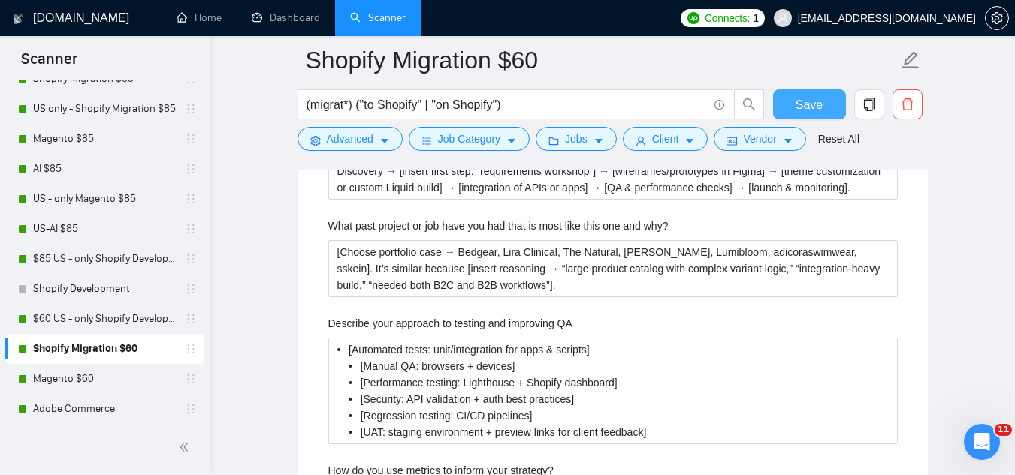
click at [831, 107] on button "Save" at bounding box center [809, 104] width 73 height 30
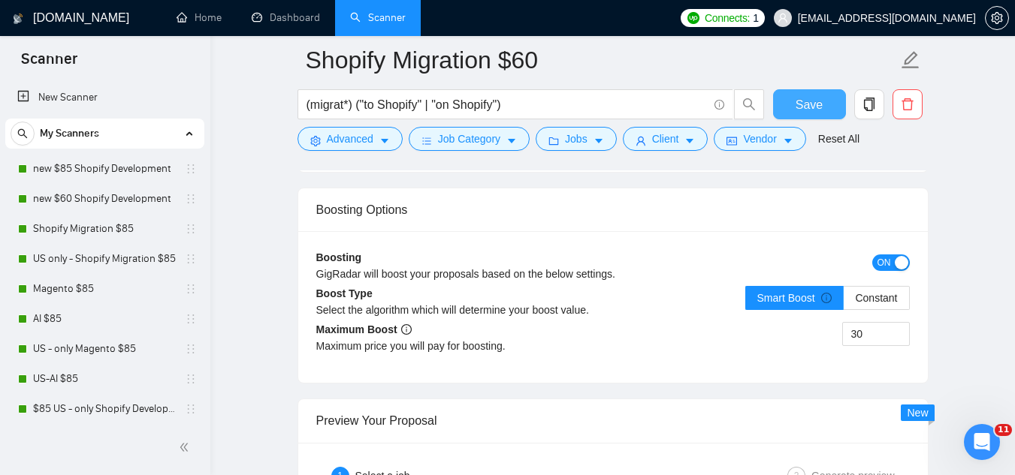
scroll to position [2629, 0]
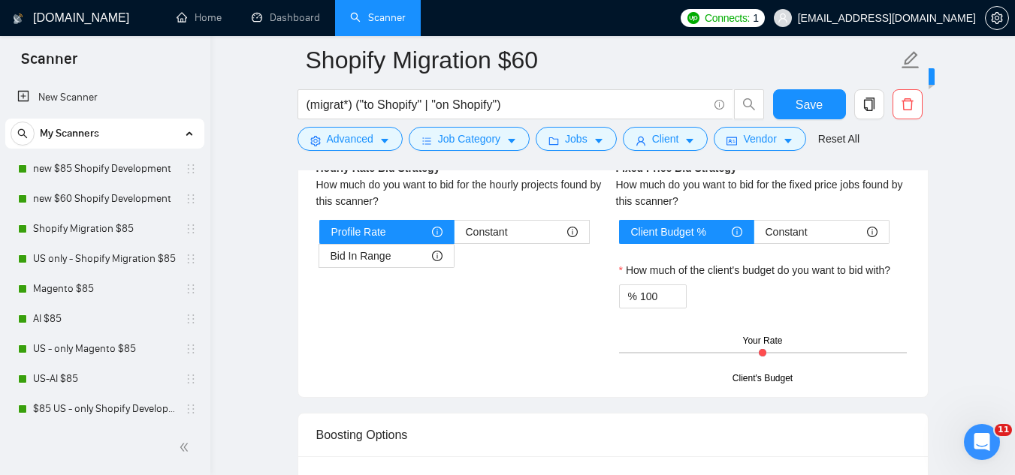
drag, startPoint x: 122, startPoint y: 176, endPoint x: 596, endPoint y: 460, distance: 552.5
click at [122, 176] on link "new $85 Shopify Development" at bounding box center [104, 169] width 143 height 30
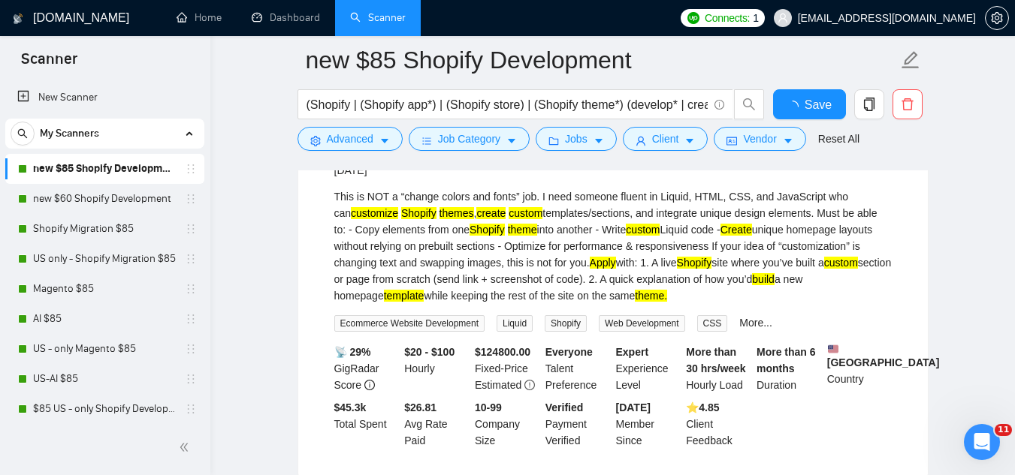
scroll to position [2629, 0]
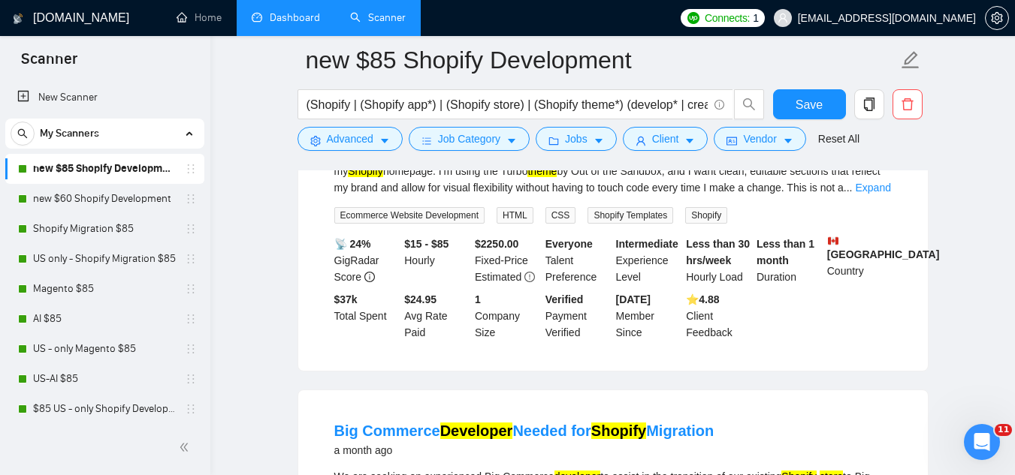
drag, startPoint x: 301, startPoint y: 12, endPoint x: 306, endPoint y: 27, distance: 15.7
click at [301, 13] on link "Dashboard" at bounding box center [286, 17] width 68 height 13
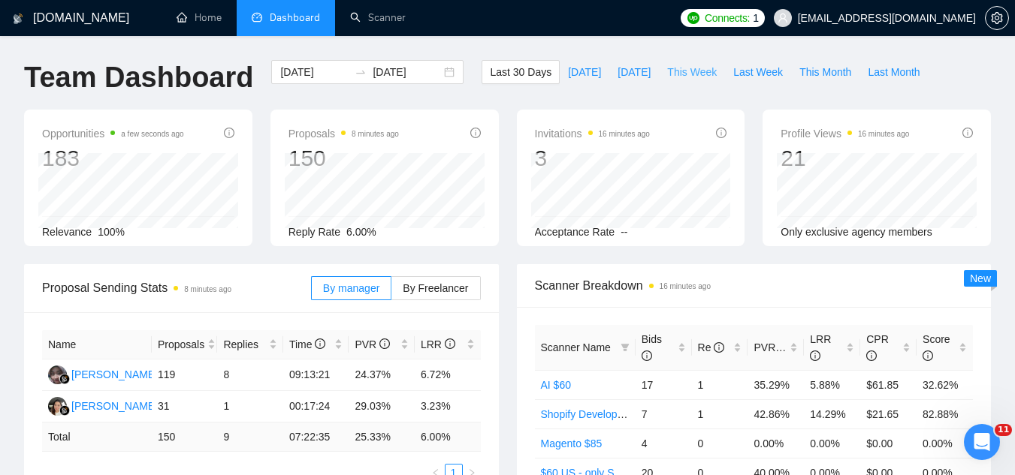
click at [674, 75] on span "This Week" at bounding box center [692, 72] width 50 height 17
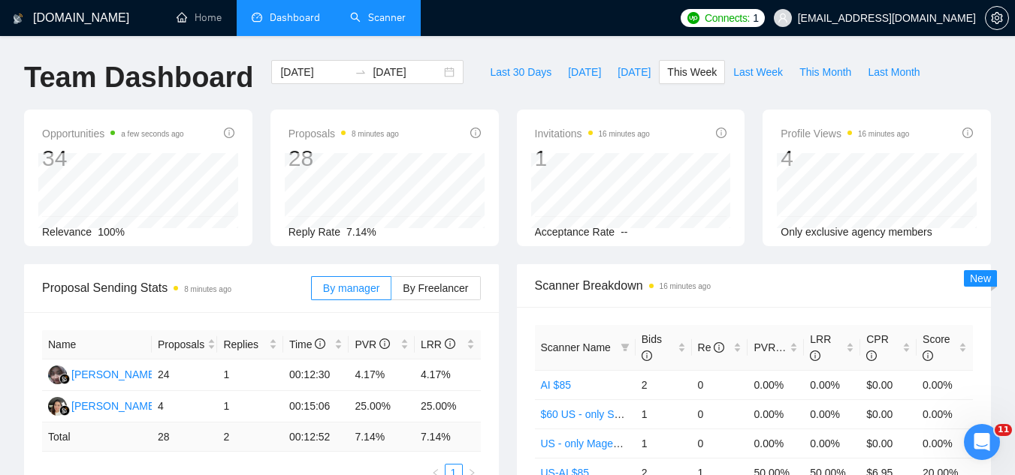
click at [382, 22] on link "Scanner" at bounding box center [378, 17] width 56 height 13
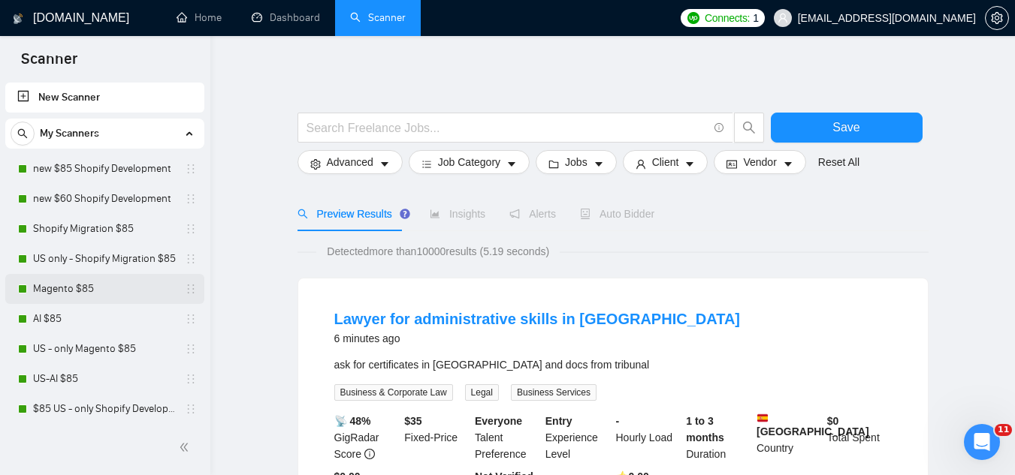
click at [123, 286] on link "Magento $85" at bounding box center [104, 289] width 143 height 30
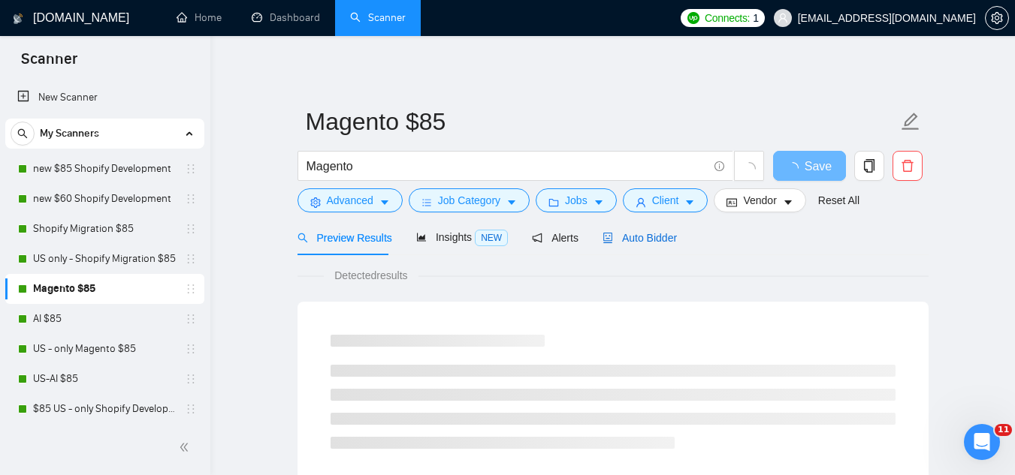
click at [632, 237] on span "Auto Bidder" at bounding box center [639, 238] width 74 height 12
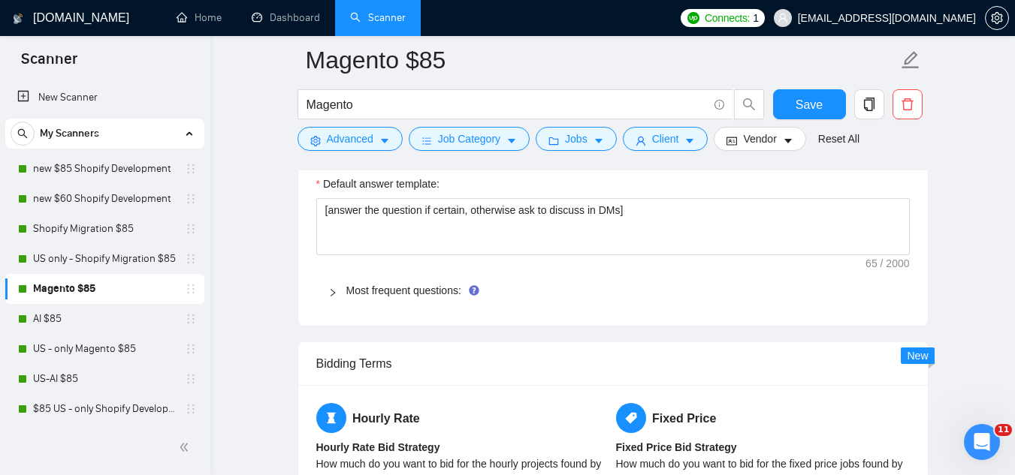
scroll to position [2328, 0]
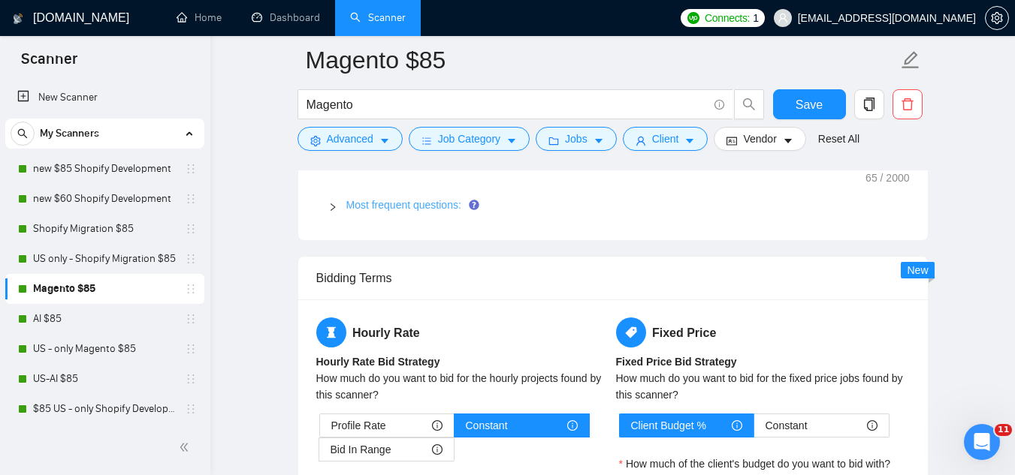
click at [425, 209] on link "Most frequent questions:" at bounding box center [403, 205] width 115 height 12
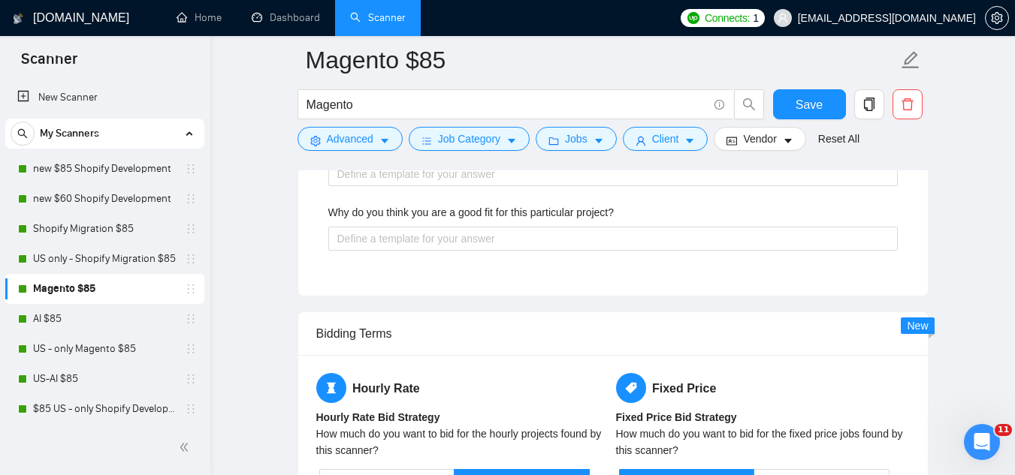
scroll to position [3530, 0]
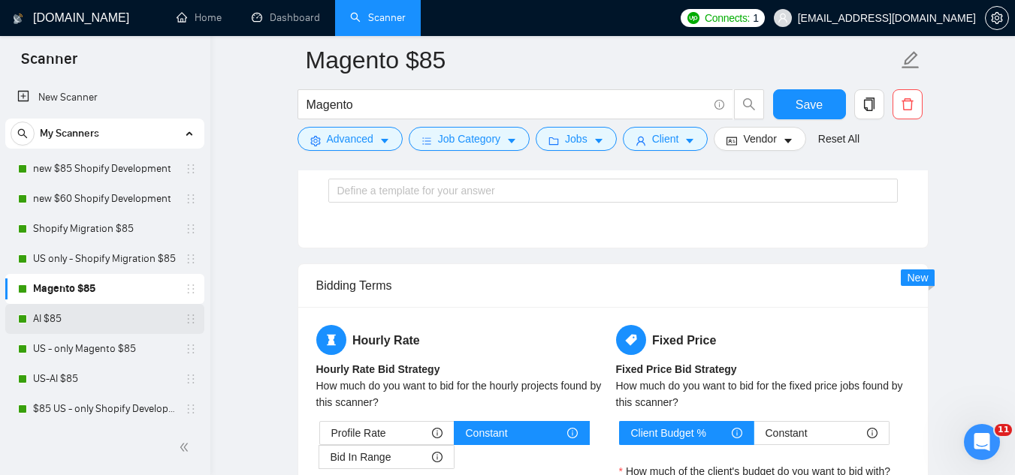
click at [119, 323] on link "AI $85" at bounding box center [104, 319] width 143 height 30
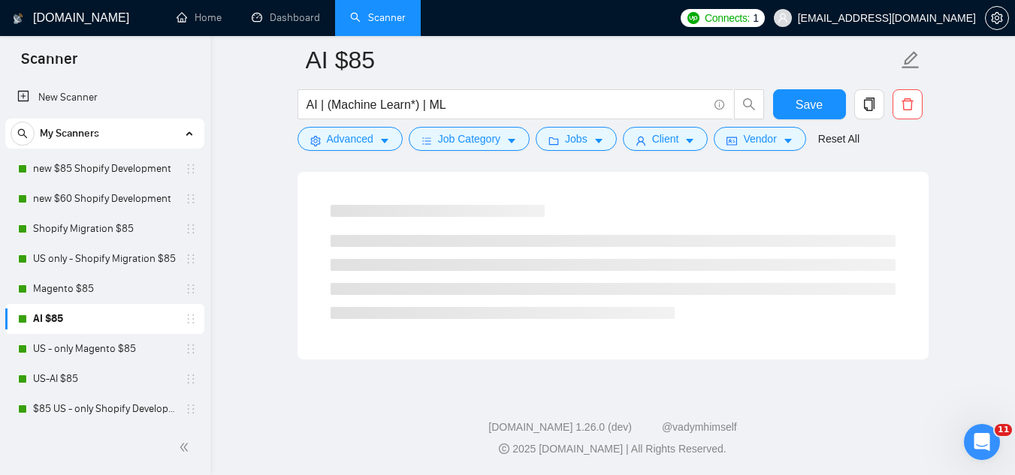
scroll to position [964, 0]
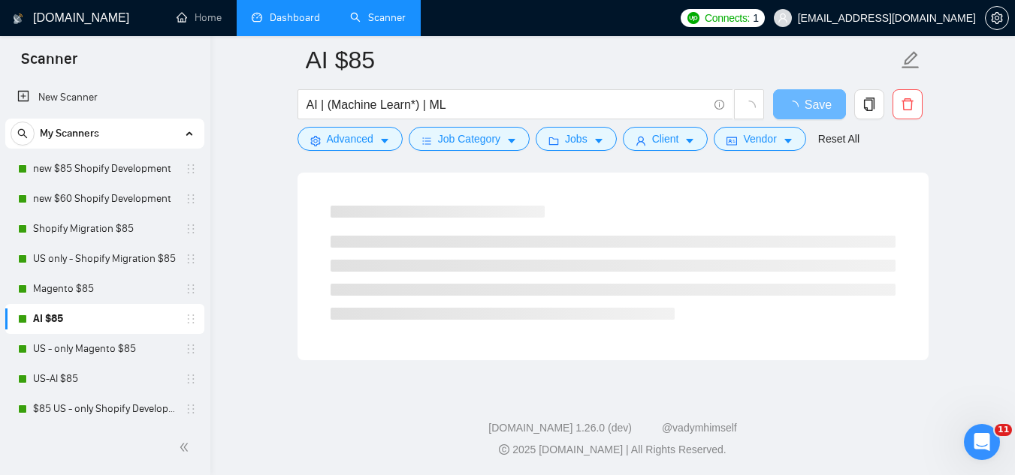
drag, startPoint x: 324, startPoint y: 14, endPoint x: 318, endPoint y: 26, distance: 13.4
click at [320, 14] on link "Dashboard" at bounding box center [286, 17] width 68 height 13
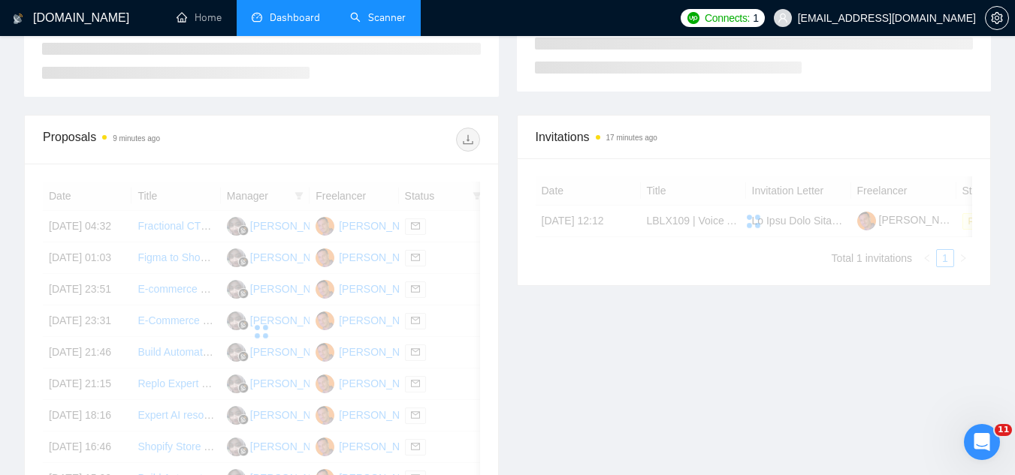
scroll to position [120, 0]
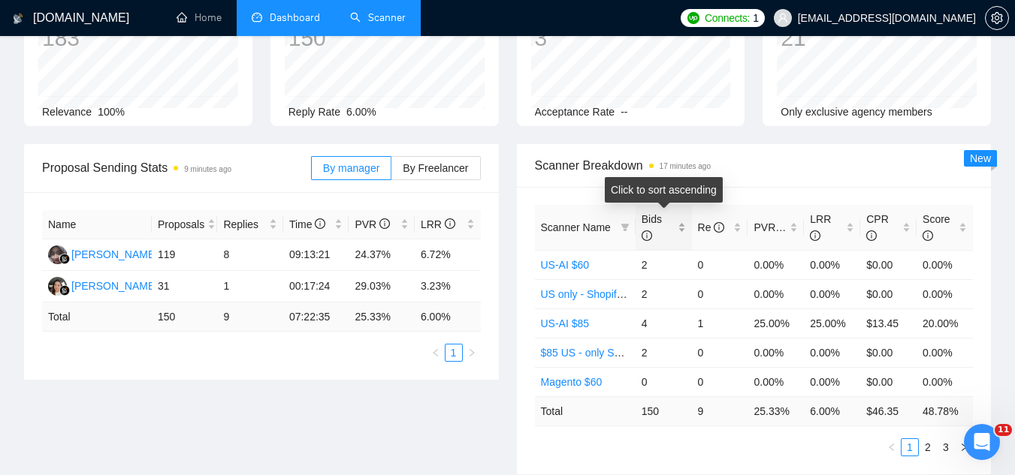
click at [686, 222] on div "Bids" at bounding box center [663, 227] width 44 height 33
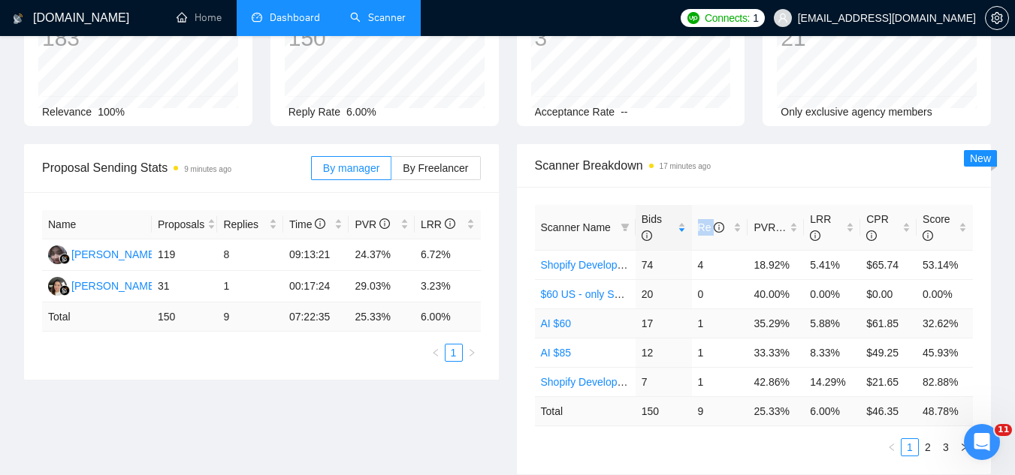
click at [559, 324] on link "AI $60" at bounding box center [556, 324] width 30 height 12
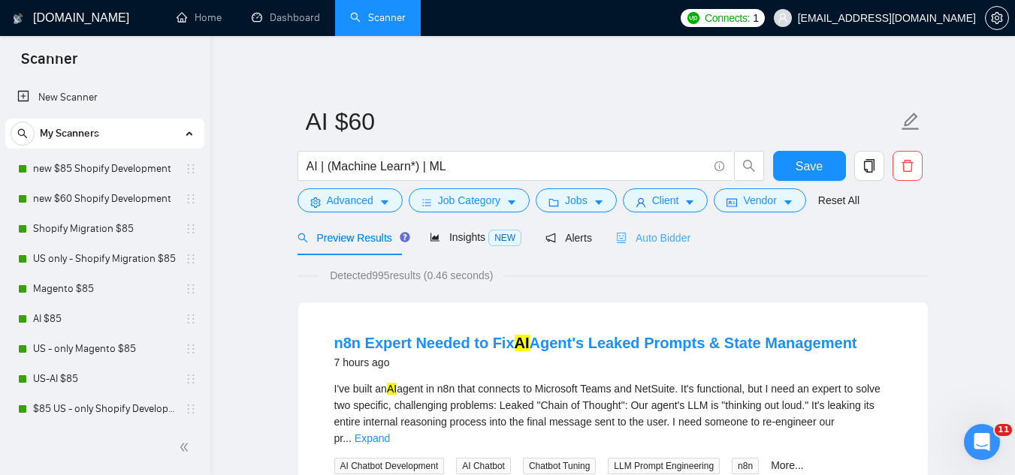
click at [658, 228] on div "Auto Bidder" at bounding box center [653, 237] width 74 height 35
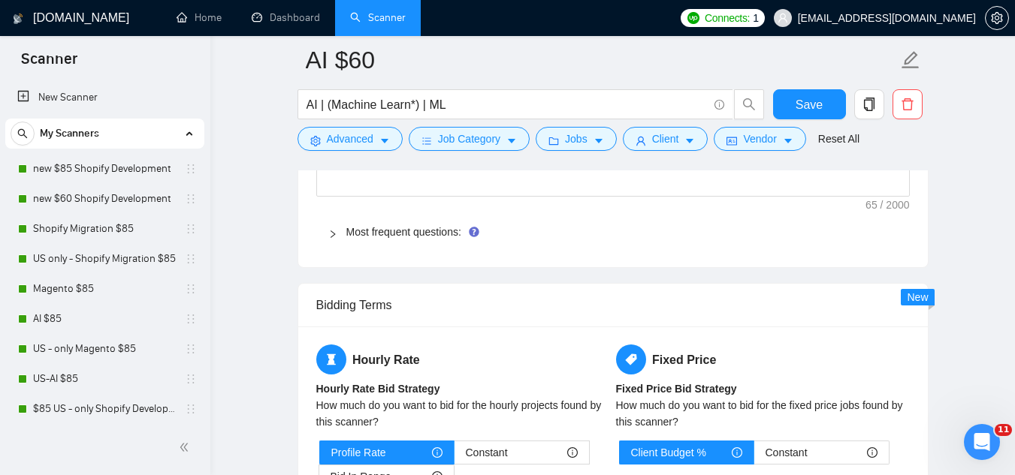
scroll to position [2328, 0]
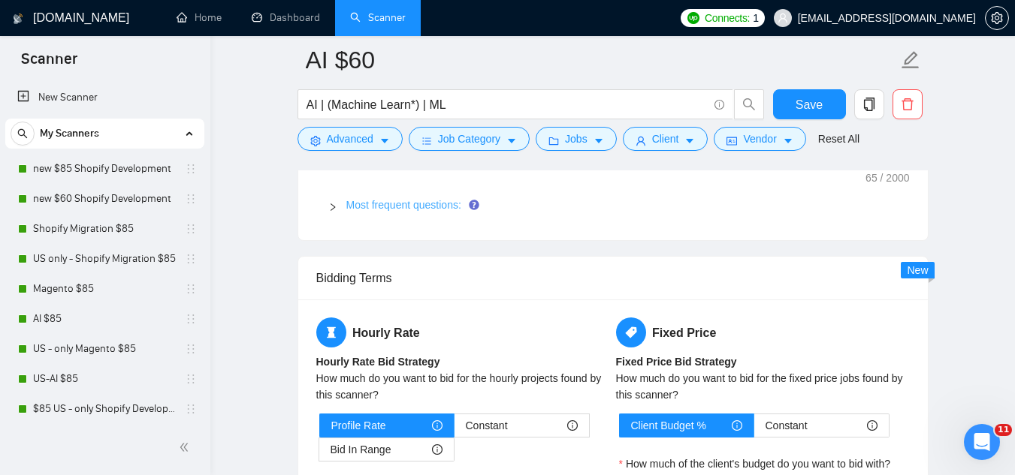
click at [408, 209] on link "Most frequent questions:" at bounding box center [403, 205] width 115 height 12
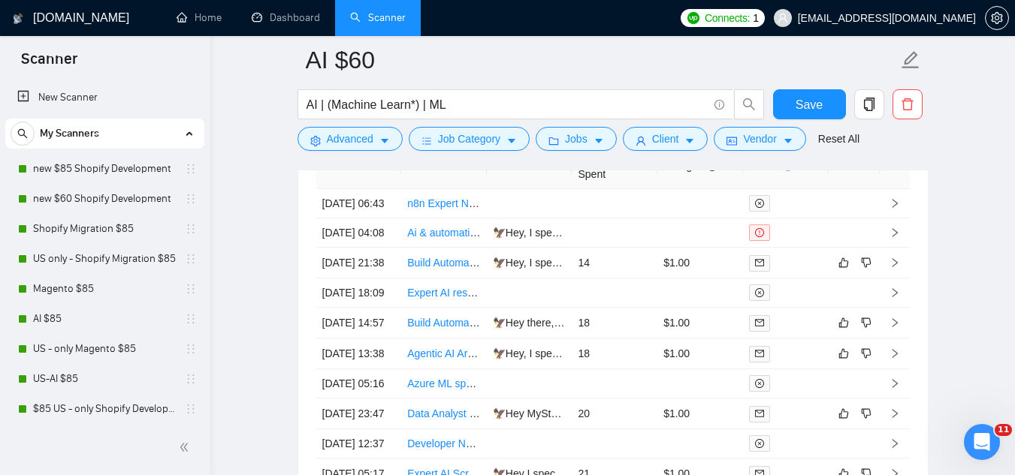
scroll to position [5032, 0]
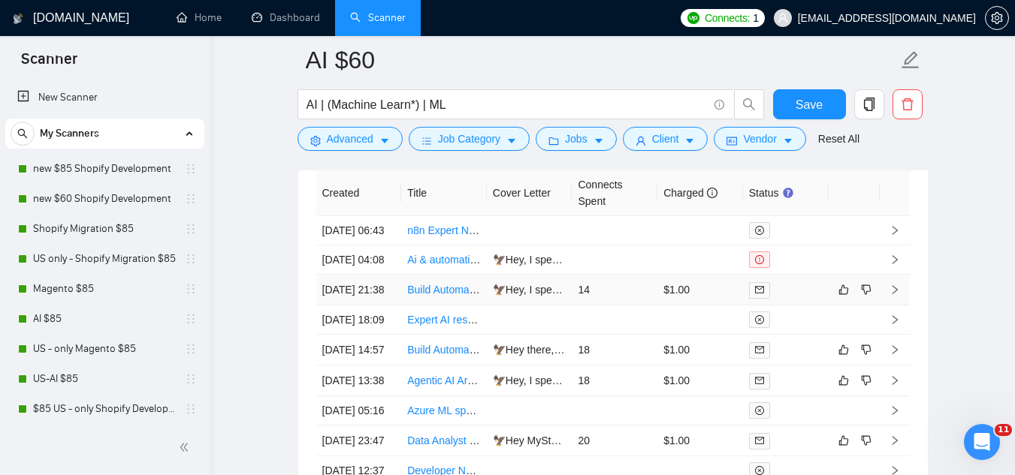
click at [427, 306] on td "Build Automated AI-Powered UGC Ad Generation System ([DOMAIN_NAME] + AI Tools)" at bounding box center [444, 290] width 86 height 31
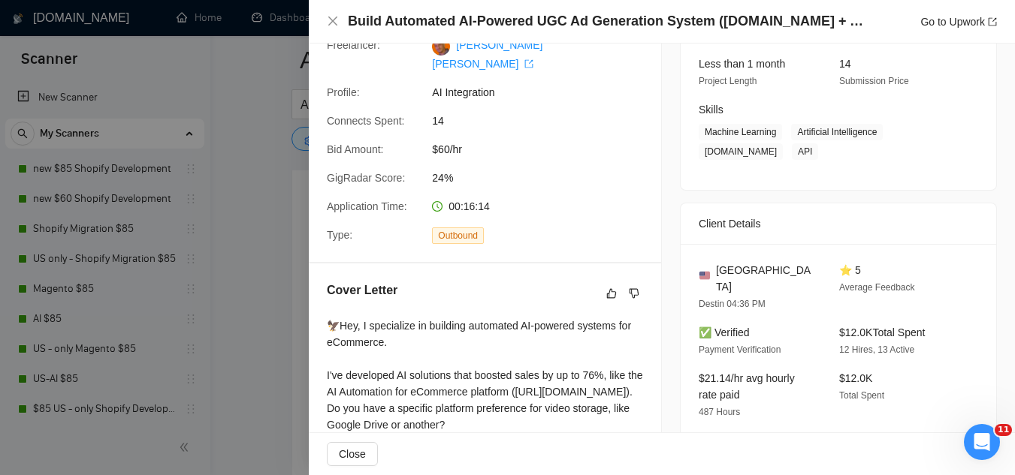
scroll to position [225, 0]
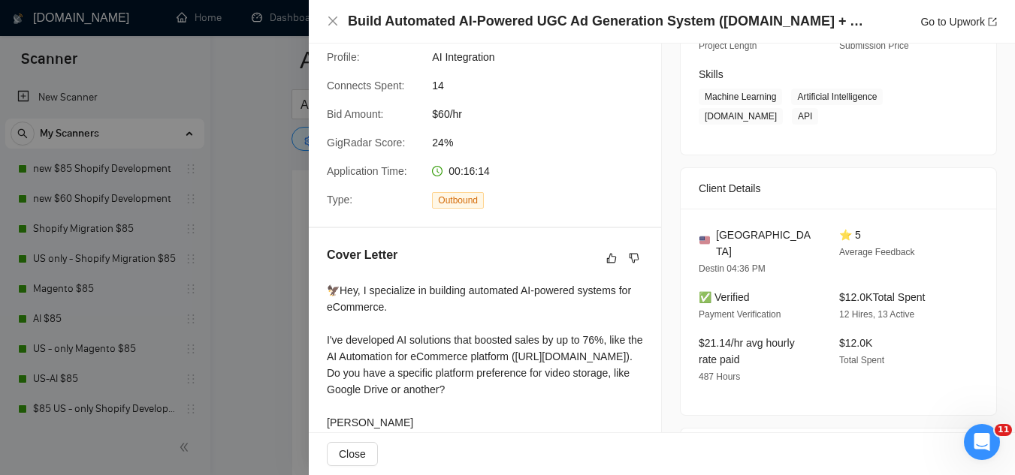
click at [313, 279] on div "Cover Letter 🦅Hey, I specialize in building automated AI-powered systems for eC…" at bounding box center [485, 341] width 352 height 227
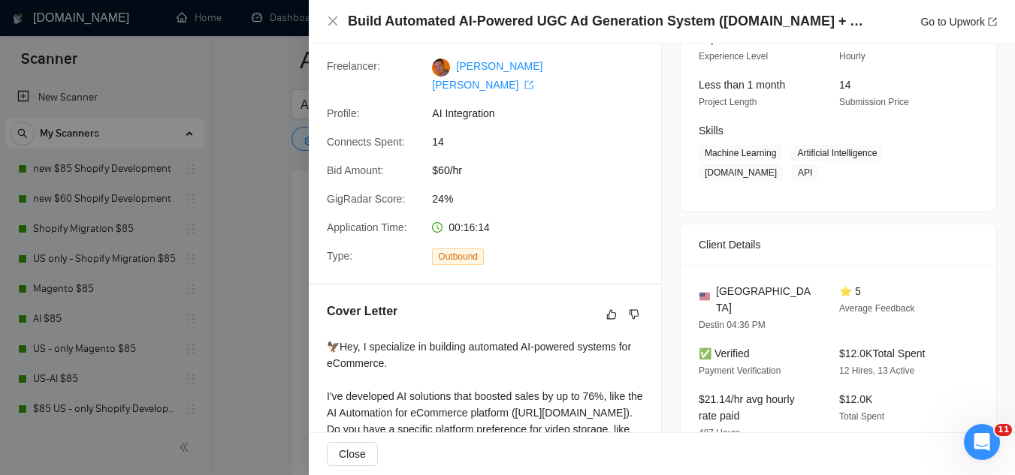
scroll to position [75, 0]
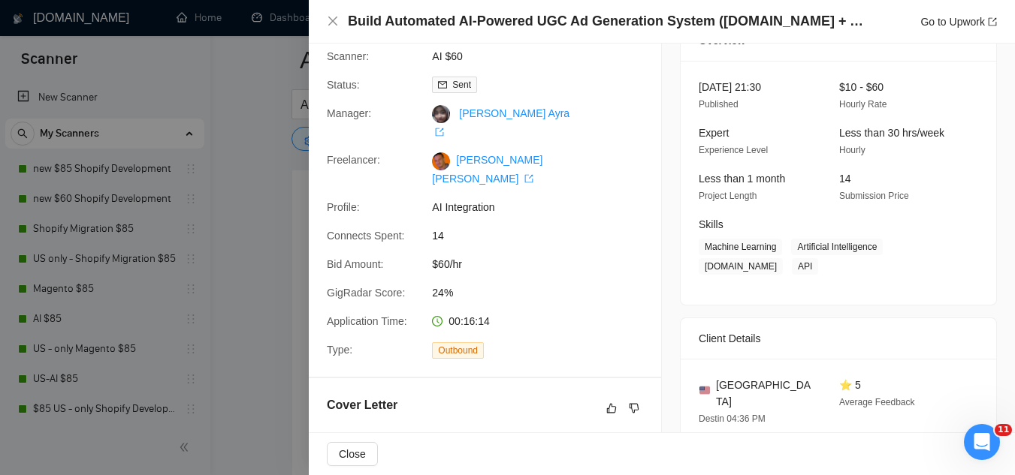
click at [278, 222] on div at bounding box center [507, 237] width 1015 height 475
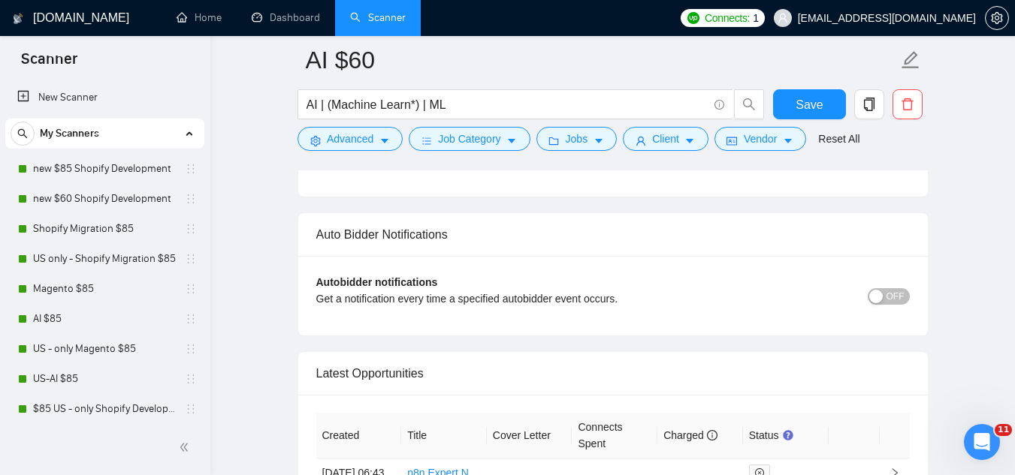
scroll to position [4582, 0]
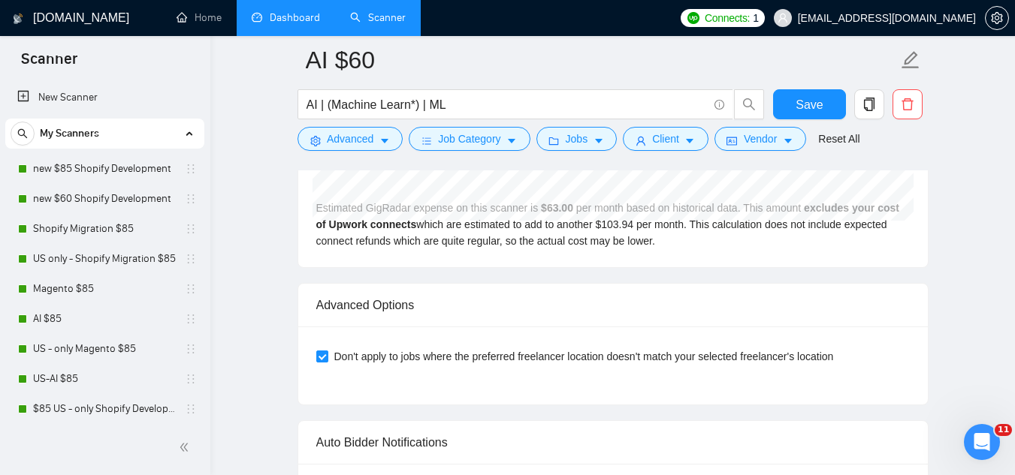
click at [297, 17] on link "Dashboard" at bounding box center [286, 17] width 68 height 13
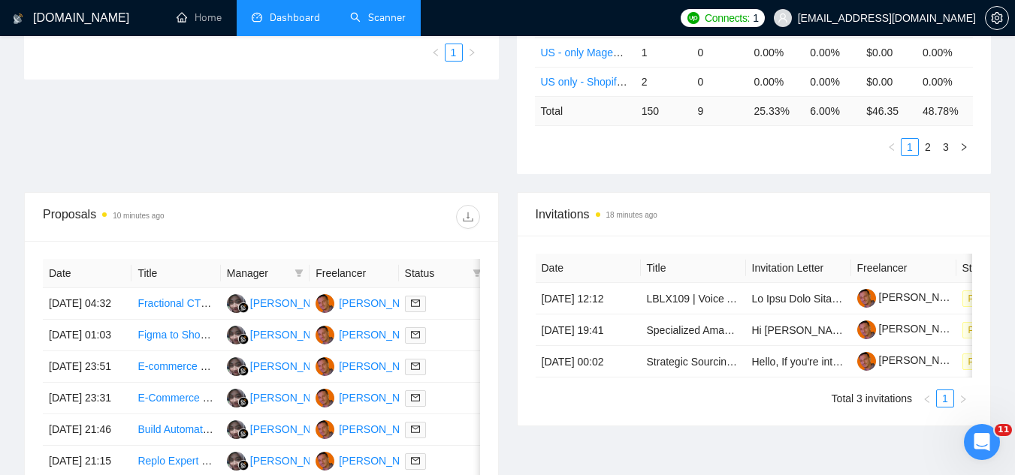
scroll to position [452, 0]
